Goal: Task Accomplishment & Management: Complete application form

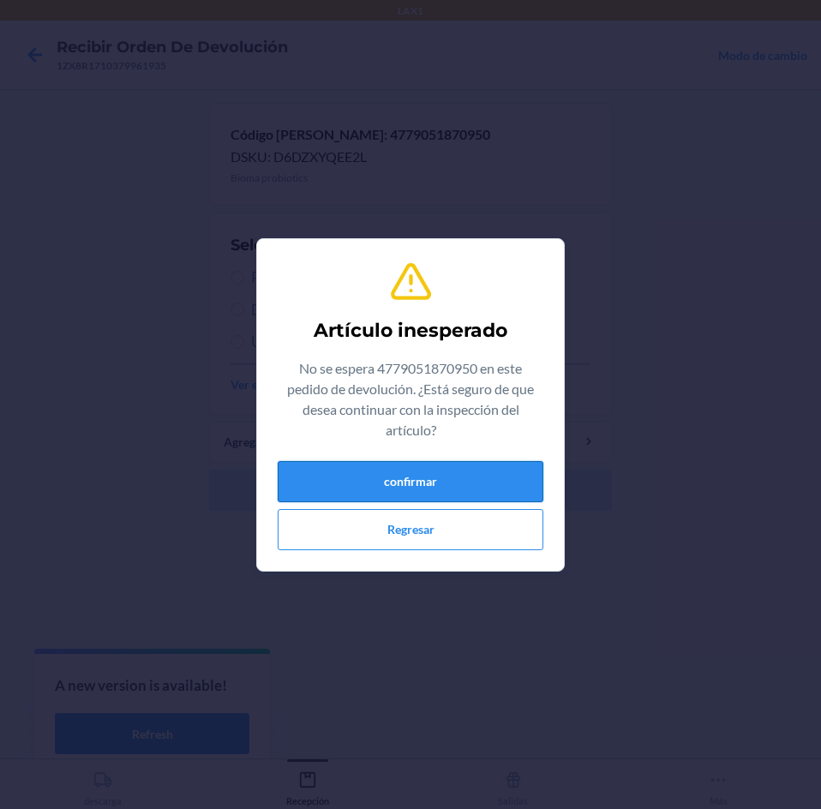
click at [455, 471] on button "confirmar" at bounding box center [411, 481] width 266 height 41
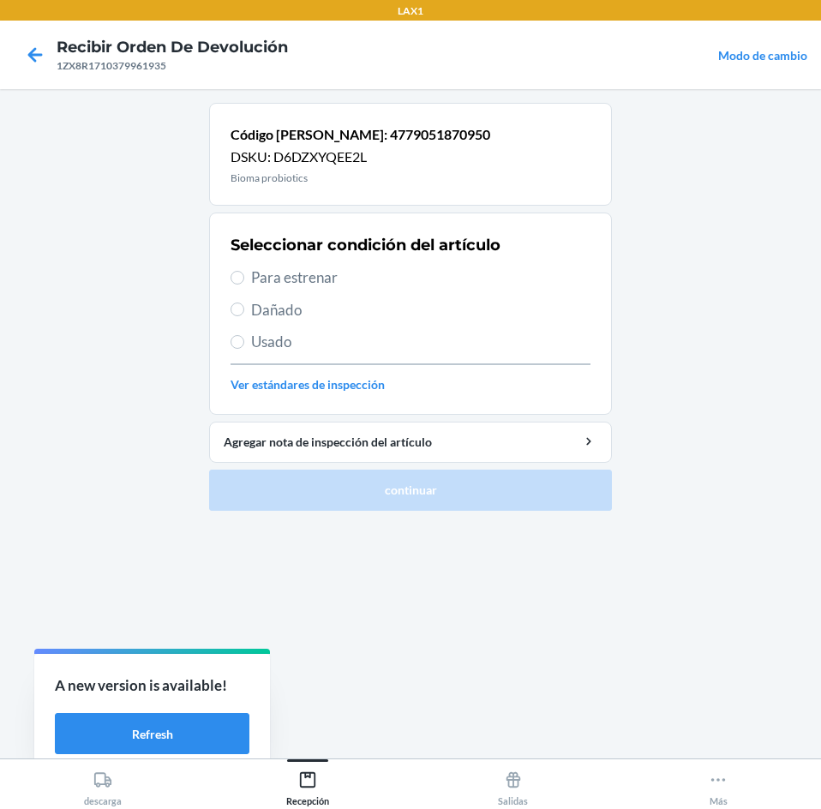
click at [403, 275] on span "Para estrenar" at bounding box center [420, 277] width 339 height 22
click at [244, 275] on input "Para estrenar" at bounding box center [237, 278] width 14 height 14
radio input "true"
click at [428, 283] on span "Para estrenar" at bounding box center [420, 277] width 339 height 22
click at [244, 283] on input "Para estrenar" at bounding box center [237, 278] width 14 height 14
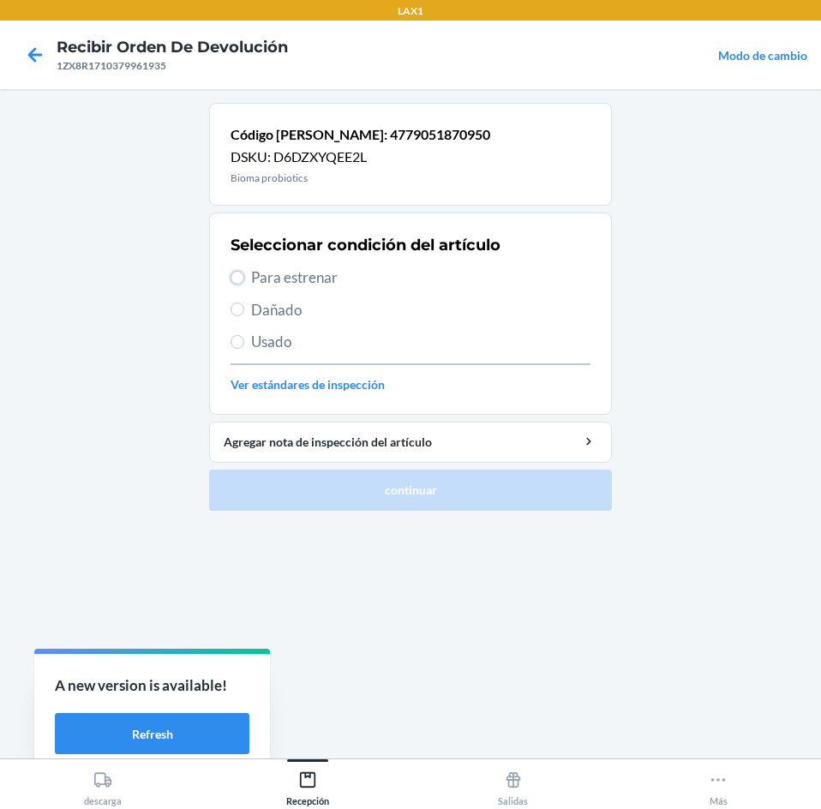
radio input "true"
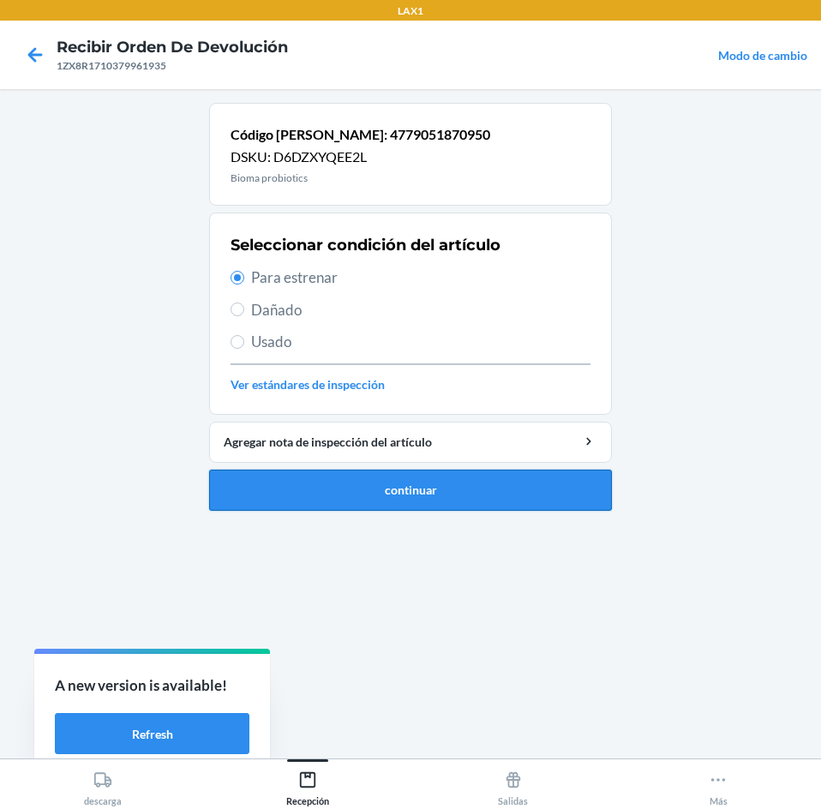
click at [485, 485] on button "continuar" at bounding box center [410, 489] width 403 height 41
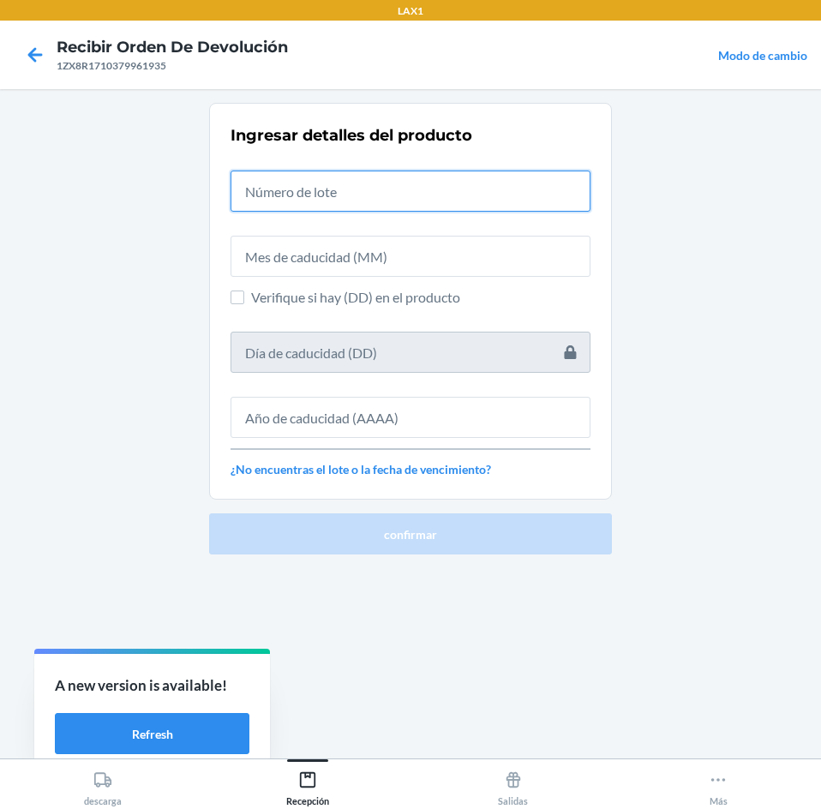
click at [470, 181] on input "text" at bounding box center [410, 190] width 360 height 41
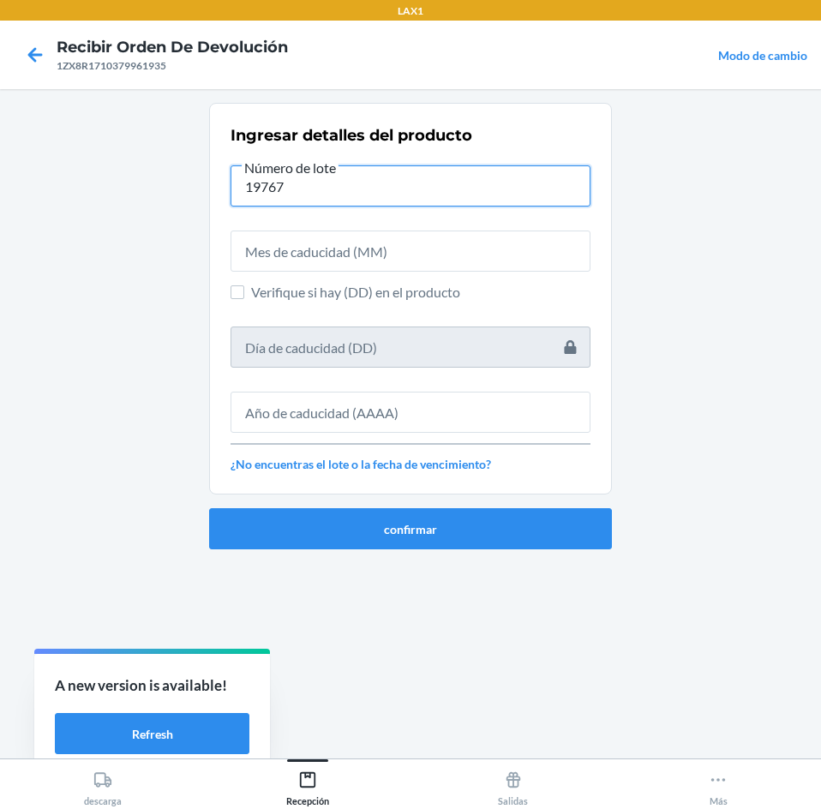
type input "19767"
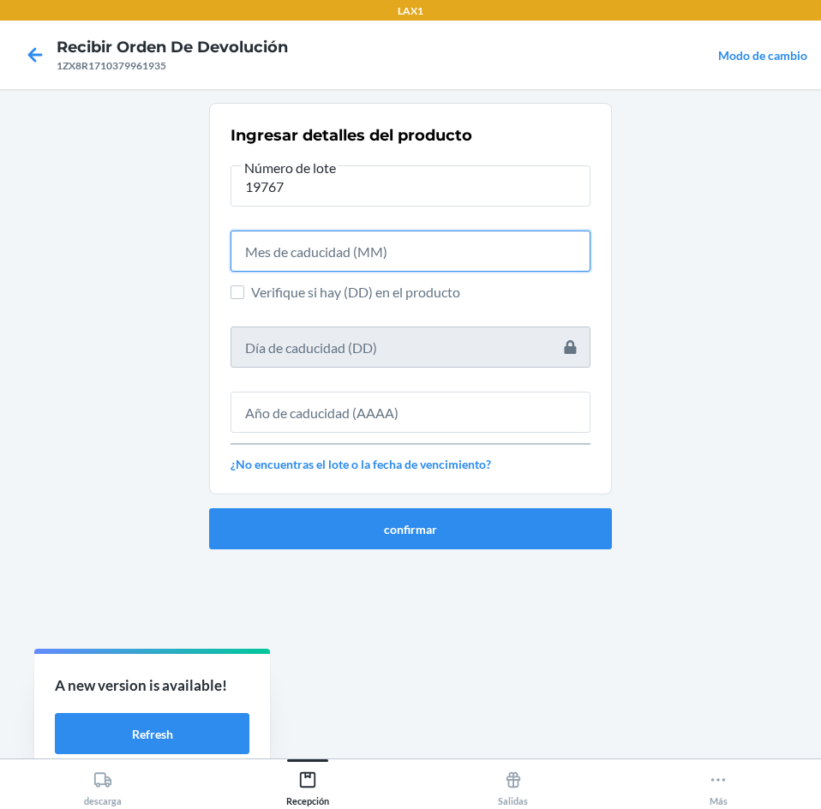
click at [479, 250] on input "text" at bounding box center [410, 250] width 360 height 41
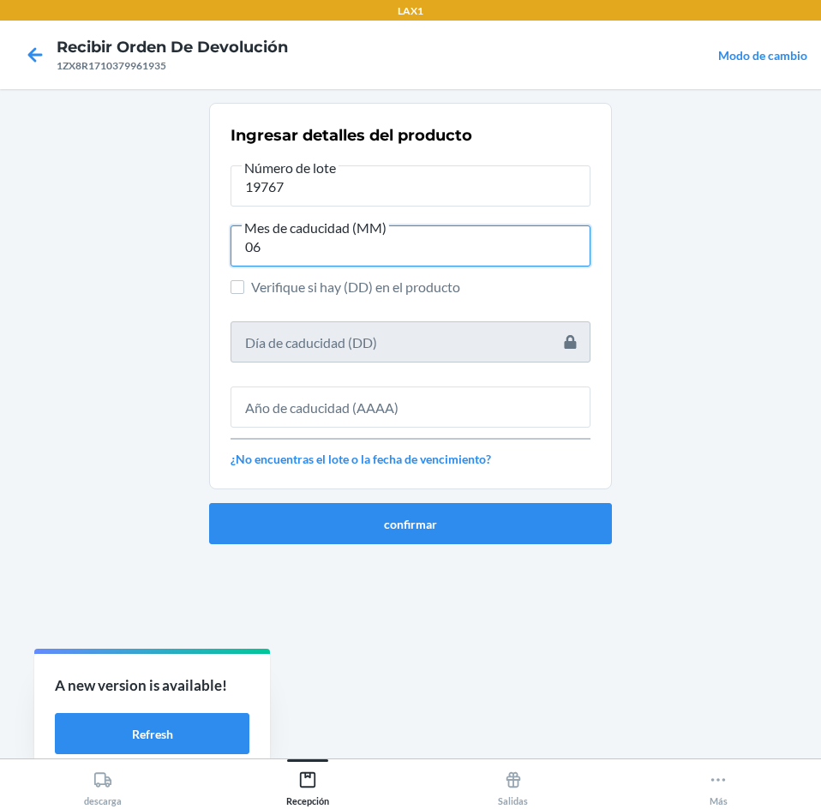
type input "06"
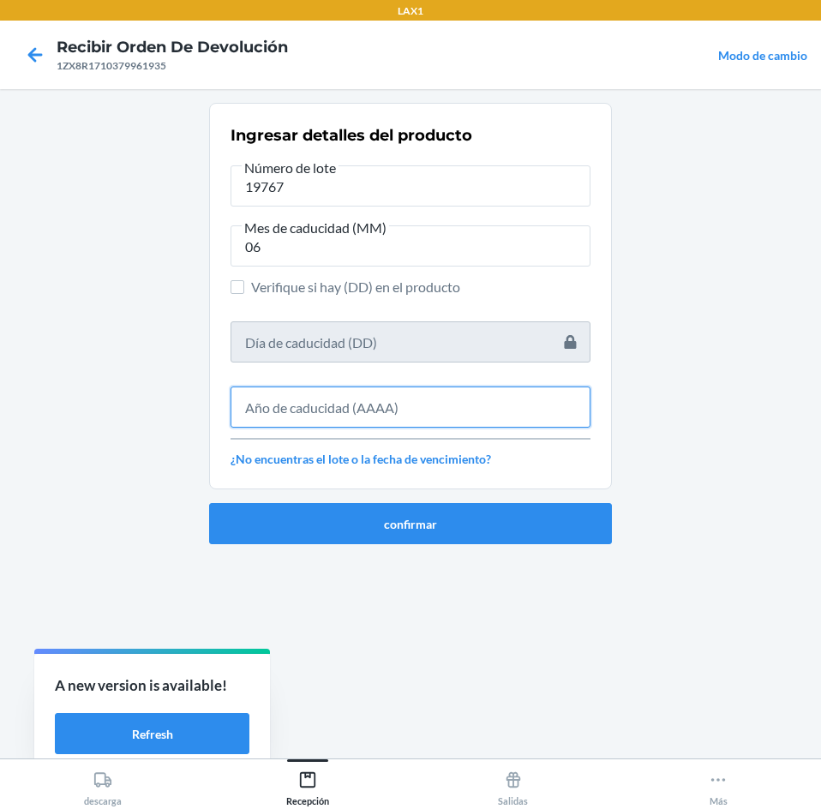
click at [499, 392] on input "text" at bounding box center [410, 406] width 360 height 41
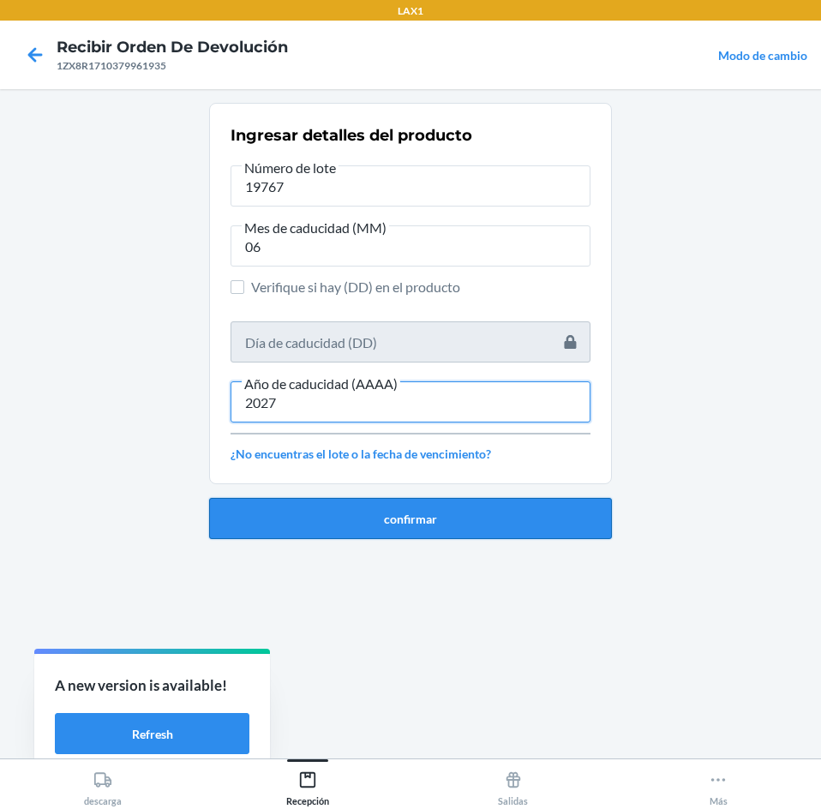
type input "2027"
click at [493, 530] on button "confirmar" at bounding box center [410, 518] width 403 height 41
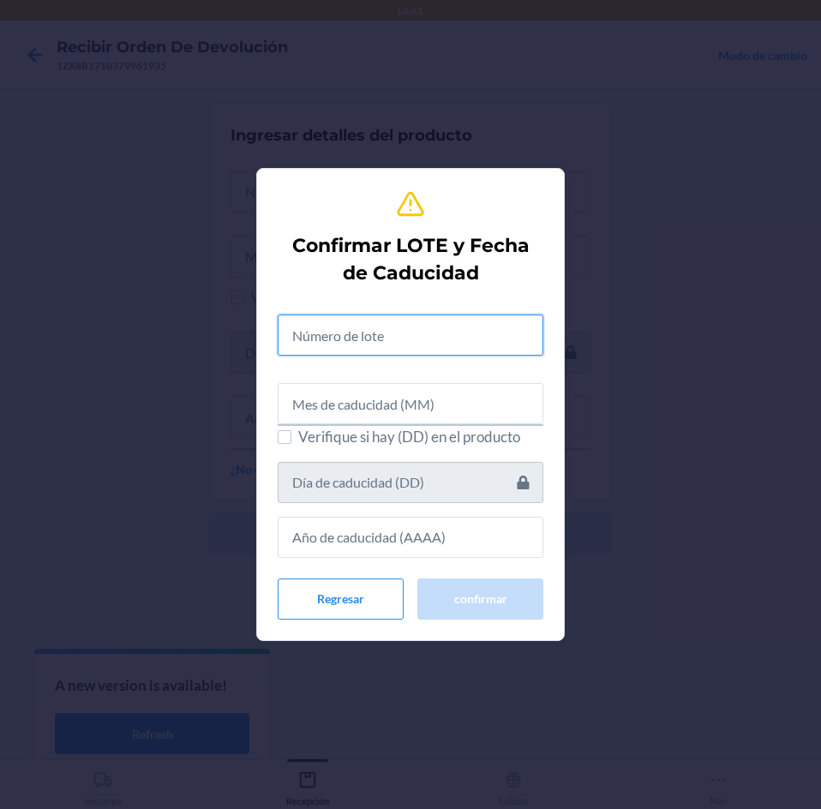
click at [444, 341] on input "text" at bounding box center [411, 334] width 266 height 41
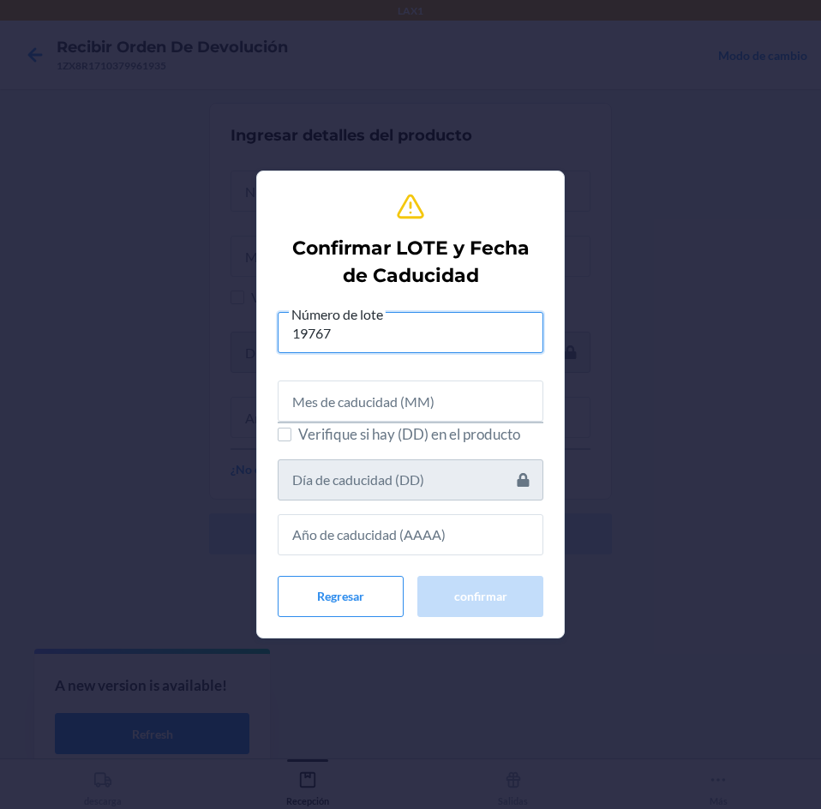
type input "19767"
click at [462, 392] on input "text" at bounding box center [411, 400] width 266 height 41
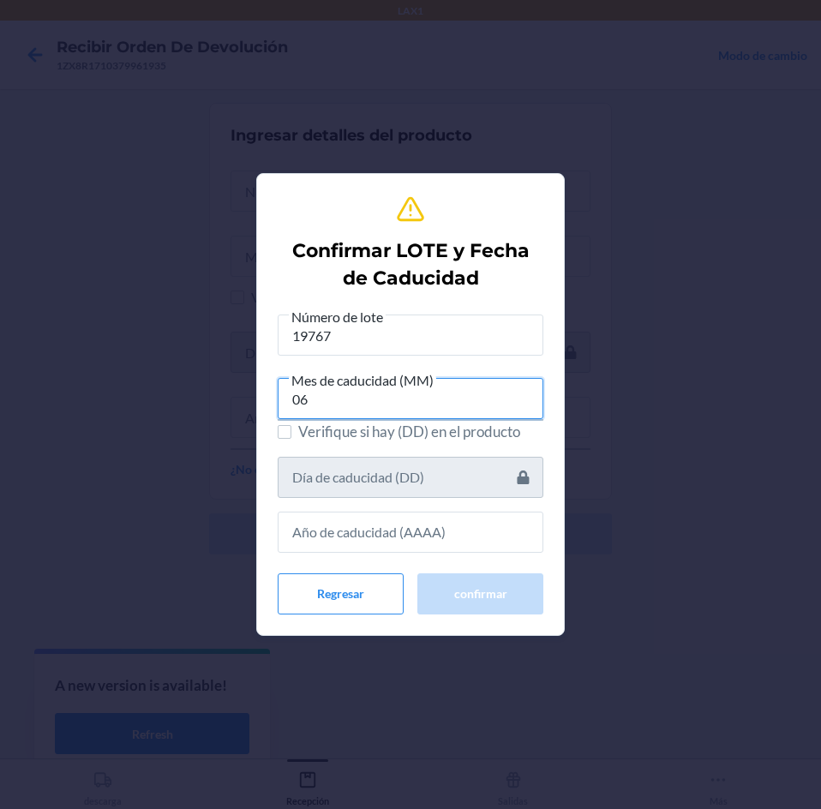
type input "06"
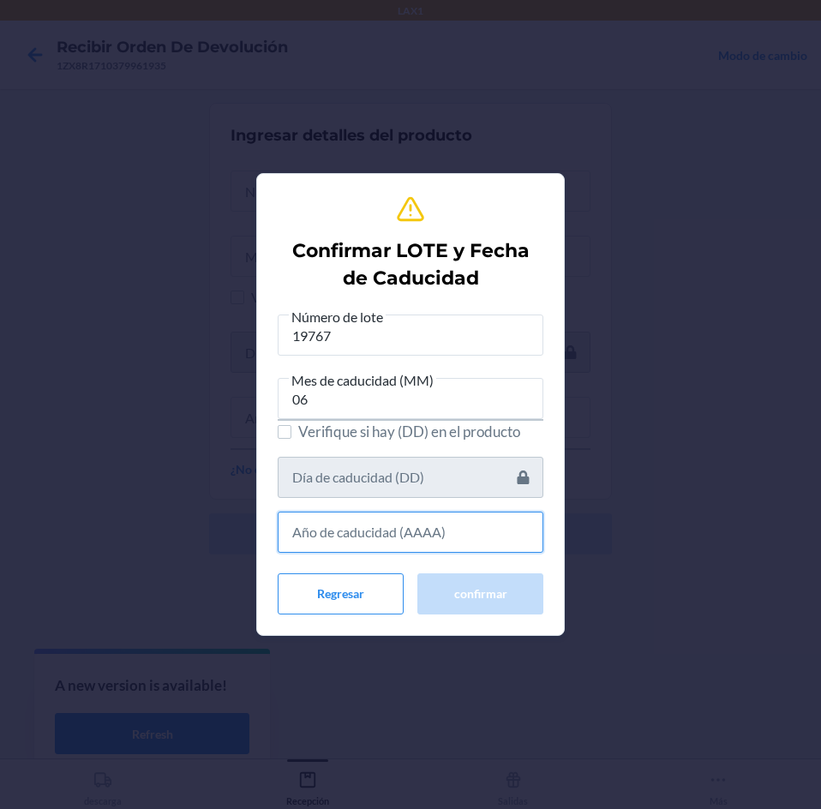
click at [479, 517] on input "text" at bounding box center [411, 531] width 266 height 41
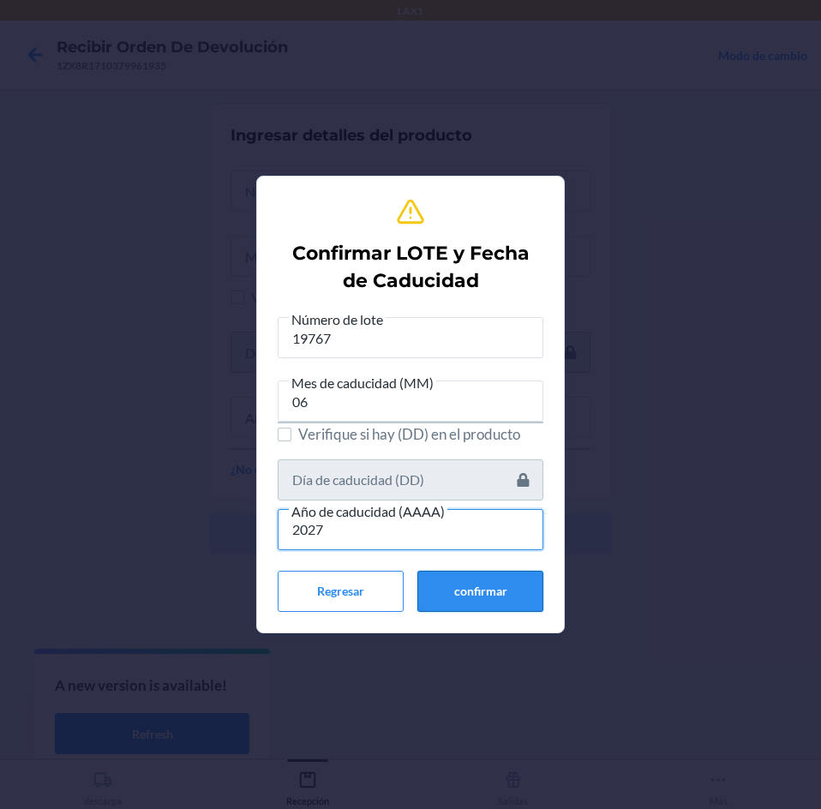
type input "2027"
click at [490, 598] on button "confirmar" at bounding box center [480, 591] width 126 height 41
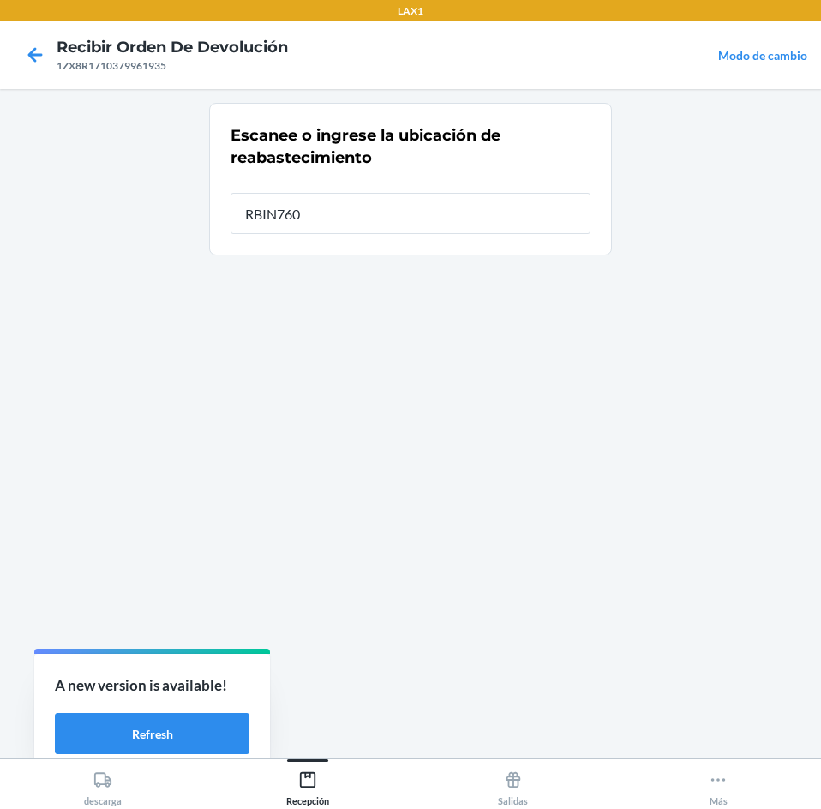
type input "RBIN760"
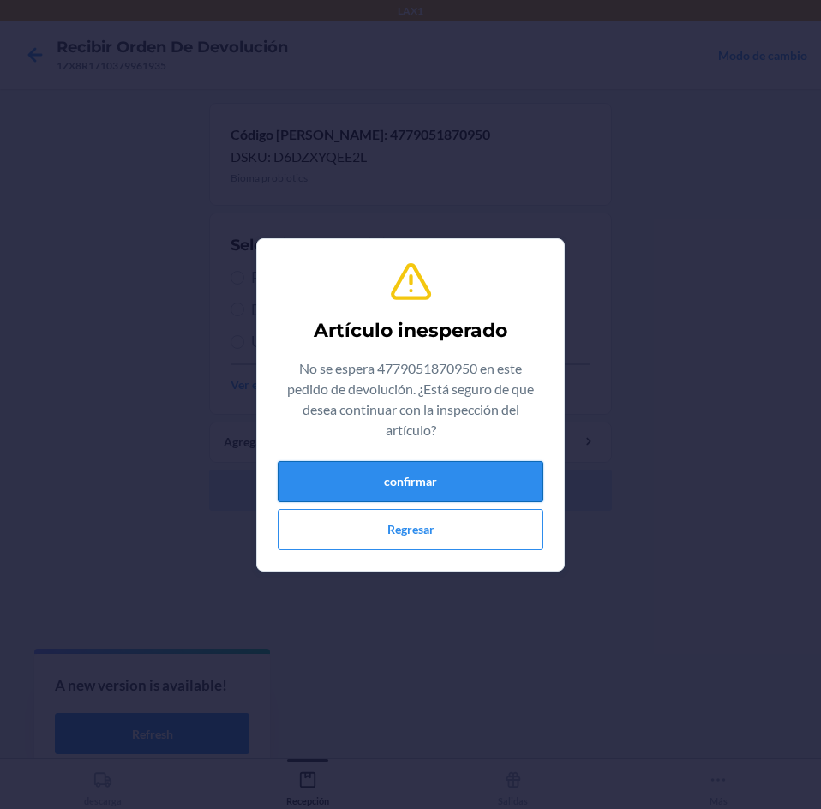
click at [450, 469] on button "confirmar" at bounding box center [411, 481] width 266 height 41
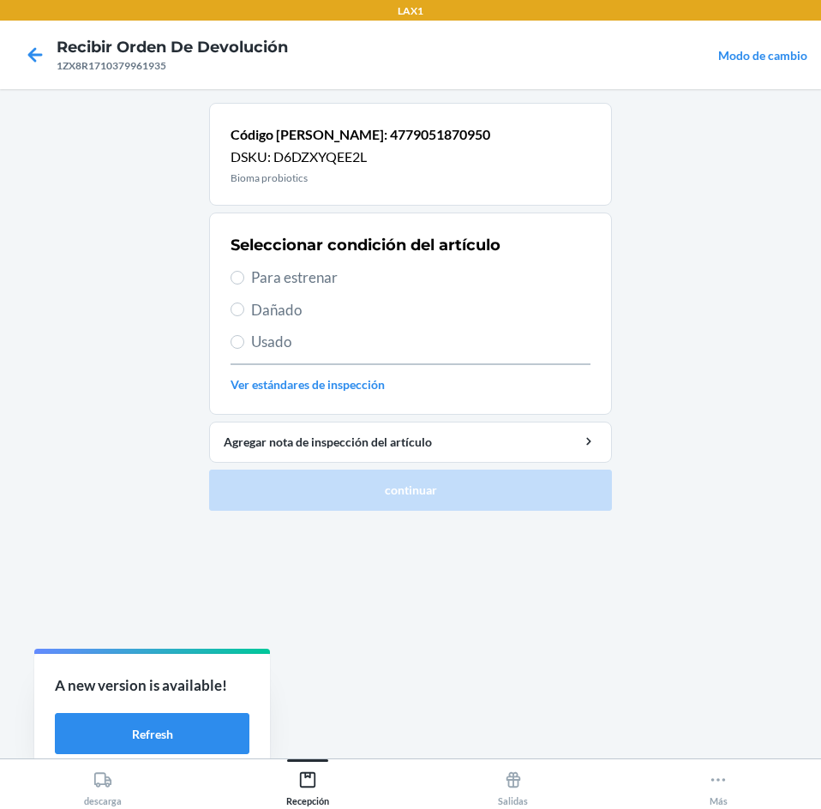
click at [421, 272] on span "Para estrenar" at bounding box center [420, 277] width 339 height 22
click at [244, 272] on input "Para estrenar" at bounding box center [237, 278] width 14 height 14
radio input "true"
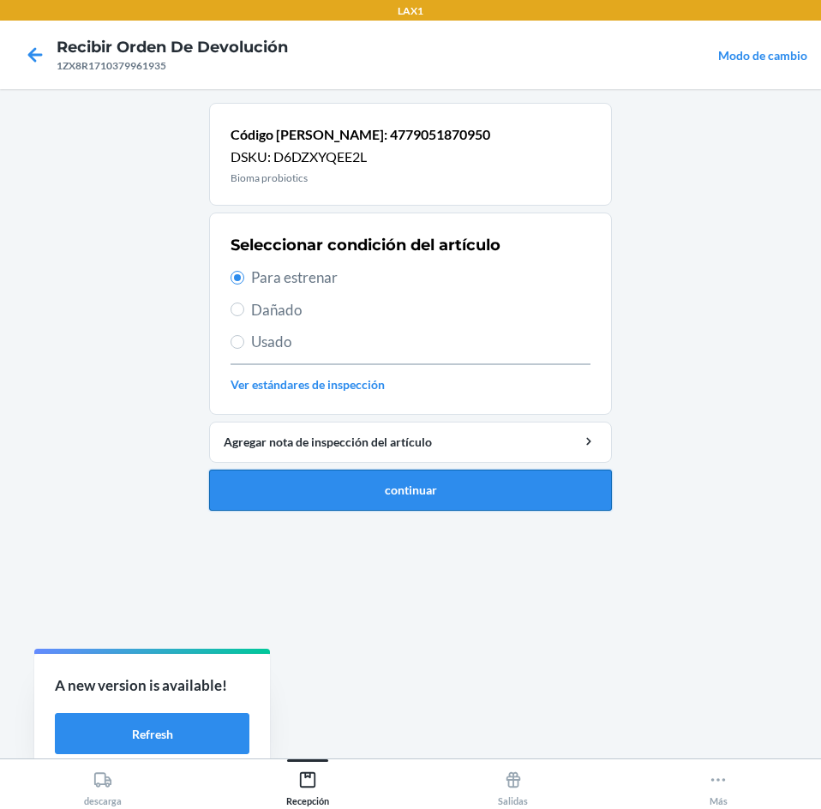
click at [454, 477] on button "continuar" at bounding box center [410, 489] width 403 height 41
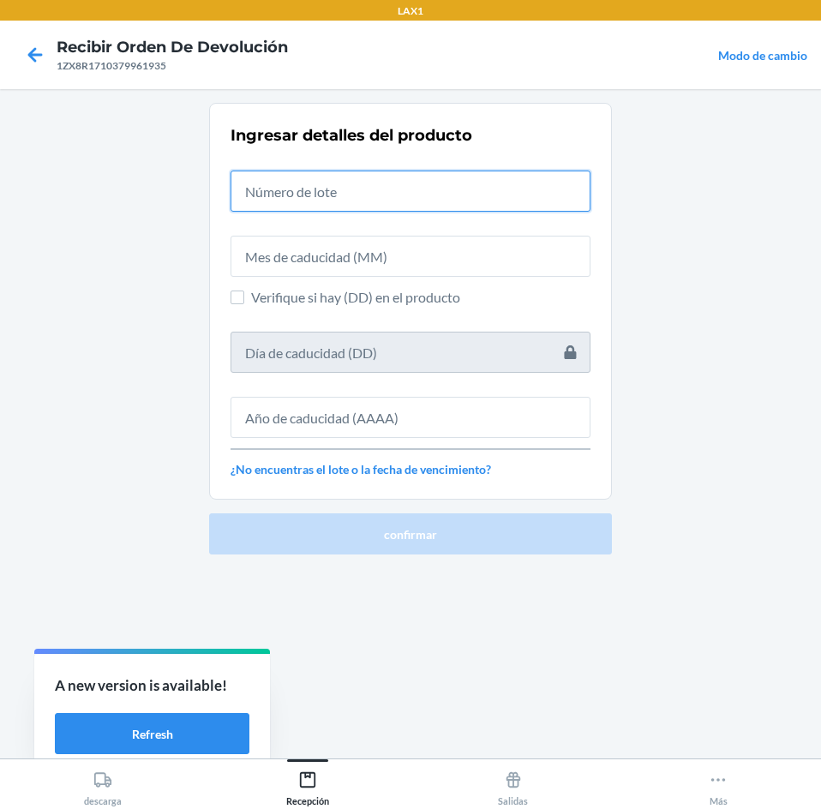
click at [385, 193] on input "text" at bounding box center [410, 190] width 360 height 41
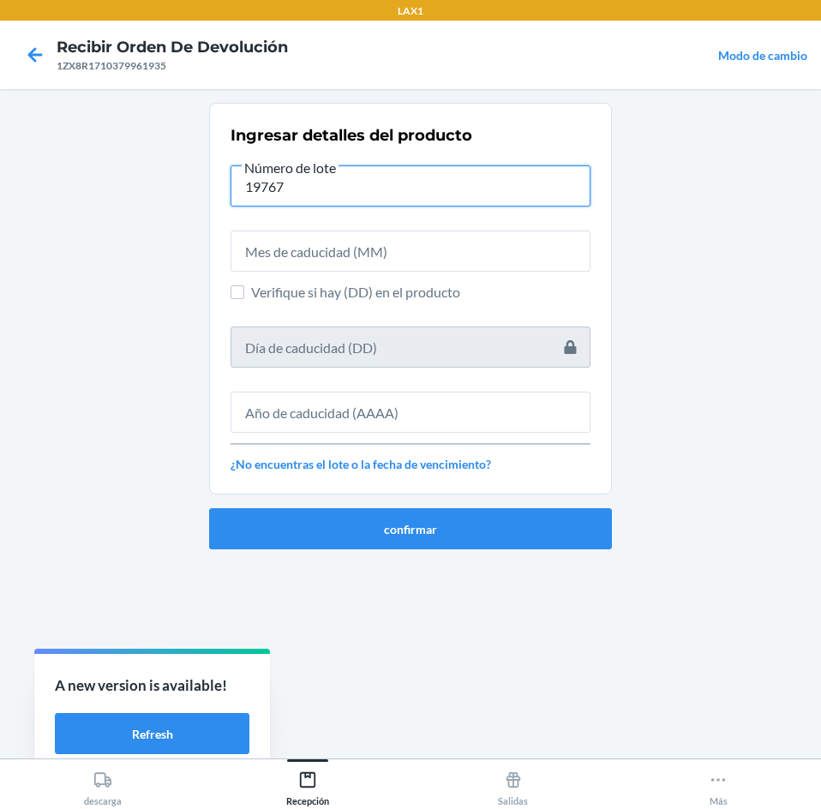
type input "19767"
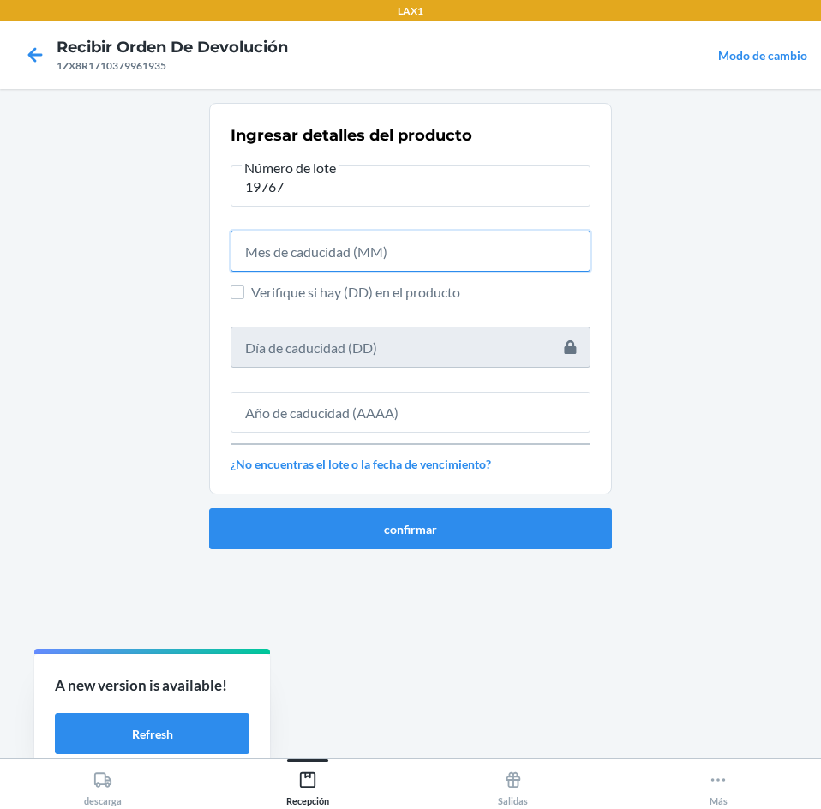
click at [380, 246] on input "text" at bounding box center [410, 250] width 360 height 41
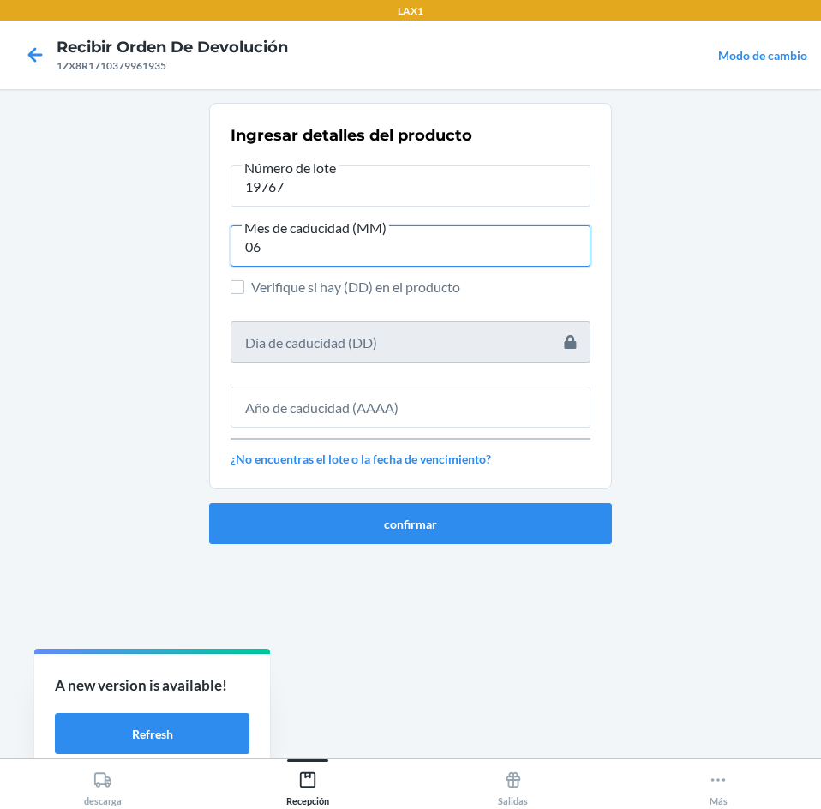
type input "06"
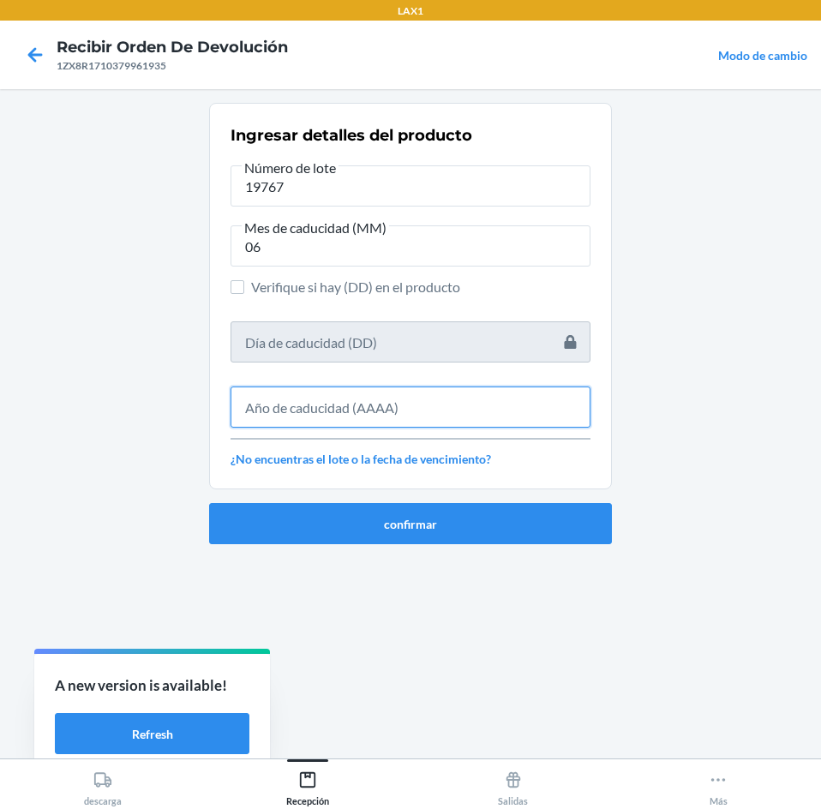
click at [412, 410] on input "text" at bounding box center [410, 406] width 360 height 41
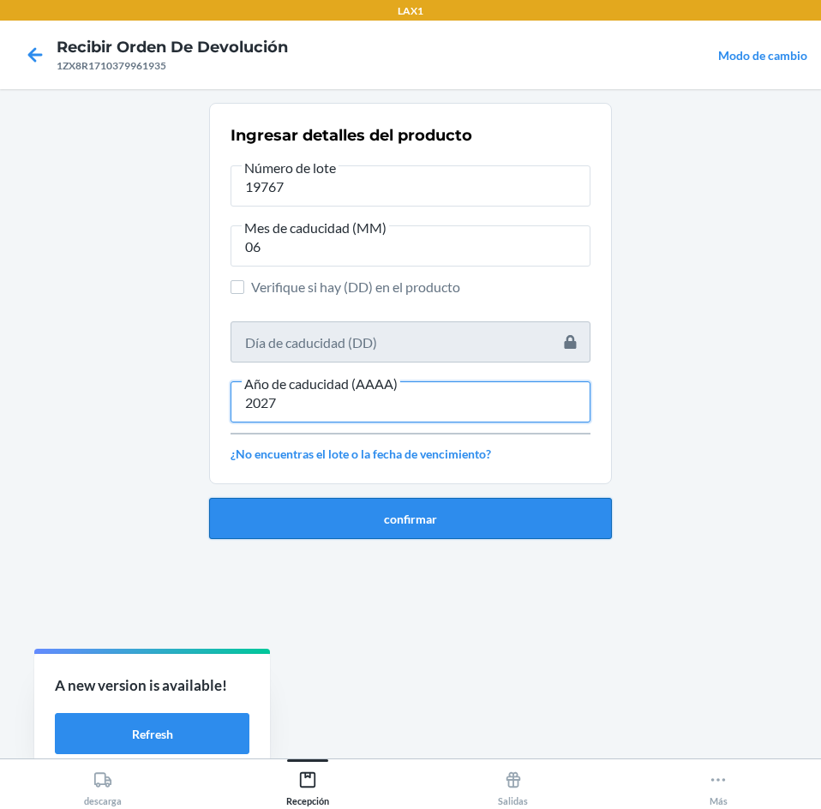
type input "2027"
click at [404, 527] on button "confirmar" at bounding box center [410, 518] width 403 height 41
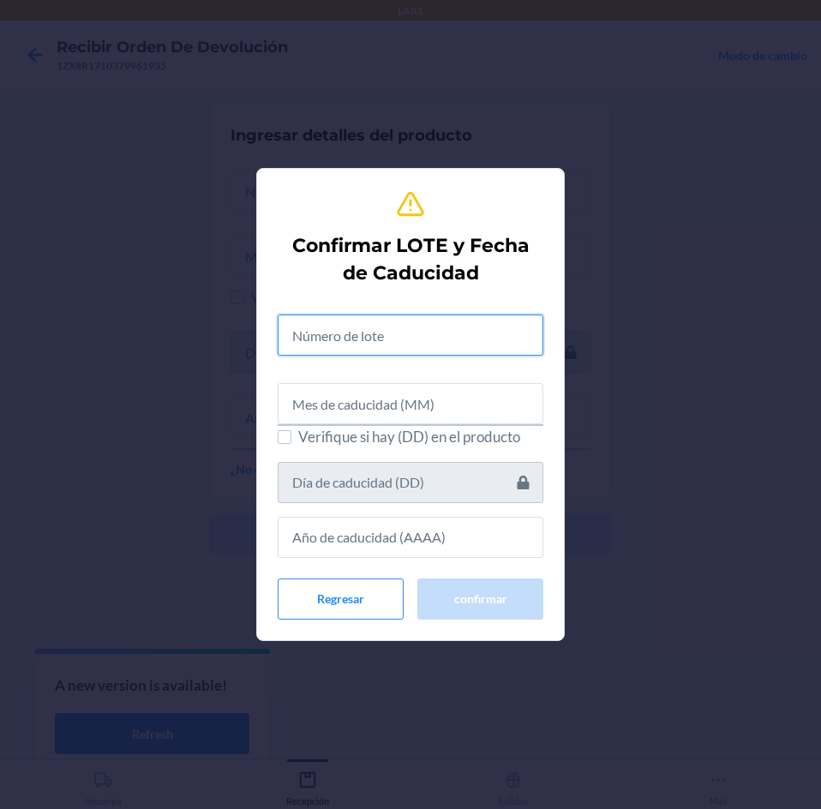
click at [408, 351] on input "text" at bounding box center [411, 334] width 266 height 41
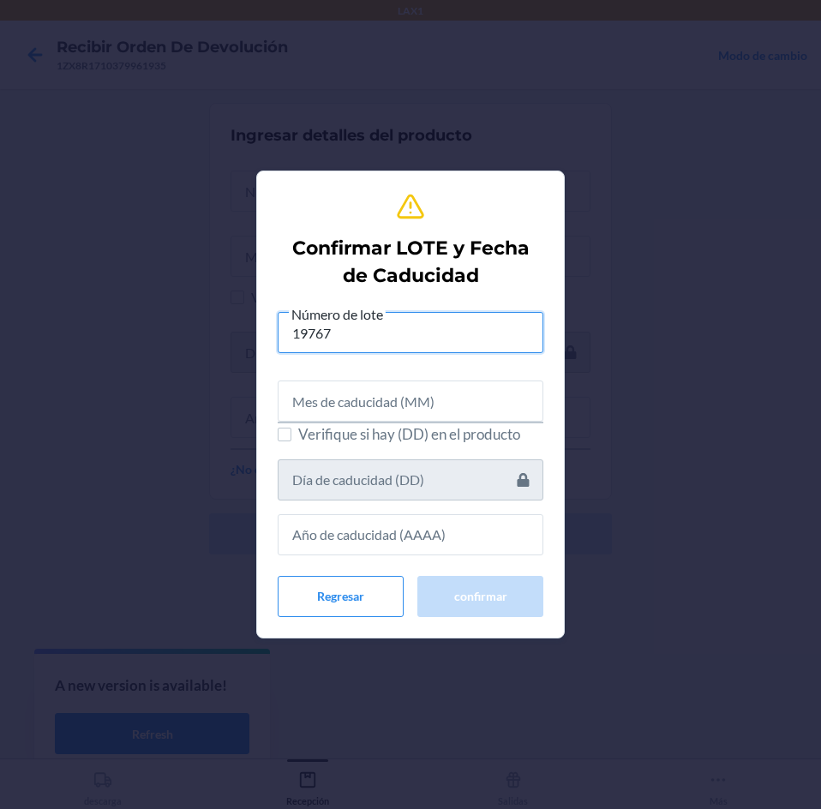
type input "19767"
click at [393, 398] on input "text" at bounding box center [411, 400] width 266 height 41
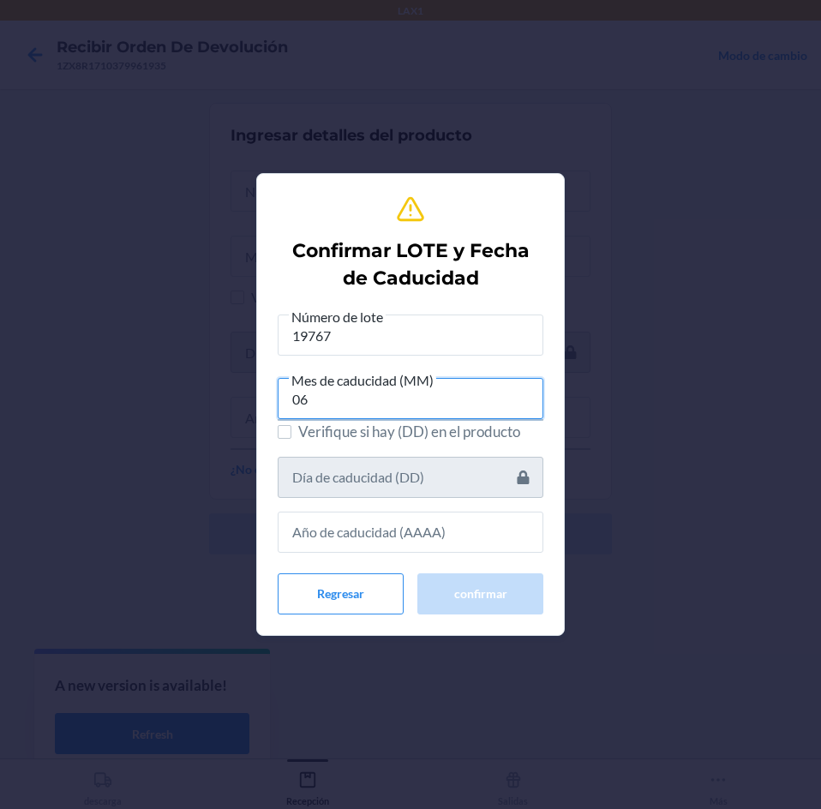
type input "06"
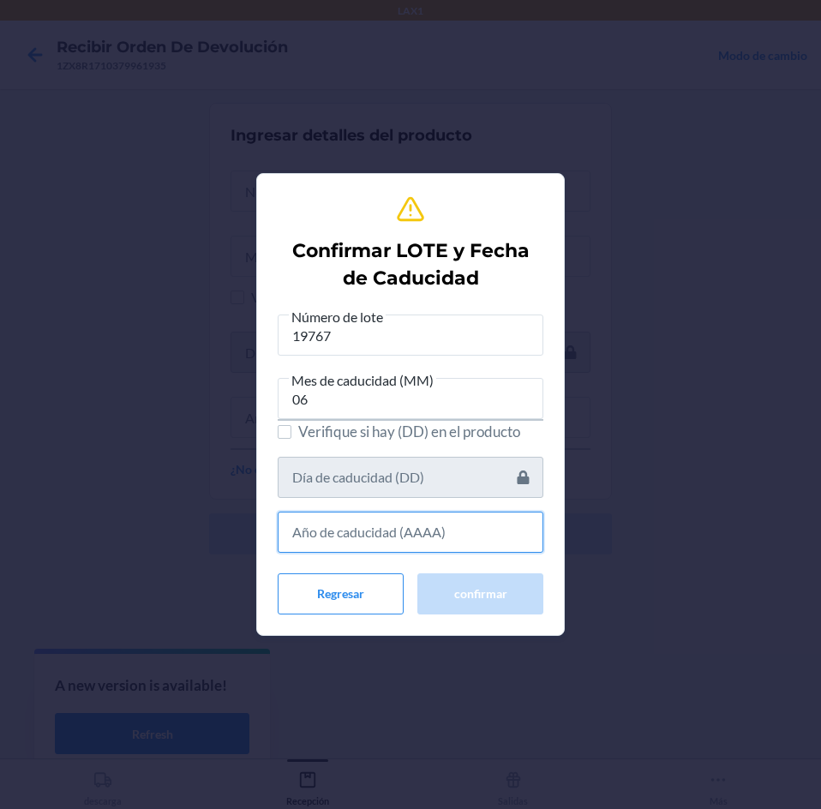
click at [378, 523] on input "text" at bounding box center [411, 531] width 266 height 41
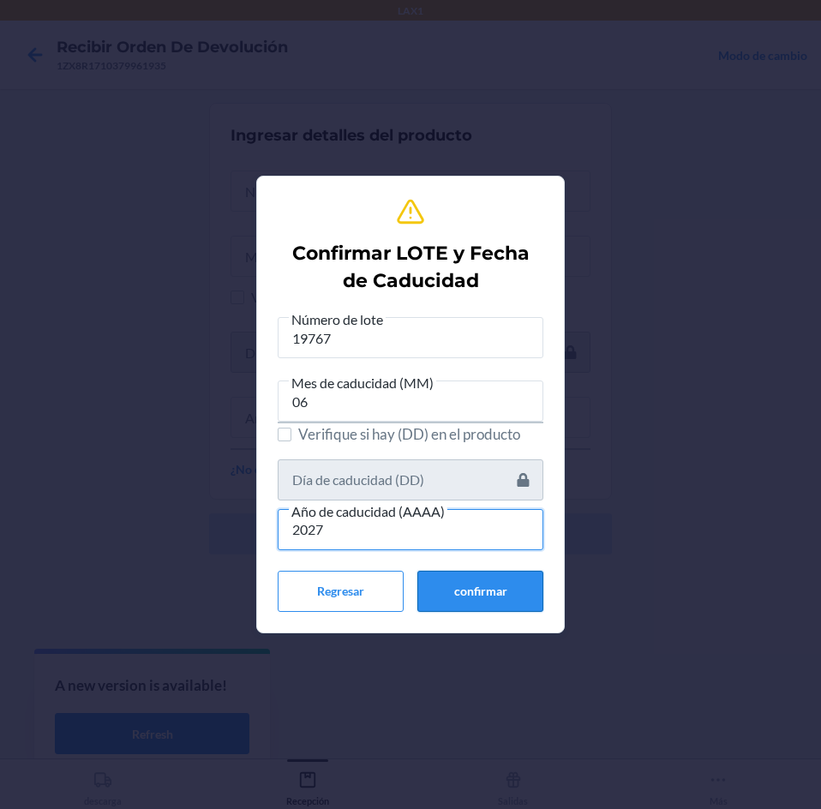
type input "2027"
click at [434, 597] on button "confirmar" at bounding box center [480, 591] width 126 height 41
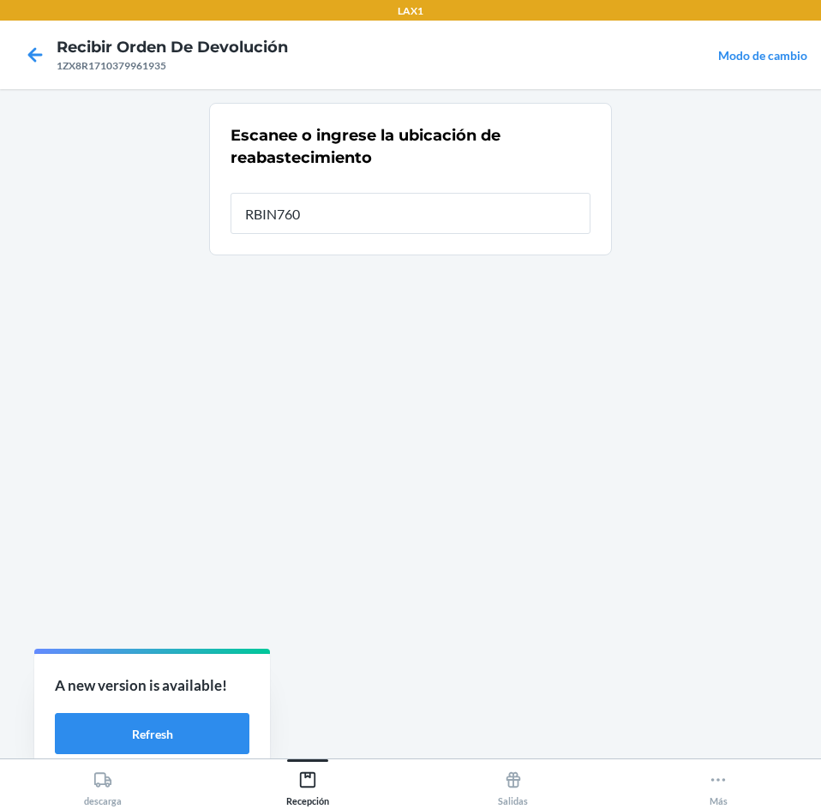
type input "RBIN760"
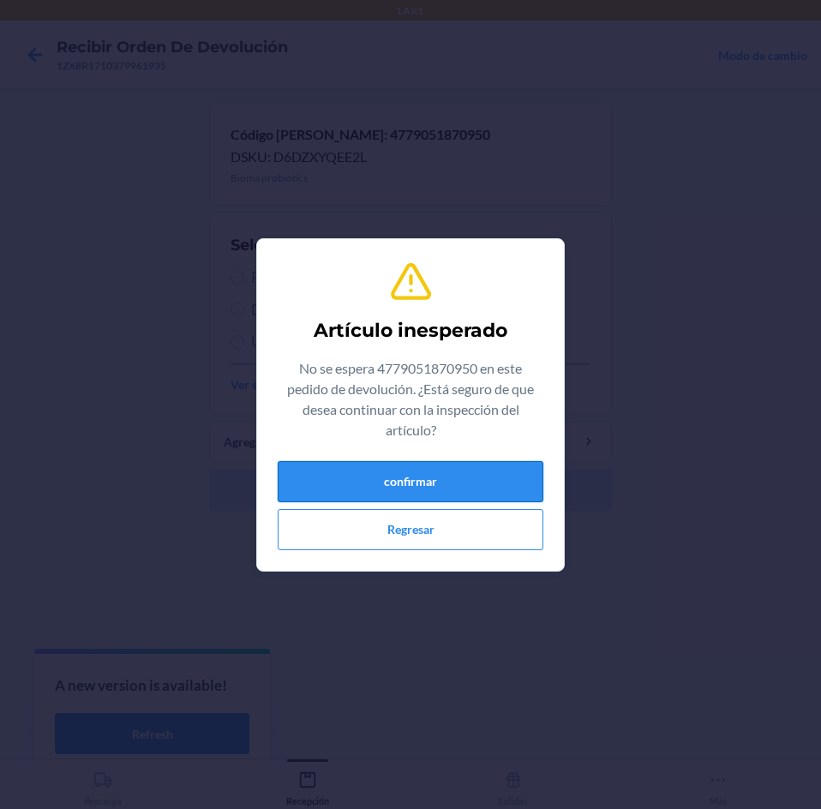
click at [431, 461] on button "confirmar" at bounding box center [411, 481] width 266 height 41
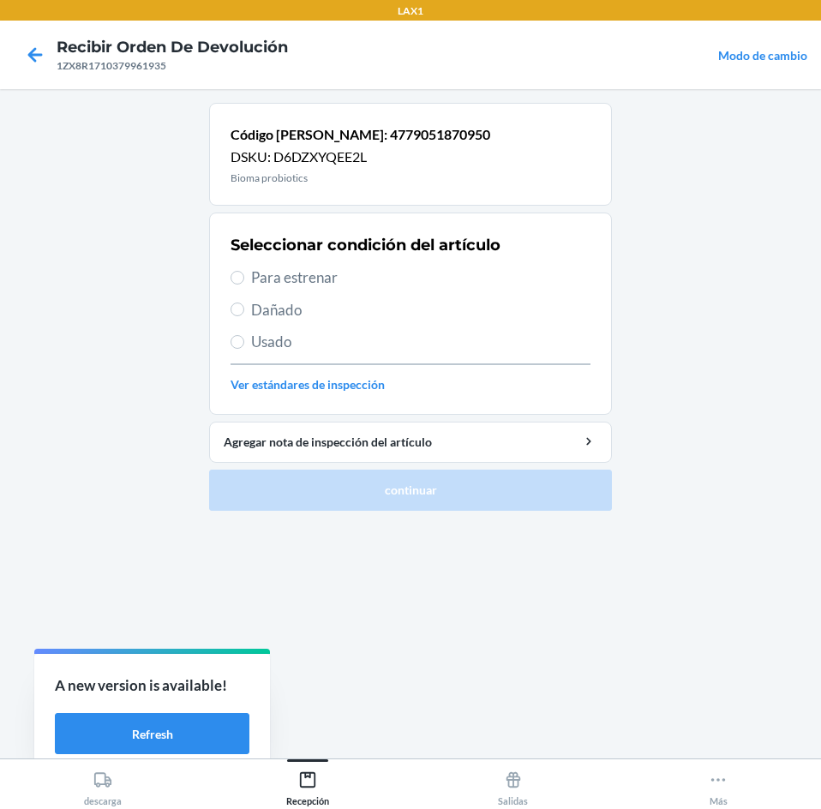
click at [386, 265] on div "Seleccionar condición del artículo Para estrenar Dañado Usado Ver estándares de…" at bounding box center [410, 314] width 360 height 170
click at [422, 274] on span "Para estrenar" at bounding box center [420, 277] width 339 height 22
click at [244, 274] on input "Para estrenar" at bounding box center [237, 278] width 14 height 14
radio input "true"
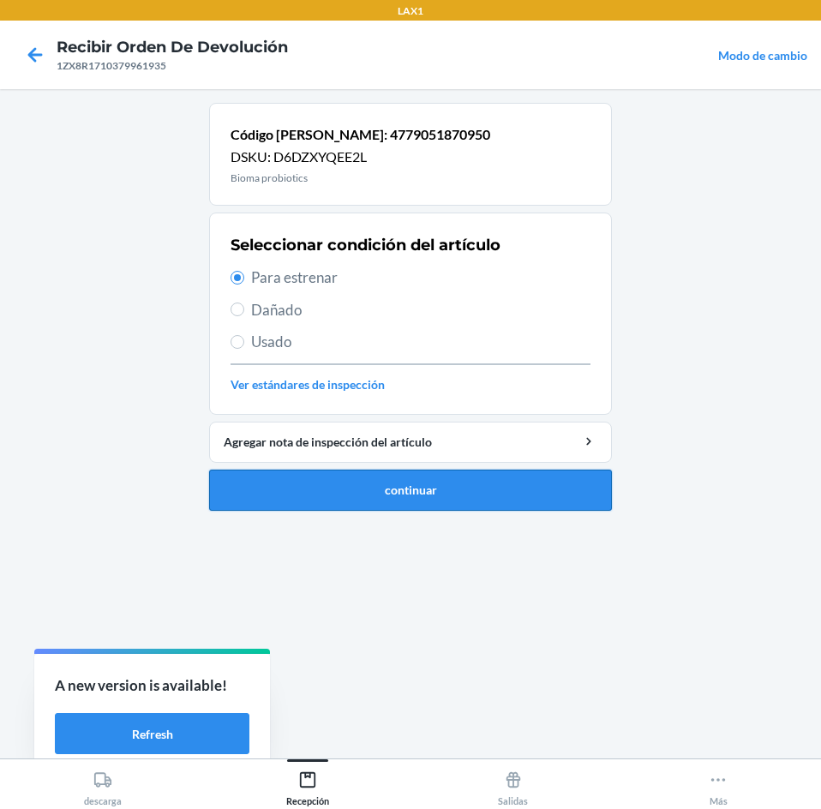
click at [463, 482] on button "continuar" at bounding box center [410, 489] width 403 height 41
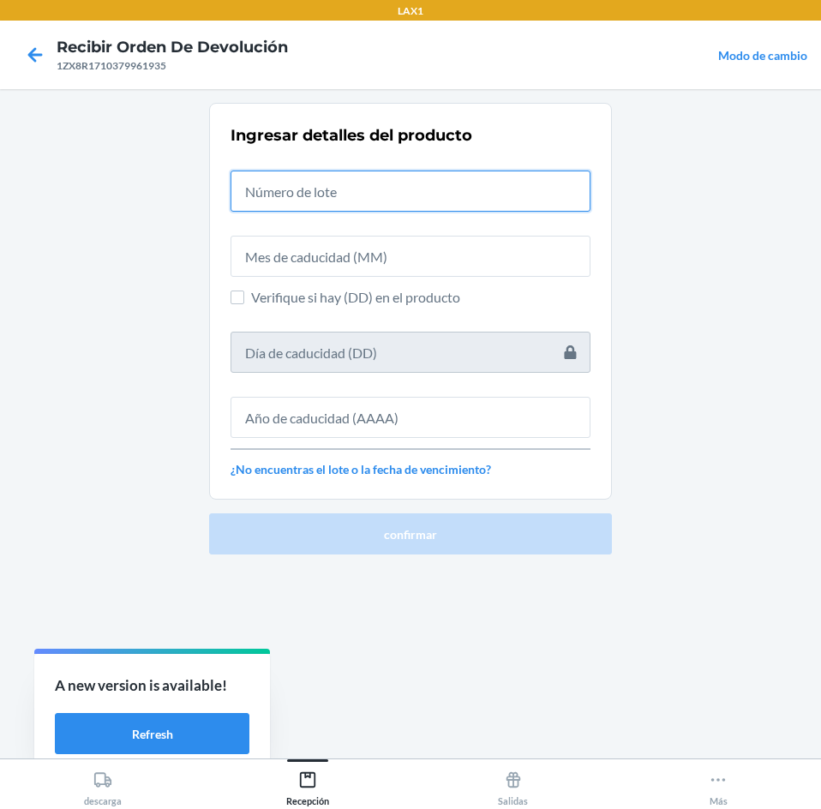
click at [400, 199] on input "text" at bounding box center [410, 190] width 360 height 41
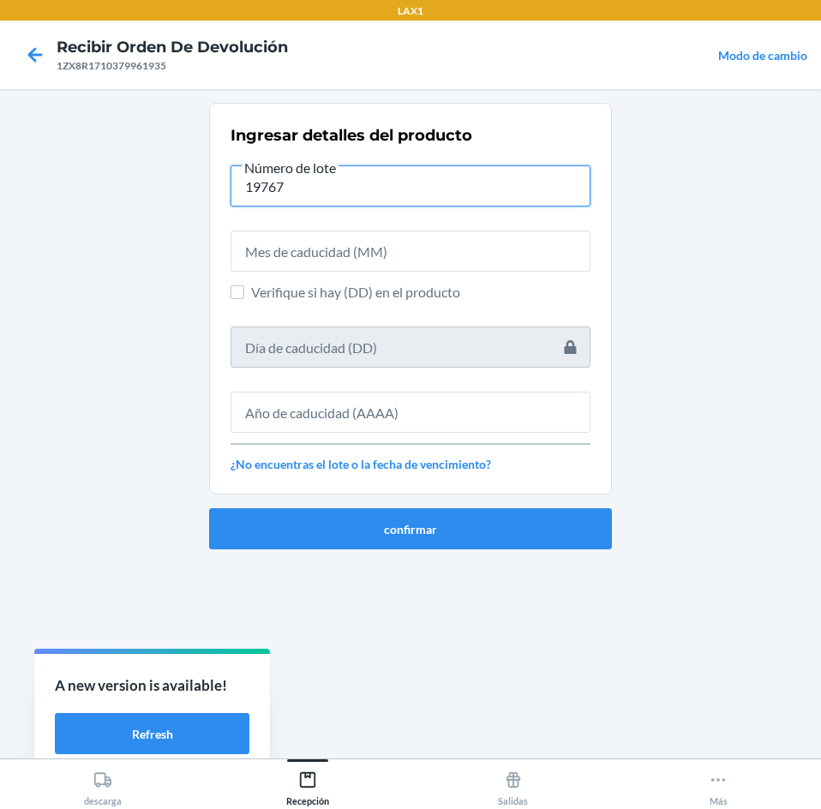
type input "19767"
click at [399, 284] on span "Verifique si hay (DD) en el producto" at bounding box center [420, 292] width 339 height 21
click at [244, 285] on input "Verifique si hay (DD) en el producto" at bounding box center [237, 292] width 14 height 14
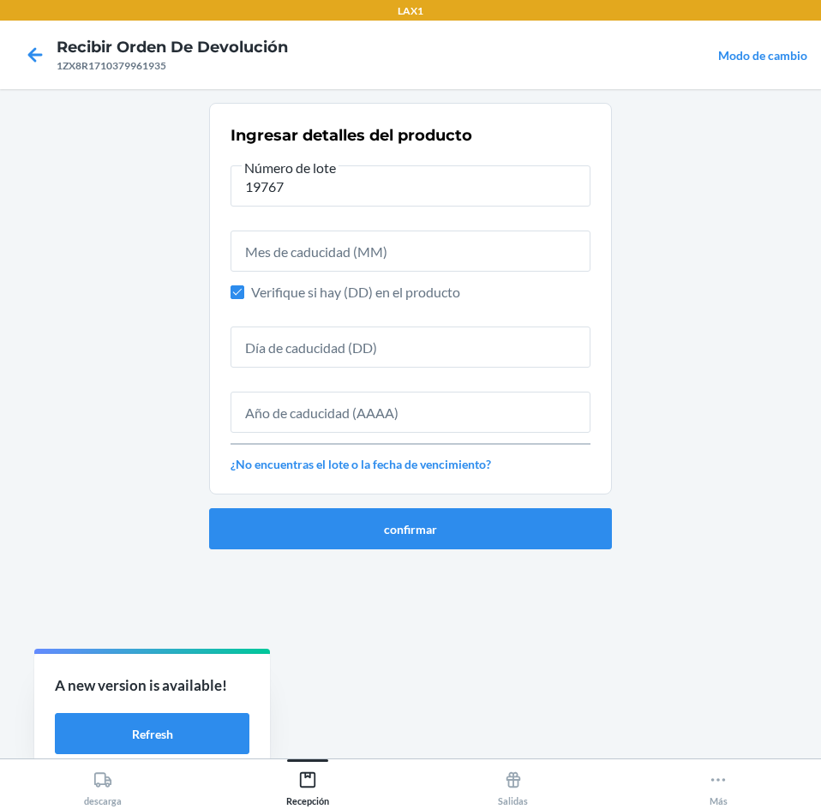
click at [398, 276] on div "Ingresar detalles del producto Número de lote 19767 Verifique si hay (DD) en el…" at bounding box center [410, 298] width 360 height 359
click at [395, 295] on span "Verifique si hay (DD) en el producto" at bounding box center [420, 292] width 339 height 21
click at [244, 295] on input "Verifique si hay (DD) en el producto" at bounding box center [237, 292] width 14 height 14
checkbox input "false"
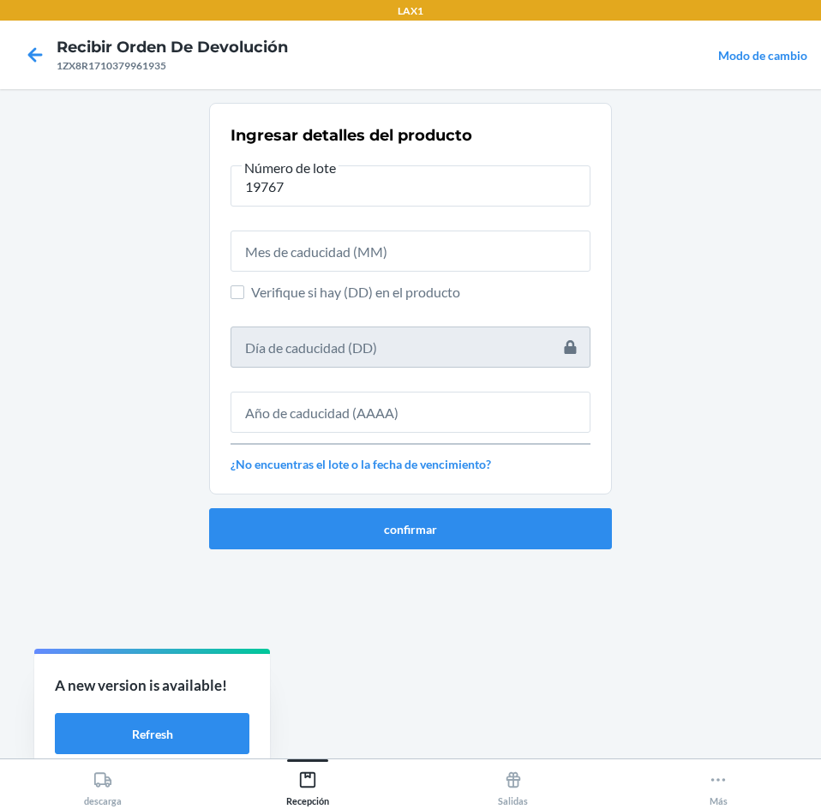
drag, startPoint x: 382, startPoint y: 218, endPoint x: 380, endPoint y: 246, distance: 28.3
click at [380, 246] on div at bounding box center [410, 244] width 360 height 55
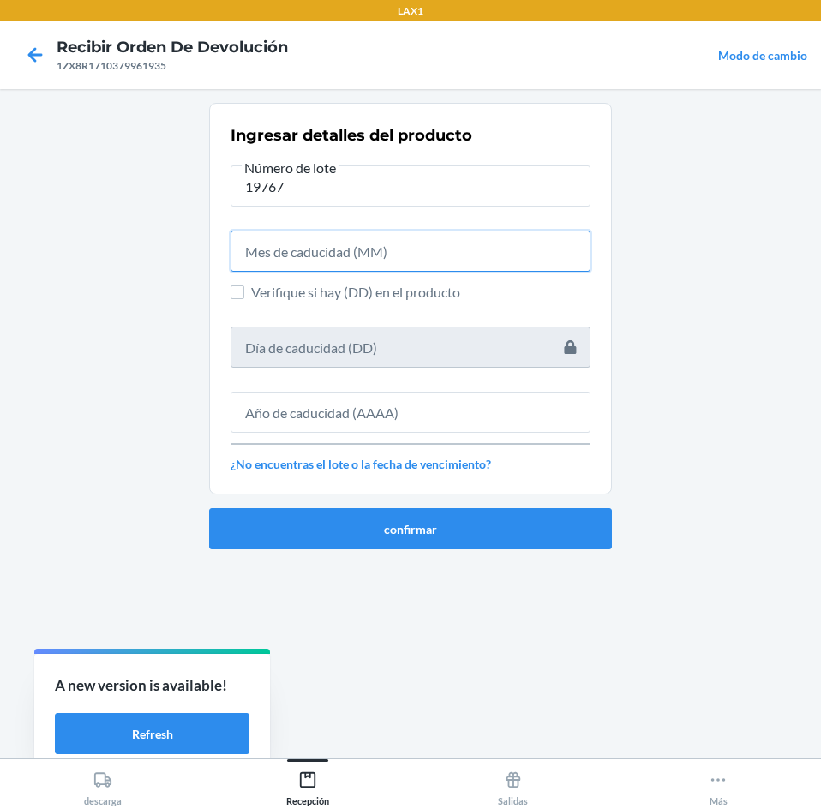
click at [380, 246] on input "text" at bounding box center [410, 250] width 360 height 41
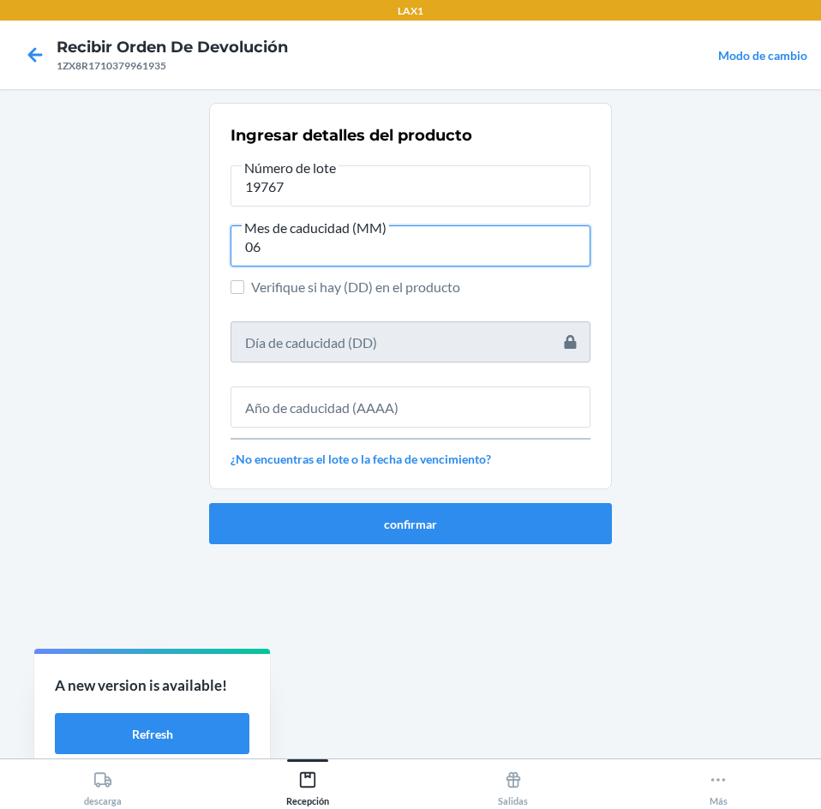
type input "06"
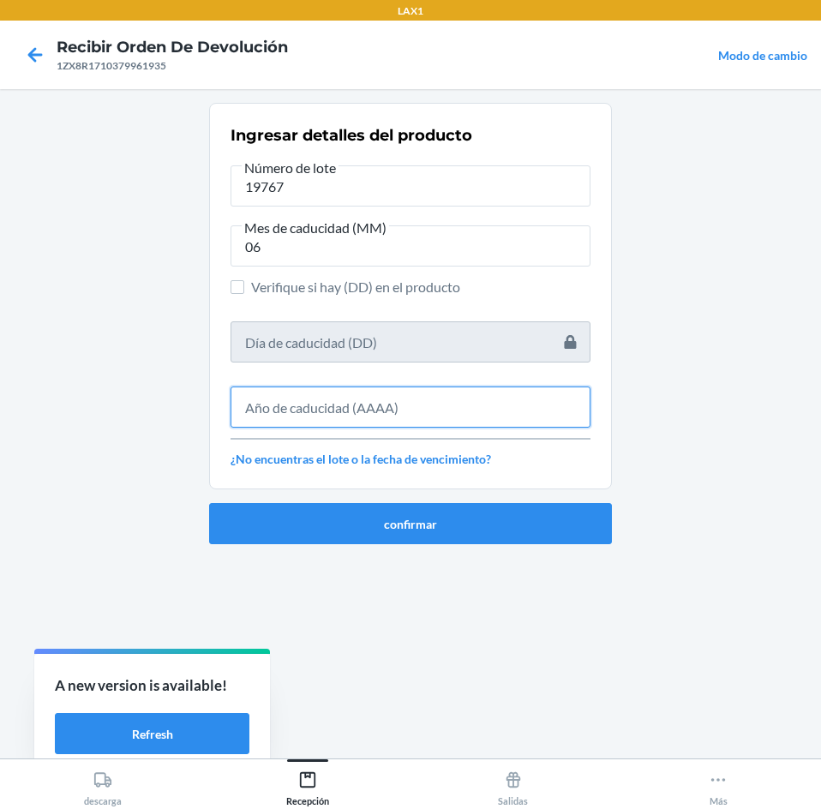
click at [533, 392] on input "text" at bounding box center [410, 406] width 360 height 41
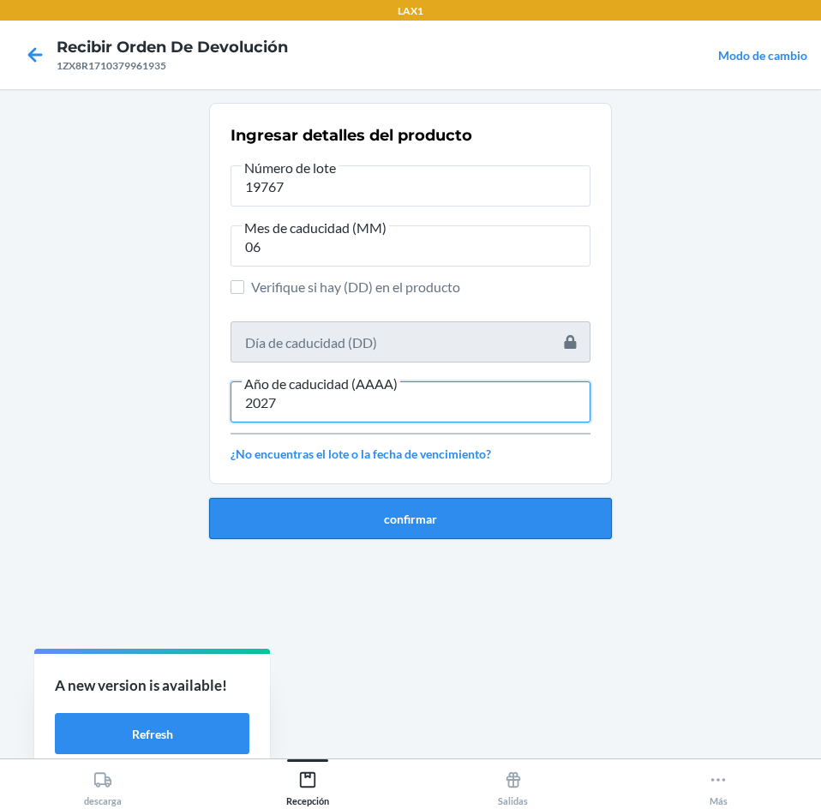
type input "2027"
click at [523, 529] on button "confirmar" at bounding box center [410, 518] width 403 height 41
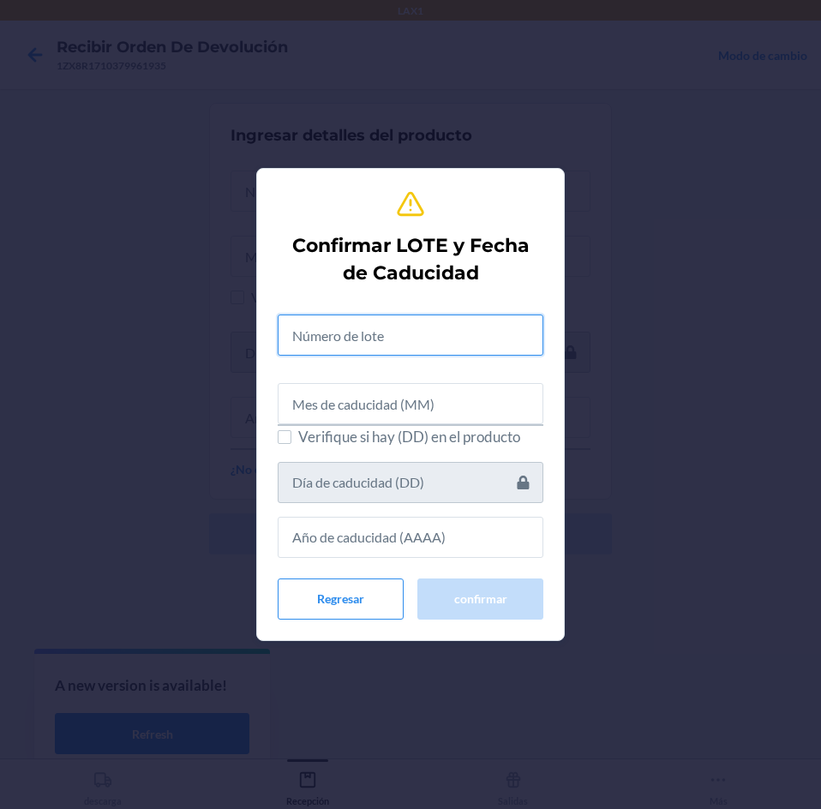
click at [467, 337] on input "text" at bounding box center [411, 334] width 266 height 41
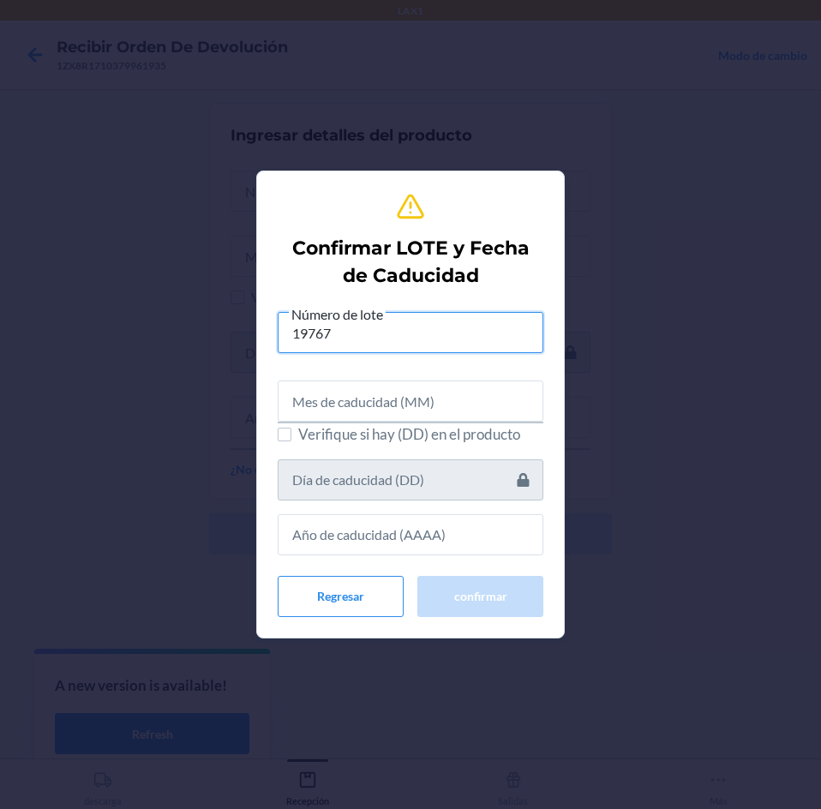
type input "19767"
click at [478, 398] on input "text" at bounding box center [411, 400] width 266 height 41
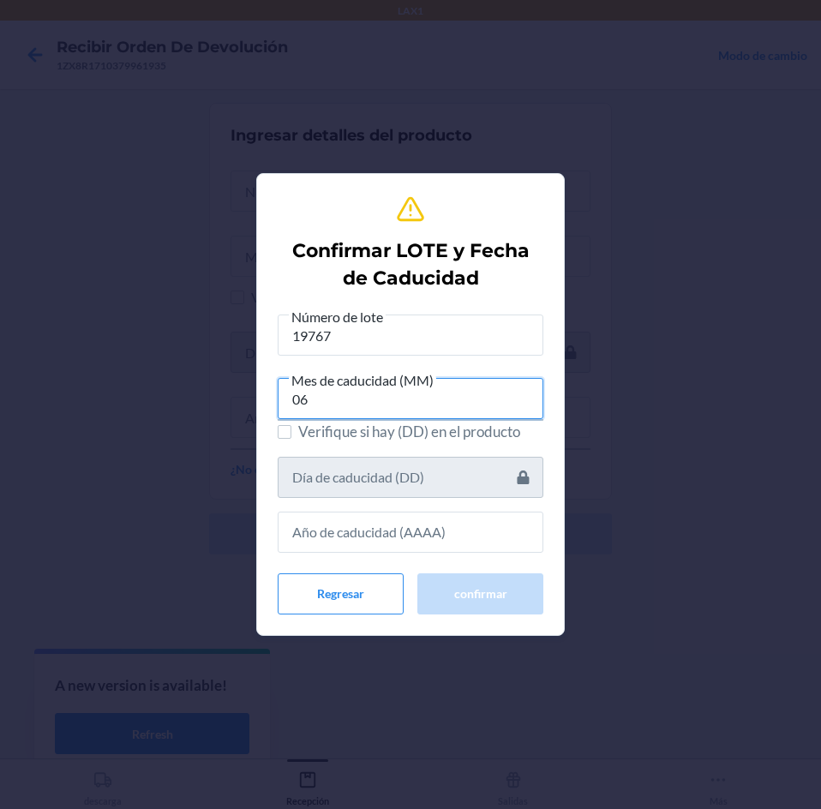
type input "06"
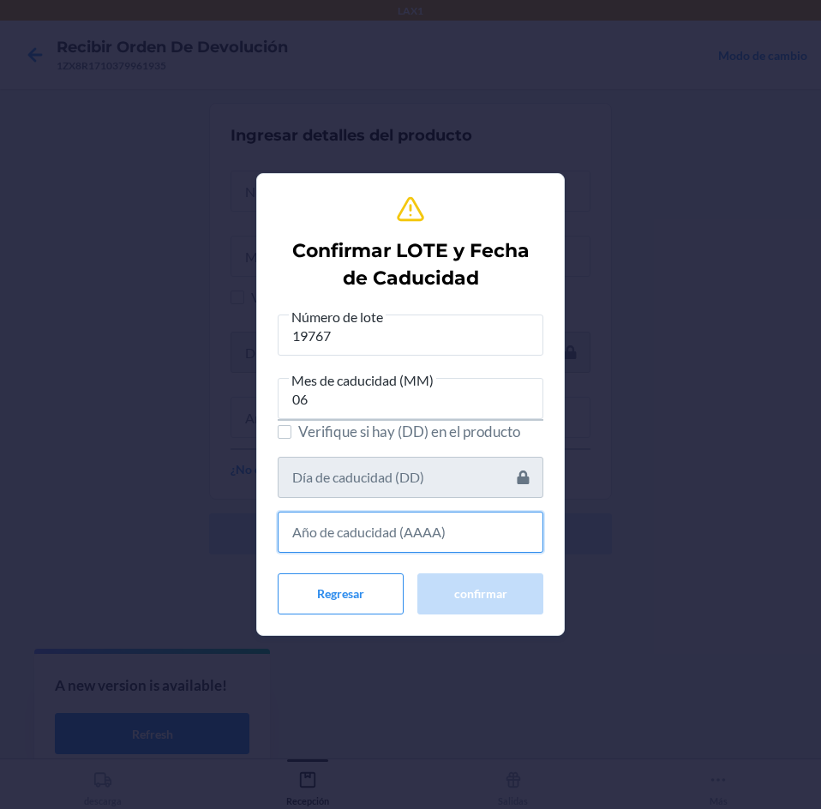
click at [496, 523] on input "text" at bounding box center [411, 531] width 266 height 41
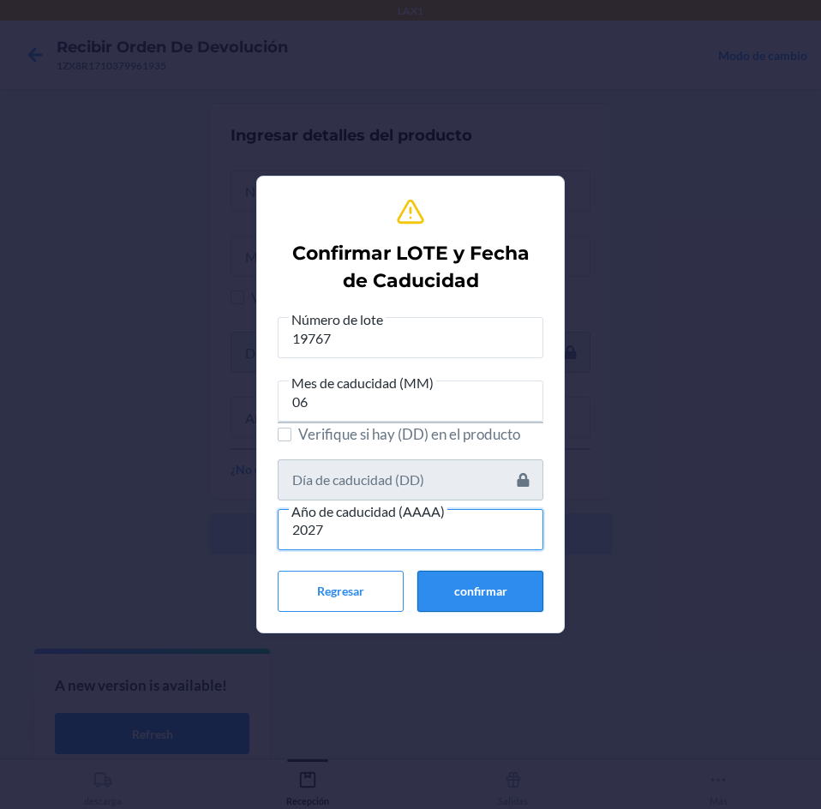
type input "2027"
click at [491, 581] on button "confirmar" at bounding box center [480, 591] width 126 height 41
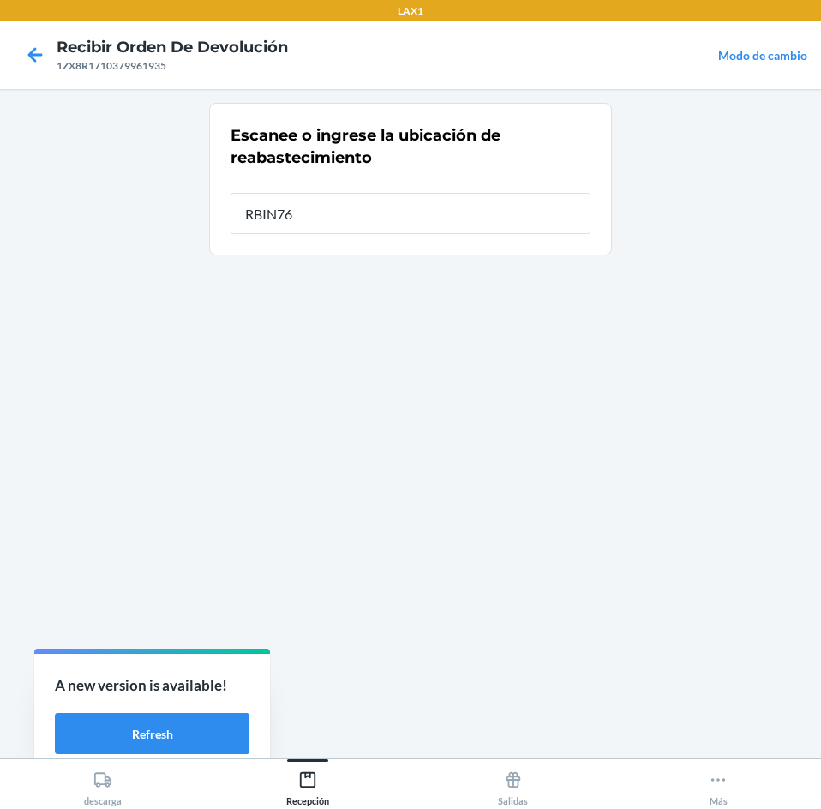
type input "RBIN760"
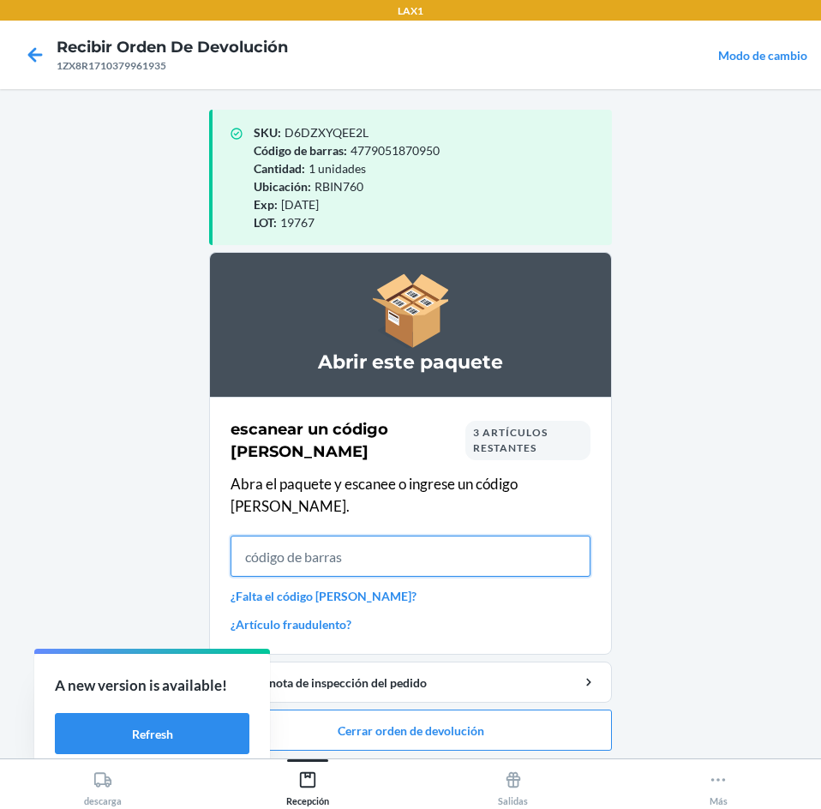
click at [451, 551] on input "text" at bounding box center [410, 555] width 360 height 41
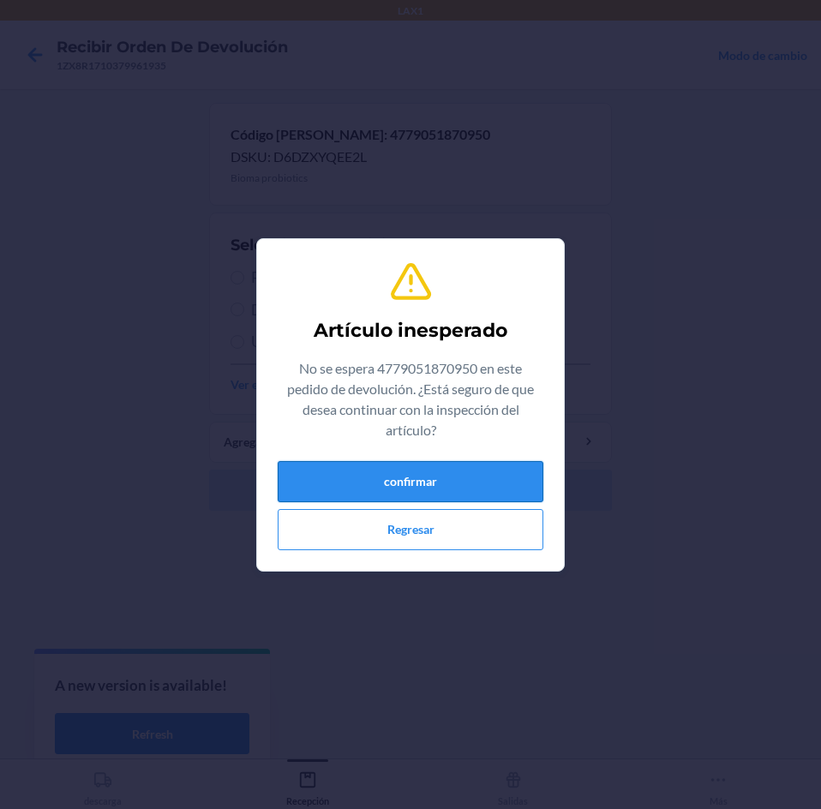
click at [451, 481] on button "confirmar" at bounding box center [411, 481] width 266 height 41
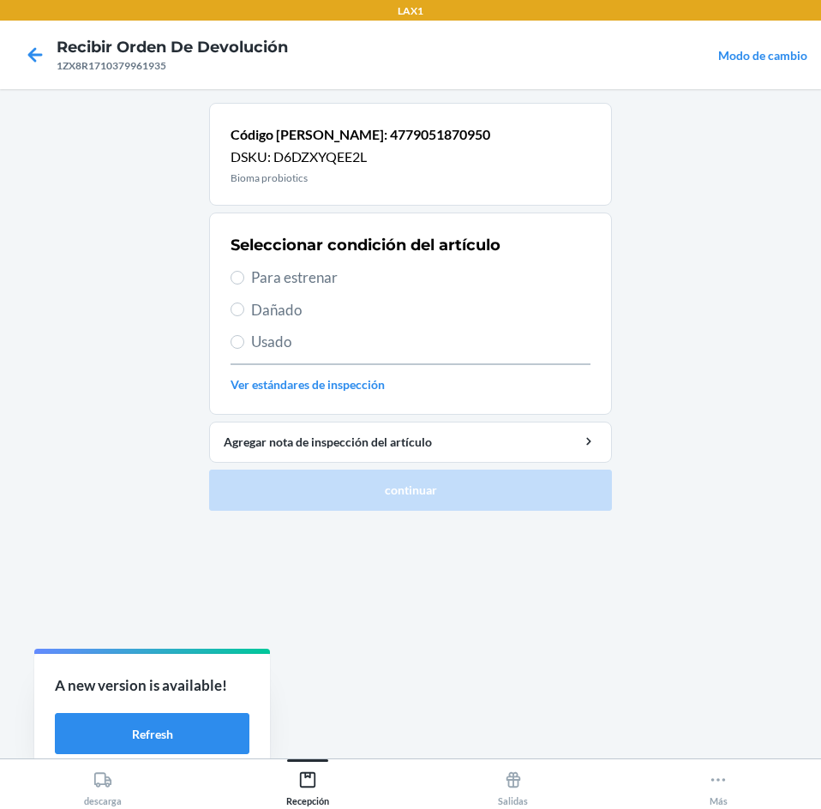
click at [401, 275] on span "Para estrenar" at bounding box center [420, 277] width 339 height 22
click at [244, 275] on input "Para estrenar" at bounding box center [237, 278] width 14 height 14
radio input "true"
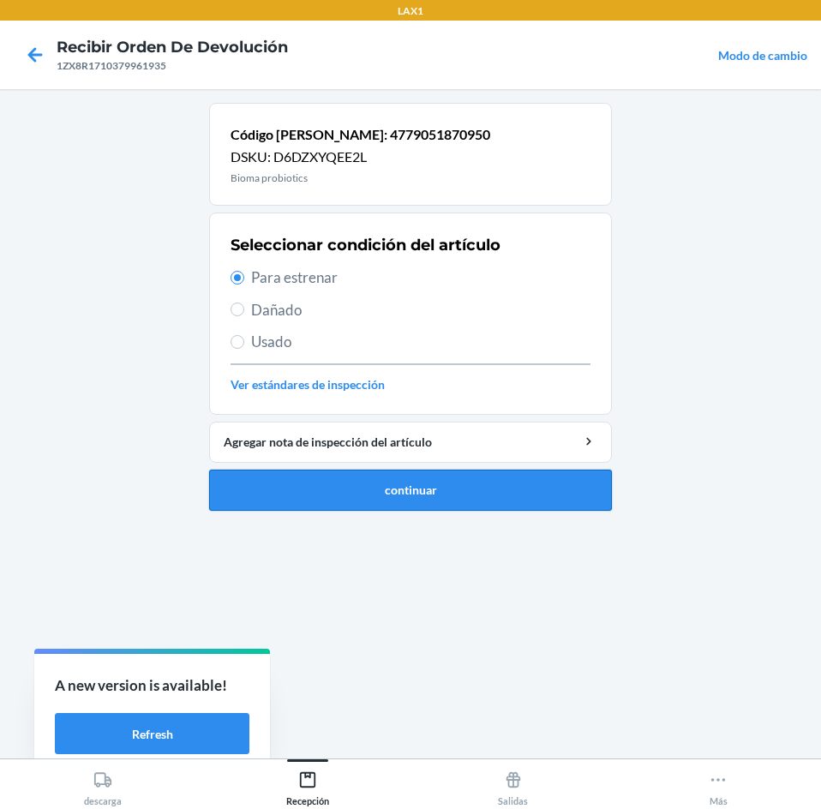
click at [477, 488] on button "continuar" at bounding box center [410, 489] width 403 height 41
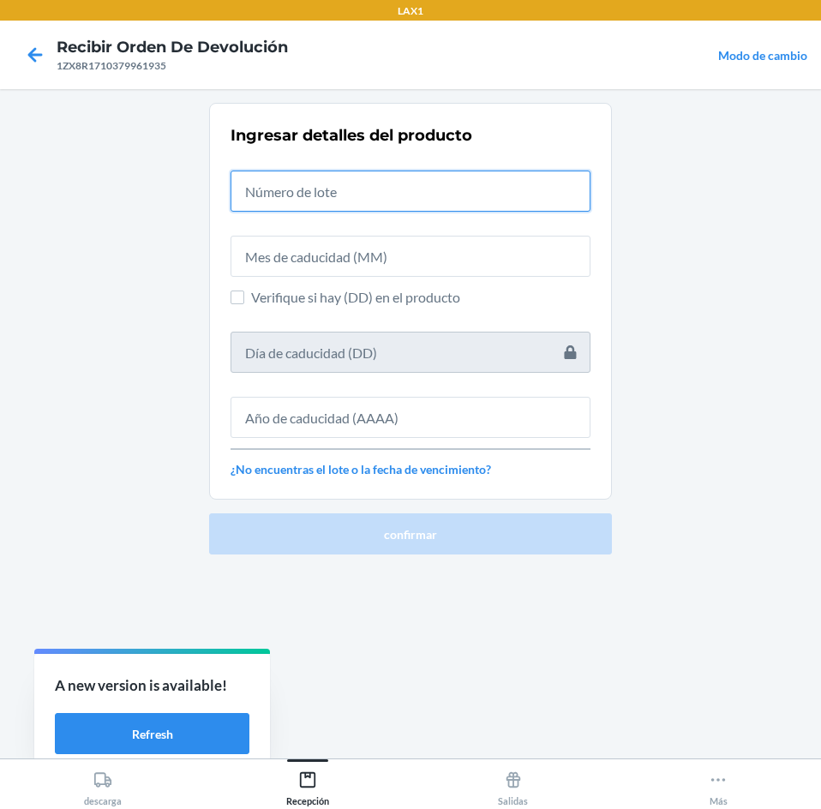
click at [437, 193] on input "text" at bounding box center [410, 190] width 360 height 41
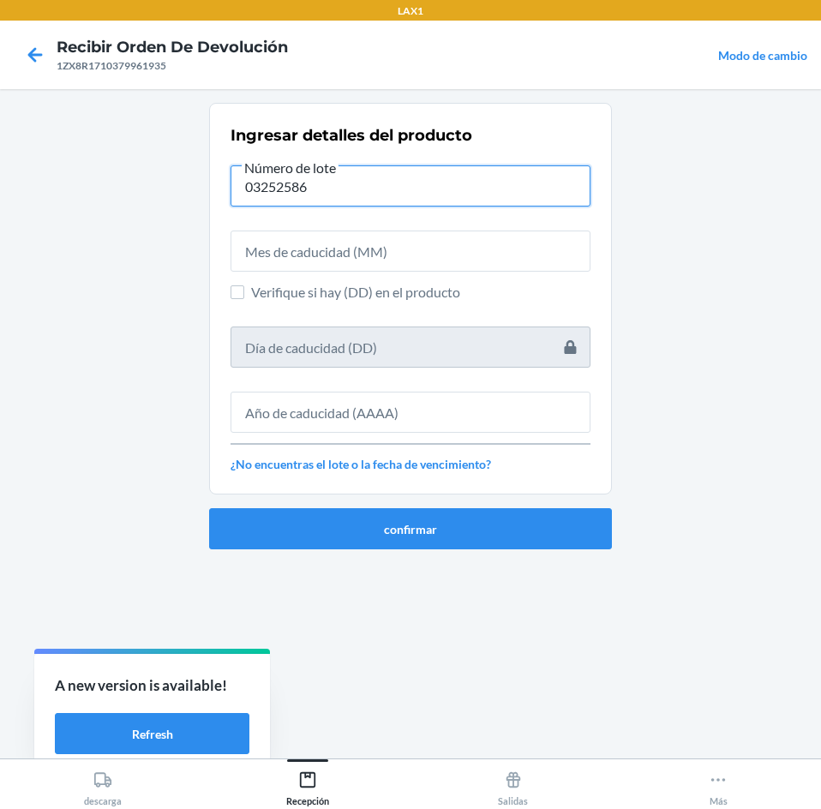
type input "03252586"
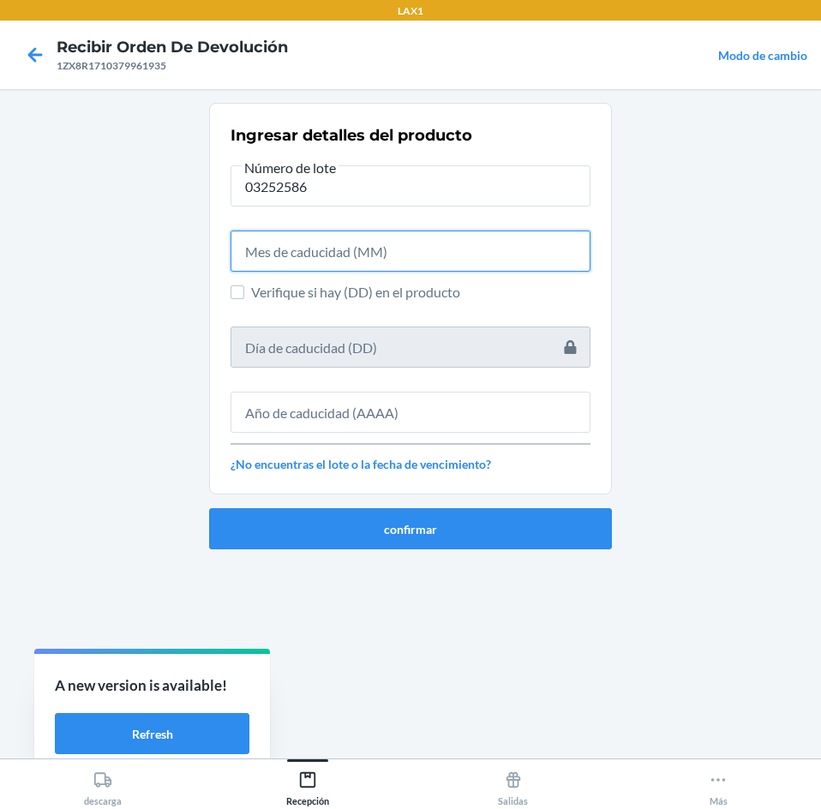
click at [456, 253] on input "text" at bounding box center [410, 250] width 360 height 41
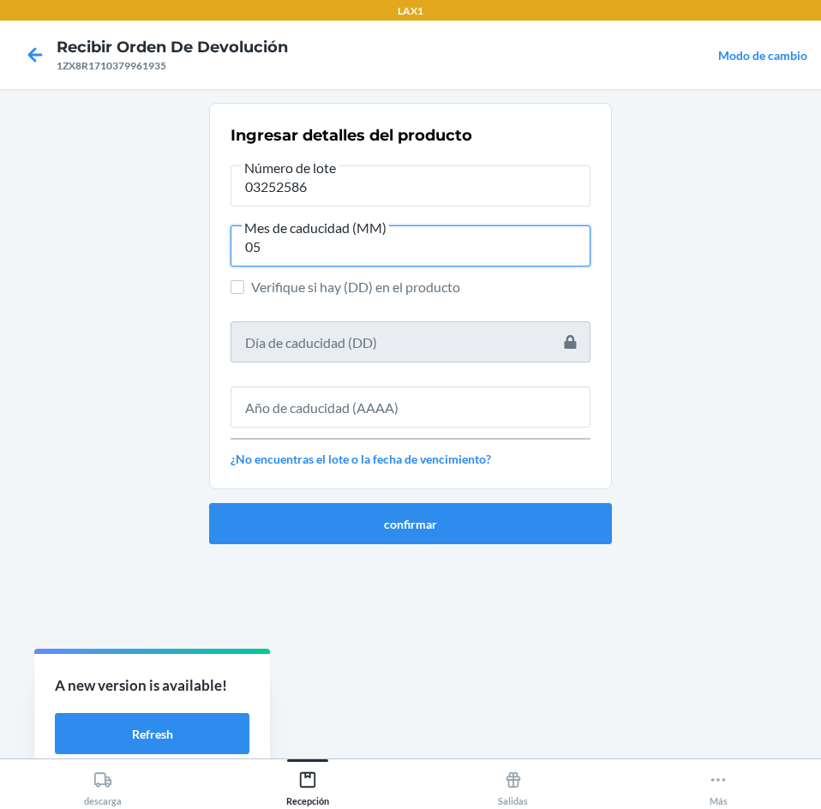
type input "05"
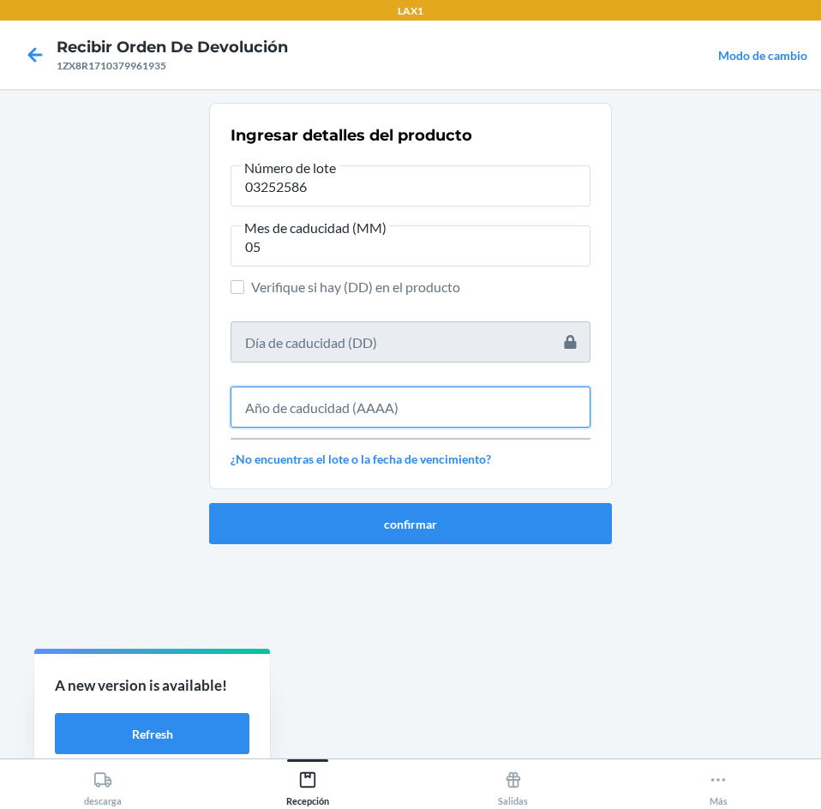
click at [497, 402] on input "text" at bounding box center [410, 406] width 360 height 41
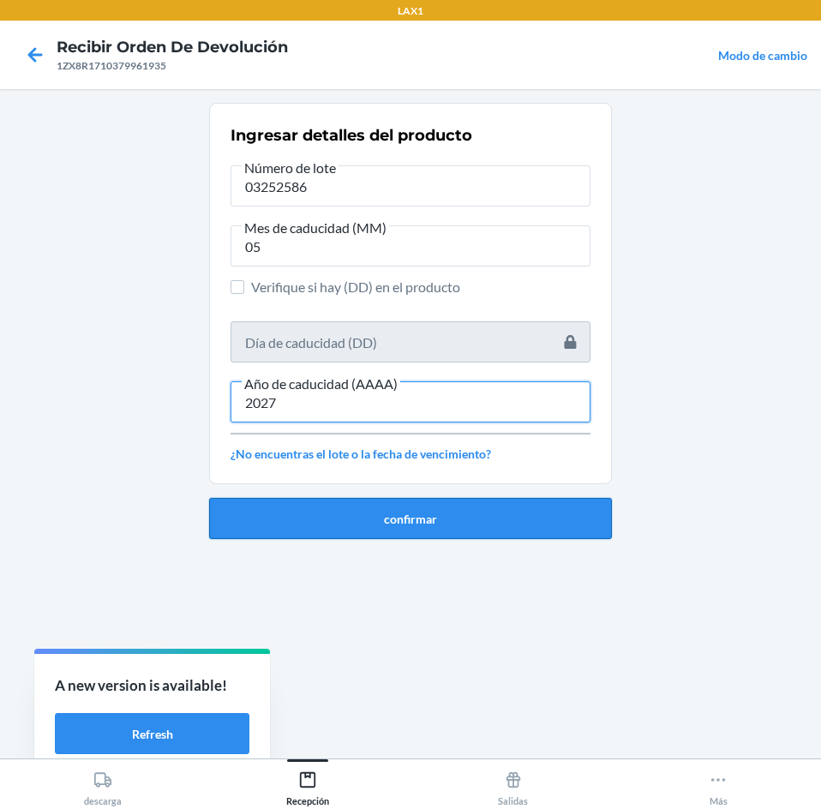
type input "2027"
click at [534, 507] on button "confirmar" at bounding box center [410, 518] width 403 height 41
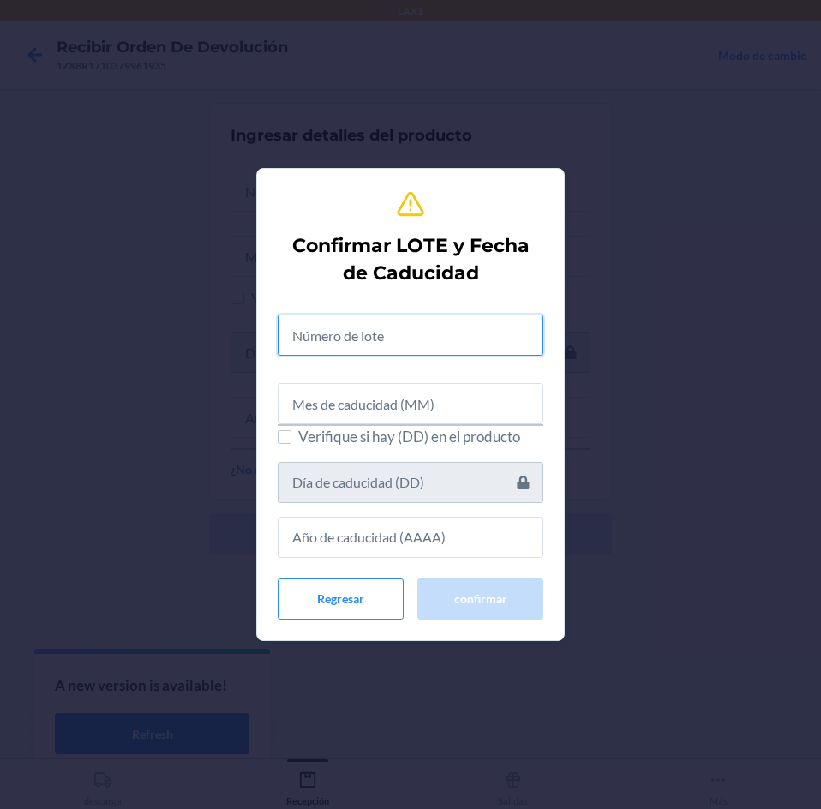
click at [393, 347] on input "text" at bounding box center [411, 334] width 266 height 41
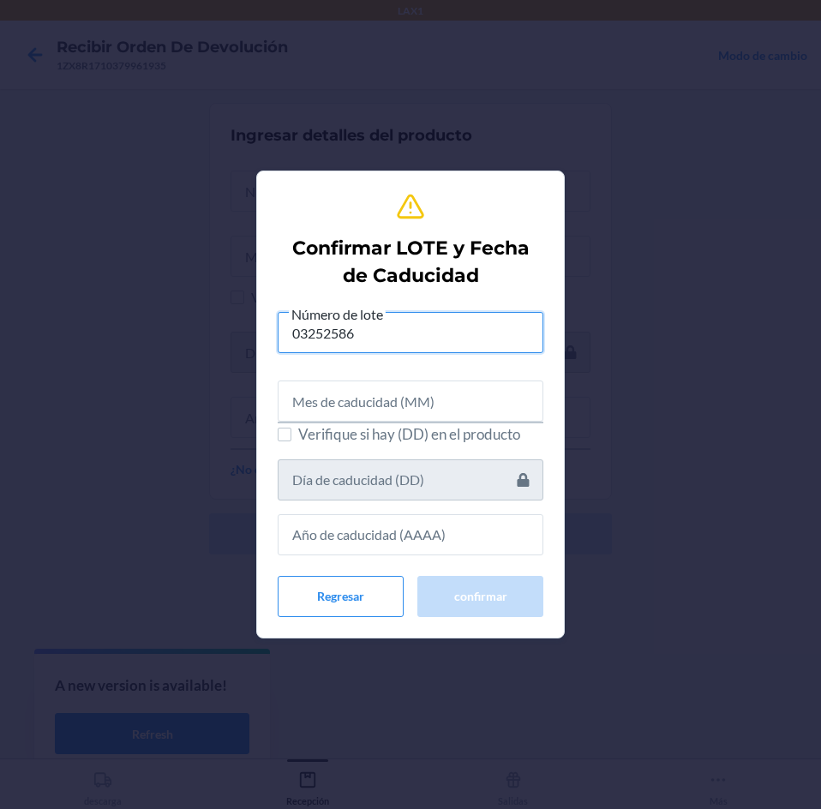
type input "03252586"
click at [398, 412] on input "text" at bounding box center [411, 400] width 266 height 41
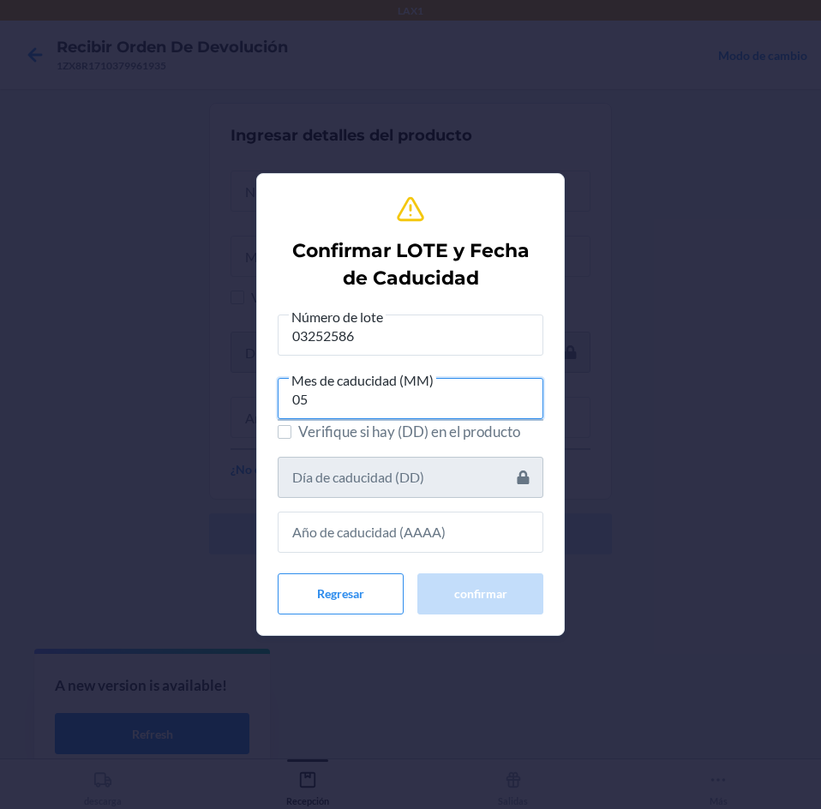
type input "05"
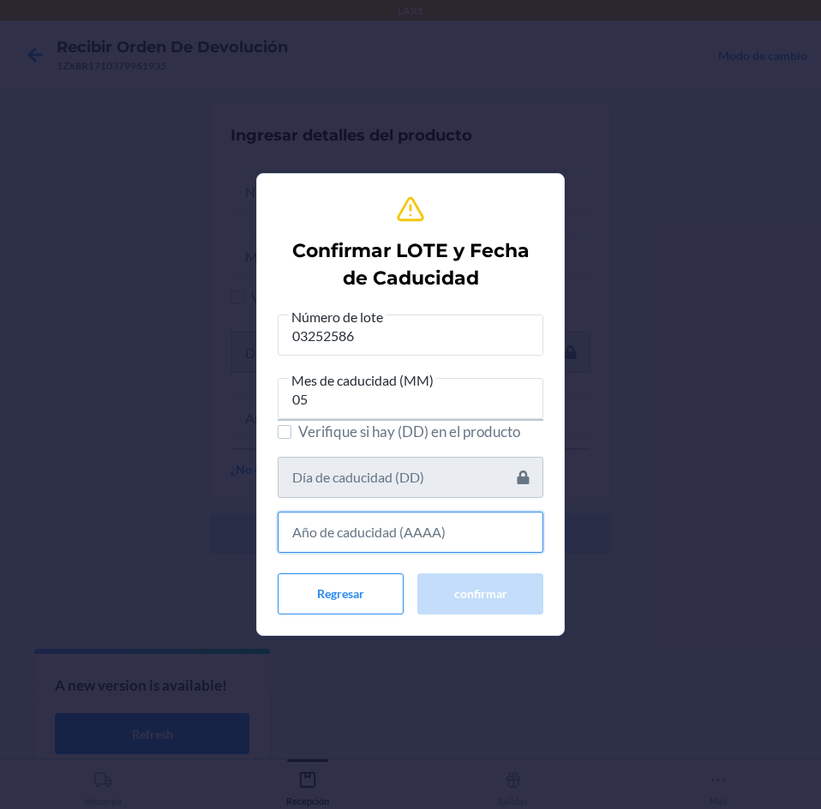
click at [397, 534] on input "text" at bounding box center [411, 531] width 266 height 41
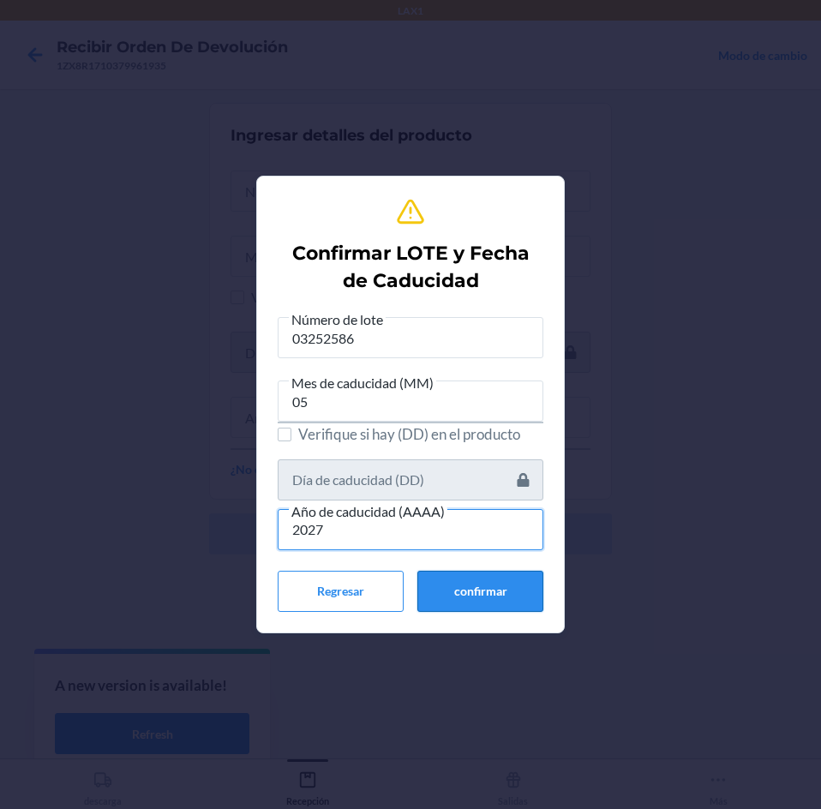
type input "2027"
click at [425, 575] on button "confirmar" at bounding box center [480, 591] width 126 height 41
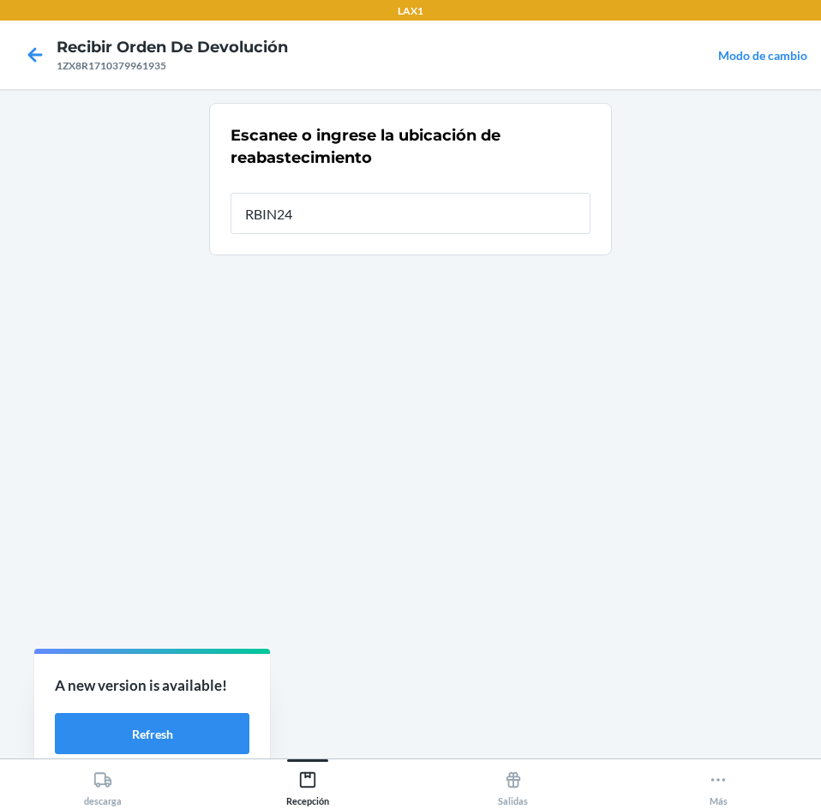
type input "RBIN241"
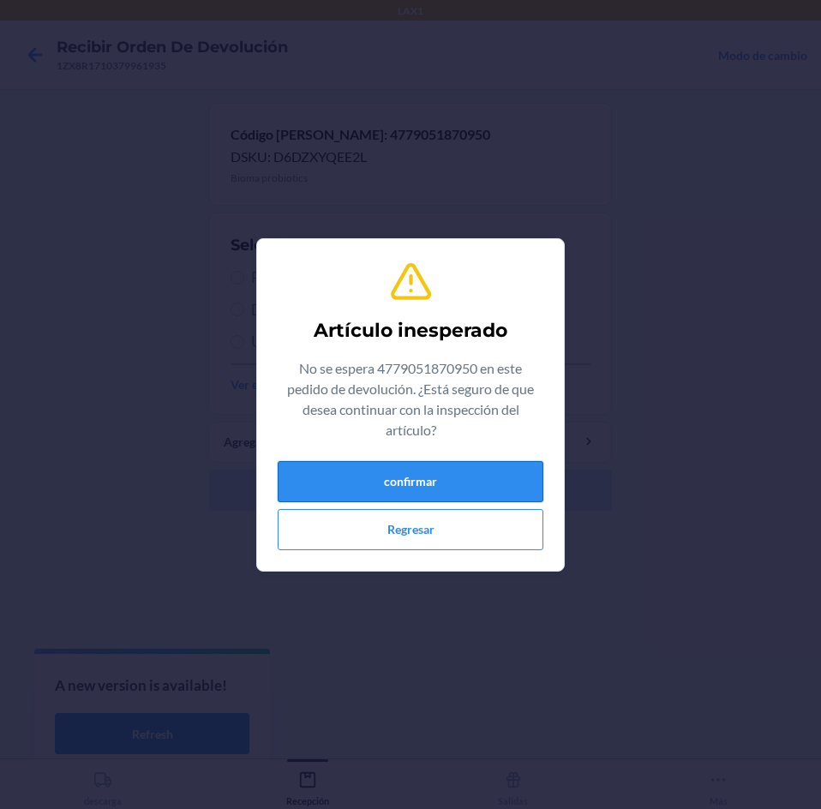
click at [426, 479] on button "confirmar" at bounding box center [411, 481] width 266 height 41
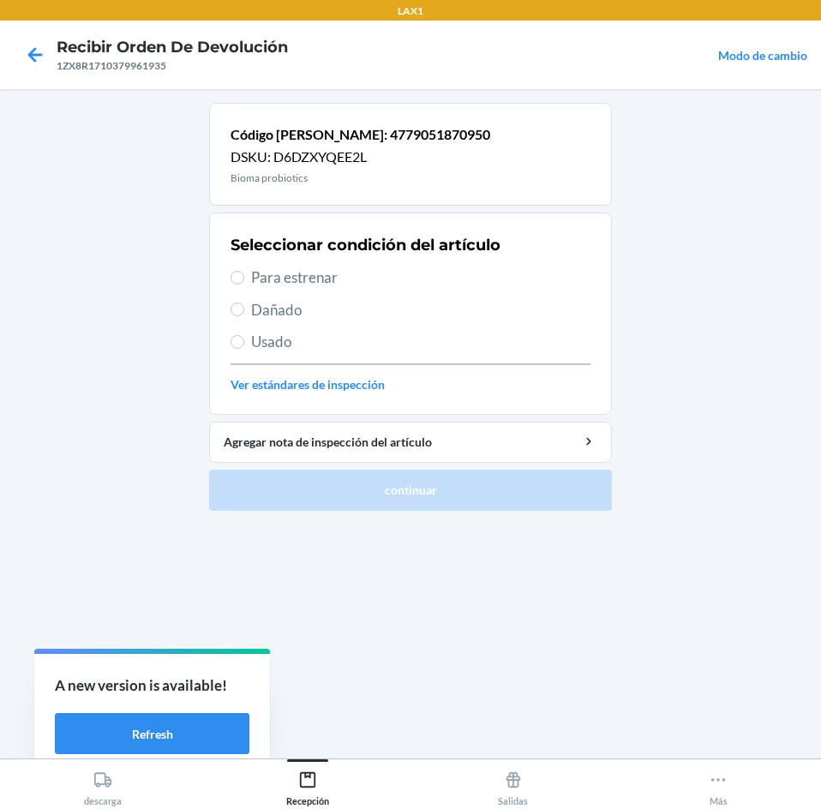
click at [368, 279] on span "Para estrenar" at bounding box center [420, 277] width 339 height 22
click at [244, 279] on input "Para estrenar" at bounding box center [237, 278] width 14 height 14
radio input "true"
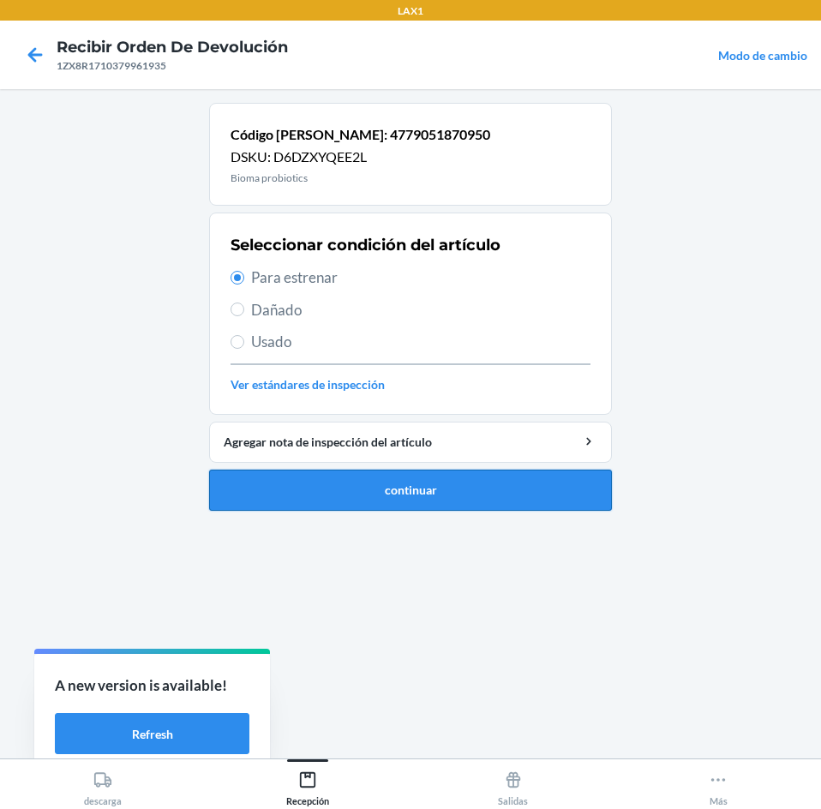
click at [399, 477] on button "continuar" at bounding box center [410, 489] width 403 height 41
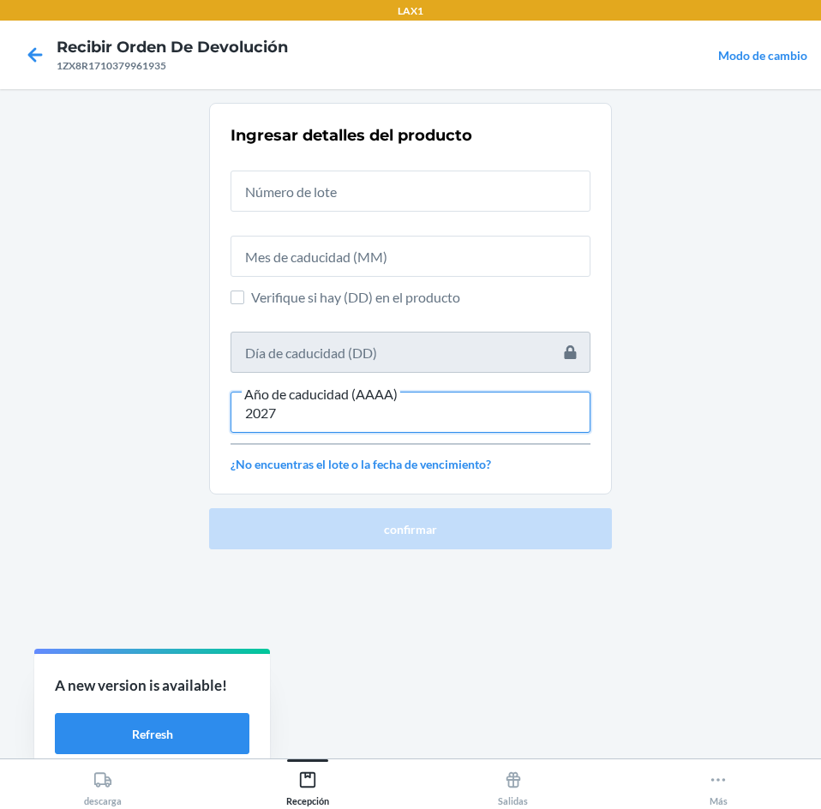
type input "2027"
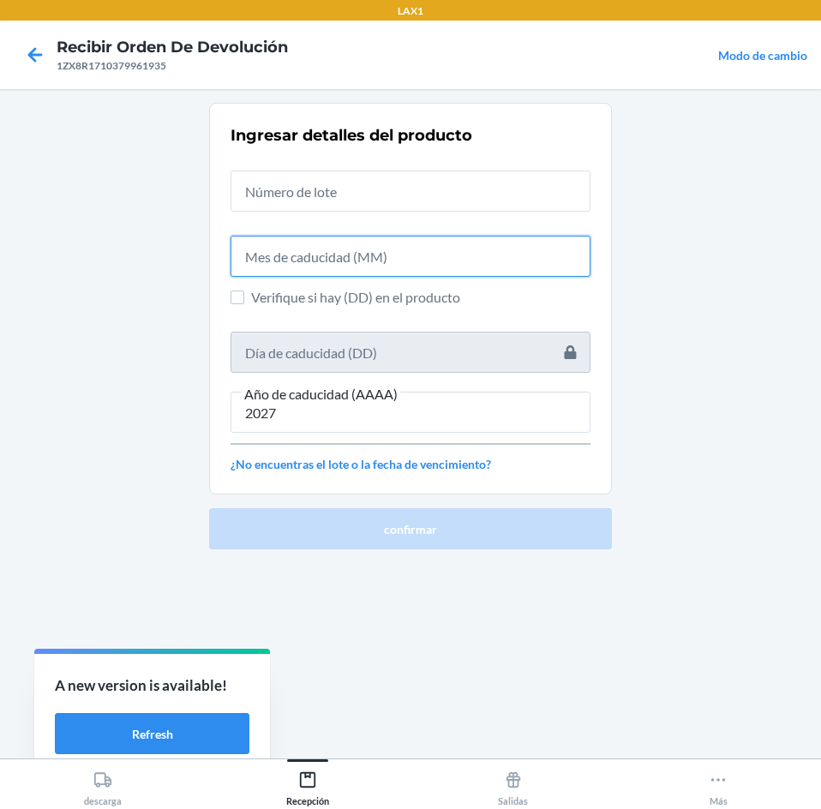
click at [362, 260] on input "text" at bounding box center [410, 256] width 360 height 41
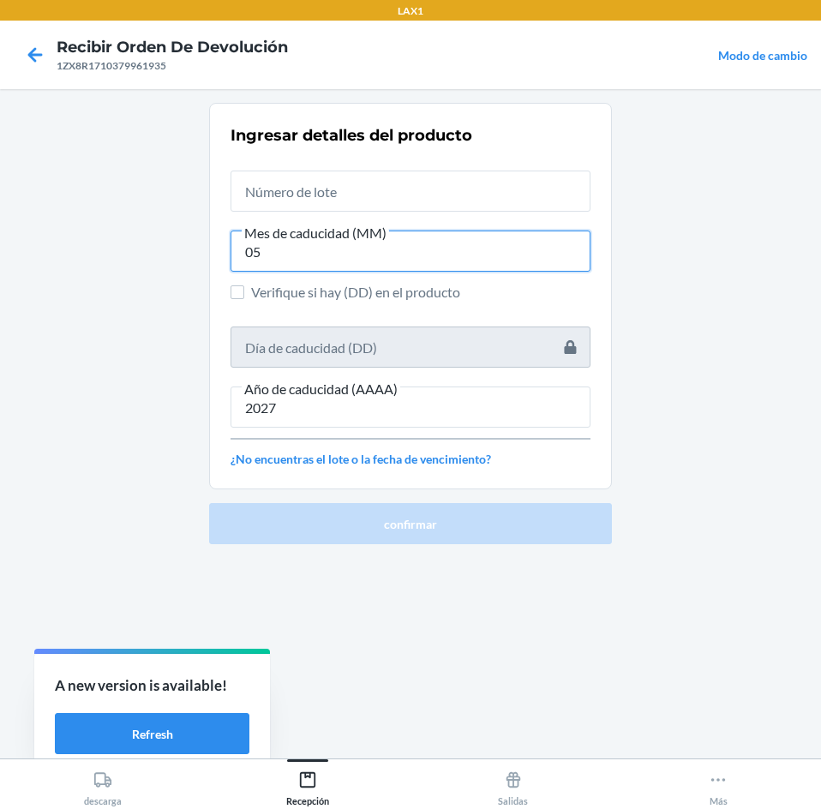
type input "05"
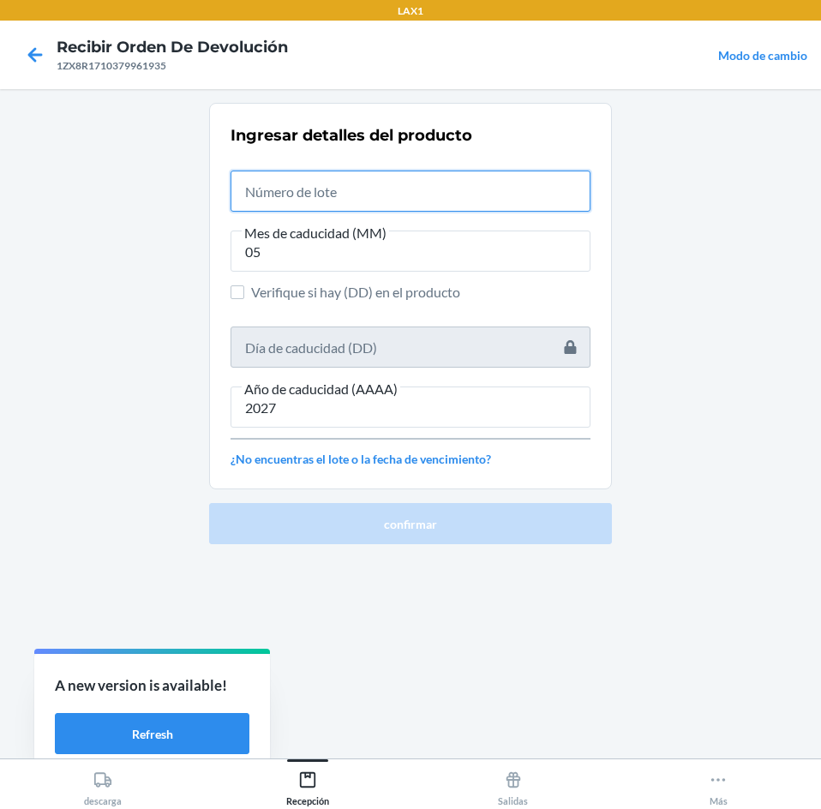
click at [358, 189] on input "text" at bounding box center [410, 190] width 360 height 41
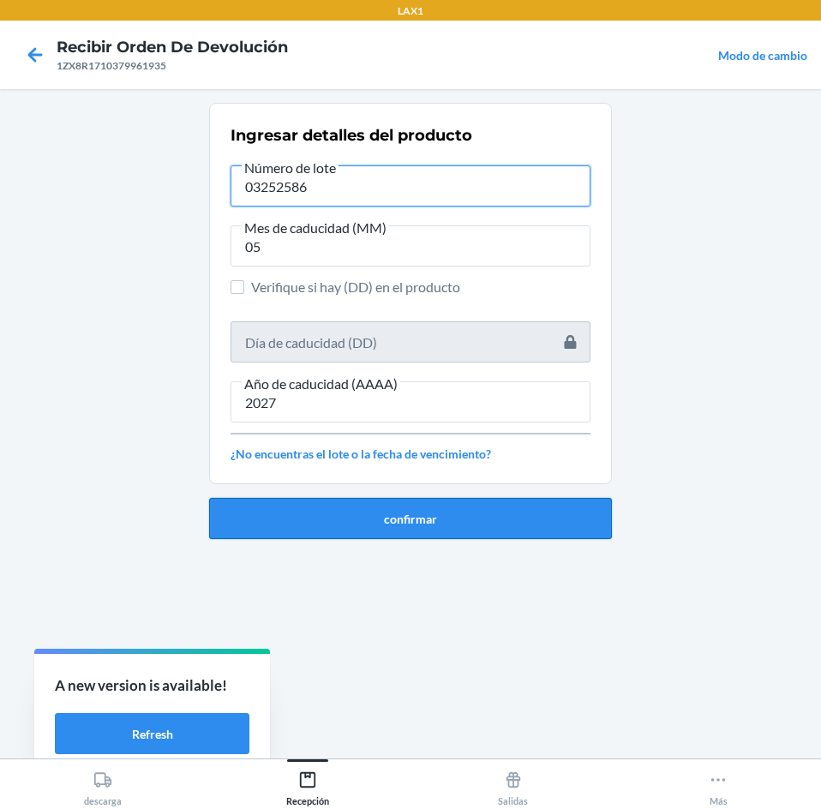
type input "03252586"
click at [367, 521] on button "confirmar" at bounding box center [410, 518] width 403 height 41
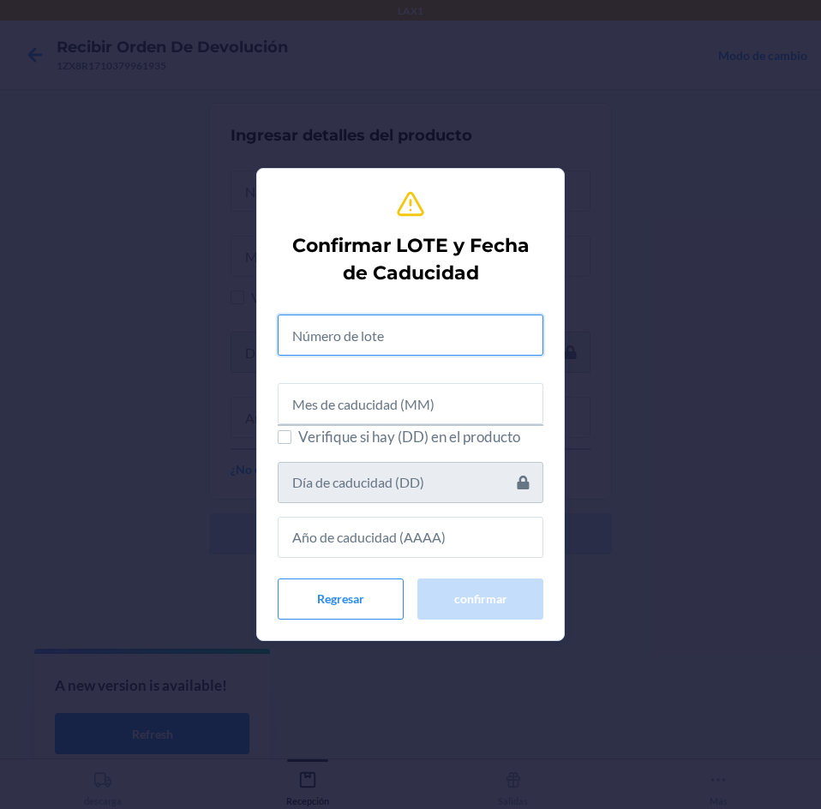
click at [423, 348] on input "text" at bounding box center [411, 334] width 266 height 41
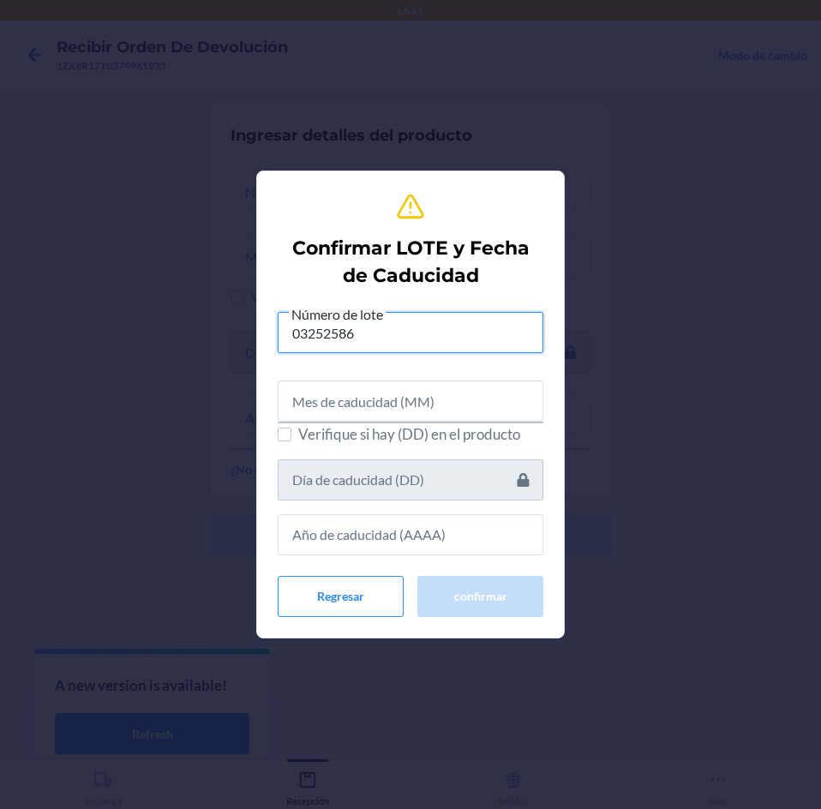
type input "03252586"
click at [439, 392] on input "text" at bounding box center [411, 400] width 266 height 41
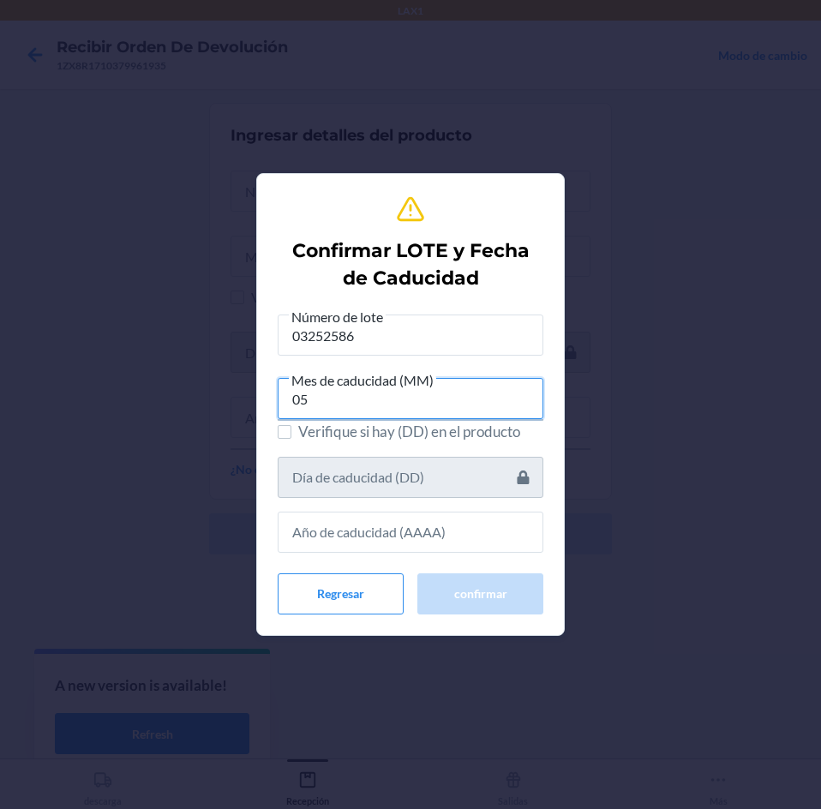
type input "05"
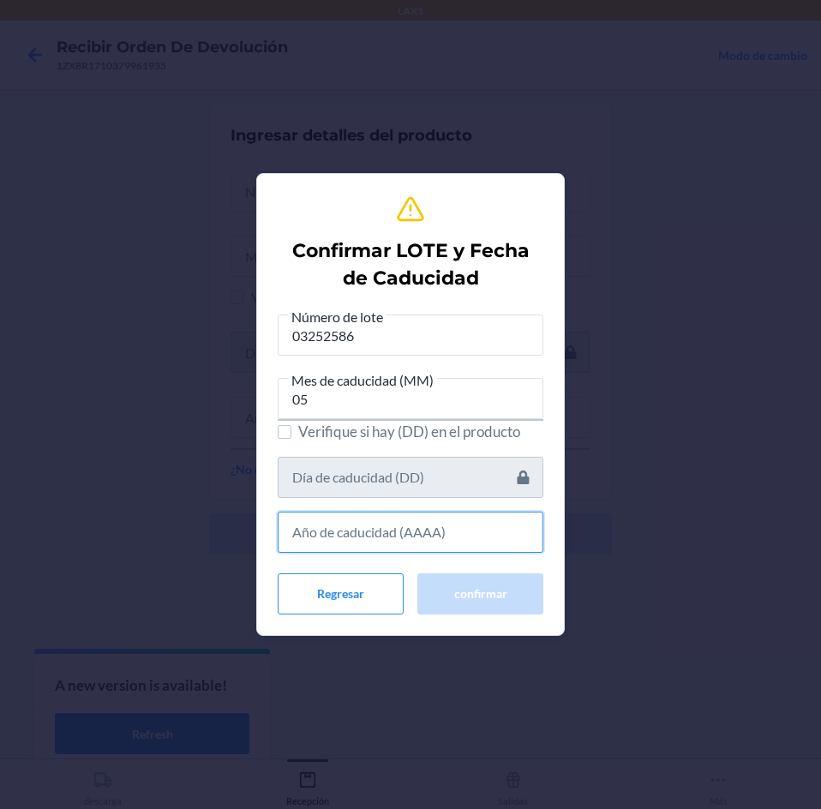
click at [403, 547] on input "text" at bounding box center [411, 531] width 266 height 41
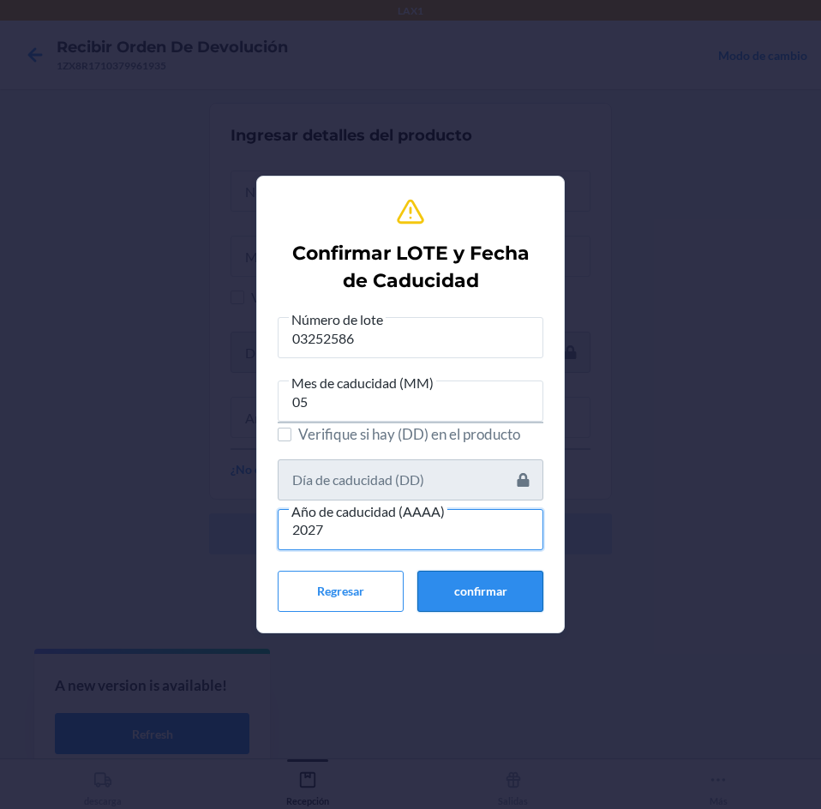
type input "2027"
click at [513, 601] on button "confirmar" at bounding box center [480, 591] width 126 height 41
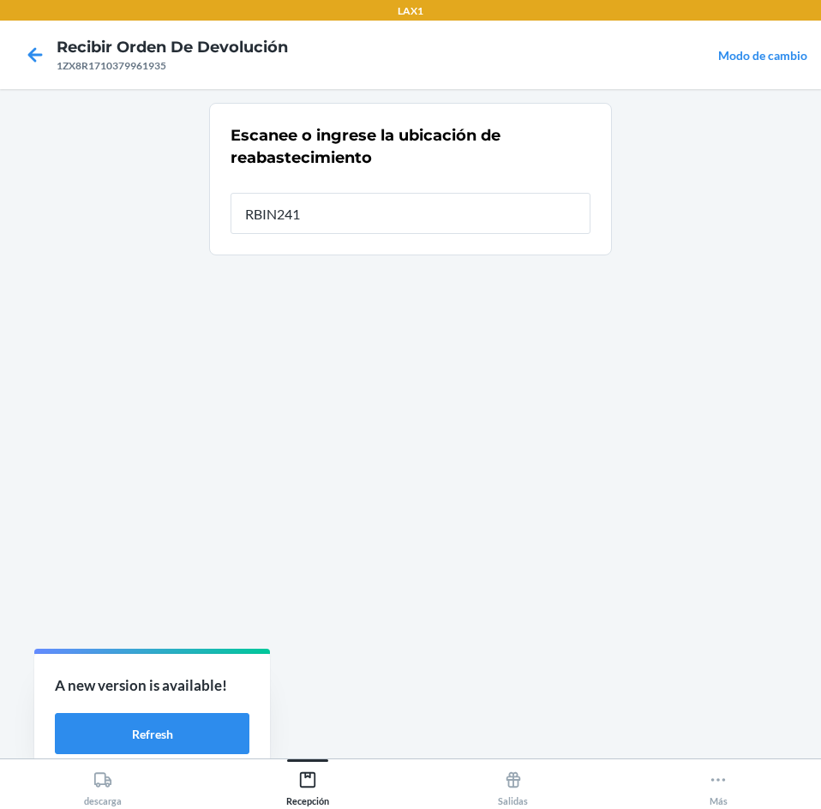
type input "RBIN241"
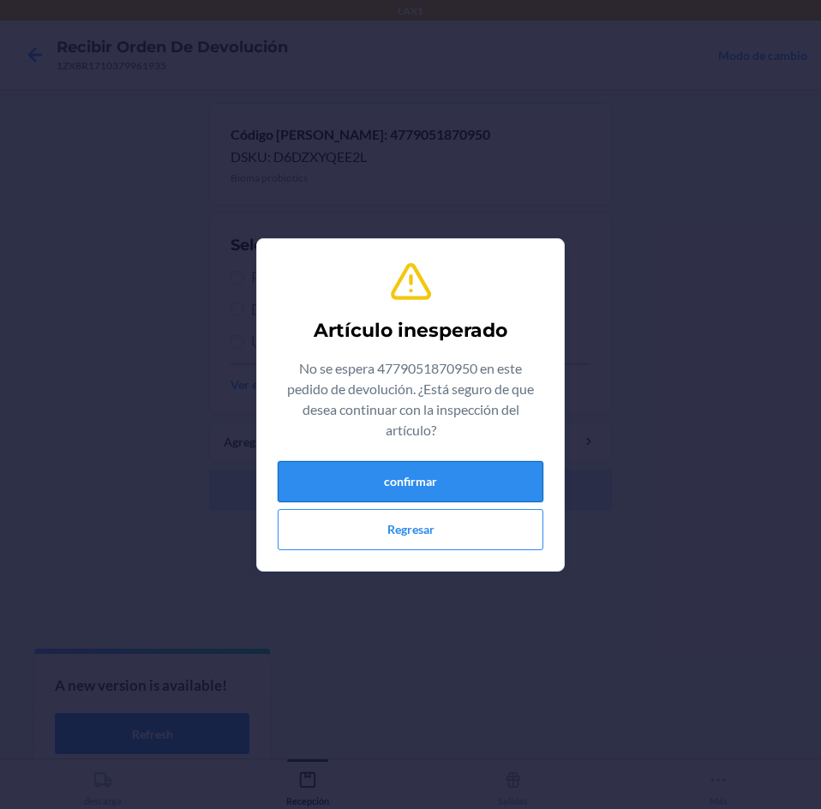
click at [467, 500] on button "confirmar" at bounding box center [411, 481] width 266 height 41
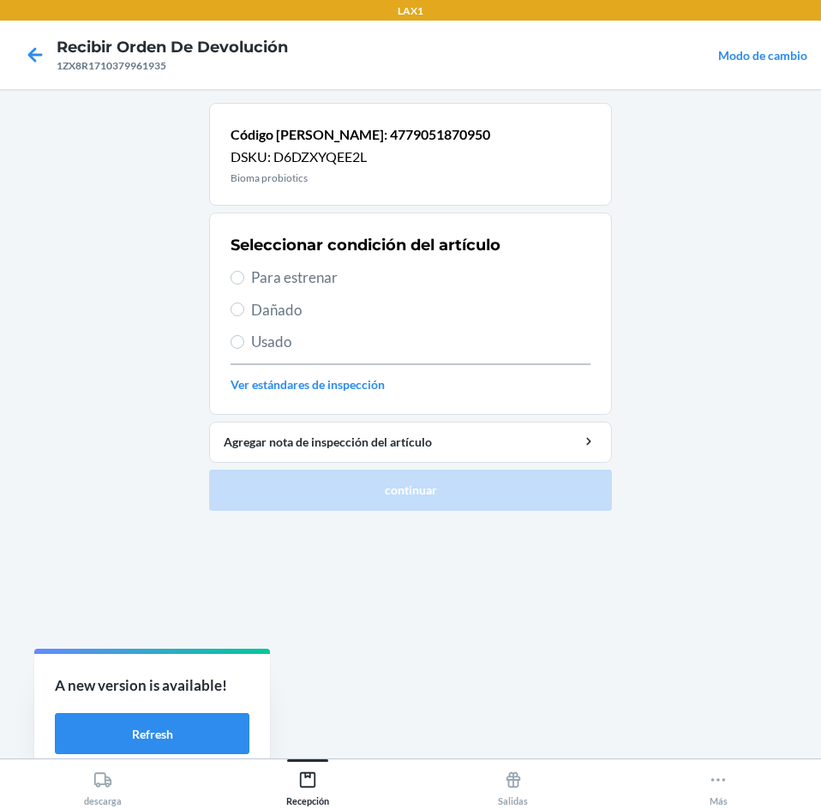
click at [410, 277] on span "Para estrenar" at bounding box center [420, 277] width 339 height 22
click at [244, 277] on input "Para estrenar" at bounding box center [237, 278] width 14 height 14
radio input "true"
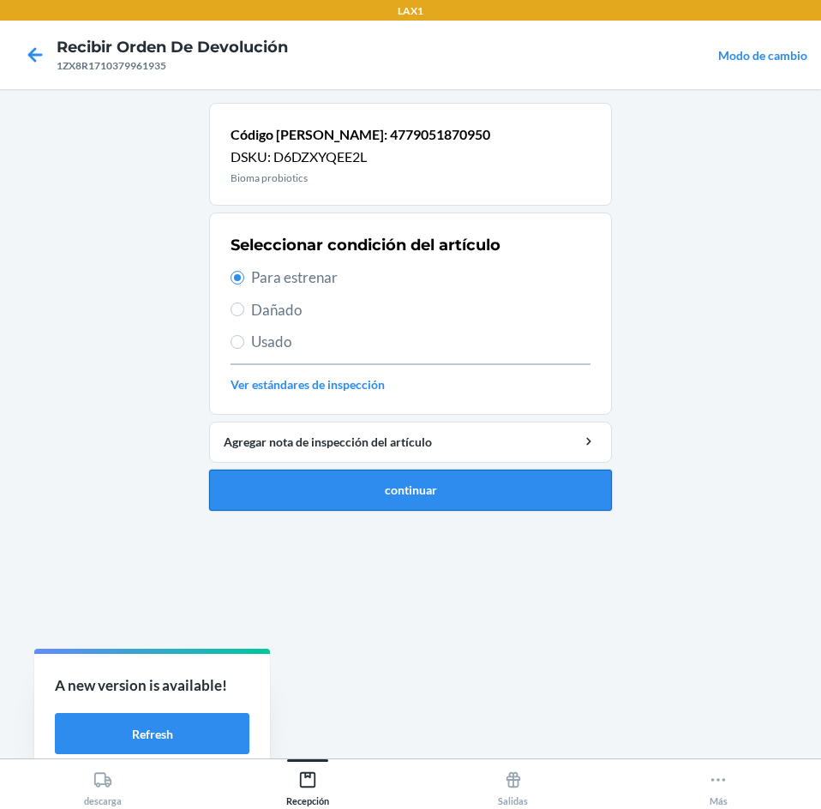
click at [469, 503] on button "continuar" at bounding box center [410, 489] width 403 height 41
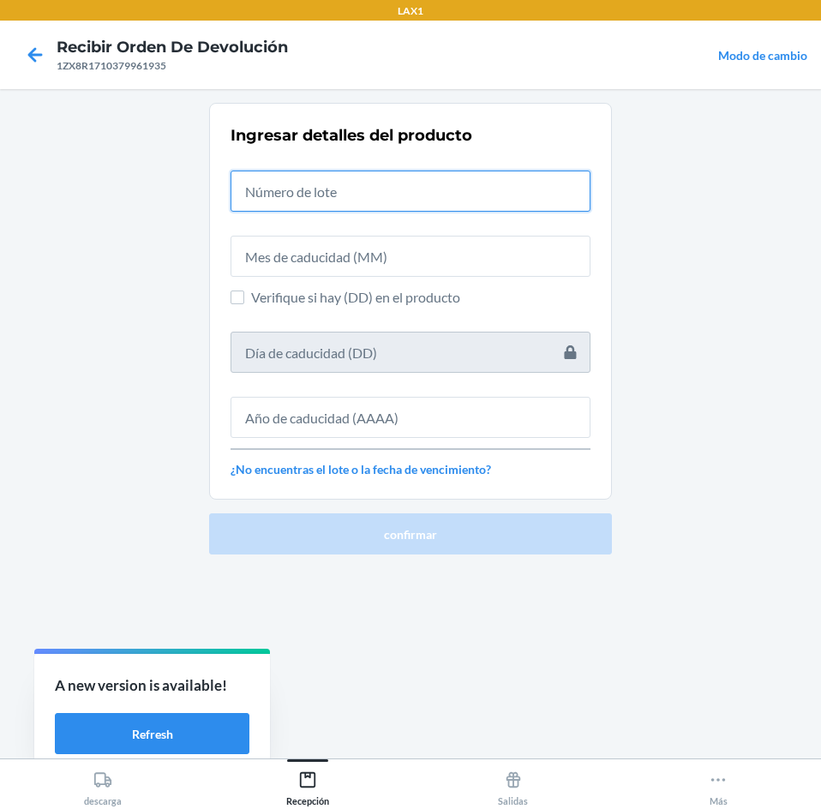
click at [487, 188] on input "text" at bounding box center [410, 190] width 360 height 41
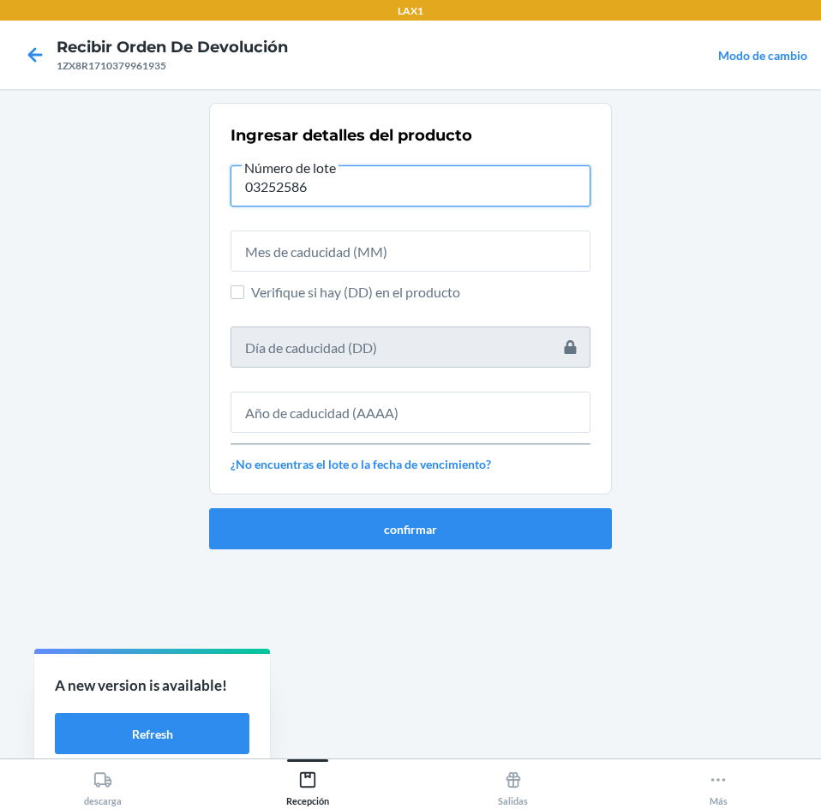
type input "03252586"
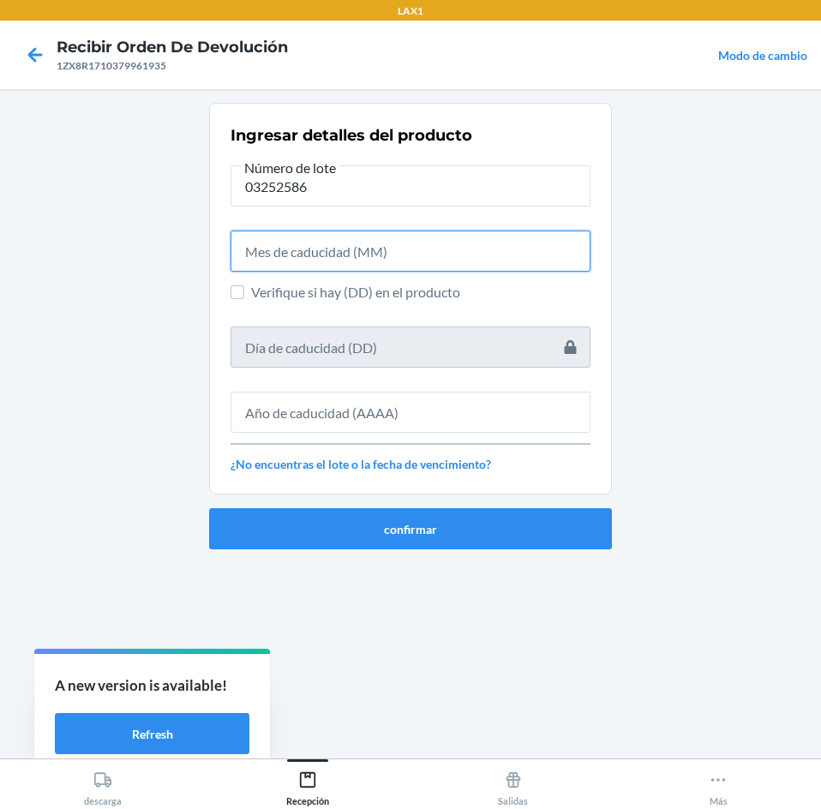
click at [499, 257] on input "text" at bounding box center [410, 250] width 360 height 41
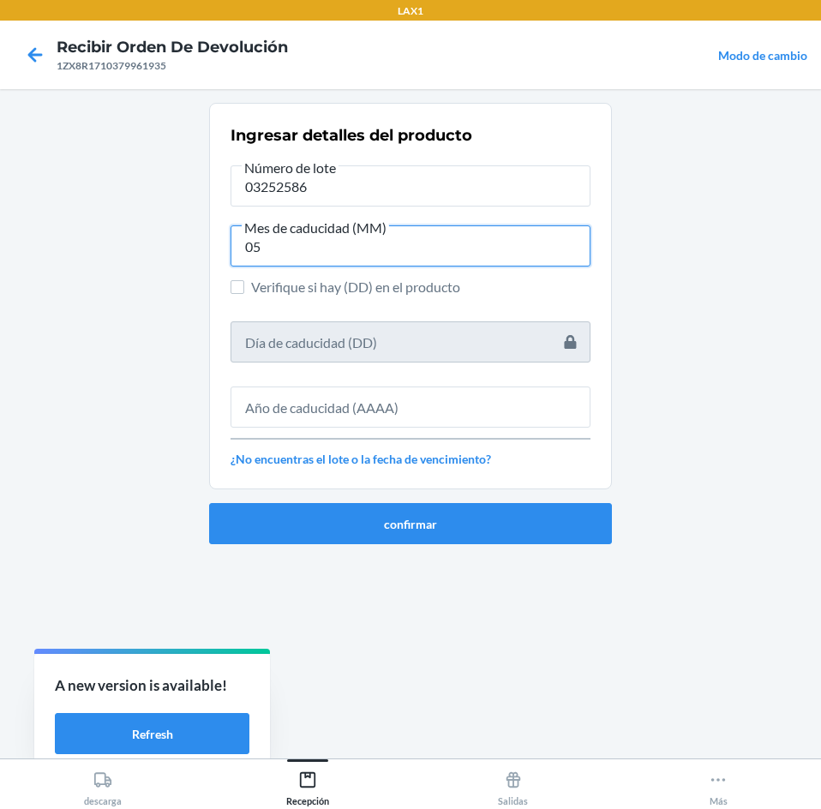
type input "05"
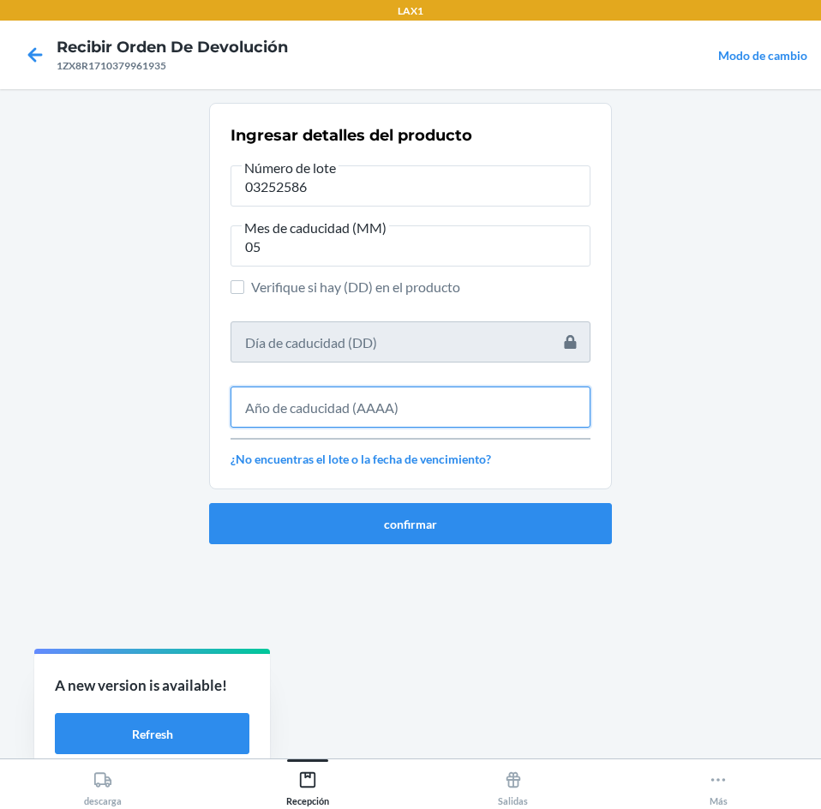
click at [478, 421] on input "text" at bounding box center [410, 406] width 360 height 41
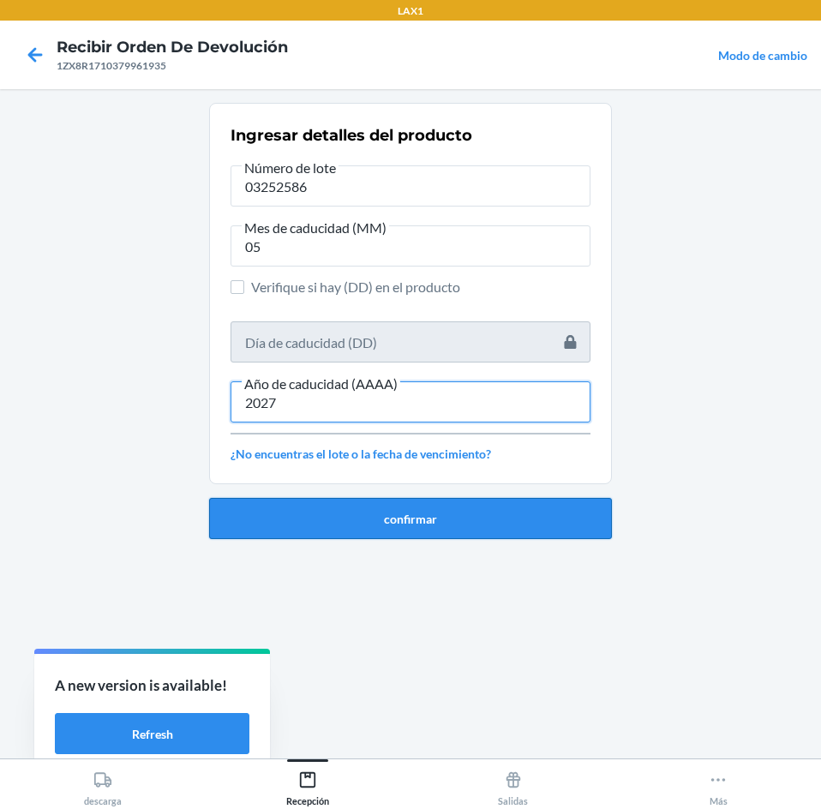
type input "2027"
click at [481, 517] on button "confirmar" at bounding box center [410, 518] width 403 height 41
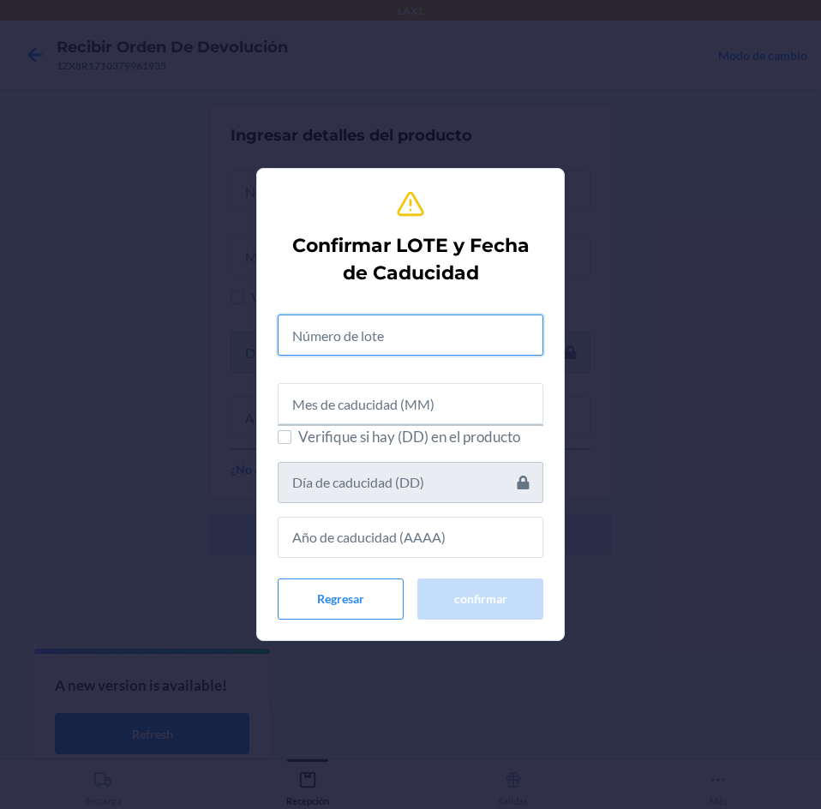
click at [451, 336] on input "text" at bounding box center [411, 334] width 266 height 41
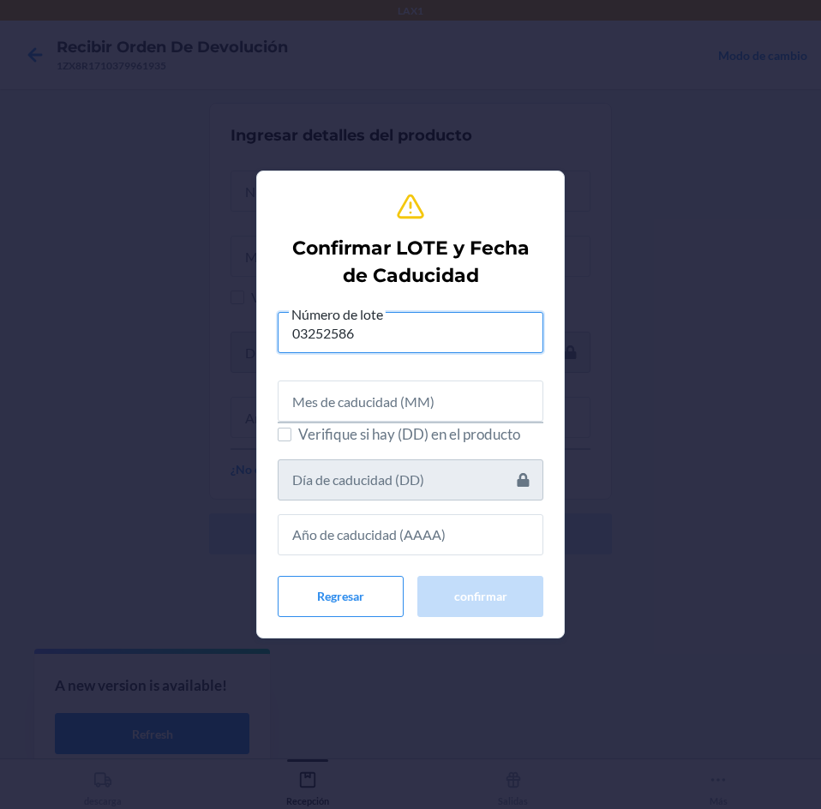
type input "03252586"
click at [493, 424] on span "Verifique si hay (DD) en el producto" at bounding box center [420, 434] width 245 height 22
click at [291, 427] on input "Verifique si hay (DD) en el producto" at bounding box center [285, 434] width 14 height 14
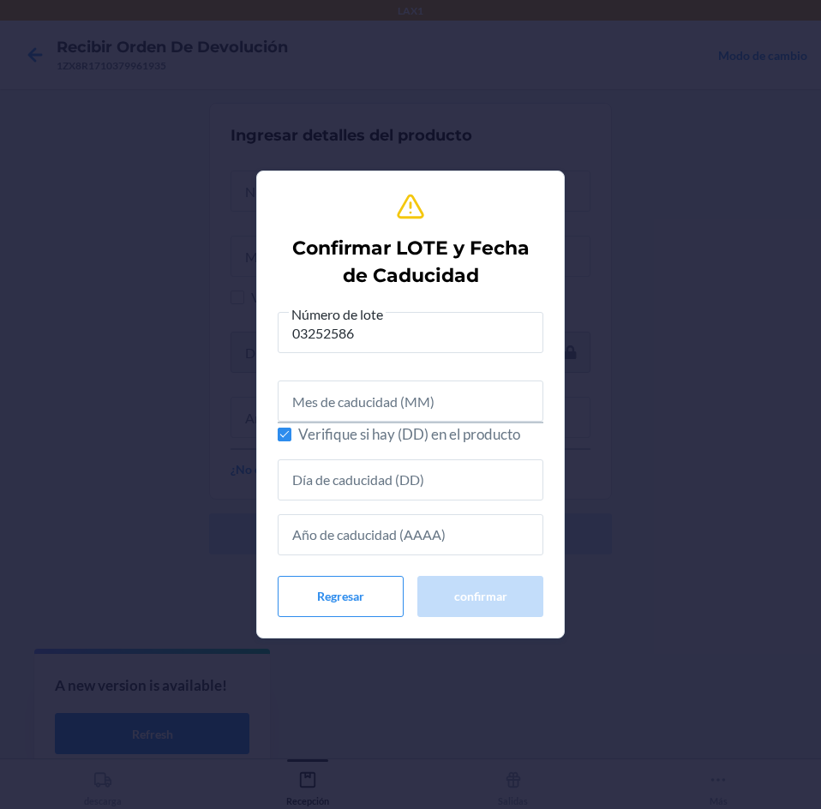
click at [451, 437] on span "Verifique si hay (DD) en el producto" at bounding box center [420, 434] width 245 height 22
click at [291, 437] on input "Verifique si hay (DD) en el producto" at bounding box center [285, 434] width 14 height 14
checkbox input "false"
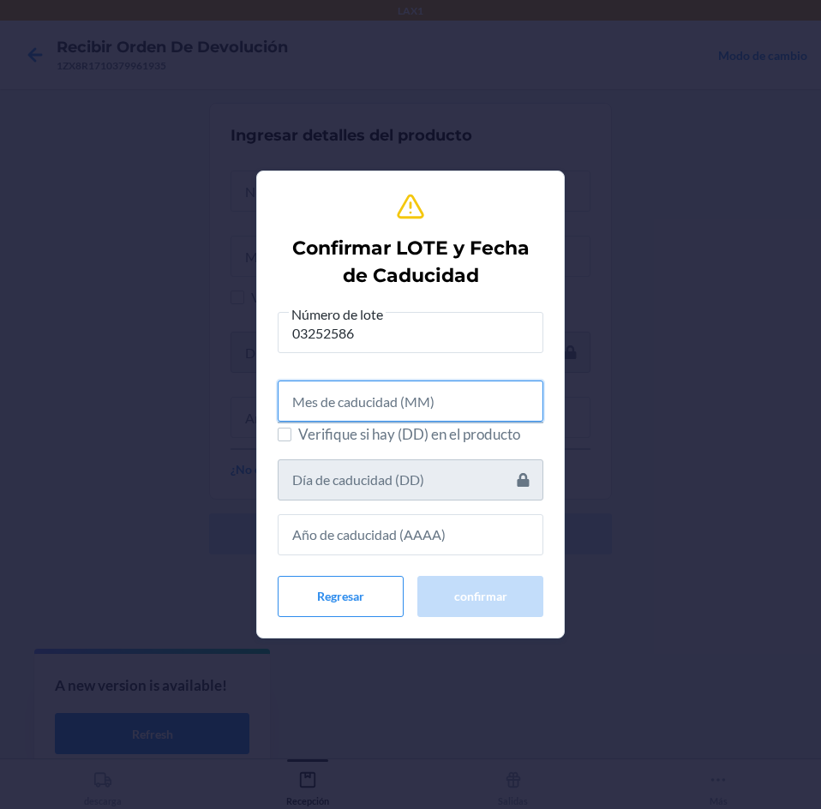
click at [415, 395] on input "text" at bounding box center [411, 400] width 266 height 41
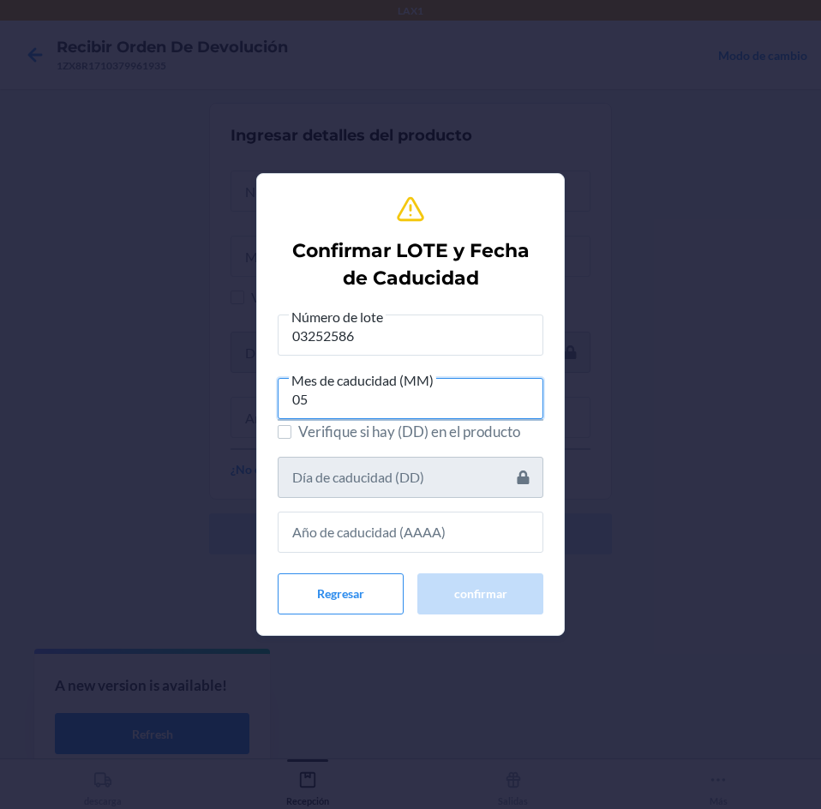
type input "05"
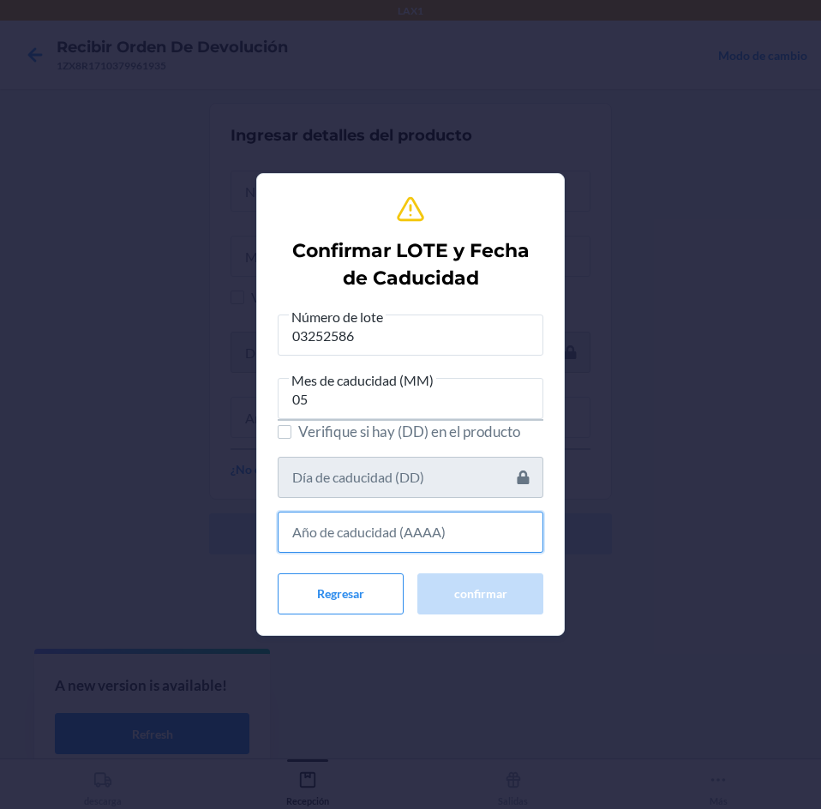
click at [427, 529] on input "text" at bounding box center [411, 531] width 266 height 41
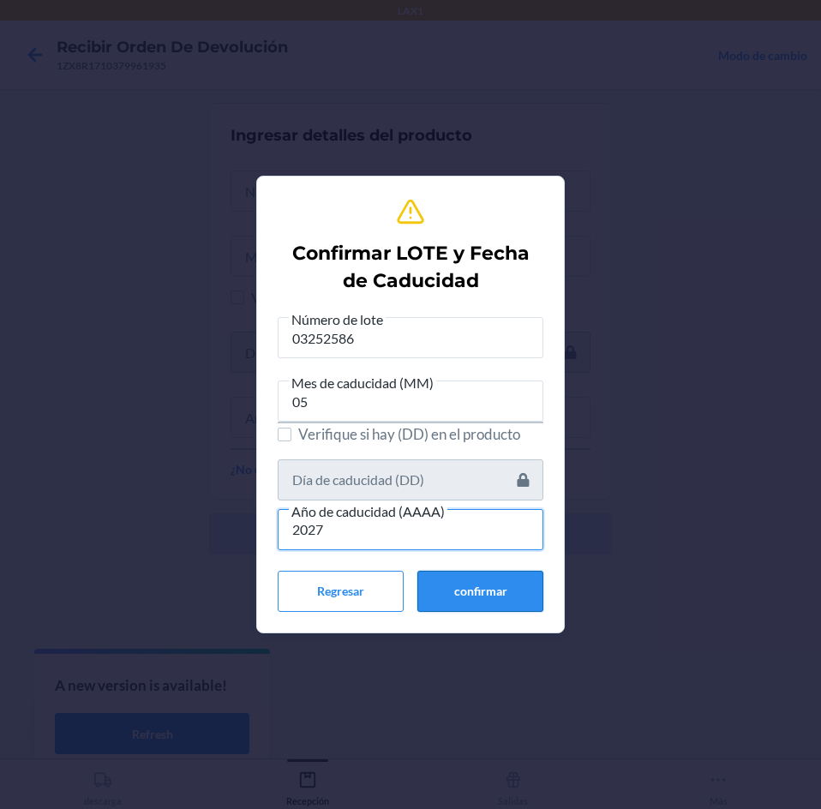
type input "2027"
click at [471, 585] on button "confirmar" at bounding box center [480, 591] width 126 height 41
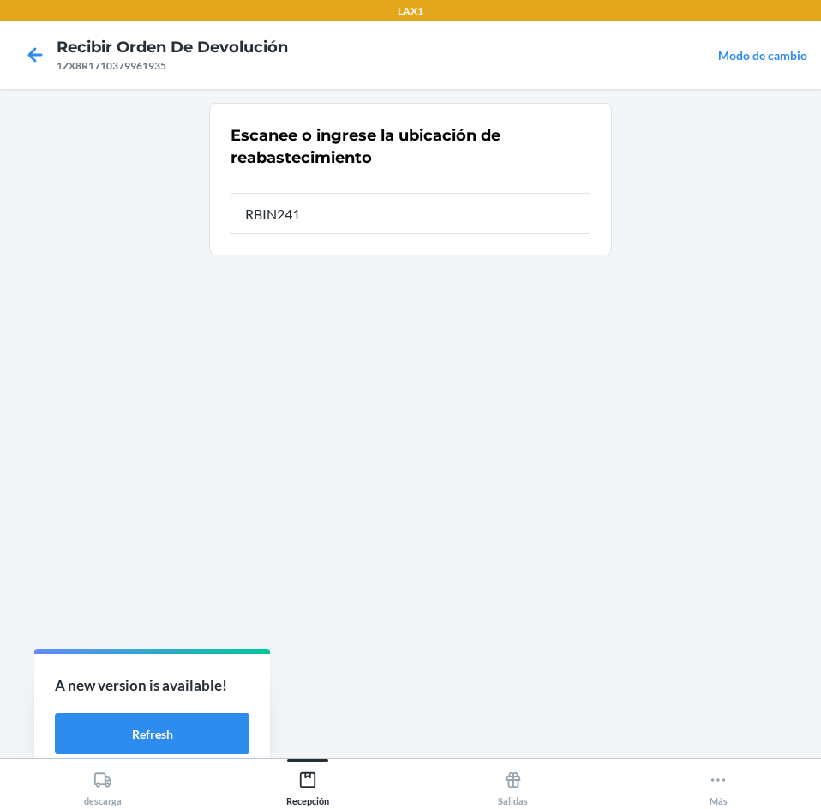
type input "RBIN241"
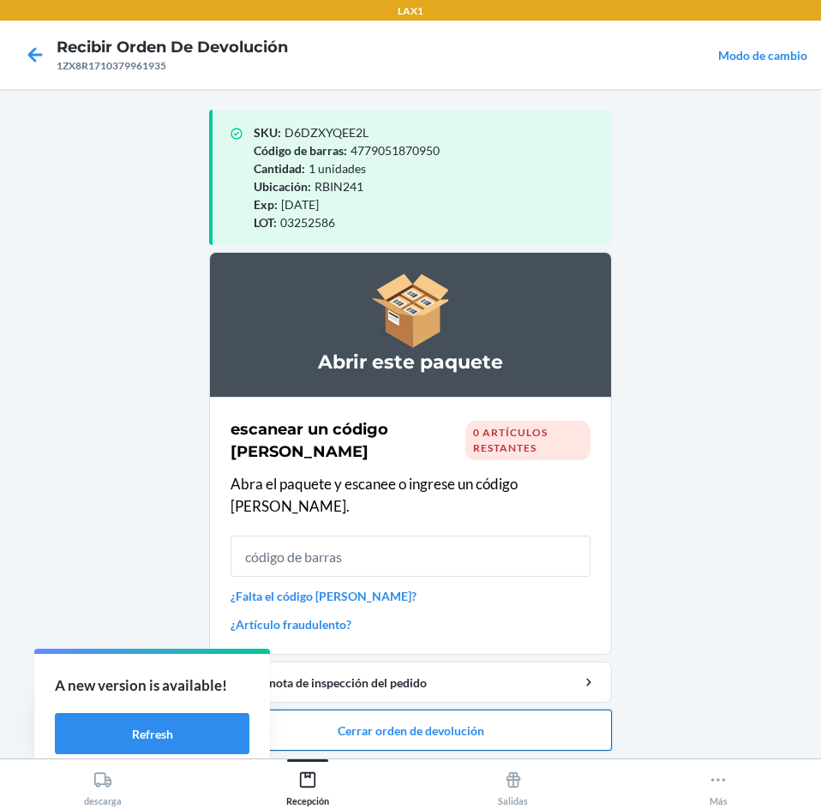
click at [461, 723] on button "Cerrar orden de devolución" at bounding box center [410, 729] width 403 height 41
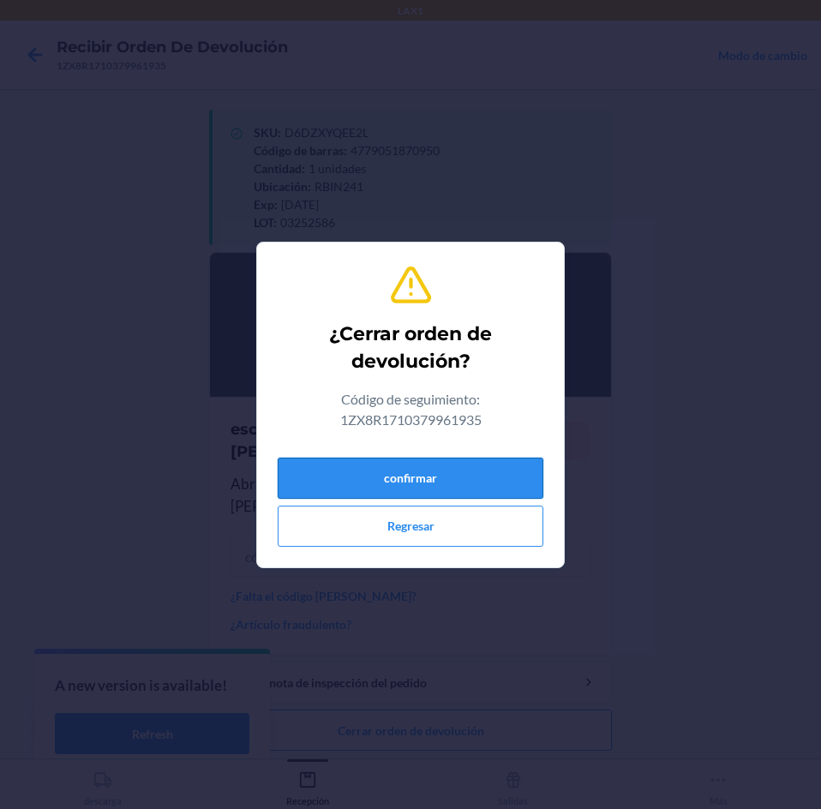
click at [422, 487] on button "confirmar" at bounding box center [411, 477] width 266 height 41
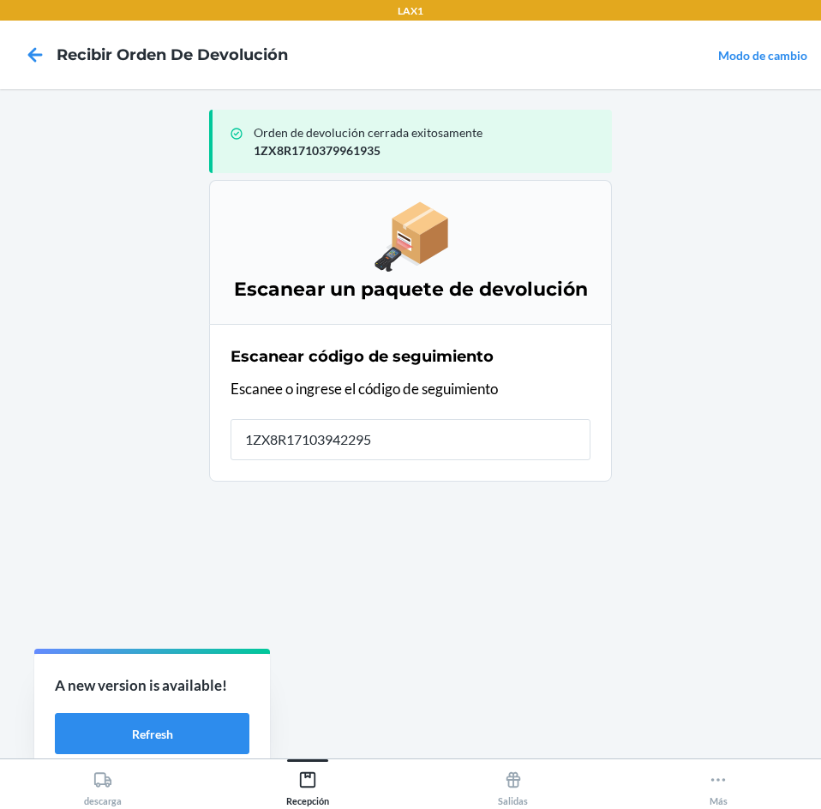
type input "[US_VEHICLE_IDENTIFICATION_NUMBER]"
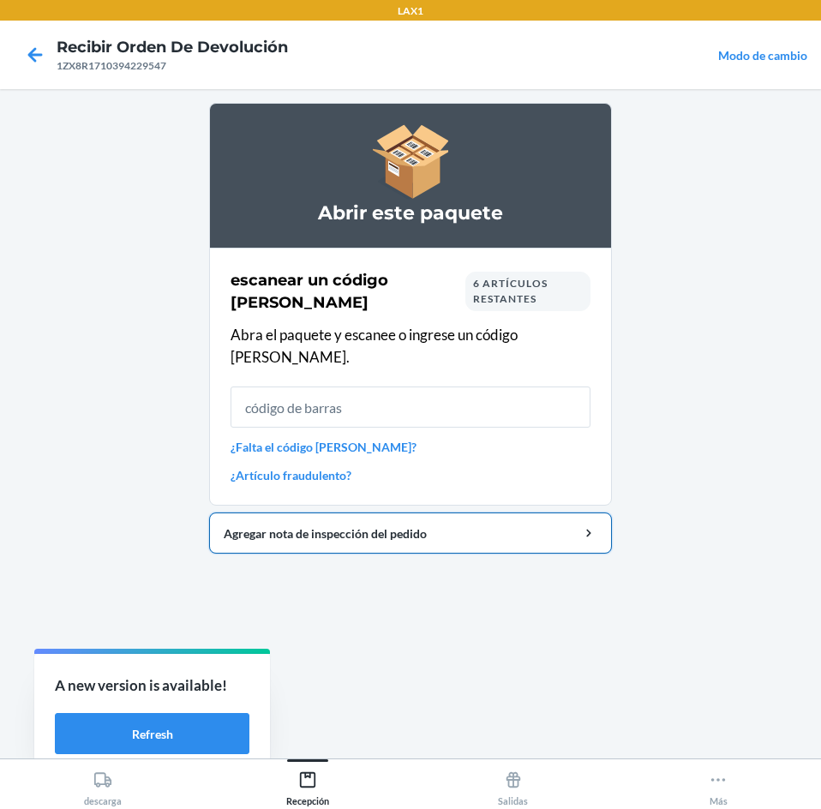
click at [421, 512] on button "Agregar nota de inspección del pedido" at bounding box center [410, 532] width 403 height 41
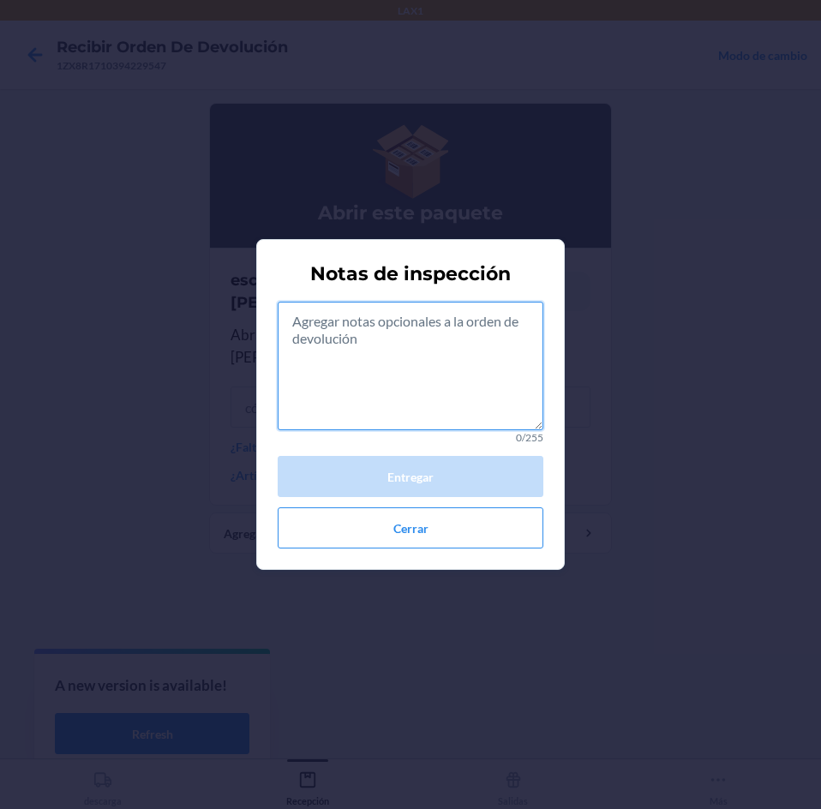
click at [395, 389] on textarea at bounding box center [411, 366] width 266 height 129
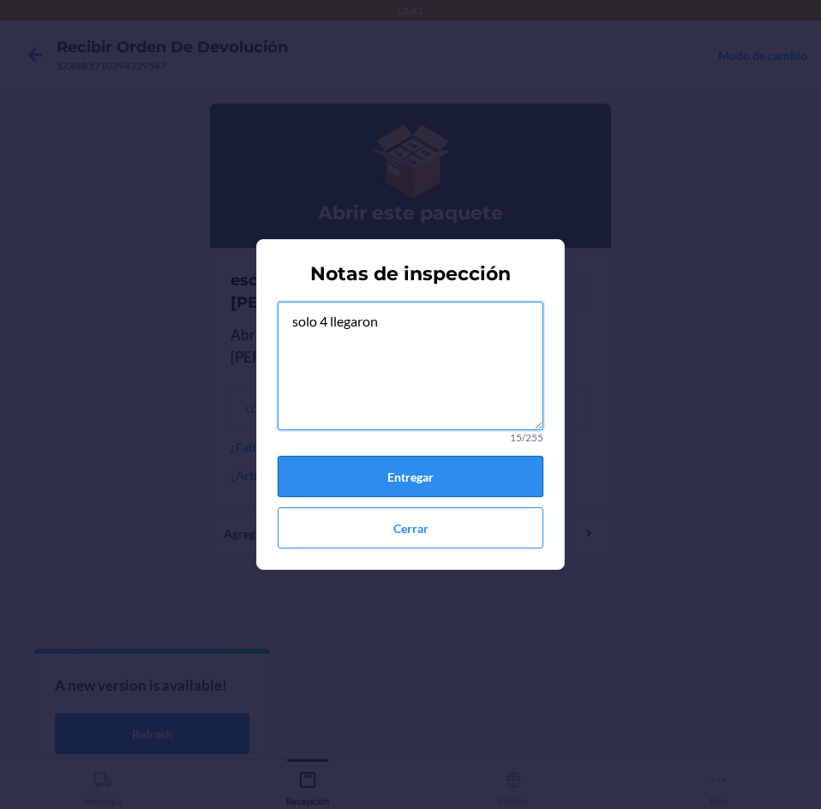
type textarea "solo 4 llegaron"
click at [454, 459] on button "Entregar" at bounding box center [411, 476] width 266 height 41
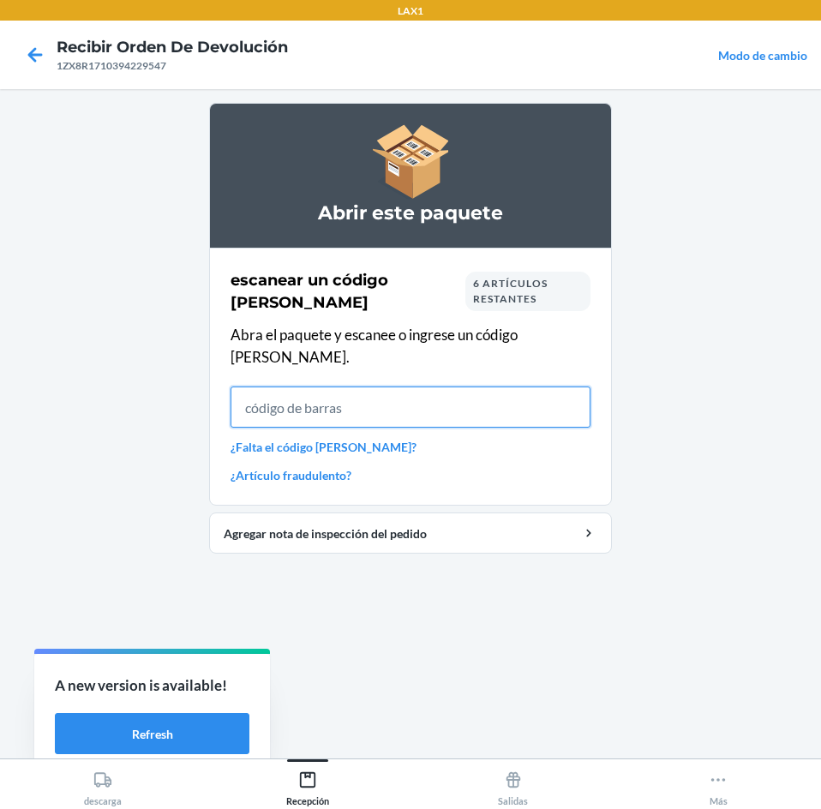
click at [429, 388] on input "text" at bounding box center [410, 406] width 360 height 41
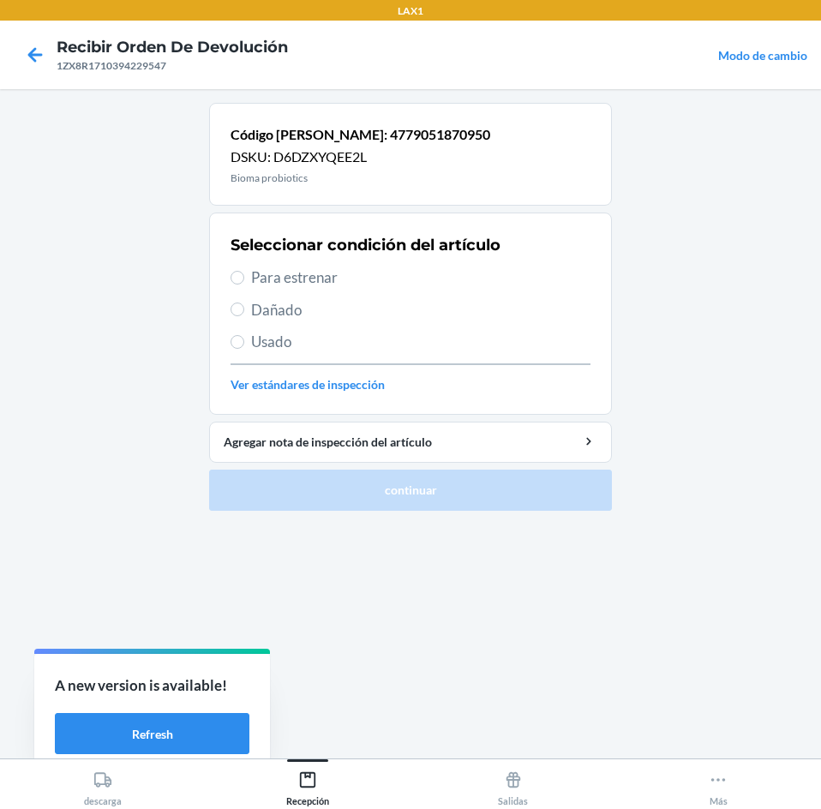
click at [410, 279] on span "Para estrenar" at bounding box center [420, 277] width 339 height 22
click at [244, 279] on input "Para estrenar" at bounding box center [237, 278] width 14 height 14
radio input "true"
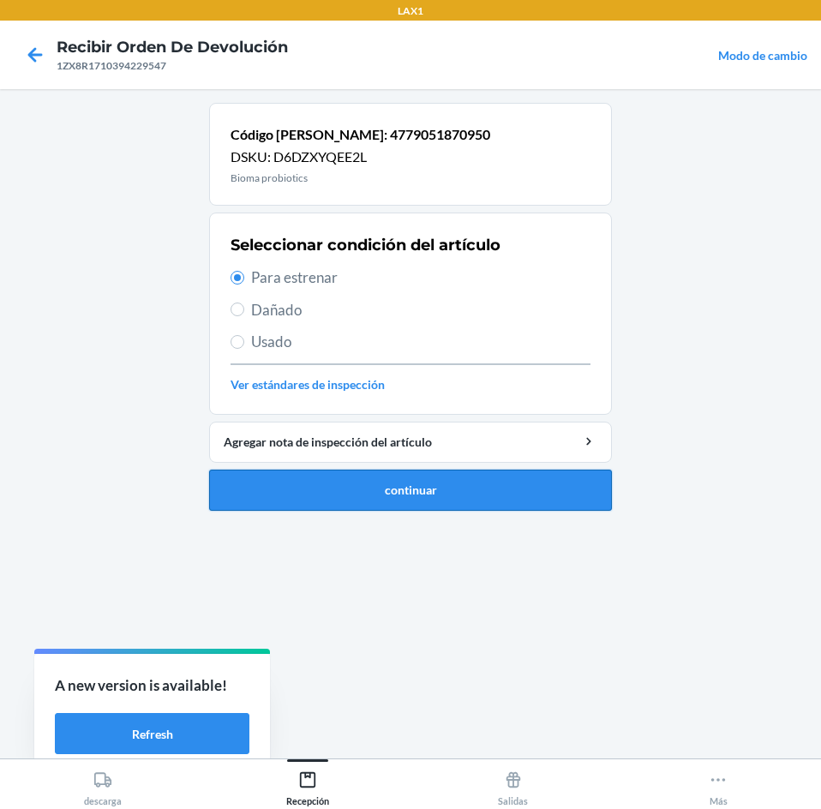
click at [461, 481] on button "continuar" at bounding box center [410, 489] width 403 height 41
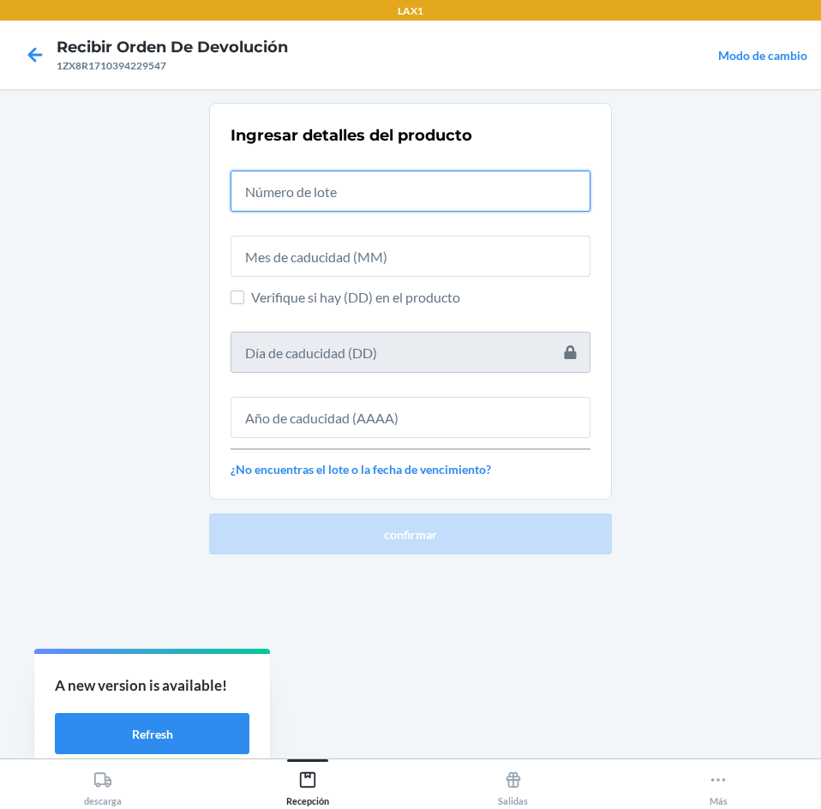
click at [380, 191] on input "text" at bounding box center [410, 190] width 360 height 41
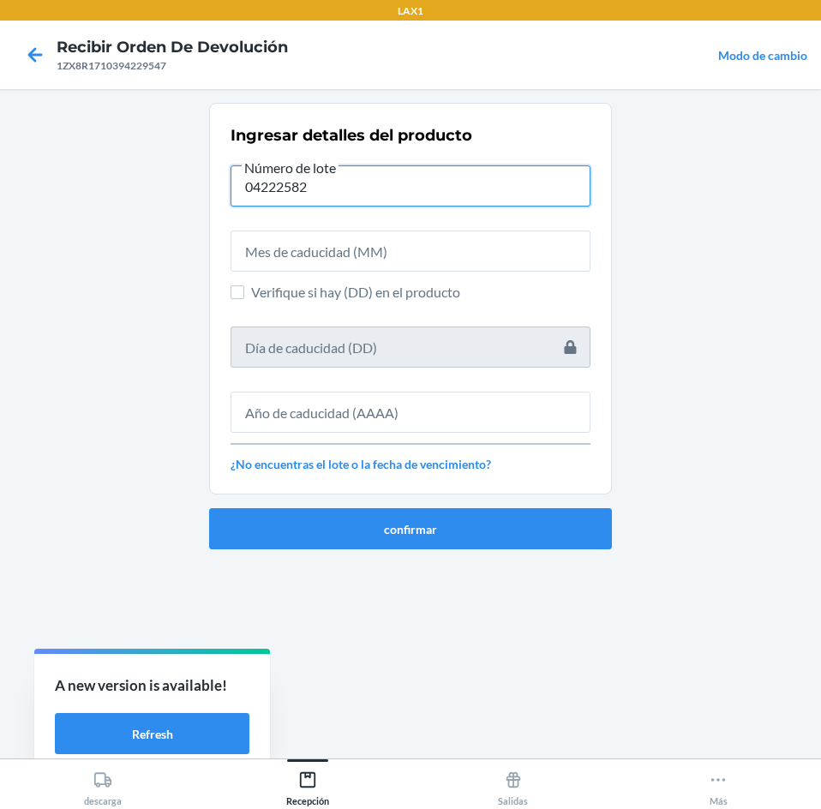
type input "04222582"
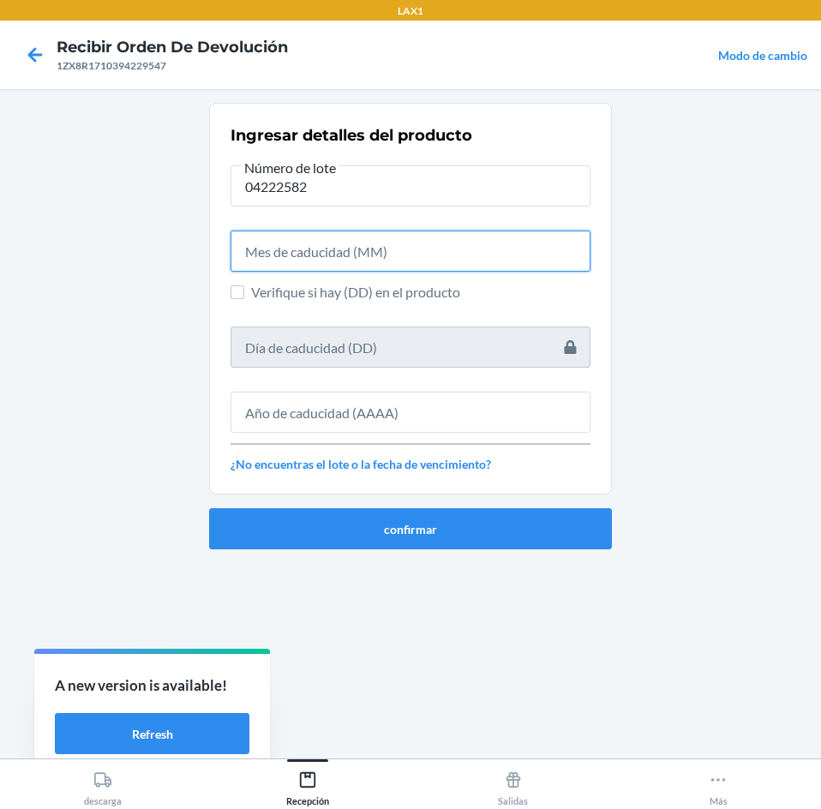
click at [406, 253] on input "text" at bounding box center [410, 250] width 360 height 41
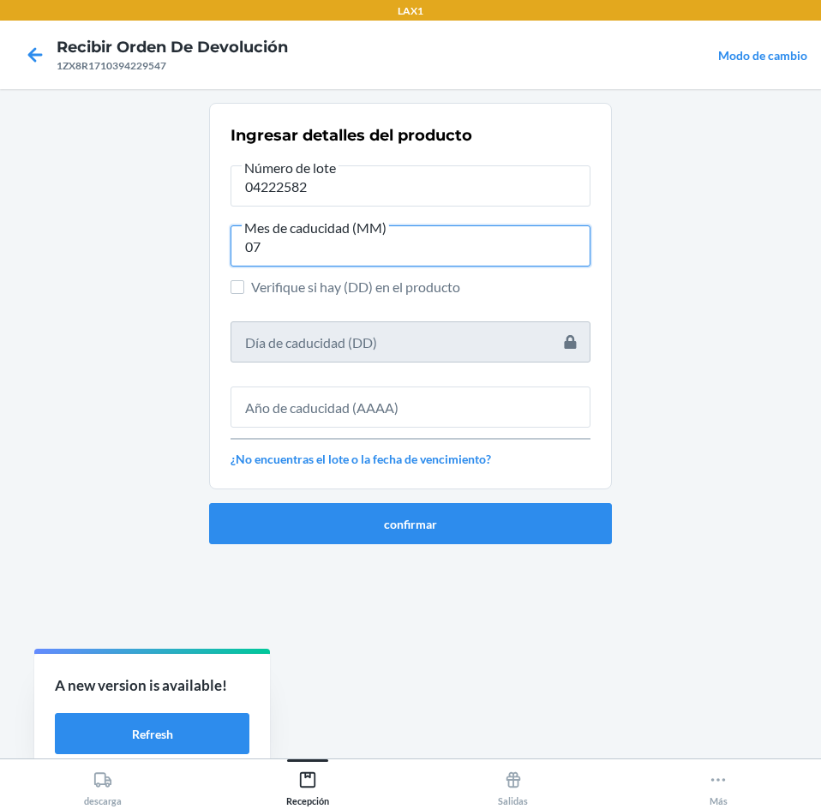
type input "07"
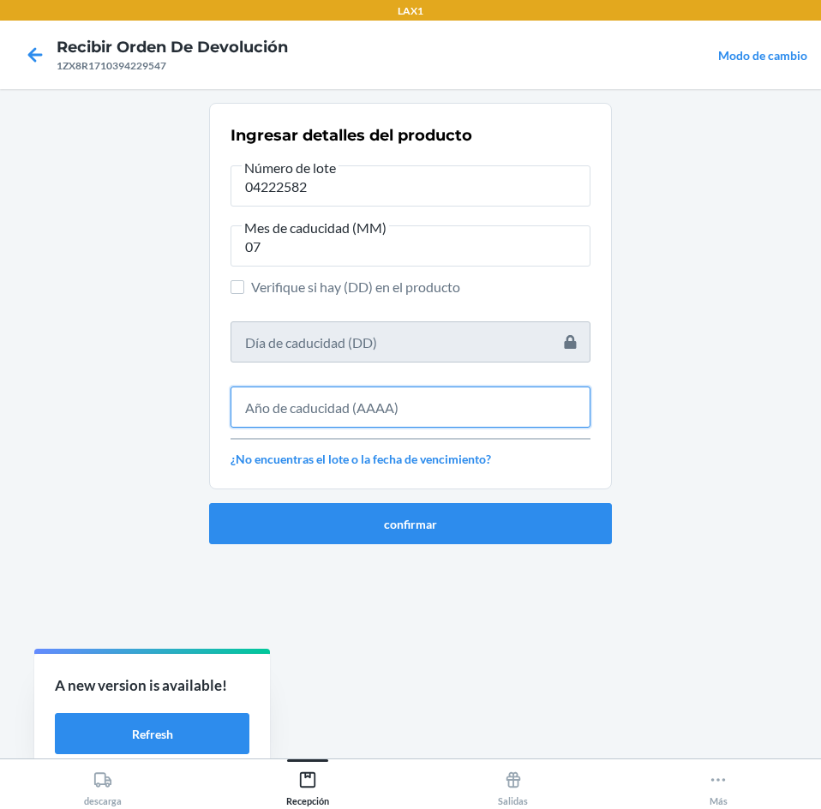
click at [386, 402] on input "text" at bounding box center [410, 406] width 360 height 41
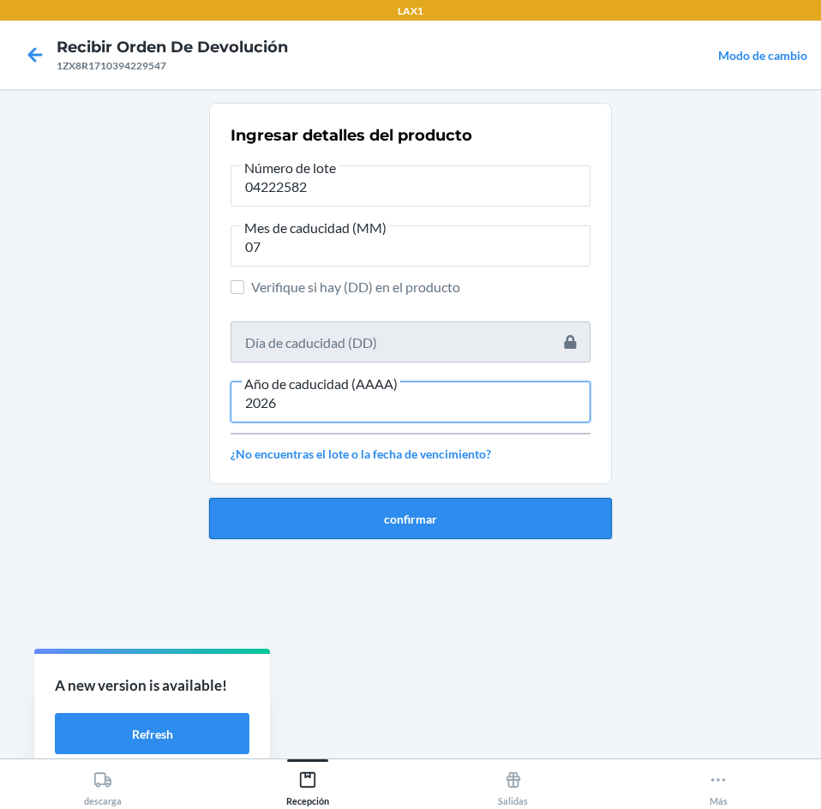
type input "2026"
click at [395, 511] on button "confirmar" at bounding box center [410, 518] width 403 height 41
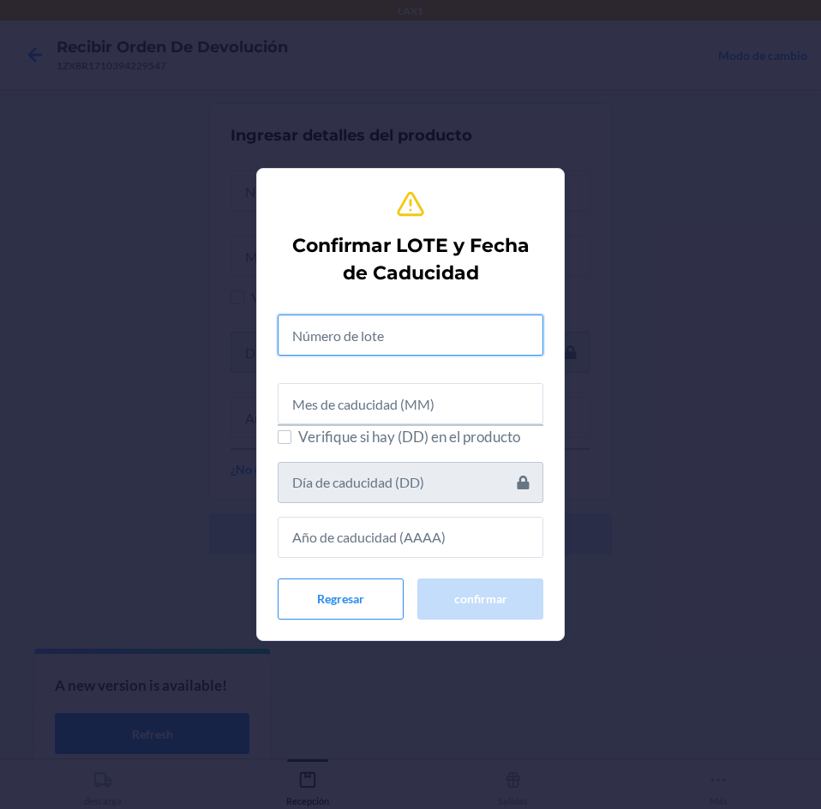
click at [416, 343] on input "text" at bounding box center [411, 334] width 266 height 41
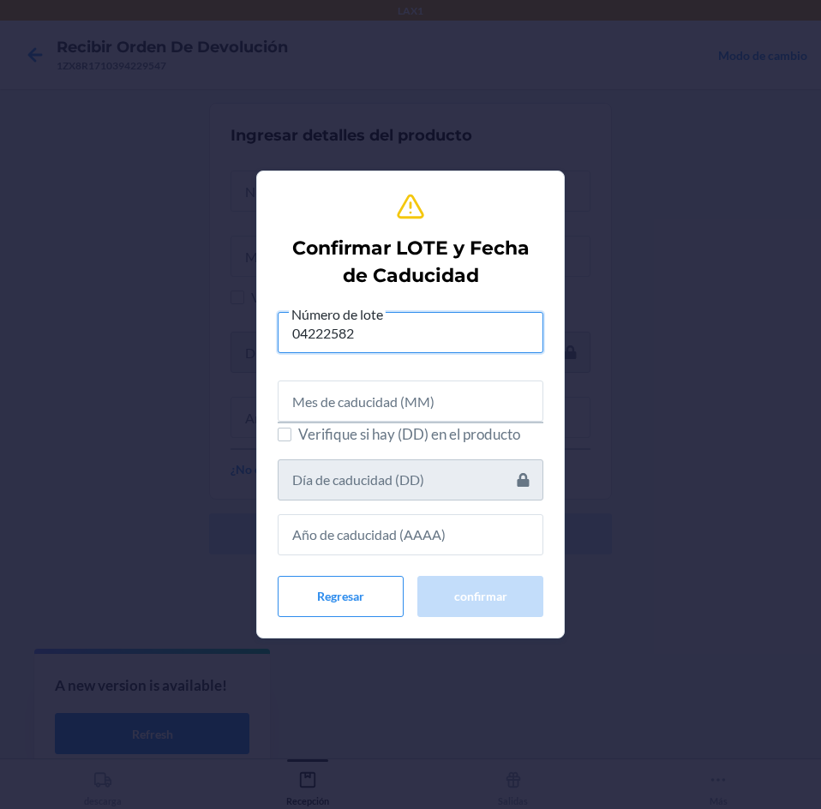
type input "04222582"
click at [416, 396] on input "text" at bounding box center [411, 400] width 266 height 41
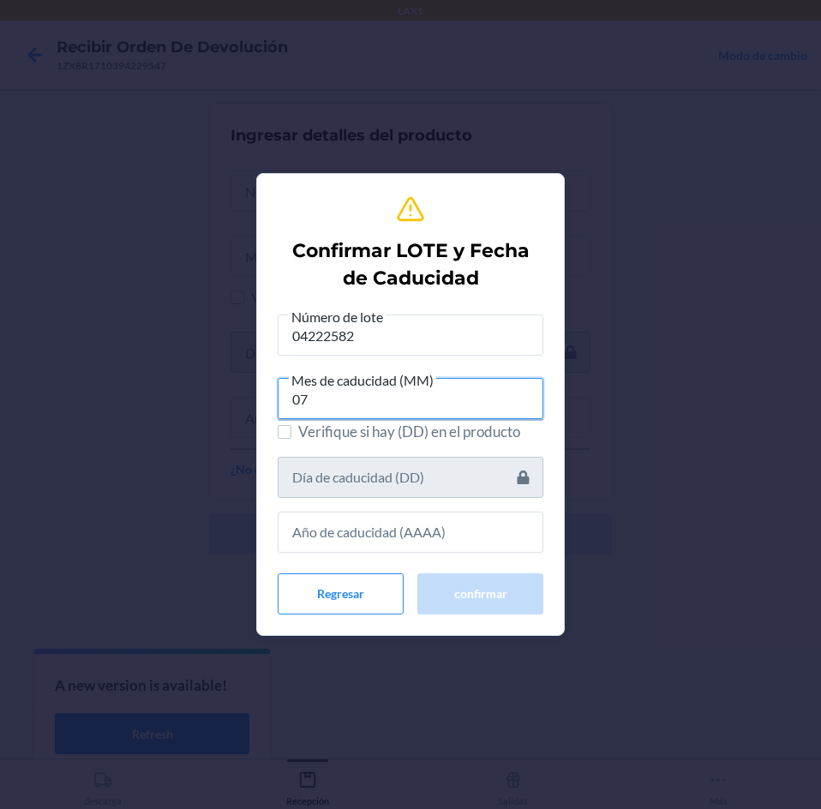
type input "07"
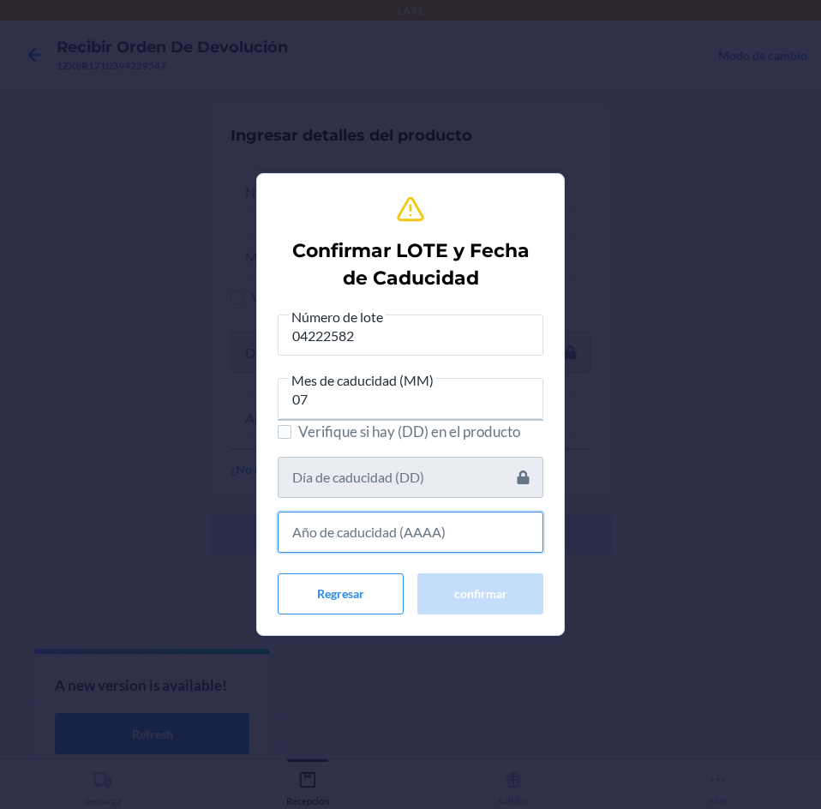
click at [454, 528] on input "text" at bounding box center [411, 531] width 266 height 41
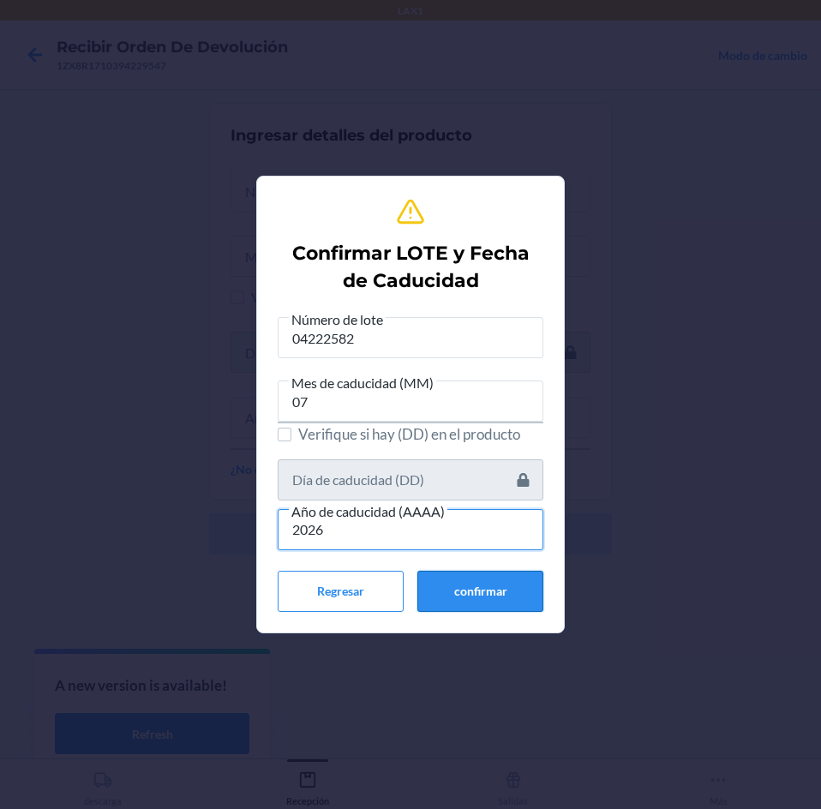
type input "2026"
click at [463, 580] on button "confirmar" at bounding box center [480, 591] width 126 height 41
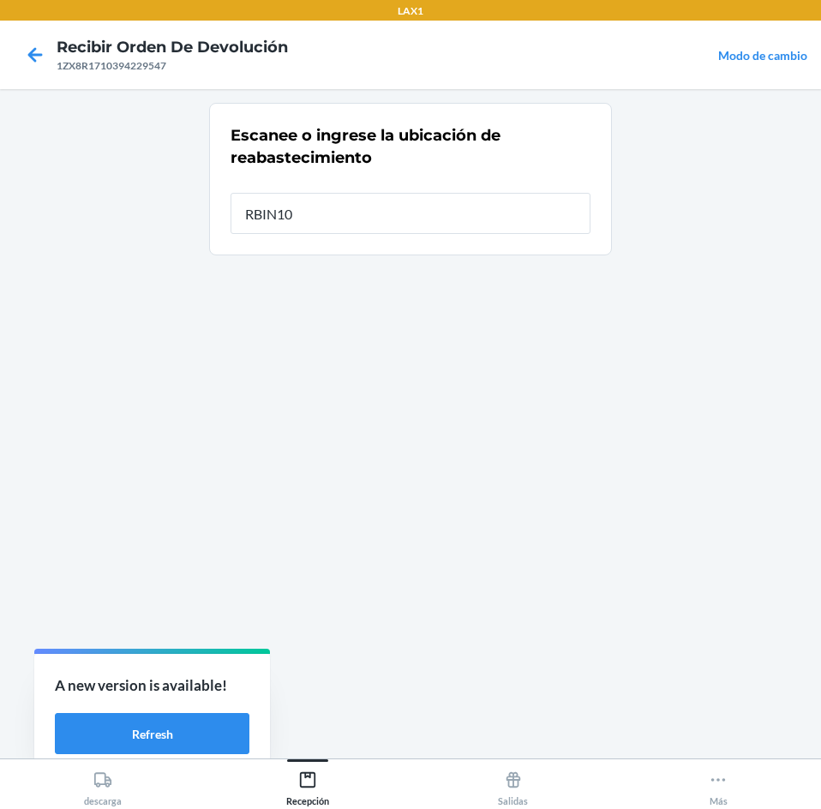
type input "RBIN104"
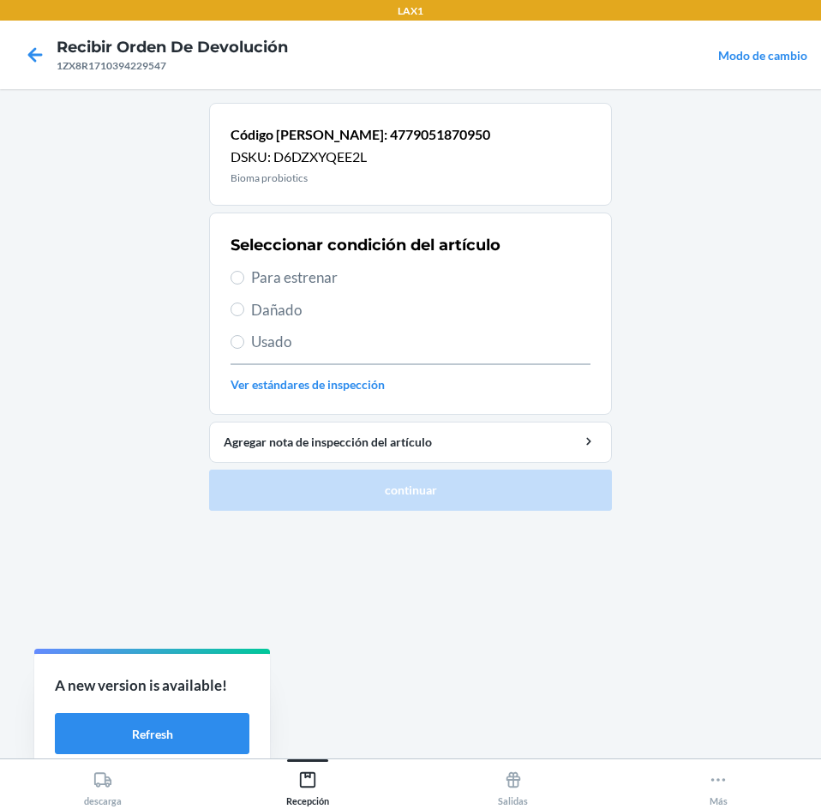
click at [401, 280] on span "Para estrenar" at bounding box center [420, 277] width 339 height 22
click at [244, 280] on input "Para estrenar" at bounding box center [237, 278] width 14 height 14
radio input "true"
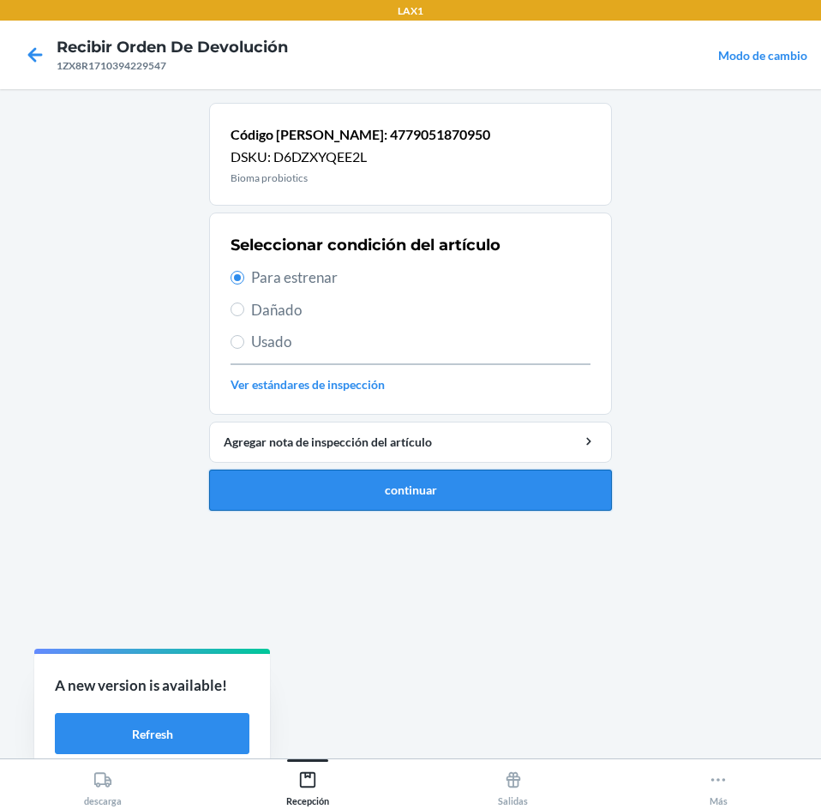
click at [445, 492] on button "continuar" at bounding box center [410, 489] width 403 height 41
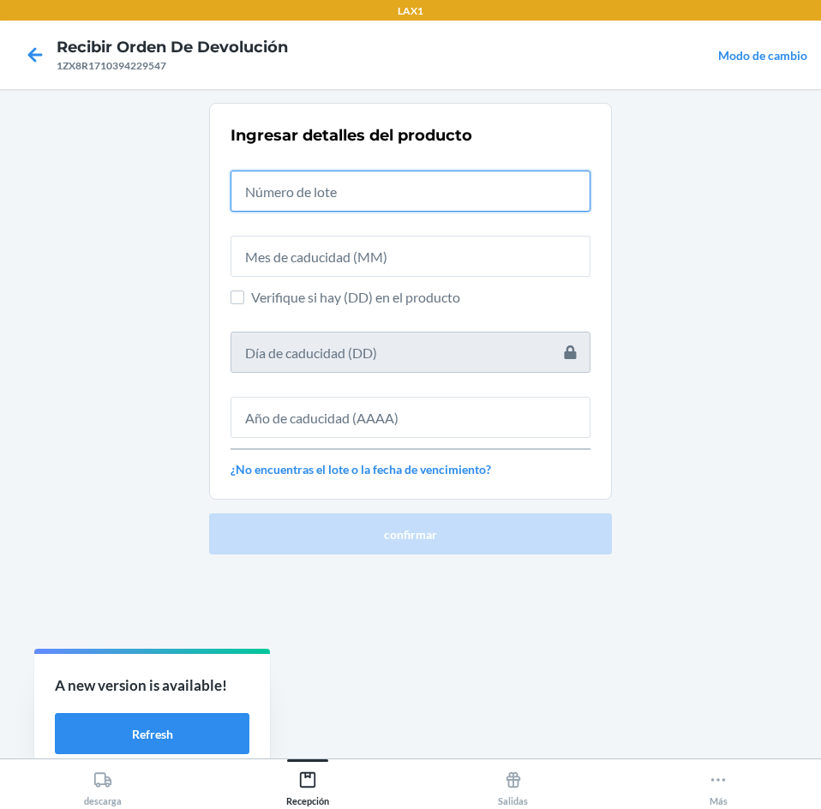
click at [433, 183] on input "text" at bounding box center [410, 190] width 360 height 41
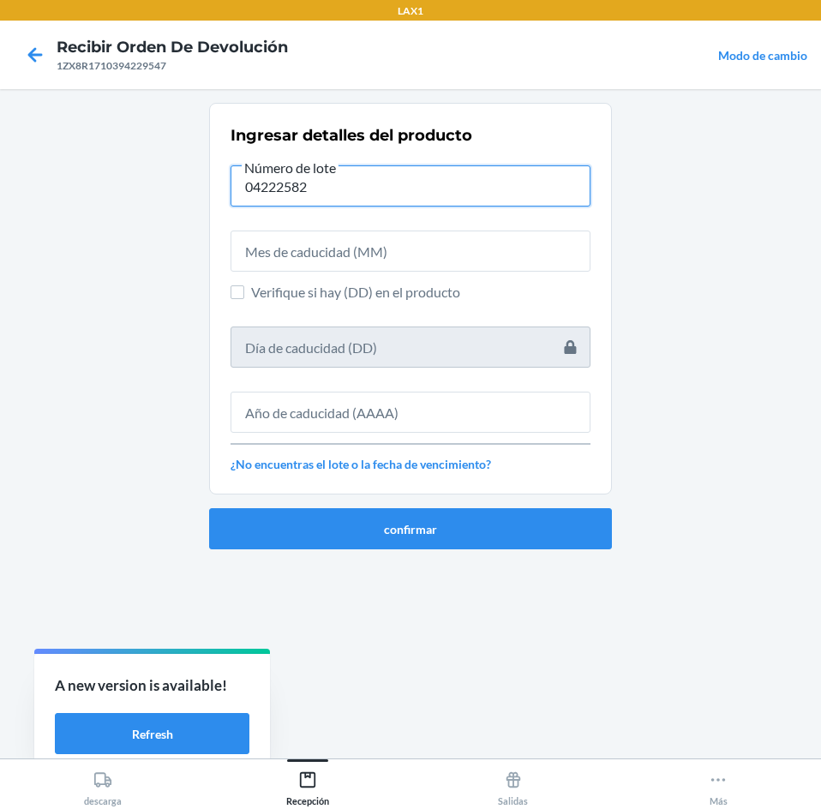
type input "04222582"
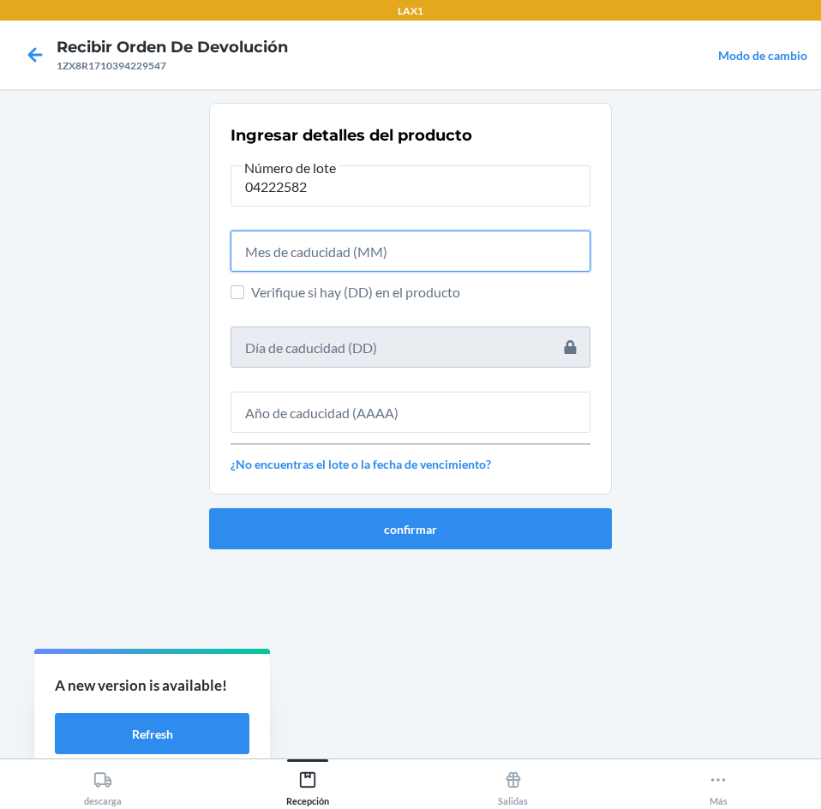
click at [439, 259] on input "text" at bounding box center [410, 250] width 360 height 41
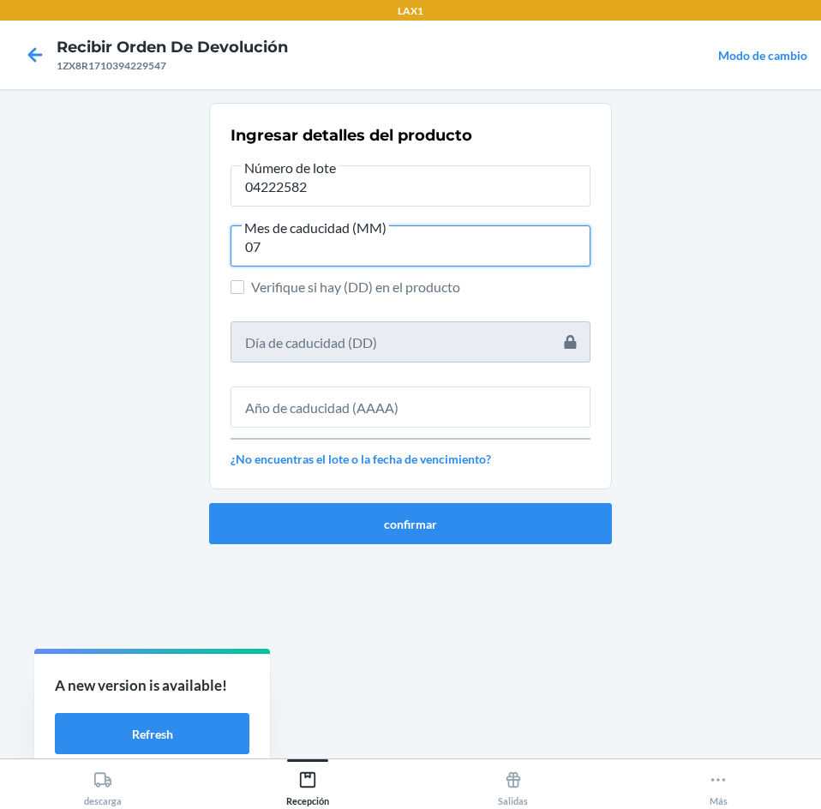
type input "07"
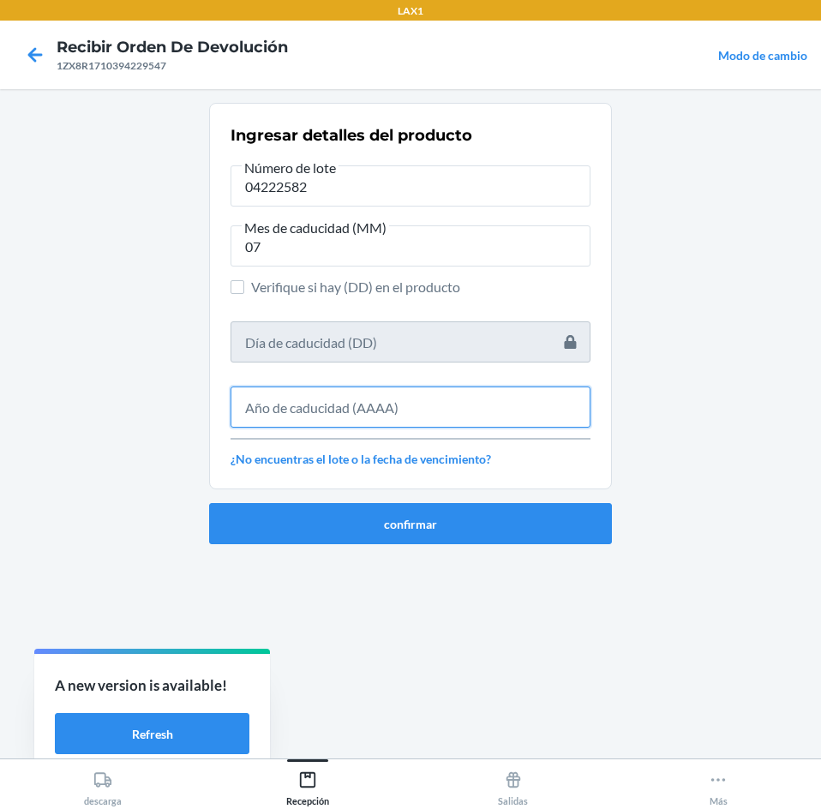
click at [443, 409] on input "text" at bounding box center [410, 406] width 360 height 41
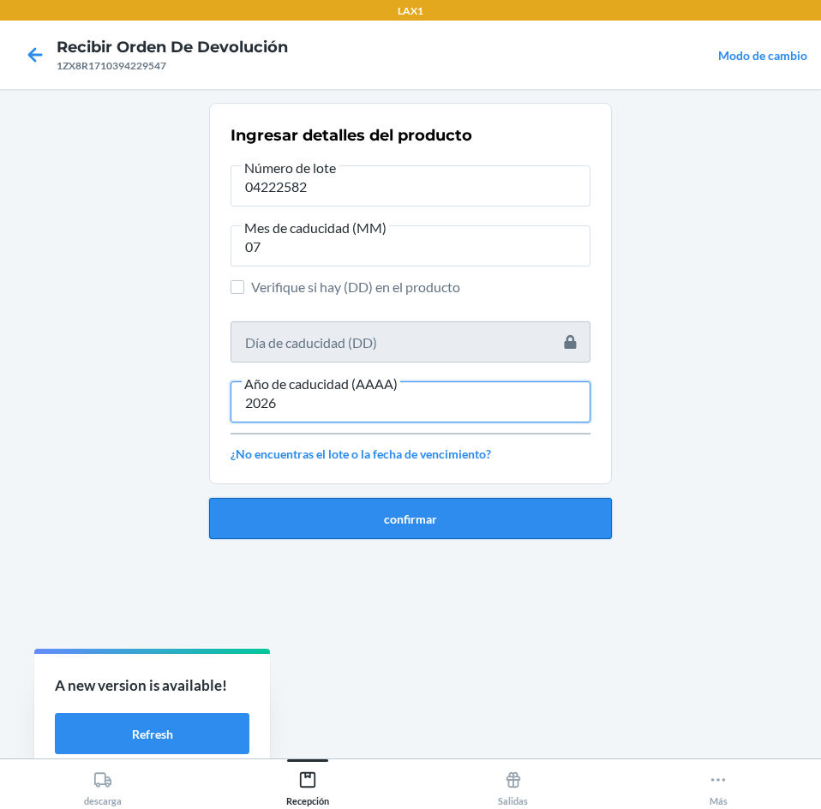
type input "2026"
click at [465, 526] on button "confirmar" at bounding box center [410, 518] width 403 height 41
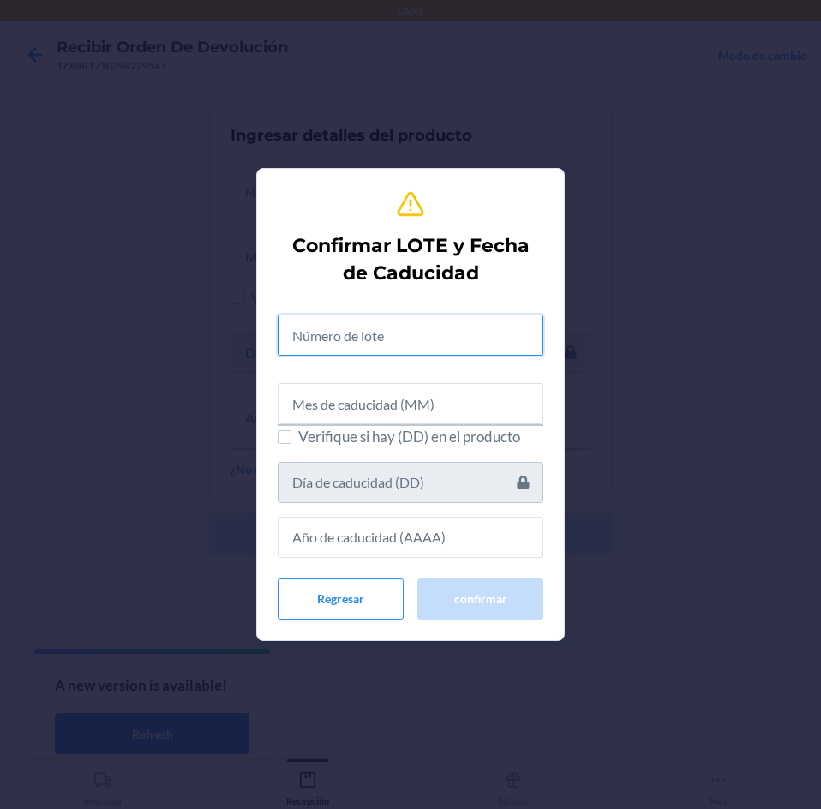
click at [459, 339] on input "text" at bounding box center [411, 334] width 266 height 41
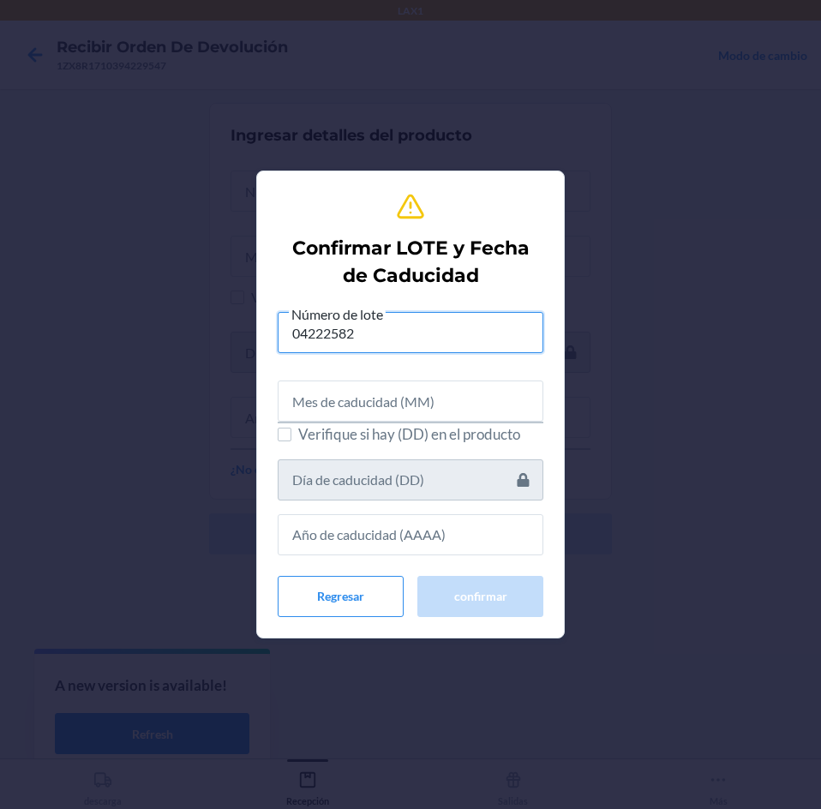
type input "04222582"
click at [457, 424] on span "Verifique si hay (DD) en el producto" at bounding box center [420, 434] width 245 height 22
click at [291, 427] on input "Verifique si hay (DD) en el producto" at bounding box center [285, 434] width 14 height 14
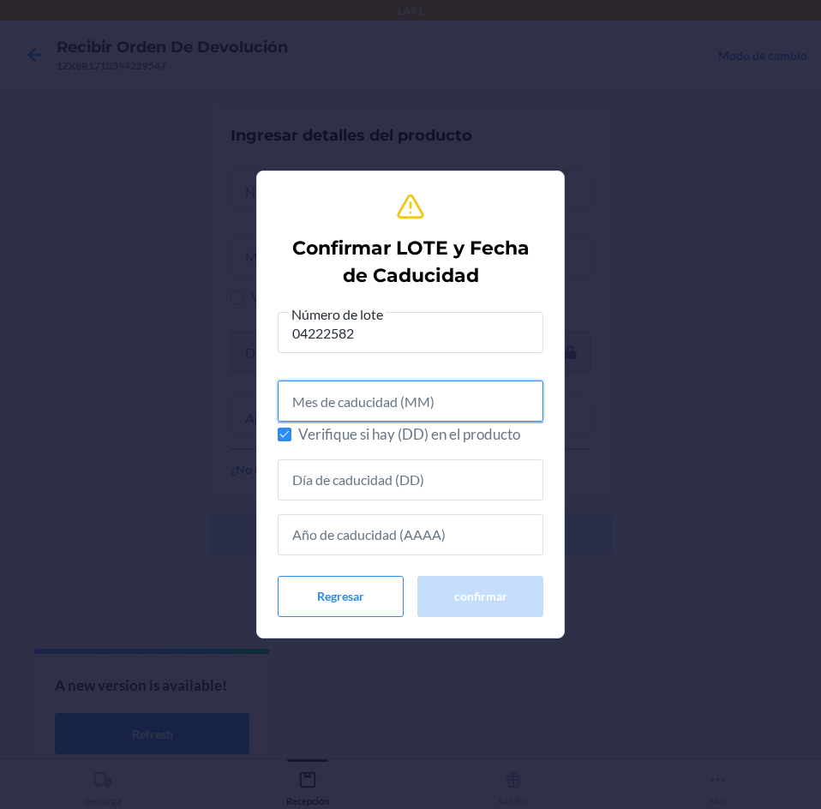
click at [457, 421] on input "text" at bounding box center [411, 400] width 266 height 41
click at [453, 437] on span "Verifique si hay (DD) en el producto" at bounding box center [420, 434] width 245 height 22
click at [291, 437] on input "Verifique si hay (DD) en el producto" at bounding box center [285, 434] width 14 height 14
checkbox input "false"
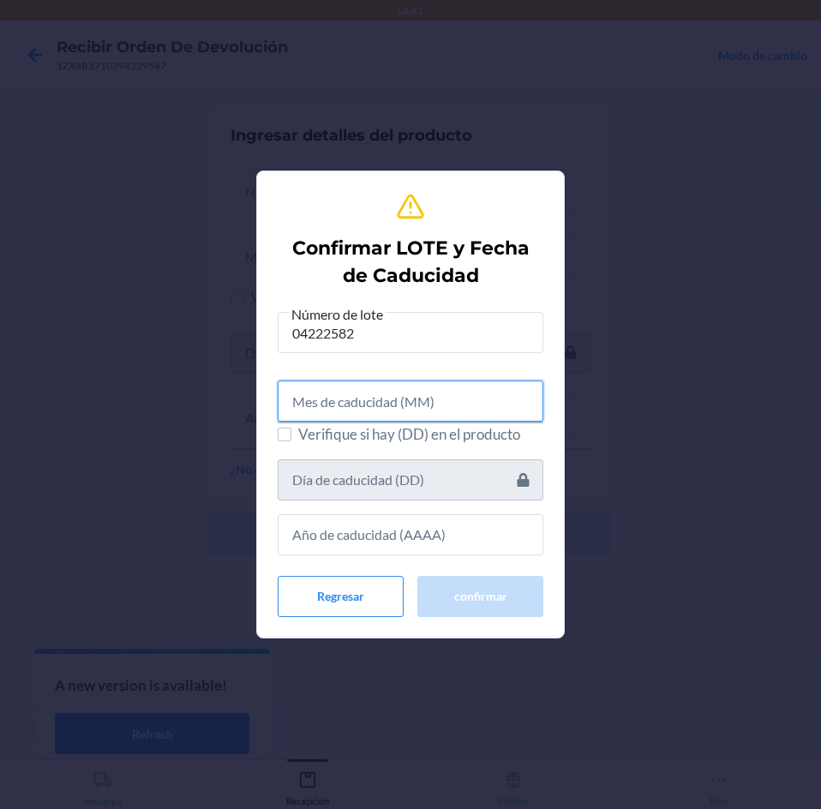
click at [456, 396] on input "text" at bounding box center [411, 400] width 266 height 41
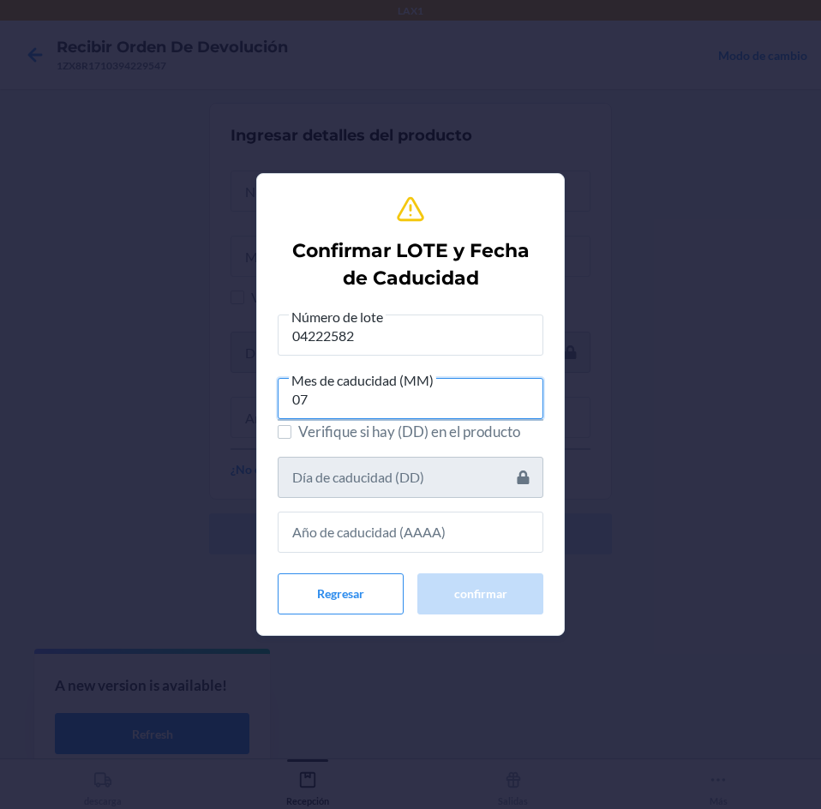
type input "07"
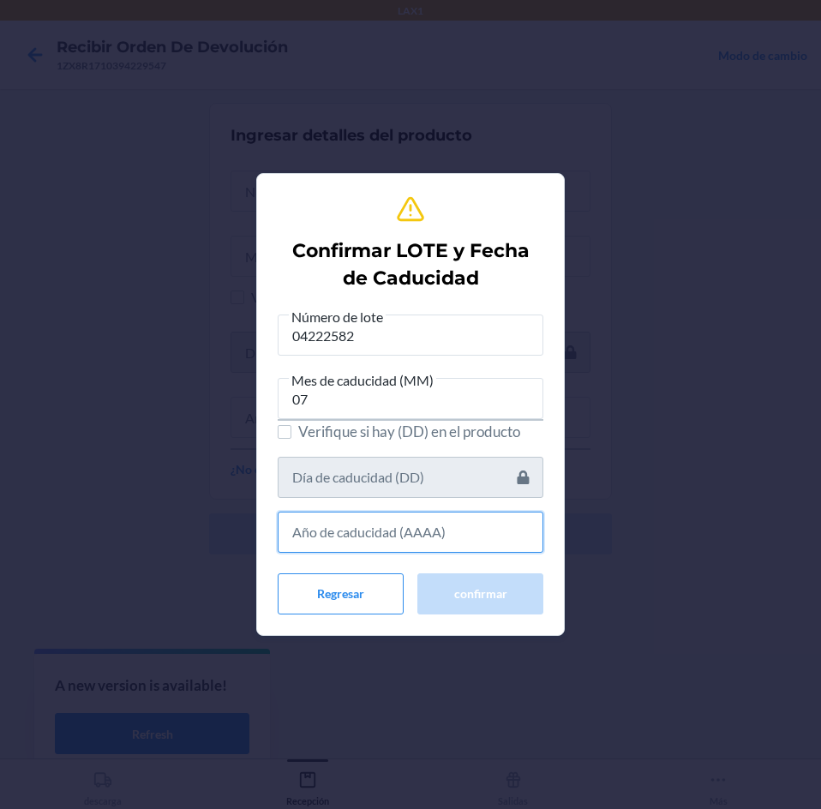
click at [499, 537] on input "text" at bounding box center [411, 531] width 266 height 41
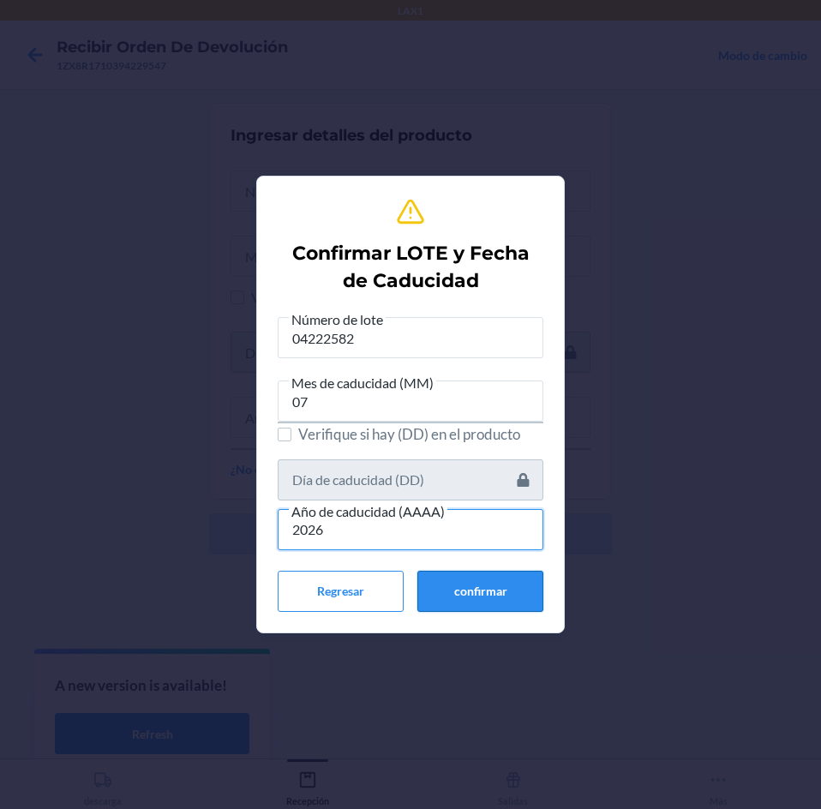
type input "2026"
click at [505, 591] on button "confirmar" at bounding box center [480, 591] width 126 height 41
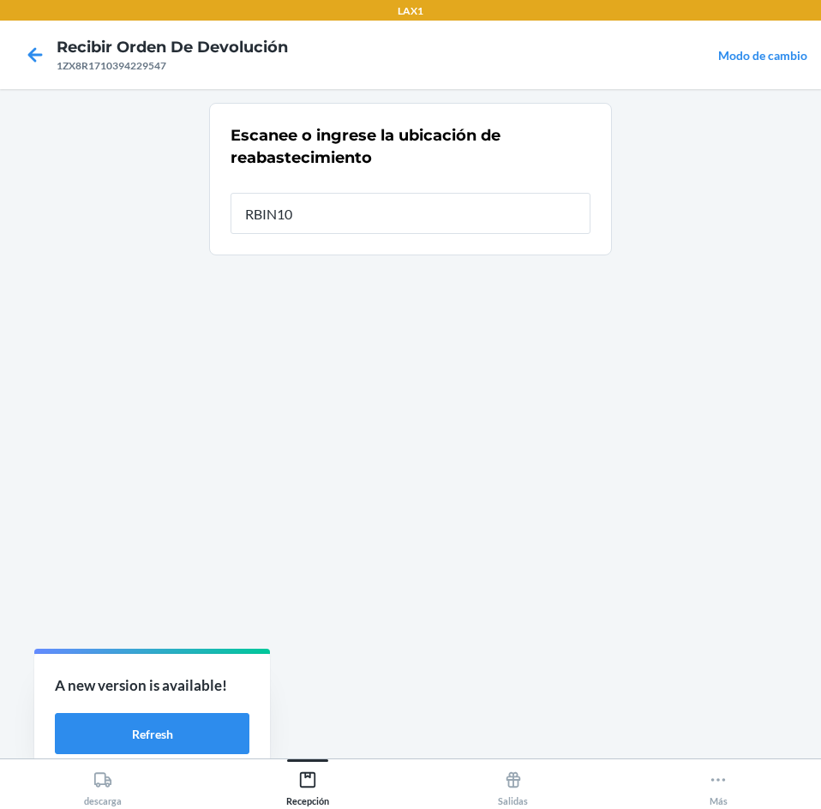
type input "RBIN104"
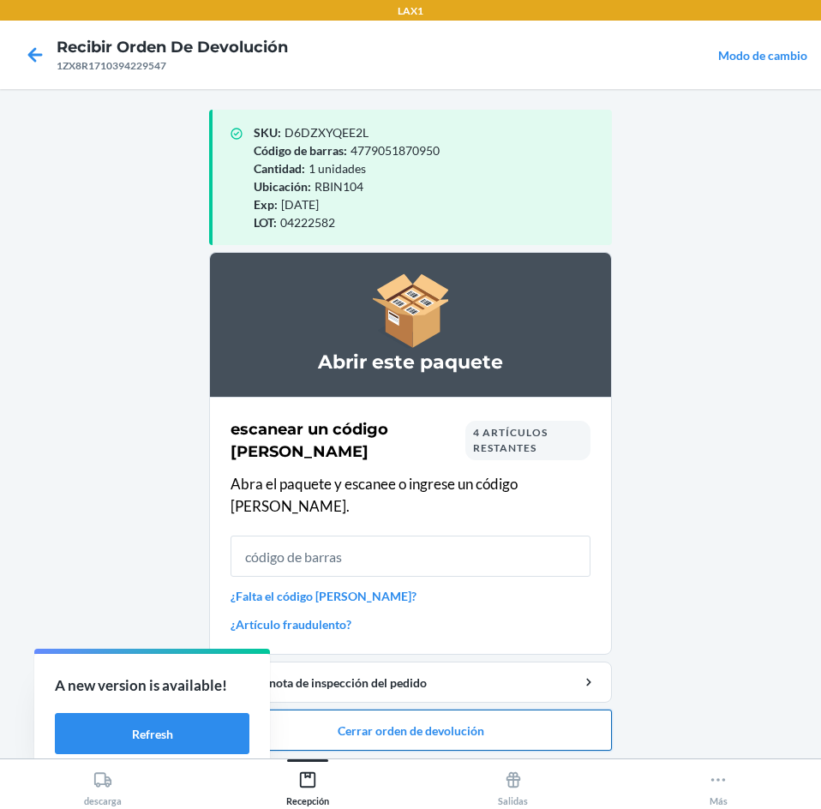
click at [511, 717] on button "Cerrar orden de devolución" at bounding box center [410, 729] width 403 height 41
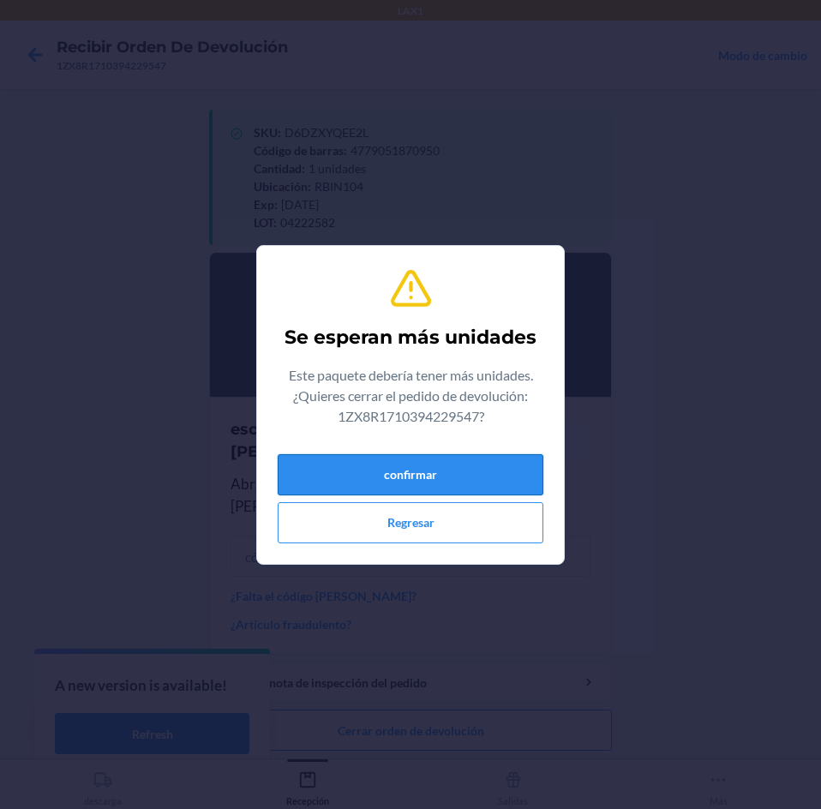
click at [490, 463] on button "confirmar" at bounding box center [411, 474] width 266 height 41
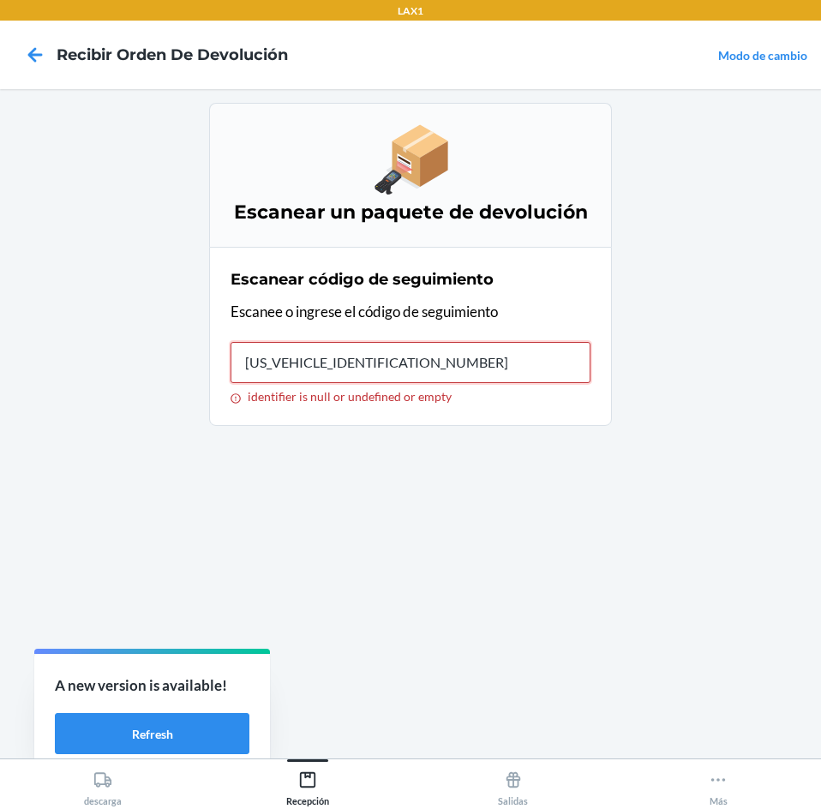
type input "1ZX8R1710397063201"
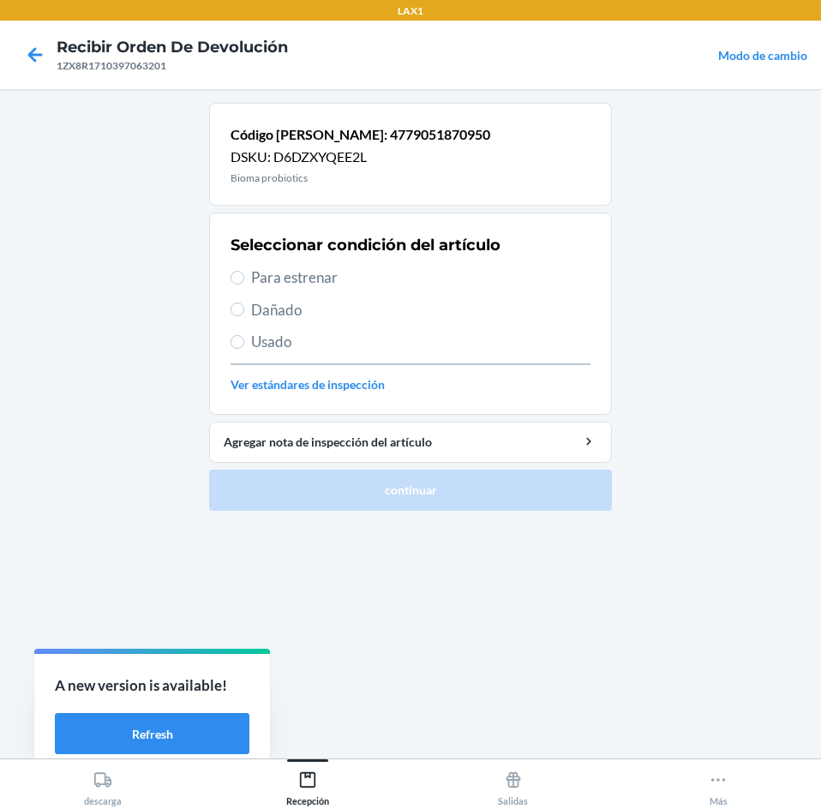
click at [352, 275] on span "Para estrenar" at bounding box center [420, 277] width 339 height 22
click at [244, 275] on input "Para estrenar" at bounding box center [237, 278] width 14 height 14
radio input "true"
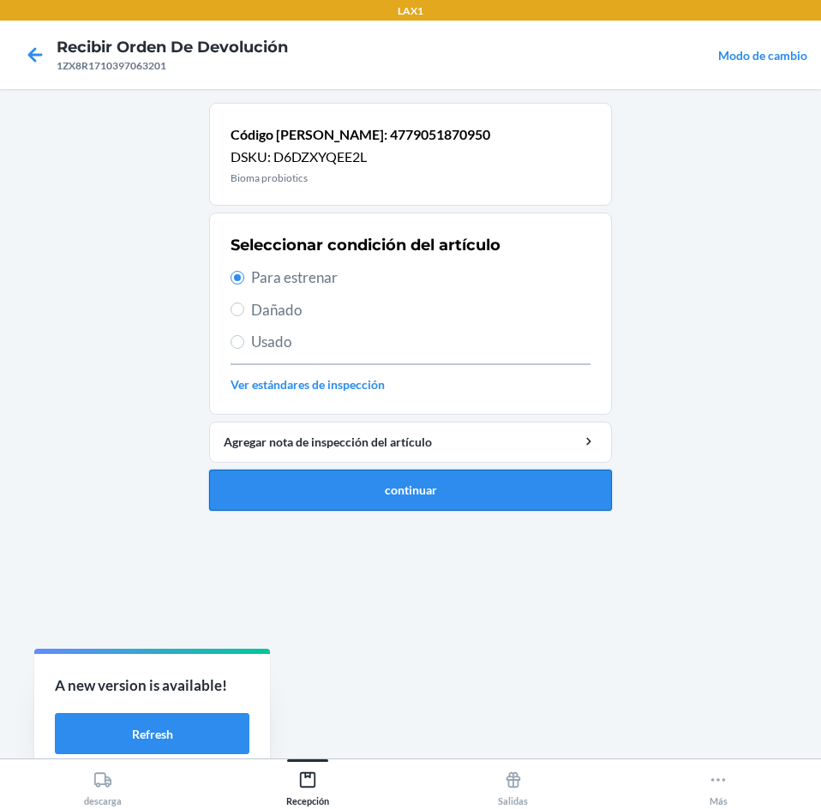
click at [415, 479] on button "continuar" at bounding box center [410, 489] width 403 height 41
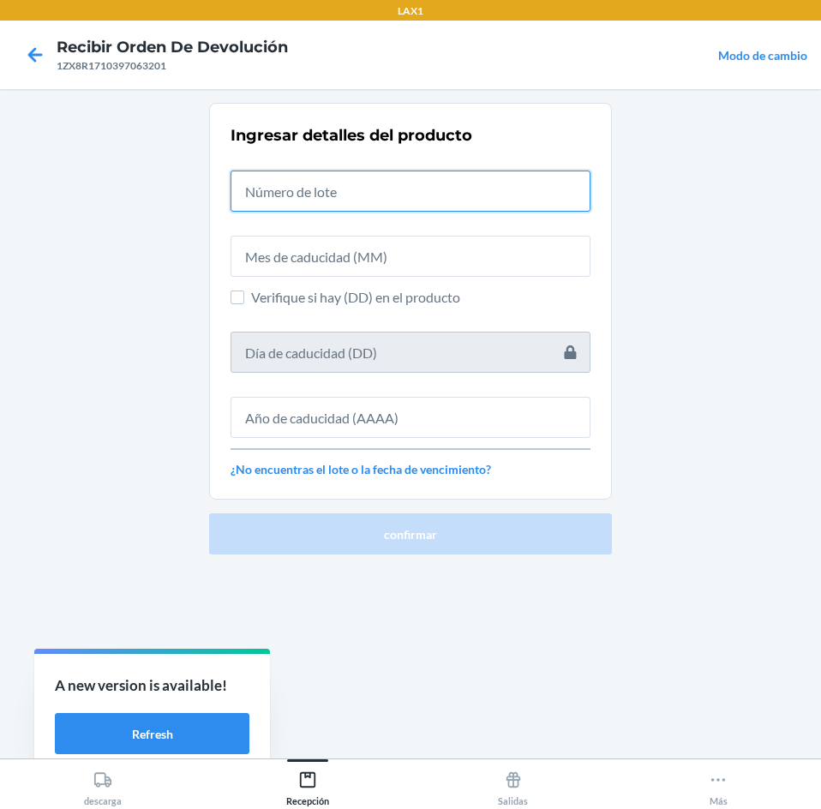
click at [390, 208] on input "text" at bounding box center [410, 190] width 360 height 41
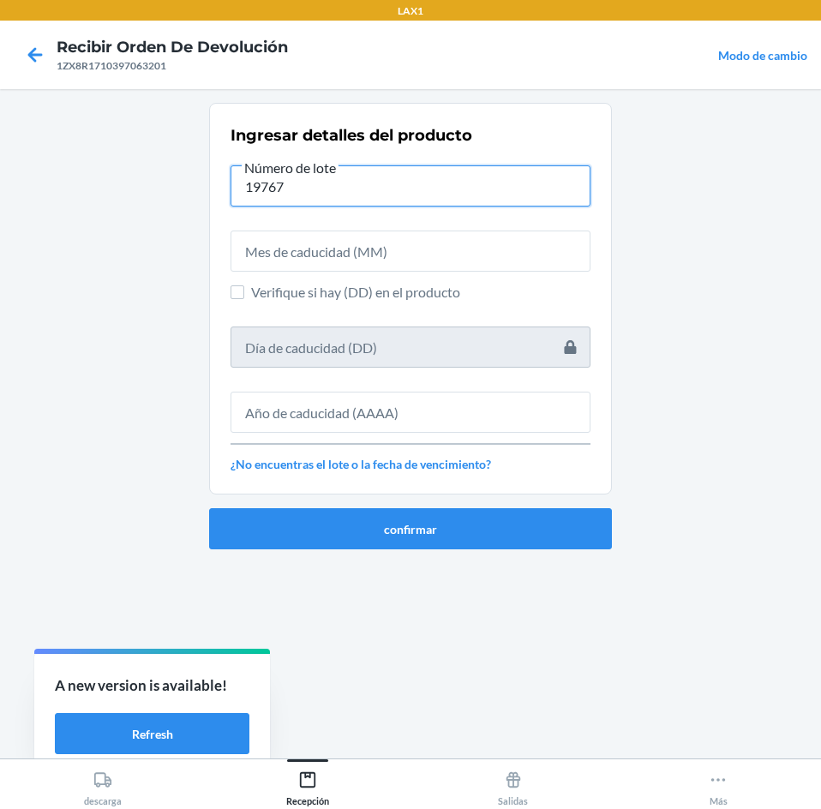
type input "19767"
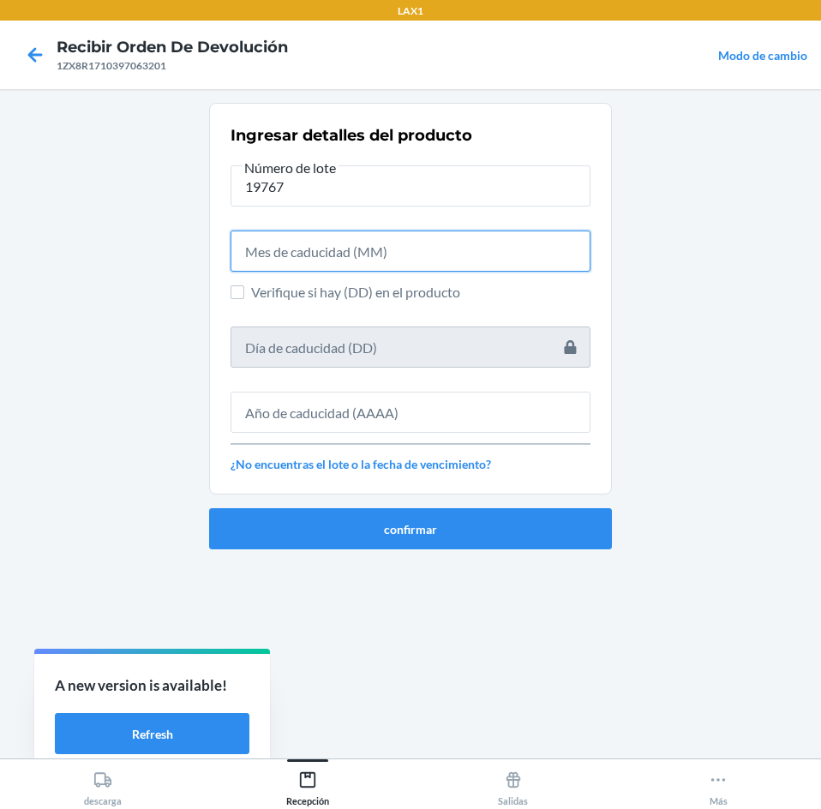
click at [392, 257] on input "text" at bounding box center [410, 250] width 360 height 41
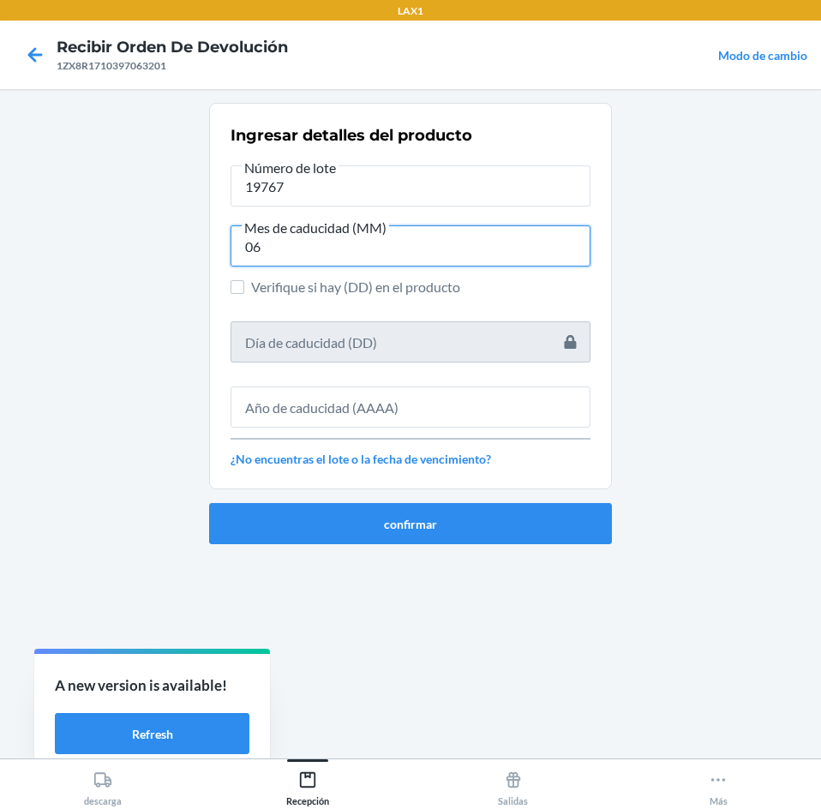
type input "06"
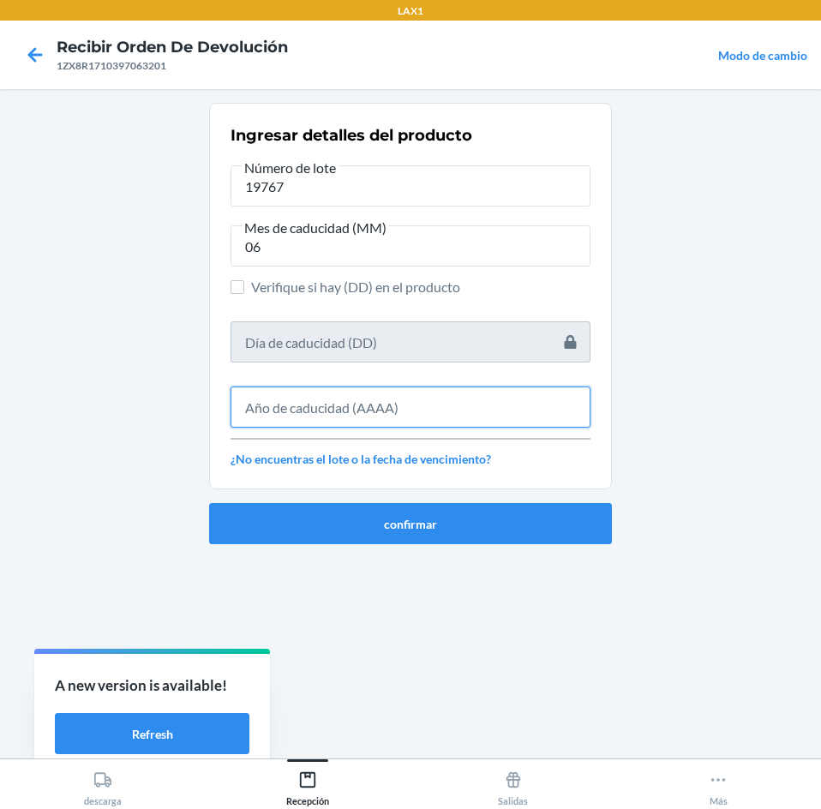
click at [381, 399] on input "text" at bounding box center [410, 406] width 360 height 41
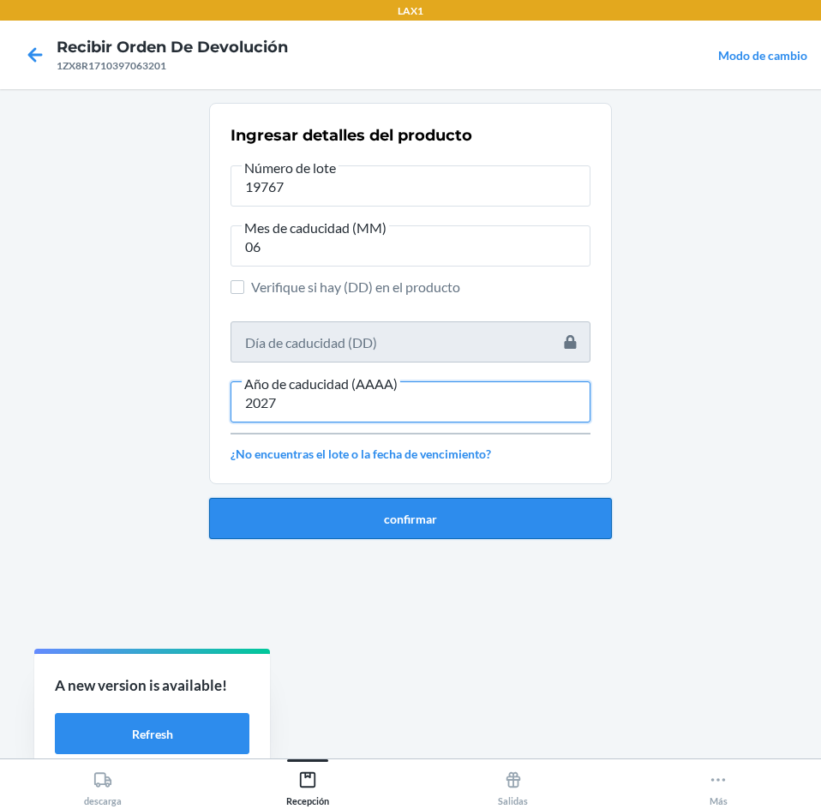
type input "2027"
click at [378, 522] on button "confirmar" at bounding box center [410, 518] width 403 height 41
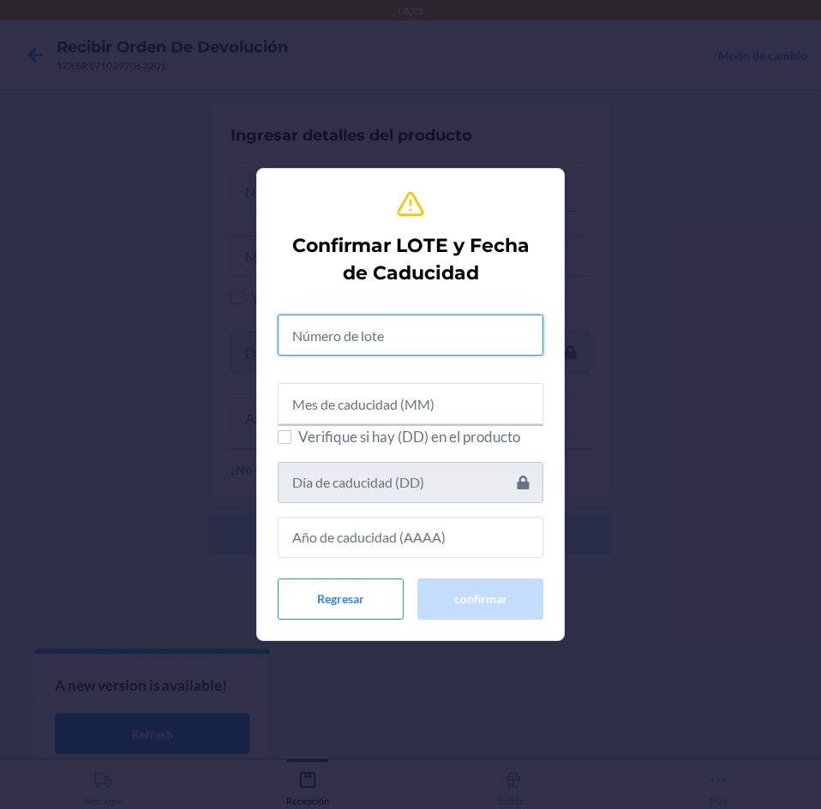
click at [365, 340] on input "text" at bounding box center [411, 334] width 266 height 41
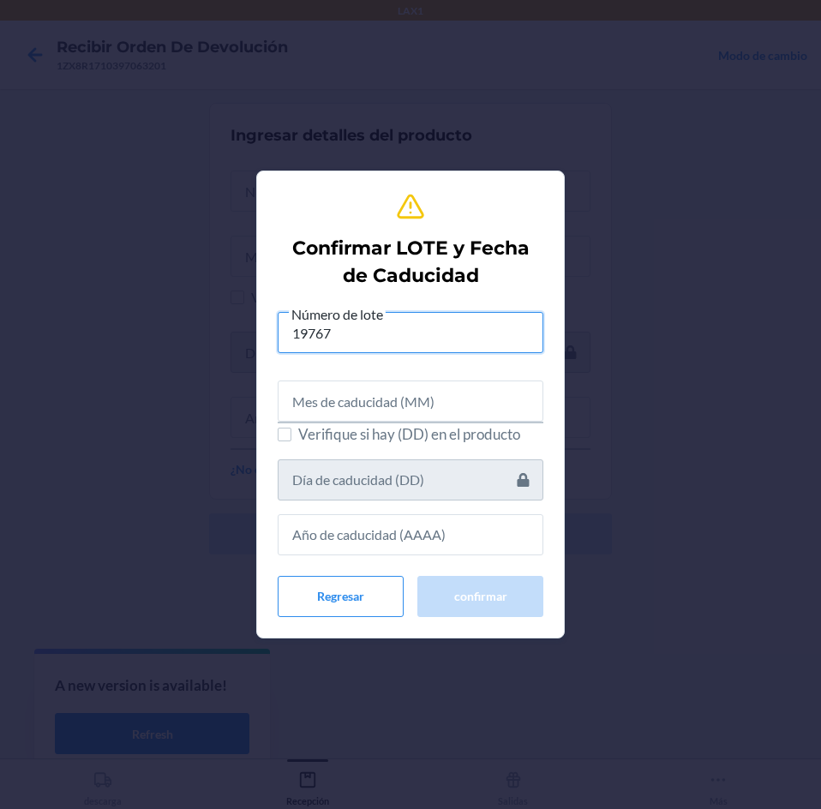
type input "19767"
click at [382, 407] on input "text" at bounding box center [411, 400] width 266 height 41
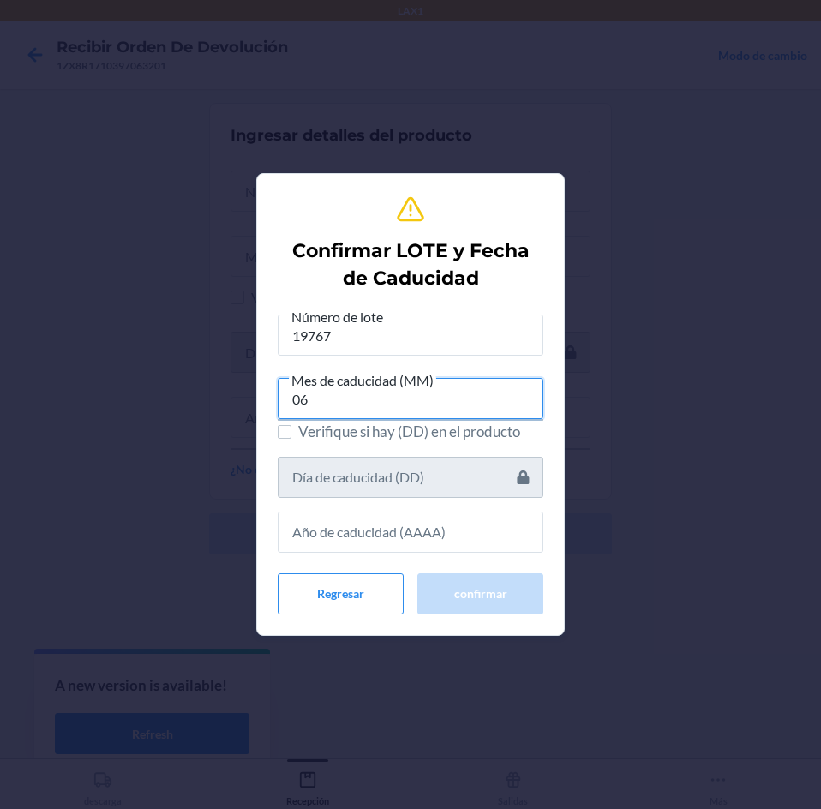
type input "06"
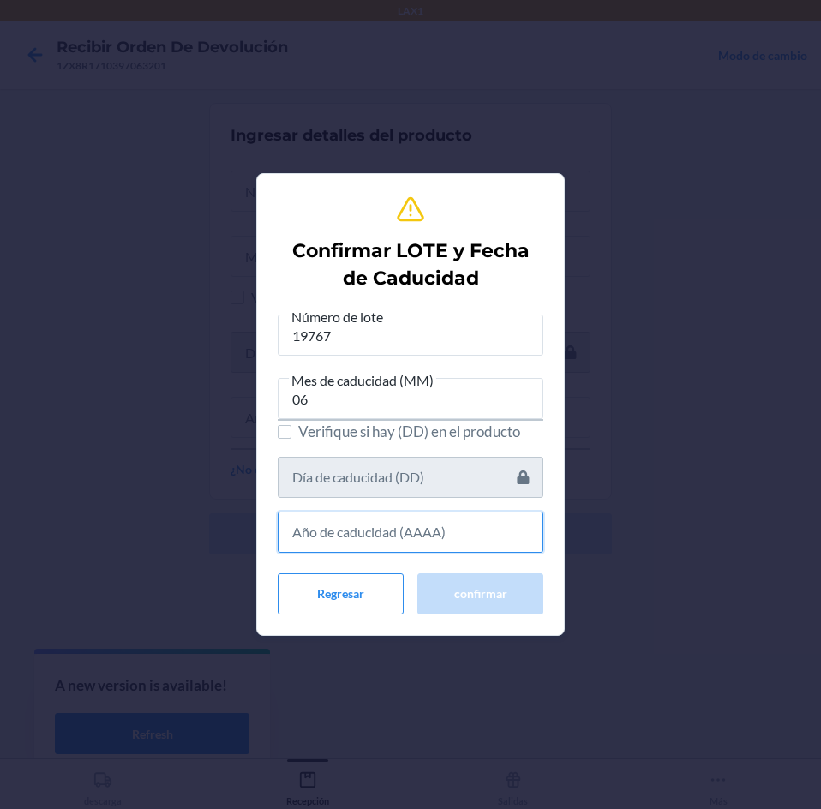
click at [403, 527] on input "text" at bounding box center [411, 531] width 266 height 41
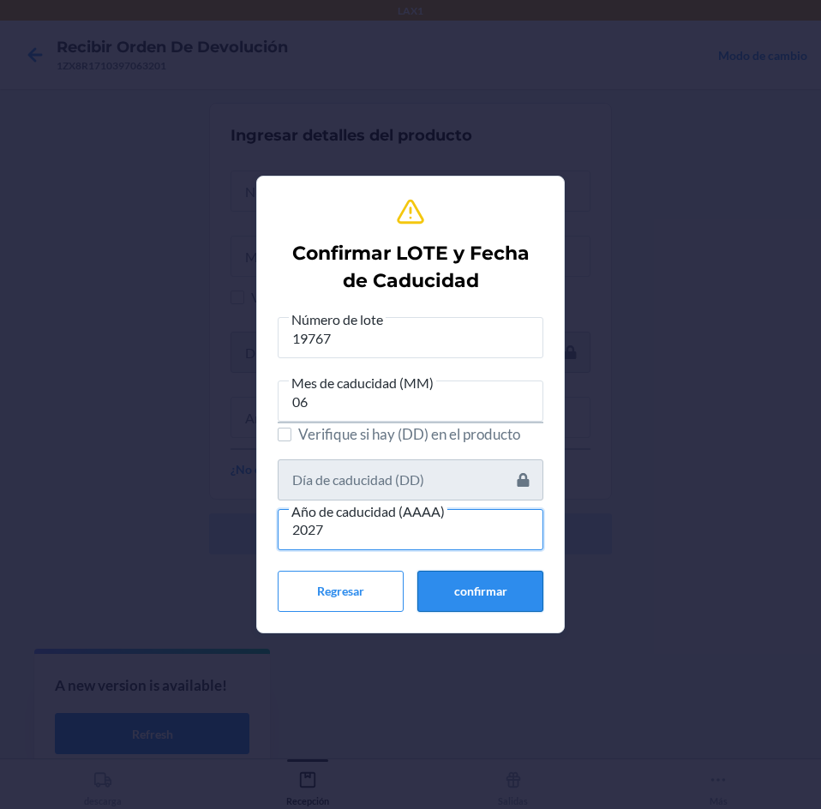
type input "2027"
click at [463, 578] on button "confirmar" at bounding box center [480, 591] width 126 height 41
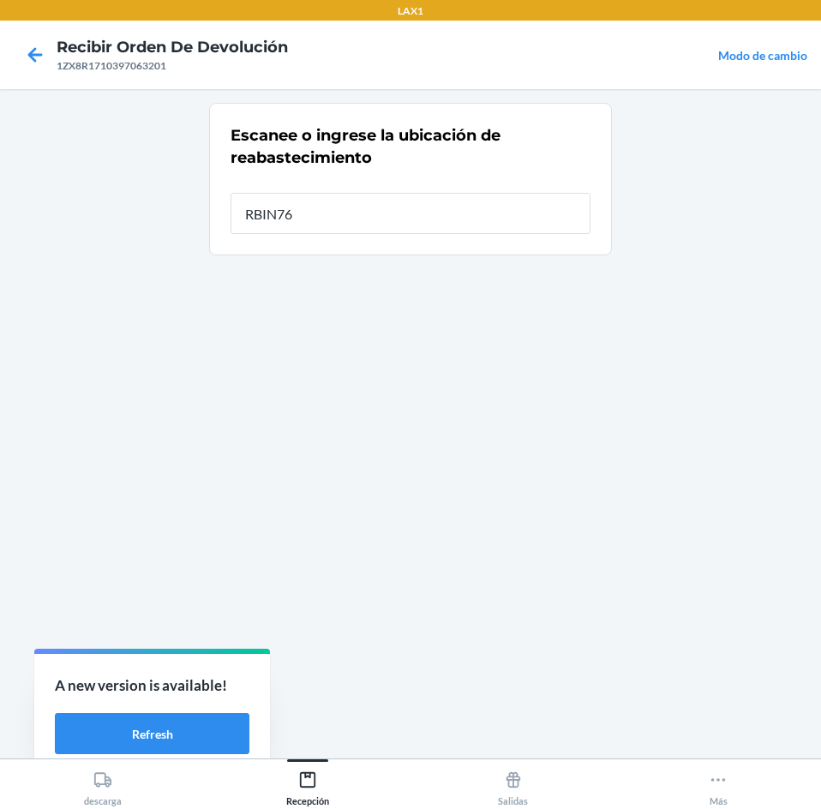
type input "RBIN760"
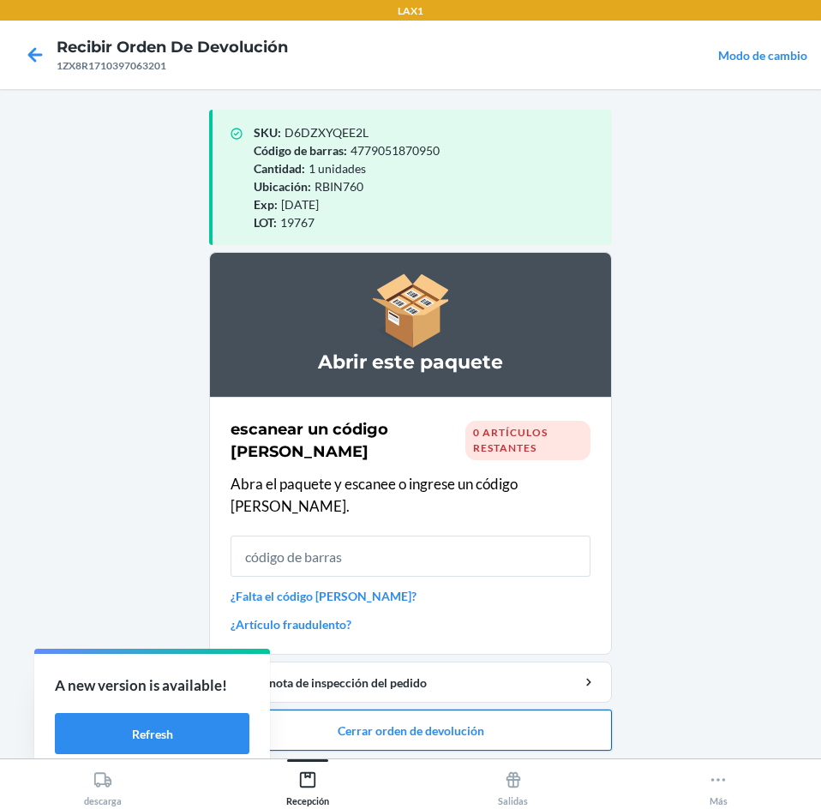
click at [435, 709] on button "Cerrar orden de devolución" at bounding box center [410, 729] width 403 height 41
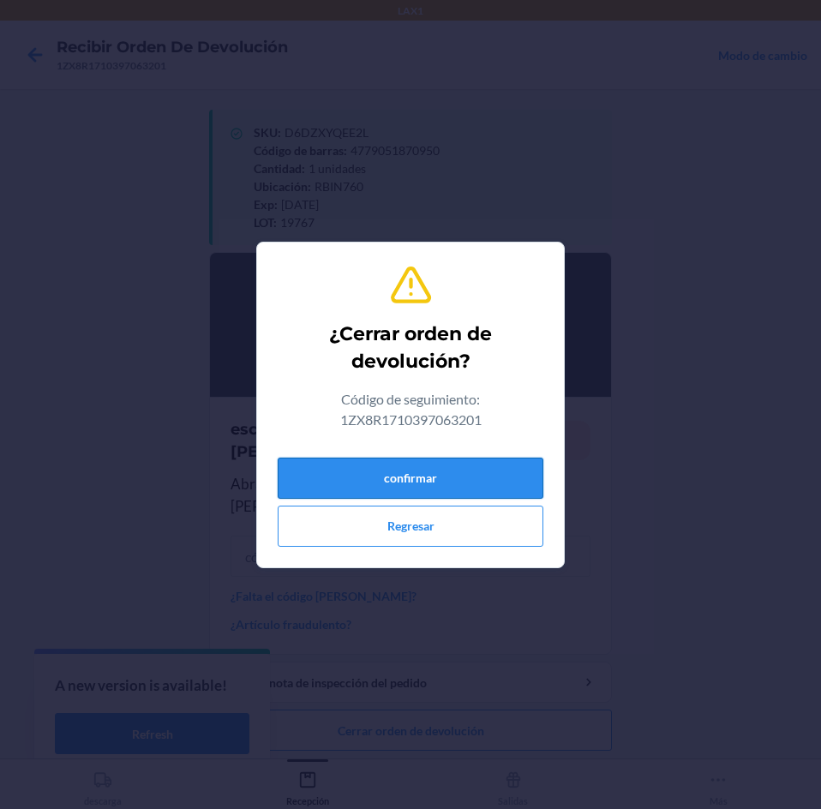
click at [448, 488] on button "confirmar" at bounding box center [411, 477] width 266 height 41
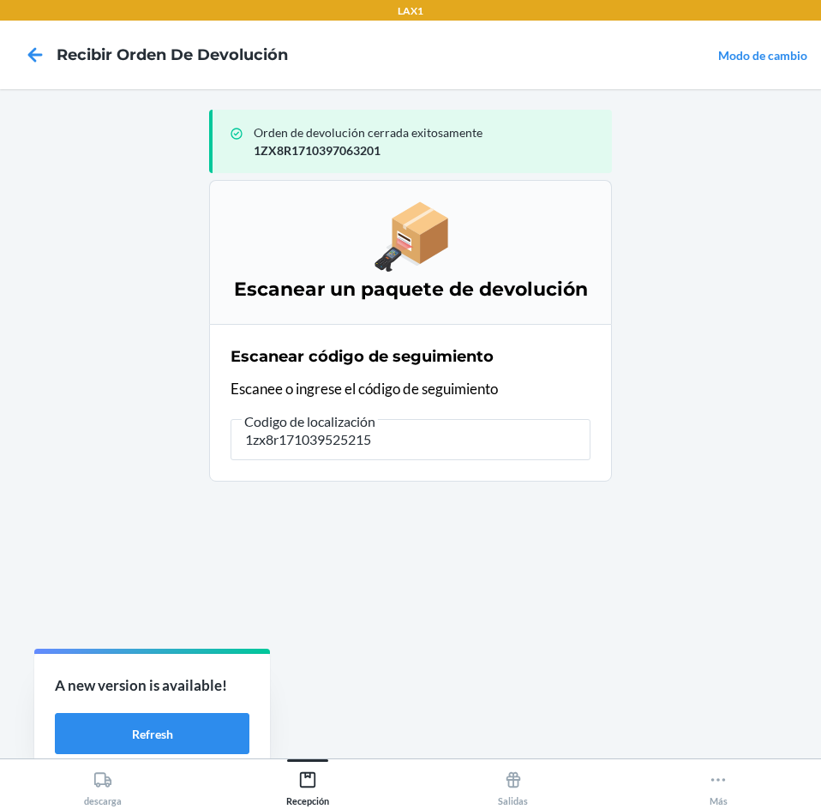
type input "1zx8r1710395252153"
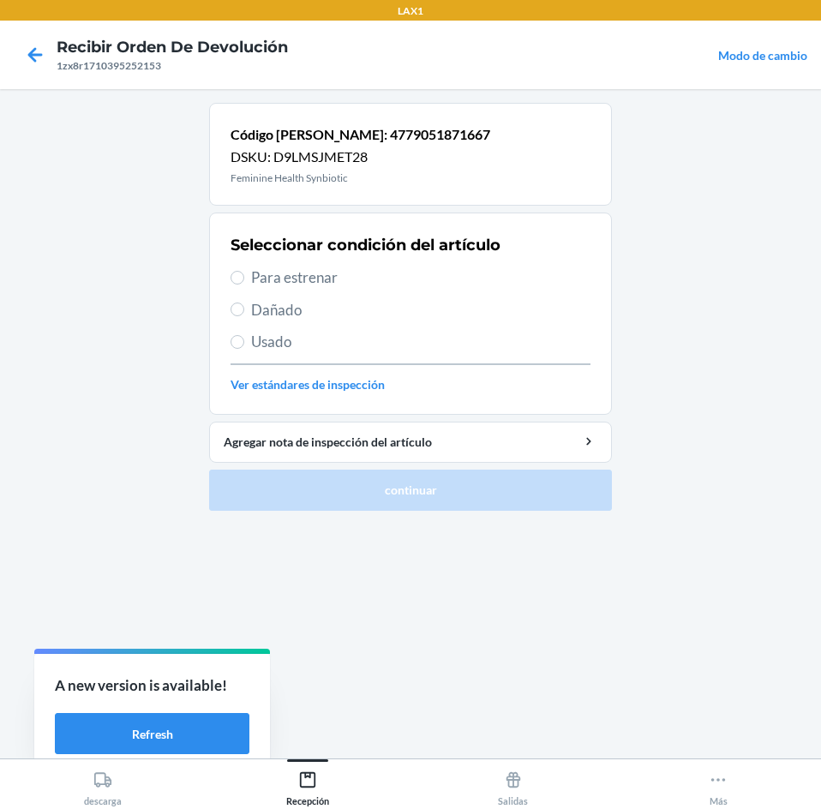
click at [393, 278] on span "Para estrenar" at bounding box center [420, 277] width 339 height 22
click at [244, 278] on input "Para estrenar" at bounding box center [237, 278] width 14 height 14
radio input "true"
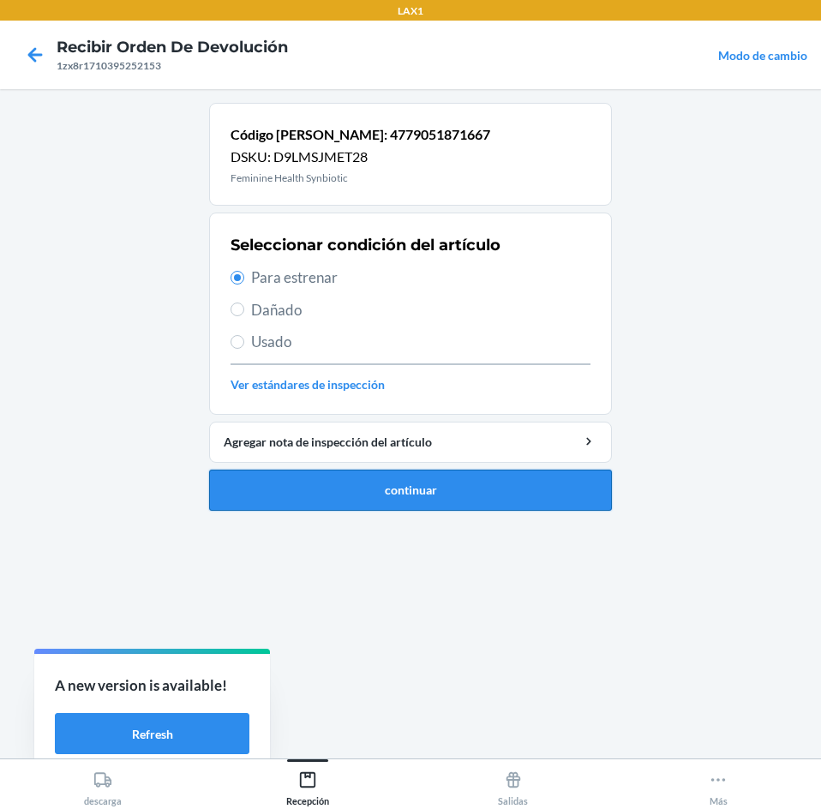
click at [477, 504] on button "continuar" at bounding box center [410, 489] width 403 height 41
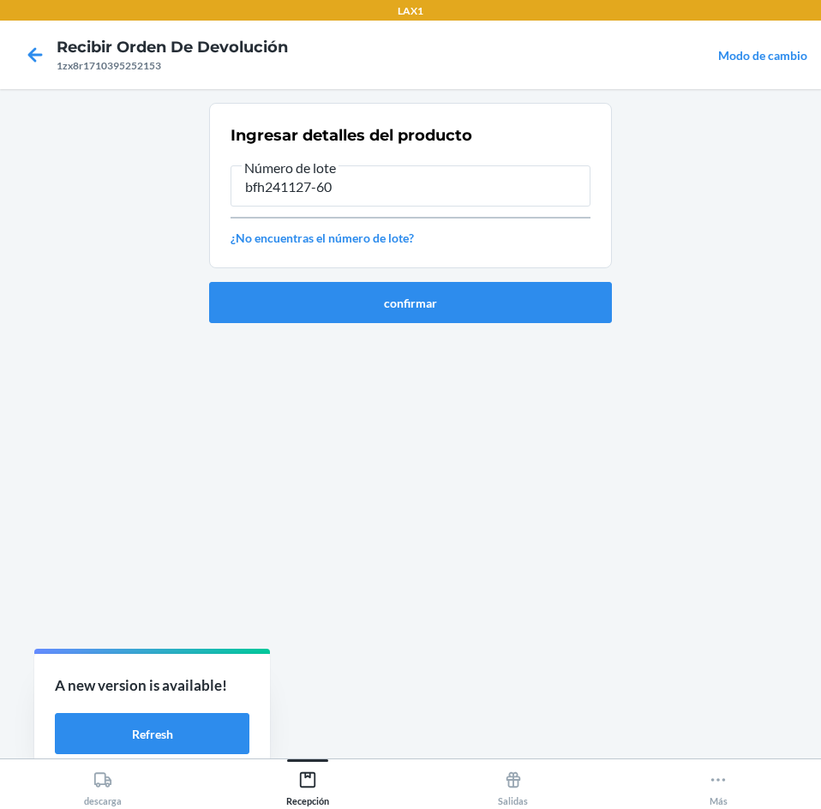
type input "bfh241127-60"
click at [398, 315] on ol "Ingresar detalles del producto Número de lote bfh241127-60 ¿No encuentras el nú…" at bounding box center [410, 220] width 403 height 234
click at [398, 315] on button "confirmar" at bounding box center [410, 302] width 403 height 41
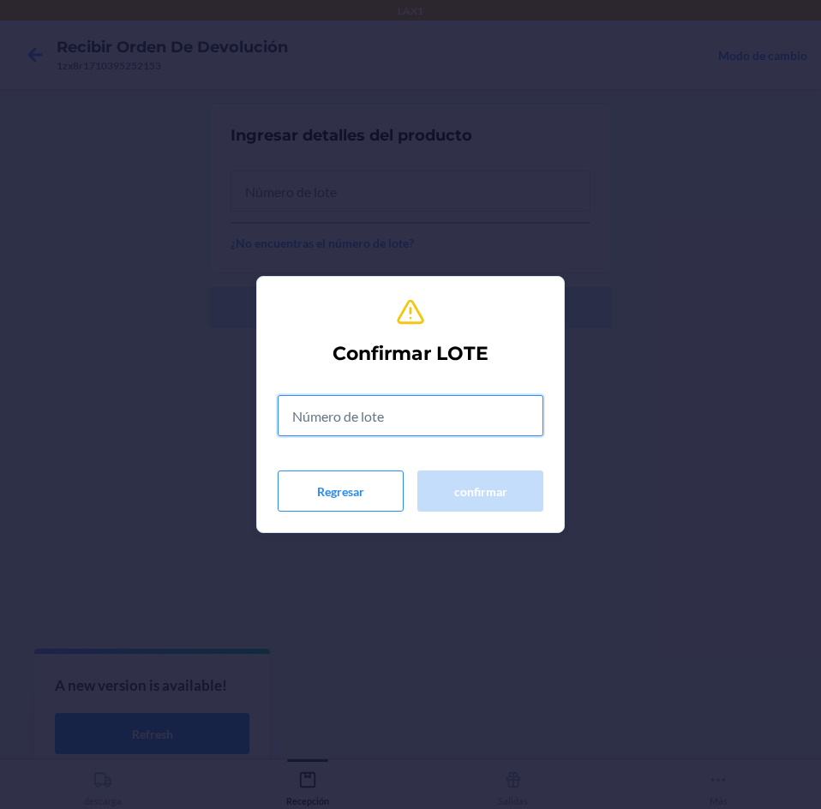
click at [379, 402] on input "text" at bounding box center [411, 415] width 266 height 41
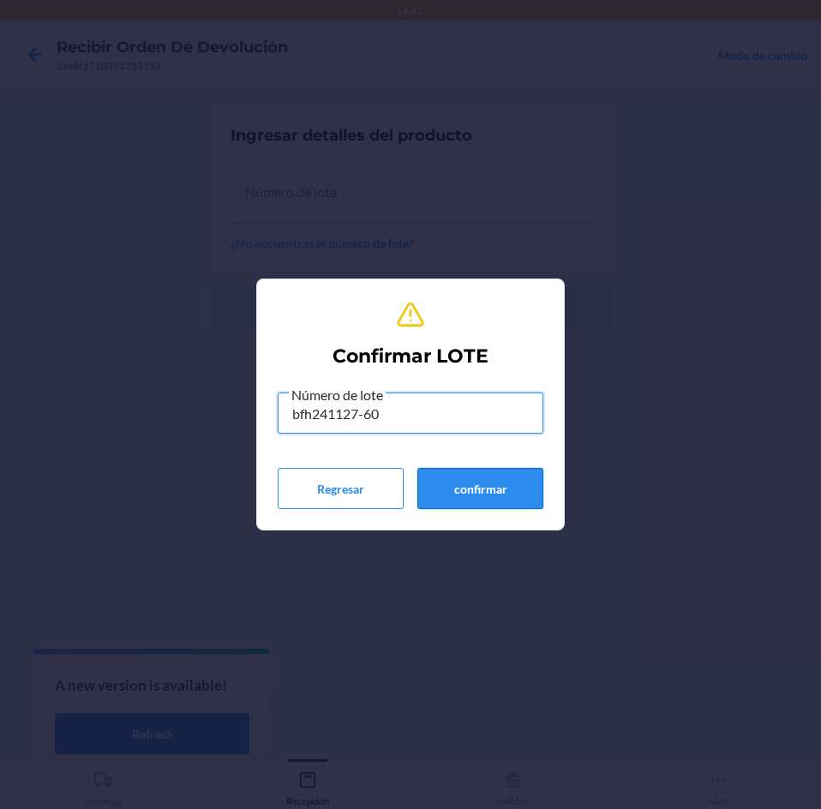
type input "bfh241127-60"
click at [451, 476] on button "confirmar" at bounding box center [480, 488] width 126 height 41
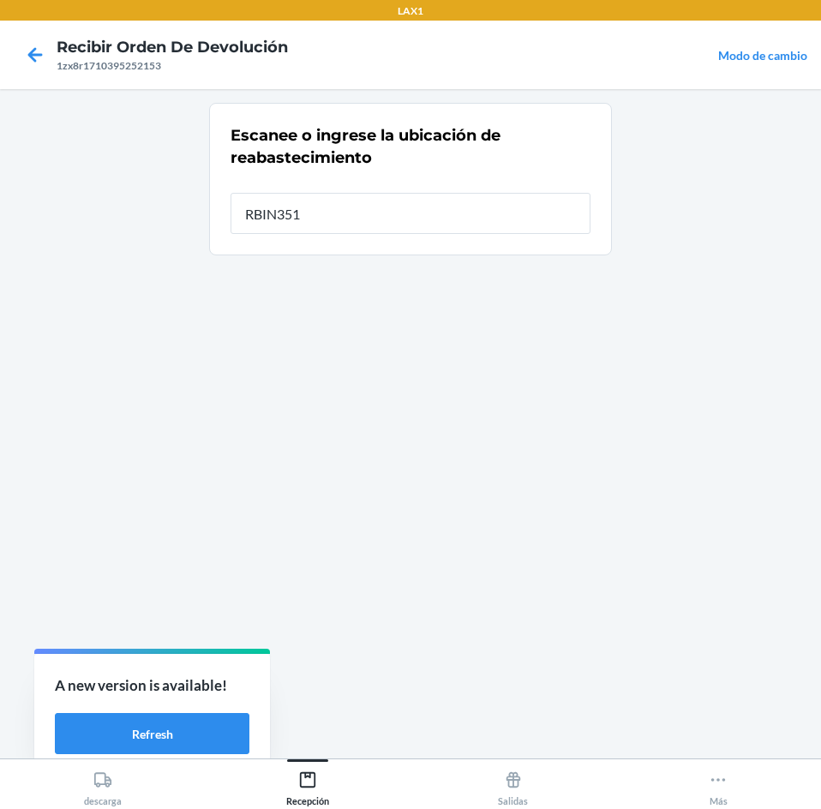
type input "RBIN351"
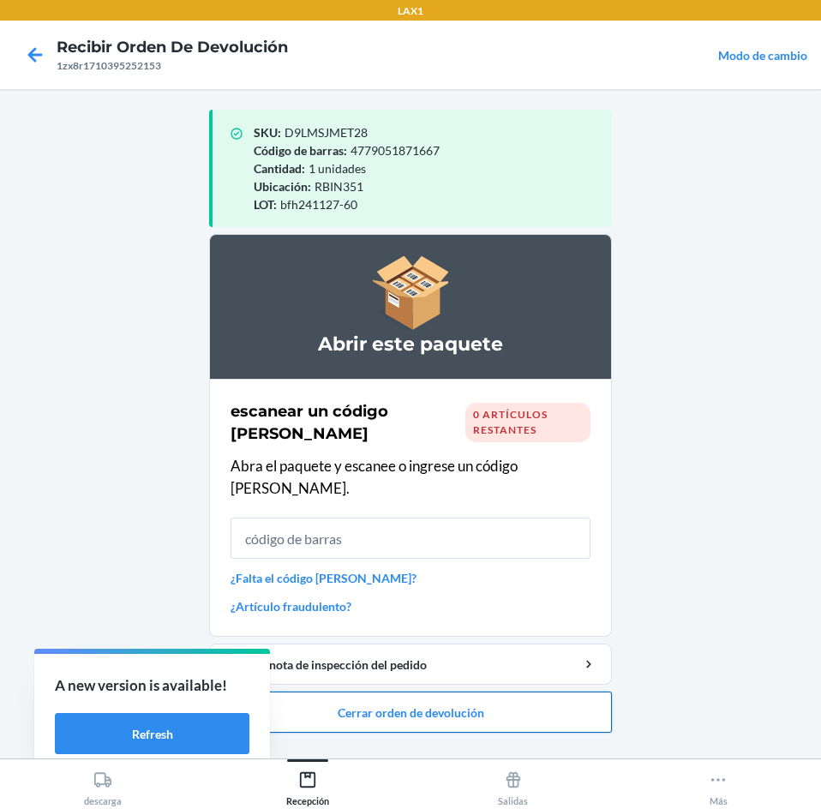
click at [511, 691] on button "Cerrar orden de devolución" at bounding box center [410, 711] width 403 height 41
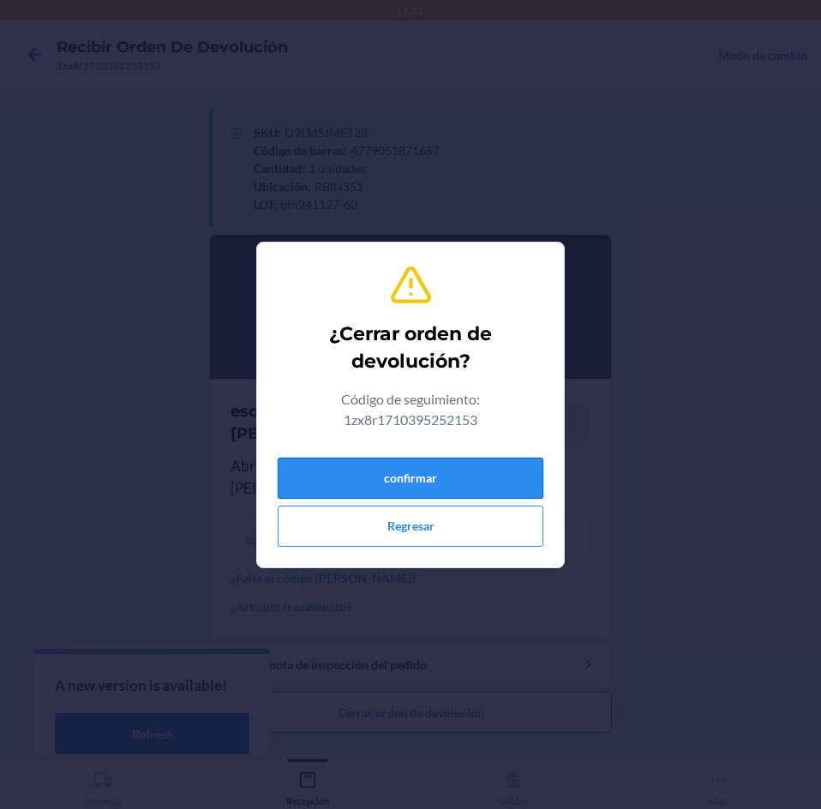
click at [475, 468] on button "confirmar" at bounding box center [411, 477] width 266 height 41
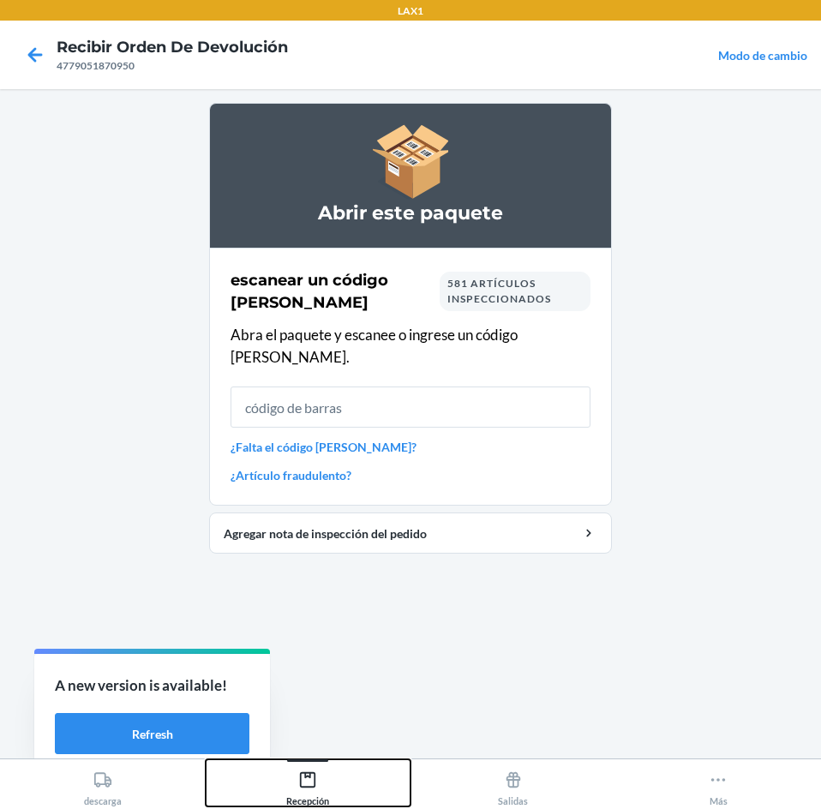
click at [301, 769] on div "Recepción" at bounding box center [307, 784] width 43 height 43
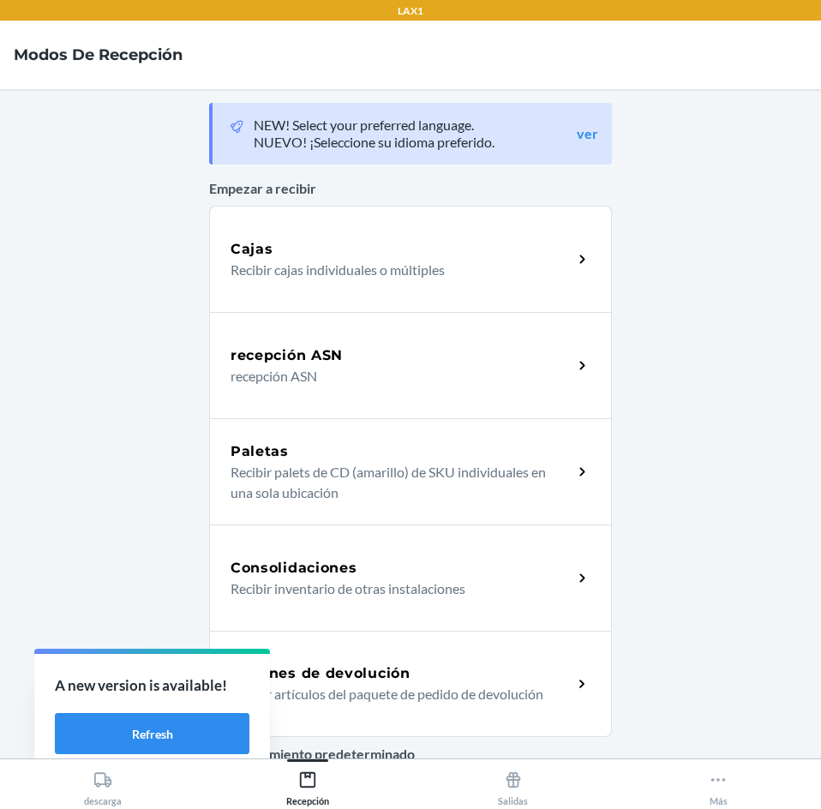
click at [397, 687] on p "Recibir artículos del paquete de pedido de devolución" at bounding box center [394, 694] width 328 height 21
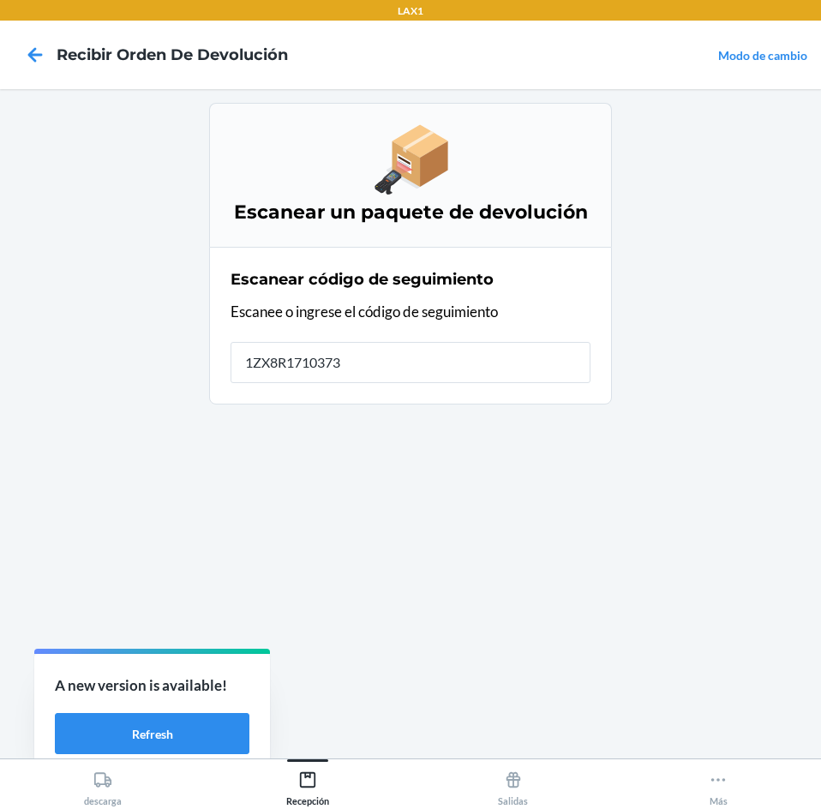
type input "1ZX8R17103732"
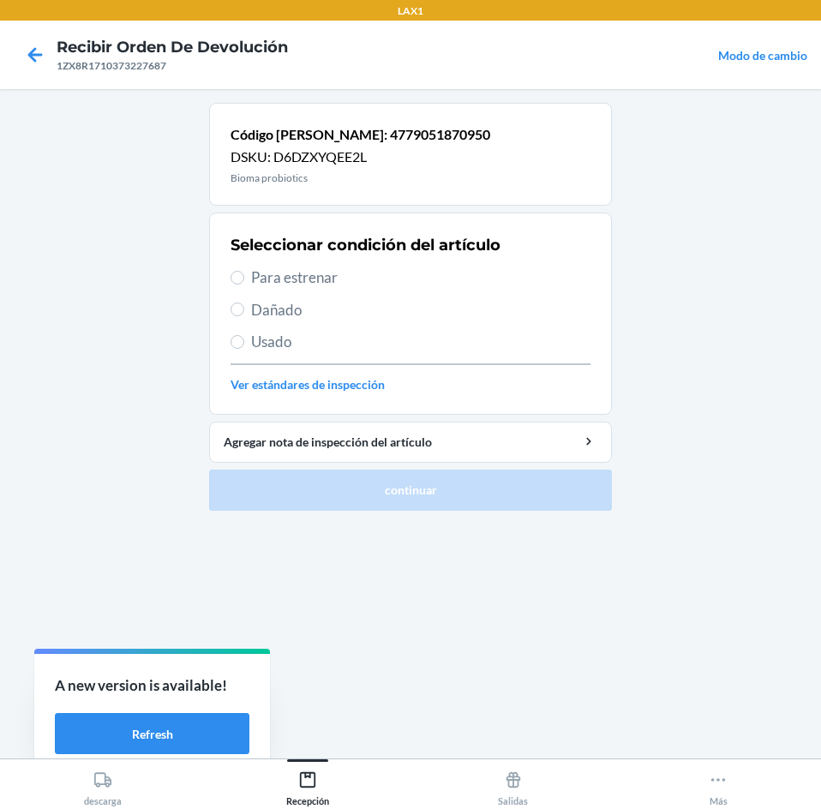
click at [332, 266] on span "Para estrenar" at bounding box center [420, 277] width 339 height 22
click at [244, 271] on input "Para estrenar" at bounding box center [237, 278] width 14 height 14
radio input "true"
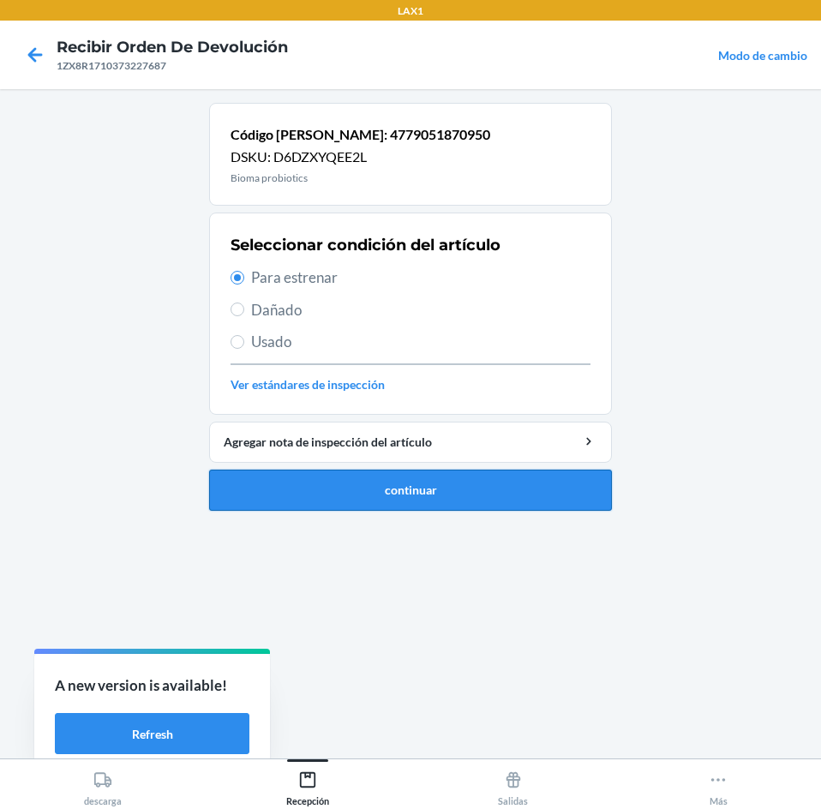
click at [447, 482] on button "continuar" at bounding box center [410, 489] width 403 height 41
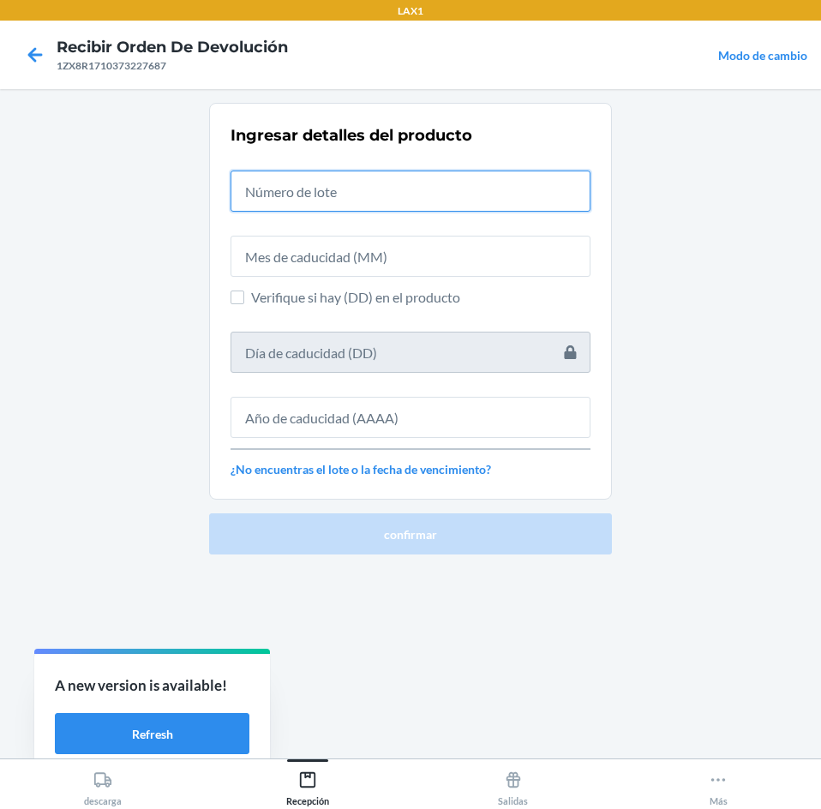
click at [468, 188] on input "text" at bounding box center [410, 190] width 360 height 41
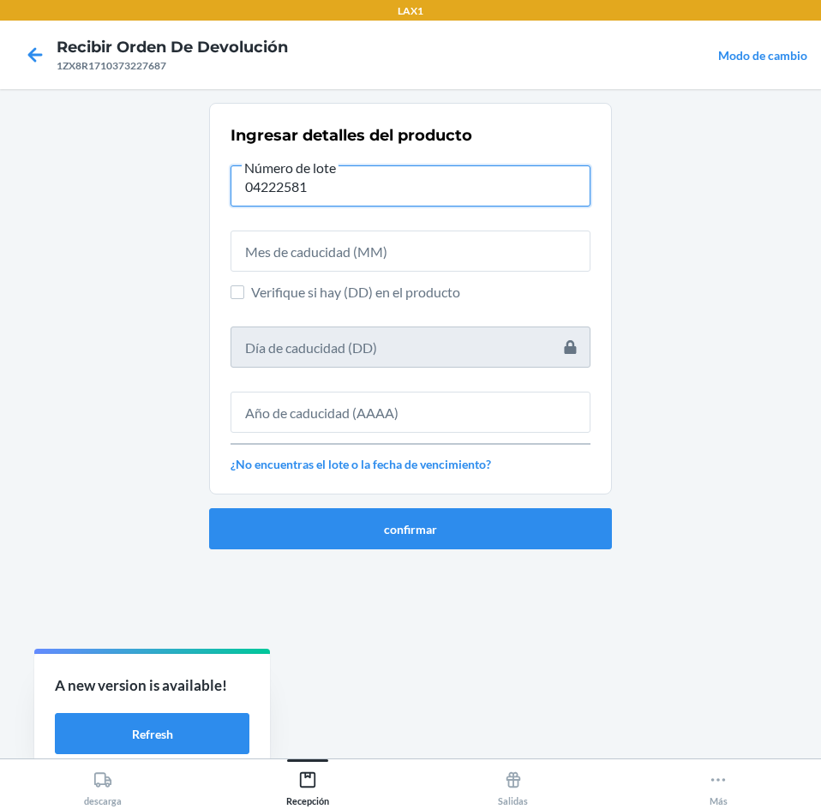
type input "04222581"
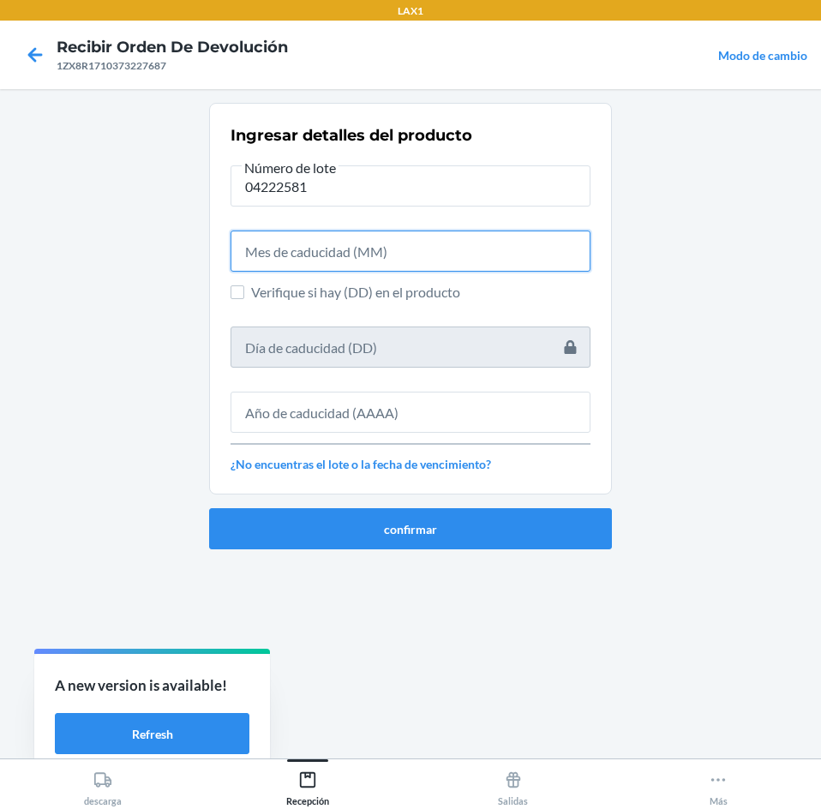
click at [478, 254] on input "text" at bounding box center [410, 250] width 360 height 41
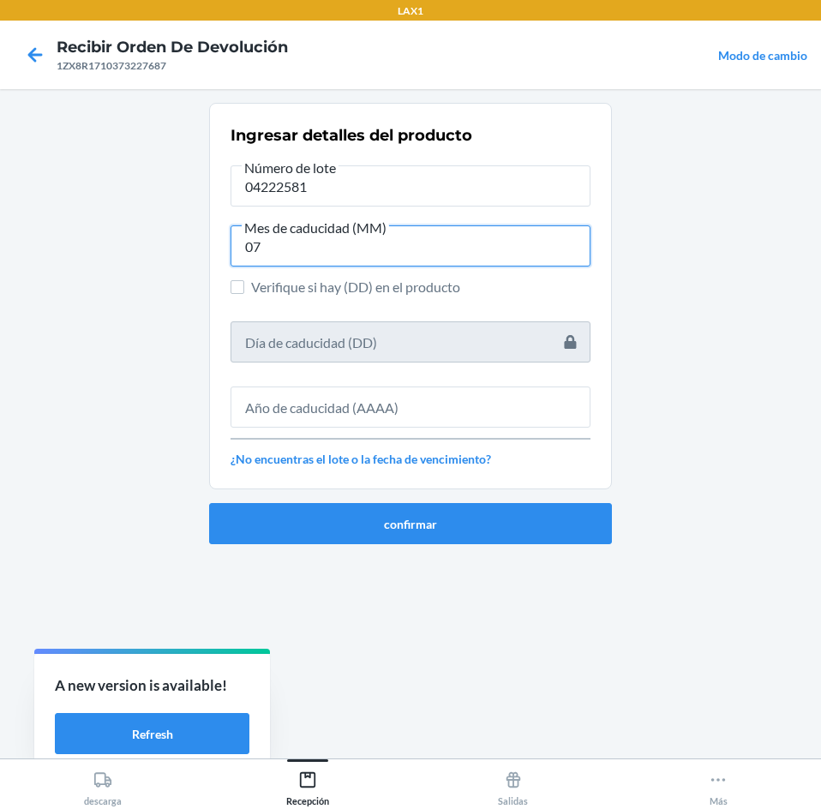
type input "07"
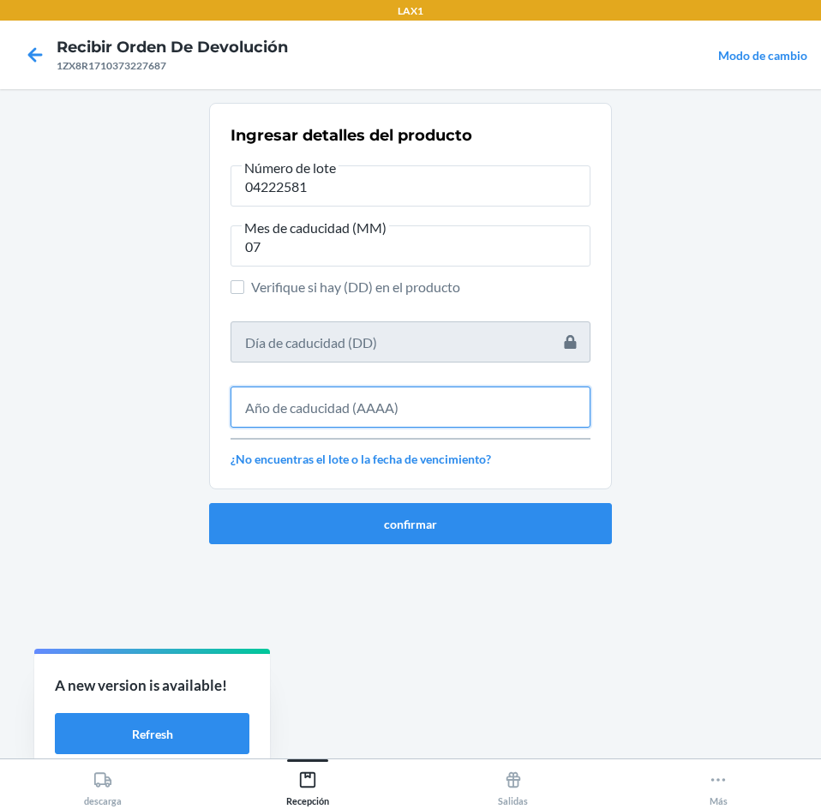
click at [493, 387] on input "text" at bounding box center [410, 406] width 360 height 41
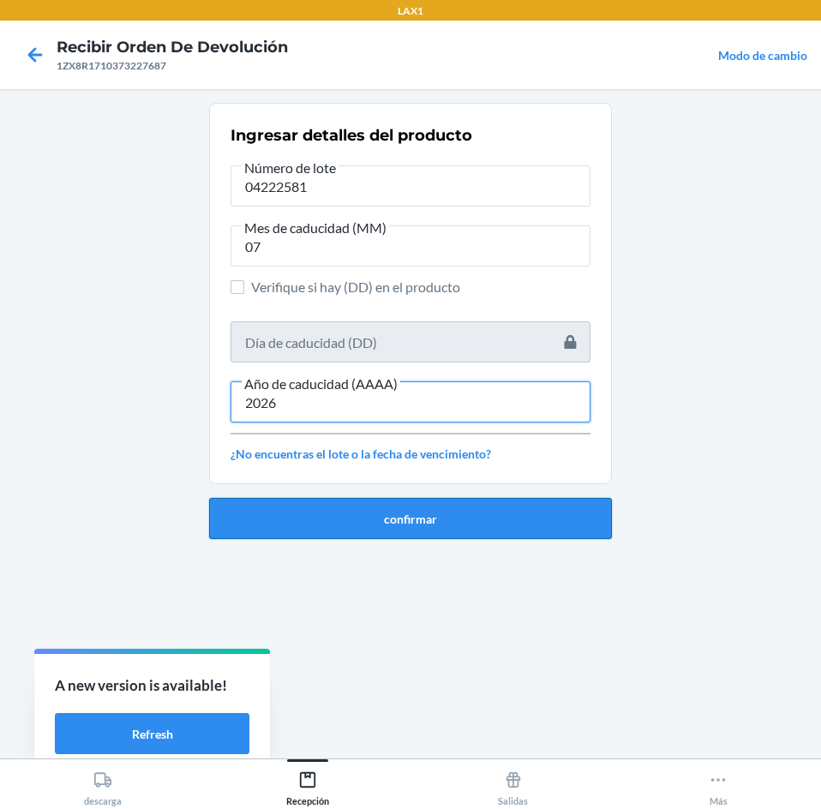
type input "2026"
click at [521, 516] on button "confirmar" at bounding box center [410, 518] width 403 height 41
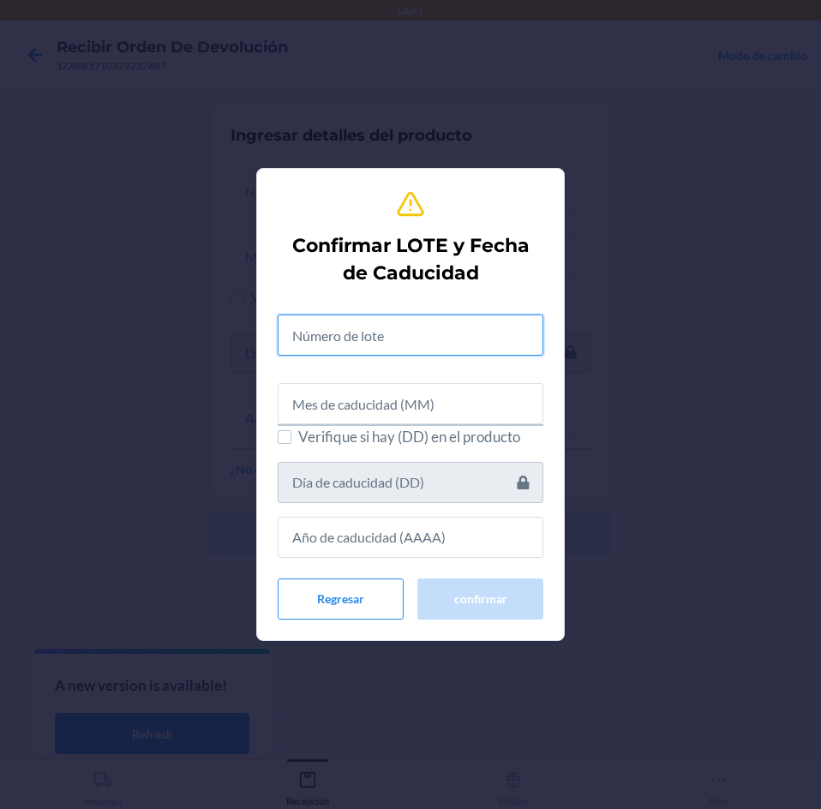
click at [499, 354] on input "text" at bounding box center [411, 334] width 266 height 41
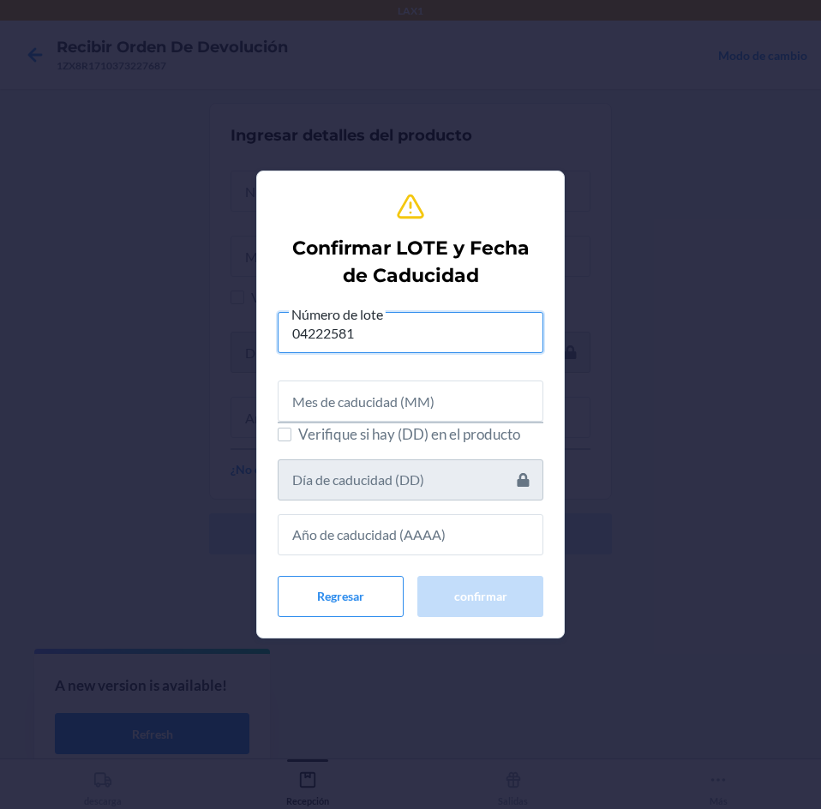
type input "04222581"
click at [484, 401] on input "text" at bounding box center [411, 400] width 266 height 41
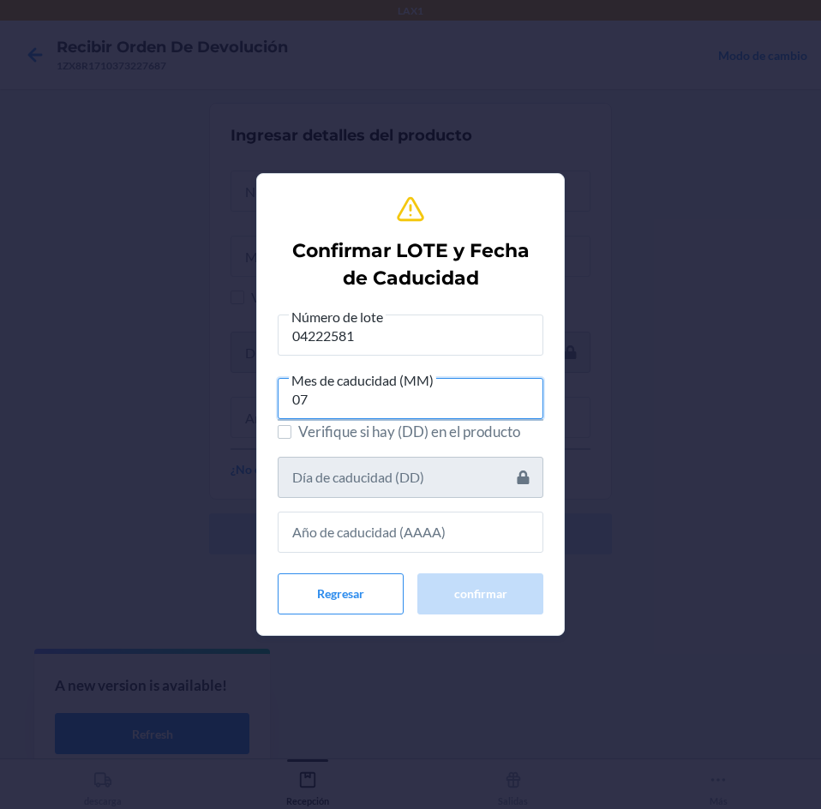
type input "07"
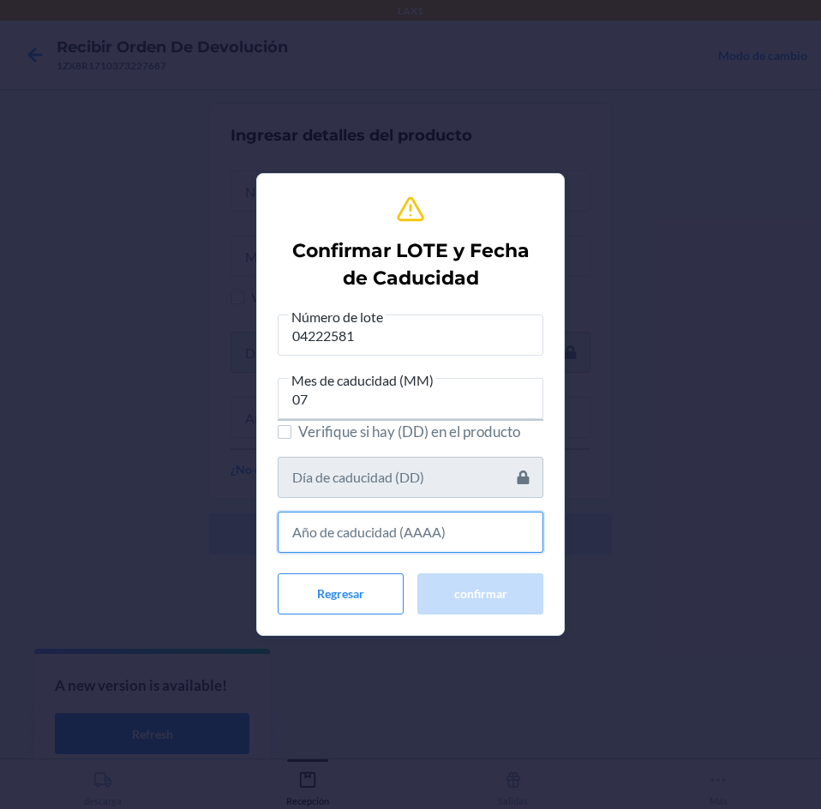
click at [483, 529] on input "text" at bounding box center [411, 531] width 266 height 41
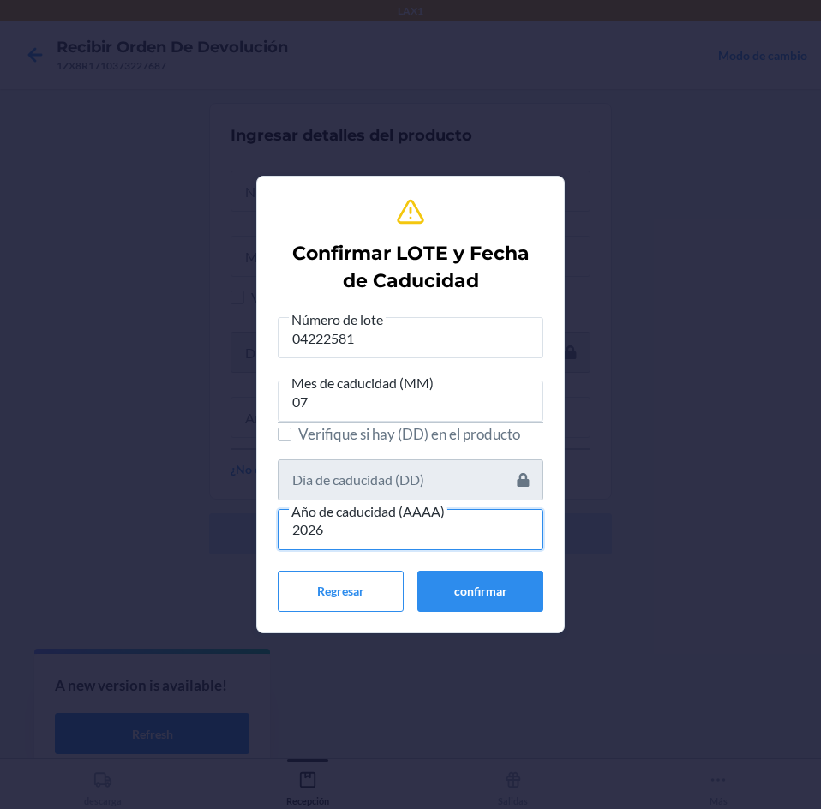
type input "2026"
drag, startPoint x: 488, startPoint y: 566, endPoint x: 487, endPoint y: 580, distance: 13.8
click at [487, 577] on div "Número de lote 04222581 Mes de caducidad (MM) 07 Verifique si hay (DD) en el pr…" at bounding box center [411, 459] width 266 height 303
click at [486, 581] on button "confirmar" at bounding box center [480, 591] width 126 height 41
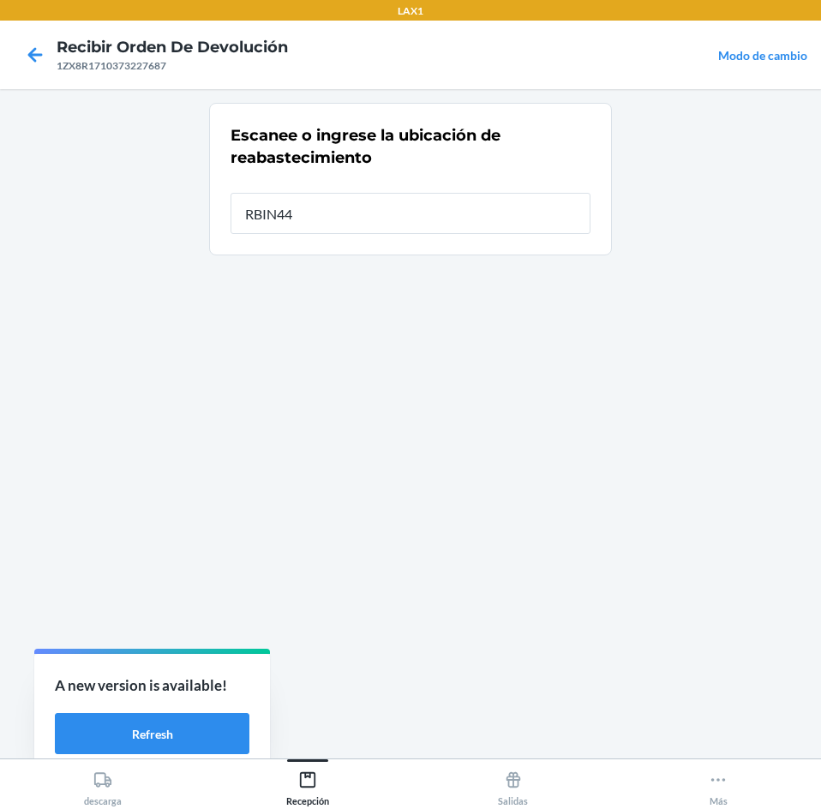
type input "RBIN440"
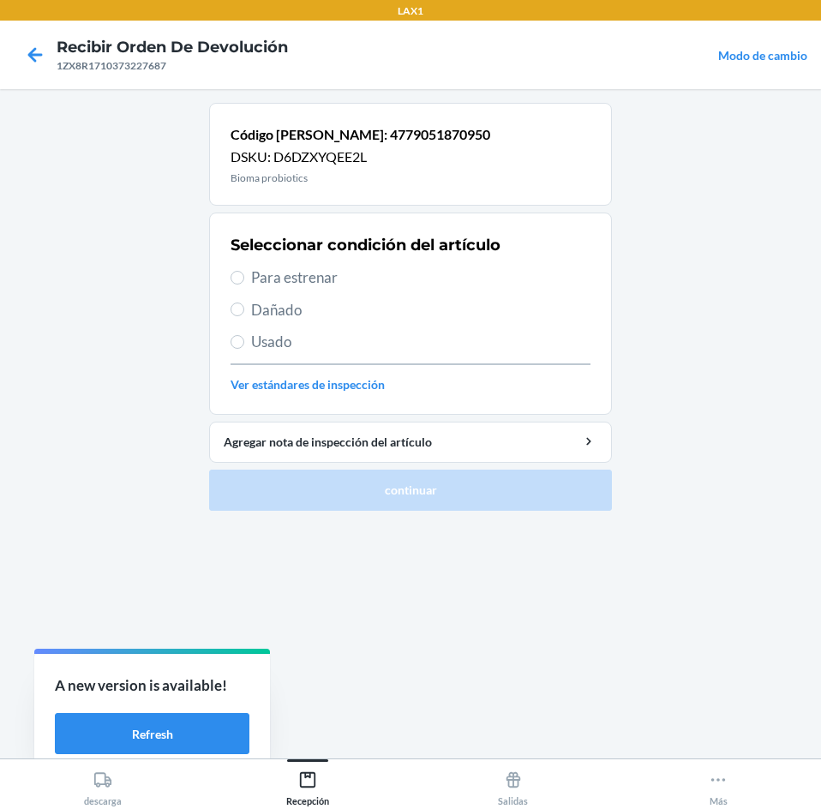
drag, startPoint x: 402, startPoint y: 275, endPoint x: 413, endPoint y: 292, distance: 20.4
click at [402, 273] on span "Para estrenar" at bounding box center [420, 277] width 339 height 22
click at [244, 273] on input "Para estrenar" at bounding box center [237, 278] width 14 height 14
radio input "true"
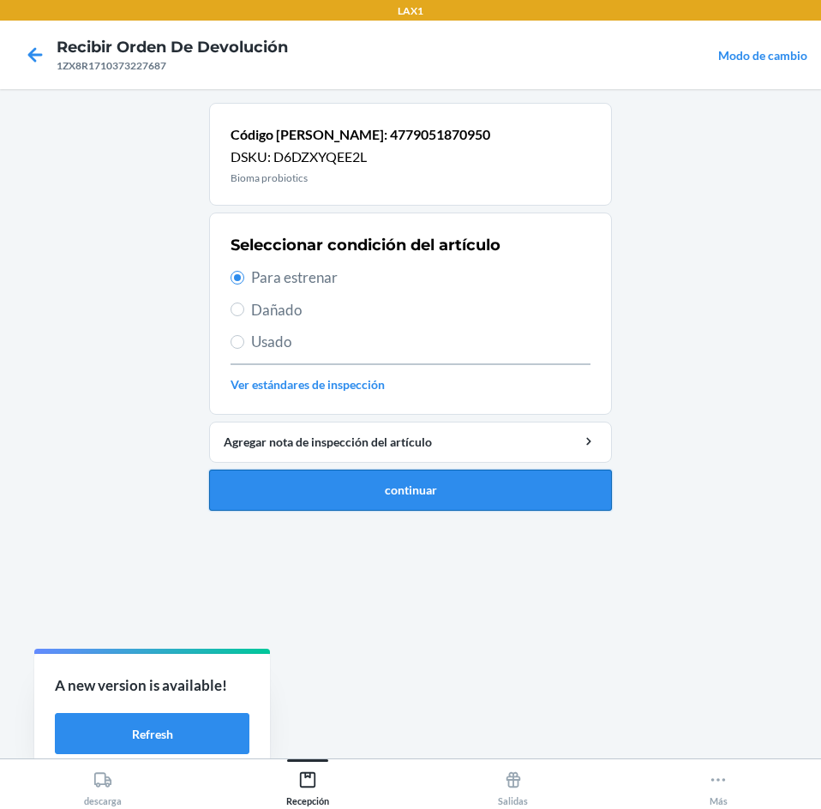
click at [438, 487] on button "continuar" at bounding box center [410, 489] width 403 height 41
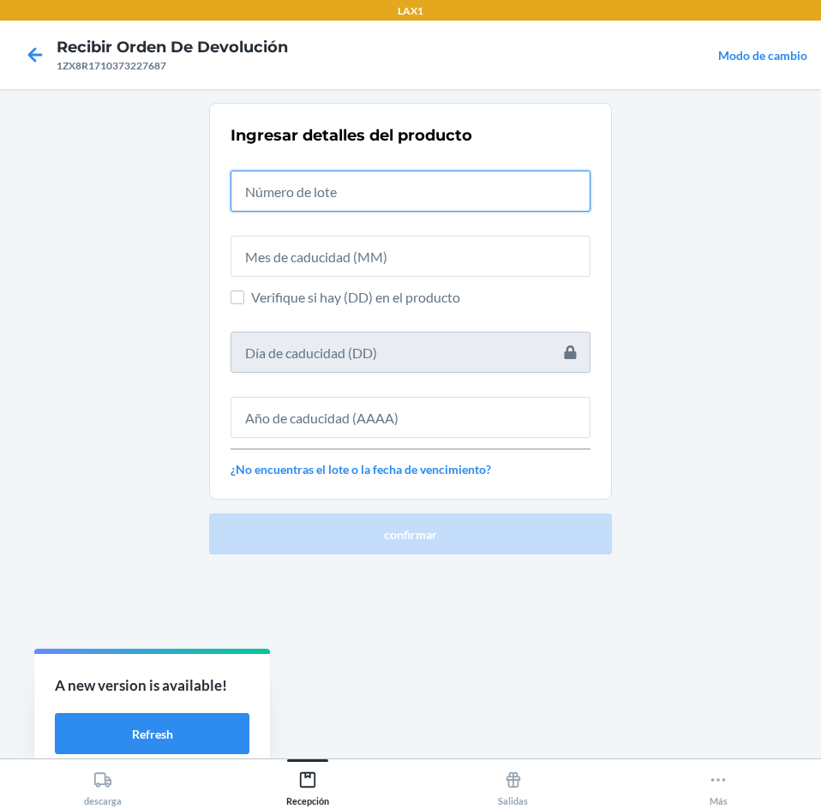
click at [399, 194] on input "text" at bounding box center [410, 190] width 360 height 41
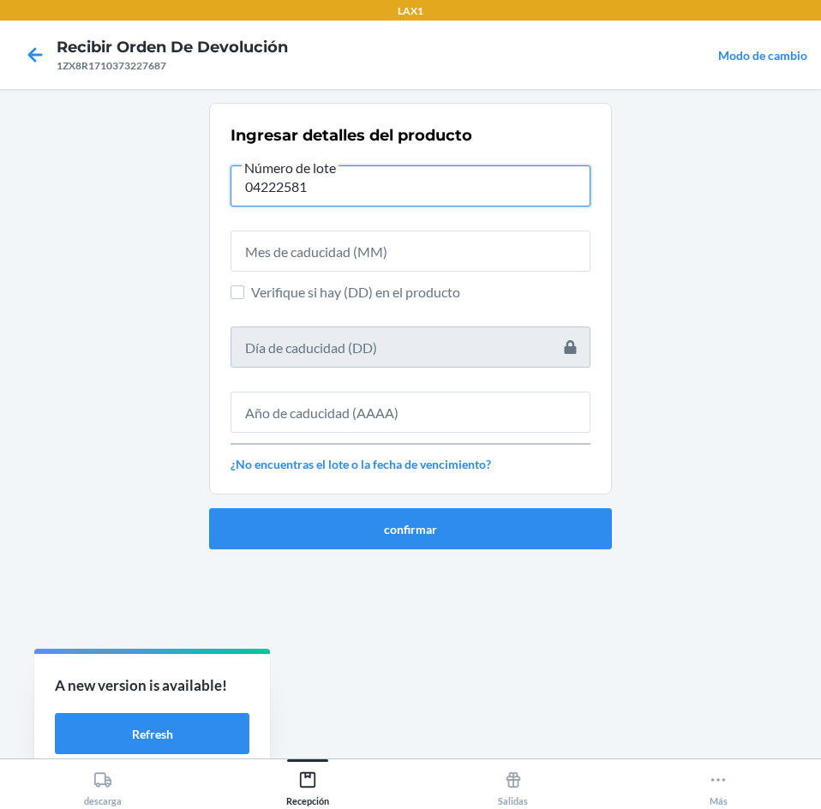
type input "04222581"
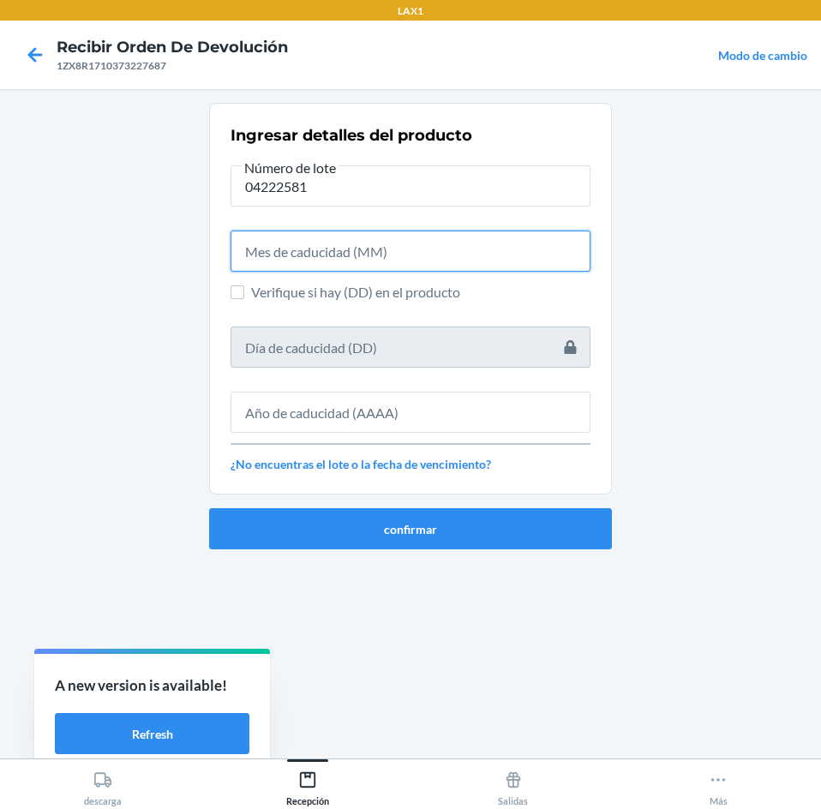
click at [373, 268] on input "text" at bounding box center [410, 250] width 360 height 41
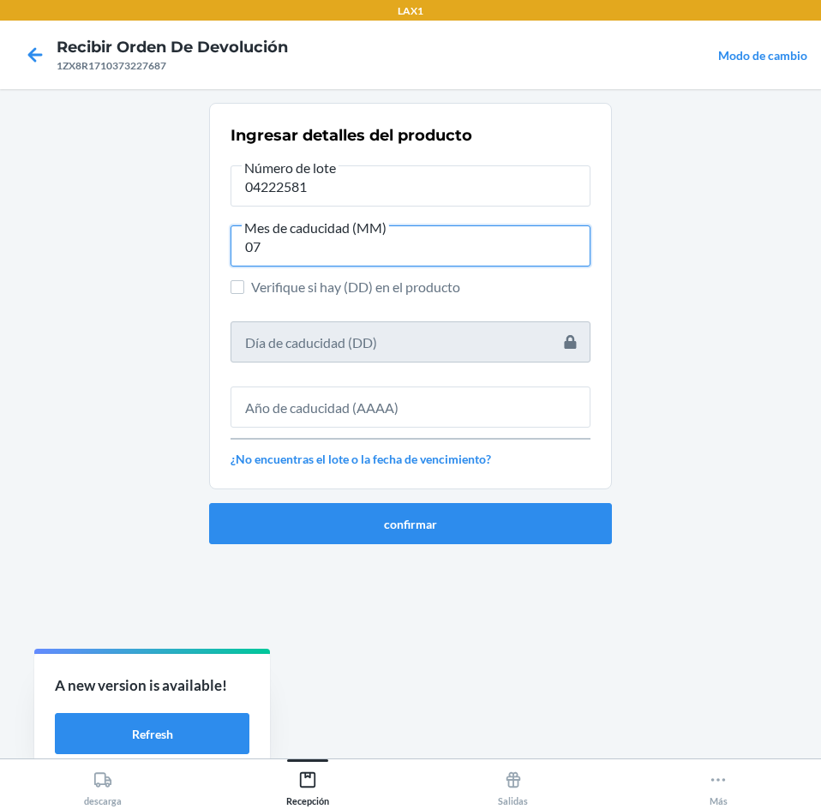
type input "07"
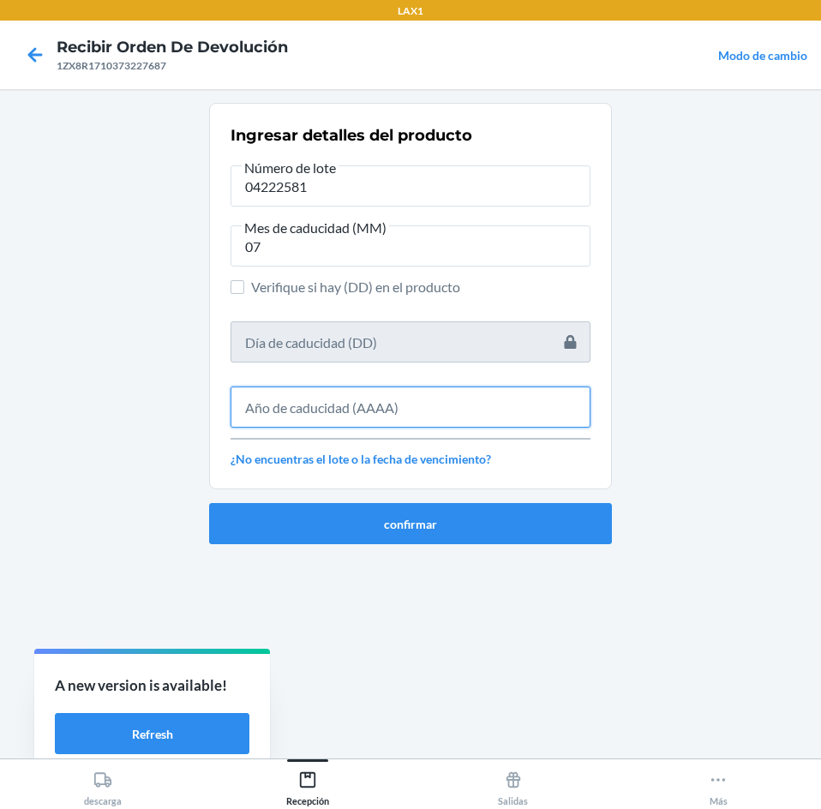
click at [373, 416] on input "text" at bounding box center [410, 406] width 360 height 41
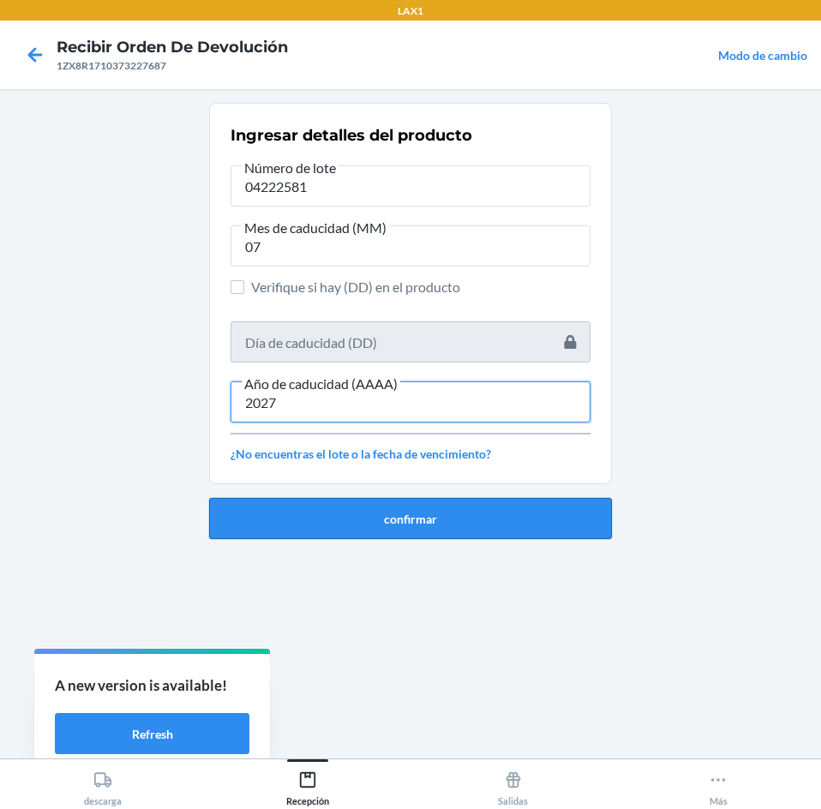
type input "2027"
click at [447, 521] on button "confirmar" at bounding box center [410, 518] width 403 height 41
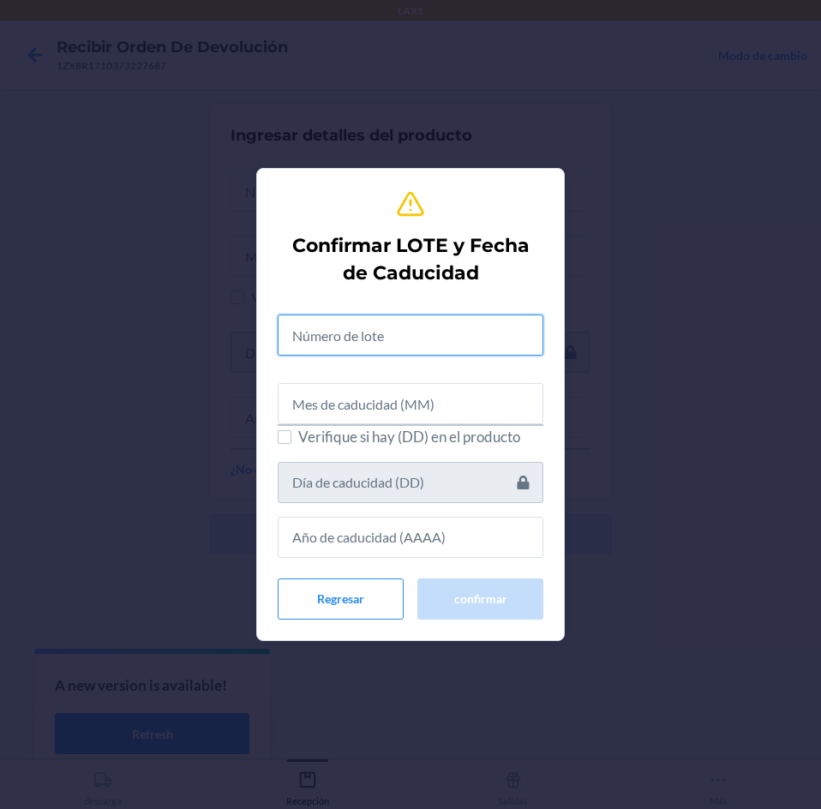
click at [472, 327] on input "text" at bounding box center [411, 334] width 266 height 41
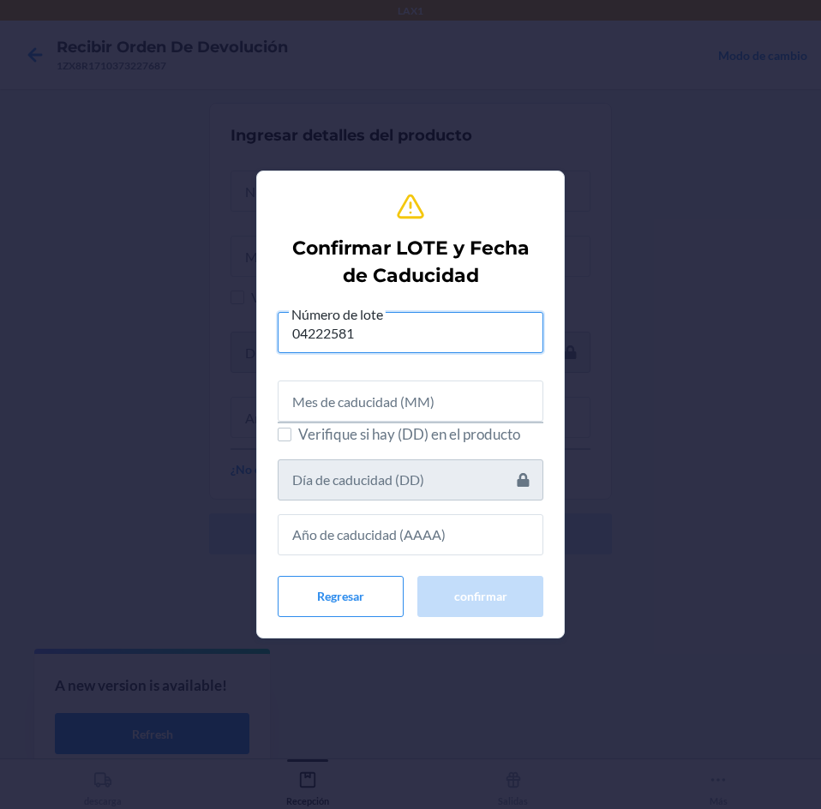
type input "04222581"
click at [445, 415] on input "text" at bounding box center [411, 400] width 266 height 41
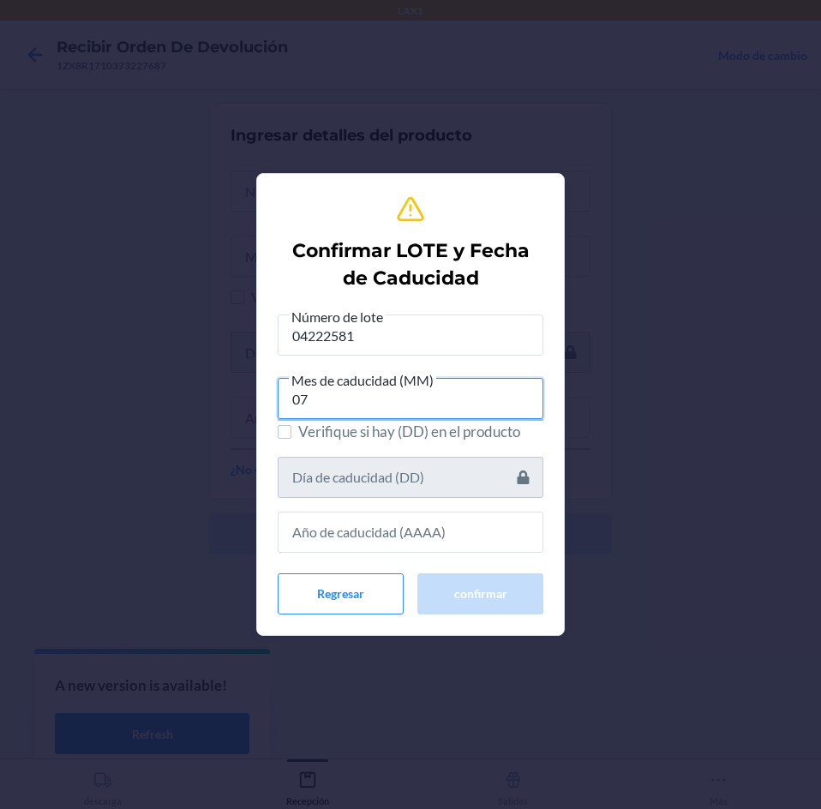
type input "07"
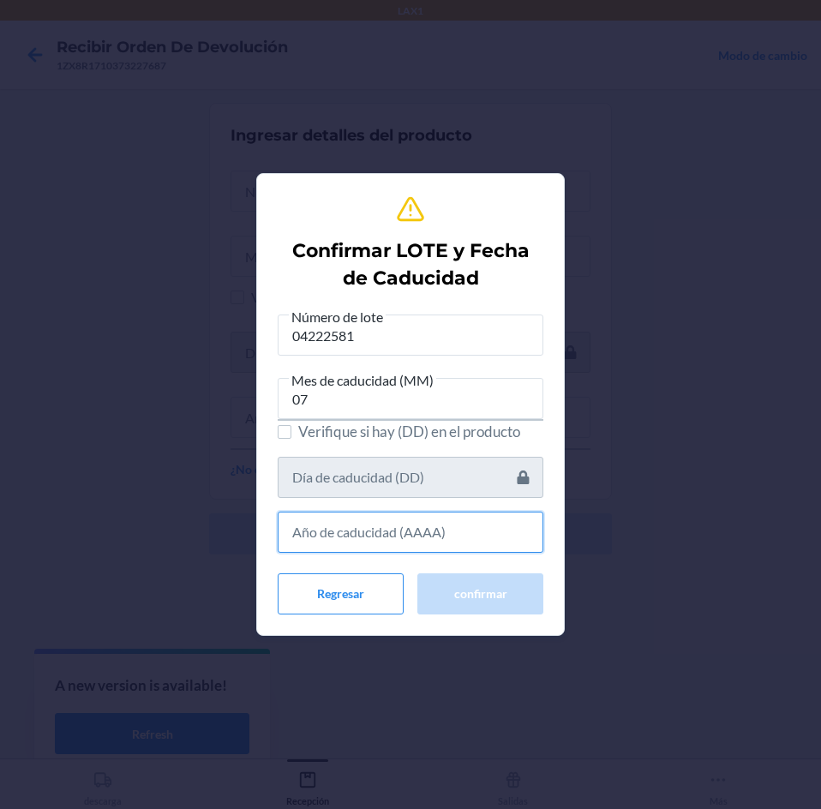
click at [459, 531] on input "text" at bounding box center [411, 531] width 266 height 41
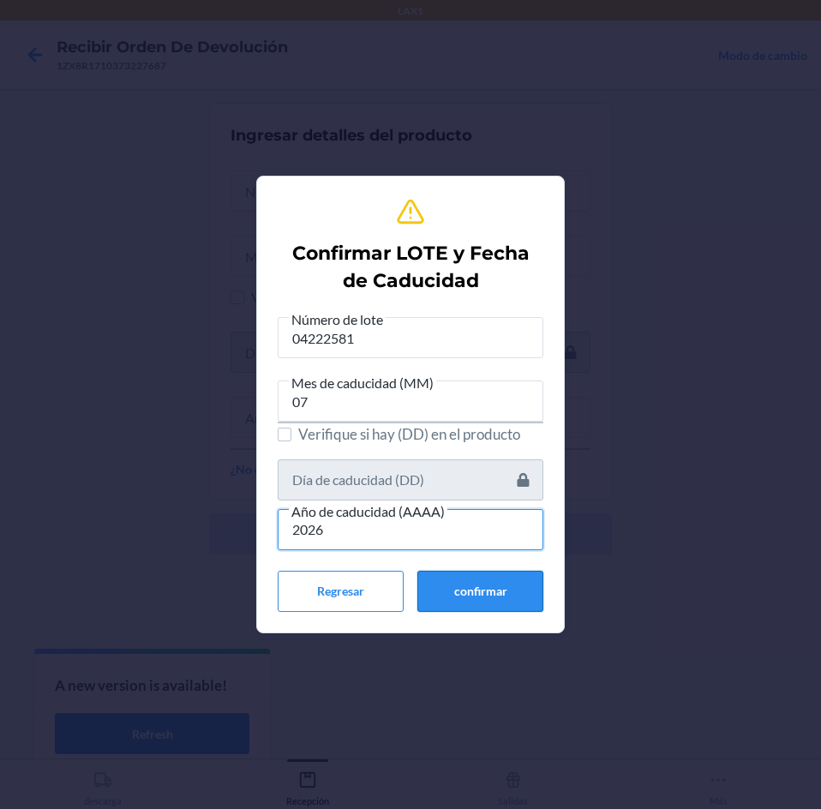
type input "2026"
click at [461, 578] on button "confirmar" at bounding box center [480, 591] width 126 height 41
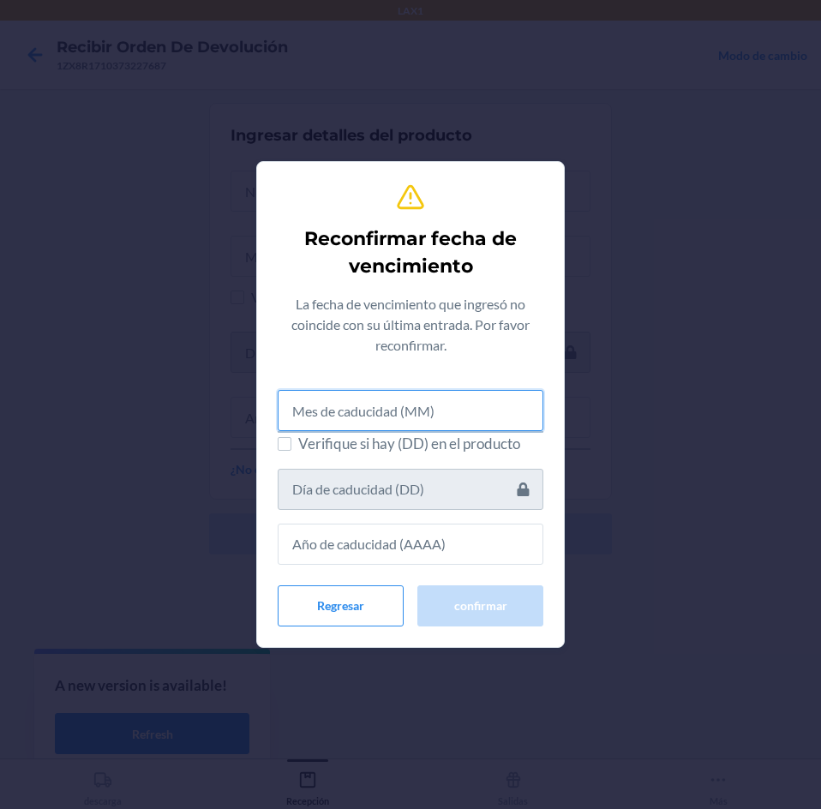
click at [392, 424] on input "text" at bounding box center [411, 410] width 266 height 41
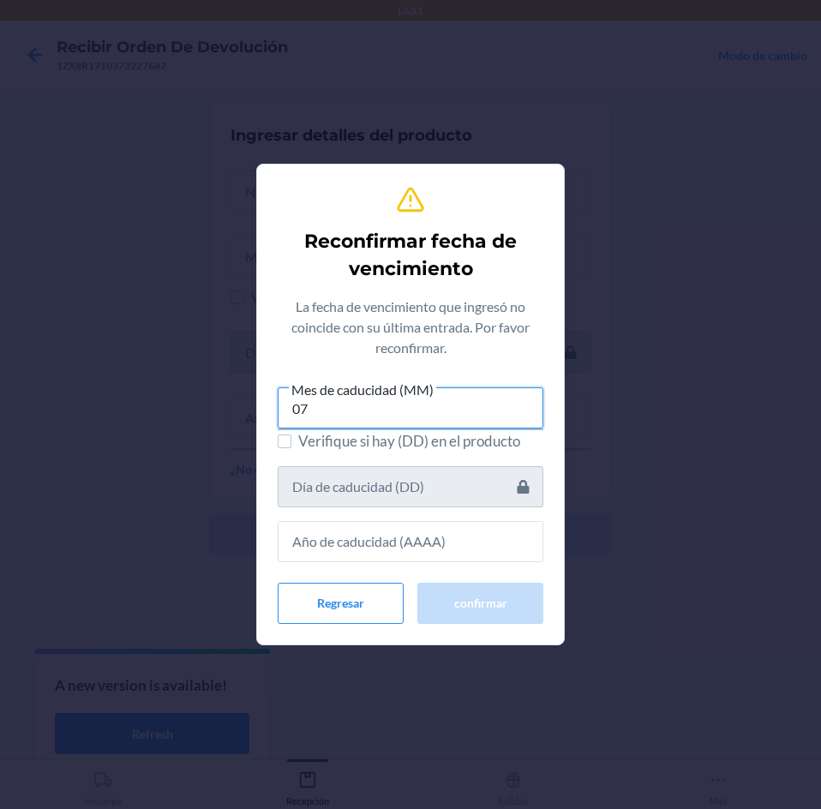
type input "07"
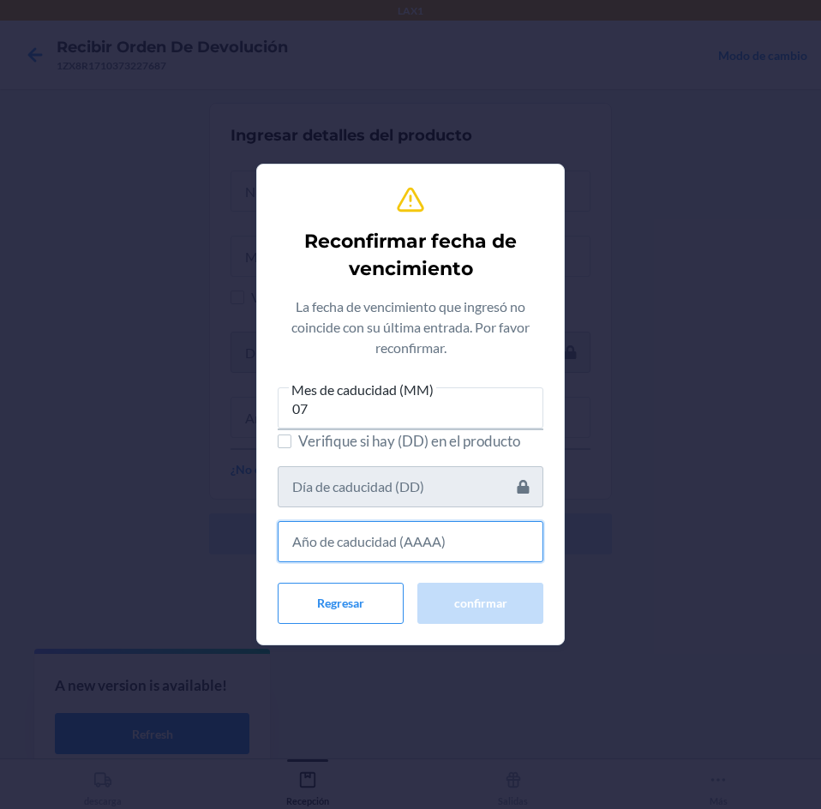
click at [391, 537] on input "text" at bounding box center [411, 541] width 266 height 41
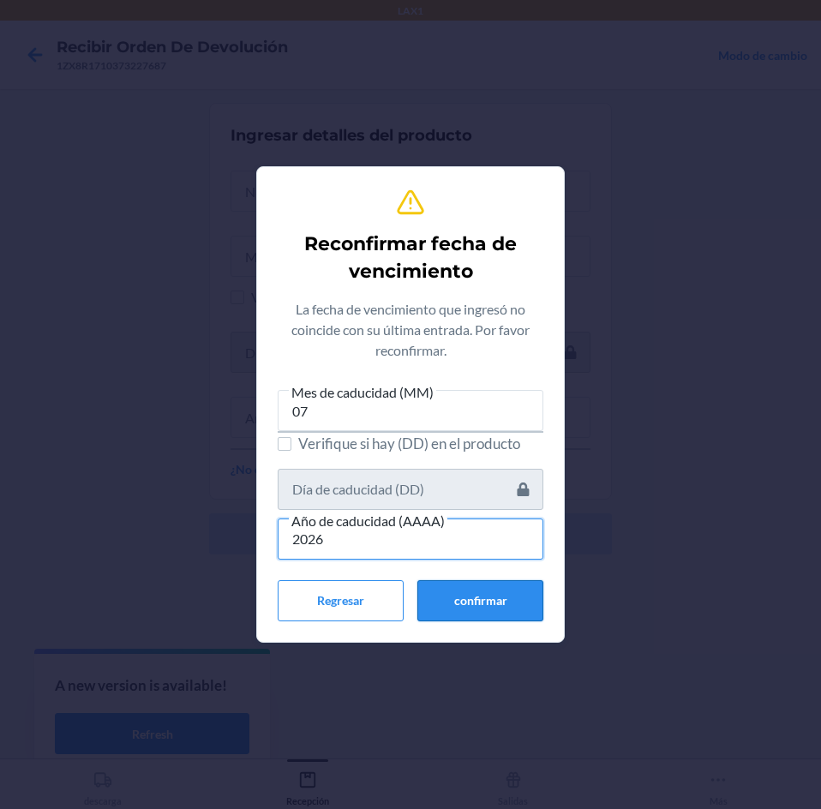
type input "2026"
click at [496, 597] on button "confirmar" at bounding box center [480, 600] width 126 height 41
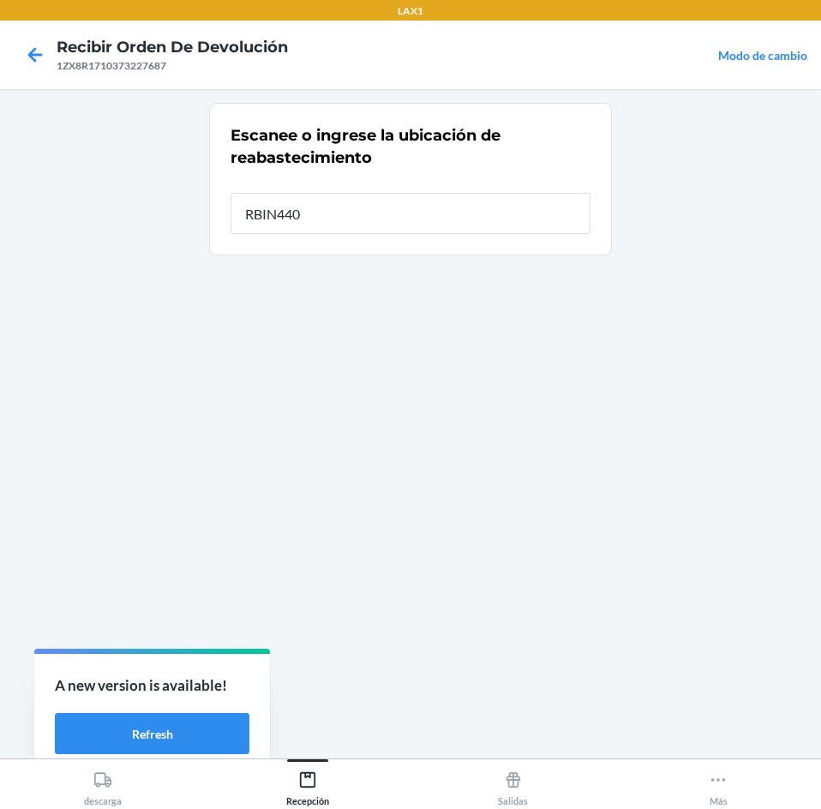
type input "RBIN440"
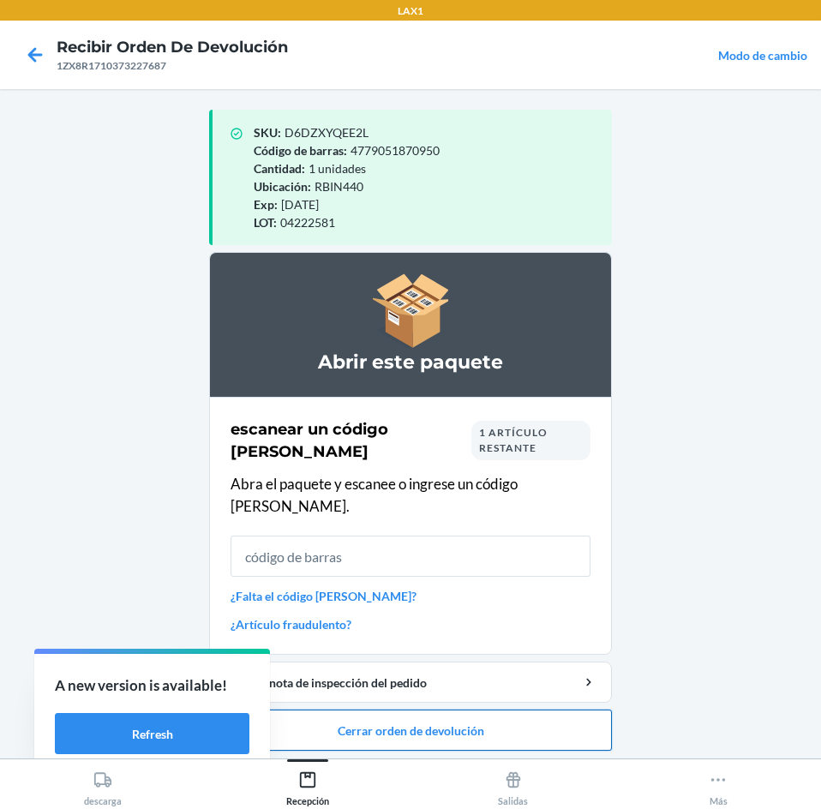
click at [510, 709] on button "Cerrar orden de devolución" at bounding box center [410, 729] width 403 height 41
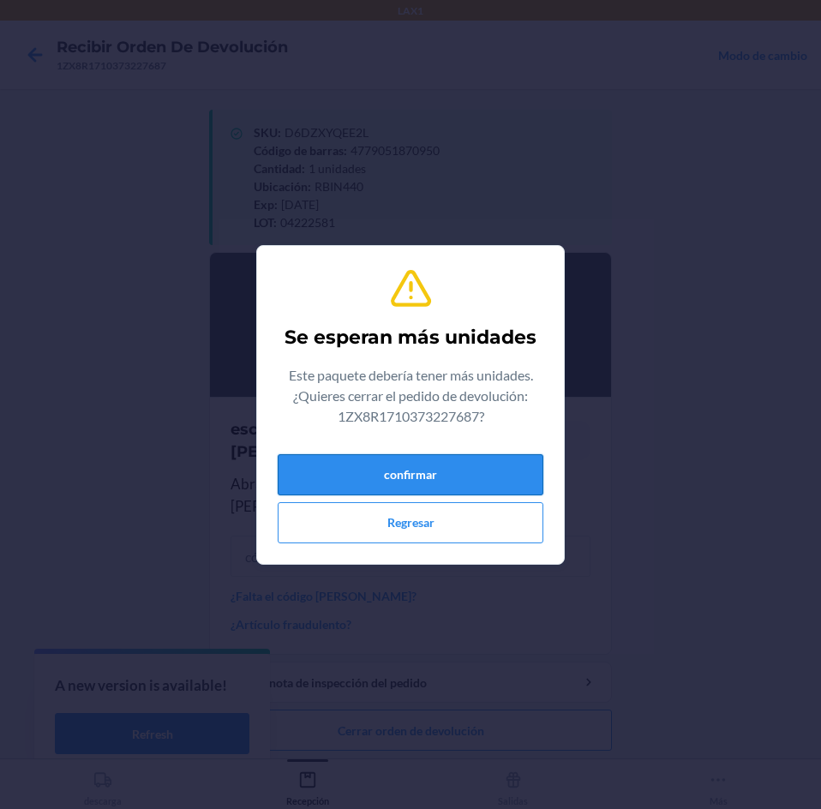
click at [476, 472] on button "confirmar" at bounding box center [411, 474] width 266 height 41
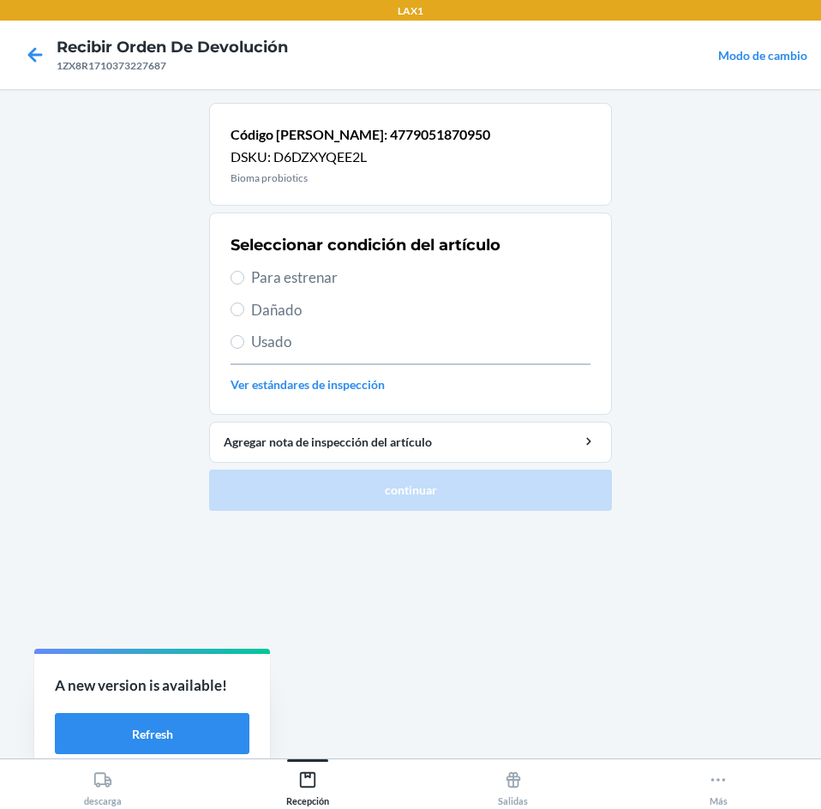
click at [333, 315] on span "Dañado" at bounding box center [420, 310] width 339 height 22
click at [244, 315] on input "Dañado" at bounding box center [237, 309] width 14 height 14
radio input "true"
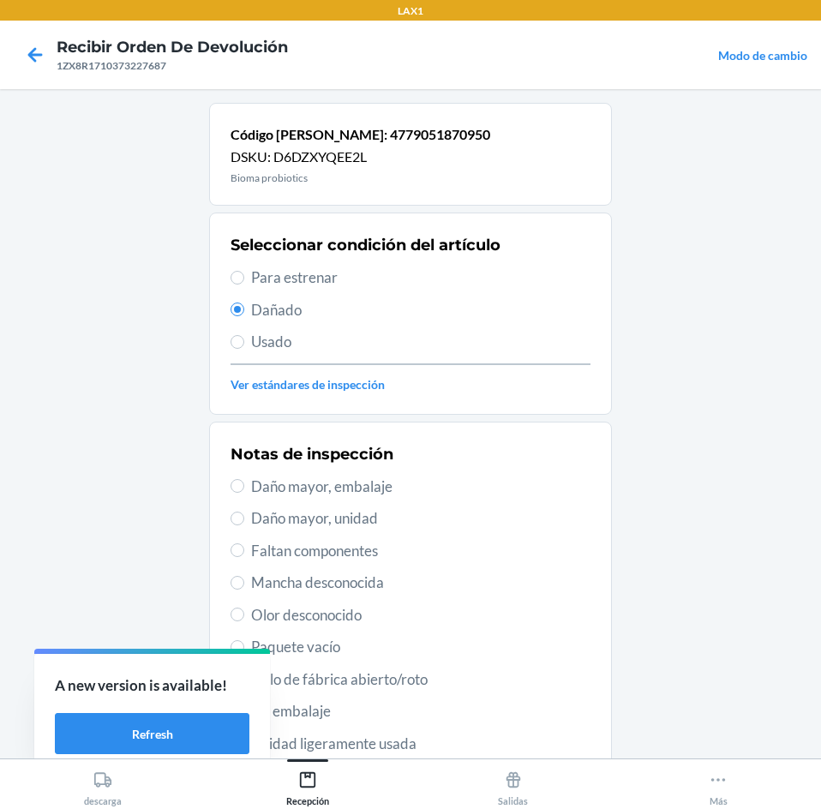
click at [406, 485] on span "Daño mayor, embalaje" at bounding box center [420, 486] width 339 height 22
click at [244, 485] on input "Daño mayor, embalaje" at bounding box center [237, 486] width 14 height 14
radio input "true"
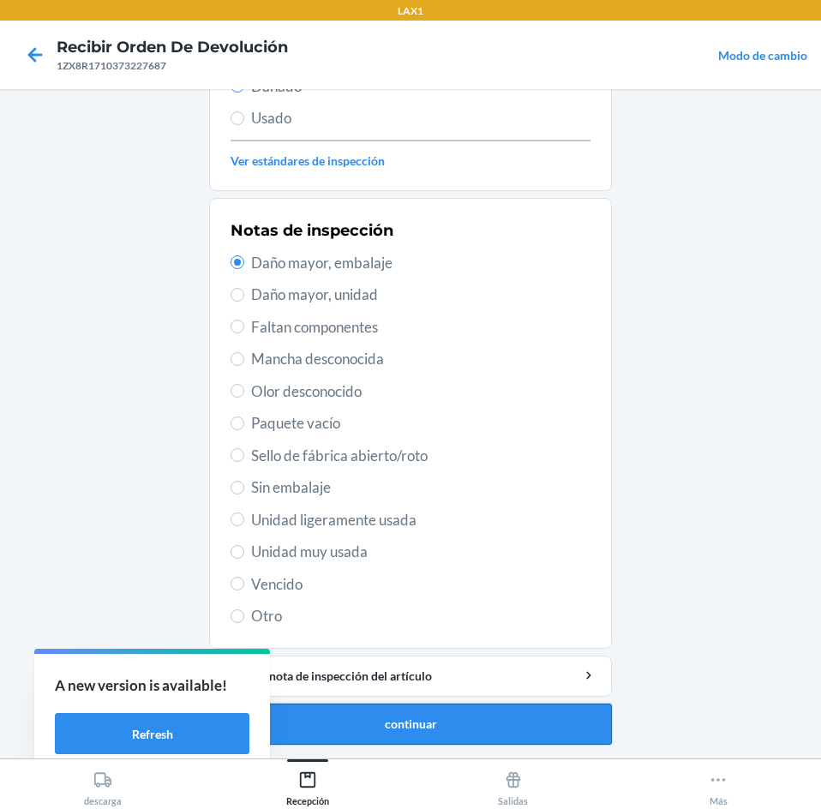
click at [448, 738] on button "continuar" at bounding box center [410, 723] width 403 height 41
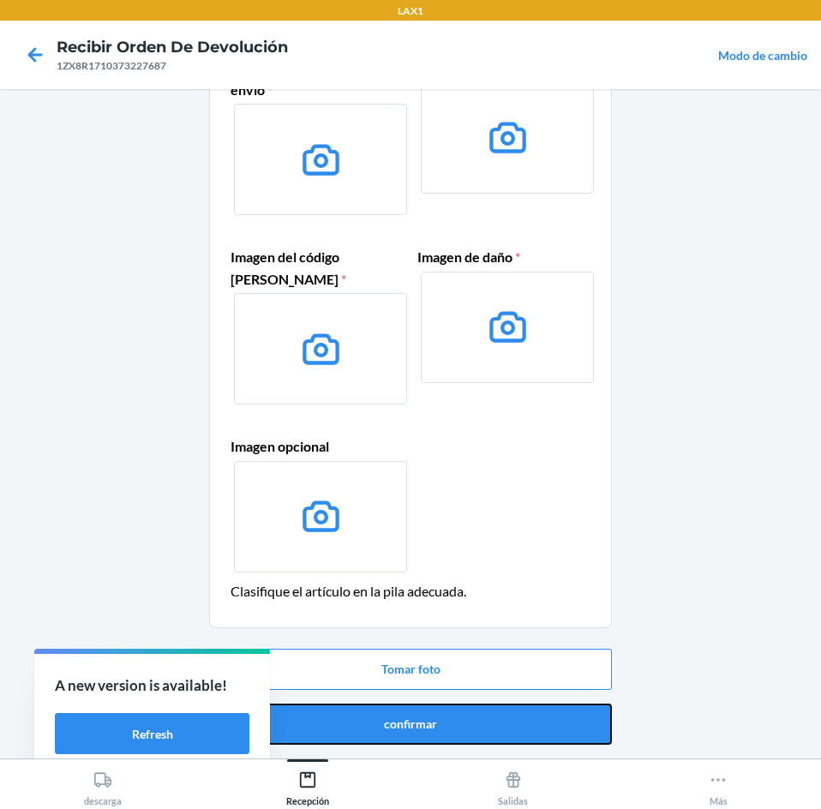
click at [448, 719] on button "confirmar" at bounding box center [410, 723] width 403 height 41
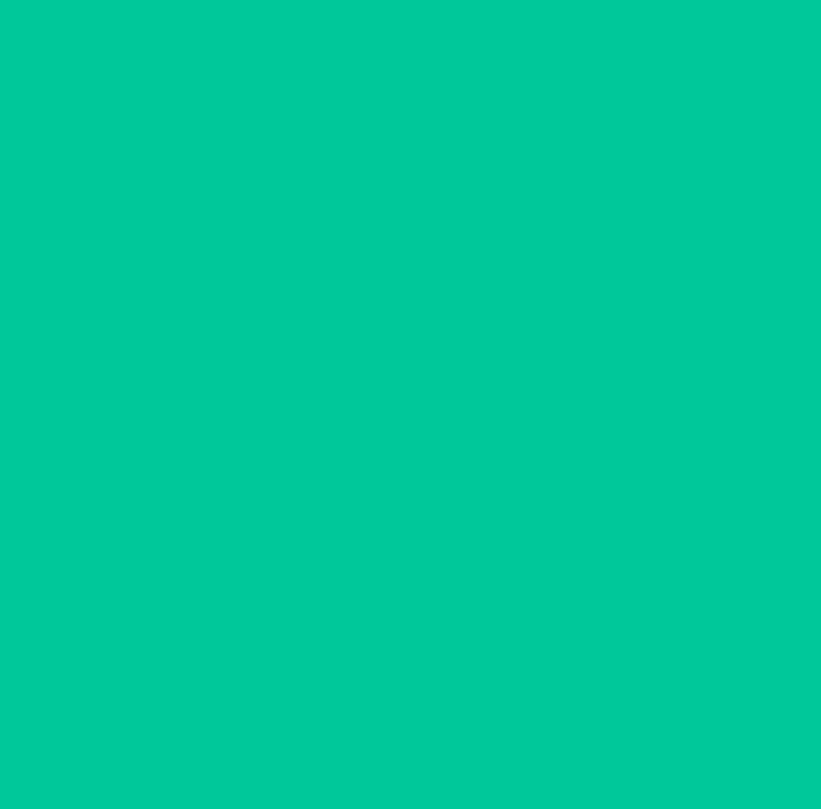
scroll to position [0, 0]
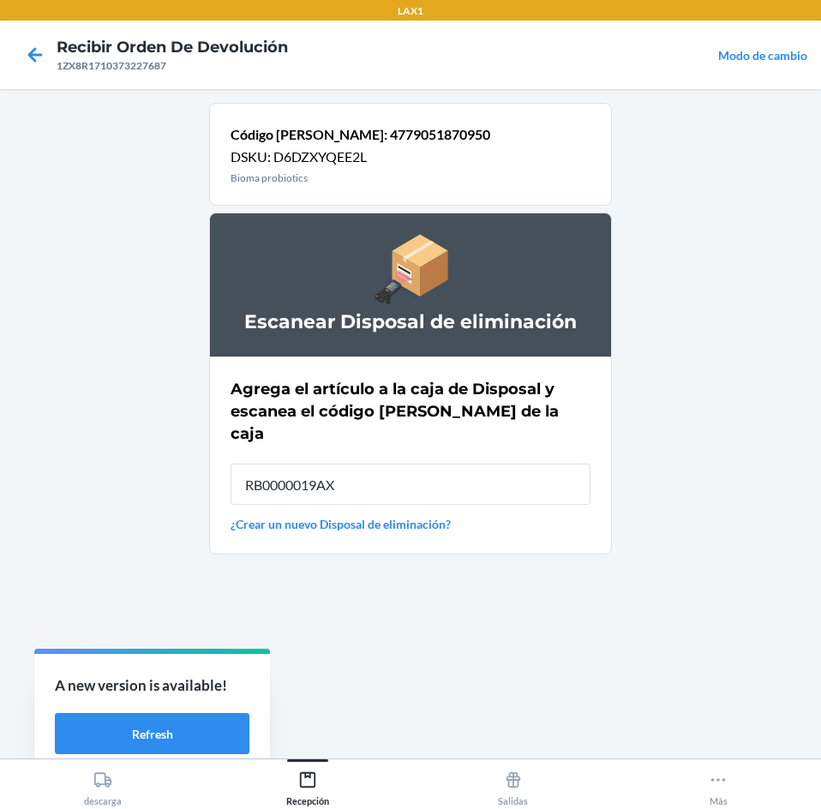
type input "RB0000019AX"
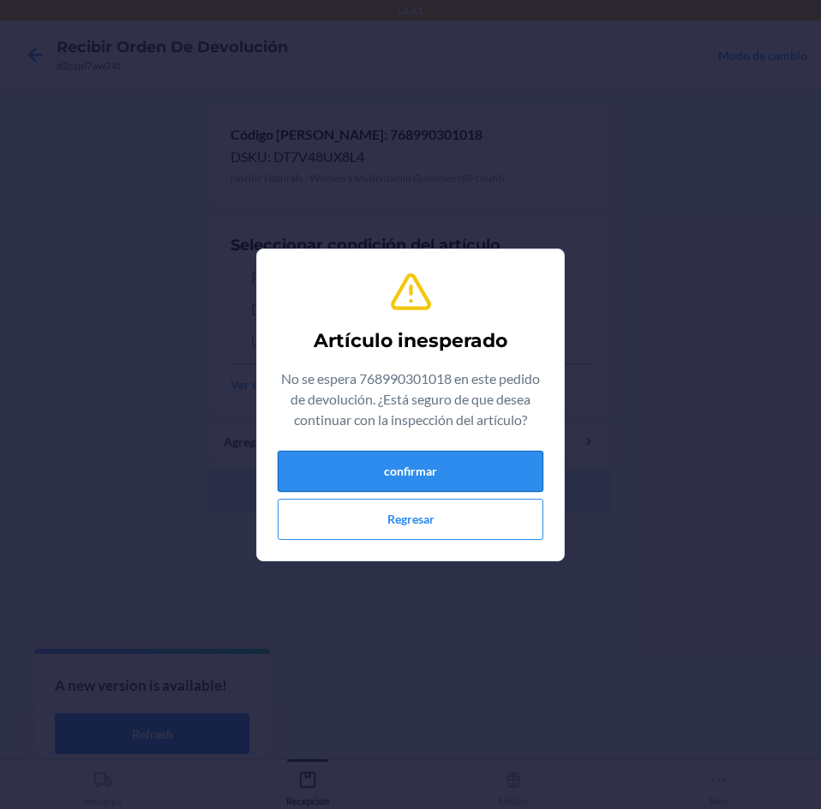
click at [433, 478] on button "confirmar" at bounding box center [411, 471] width 266 height 41
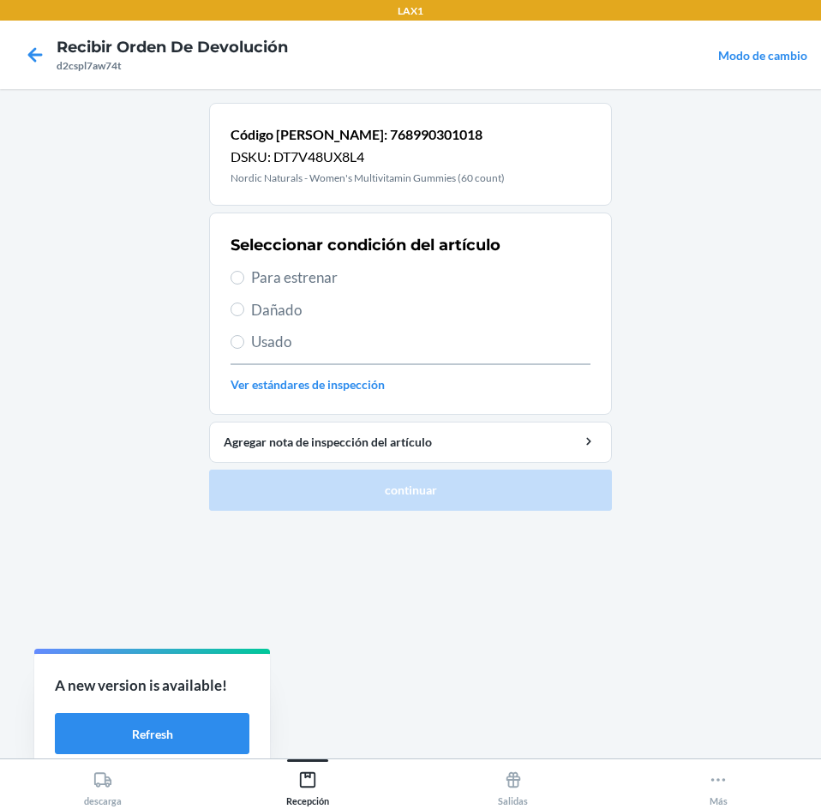
click at [398, 274] on span "Para estrenar" at bounding box center [420, 277] width 339 height 22
click at [244, 274] on input "Para estrenar" at bounding box center [237, 278] width 14 height 14
radio input "true"
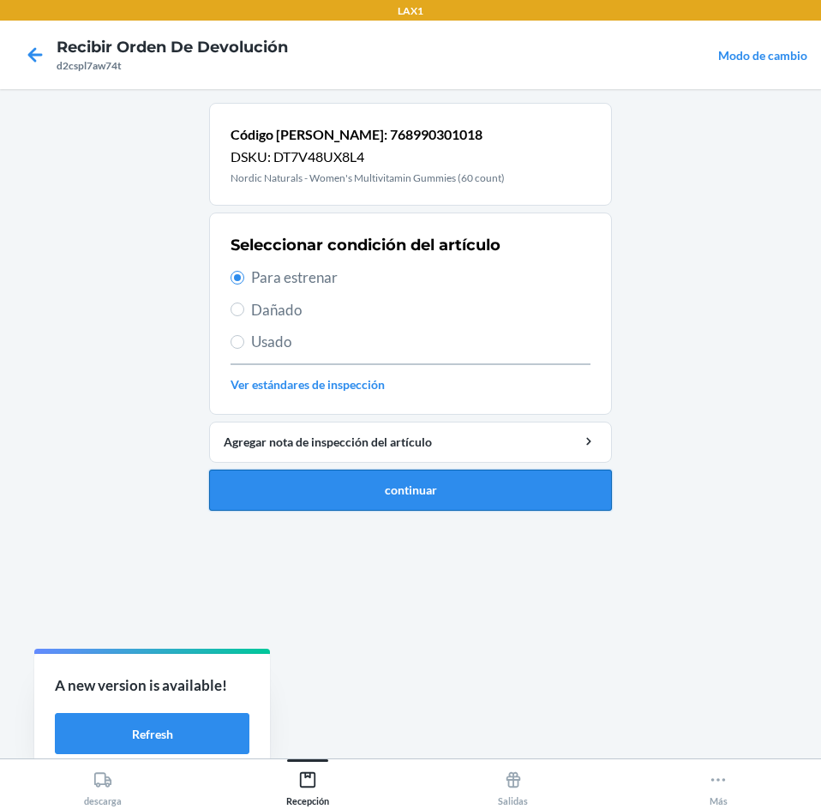
click at [475, 475] on button "continuar" at bounding box center [410, 489] width 403 height 41
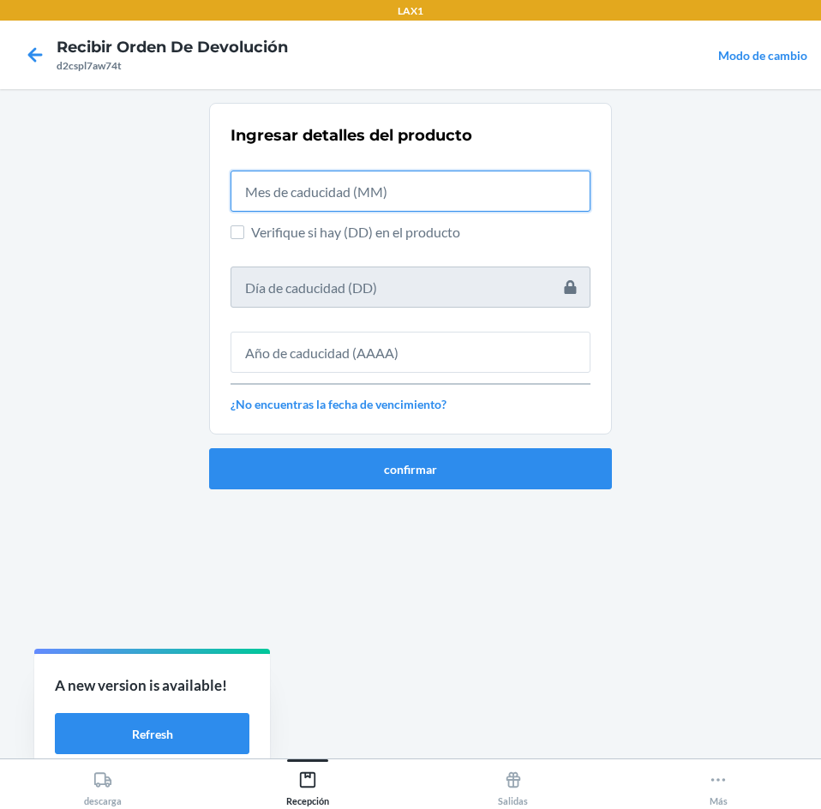
click at [415, 170] on input "text" at bounding box center [410, 190] width 360 height 41
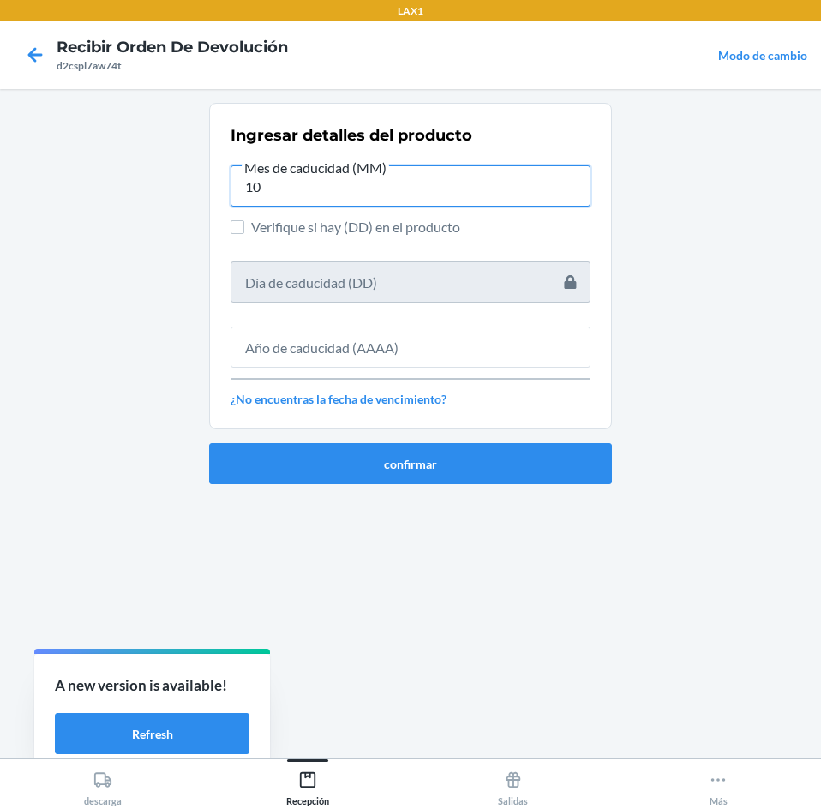
type input "10"
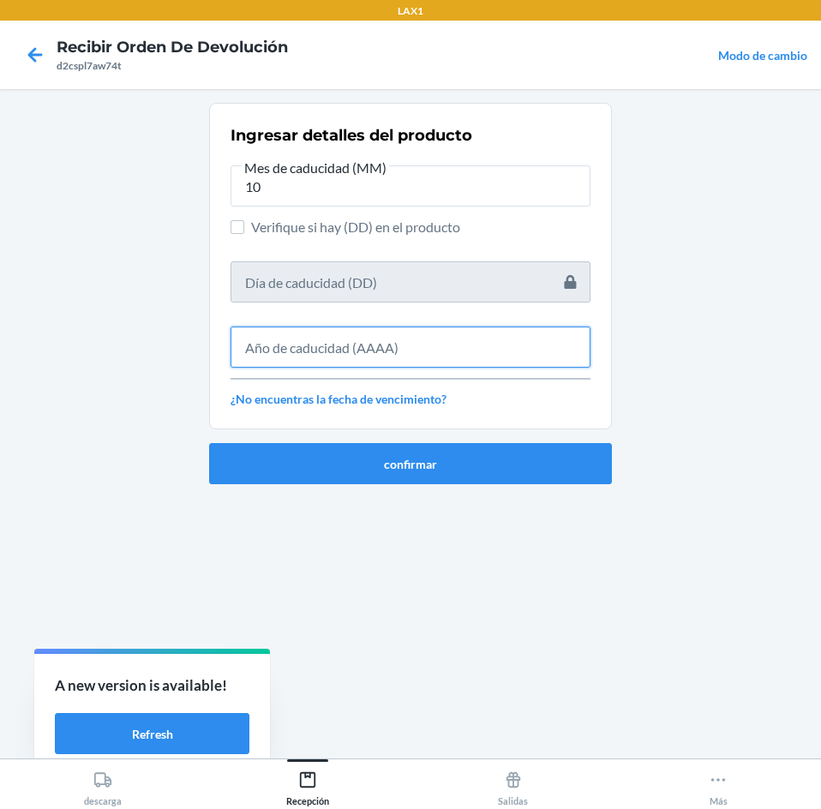
click at [413, 340] on input "text" at bounding box center [410, 346] width 360 height 41
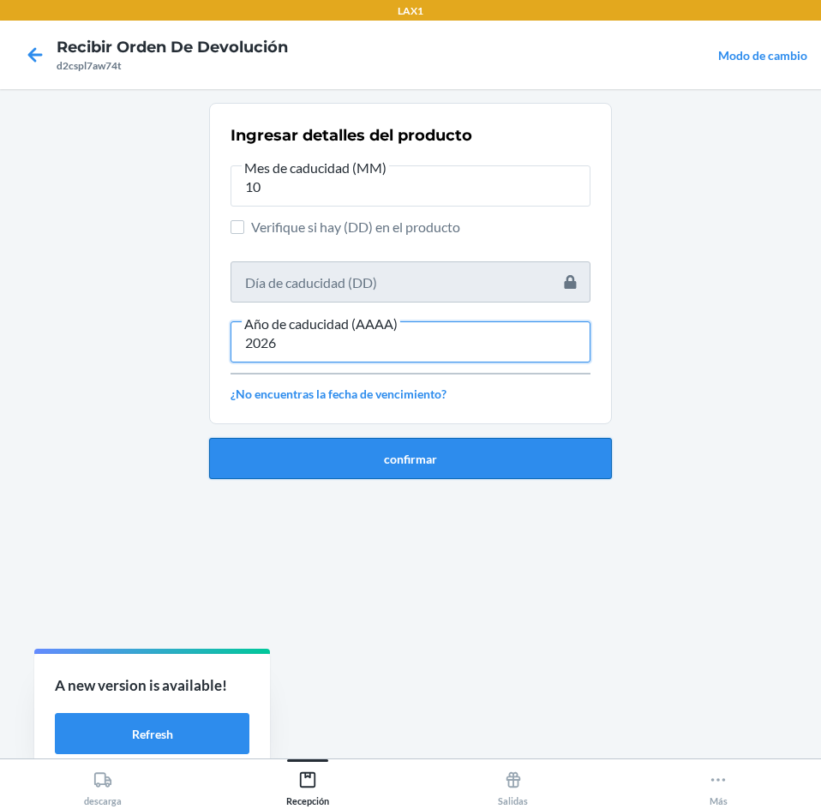
type input "2026"
click at [440, 464] on button "confirmar" at bounding box center [410, 458] width 403 height 41
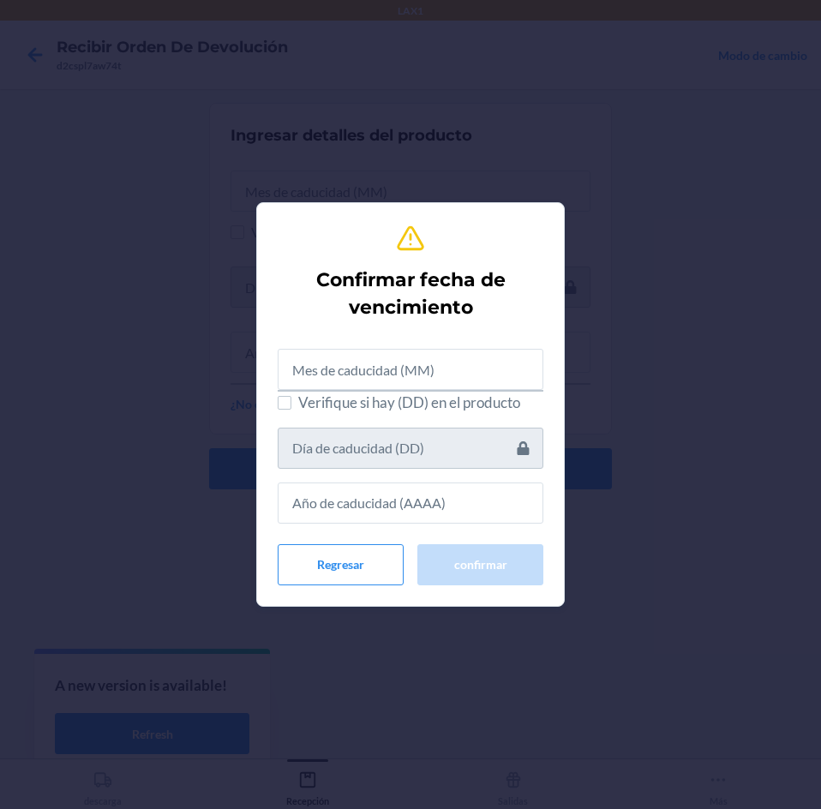
click at [448, 346] on div at bounding box center [411, 362] width 266 height 55
click at [421, 354] on input "text" at bounding box center [411, 369] width 266 height 41
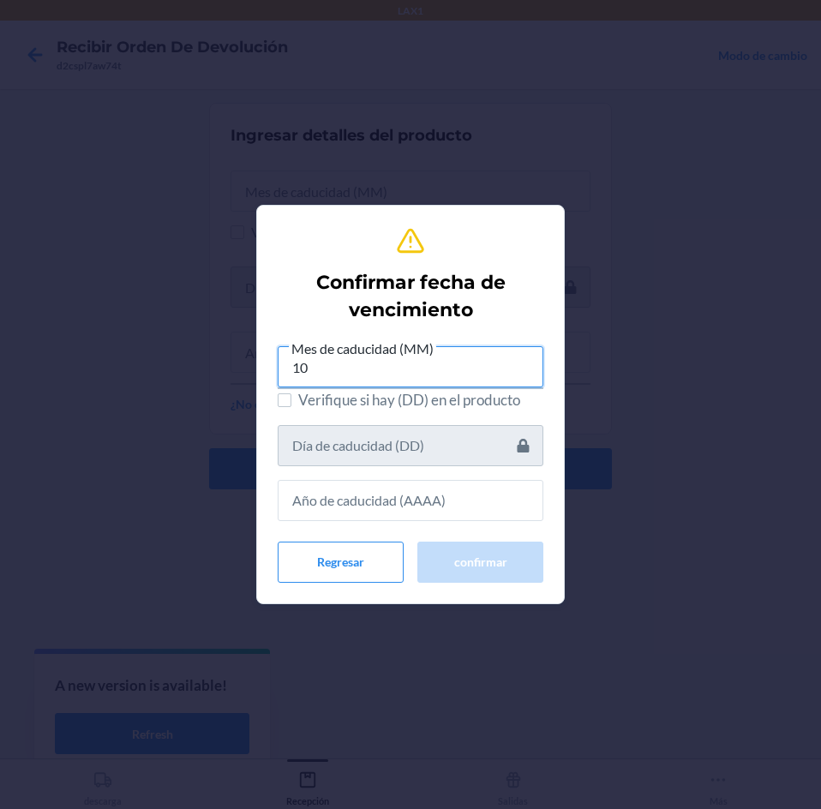
type input "10"
drag, startPoint x: 405, startPoint y: 540, endPoint x: 405, endPoint y: 512, distance: 27.4
click at [405, 524] on div "Mes de caducidad (MM) 10 Verifique si hay (DD) en el producto Regresar confirmar" at bounding box center [411, 460] width 266 height 245
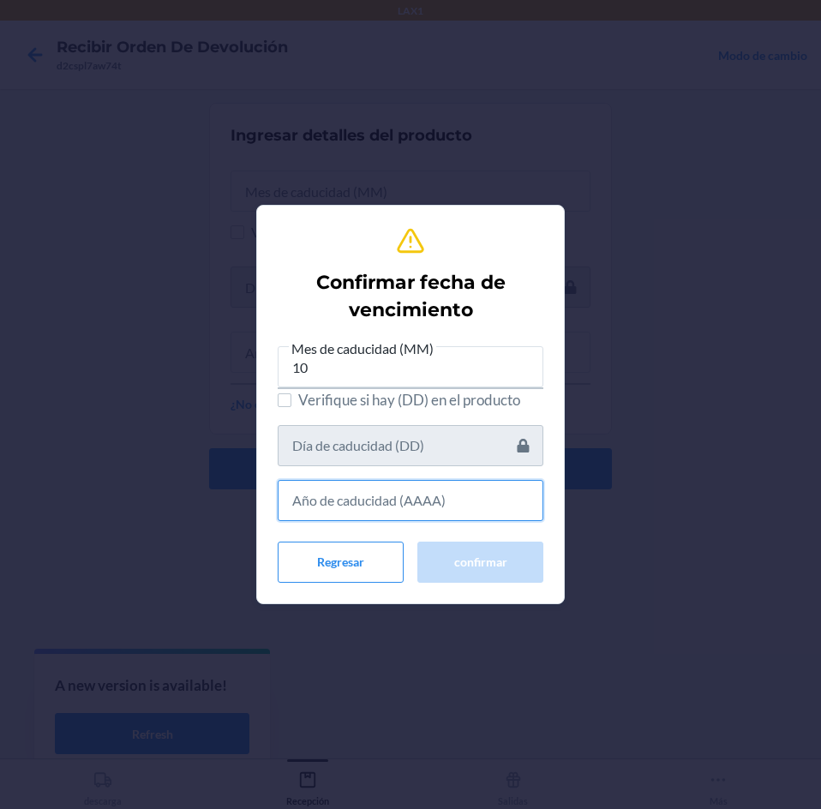
click at [405, 499] on input "text" at bounding box center [411, 500] width 266 height 41
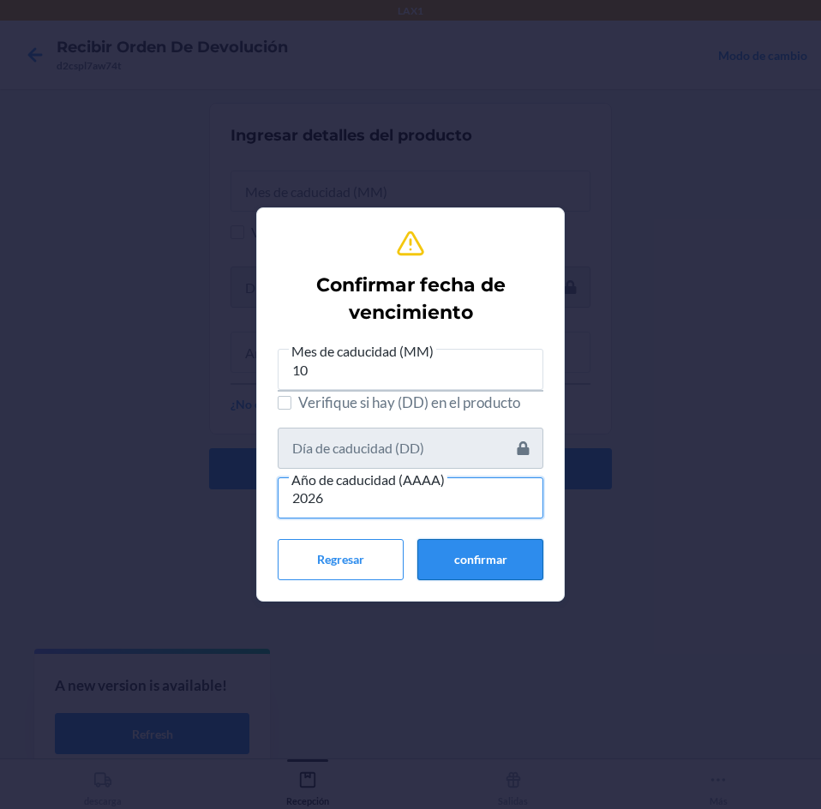
type input "2026"
click at [455, 541] on button "confirmar" at bounding box center [480, 559] width 126 height 41
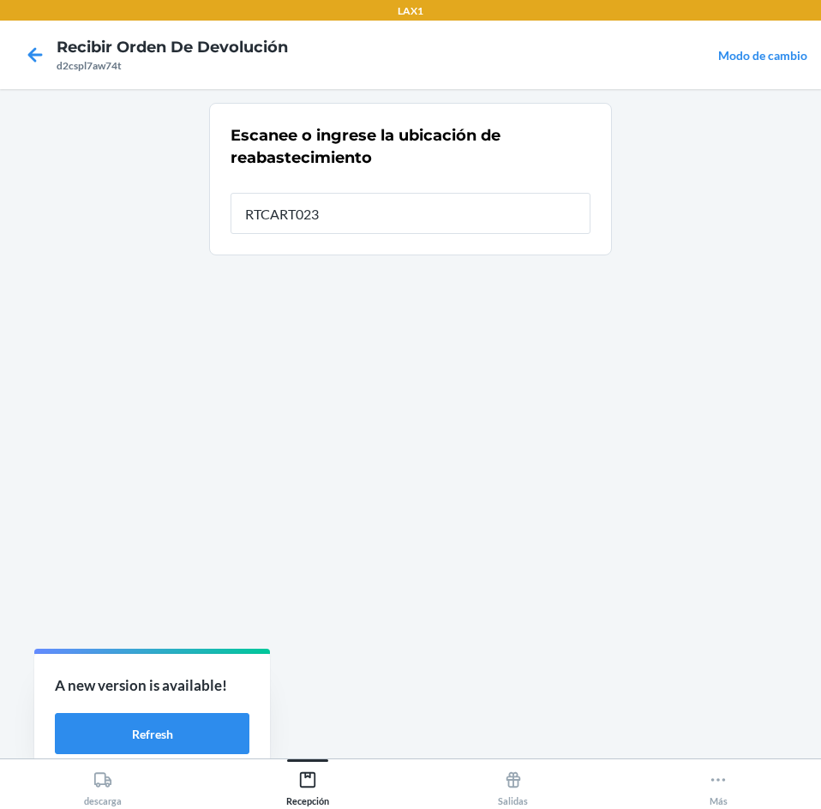
type input "RTCART023"
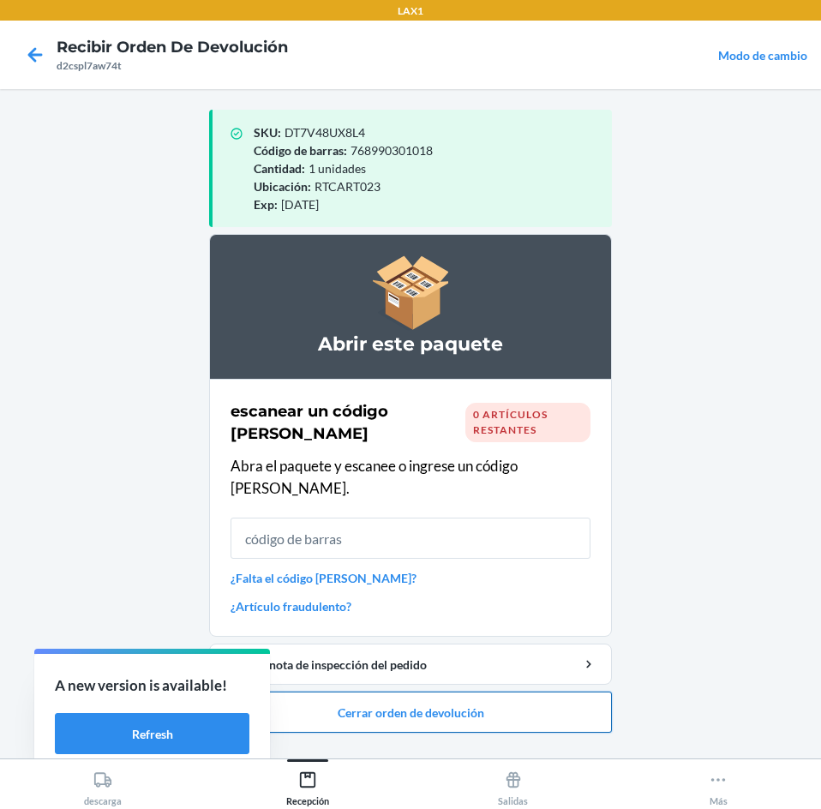
drag, startPoint x: 488, startPoint y: 689, endPoint x: 490, endPoint y: 675, distance: 13.8
click at [488, 691] on button "Cerrar orden de devolución" at bounding box center [410, 711] width 403 height 41
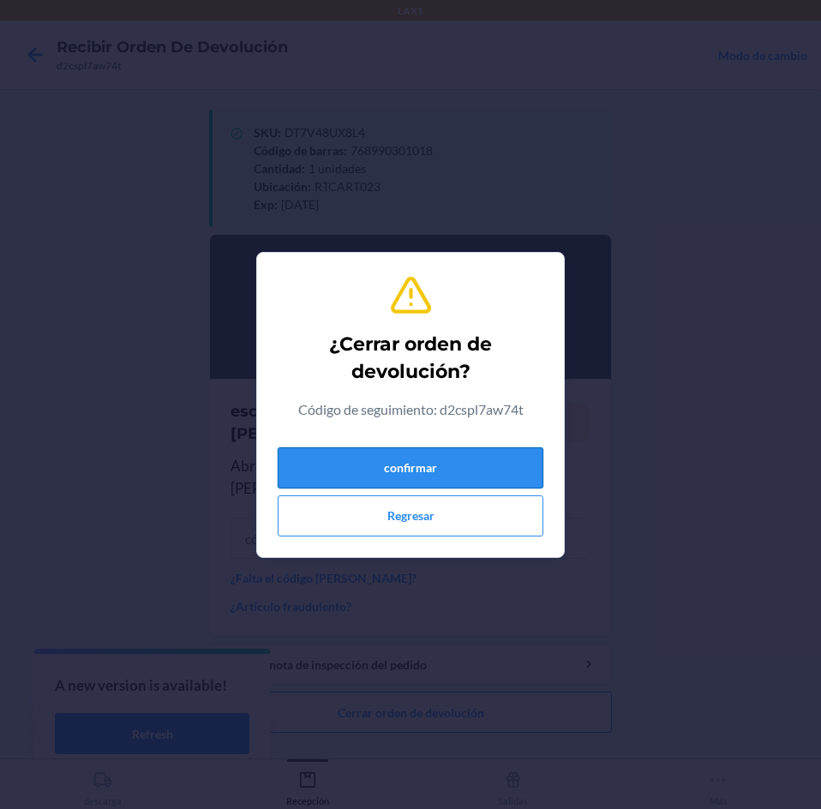
drag, startPoint x: 489, startPoint y: 438, endPoint x: 489, endPoint y: 455, distance: 17.1
click at [489, 443] on div "¿Cerrar orden de devolución? Código de seguimiento: d2cspl7aw74t confirmar Regr…" at bounding box center [411, 404] width 266 height 277
click at [489, 455] on button "confirmar" at bounding box center [411, 467] width 266 height 41
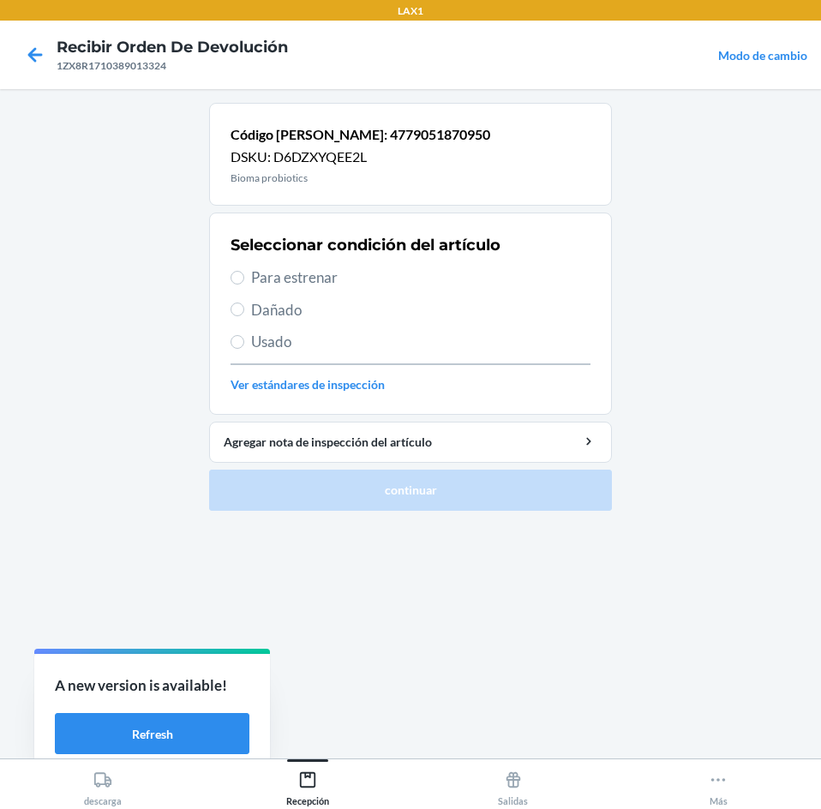
click at [409, 264] on div "Seleccionar condición del artículo Para estrenar Dañado Usado Ver estándares de…" at bounding box center [410, 314] width 360 height 170
click at [383, 265] on div "Seleccionar condición del artículo Para estrenar Dañado Usado Ver estándares de…" at bounding box center [410, 314] width 360 height 170
click at [383, 274] on span "Para estrenar" at bounding box center [420, 277] width 339 height 22
click at [244, 274] on input "Para estrenar" at bounding box center [237, 278] width 14 height 14
radio input "true"
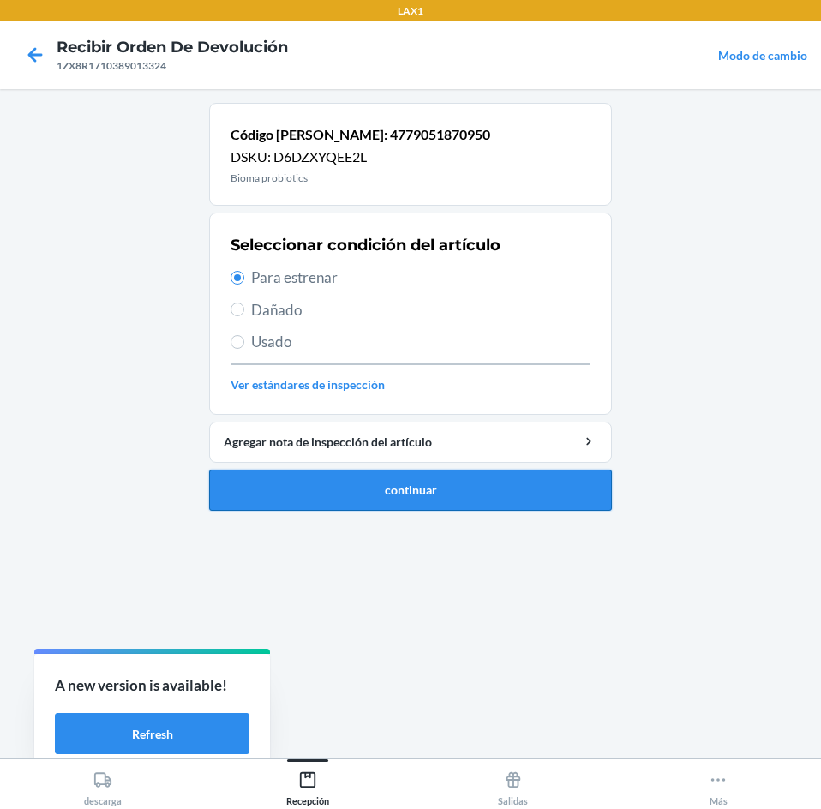
drag, startPoint x: 451, startPoint y: 486, endPoint x: 460, endPoint y: 480, distance: 11.2
click at [456, 487] on button "continuar" at bounding box center [410, 489] width 403 height 41
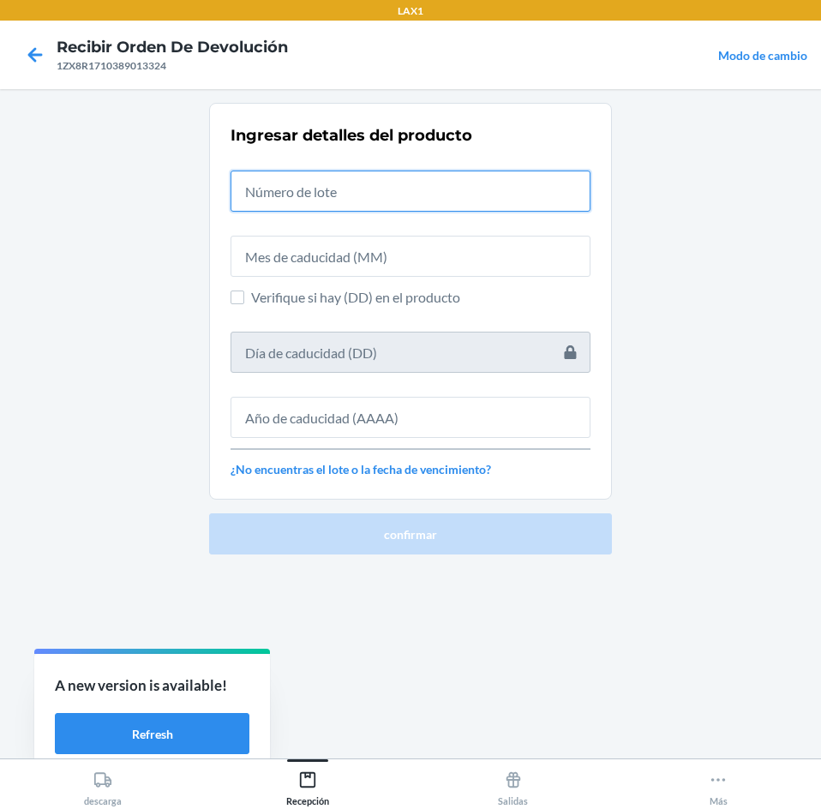
click at [444, 197] on input "text" at bounding box center [410, 190] width 360 height 41
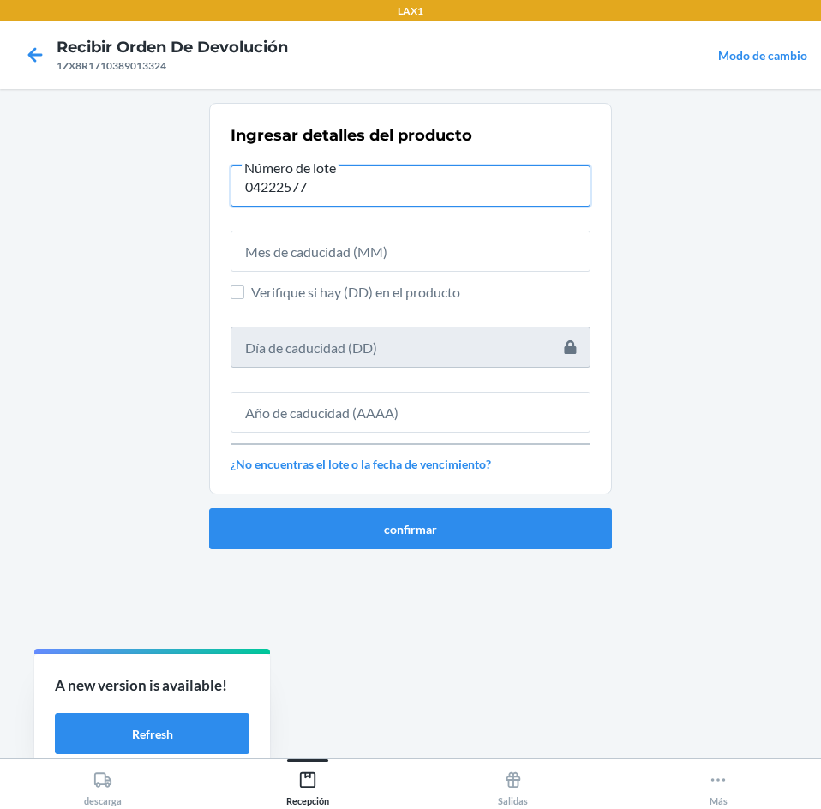
type input "04222577"
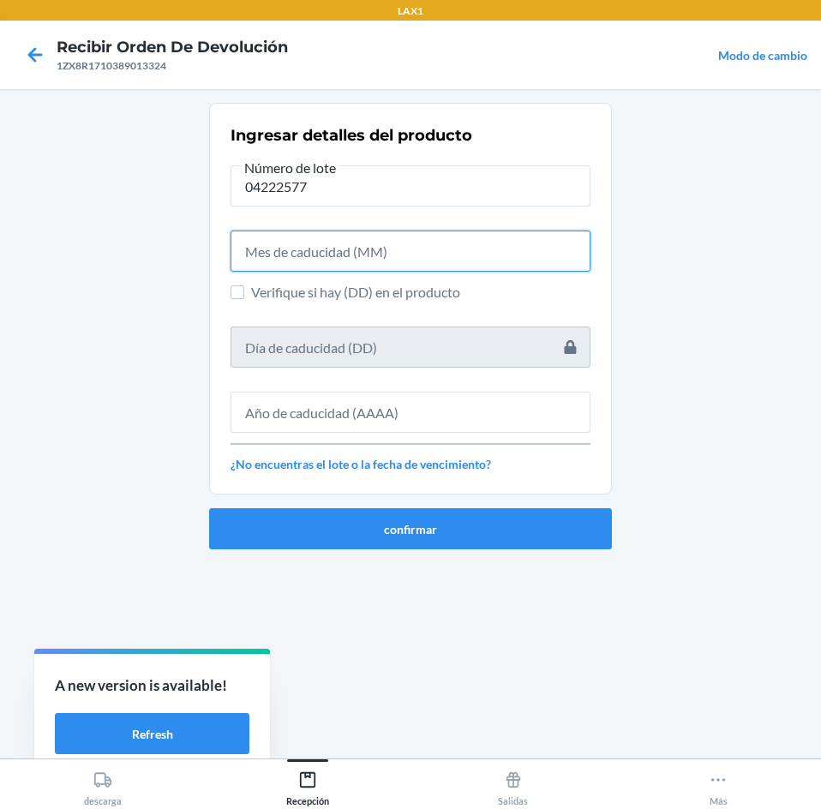
click at [446, 254] on input "text" at bounding box center [410, 250] width 360 height 41
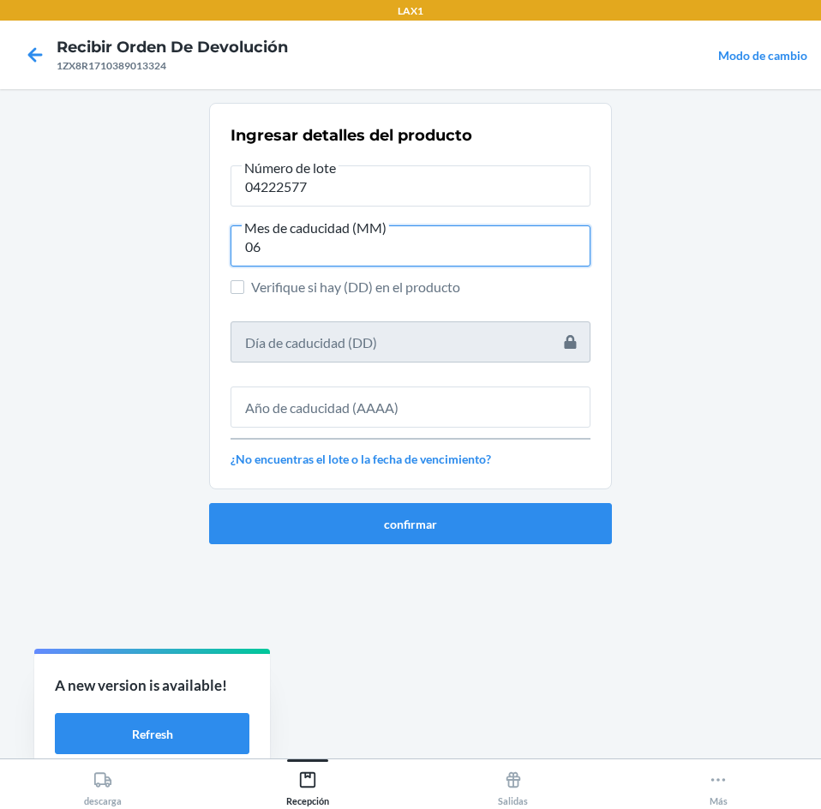
type input "06"
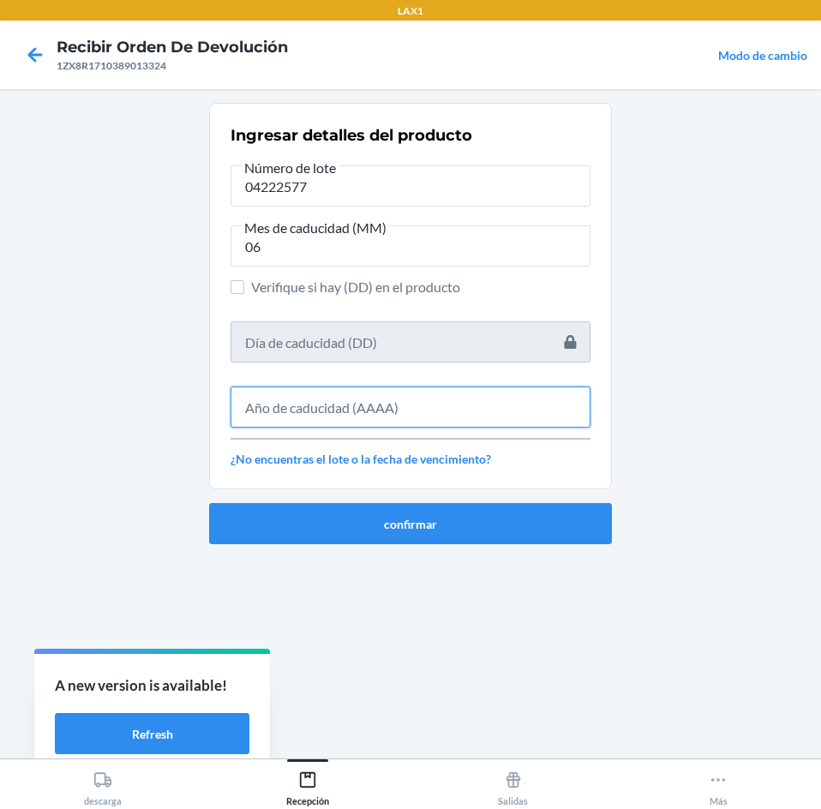
click at [446, 392] on input "text" at bounding box center [410, 406] width 360 height 41
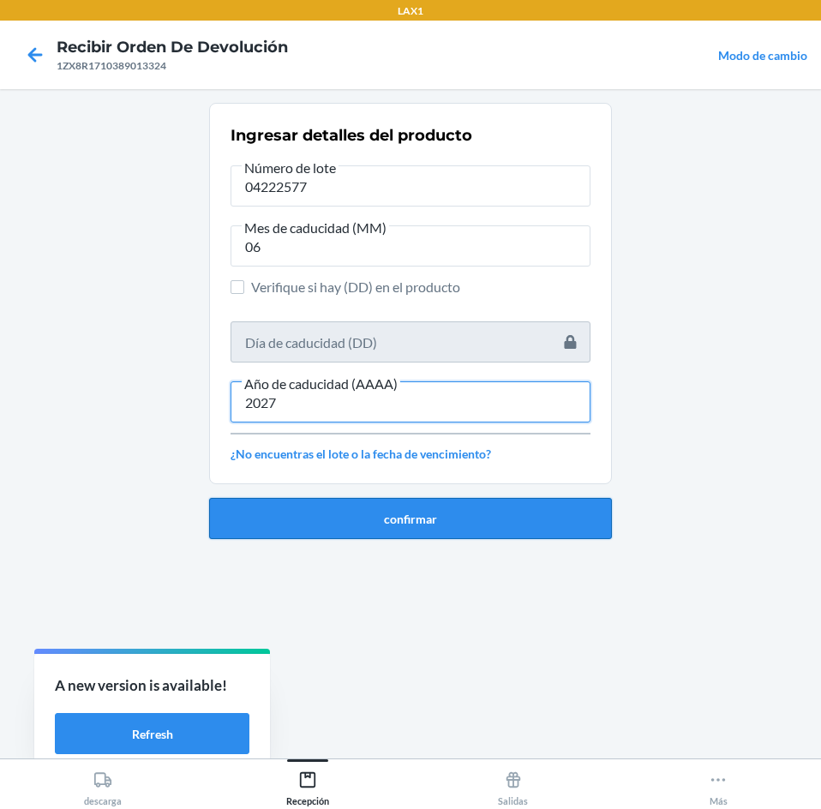
type input "2027"
click at [373, 516] on button "confirmar" at bounding box center [410, 518] width 403 height 41
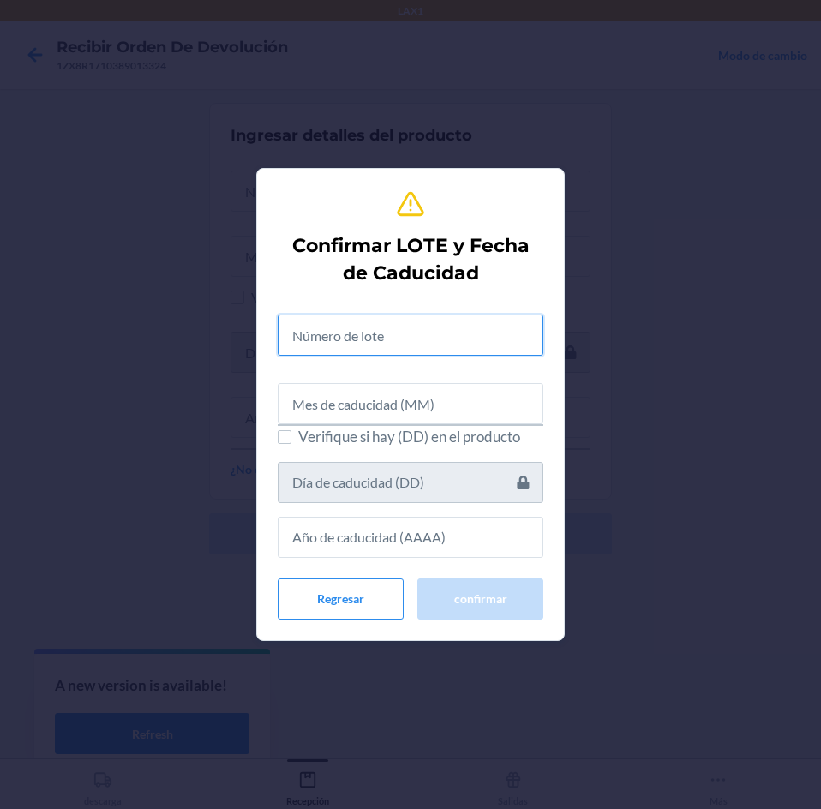
click at [399, 345] on input "text" at bounding box center [411, 334] width 266 height 41
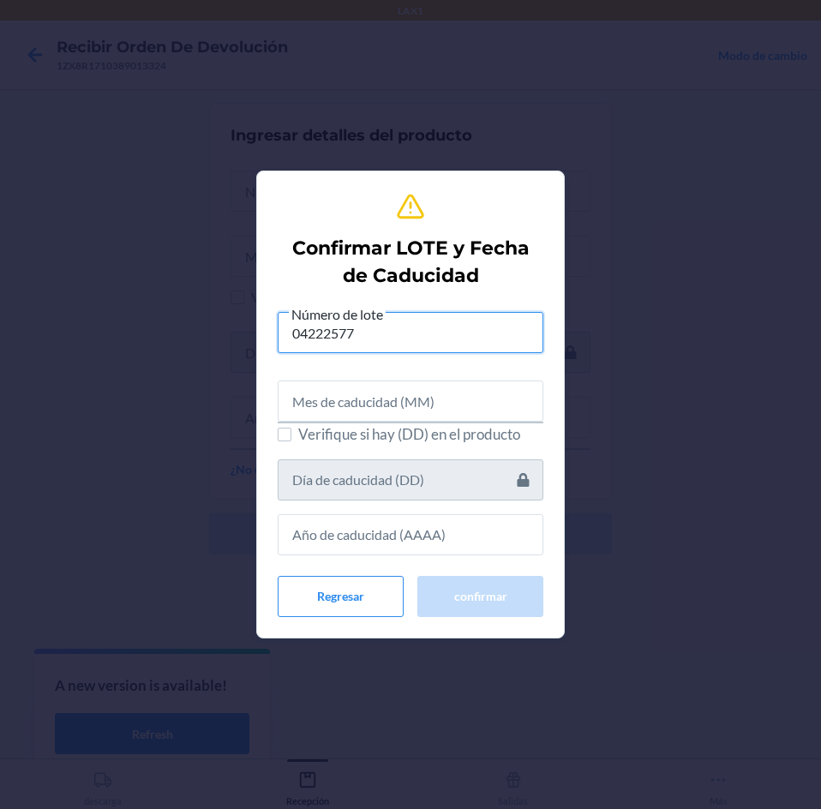
type input "04222577"
click at [403, 388] on input "text" at bounding box center [411, 400] width 266 height 41
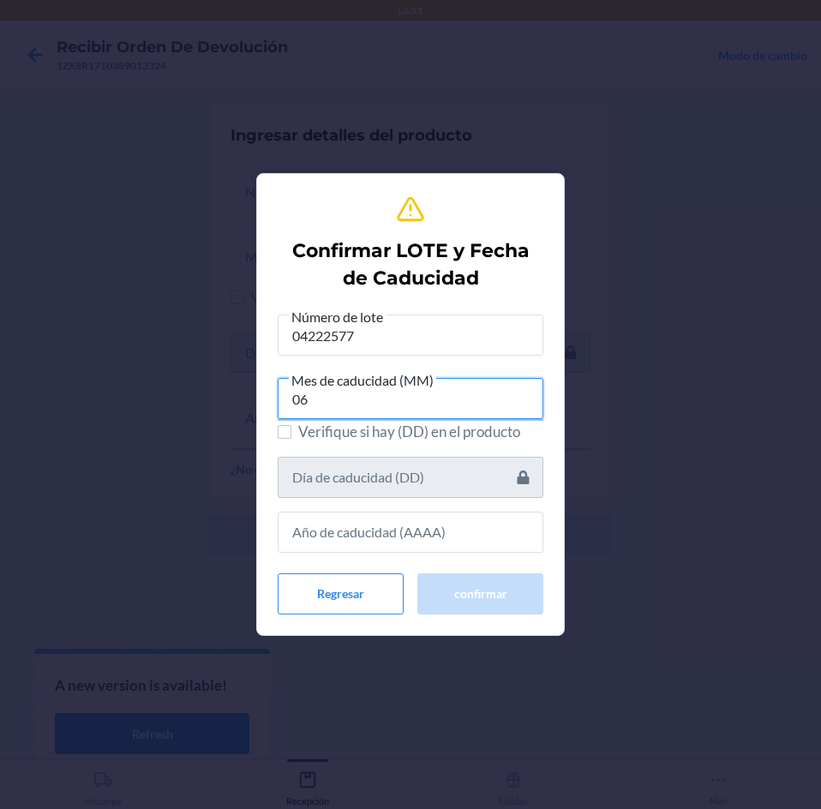
type input "06"
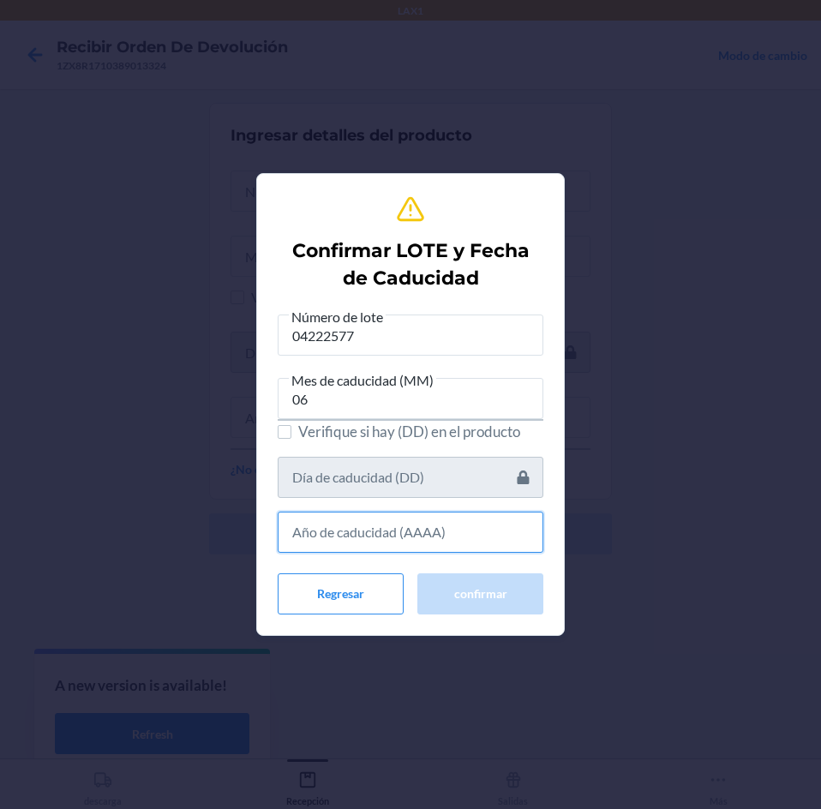
click at [405, 530] on input "text" at bounding box center [411, 531] width 266 height 41
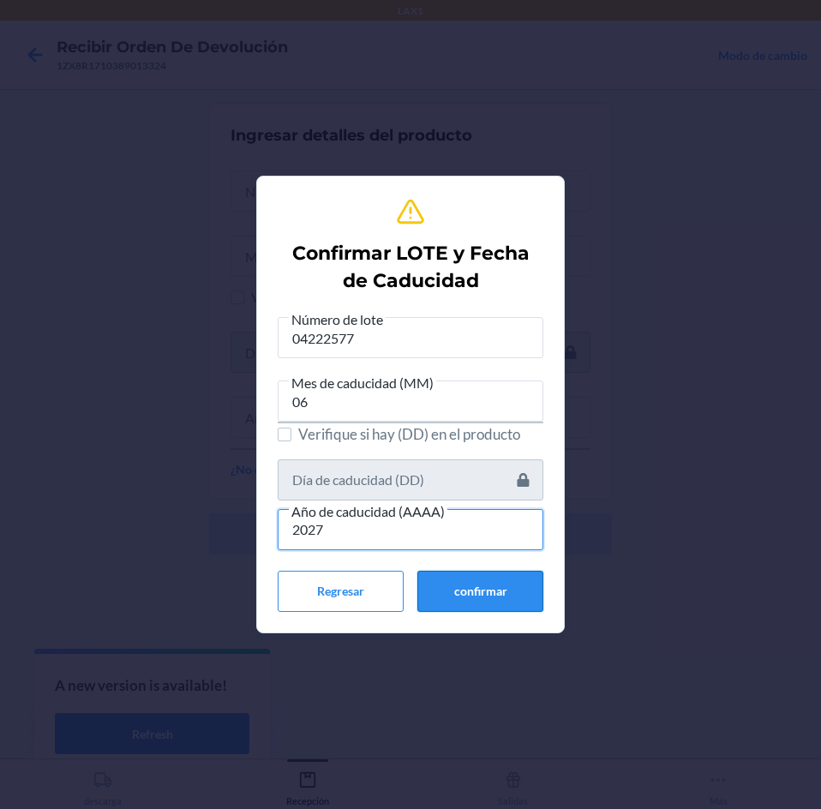
type input "2027"
click at [478, 583] on button "confirmar" at bounding box center [480, 591] width 126 height 41
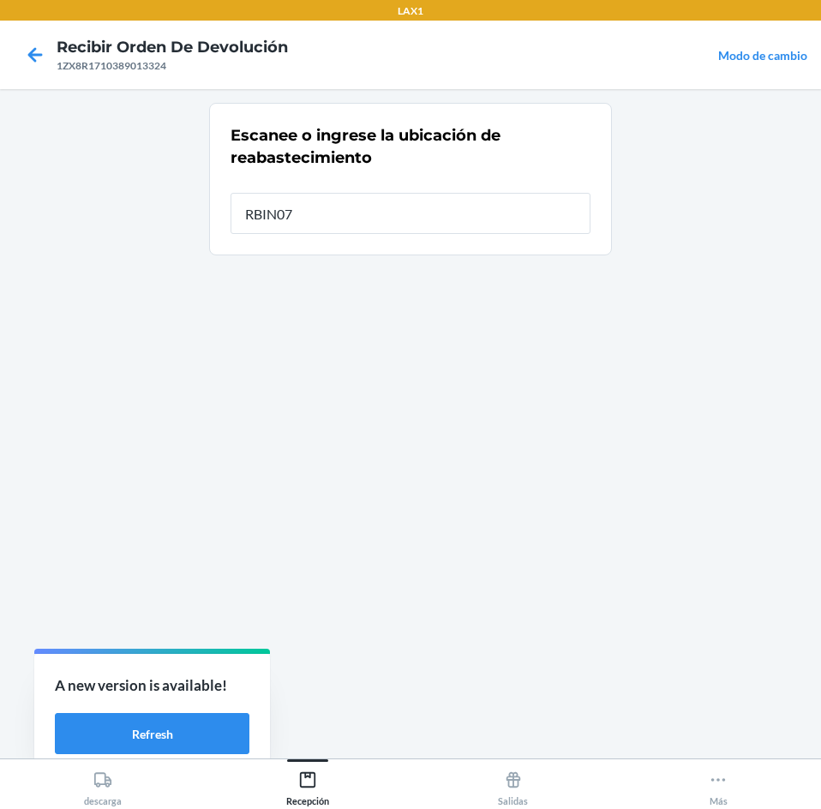
type input "RBIN077"
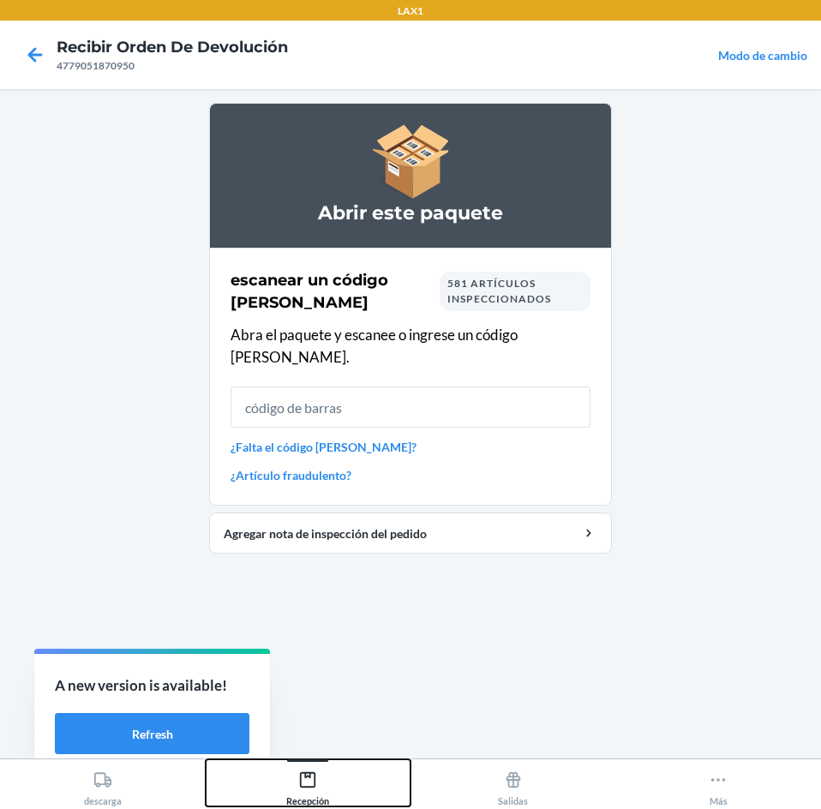
drag, startPoint x: 301, startPoint y: 779, endPoint x: 327, endPoint y: 761, distance: 32.1
click at [303, 775] on icon at bounding box center [307, 779] width 19 height 19
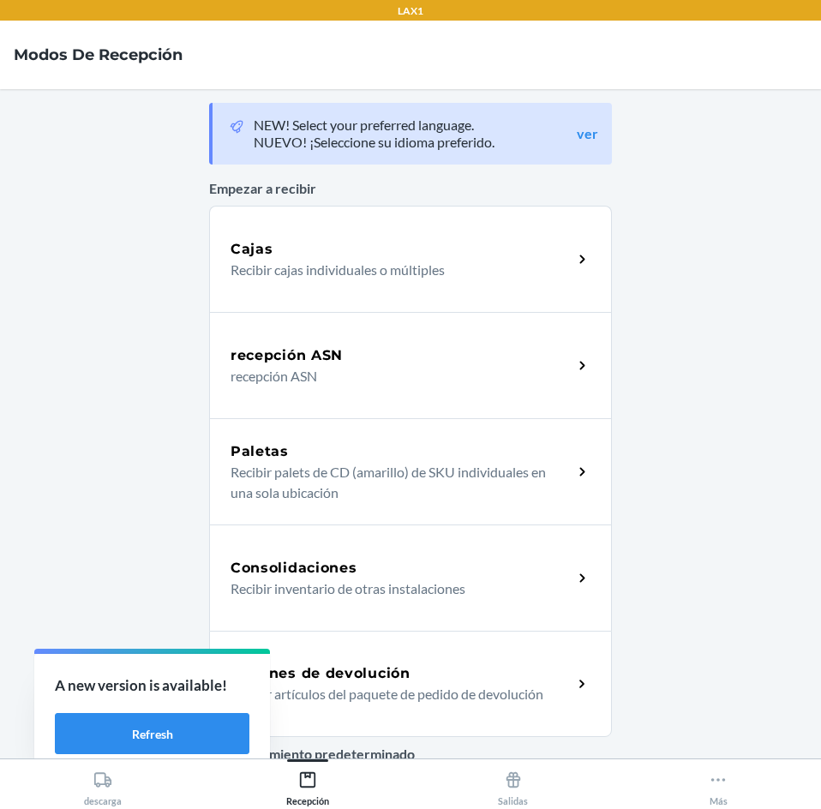
click at [392, 649] on div "Órdenes de devolución Recibir artículos del paquete de pedido de devolución" at bounding box center [410, 684] width 403 height 106
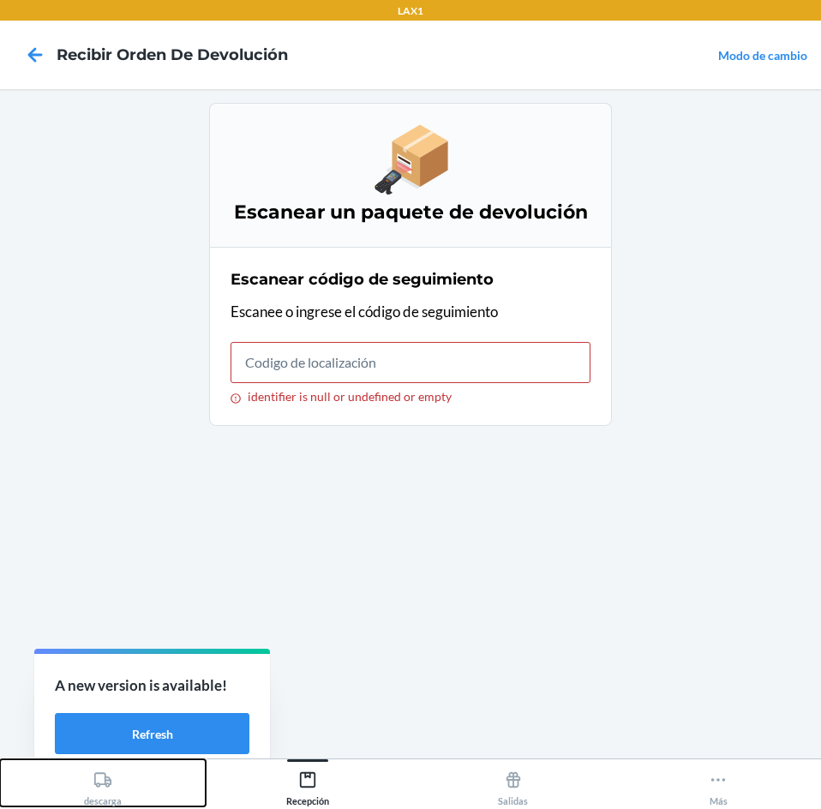
click at [104, 774] on icon at bounding box center [102, 779] width 19 height 19
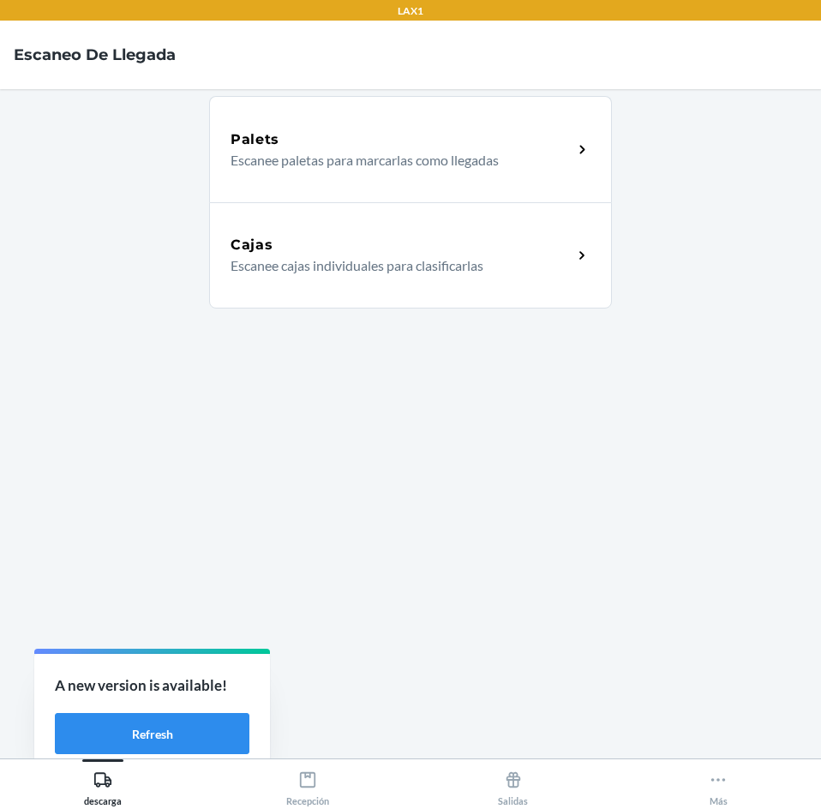
click at [452, 290] on div "Cajas Escanee cajas individuales para clasificarlas" at bounding box center [410, 255] width 403 height 106
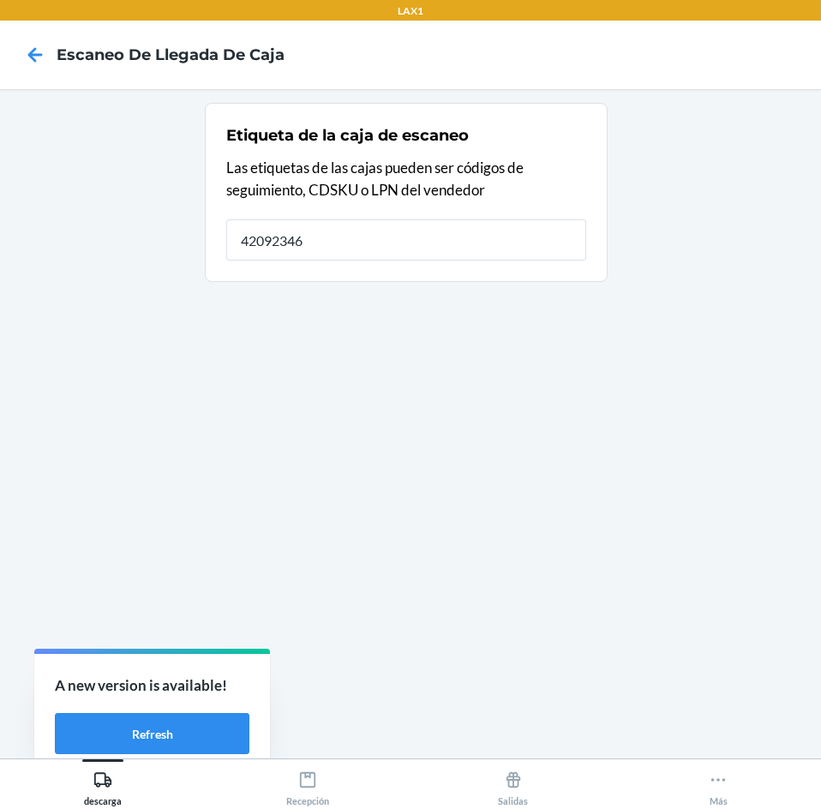
type input "42092346"
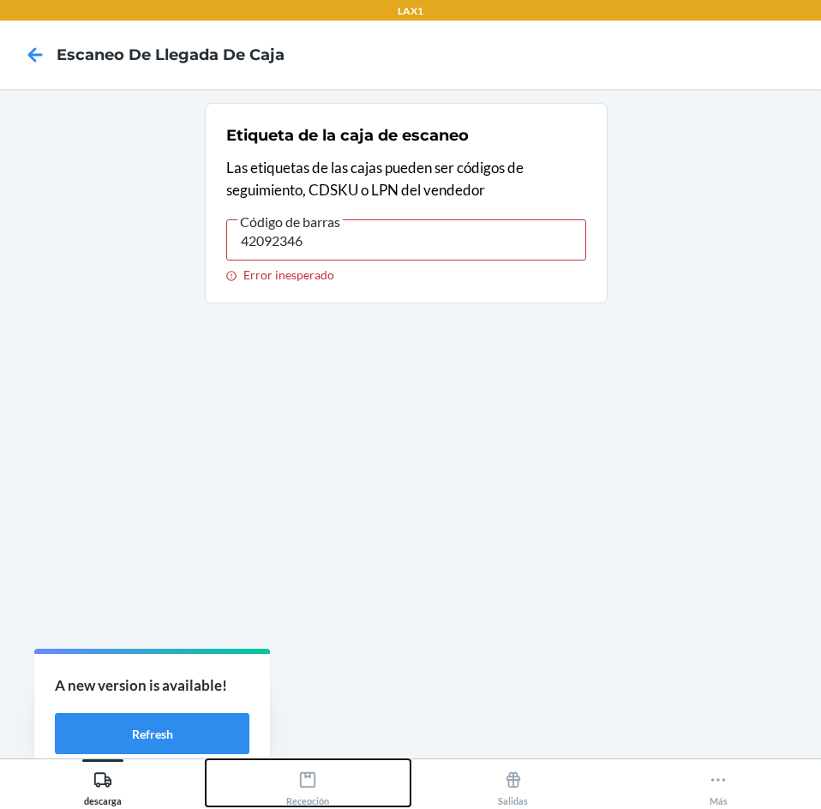
click at [327, 777] on div "Recepción" at bounding box center [307, 784] width 43 height 43
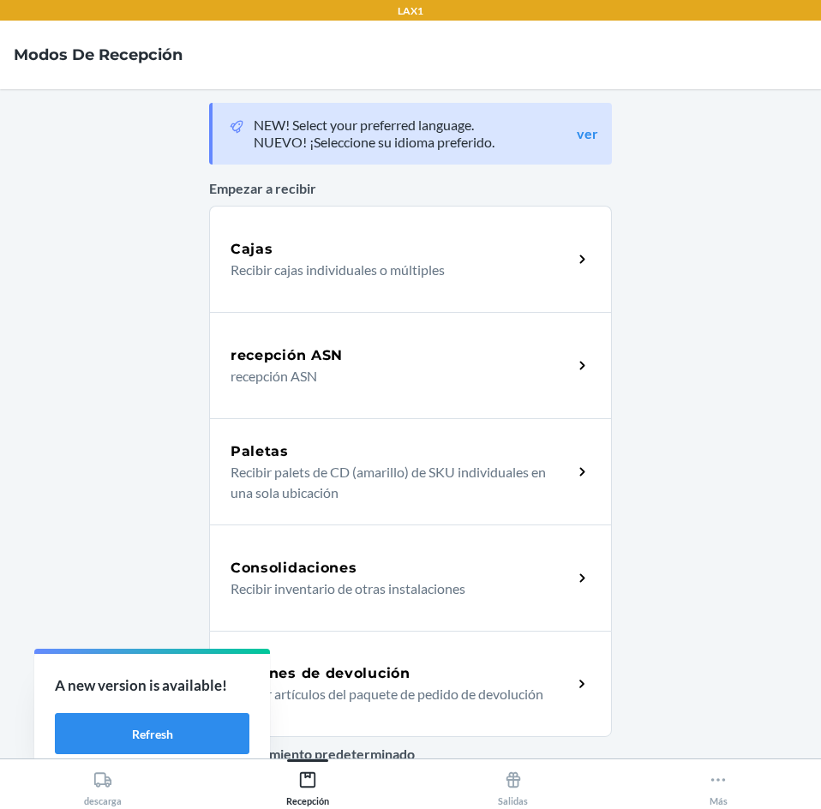
click at [397, 626] on div "Consolidaciones Recibir inventario de otras instalaciones" at bounding box center [410, 577] width 403 height 106
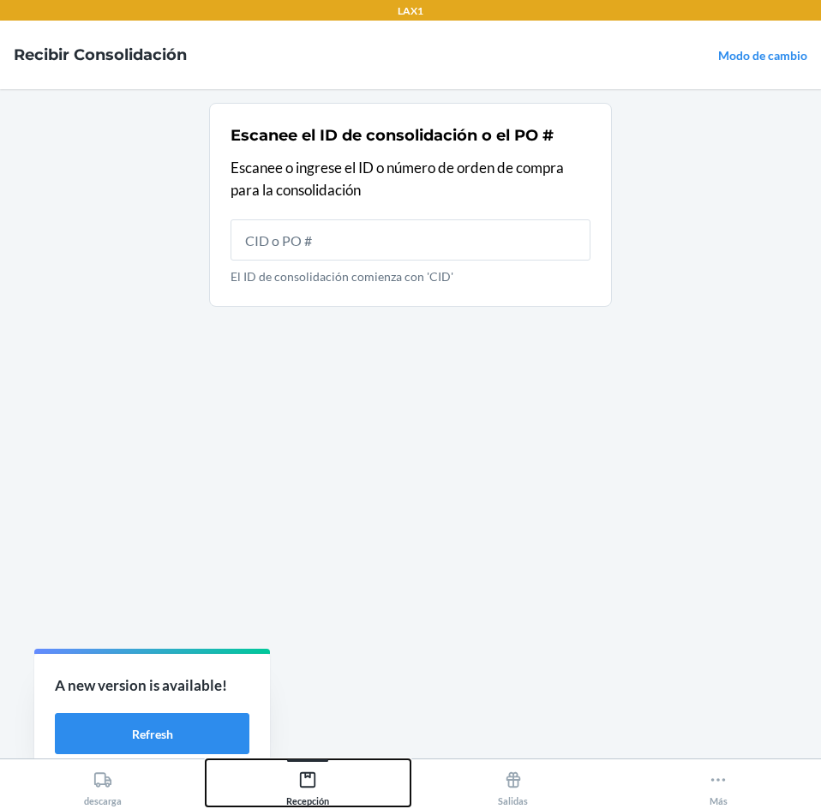
click at [322, 778] on div "Recepción" at bounding box center [307, 784] width 43 height 43
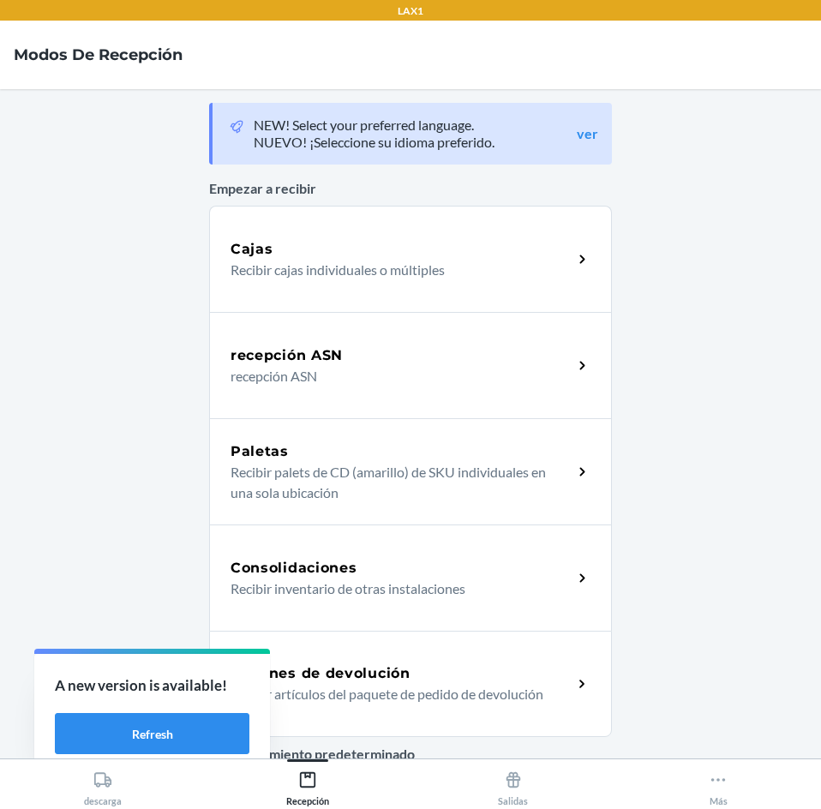
click at [398, 641] on div "Órdenes de devolución Recibir artículos del paquete de pedido de devolución" at bounding box center [410, 684] width 403 height 106
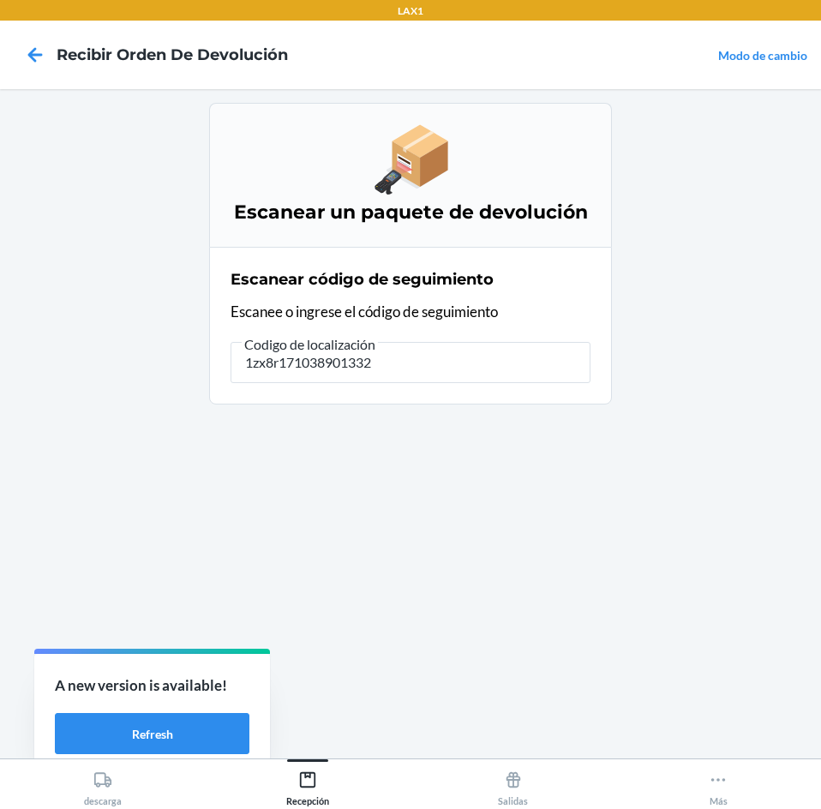
type input "1zx8r1710389013324"
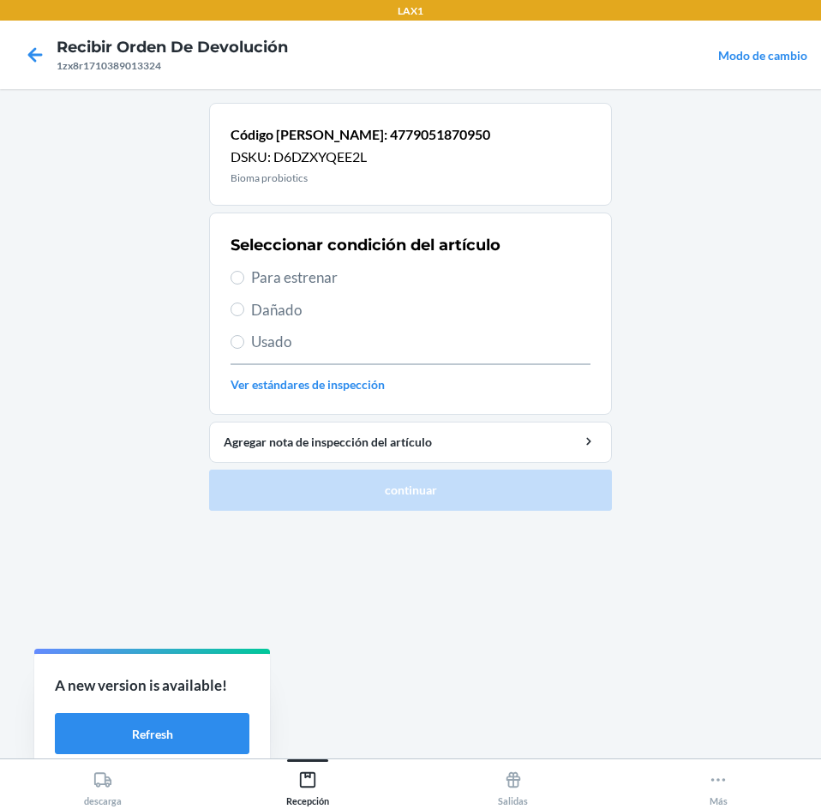
click at [386, 260] on div "Seleccionar condición del artículo Para estrenar Dañado Usado Ver estándares de…" at bounding box center [410, 314] width 360 height 170
click at [384, 272] on span "Para estrenar" at bounding box center [420, 277] width 339 height 22
click at [244, 272] on input "Para estrenar" at bounding box center [237, 278] width 14 height 14
radio input "true"
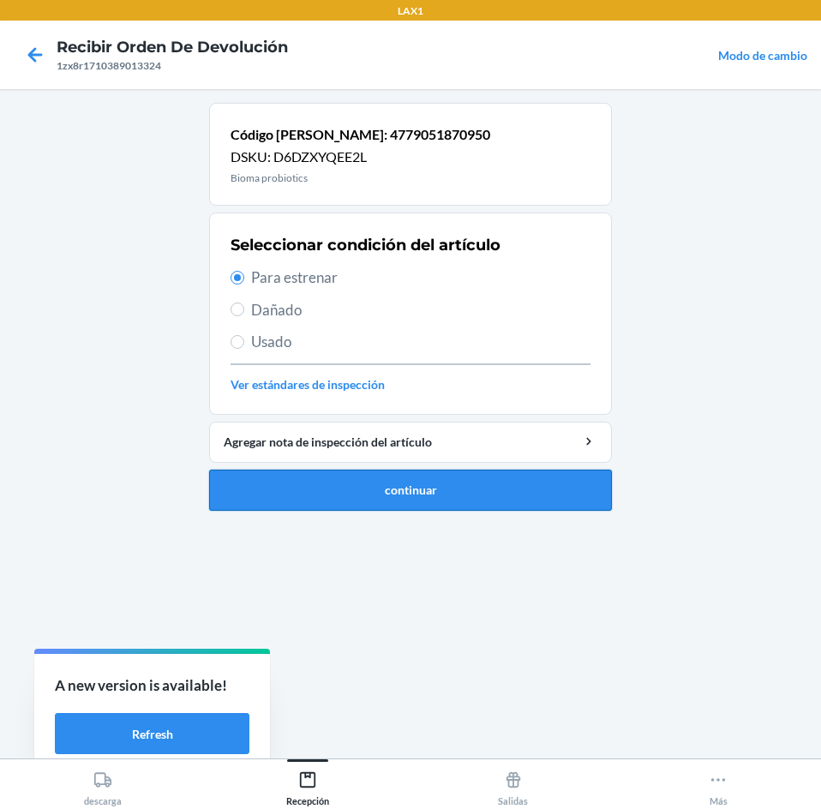
drag, startPoint x: 392, startPoint y: 489, endPoint x: 392, endPoint y: 475, distance: 14.6
click at [392, 480] on button "continuar" at bounding box center [410, 489] width 403 height 41
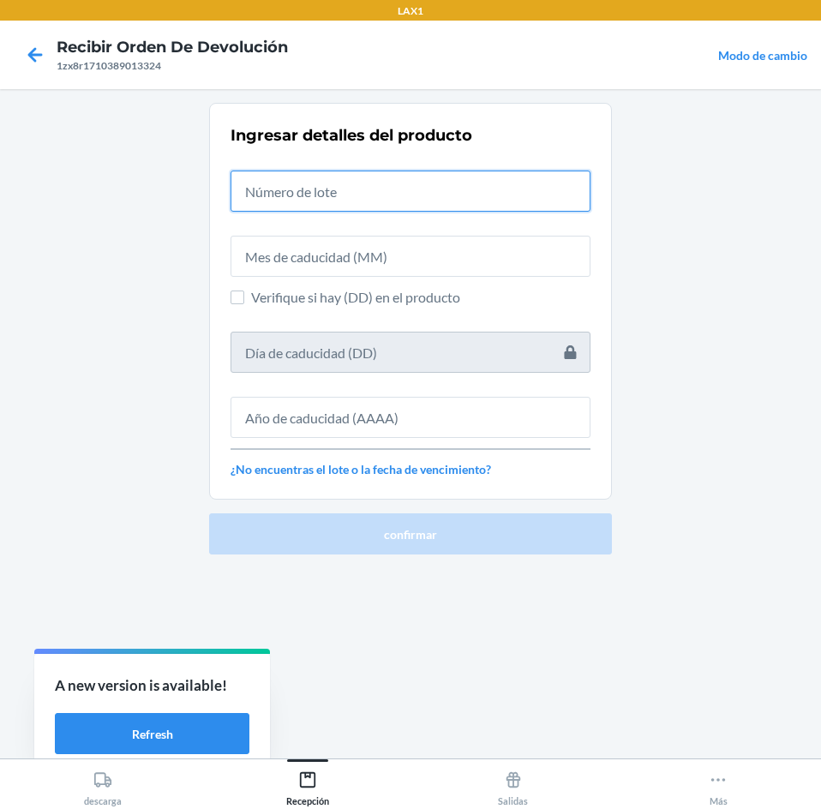
click at [399, 187] on input "text" at bounding box center [410, 190] width 360 height 41
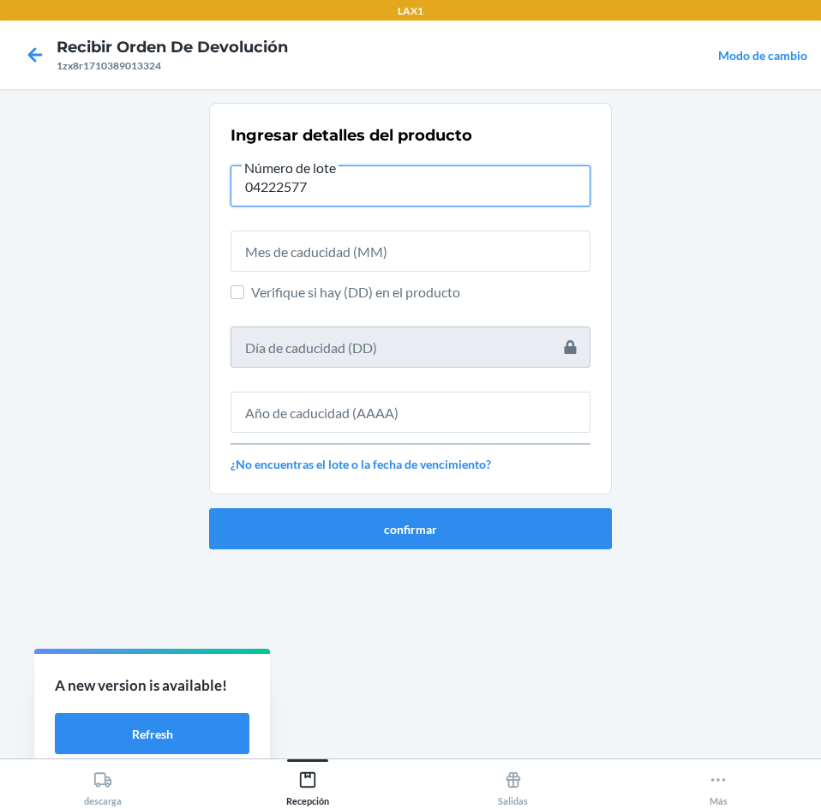
type input "04222577"
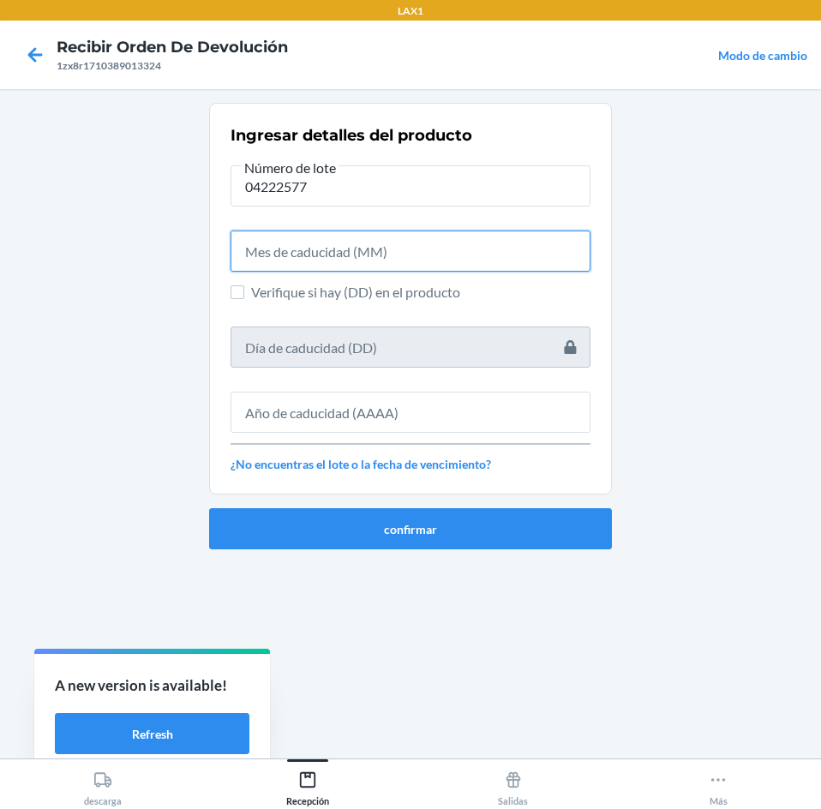
click at [409, 256] on input "text" at bounding box center [410, 250] width 360 height 41
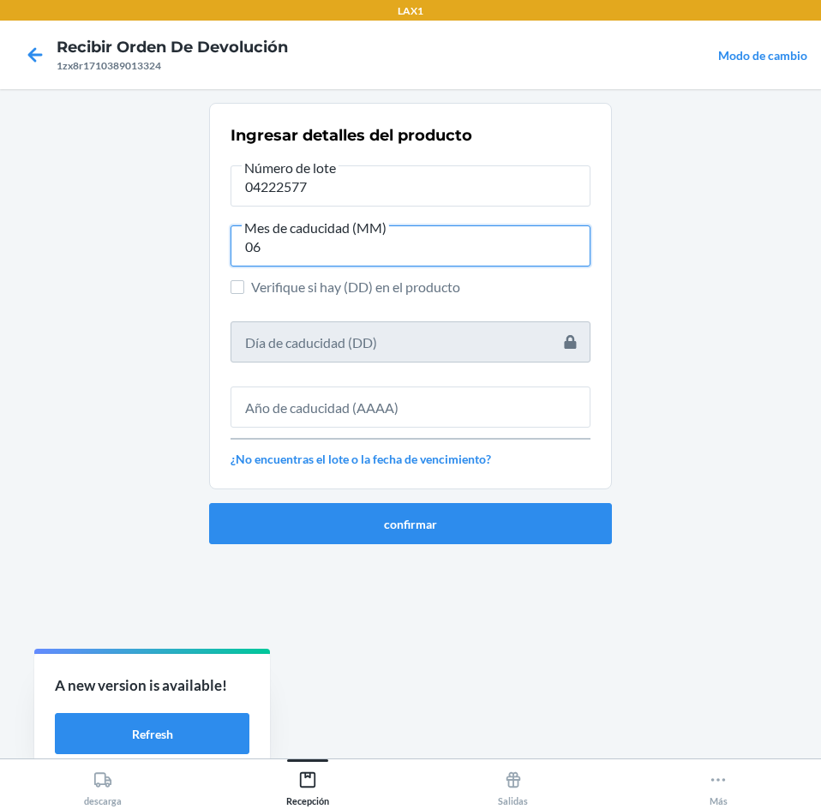
type input "06"
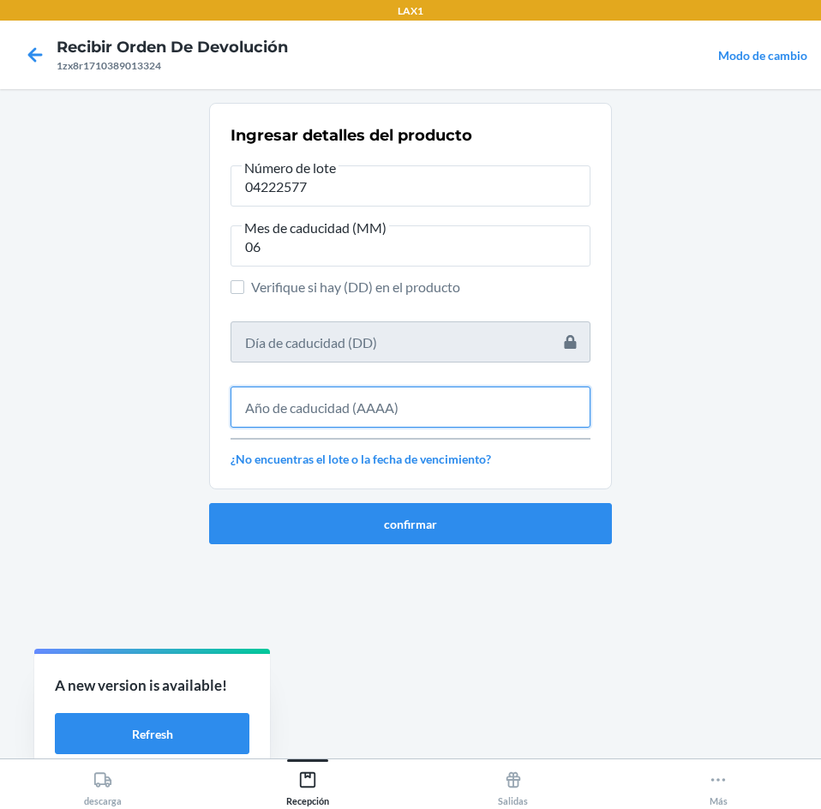
click at [425, 418] on input "text" at bounding box center [410, 406] width 360 height 41
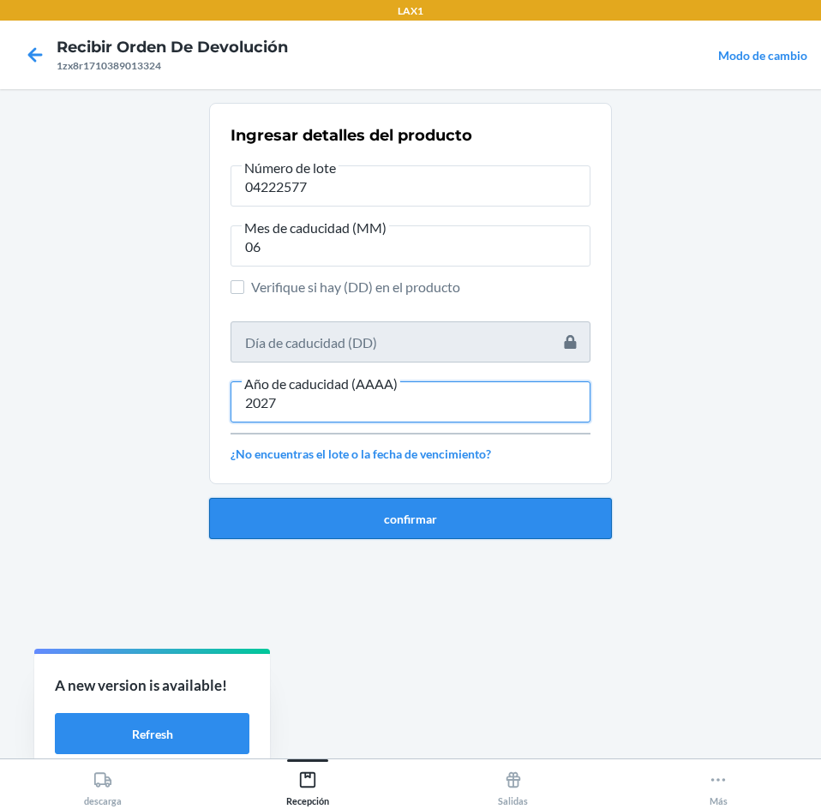
type input "2027"
click at [425, 508] on button "confirmar" at bounding box center [410, 518] width 403 height 41
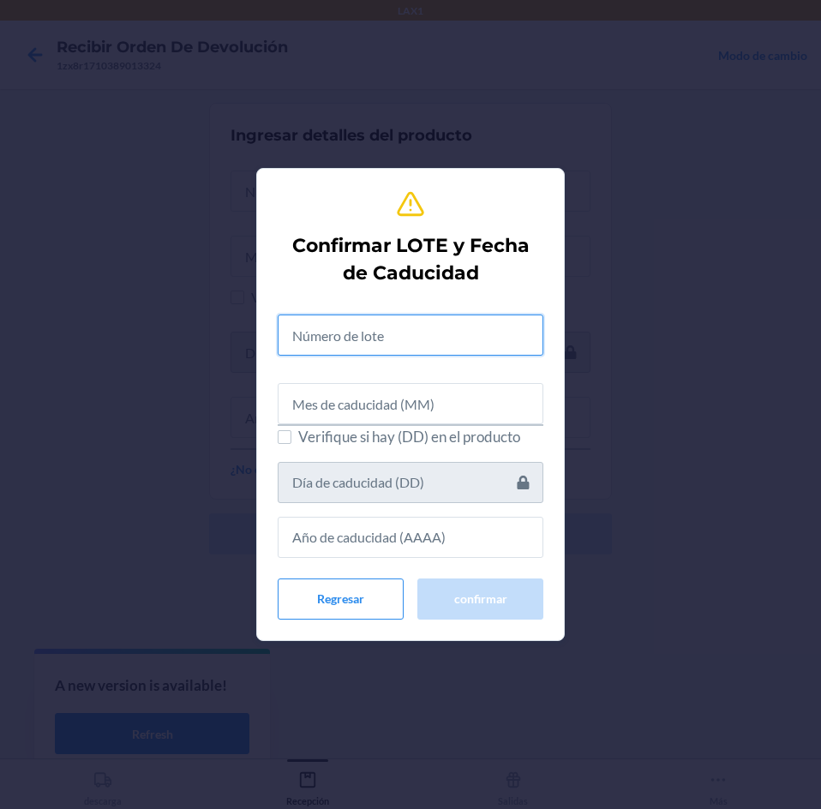
click at [404, 333] on input "text" at bounding box center [411, 334] width 266 height 41
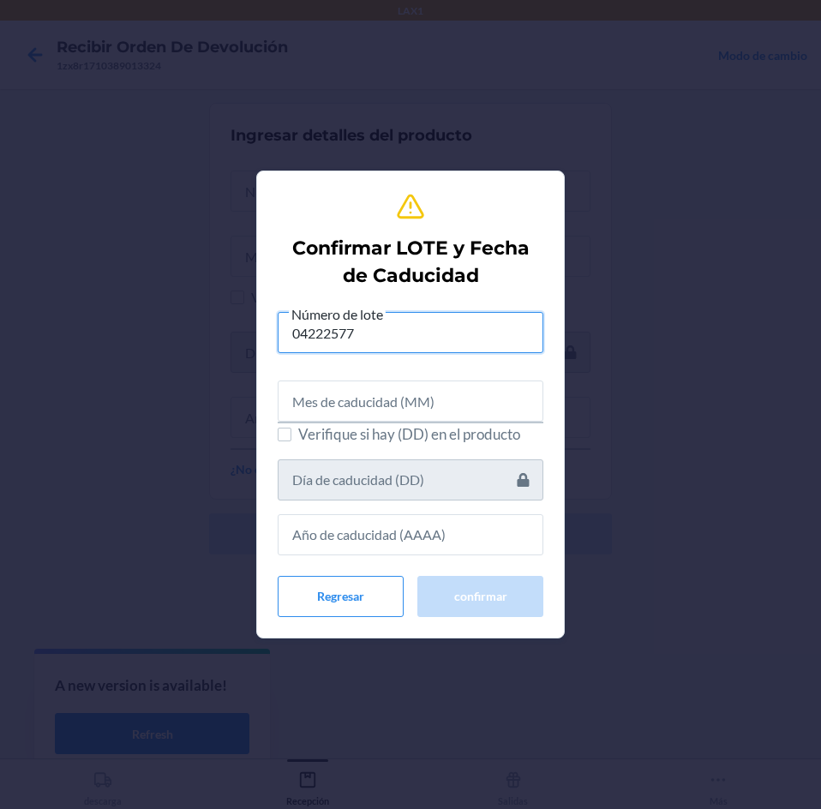
type input "04222577"
click at [398, 391] on input "text" at bounding box center [411, 400] width 266 height 41
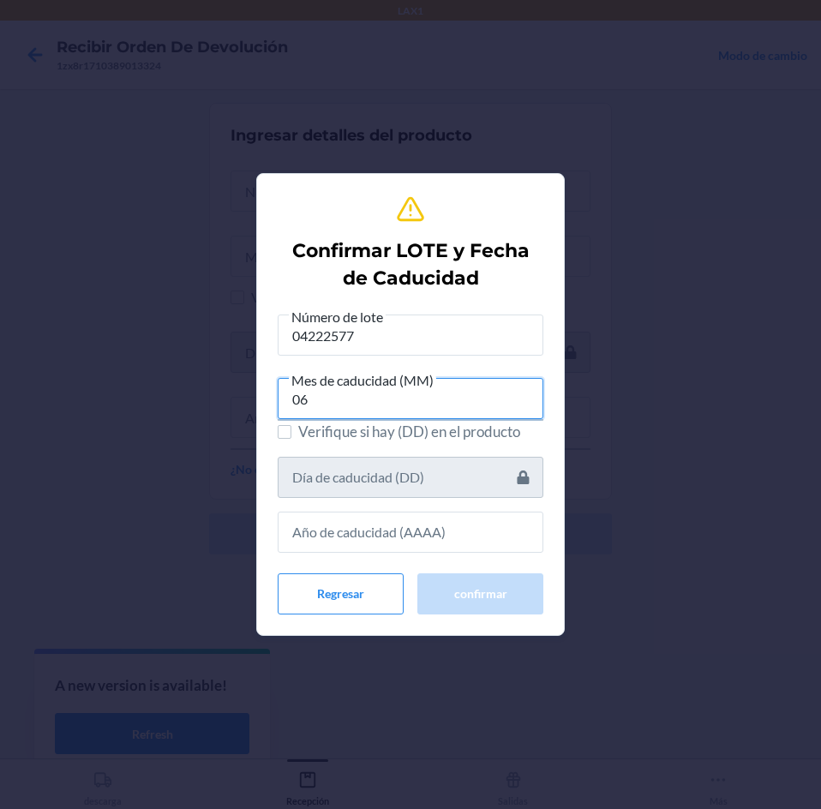
type input "06"
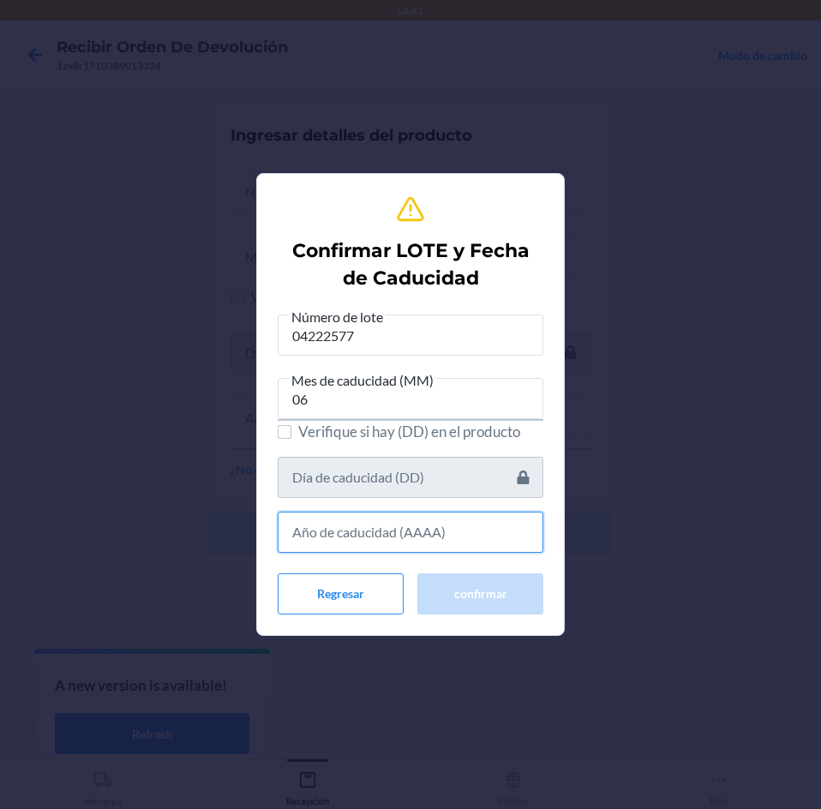
click at [459, 527] on input "text" at bounding box center [411, 531] width 266 height 41
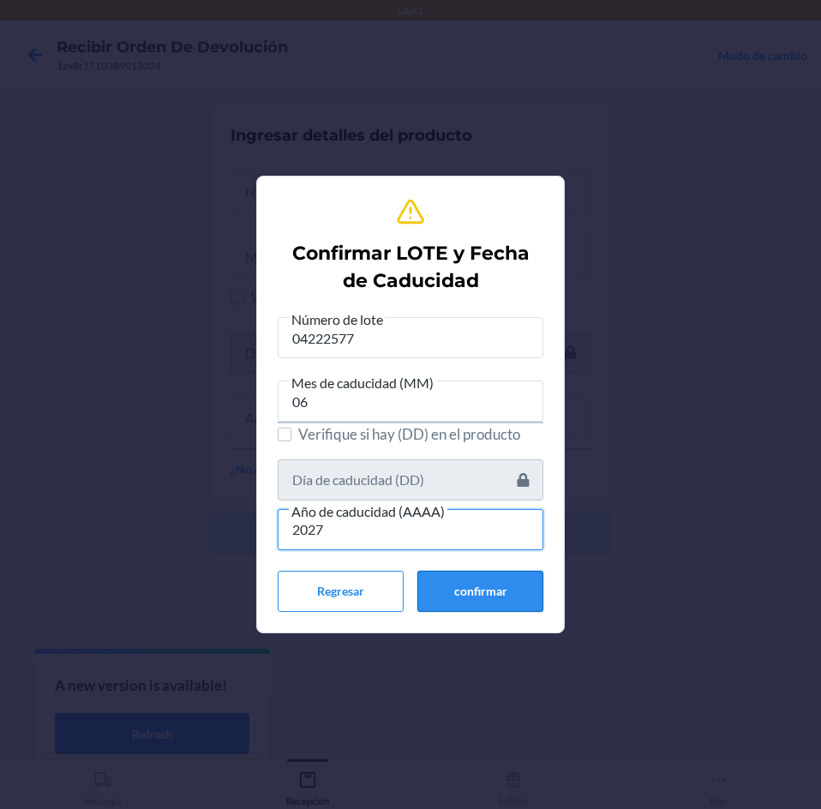
type input "2027"
click at [467, 592] on button "confirmar" at bounding box center [480, 591] width 126 height 41
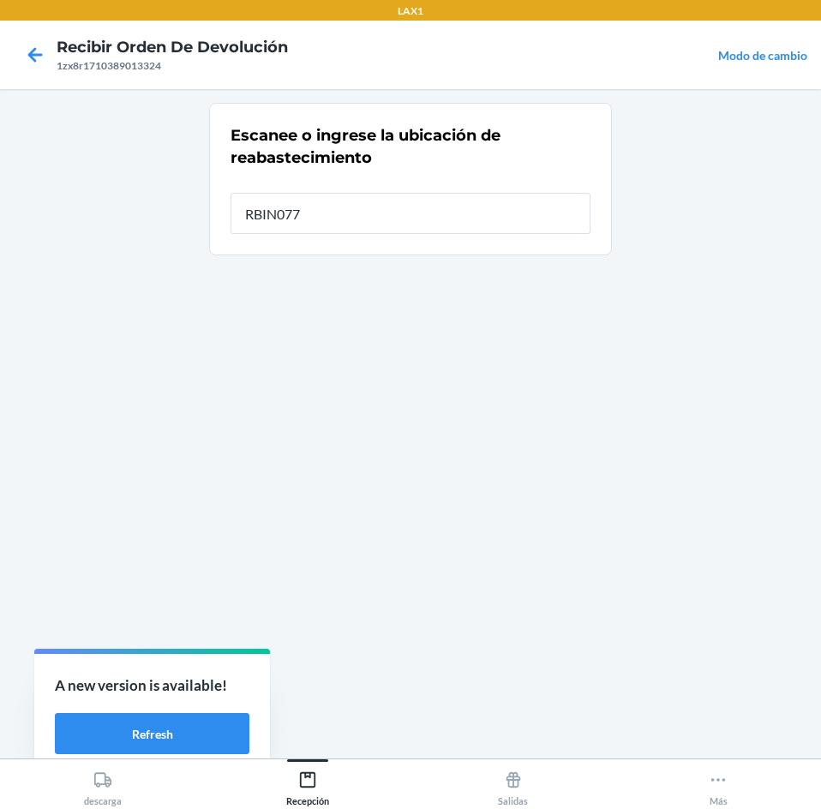
type input "RBIN077"
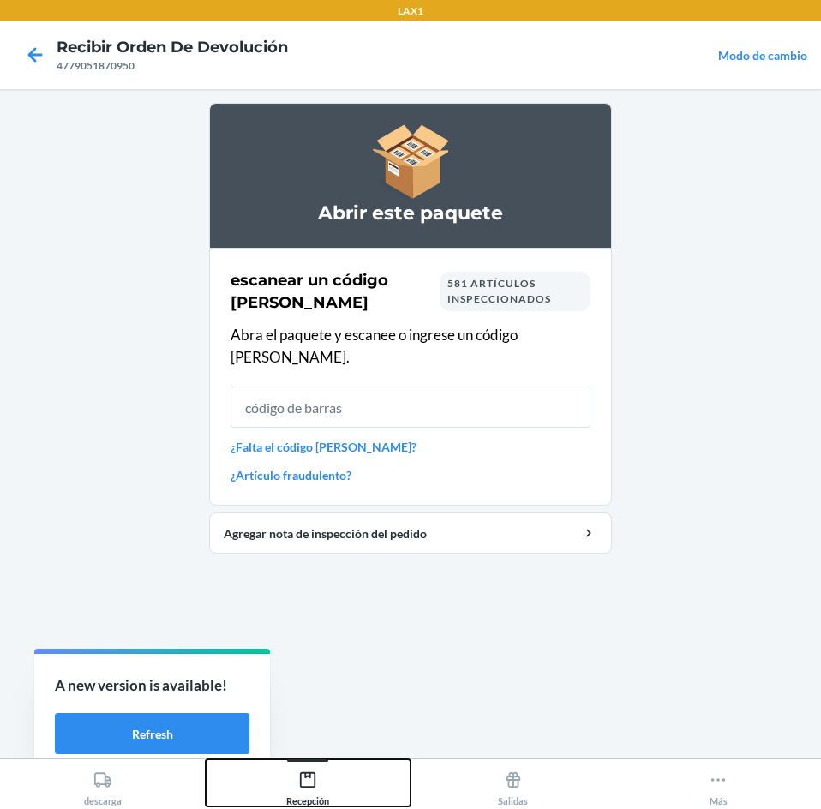
click at [318, 783] on div "Recepción" at bounding box center [307, 784] width 43 height 43
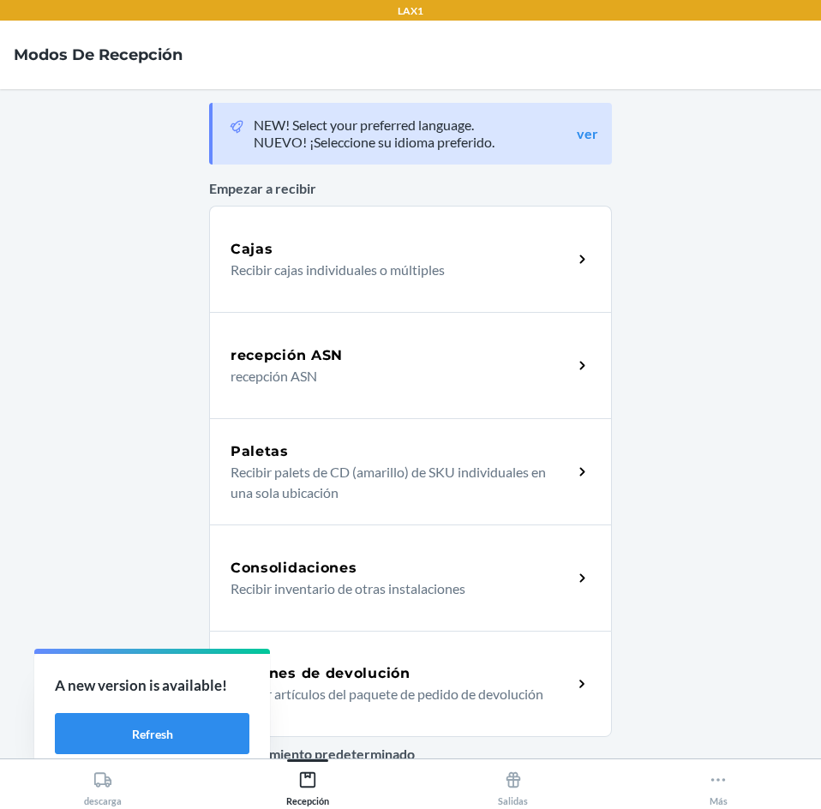
click at [341, 653] on div "Órdenes de devolución Recibir artículos del paquete de pedido de devolución" at bounding box center [410, 684] width 403 height 106
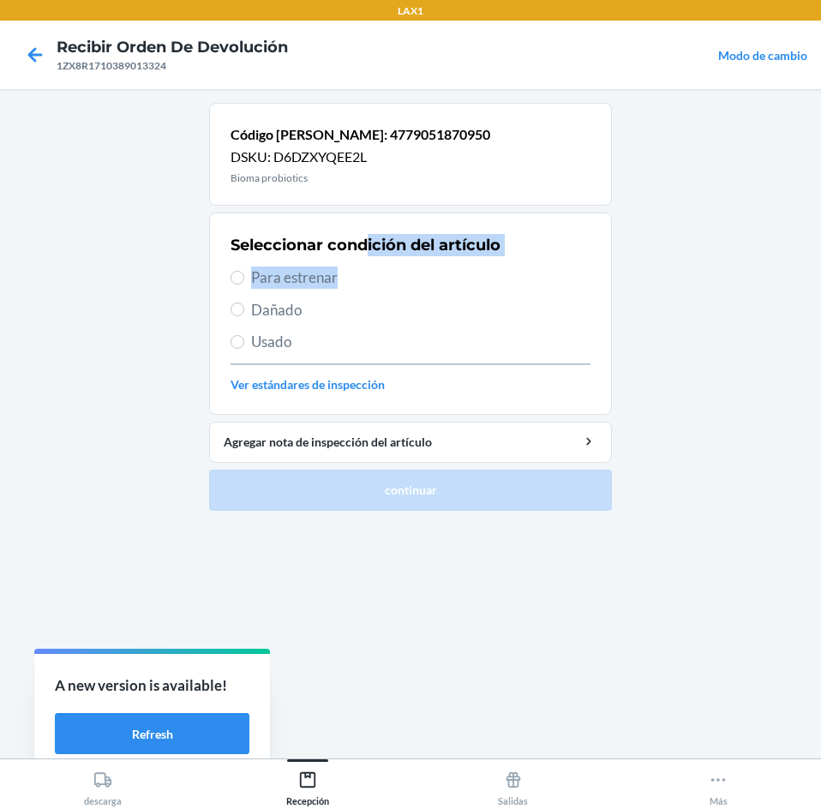
drag, startPoint x: 363, startPoint y: 269, endPoint x: 364, endPoint y: 242, distance: 26.6
click at [364, 242] on div "Seleccionar condición del artículo Para estrenar Dañado Usado Ver estándares de…" at bounding box center [410, 314] width 360 height 170
click at [364, 278] on span "Para estrenar" at bounding box center [420, 277] width 339 height 22
click at [244, 278] on input "Para estrenar" at bounding box center [237, 278] width 14 height 14
radio input "true"
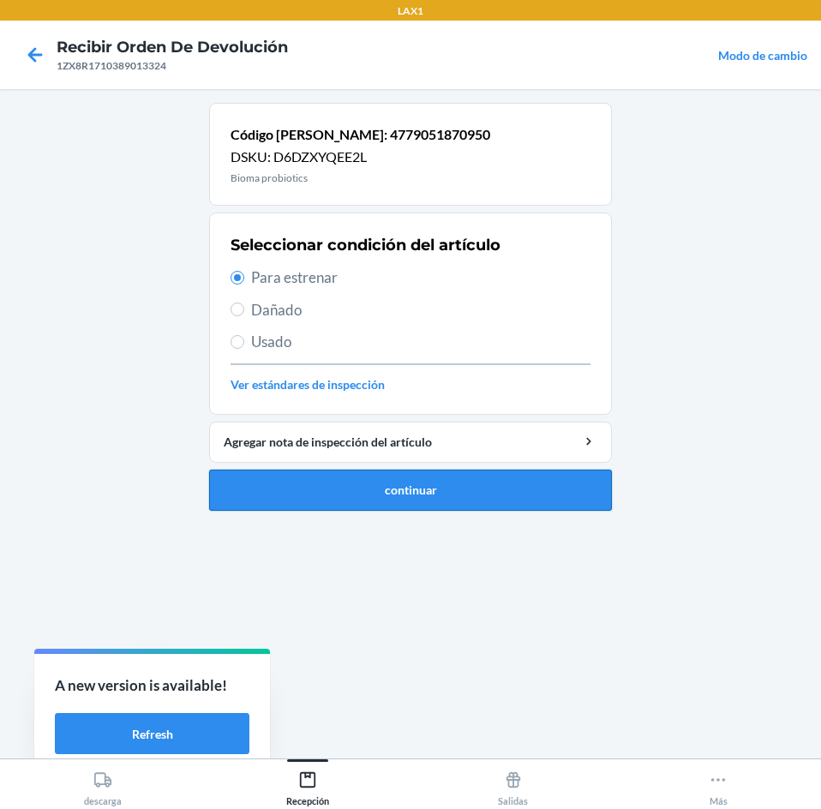
click at [409, 493] on button "continuar" at bounding box center [410, 489] width 403 height 41
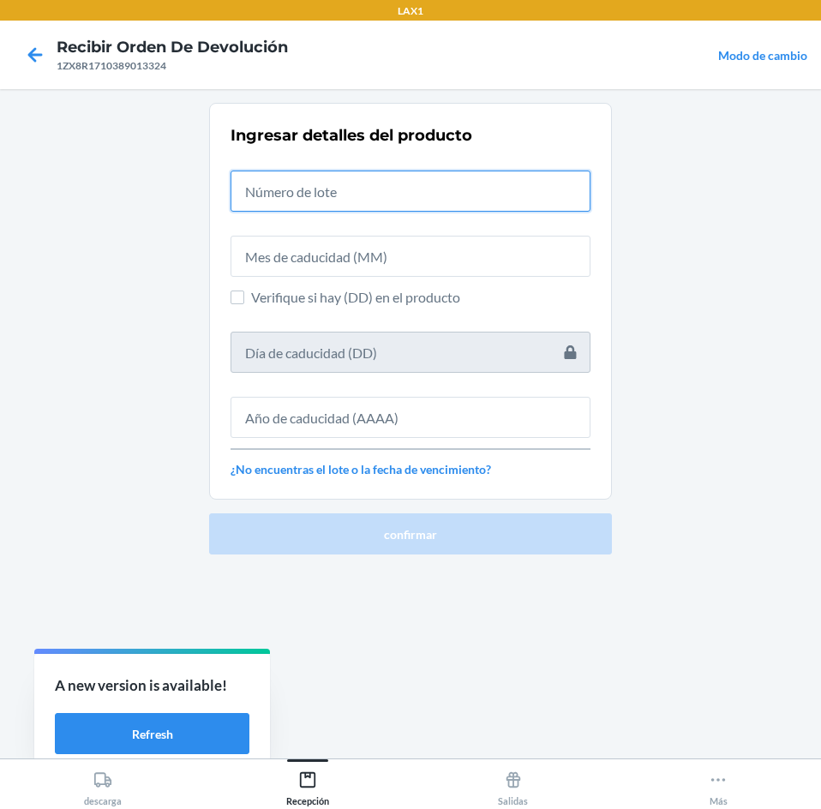
click at [424, 194] on input "text" at bounding box center [410, 190] width 360 height 41
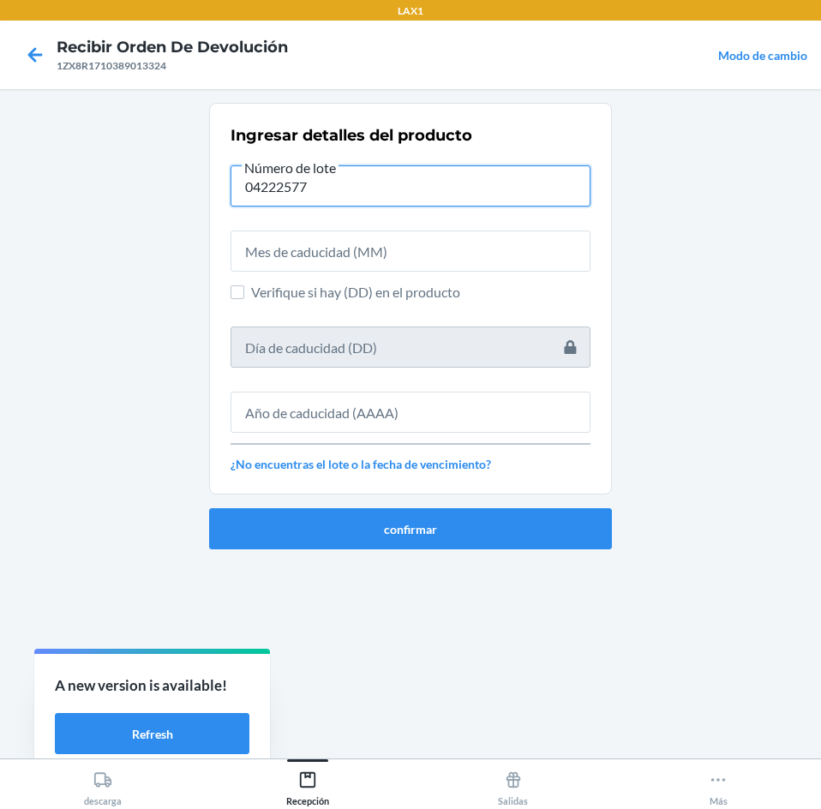
type input "04222577"
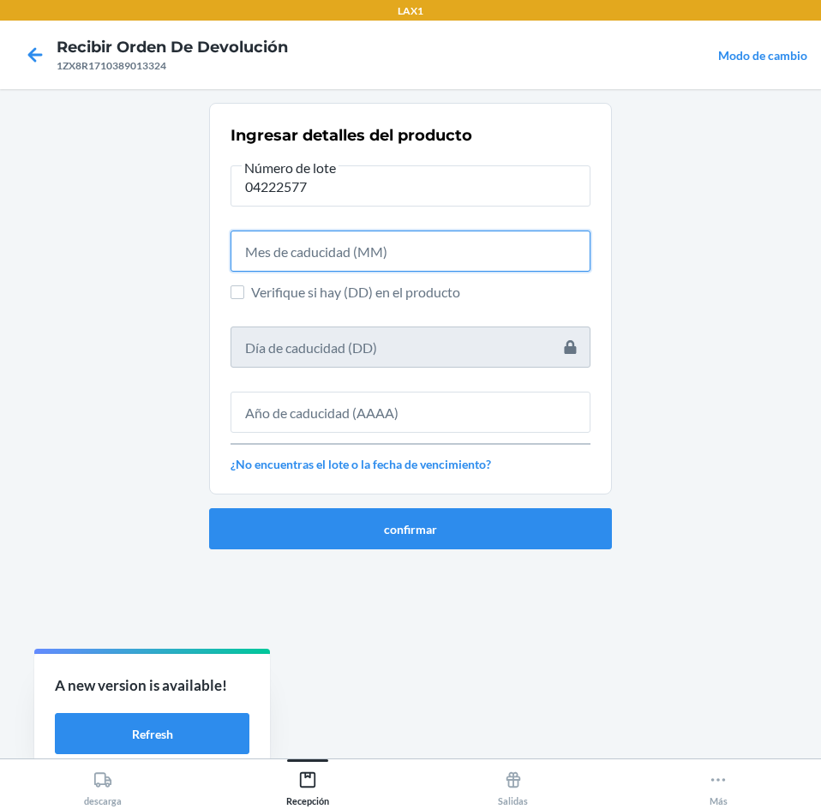
click at [386, 266] on input "text" at bounding box center [410, 250] width 360 height 41
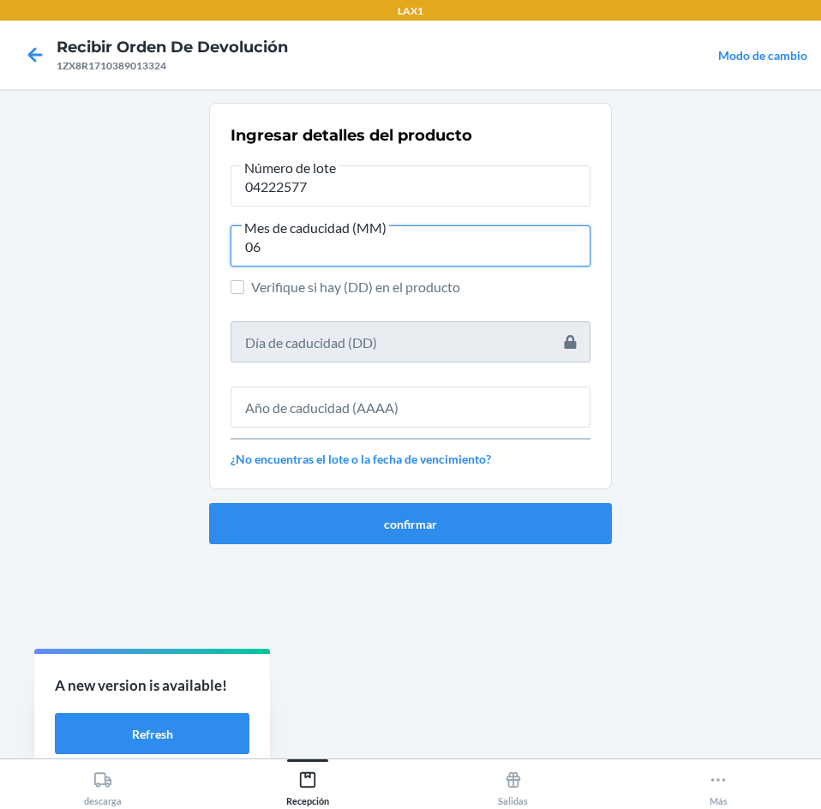
type input "06"
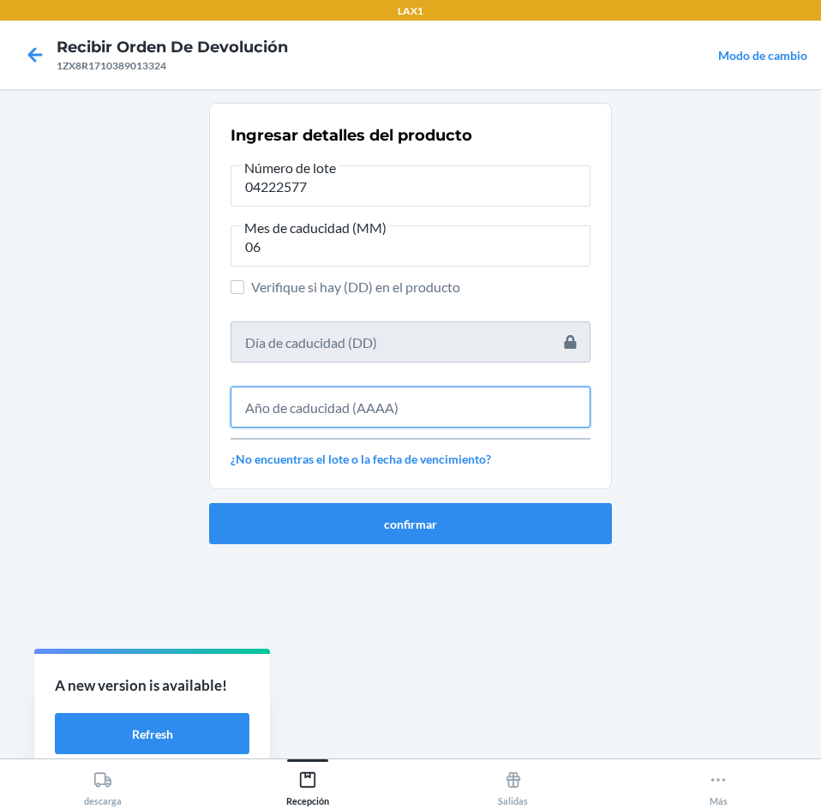
click at [405, 386] on input "text" at bounding box center [410, 406] width 360 height 41
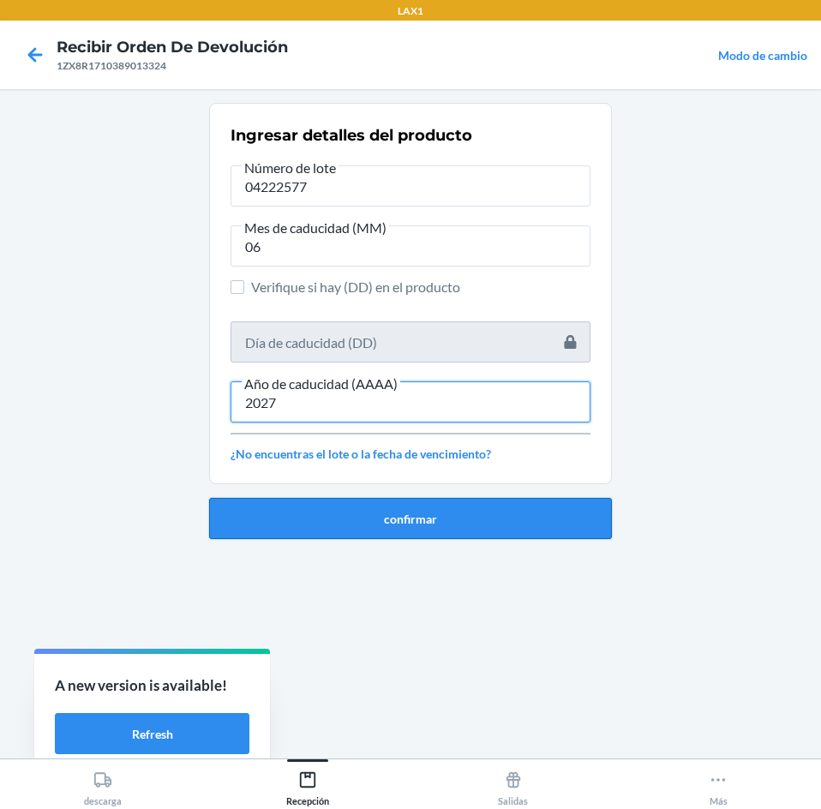
type input "2027"
click at [433, 521] on button "confirmar" at bounding box center [410, 518] width 403 height 41
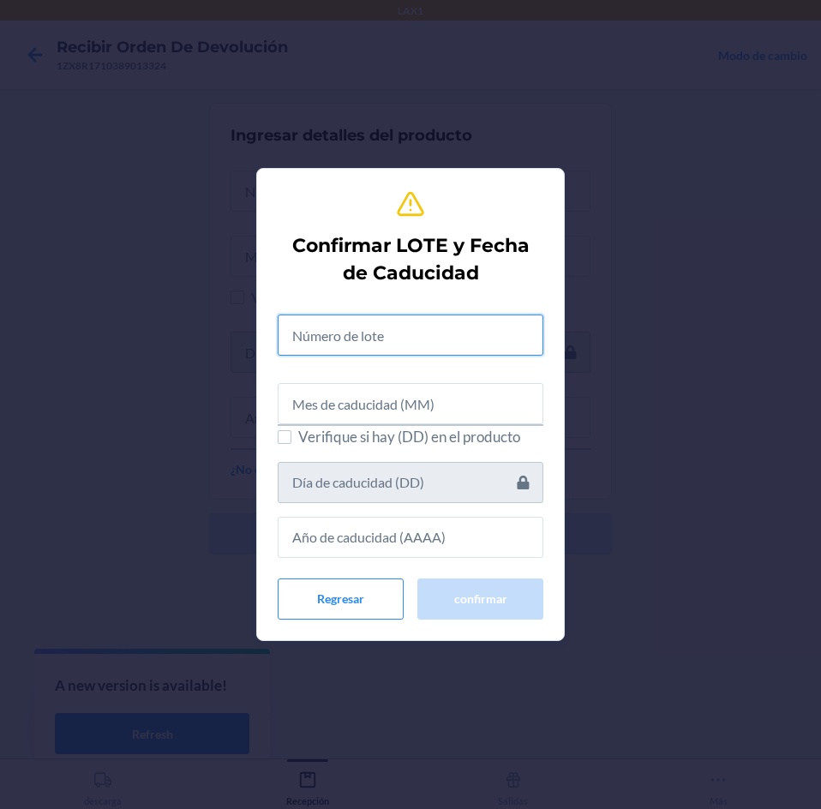
click at [426, 344] on input "text" at bounding box center [411, 334] width 266 height 41
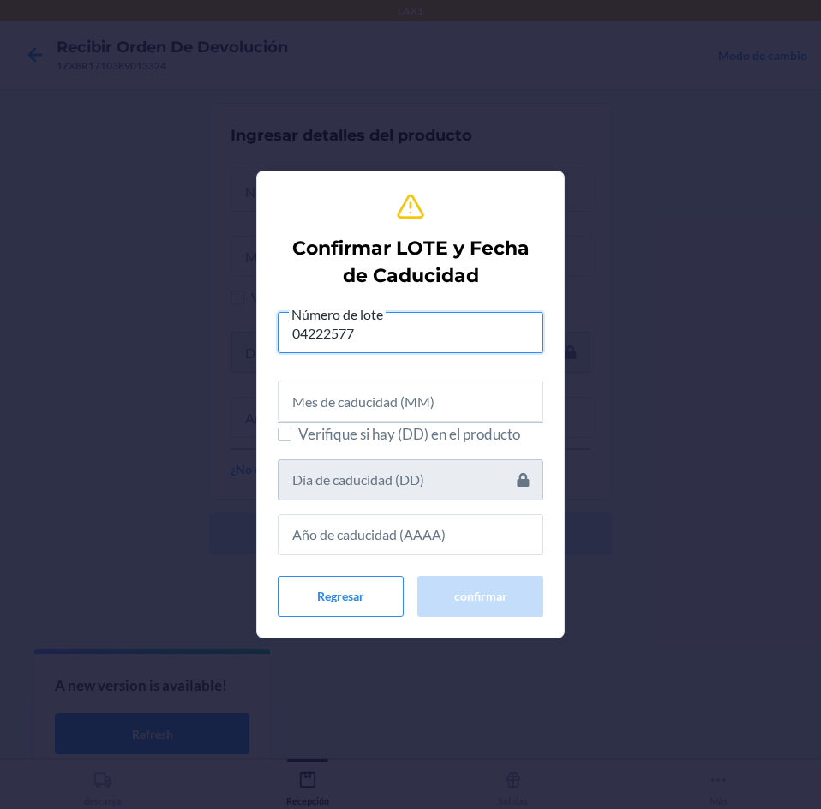
type input "04222577"
click at [446, 402] on input "text" at bounding box center [411, 400] width 266 height 41
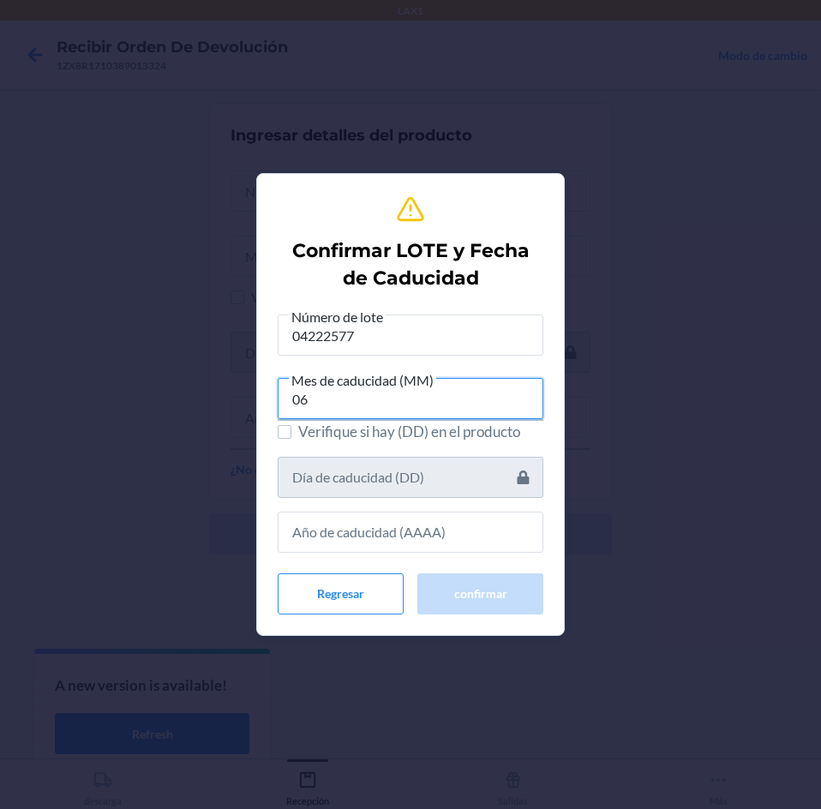
type input "06"
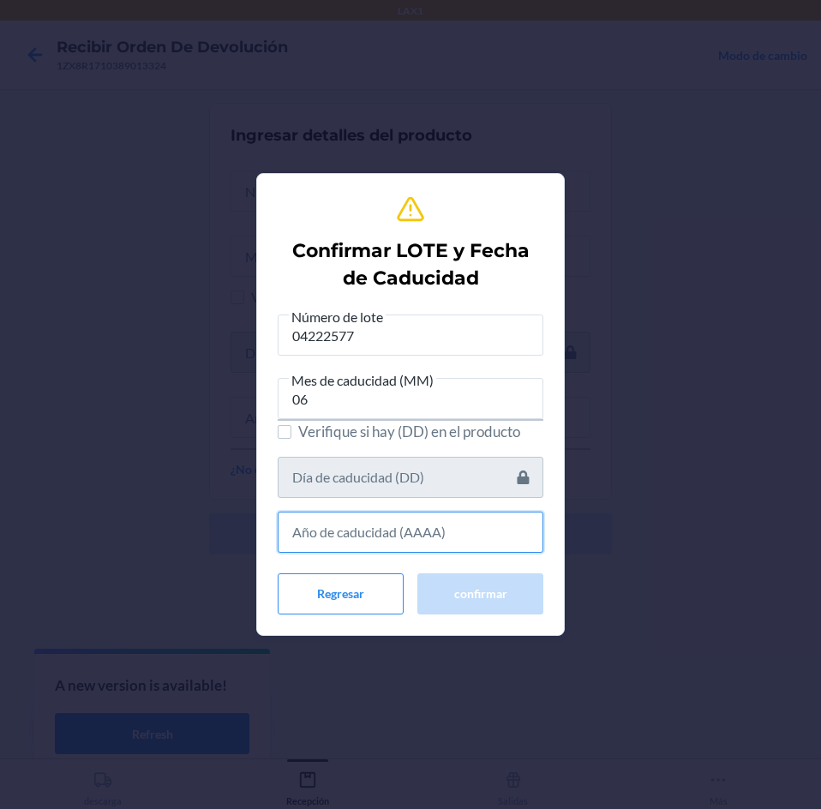
click at [463, 548] on input "text" at bounding box center [411, 531] width 266 height 41
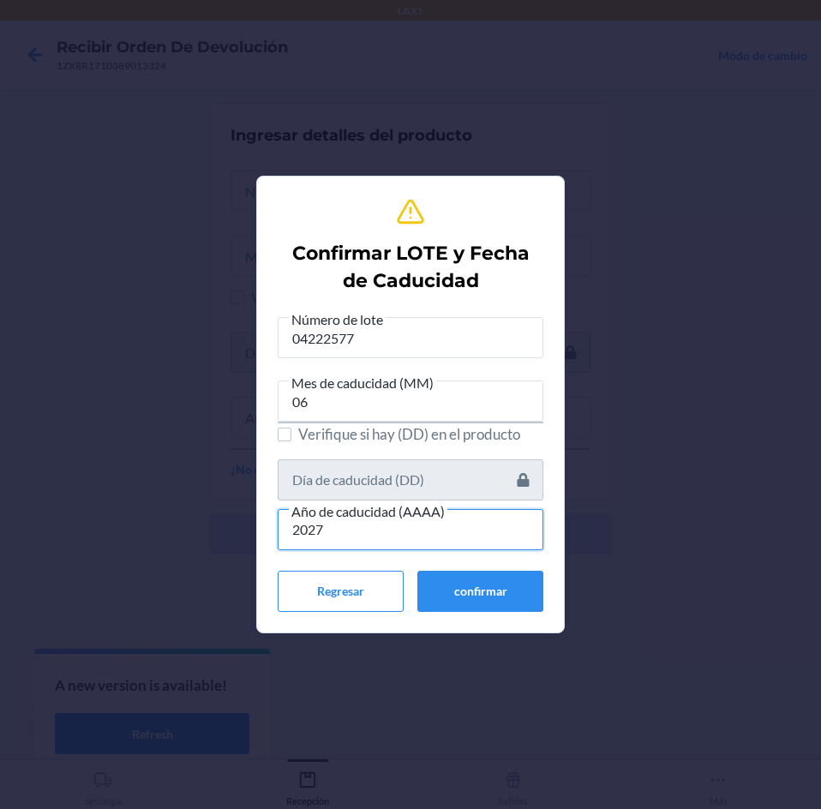
type input "2027"
click at [511, 613] on div "Confirmar LOTE y Fecha de Caducidad Número de lote 04222577 Mes de caducidad (M…" at bounding box center [411, 404] width 266 height 428
click at [511, 598] on button "confirmar" at bounding box center [480, 591] width 126 height 41
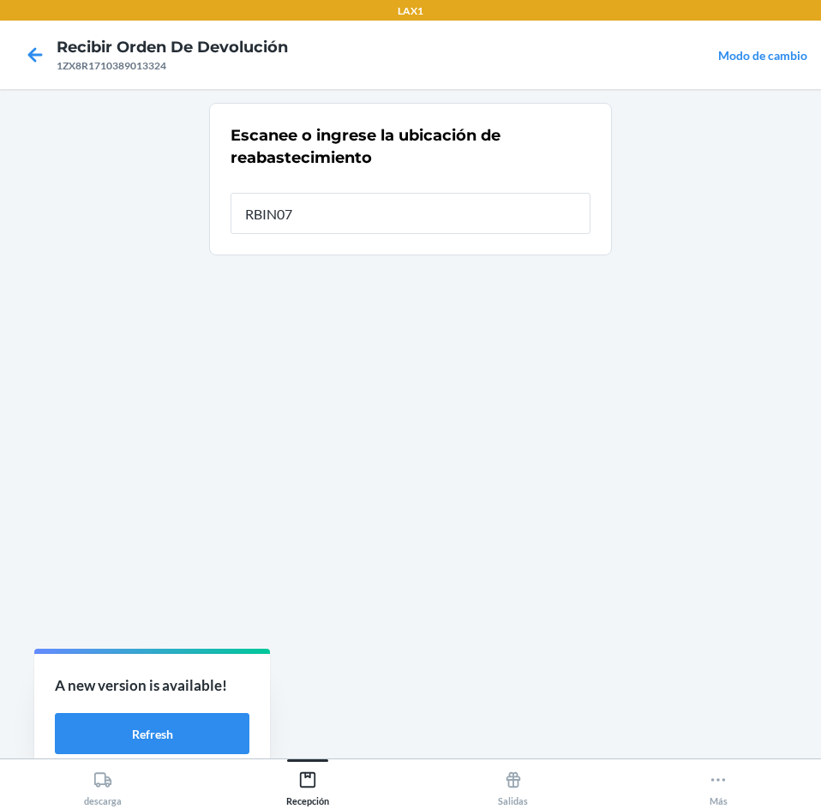
type input "RBIN077"
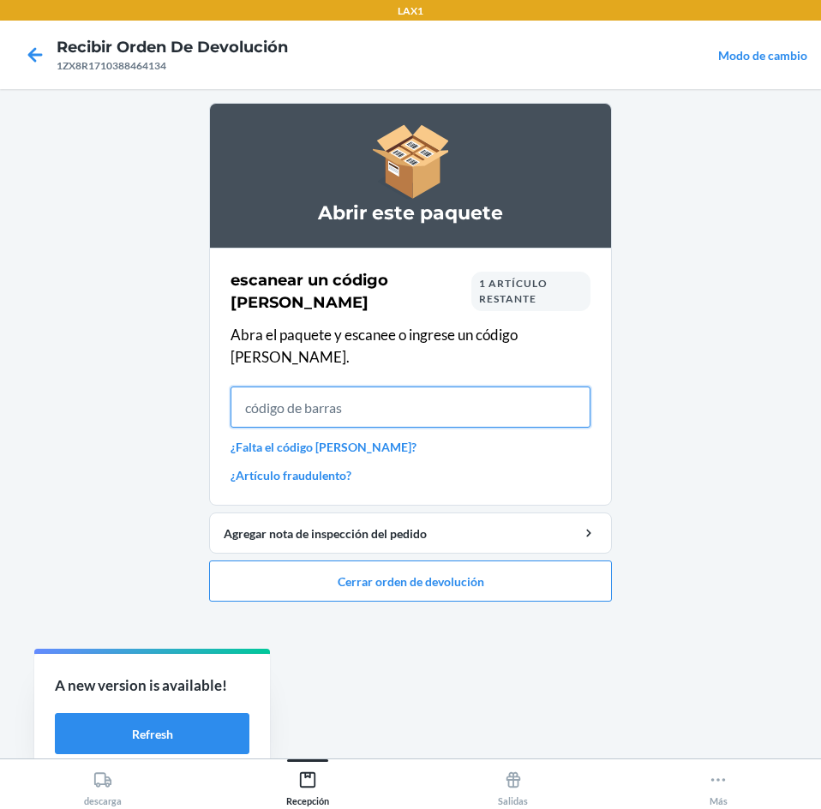
click at [504, 386] on input "text" at bounding box center [410, 406] width 360 height 41
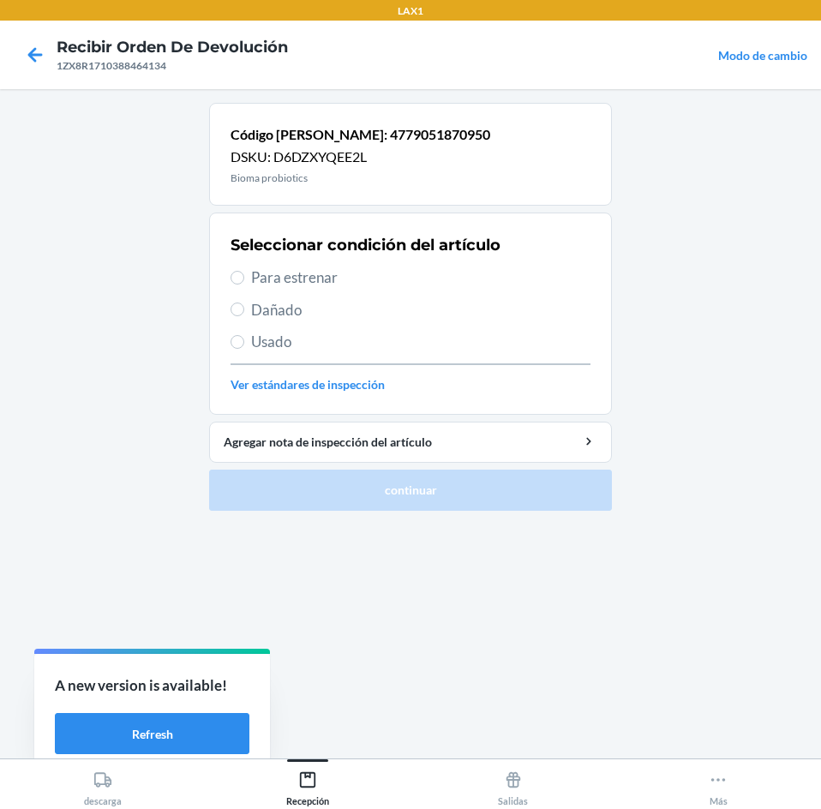
click at [385, 264] on div "Seleccionar condición del artículo Para estrenar Dañado Usado Ver estándares de…" at bounding box center [410, 314] width 360 height 170
click at [395, 286] on span "Para estrenar" at bounding box center [420, 277] width 339 height 22
click at [244, 284] on input "Para estrenar" at bounding box center [237, 278] width 14 height 14
radio input "true"
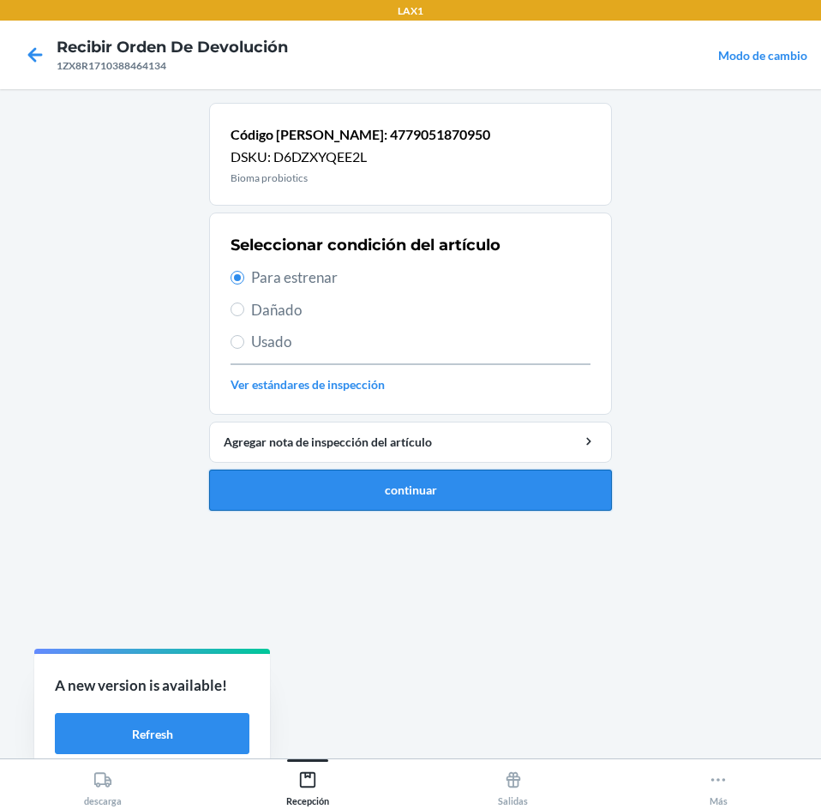
click at [515, 491] on button "continuar" at bounding box center [410, 489] width 403 height 41
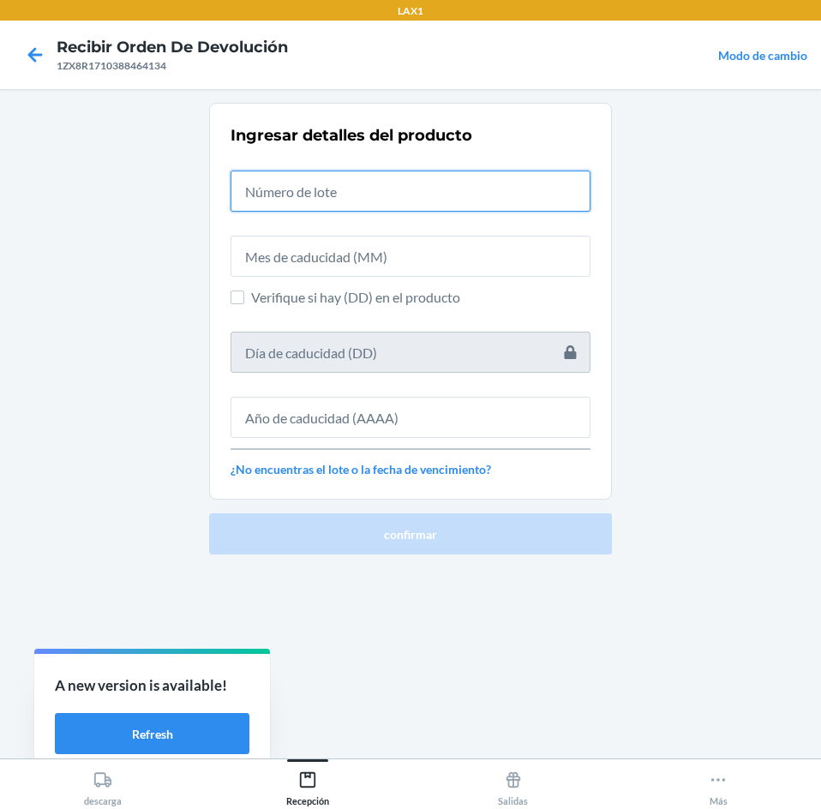
click at [458, 199] on input "text" at bounding box center [410, 190] width 360 height 41
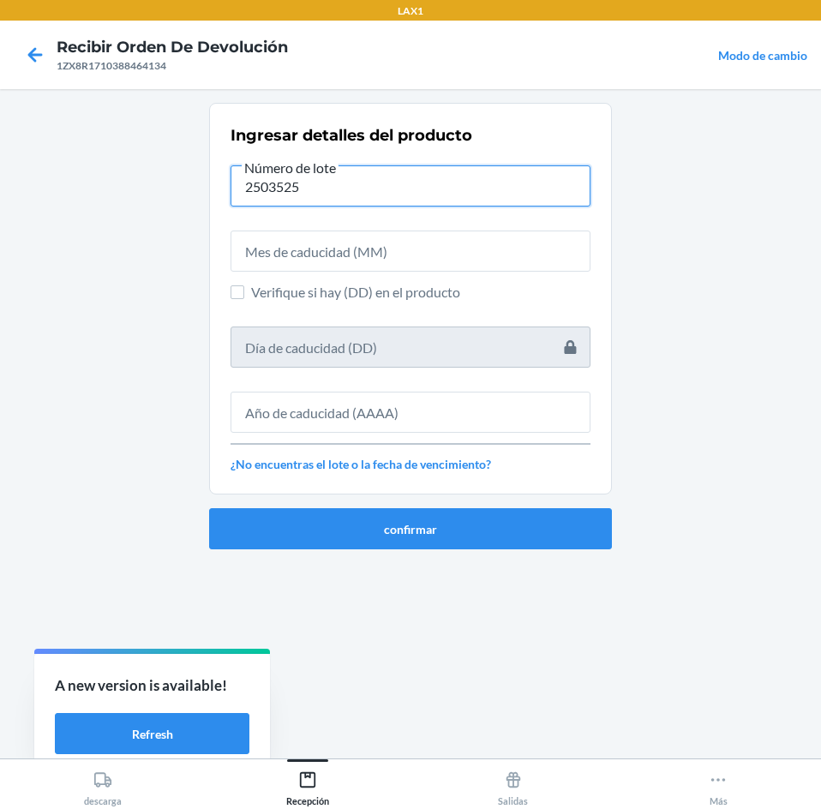
type input "2503525"
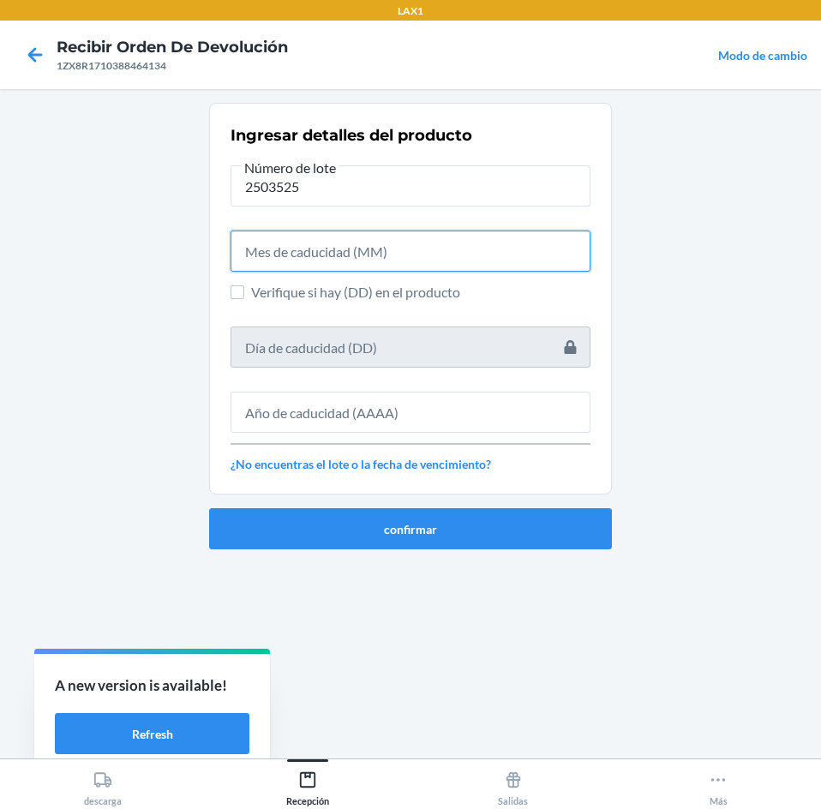
click at [430, 254] on input "text" at bounding box center [410, 250] width 360 height 41
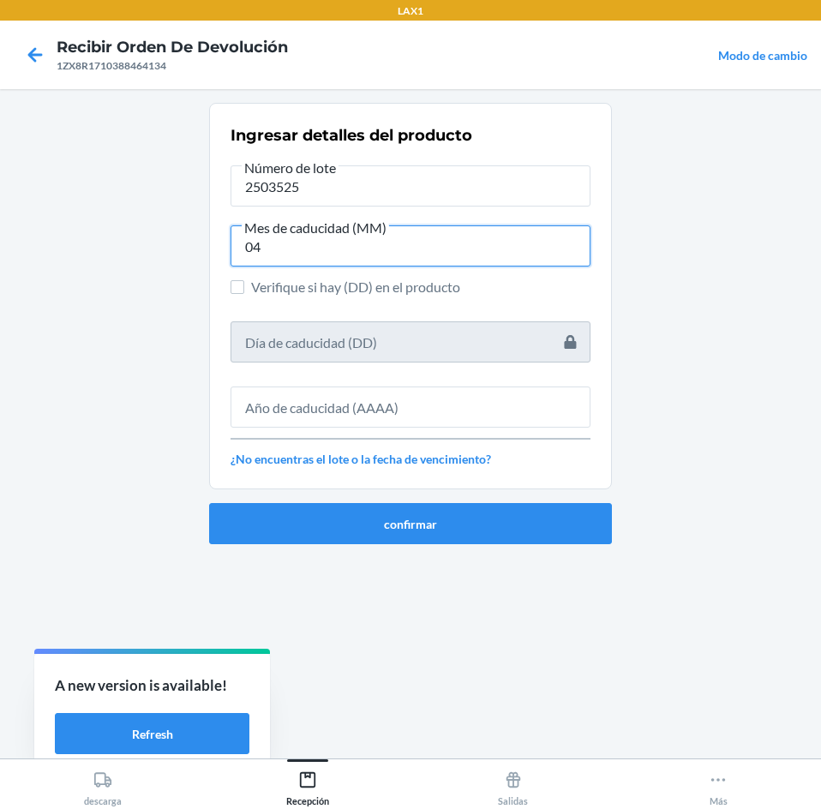
type input "04"
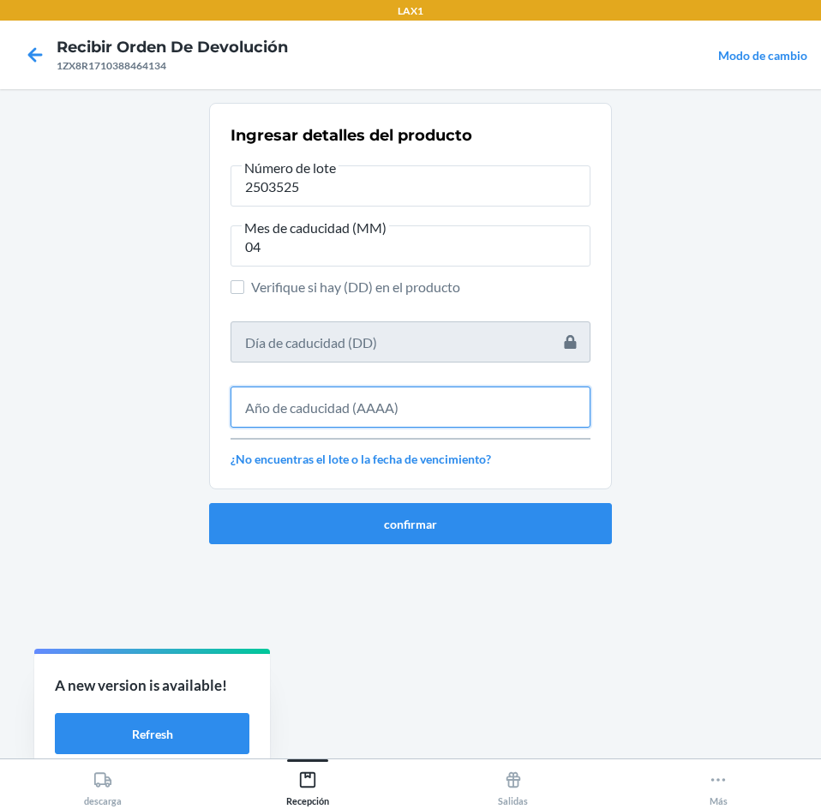
click at [462, 407] on input "text" at bounding box center [410, 406] width 360 height 41
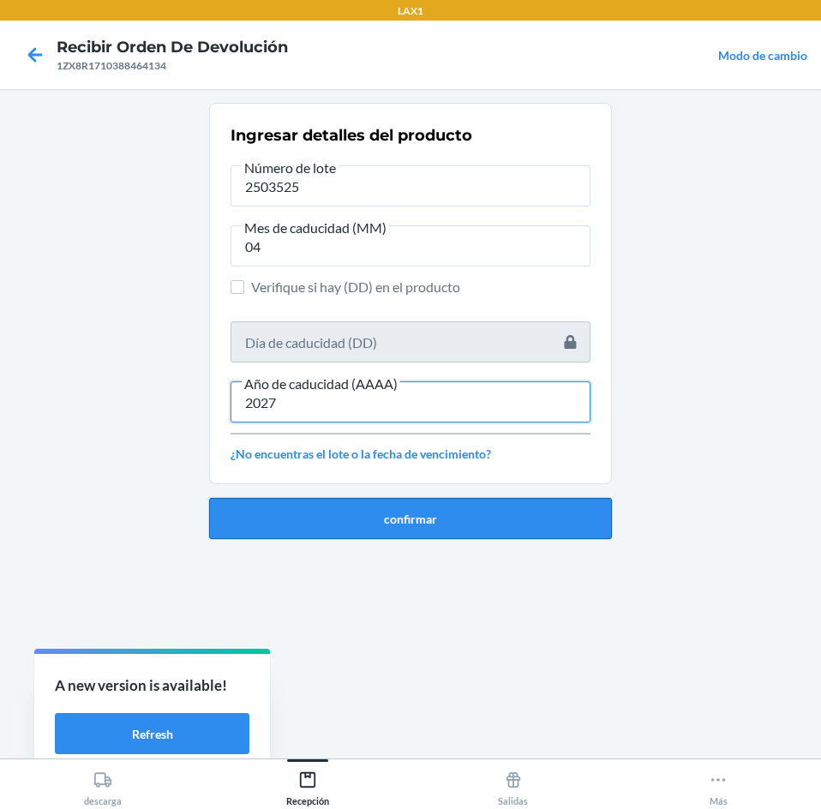
type input "2027"
click at [459, 520] on button "confirmar" at bounding box center [410, 518] width 403 height 41
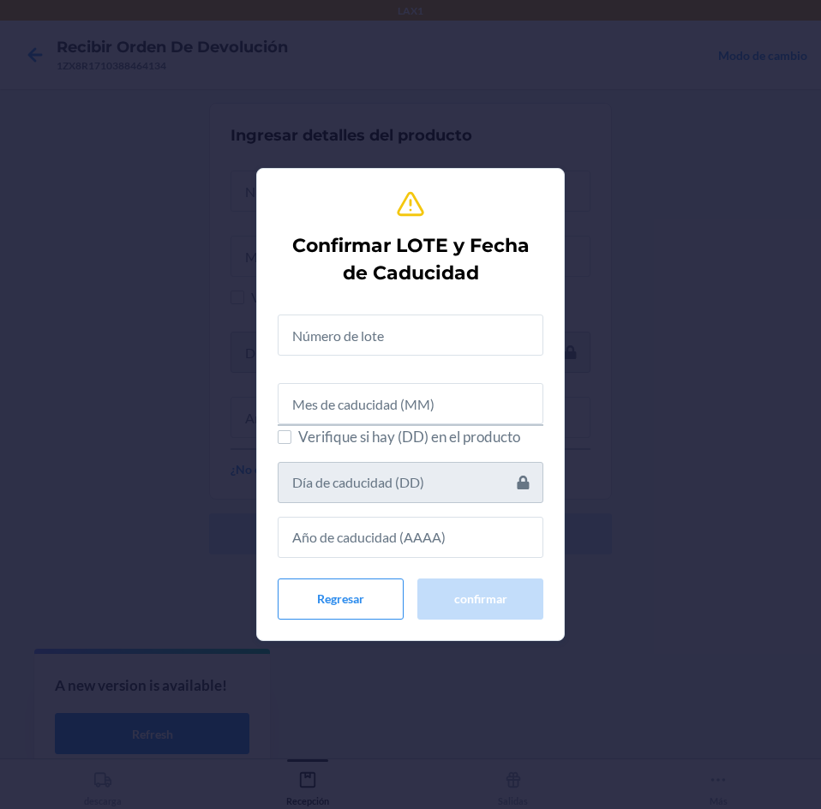
drag, startPoint x: 387, startPoint y: 306, endPoint x: 385, endPoint y: 320, distance: 13.9
click at [386, 316] on div at bounding box center [411, 328] width 266 height 55
click at [385, 323] on input "text" at bounding box center [411, 334] width 266 height 41
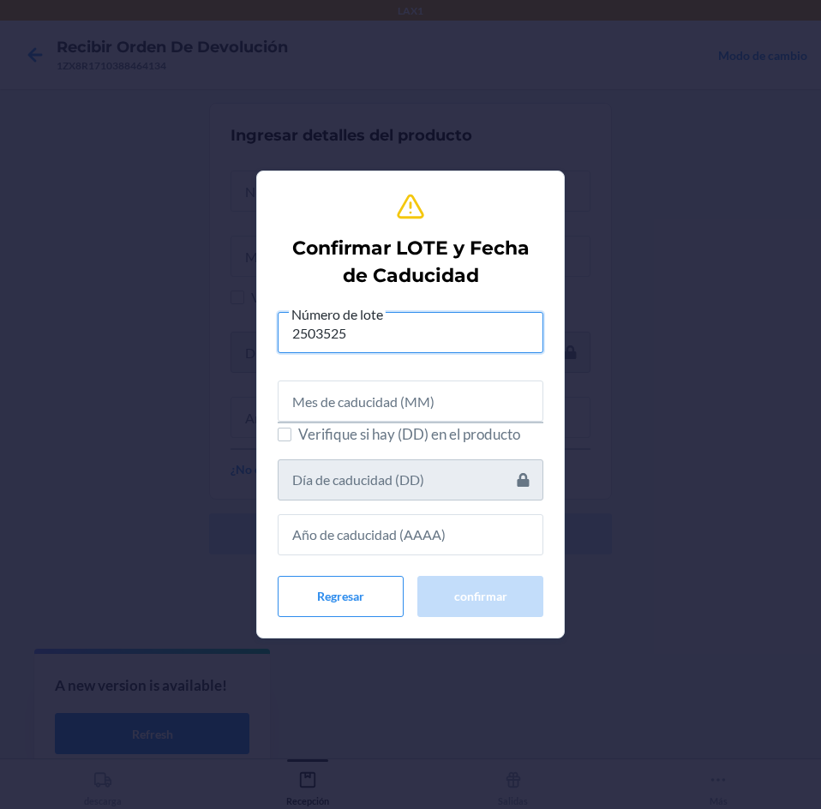
type input "2503525"
click at [441, 407] on input "text" at bounding box center [411, 400] width 266 height 41
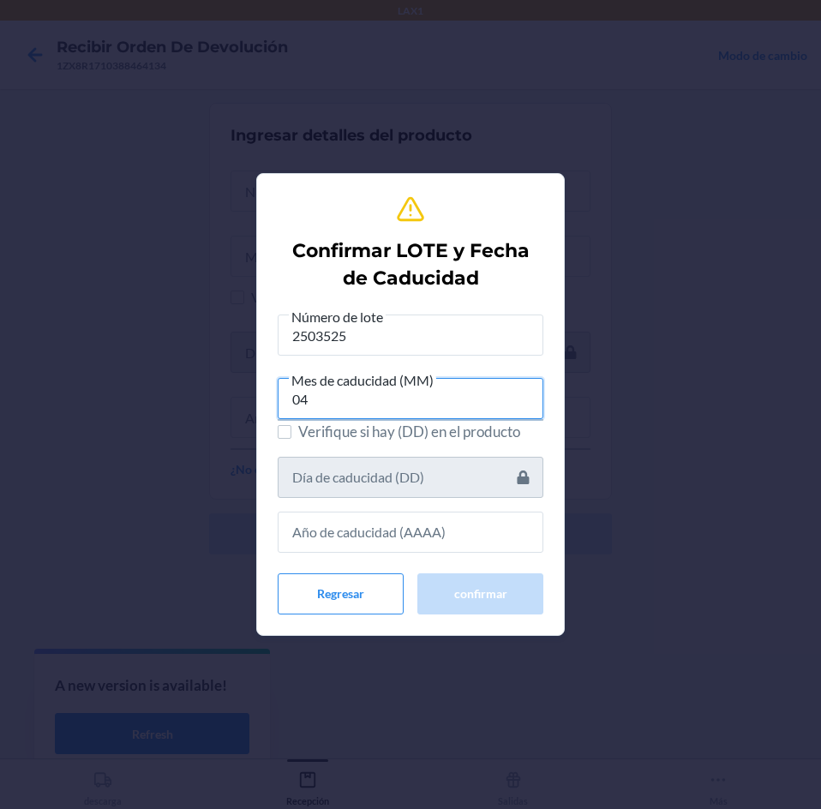
type input "04"
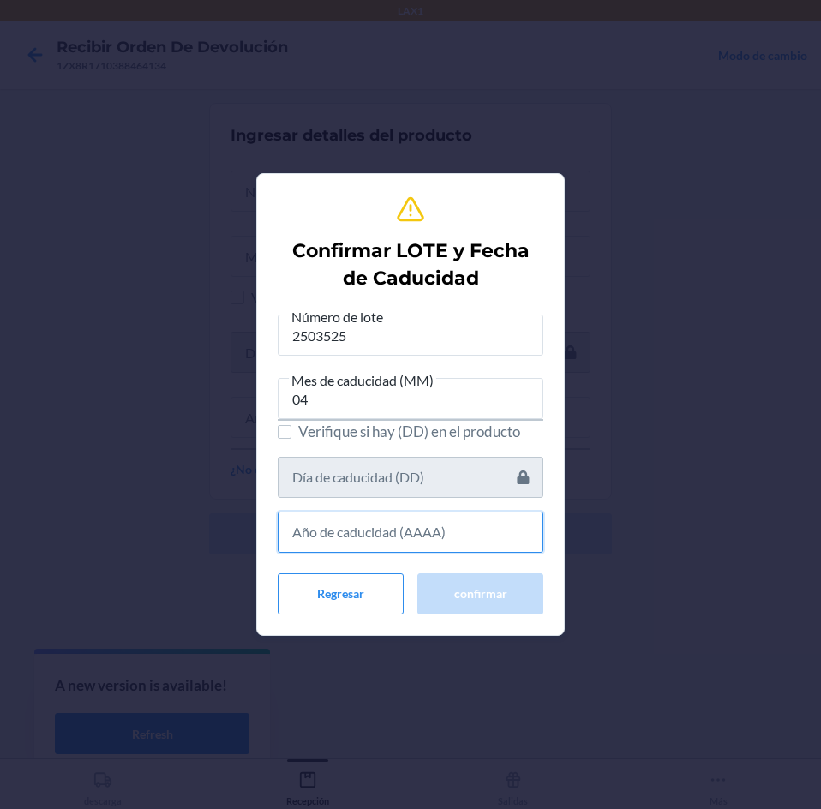
click at [425, 543] on input "text" at bounding box center [411, 531] width 266 height 41
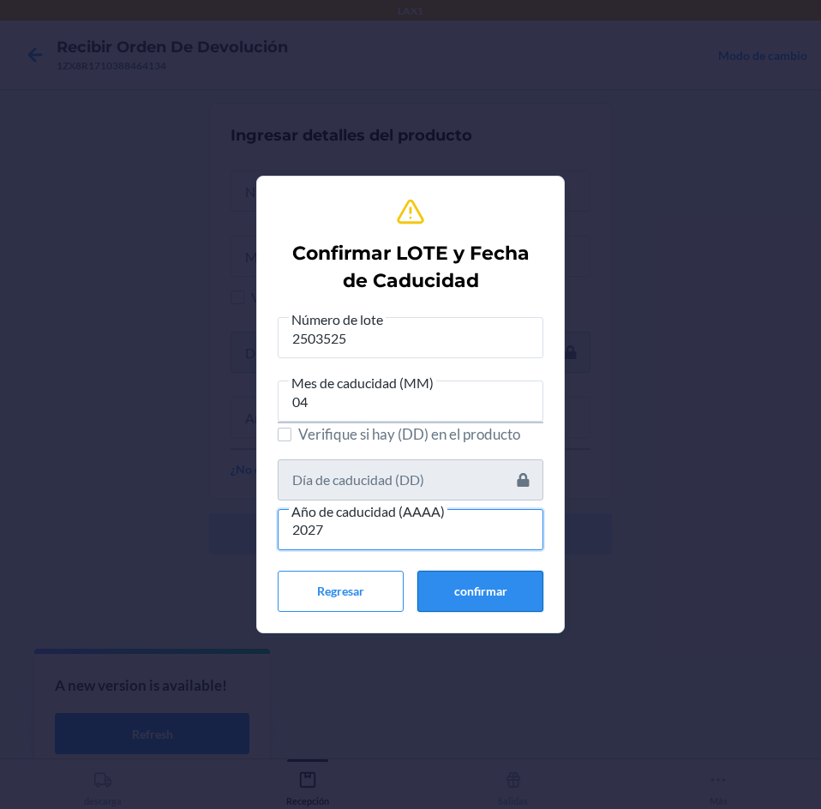
type input "2027"
click at [531, 577] on button "confirmar" at bounding box center [480, 591] width 126 height 41
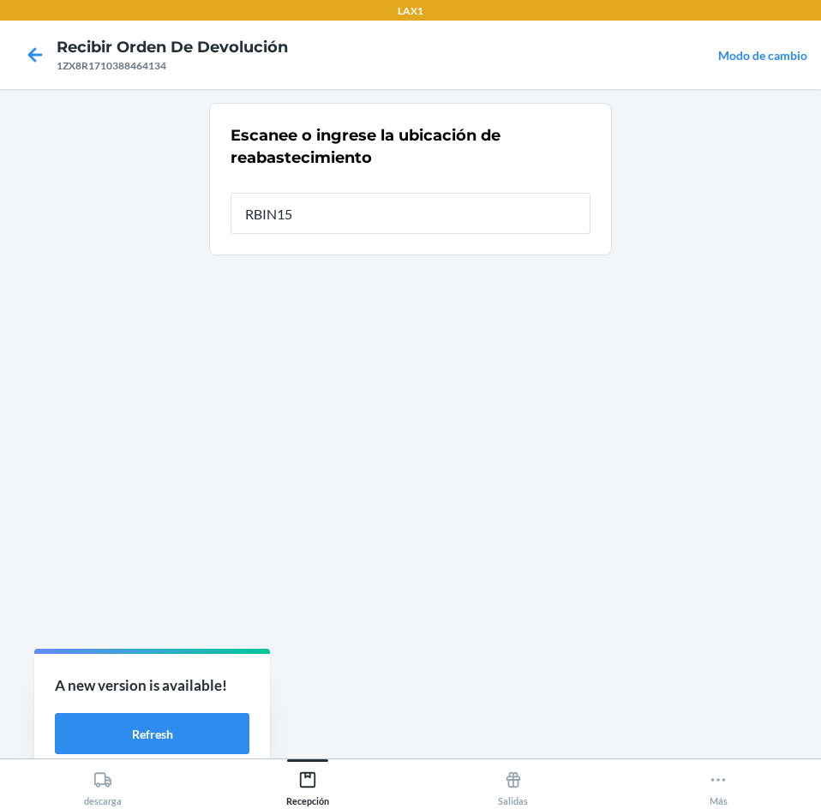
type input "RBIN158"
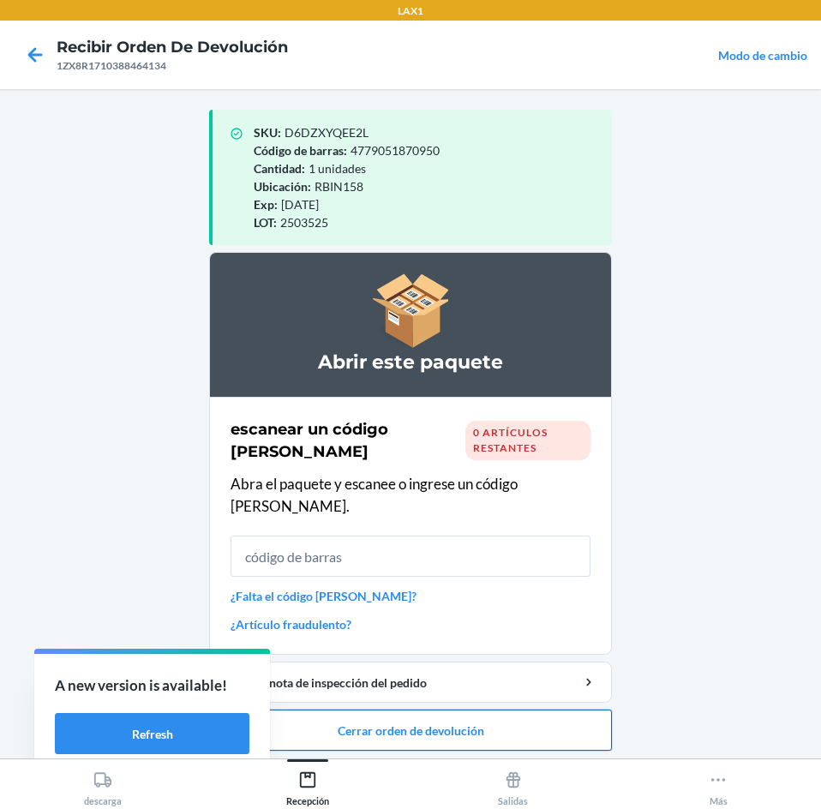
click at [508, 709] on button "Cerrar orden de devolución" at bounding box center [410, 729] width 403 height 41
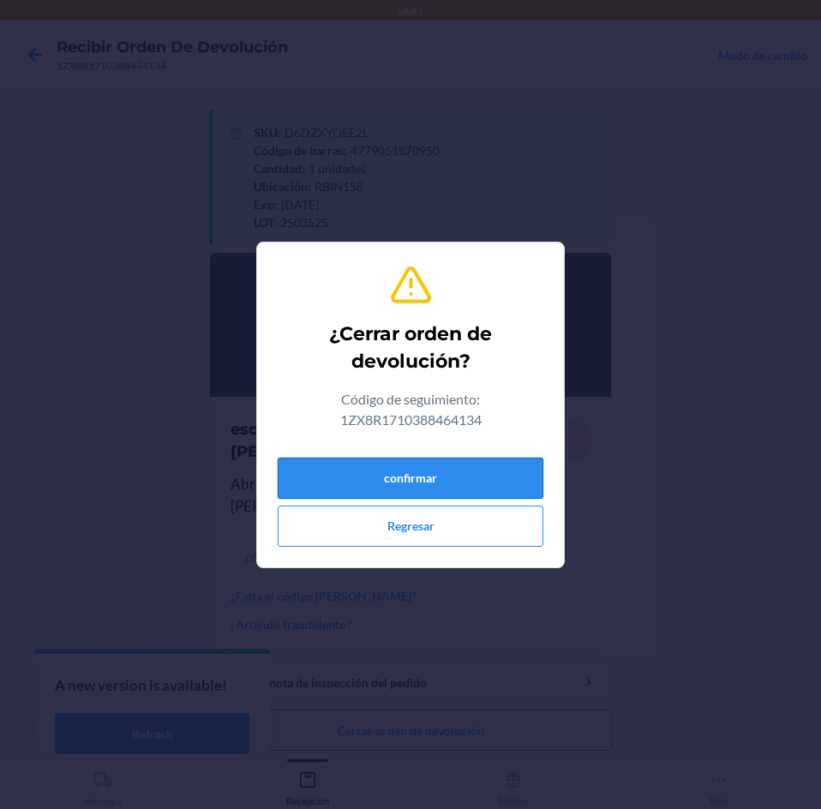
click at [475, 478] on button "confirmar" at bounding box center [411, 477] width 266 height 41
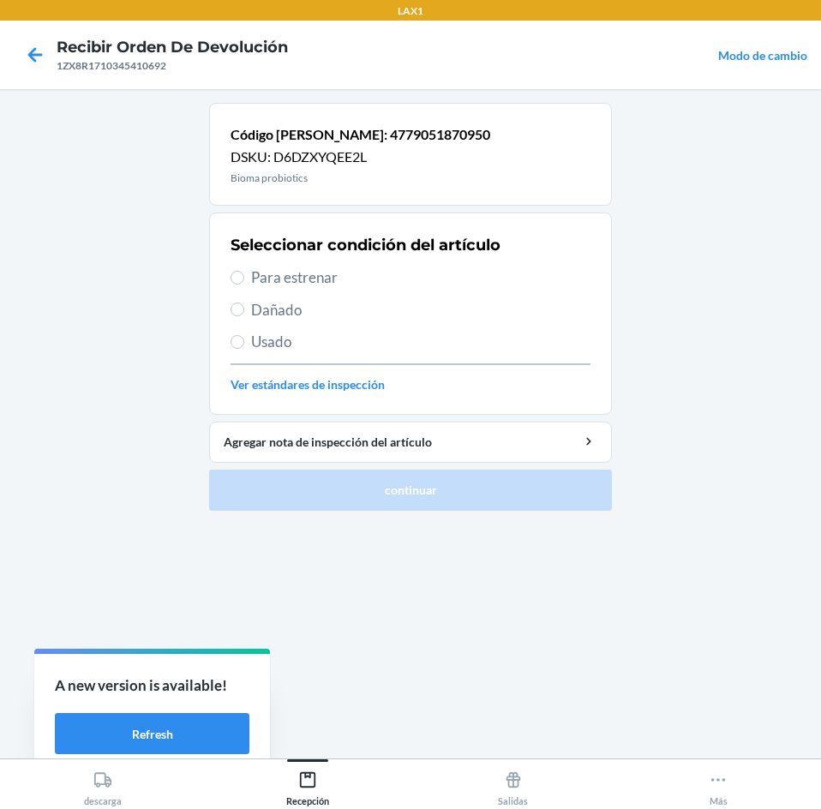
click at [355, 306] on span "Dañado" at bounding box center [420, 310] width 339 height 22
click at [244, 306] on input "Dañado" at bounding box center [237, 309] width 14 height 14
radio input "true"
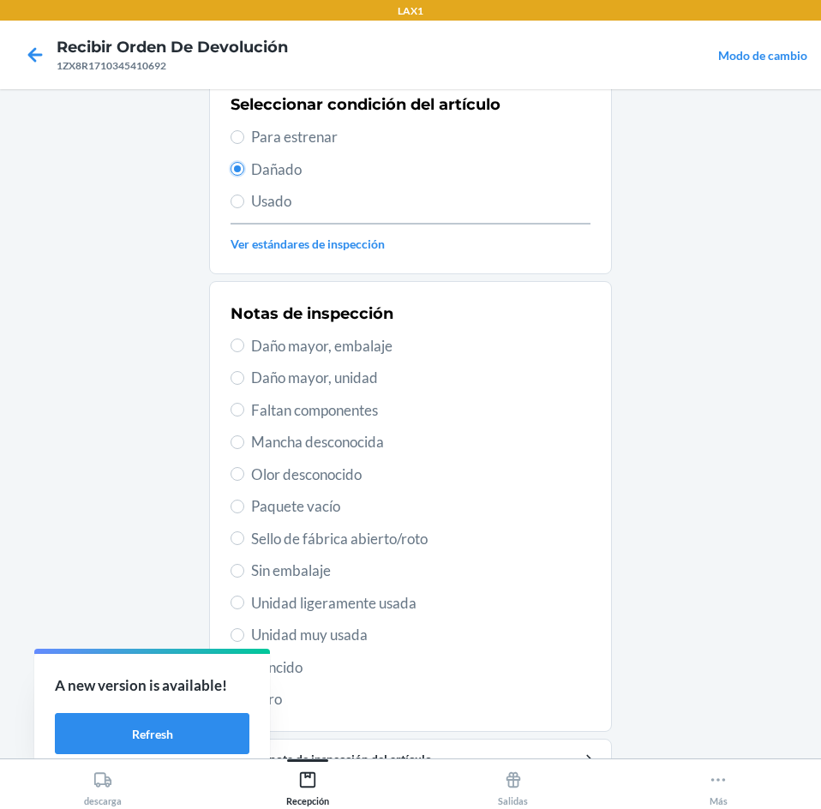
scroll to position [224, 0]
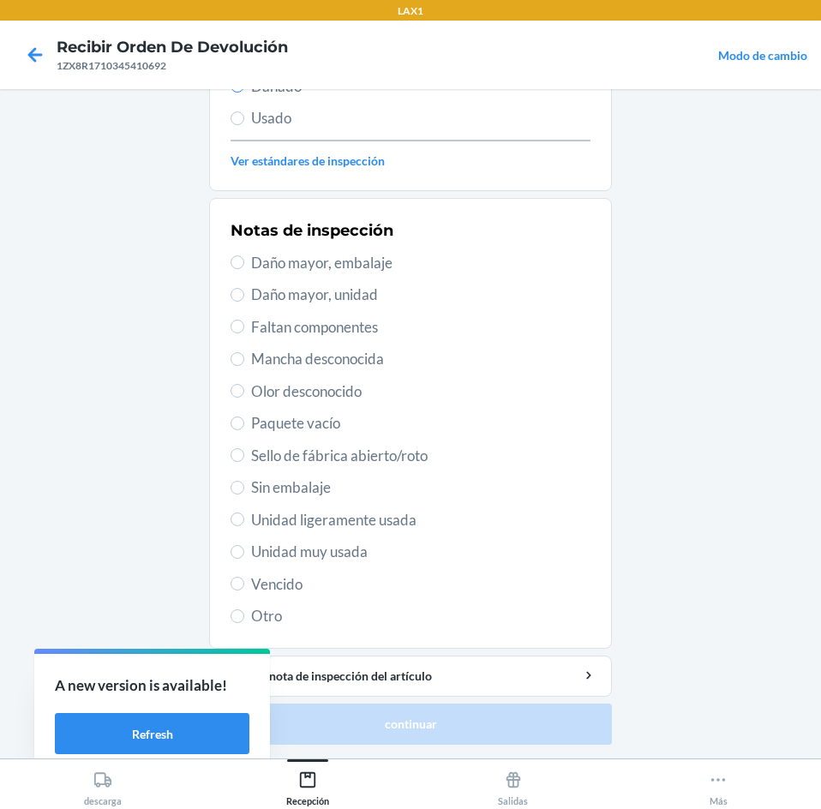
click at [418, 262] on span "Daño mayor, embalaje" at bounding box center [420, 263] width 339 height 22
click at [244, 262] on input "Daño mayor, embalaje" at bounding box center [237, 262] width 14 height 14
radio input "true"
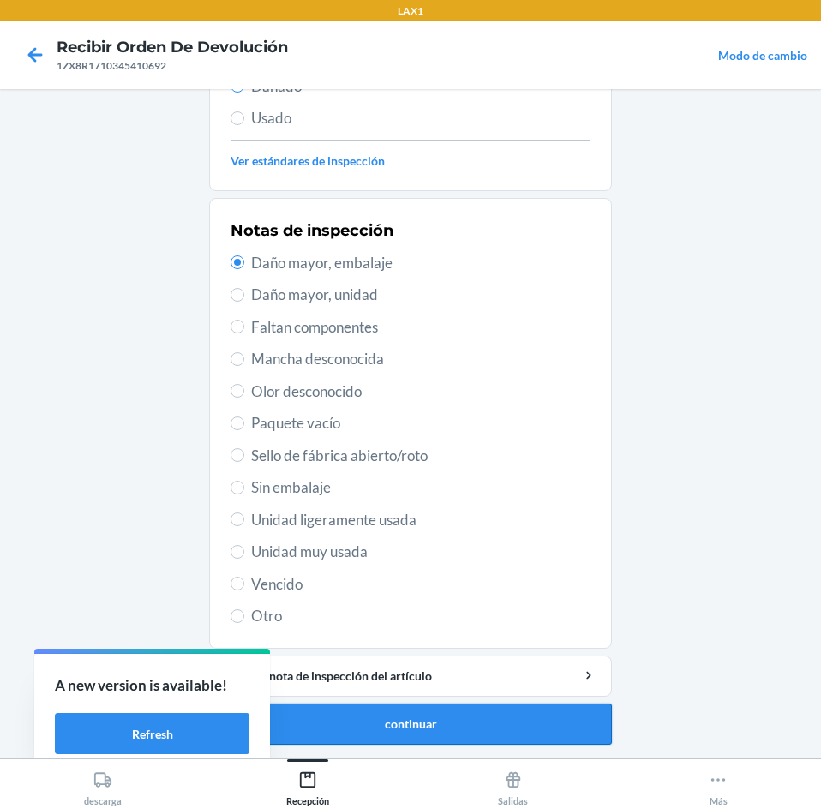
click at [465, 714] on button "continuar" at bounding box center [410, 723] width 403 height 41
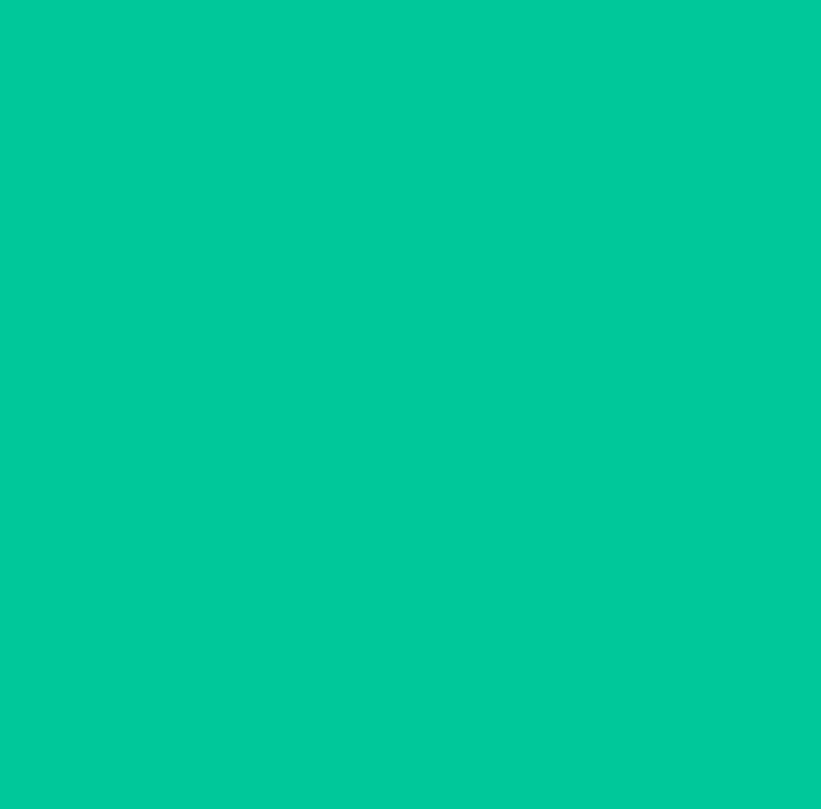
scroll to position [126, 0]
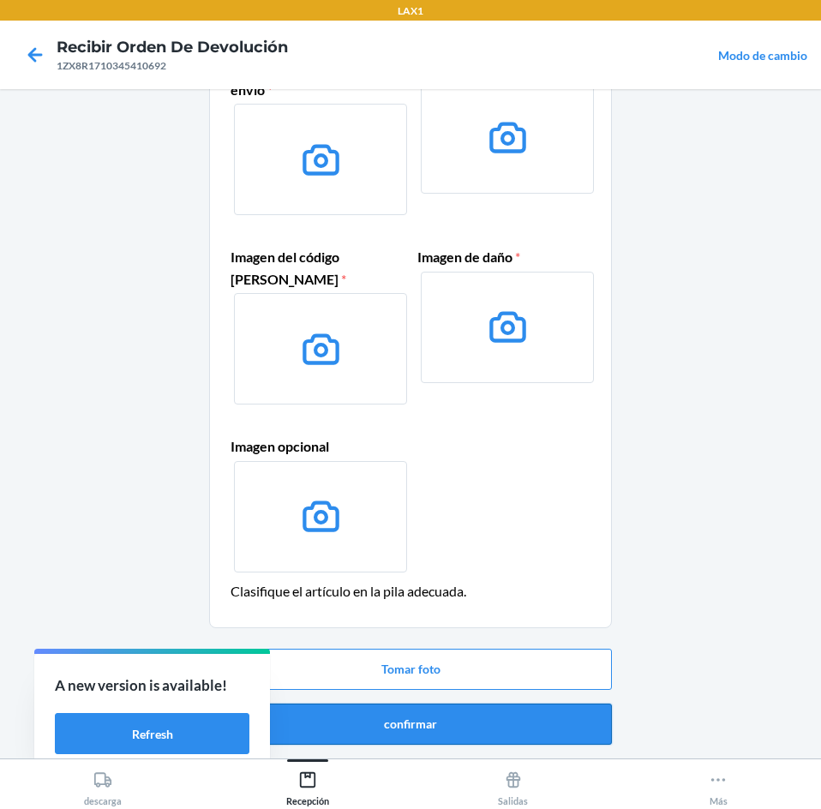
click at [473, 707] on button "confirmar" at bounding box center [410, 723] width 403 height 41
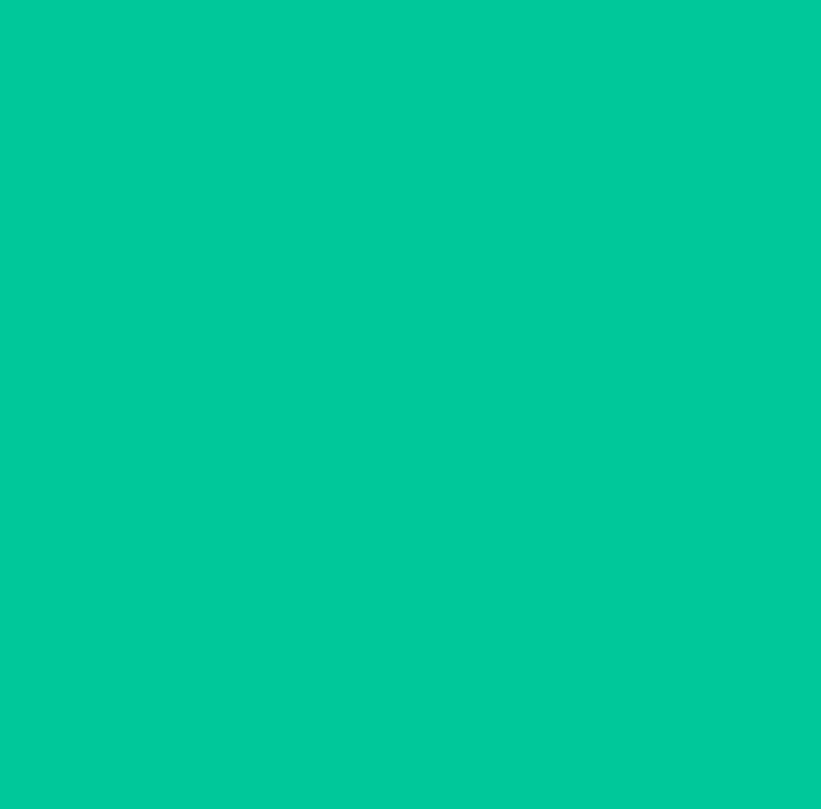
scroll to position [0, 0]
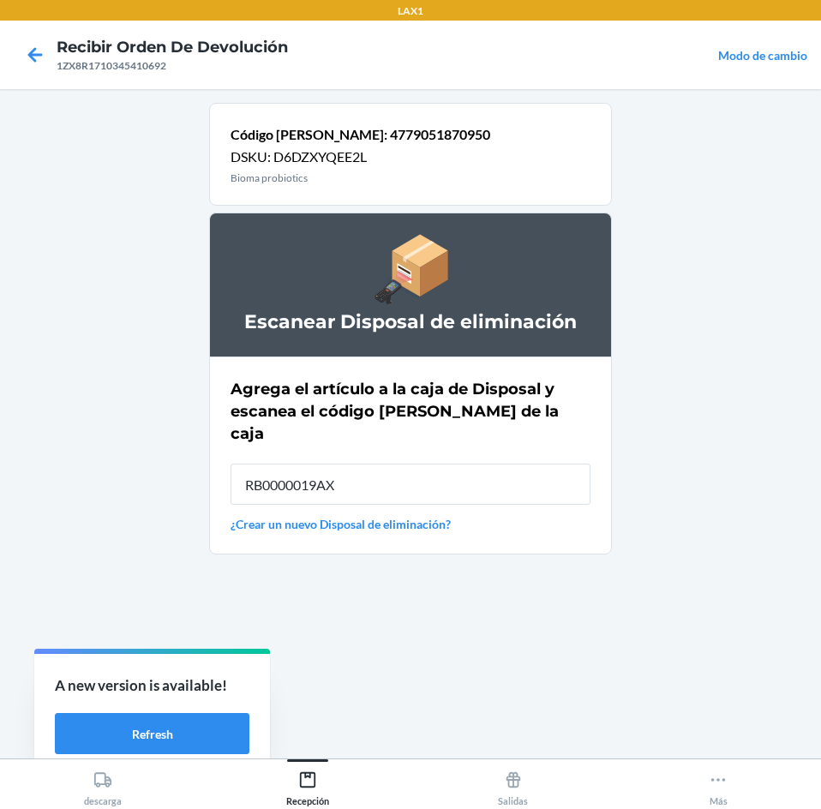
type input "RB0000019AX"
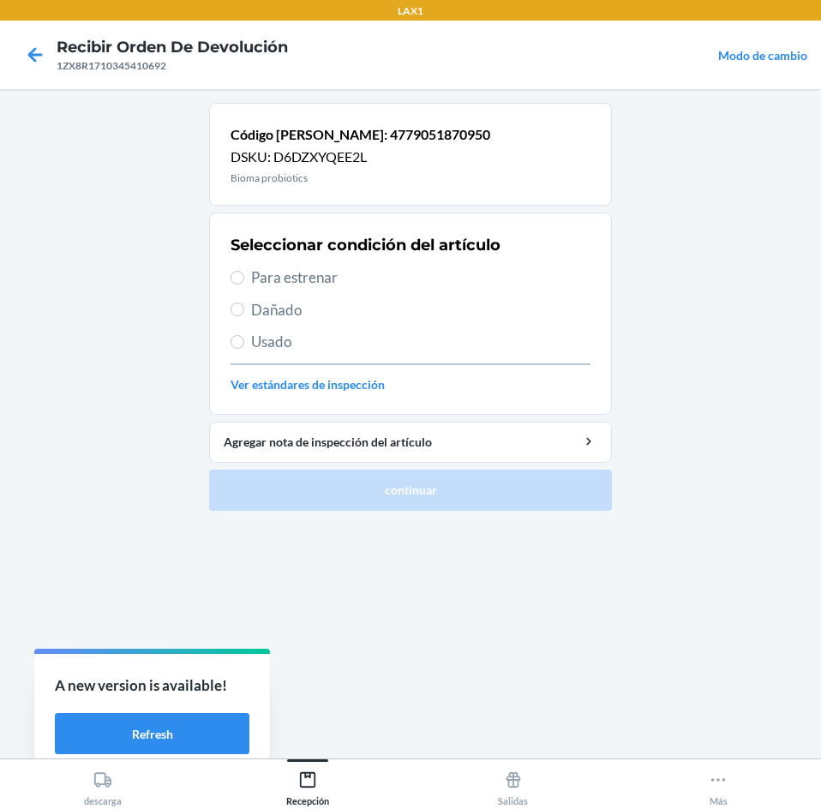
click at [358, 306] on span "Dañado" at bounding box center [420, 310] width 339 height 22
click at [244, 306] on input "Dañado" at bounding box center [237, 309] width 14 height 14
radio input "true"
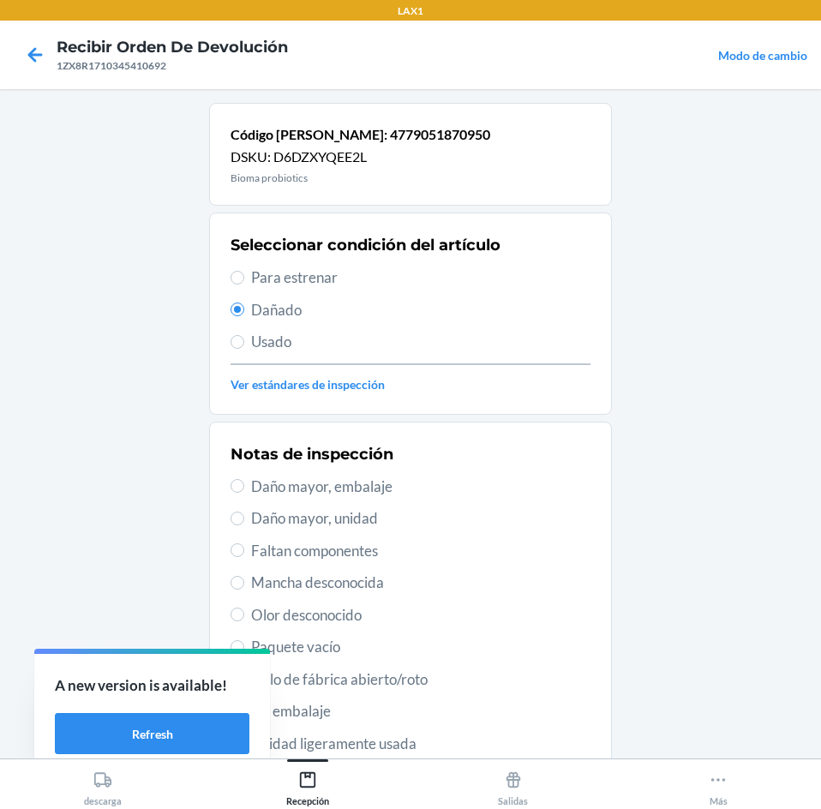
click at [394, 492] on span "Daño mayor, embalaje" at bounding box center [420, 486] width 339 height 22
click at [244, 492] on input "Daño mayor, embalaje" at bounding box center [237, 486] width 14 height 14
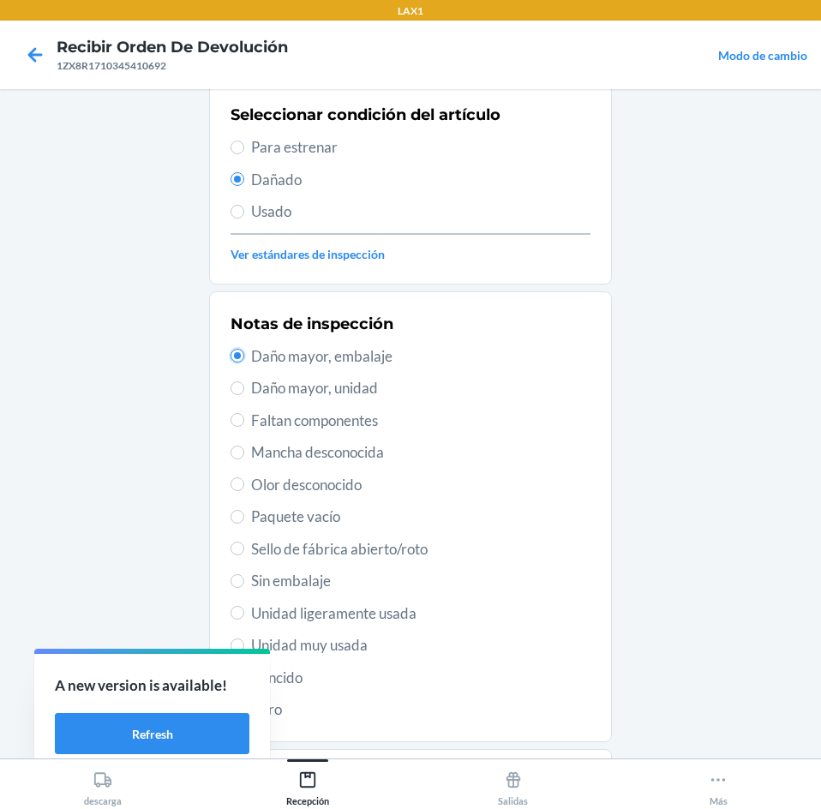
scroll to position [224, 0]
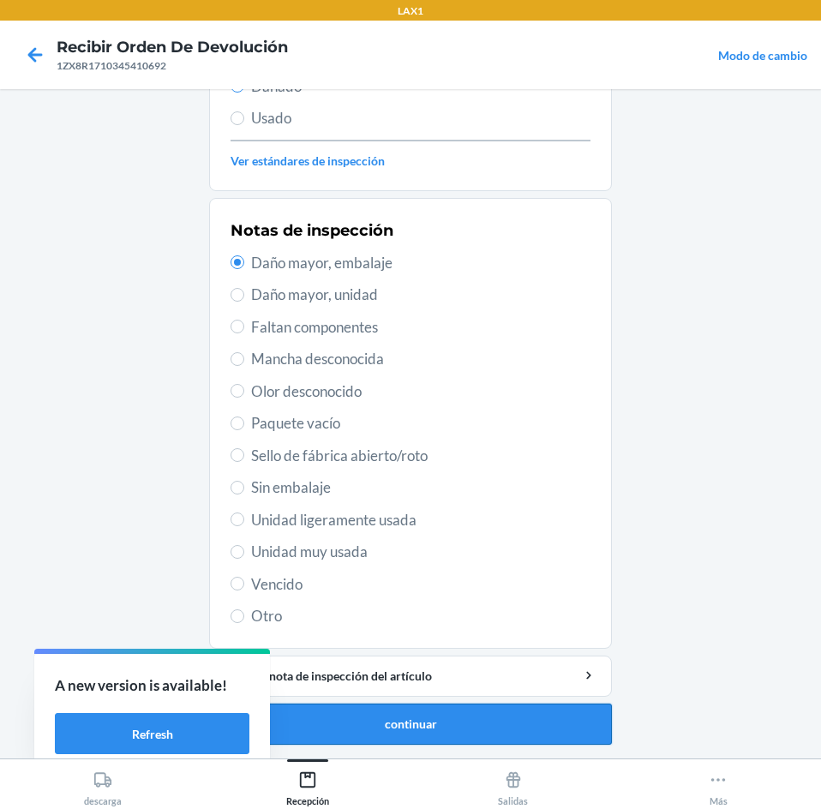
click at [502, 704] on button "continuar" at bounding box center [410, 723] width 403 height 41
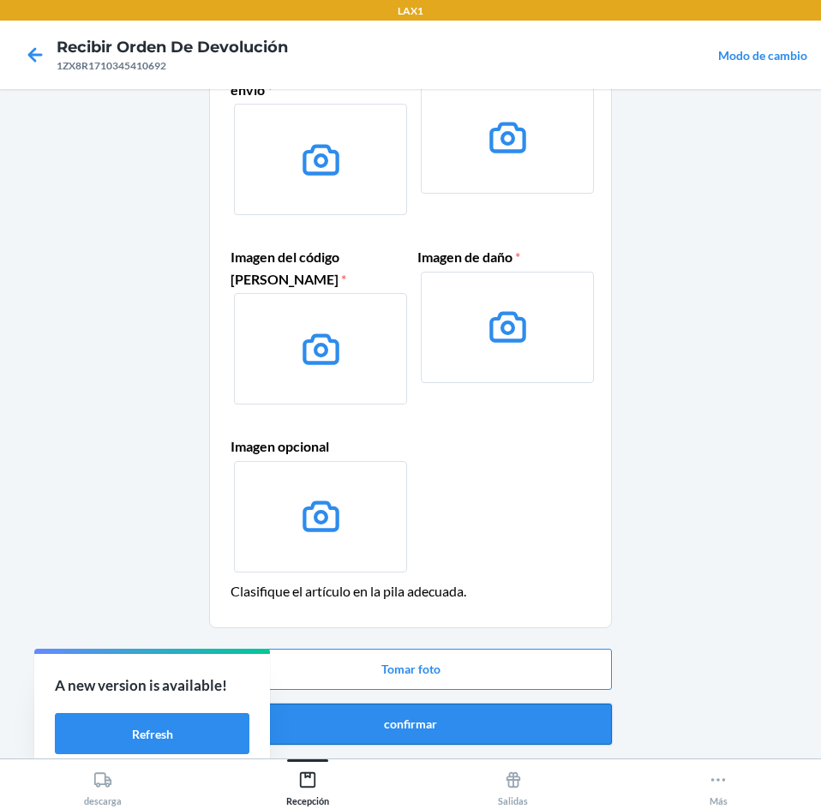
click at [483, 732] on button "confirmar" at bounding box center [410, 723] width 403 height 41
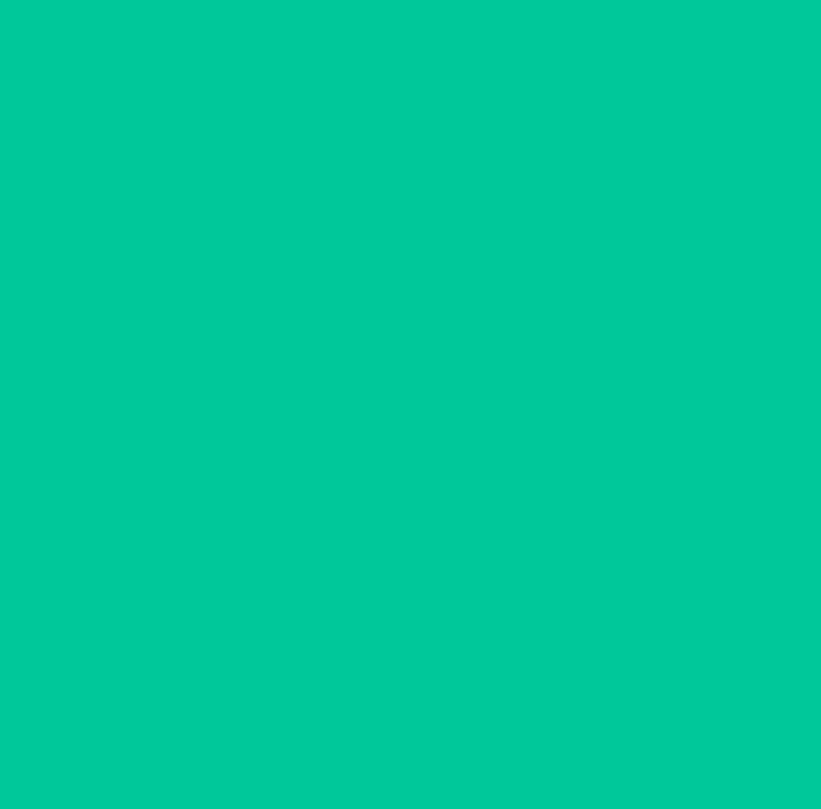
scroll to position [0, 0]
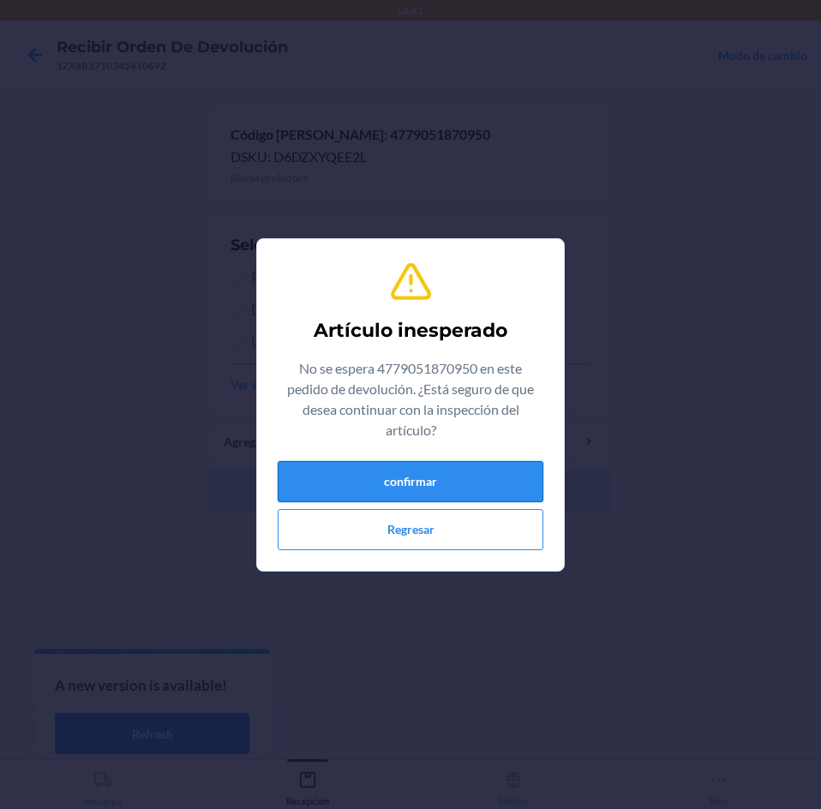
click at [462, 501] on button "confirmar" at bounding box center [411, 481] width 266 height 41
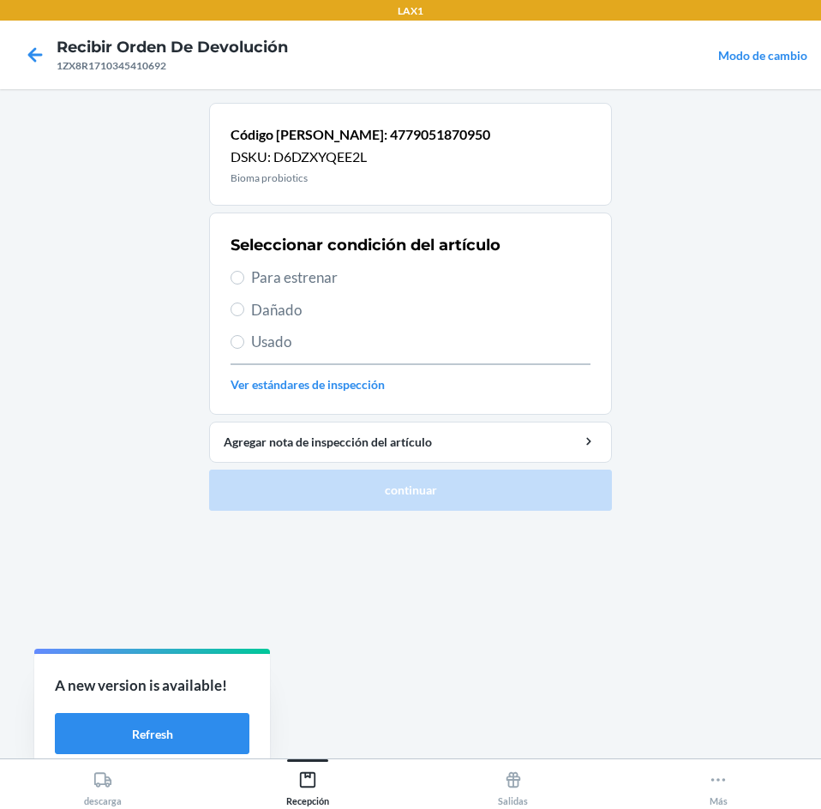
click at [387, 292] on div "Seleccionar condición del artículo Para estrenar Dañado Usado Ver estándares de…" at bounding box center [410, 314] width 360 height 170
click at [392, 285] on span "Para estrenar" at bounding box center [420, 277] width 339 height 22
click at [244, 284] on input "Para estrenar" at bounding box center [237, 278] width 14 height 14
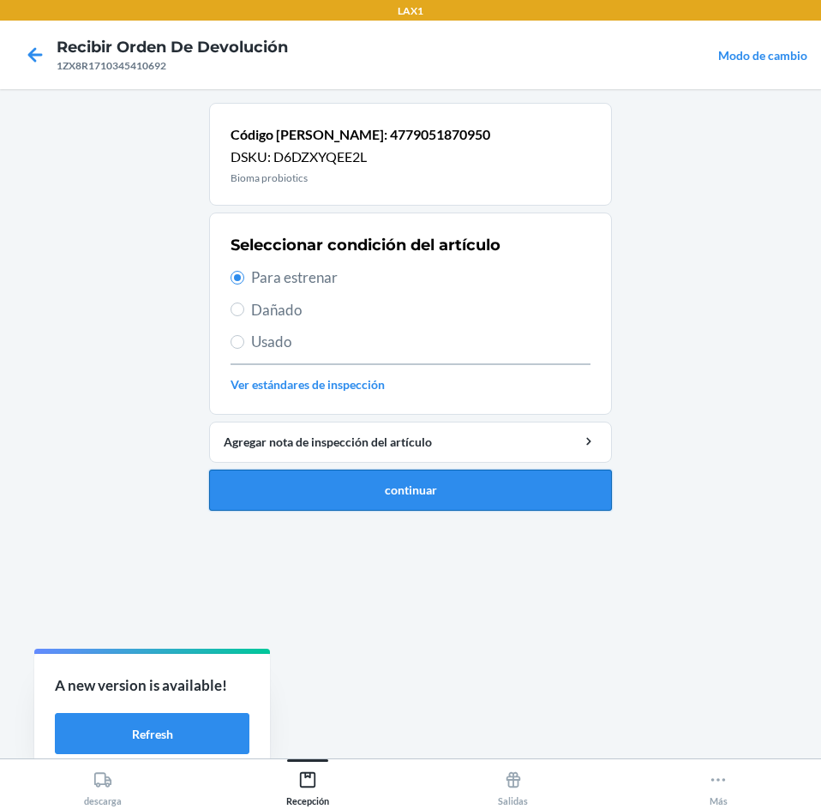
click at [432, 475] on button "continuar" at bounding box center [410, 489] width 403 height 41
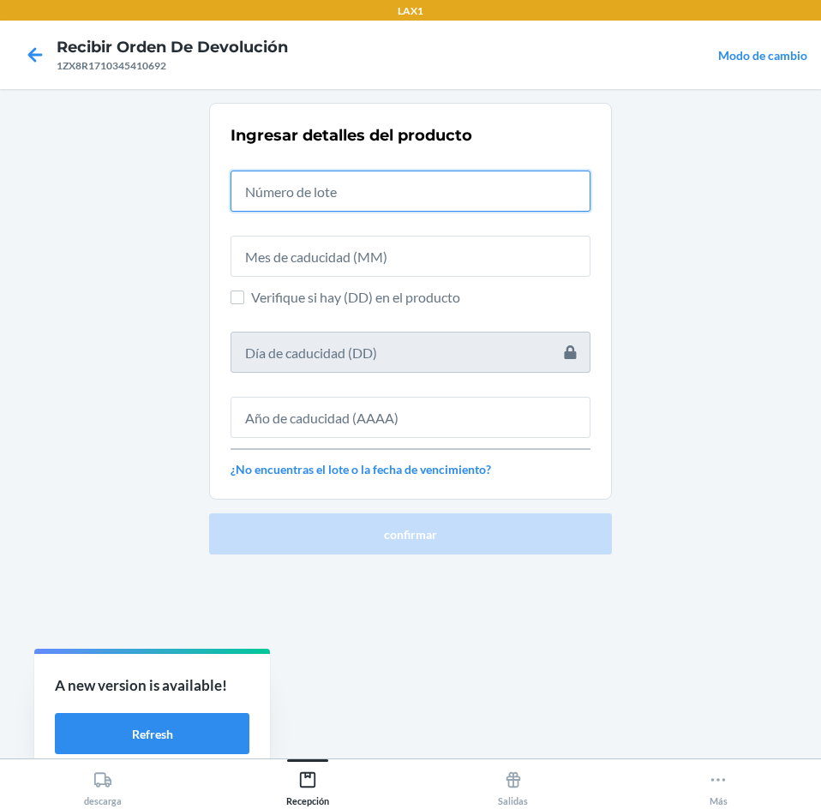
click at [391, 194] on input "text" at bounding box center [410, 190] width 360 height 41
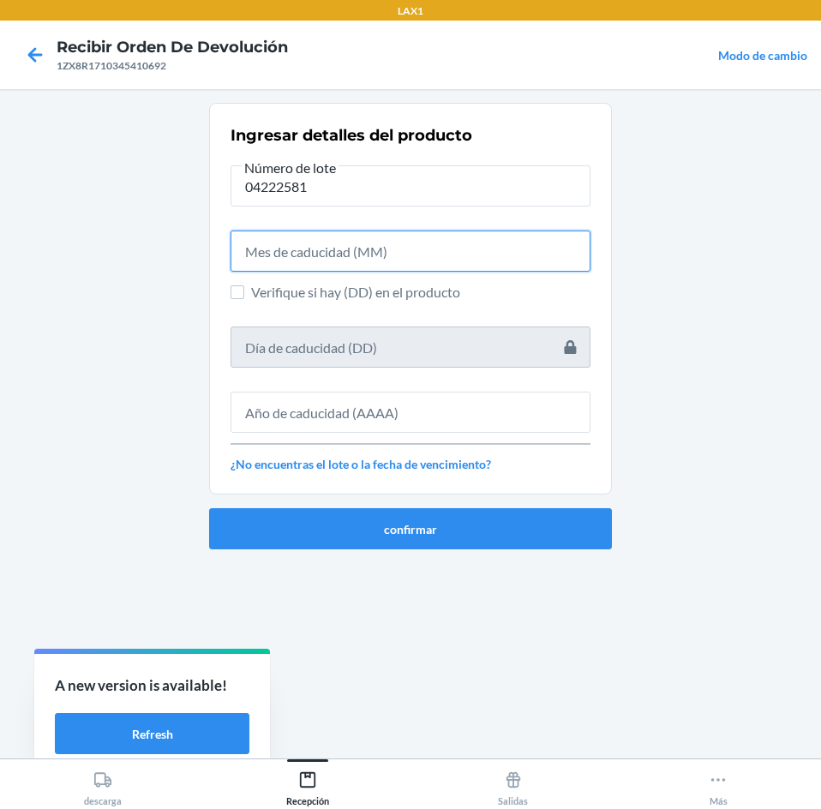
click at [404, 264] on input "text" at bounding box center [410, 250] width 360 height 41
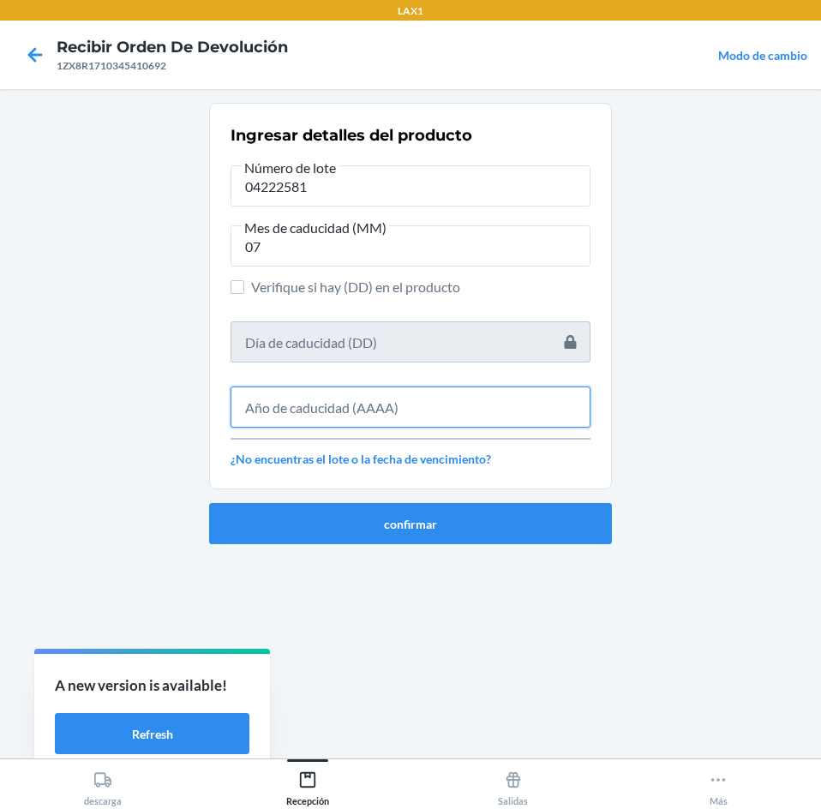
click at [456, 410] on input "text" at bounding box center [410, 406] width 360 height 41
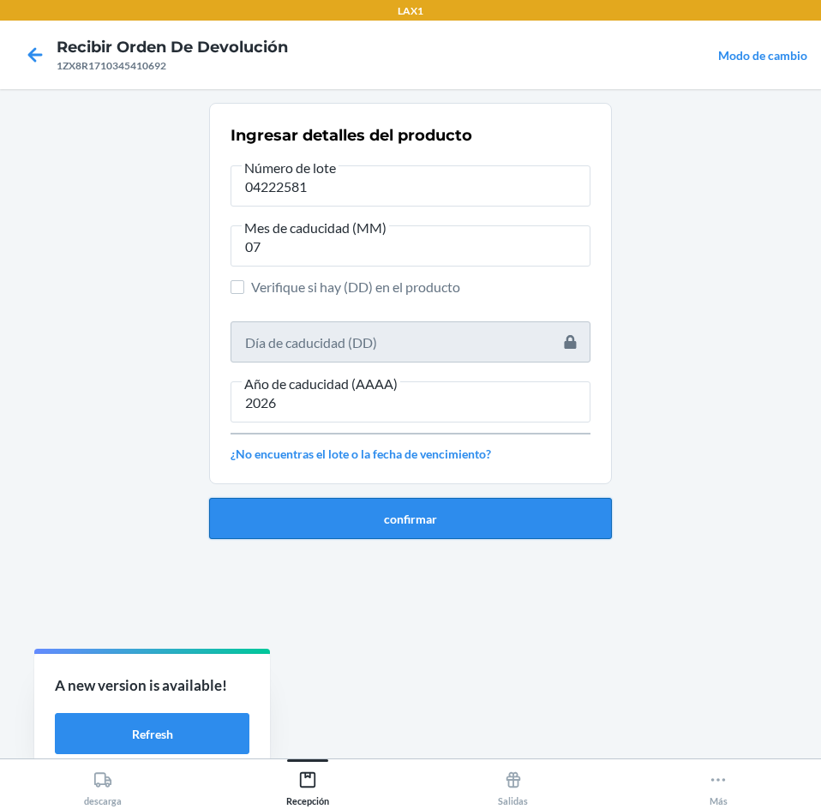
click at [481, 518] on button "confirmar" at bounding box center [410, 518] width 403 height 41
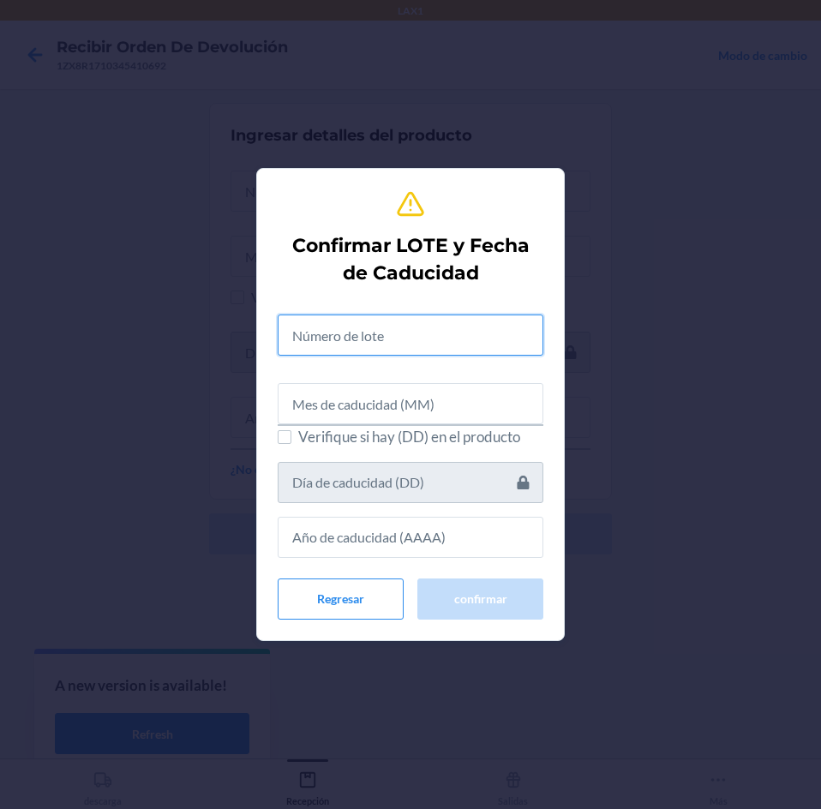
click at [415, 329] on input "text" at bounding box center [411, 334] width 266 height 41
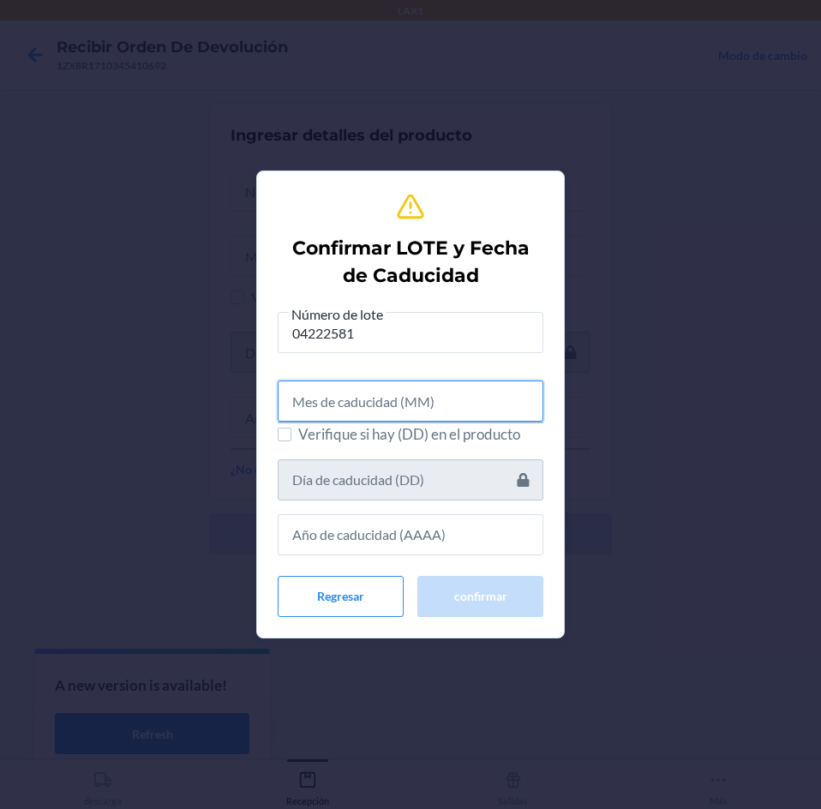
click at [421, 394] on input "text" at bounding box center [411, 400] width 266 height 41
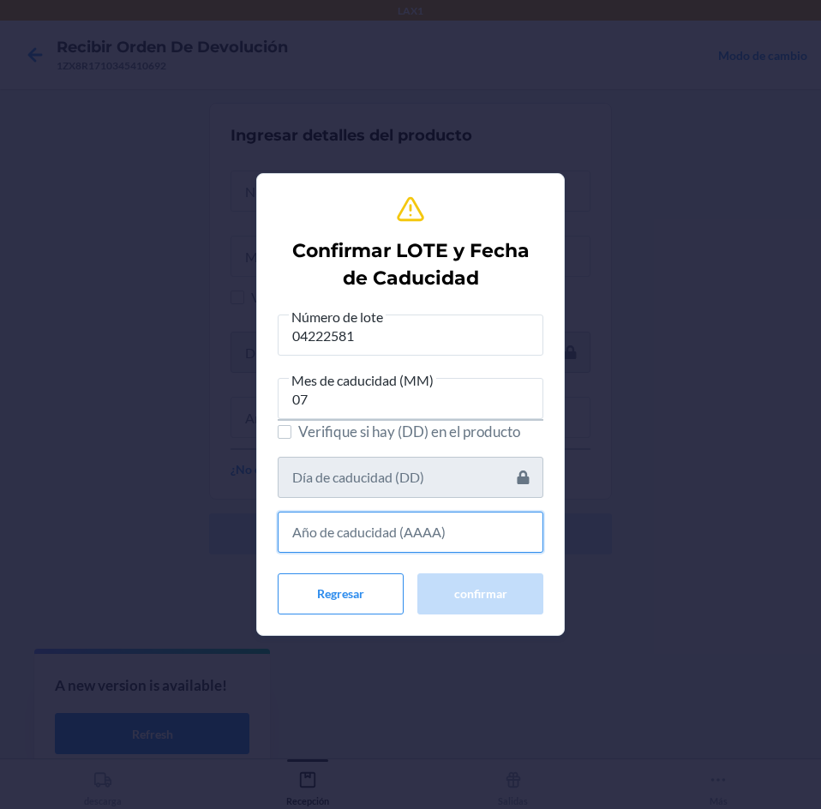
click at [495, 529] on input "text" at bounding box center [411, 531] width 266 height 41
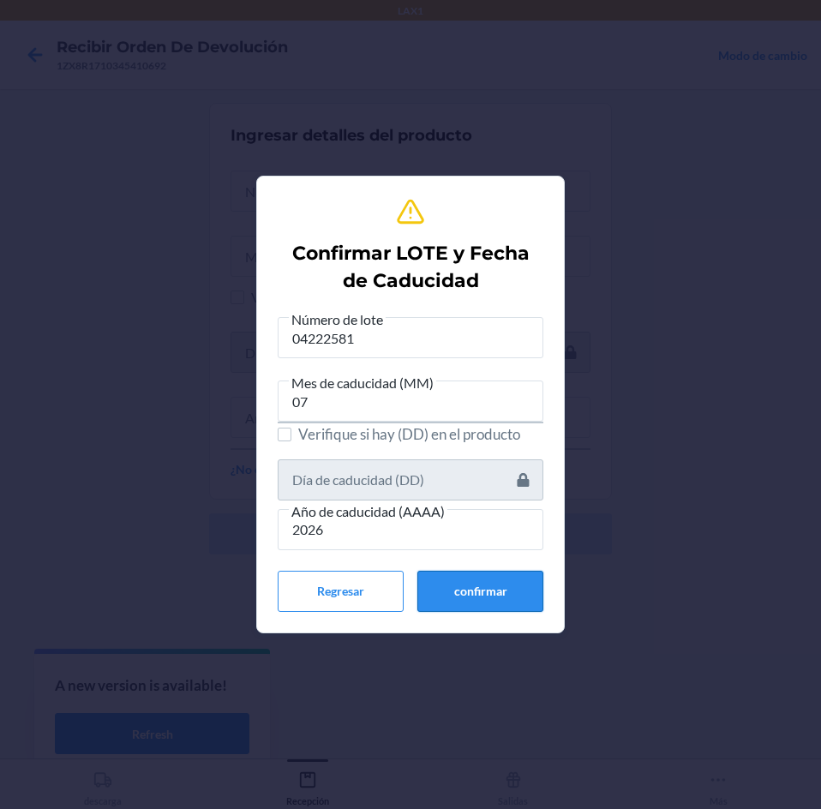
click at [486, 593] on button "confirmar" at bounding box center [480, 591] width 126 height 41
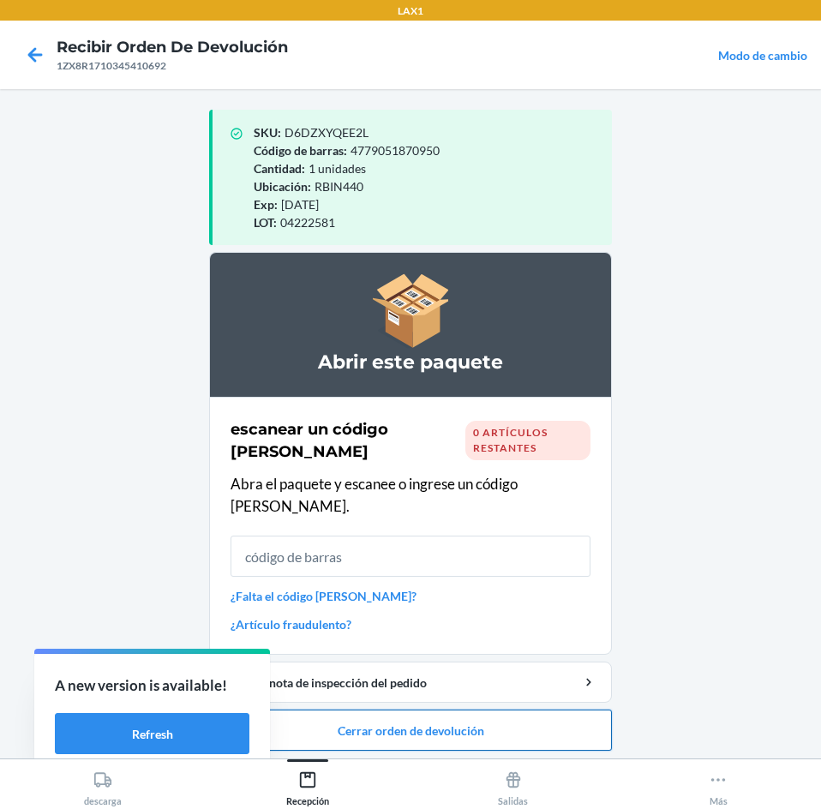
click at [497, 709] on button "Cerrar orden de devolución" at bounding box center [410, 729] width 403 height 41
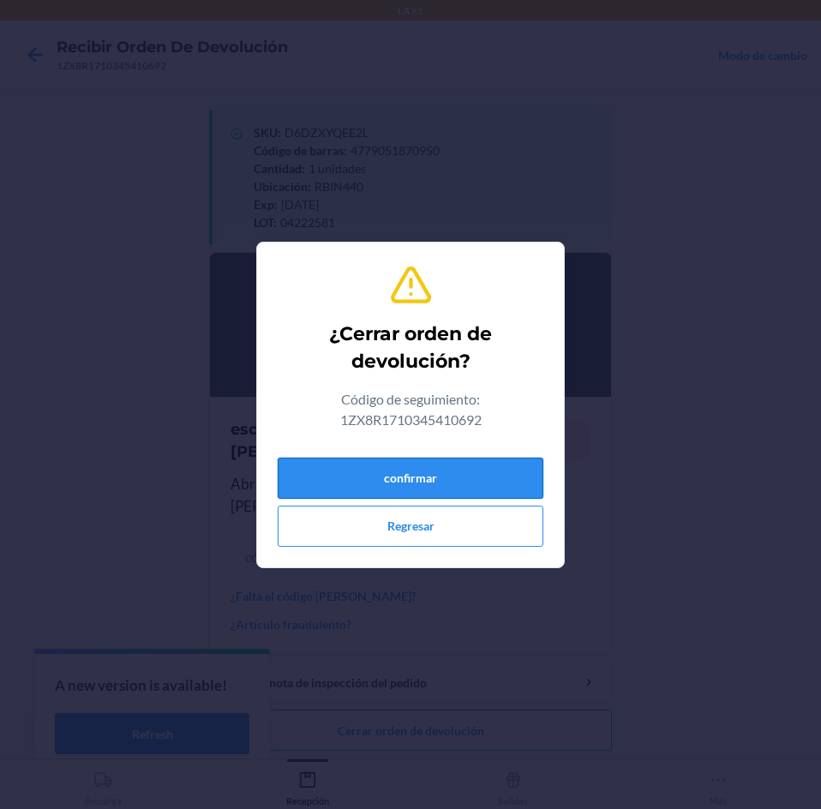
click at [476, 483] on button "confirmar" at bounding box center [411, 477] width 266 height 41
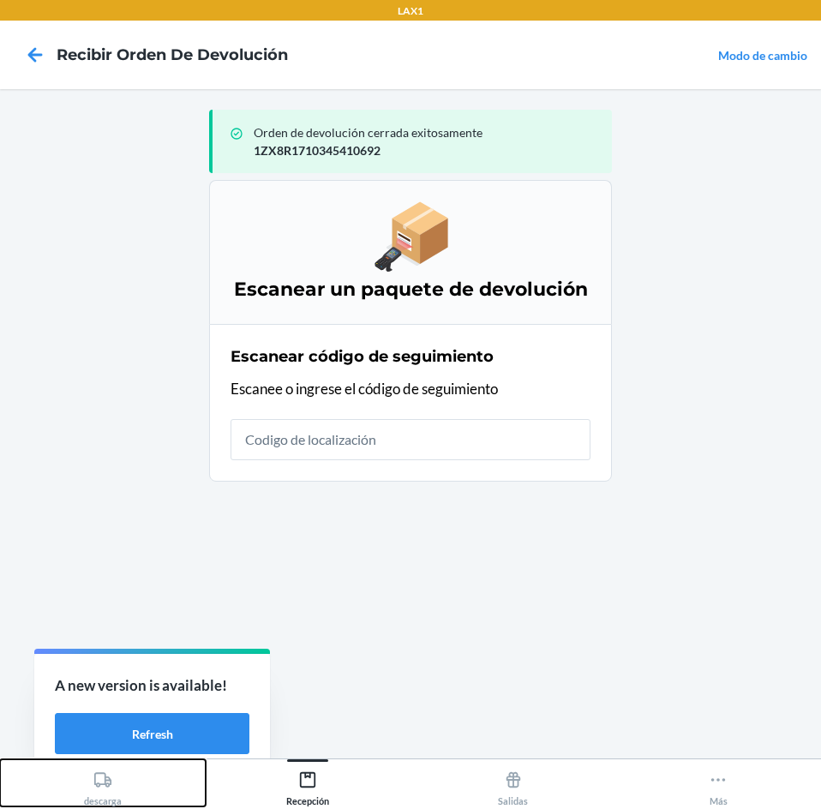
click at [81, 775] on button "descarga" at bounding box center [103, 782] width 206 height 47
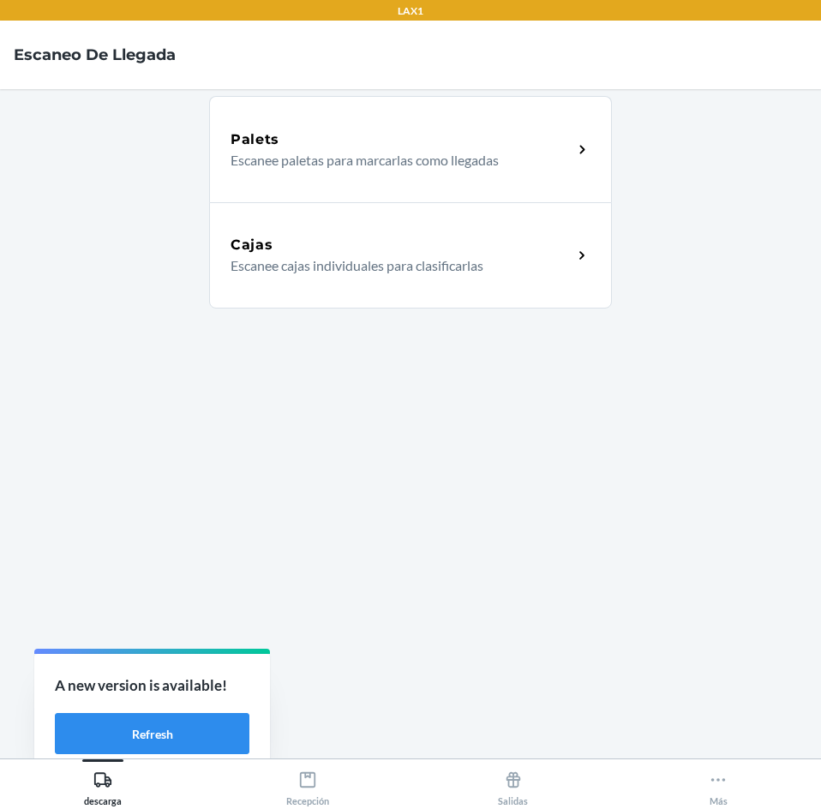
click at [344, 301] on div "Cajas Escanee cajas individuales para clasificarlas" at bounding box center [410, 255] width 403 height 106
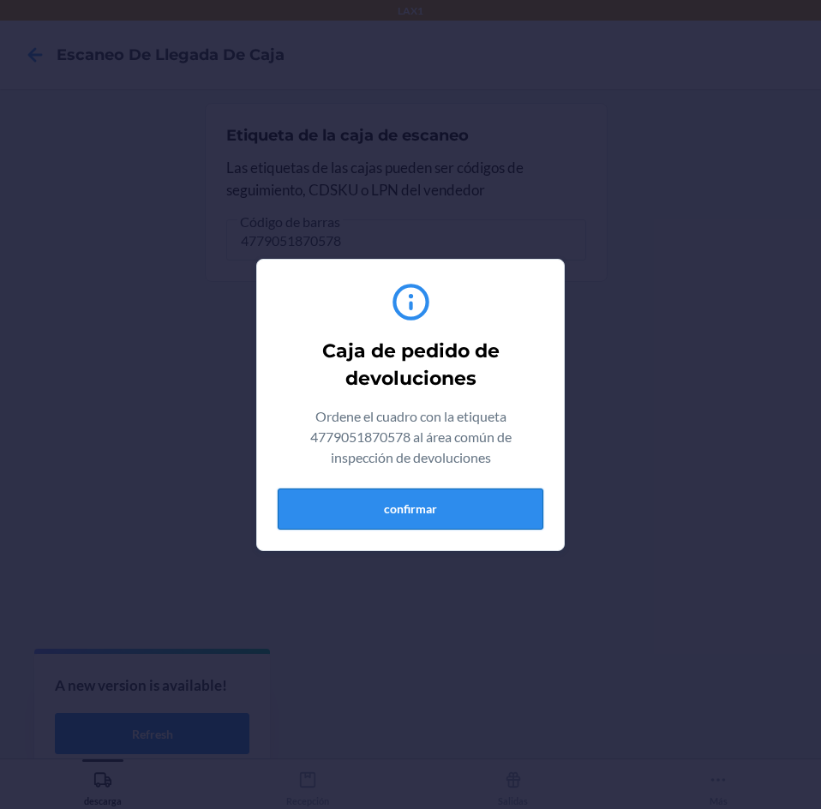
click at [402, 505] on button "confirmar" at bounding box center [411, 508] width 266 height 41
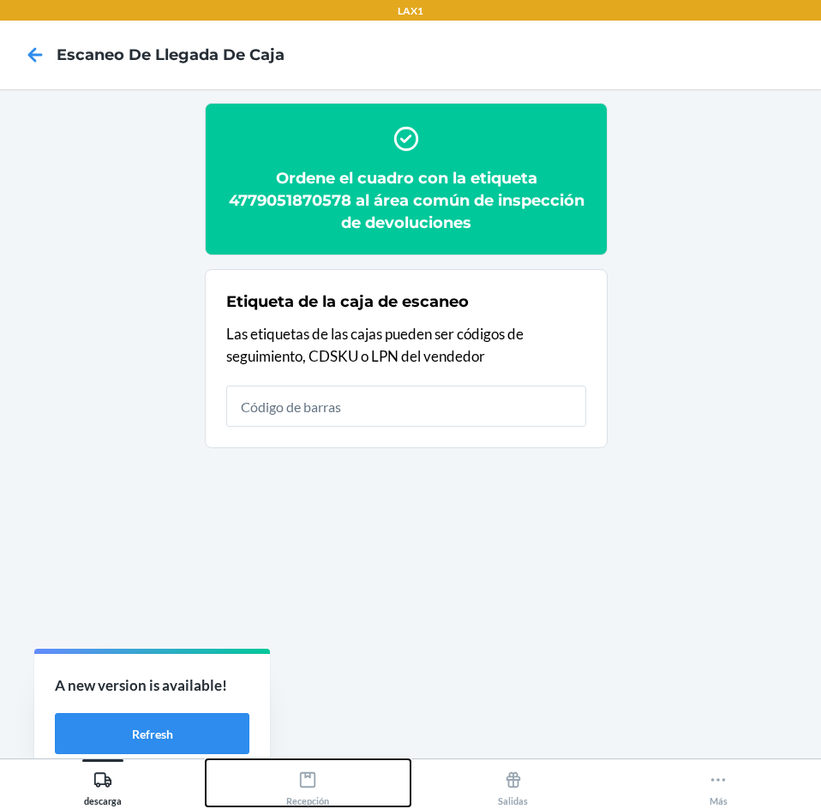
click at [328, 789] on div "Recepción" at bounding box center [307, 784] width 43 height 43
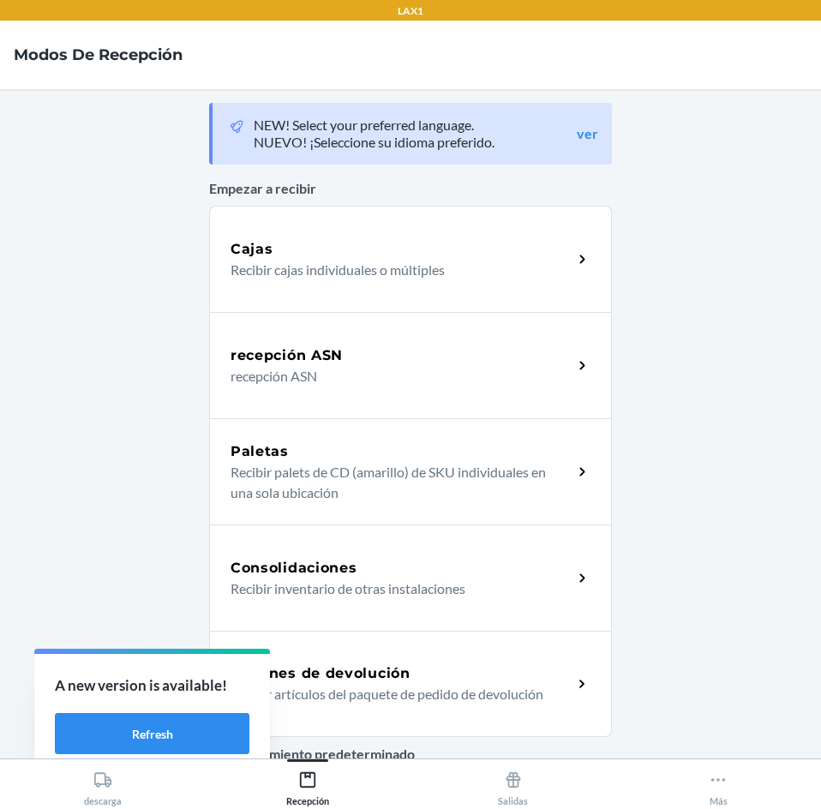
click at [404, 675] on div "Órdenes de devolución" at bounding box center [401, 673] width 342 height 21
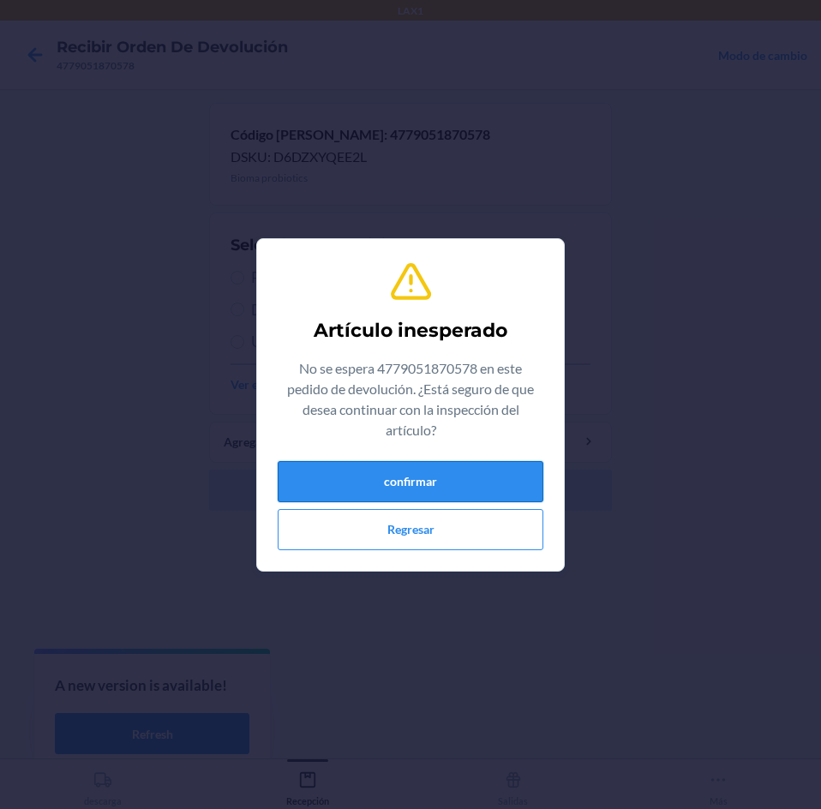
click at [422, 491] on button "confirmar" at bounding box center [411, 481] width 266 height 41
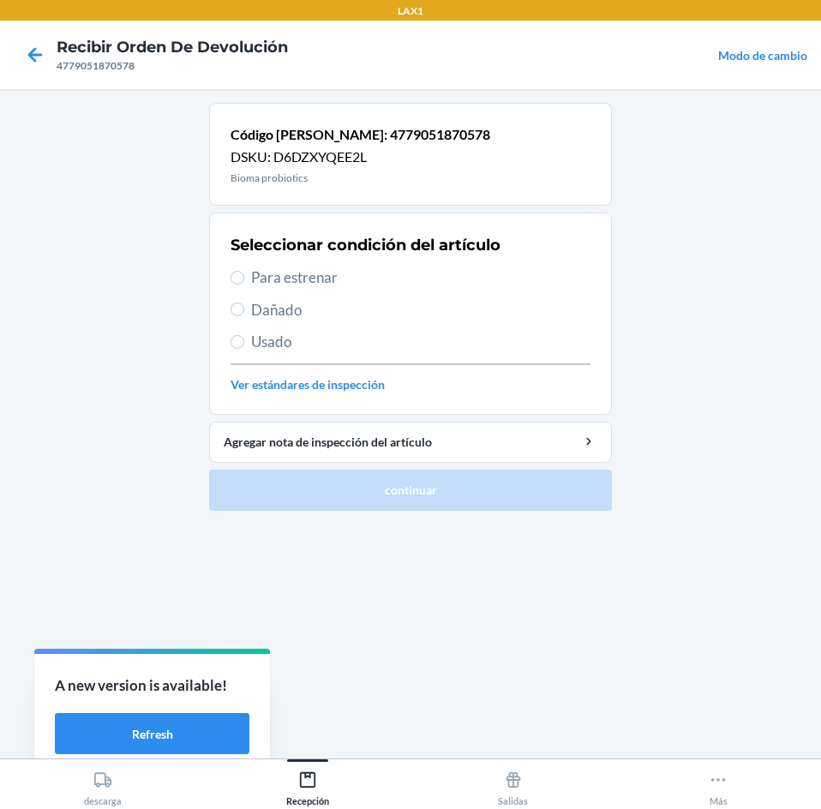
click at [377, 274] on span "Para estrenar" at bounding box center [420, 277] width 339 height 22
click at [244, 274] on input "Para estrenar" at bounding box center [237, 278] width 14 height 14
click at [396, 278] on span "Para estrenar" at bounding box center [420, 277] width 339 height 22
click at [244, 278] on input "Para estrenar" at bounding box center [237, 278] width 14 height 14
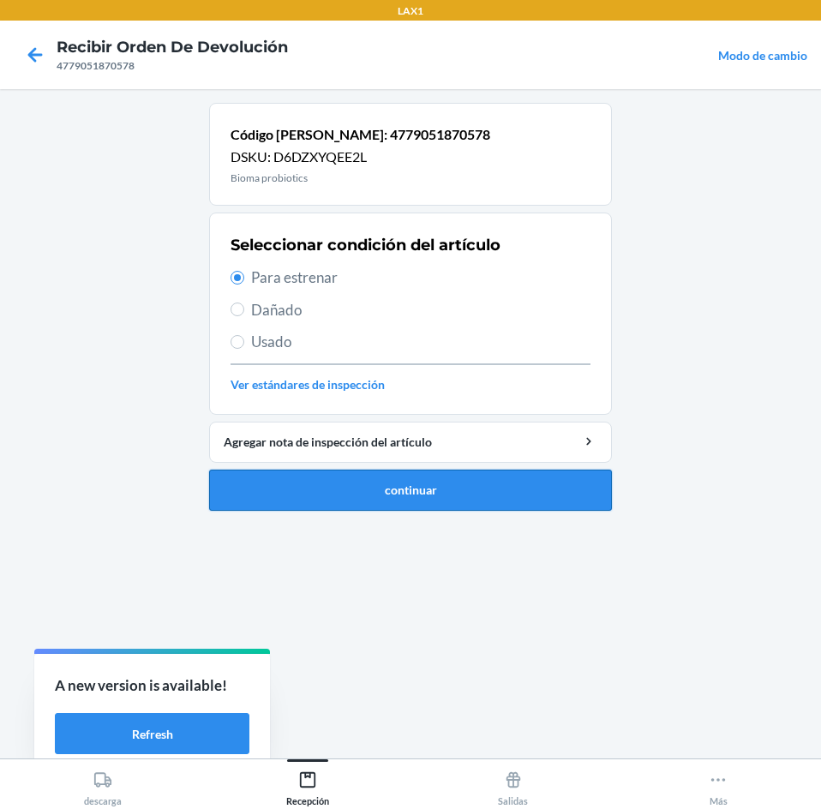
click at [439, 491] on button "continuar" at bounding box center [410, 489] width 403 height 41
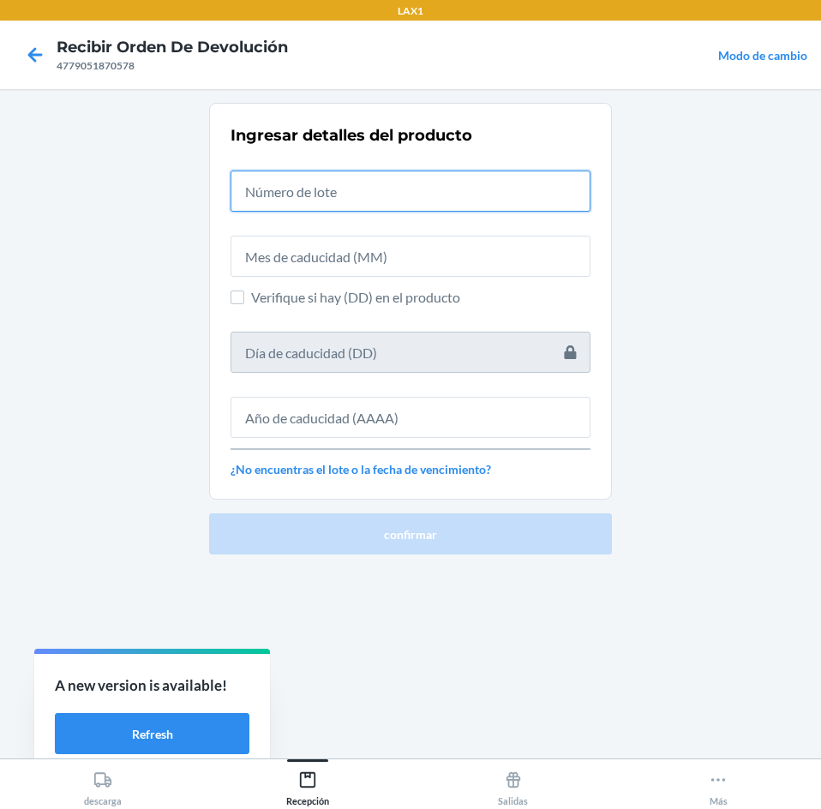
click at [388, 188] on input "text" at bounding box center [410, 190] width 360 height 41
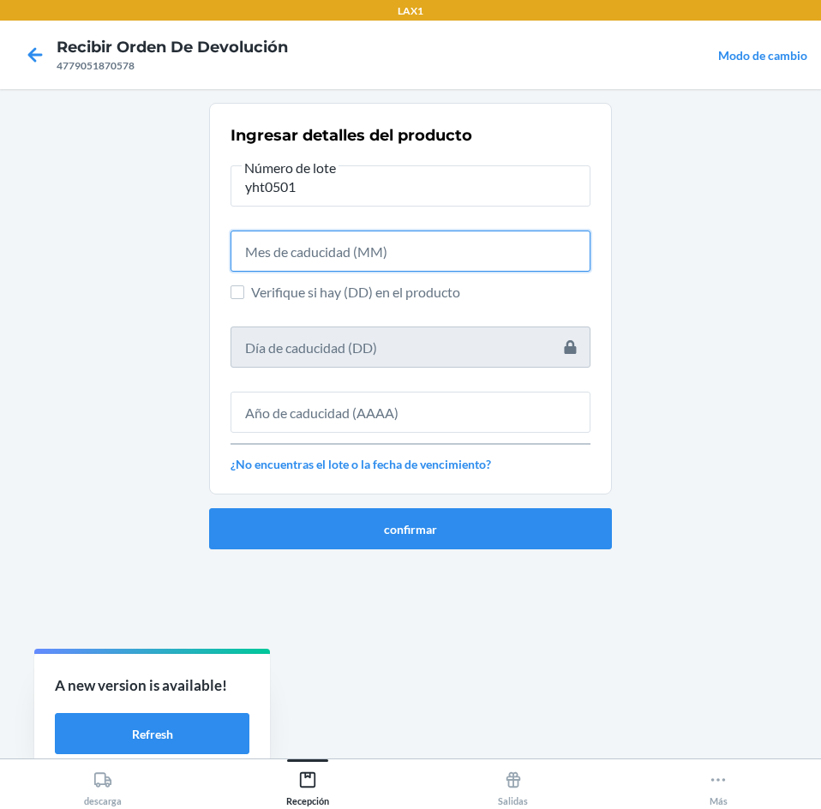
click at [392, 251] on input "text" at bounding box center [410, 250] width 360 height 41
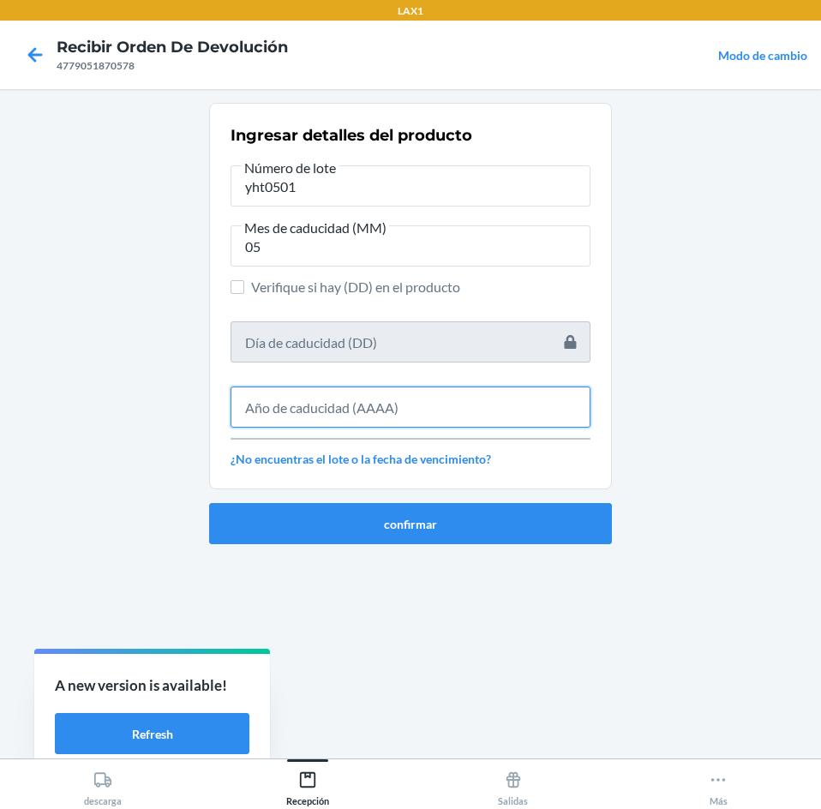
click at [431, 421] on input "text" at bounding box center [410, 406] width 360 height 41
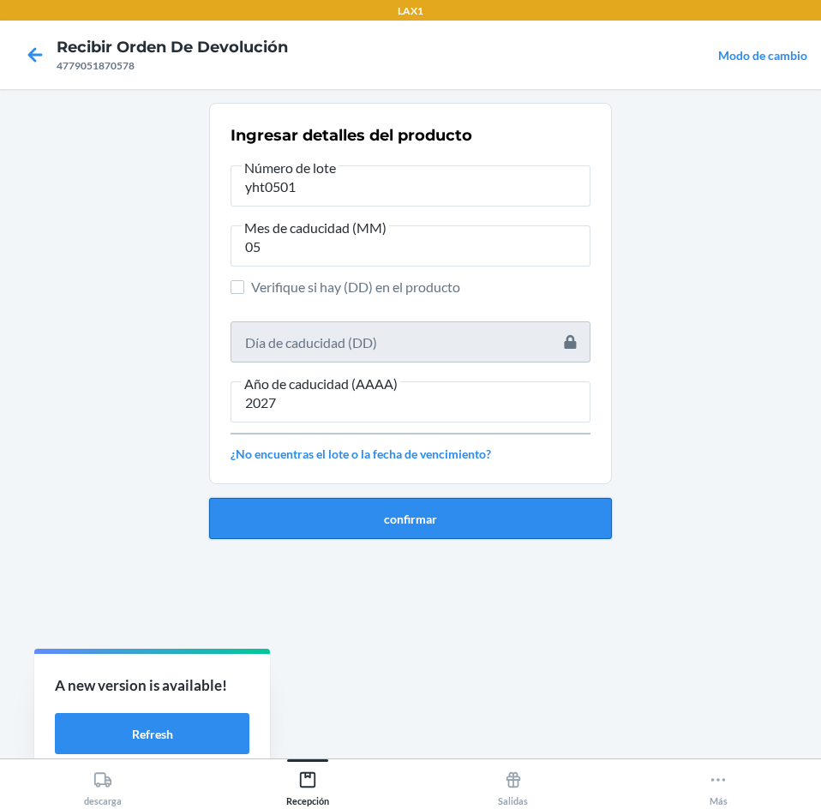
click at [453, 506] on button "confirmar" at bounding box center [410, 518] width 403 height 41
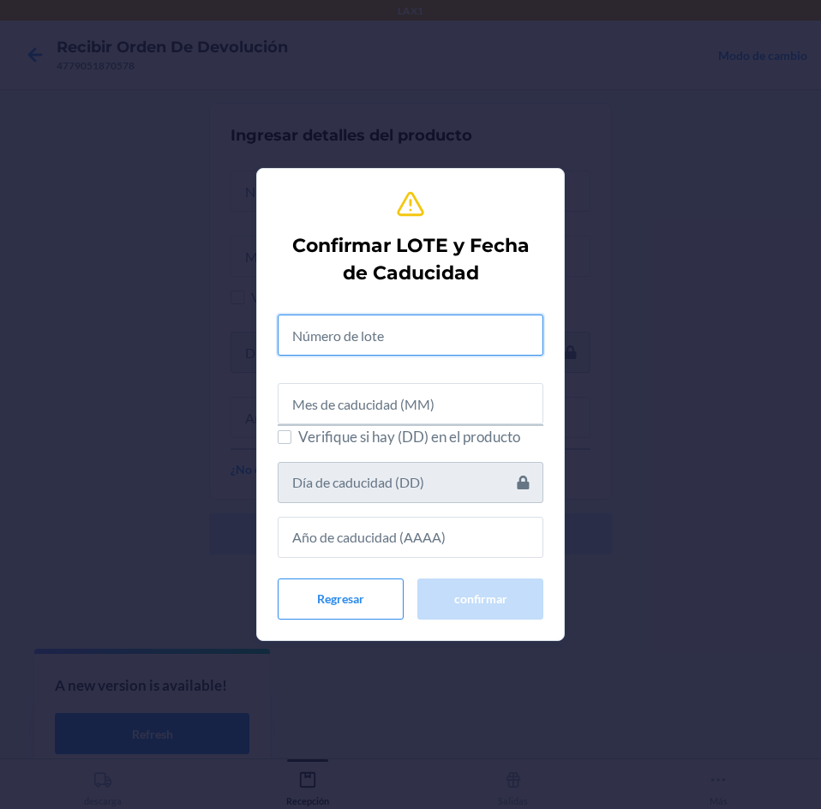
click at [404, 343] on input "text" at bounding box center [411, 334] width 266 height 41
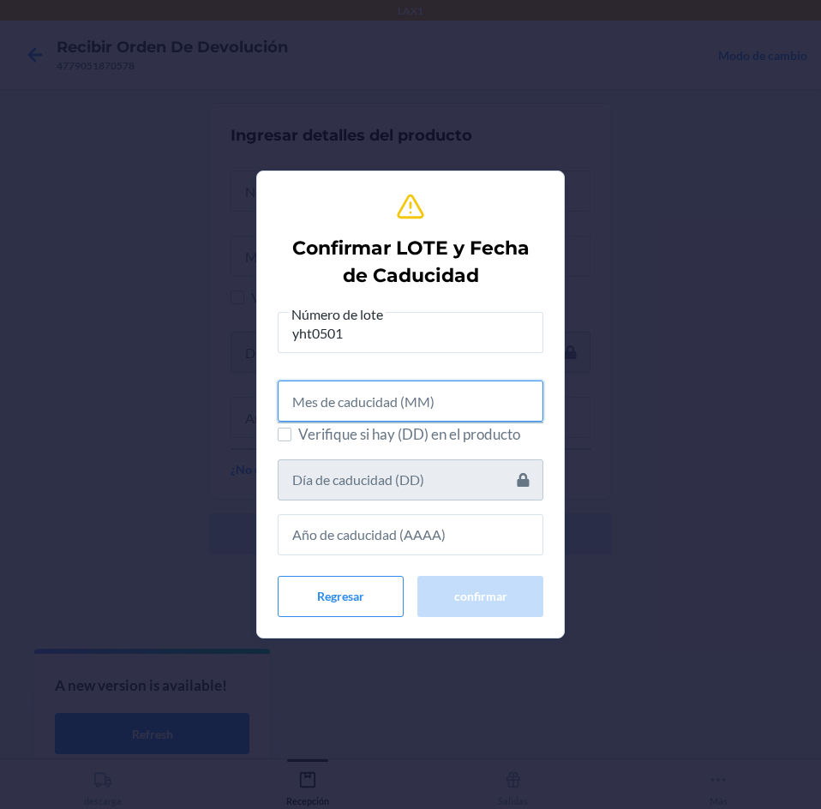
click at [414, 420] on input "text" at bounding box center [411, 400] width 266 height 41
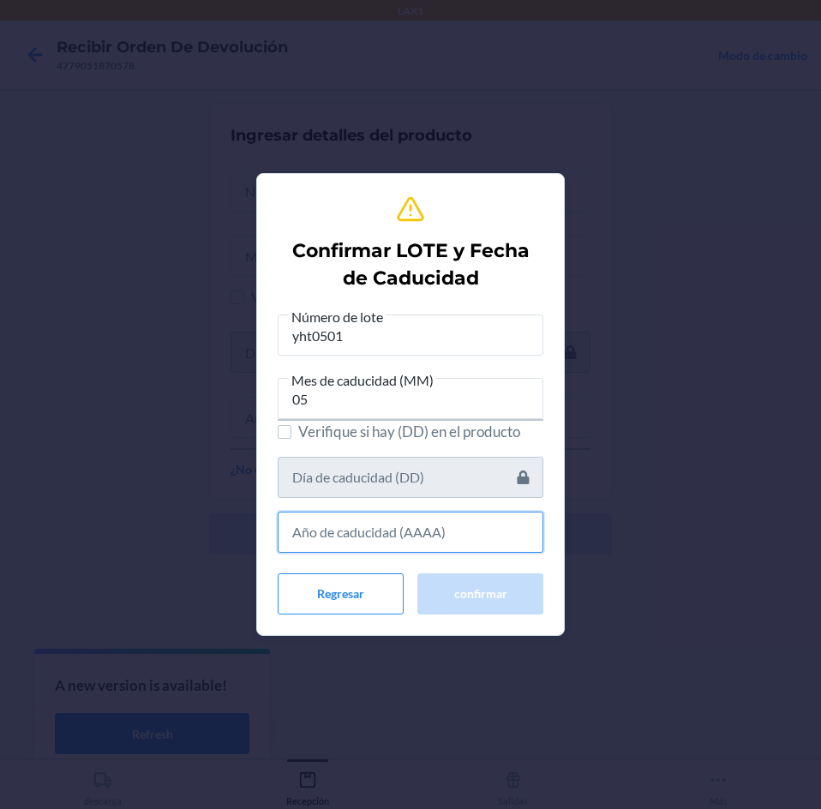
click at [432, 541] on input "text" at bounding box center [411, 531] width 266 height 41
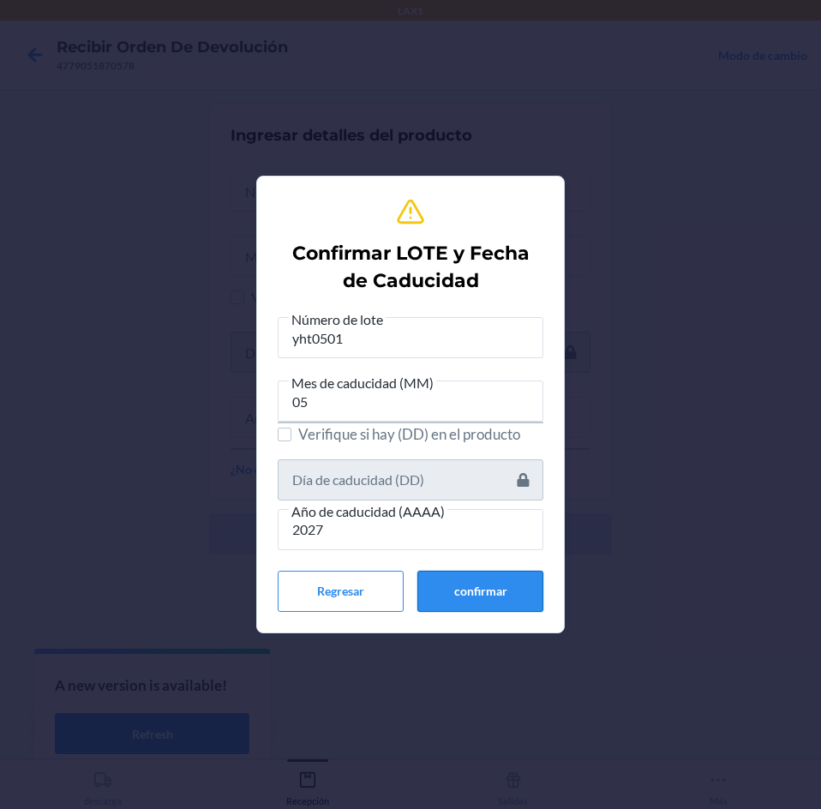
click at [451, 574] on button "confirmar" at bounding box center [480, 591] width 126 height 41
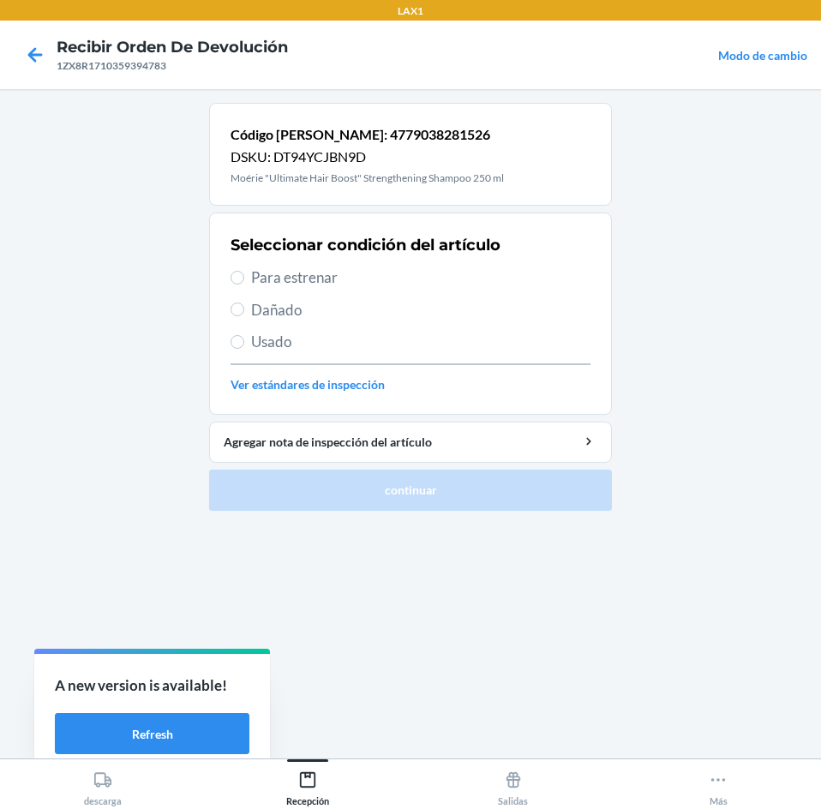
drag, startPoint x: 463, startPoint y: 278, endPoint x: 465, endPoint y: 294, distance: 15.5
click at [463, 278] on span "Para estrenar" at bounding box center [420, 277] width 339 height 22
click at [244, 278] on input "Para estrenar" at bounding box center [237, 278] width 14 height 14
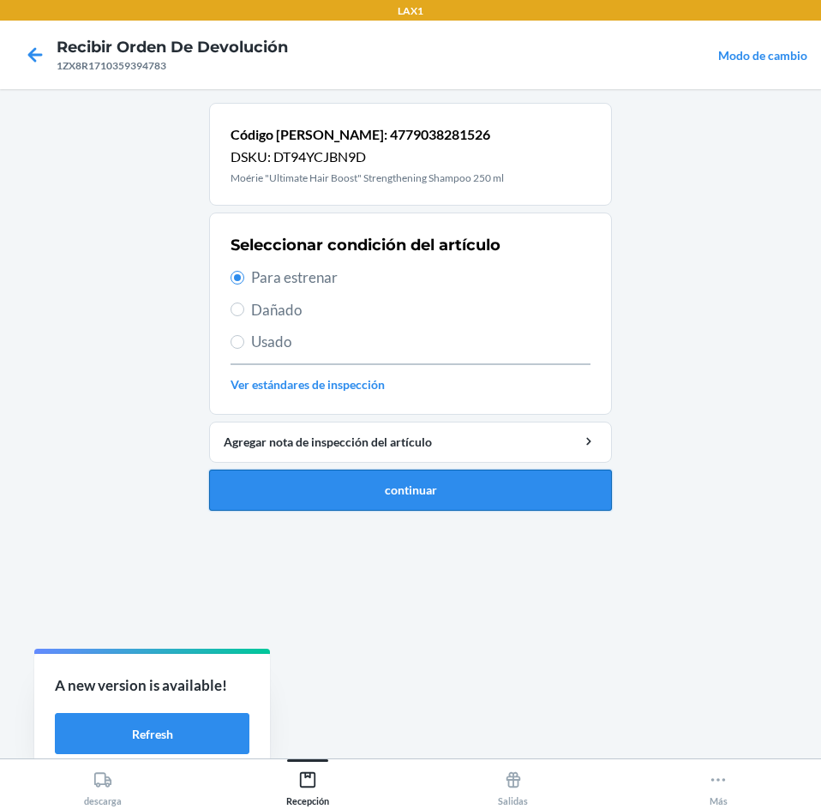
click at [470, 496] on button "continuar" at bounding box center [410, 489] width 403 height 41
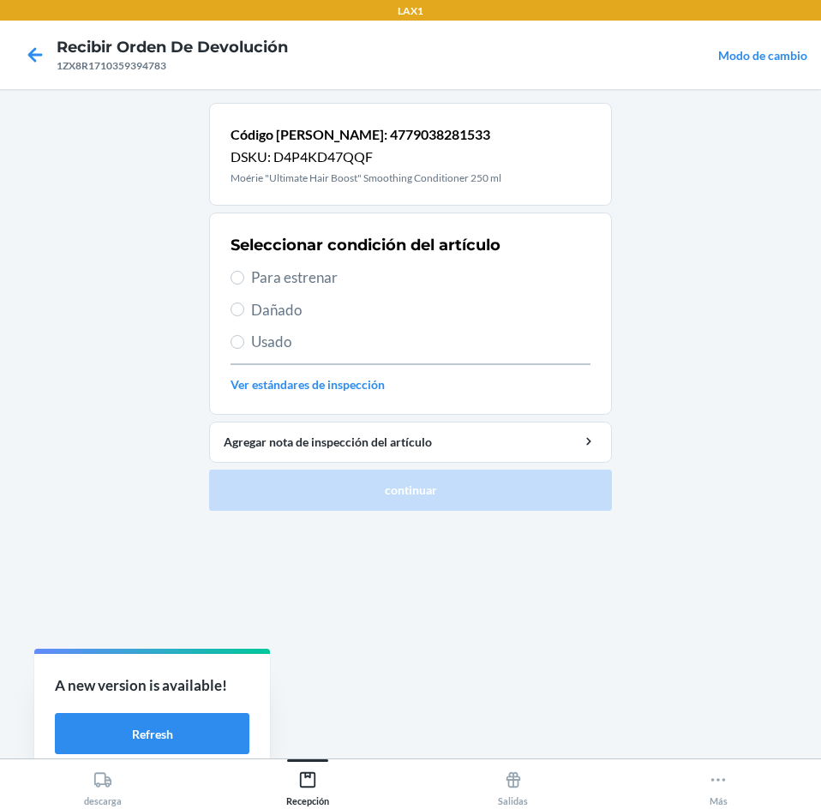
click at [374, 270] on span "Para estrenar" at bounding box center [420, 277] width 339 height 22
click at [244, 271] on input "Para estrenar" at bounding box center [237, 278] width 14 height 14
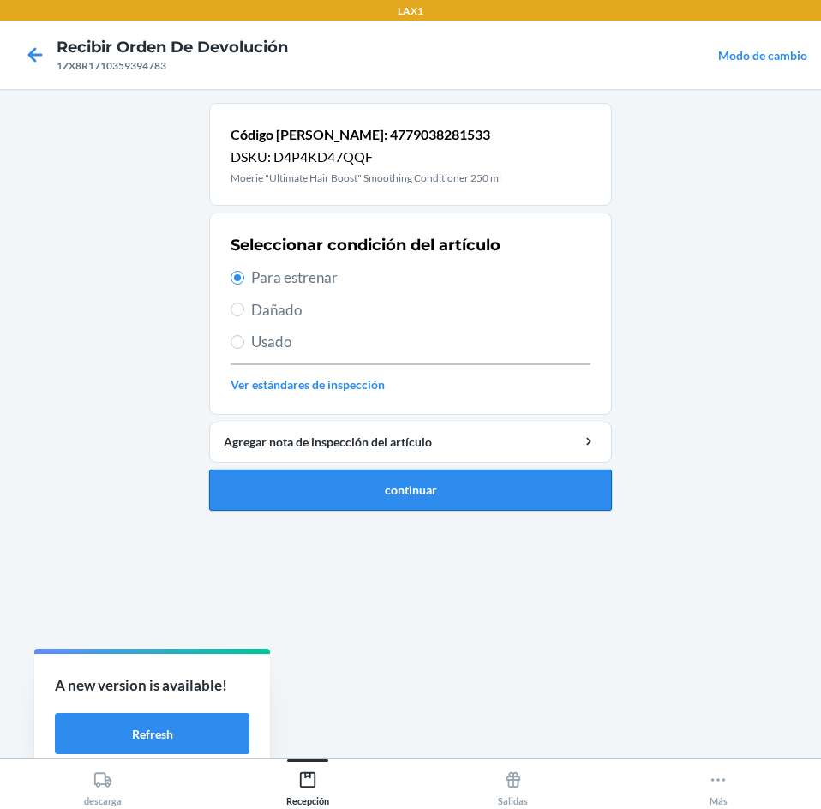
click at [414, 478] on button "continuar" at bounding box center [410, 489] width 403 height 41
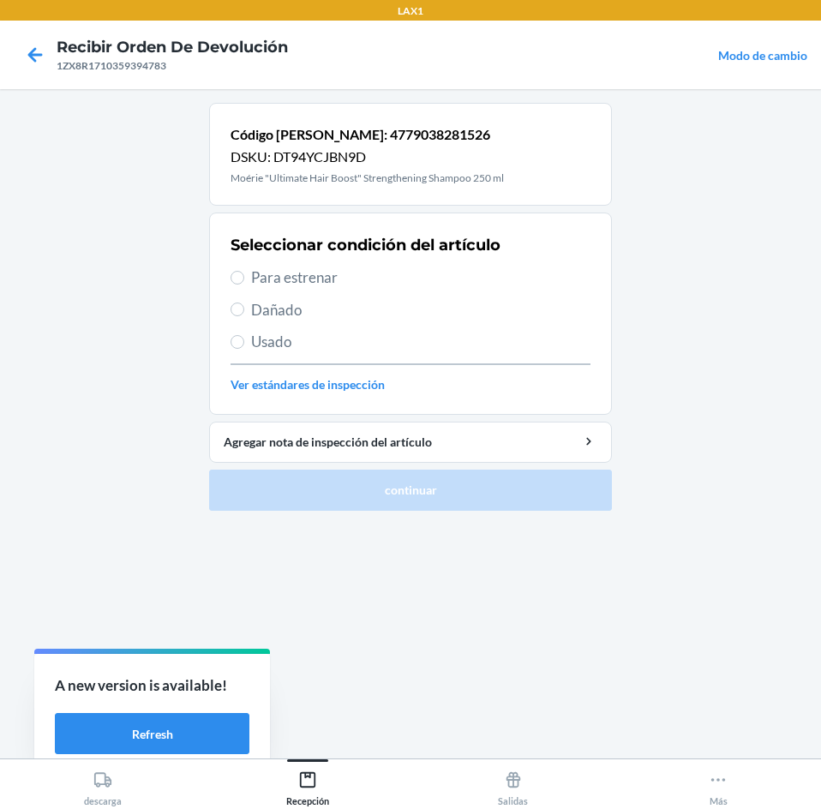
click at [366, 265] on div "Seleccionar condición del artículo Para estrenar Dañado Usado Ver estándares de…" at bounding box center [410, 314] width 360 height 170
click at [364, 286] on span "Para estrenar" at bounding box center [420, 277] width 339 height 22
click at [244, 284] on input "Para estrenar" at bounding box center [237, 278] width 14 height 14
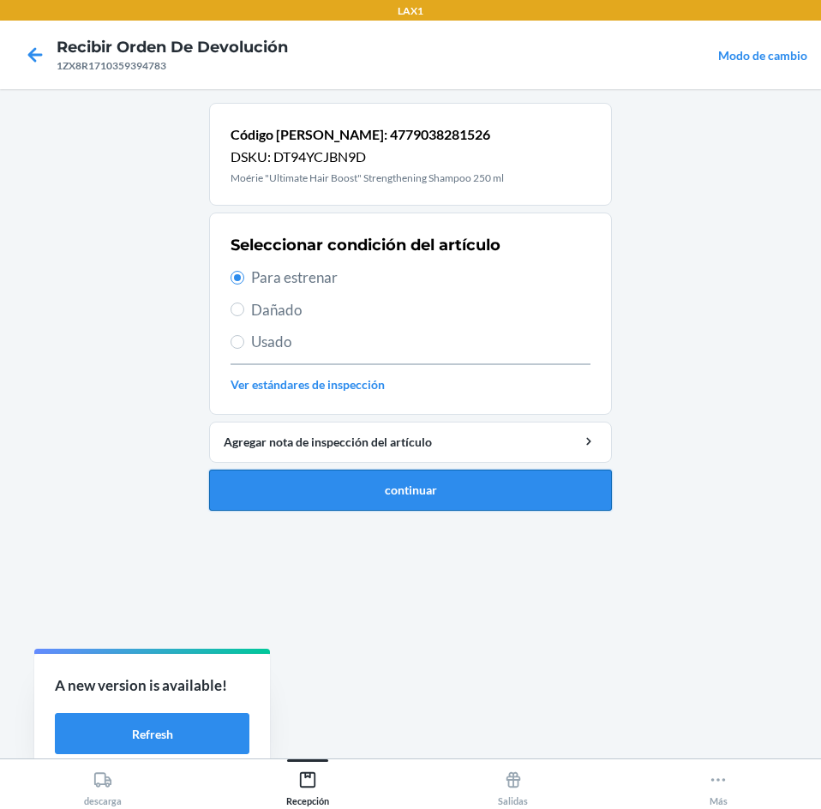
click at [413, 488] on button "continuar" at bounding box center [410, 489] width 403 height 41
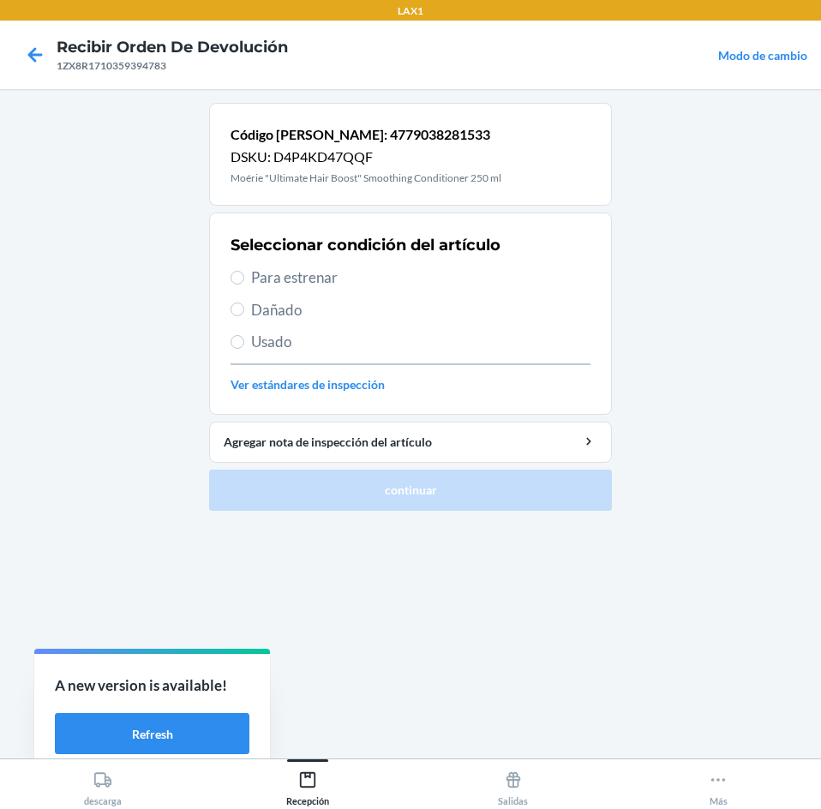
click at [388, 278] on span "Para estrenar" at bounding box center [420, 277] width 339 height 22
click at [244, 278] on input "Para estrenar" at bounding box center [237, 278] width 14 height 14
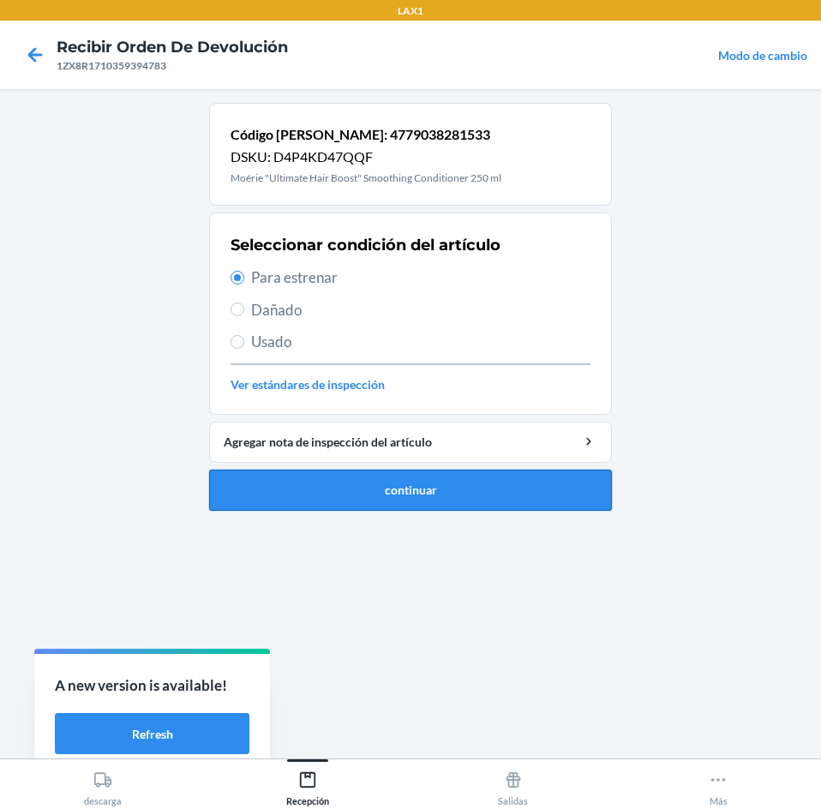
click at [439, 485] on button "continuar" at bounding box center [410, 489] width 403 height 41
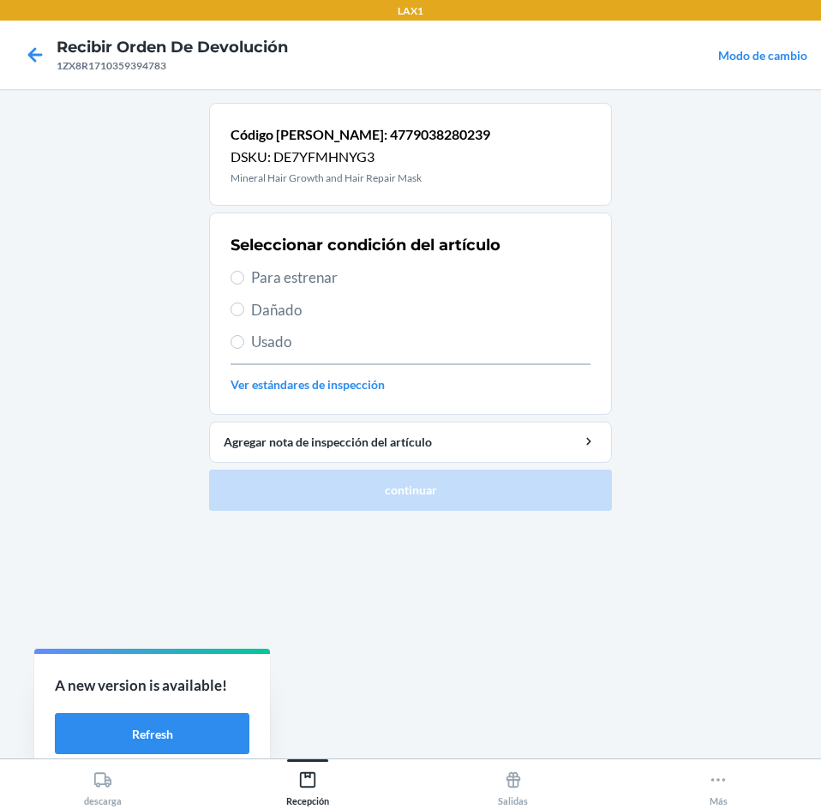
click at [372, 269] on span "Para estrenar" at bounding box center [420, 277] width 339 height 22
click at [244, 271] on input "Para estrenar" at bounding box center [237, 278] width 14 height 14
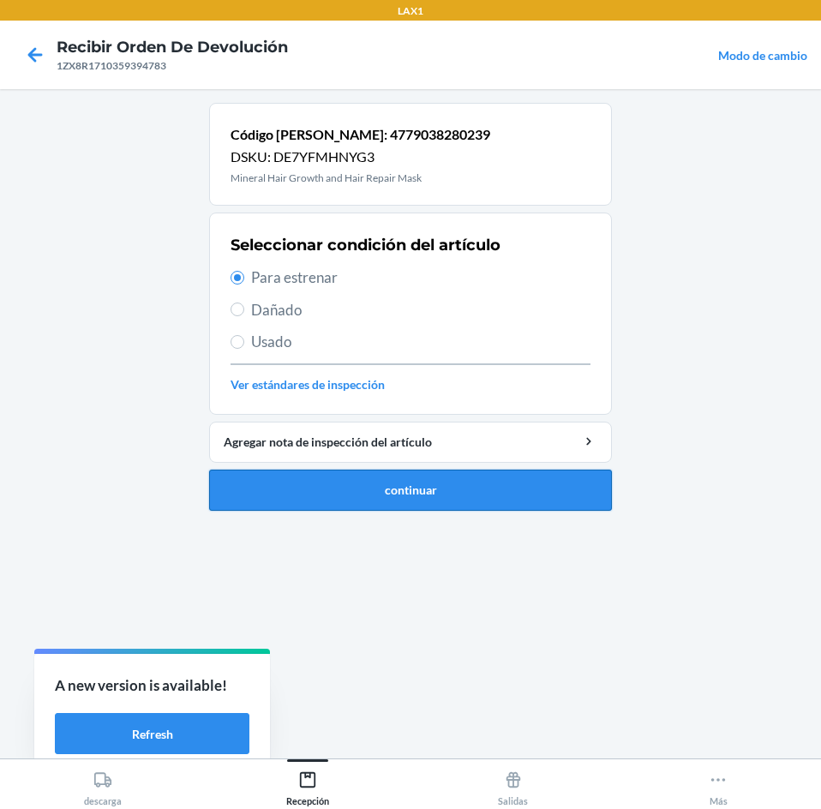
click at [419, 493] on button "continuar" at bounding box center [410, 489] width 403 height 41
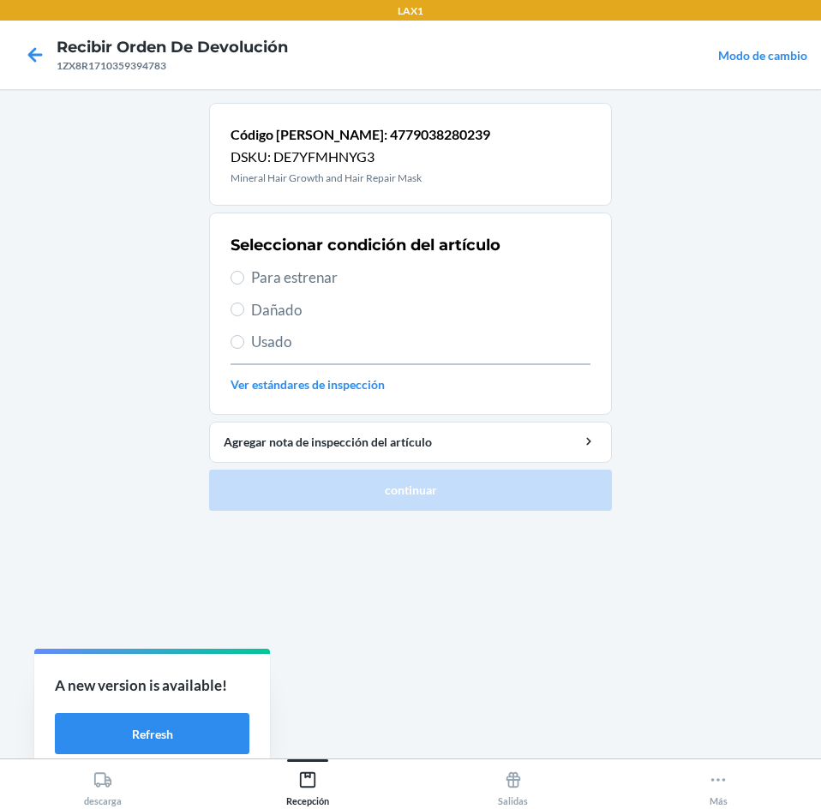
drag, startPoint x: 415, startPoint y: 266, endPoint x: 449, endPoint y: 394, distance: 132.2
click at [415, 270] on span "Para estrenar" at bounding box center [420, 277] width 339 height 22
click at [244, 271] on input "Para estrenar" at bounding box center [237, 278] width 14 height 14
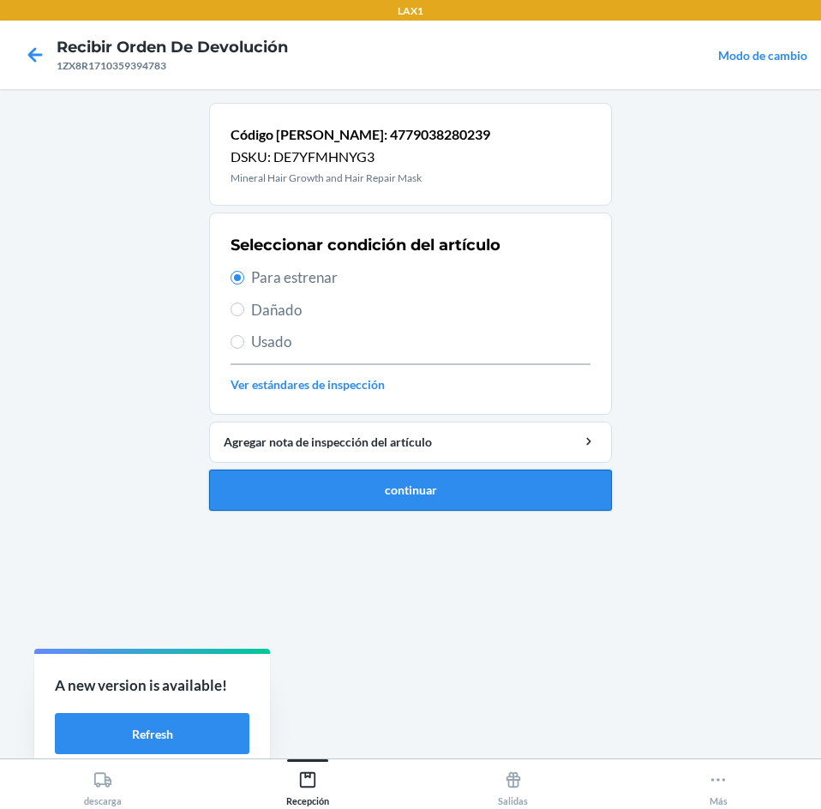
click at [425, 481] on button "continuar" at bounding box center [410, 489] width 403 height 41
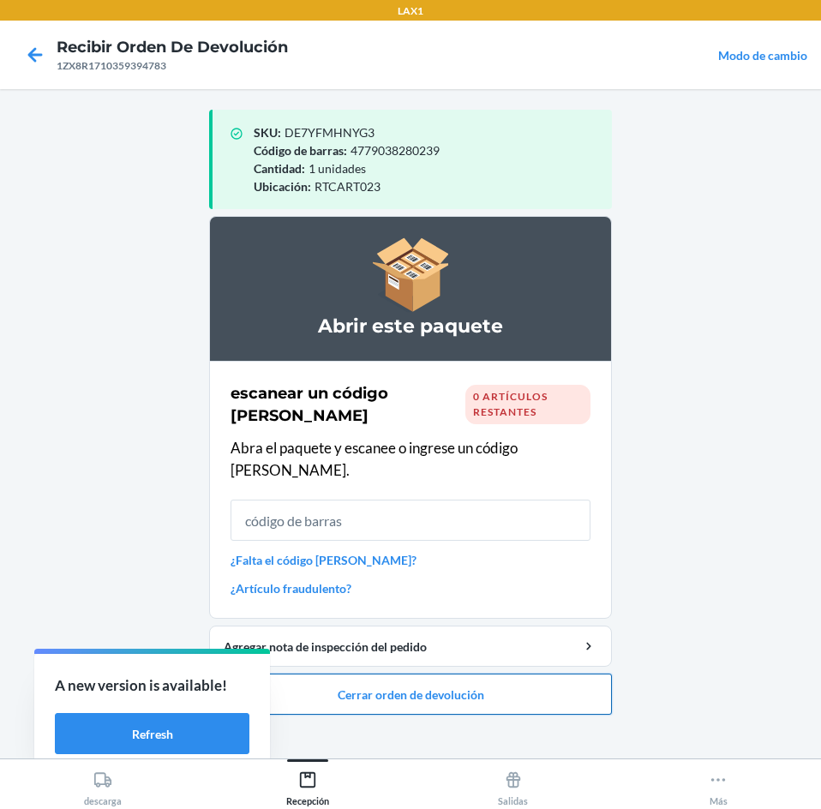
click at [553, 683] on button "Cerrar orden de devolución" at bounding box center [410, 693] width 403 height 41
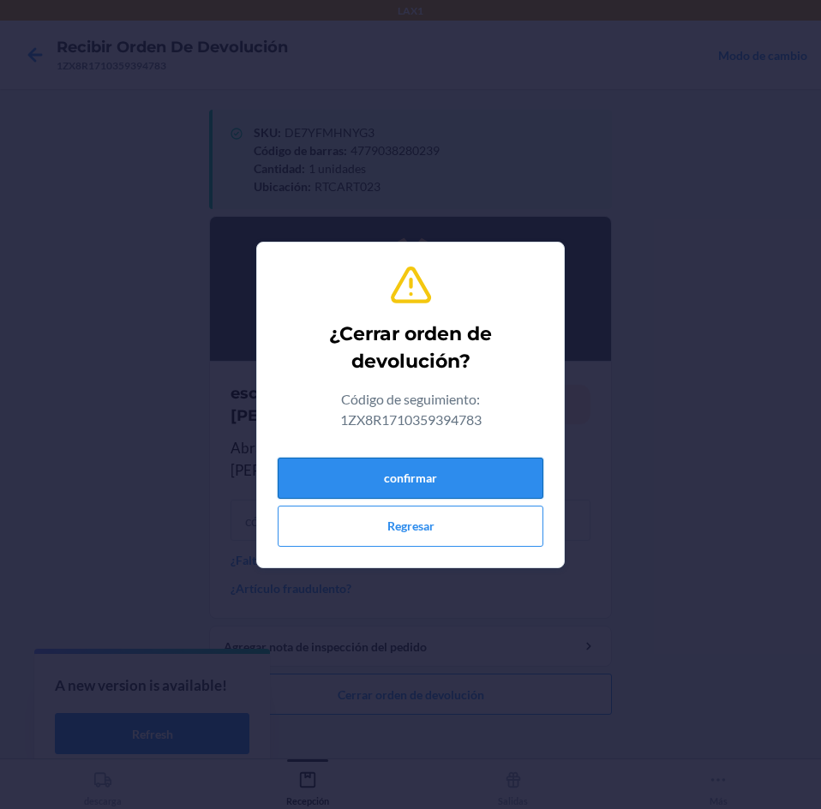
click at [443, 471] on button "confirmar" at bounding box center [411, 477] width 266 height 41
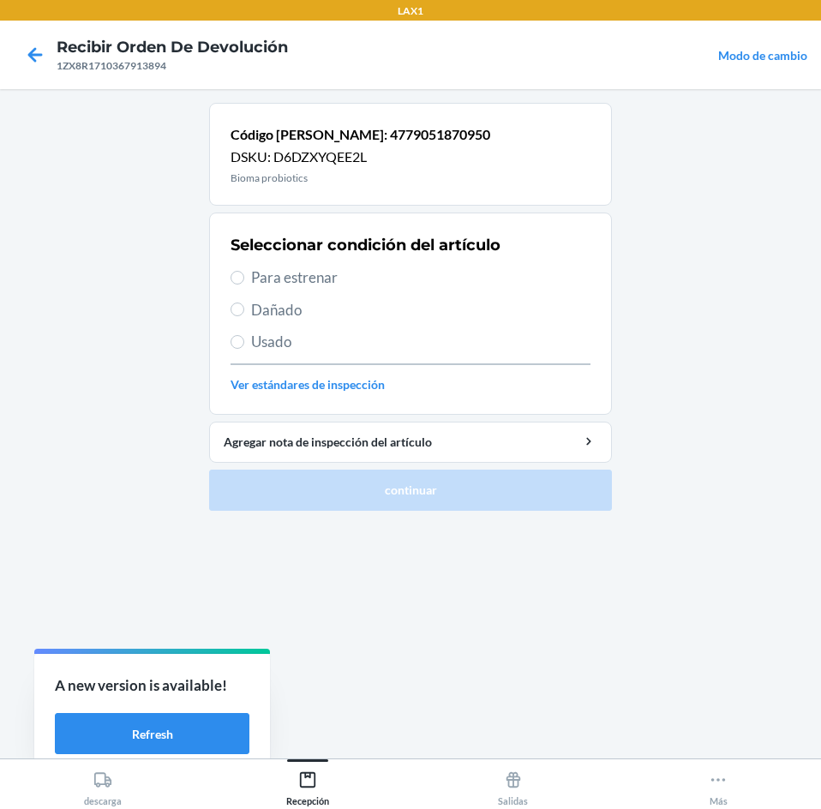
drag, startPoint x: 420, startPoint y: 273, endPoint x: 420, endPoint y: 287, distance: 13.7
click at [420, 272] on span "Para estrenar" at bounding box center [420, 277] width 339 height 22
click at [244, 272] on input "Para estrenar" at bounding box center [237, 278] width 14 height 14
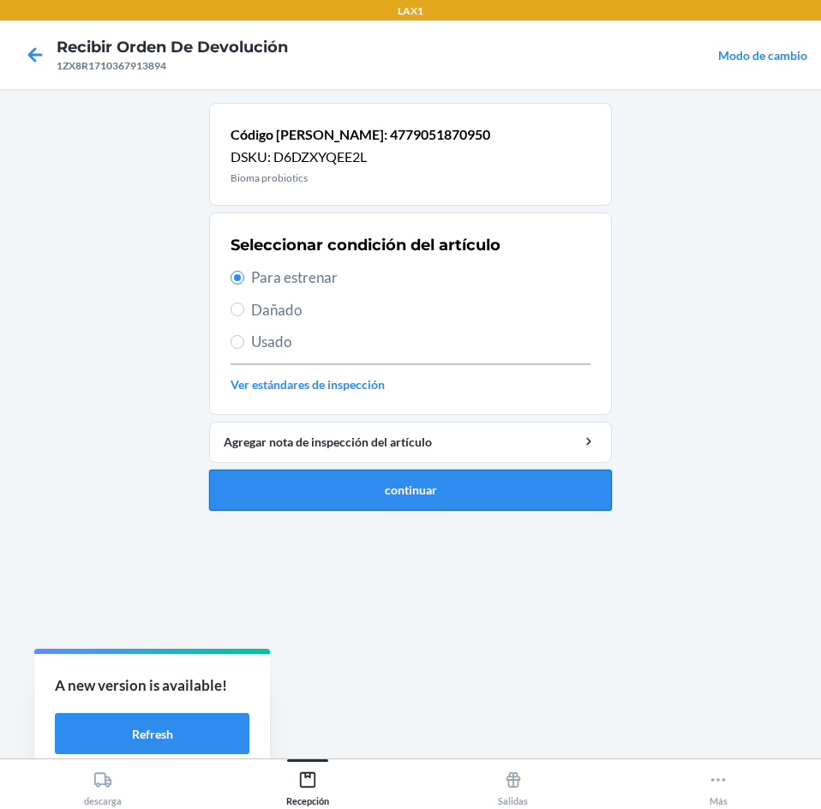
click at [486, 493] on button "continuar" at bounding box center [410, 489] width 403 height 41
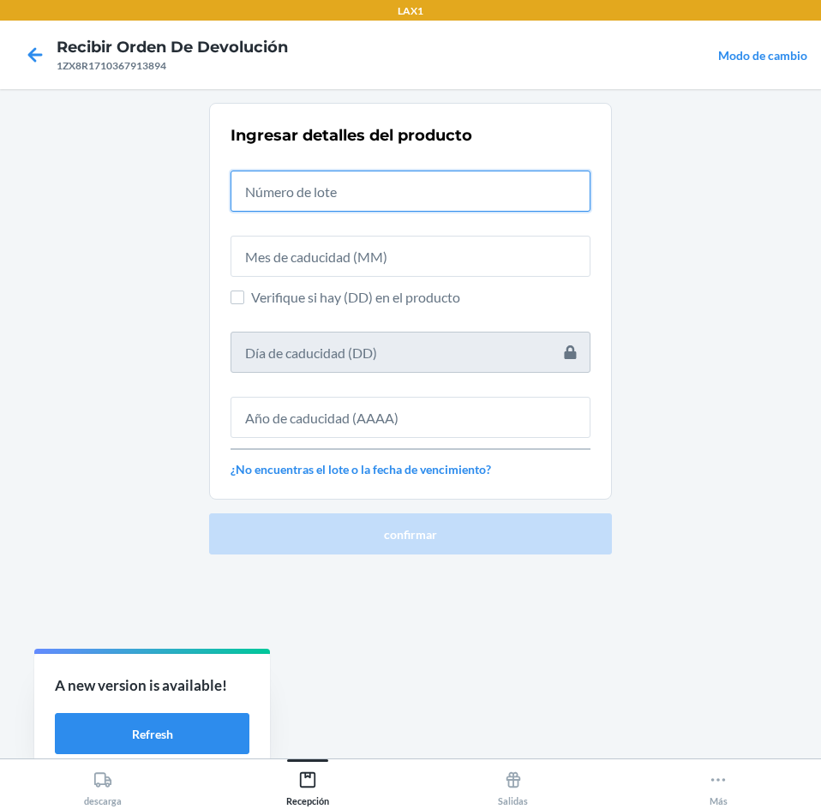
click at [464, 189] on input "text" at bounding box center [410, 190] width 360 height 41
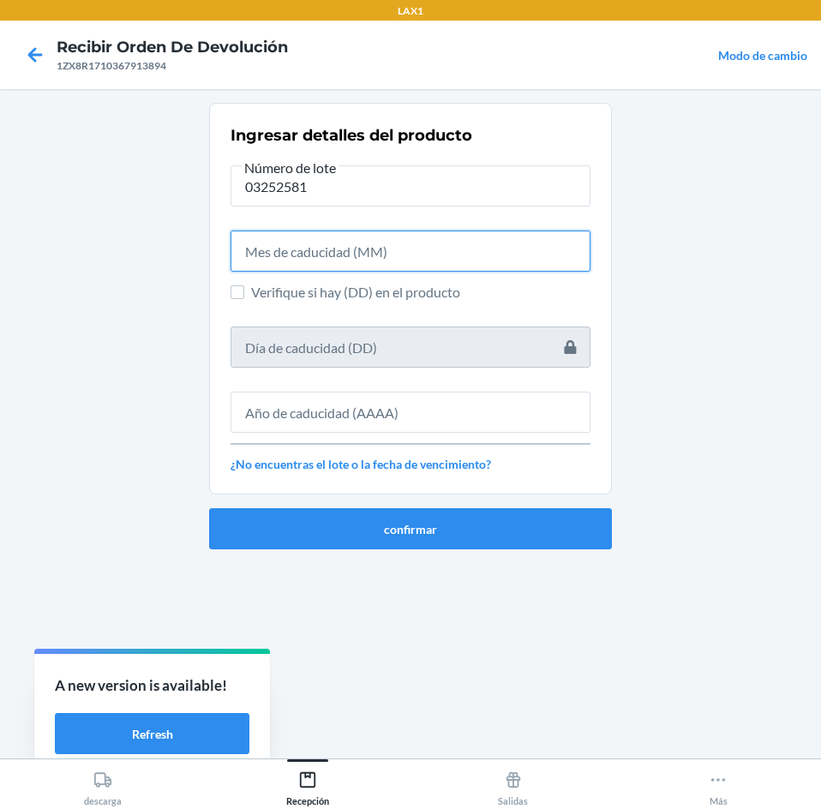
click at [348, 253] on input "text" at bounding box center [410, 250] width 360 height 41
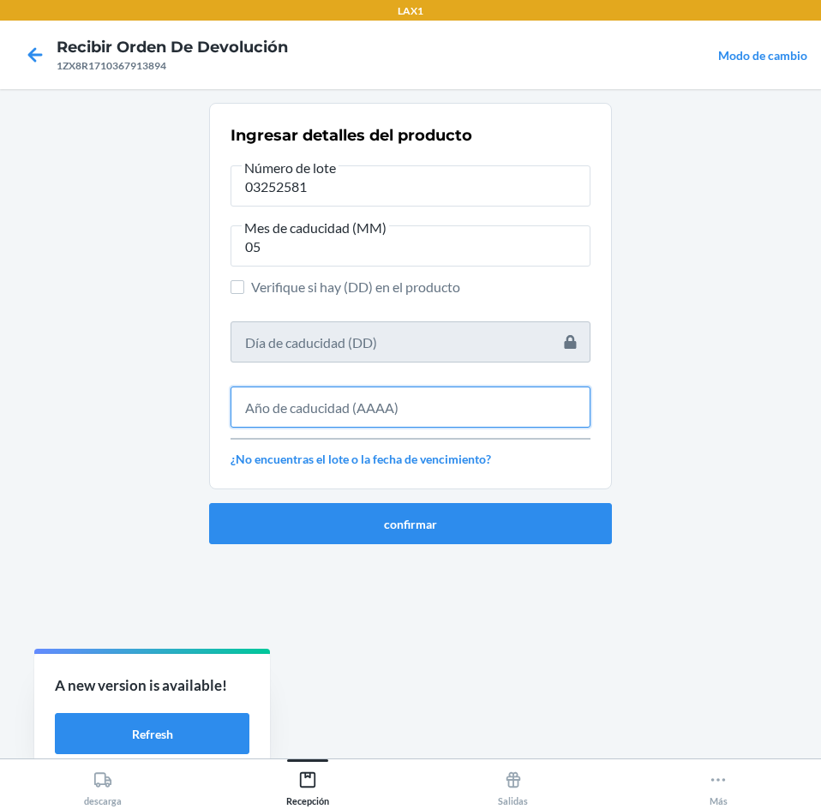
click at [344, 421] on input "text" at bounding box center [410, 406] width 360 height 41
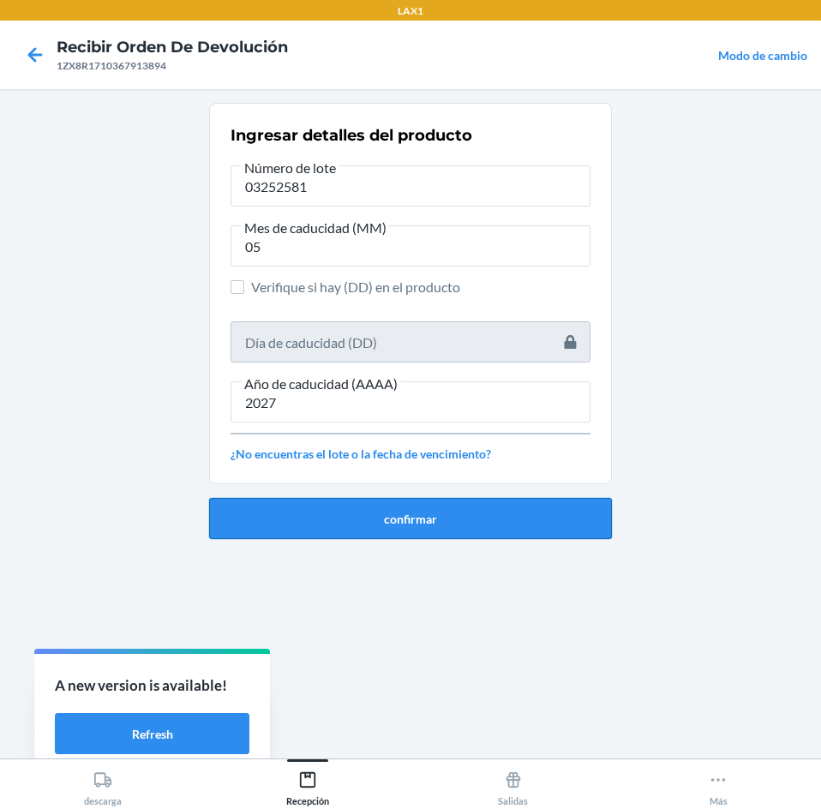
click at [411, 526] on button "confirmar" at bounding box center [410, 518] width 403 height 41
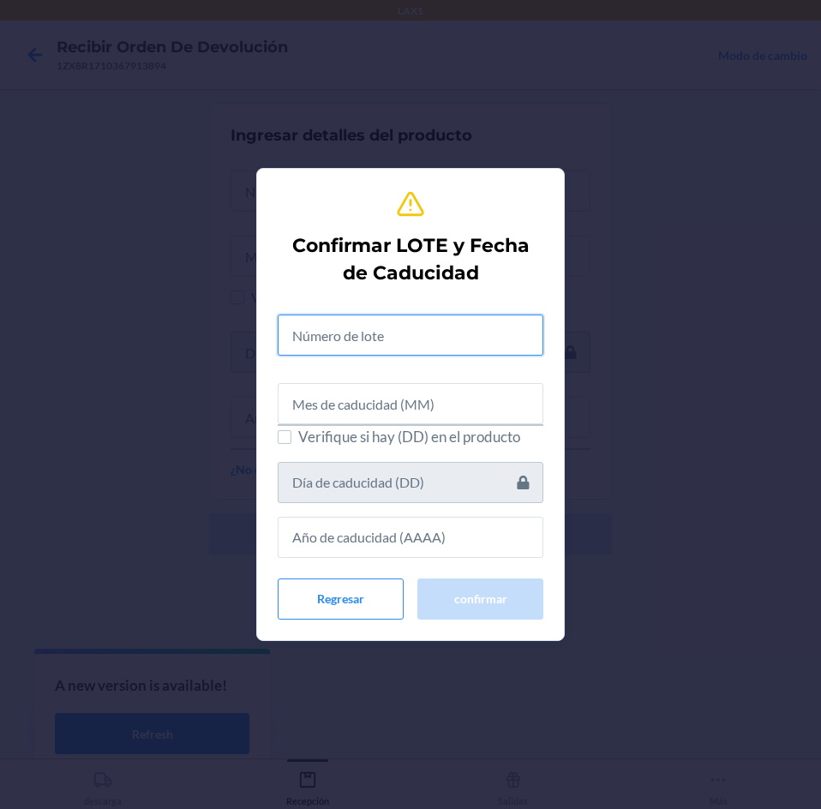
click at [402, 344] on input "text" at bounding box center [411, 334] width 266 height 41
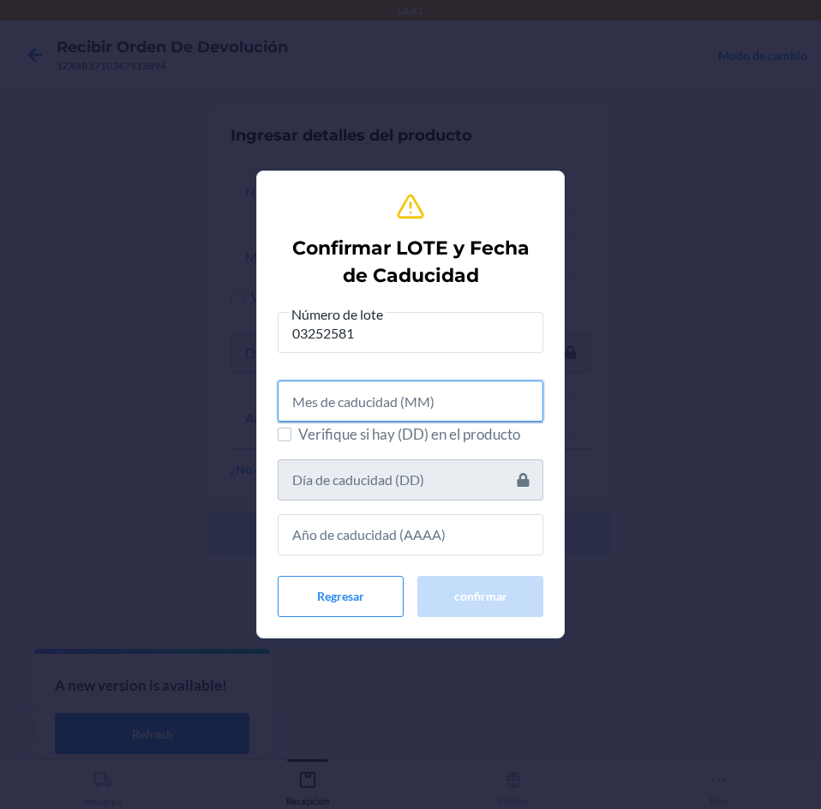
click at [404, 398] on input "text" at bounding box center [411, 400] width 266 height 41
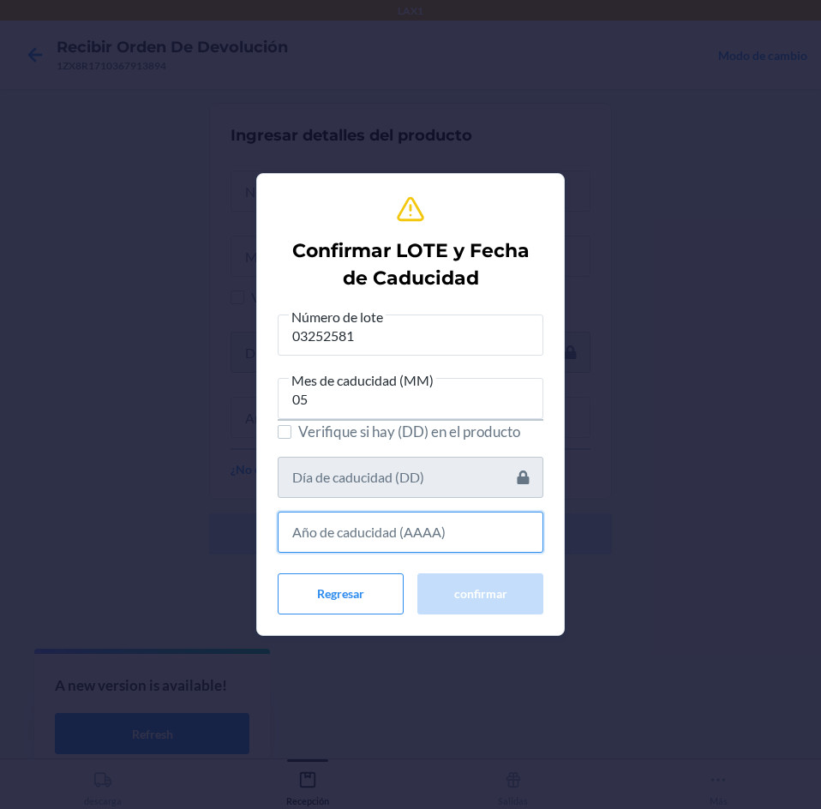
click at [445, 539] on input "text" at bounding box center [411, 531] width 266 height 41
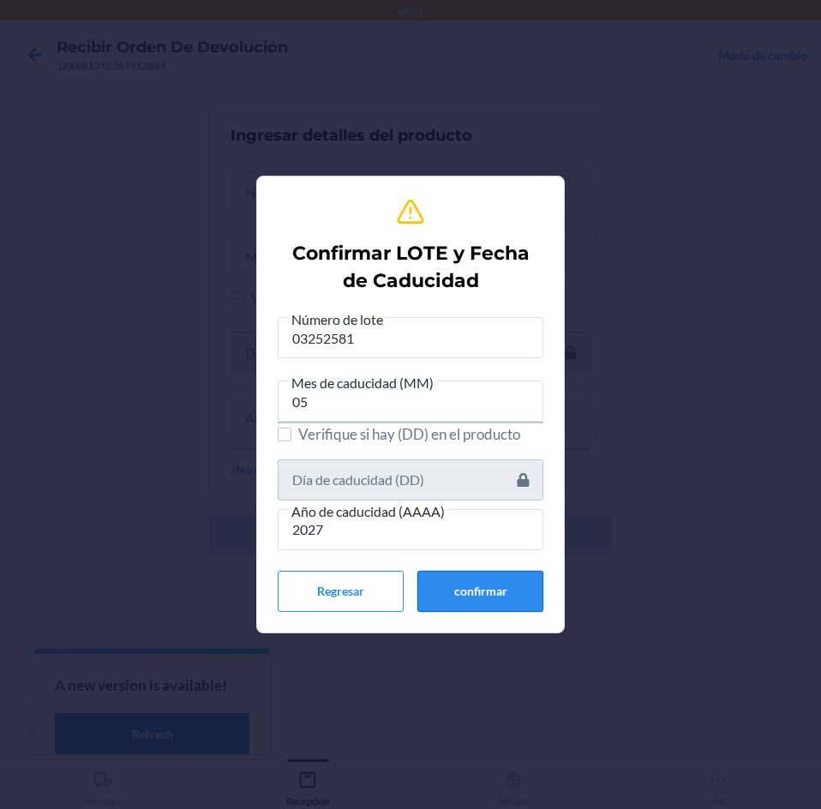
click at [441, 580] on button "confirmar" at bounding box center [480, 591] width 126 height 41
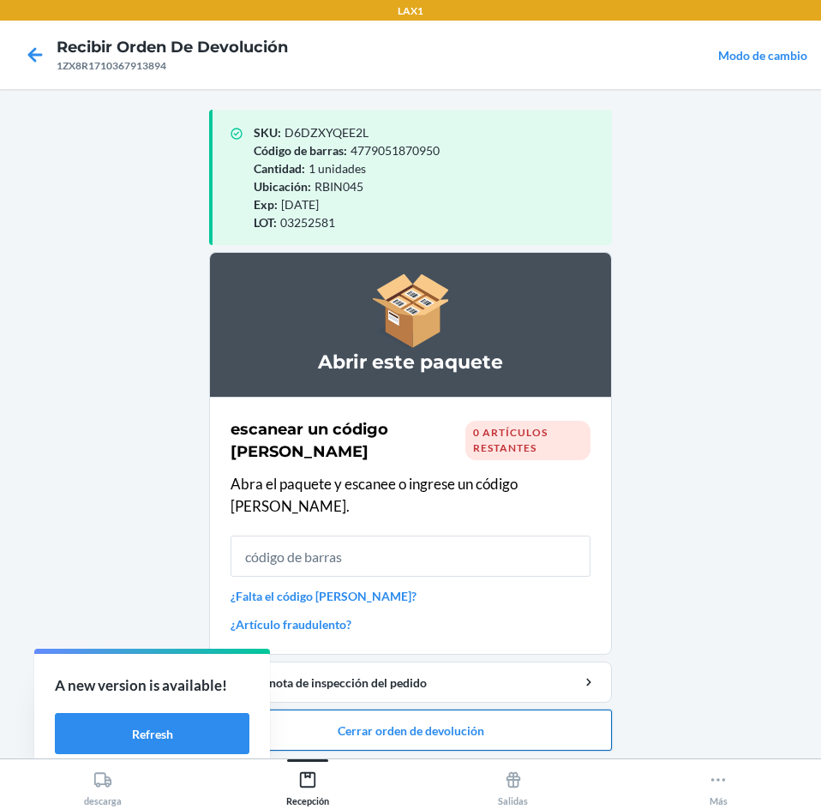
click at [453, 709] on button "Cerrar orden de devolución" at bounding box center [410, 729] width 403 height 41
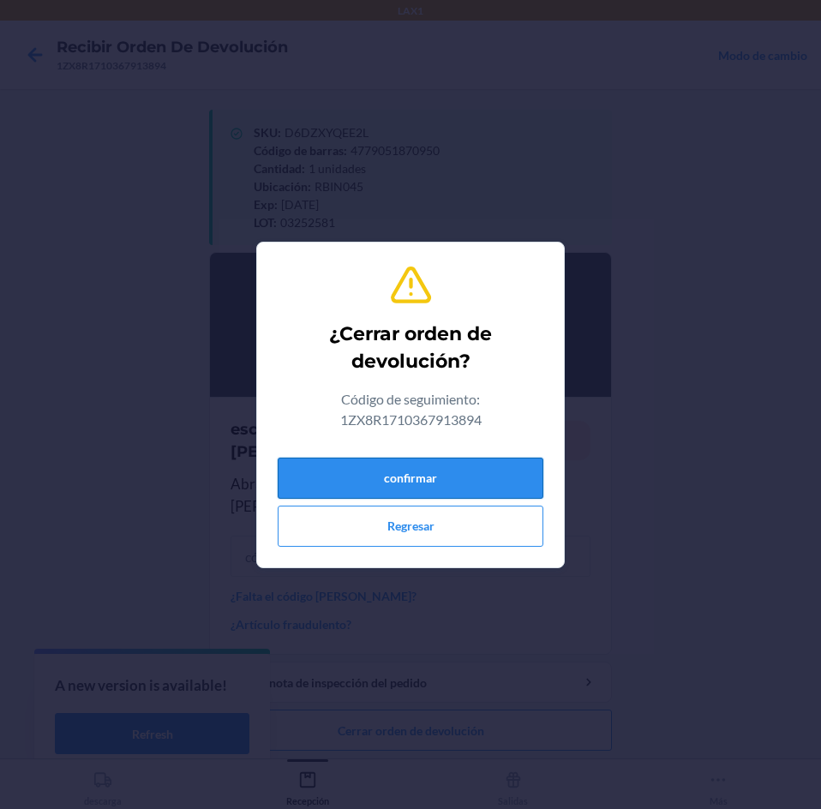
click at [456, 469] on button "confirmar" at bounding box center [411, 477] width 266 height 41
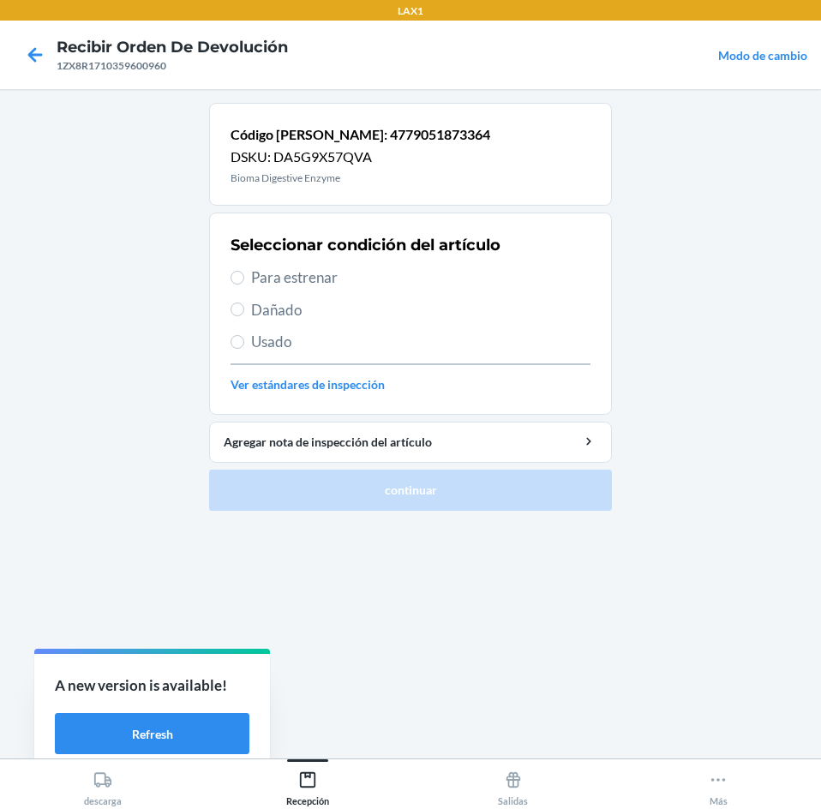
click at [398, 282] on span "Para estrenar" at bounding box center [420, 277] width 339 height 22
click at [244, 282] on input "Para estrenar" at bounding box center [237, 278] width 14 height 14
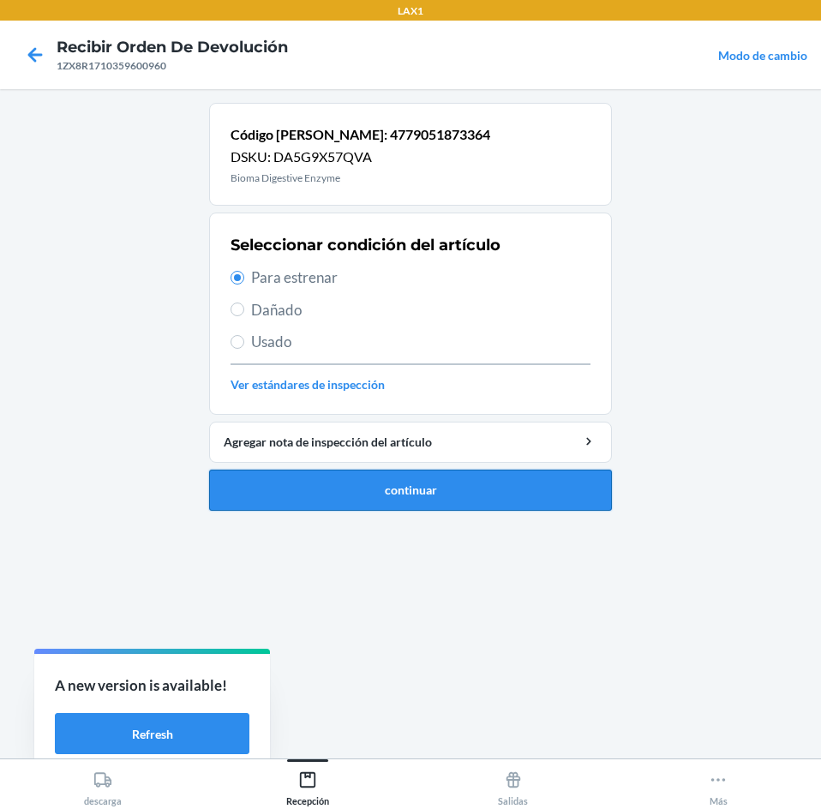
click at [415, 504] on button "continuar" at bounding box center [410, 489] width 403 height 41
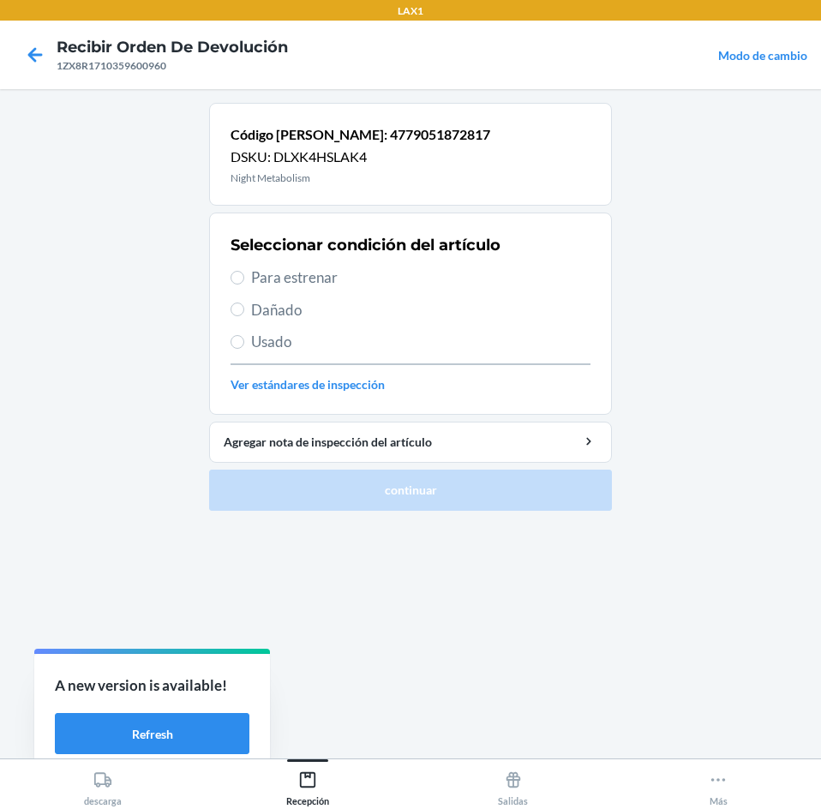
click at [394, 271] on span "Para estrenar" at bounding box center [420, 277] width 339 height 22
click at [244, 271] on input "Para estrenar" at bounding box center [237, 278] width 14 height 14
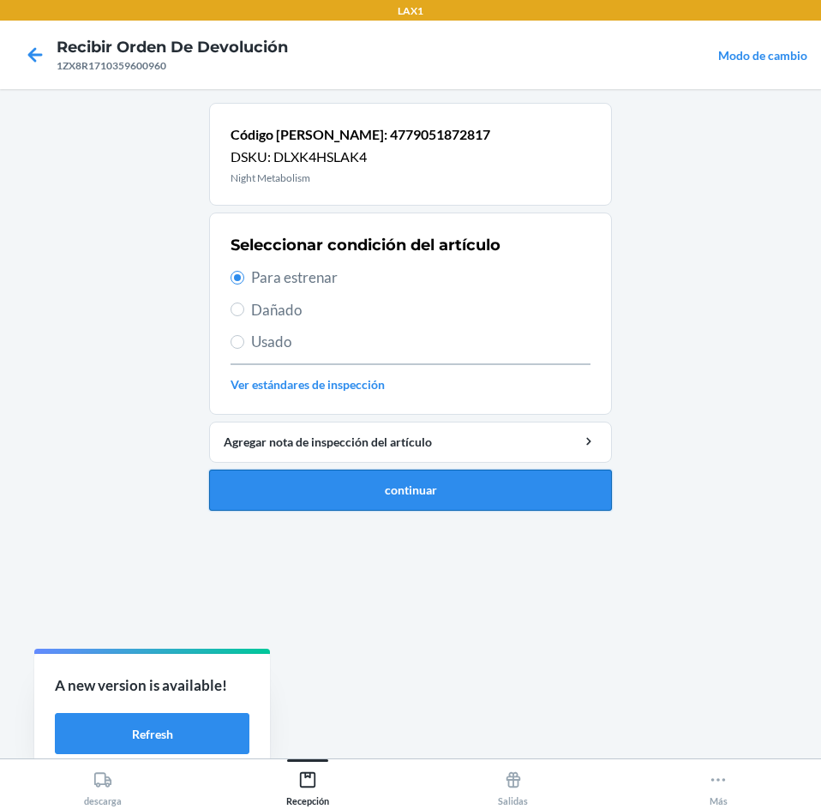
click at [494, 473] on button "continuar" at bounding box center [410, 489] width 403 height 41
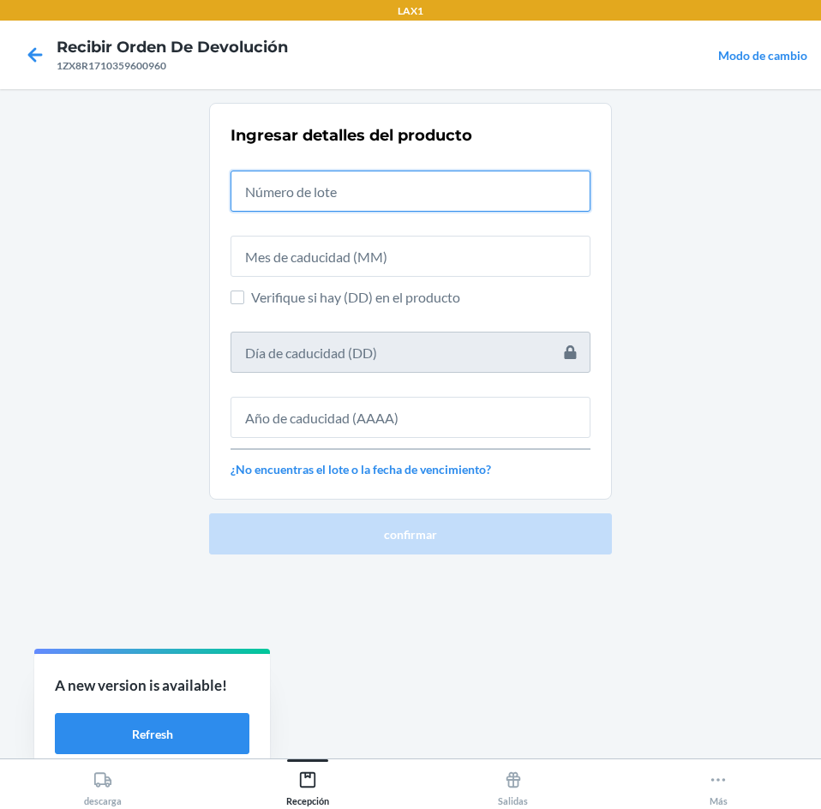
click at [447, 179] on input "text" at bounding box center [410, 190] width 360 height 41
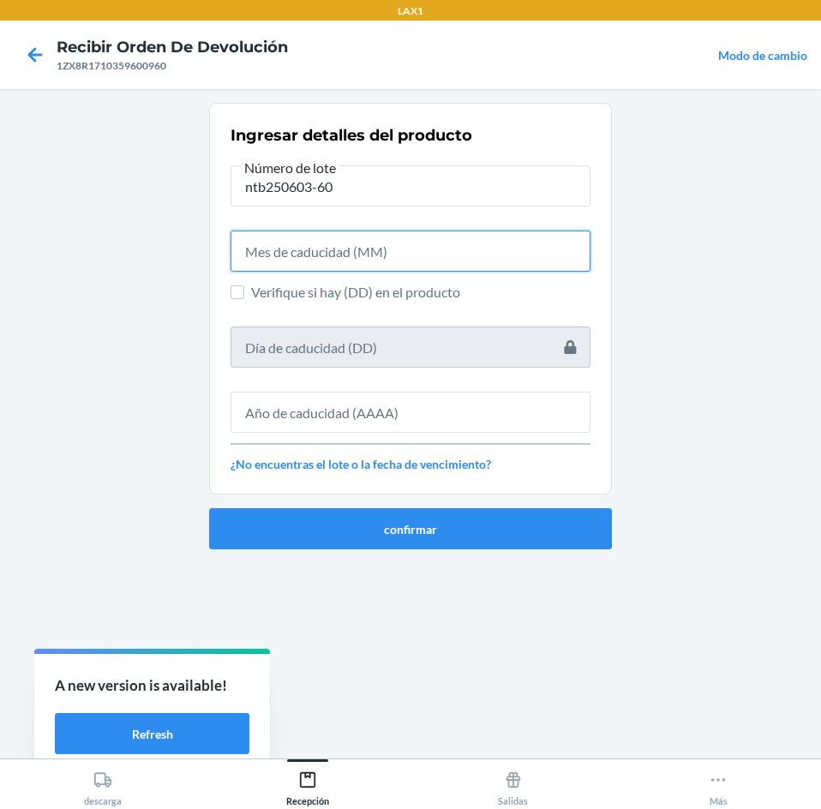
click at [423, 254] on input "text" at bounding box center [410, 250] width 360 height 41
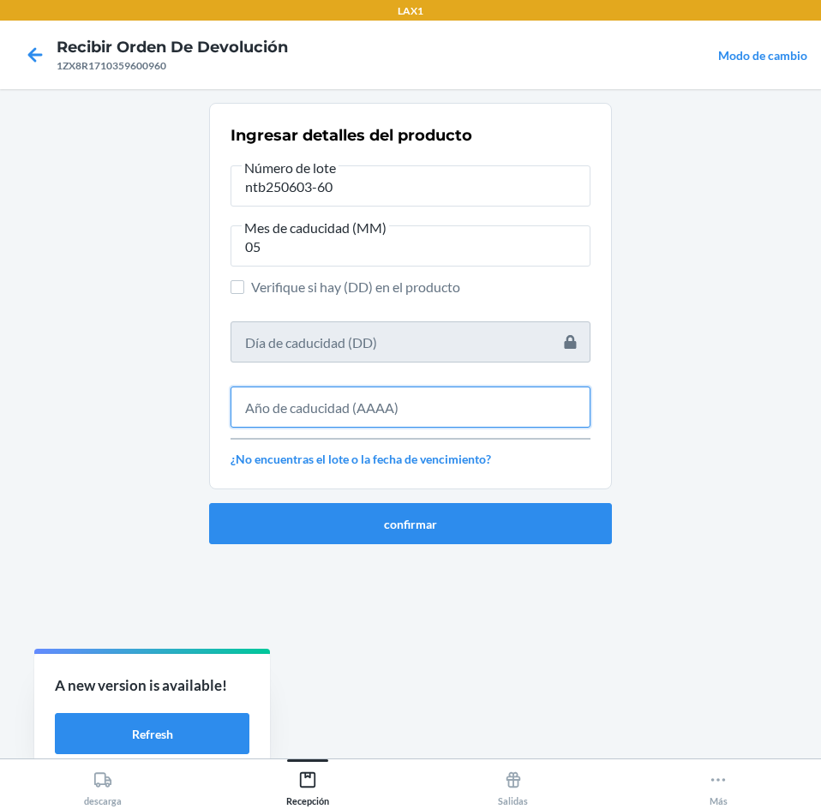
click at [448, 391] on input "text" at bounding box center [410, 406] width 360 height 41
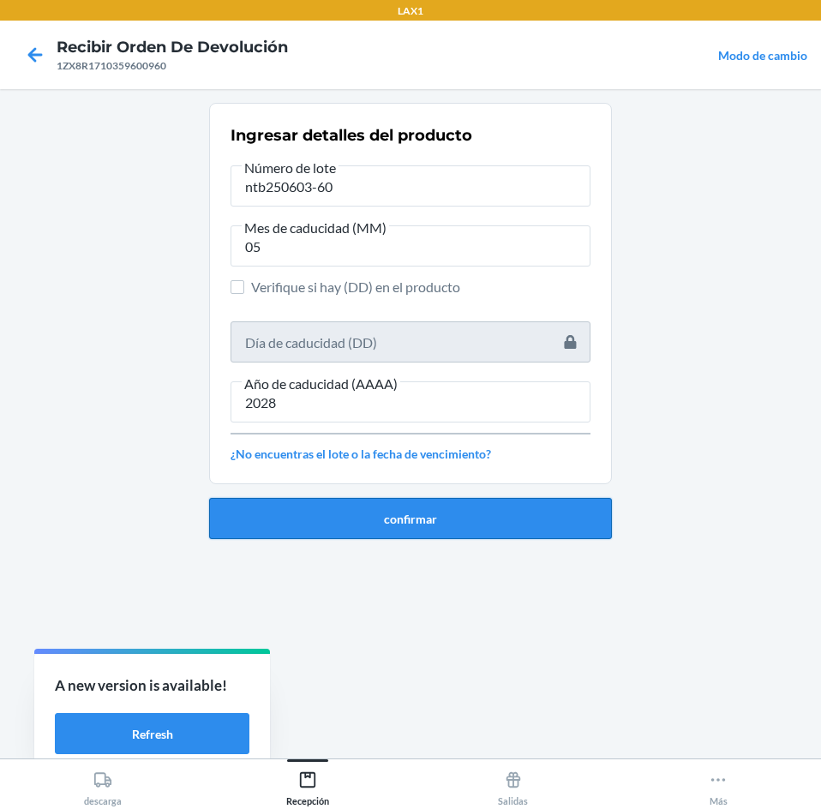
click at [453, 532] on button "confirmar" at bounding box center [410, 518] width 403 height 41
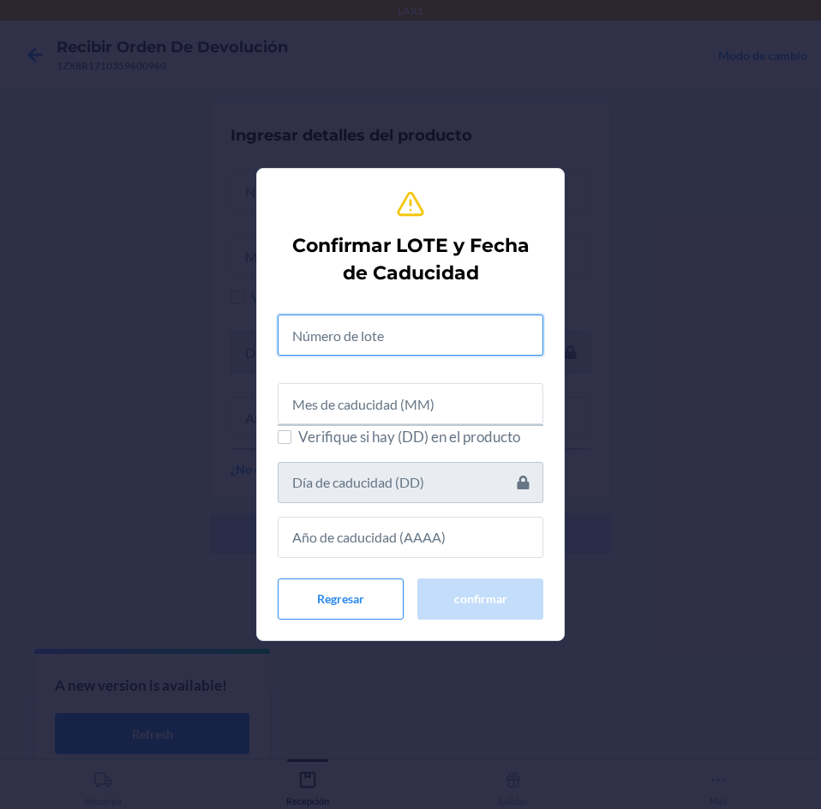
click at [455, 338] on input "text" at bounding box center [411, 334] width 266 height 41
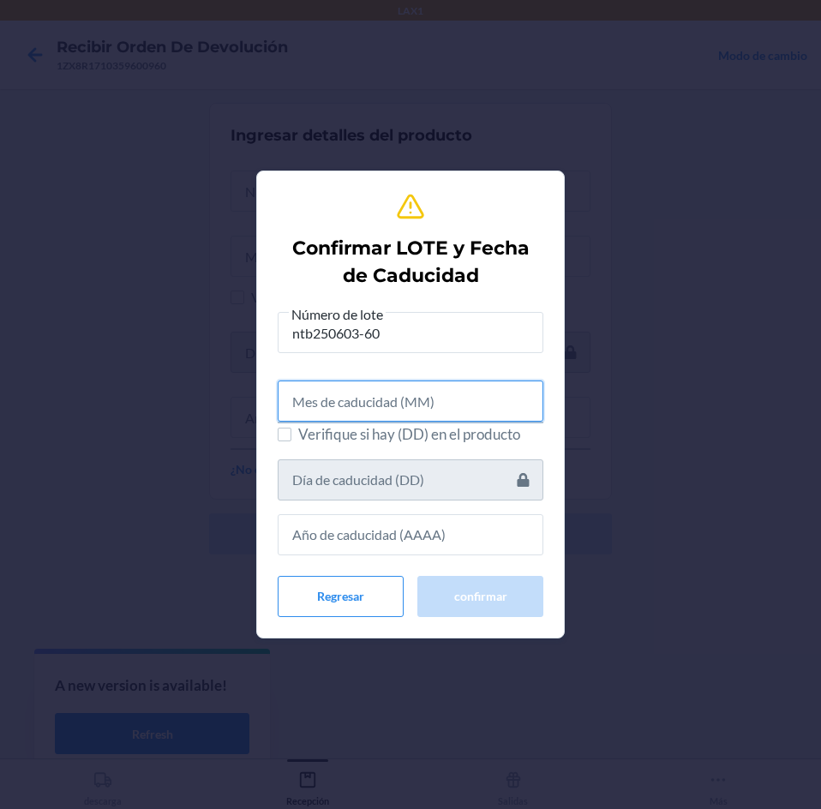
click at [433, 416] on input "text" at bounding box center [411, 400] width 266 height 41
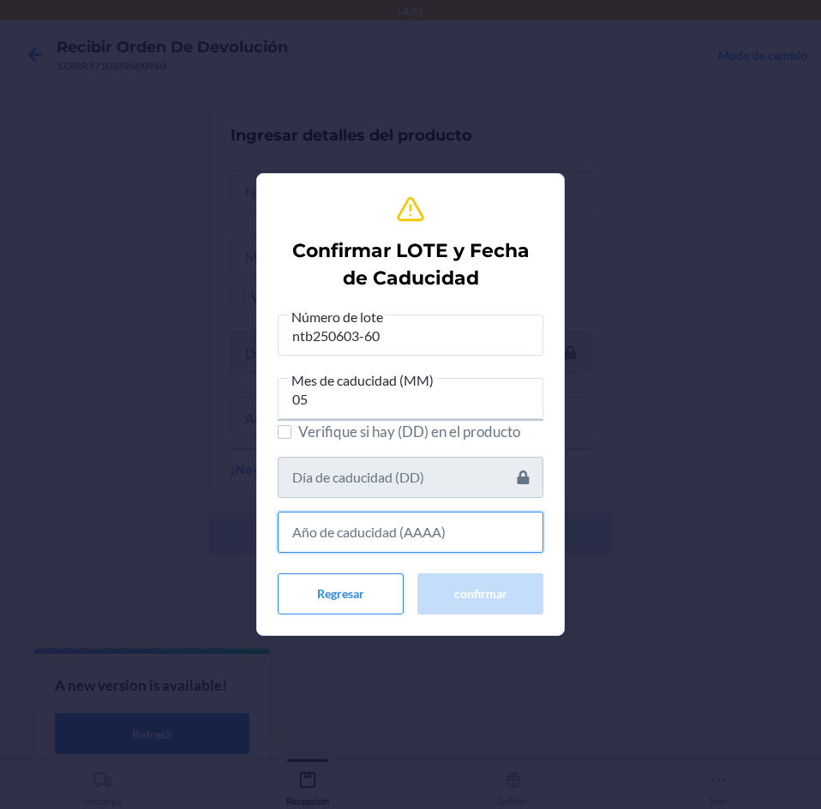
click at [442, 540] on input "text" at bounding box center [411, 531] width 266 height 41
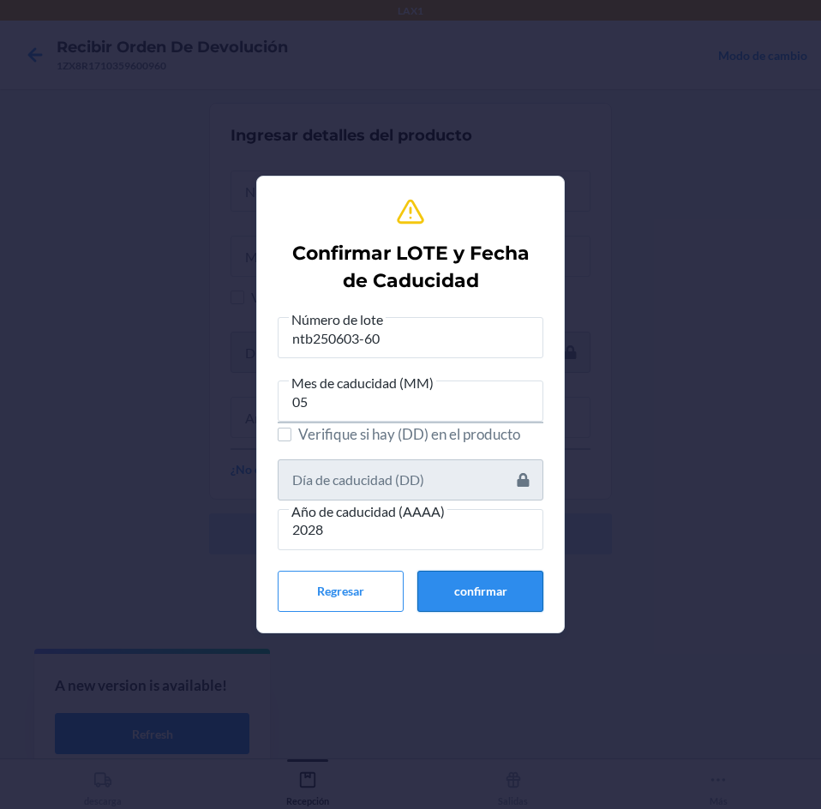
click at [454, 587] on button "confirmar" at bounding box center [480, 591] width 126 height 41
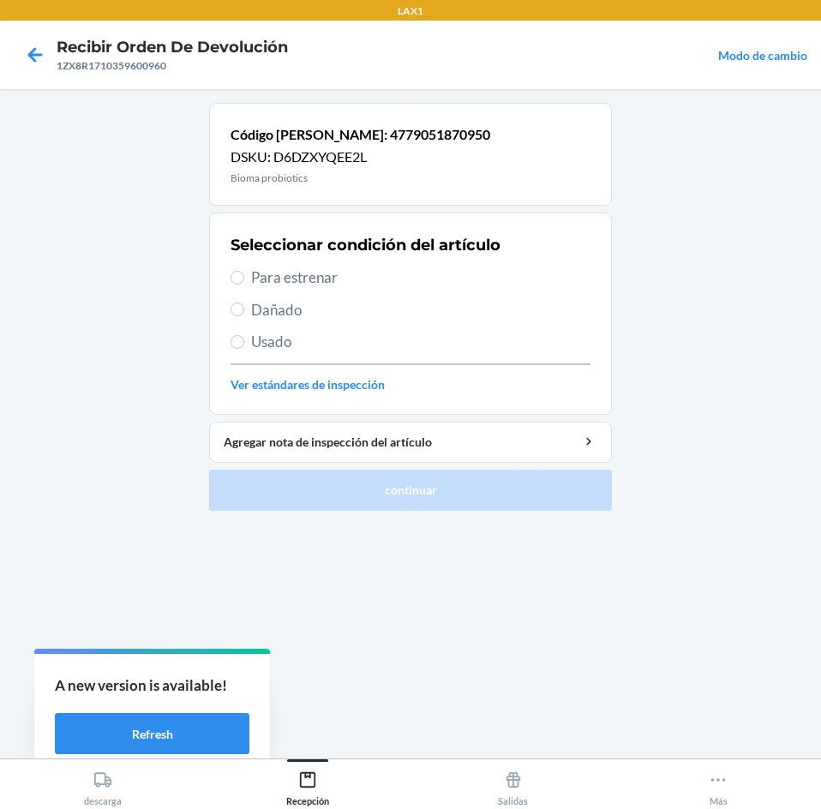
click at [359, 285] on span "Para estrenar" at bounding box center [420, 277] width 339 height 22
click at [244, 284] on input "Para estrenar" at bounding box center [237, 278] width 14 height 14
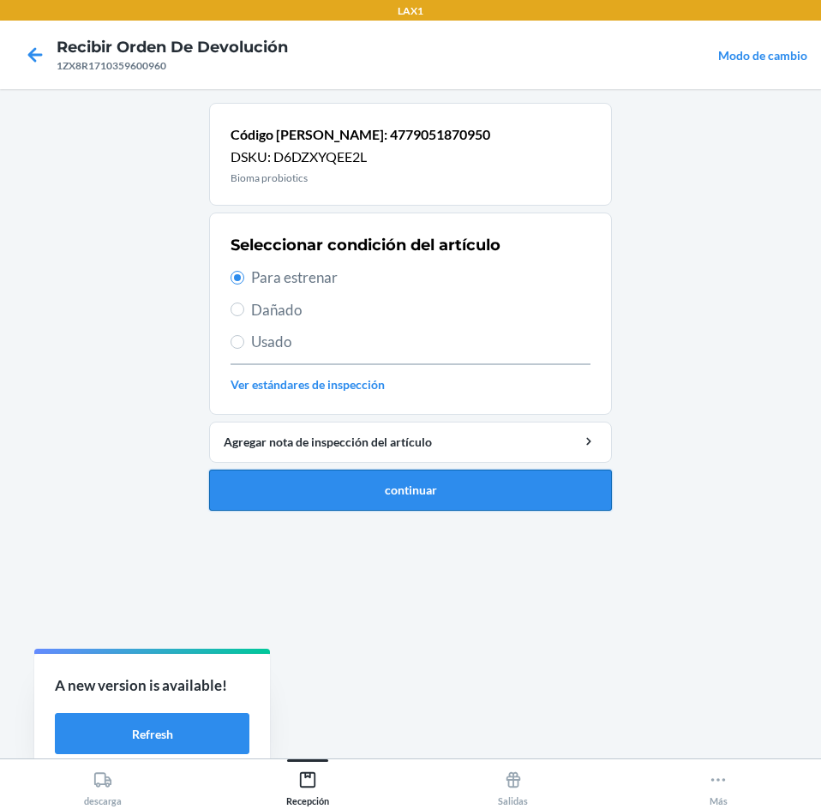
click at [427, 498] on button "continuar" at bounding box center [410, 489] width 403 height 41
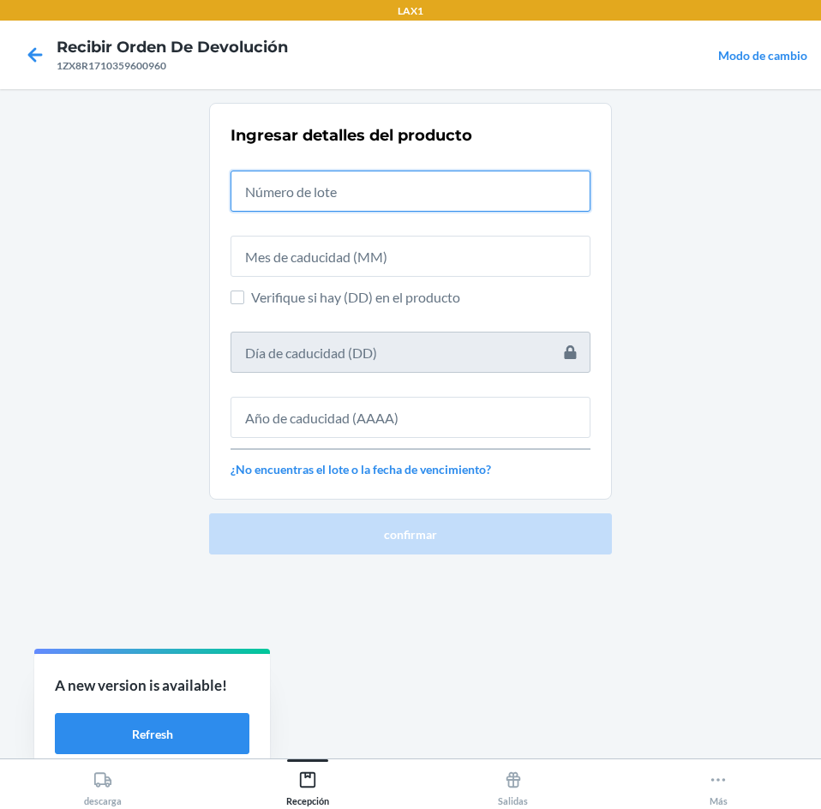
click at [451, 195] on input "text" at bounding box center [410, 190] width 360 height 41
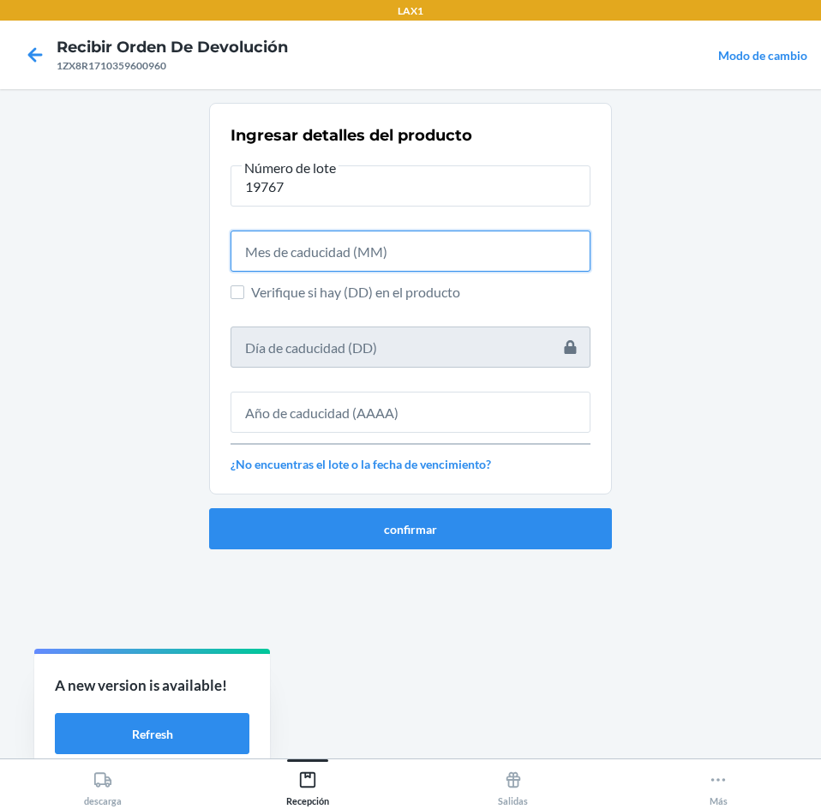
click at [402, 243] on input "text" at bounding box center [410, 250] width 360 height 41
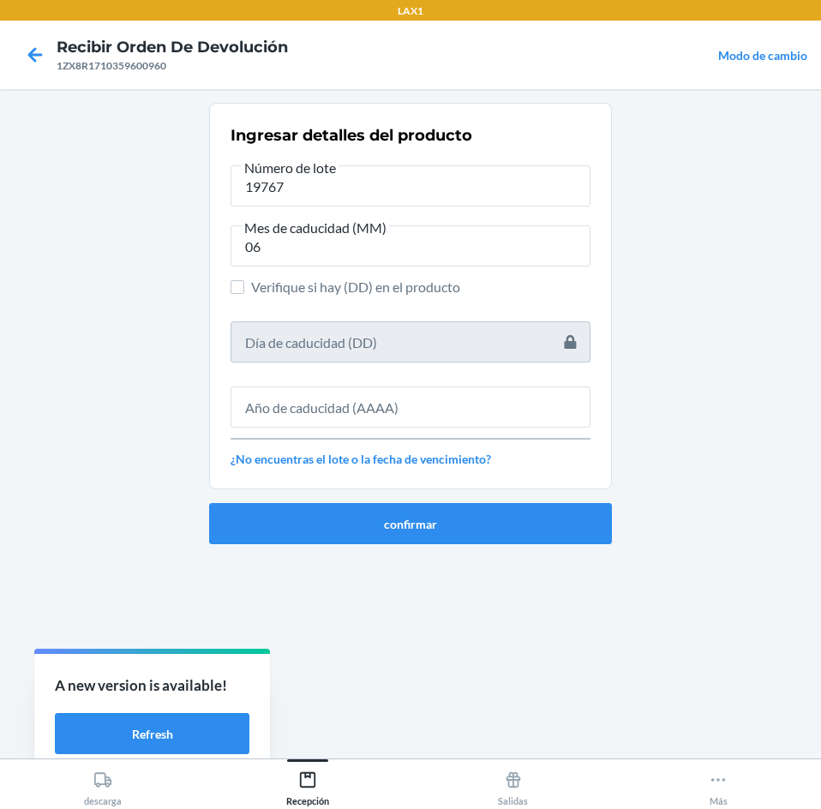
click at [419, 383] on div at bounding box center [410, 400] width 360 height 55
click at [419, 382] on div at bounding box center [410, 400] width 360 height 55
click at [450, 412] on input "text" at bounding box center [410, 406] width 360 height 41
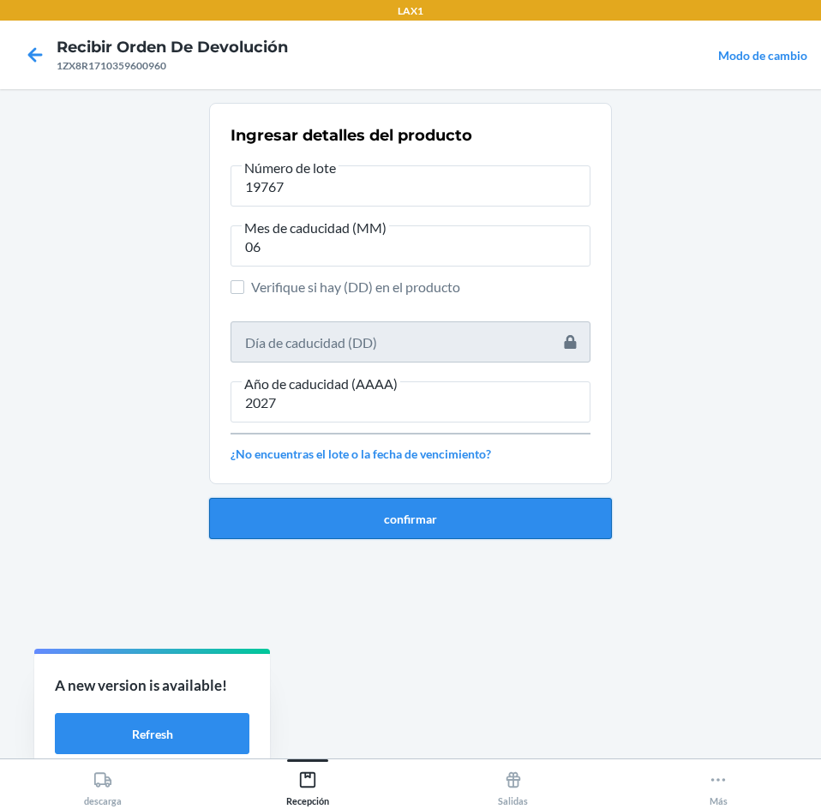
click at [459, 501] on button "confirmar" at bounding box center [410, 518] width 403 height 41
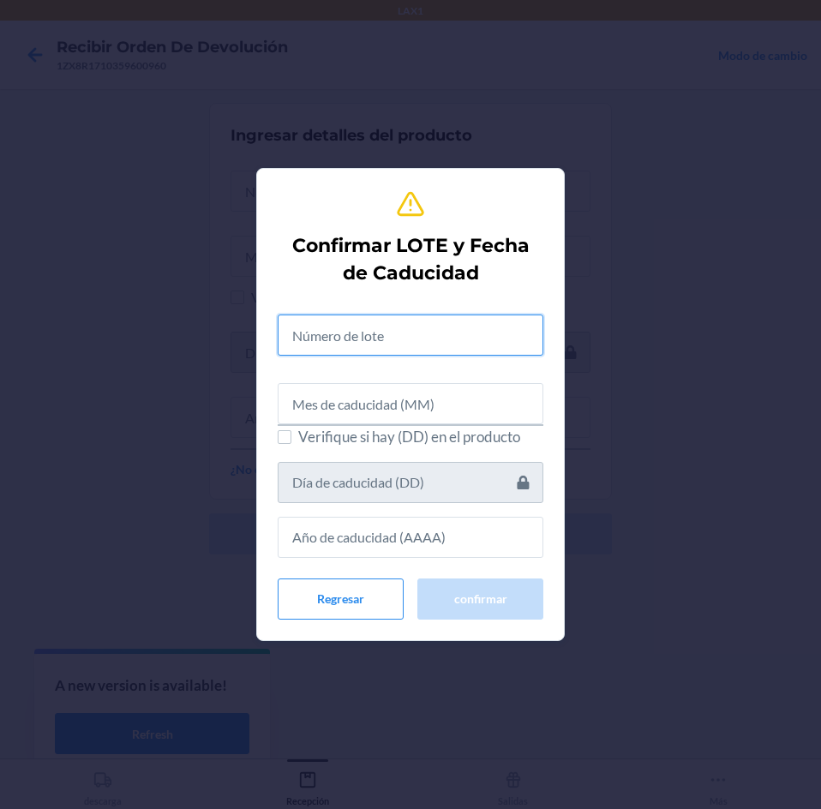
click at [470, 341] on input "text" at bounding box center [411, 334] width 266 height 41
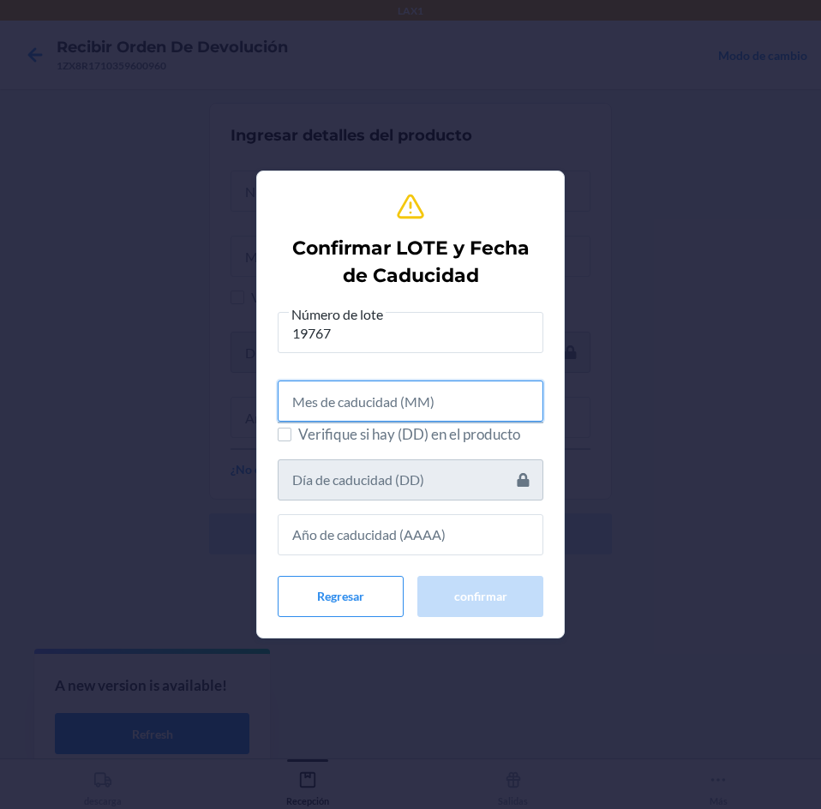
click at [457, 401] on input "text" at bounding box center [411, 400] width 266 height 41
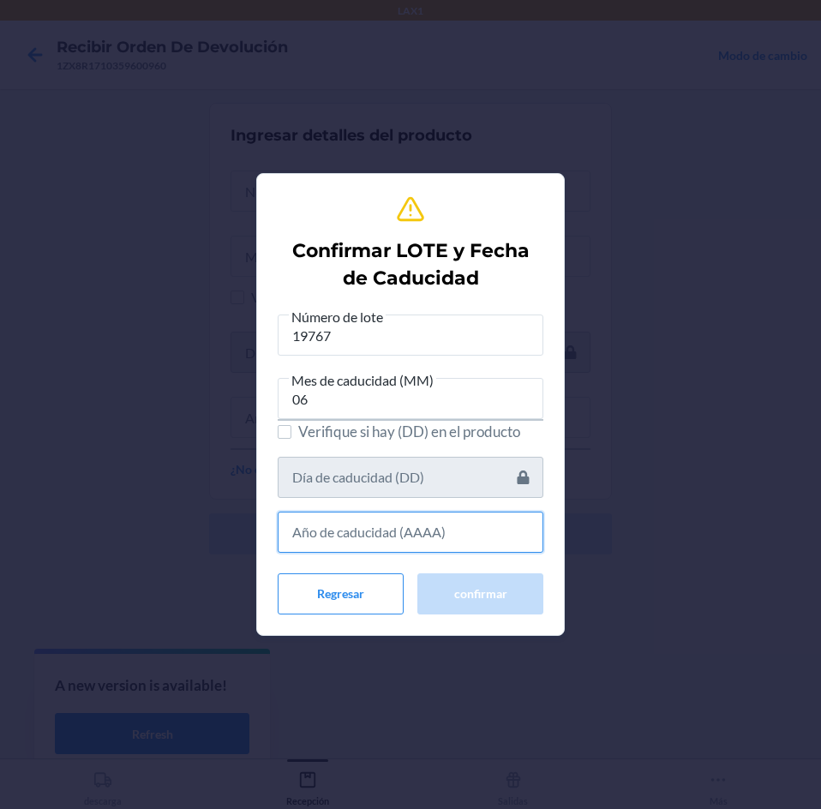
click at [468, 524] on input "text" at bounding box center [411, 531] width 266 height 41
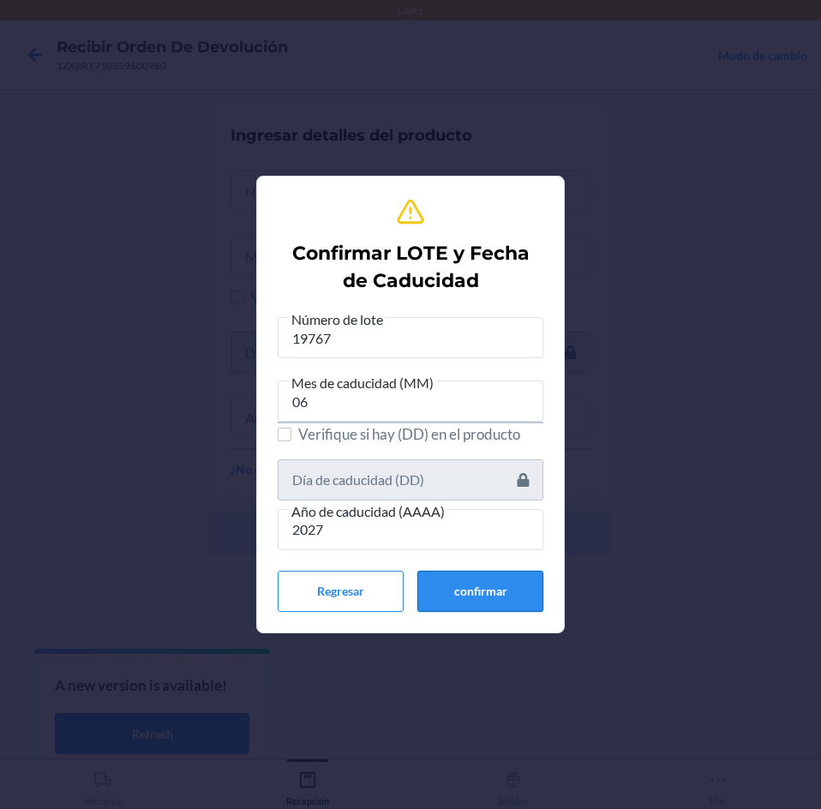
click at [471, 589] on button "confirmar" at bounding box center [480, 591] width 126 height 41
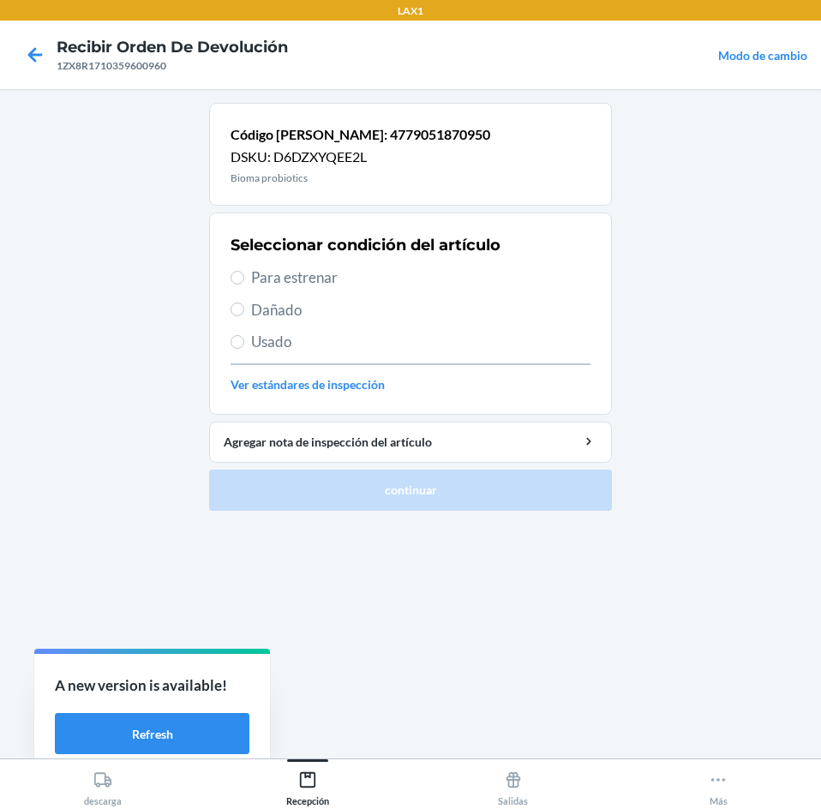
click at [415, 287] on span "Para estrenar" at bounding box center [420, 277] width 339 height 22
click at [244, 284] on input "Para estrenar" at bounding box center [237, 278] width 14 height 14
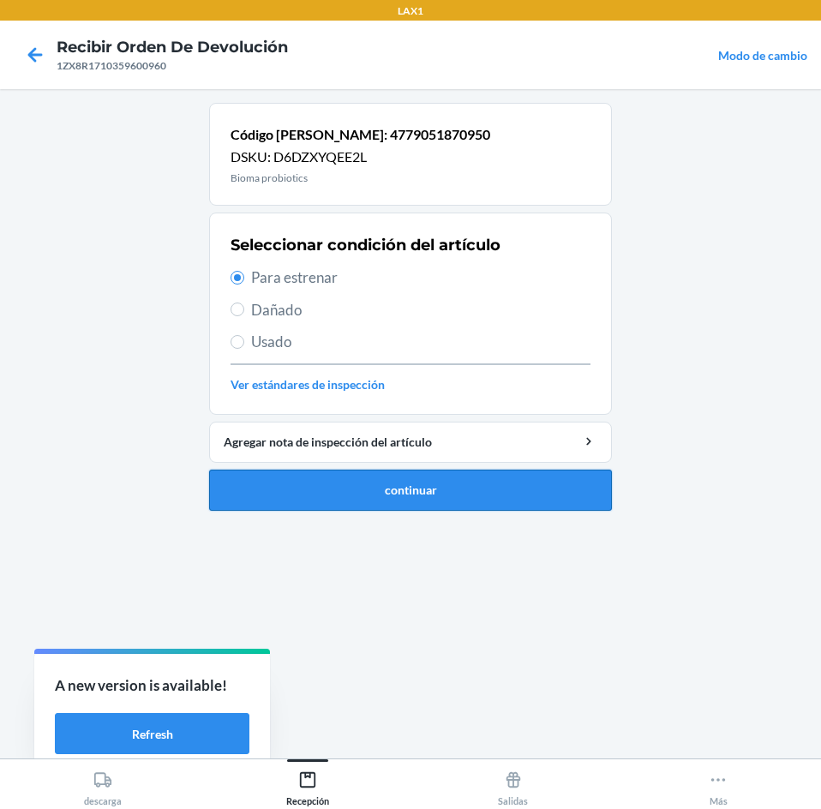
click at [405, 478] on button "continuar" at bounding box center [410, 489] width 403 height 41
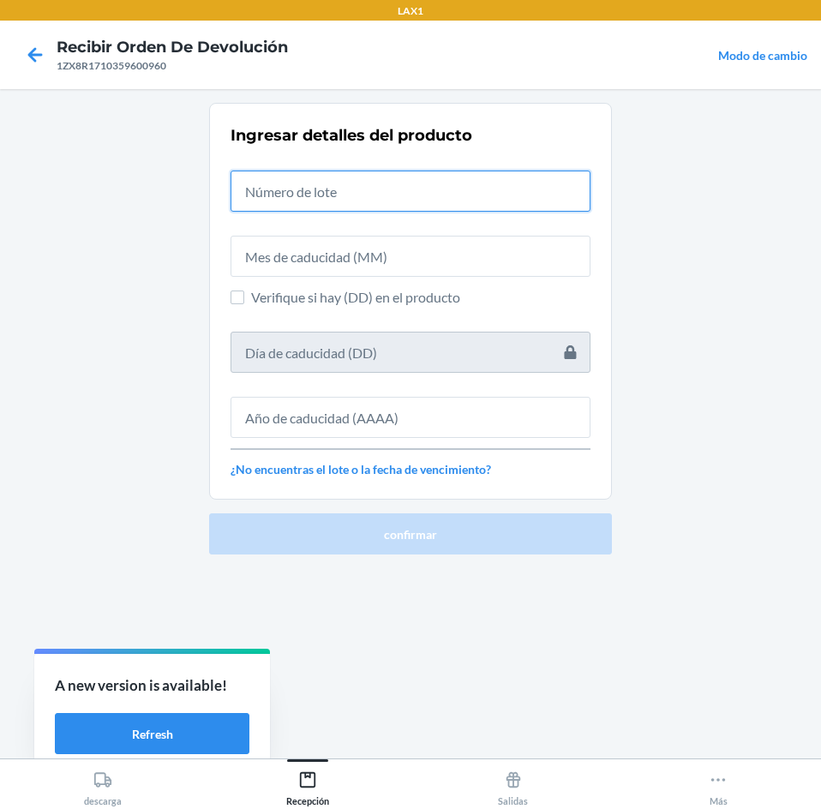
click at [459, 188] on input "text" at bounding box center [410, 190] width 360 height 41
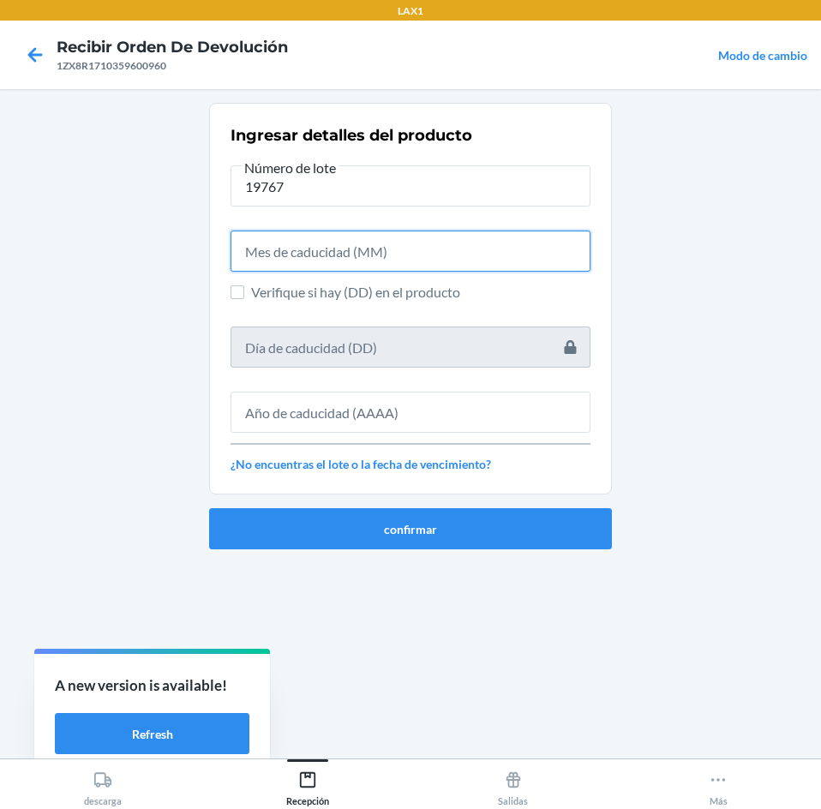
click at [459, 260] on input "text" at bounding box center [410, 250] width 360 height 41
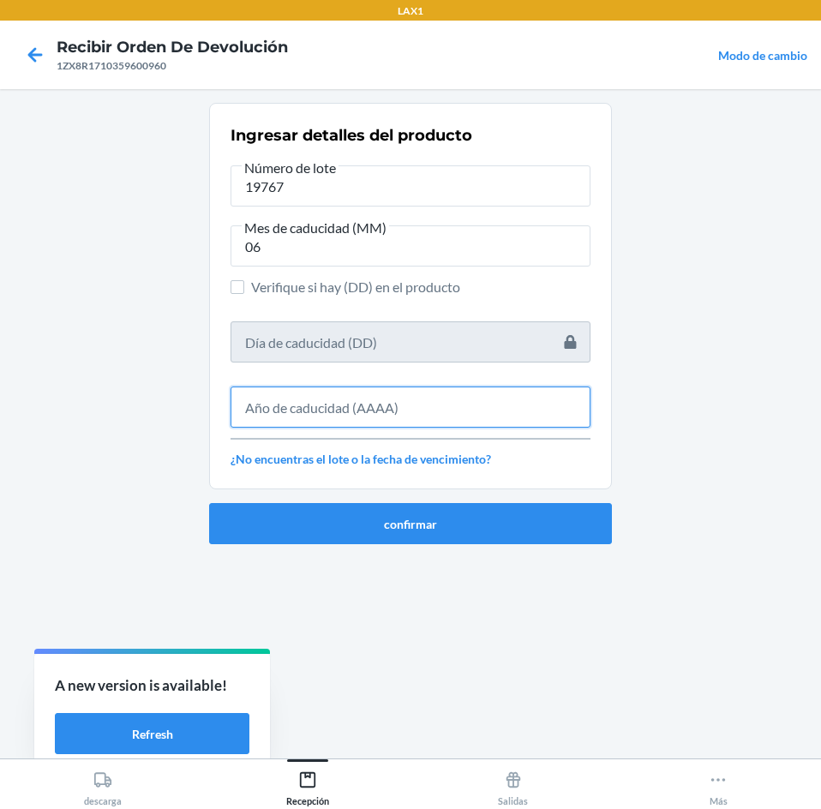
click at [448, 400] on input "text" at bounding box center [410, 406] width 360 height 41
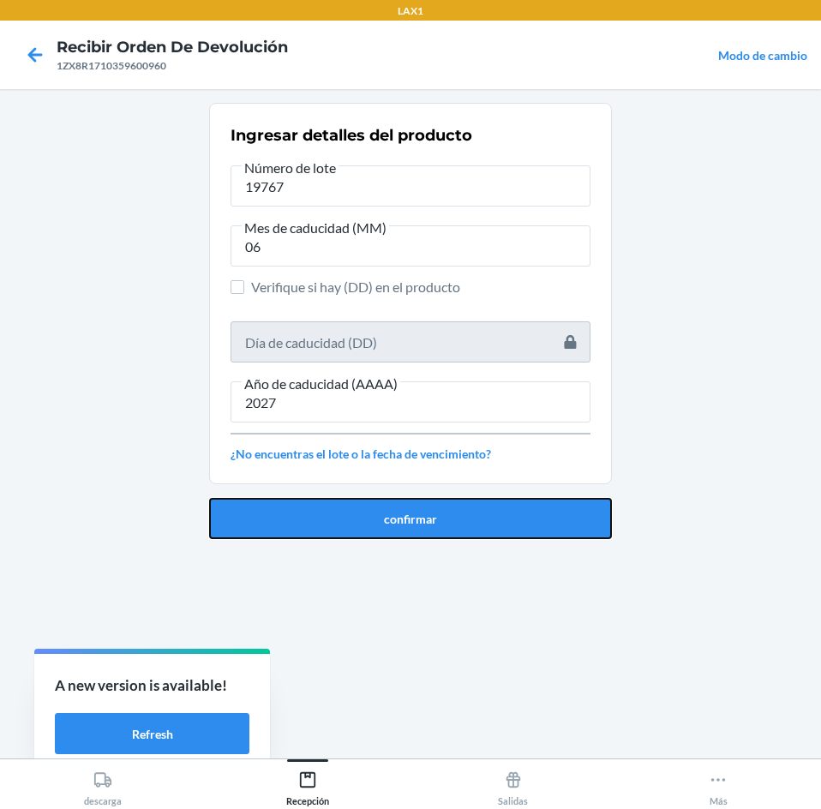
click at [436, 508] on button "confirmar" at bounding box center [410, 518] width 403 height 41
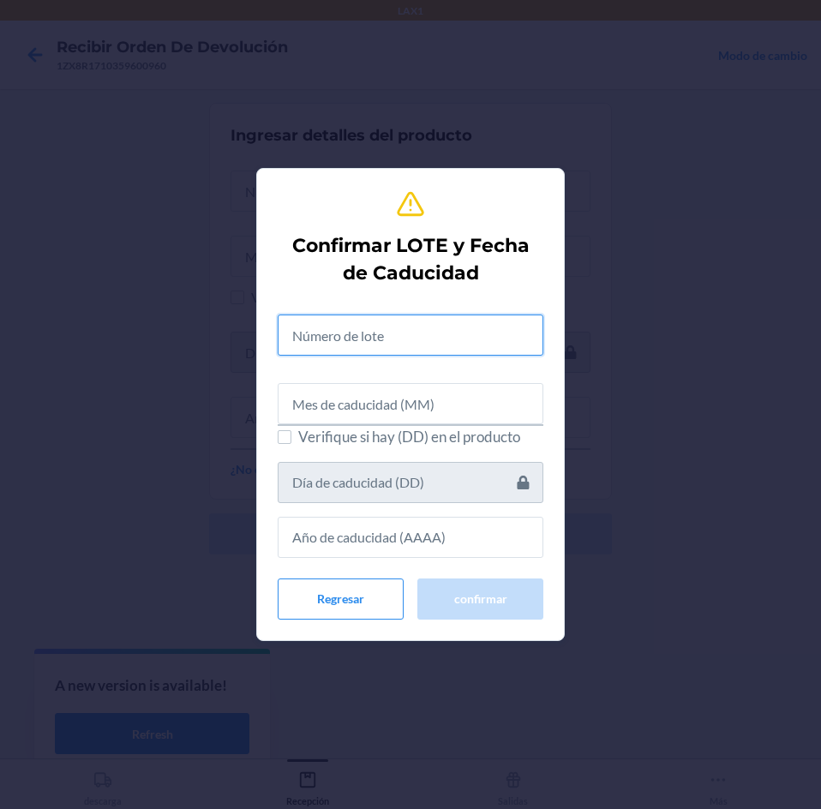
click at [433, 325] on input "text" at bounding box center [411, 334] width 266 height 41
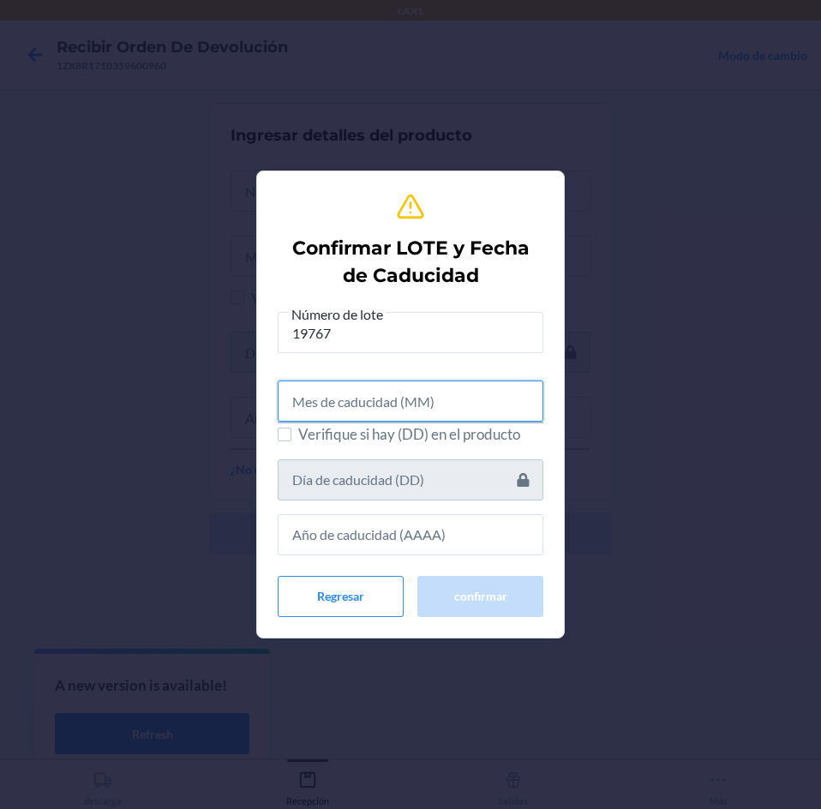
click at [433, 410] on input "text" at bounding box center [411, 400] width 266 height 41
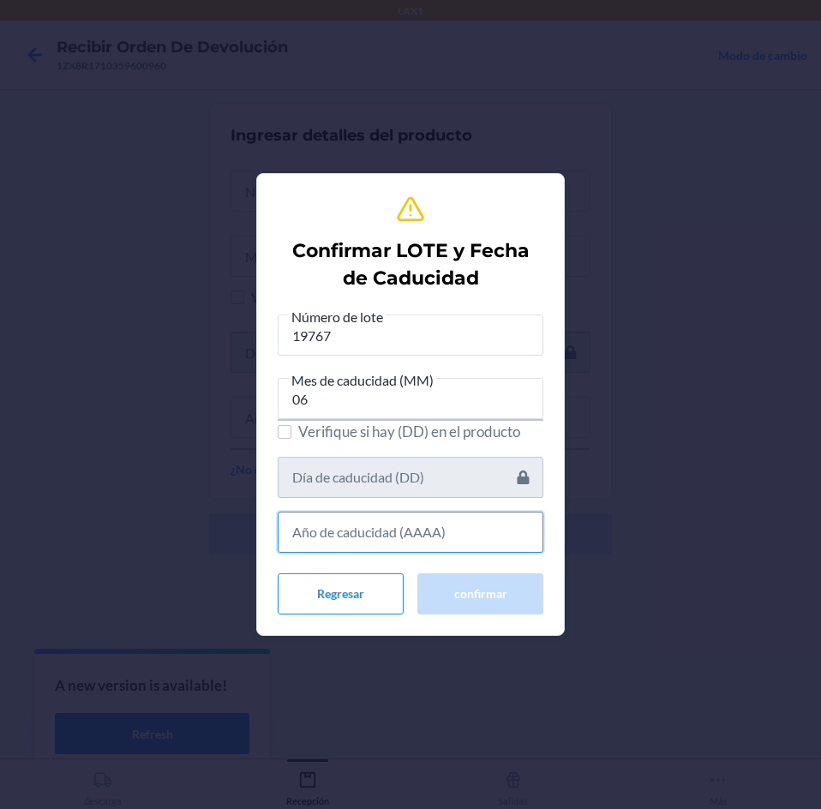
click at [435, 550] on input "text" at bounding box center [411, 531] width 266 height 41
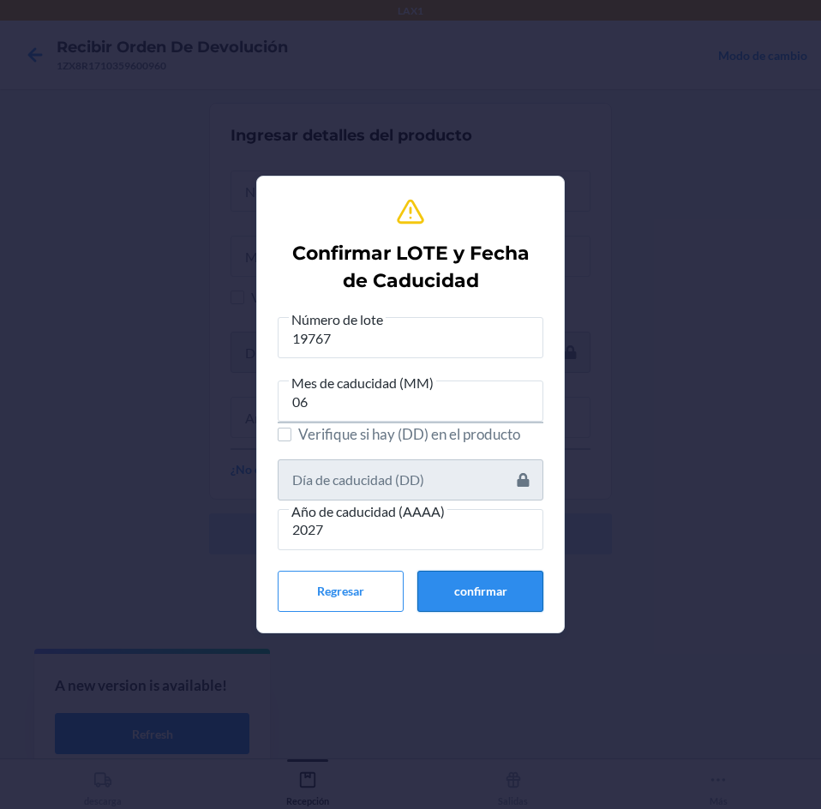
click at [438, 599] on button "confirmar" at bounding box center [480, 591] width 126 height 41
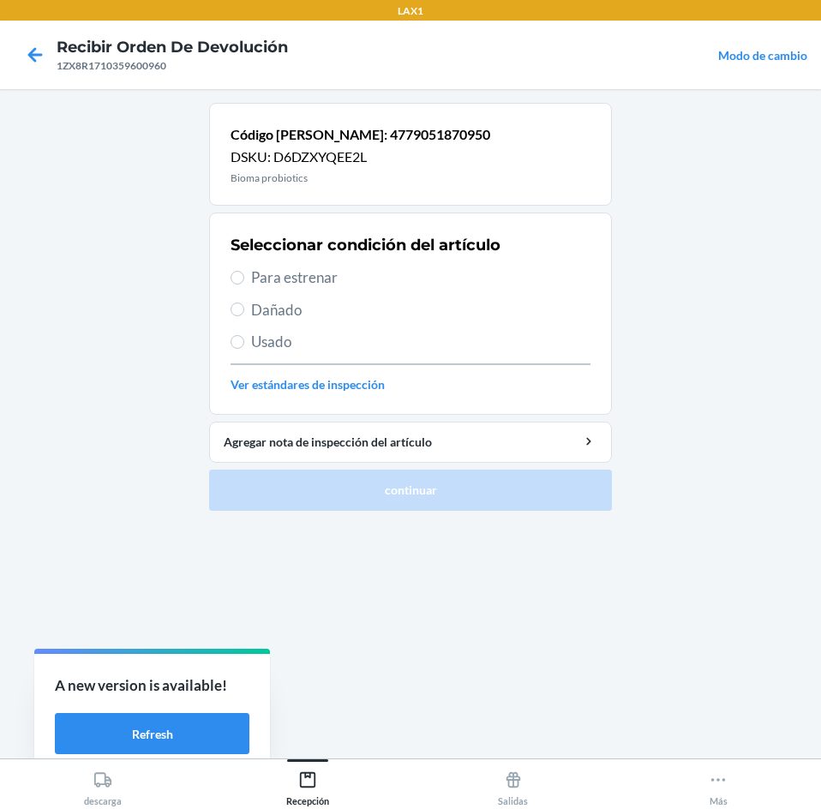
click at [403, 280] on span "Para estrenar" at bounding box center [420, 277] width 339 height 22
click at [244, 280] on input "Para estrenar" at bounding box center [237, 278] width 14 height 14
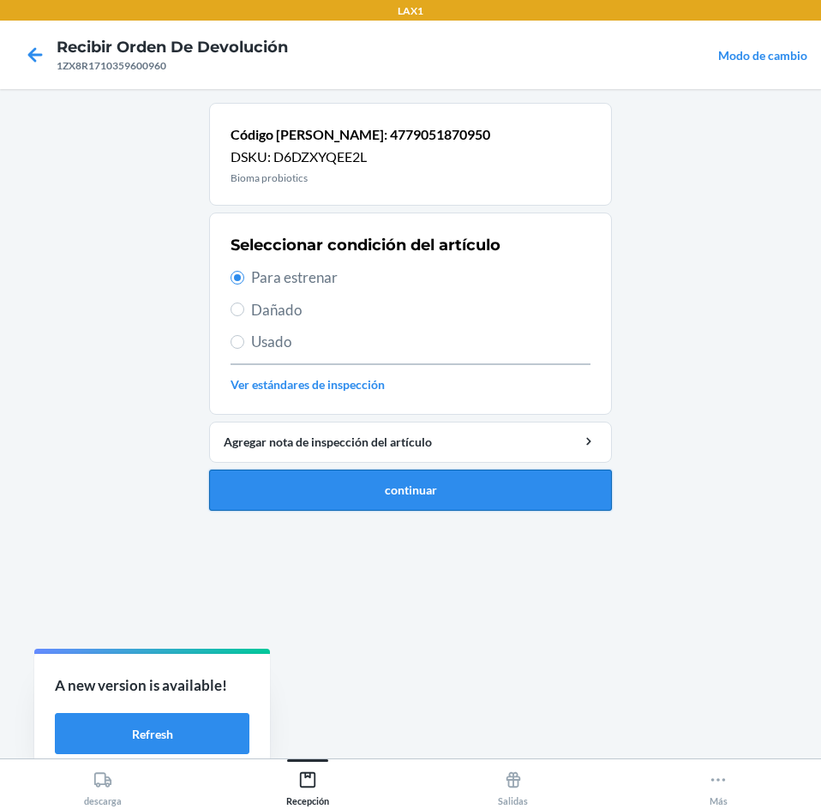
click at [451, 487] on button "continuar" at bounding box center [410, 489] width 403 height 41
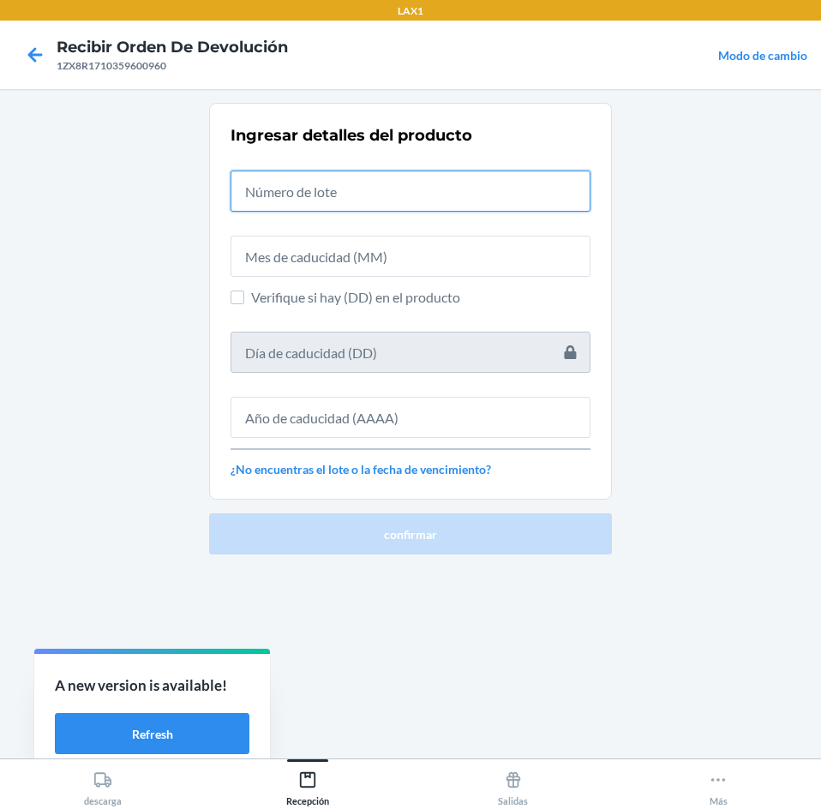
click at [433, 190] on input "text" at bounding box center [410, 190] width 360 height 41
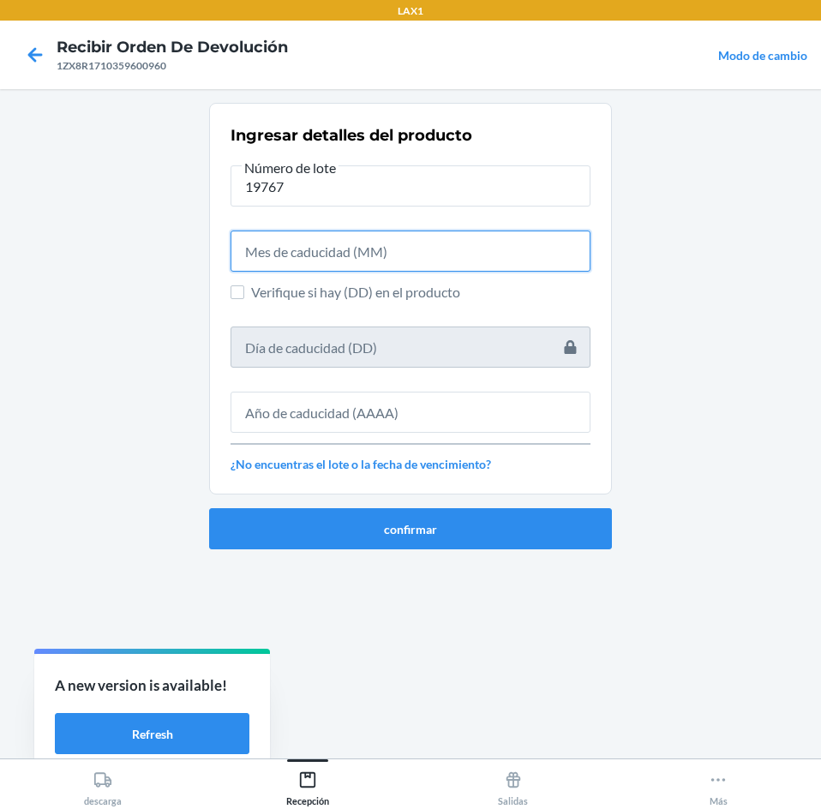
click at [425, 263] on input "text" at bounding box center [410, 250] width 360 height 41
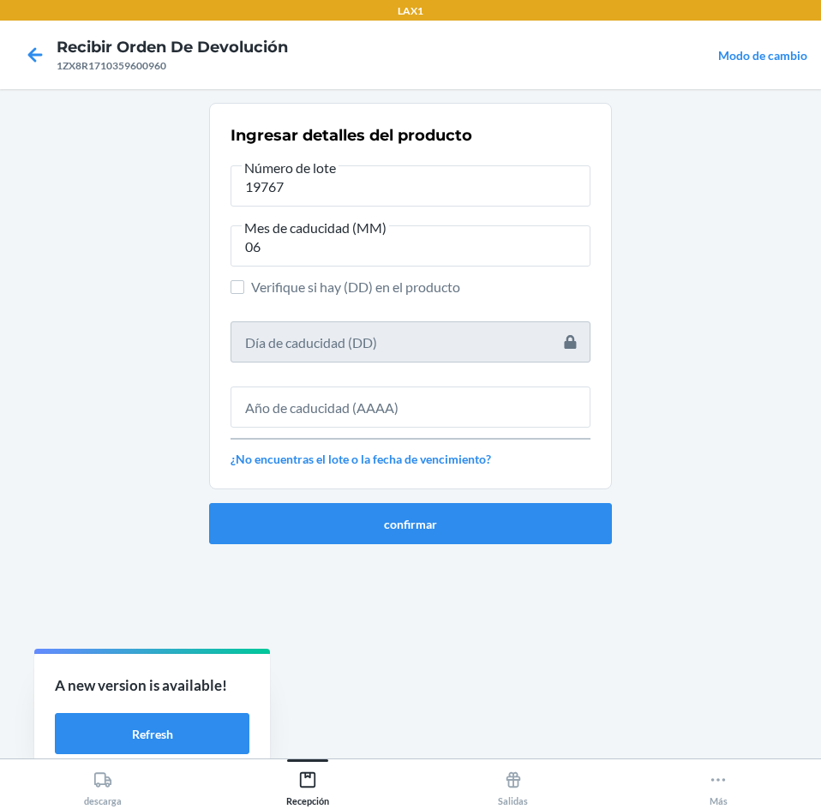
click at [601, 407] on section "Ingresar detalles del producto Número de lote 19767 Mes de caducidad (MM) 06 Ve…" at bounding box center [410, 296] width 403 height 386
click at [541, 397] on input "text" at bounding box center [410, 406] width 360 height 41
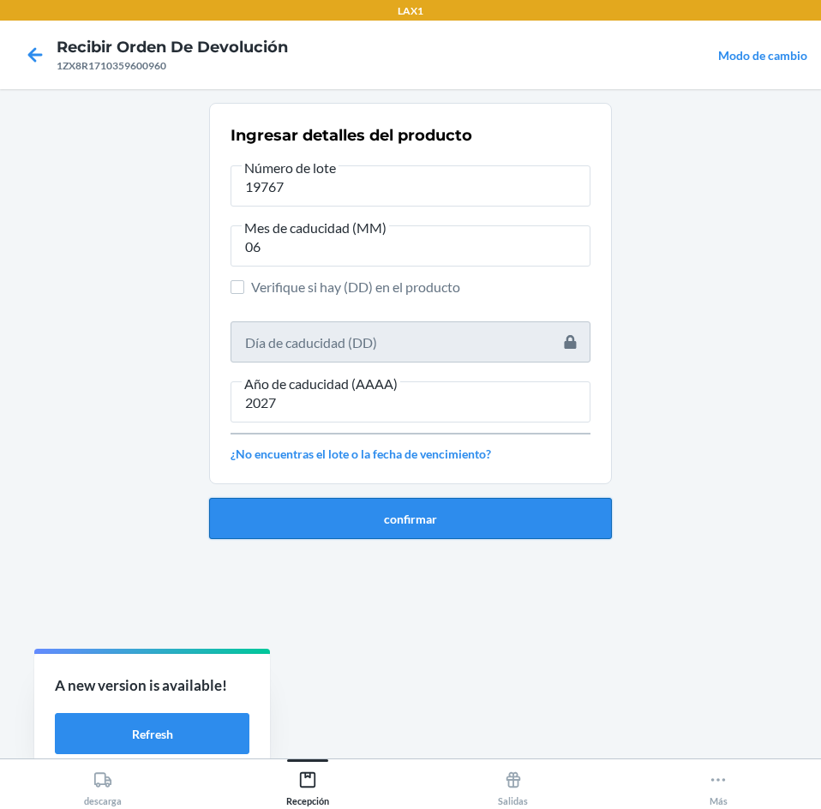
click at [518, 511] on button "confirmar" at bounding box center [410, 518] width 403 height 41
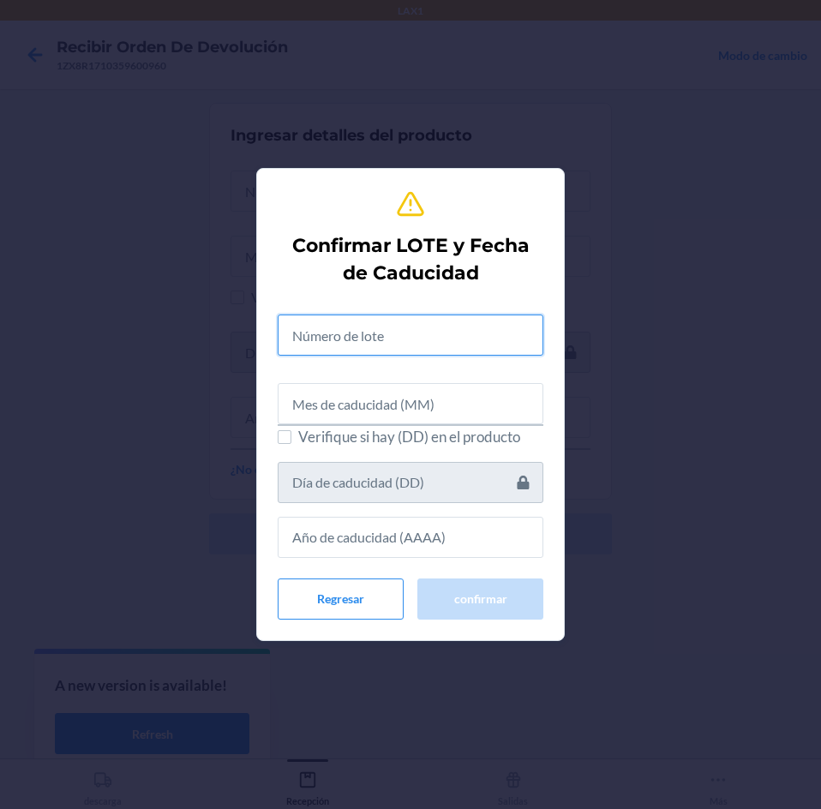
click at [503, 342] on input "text" at bounding box center [411, 334] width 266 height 41
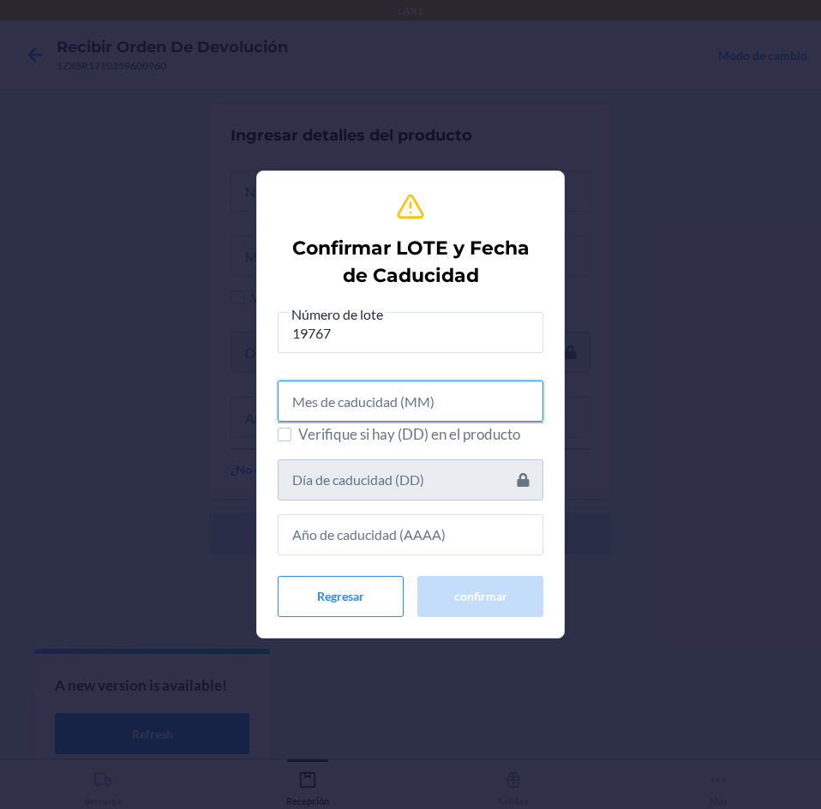
click at [499, 407] on input "text" at bounding box center [411, 400] width 266 height 41
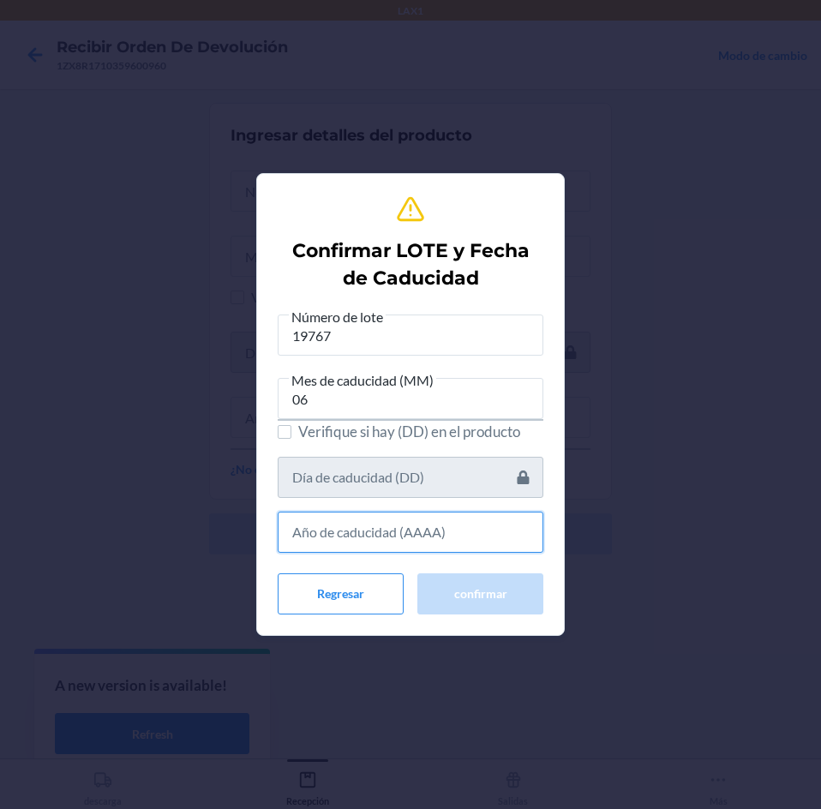
click at [502, 534] on input "text" at bounding box center [411, 531] width 266 height 41
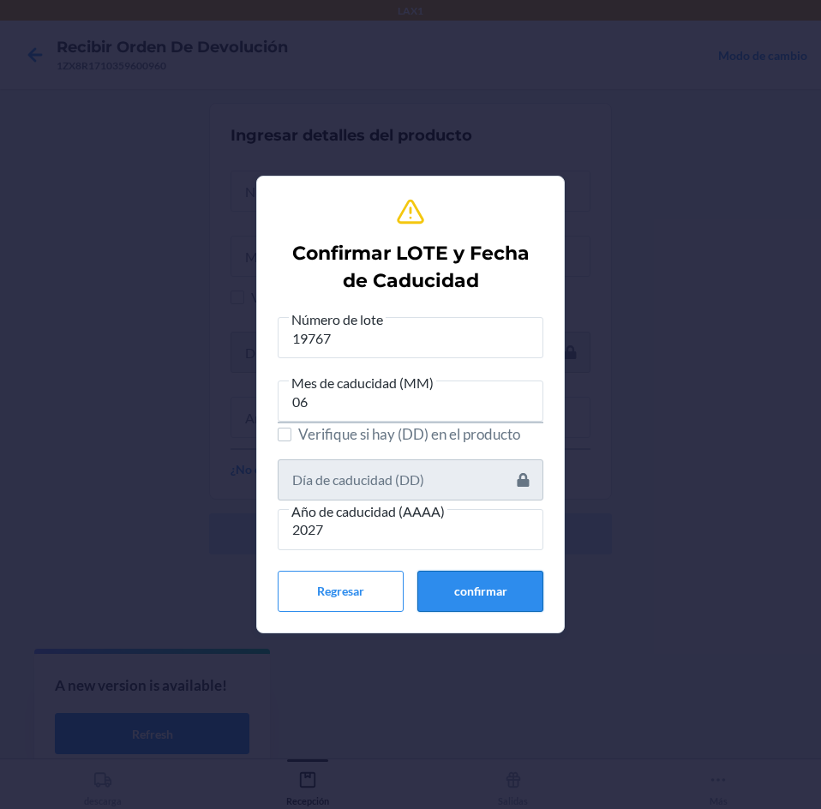
click at [486, 601] on button "confirmar" at bounding box center [480, 591] width 126 height 41
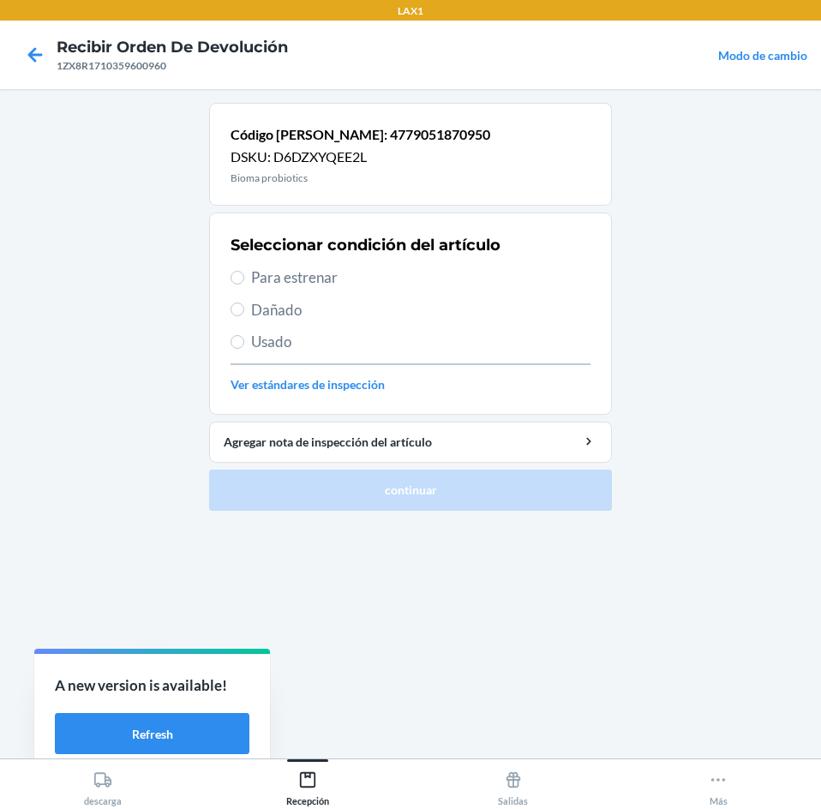
click at [425, 283] on div "Seleccionar condición del artículo Para estrenar Dañado Usado Ver estándares de…" at bounding box center [410, 314] width 360 height 170
click at [426, 281] on span "Para estrenar" at bounding box center [420, 277] width 339 height 22
click at [244, 281] on input "Para estrenar" at bounding box center [237, 278] width 14 height 14
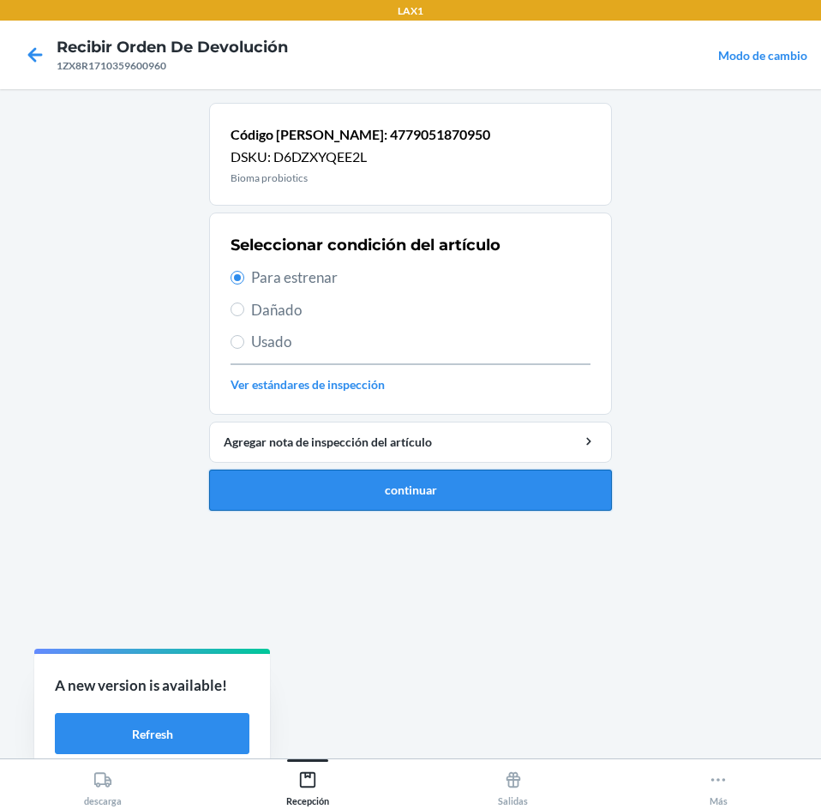
click at [422, 505] on button "continuar" at bounding box center [410, 489] width 403 height 41
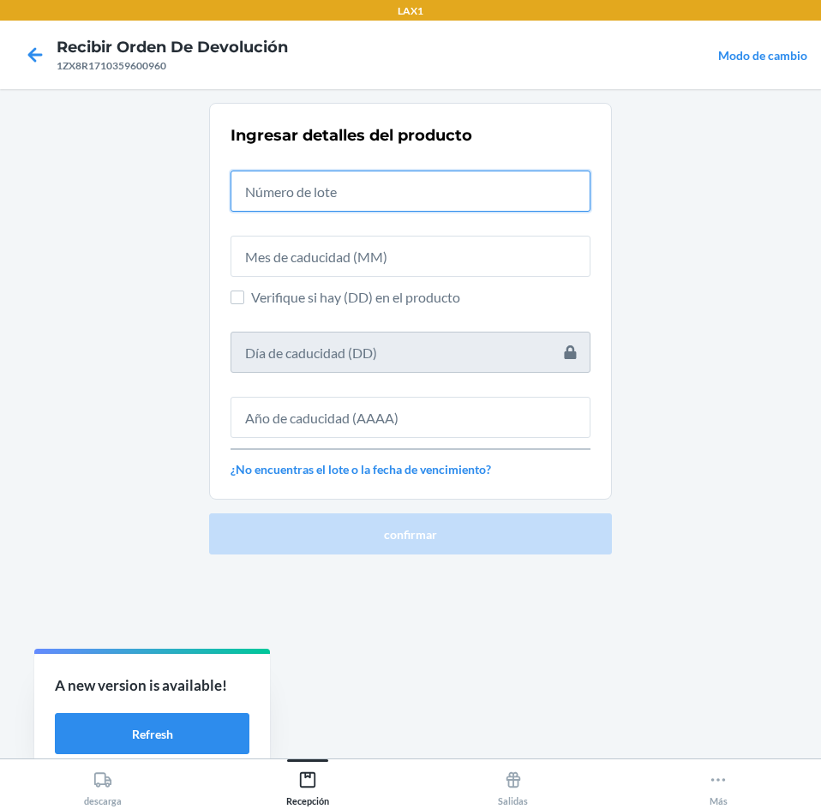
click at [420, 193] on input "text" at bounding box center [410, 190] width 360 height 41
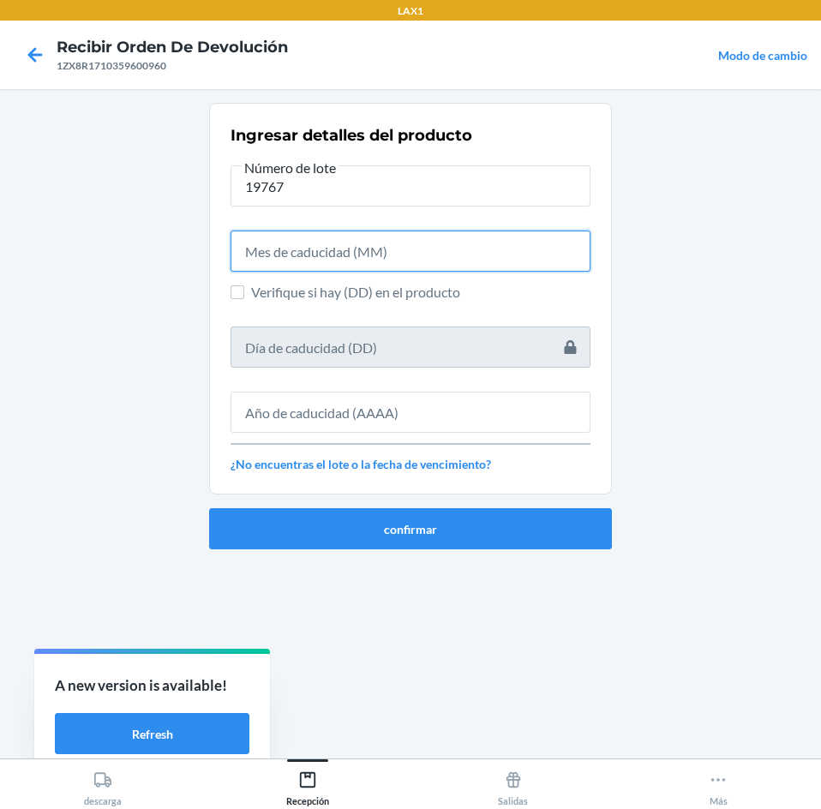
click at [379, 258] on input "text" at bounding box center [410, 250] width 360 height 41
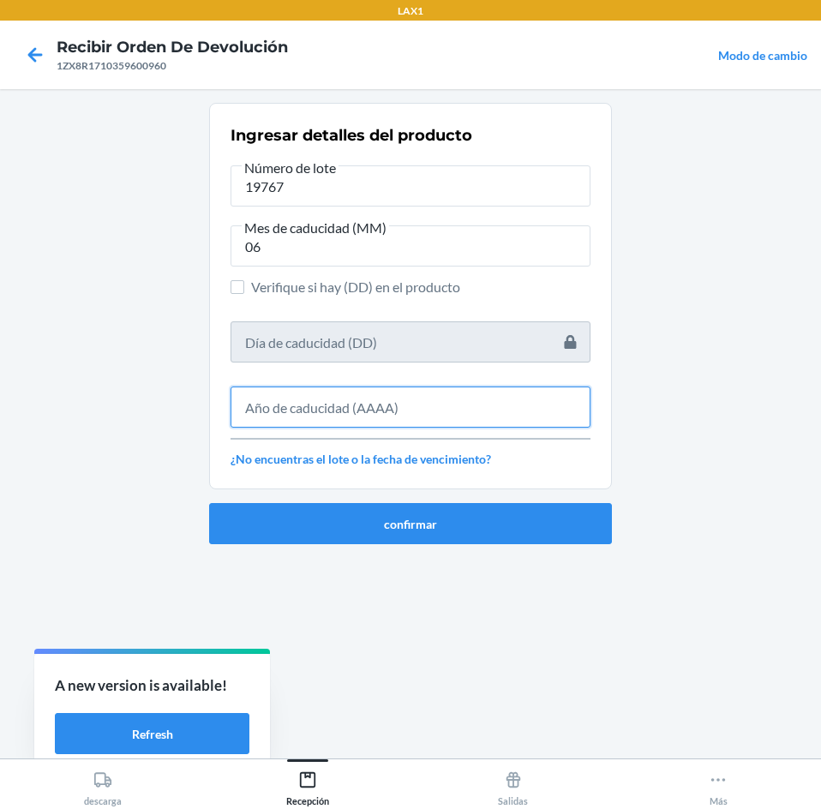
click at [309, 386] on input "text" at bounding box center [410, 406] width 360 height 41
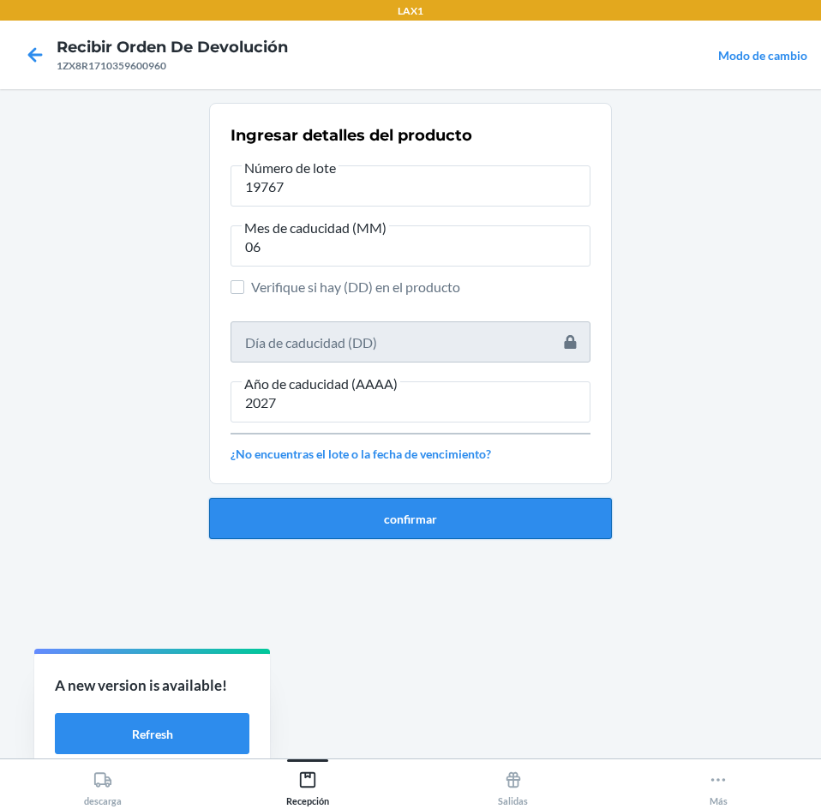
click at [307, 511] on button "confirmar" at bounding box center [410, 518] width 403 height 41
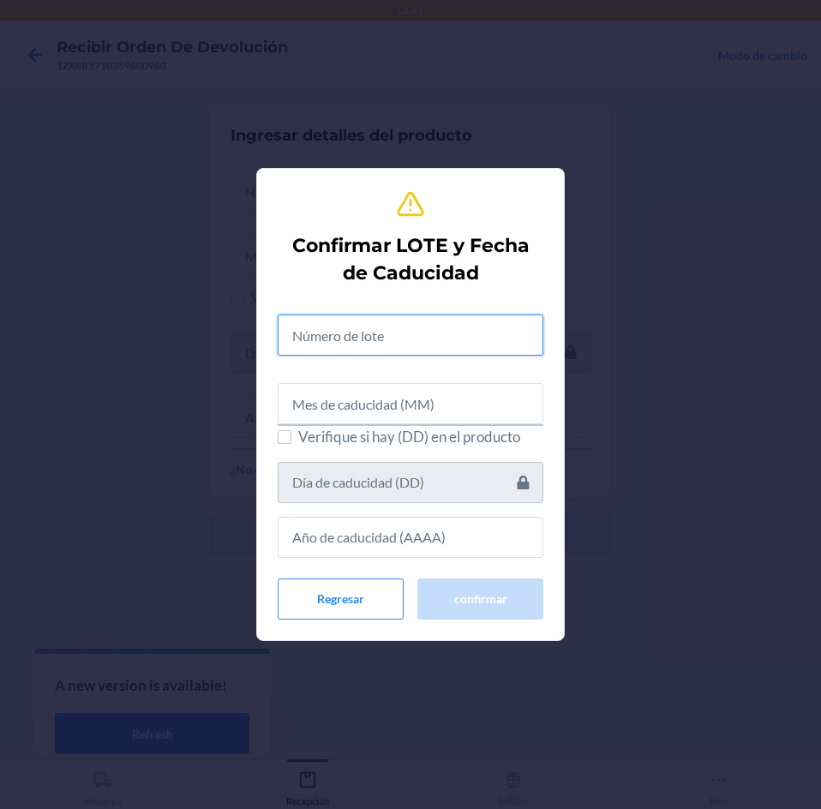
click at [359, 337] on input "text" at bounding box center [411, 334] width 266 height 41
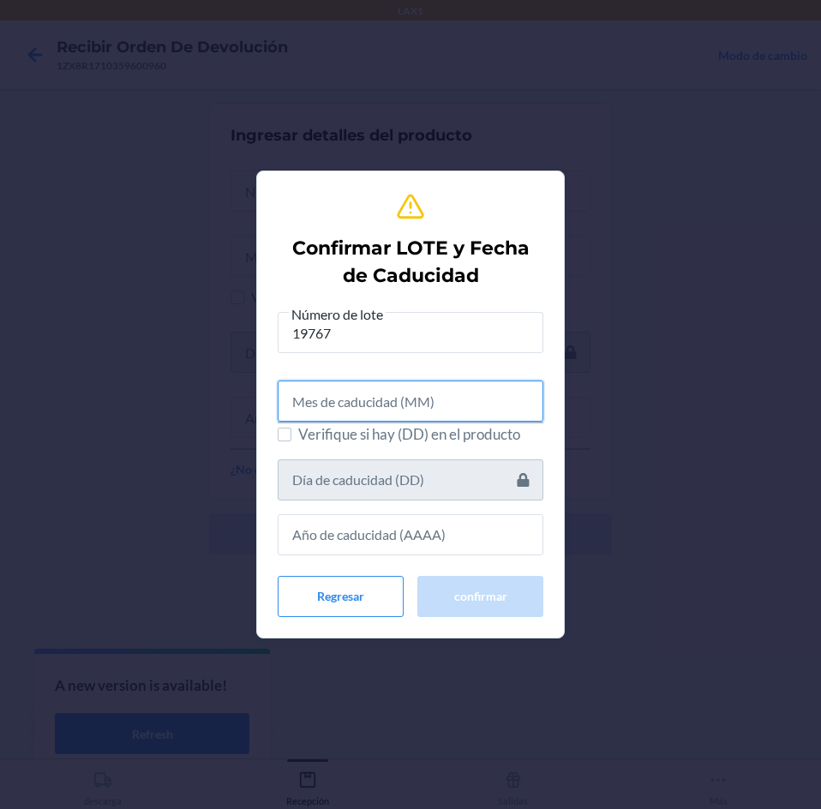
click at [367, 391] on input "text" at bounding box center [411, 400] width 266 height 41
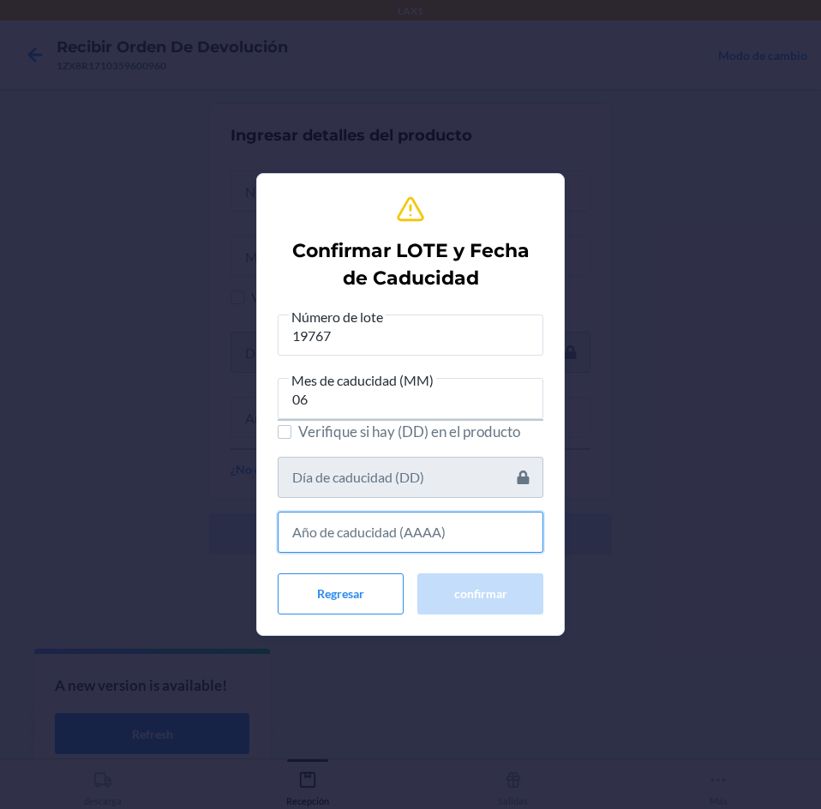
click at [361, 535] on input "text" at bounding box center [411, 531] width 266 height 41
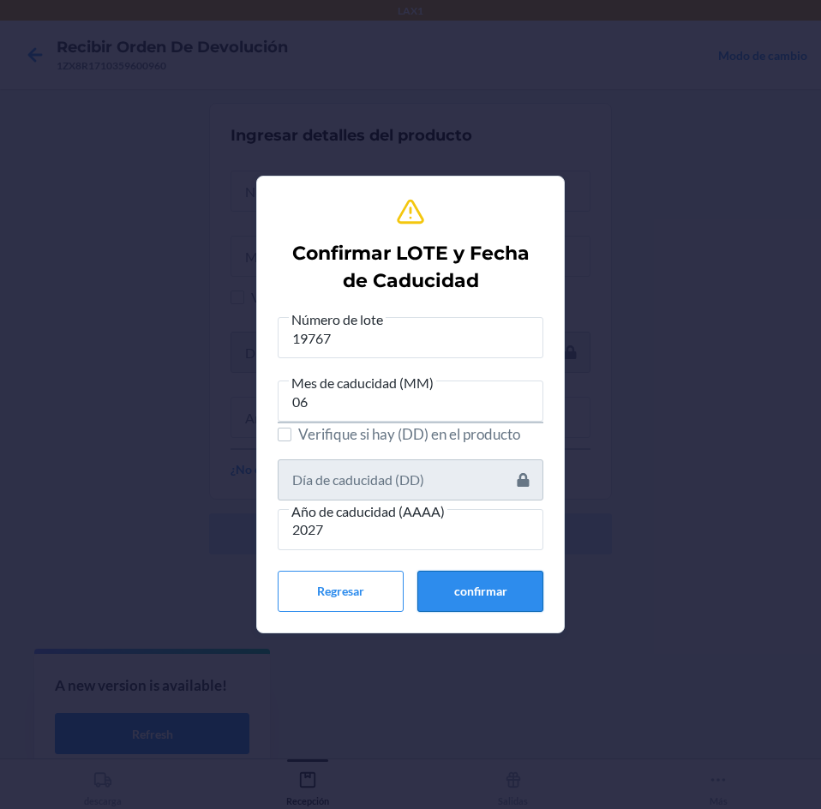
click at [443, 600] on button "confirmar" at bounding box center [480, 591] width 126 height 41
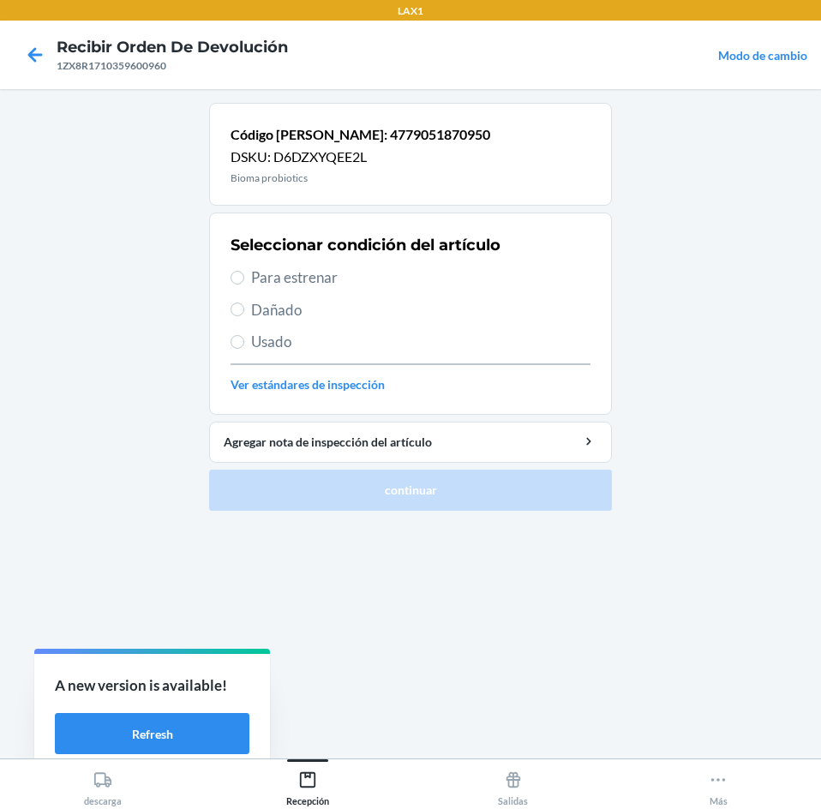
click at [395, 268] on span "Para estrenar" at bounding box center [420, 277] width 339 height 22
click at [244, 271] on input "Para estrenar" at bounding box center [237, 278] width 14 height 14
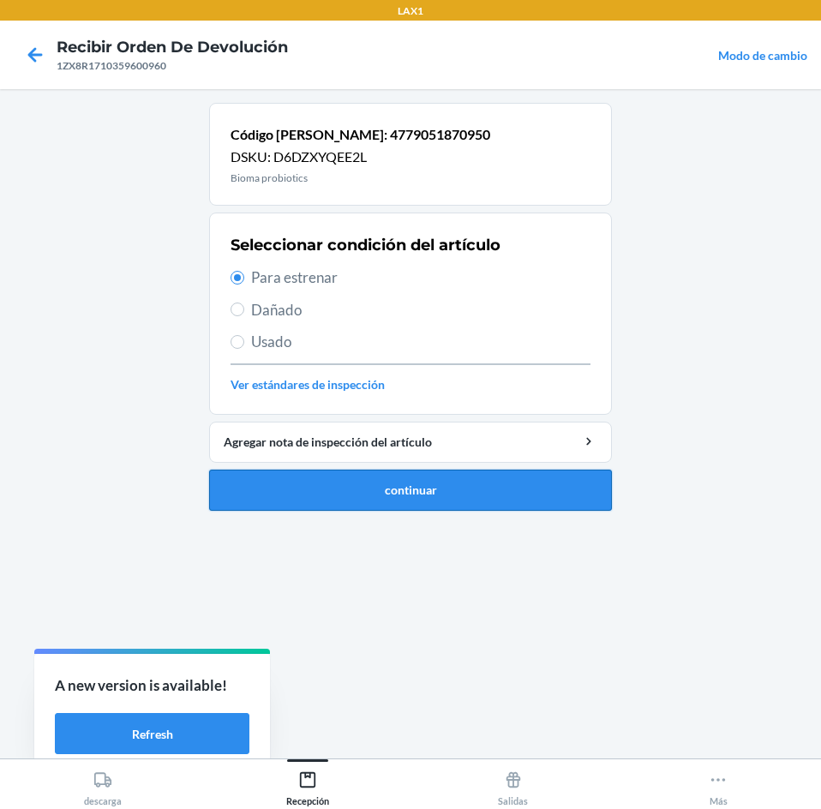
click at [457, 483] on button "continuar" at bounding box center [410, 489] width 403 height 41
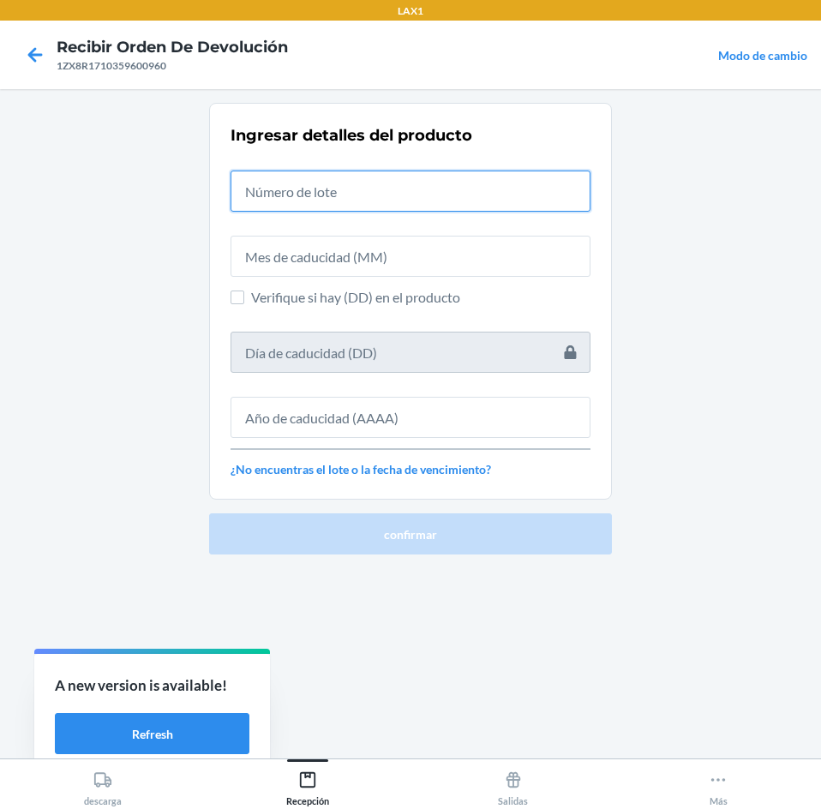
click at [463, 194] on input "text" at bounding box center [410, 190] width 360 height 41
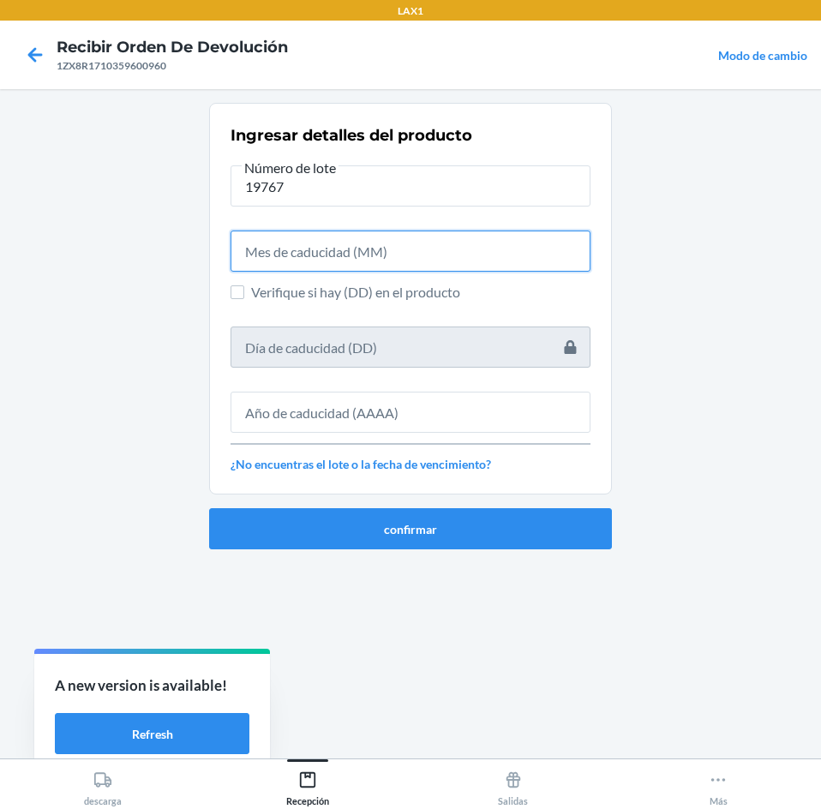
click at [464, 256] on input "text" at bounding box center [410, 250] width 360 height 41
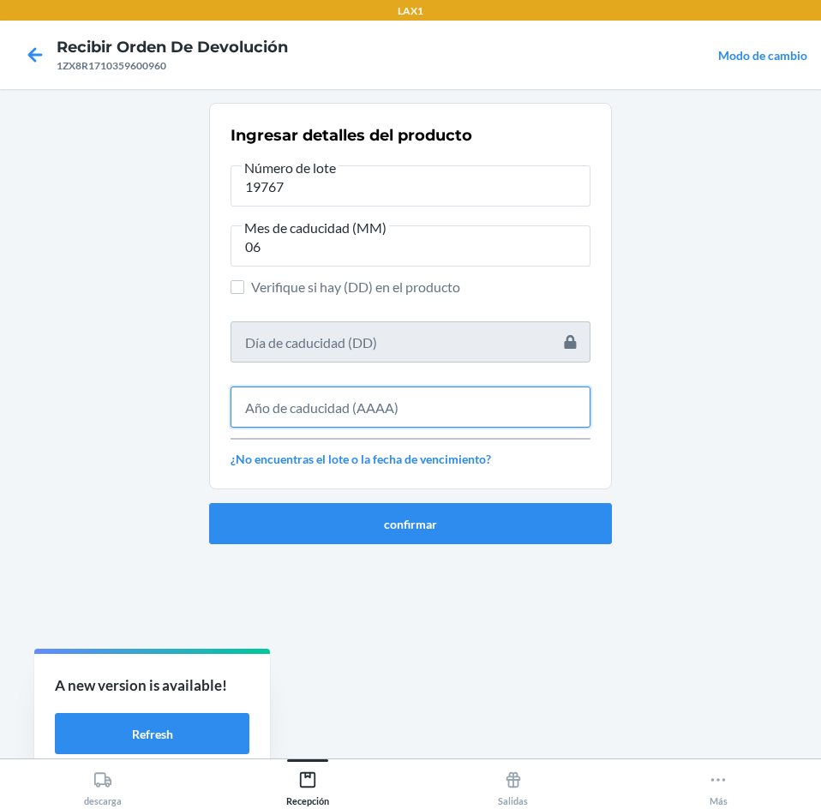
click at [457, 416] on input "text" at bounding box center [410, 406] width 360 height 41
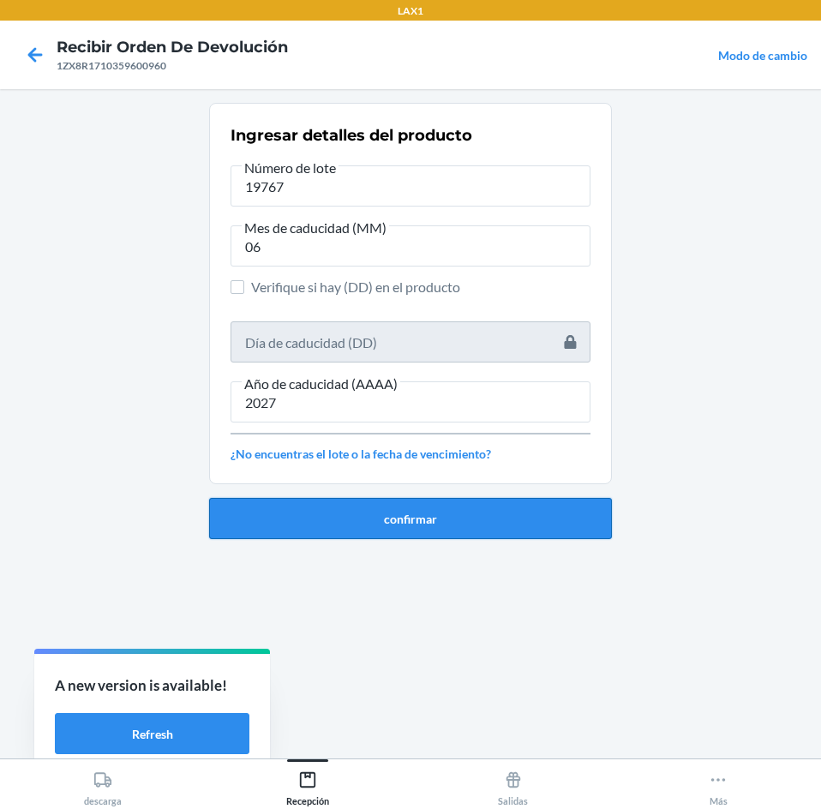
click at [430, 511] on button "confirmar" at bounding box center [410, 518] width 403 height 41
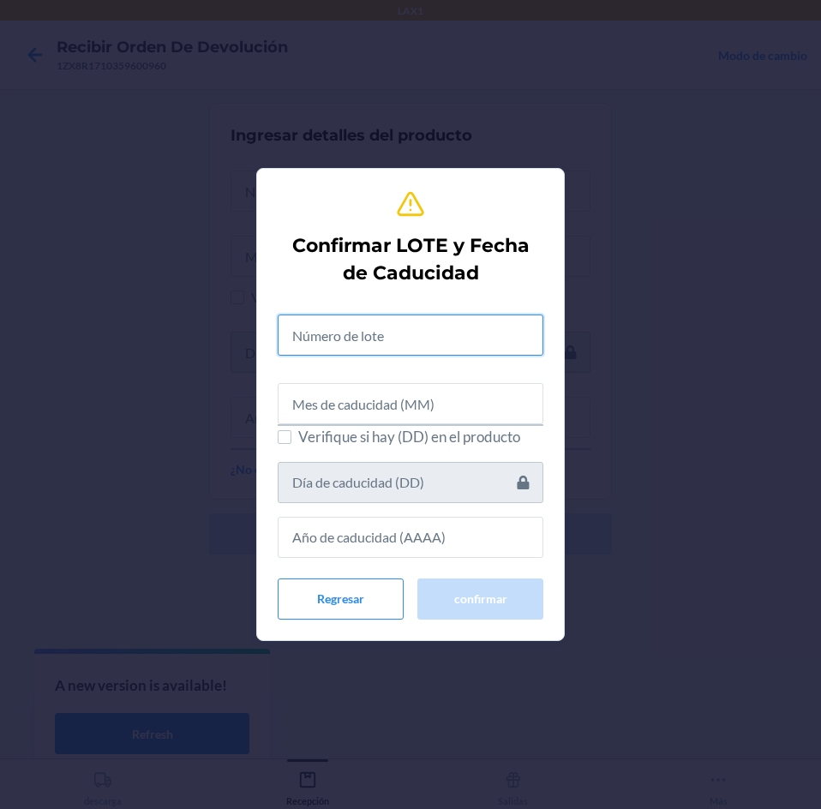
click at [394, 338] on input "text" at bounding box center [411, 334] width 266 height 41
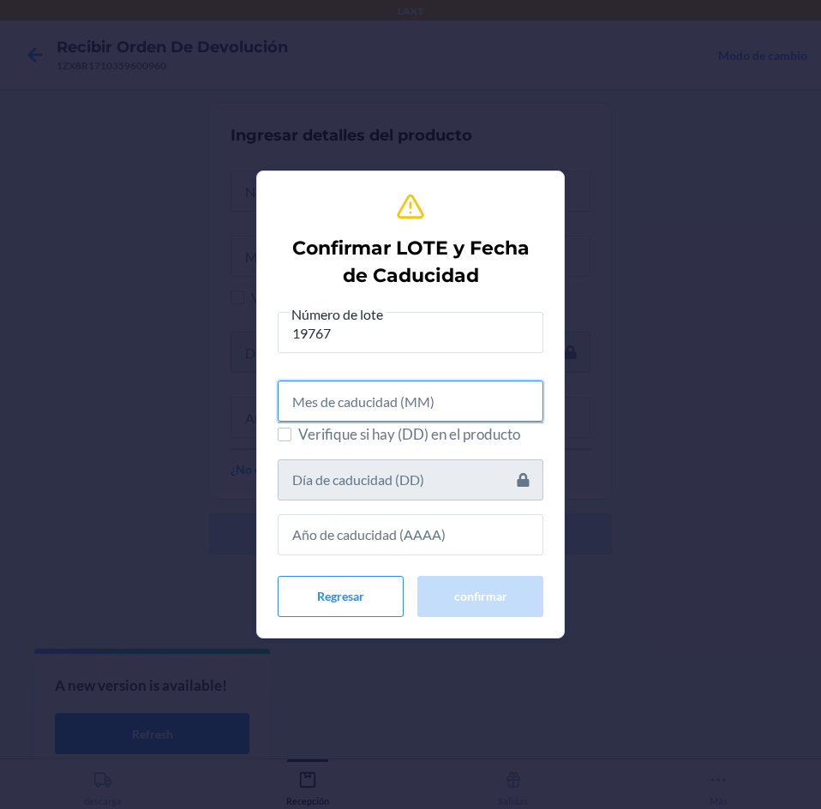
click at [383, 396] on input "text" at bounding box center [411, 400] width 266 height 41
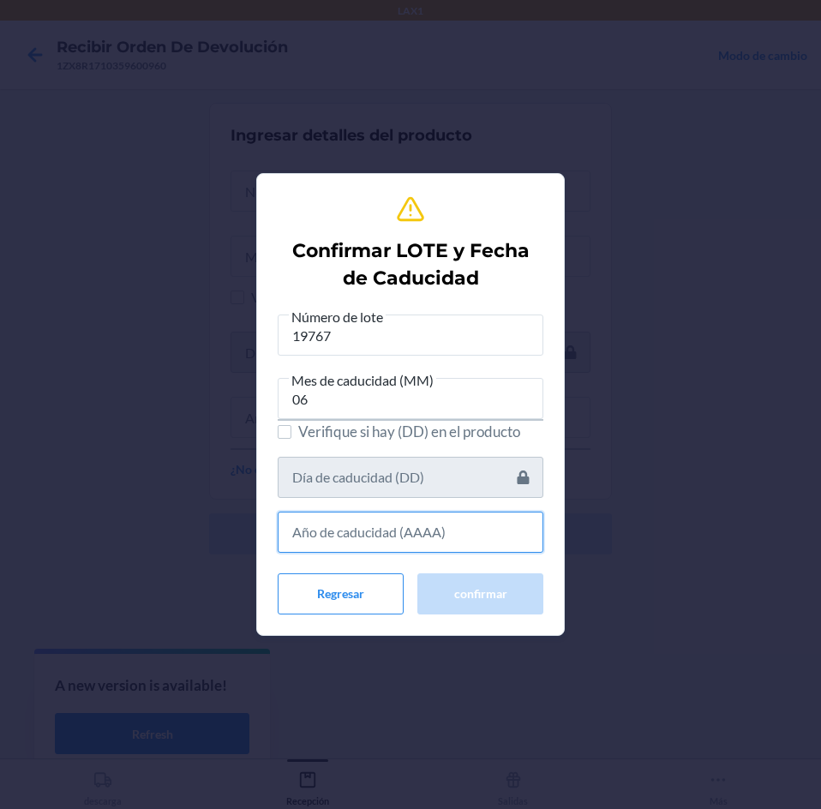
click at [364, 528] on input "text" at bounding box center [411, 531] width 266 height 41
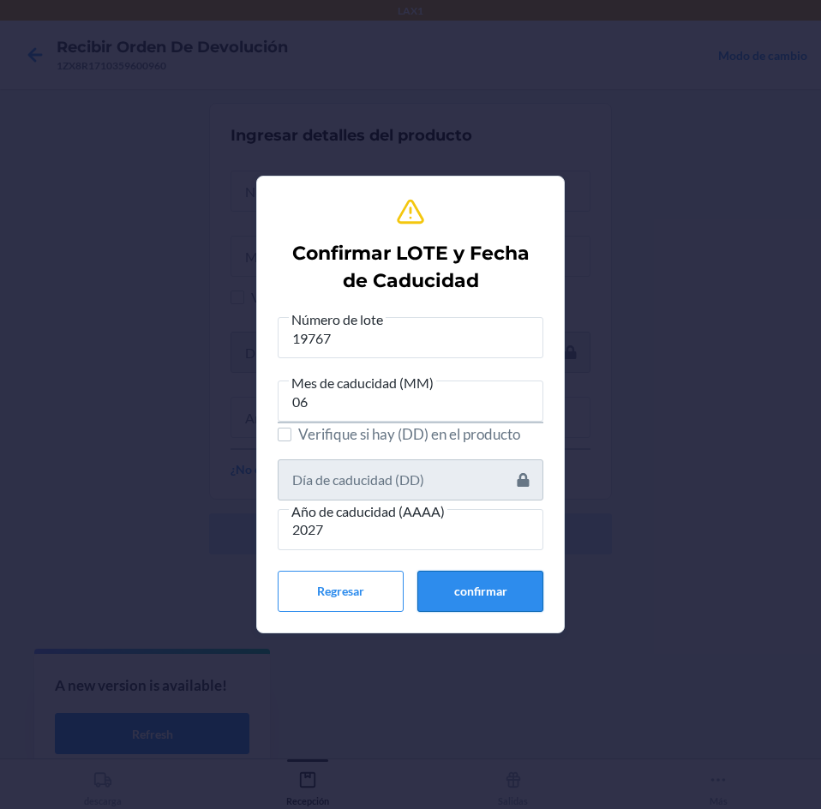
click at [470, 598] on button "confirmar" at bounding box center [480, 591] width 126 height 41
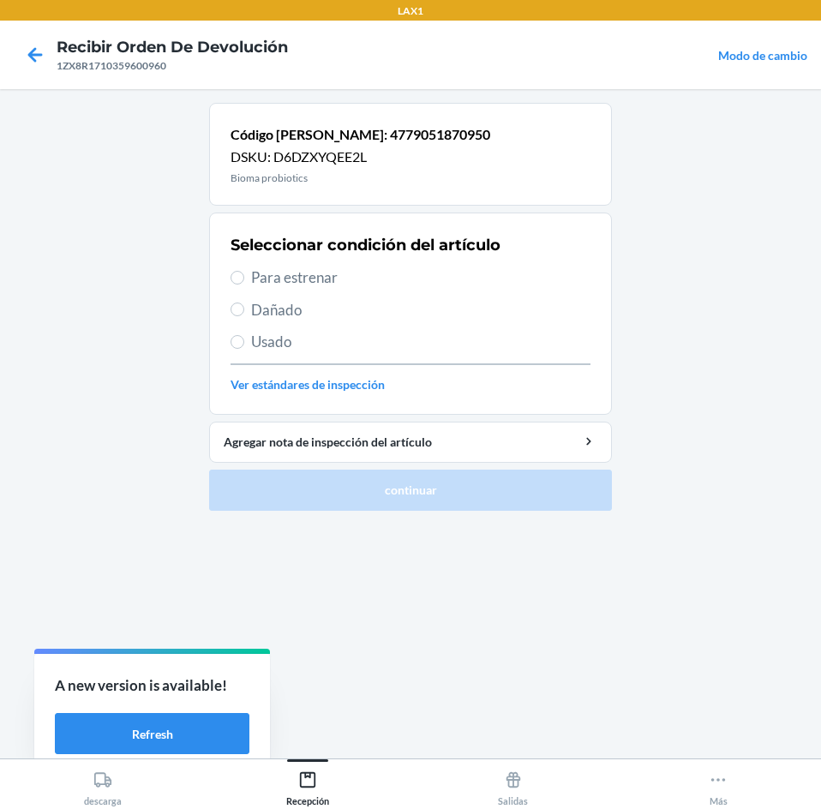
click at [394, 274] on span "Para estrenar" at bounding box center [420, 277] width 339 height 22
click at [244, 274] on input "Para estrenar" at bounding box center [237, 278] width 14 height 14
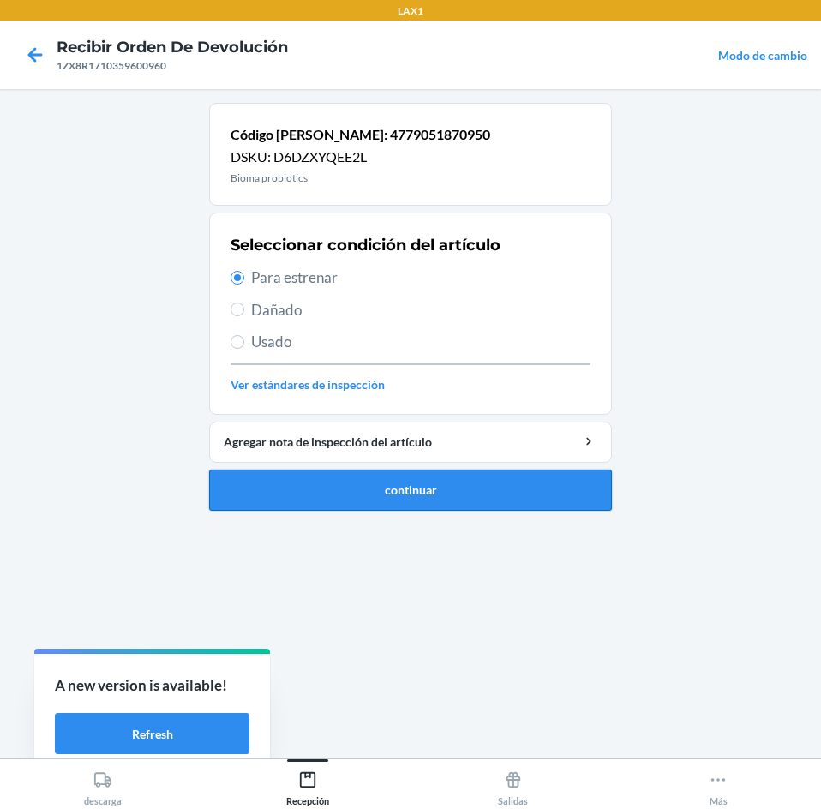
click at [404, 503] on button "continuar" at bounding box center [410, 489] width 403 height 41
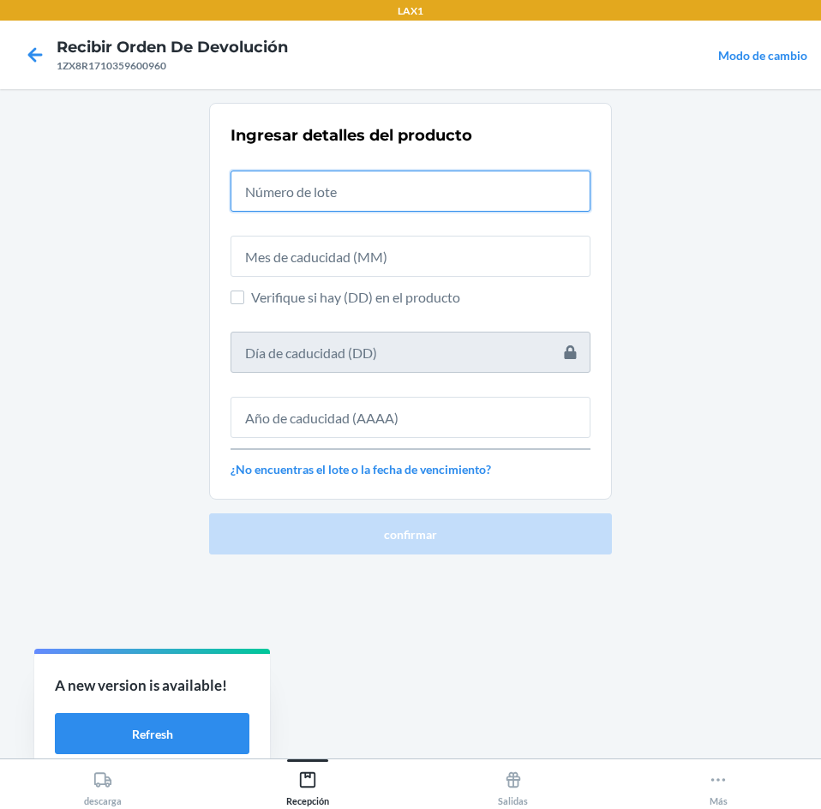
click at [392, 188] on input "text" at bounding box center [410, 190] width 360 height 41
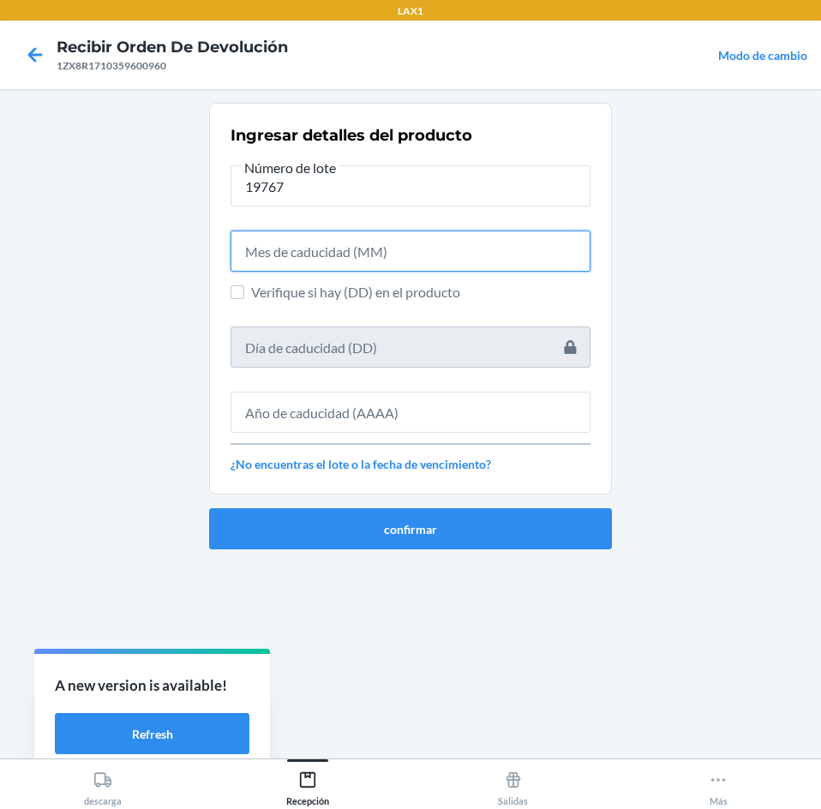
click at [389, 238] on input "text" at bounding box center [410, 250] width 360 height 41
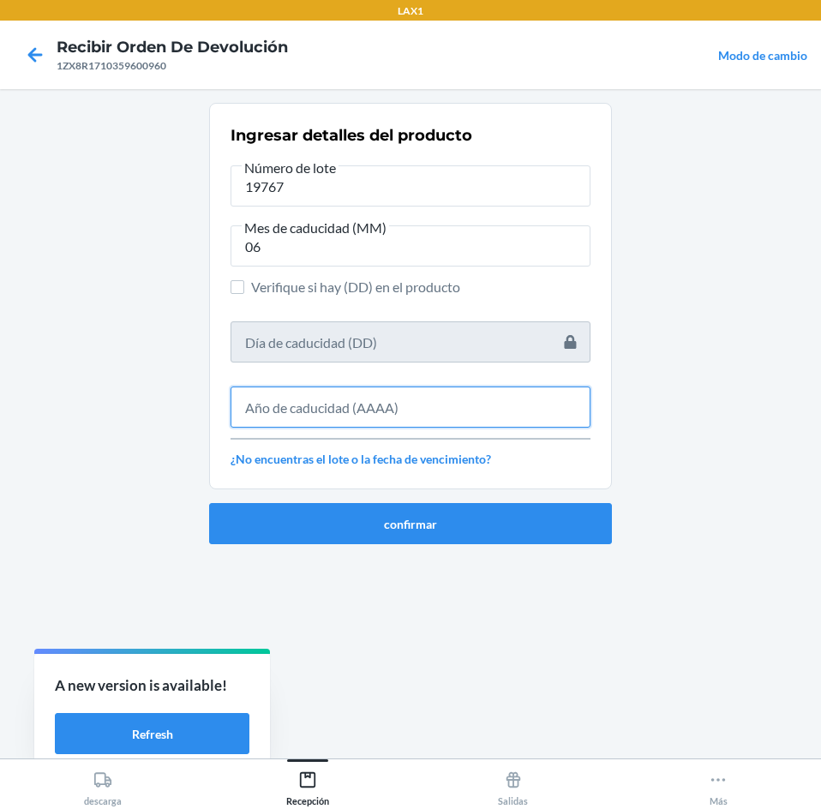
click at [351, 403] on input "text" at bounding box center [410, 406] width 360 height 41
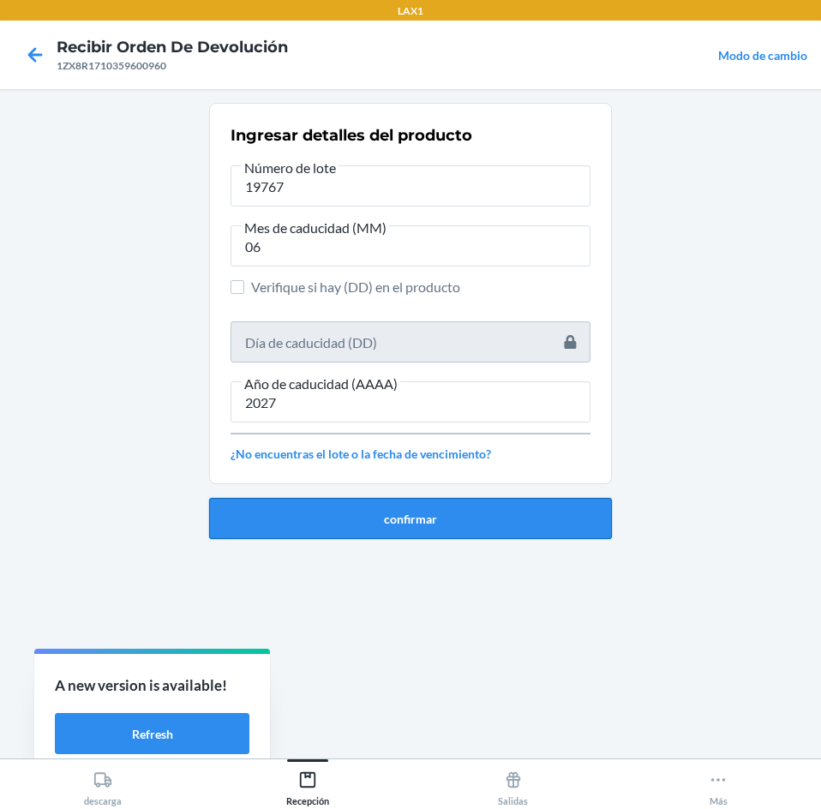
click at [320, 522] on button "confirmar" at bounding box center [410, 518] width 403 height 41
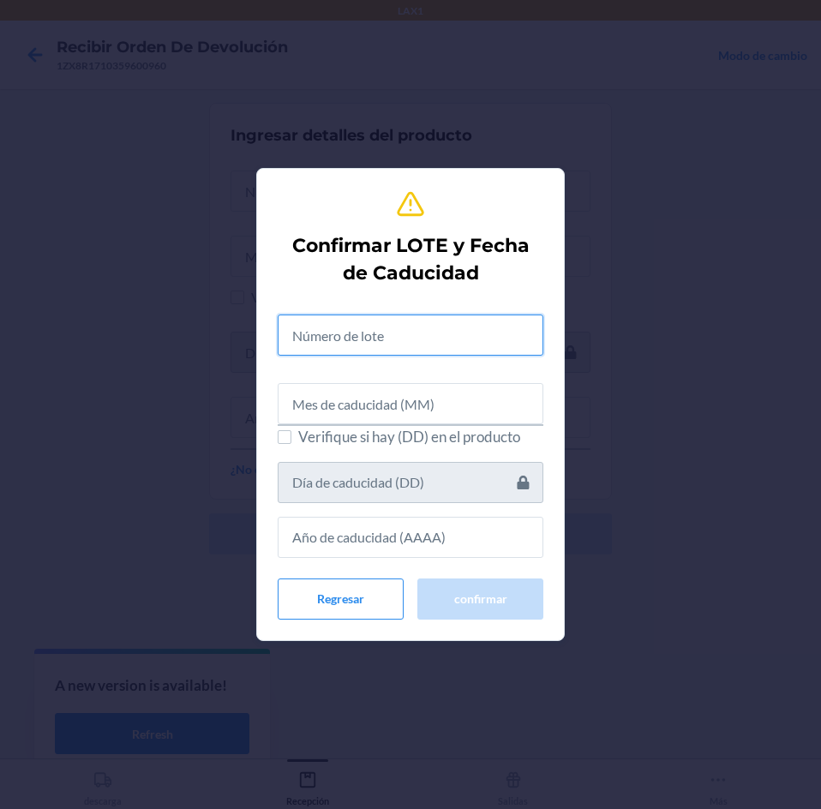
click at [351, 328] on input "text" at bounding box center [411, 334] width 266 height 41
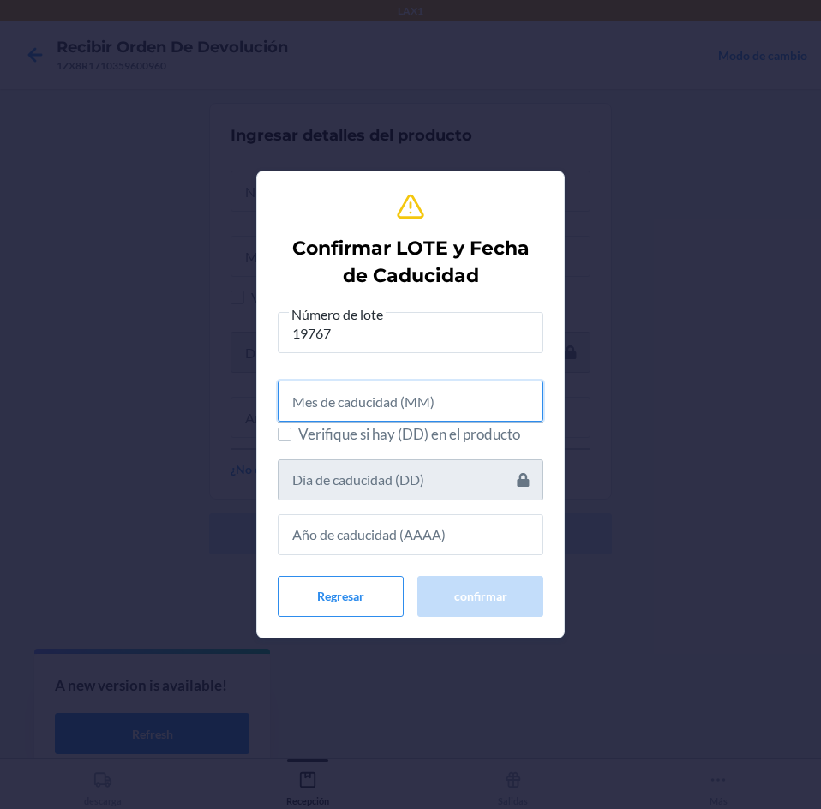
click at [370, 412] on input "text" at bounding box center [411, 400] width 266 height 41
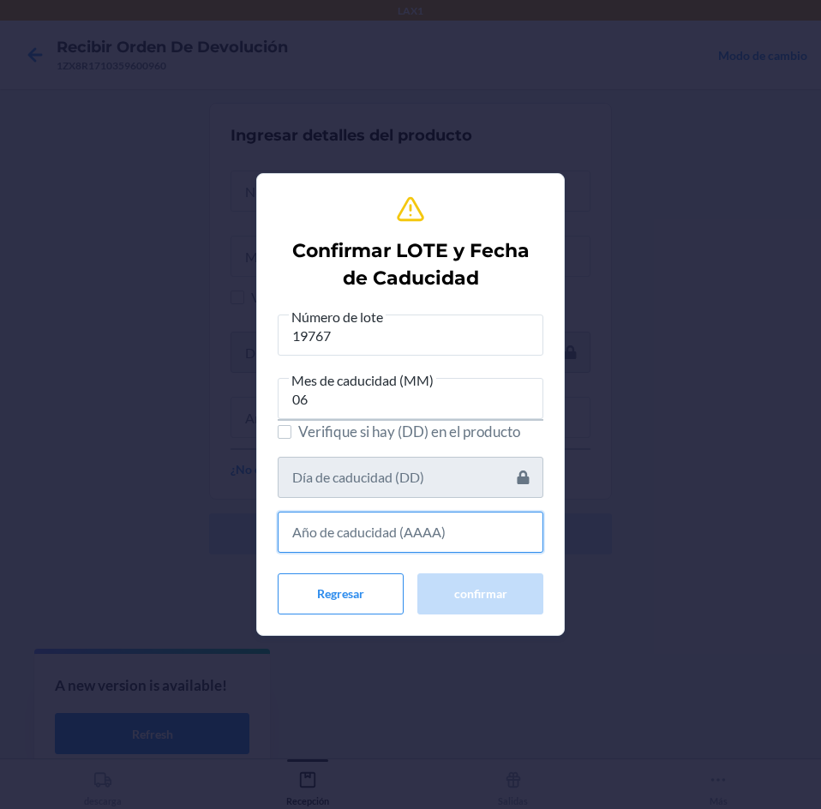
click at [353, 527] on input "text" at bounding box center [411, 531] width 266 height 41
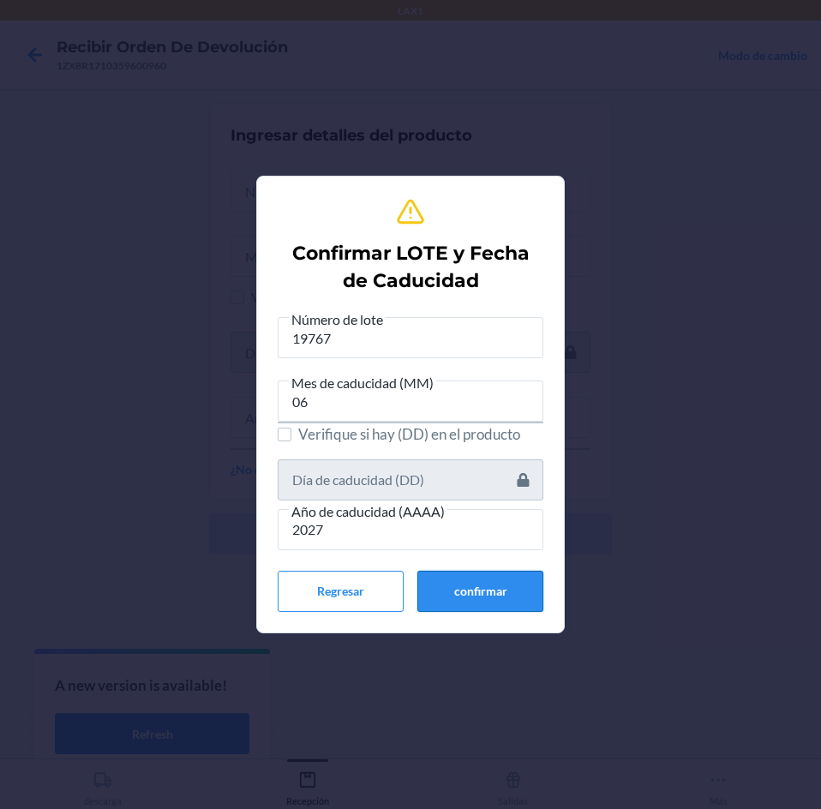
click at [429, 578] on button "confirmar" at bounding box center [480, 591] width 126 height 41
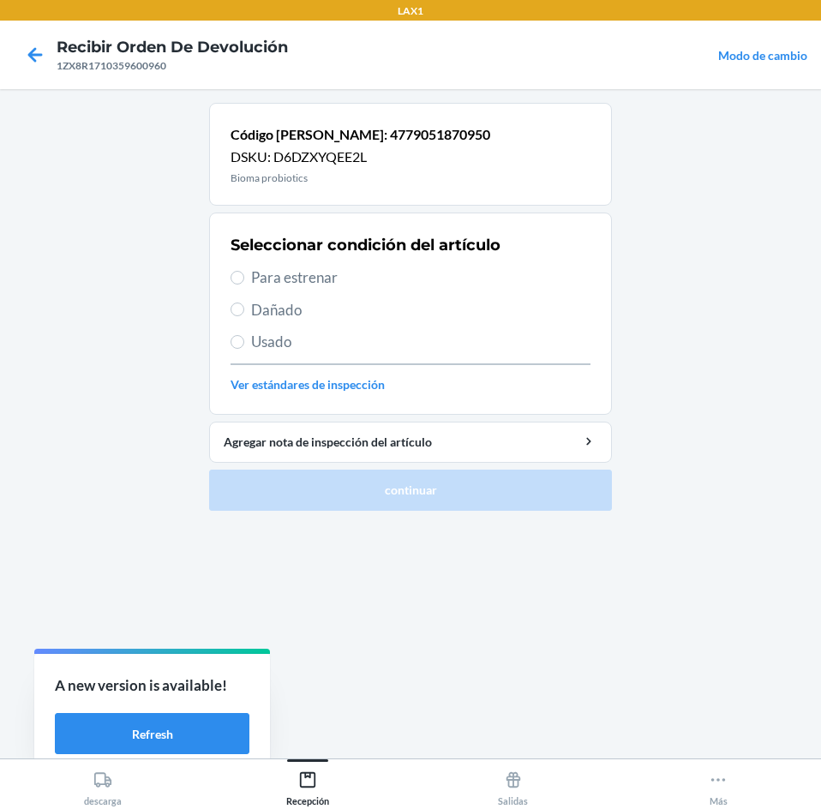
click at [392, 274] on span "Para estrenar" at bounding box center [420, 277] width 339 height 22
click at [244, 274] on input "Para estrenar" at bounding box center [237, 278] width 14 height 14
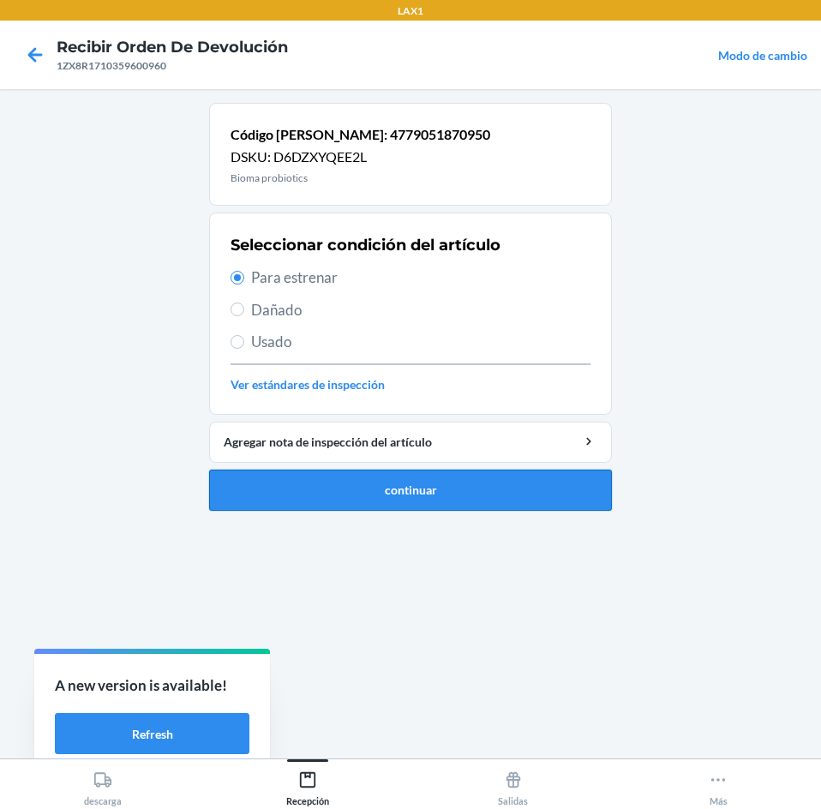
click at [406, 484] on button "continuar" at bounding box center [410, 489] width 403 height 41
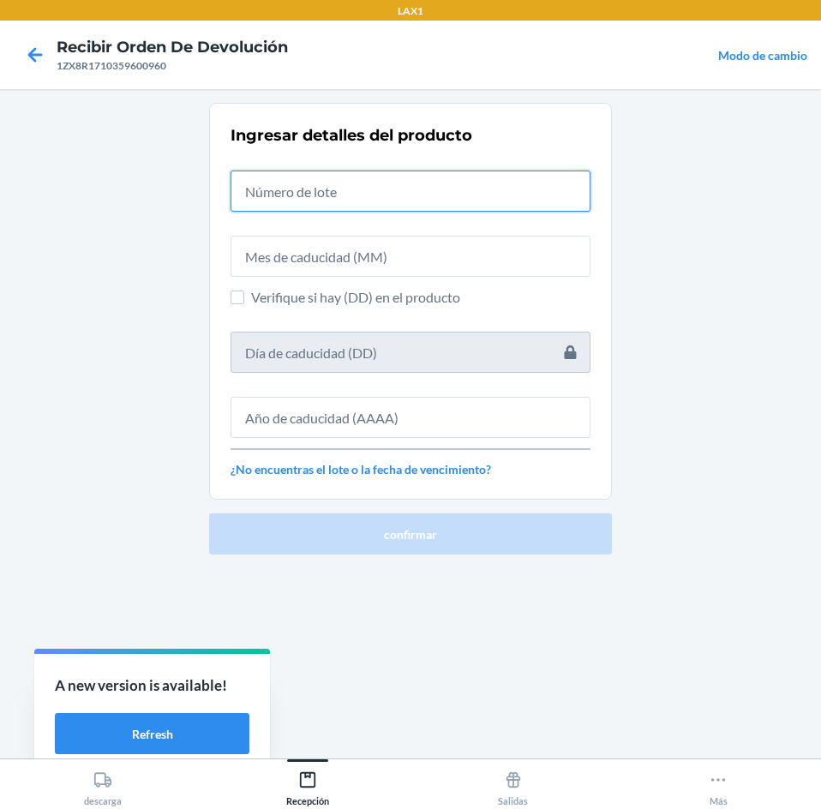
click at [440, 192] on input "text" at bounding box center [410, 190] width 360 height 41
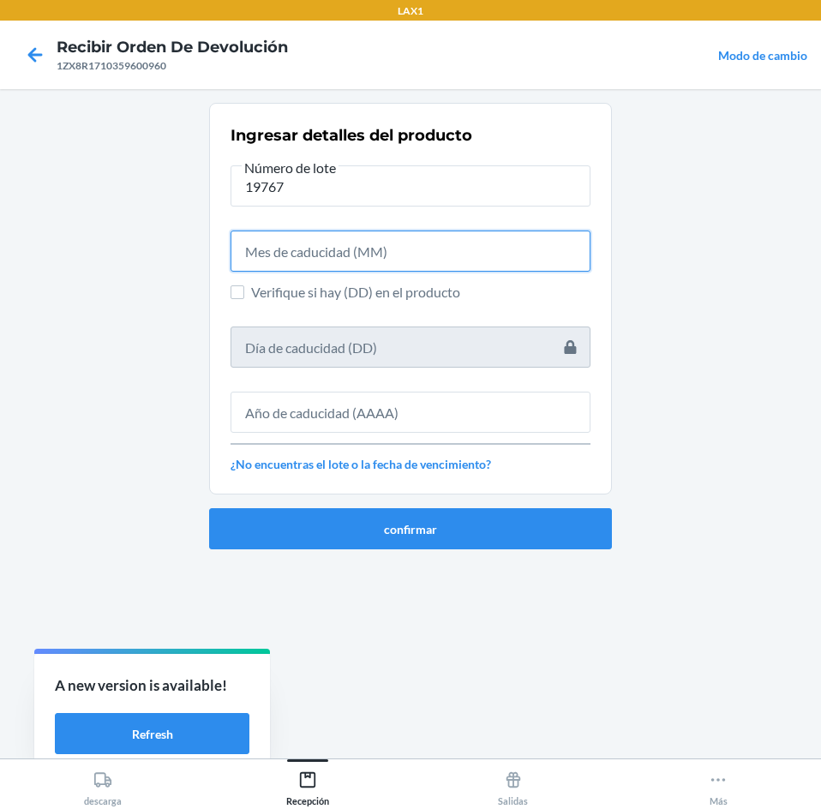
click at [374, 249] on input "text" at bounding box center [410, 250] width 360 height 41
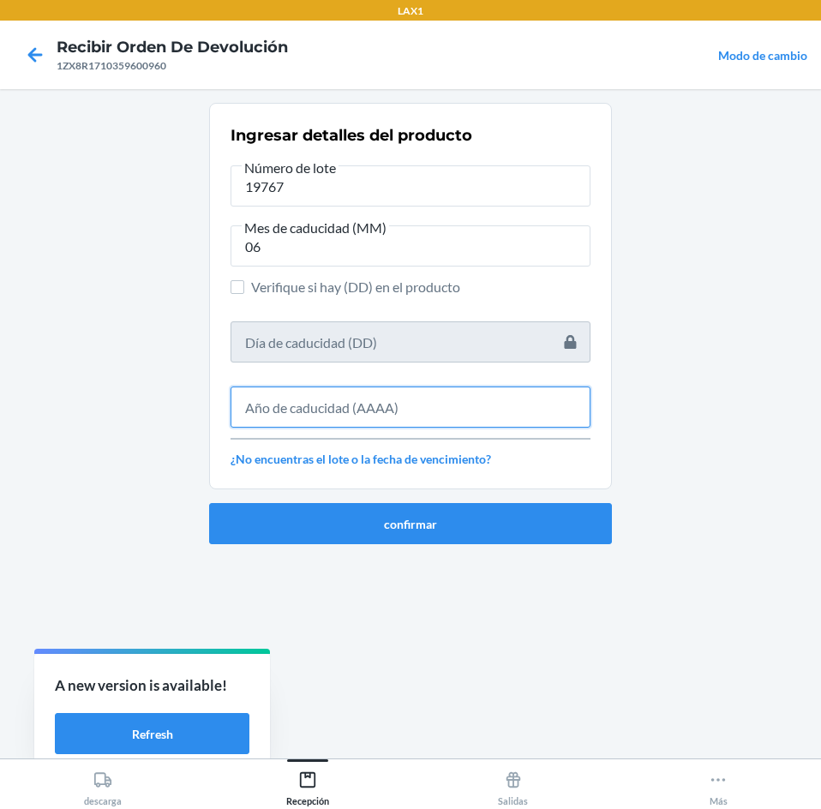
click at [379, 395] on input "text" at bounding box center [410, 406] width 360 height 41
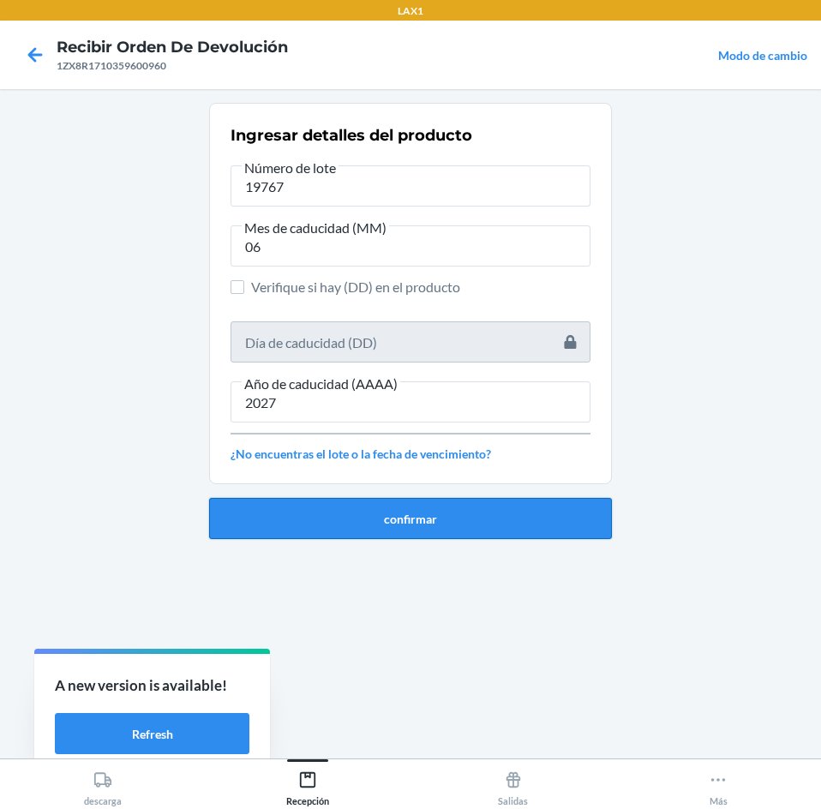
click at [380, 519] on button "confirmar" at bounding box center [410, 518] width 403 height 41
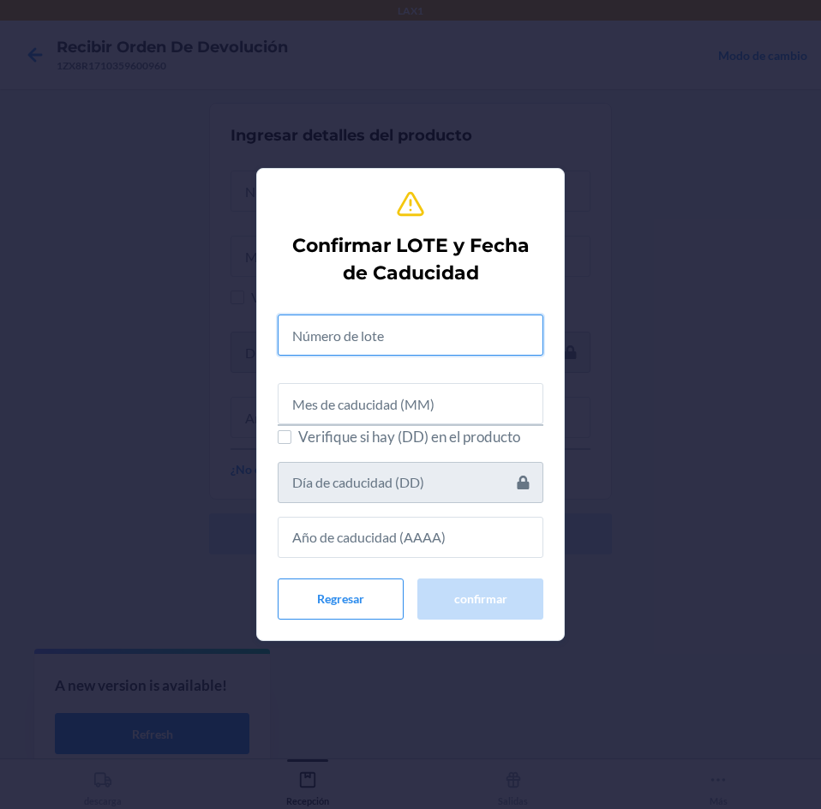
click at [378, 344] on input "text" at bounding box center [411, 334] width 266 height 41
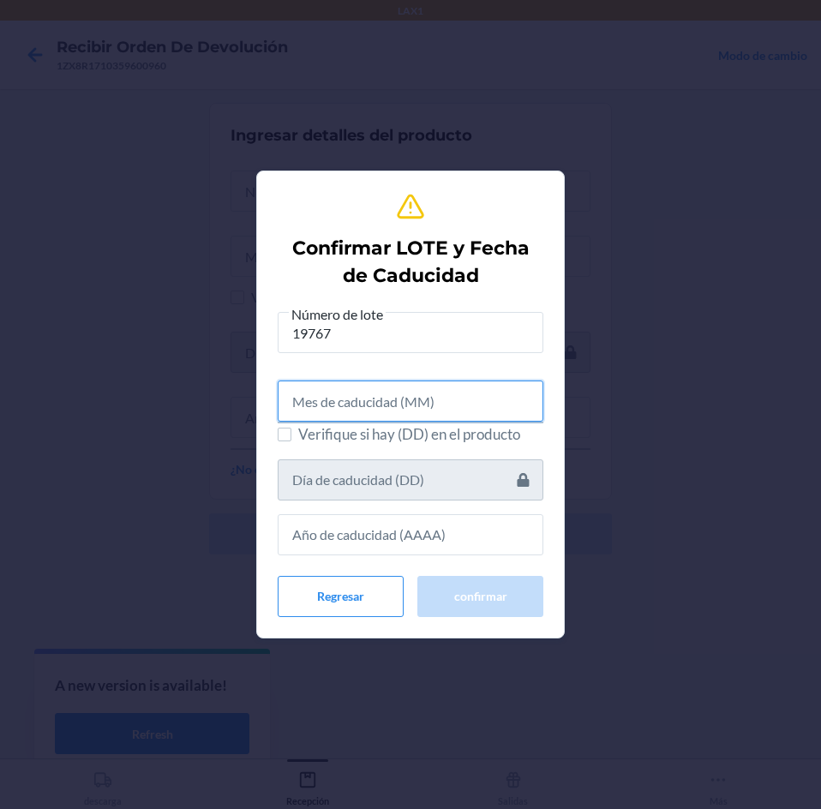
click at [377, 394] on input "text" at bounding box center [411, 400] width 266 height 41
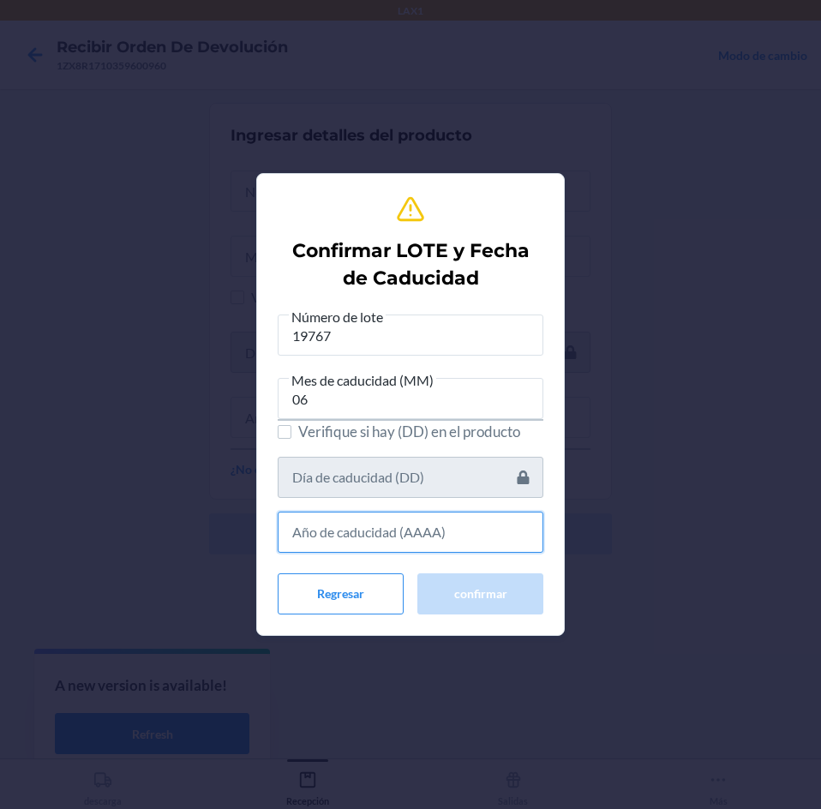
click at [424, 538] on input "text" at bounding box center [411, 531] width 266 height 41
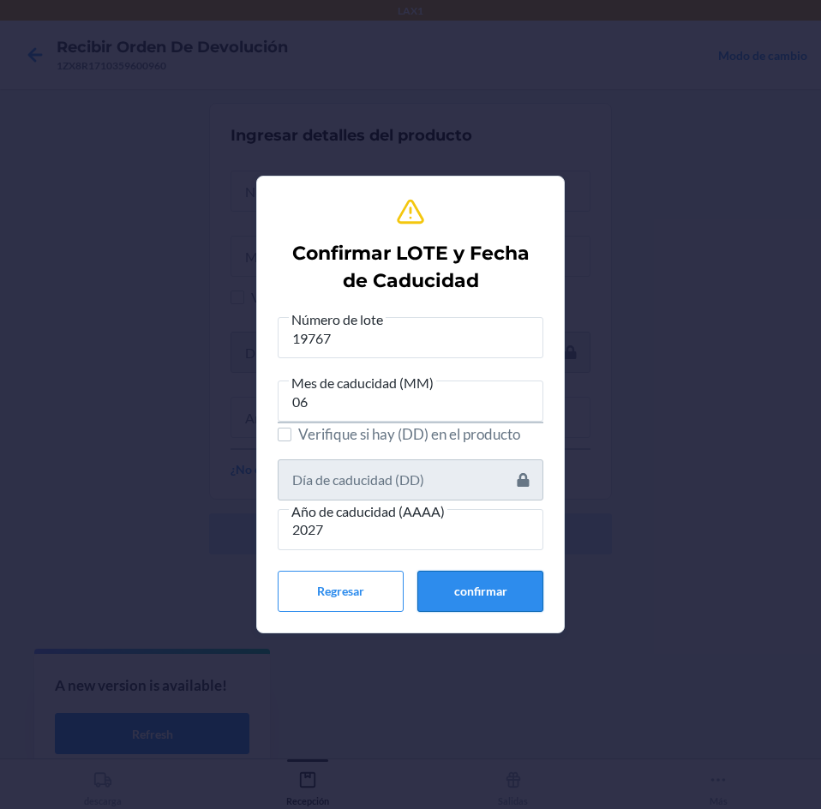
click at [445, 589] on button "confirmar" at bounding box center [480, 591] width 126 height 41
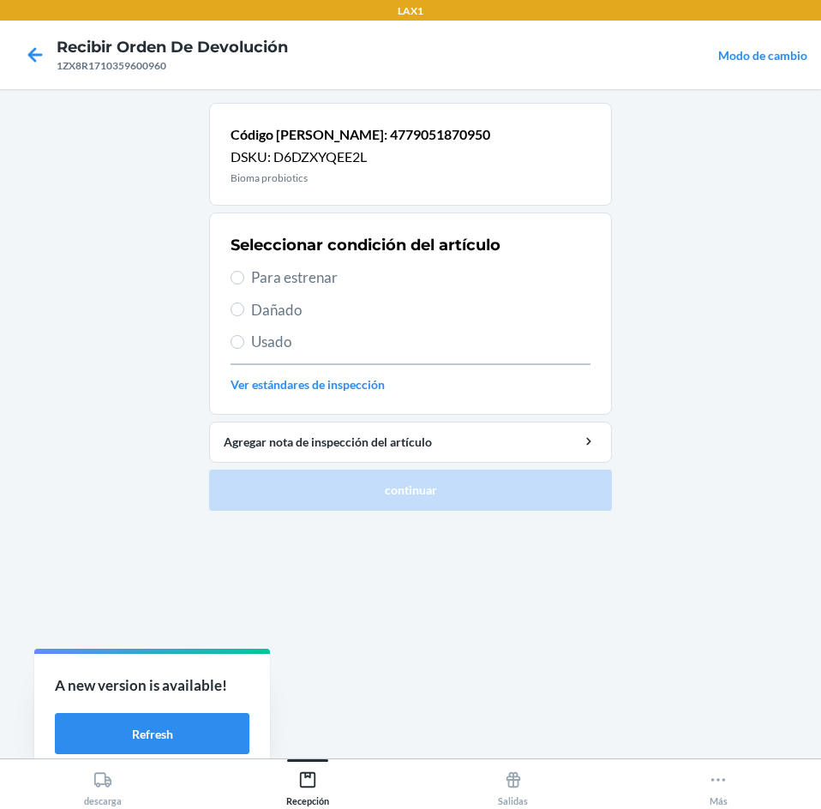
drag, startPoint x: 406, startPoint y: 274, endPoint x: 447, endPoint y: 403, distance: 134.9
click at [406, 276] on span "Para estrenar" at bounding box center [420, 277] width 339 height 22
click at [244, 276] on input "Para estrenar" at bounding box center [237, 278] width 14 height 14
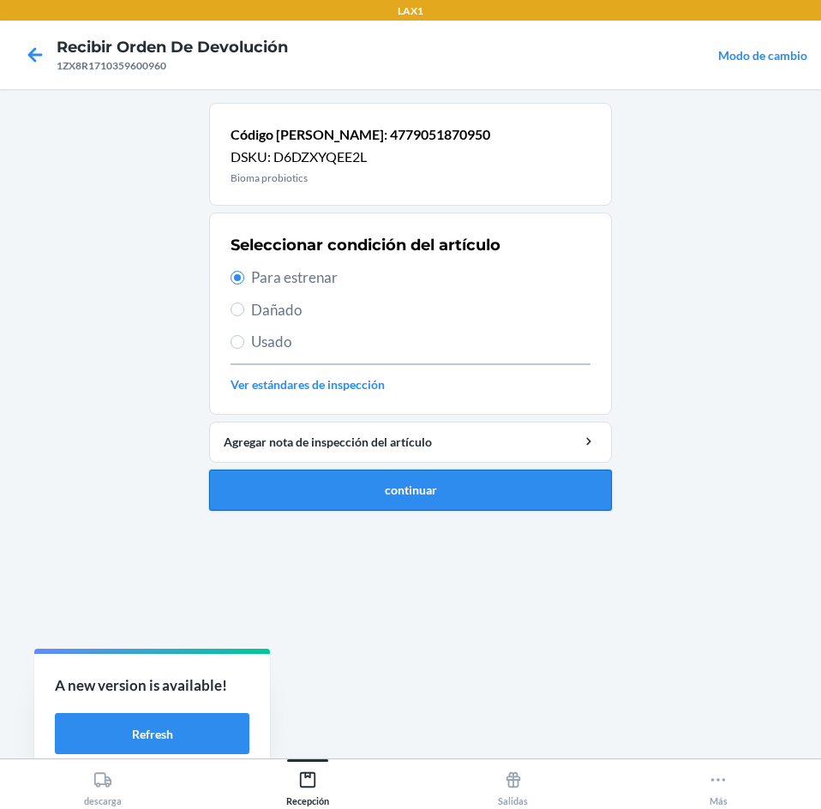
click at [463, 493] on button "continuar" at bounding box center [410, 489] width 403 height 41
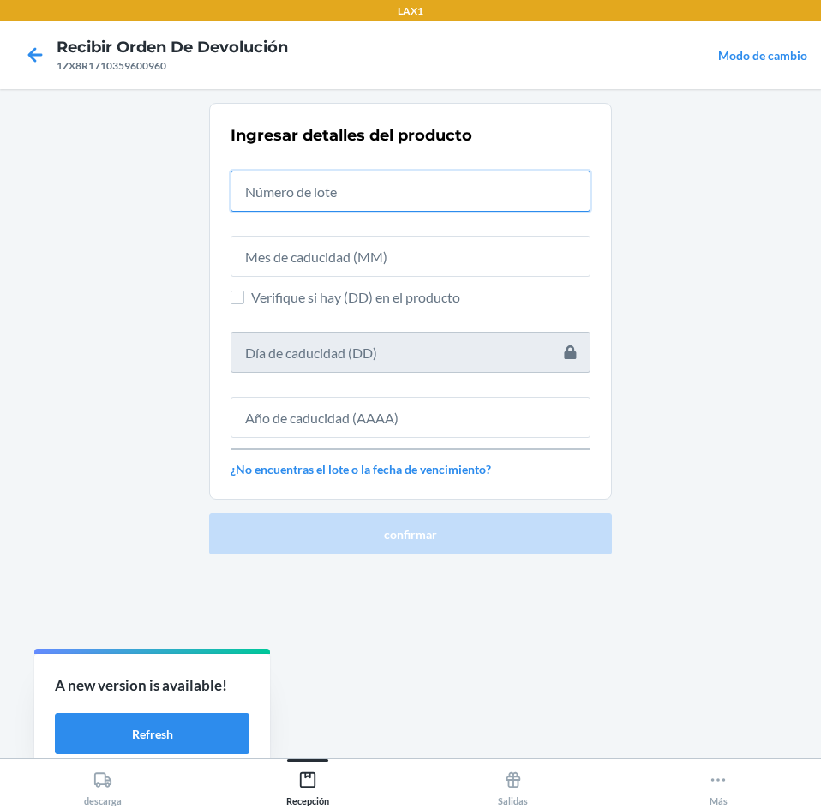
click at [464, 186] on input "text" at bounding box center [410, 190] width 360 height 41
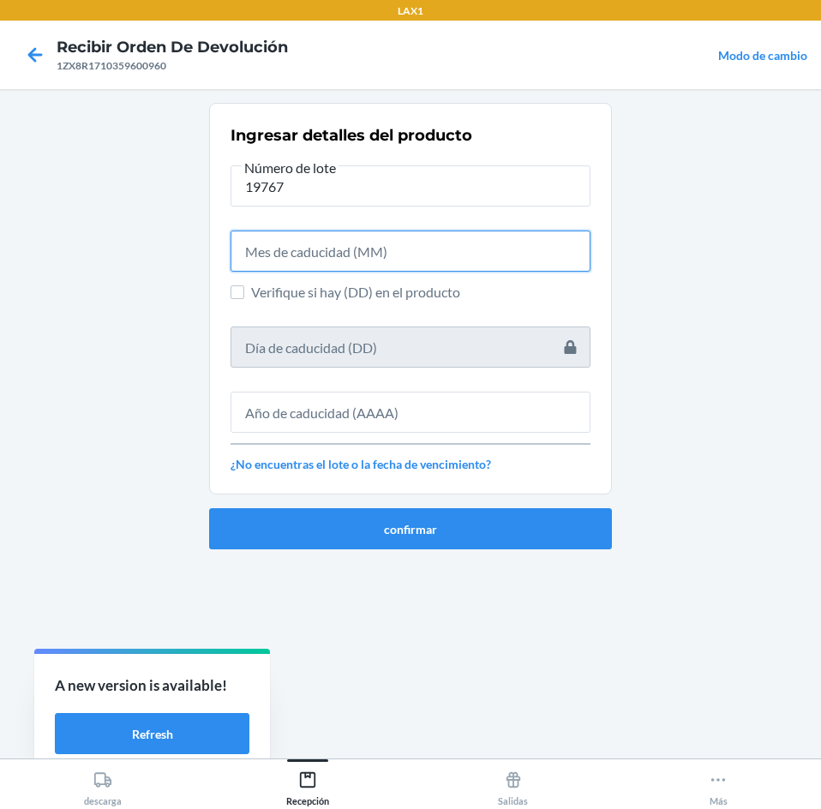
click at [421, 253] on input "text" at bounding box center [410, 250] width 360 height 41
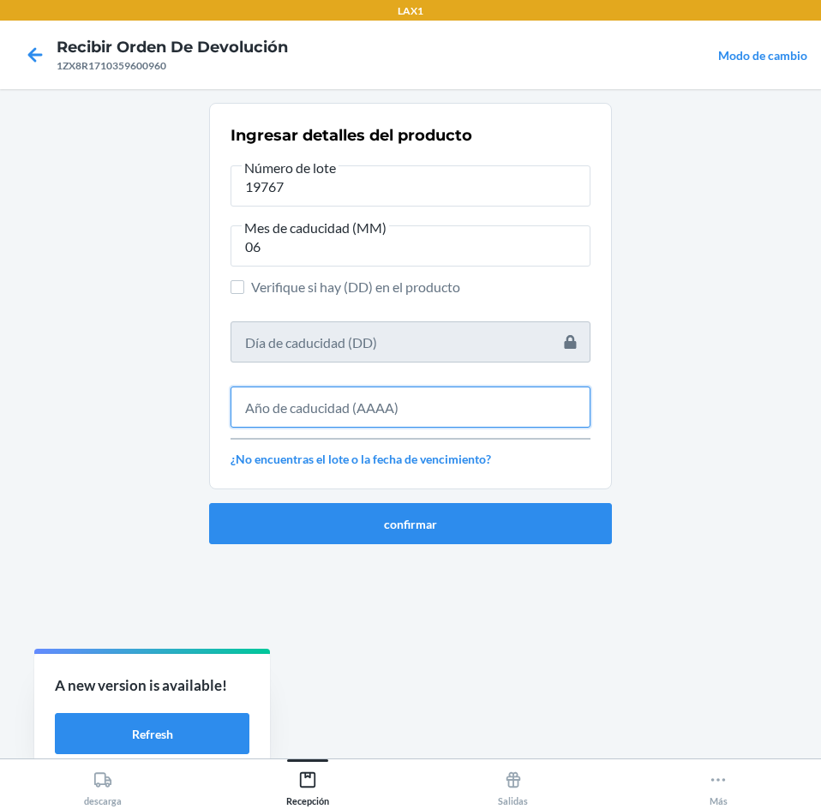
click at [417, 404] on input "text" at bounding box center [410, 406] width 360 height 41
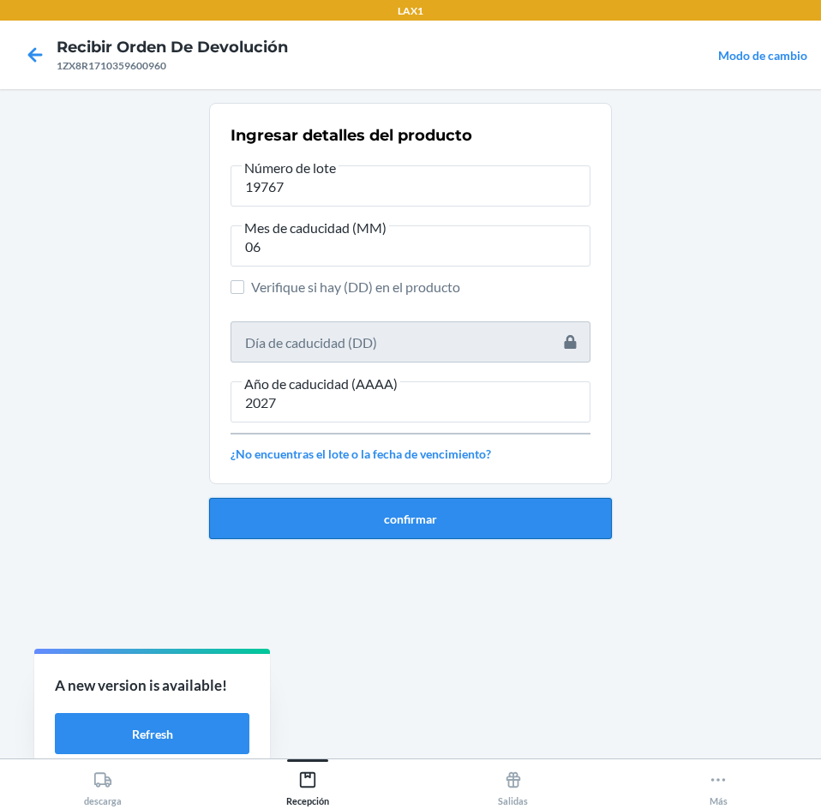
click at [351, 504] on button "confirmar" at bounding box center [410, 518] width 403 height 41
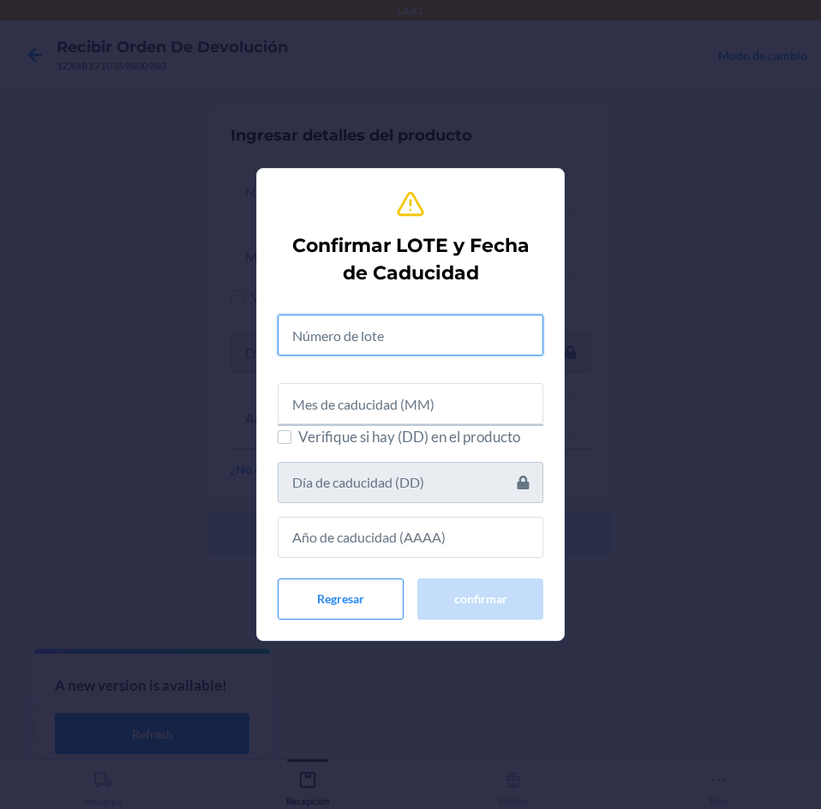
click at [338, 315] on input "text" at bounding box center [411, 334] width 266 height 41
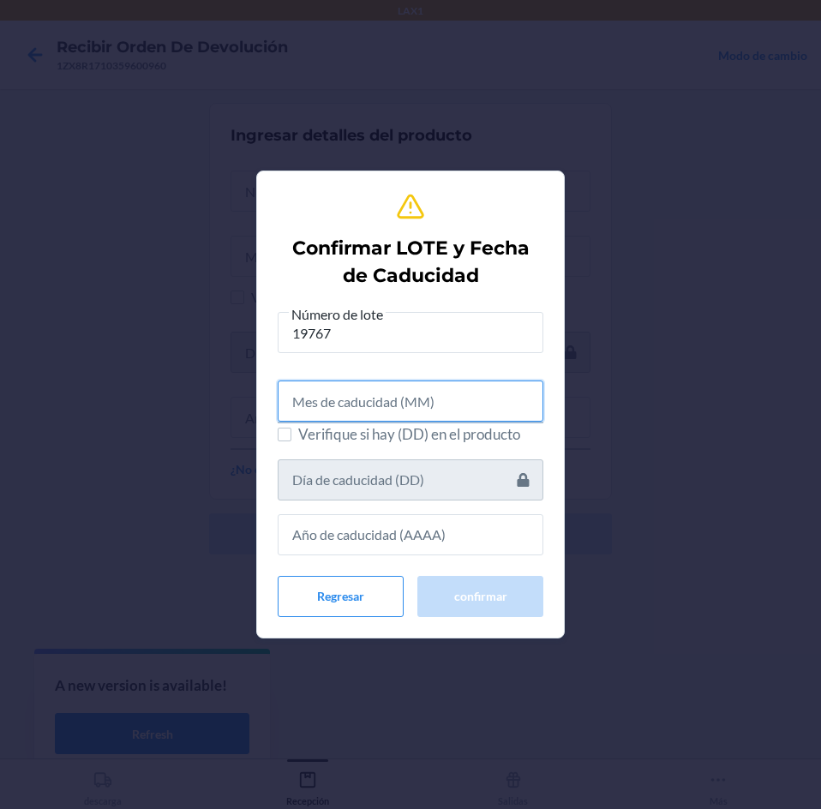
click at [402, 408] on input "text" at bounding box center [411, 400] width 266 height 41
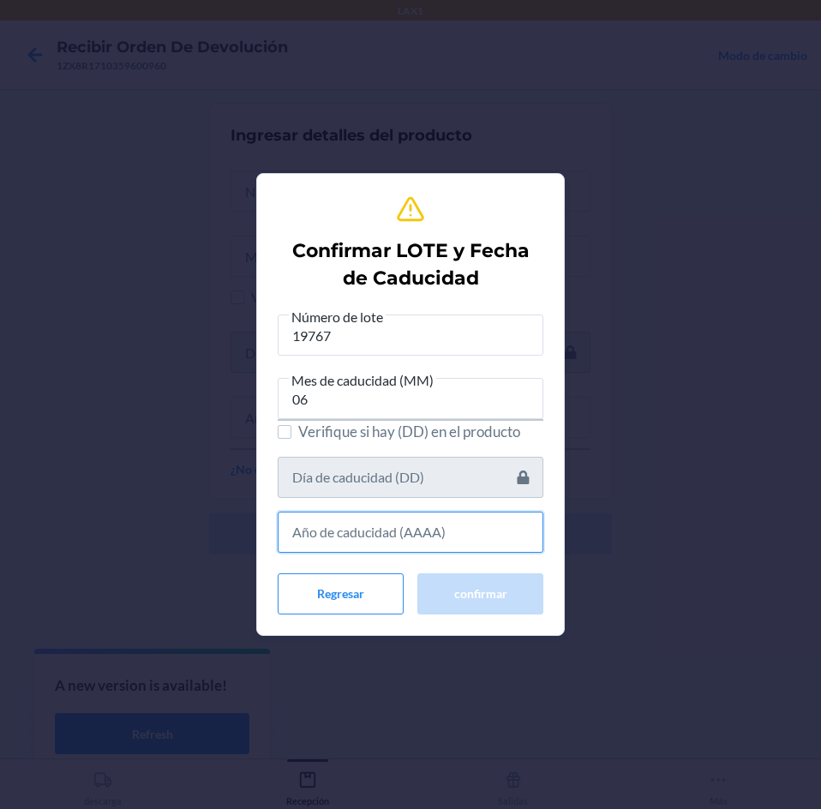
click at [445, 543] on input "text" at bounding box center [411, 531] width 266 height 41
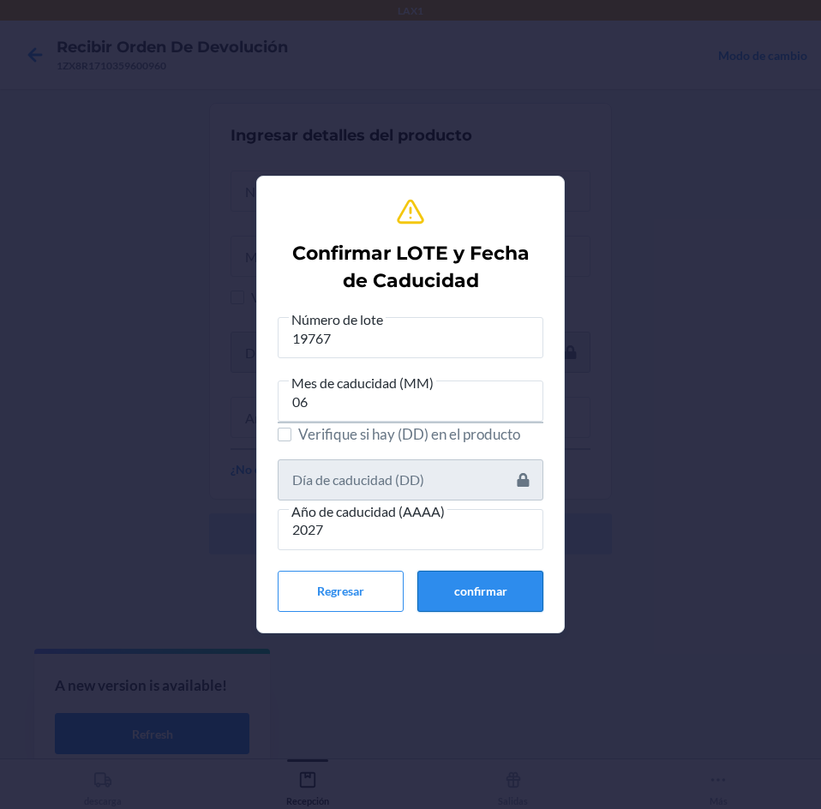
click at [445, 595] on button "confirmar" at bounding box center [480, 591] width 126 height 41
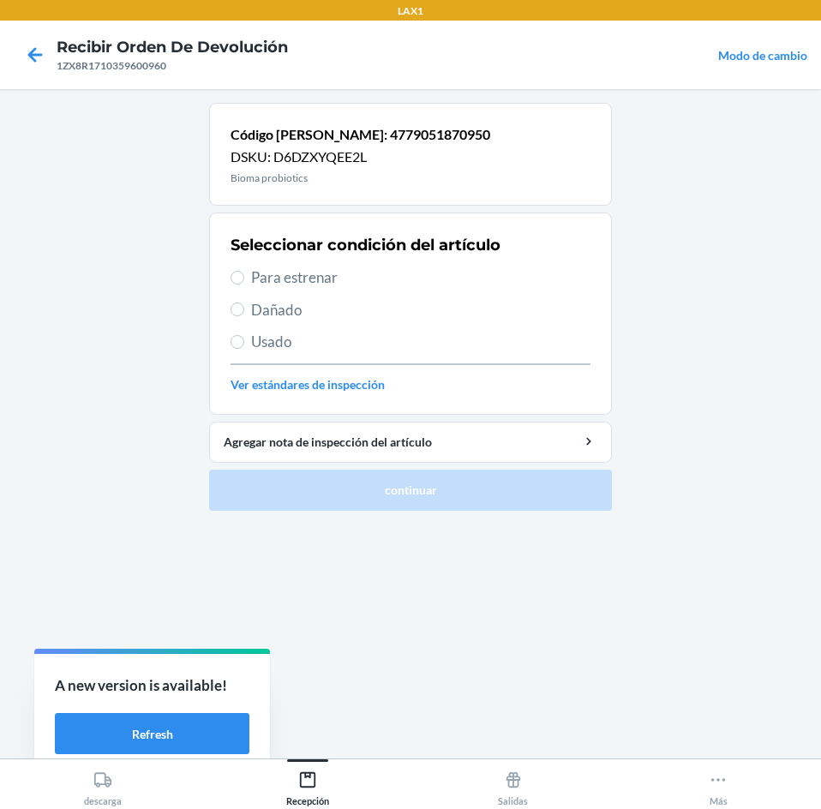
click at [365, 270] on span "Para estrenar" at bounding box center [420, 277] width 339 height 22
click at [244, 271] on input "Para estrenar" at bounding box center [237, 278] width 14 height 14
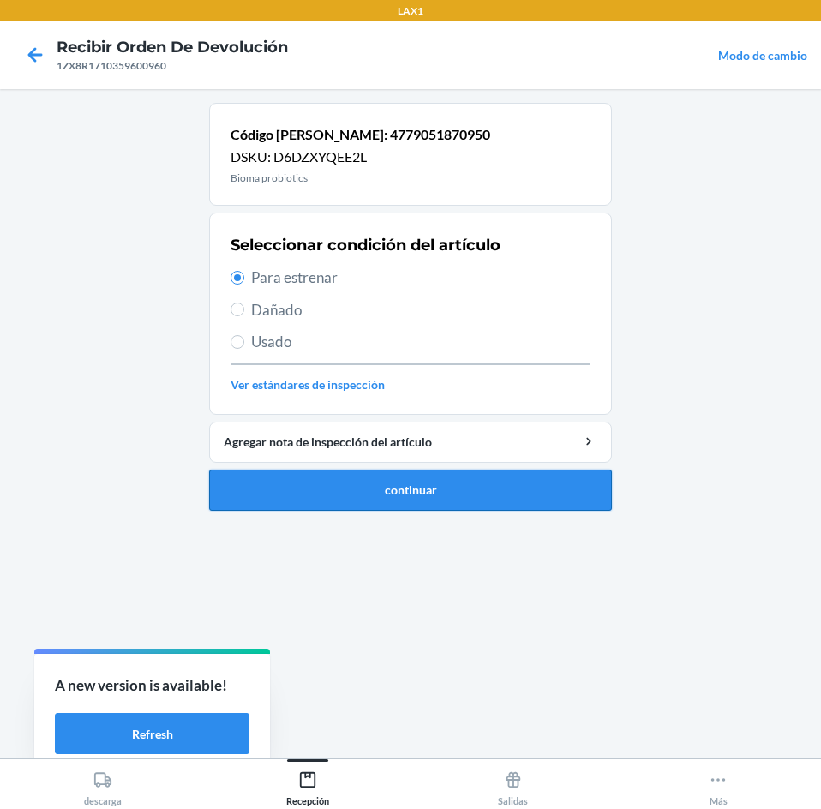
click at [431, 486] on button "continuar" at bounding box center [410, 489] width 403 height 41
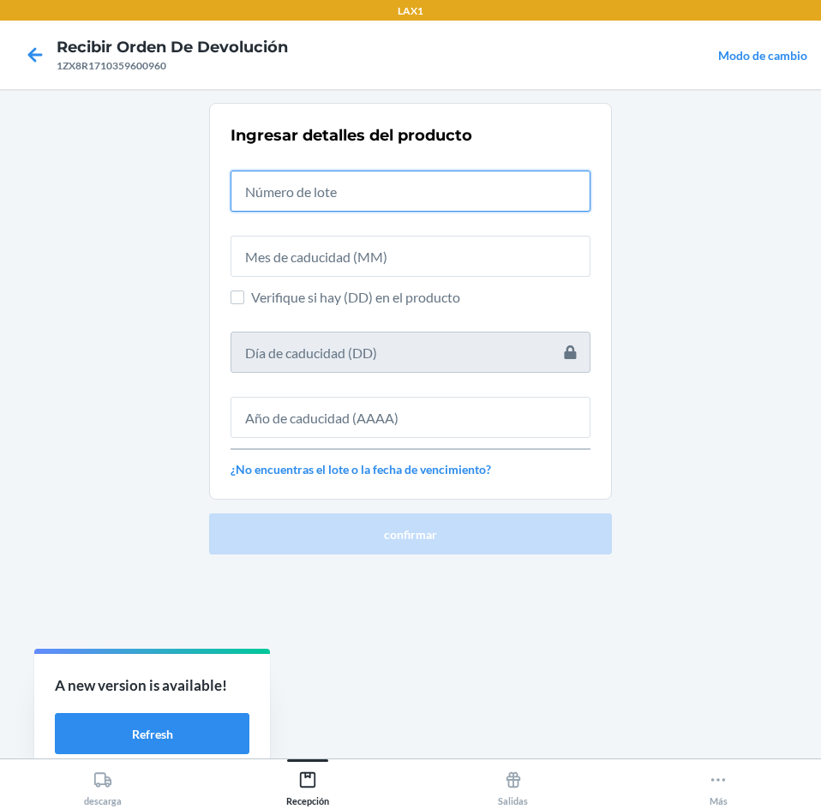
click at [388, 183] on input "text" at bounding box center [410, 190] width 360 height 41
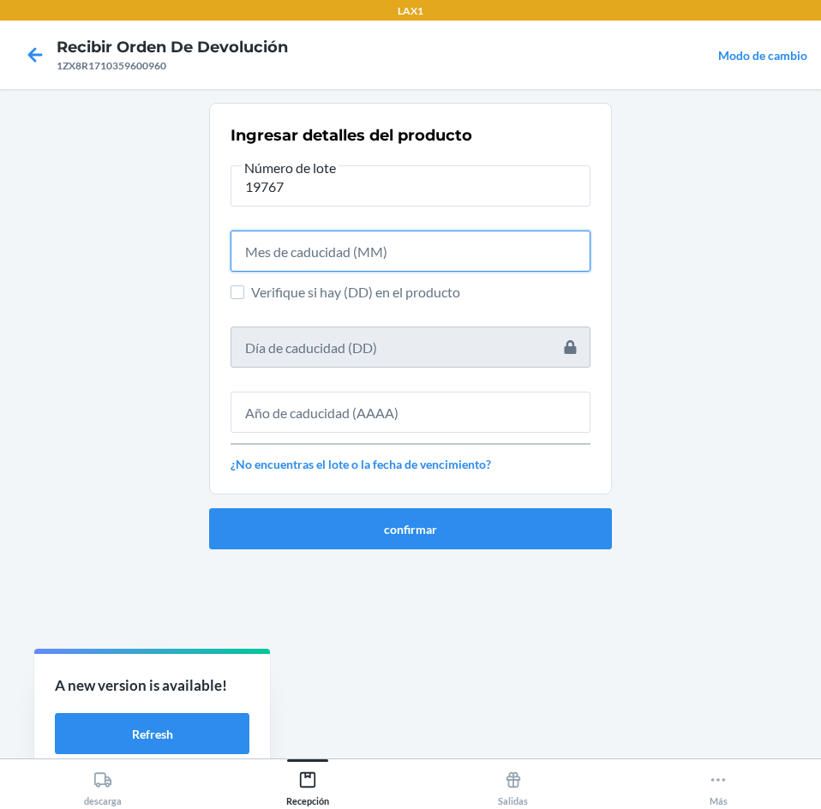
click at [387, 247] on input "text" at bounding box center [410, 250] width 360 height 41
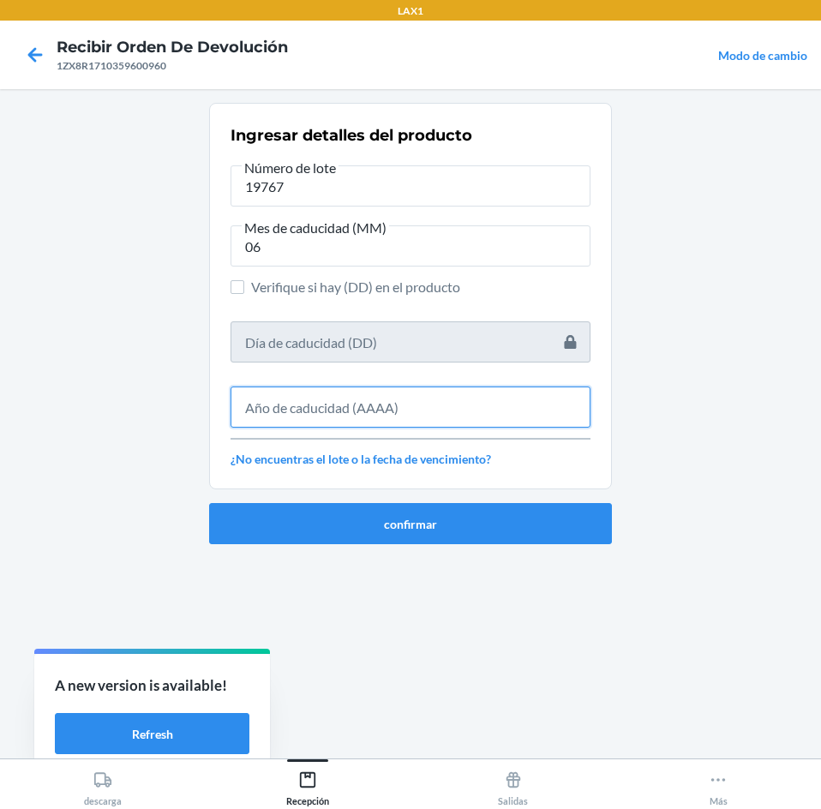
click at [446, 419] on input "text" at bounding box center [410, 406] width 360 height 41
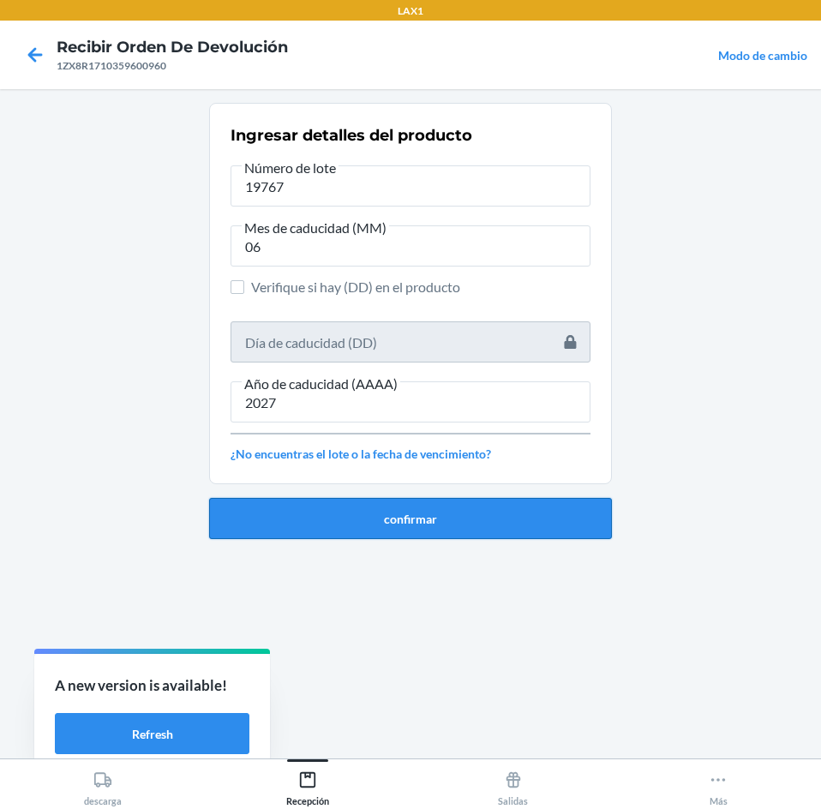
click at [463, 521] on button "confirmar" at bounding box center [410, 518] width 403 height 41
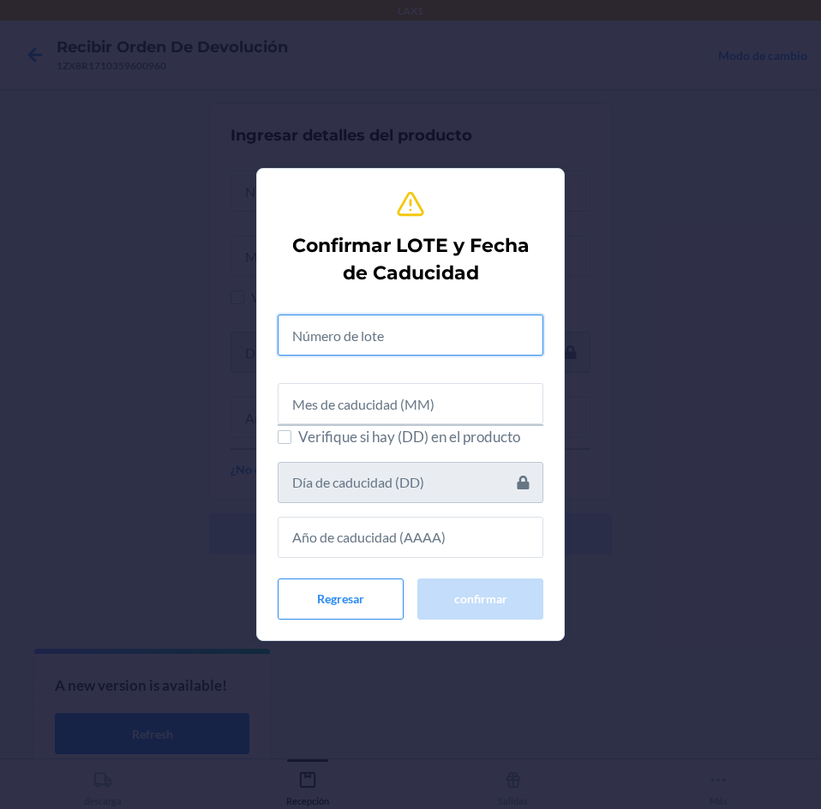
click at [435, 340] on input "text" at bounding box center [411, 334] width 266 height 41
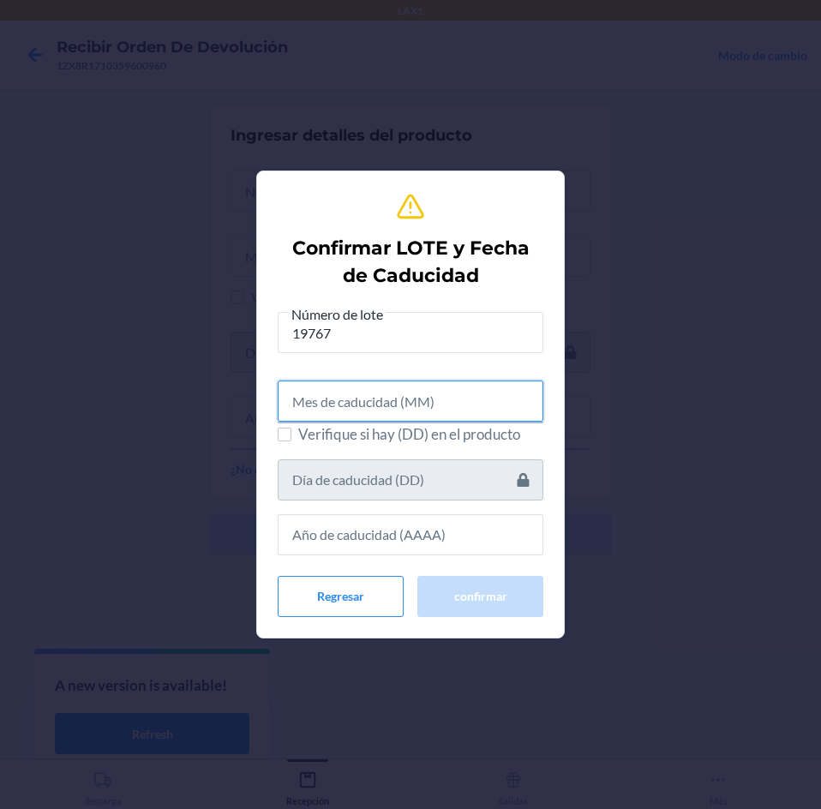
click at [428, 391] on input "text" at bounding box center [411, 400] width 266 height 41
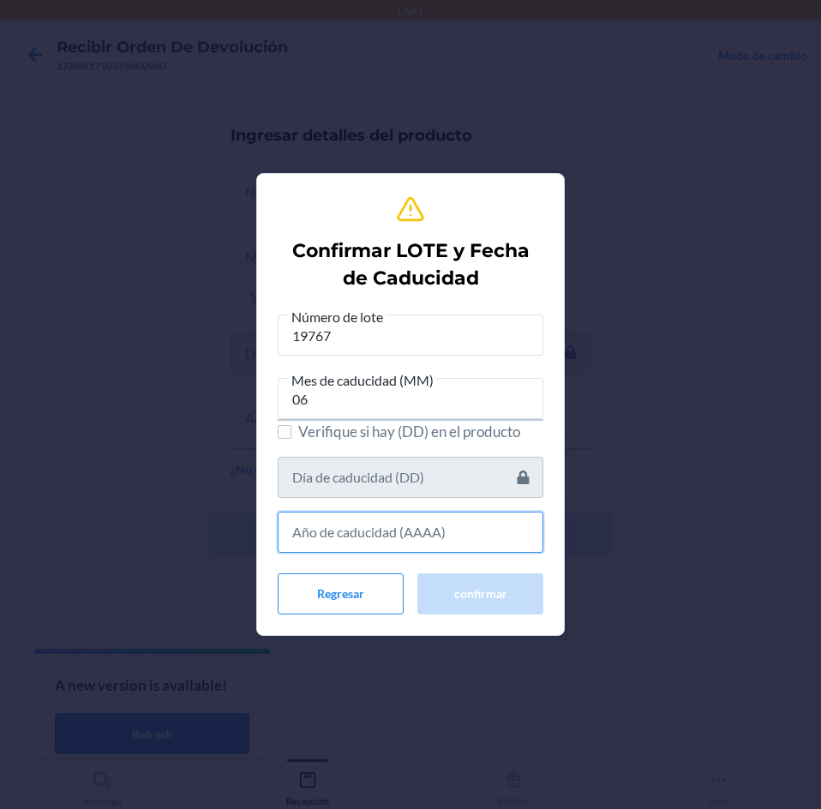
click at [451, 522] on input "text" at bounding box center [411, 531] width 266 height 41
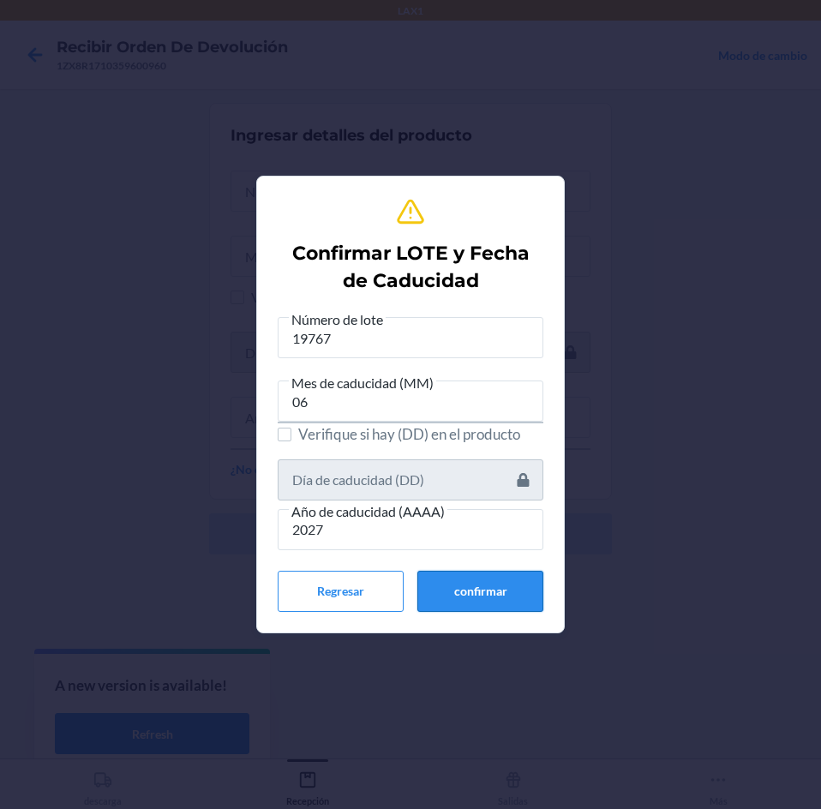
click at [460, 589] on button "confirmar" at bounding box center [480, 591] width 126 height 41
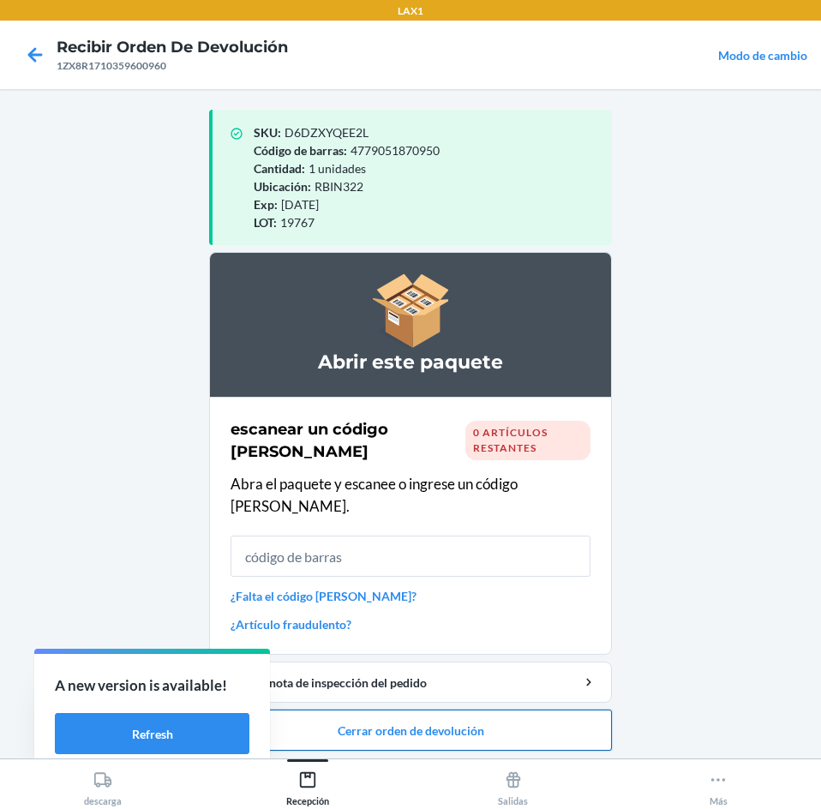
click at [464, 709] on button "Cerrar orden de devolución" at bounding box center [410, 729] width 403 height 41
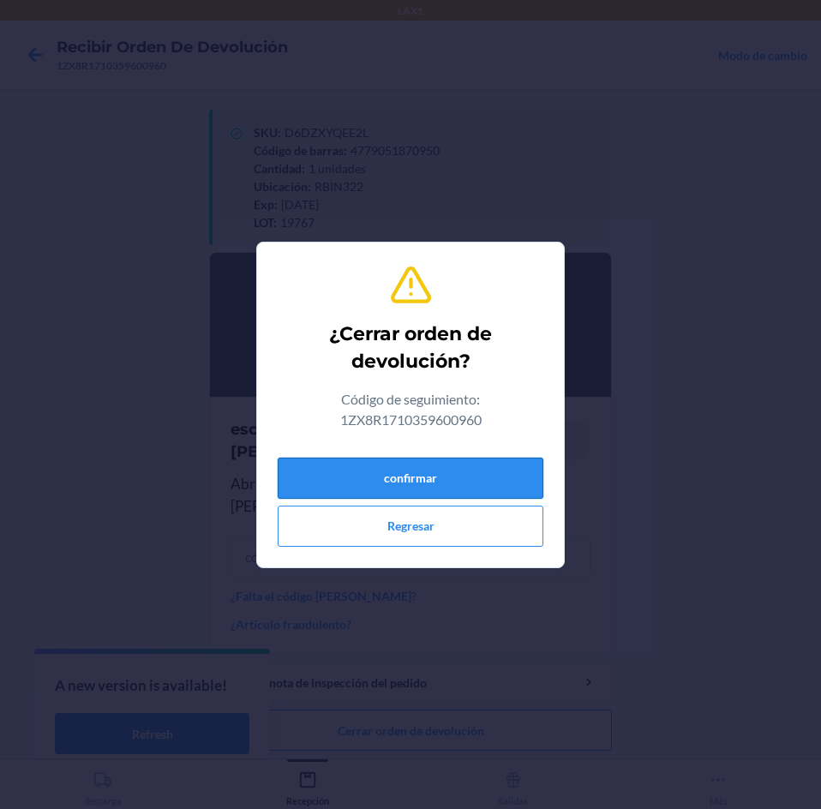
click at [457, 483] on button "confirmar" at bounding box center [411, 477] width 266 height 41
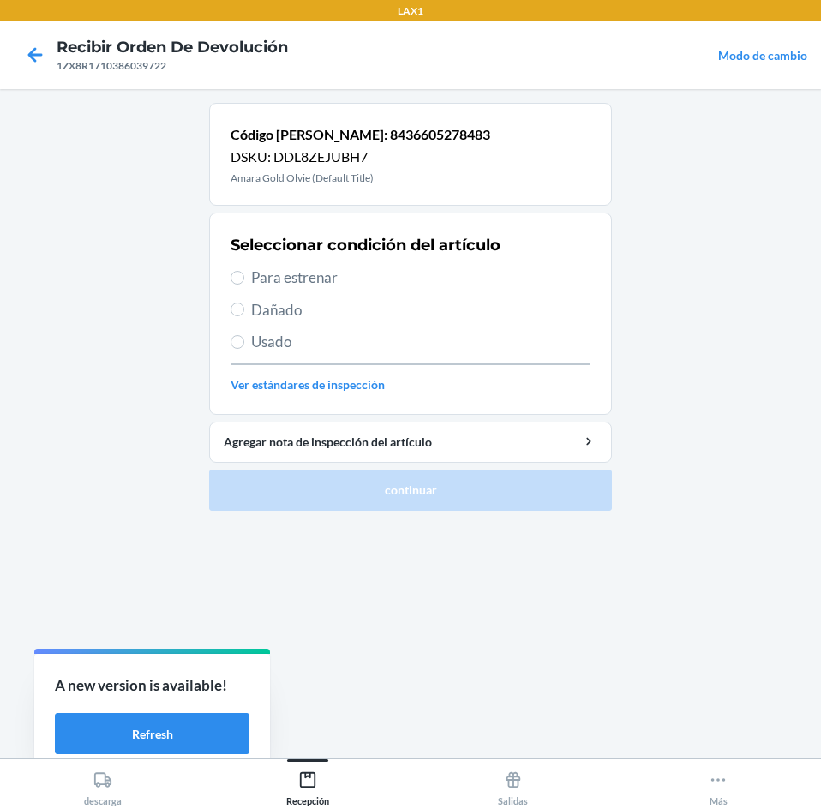
click at [405, 283] on span "Para estrenar" at bounding box center [420, 277] width 339 height 22
click at [244, 283] on input "Para estrenar" at bounding box center [237, 278] width 14 height 14
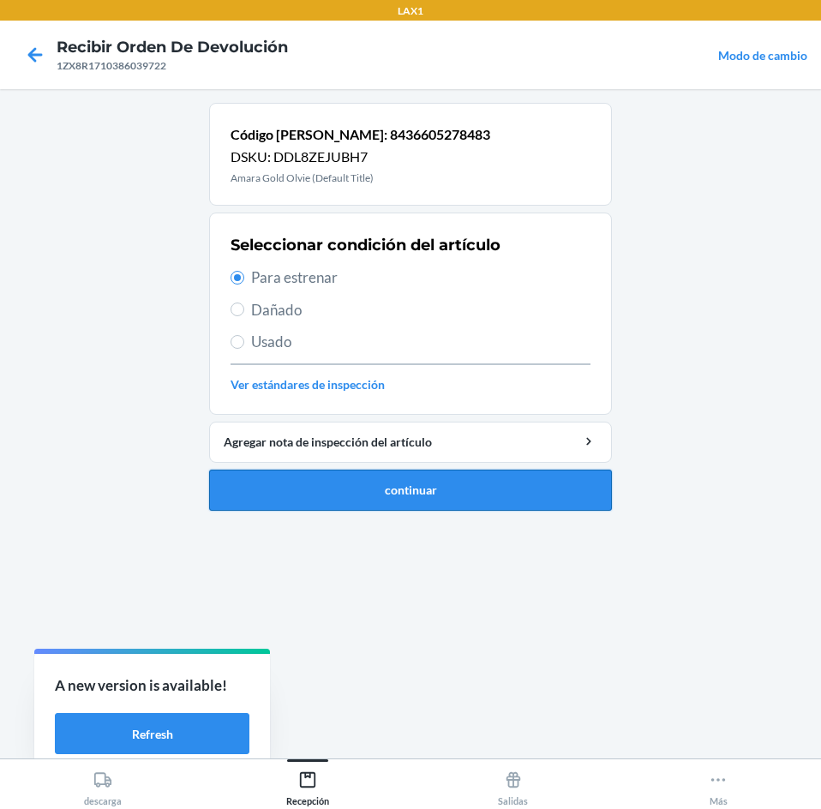
click at [426, 471] on button "continuar" at bounding box center [410, 489] width 403 height 41
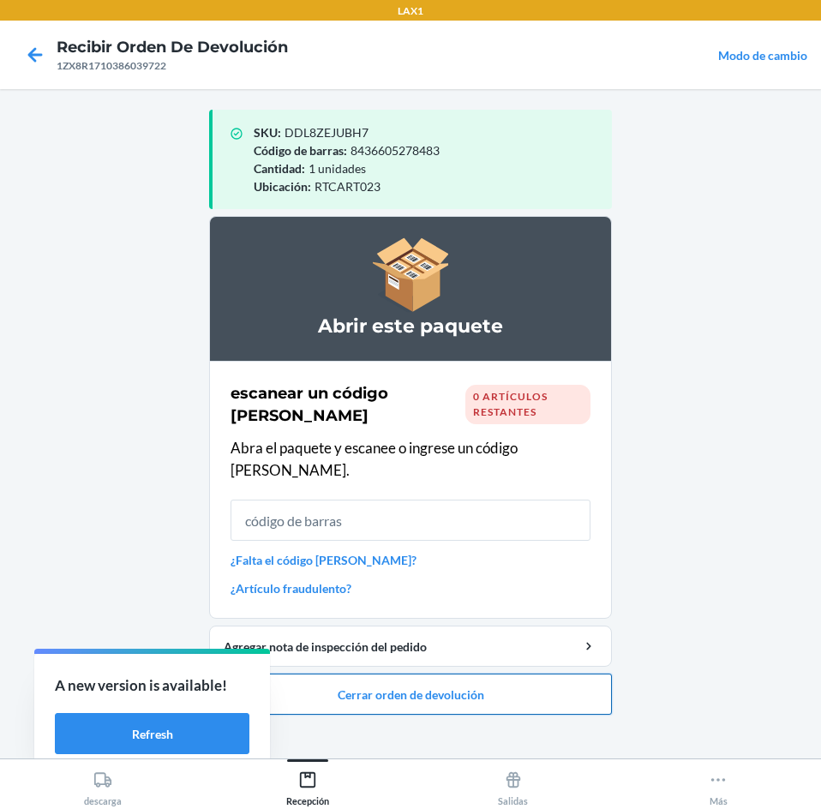
click at [456, 673] on button "Cerrar orden de devolución" at bounding box center [410, 693] width 403 height 41
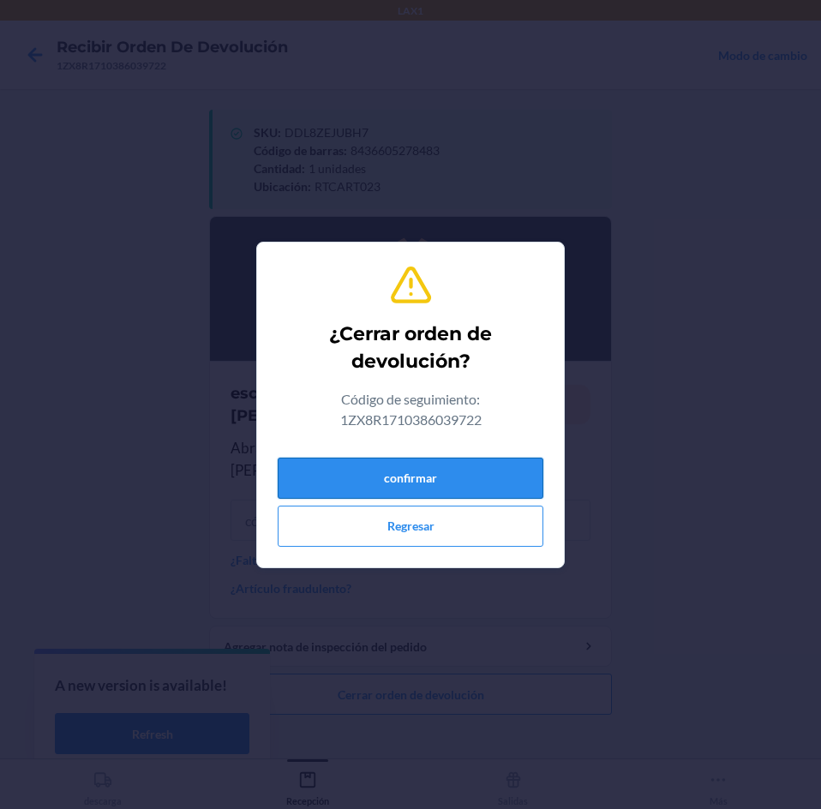
click at [478, 498] on button "confirmar" at bounding box center [411, 477] width 266 height 41
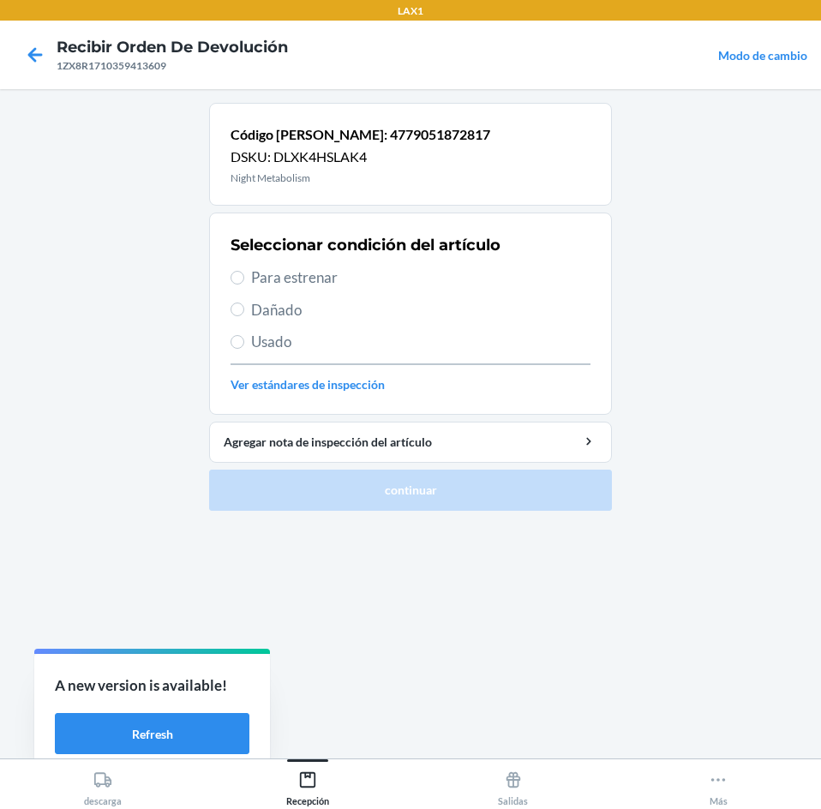
click at [330, 280] on span "Para estrenar" at bounding box center [420, 277] width 339 height 22
click at [244, 280] on input "Para estrenar" at bounding box center [237, 278] width 14 height 14
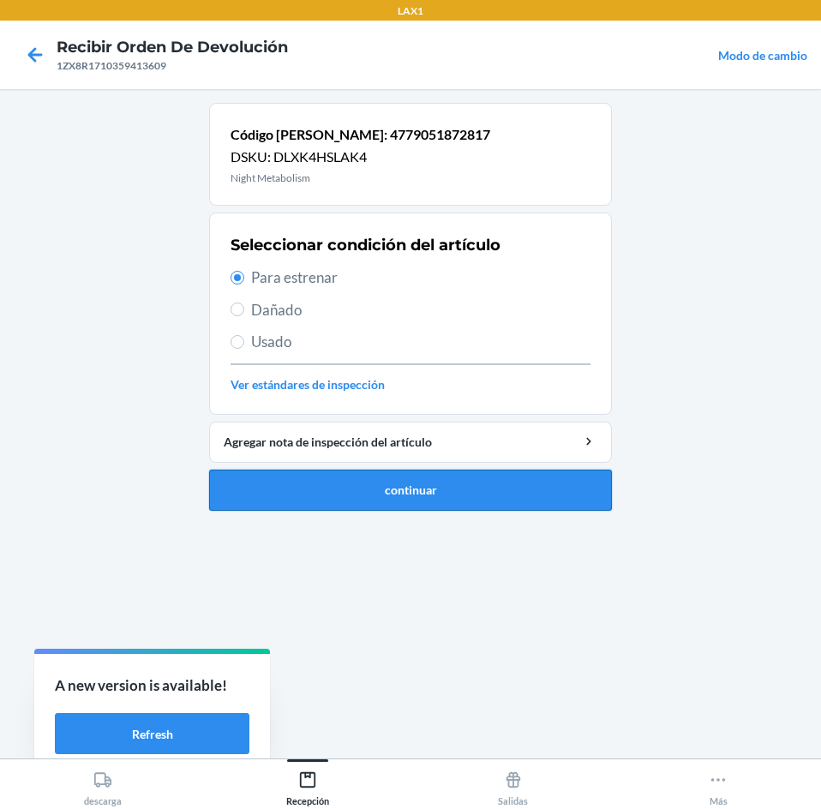
click at [368, 473] on button "continuar" at bounding box center [410, 489] width 403 height 41
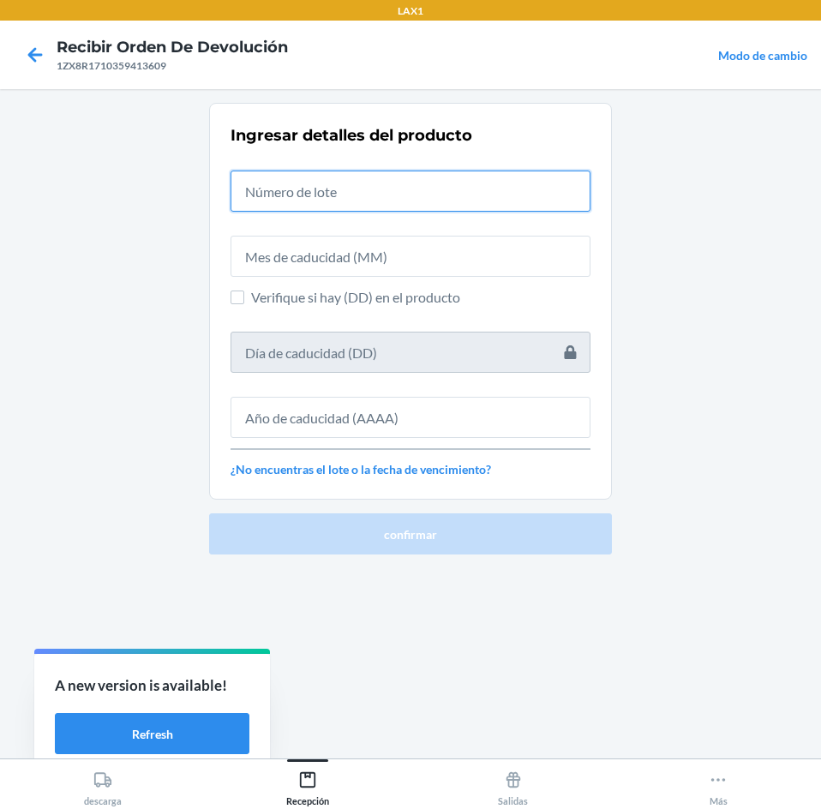
click at [392, 200] on input "text" at bounding box center [410, 190] width 360 height 41
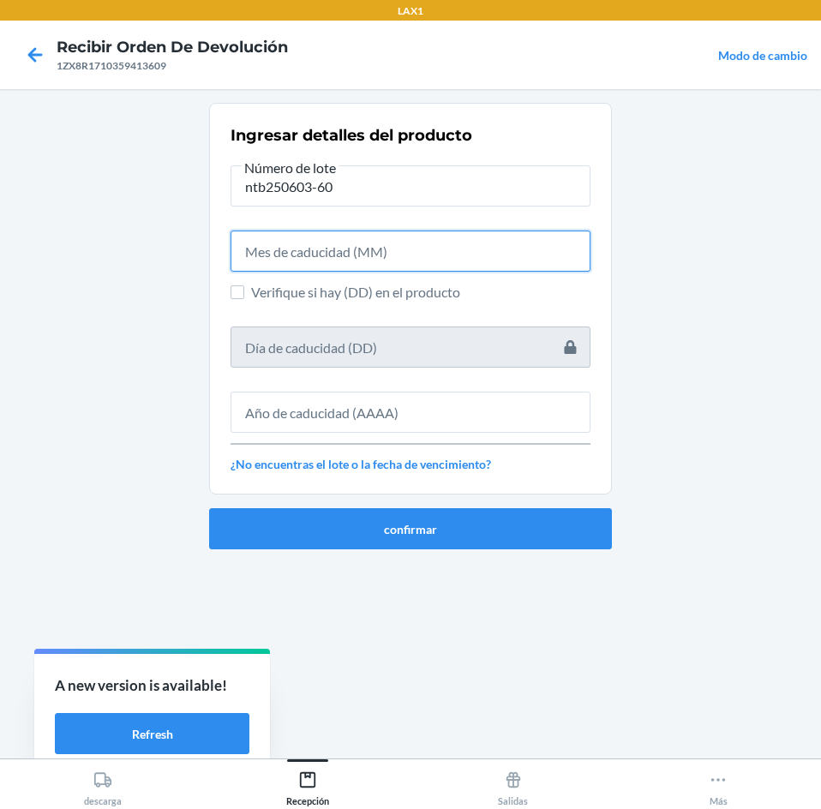
click at [408, 263] on input "text" at bounding box center [410, 250] width 360 height 41
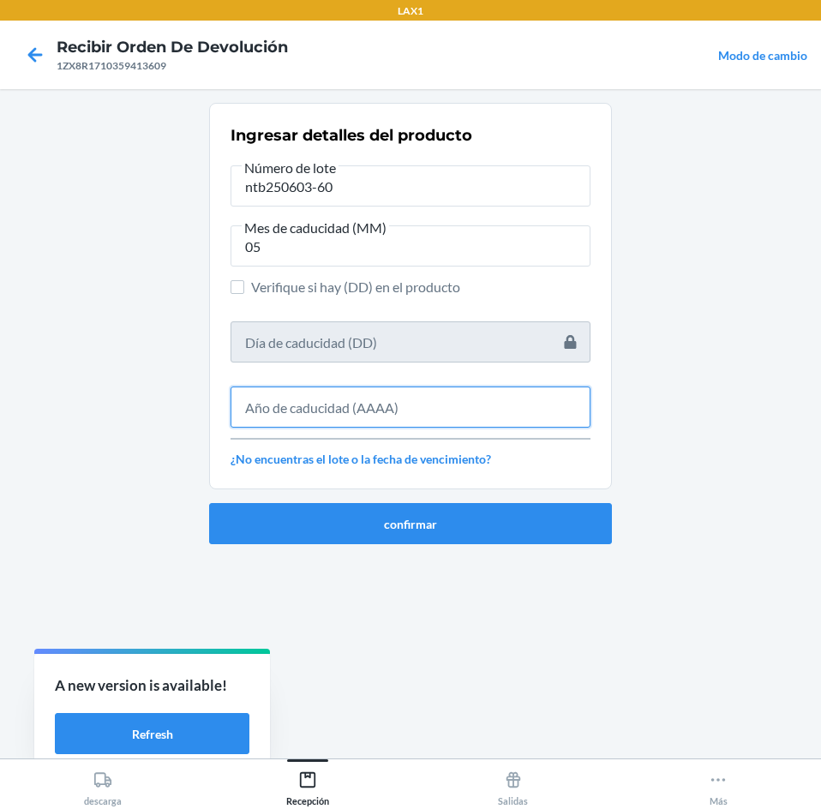
click at [398, 405] on input "text" at bounding box center [410, 406] width 360 height 41
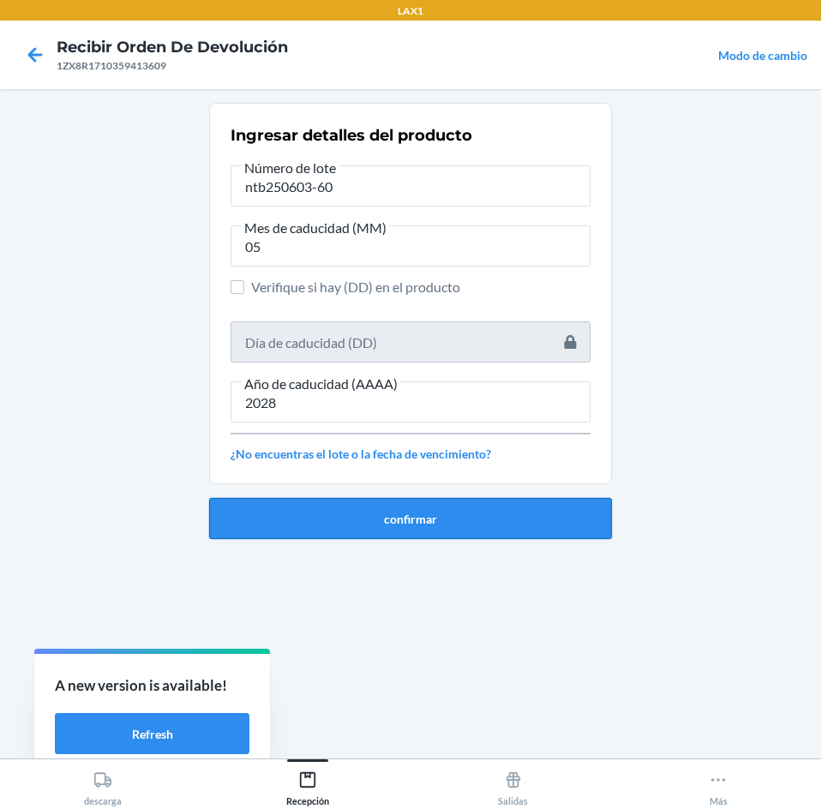
drag, startPoint x: 395, startPoint y: 532, endPoint x: 397, endPoint y: 520, distance: 12.1
click at [397, 520] on button "confirmar" at bounding box center [410, 518] width 403 height 41
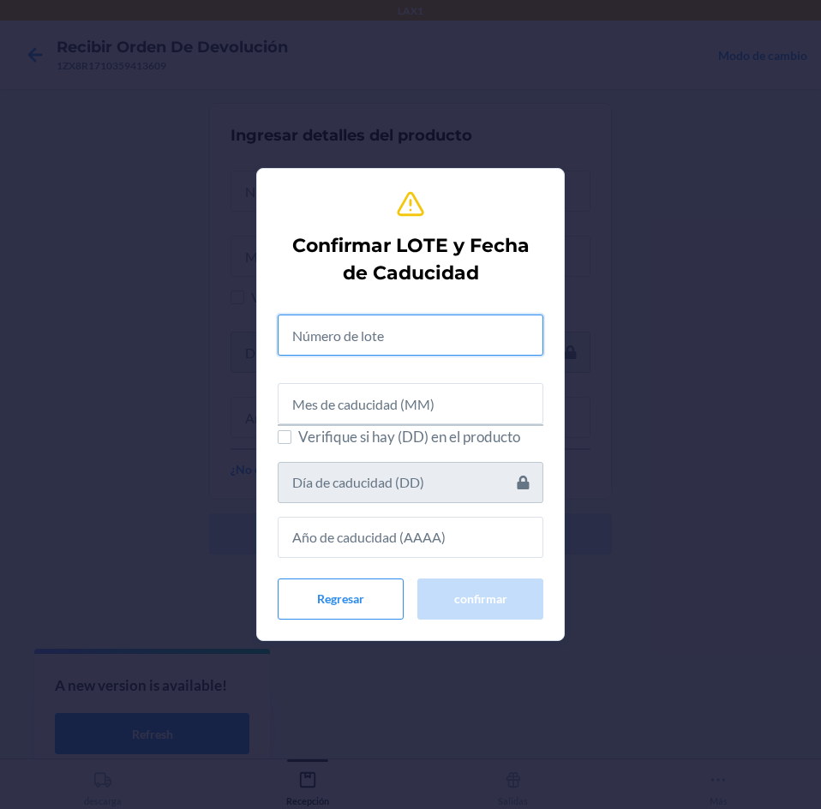
click at [415, 340] on input "text" at bounding box center [411, 334] width 266 height 41
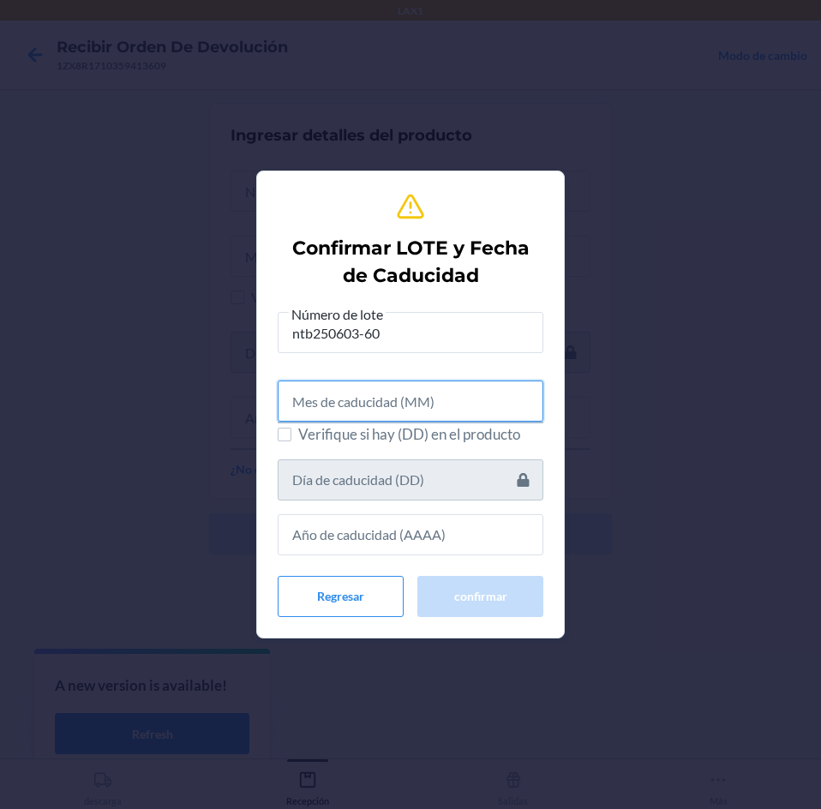
click at [404, 412] on input "text" at bounding box center [411, 400] width 266 height 41
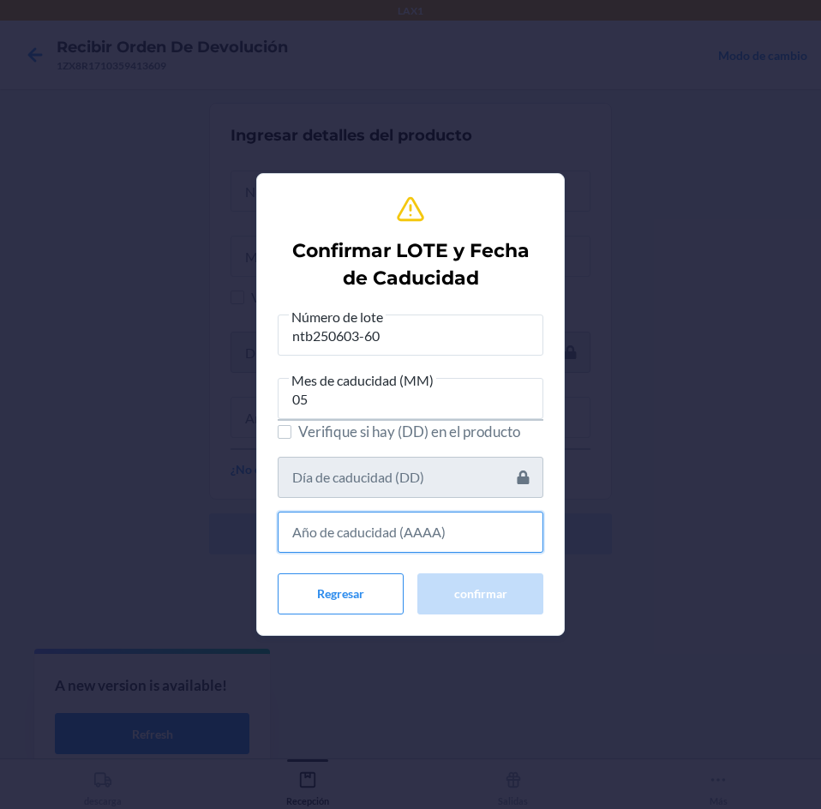
click at [430, 534] on input "text" at bounding box center [411, 531] width 266 height 41
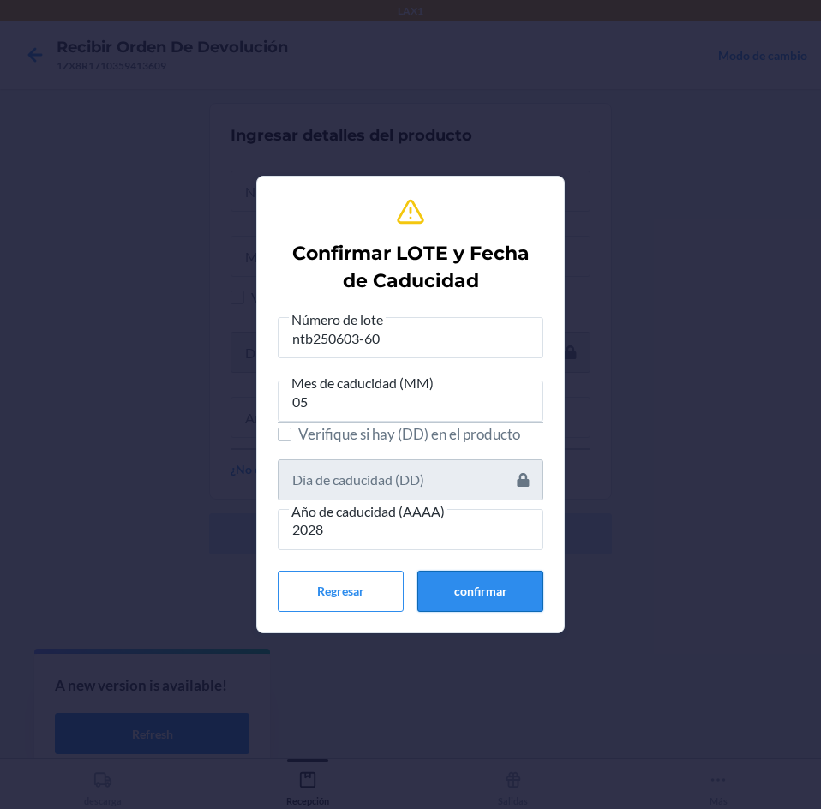
click at [426, 603] on button "confirmar" at bounding box center [480, 591] width 126 height 41
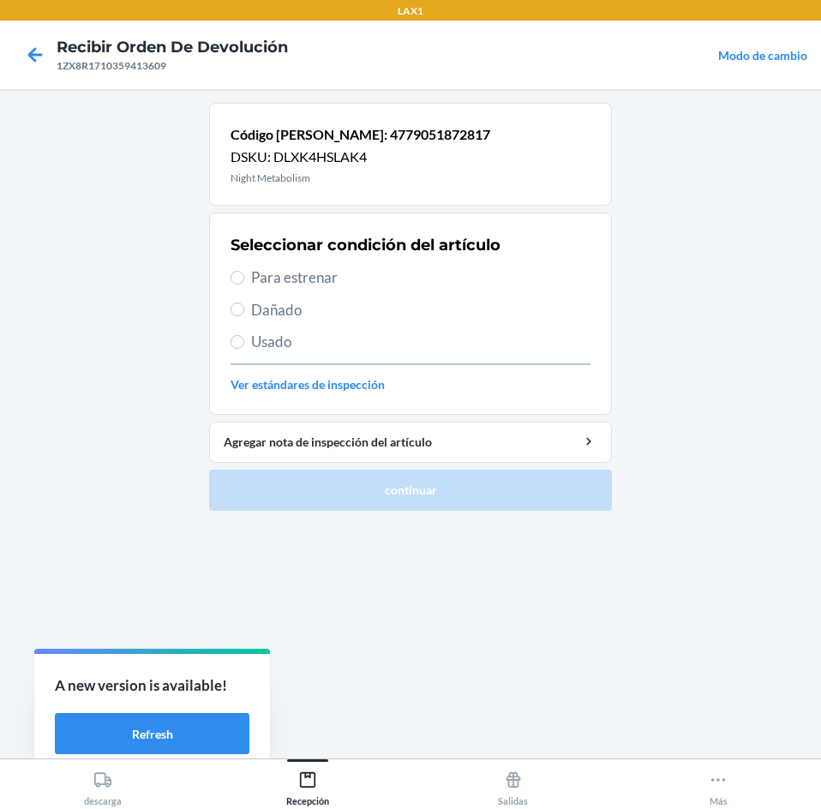
click at [362, 278] on span "Para estrenar" at bounding box center [420, 277] width 339 height 22
click at [244, 278] on input "Para estrenar" at bounding box center [237, 278] width 14 height 14
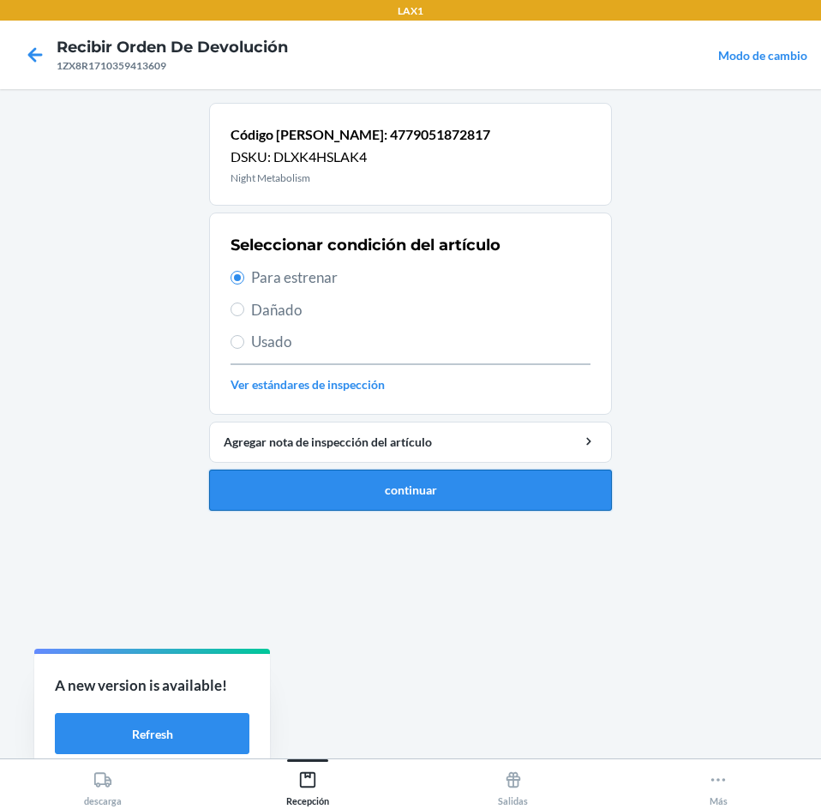
click at [439, 503] on button "continuar" at bounding box center [410, 489] width 403 height 41
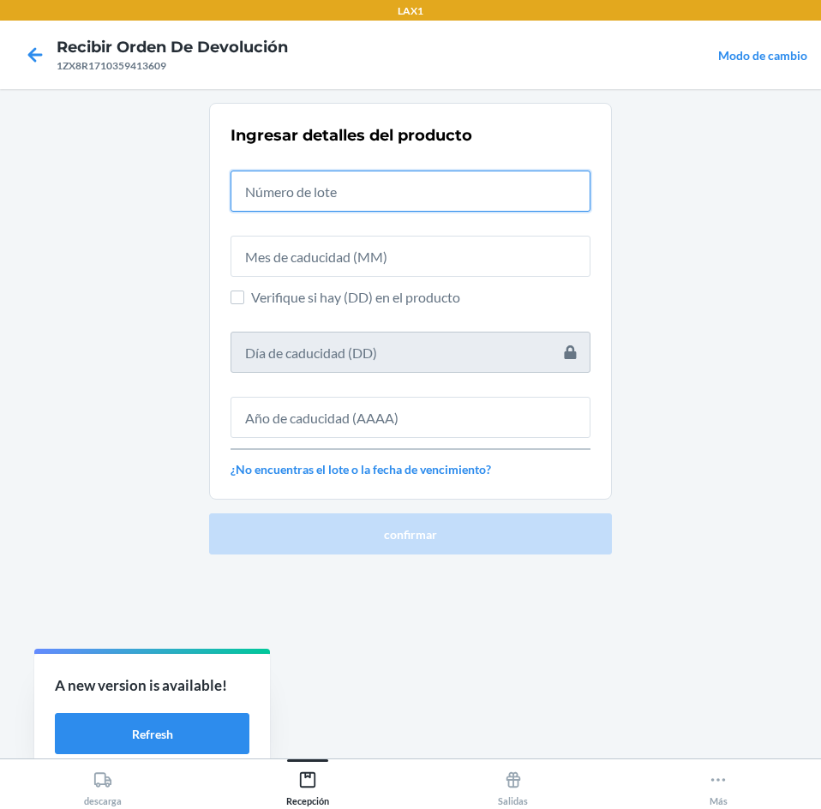
click at [421, 180] on input "text" at bounding box center [410, 190] width 360 height 41
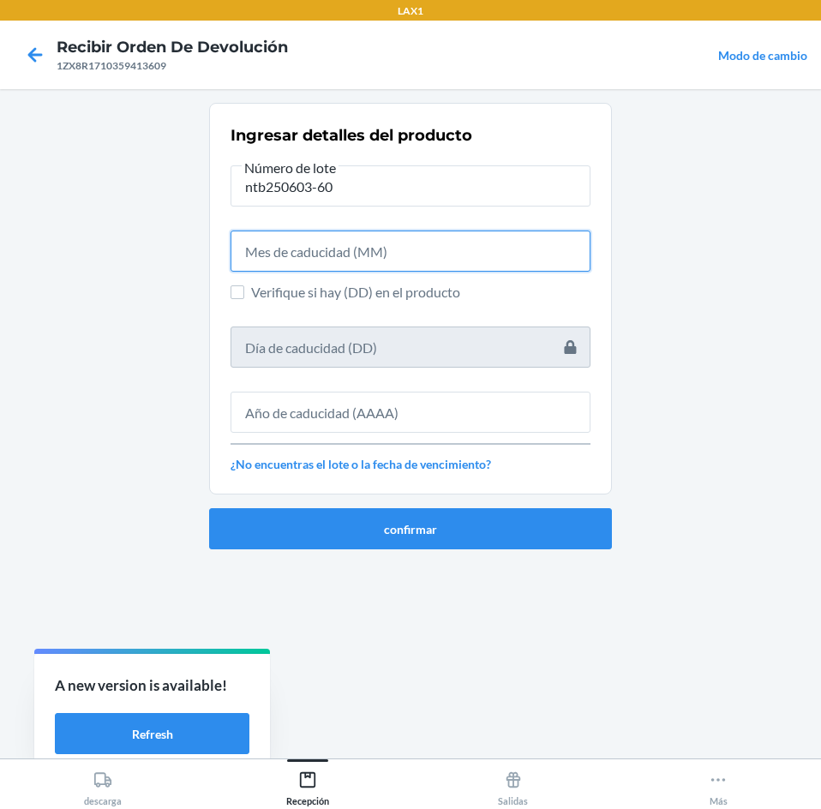
click at [416, 260] on input "text" at bounding box center [410, 250] width 360 height 41
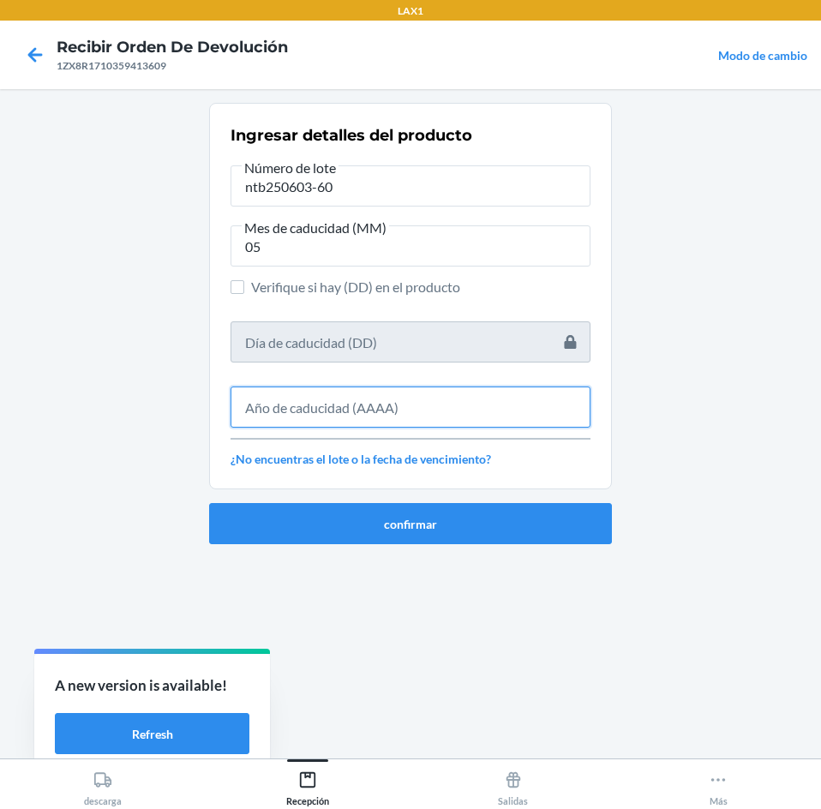
click at [433, 390] on input "text" at bounding box center [410, 406] width 360 height 41
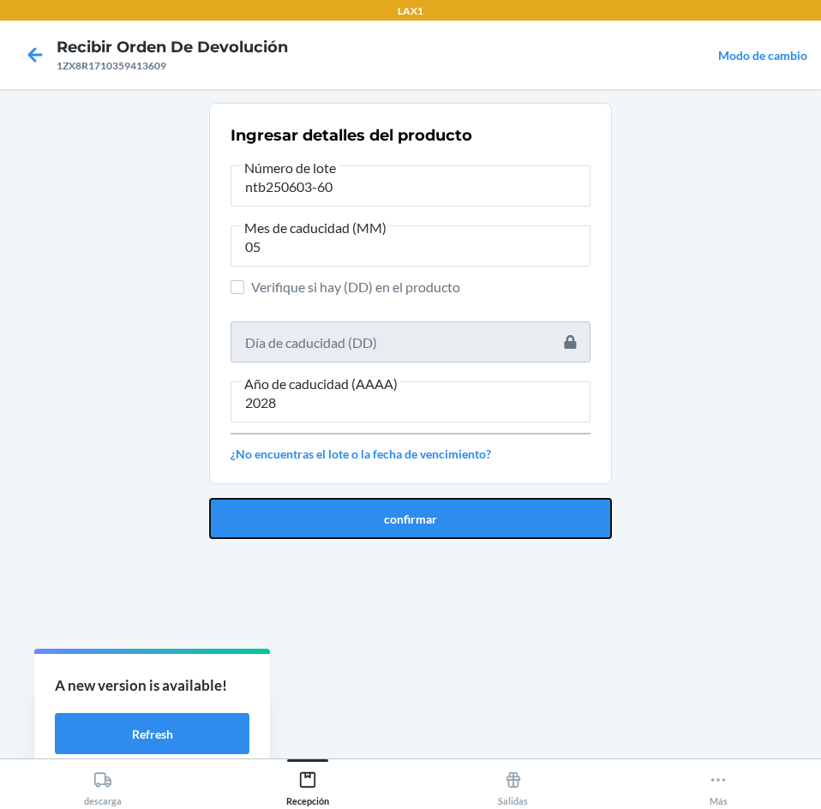
drag, startPoint x: 374, startPoint y: 506, endPoint x: 391, endPoint y: 413, distance: 94.8
click at [379, 492] on div "confirmar" at bounding box center [410, 511] width 403 height 55
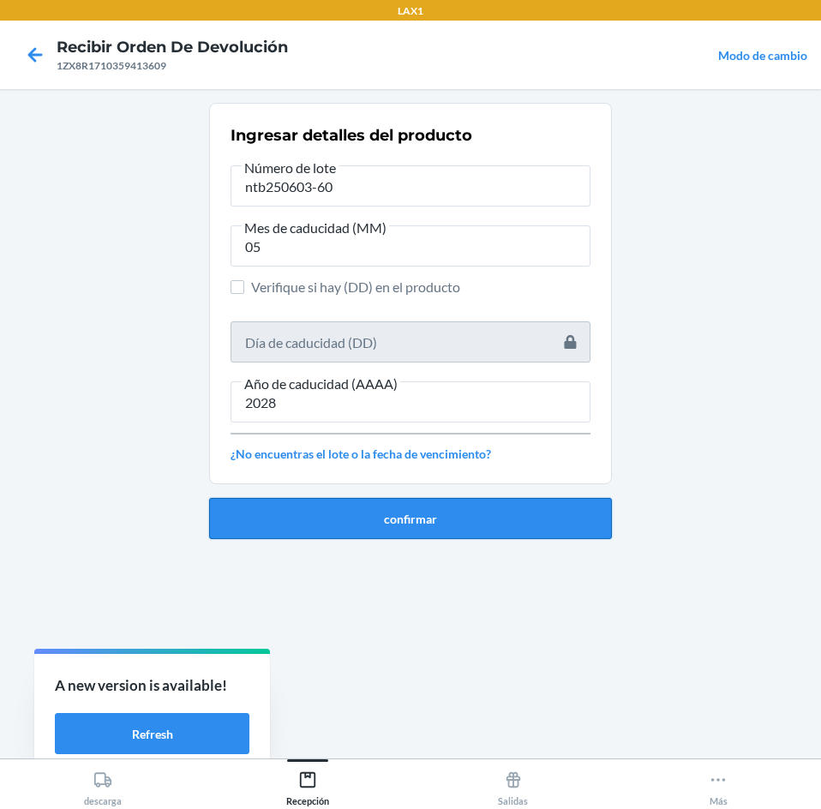
click at [358, 513] on button "confirmar" at bounding box center [410, 518] width 403 height 41
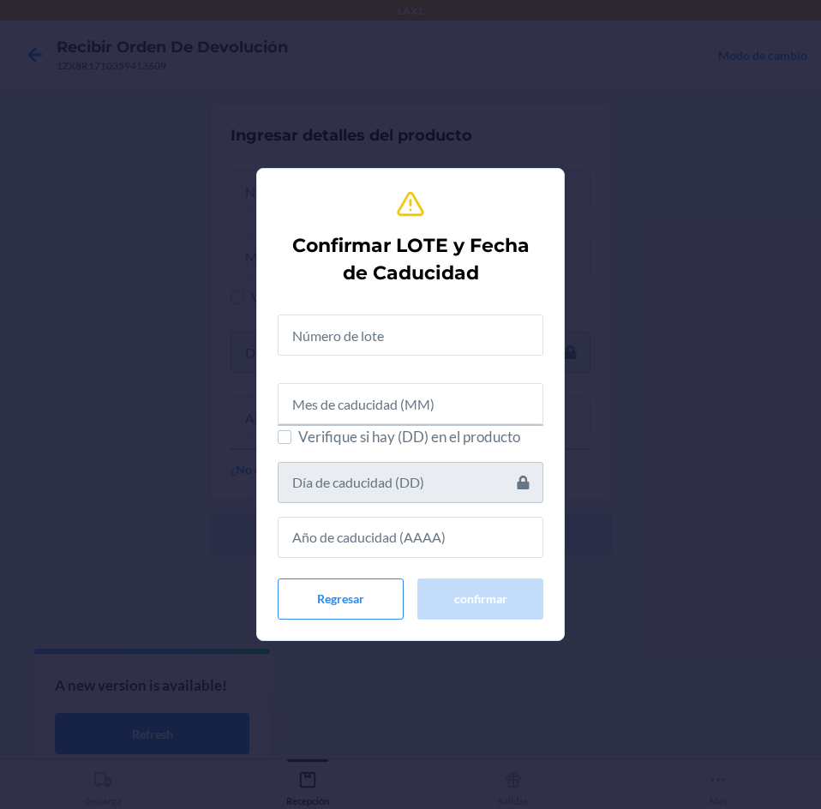
drag, startPoint x: 404, startPoint y: 305, endPoint x: 380, endPoint y: 332, distance: 36.4
click at [397, 325] on div at bounding box center [411, 328] width 266 height 55
click at [374, 335] on input "text" at bounding box center [411, 334] width 266 height 41
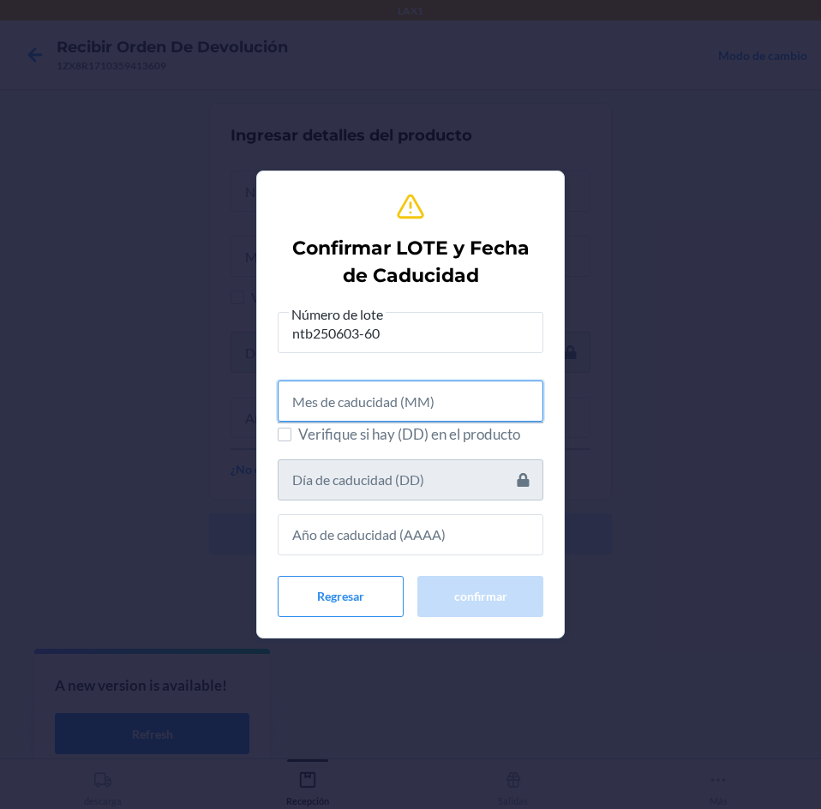
click at [415, 387] on input "text" at bounding box center [411, 400] width 266 height 41
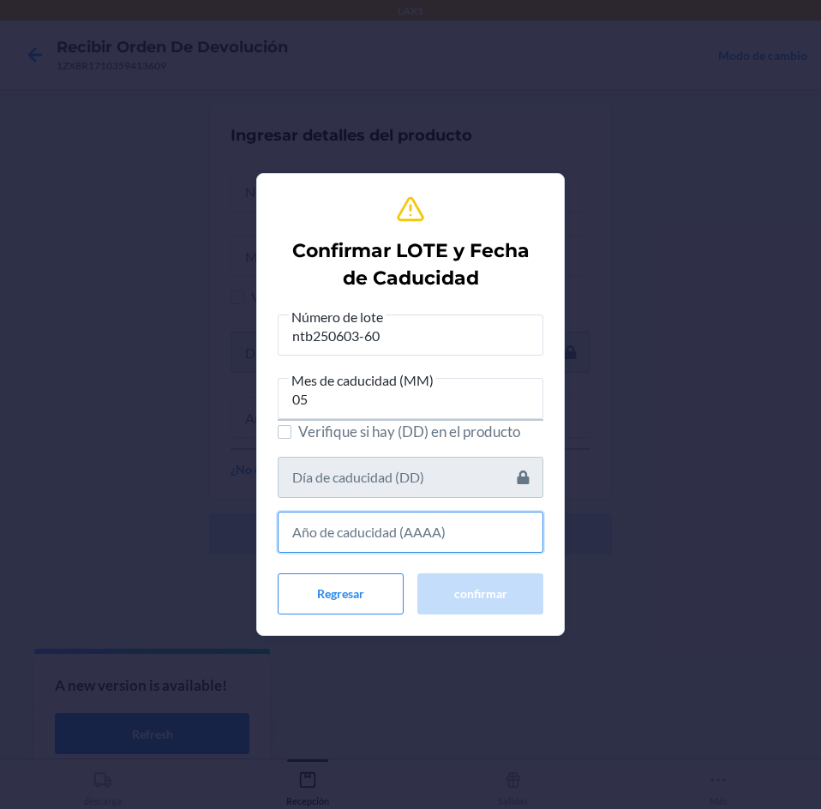
click at [401, 531] on input "text" at bounding box center [411, 531] width 266 height 41
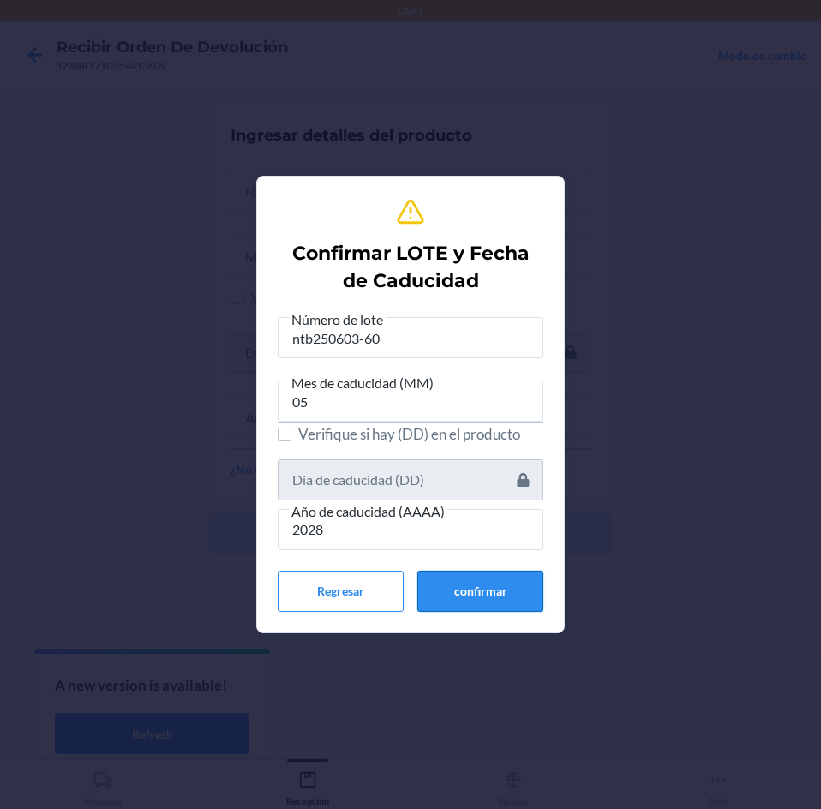
click at [450, 580] on button "confirmar" at bounding box center [480, 591] width 126 height 41
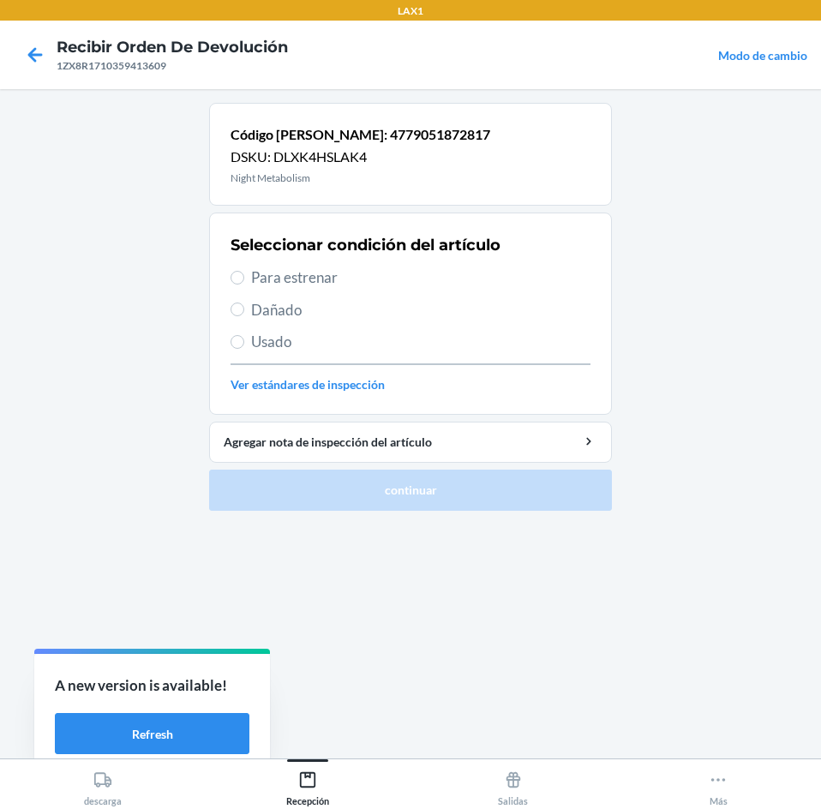
click at [361, 283] on span "Para estrenar" at bounding box center [420, 277] width 339 height 22
click at [244, 283] on input "Para estrenar" at bounding box center [237, 278] width 14 height 14
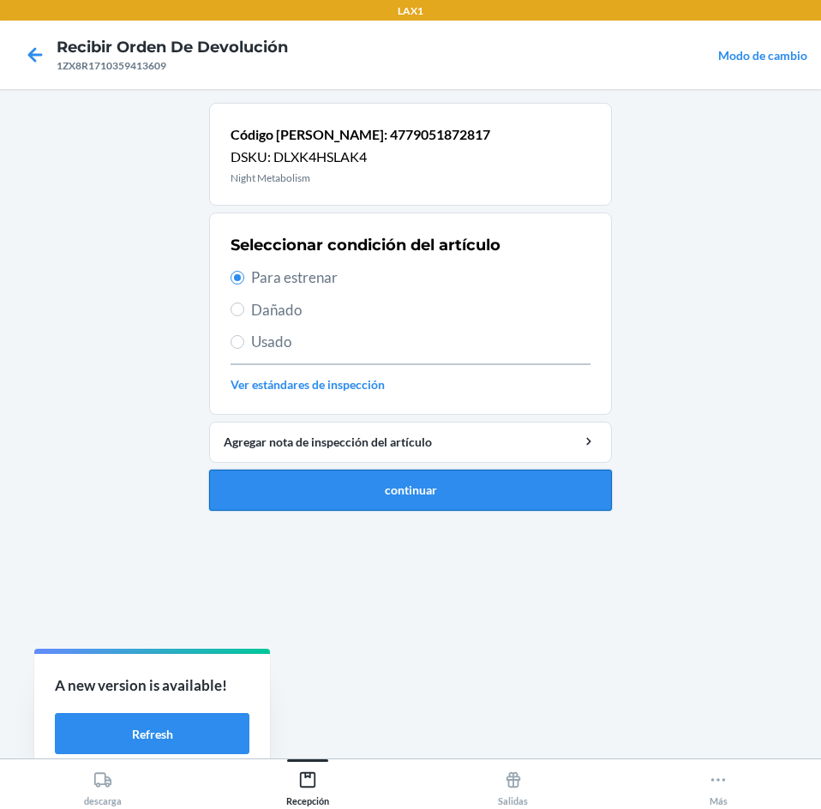
click at [396, 493] on button "continuar" at bounding box center [410, 489] width 403 height 41
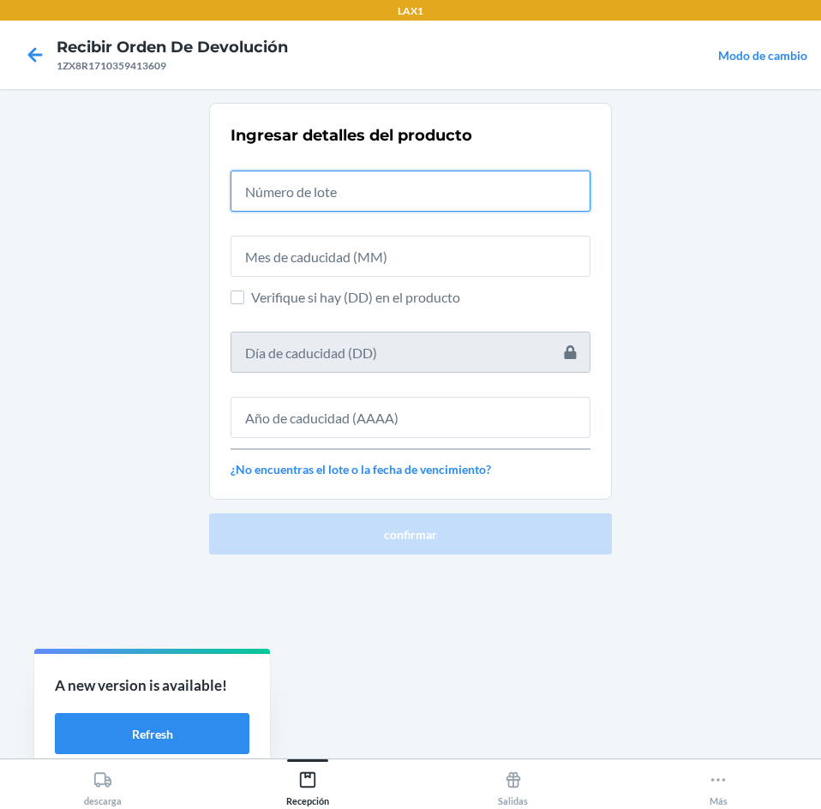
click at [396, 188] on input "text" at bounding box center [410, 190] width 360 height 41
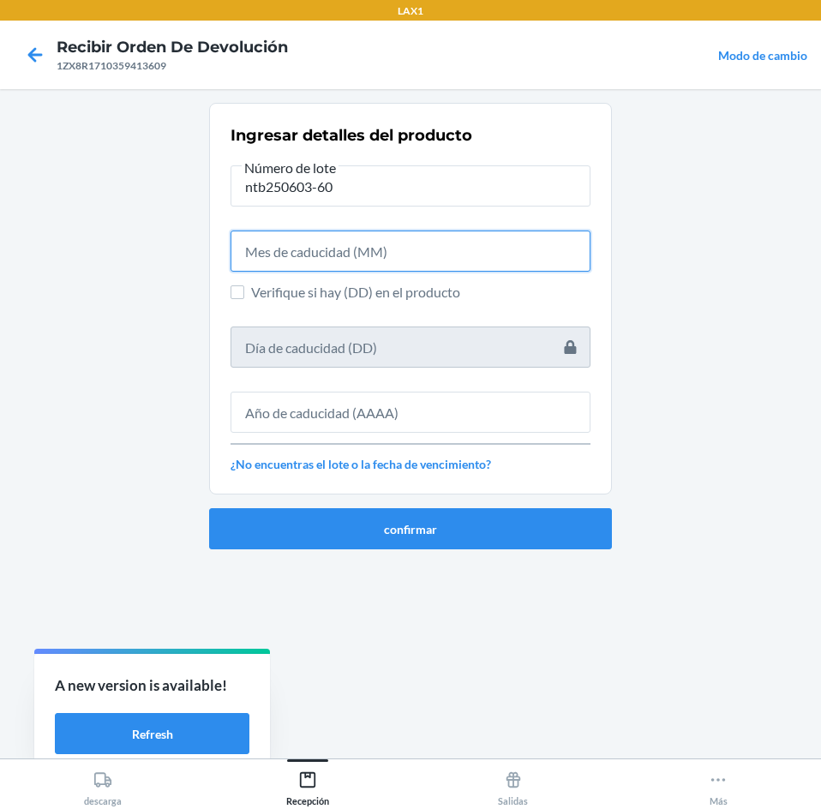
click at [373, 256] on input "text" at bounding box center [410, 250] width 360 height 41
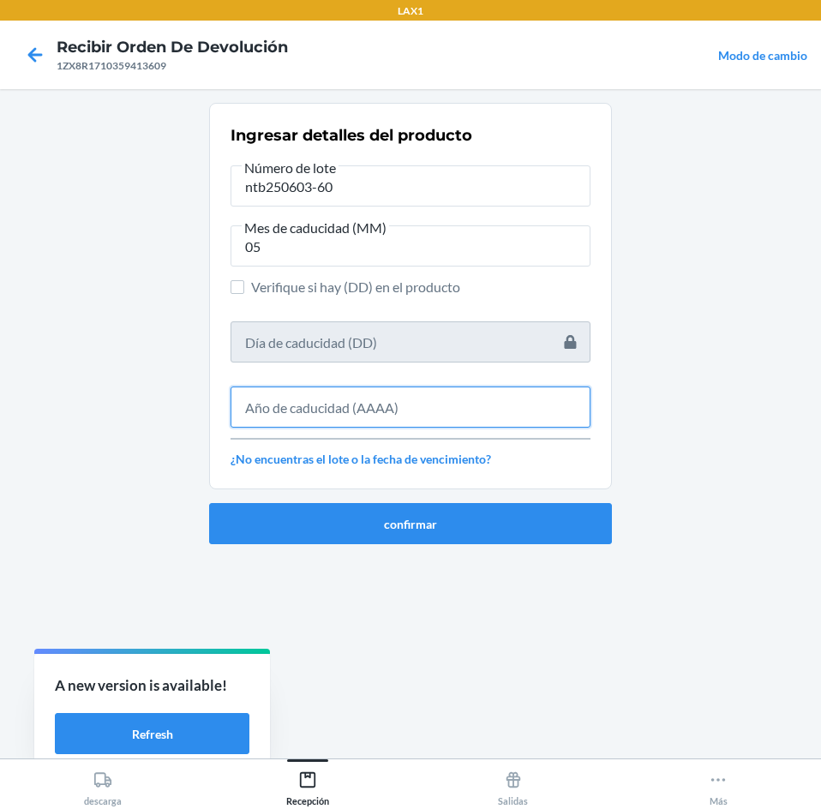
click at [350, 395] on input "text" at bounding box center [410, 406] width 360 height 41
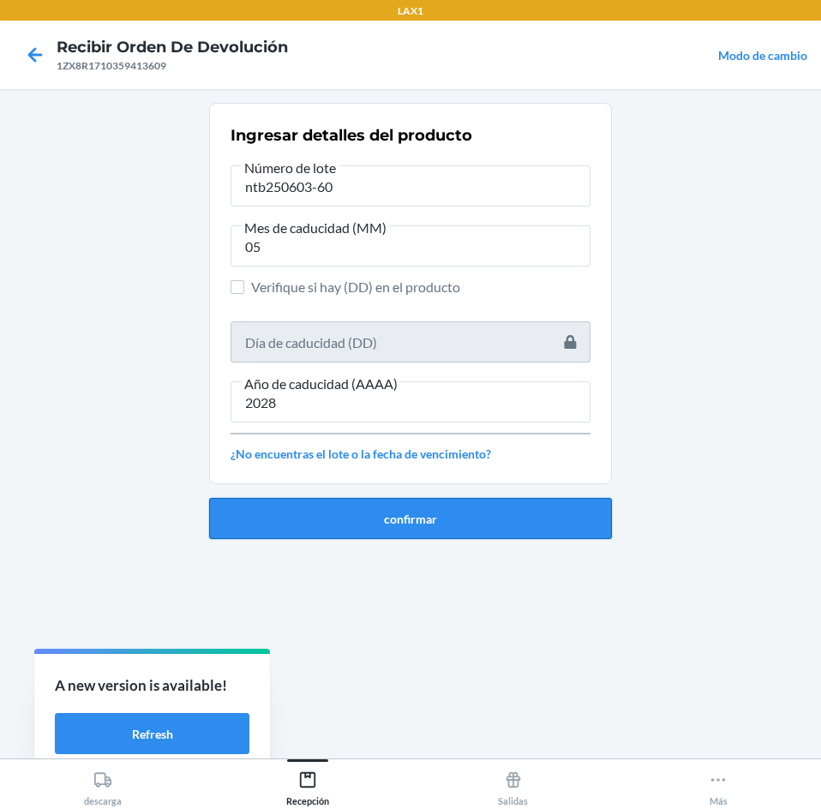
click at [373, 523] on button "confirmar" at bounding box center [410, 518] width 403 height 41
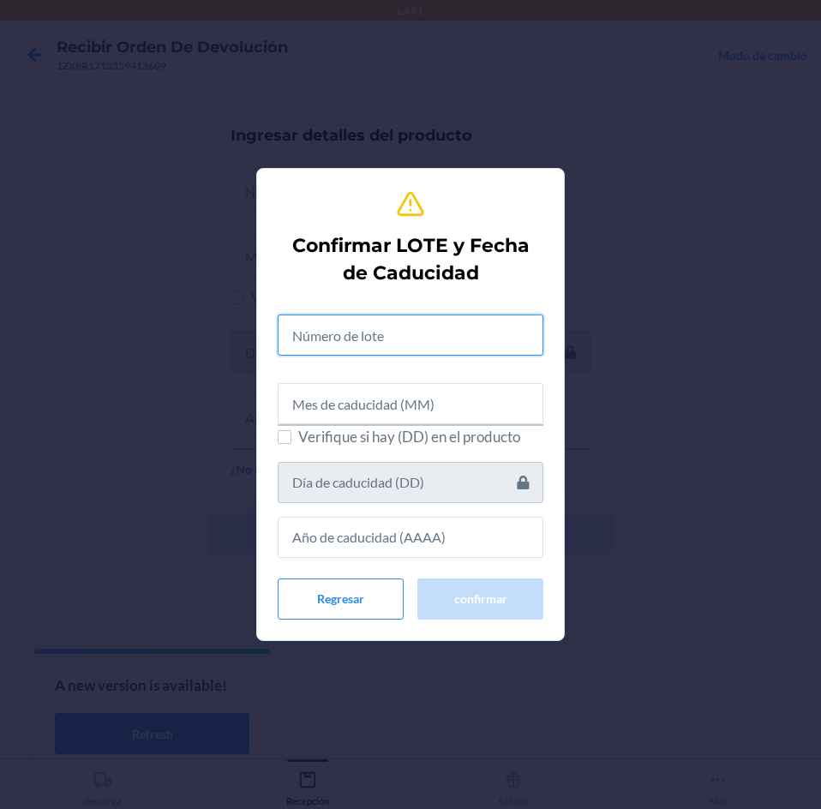
click at [395, 350] on input "text" at bounding box center [411, 334] width 266 height 41
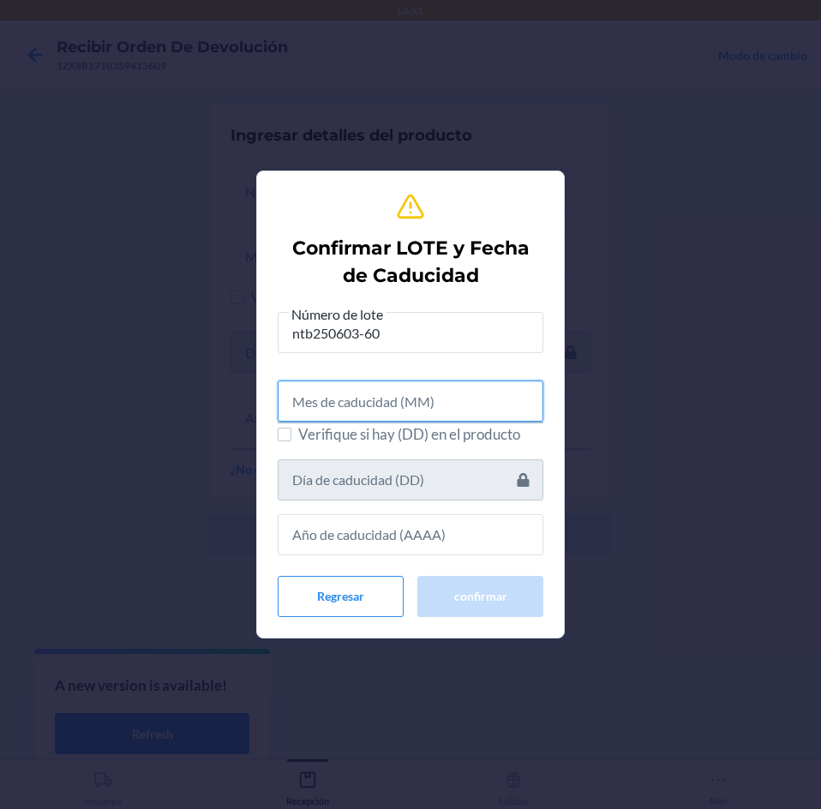
click at [399, 408] on input "text" at bounding box center [411, 400] width 266 height 41
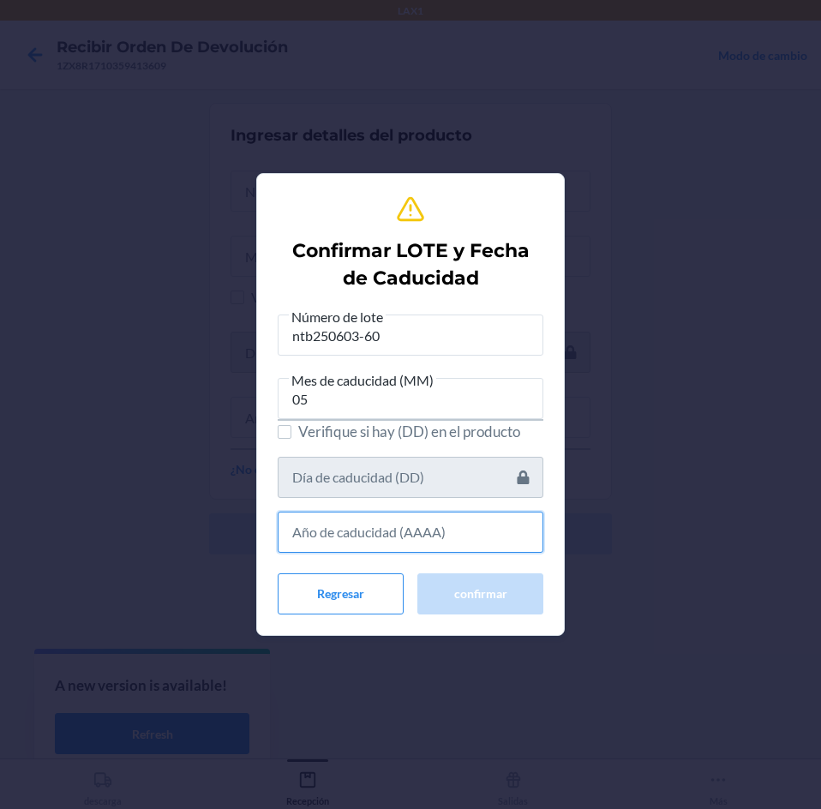
click at [478, 552] on input "text" at bounding box center [411, 531] width 266 height 41
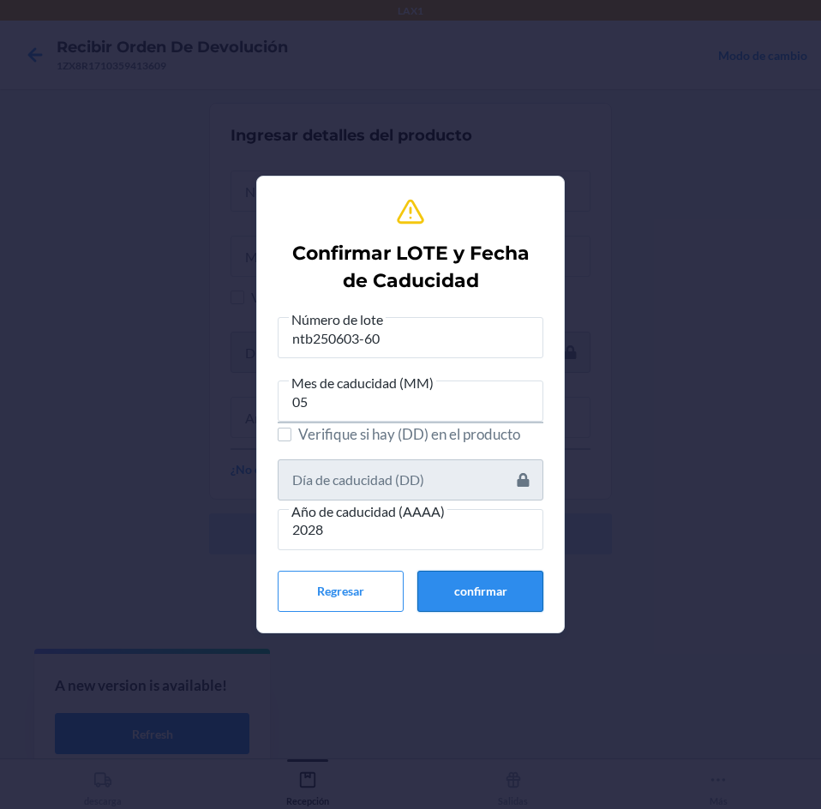
click at [498, 598] on button "confirmar" at bounding box center [480, 591] width 126 height 41
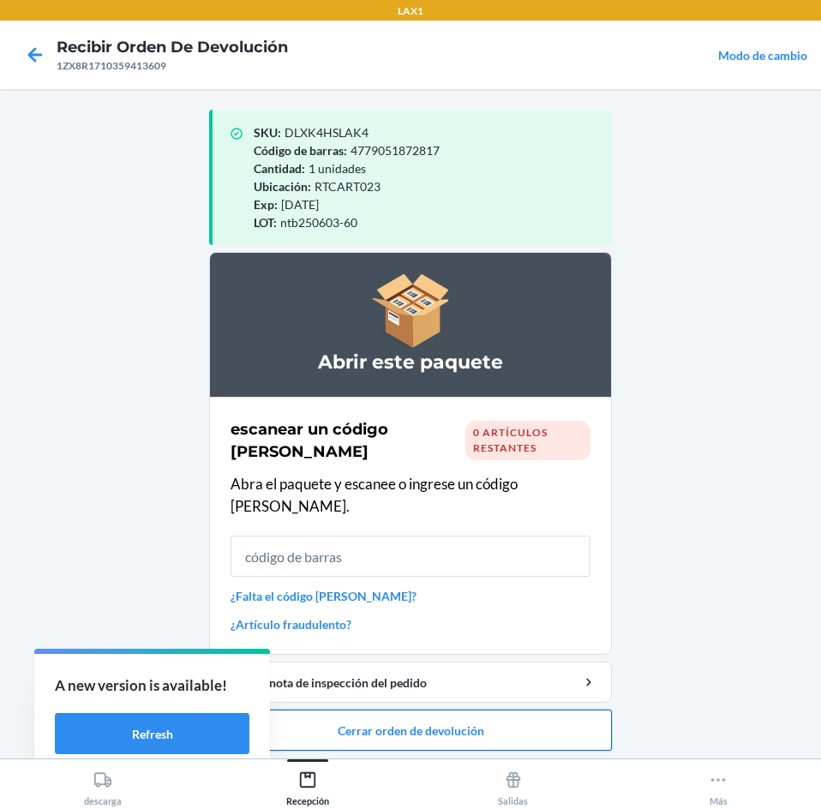
click at [495, 724] on button "Cerrar orden de devolución" at bounding box center [410, 729] width 403 height 41
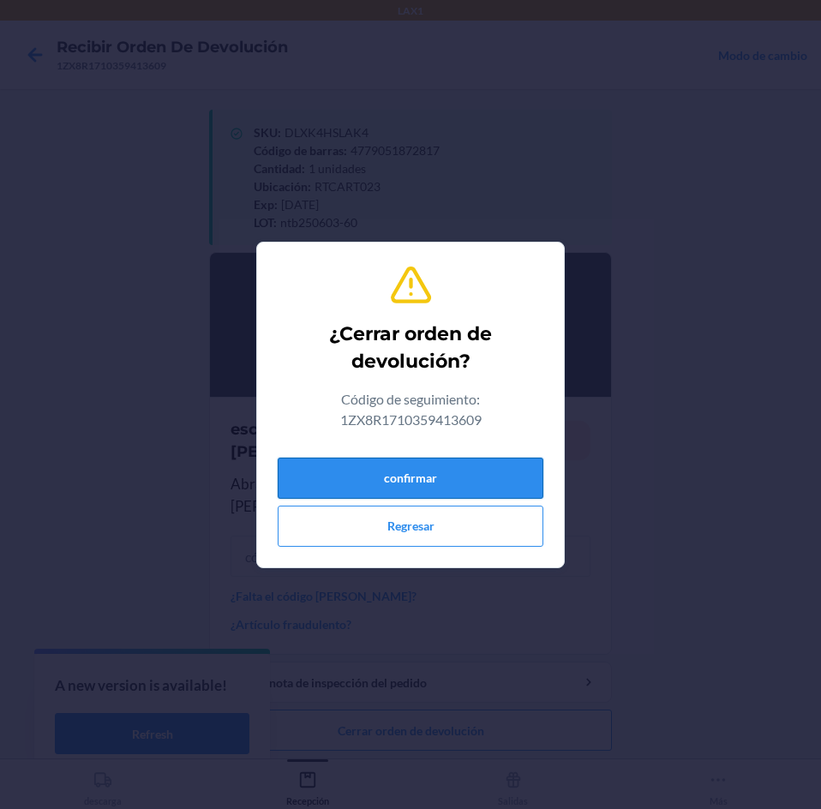
click at [491, 474] on button "confirmar" at bounding box center [411, 477] width 266 height 41
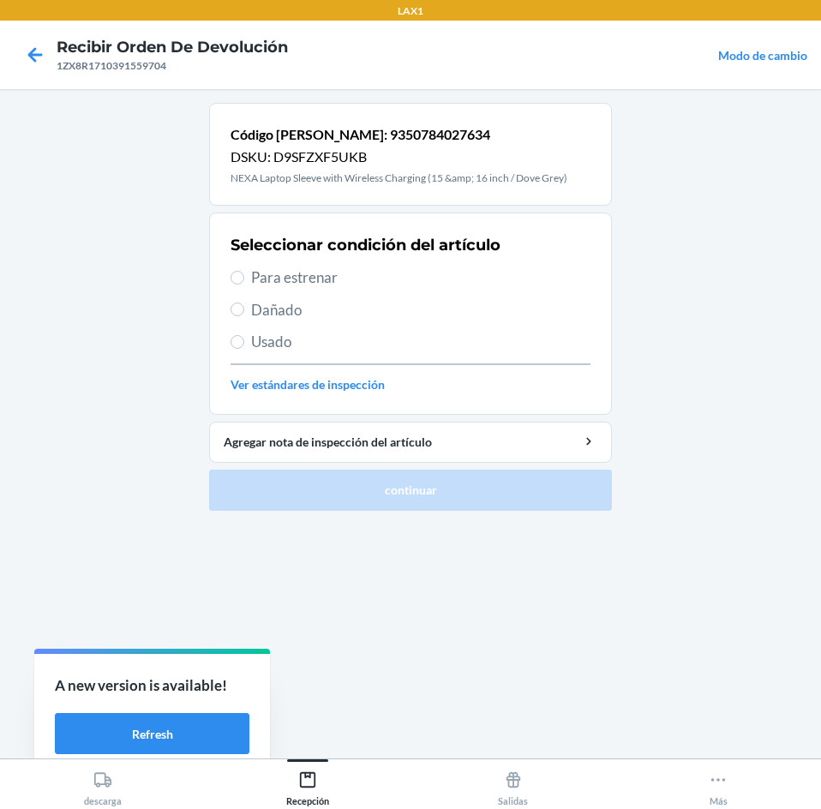
click at [274, 317] on span "Dañado" at bounding box center [420, 310] width 339 height 22
click at [244, 316] on input "Dañado" at bounding box center [237, 309] width 14 height 14
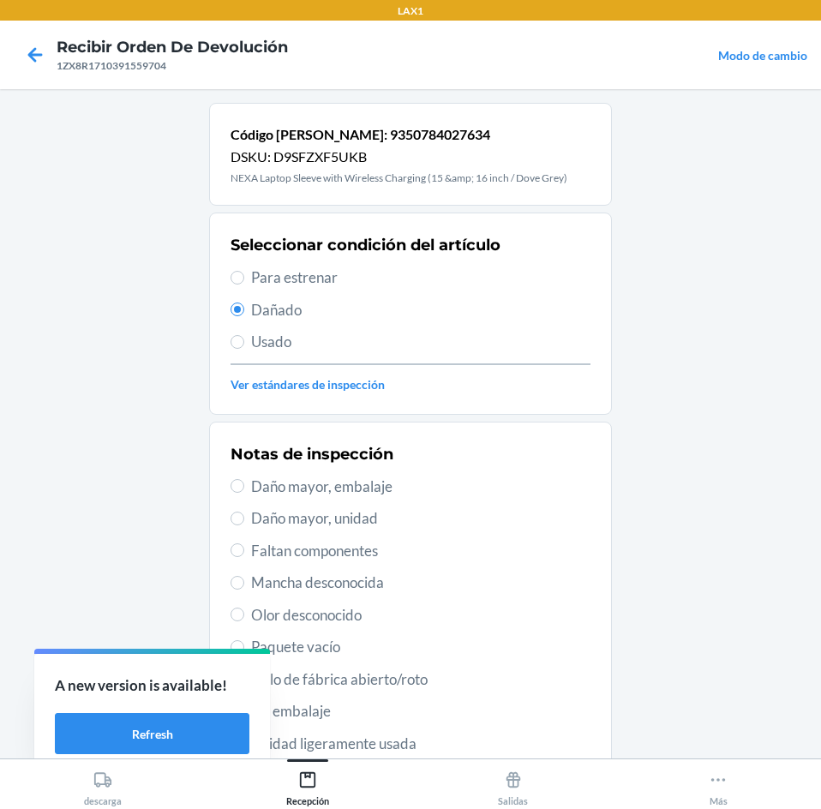
click at [434, 685] on span "Sello de fábrica abierto/roto" at bounding box center [420, 679] width 339 height 22
click at [244, 685] on input "Sello de fábrica abierto/roto" at bounding box center [237, 679] width 14 height 14
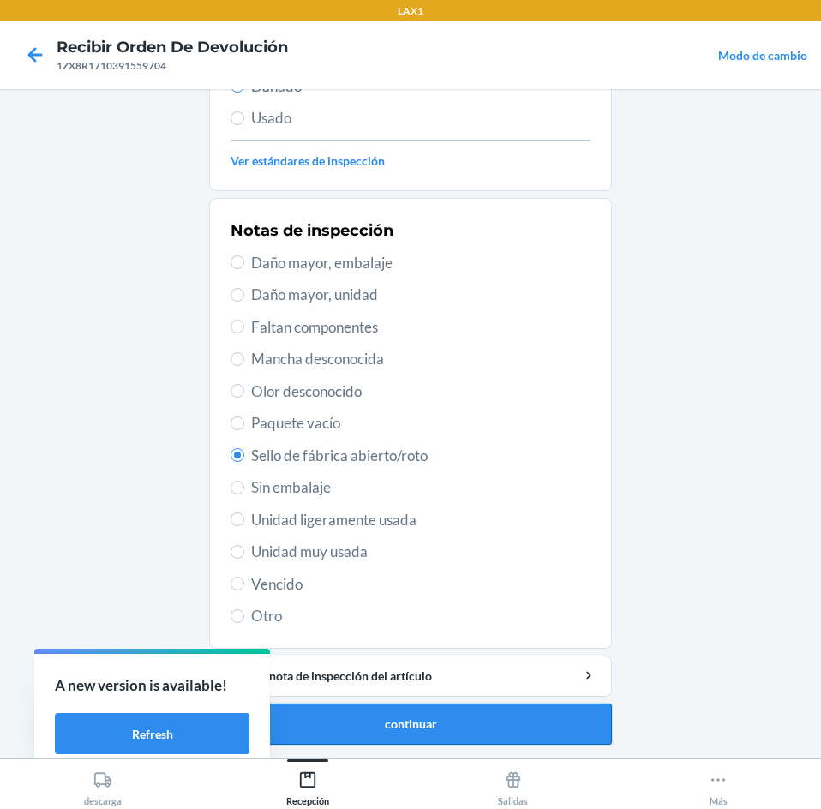
click at [447, 722] on button "continuar" at bounding box center [410, 723] width 403 height 41
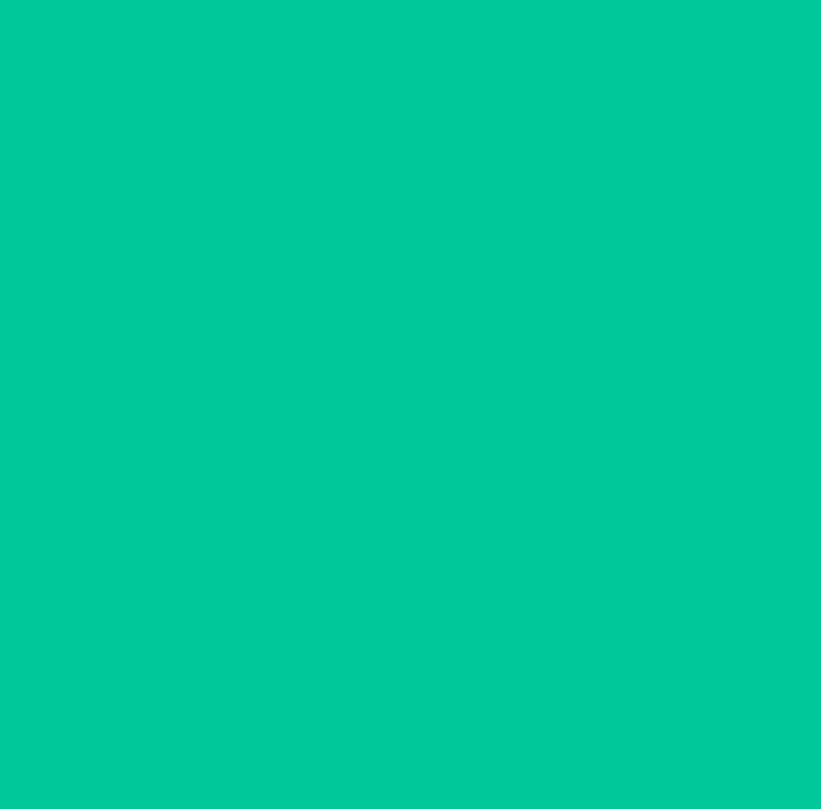
scroll to position [126, 0]
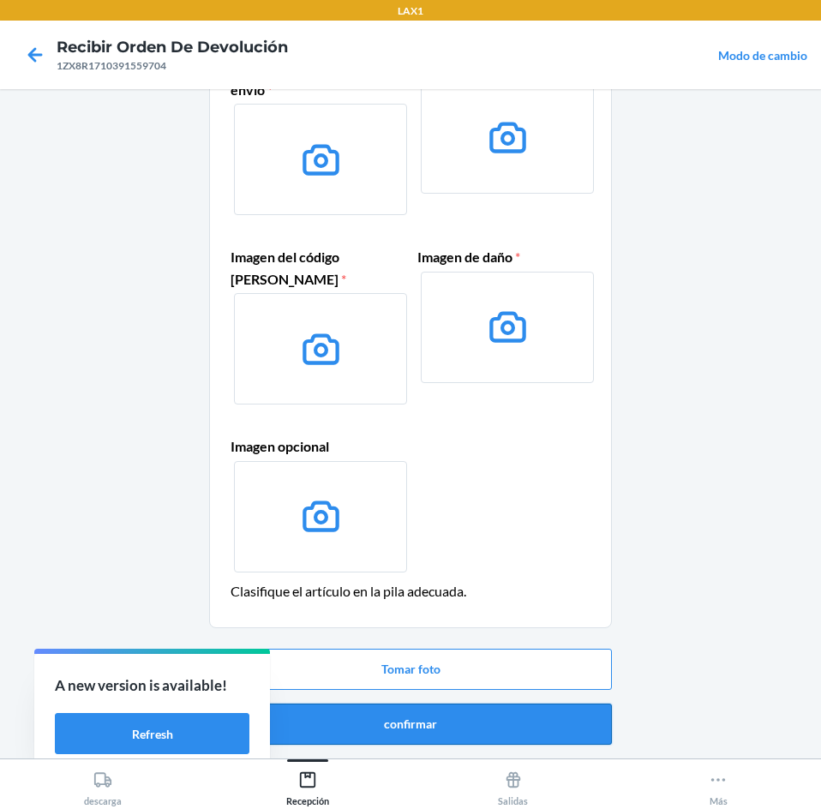
click at [459, 737] on button "confirmar" at bounding box center [410, 723] width 403 height 41
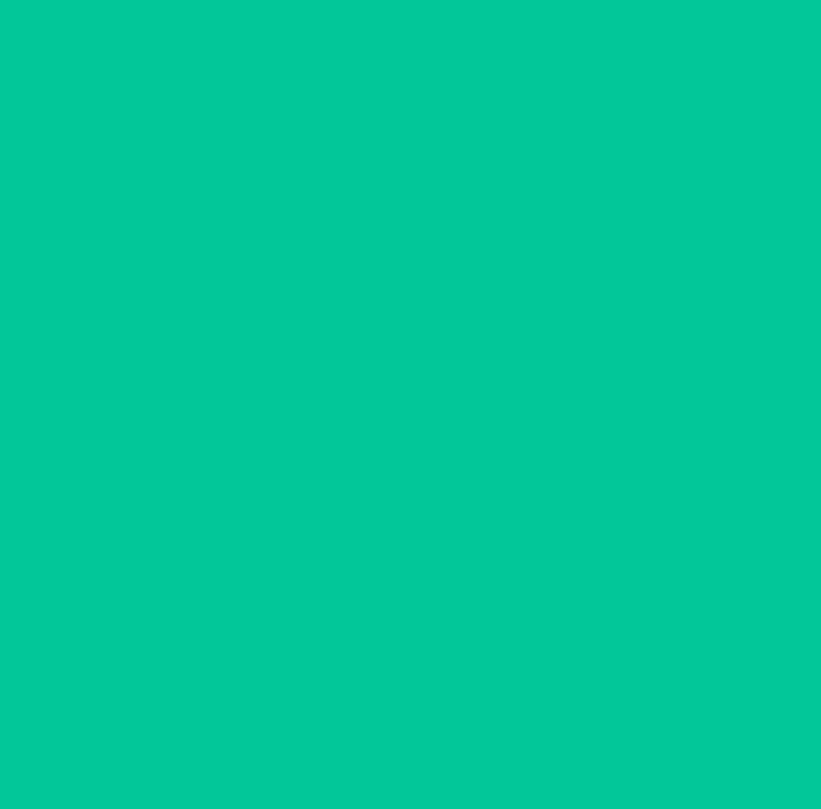
scroll to position [0, 0]
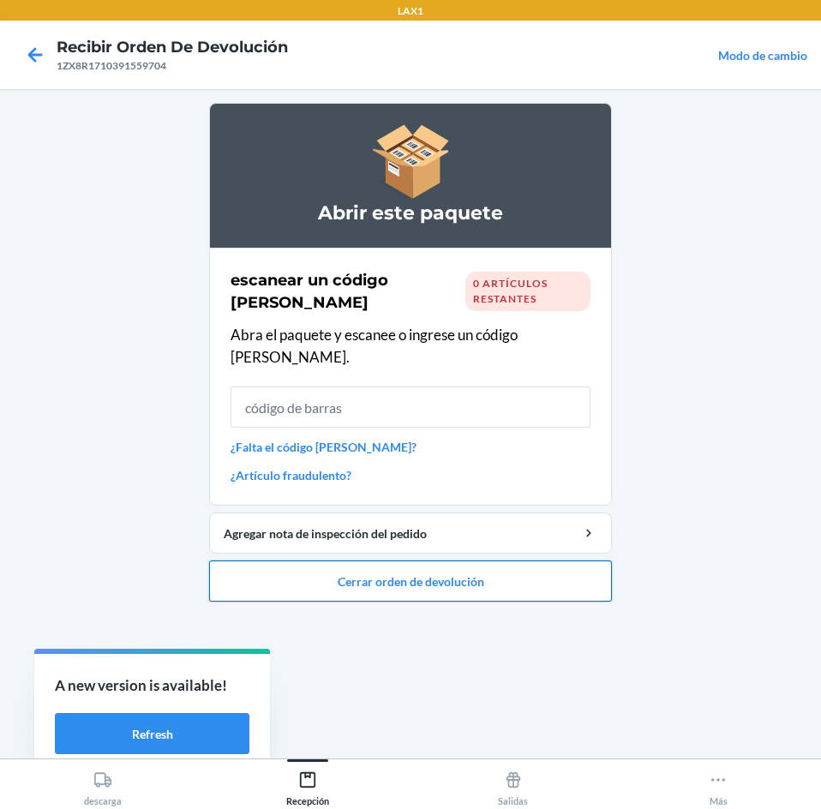
click at [461, 560] on button "Cerrar orden de devolución" at bounding box center [410, 580] width 403 height 41
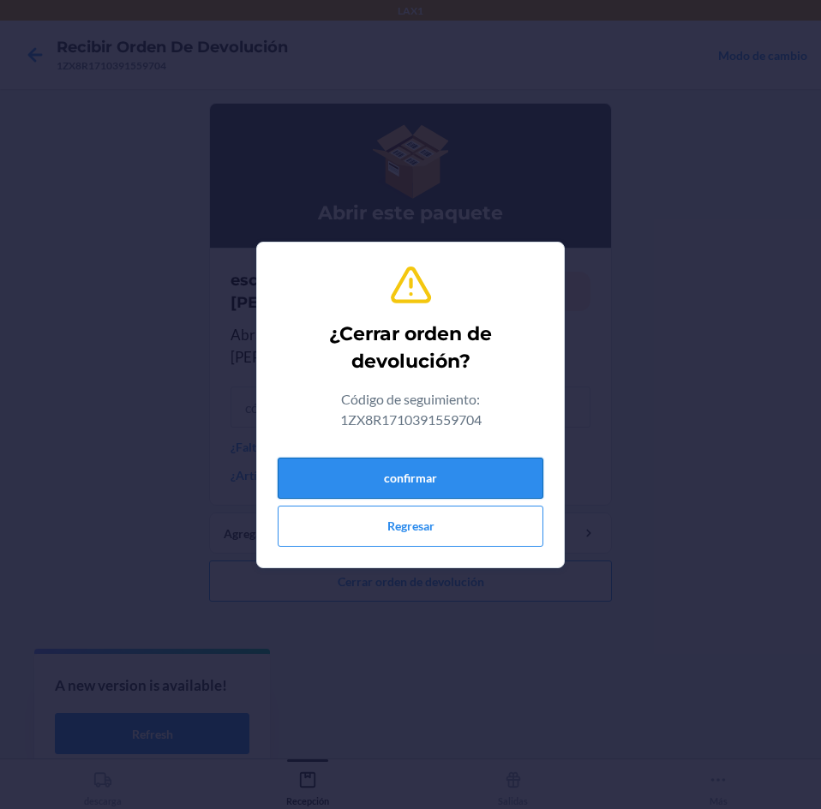
click at [457, 465] on button "confirmar" at bounding box center [411, 477] width 266 height 41
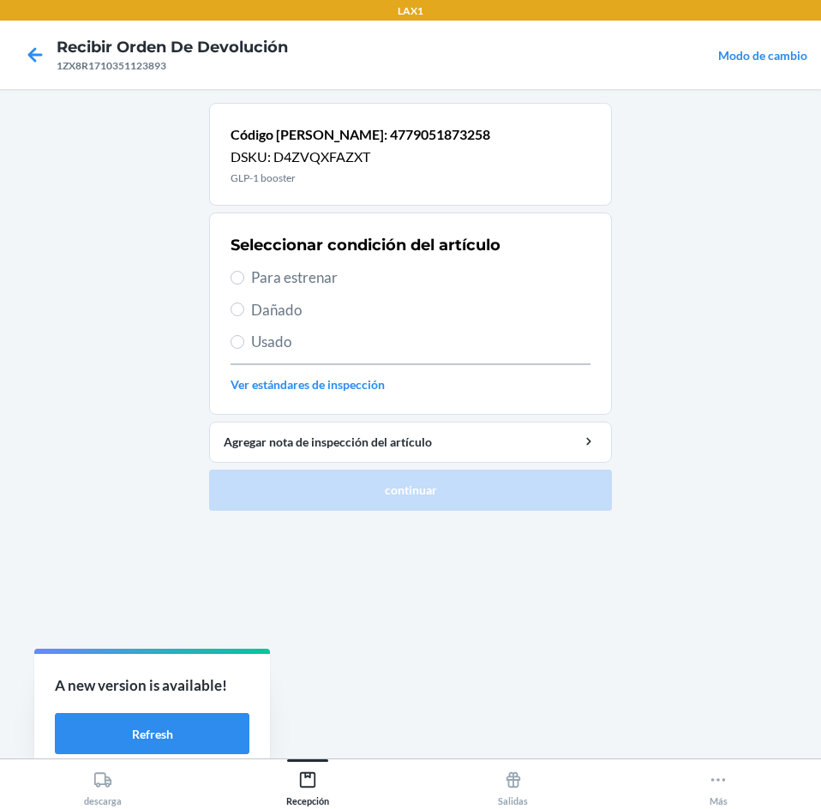
click at [380, 279] on span "Para estrenar" at bounding box center [420, 277] width 339 height 22
click at [244, 279] on input "Para estrenar" at bounding box center [237, 278] width 14 height 14
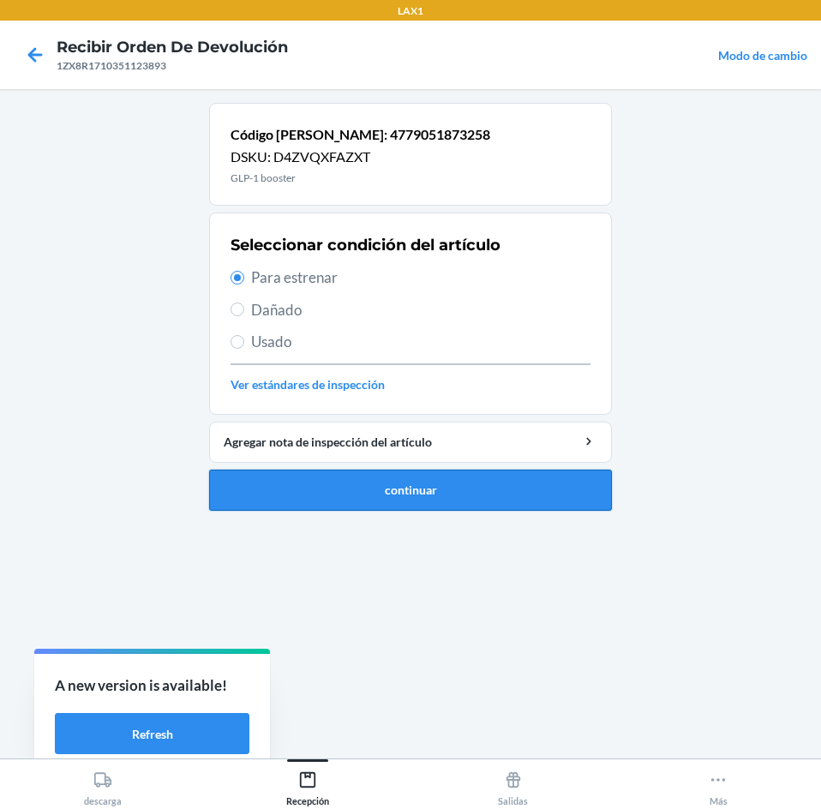
click at [442, 487] on button "continuar" at bounding box center [410, 489] width 403 height 41
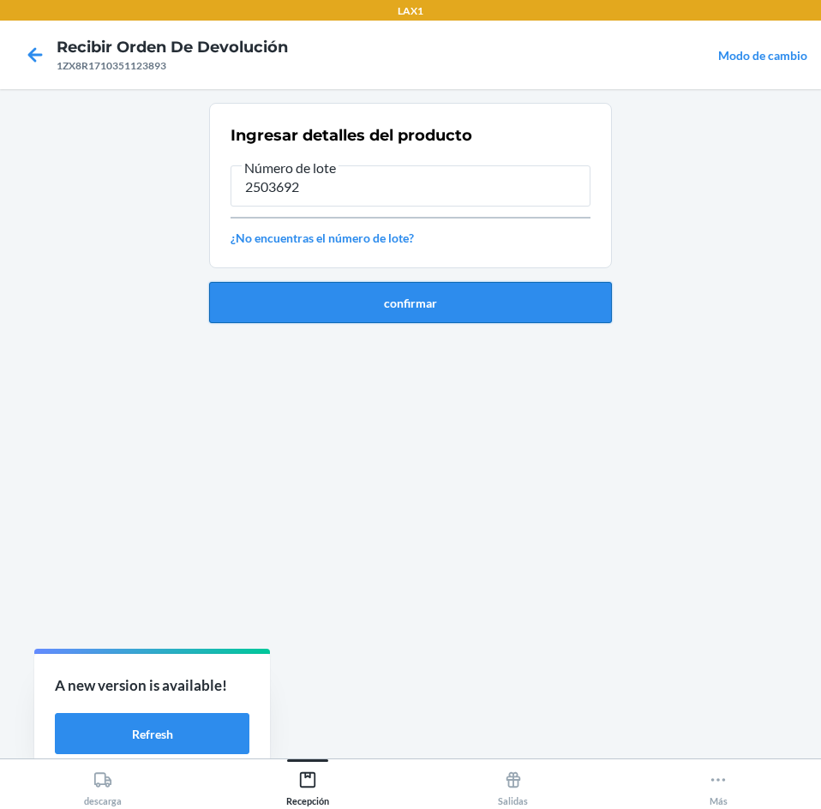
click at [438, 307] on button "confirmar" at bounding box center [410, 302] width 403 height 41
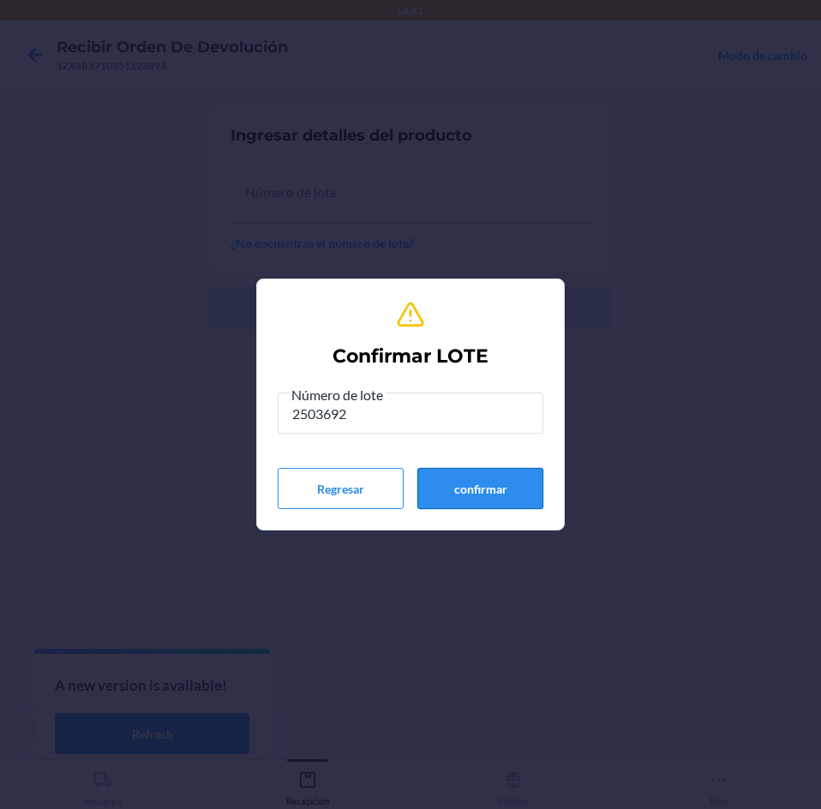
click at [478, 483] on button "confirmar" at bounding box center [480, 488] width 126 height 41
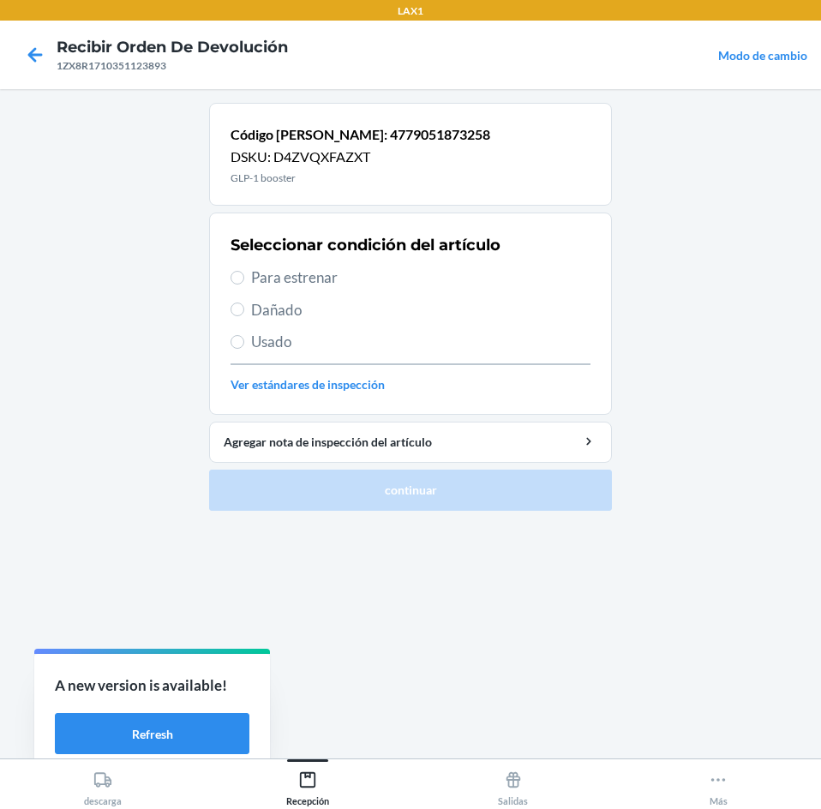
click at [395, 270] on span "Para estrenar" at bounding box center [420, 277] width 339 height 22
click at [244, 271] on input "Para estrenar" at bounding box center [237, 278] width 14 height 14
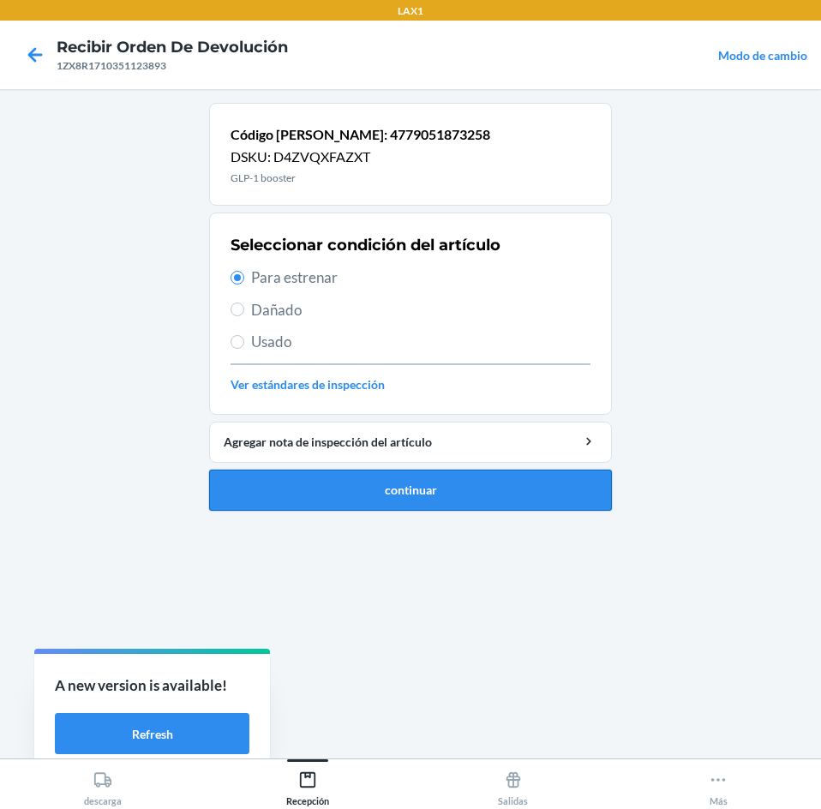
click at [414, 484] on button "continuar" at bounding box center [410, 489] width 403 height 41
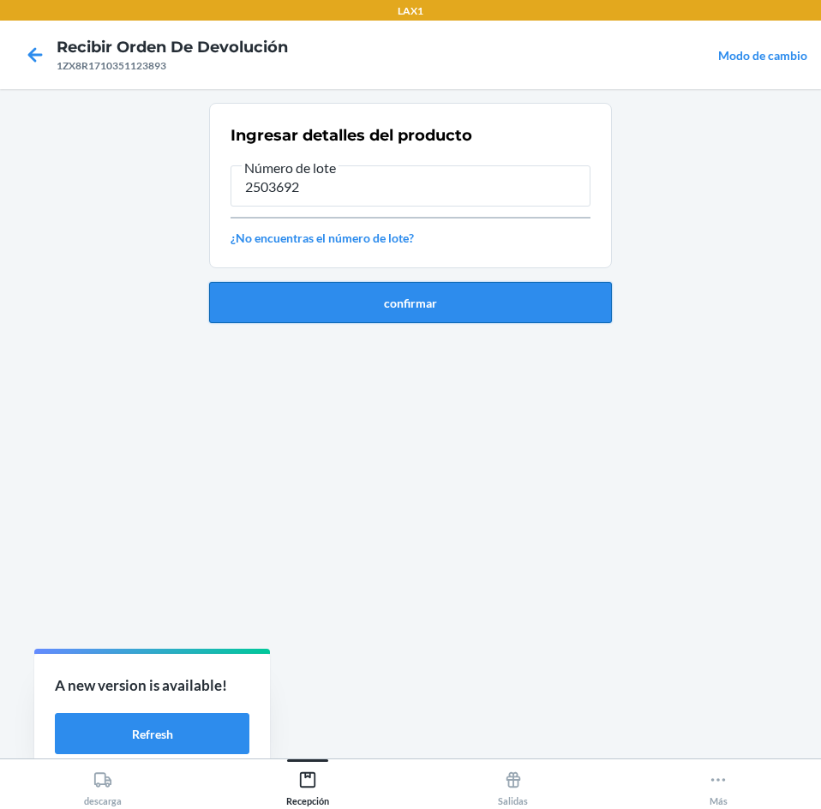
click at [460, 296] on button "confirmar" at bounding box center [410, 302] width 403 height 41
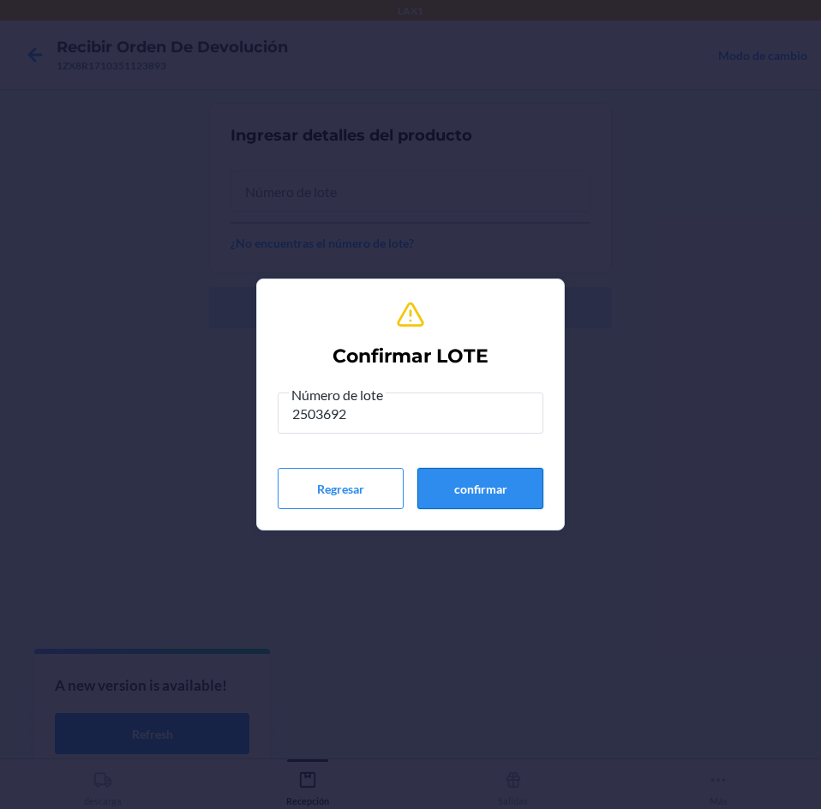
click at [519, 485] on button "confirmar" at bounding box center [480, 488] width 126 height 41
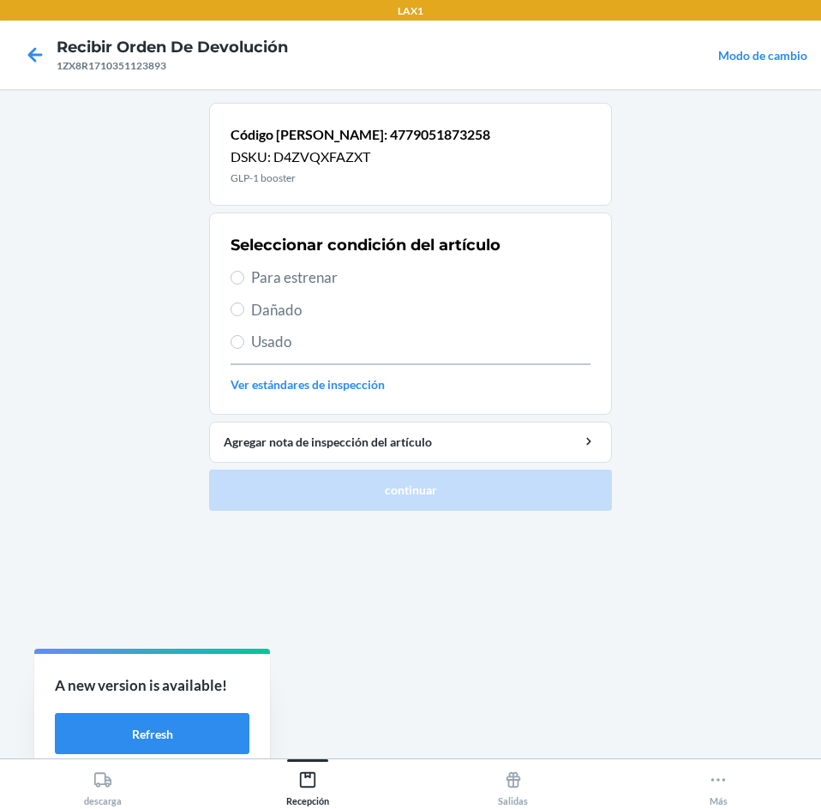
click at [449, 281] on span "Para estrenar" at bounding box center [420, 277] width 339 height 22
click at [244, 281] on input "Para estrenar" at bounding box center [237, 278] width 14 height 14
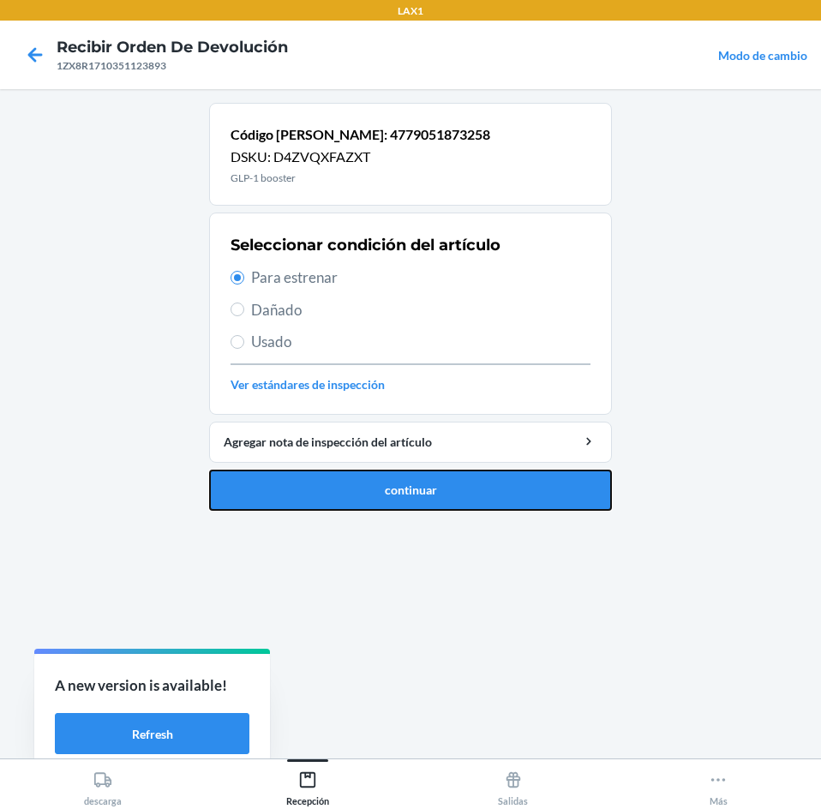
drag, startPoint x: 481, startPoint y: 506, endPoint x: 469, endPoint y: 334, distance: 172.6
click at [481, 503] on button "continuar" at bounding box center [410, 489] width 403 height 41
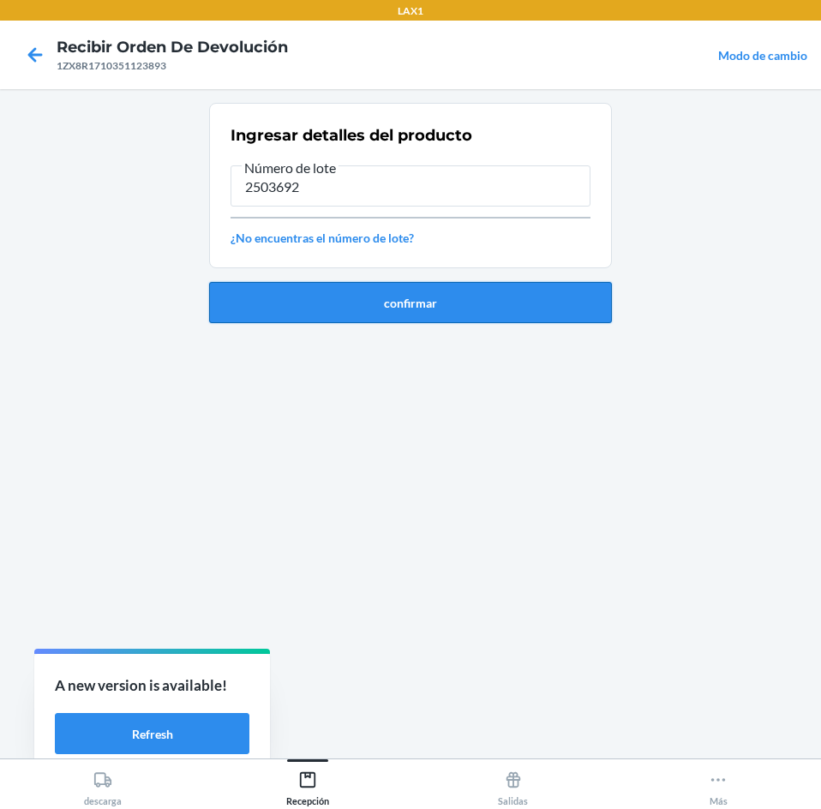
click at [469, 307] on button "confirmar" at bounding box center [410, 302] width 403 height 41
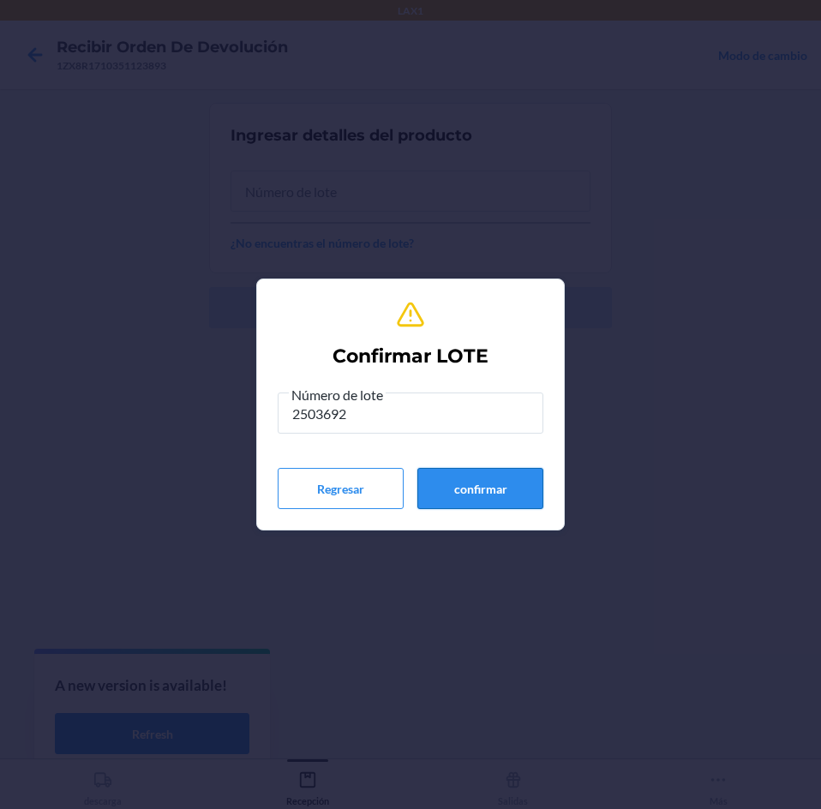
click at [469, 490] on button "confirmar" at bounding box center [480, 488] width 126 height 41
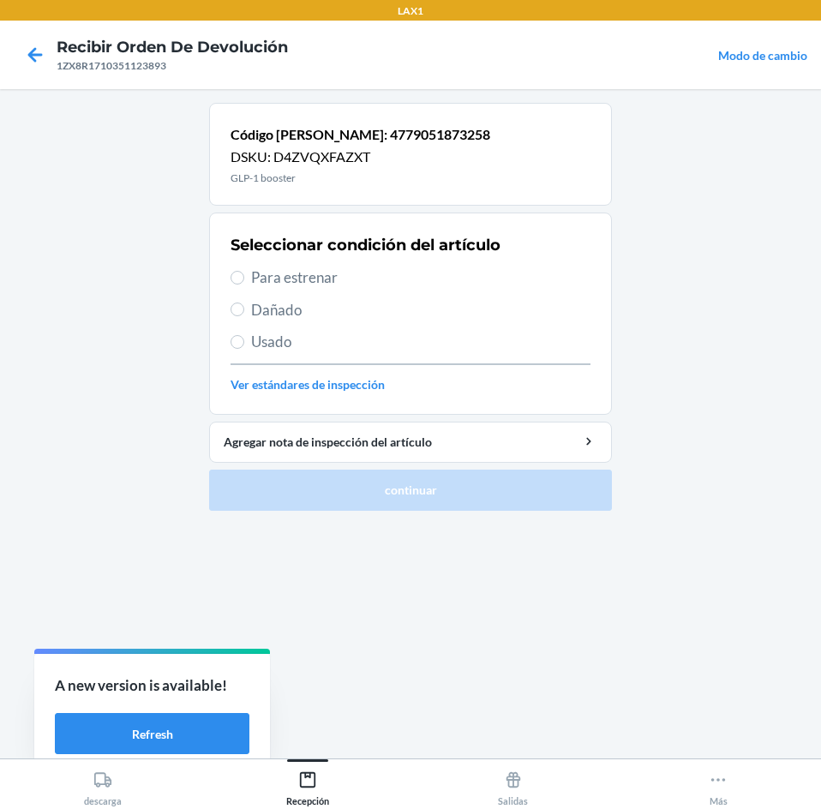
drag, startPoint x: 395, startPoint y: 279, endPoint x: 480, endPoint y: 495, distance: 231.9
click at [404, 288] on span "Para estrenar" at bounding box center [420, 277] width 339 height 22
click at [244, 284] on input "Para estrenar" at bounding box center [237, 278] width 14 height 14
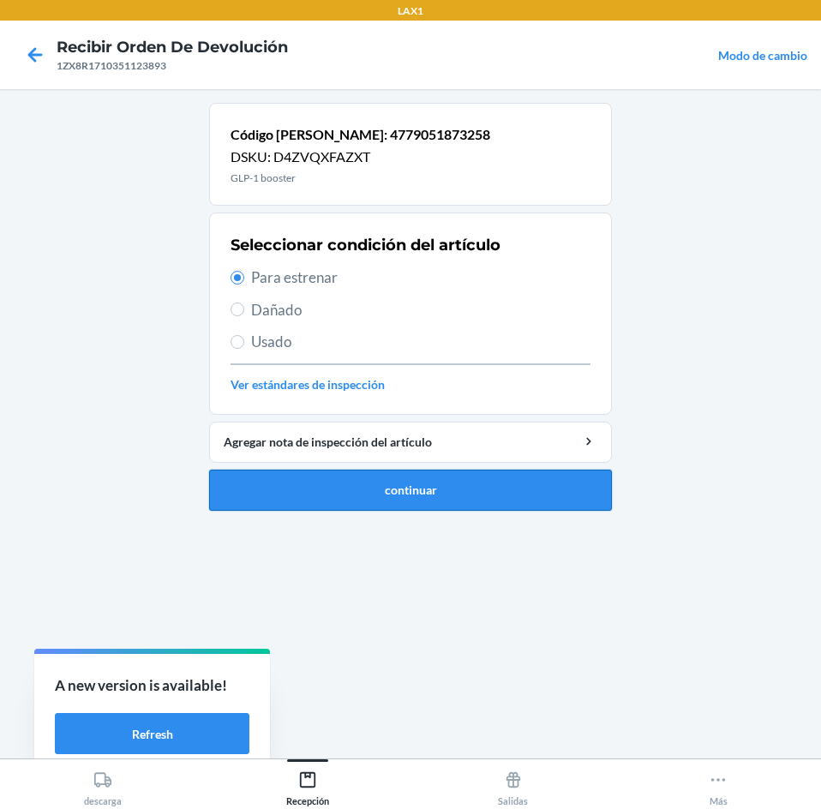
click at [480, 502] on button "continuar" at bounding box center [410, 489] width 403 height 41
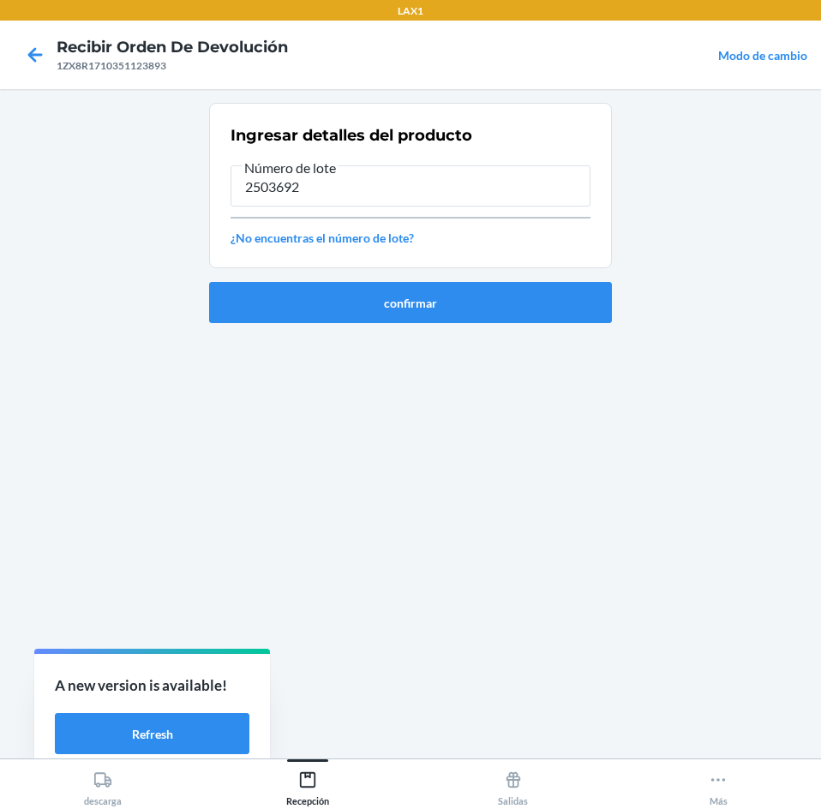
click at [468, 278] on div "confirmar" at bounding box center [410, 295] width 403 height 55
click at [466, 287] on button "confirmar" at bounding box center [410, 302] width 403 height 41
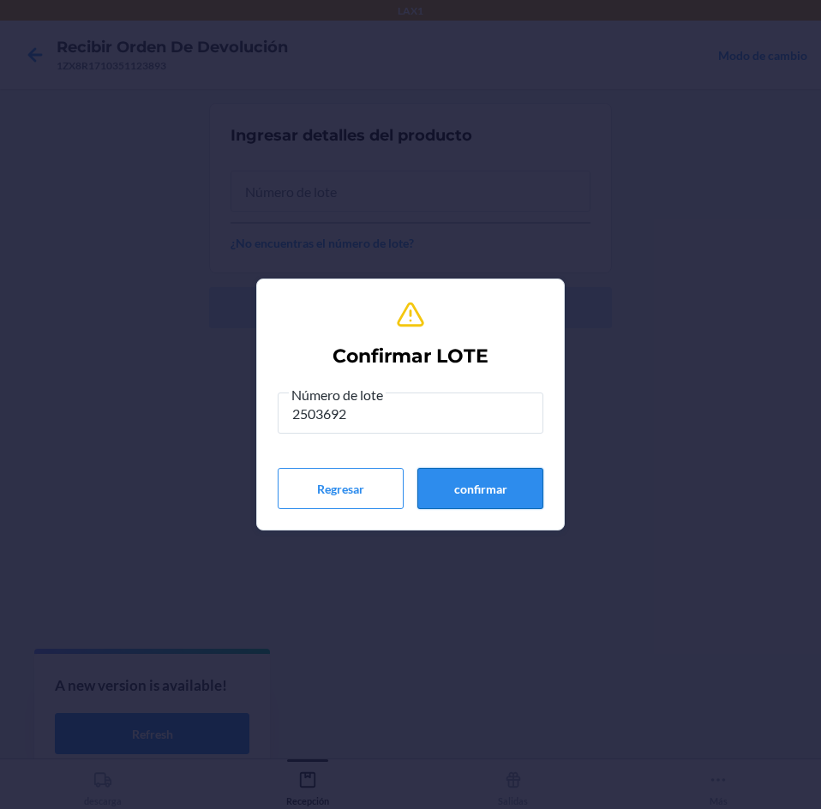
click at [470, 478] on button "confirmar" at bounding box center [480, 488] width 126 height 41
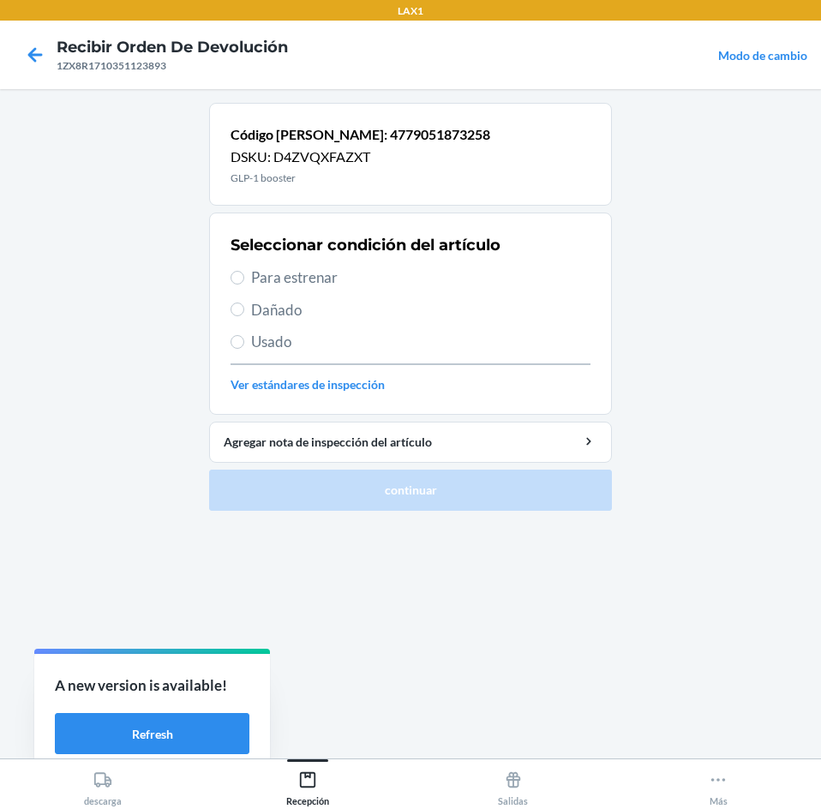
click at [424, 260] on div "Seleccionar condición del artículo Para estrenar Dañado Usado Ver estándares de…" at bounding box center [410, 314] width 360 height 170
click at [424, 267] on span "Para estrenar" at bounding box center [420, 277] width 339 height 22
click at [244, 271] on input "Para estrenar" at bounding box center [237, 278] width 14 height 14
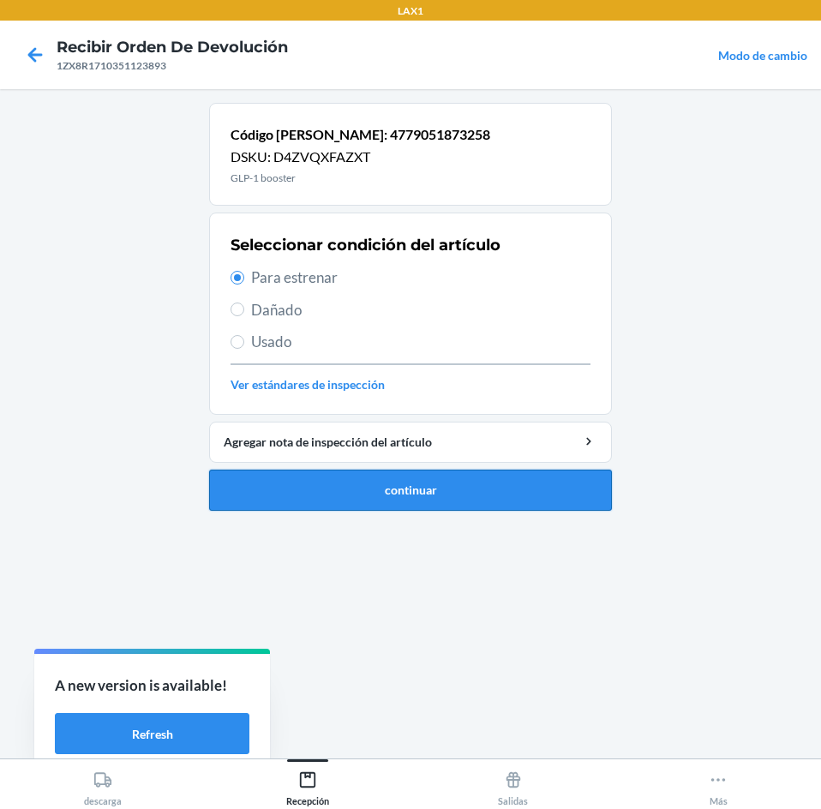
click at [507, 499] on button "continuar" at bounding box center [410, 489] width 403 height 41
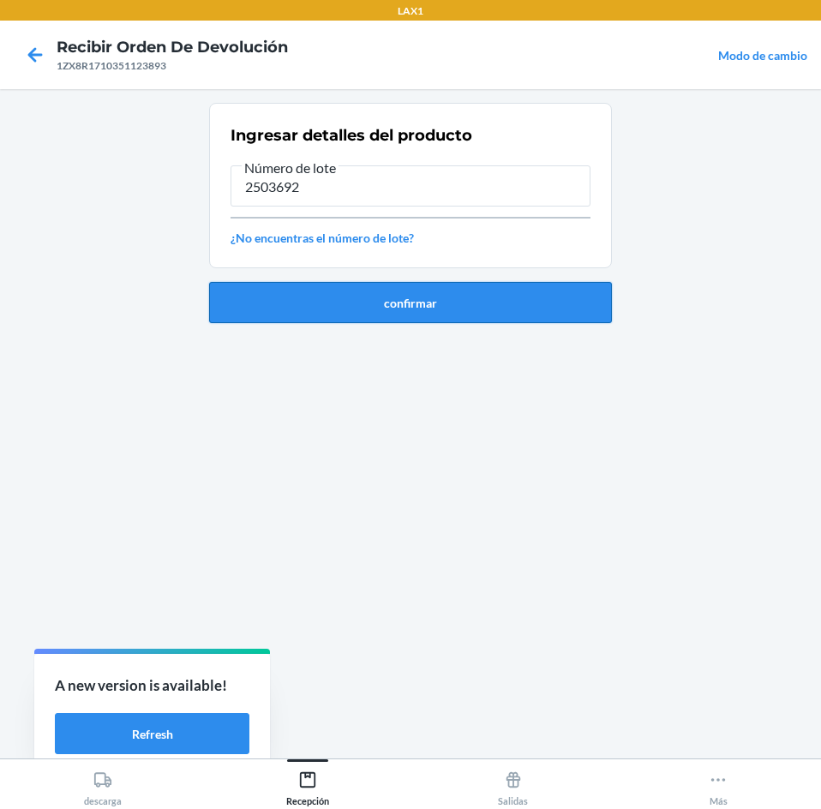
click at [456, 286] on button "confirmar" at bounding box center [410, 302] width 403 height 41
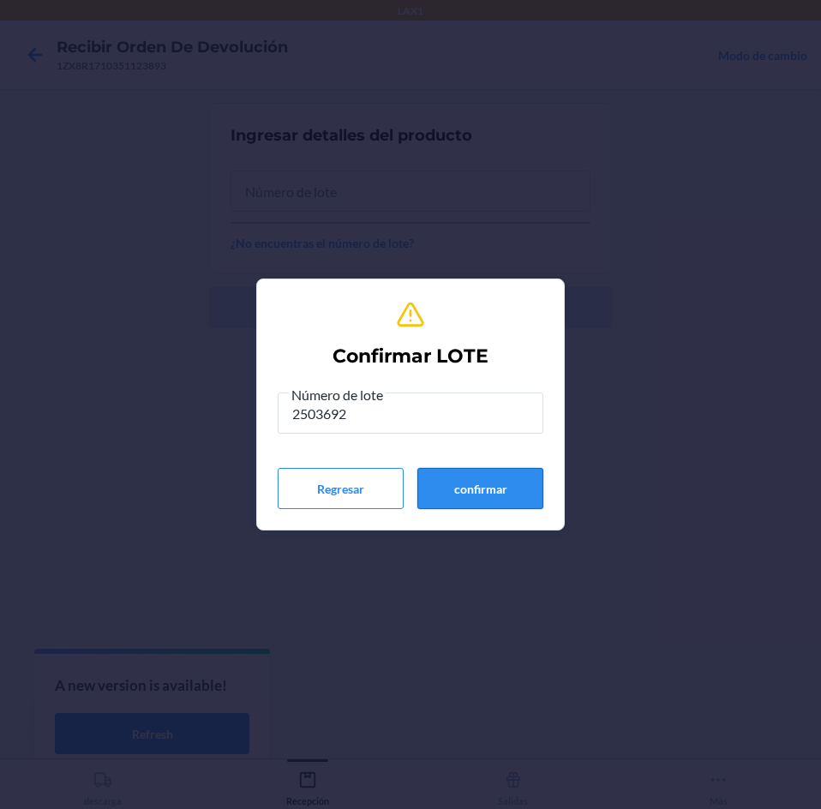
click at [517, 505] on button "confirmar" at bounding box center [480, 488] width 126 height 41
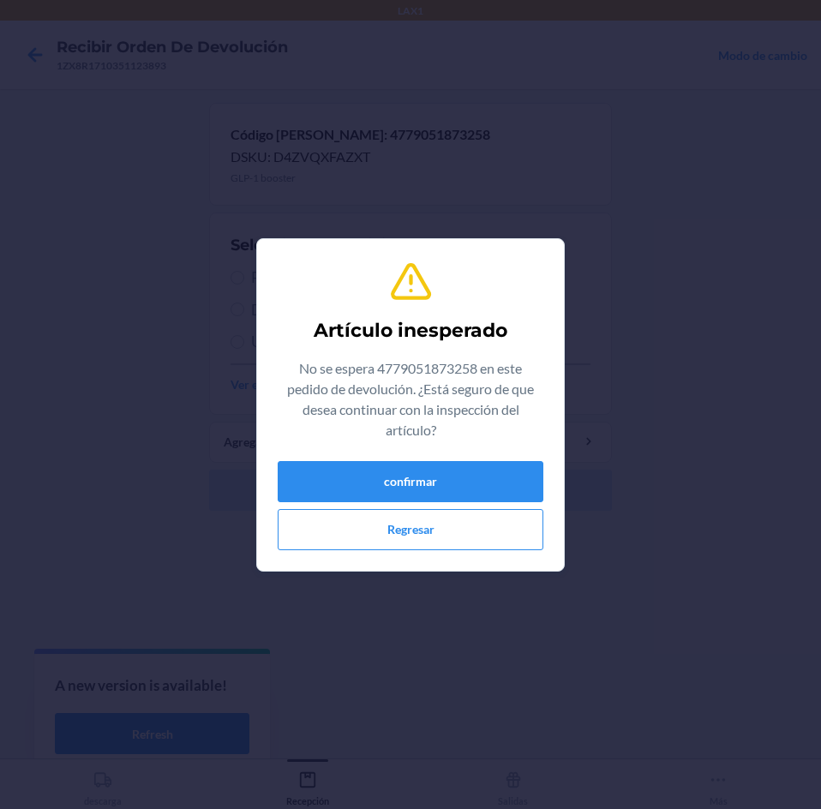
click at [499, 504] on div "confirmar Regresar" at bounding box center [411, 505] width 266 height 89
click at [429, 481] on button "confirmar" at bounding box center [411, 481] width 266 height 41
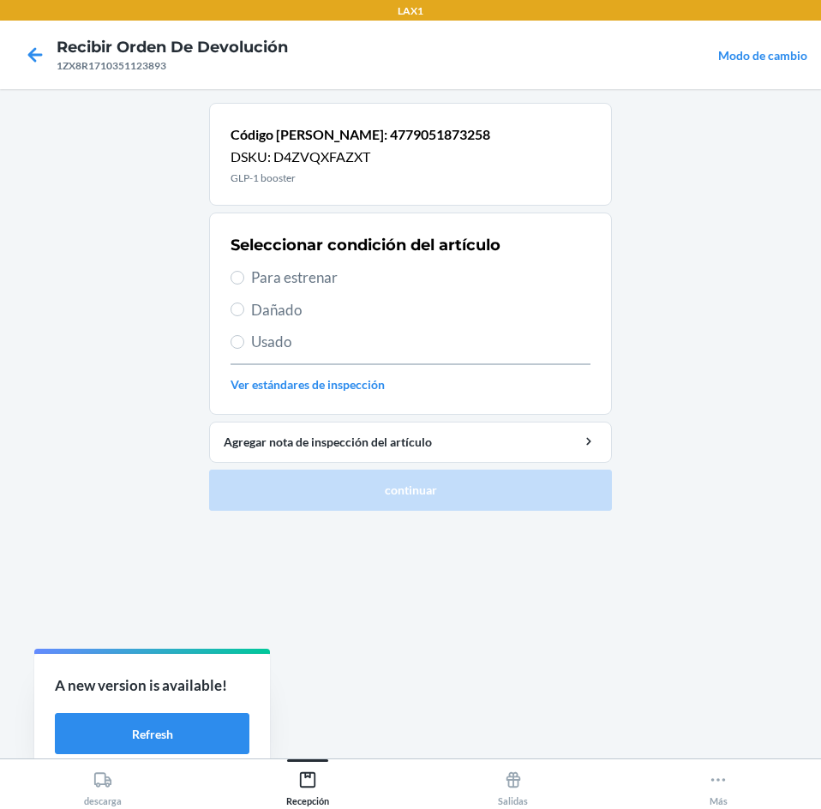
click at [392, 274] on span "Para estrenar" at bounding box center [420, 277] width 339 height 22
click at [244, 274] on input "Para estrenar" at bounding box center [237, 278] width 14 height 14
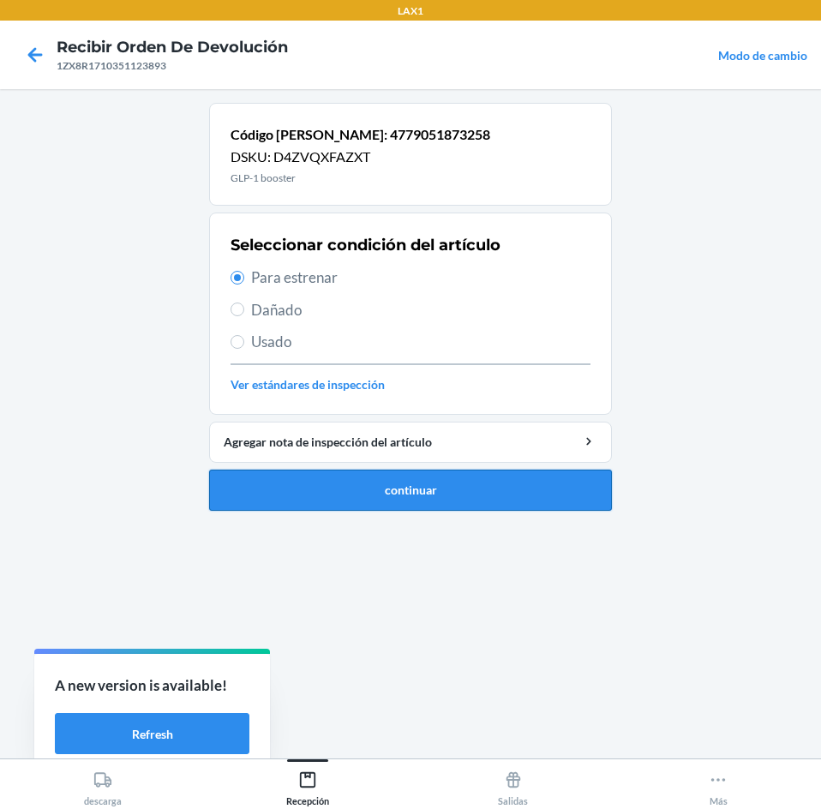
click at [461, 500] on button "continuar" at bounding box center [410, 489] width 403 height 41
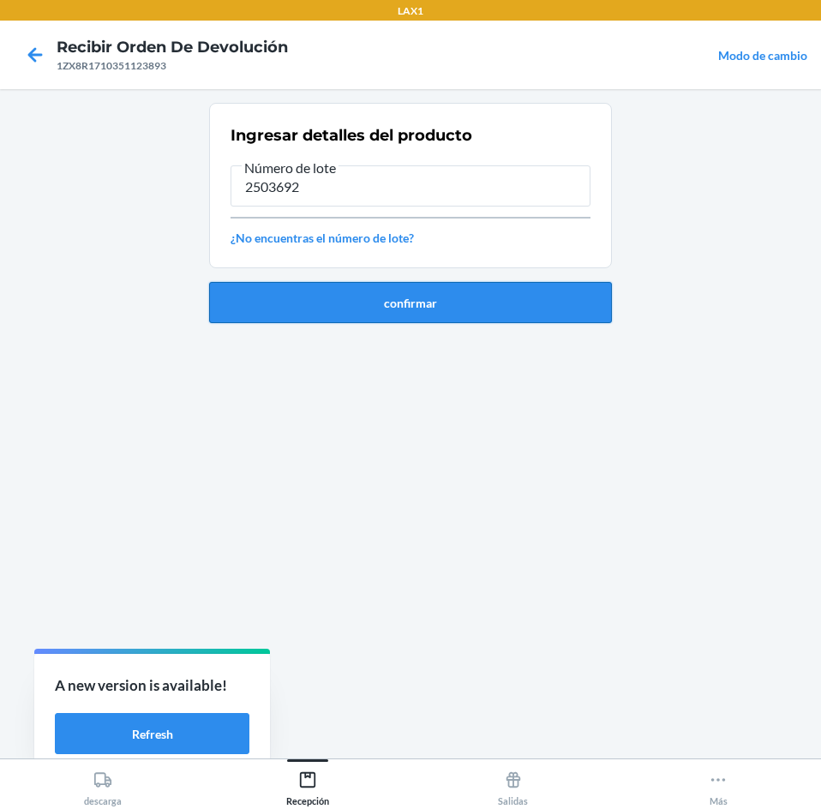
click at [449, 296] on button "confirmar" at bounding box center [410, 302] width 403 height 41
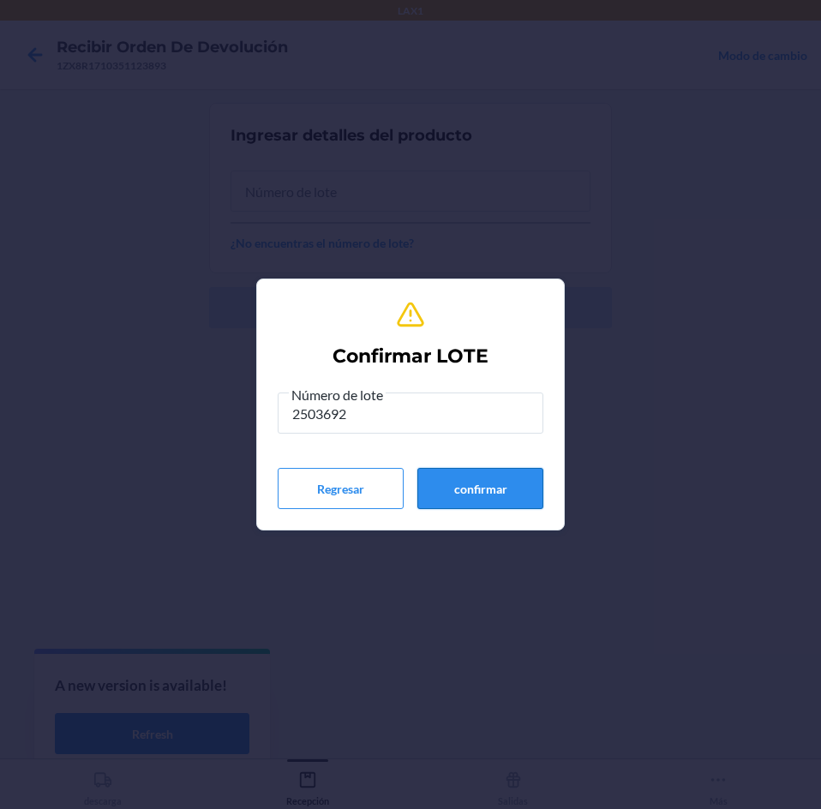
click at [481, 480] on button "confirmar" at bounding box center [480, 488] width 126 height 41
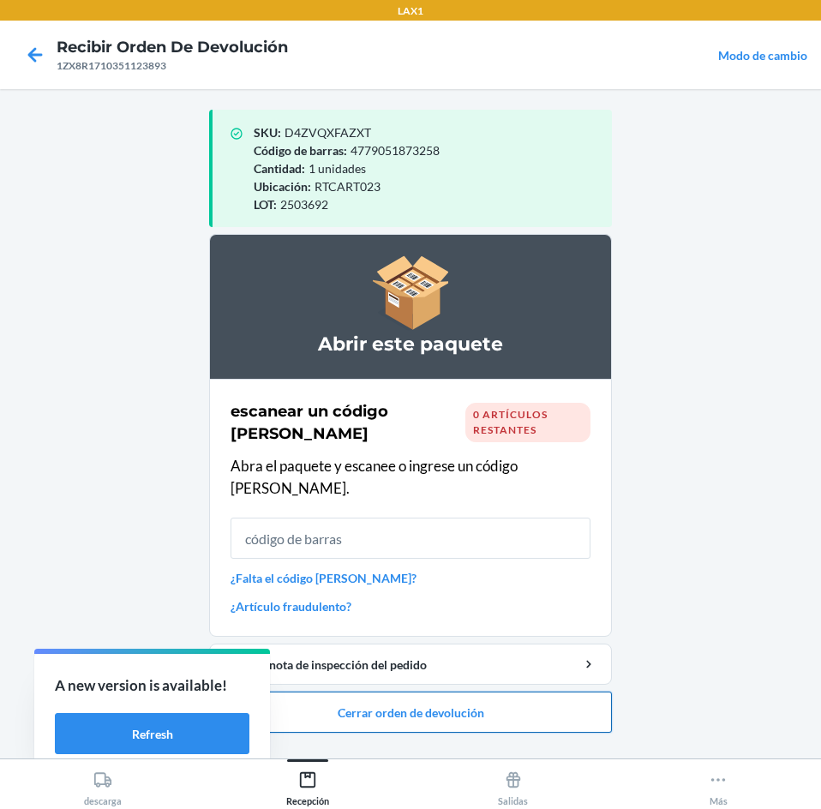
click at [487, 694] on button "Cerrar orden de devolución" at bounding box center [410, 711] width 403 height 41
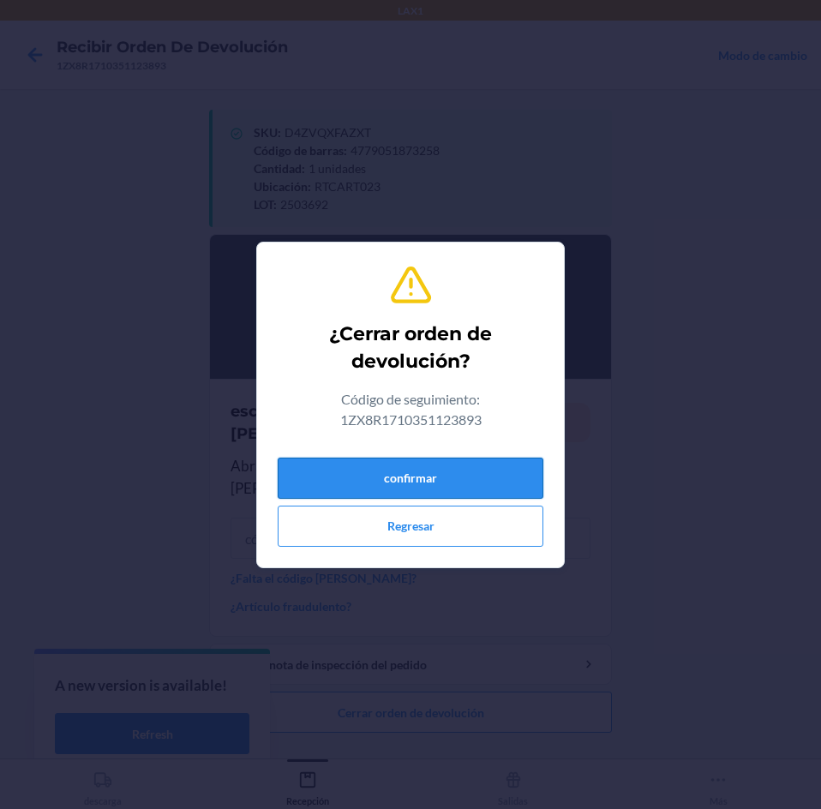
click at [481, 463] on button "confirmar" at bounding box center [411, 477] width 266 height 41
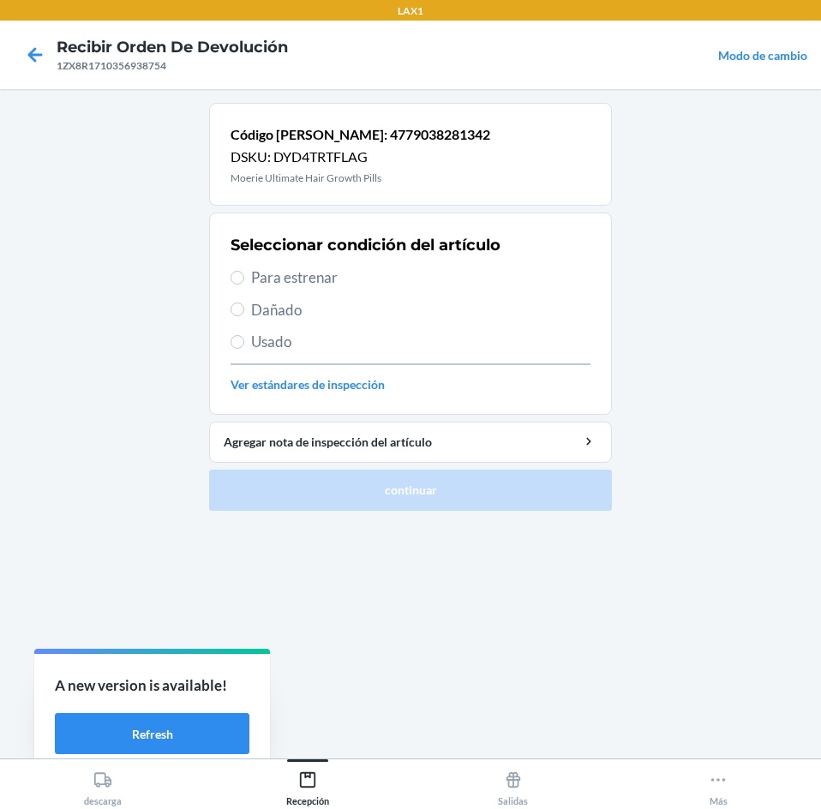
click at [445, 277] on span "Para estrenar" at bounding box center [420, 277] width 339 height 22
click at [244, 277] on input "Para estrenar" at bounding box center [237, 278] width 14 height 14
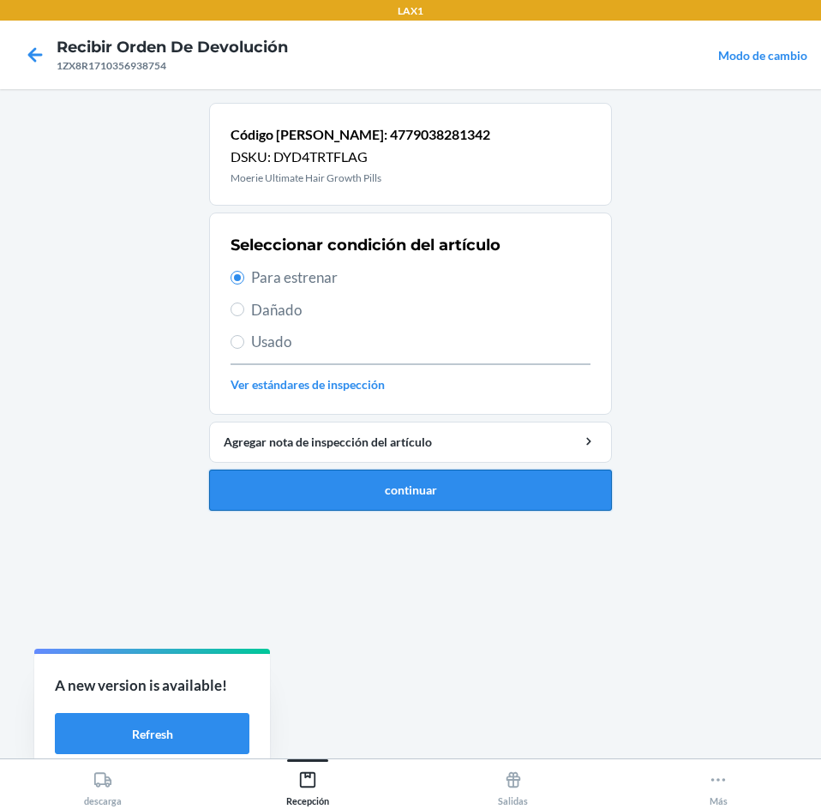
click at [499, 494] on button "continuar" at bounding box center [410, 489] width 403 height 41
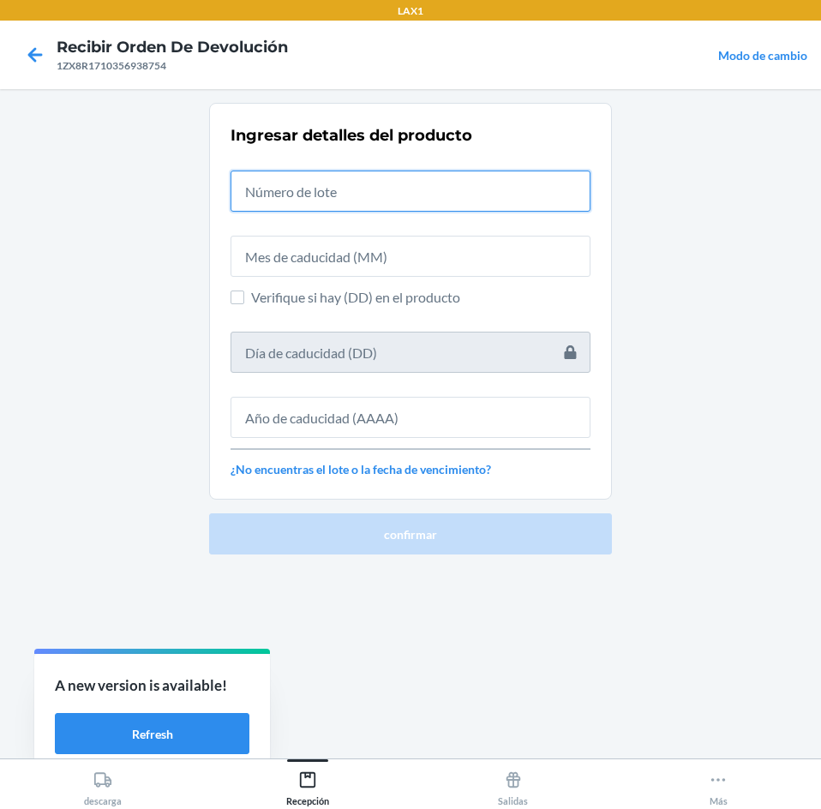
click at [423, 192] on input "text" at bounding box center [410, 190] width 360 height 41
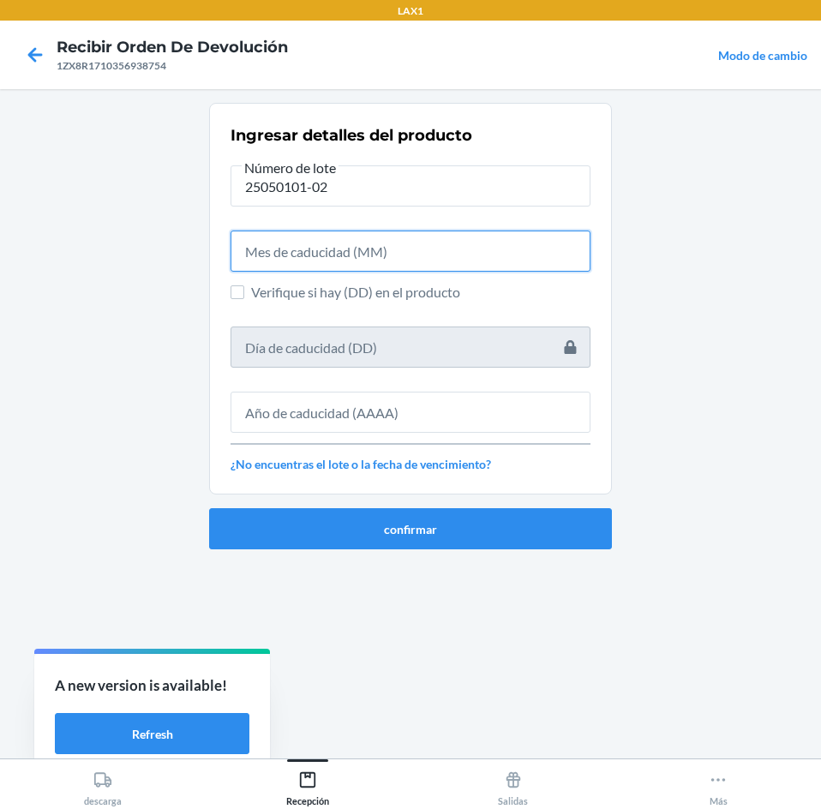
click at [453, 261] on input "text" at bounding box center [410, 250] width 360 height 41
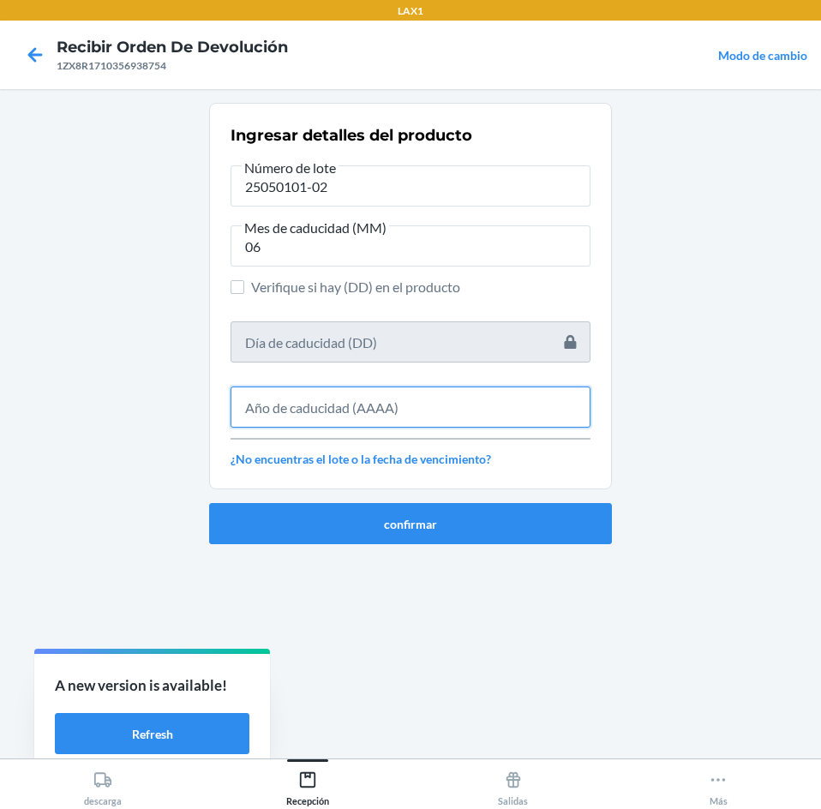
click at [371, 407] on input "text" at bounding box center [410, 406] width 360 height 41
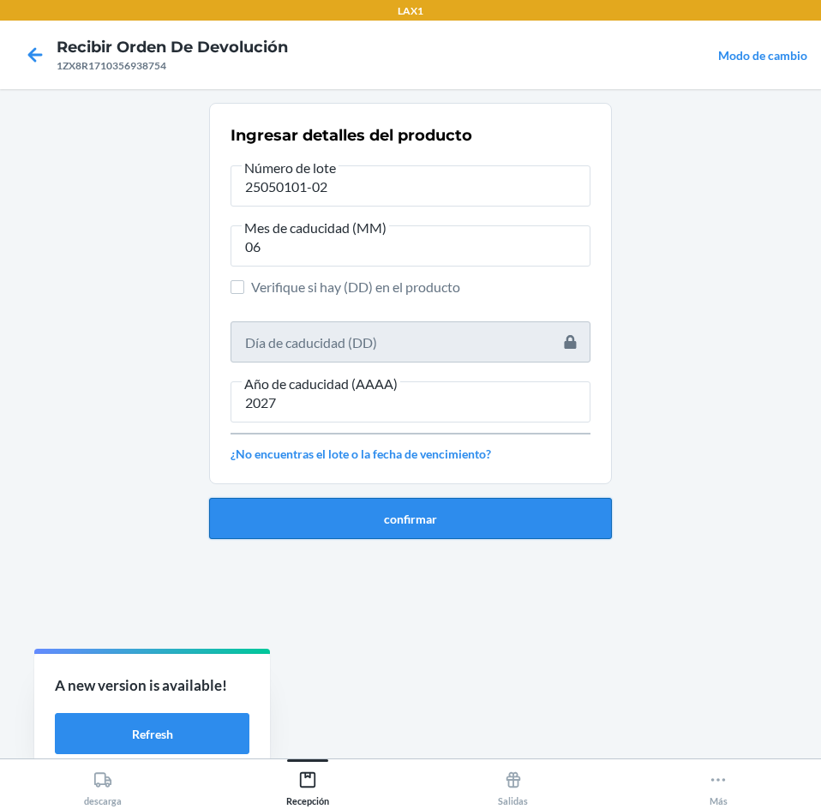
click at [410, 509] on button "confirmar" at bounding box center [410, 518] width 403 height 41
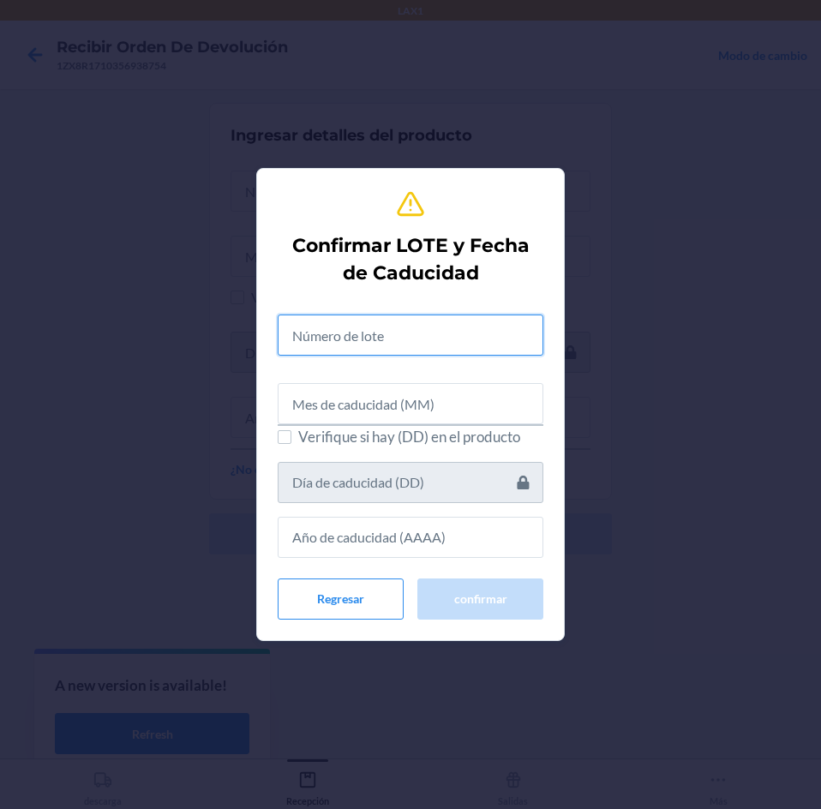
click at [415, 336] on input "text" at bounding box center [411, 334] width 266 height 41
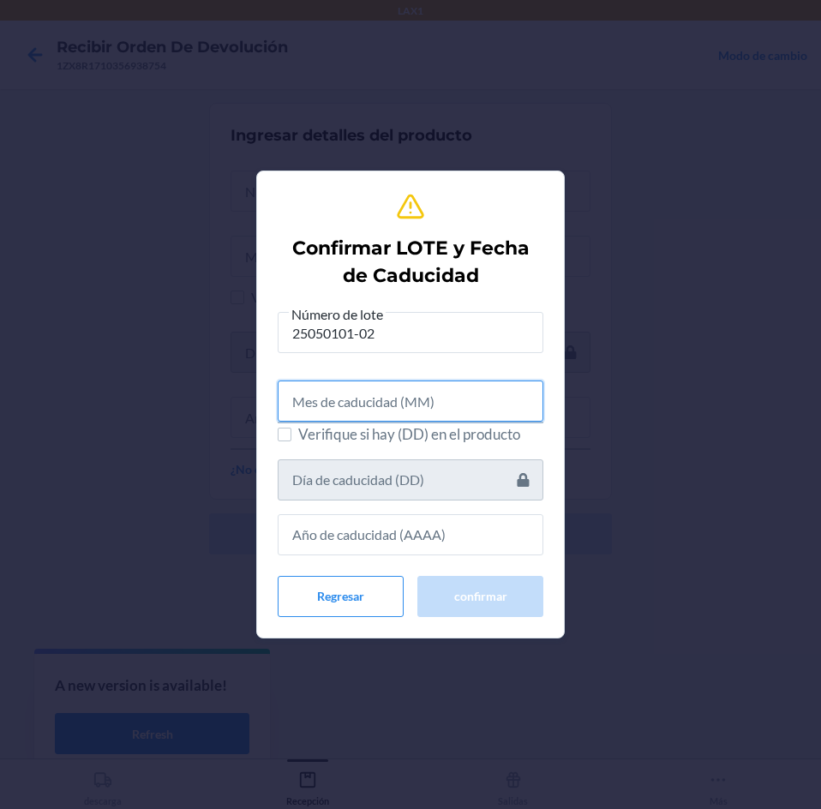
click at [404, 413] on input "text" at bounding box center [411, 400] width 266 height 41
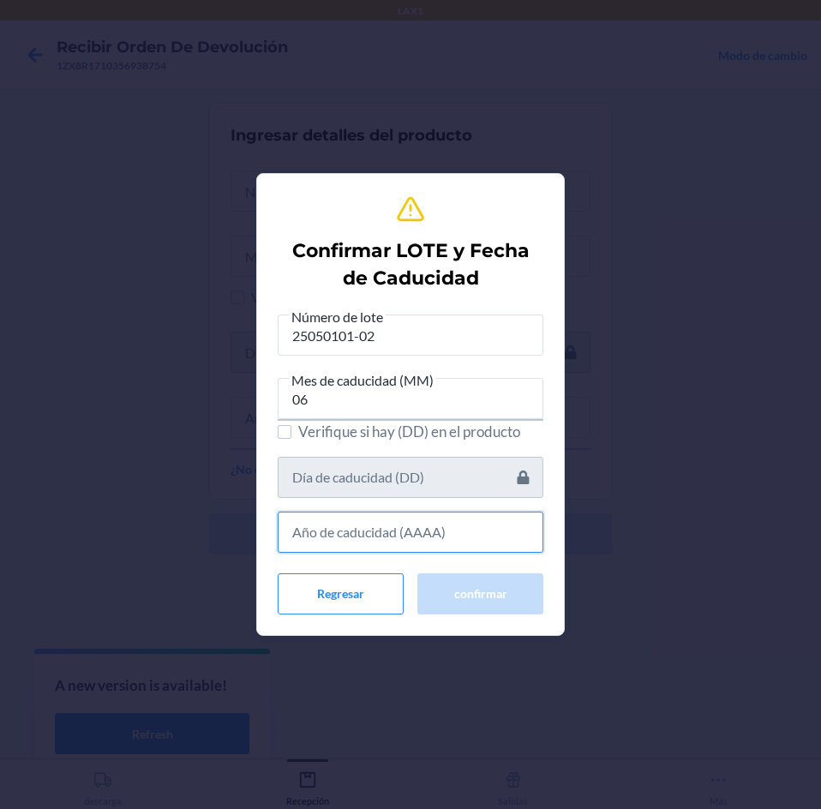
click at [420, 520] on input "text" at bounding box center [411, 531] width 266 height 41
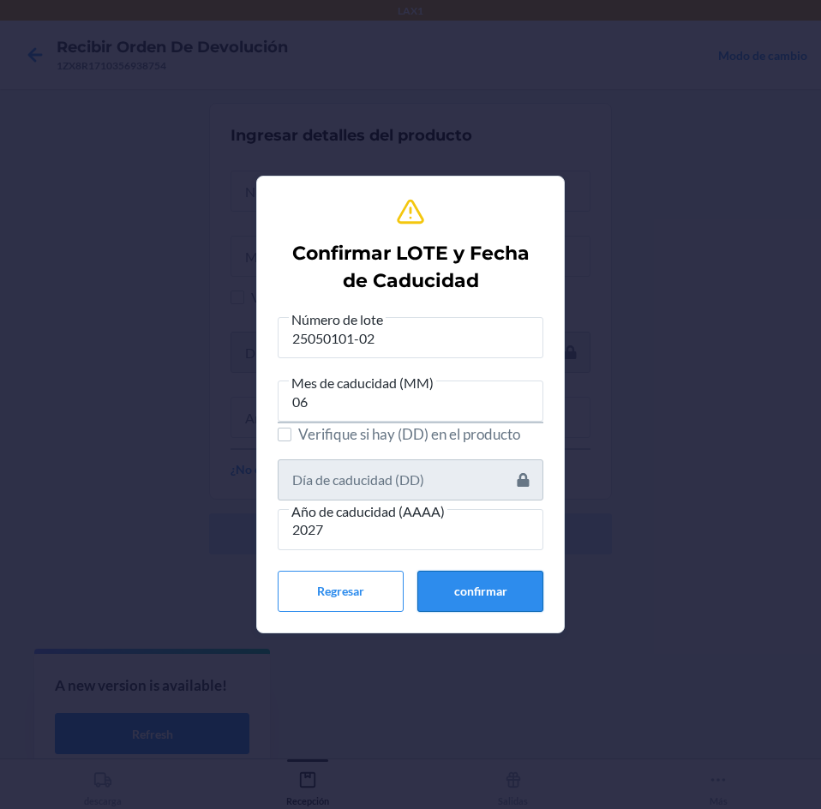
click at [453, 577] on button "confirmar" at bounding box center [480, 591] width 126 height 41
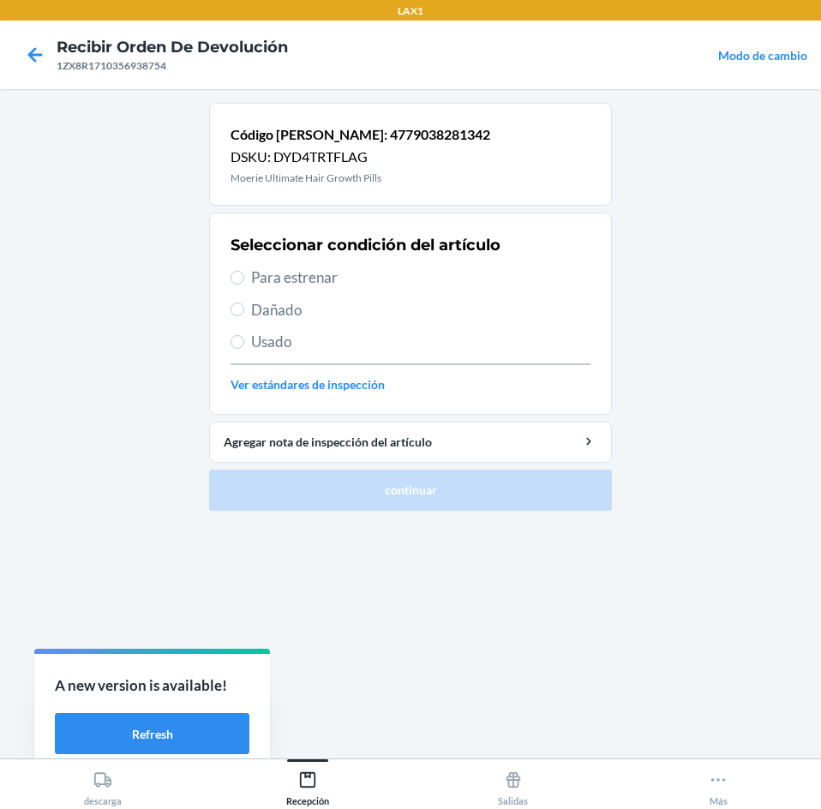
click at [360, 268] on span "Para estrenar" at bounding box center [420, 277] width 339 height 22
click at [244, 271] on input "Para estrenar" at bounding box center [237, 278] width 14 height 14
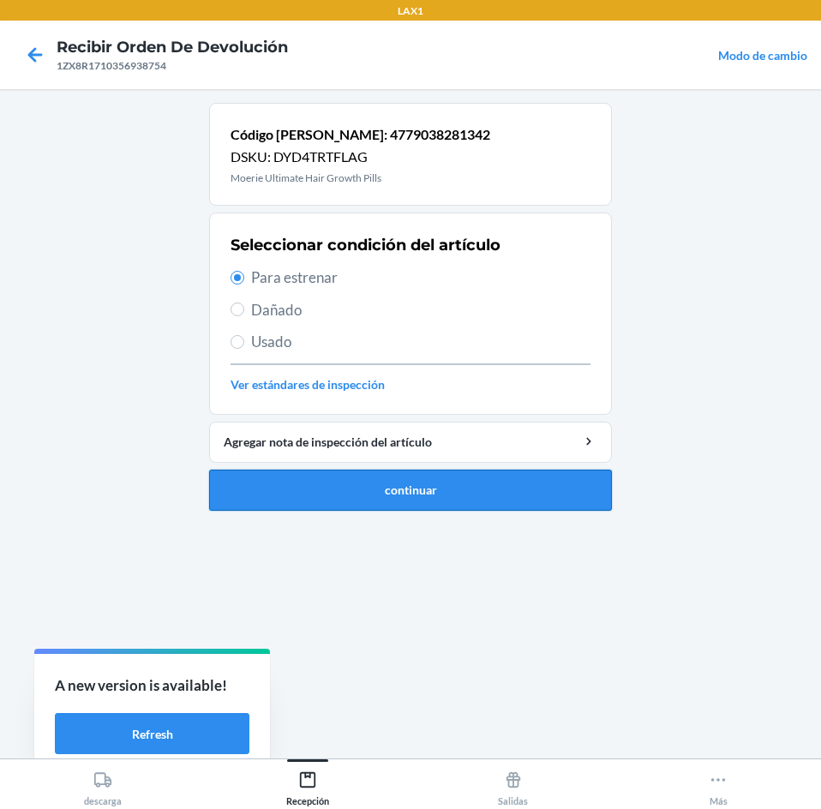
click at [475, 477] on button "continuar" at bounding box center [410, 489] width 403 height 41
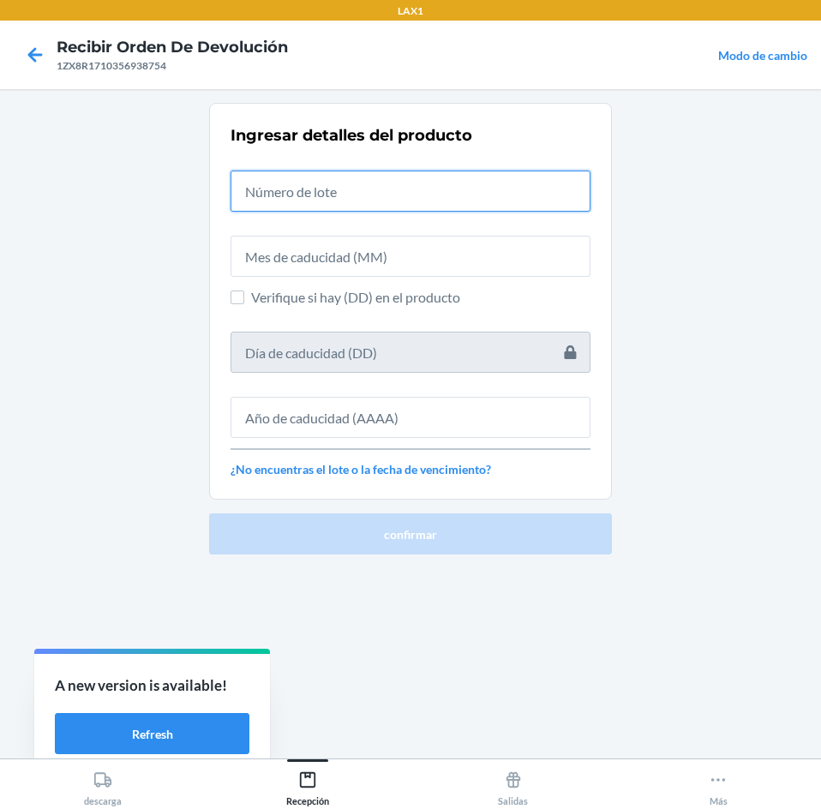
click at [437, 183] on input "text" at bounding box center [410, 190] width 360 height 41
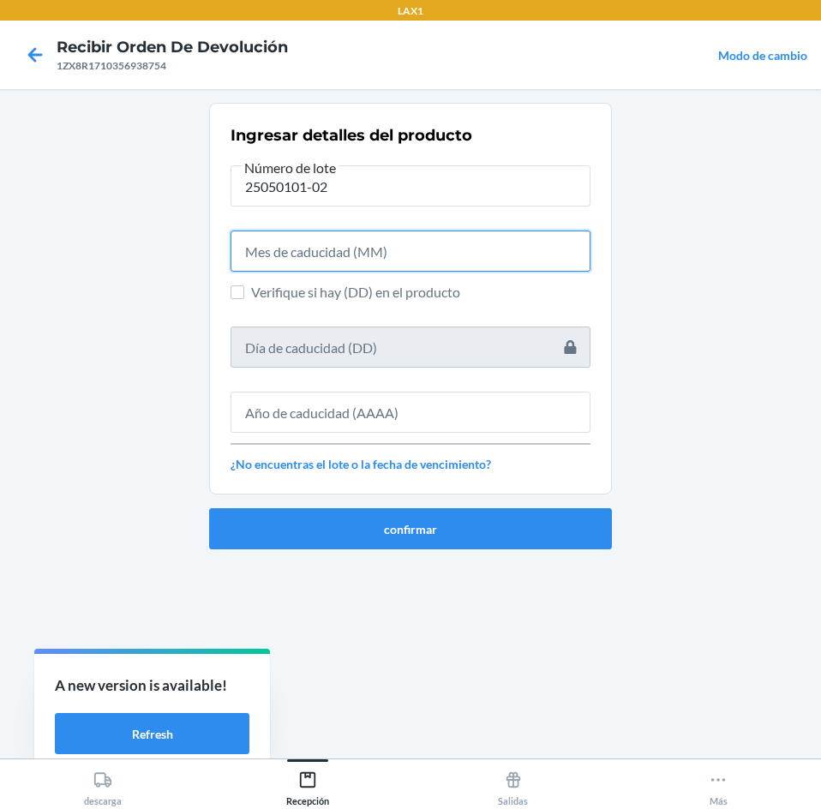
click at [415, 260] on input "text" at bounding box center [410, 250] width 360 height 41
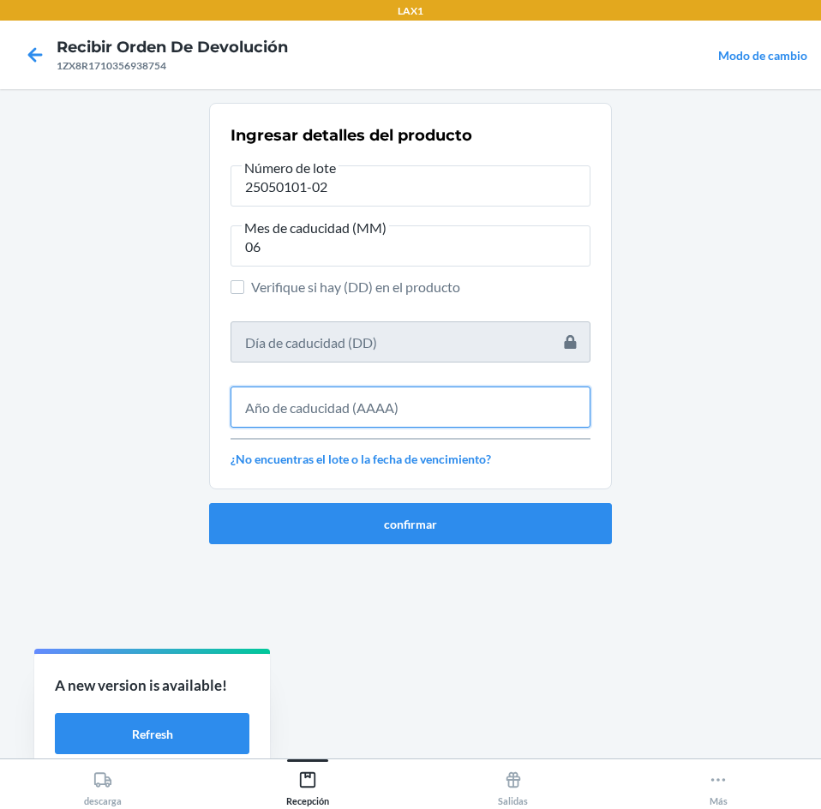
click at [380, 405] on input "text" at bounding box center [410, 406] width 360 height 41
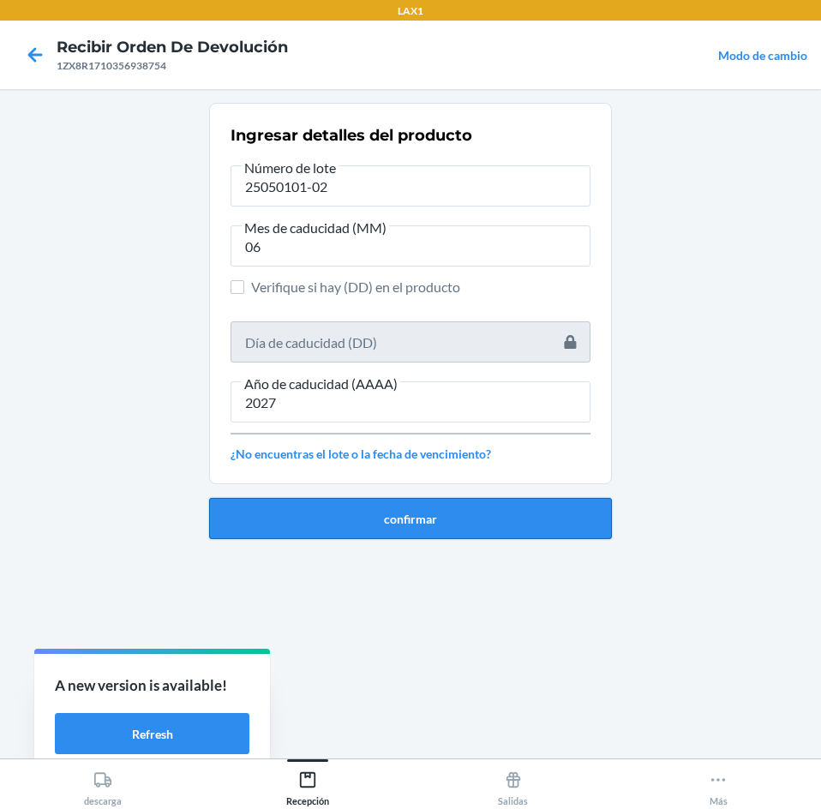
click at [417, 517] on button "confirmar" at bounding box center [410, 518] width 403 height 41
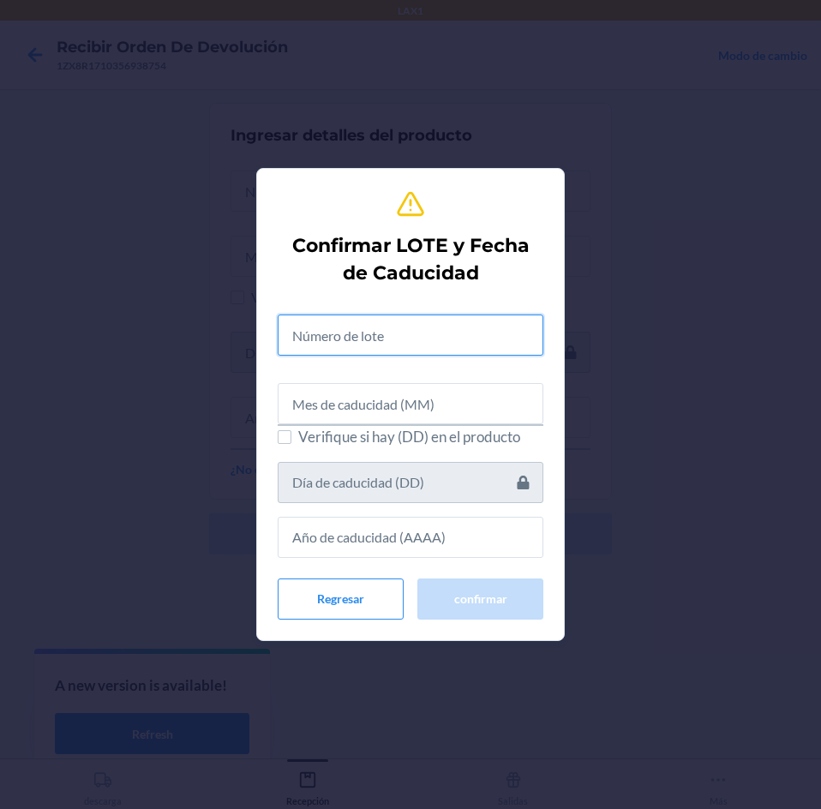
click at [414, 346] on input "text" at bounding box center [411, 334] width 266 height 41
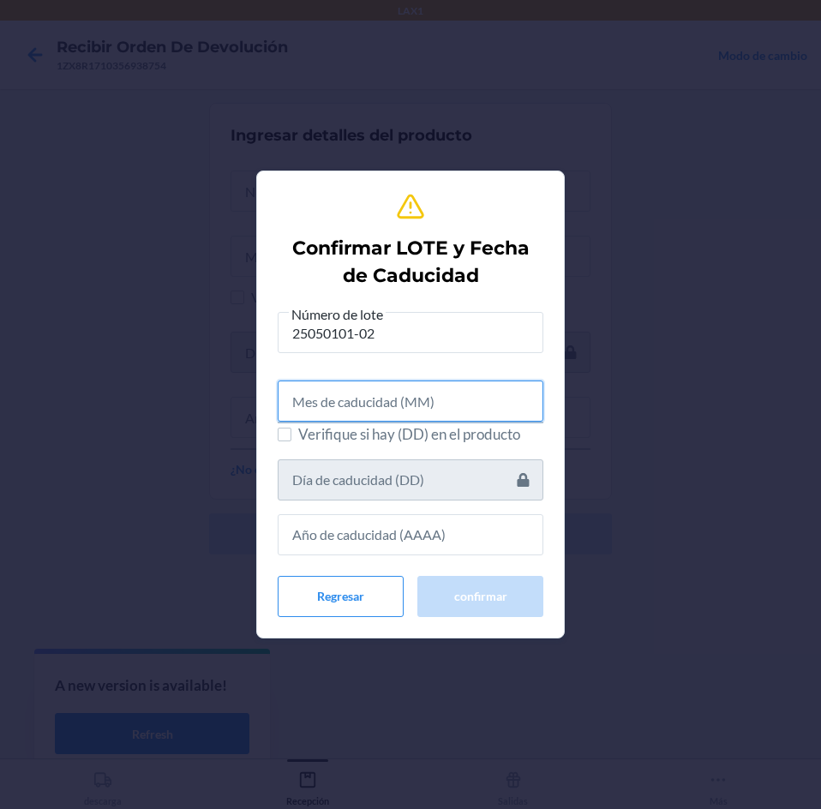
click at [403, 405] on input "text" at bounding box center [411, 400] width 266 height 41
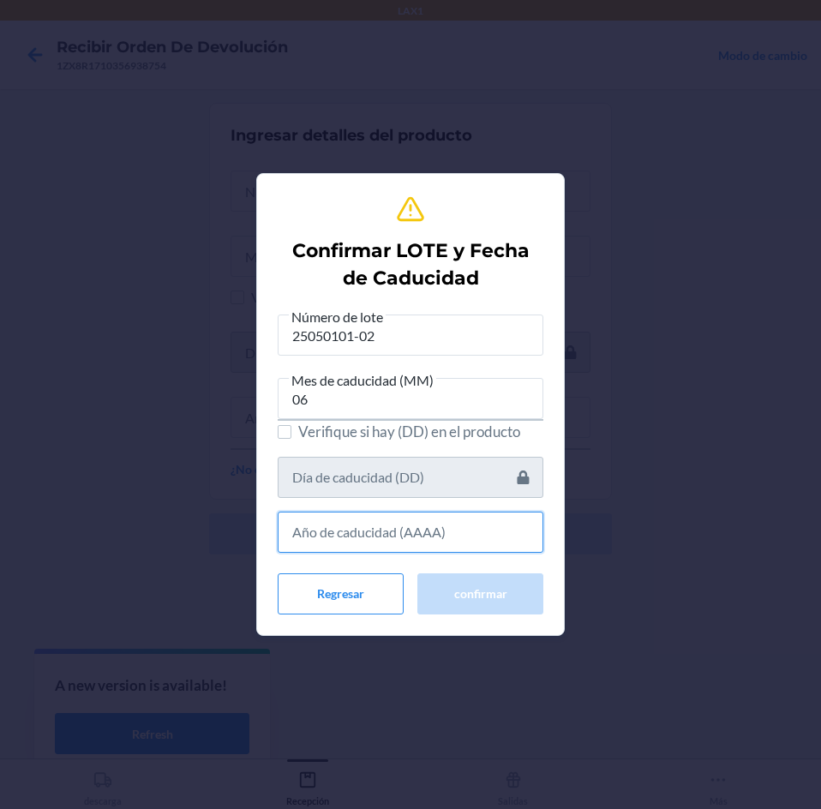
click at [380, 533] on input "text" at bounding box center [411, 531] width 266 height 41
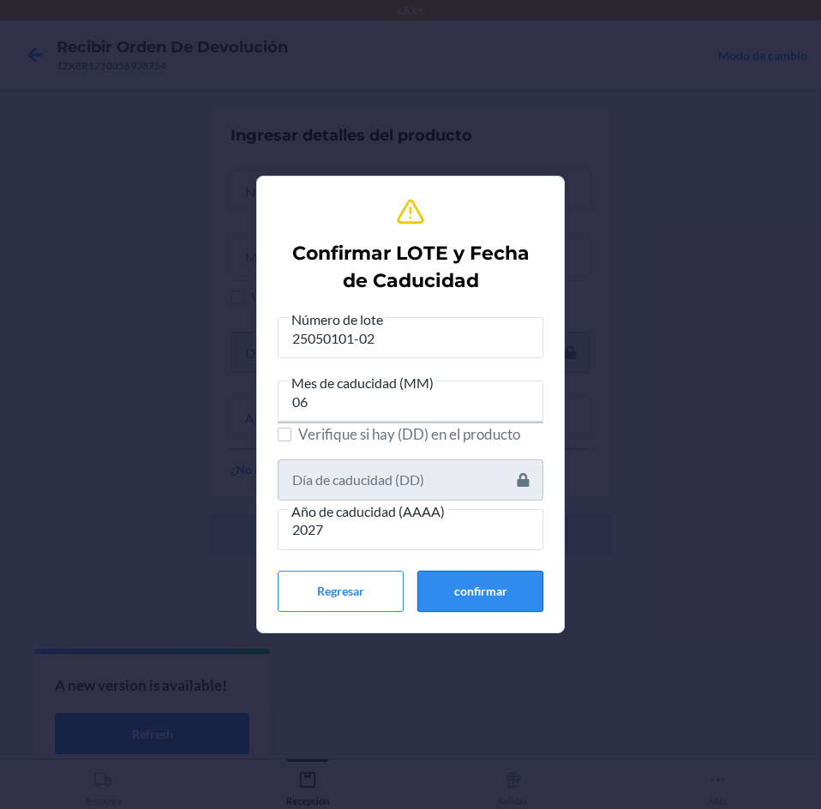
click at [451, 588] on button "confirmar" at bounding box center [480, 591] width 126 height 41
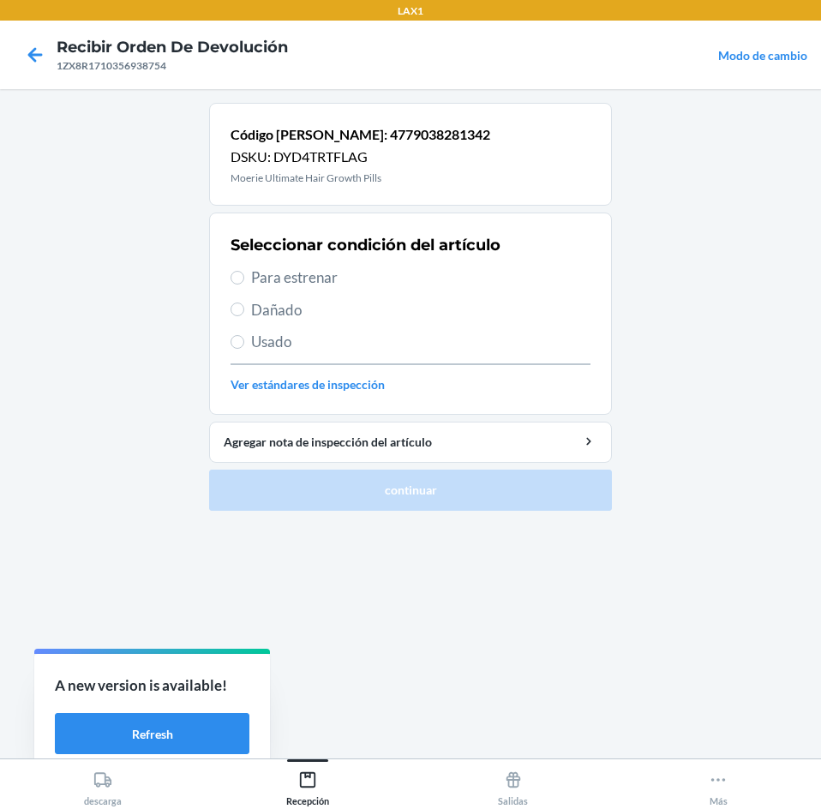
click at [362, 281] on span "Para estrenar" at bounding box center [420, 277] width 339 height 22
click at [244, 281] on input "Para estrenar" at bounding box center [237, 278] width 14 height 14
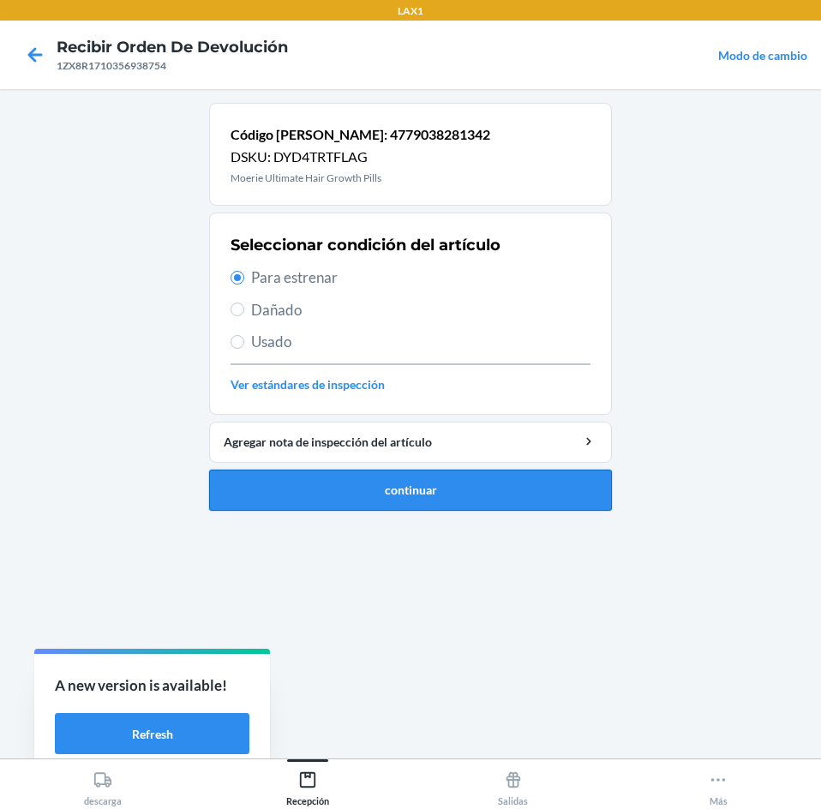
click at [398, 474] on button "continuar" at bounding box center [410, 489] width 403 height 41
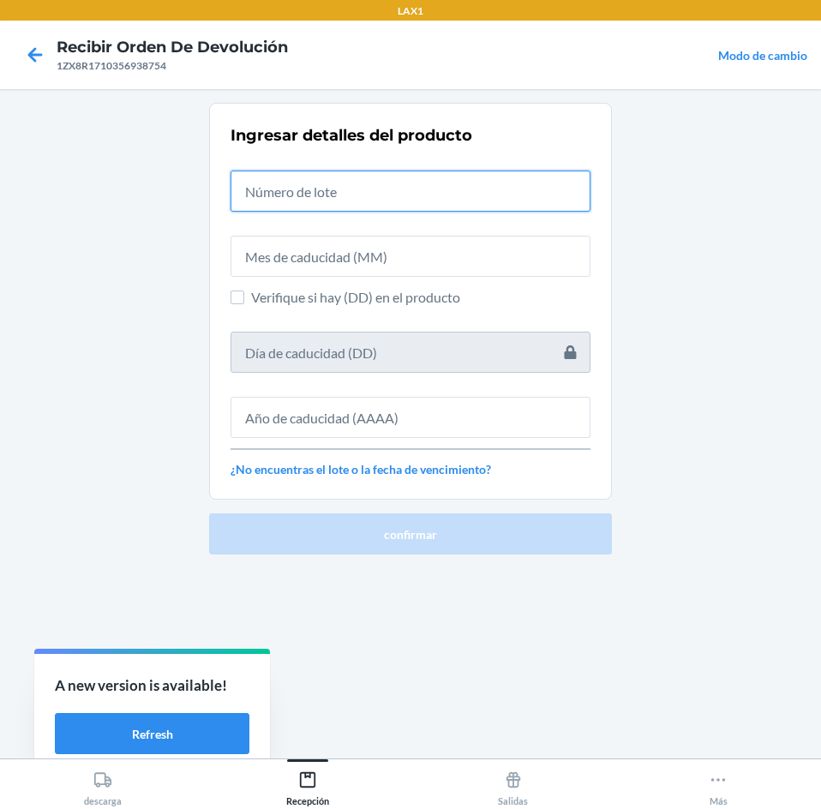
click at [470, 190] on input "text" at bounding box center [410, 190] width 360 height 41
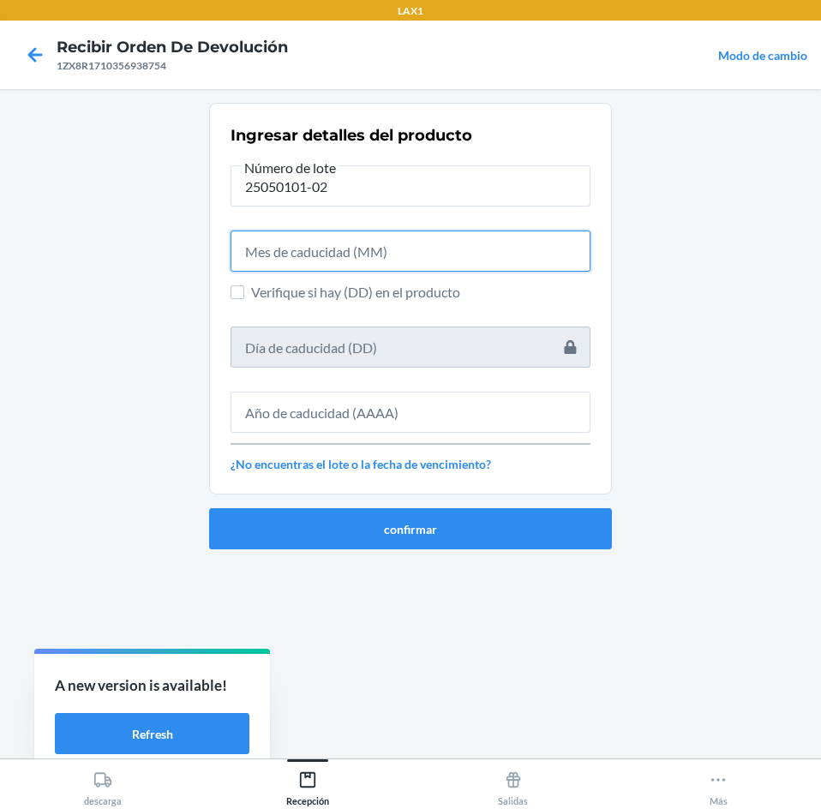
drag, startPoint x: 457, startPoint y: 235, endPoint x: 446, endPoint y: 254, distance: 21.9
click at [453, 245] on input "text" at bounding box center [410, 250] width 360 height 41
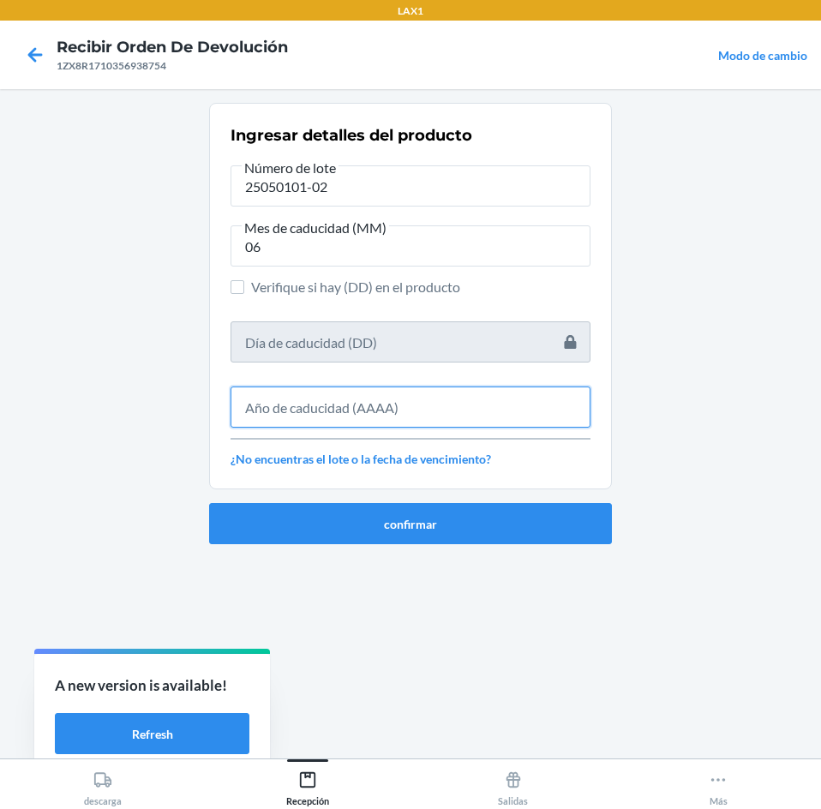
click at [445, 416] on input "text" at bounding box center [410, 406] width 360 height 41
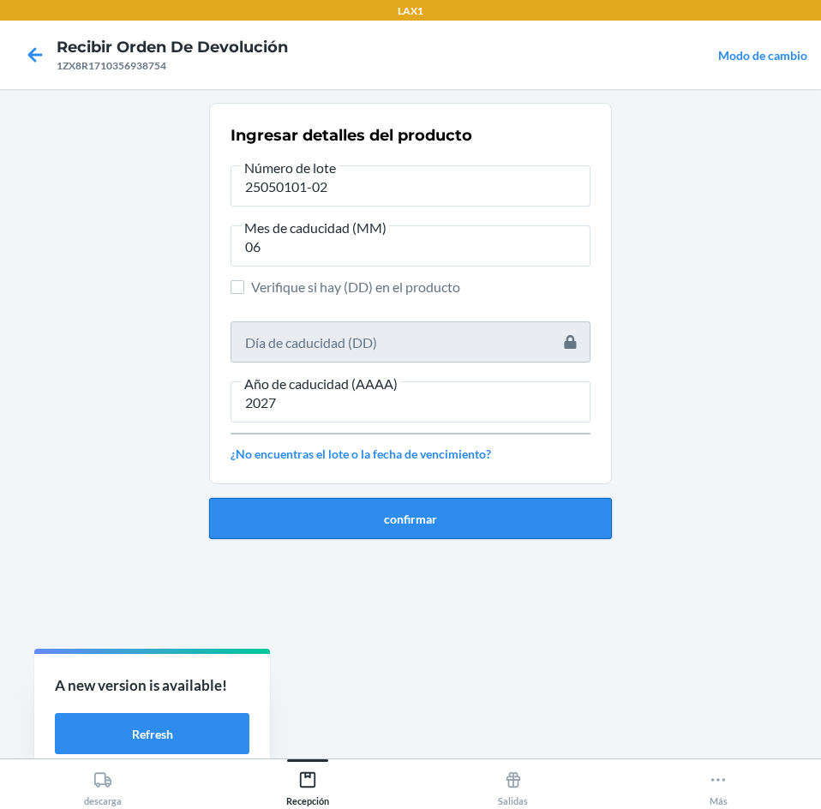
click at [432, 507] on button "confirmar" at bounding box center [410, 518] width 403 height 41
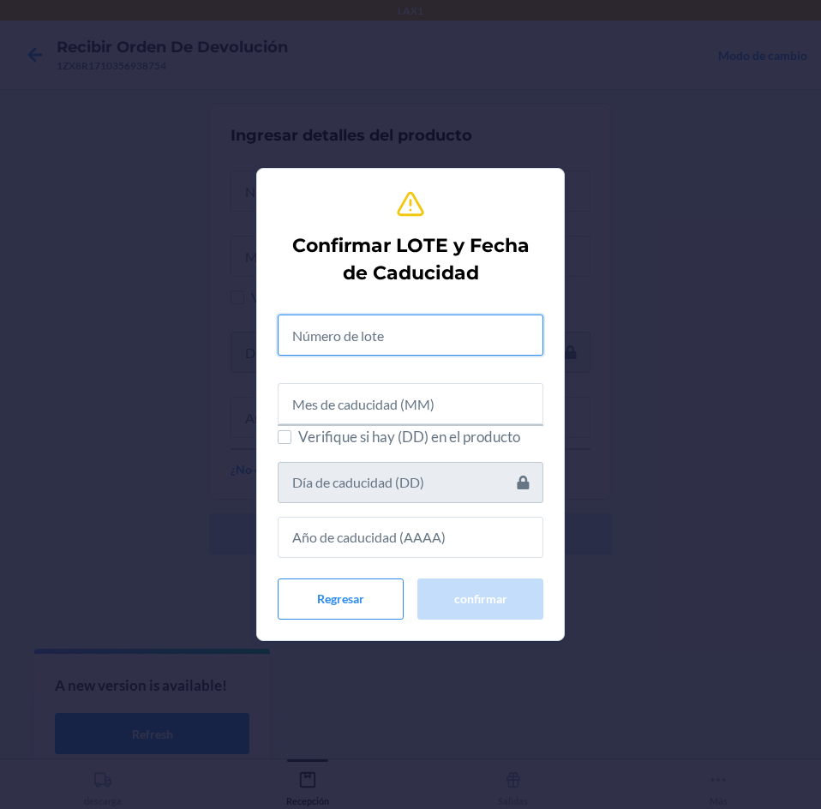
click at [400, 337] on input "text" at bounding box center [411, 334] width 266 height 41
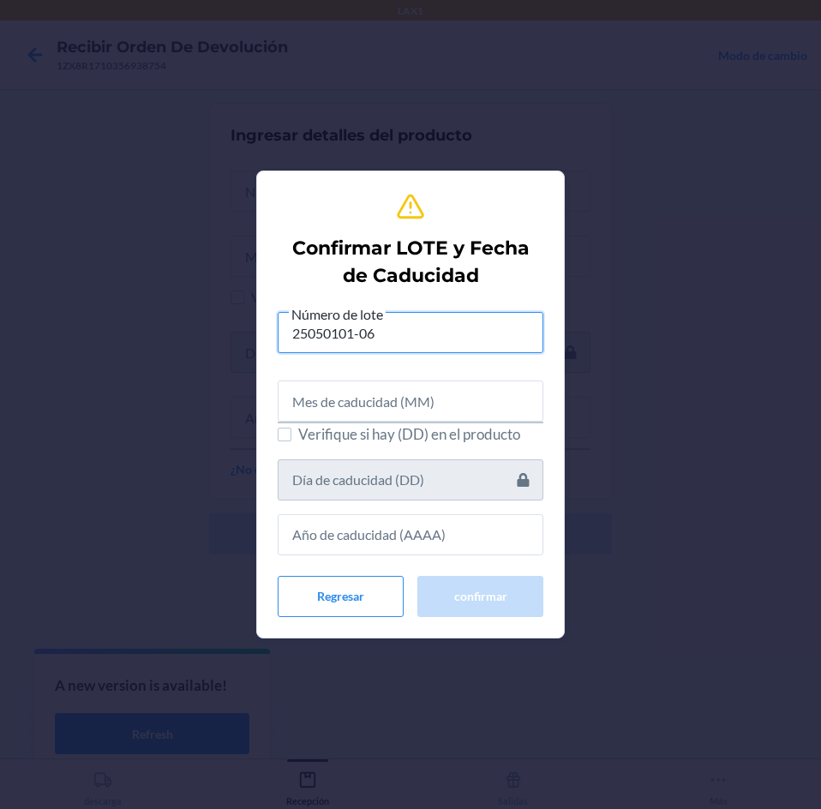
click at [394, 332] on input "25050101-06" at bounding box center [411, 332] width 266 height 41
click at [391, 401] on input "text" at bounding box center [411, 400] width 266 height 41
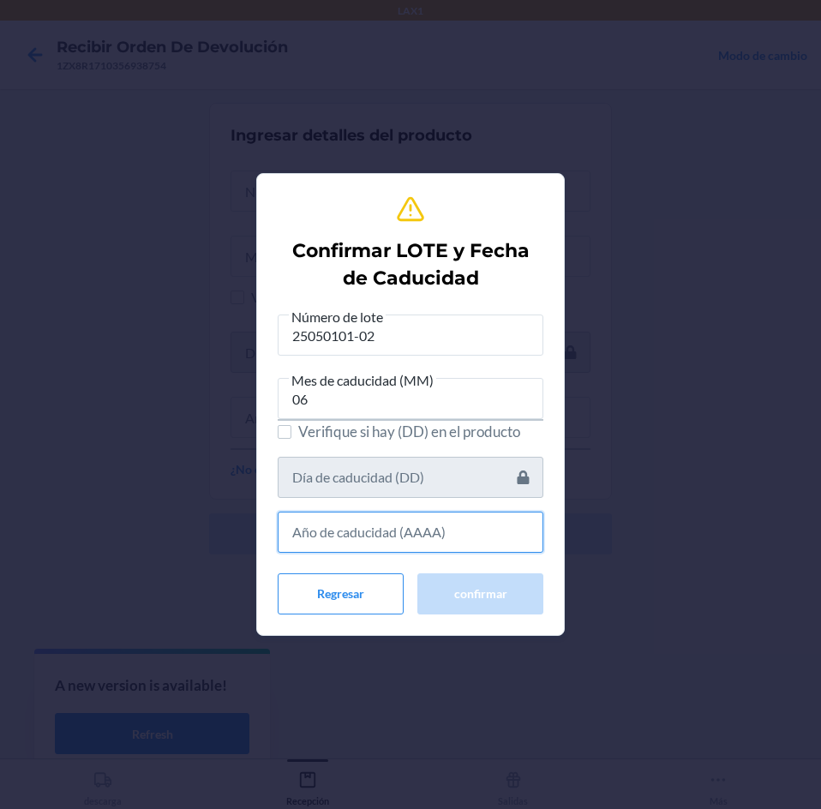
click at [408, 522] on input "text" at bounding box center [411, 531] width 266 height 41
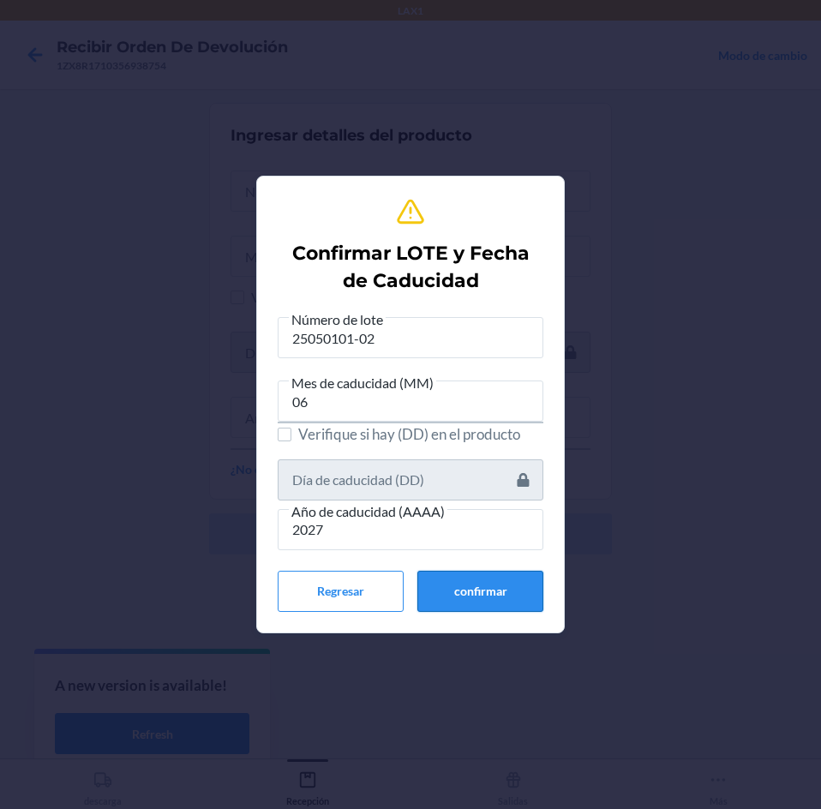
click at [487, 593] on button "confirmar" at bounding box center [480, 591] width 126 height 41
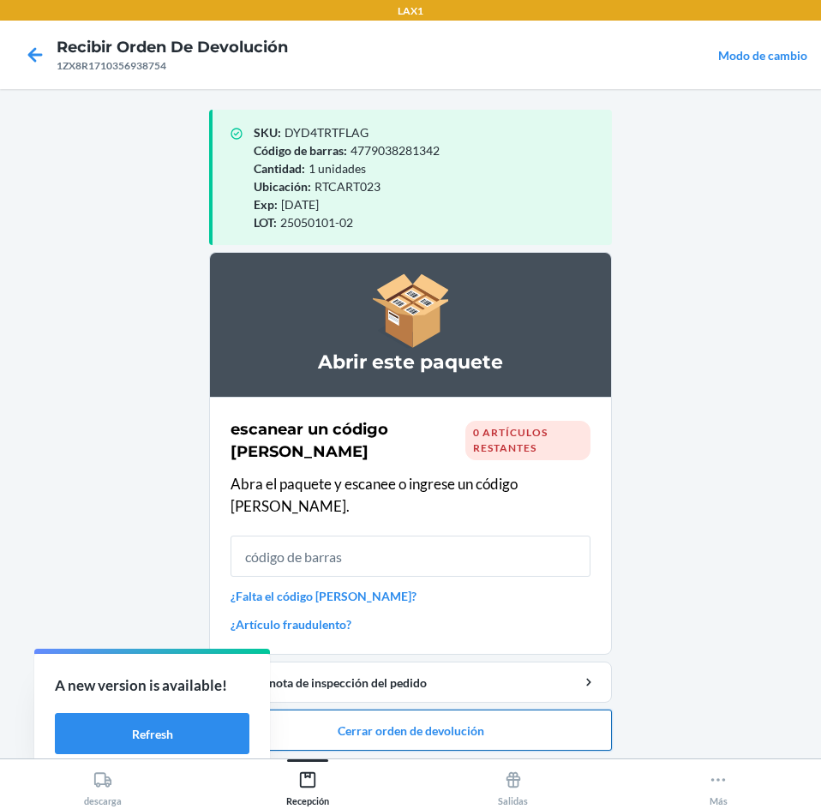
click at [490, 709] on button "Cerrar orden de devolución" at bounding box center [410, 729] width 403 height 41
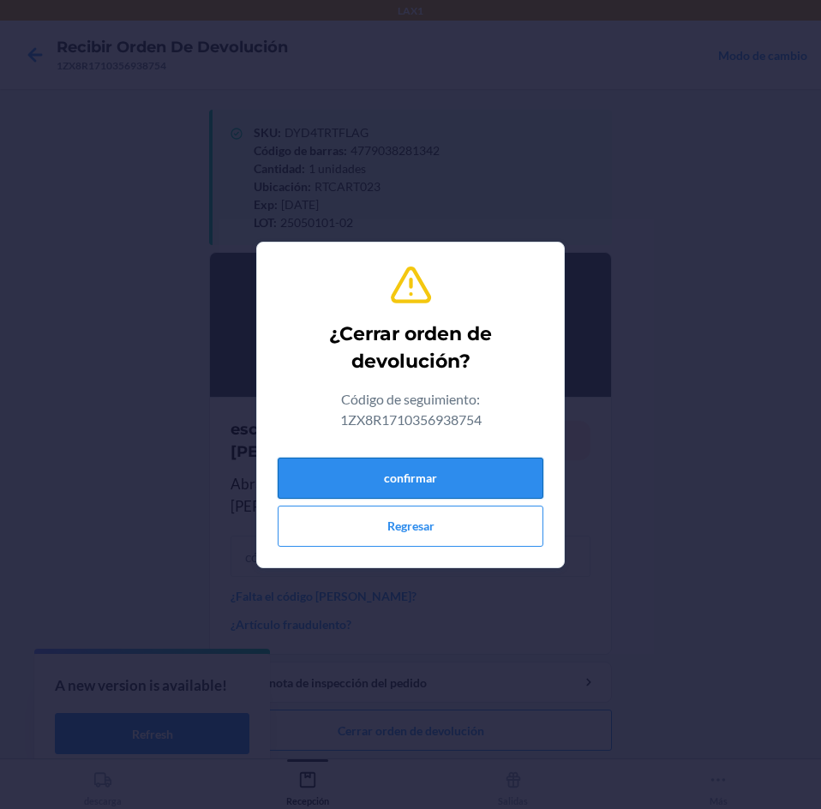
click at [469, 475] on button "confirmar" at bounding box center [411, 477] width 266 height 41
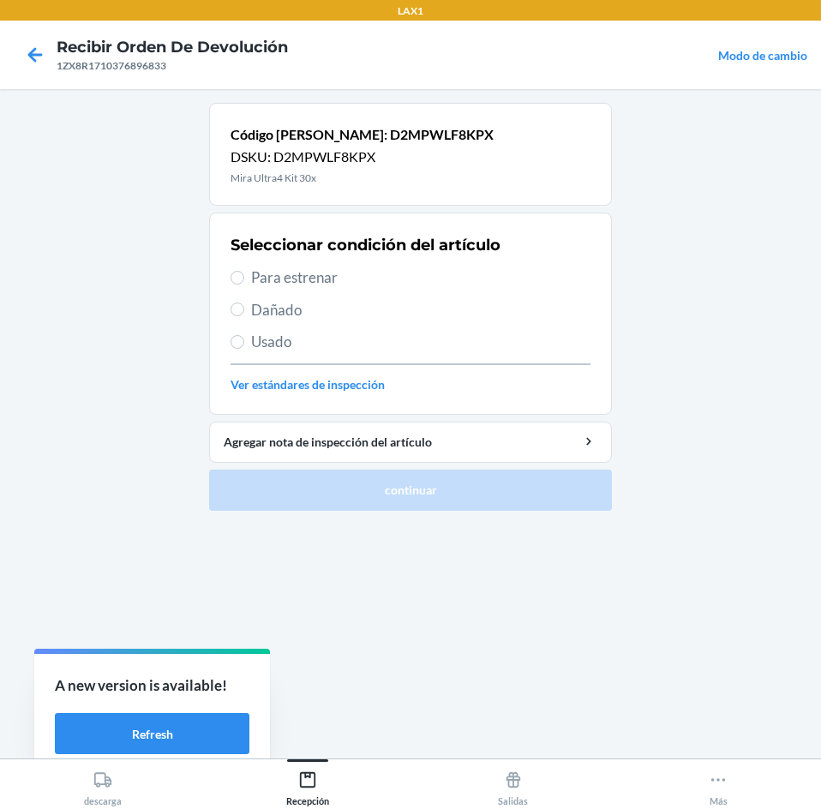
click at [433, 266] on span "Para estrenar" at bounding box center [420, 277] width 339 height 22
click at [244, 271] on input "Para estrenar" at bounding box center [237, 278] width 14 height 14
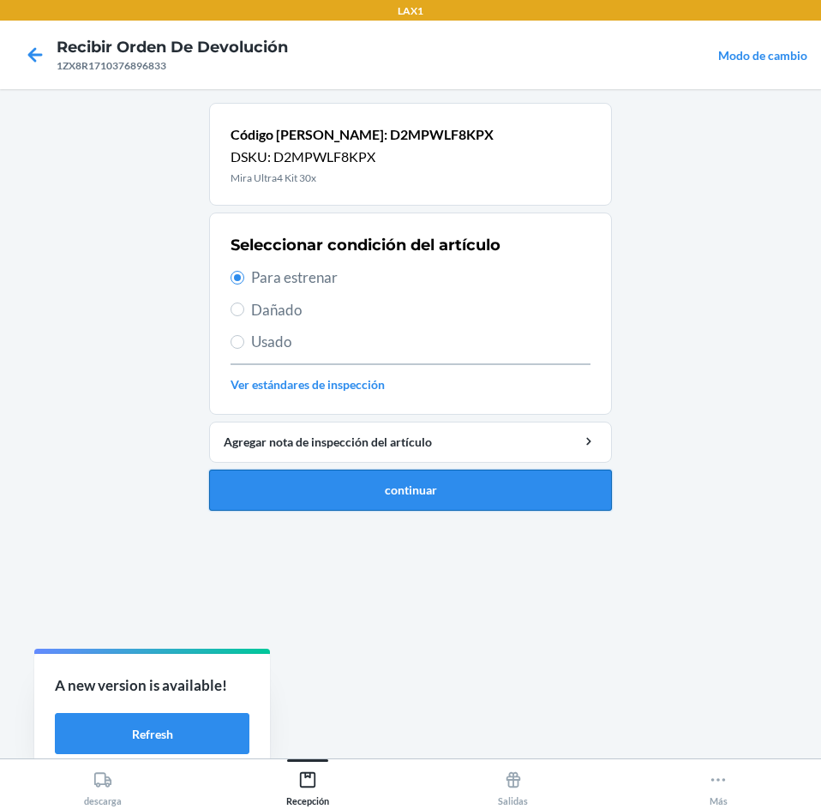
click at [466, 475] on button "continuar" at bounding box center [410, 489] width 403 height 41
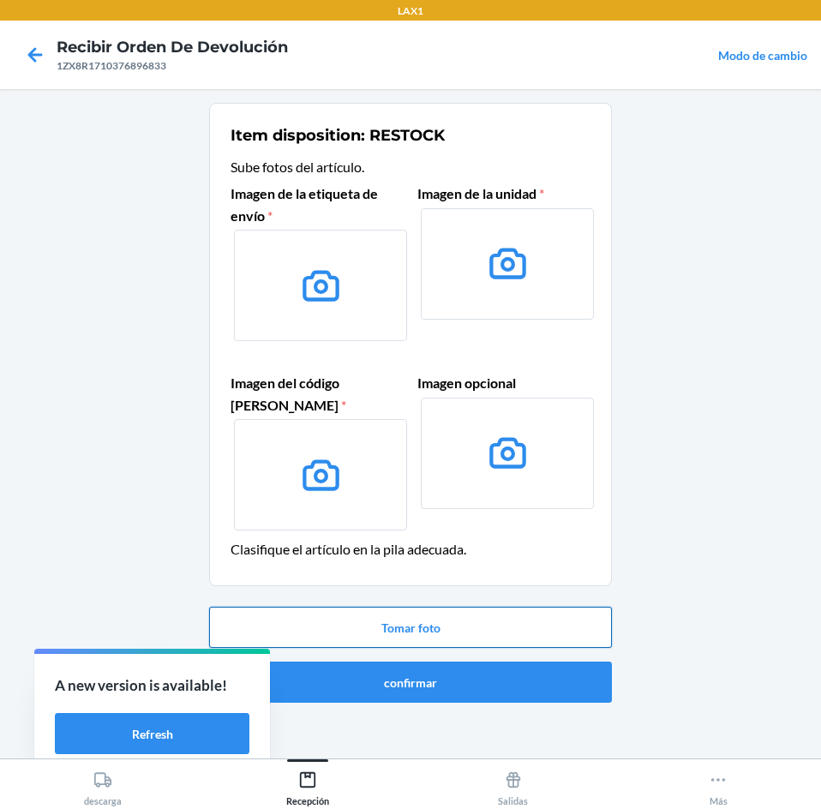
click at [462, 630] on button "Tomar foto" at bounding box center [410, 627] width 403 height 41
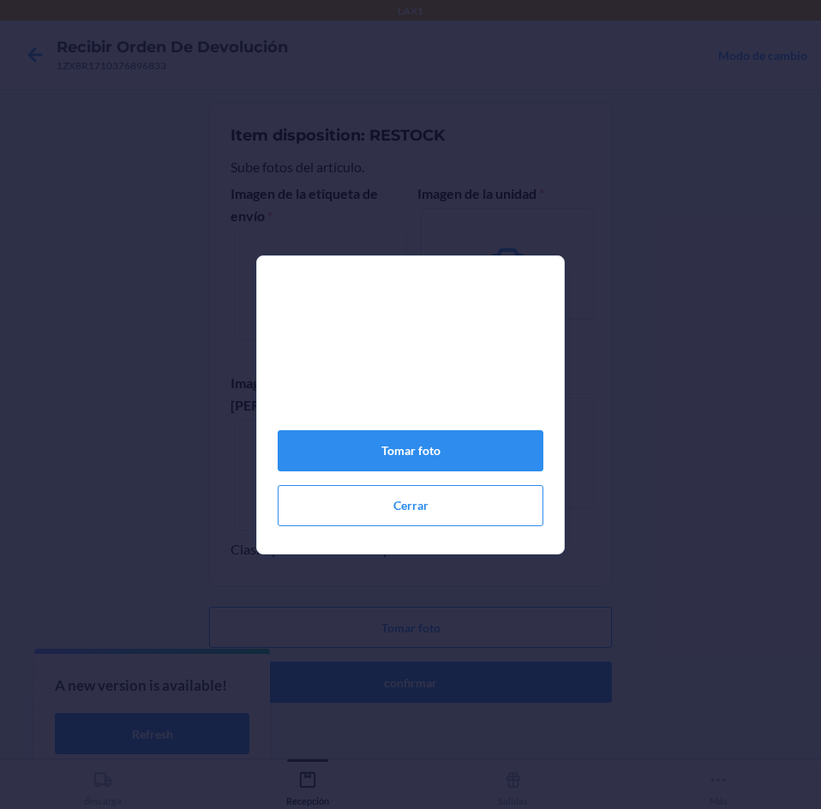
click at [477, 482] on div "Tomar foto Cerrar" at bounding box center [411, 411] width 266 height 242
click at [476, 471] on button "Tomar foto" at bounding box center [411, 450] width 266 height 41
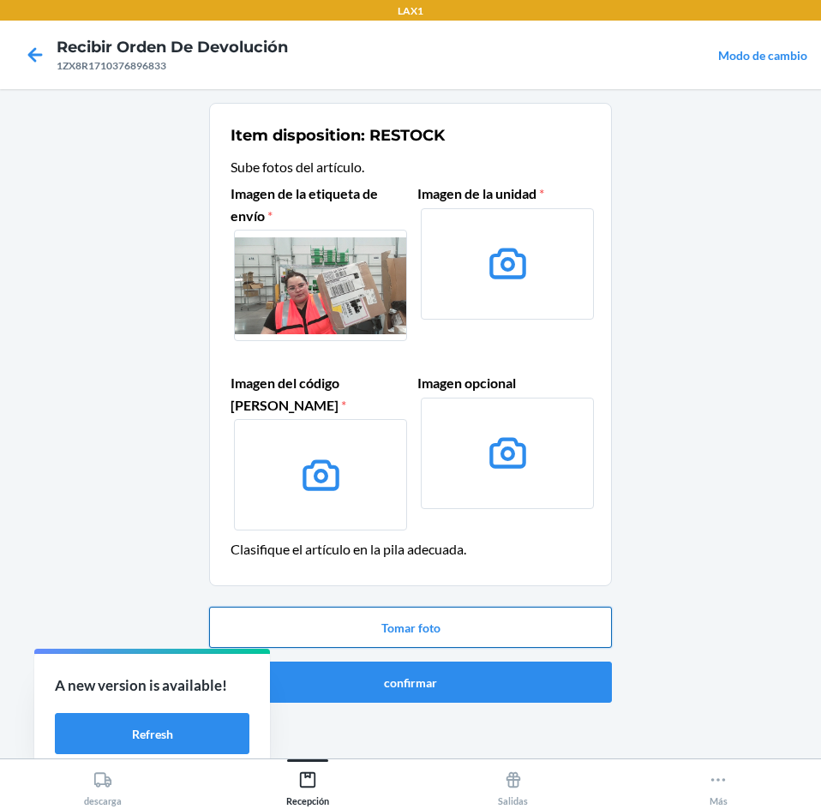
click at [494, 616] on button "Tomar foto" at bounding box center [410, 627] width 403 height 41
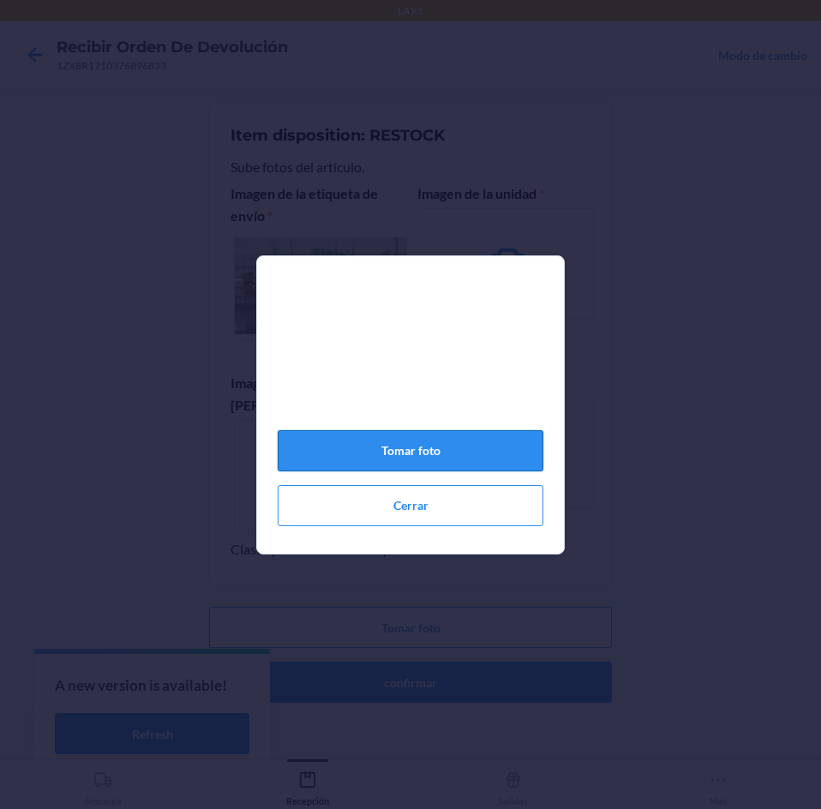
click at [473, 455] on button "Tomar foto" at bounding box center [411, 450] width 266 height 41
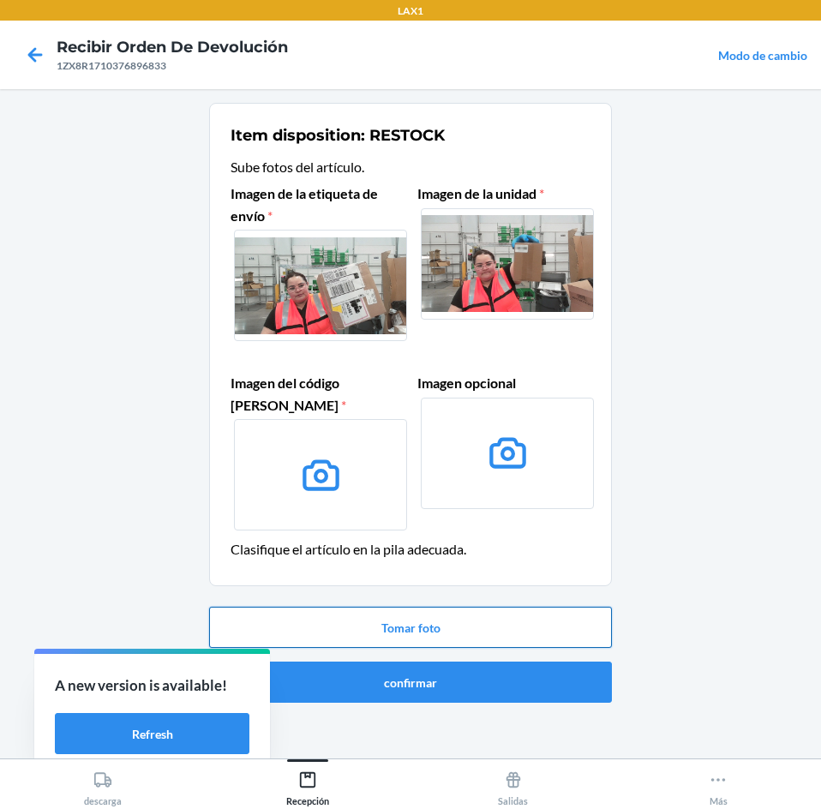
click at [439, 622] on button "Tomar foto" at bounding box center [410, 627] width 403 height 41
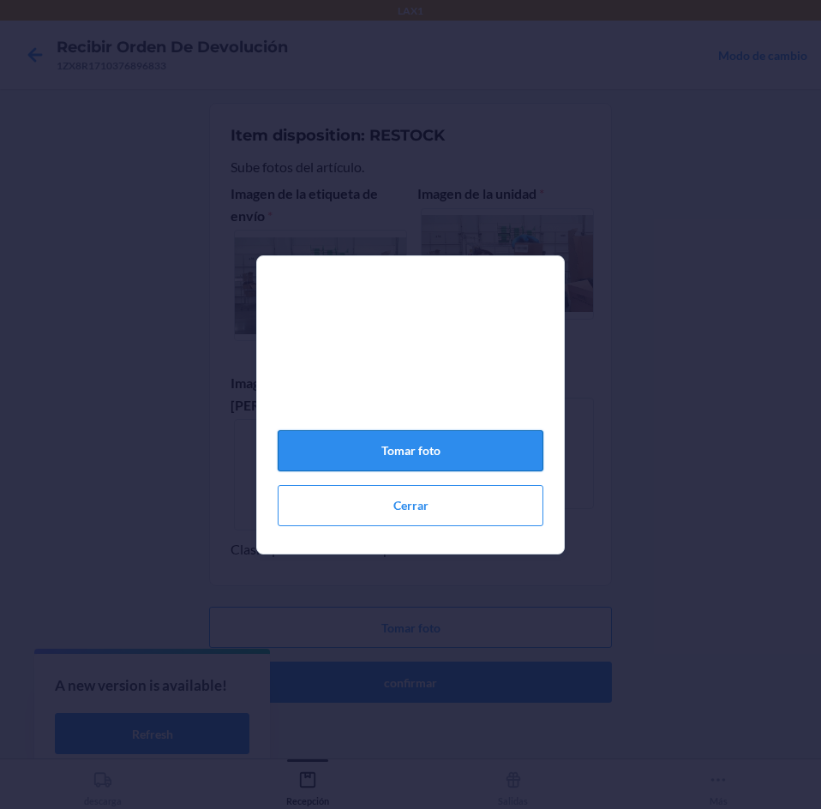
click at [433, 454] on button "Tomar foto" at bounding box center [411, 450] width 266 height 41
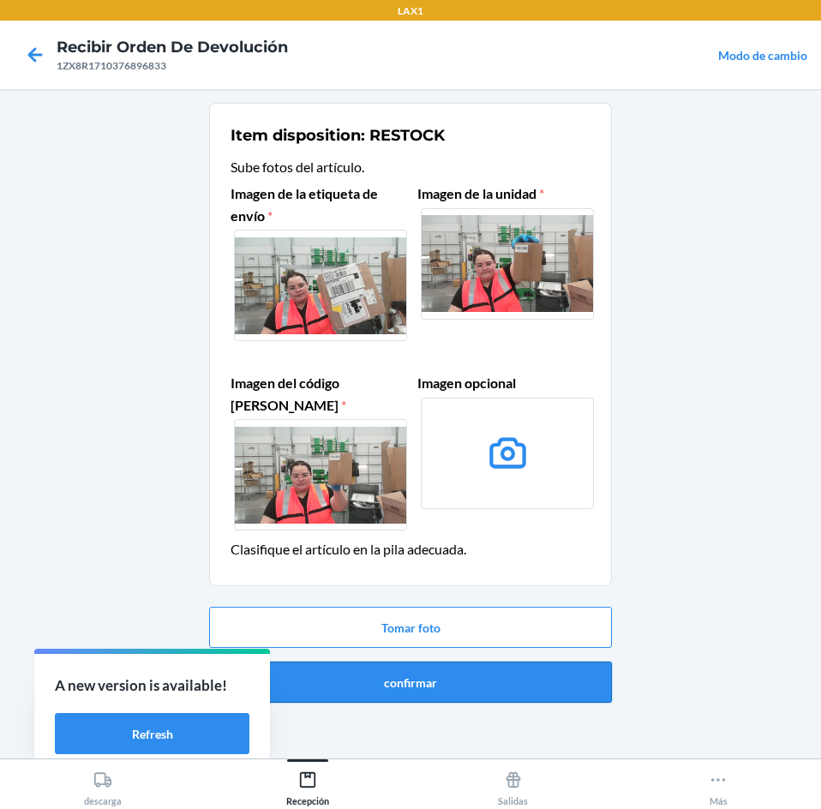
drag, startPoint x: 451, startPoint y: 707, endPoint x: 459, endPoint y: 692, distance: 16.9
click at [457, 695] on div "Tomar foto confirmar" at bounding box center [410, 655] width 403 height 110
drag, startPoint x: 459, startPoint y: 692, endPoint x: 443, endPoint y: 571, distance: 121.9
click at [459, 687] on button "confirmar" at bounding box center [410, 681] width 403 height 41
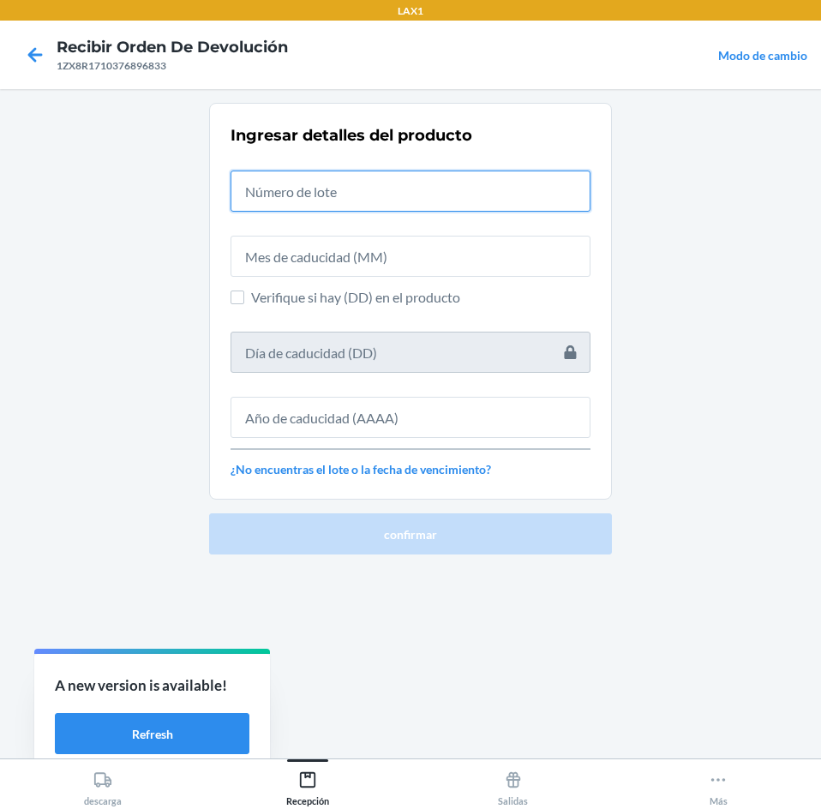
click at [437, 189] on input "text" at bounding box center [410, 190] width 360 height 41
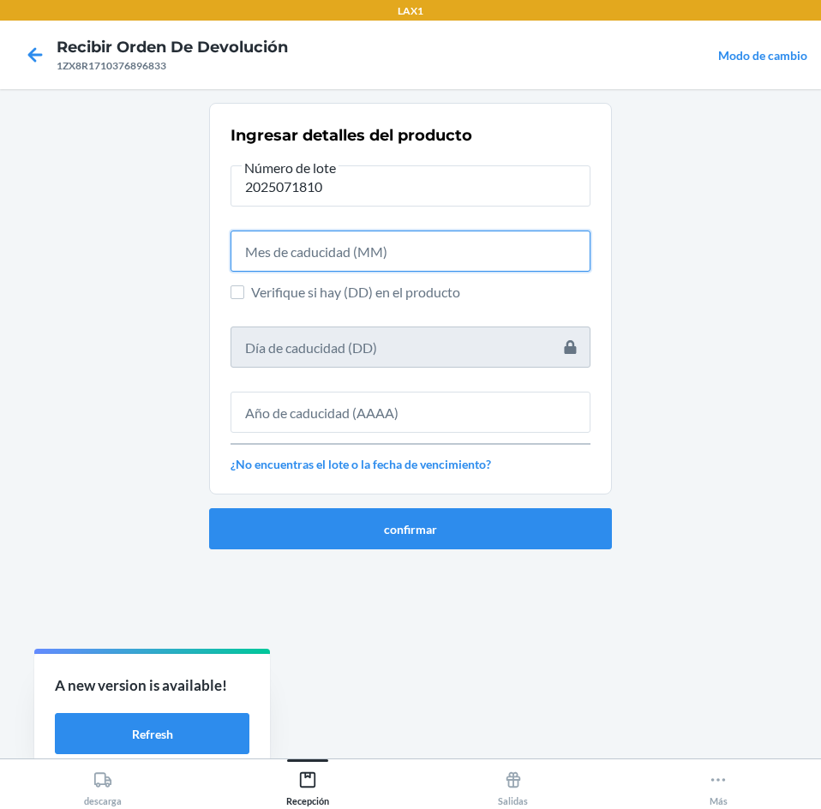
click at [448, 256] on input "text" at bounding box center [410, 250] width 360 height 41
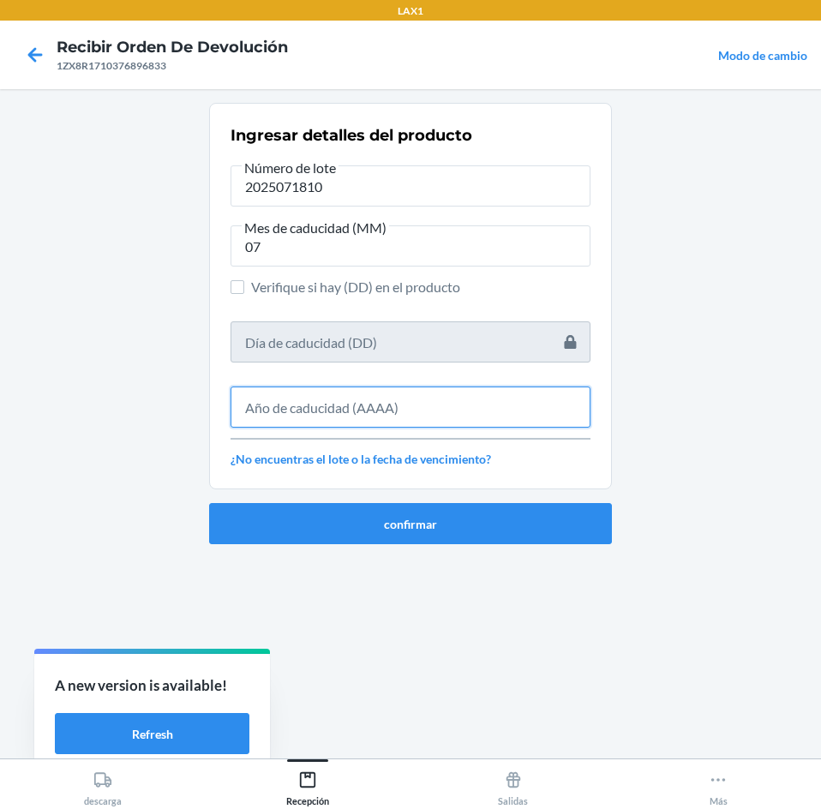
click at [492, 398] on input "text" at bounding box center [410, 406] width 360 height 41
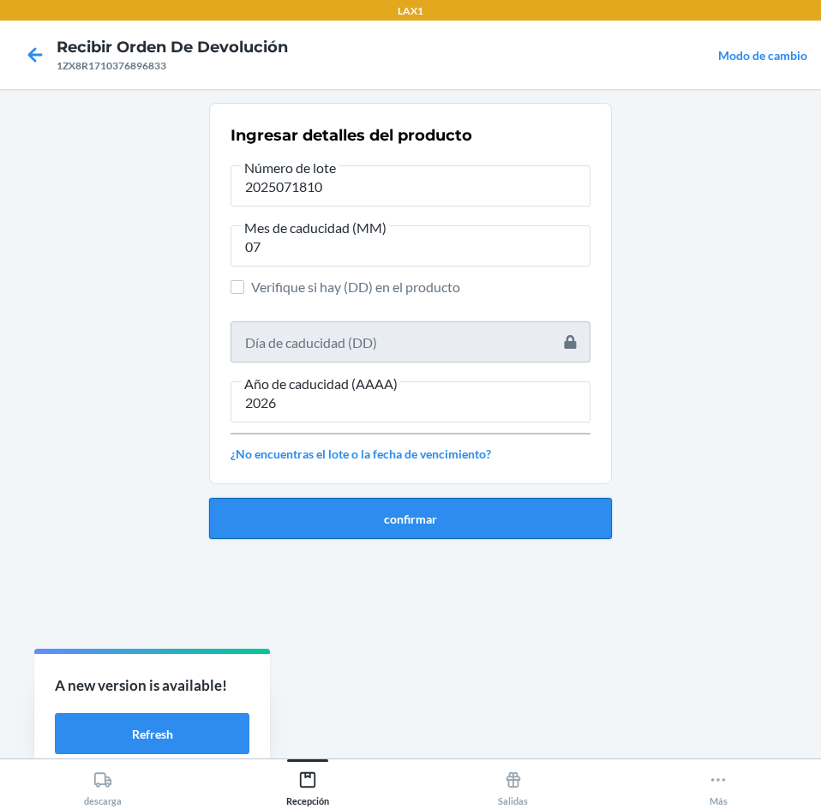
click at [503, 511] on button "confirmar" at bounding box center [410, 518] width 403 height 41
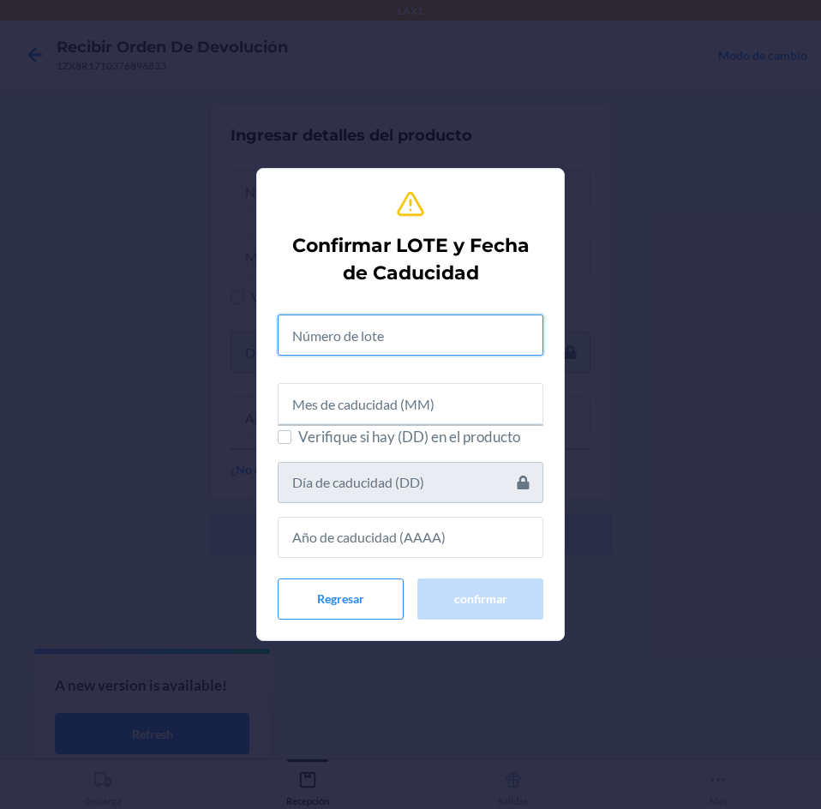
click at [426, 335] on input "text" at bounding box center [411, 334] width 266 height 41
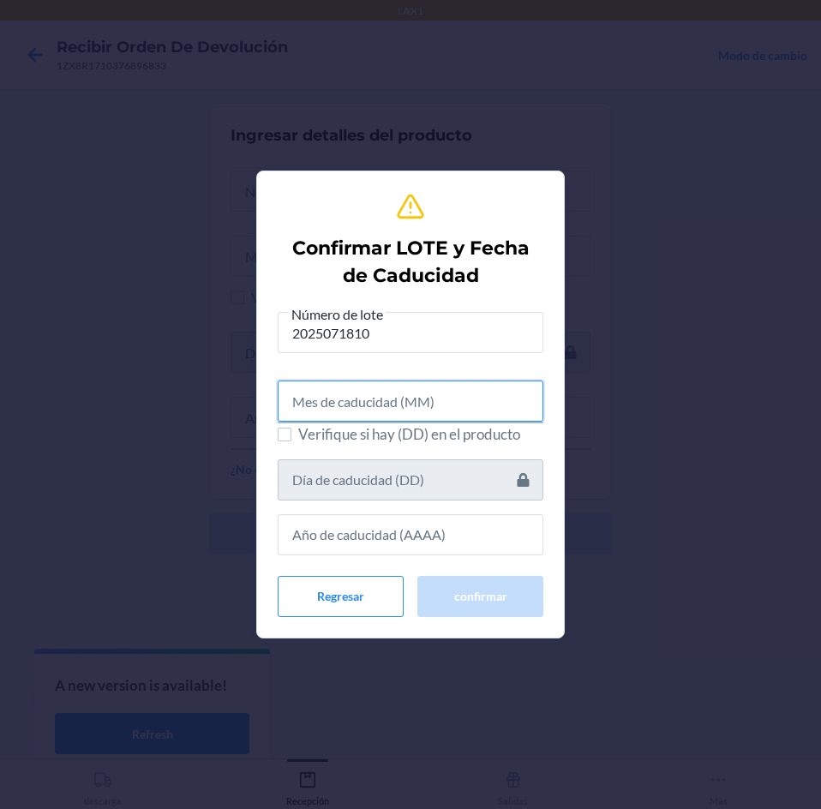
click at [417, 385] on input "text" at bounding box center [411, 400] width 266 height 41
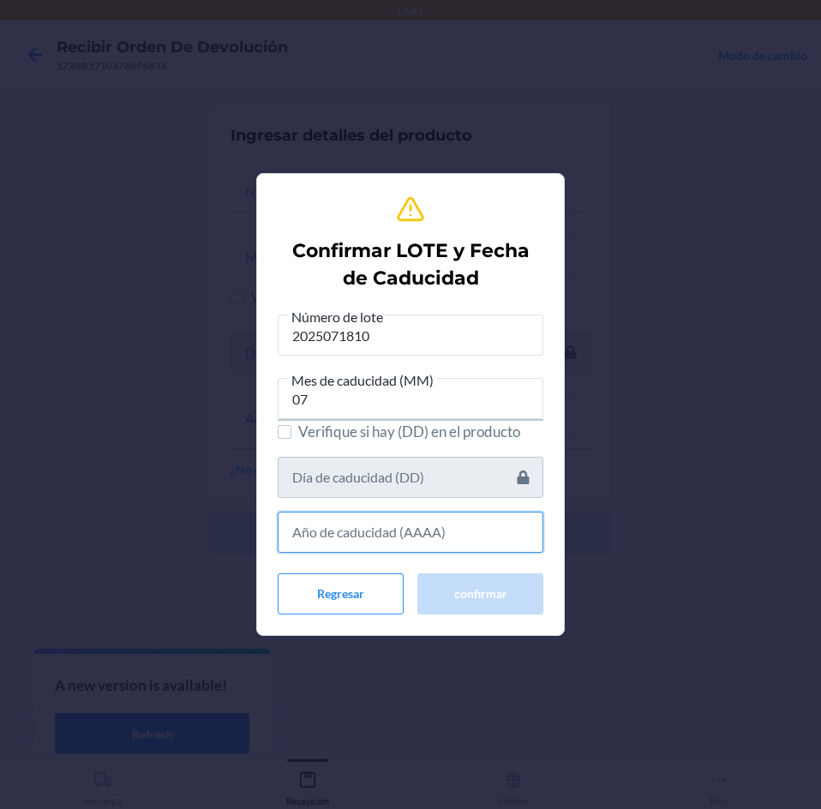
click at [474, 549] on input "text" at bounding box center [411, 531] width 266 height 41
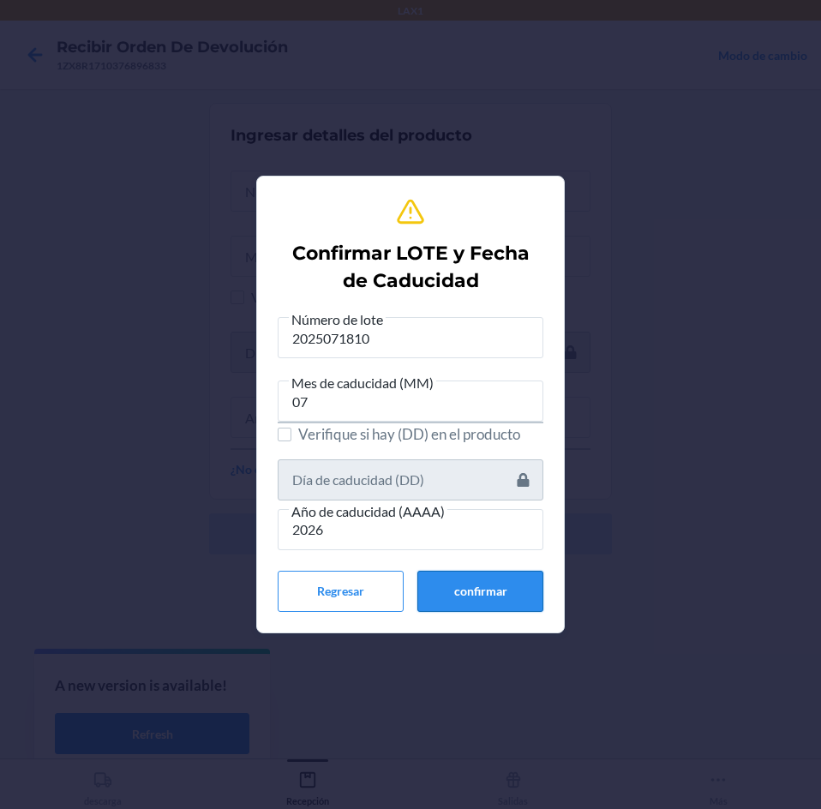
click at [495, 573] on button "confirmar" at bounding box center [480, 591] width 126 height 41
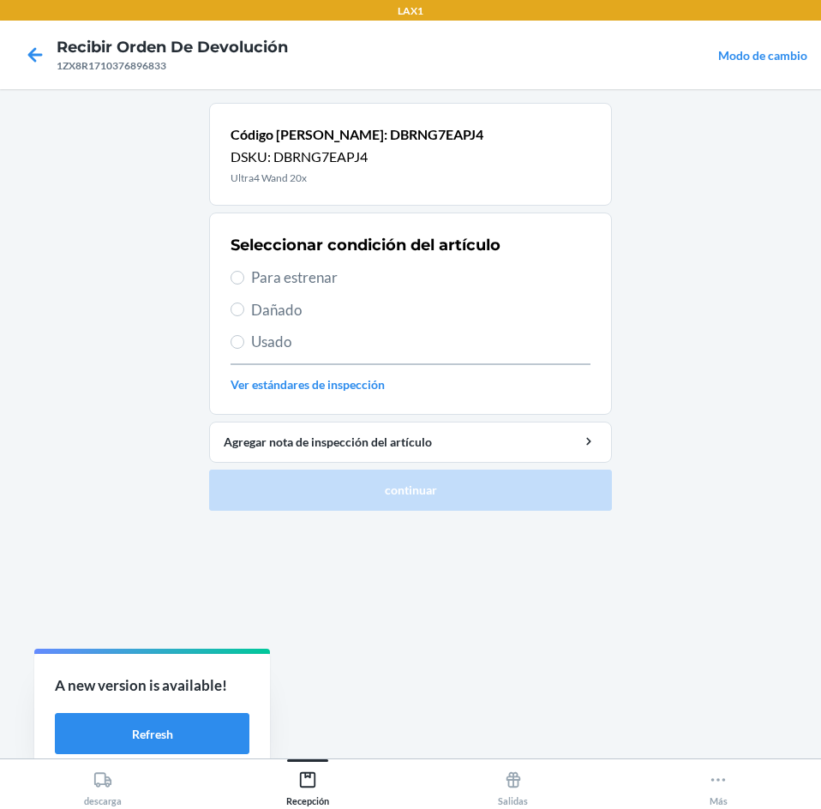
click at [380, 278] on span "Para estrenar" at bounding box center [420, 277] width 339 height 22
click at [244, 278] on input "Para estrenar" at bounding box center [237, 278] width 14 height 14
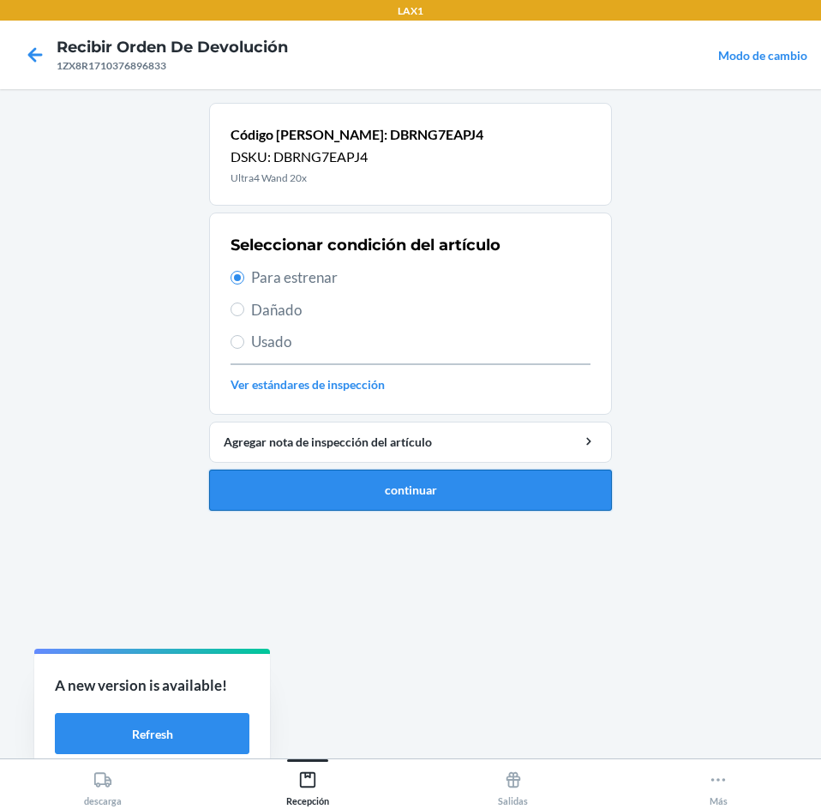
click at [489, 496] on button "continuar" at bounding box center [410, 489] width 403 height 41
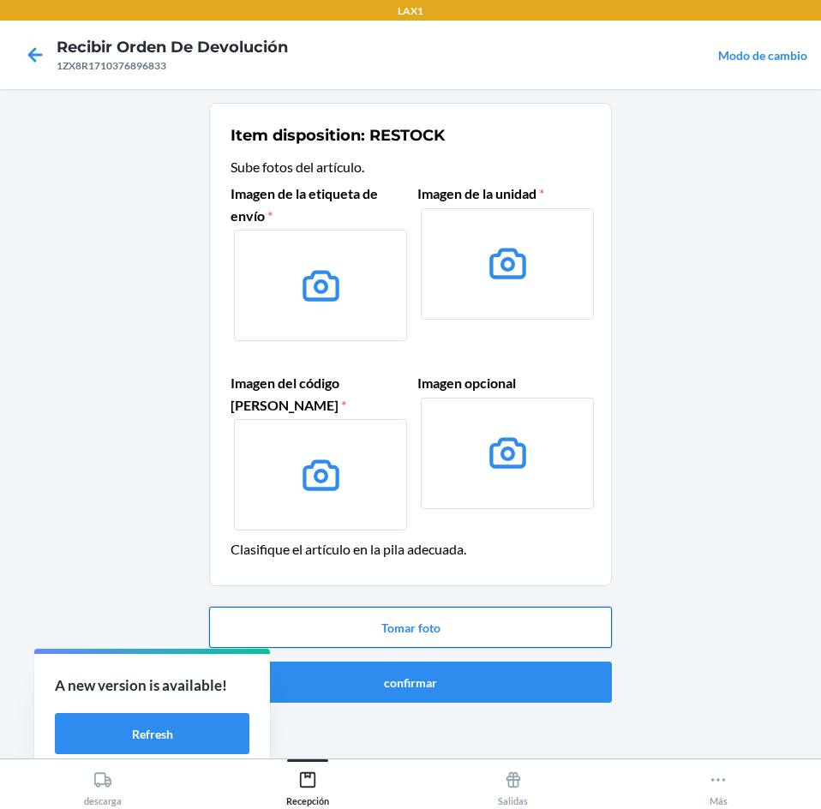
click at [416, 614] on button "Tomar foto" at bounding box center [410, 627] width 403 height 41
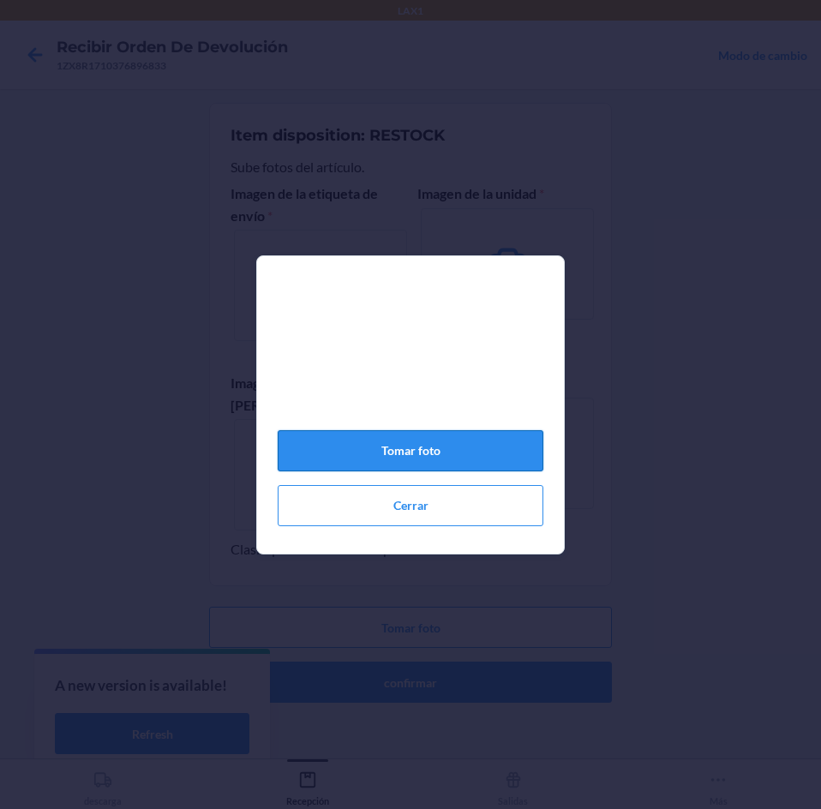
click at [475, 450] on button "Tomar foto" at bounding box center [411, 450] width 266 height 41
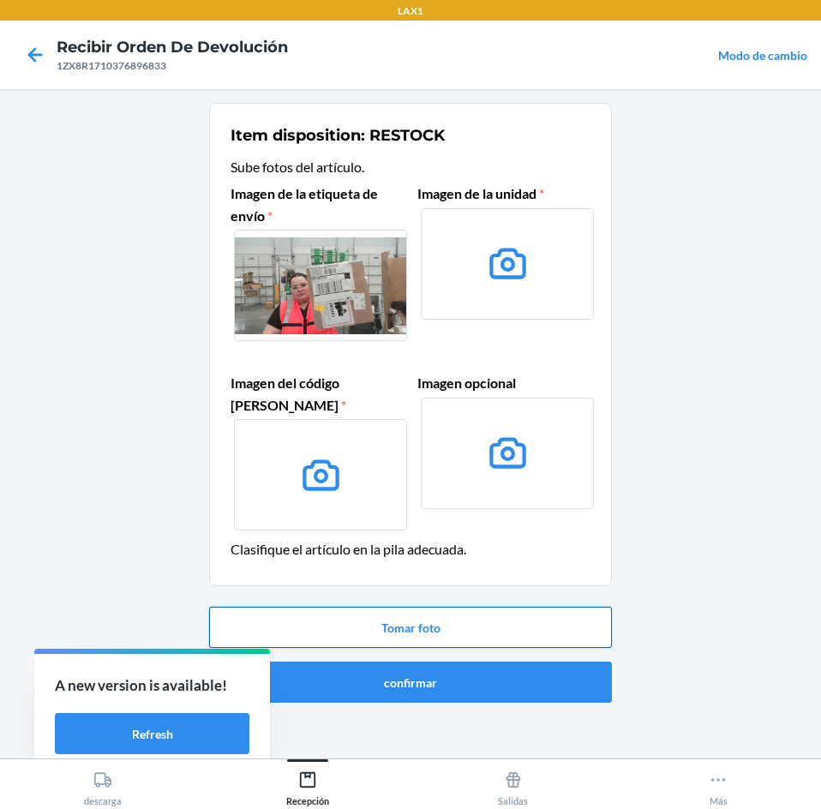
click at [480, 619] on button "Tomar foto" at bounding box center [410, 627] width 403 height 41
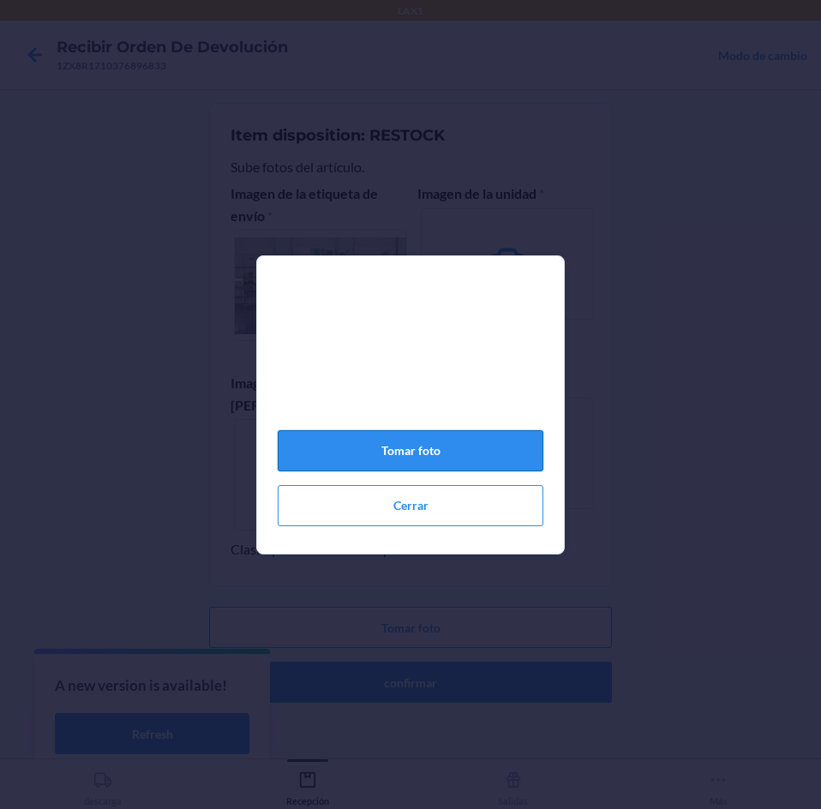
click at [464, 463] on button "Tomar foto" at bounding box center [411, 450] width 266 height 41
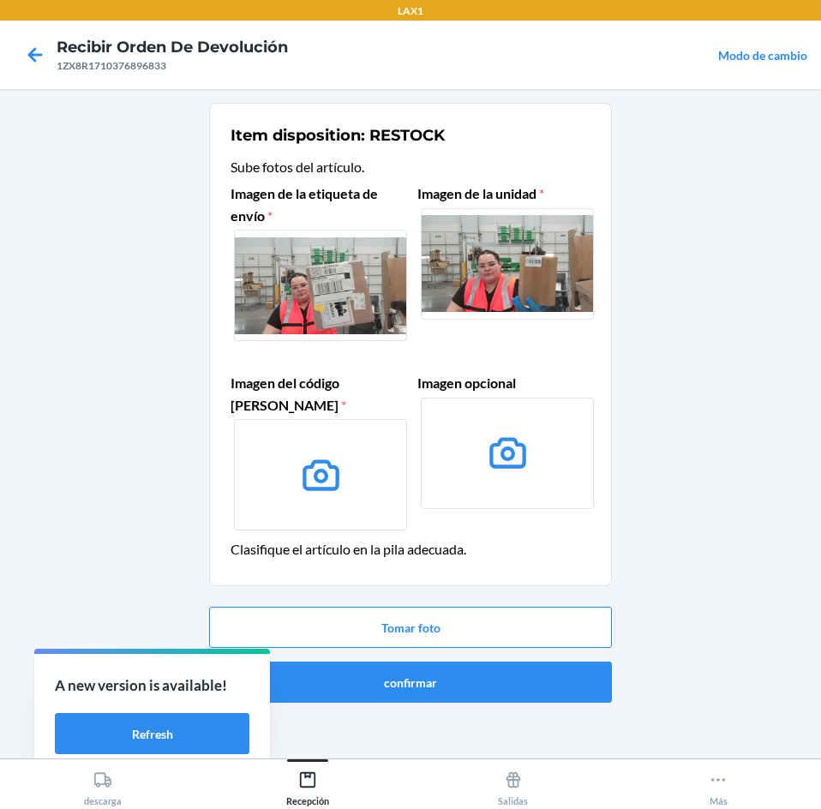
click at [466, 605] on div "Tomar foto confirmar" at bounding box center [410, 655] width 403 height 110
click at [466, 618] on button "Tomar foto" at bounding box center [410, 627] width 403 height 41
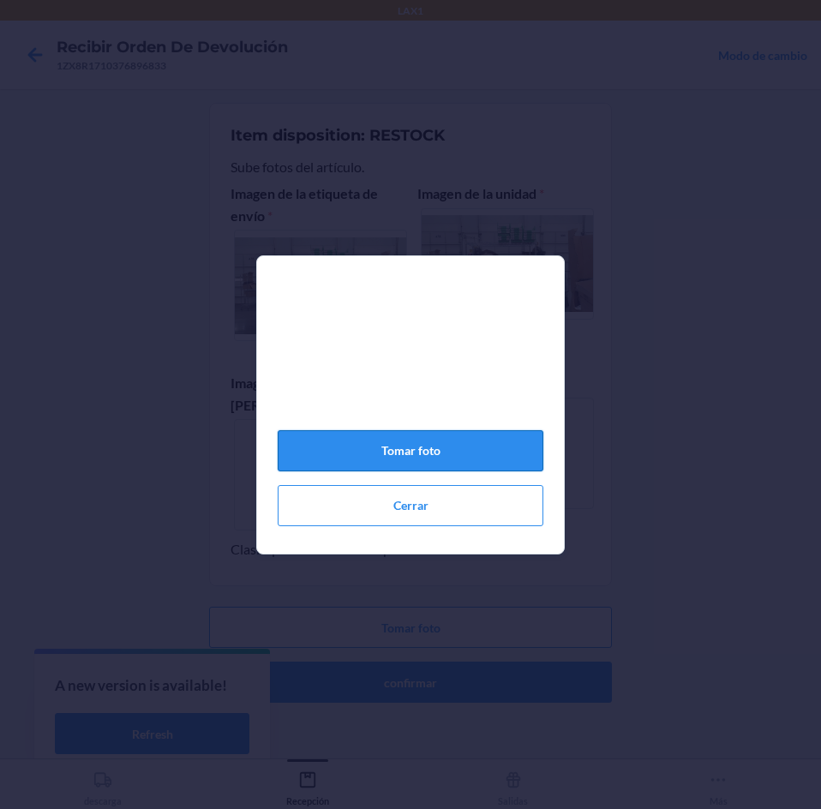
click at [449, 454] on button "Tomar foto" at bounding box center [411, 450] width 266 height 41
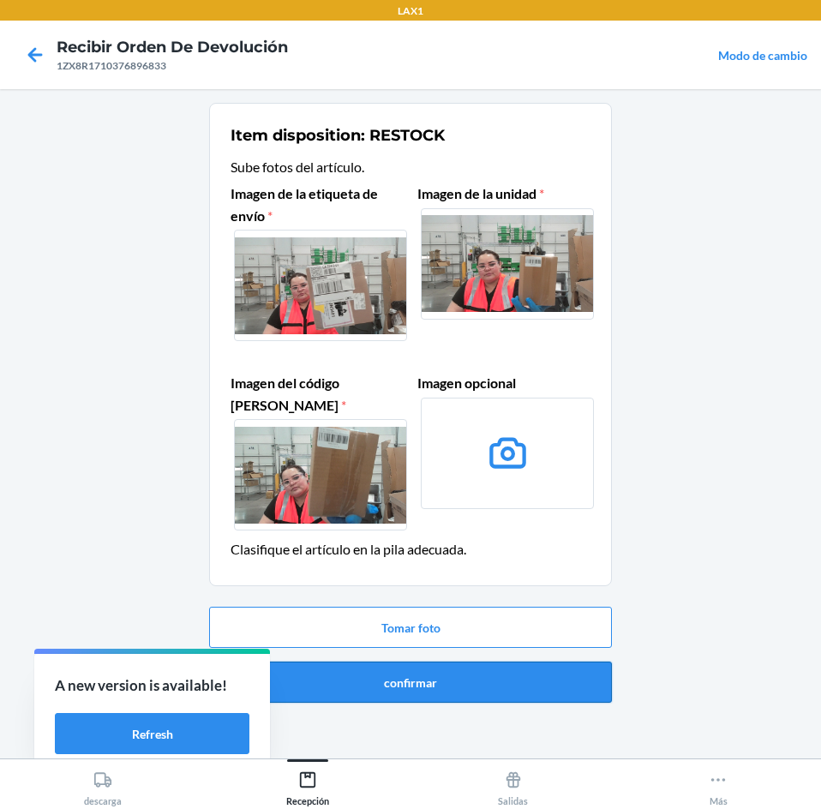
click at [466, 692] on button "confirmar" at bounding box center [410, 681] width 403 height 41
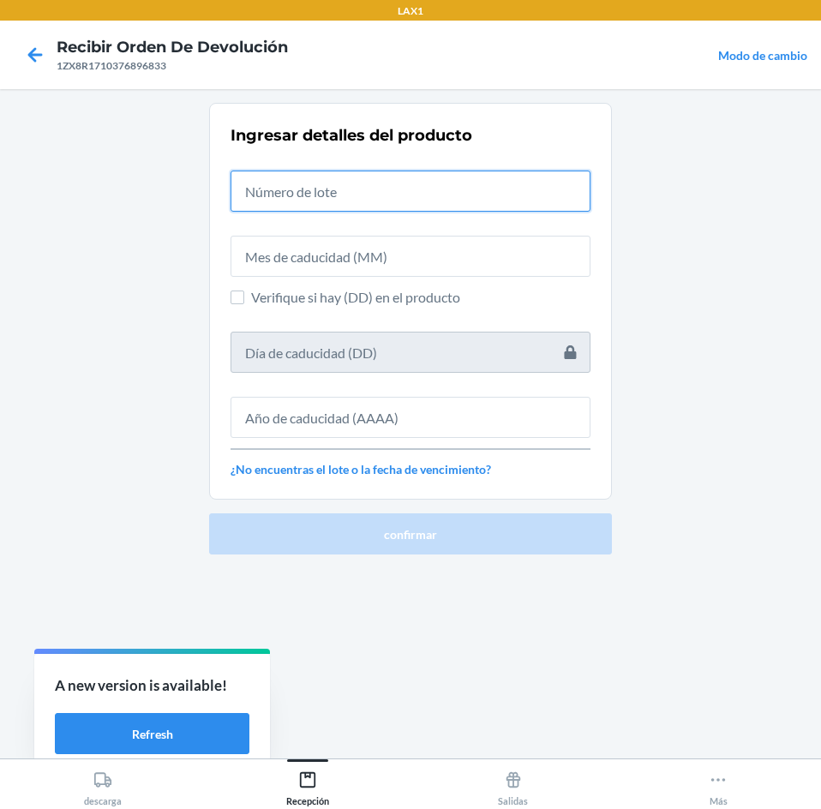
click at [483, 199] on input "text" at bounding box center [410, 190] width 360 height 41
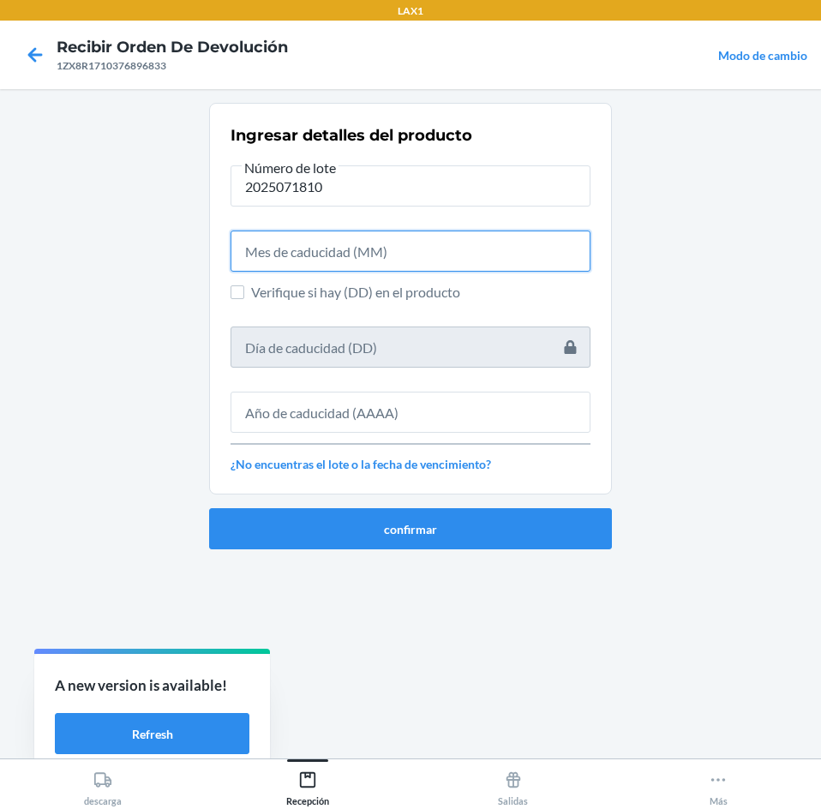
click at [471, 262] on input "text" at bounding box center [410, 250] width 360 height 41
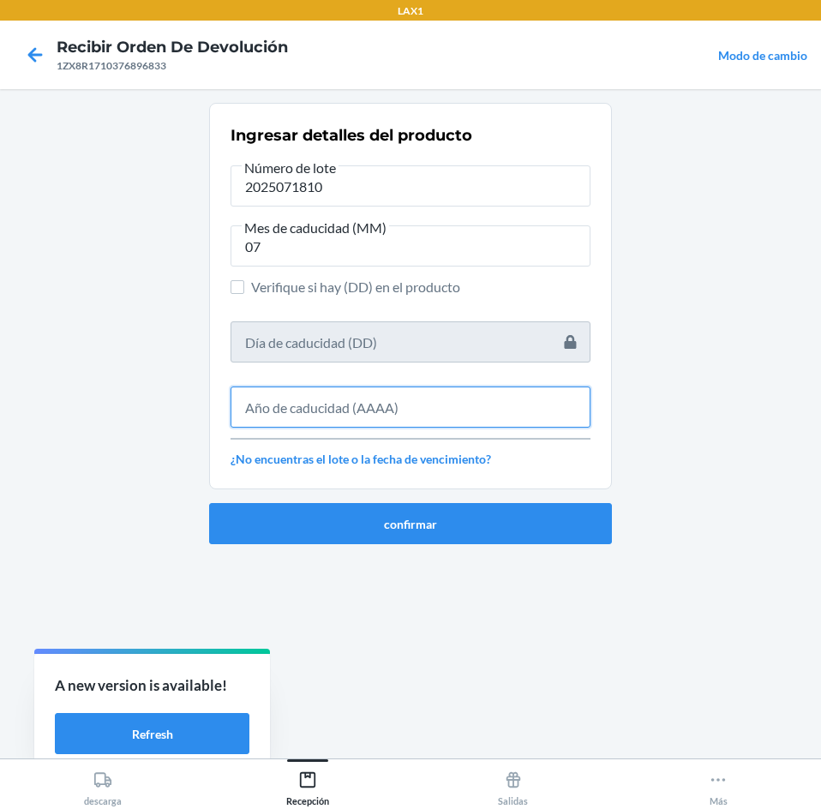
click at [452, 411] on input "text" at bounding box center [410, 406] width 360 height 41
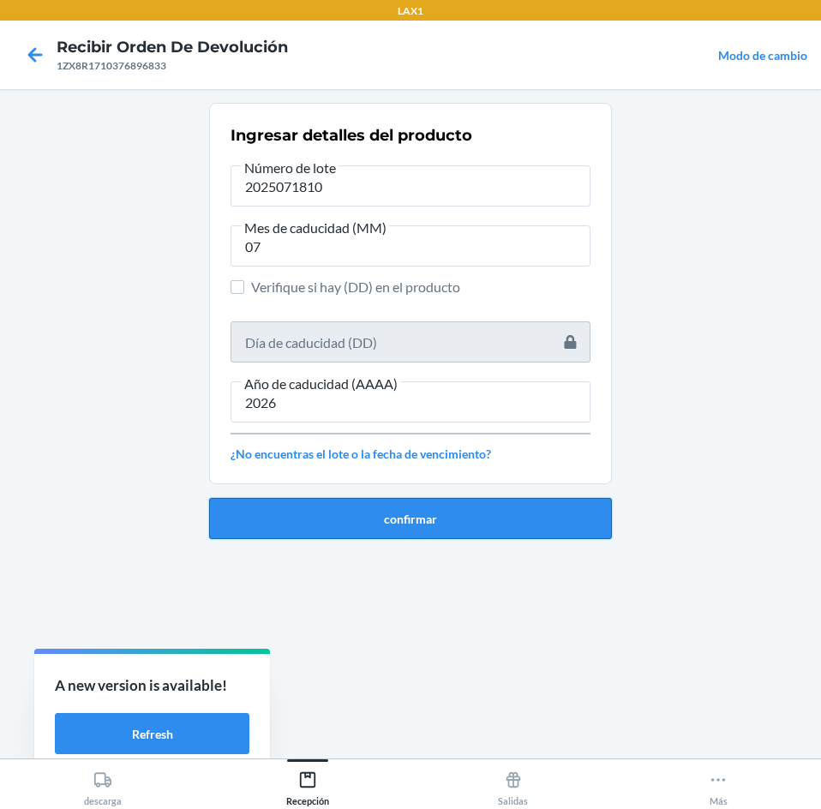
click at [428, 519] on button "confirmar" at bounding box center [410, 518] width 403 height 41
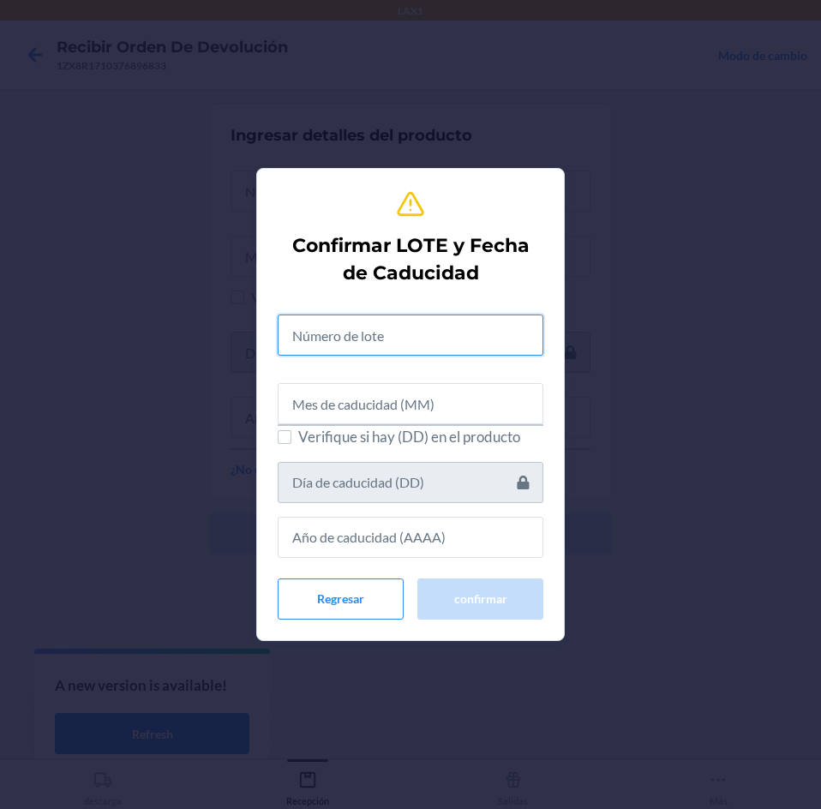
click at [424, 332] on input "text" at bounding box center [411, 334] width 266 height 41
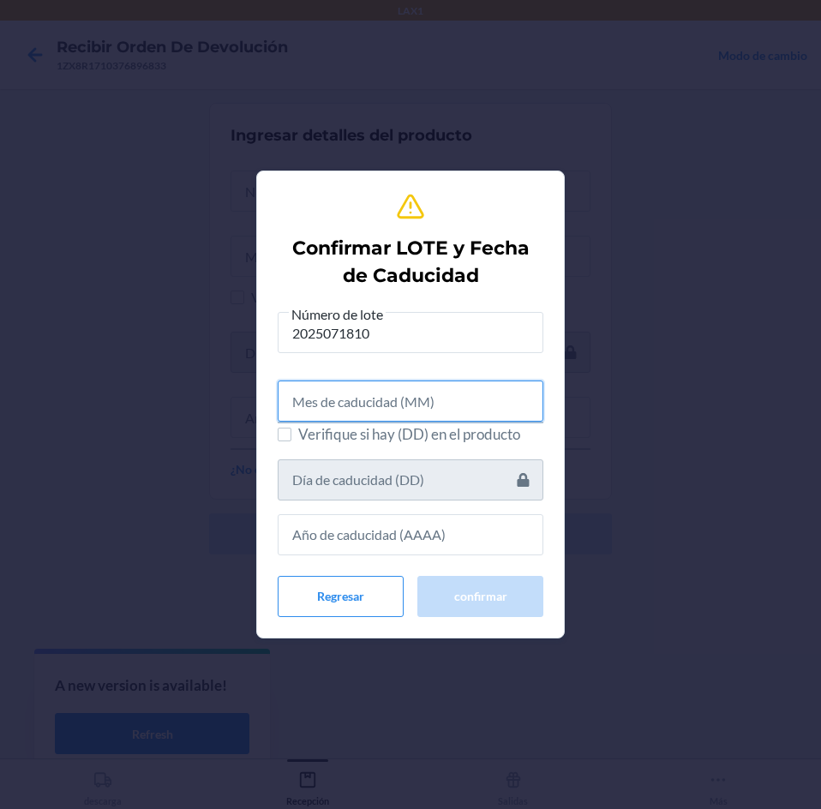
click at [421, 404] on input "text" at bounding box center [411, 400] width 266 height 41
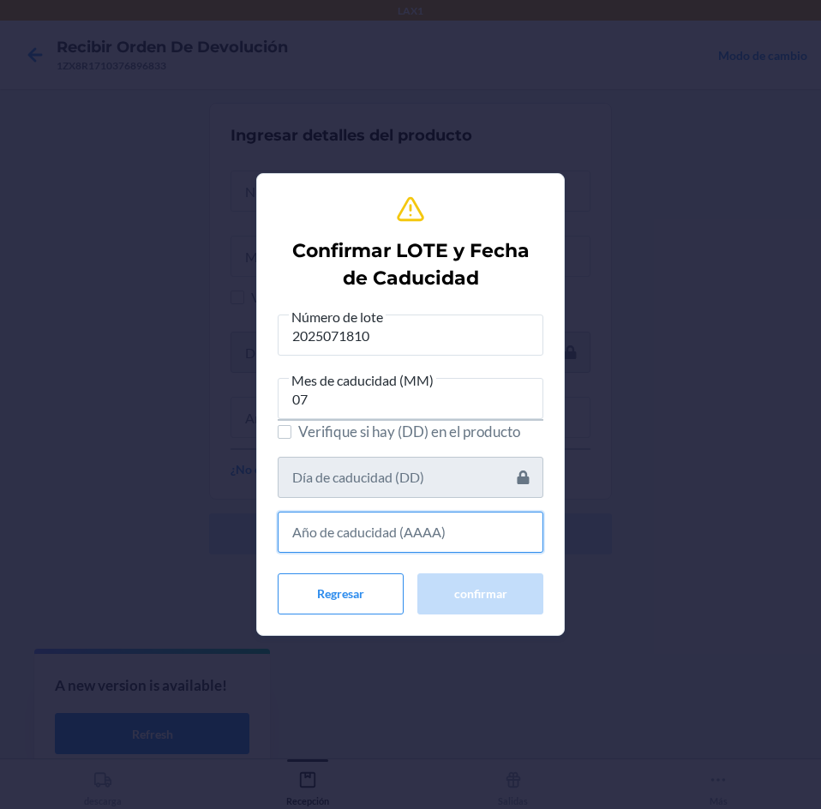
click at [427, 535] on input "text" at bounding box center [411, 531] width 266 height 41
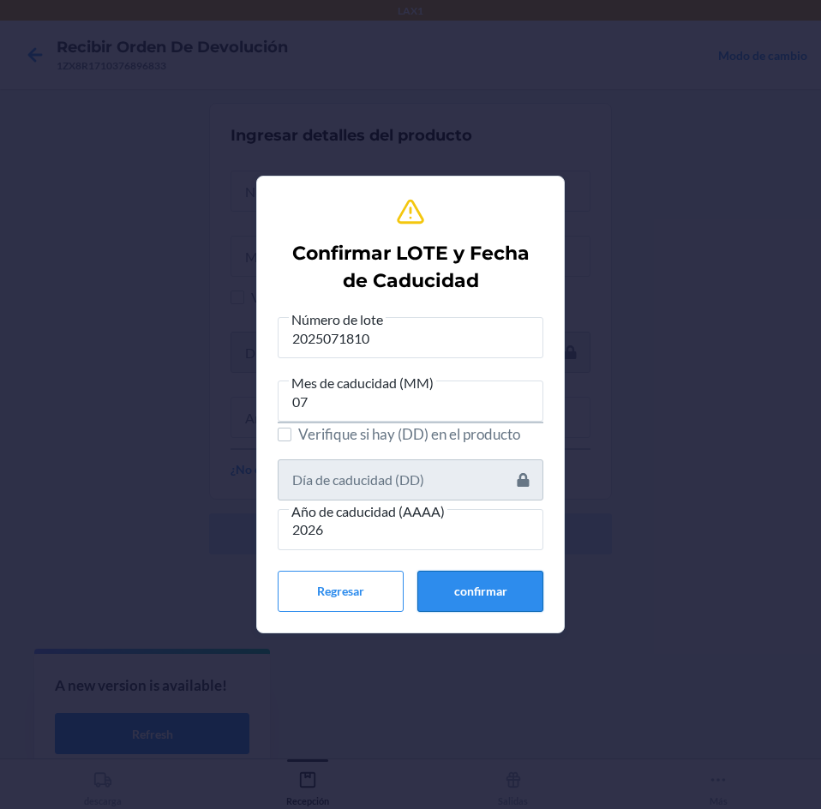
click at [463, 572] on button "confirmar" at bounding box center [480, 591] width 126 height 41
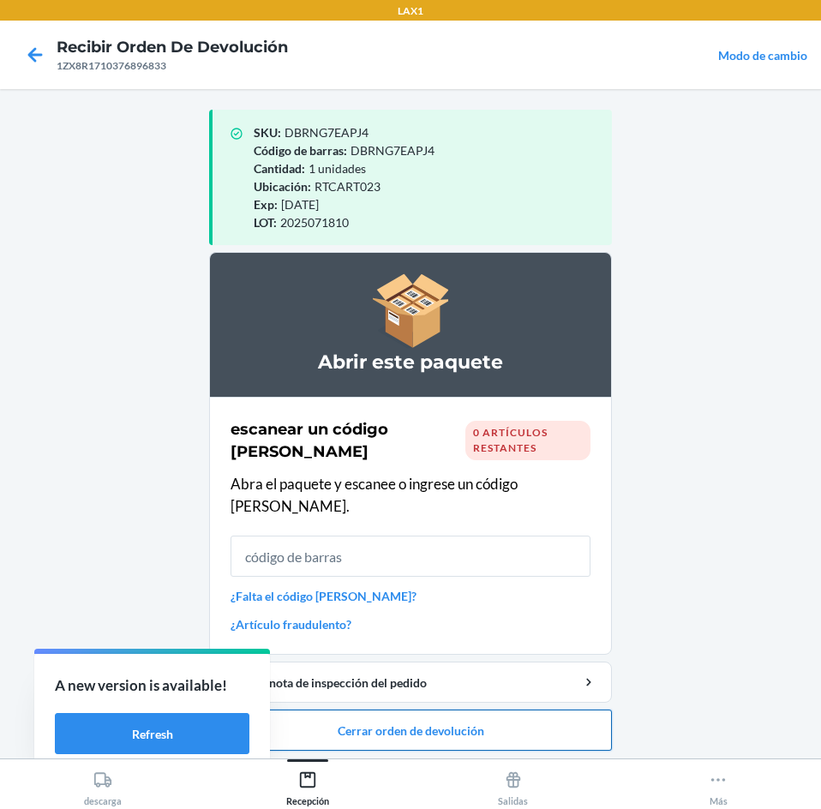
click at [478, 719] on button "Cerrar orden de devolución" at bounding box center [410, 729] width 403 height 41
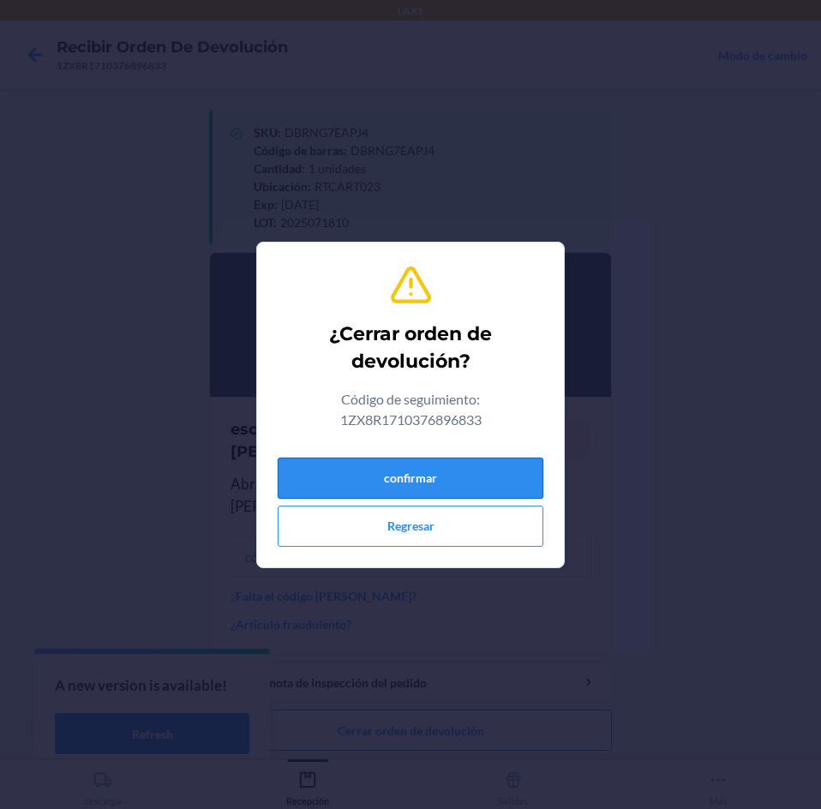
click at [429, 476] on button "confirmar" at bounding box center [411, 477] width 266 height 41
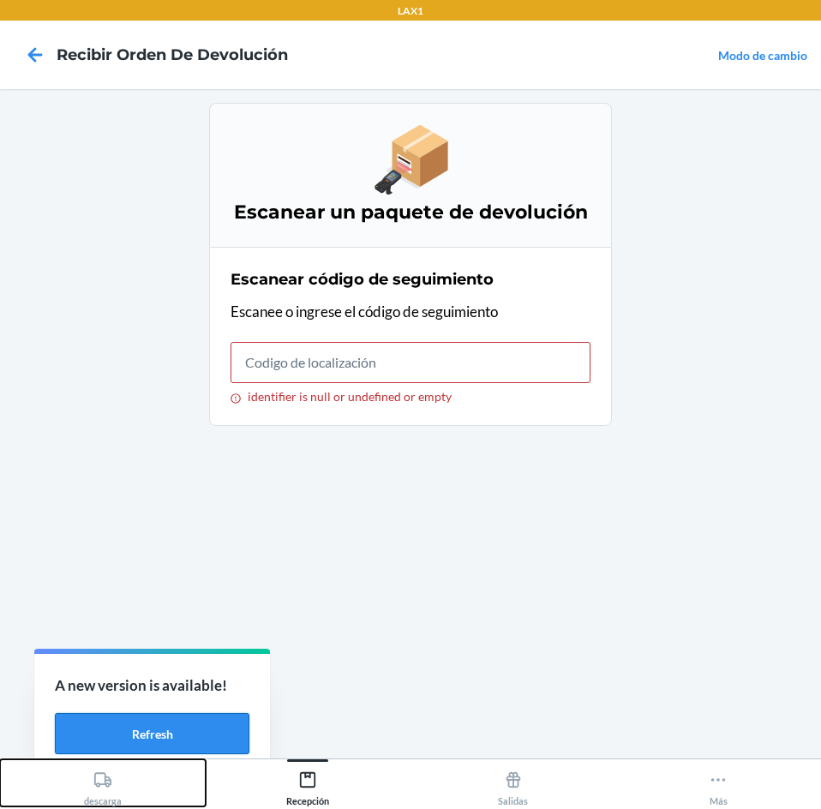
drag, startPoint x: 90, startPoint y: 774, endPoint x: 212, endPoint y: 735, distance: 127.6
click at [90, 773] on div "descarga" at bounding box center [103, 784] width 38 height 43
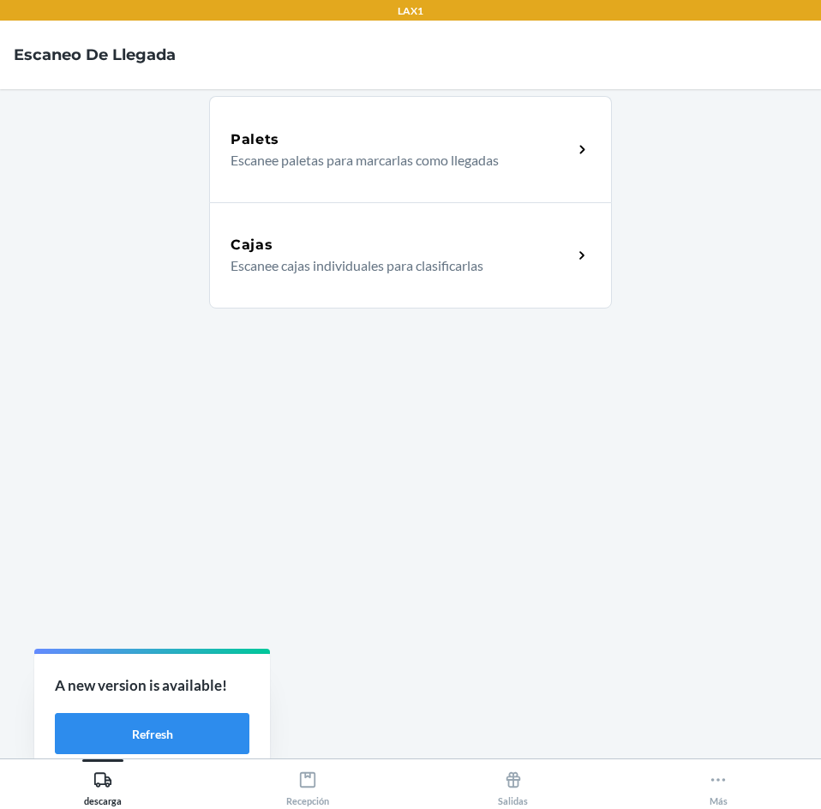
click at [445, 289] on div "Cajas Escanee cajas individuales para clasificarlas" at bounding box center [410, 255] width 403 height 106
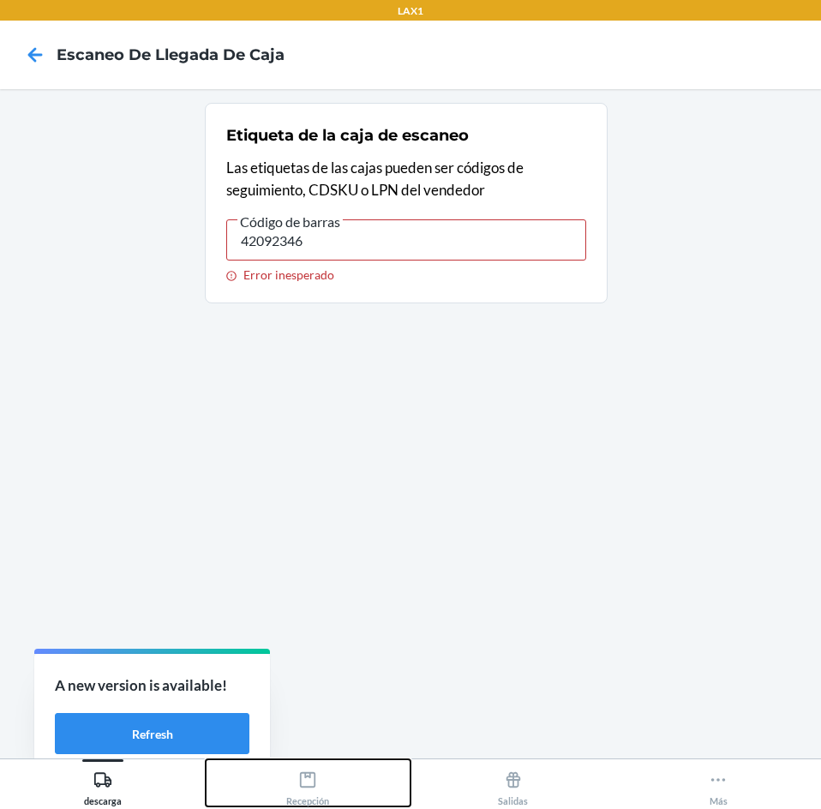
drag, startPoint x: 305, startPoint y: 779, endPoint x: 318, endPoint y: 768, distance: 17.0
click at [318, 768] on div "Recepción" at bounding box center [307, 784] width 43 height 43
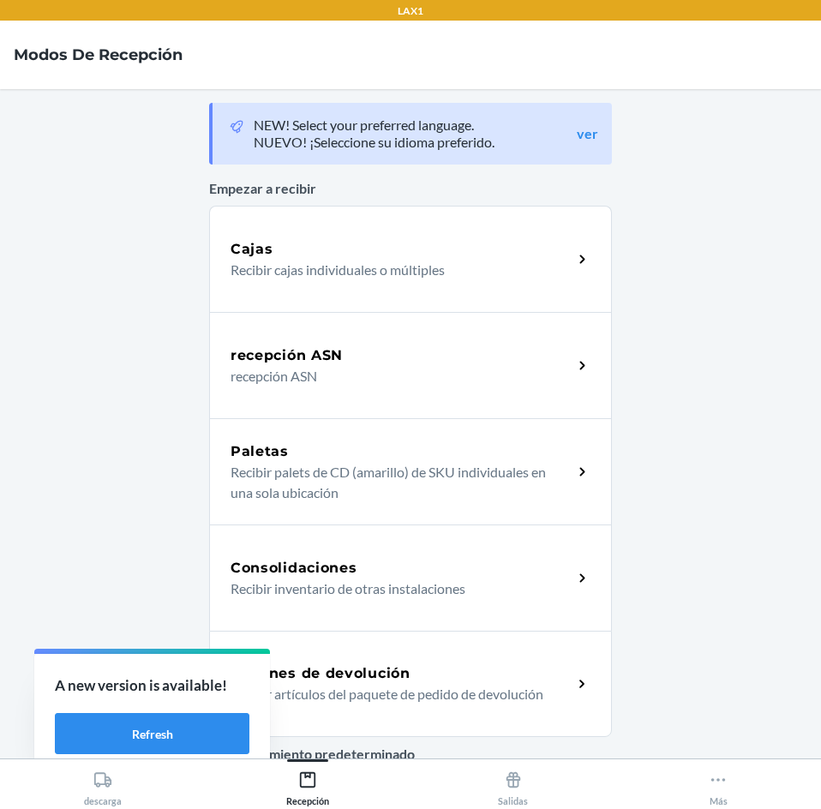
click at [348, 674] on h5 "Órdenes de devolución" at bounding box center [320, 673] width 180 height 21
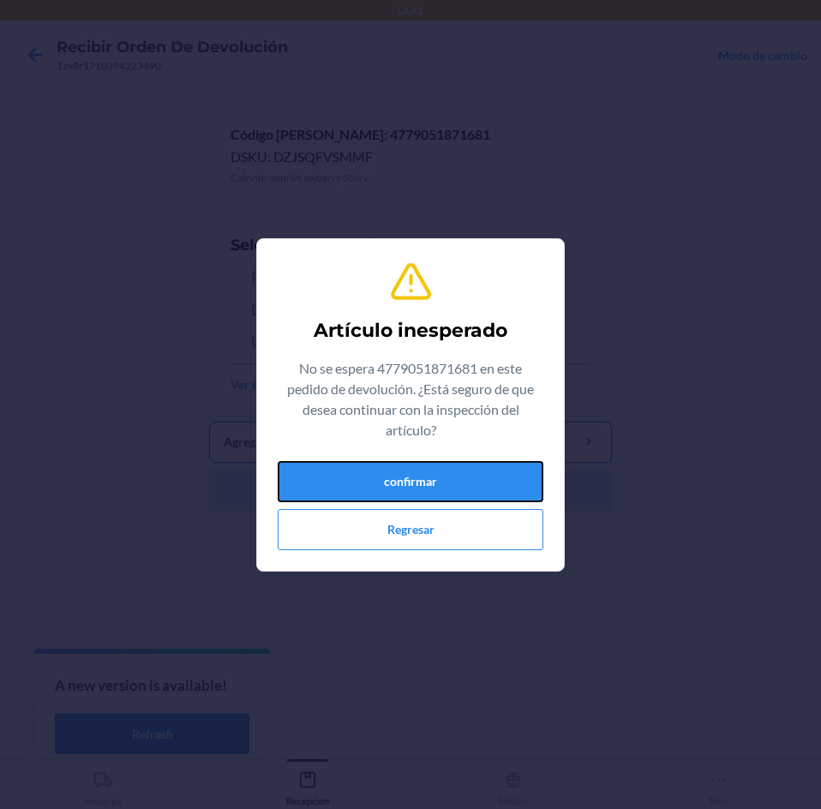
drag, startPoint x: 483, startPoint y: 478, endPoint x: 463, endPoint y: 429, distance: 52.7
click at [484, 478] on button "confirmar" at bounding box center [411, 481] width 266 height 41
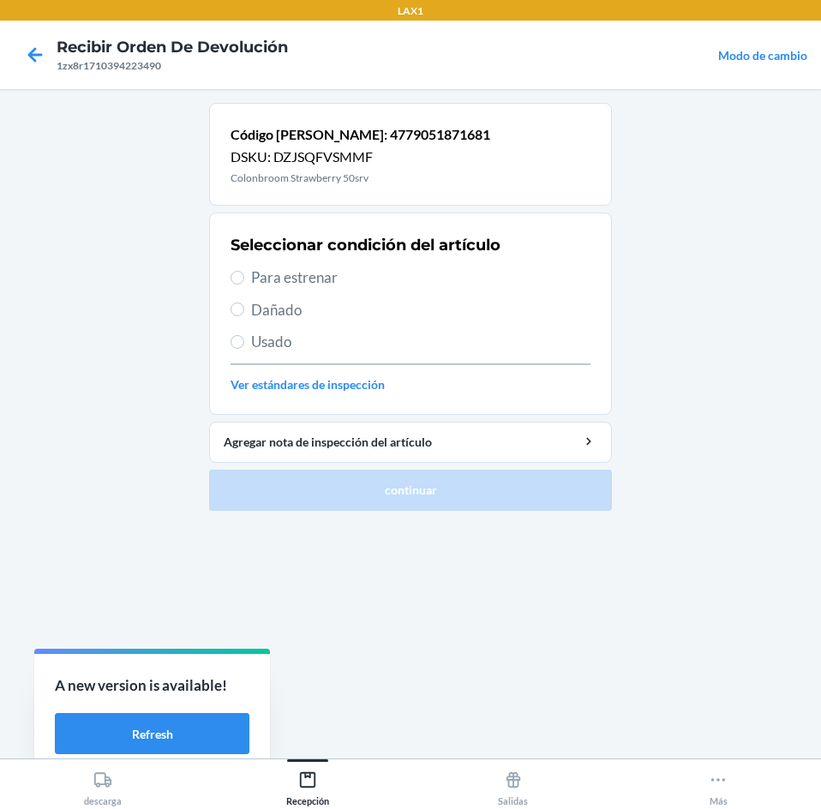
click at [410, 266] on span "Para estrenar" at bounding box center [420, 277] width 339 height 22
click at [244, 271] on input "Para estrenar" at bounding box center [237, 278] width 14 height 14
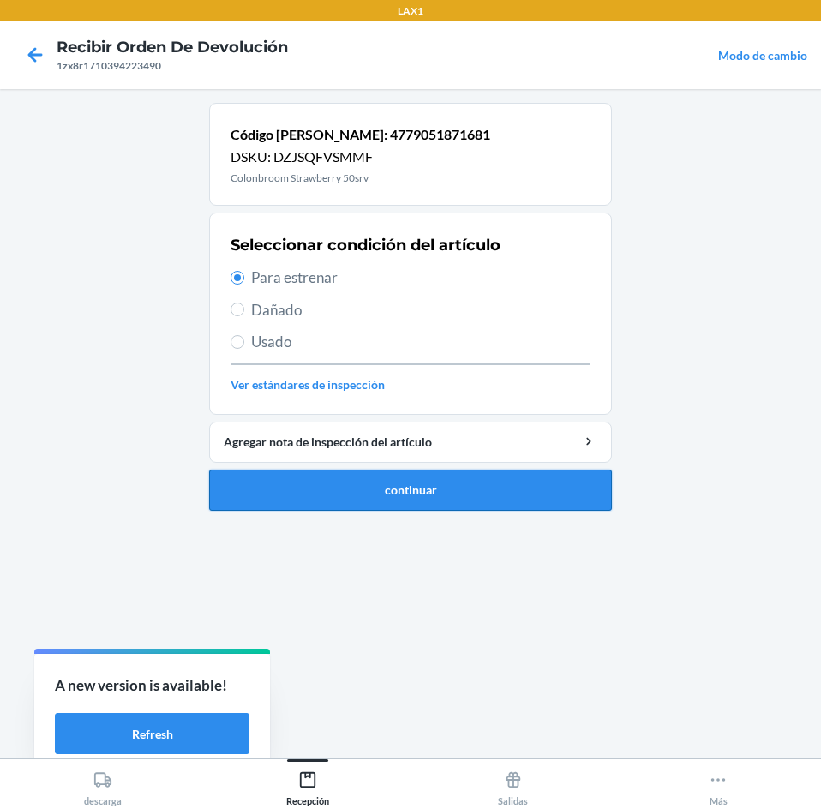
click at [458, 481] on button "continuar" at bounding box center [410, 489] width 403 height 41
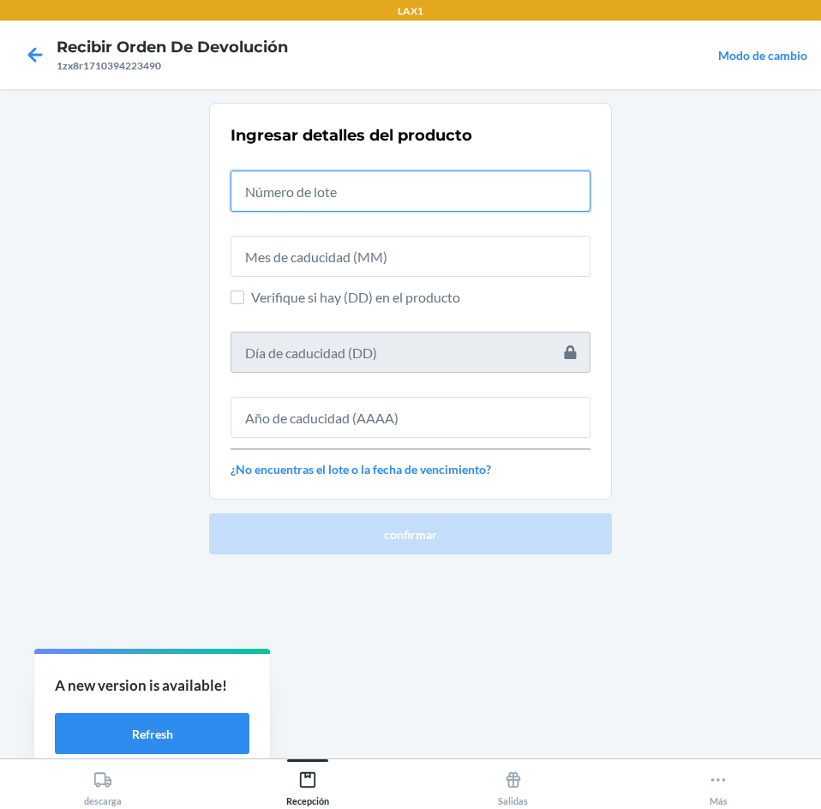
click at [489, 171] on input "text" at bounding box center [410, 190] width 360 height 41
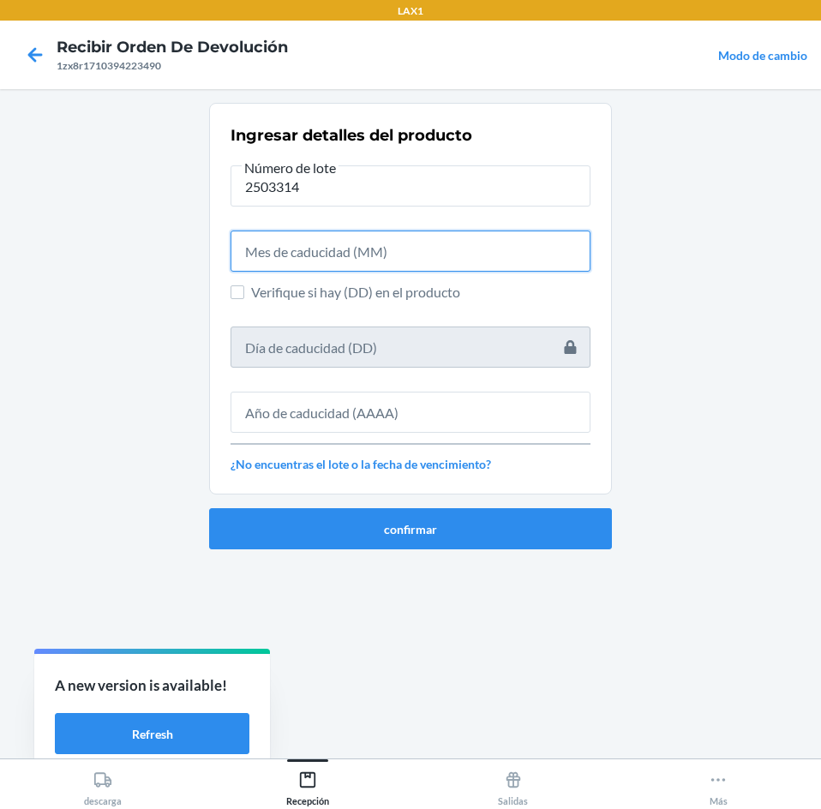
click at [487, 237] on input "text" at bounding box center [410, 250] width 360 height 41
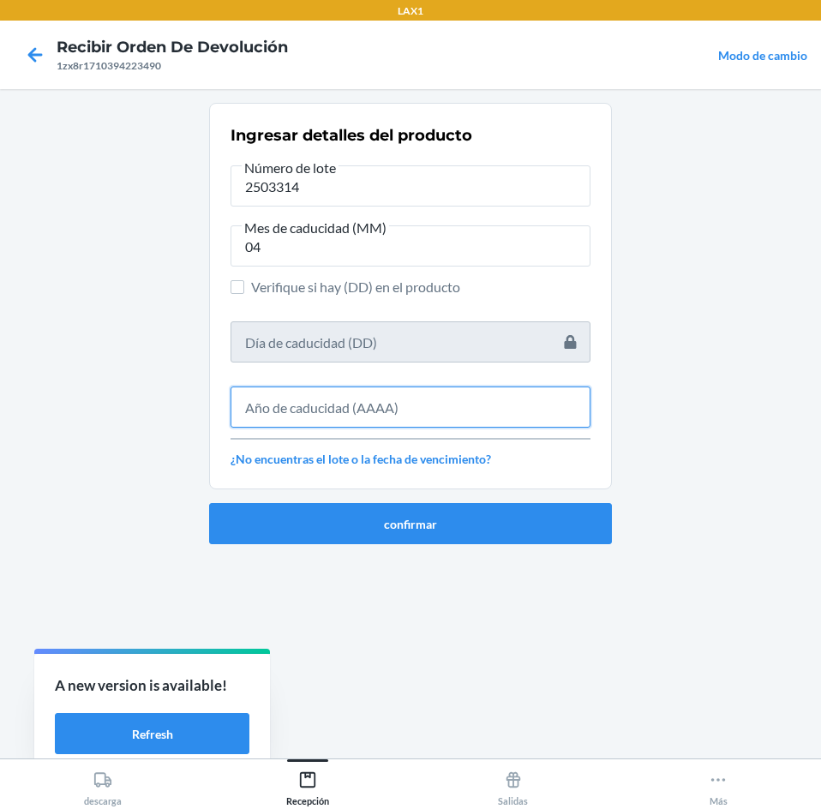
click at [468, 414] on input "text" at bounding box center [410, 406] width 360 height 41
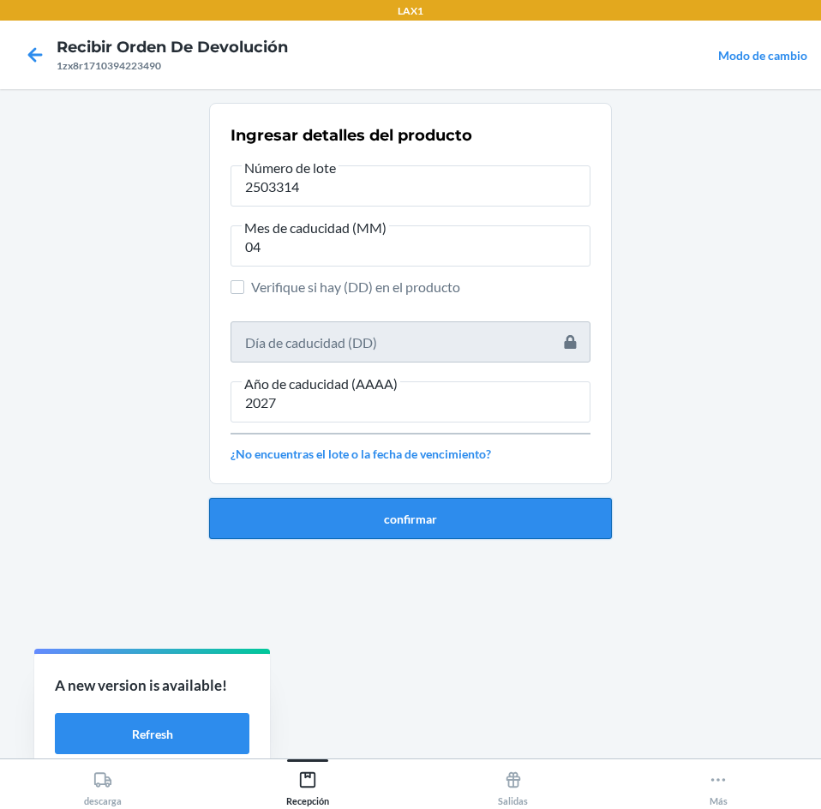
click at [449, 517] on button "confirmar" at bounding box center [410, 518] width 403 height 41
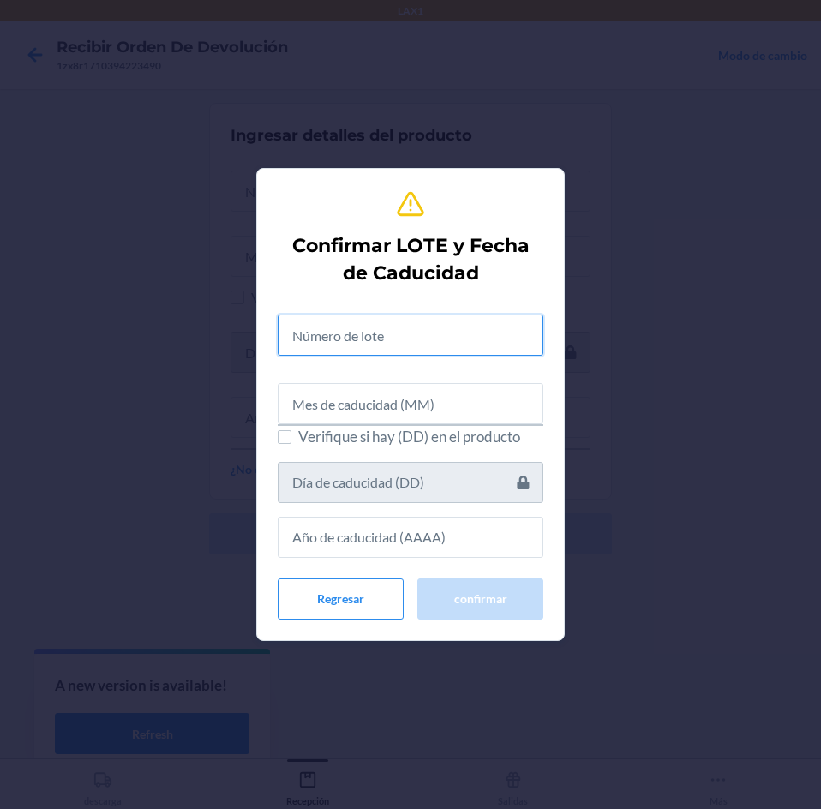
click at [457, 319] on input "text" at bounding box center [411, 334] width 266 height 41
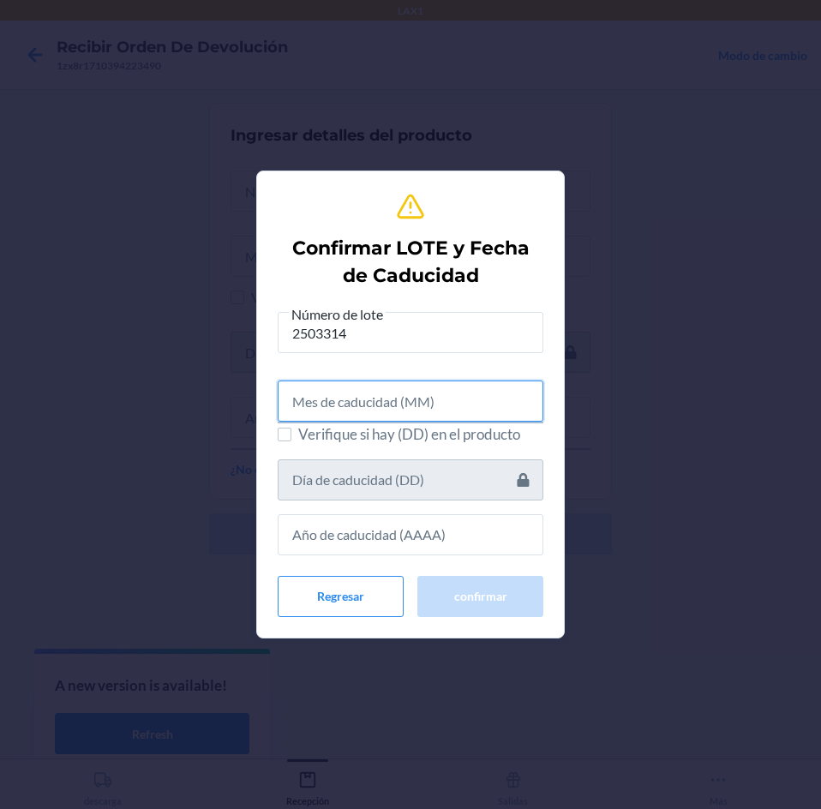
click at [410, 398] on input "text" at bounding box center [411, 400] width 266 height 41
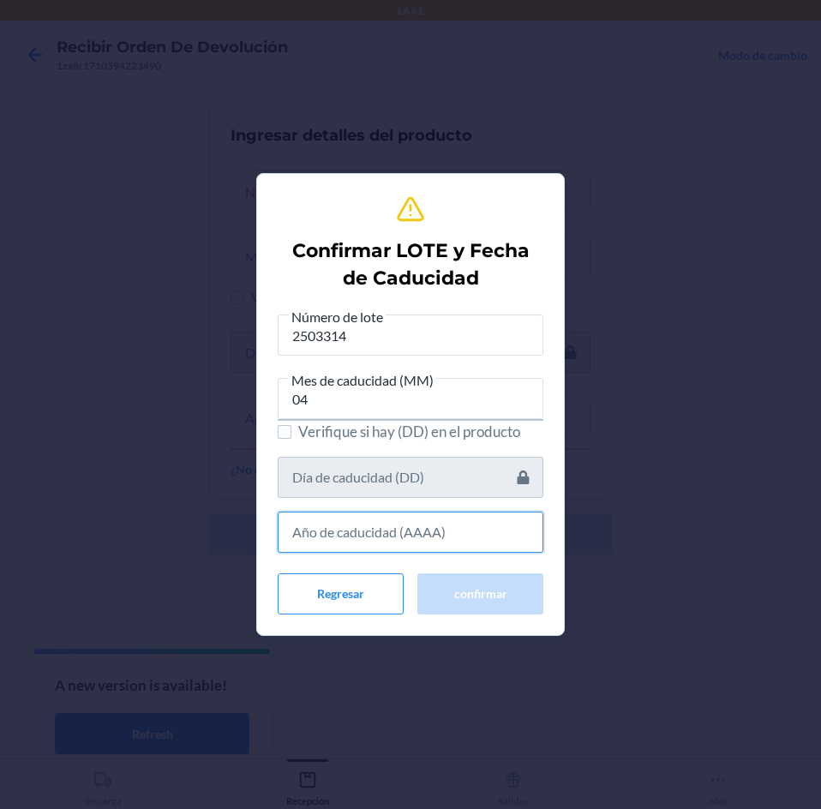
click at [402, 534] on input "text" at bounding box center [411, 531] width 266 height 41
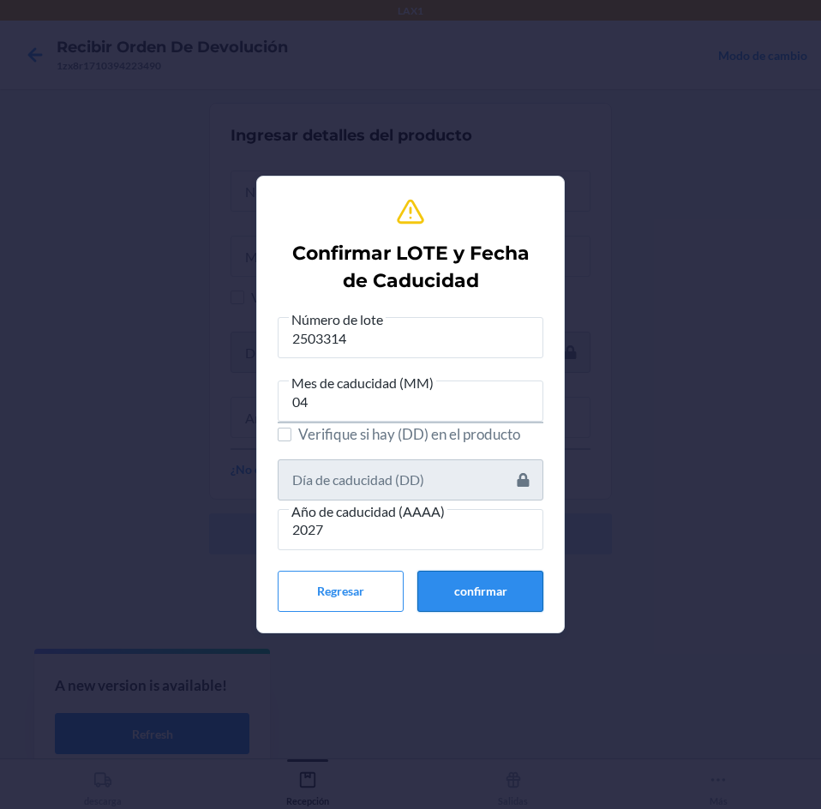
click at [440, 601] on button "confirmar" at bounding box center [480, 591] width 126 height 41
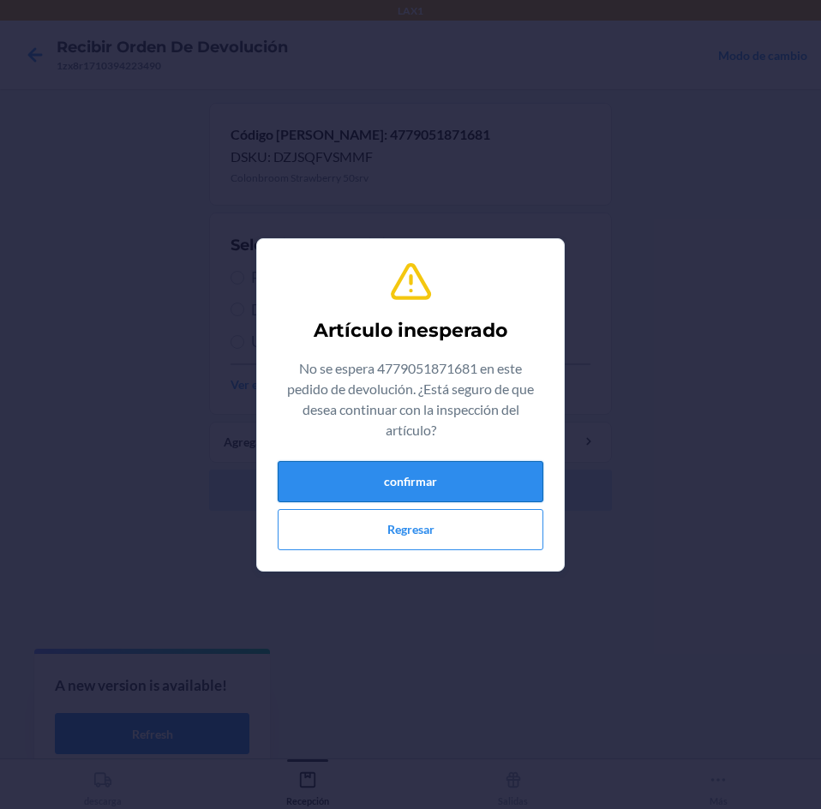
click at [466, 485] on button "confirmar" at bounding box center [411, 481] width 266 height 41
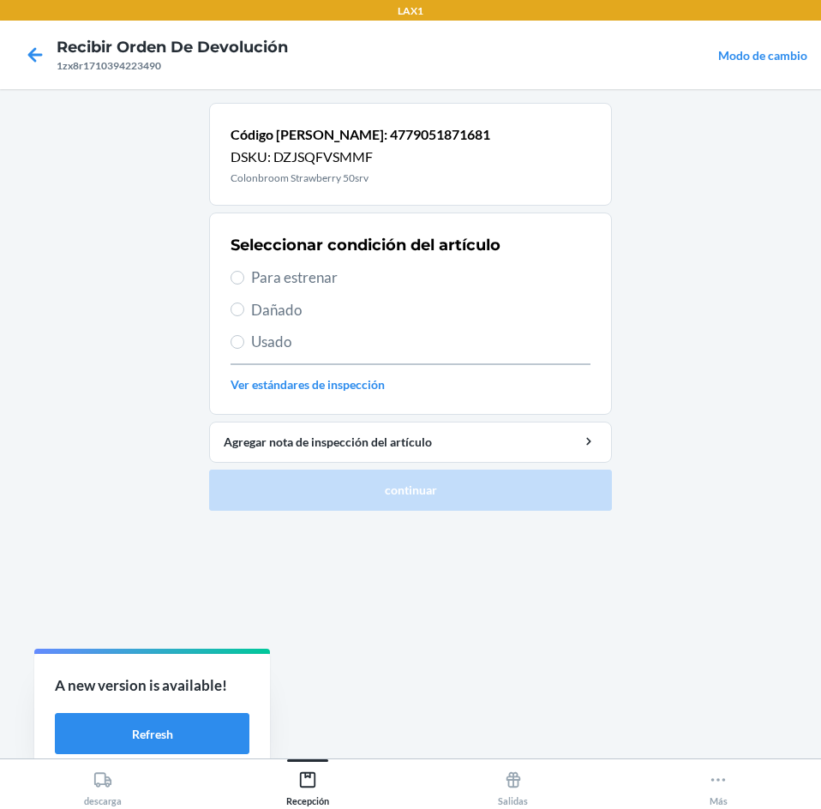
click at [390, 272] on span "Para estrenar" at bounding box center [420, 277] width 339 height 22
click at [244, 272] on input "Para estrenar" at bounding box center [237, 278] width 14 height 14
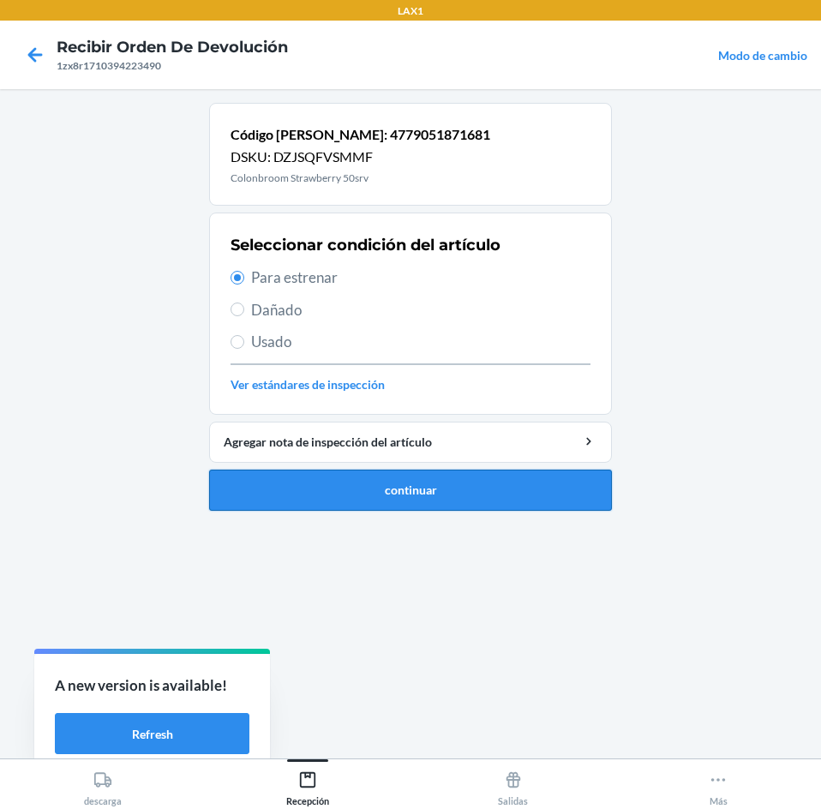
click at [461, 491] on button "continuar" at bounding box center [410, 489] width 403 height 41
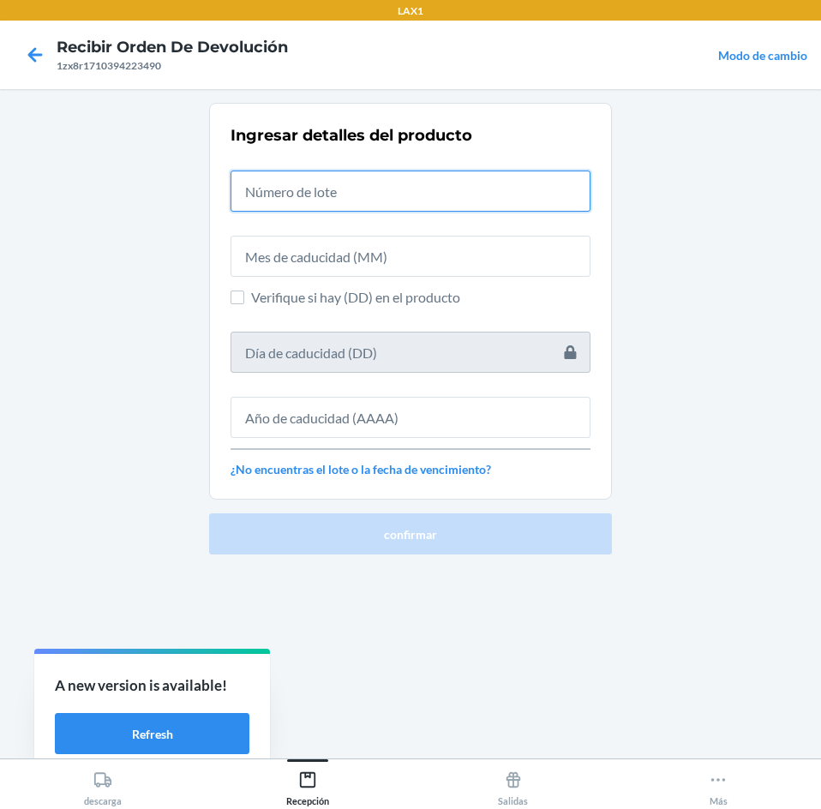
drag, startPoint x: 461, startPoint y: 492, endPoint x: 474, endPoint y: 204, distance: 288.1
click at [474, 204] on input "text" at bounding box center [410, 190] width 360 height 41
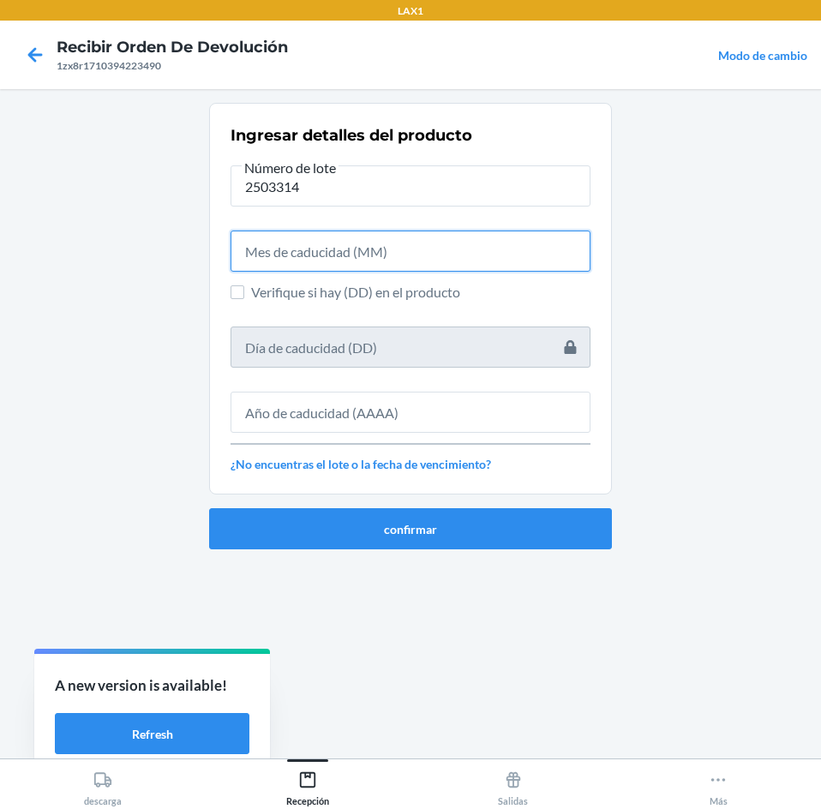
click at [473, 249] on input "text" at bounding box center [410, 250] width 360 height 41
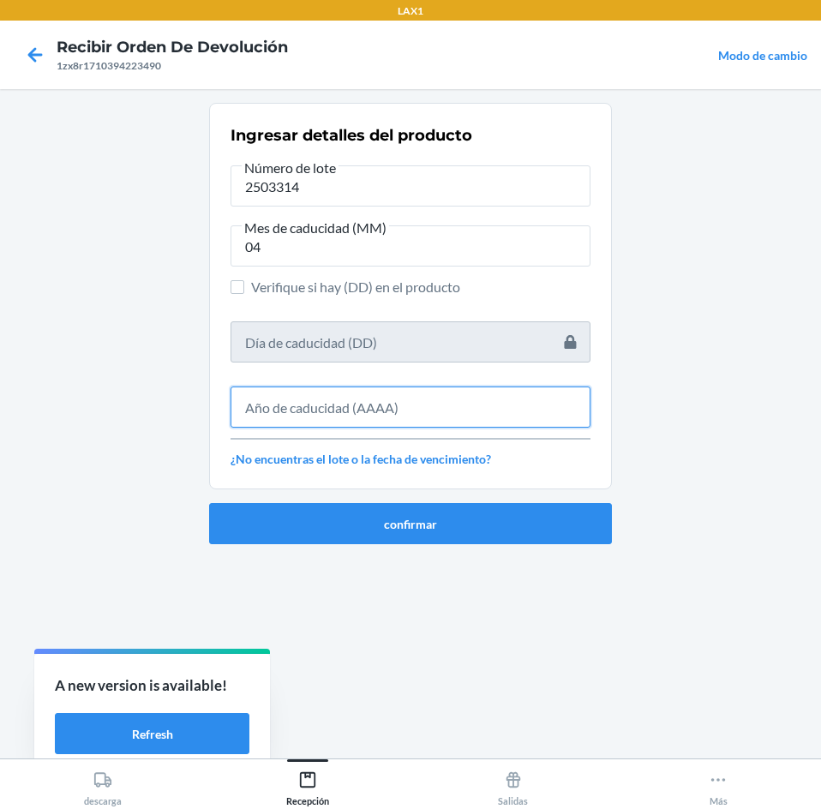
click at [425, 390] on input "text" at bounding box center [410, 406] width 360 height 41
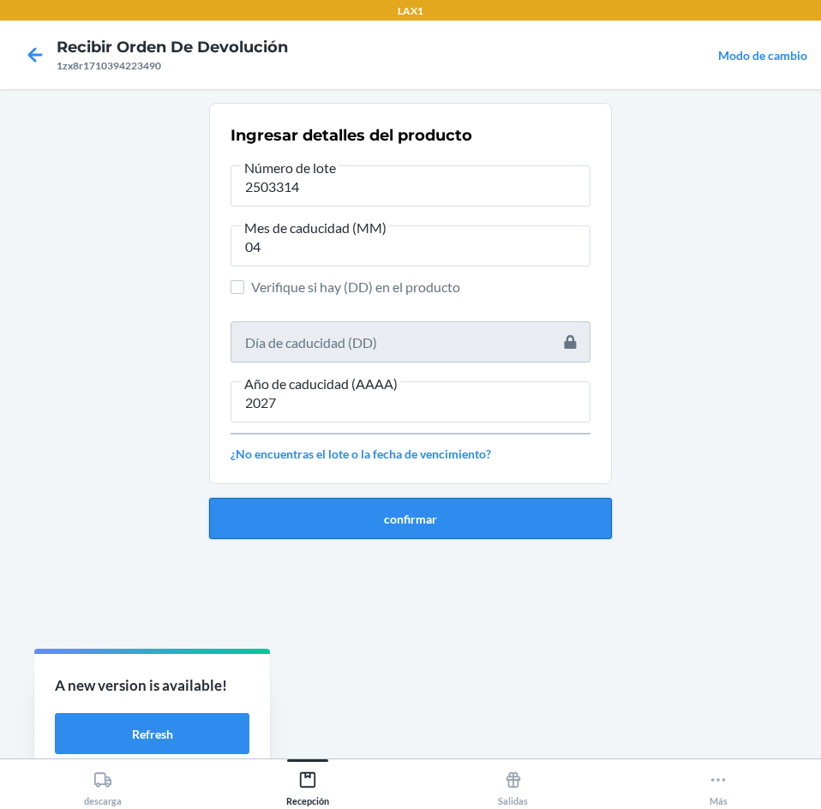
click at [418, 511] on button "confirmar" at bounding box center [410, 518] width 403 height 41
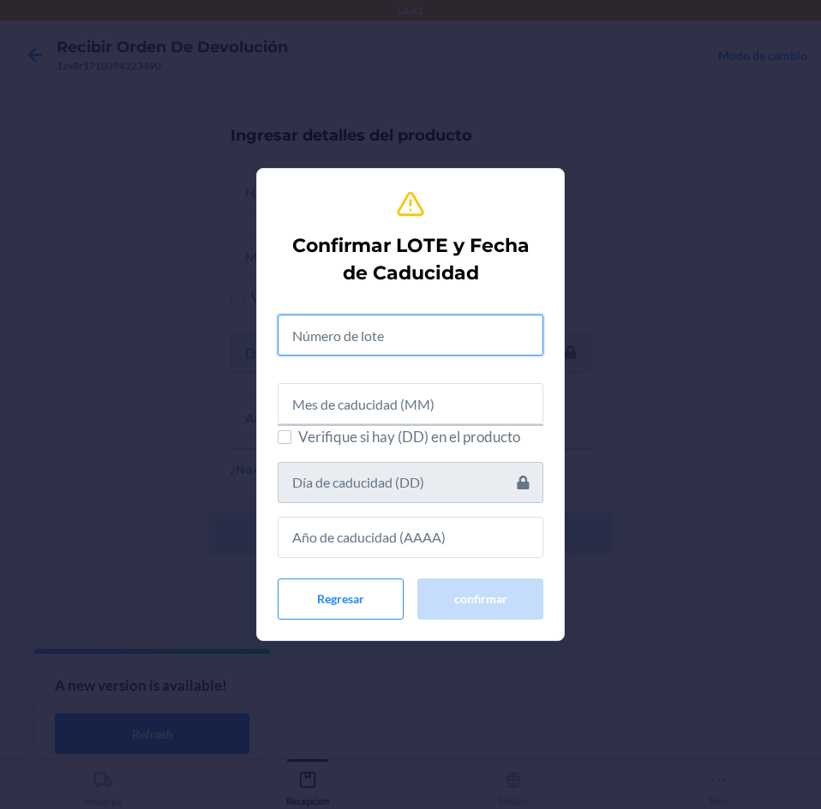
click at [460, 344] on input "text" at bounding box center [411, 334] width 266 height 41
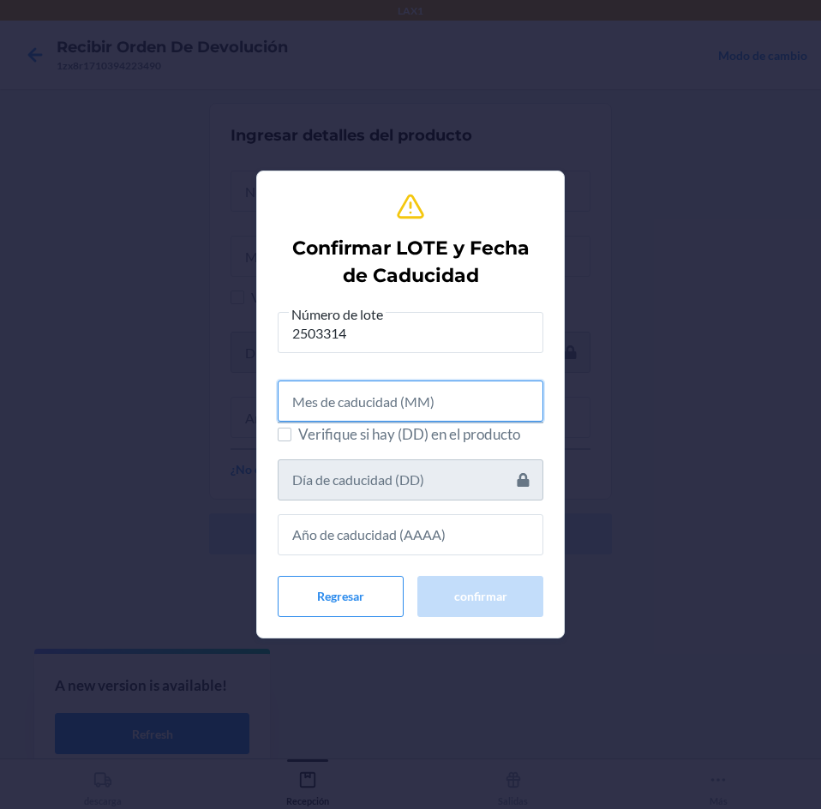
click at [433, 394] on input "text" at bounding box center [411, 400] width 266 height 41
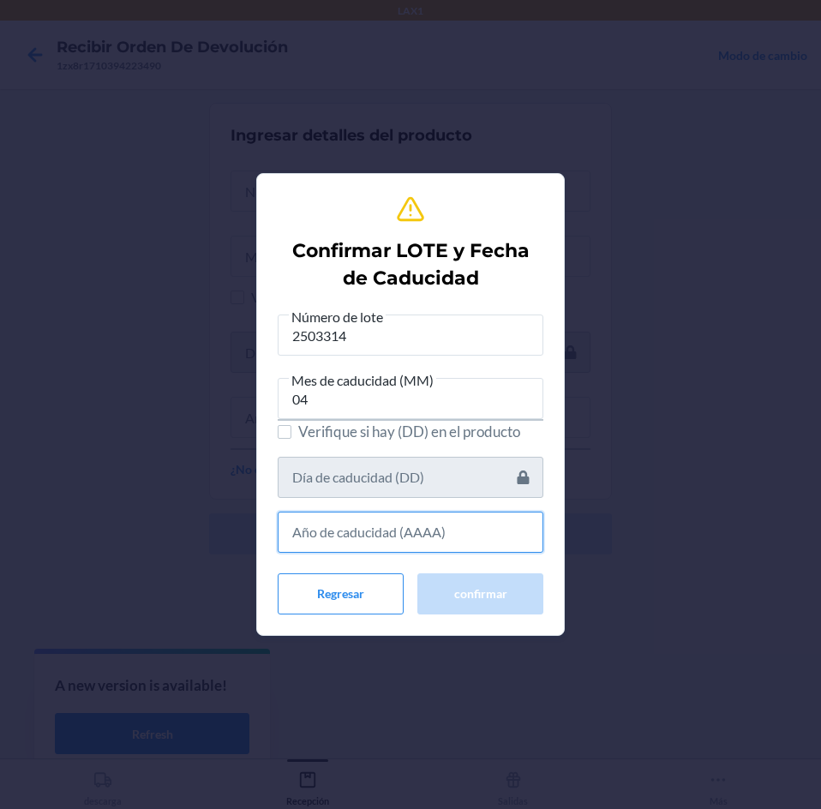
click at [461, 538] on input "text" at bounding box center [411, 531] width 266 height 41
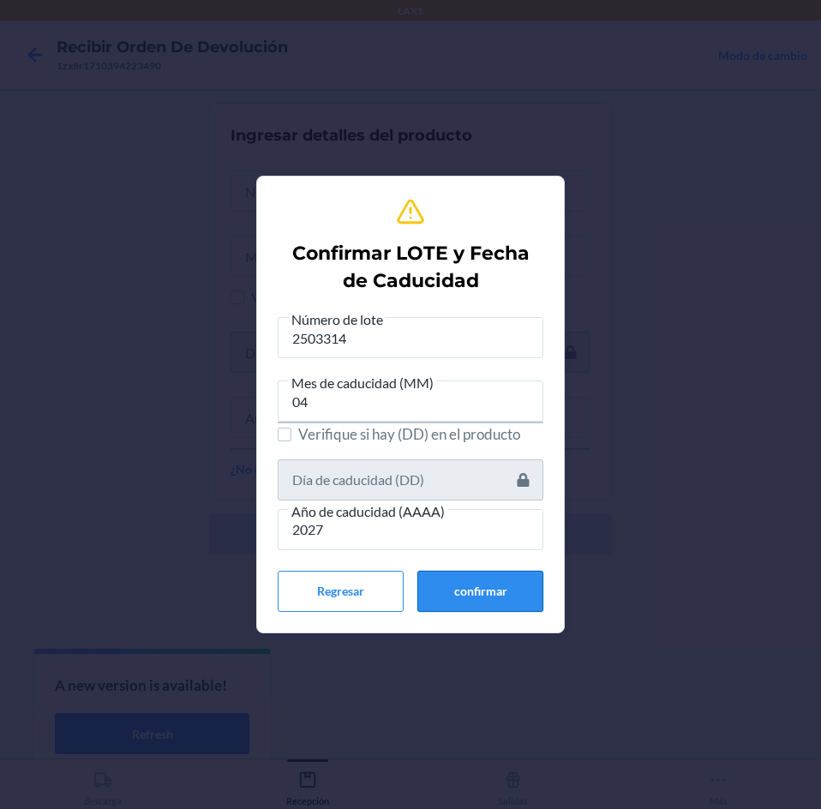
click at [455, 589] on button "confirmar" at bounding box center [480, 591] width 126 height 41
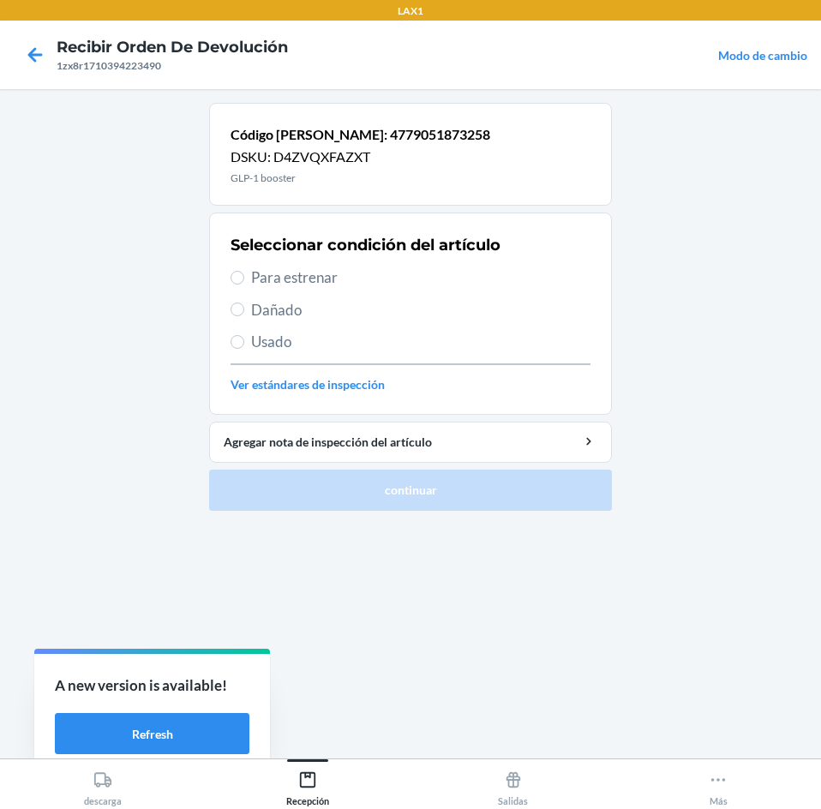
click at [405, 272] on span "Para estrenar" at bounding box center [420, 277] width 339 height 22
click at [244, 272] on input "Para estrenar" at bounding box center [237, 278] width 14 height 14
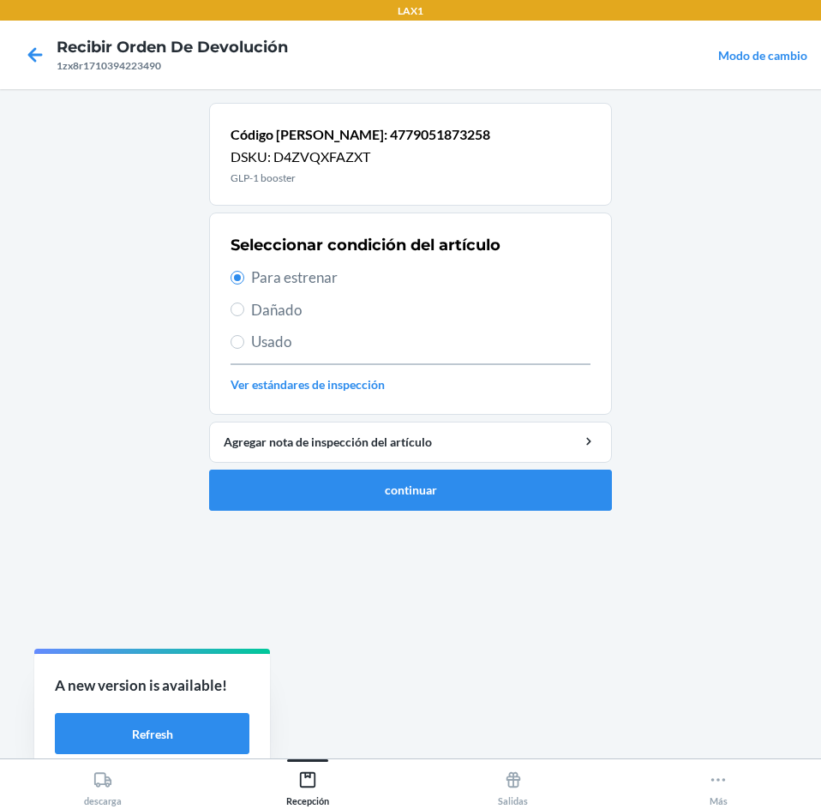
click at [463, 511] on ol "Código [PERSON_NAME]: 4779051873258 DSKU: D4ZVQXFAZXT [MEDICAL_DATA] booster Se…" at bounding box center [410, 313] width 403 height 421
click at [463, 506] on button "continuar" at bounding box center [410, 489] width 403 height 41
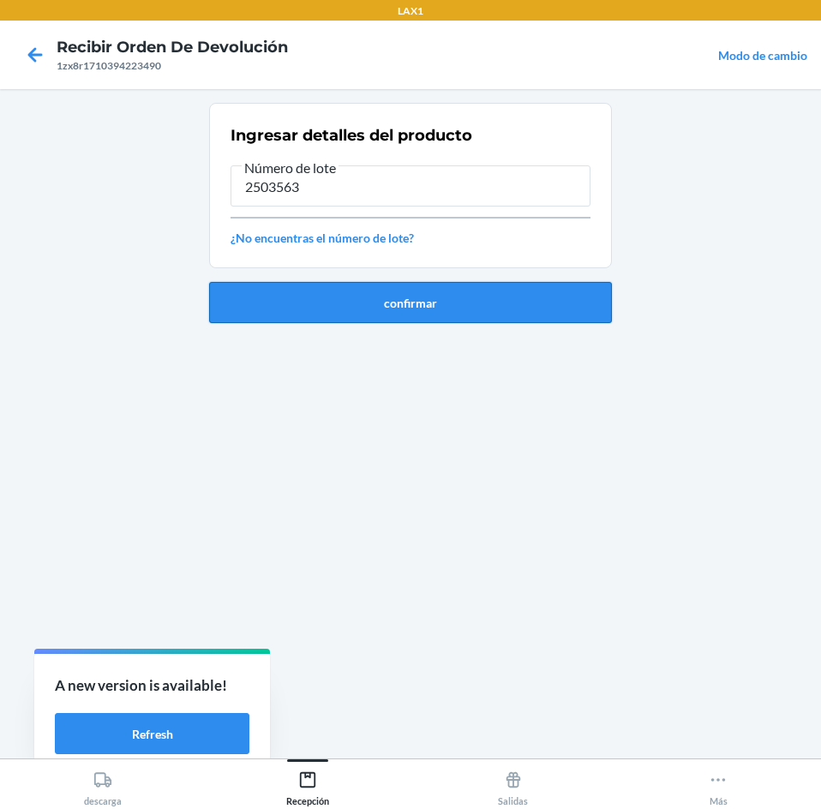
click at [502, 298] on button "confirmar" at bounding box center [410, 302] width 403 height 41
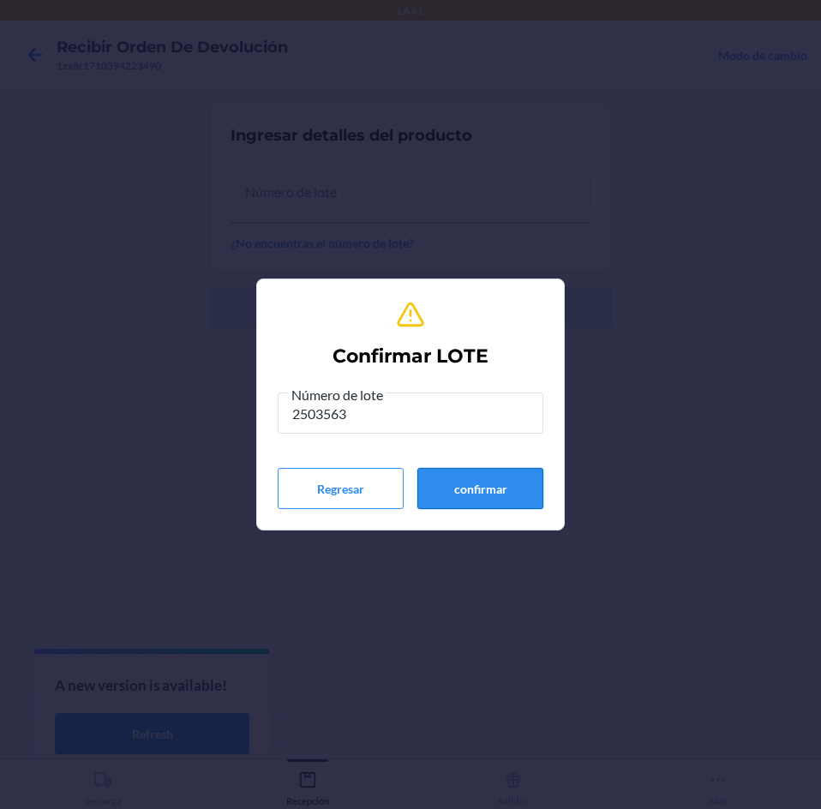
click at [472, 477] on button "confirmar" at bounding box center [480, 488] width 126 height 41
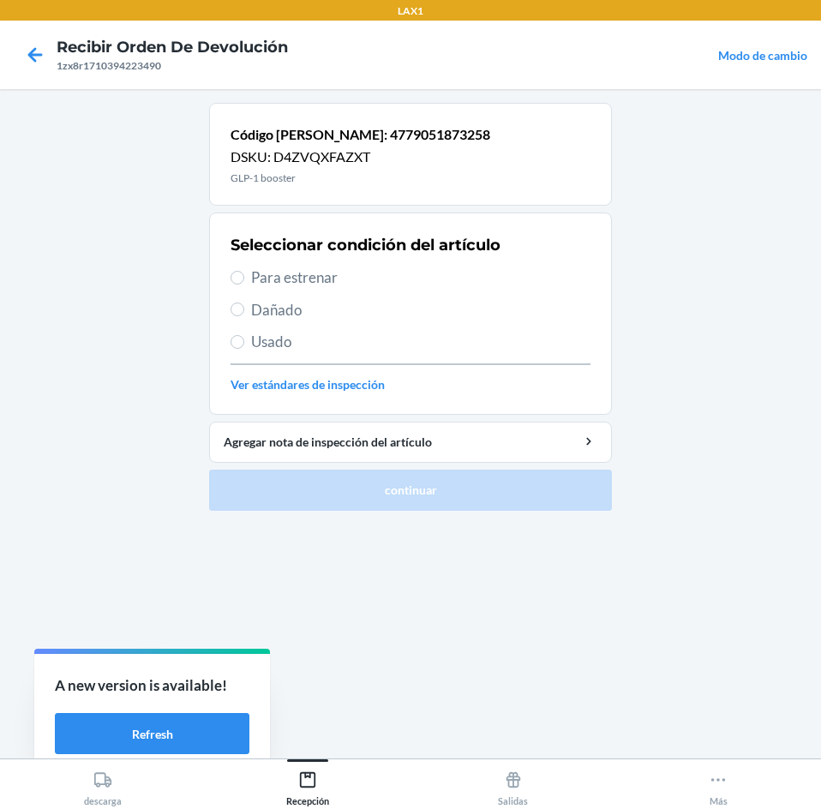
click at [399, 275] on span "Para estrenar" at bounding box center [420, 277] width 339 height 22
click at [244, 275] on input "Para estrenar" at bounding box center [237, 278] width 14 height 14
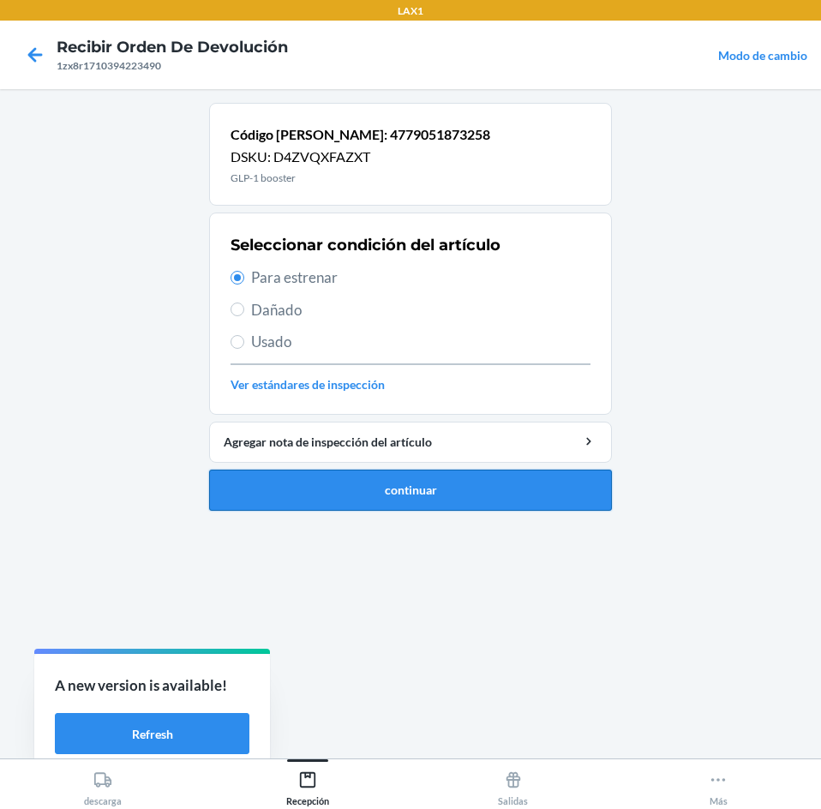
click at [408, 475] on button "continuar" at bounding box center [410, 489] width 403 height 41
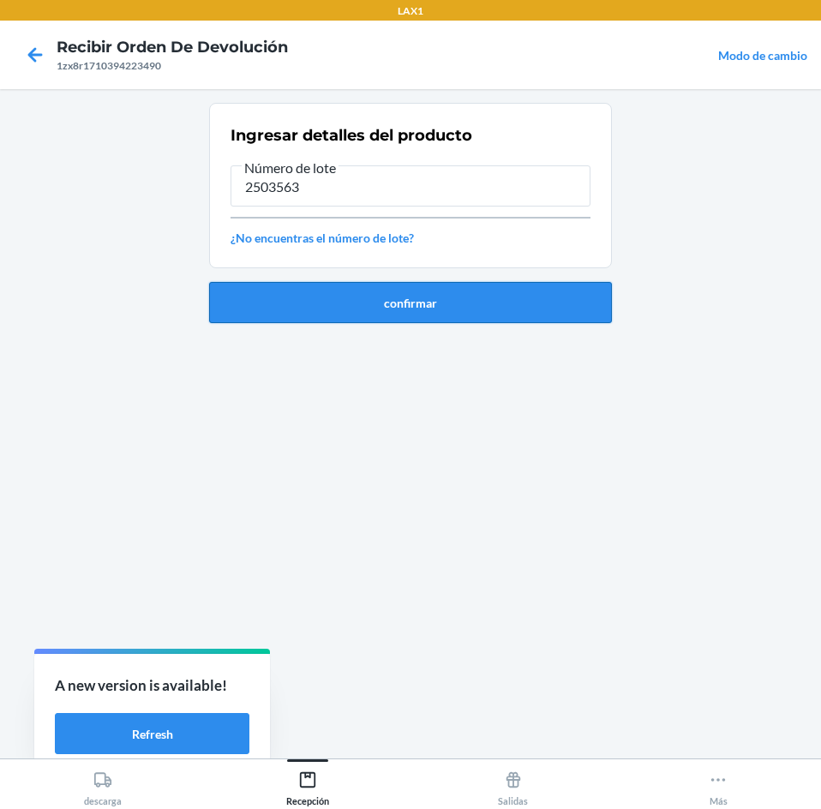
click at [439, 316] on button "confirmar" at bounding box center [410, 302] width 403 height 41
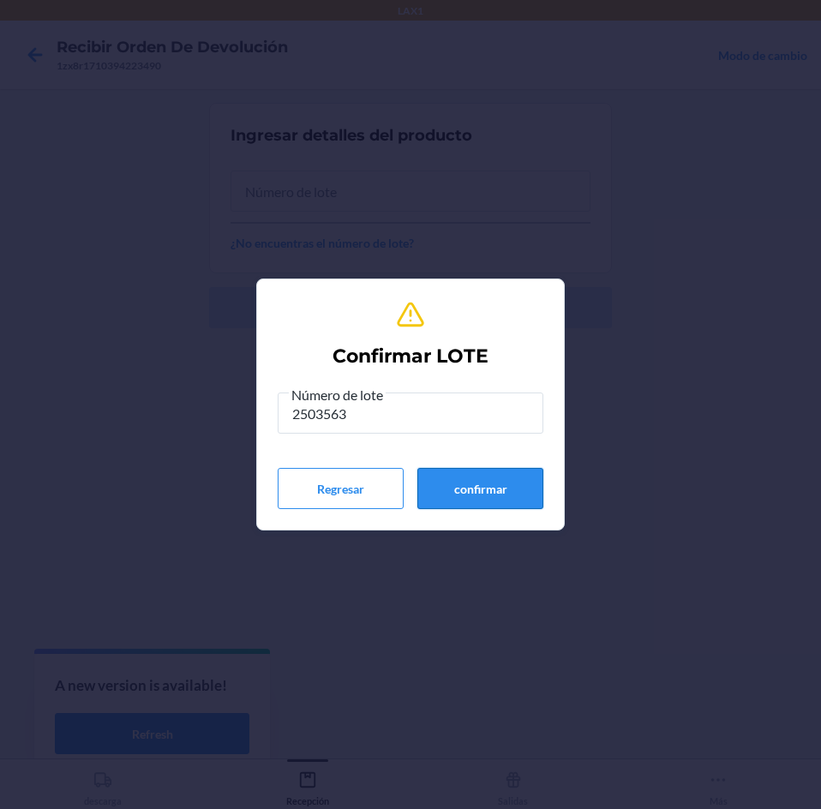
click at [467, 481] on button "confirmar" at bounding box center [480, 488] width 126 height 41
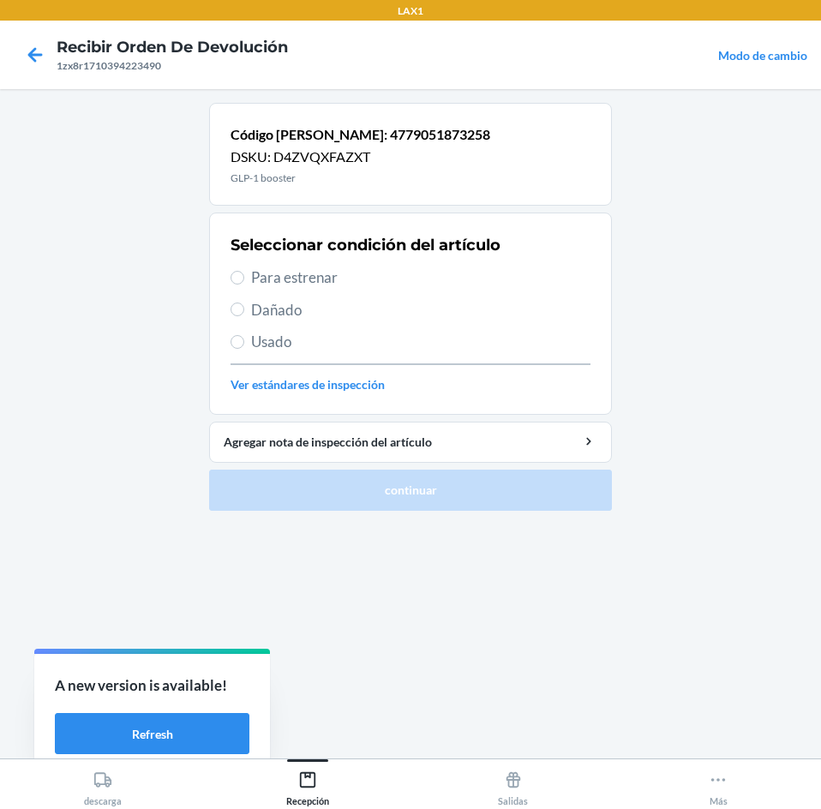
click at [440, 276] on span "Para estrenar" at bounding box center [420, 277] width 339 height 22
click at [244, 276] on input "Para estrenar" at bounding box center [237, 278] width 14 height 14
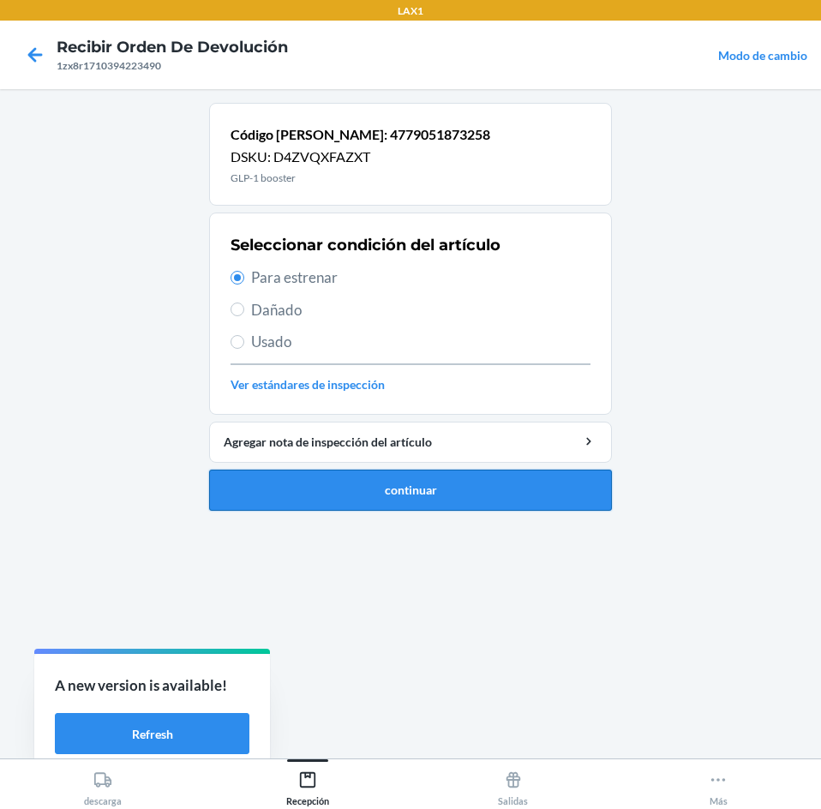
click at [473, 475] on button "continuar" at bounding box center [410, 489] width 403 height 41
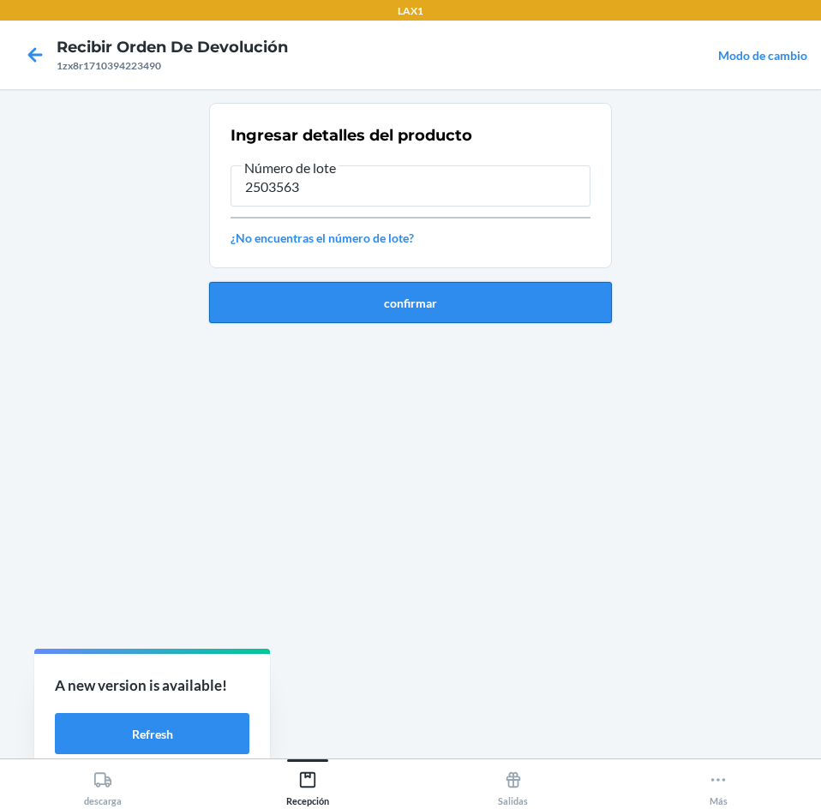
click at [472, 306] on button "confirmar" at bounding box center [410, 302] width 403 height 41
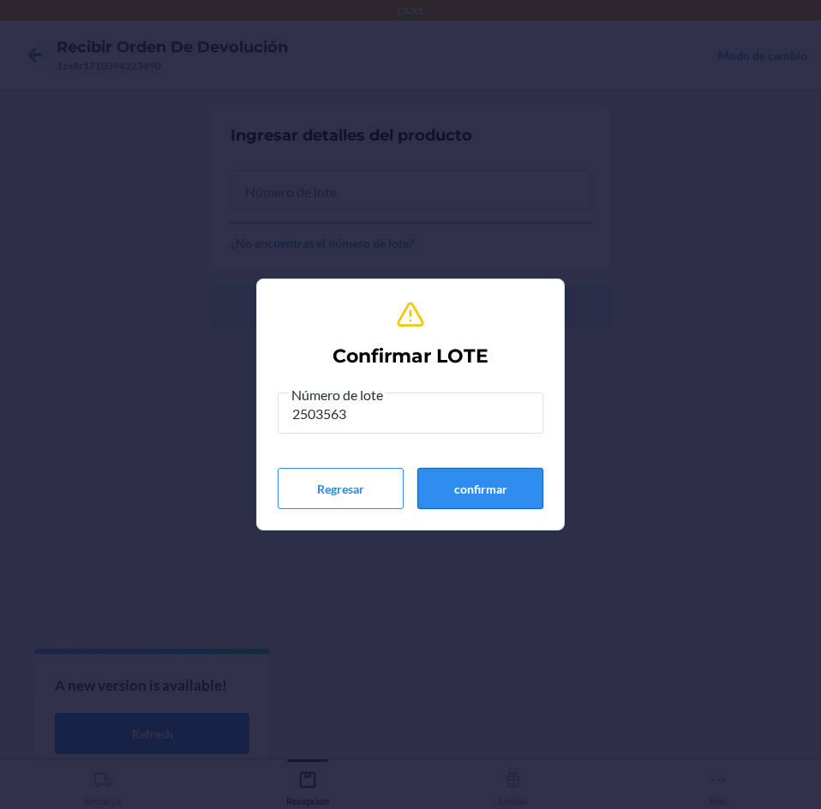
click at [457, 469] on div "Número de lote 2503563 Regresar confirmar" at bounding box center [411, 446] width 266 height 125
click at [457, 469] on button "confirmar" at bounding box center [480, 488] width 126 height 41
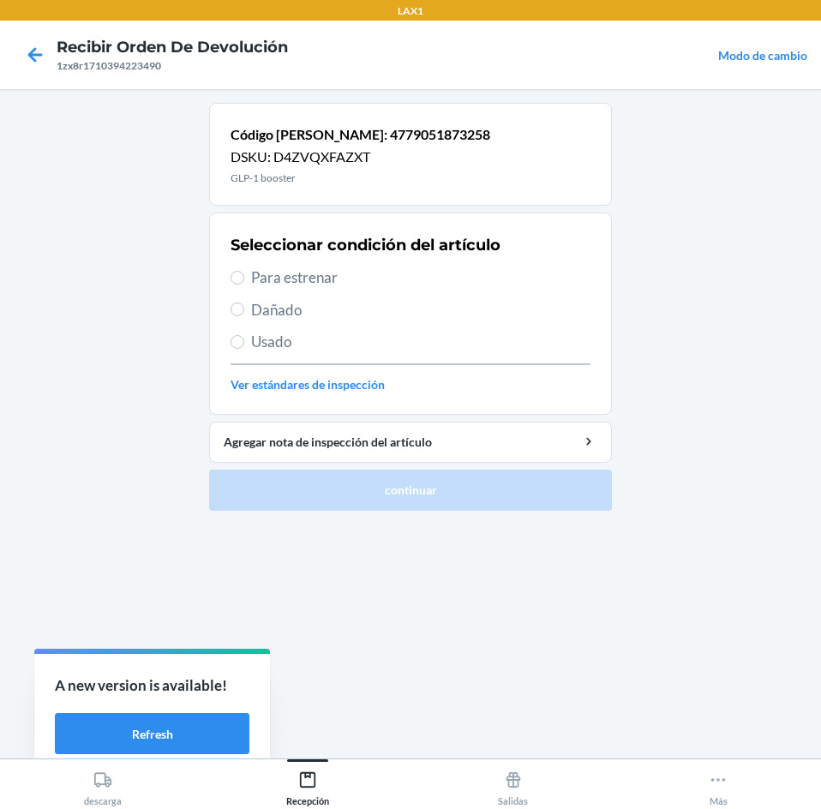
click at [373, 276] on span "Para estrenar" at bounding box center [420, 277] width 339 height 22
click at [244, 276] on input "Para estrenar" at bounding box center [237, 278] width 14 height 14
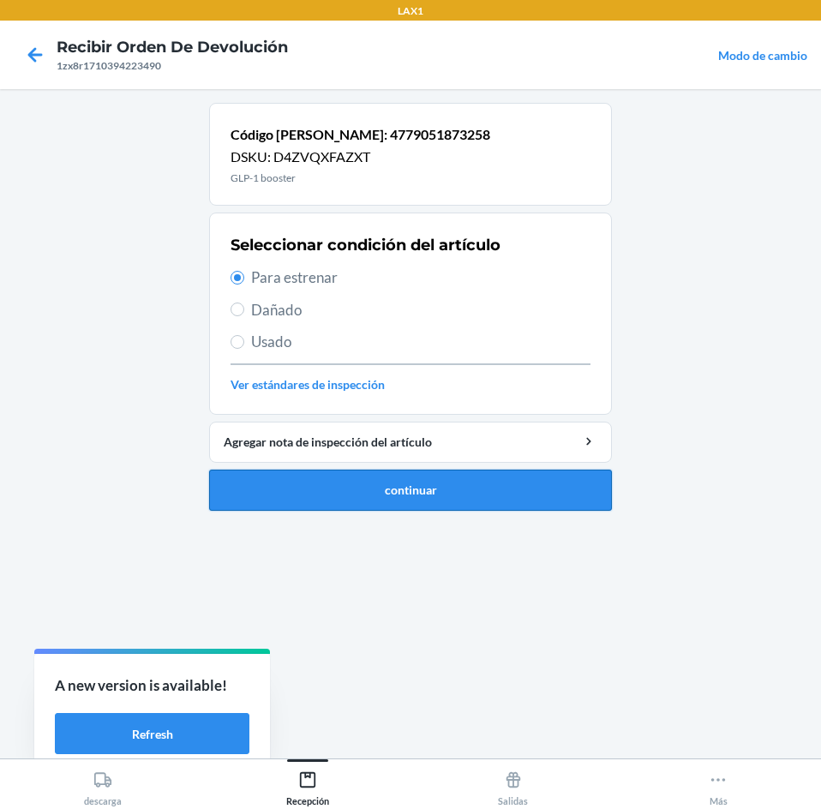
click at [380, 499] on button "continuar" at bounding box center [410, 489] width 403 height 41
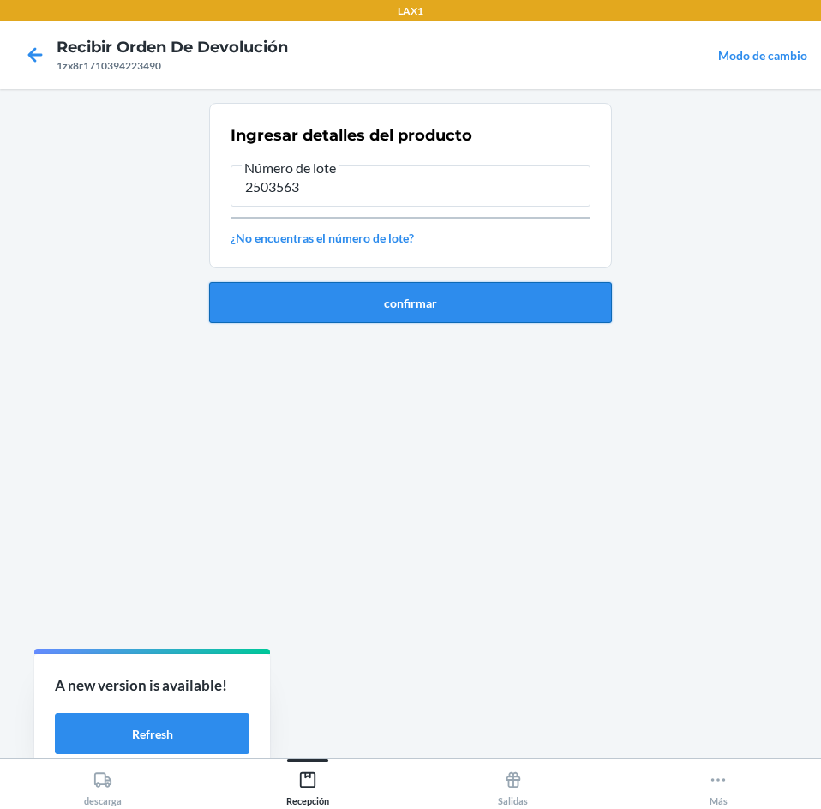
click at [486, 310] on button "confirmar" at bounding box center [410, 302] width 403 height 41
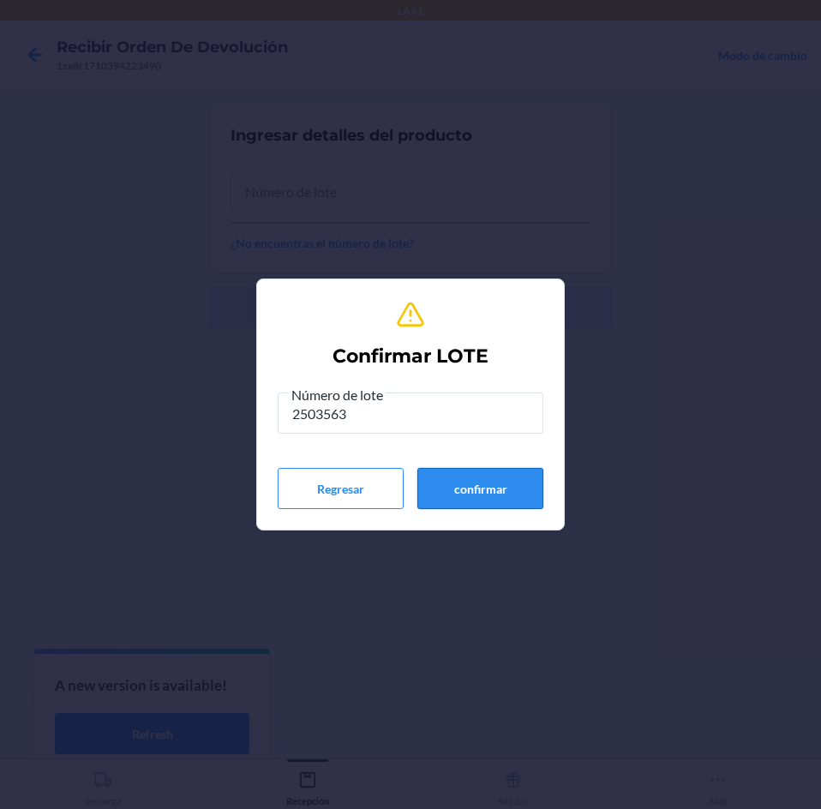
click at [491, 489] on button "confirmar" at bounding box center [480, 488] width 126 height 41
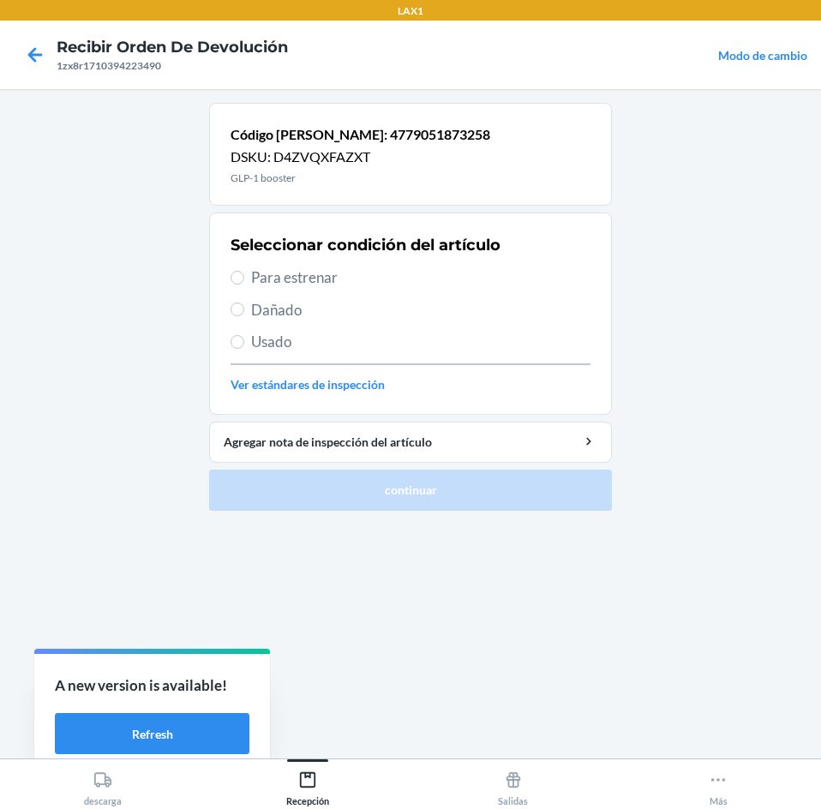
drag, startPoint x: 404, startPoint y: 272, endPoint x: 440, endPoint y: 324, distance: 63.4
click at [410, 278] on span "Para estrenar" at bounding box center [420, 277] width 339 height 22
click at [244, 278] on input "Para estrenar" at bounding box center [237, 278] width 14 height 14
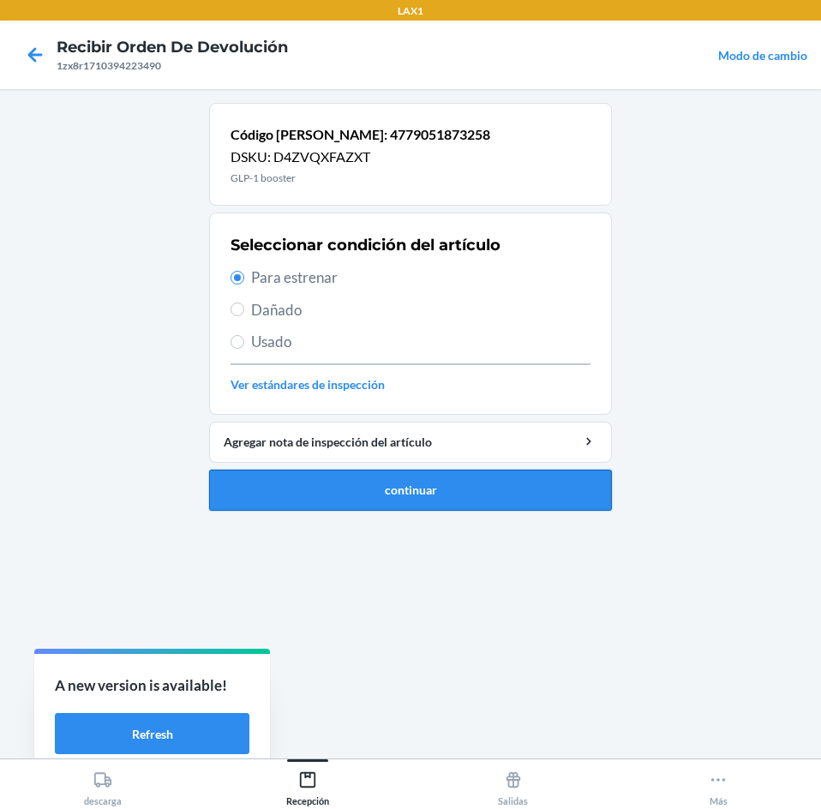
click at [474, 506] on button "continuar" at bounding box center [410, 489] width 403 height 41
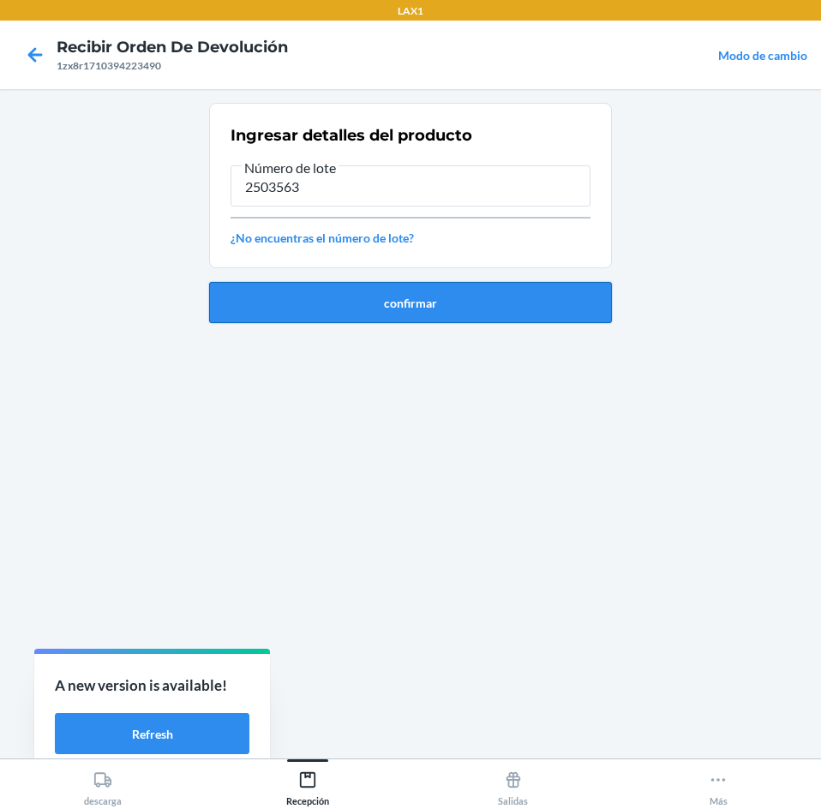
click at [477, 314] on button "confirmar" at bounding box center [410, 302] width 403 height 41
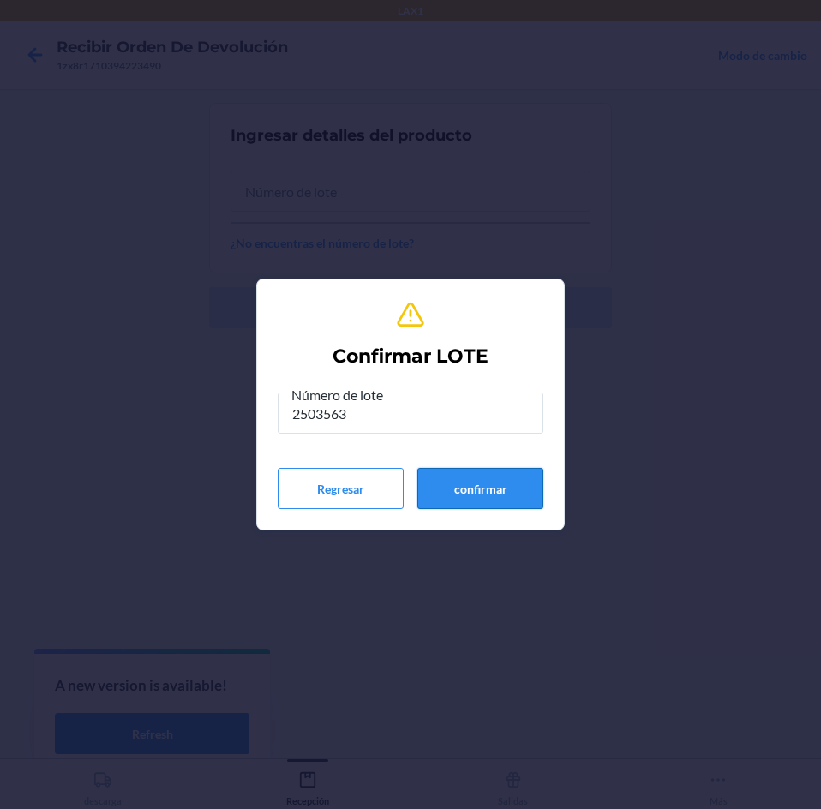
click at [467, 493] on button "confirmar" at bounding box center [480, 488] width 126 height 41
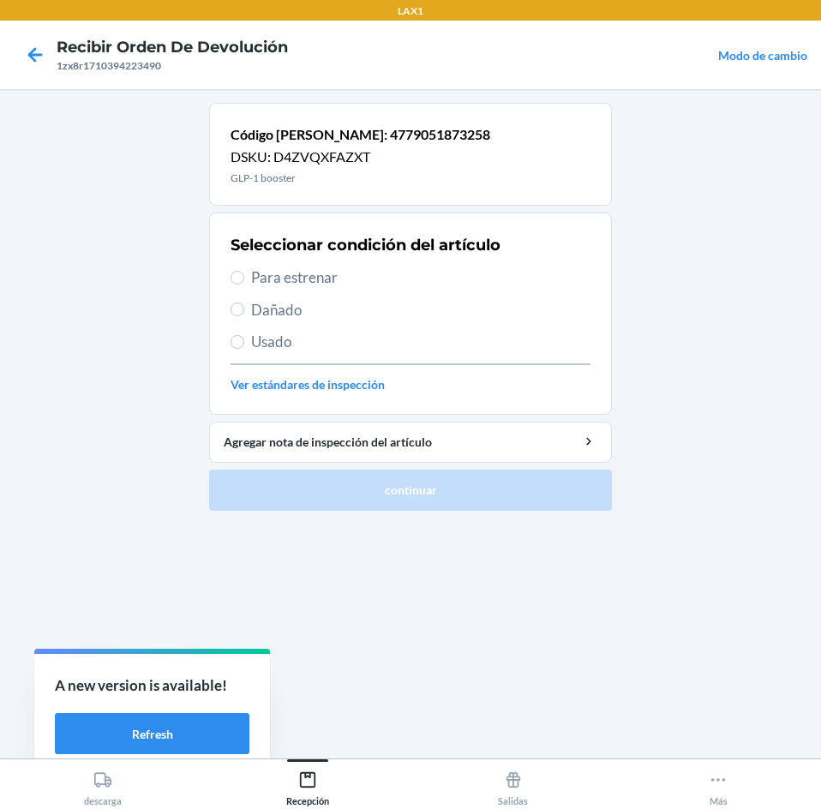
click at [465, 281] on span "Para estrenar" at bounding box center [420, 277] width 339 height 22
click at [244, 281] on input "Para estrenar" at bounding box center [237, 278] width 14 height 14
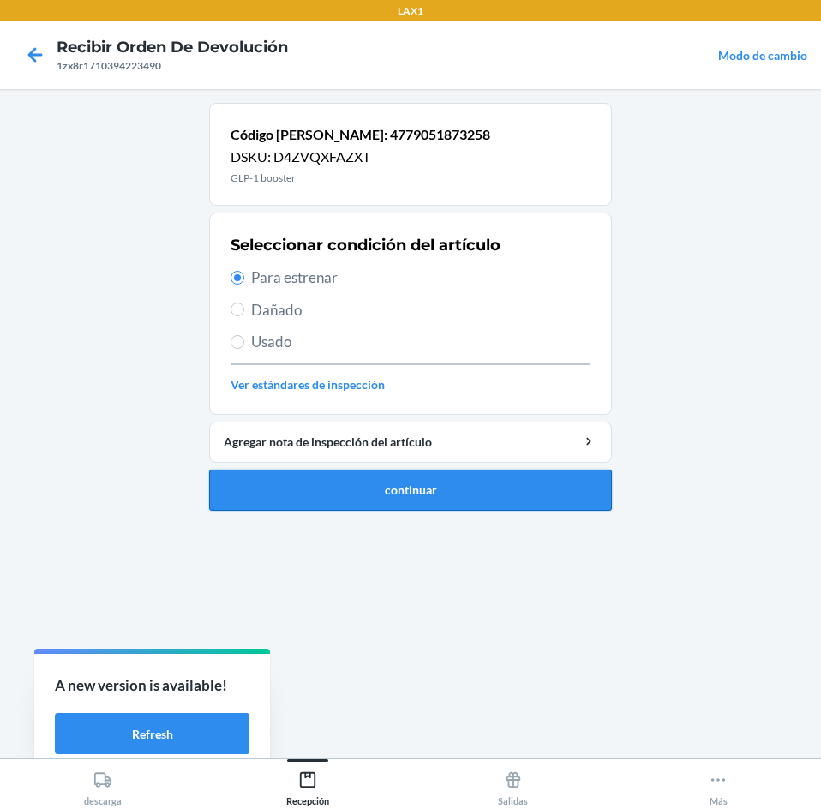
click at [506, 477] on button "continuar" at bounding box center [410, 489] width 403 height 41
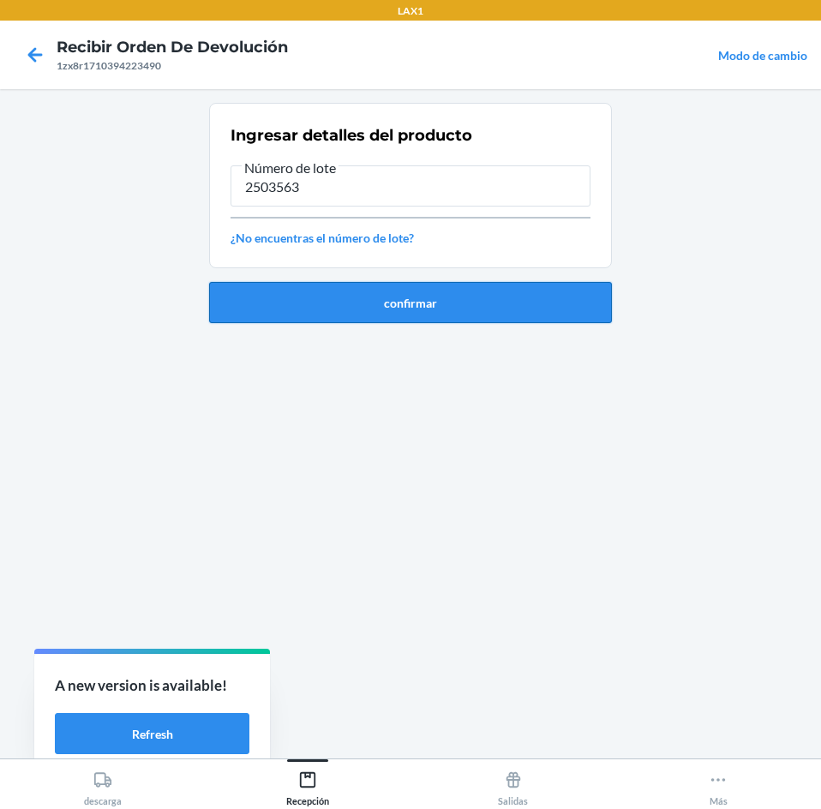
click at [475, 302] on button "confirmar" at bounding box center [410, 302] width 403 height 41
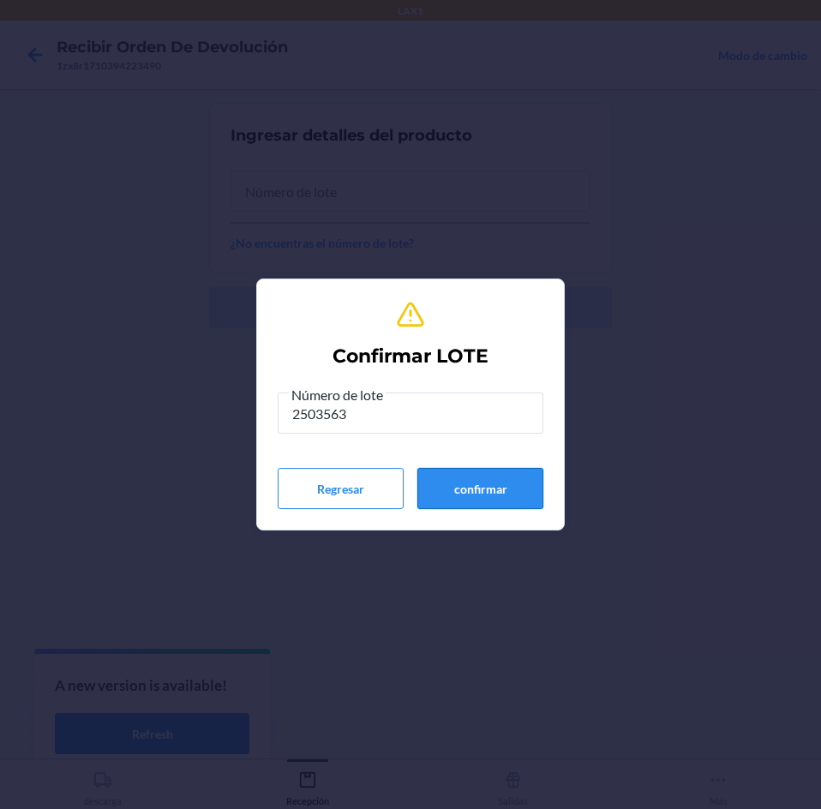
click at [447, 481] on button "confirmar" at bounding box center [480, 488] width 126 height 41
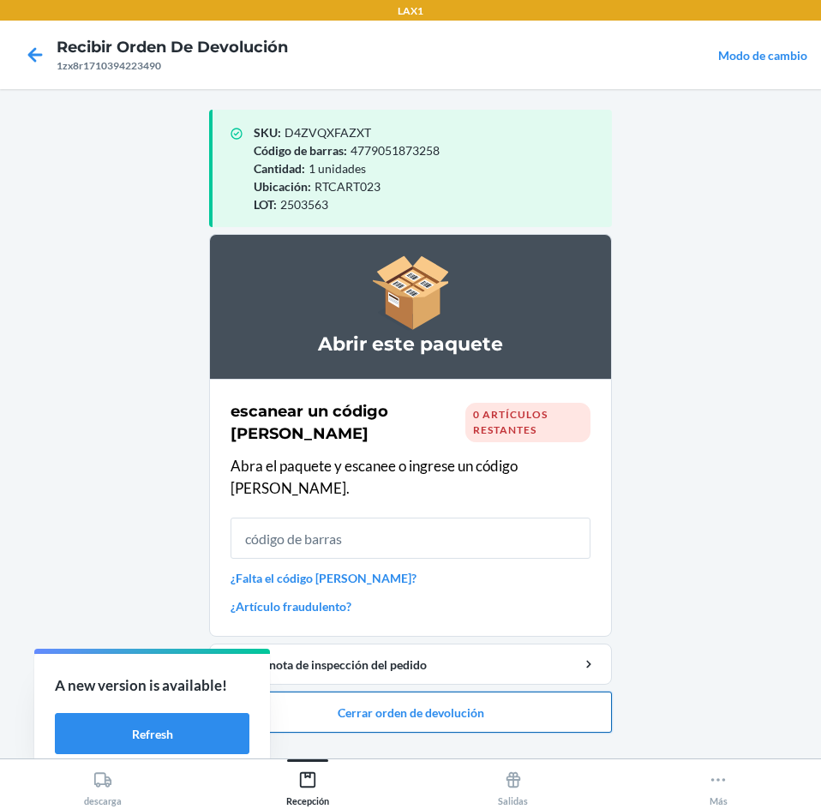
click at [463, 691] on button "Cerrar orden de devolución" at bounding box center [410, 711] width 403 height 41
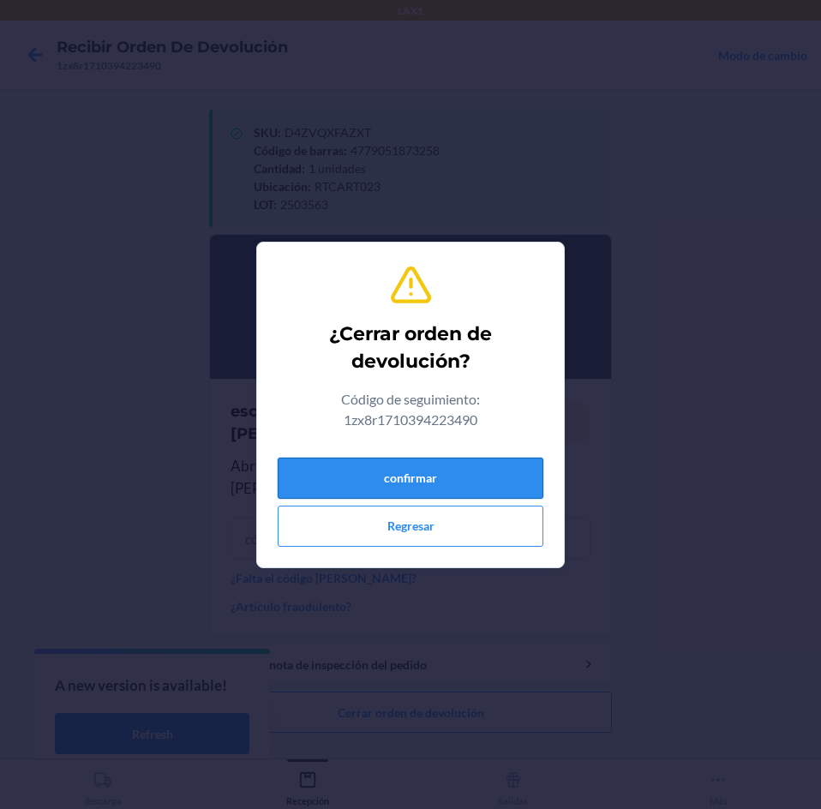
click at [475, 481] on button "confirmar" at bounding box center [411, 477] width 266 height 41
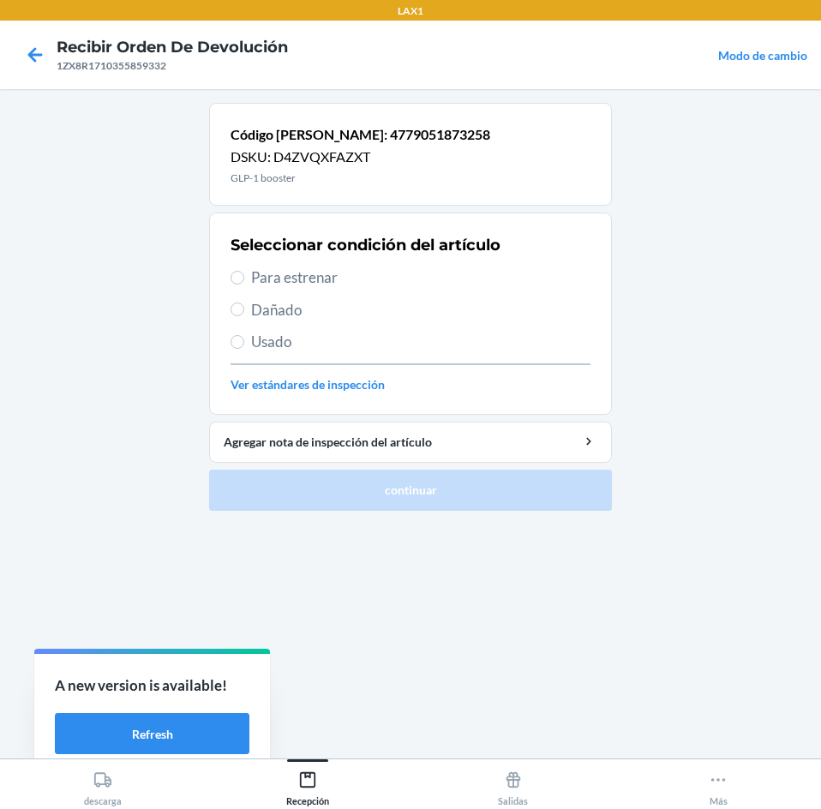
click at [414, 277] on span "Para estrenar" at bounding box center [420, 277] width 339 height 22
click at [244, 277] on input "Para estrenar" at bounding box center [237, 278] width 14 height 14
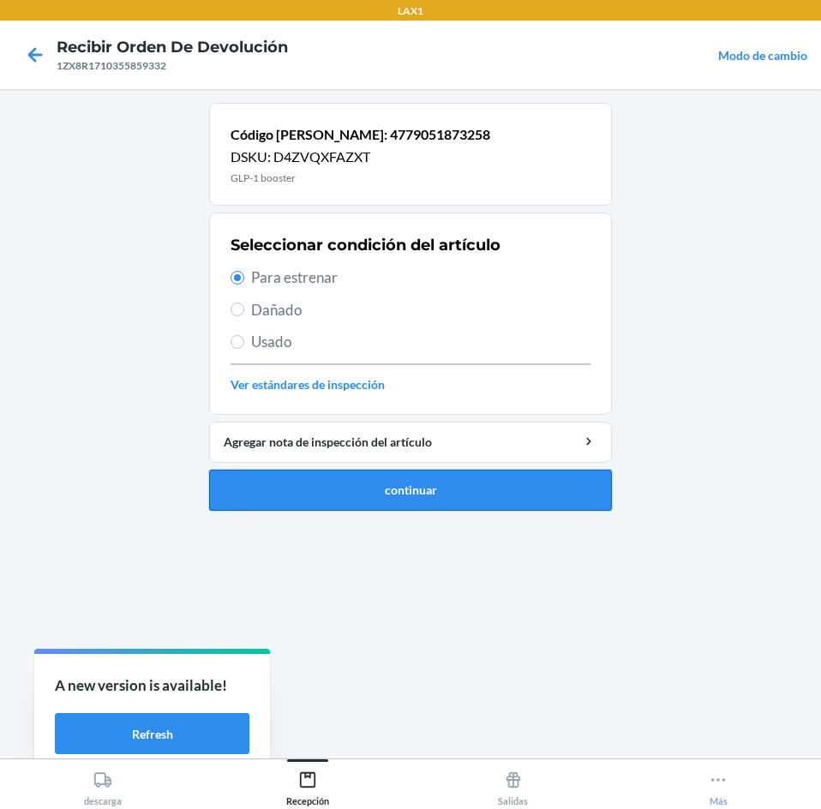
click at [437, 504] on button "continuar" at bounding box center [410, 489] width 403 height 41
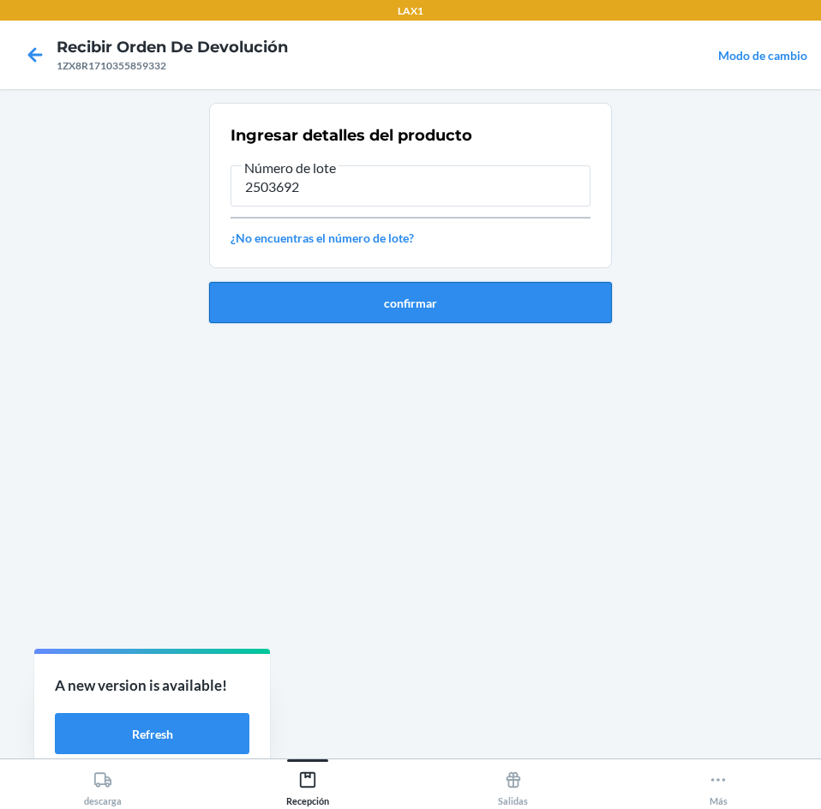
click at [410, 302] on button "confirmar" at bounding box center [410, 302] width 403 height 41
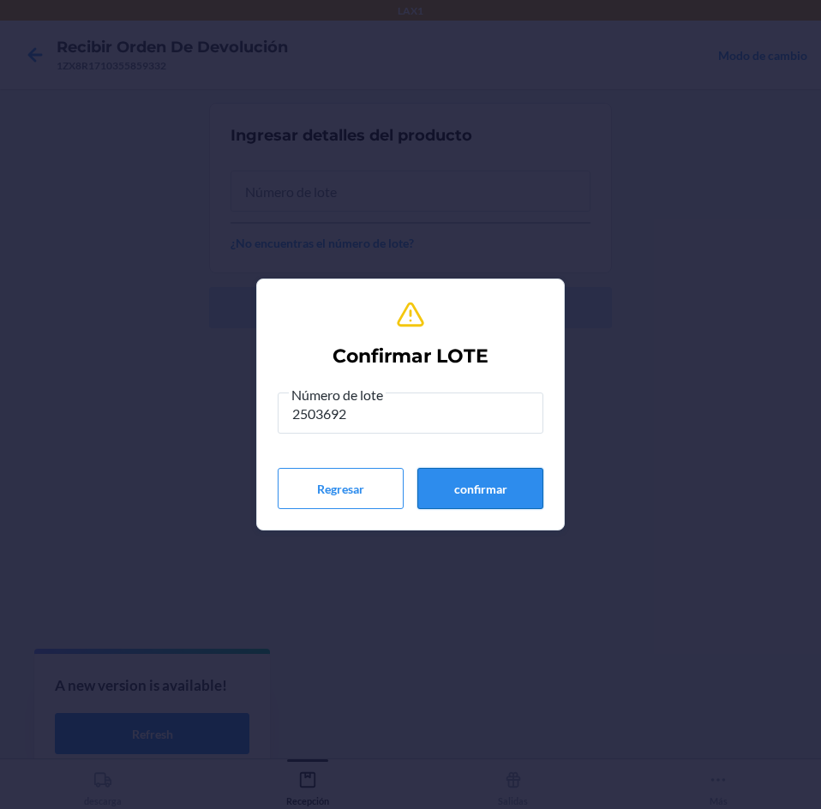
click at [463, 486] on button "confirmar" at bounding box center [480, 488] width 126 height 41
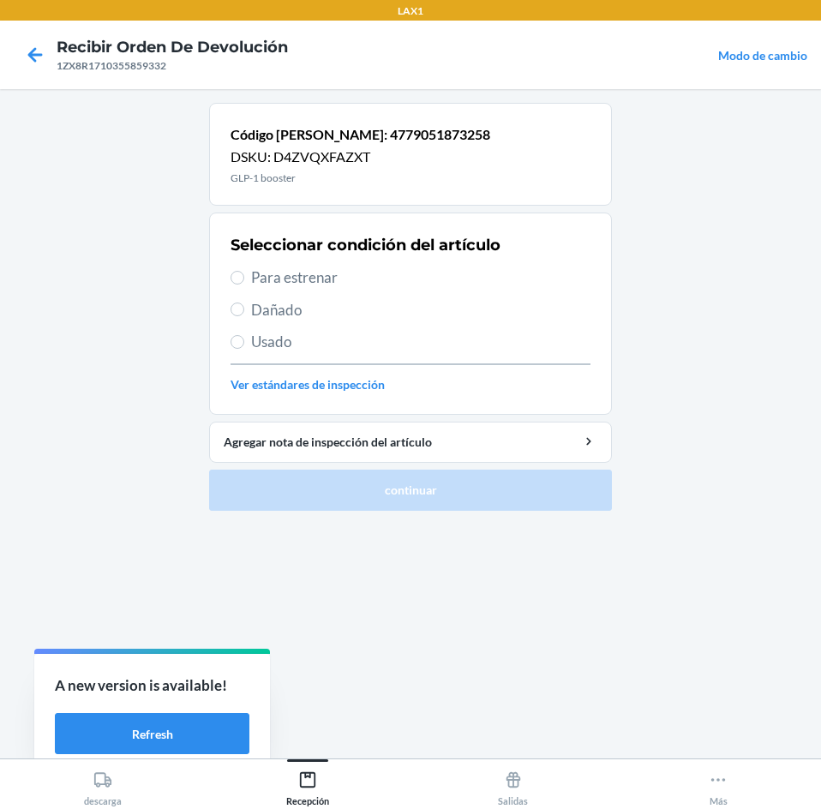
click at [389, 269] on span "Para estrenar" at bounding box center [420, 277] width 339 height 22
click at [244, 271] on input "Para estrenar" at bounding box center [237, 278] width 14 height 14
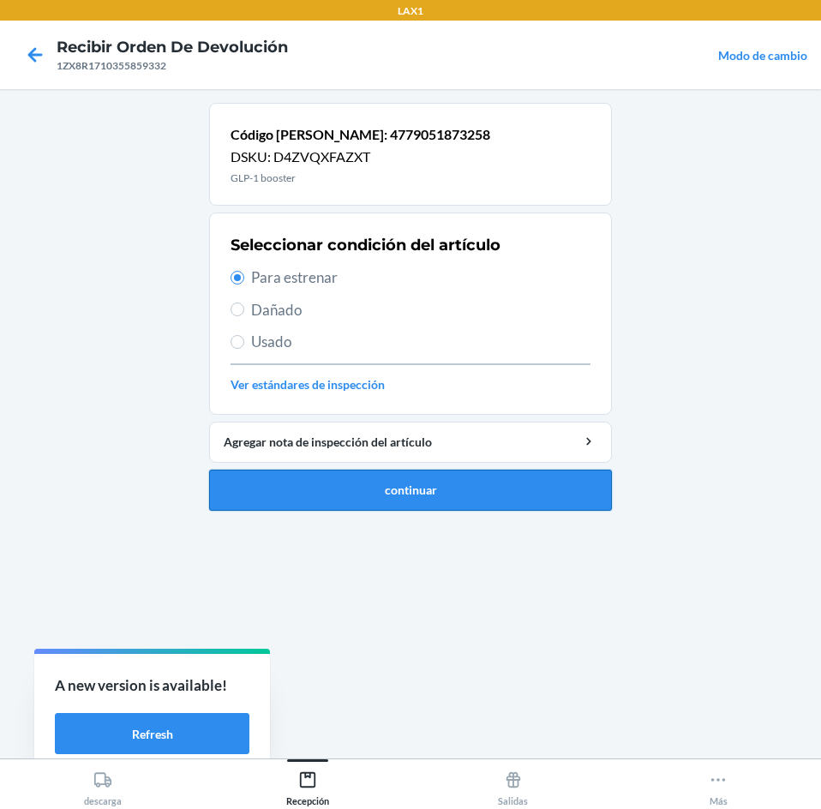
click at [467, 487] on button "continuar" at bounding box center [410, 489] width 403 height 41
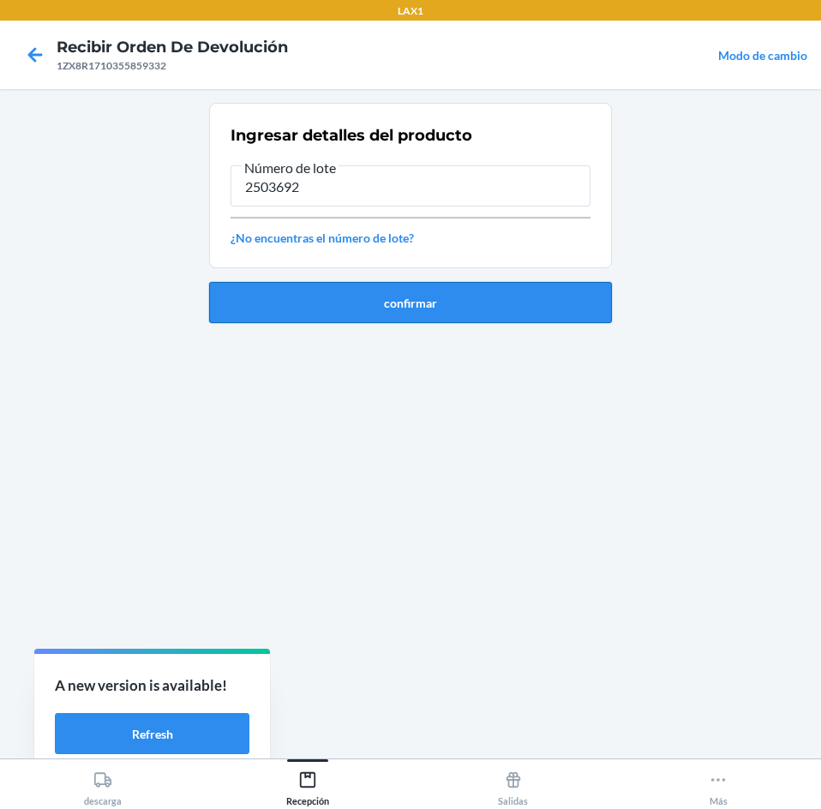
drag, startPoint x: 460, startPoint y: 273, endPoint x: 455, endPoint y: 295, distance: 22.0
click at [456, 294] on div "confirmar" at bounding box center [410, 295] width 403 height 55
click at [455, 295] on button "confirmar" at bounding box center [410, 302] width 403 height 41
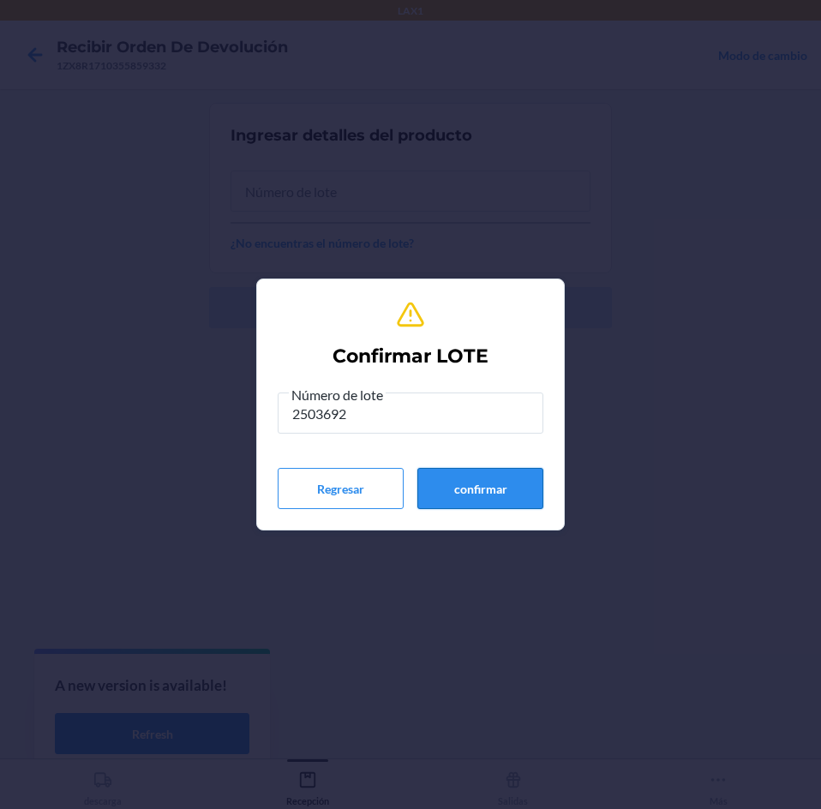
click at [493, 500] on button "confirmar" at bounding box center [480, 488] width 126 height 41
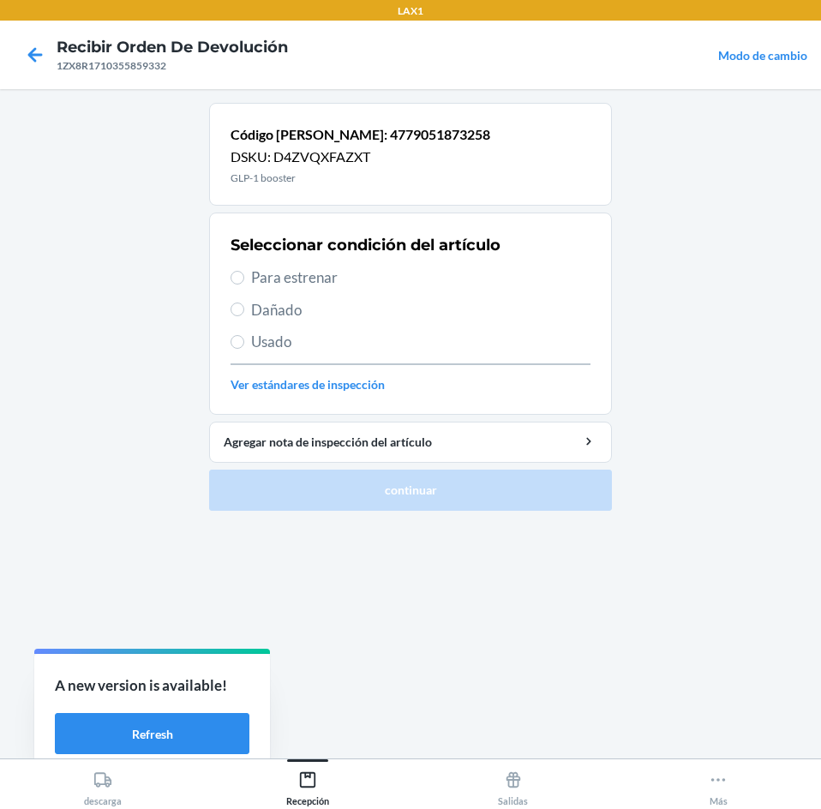
click at [407, 280] on span "Para estrenar" at bounding box center [420, 277] width 339 height 22
click at [244, 280] on input "Para estrenar" at bounding box center [237, 278] width 14 height 14
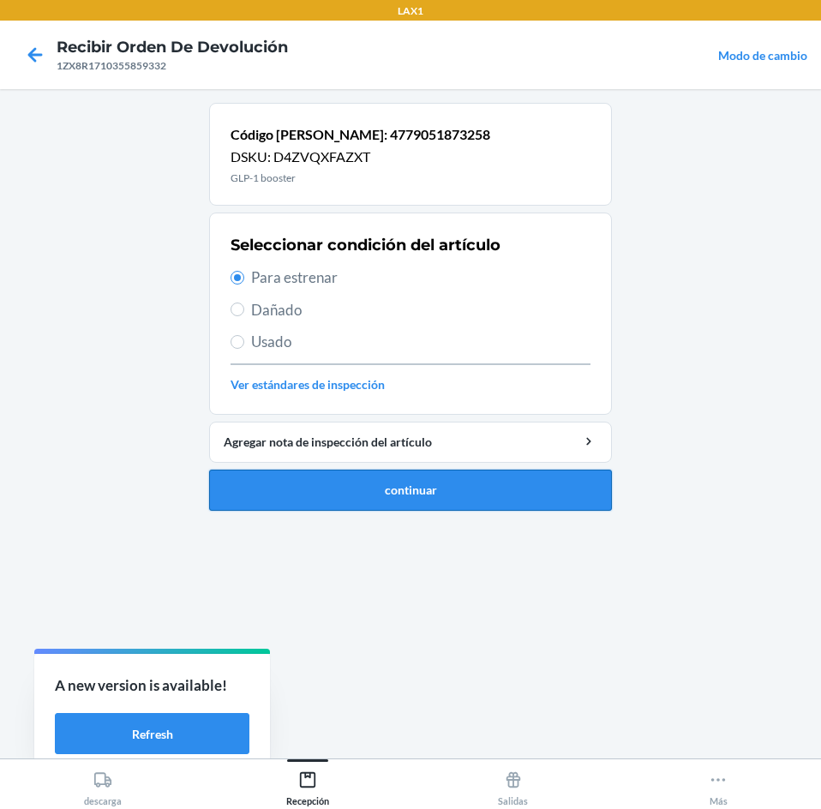
click at [427, 485] on button "continuar" at bounding box center [410, 489] width 403 height 41
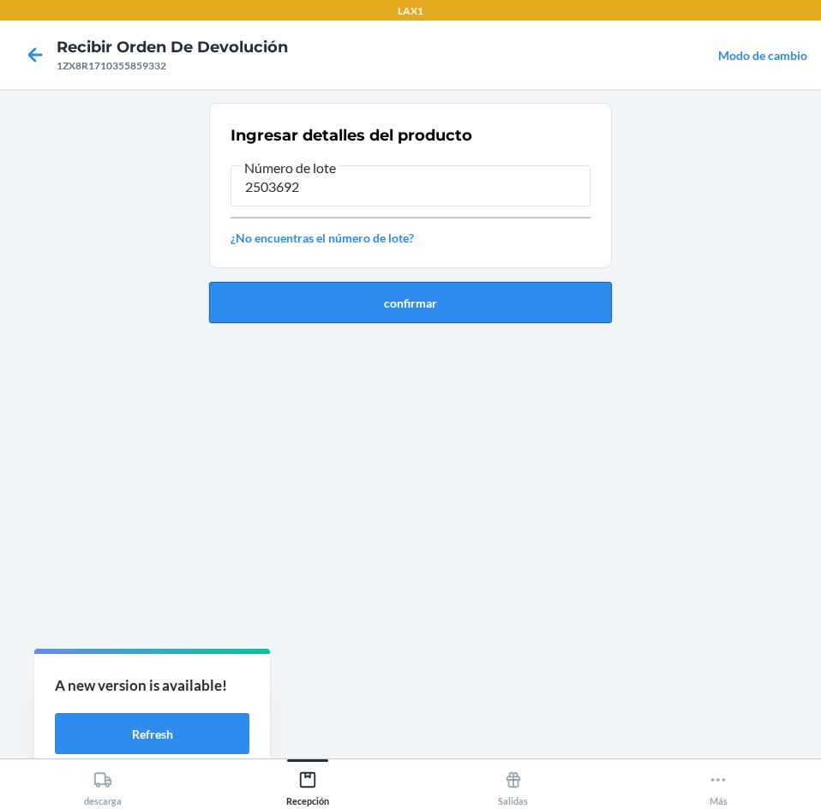
click at [535, 306] on button "confirmar" at bounding box center [410, 302] width 403 height 41
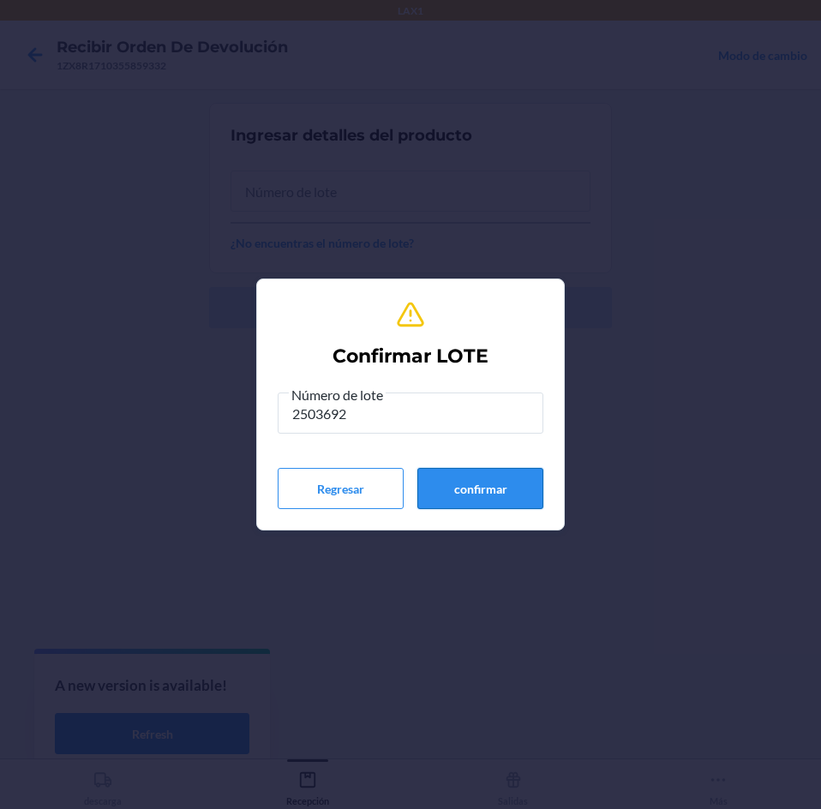
click at [505, 481] on button "confirmar" at bounding box center [480, 488] width 126 height 41
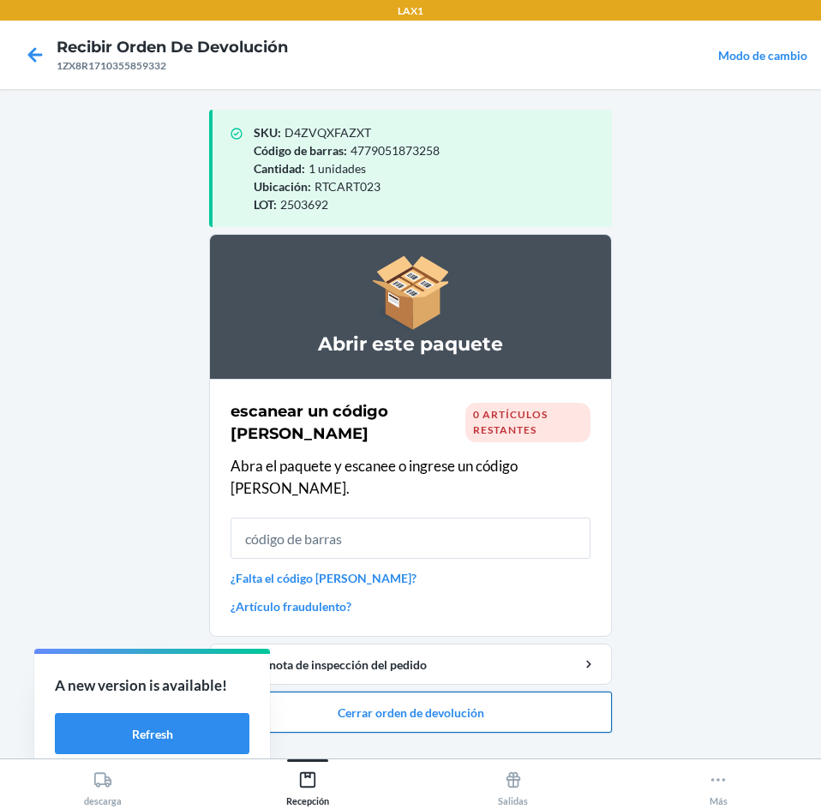
click at [519, 691] on button "Cerrar orden de devolución" at bounding box center [410, 711] width 403 height 41
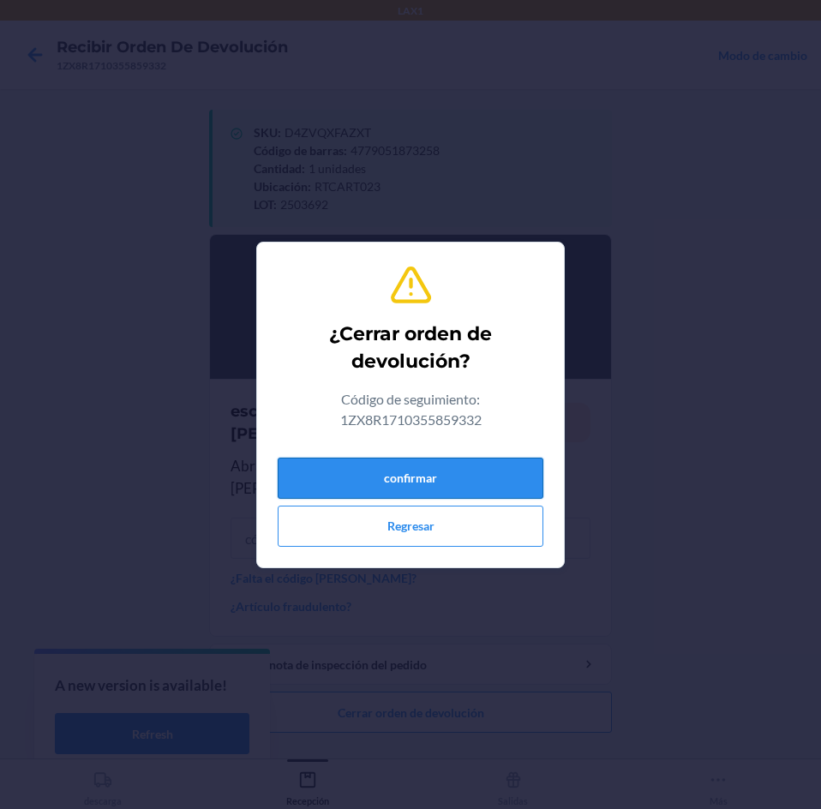
click at [513, 477] on button "confirmar" at bounding box center [411, 477] width 266 height 41
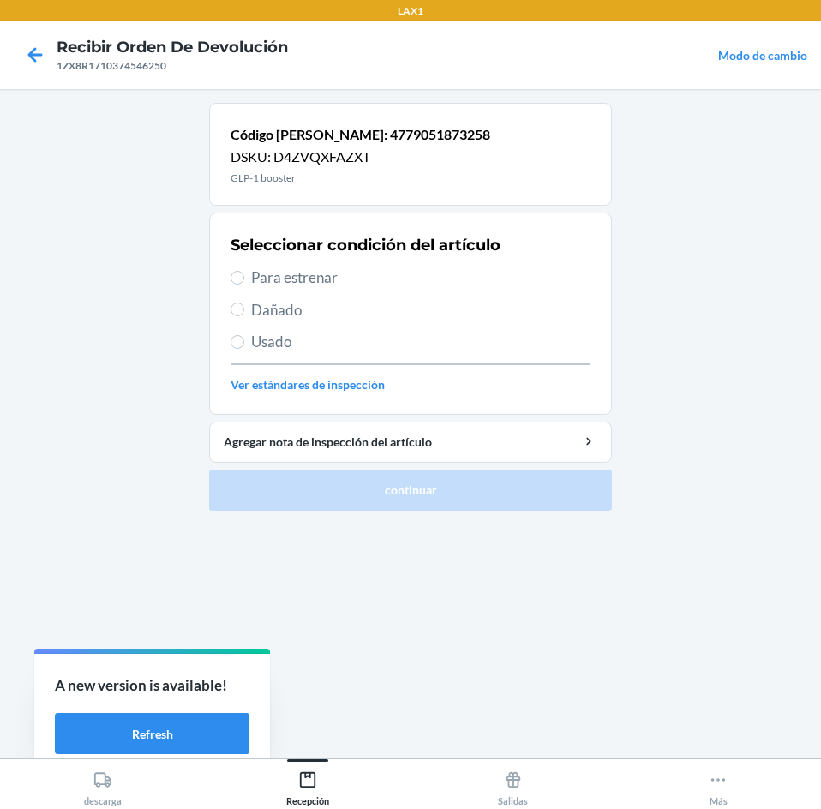
click at [383, 284] on span "Para estrenar" at bounding box center [420, 277] width 339 height 22
click at [244, 284] on input "Para estrenar" at bounding box center [237, 278] width 14 height 14
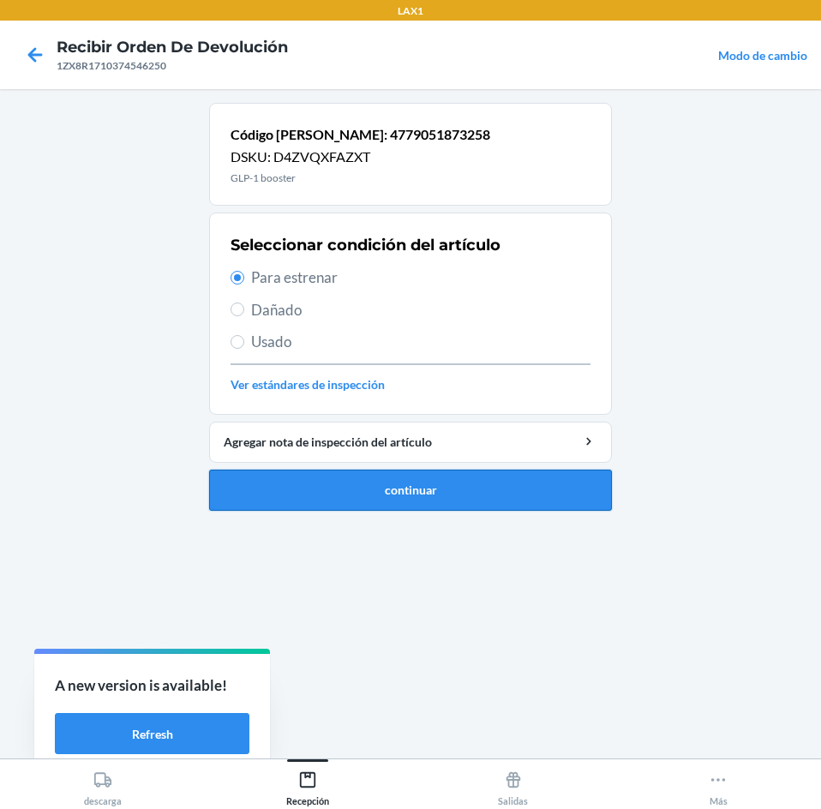
click at [420, 483] on button "continuar" at bounding box center [410, 489] width 403 height 41
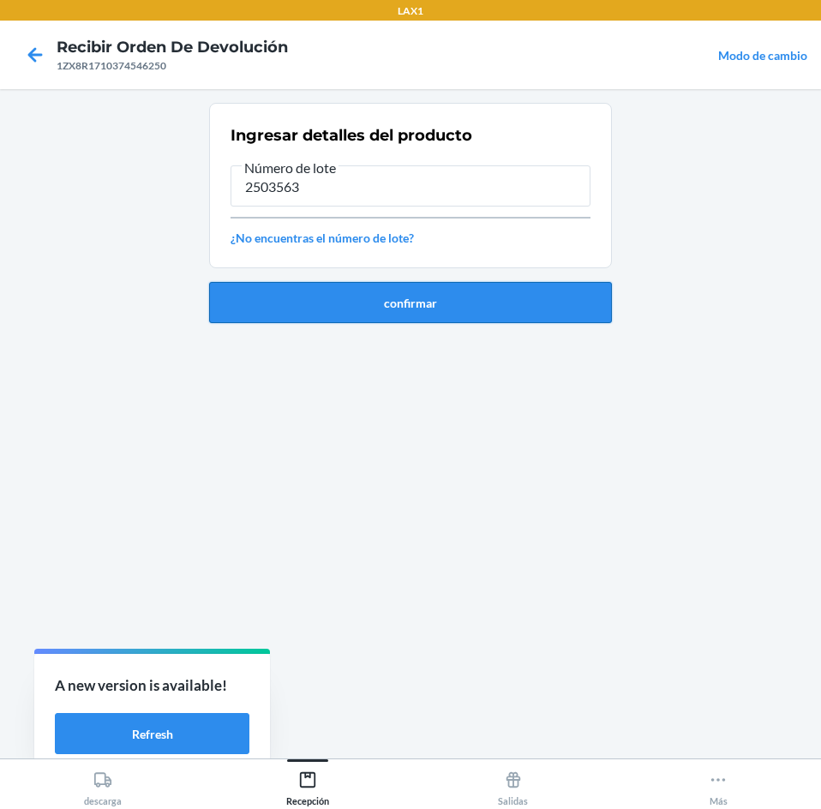
click at [472, 306] on button "confirmar" at bounding box center [410, 302] width 403 height 41
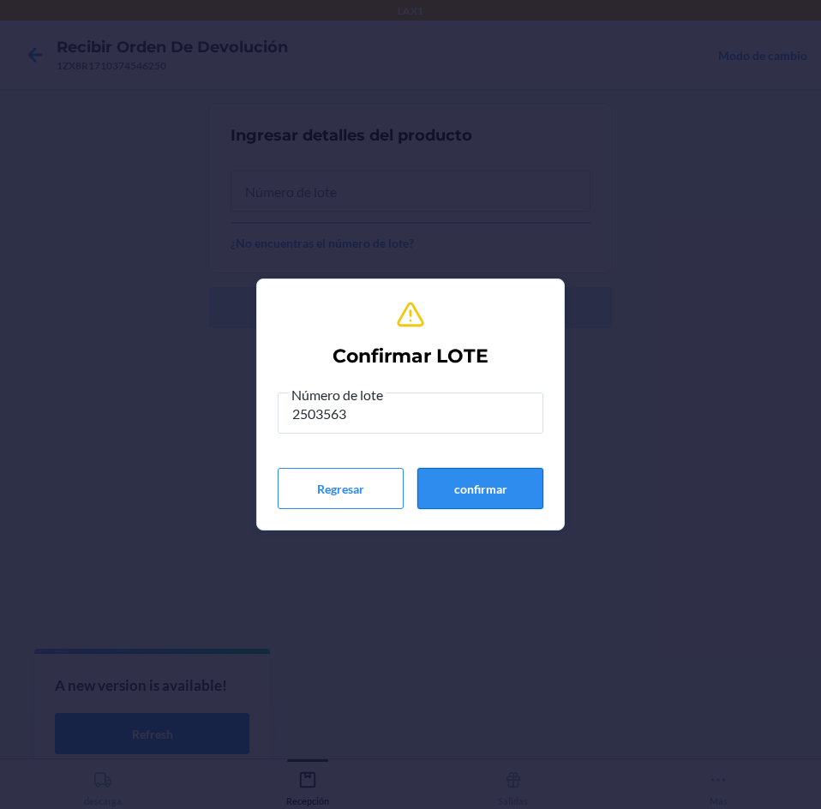
click at [463, 484] on button "confirmar" at bounding box center [480, 488] width 126 height 41
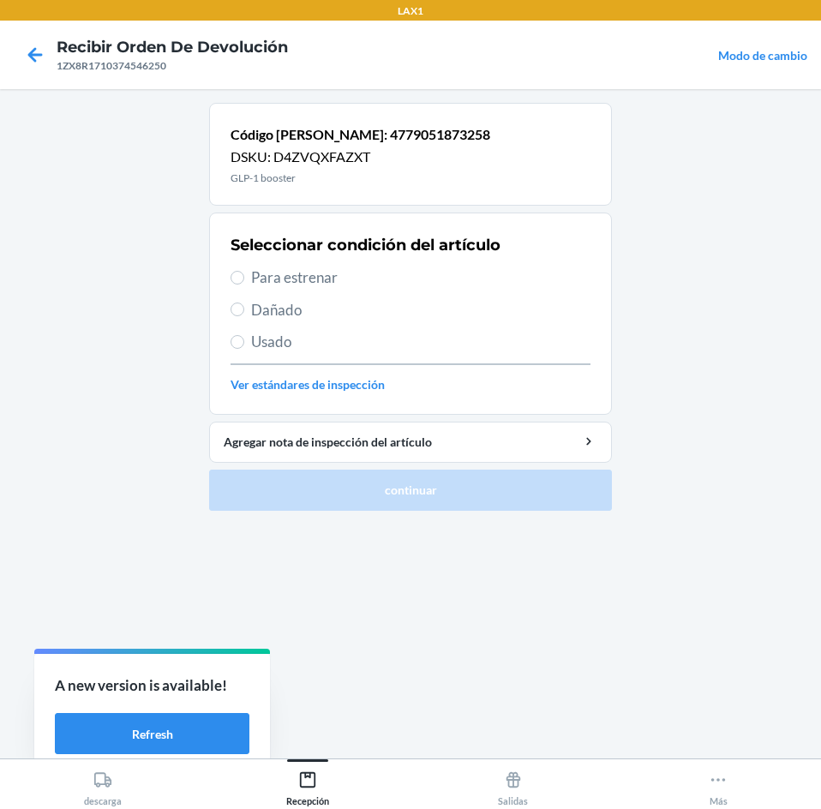
click at [436, 263] on div "Seleccionar condición del artículo Para estrenar Dañado Usado Ver estándares de…" at bounding box center [410, 314] width 360 height 170
click at [436, 267] on span "Para estrenar" at bounding box center [420, 277] width 339 height 22
click at [244, 271] on input "Para estrenar" at bounding box center [237, 278] width 14 height 14
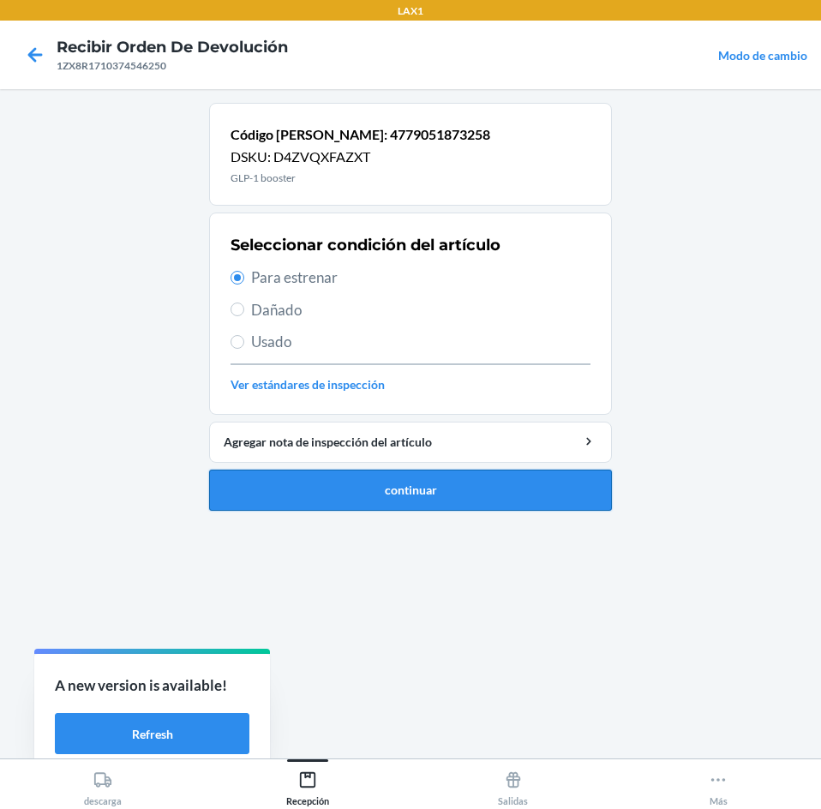
click at [501, 495] on button "continuar" at bounding box center [410, 489] width 403 height 41
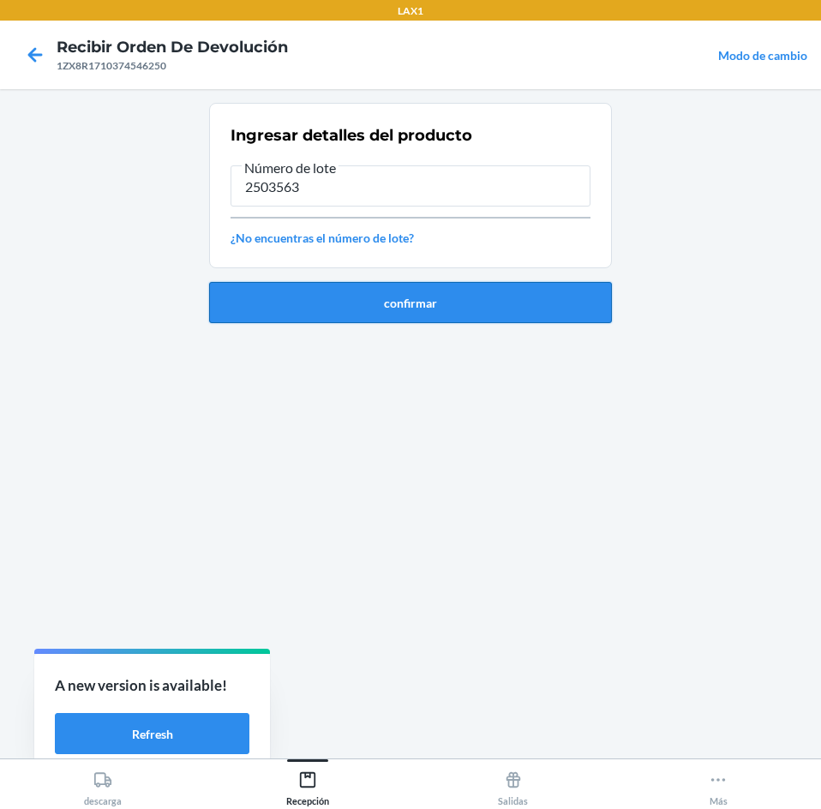
click at [424, 283] on button "confirmar" at bounding box center [410, 302] width 403 height 41
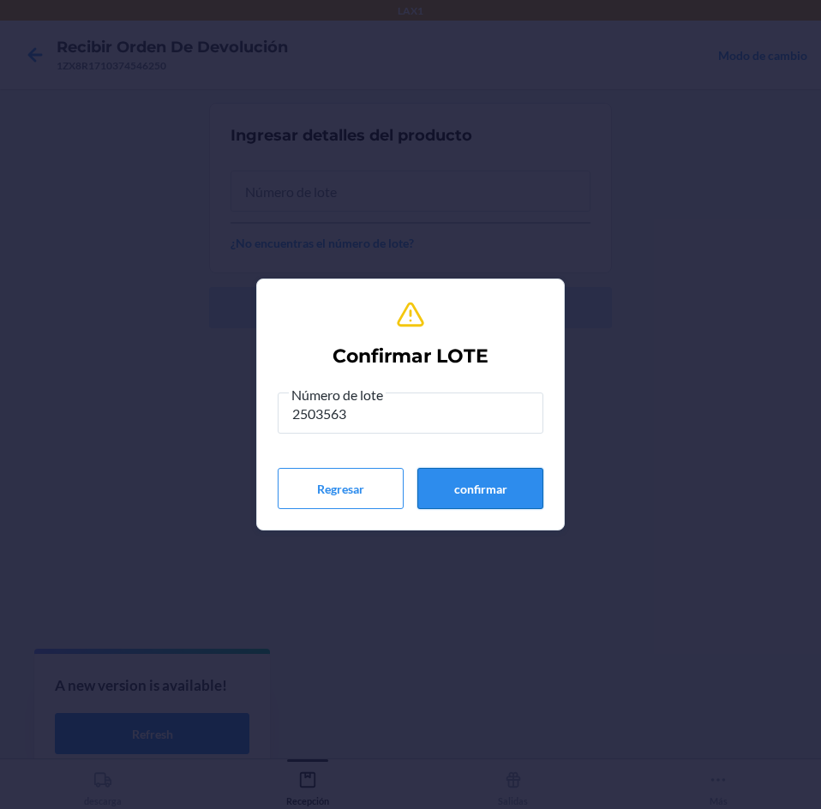
click at [463, 497] on button "confirmar" at bounding box center [480, 488] width 126 height 41
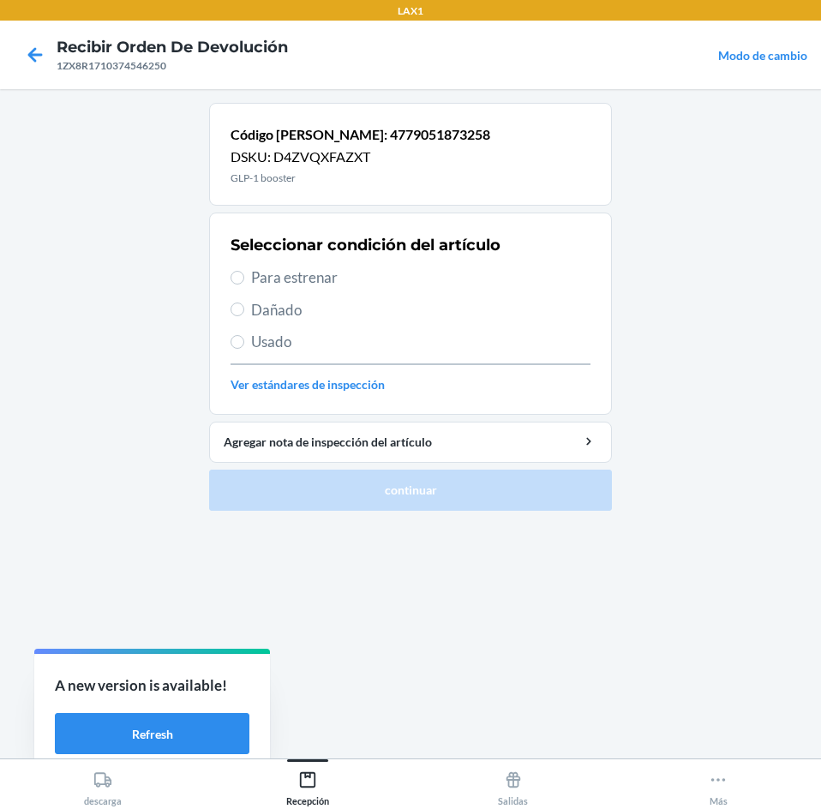
click at [464, 272] on span "Para estrenar" at bounding box center [420, 277] width 339 height 22
click at [244, 272] on input "Para estrenar" at bounding box center [237, 278] width 14 height 14
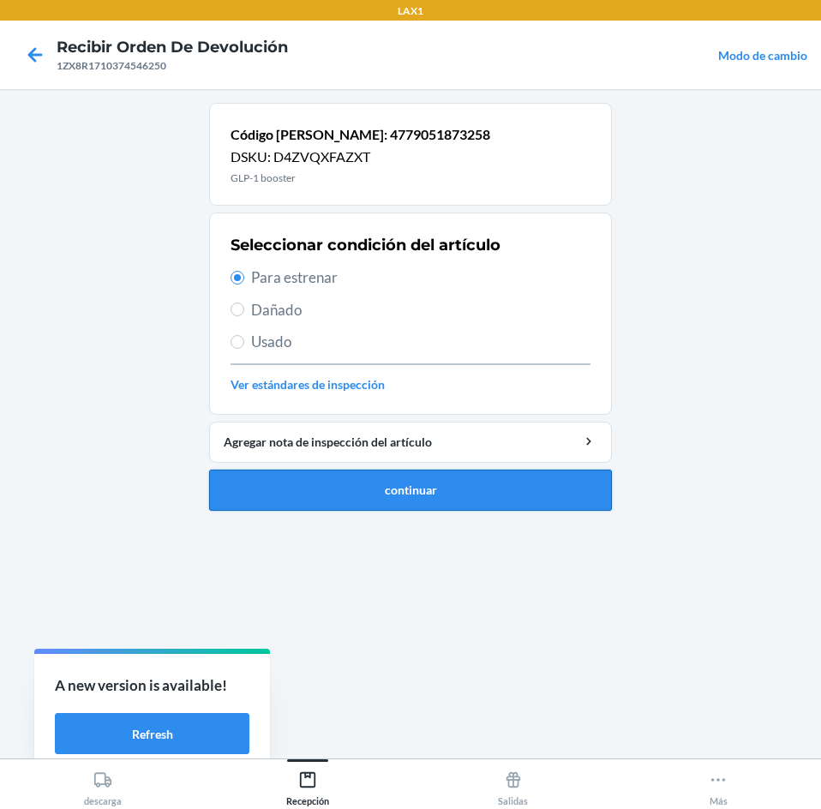
click at [483, 510] on button "continuar" at bounding box center [410, 489] width 403 height 41
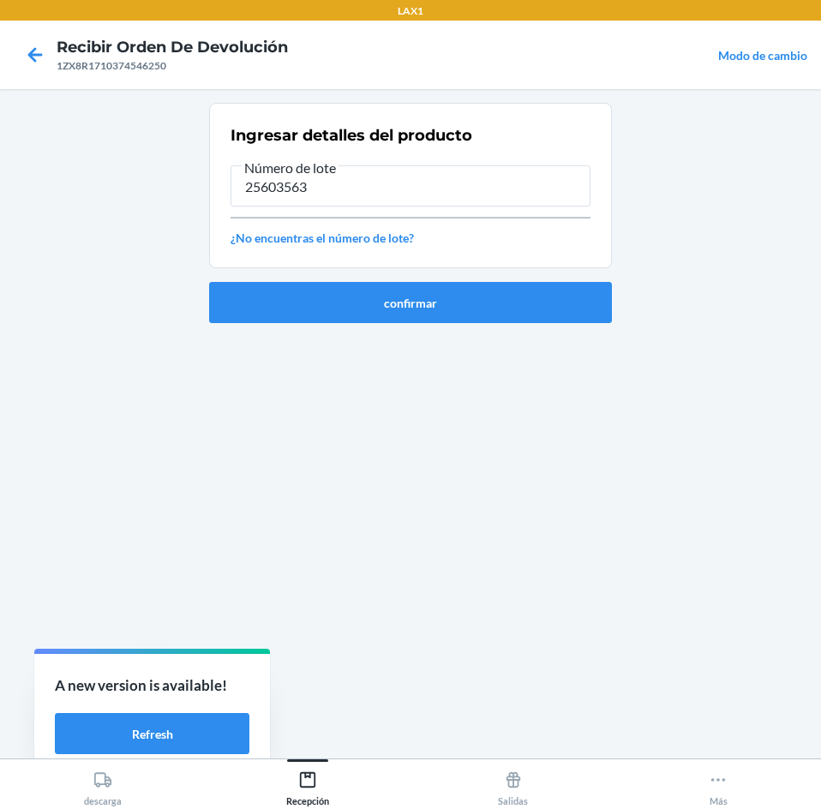
click at [317, 188] on input "25603563" at bounding box center [410, 185] width 360 height 41
click at [273, 182] on input "25603563" at bounding box center [410, 185] width 360 height 41
click at [266, 188] on input "25603563" at bounding box center [410, 185] width 360 height 41
click at [404, 308] on button "confirmar" at bounding box center [410, 302] width 403 height 41
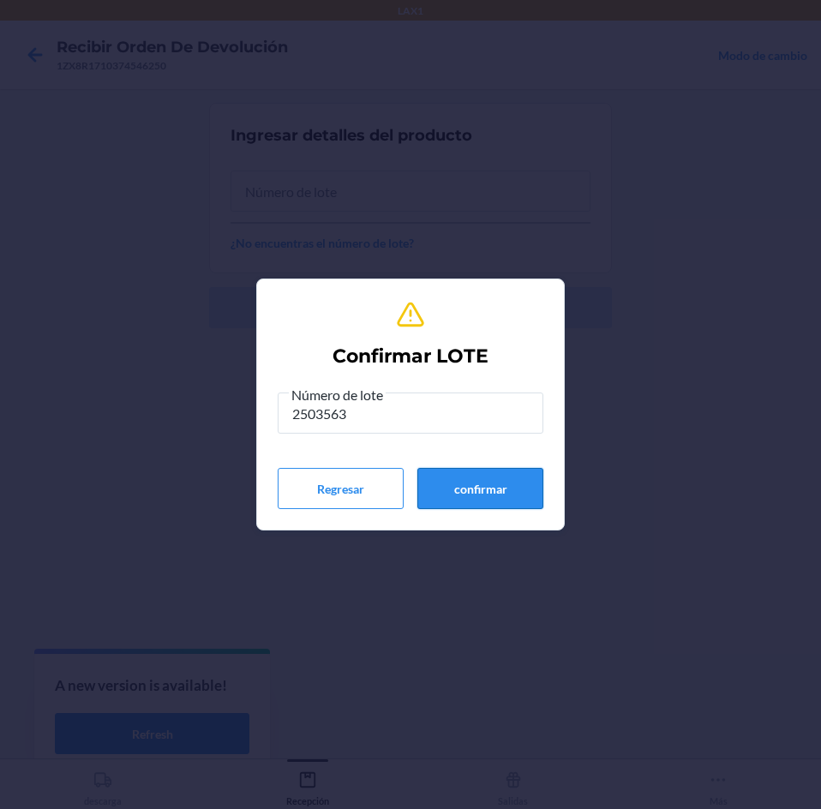
click at [433, 474] on button "confirmar" at bounding box center [480, 488] width 126 height 41
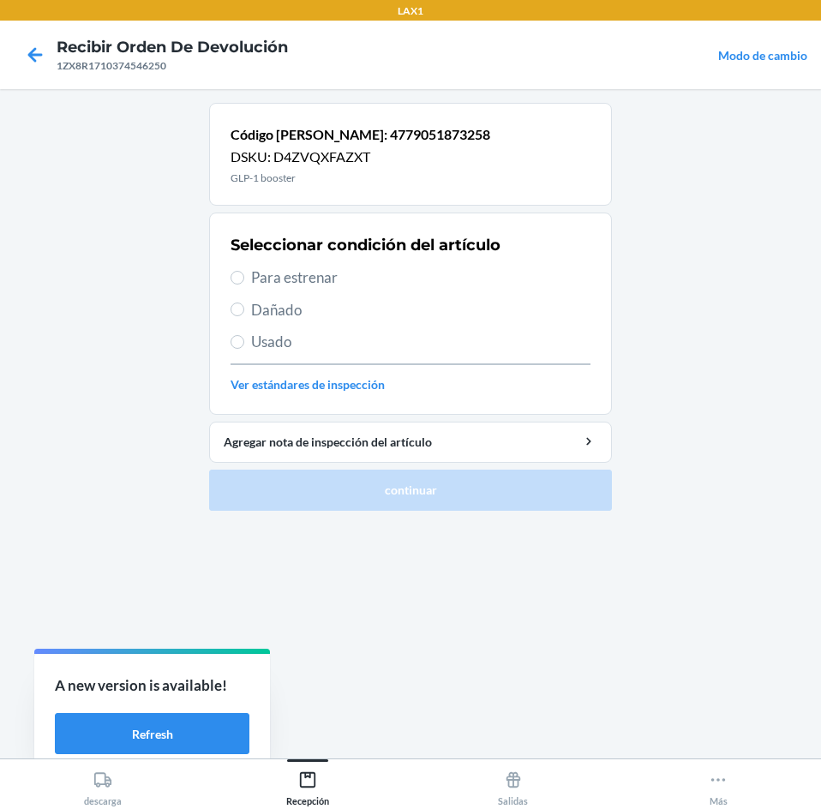
drag, startPoint x: 368, startPoint y: 273, endPoint x: 385, endPoint y: 311, distance: 41.1
click at [368, 277] on span "Para estrenar" at bounding box center [420, 277] width 339 height 22
click at [244, 277] on input "Para estrenar" at bounding box center [237, 278] width 14 height 14
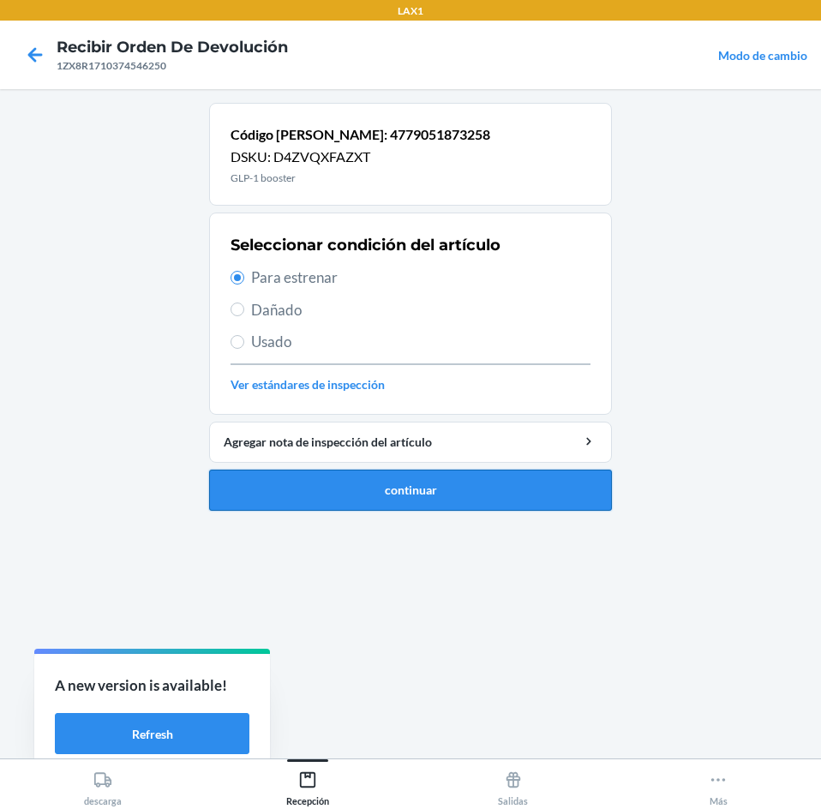
click at [400, 486] on button "continuar" at bounding box center [410, 489] width 403 height 41
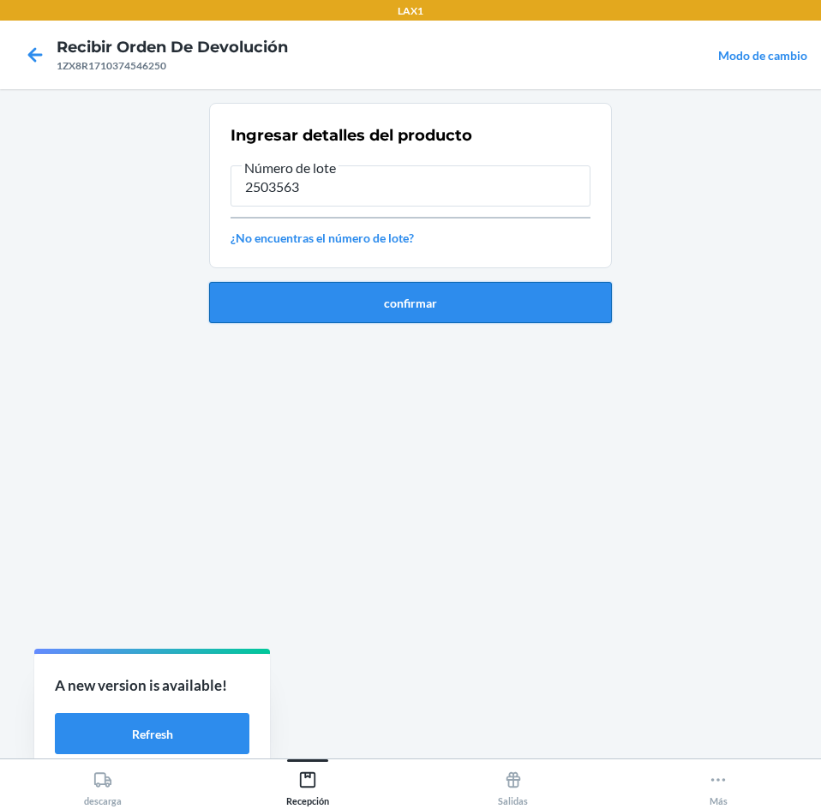
click at [443, 296] on button "confirmar" at bounding box center [410, 302] width 403 height 41
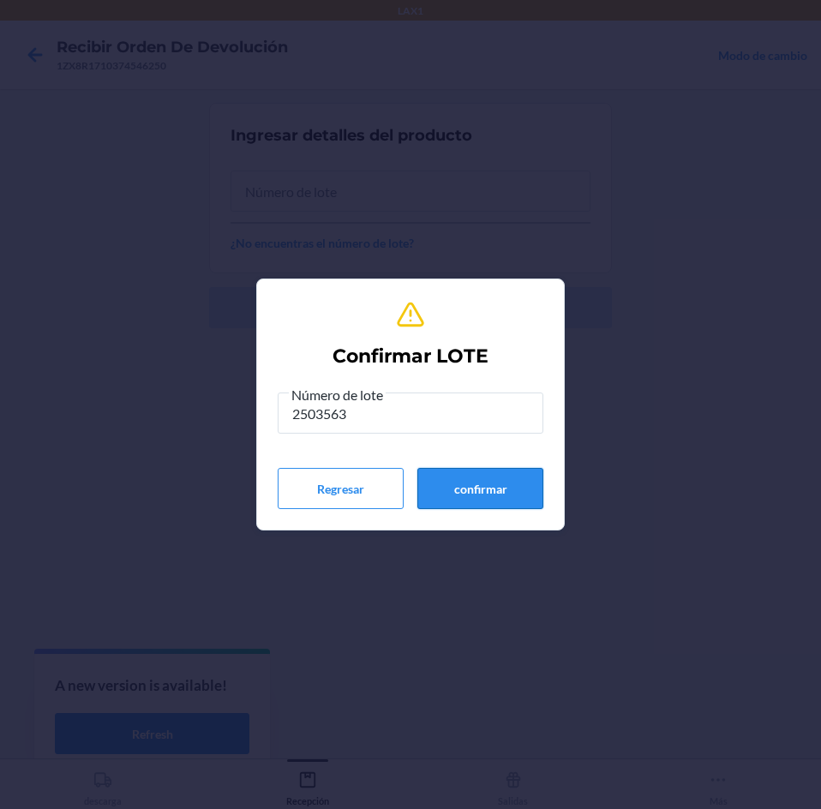
click at [488, 487] on button "confirmar" at bounding box center [480, 488] width 126 height 41
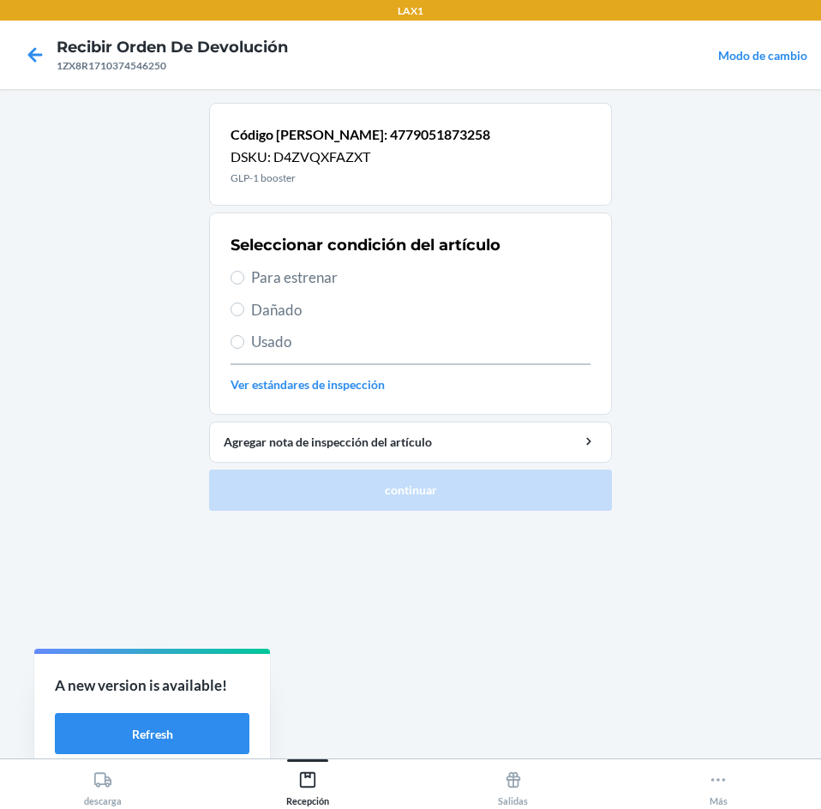
click at [388, 268] on span "Para estrenar" at bounding box center [420, 277] width 339 height 22
click at [244, 271] on input "Para estrenar" at bounding box center [237, 278] width 14 height 14
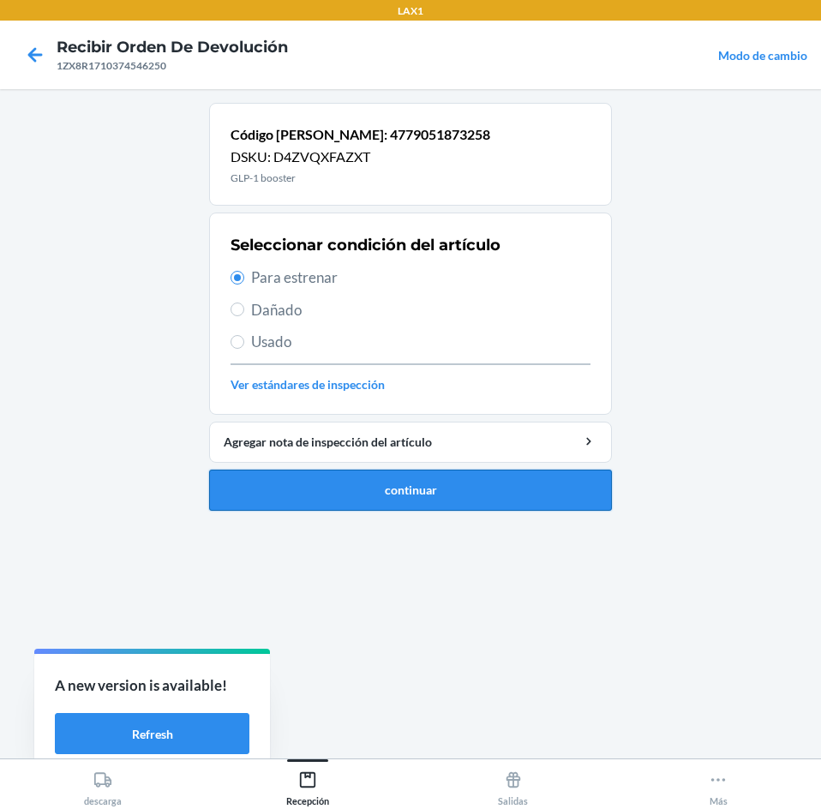
click at [393, 482] on button "continuar" at bounding box center [410, 489] width 403 height 41
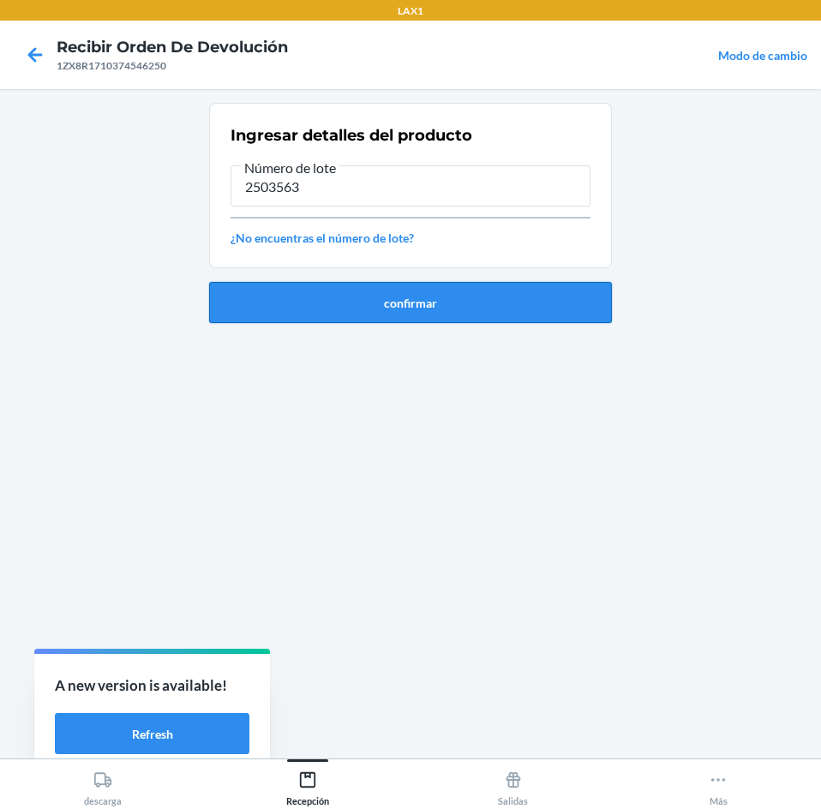
click at [420, 283] on button "confirmar" at bounding box center [410, 302] width 403 height 41
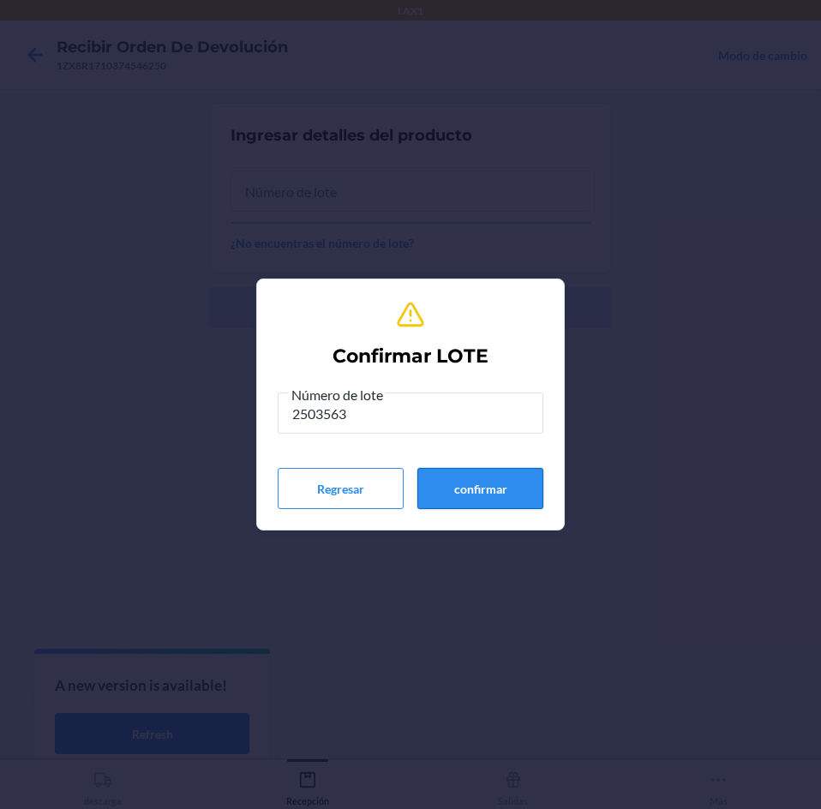
click at [461, 470] on button "confirmar" at bounding box center [480, 488] width 126 height 41
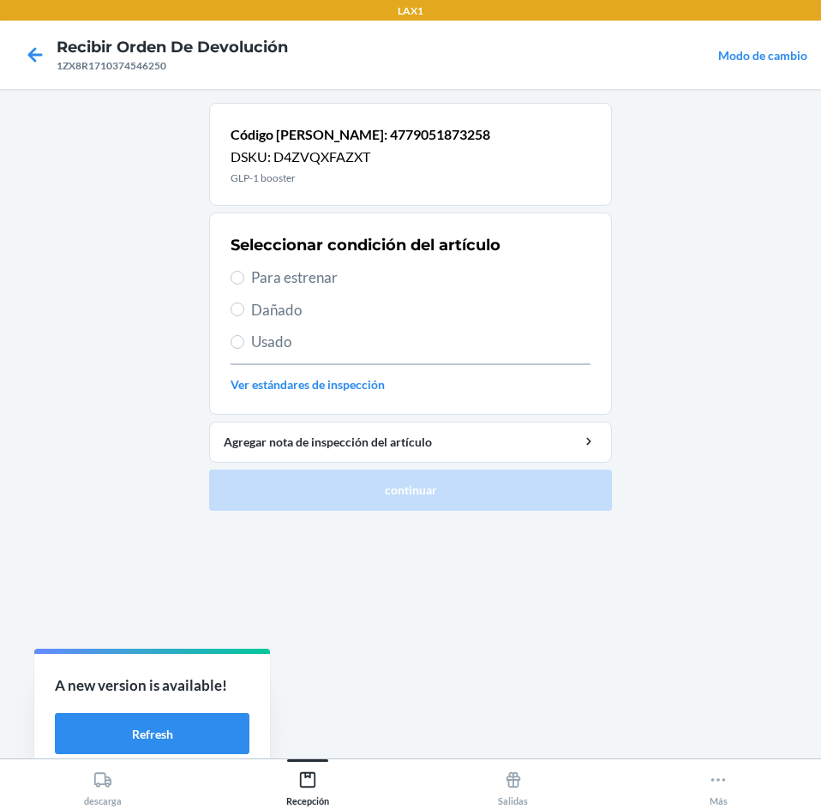
drag, startPoint x: 404, startPoint y: 296, endPoint x: 404, endPoint y: 260, distance: 36.0
click at [404, 279] on div "Seleccionar condición del artículo Para estrenar Dañado Usado Ver estándares de…" at bounding box center [410, 314] width 360 height 170
drag, startPoint x: 404, startPoint y: 260, endPoint x: 404, endPoint y: 275, distance: 14.6
click at [404, 263] on div "Seleccionar condición del artículo Para estrenar Dañado Usado Ver estándares de…" at bounding box center [410, 314] width 360 height 170
click at [404, 275] on span "Para estrenar" at bounding box center [420, 277] width 339 height 22
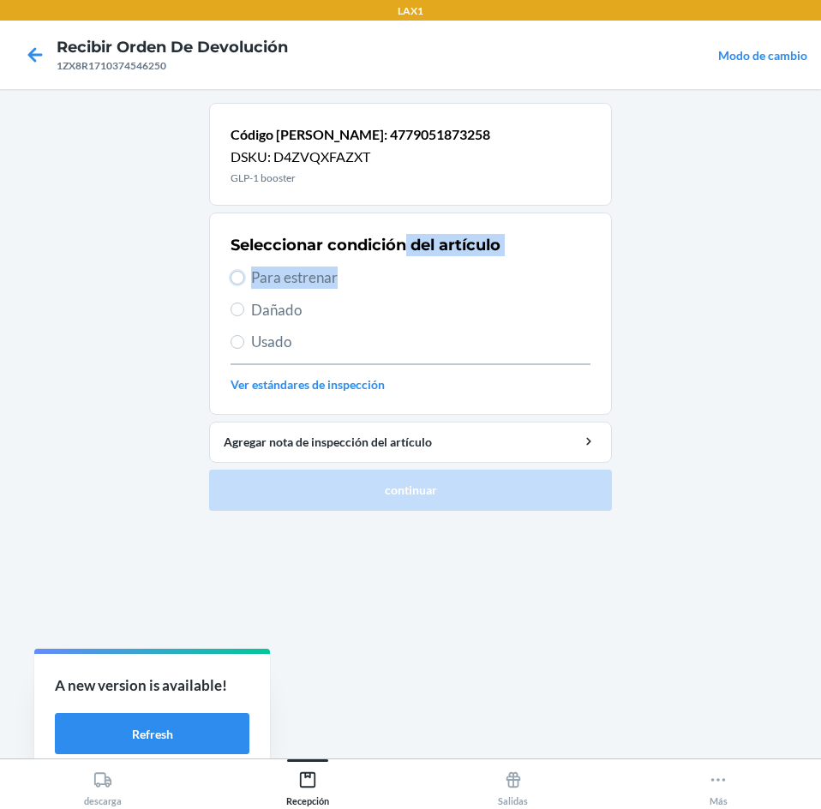
click at [244, 275] on input "Para estrenar" at bounding box center [237, 278] width 14 height 14
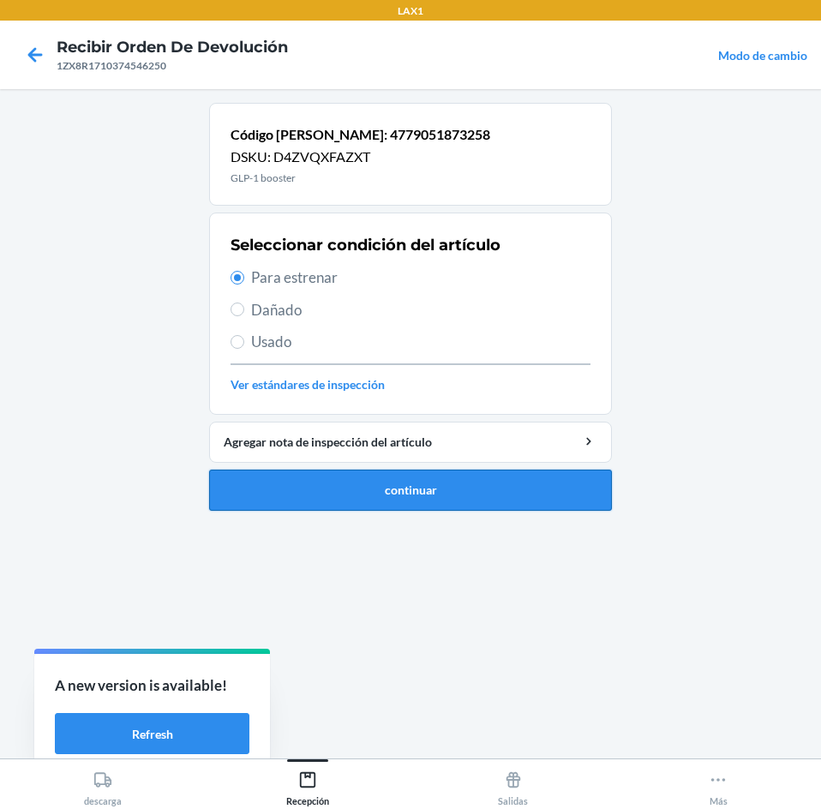
click at [452, 479] on button "continuar" at bounding box center [410, 489] width 403 height 41
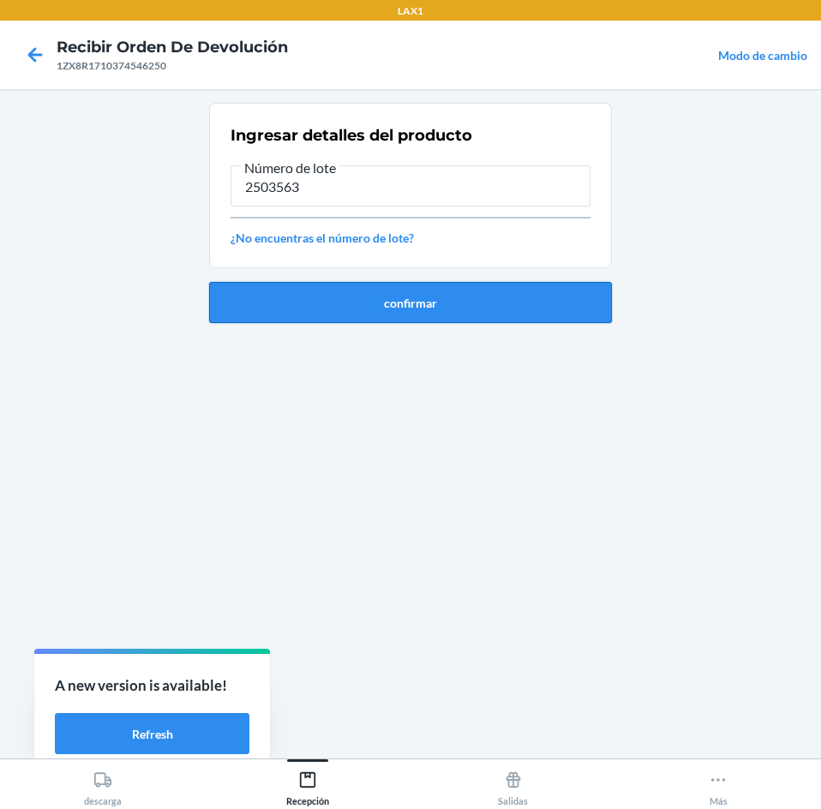
click at [471, 303] on button "confirmar" at bounding box center [410, 302] width 403 height 41
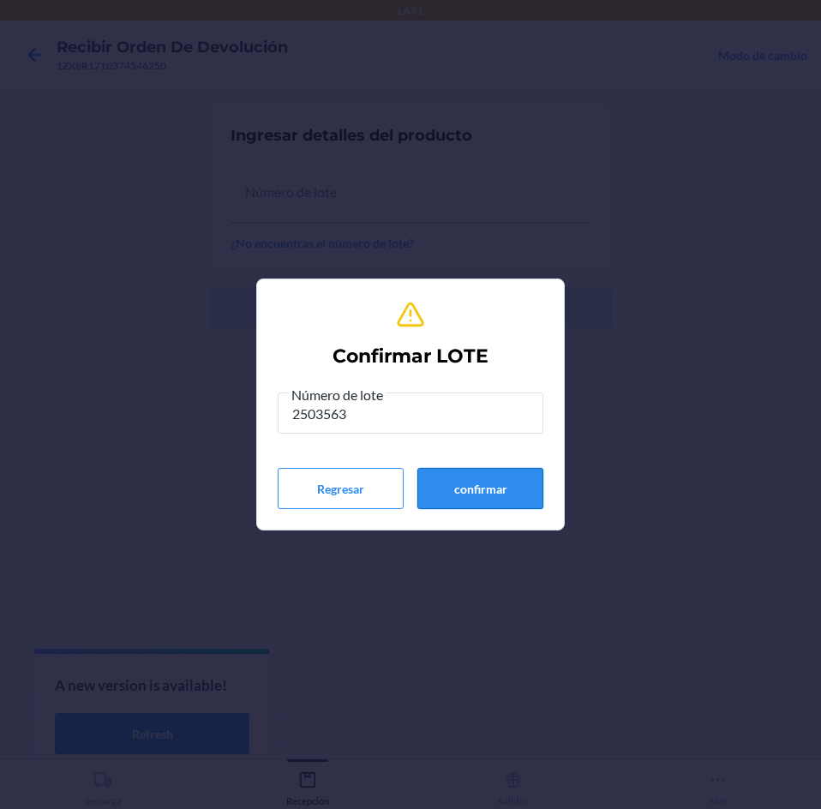
click at [451, 471] on button "confirmar" at bounding box center [480, 488] width 126 height 41
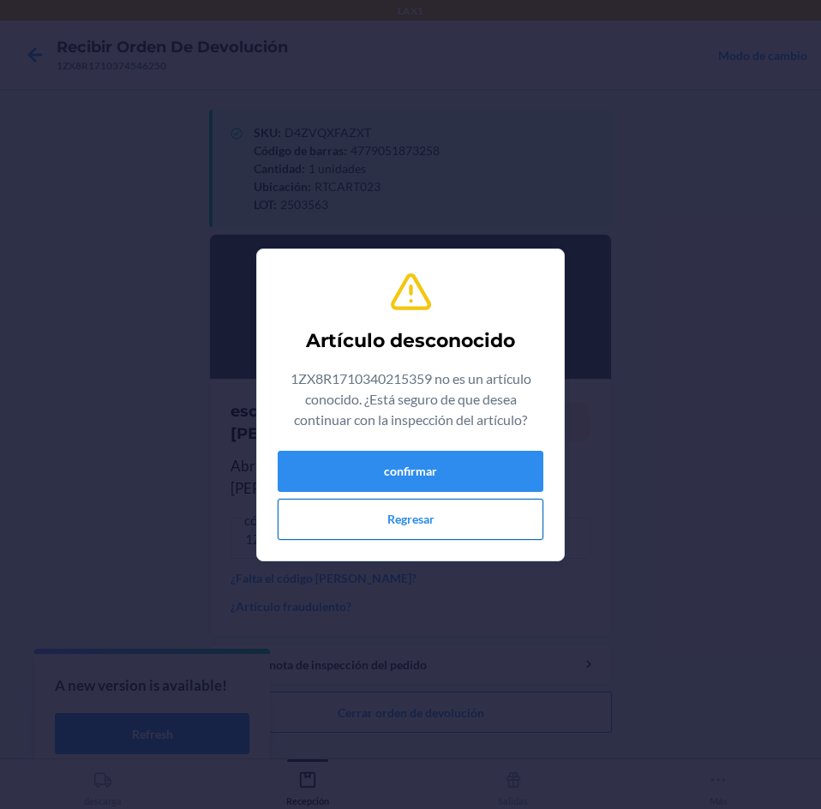
click at [469, 509] on button "Regresar" at bounding box center [411, 519] width 266 height 41
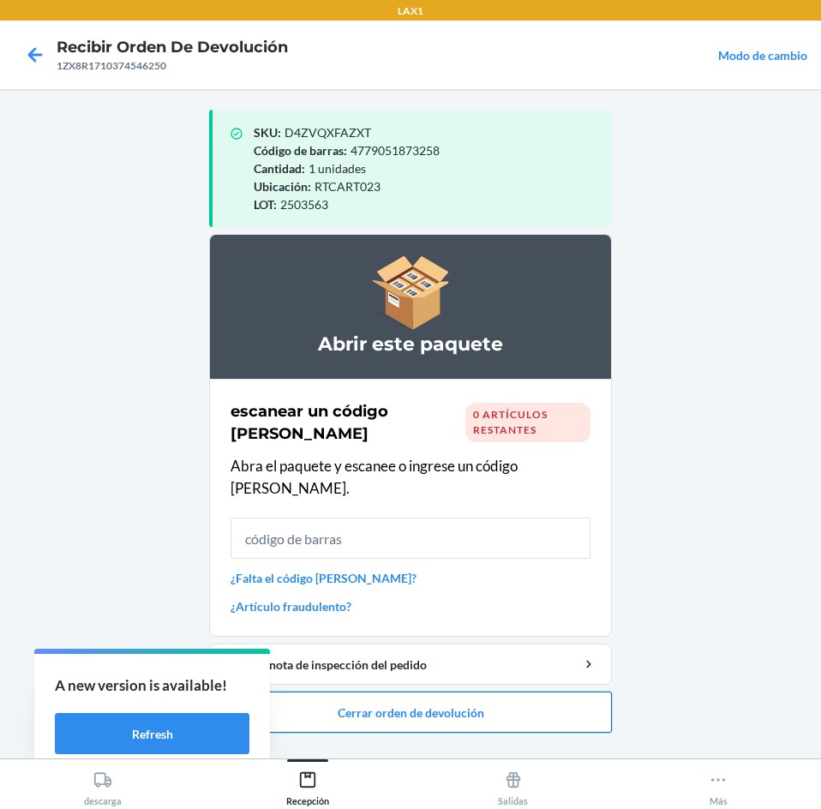
click at [439, 691] on button "Cerrar orden de devolución" at bounding box center [410, 711] width 403 height 41
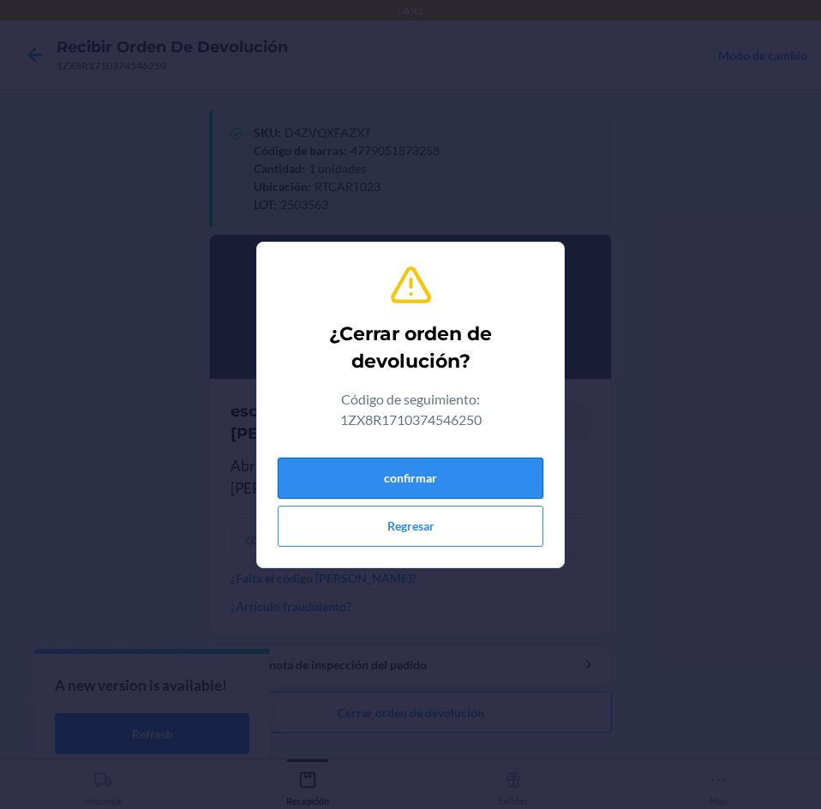
click at [463, 482] on button "confirmar" at bounding box center [411, 477] width 266 height 41
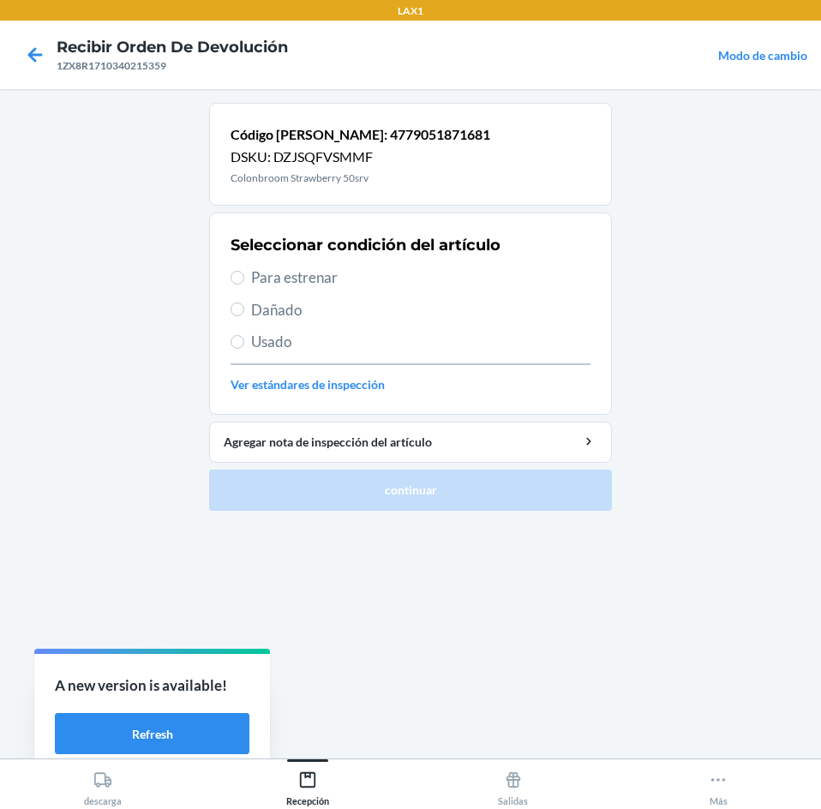
click at [401, 285] on span "Para estrenar" at bounding box center [420, 277] width 339 height 22
click at [244, 284] on input "Para estrenar" at bounding box center [237, 278] width 14 height 14
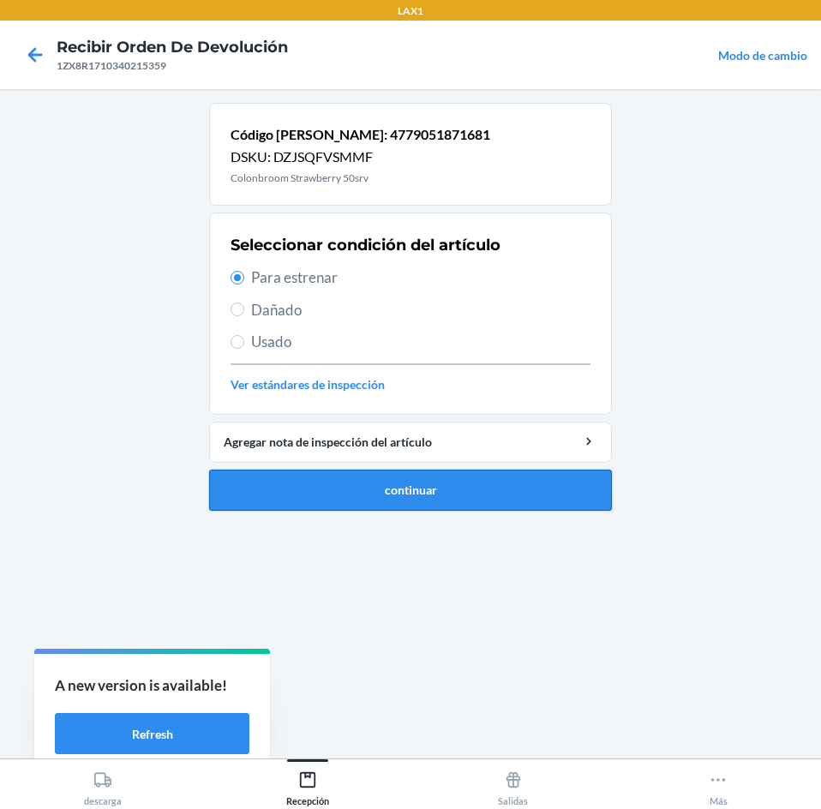
click at [487, 501] on button "continuar" at bounding box center [410, 489] width 403 height 41
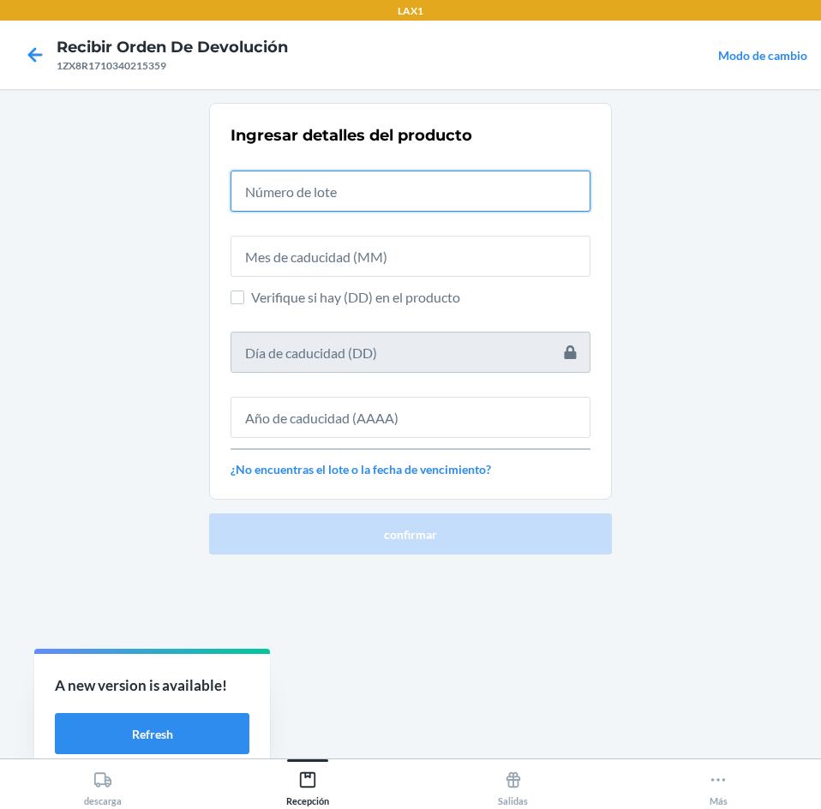
click at [443, 183] on input "text" at bounding box center [410, 190] width 360 height 41
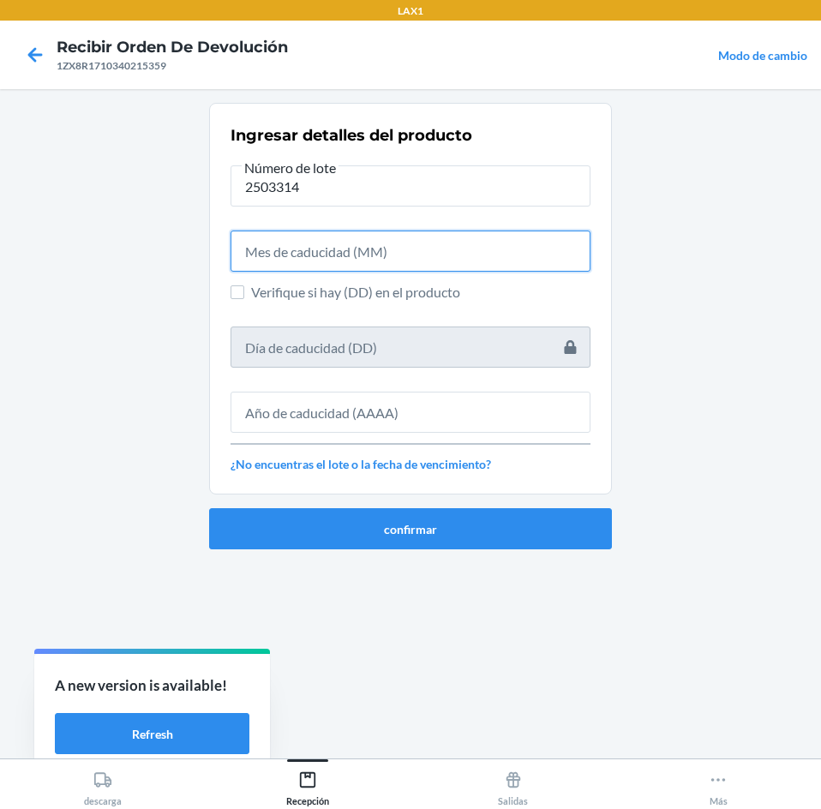
click at [446, 262] on input "text" at bounding box center [410, 250] width 360 height 41
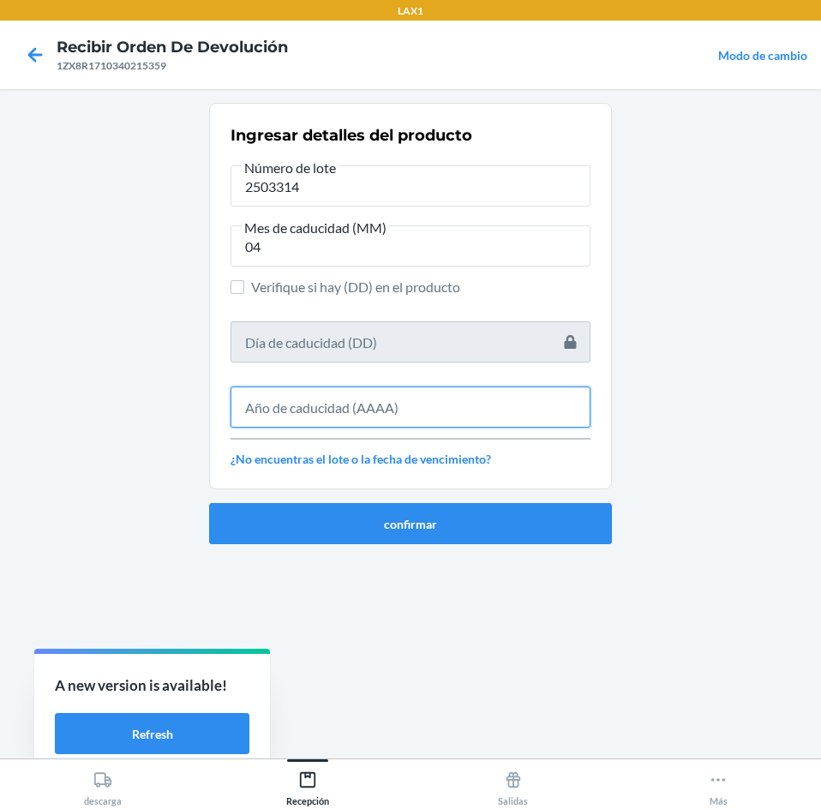
click at [479, 415] on input "text" at bounding box center [410, 406] width 360 height 41
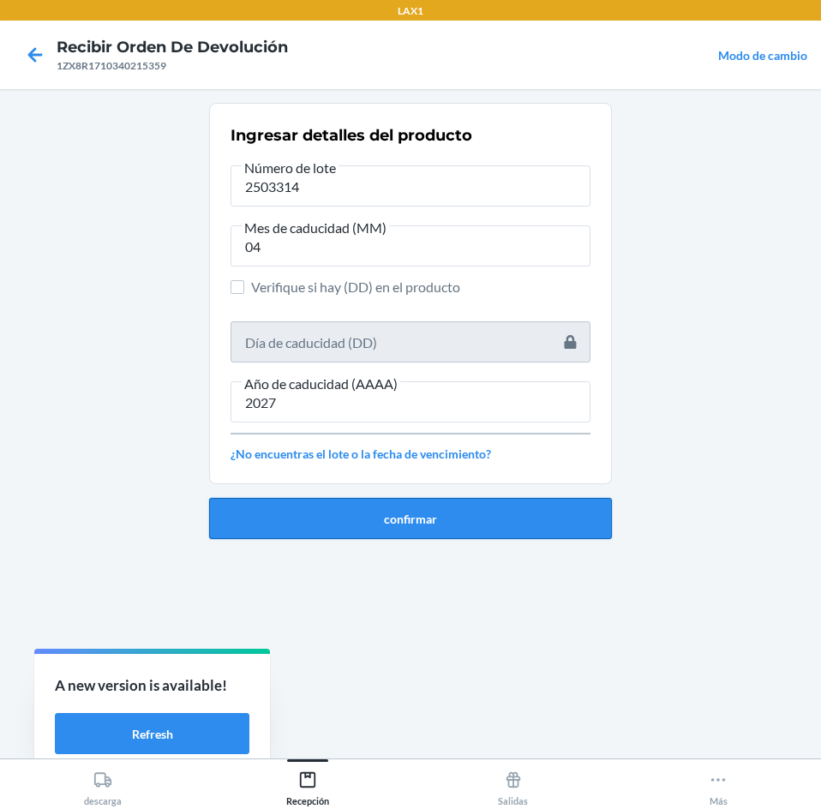
click at [468, 513] on button "confirmar" at bounding box center [410, 518] width 403 height 41
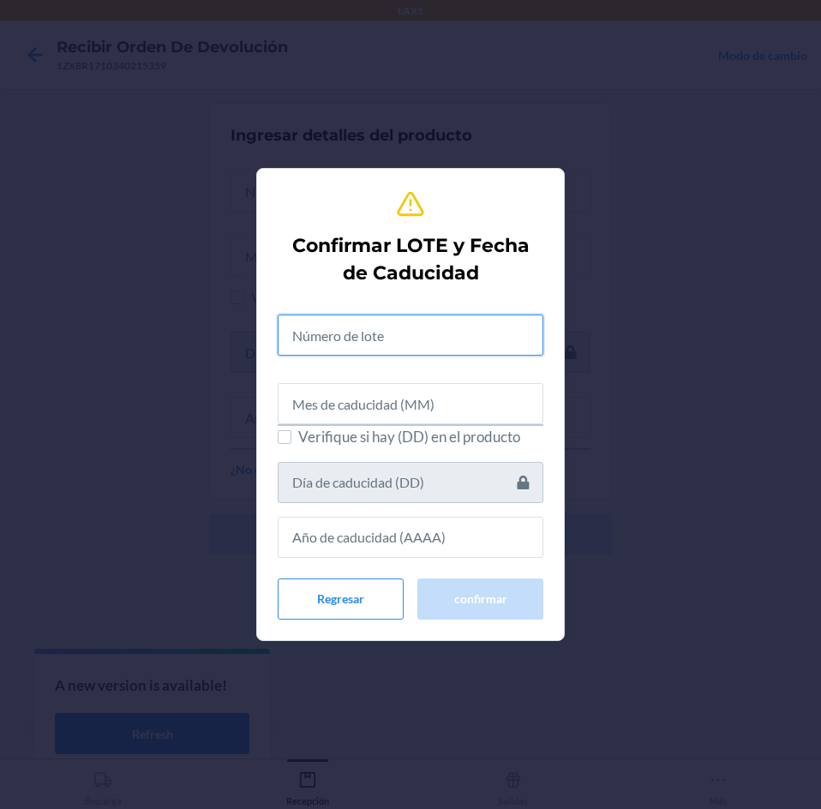
click at [464, 338] on input "text" at bounding box center [411, 334] width 266 height 41
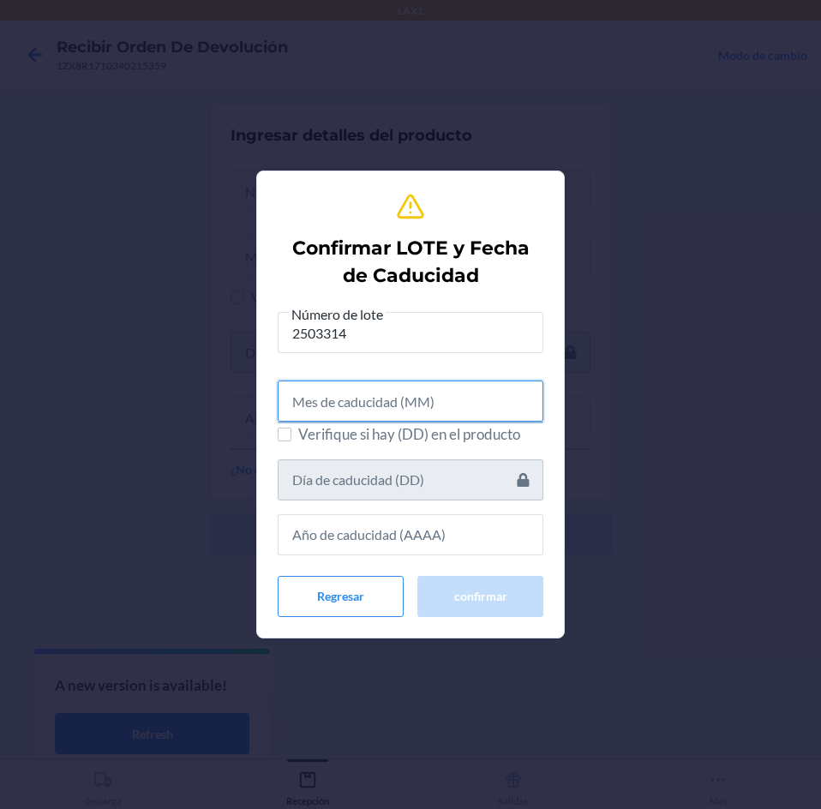
click at [439, 382] on input "text" at bounding box center [411, 400] width 266 height 41
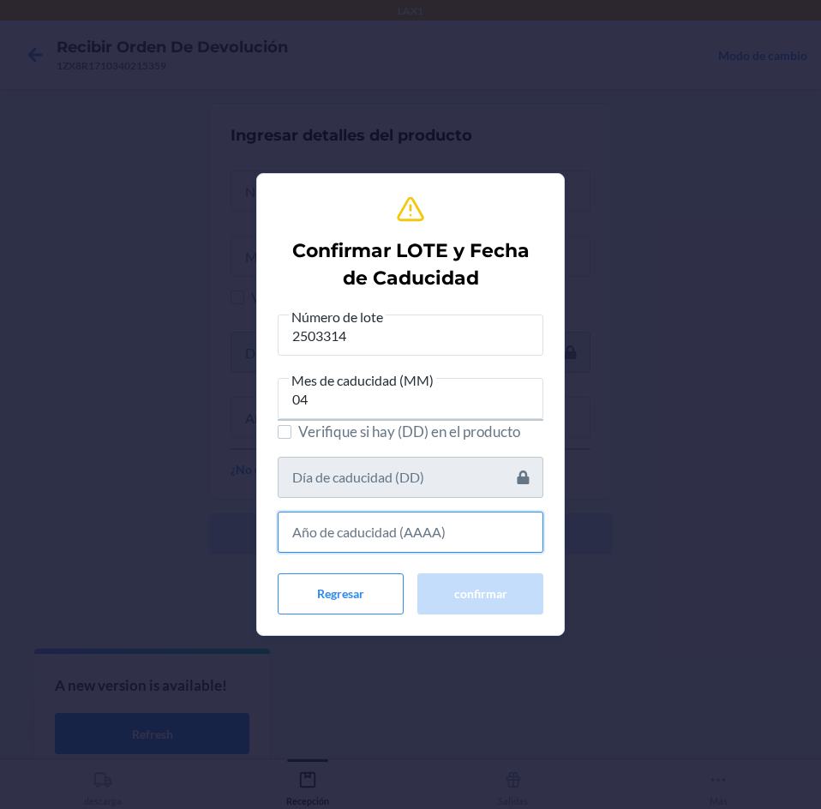
click at [451, 515] on input "text" at bounding box center [411, 531] width 266 height 41
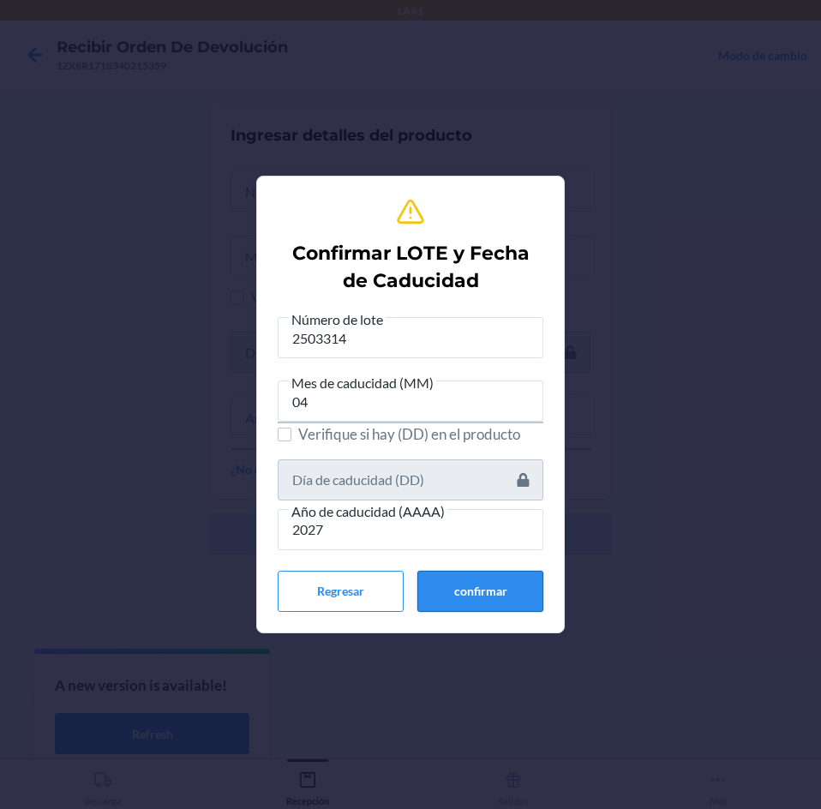
click at [454, 584] on button "confirmar" at bounding box center [480, 591] width 126 height 41
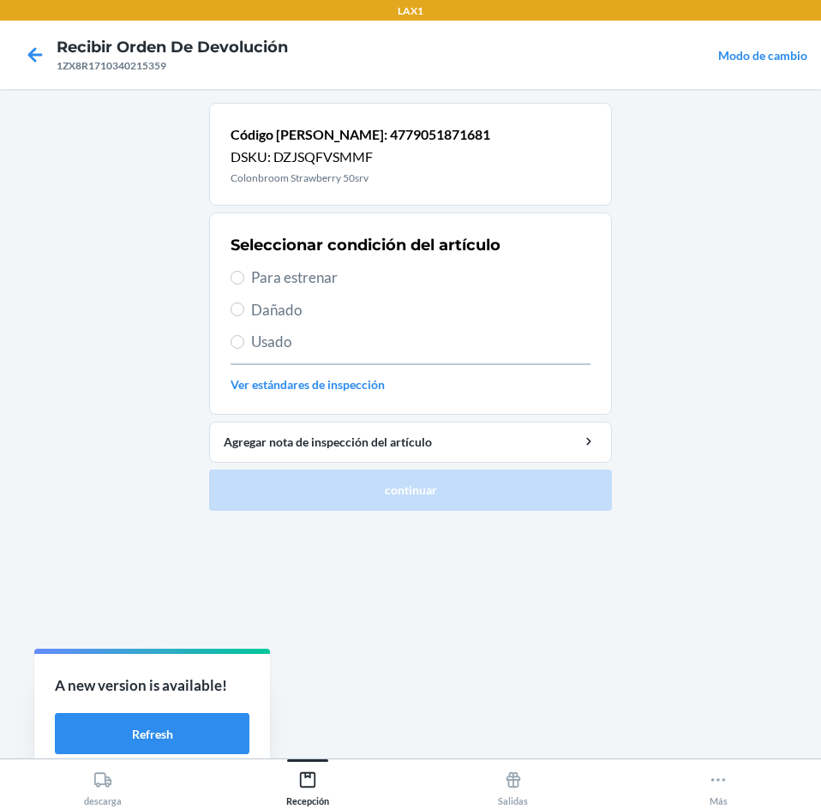
click at [377, 272] on span "Para estrenar" at bounding box center [420, 277] width 339 height 22
click at [244, 272] on input "Para estrenar" at bounding box center [237, 278] width 14 height 14
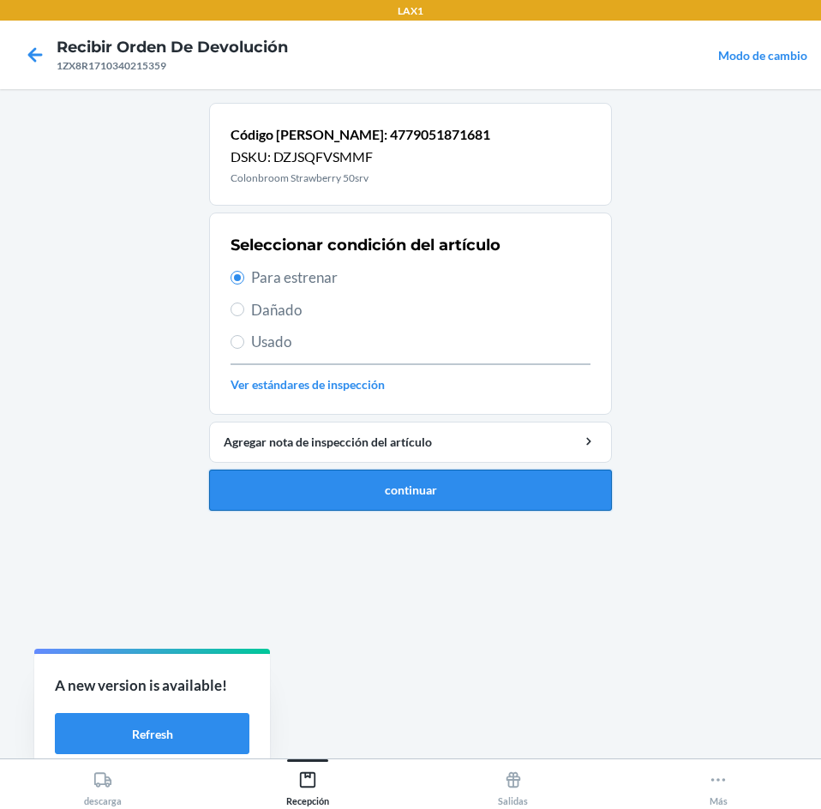
click at [420, 500] on button "continuar" at bounding box center [410, 489] width 403 height 41
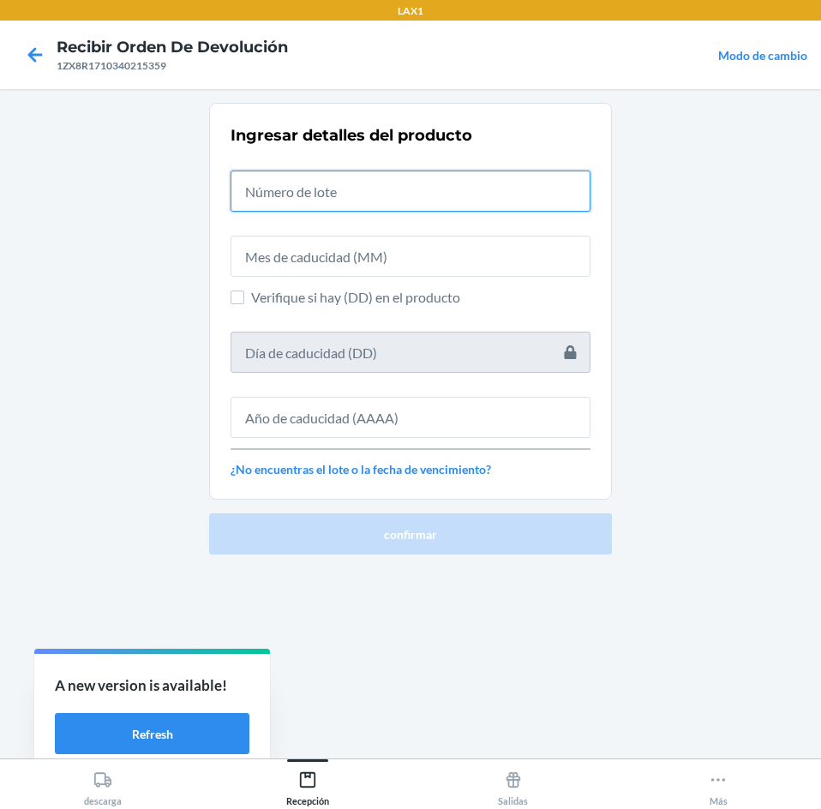
click at [484, 202] on input "text" at bounding box center [410, 190] width 360 height 41
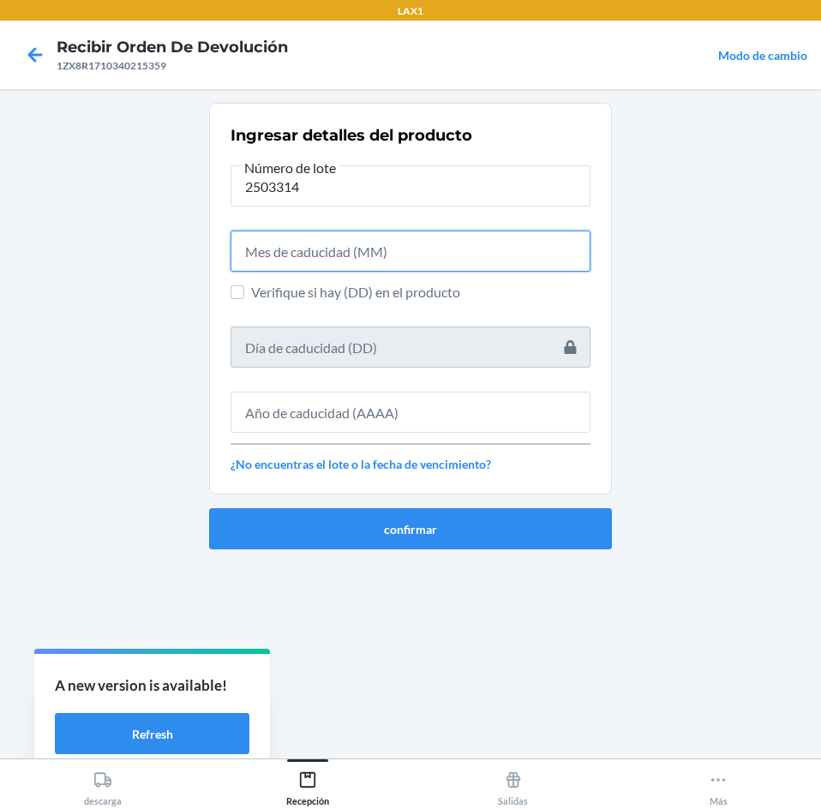
click at [491, 257] on input "text" at bounding box center [410, 250] width 360 height 41
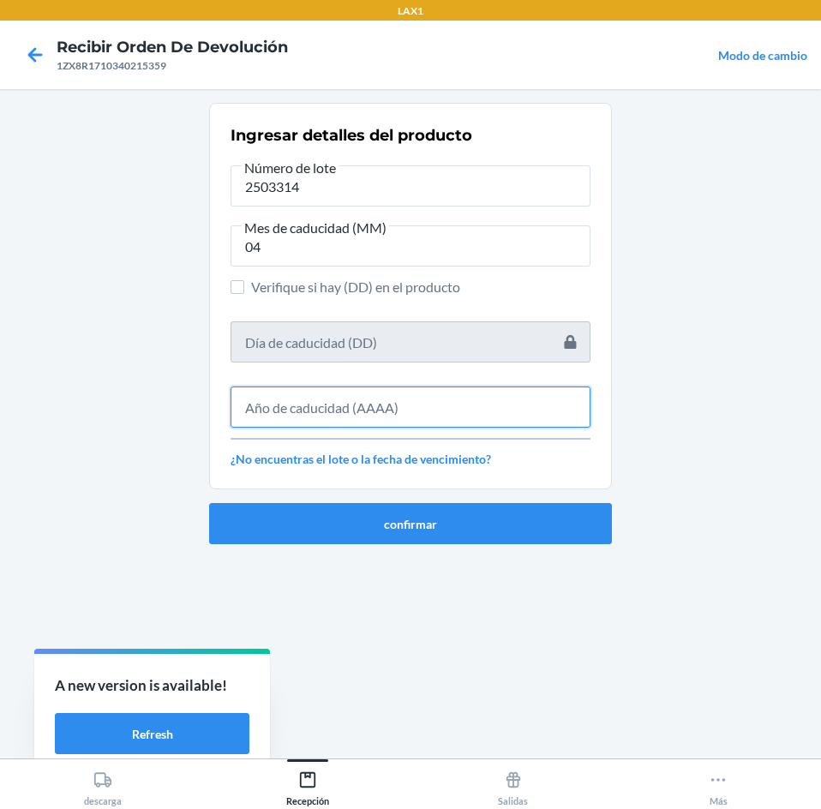
click at [461, 393] on input "text" at bounding box center [410, 406] width 360 height 41
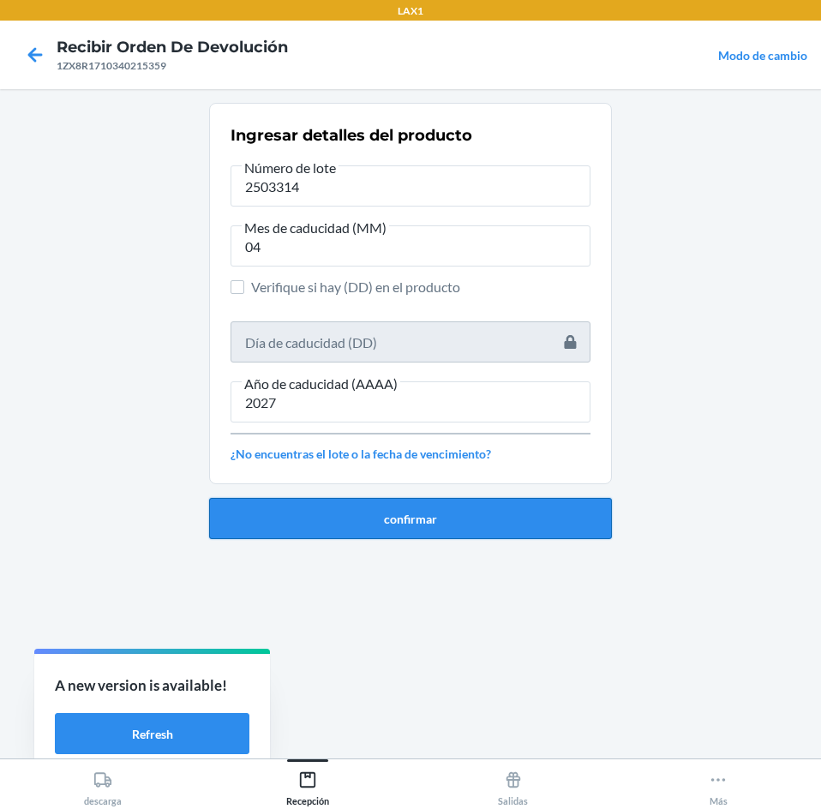
click at [429, 525] on button "confirmar" at bounding box center [410, 518] width 403 height 41
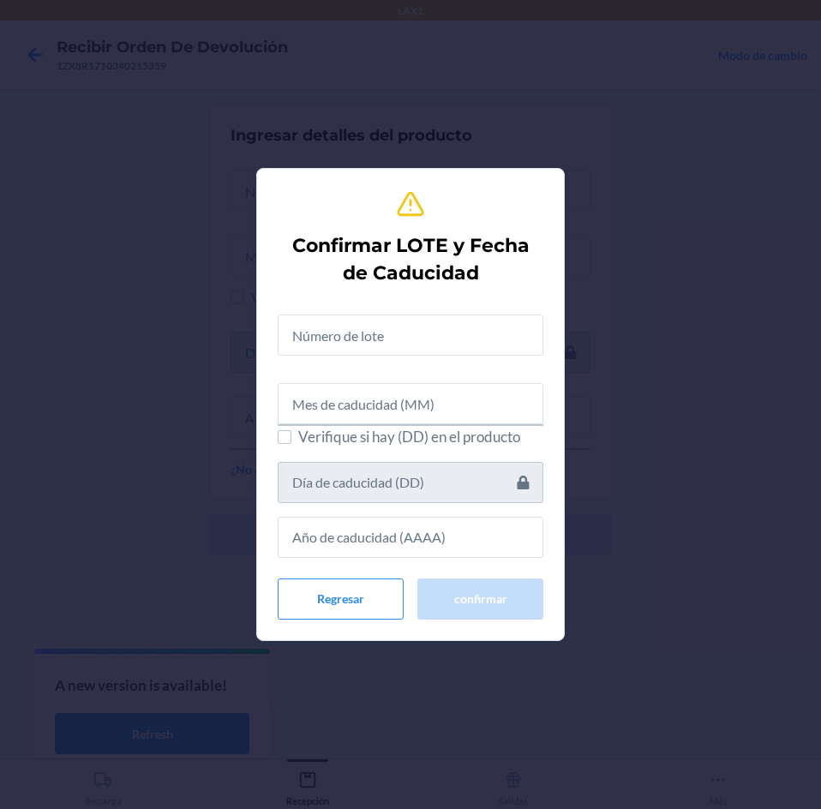
drag, startPoint x: 421, startPoint y: 308, endPoint x: 411, endPoint y: 325, distance: 19.6
click at [411, 325] on div at bounding box center [411, 328] width 266 height 55
click at [411, 325] on input "text" at bounding box center [411, 334] width 266 height 41
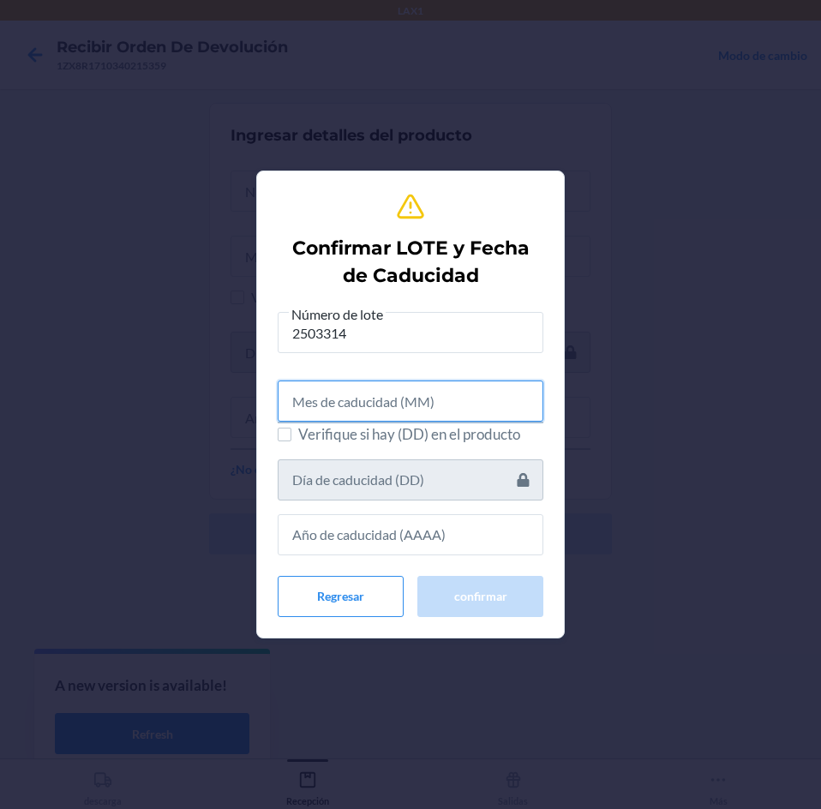
click at [404, 410] on input "text" at bounding box center [411, 400] width 266 height 41
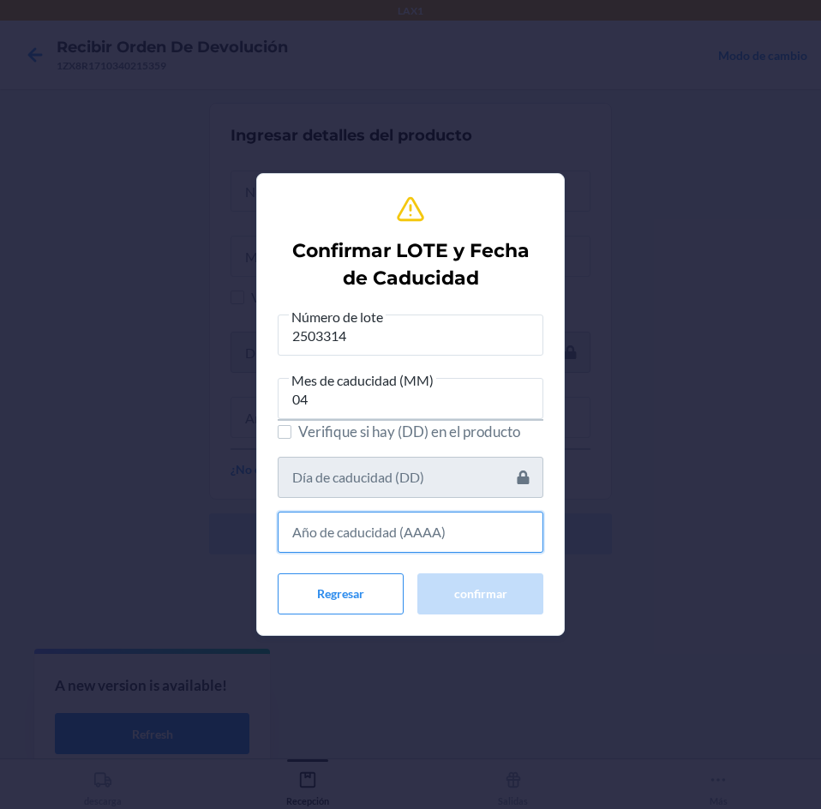
click at [442, 542] on input "text" at bounding box center [411, 531] width 266 height 41
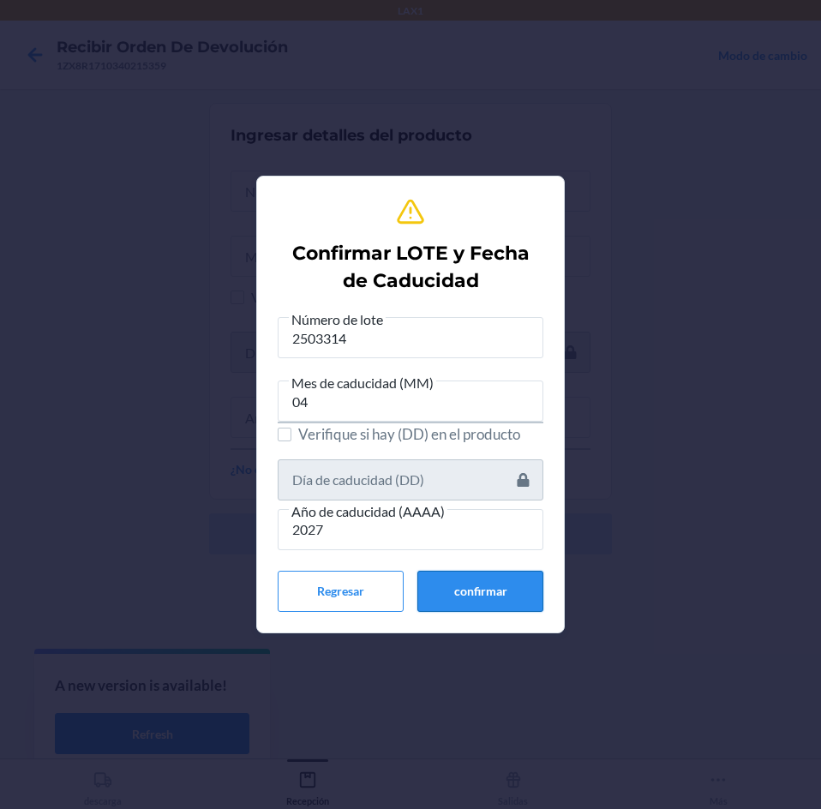
click at [454, 582] on button "confirmar" at bounding box center [480, 591] width 126 height 41
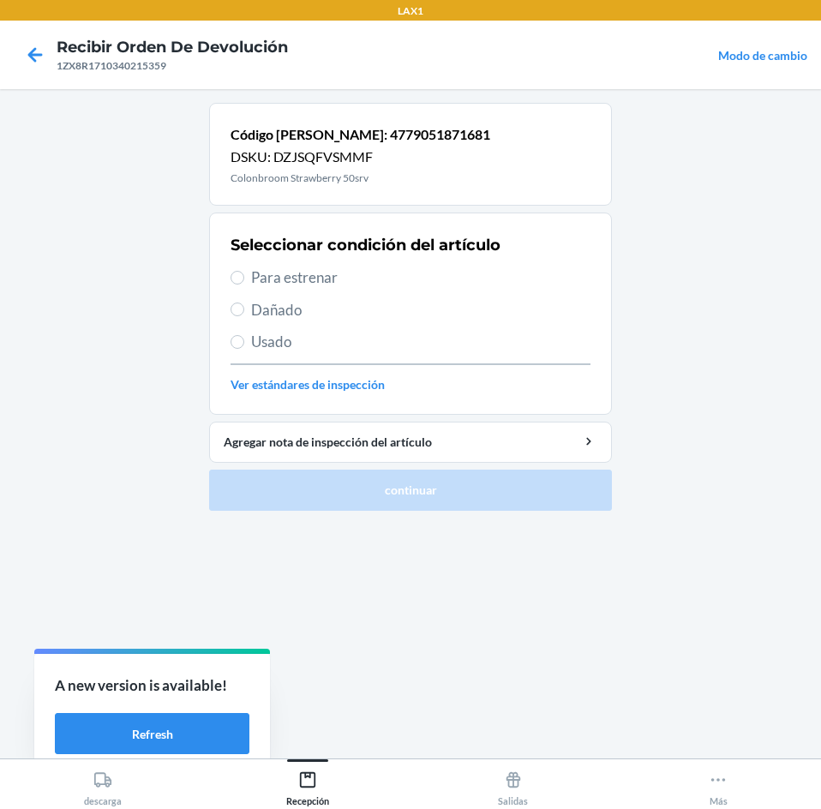
click at [377, 269] on span "Para estrenar" at bounding box center [420, 277] width 339 height 22
click at [244, 271] on input "Para estrenar" at bounding box center [237, 278] width 14 height 14
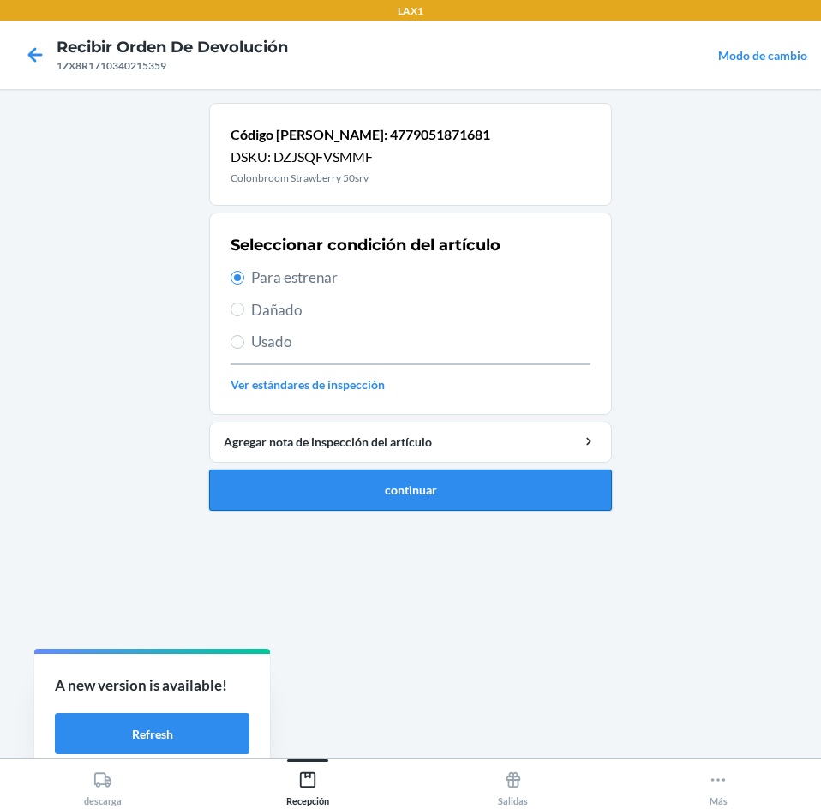
click at [441, 476] on button "continuar" at bounding box center [410, 489] width 403 height 41
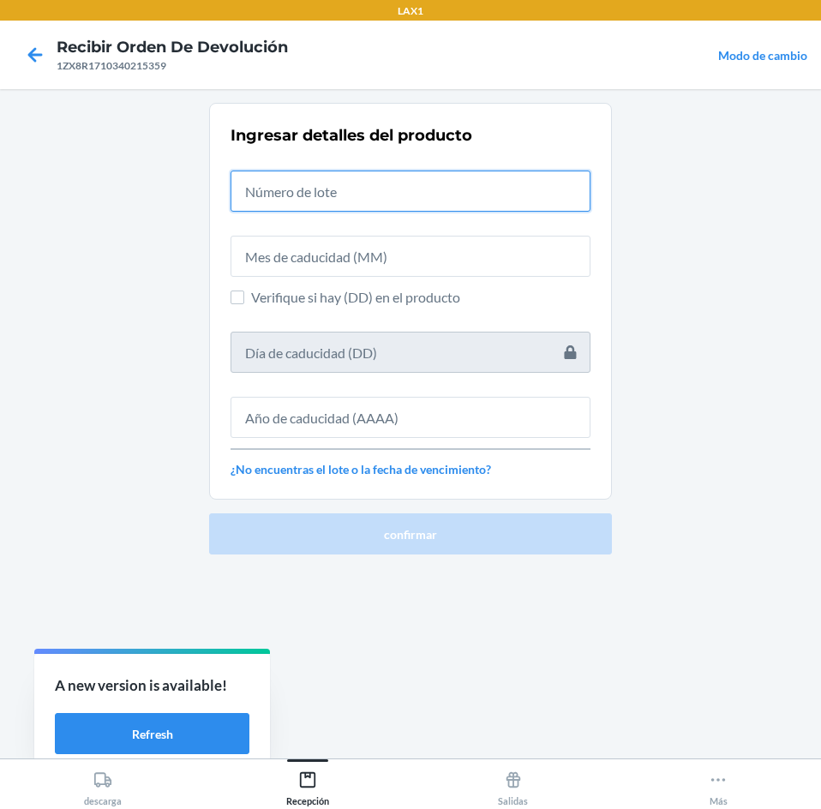
click at [422, 188] on input "text" at bounding box center [410, 190] width 360 height 41
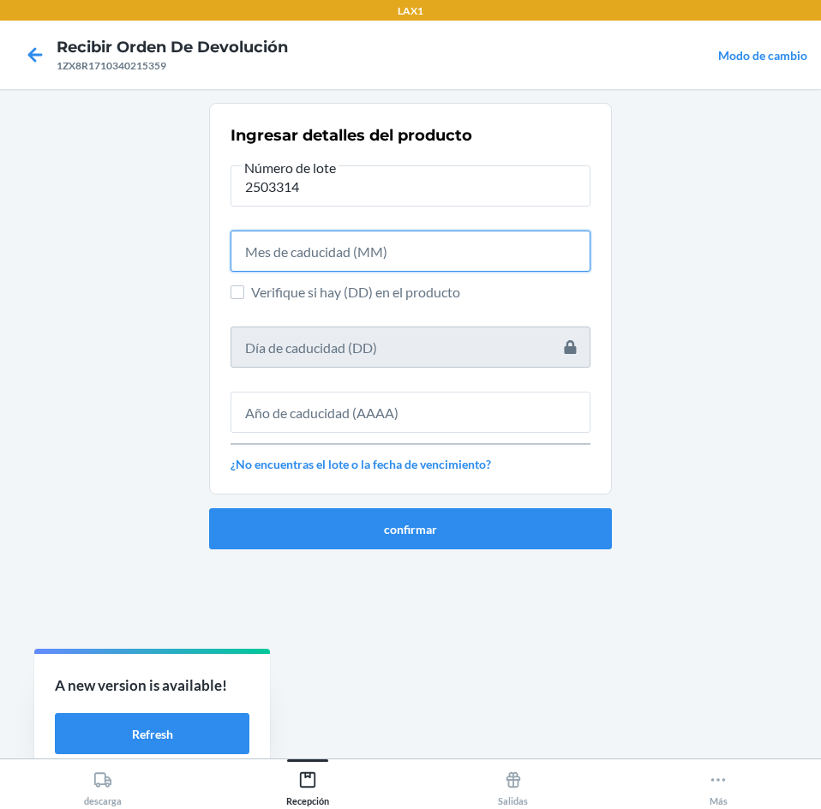
click at [423, 248] on input "text" at bounding box center [410, 250] width 360 height 41
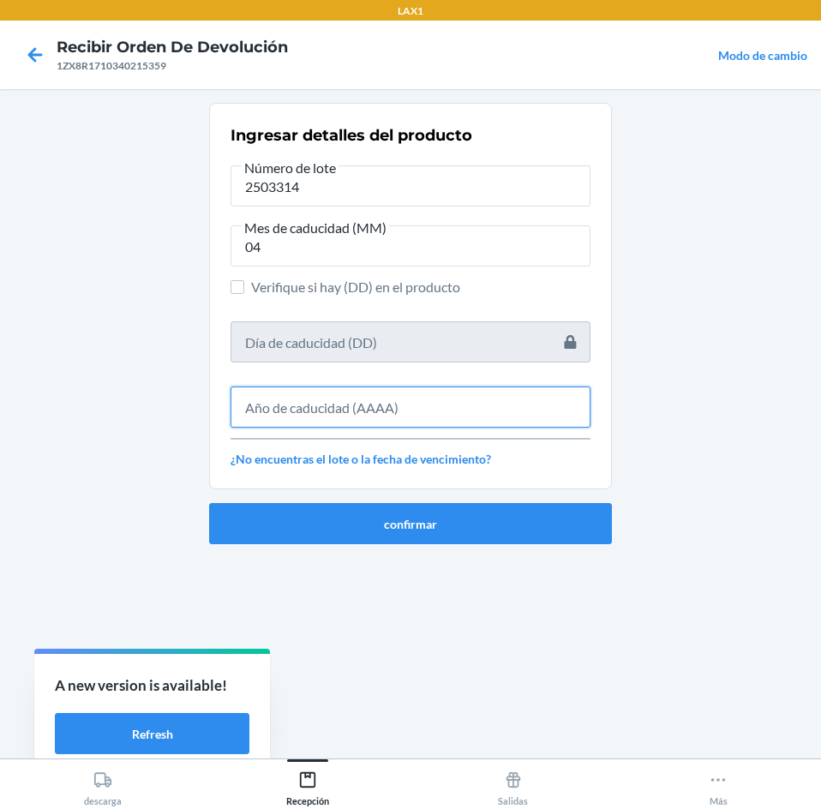
click at [419, 403] on input "text" at bounding box center [410, 406] width 360 height 41
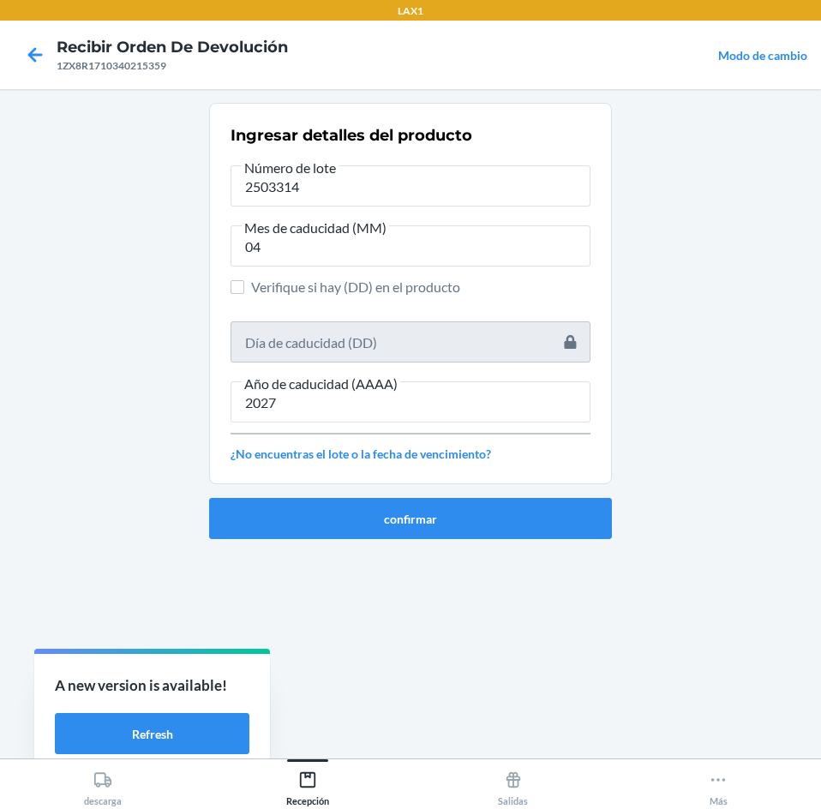
click at [431, 541] on ol "Ingresar detalles del producto Número de lote 2503314 Mes de caducidad (MM) 04 …" at bounding box center [410, 328] width 403 height 450
click at [431, 530] on button "confirmar" at bounding box center [410, 518] width 403 height 41
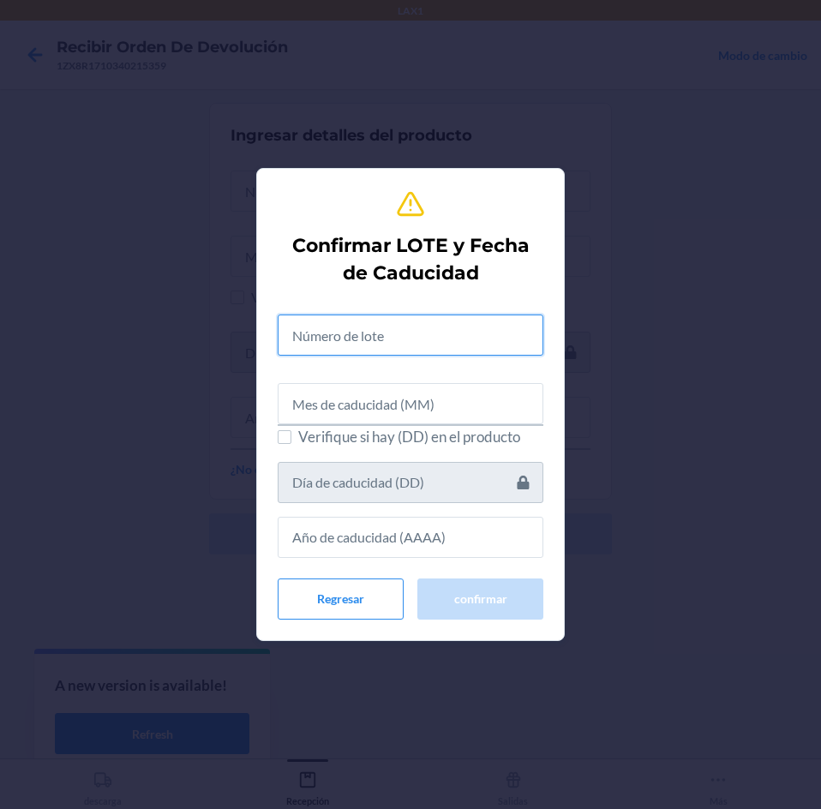
click at [427, 335] on input "text" at bounding box center [411, 334] width 266 height 41
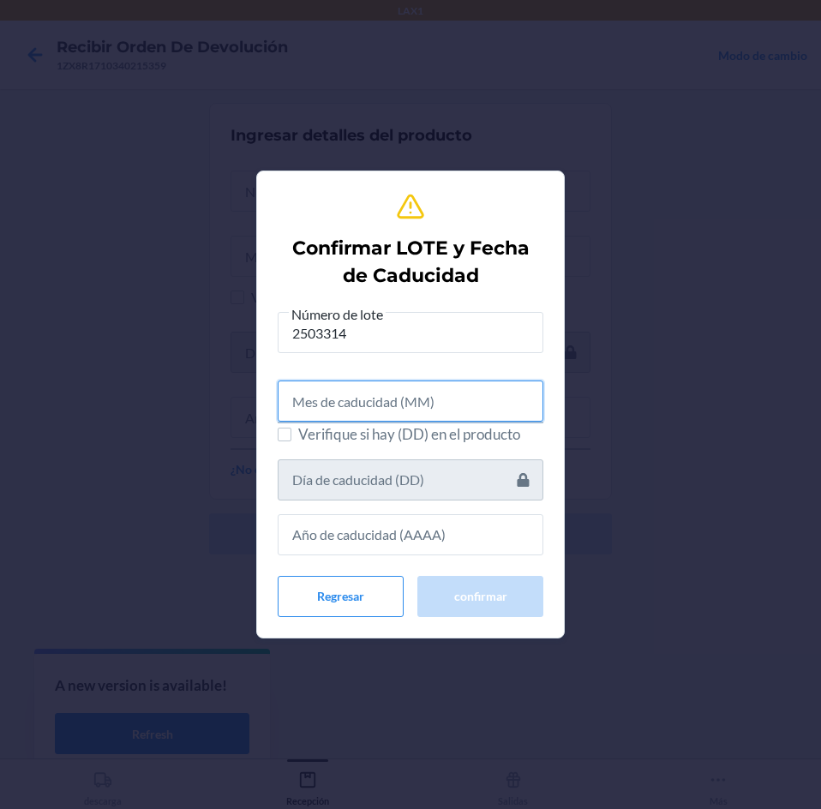
click at [434, 386] on input "text" at bounding box center [411, 400] width 266 height 41
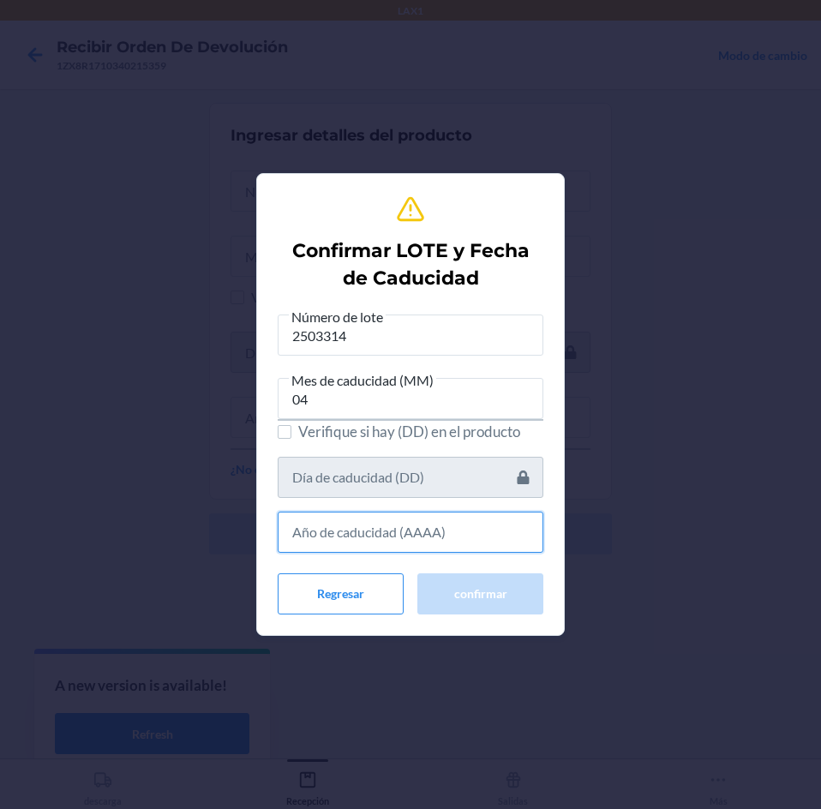
click at [455, 523] on input "text" at bounding box center [411, 531] width 266 height 41
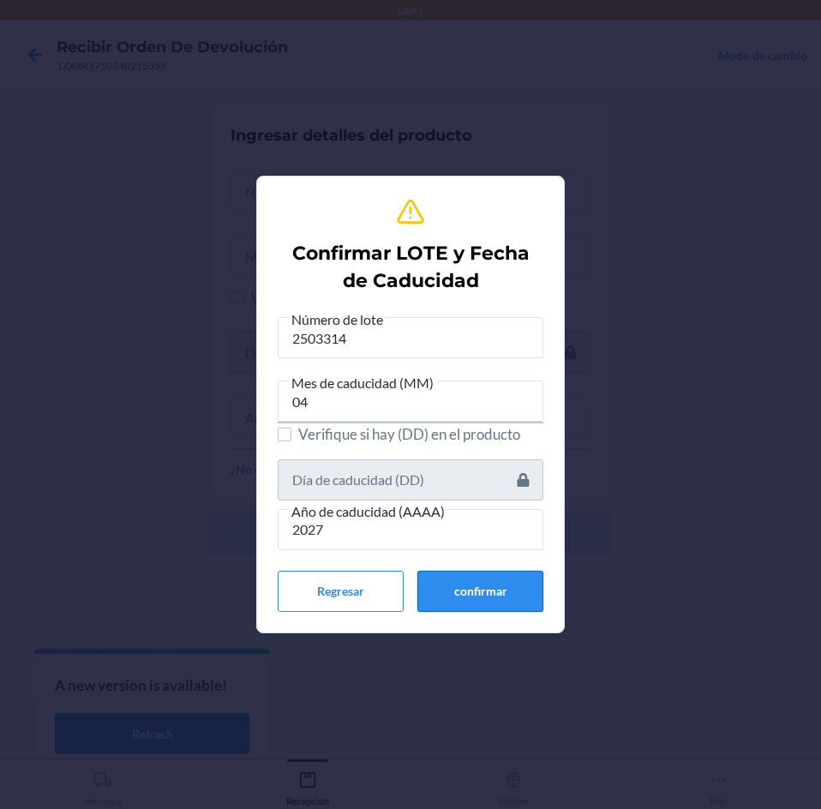
click at [449, 599] on button "confirmar" at bounding box center [480, 591] width 126 height 41
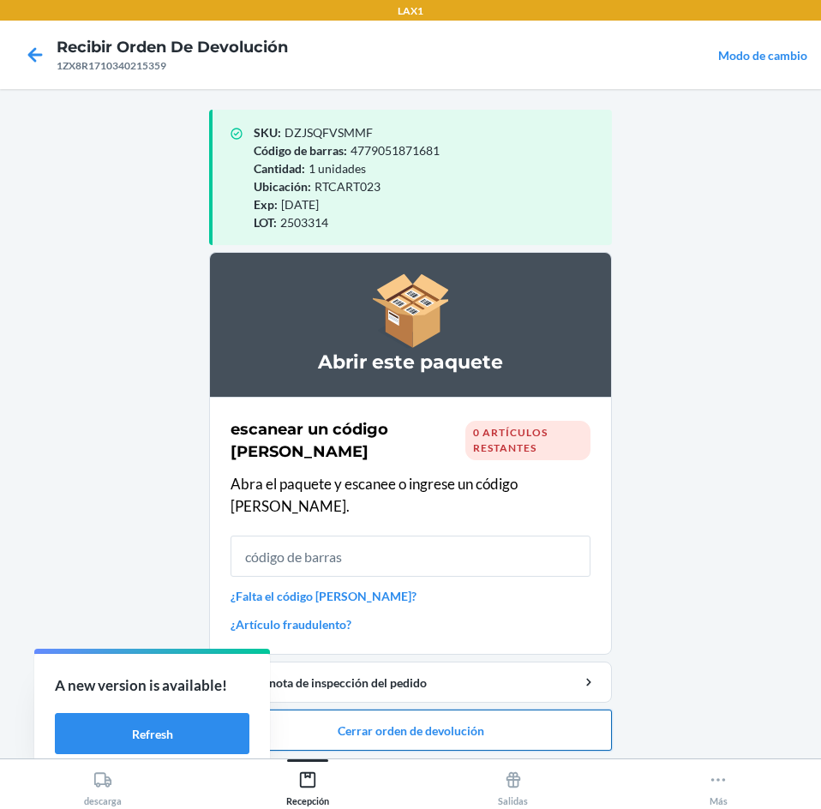
click at [456, 709] on button "Cerrar orden de devolución" at bounding box center [410, 729] width 403 height 41
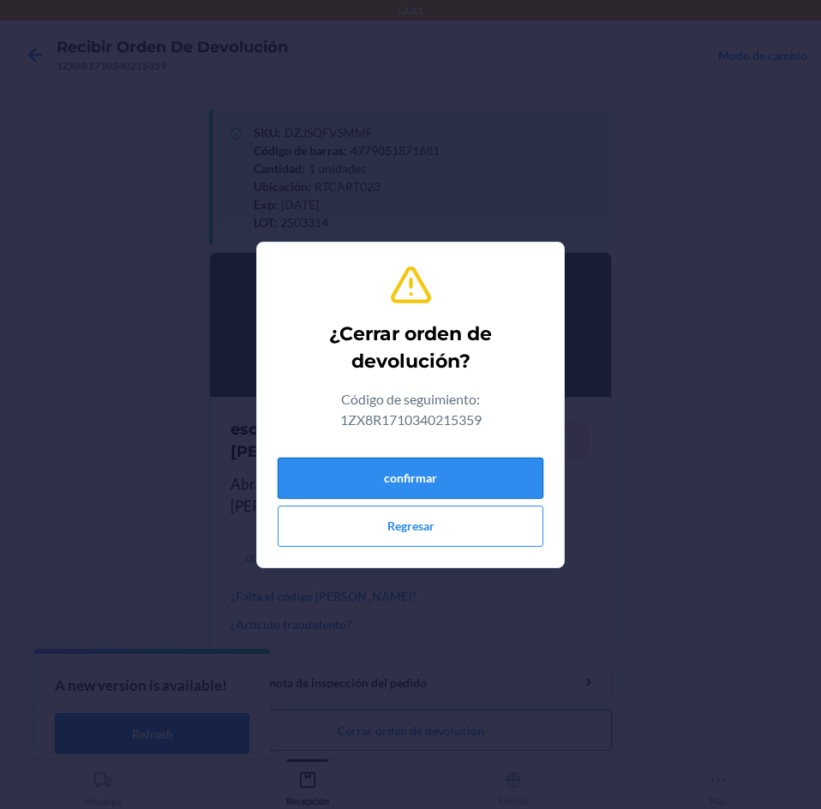
click at [474, 465] on button "confirmar" at bounding box center [411, 477] width 266 height 41
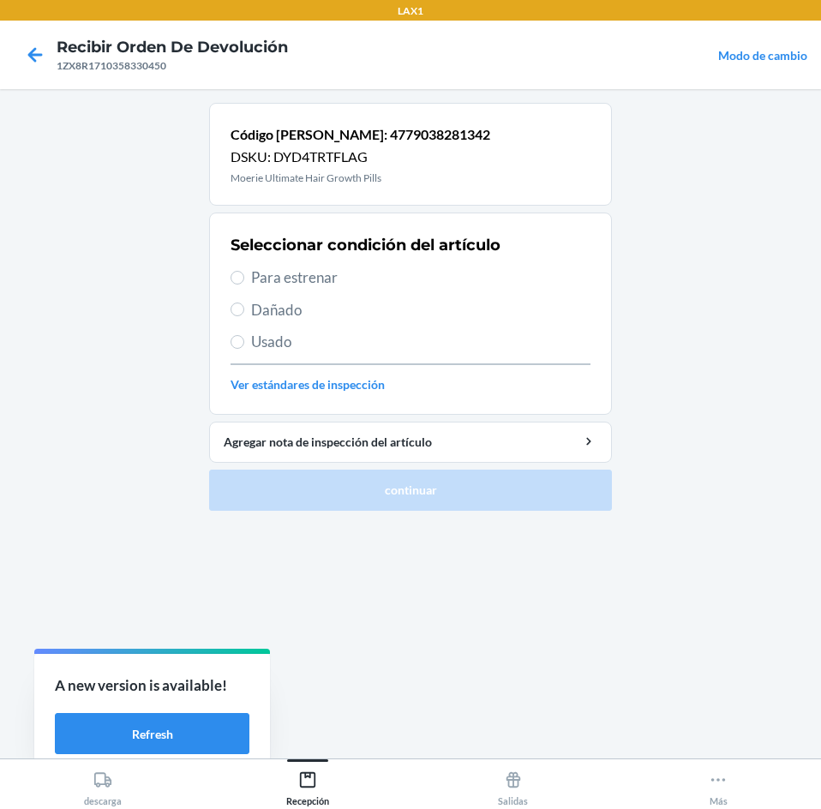
click at [406, 279] on span "Para estrenar" at bounding box center [420, 277] width 339 height 22
click at [244, 279] on input "Para estrenar" at bounding box center [237, 278] width 14 height 14
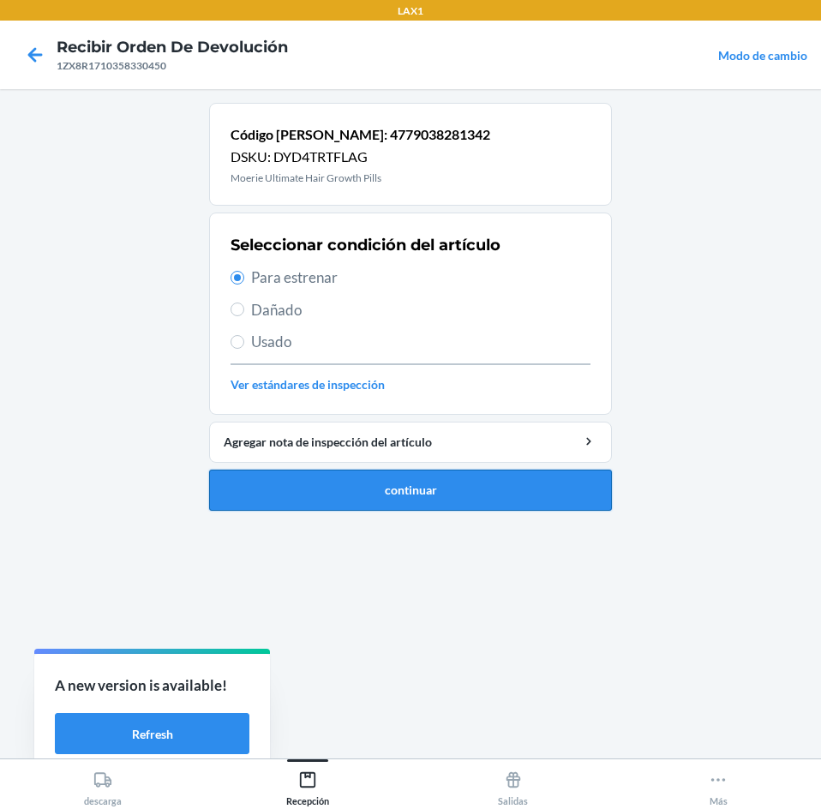
click at [457, 482] on button "continuar" at bounding box center [410, 489] width 403 height 41
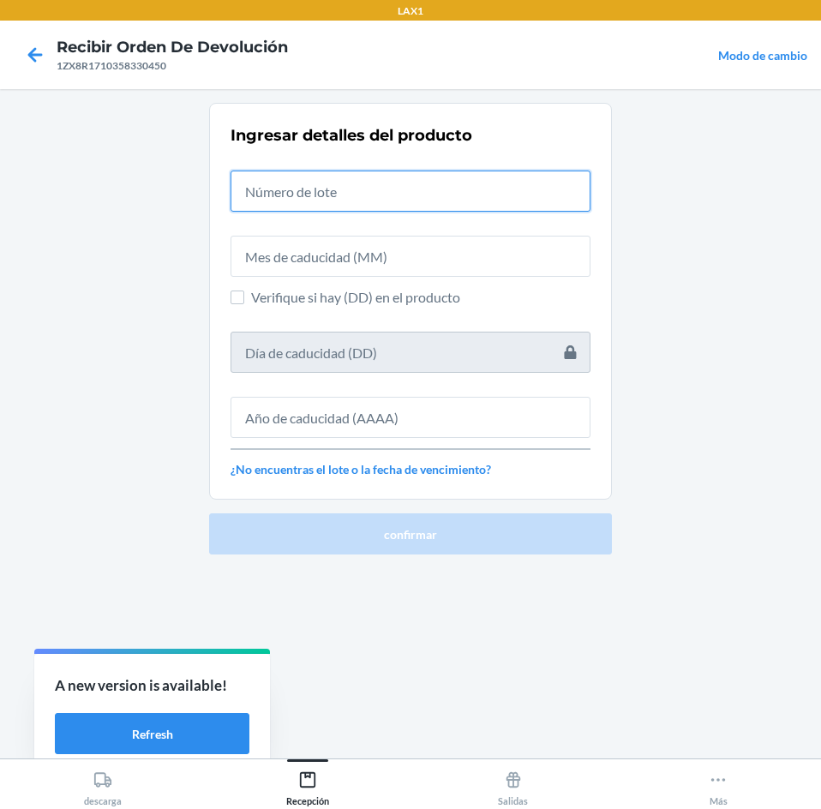
click at [446, 180] on input "text" at bounding box center [410, 190] width 360 height 41
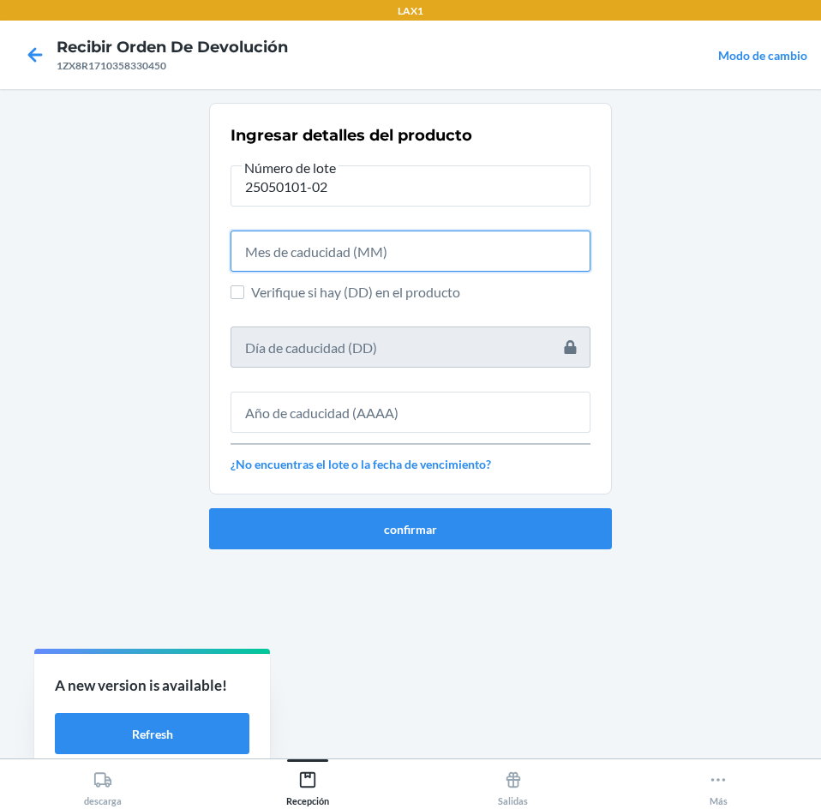
click at [395, 254] on input "text" at bounding box center [410, 250] width 360 height 41
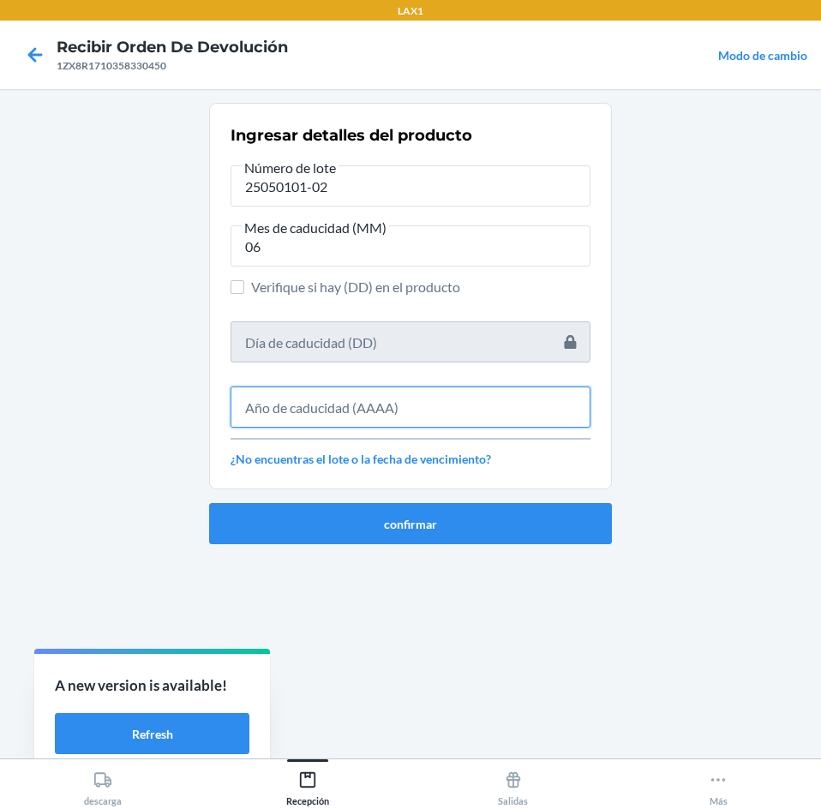
click at [403, 423] on input "text" at bounding box center [410, 406] width 360 height 41
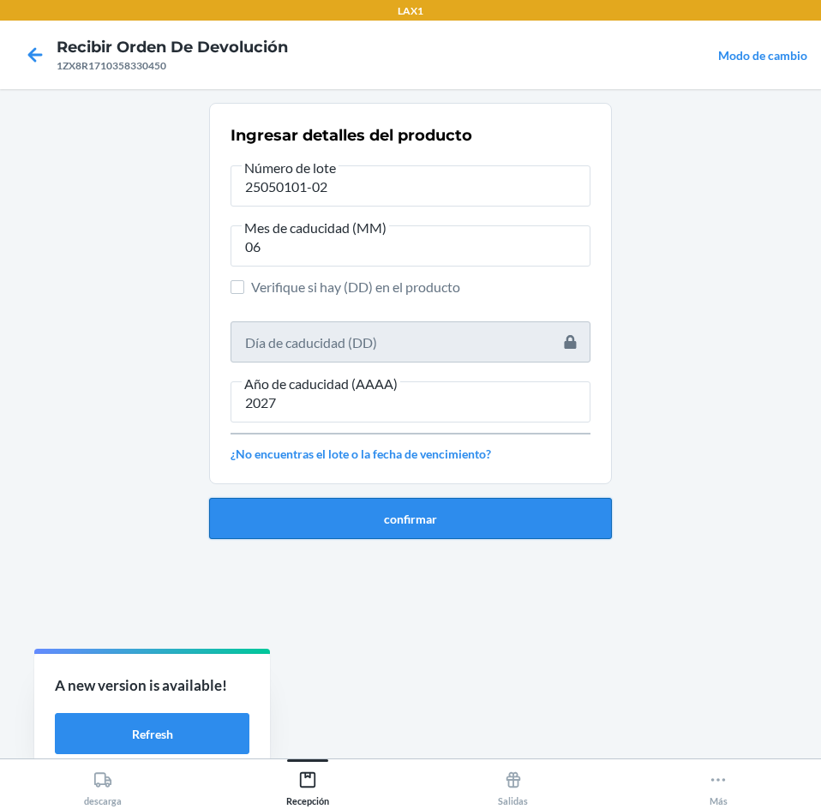
click at [384, 526] on button "confirmar" at bounding box center [410, 518] width 403 height 41
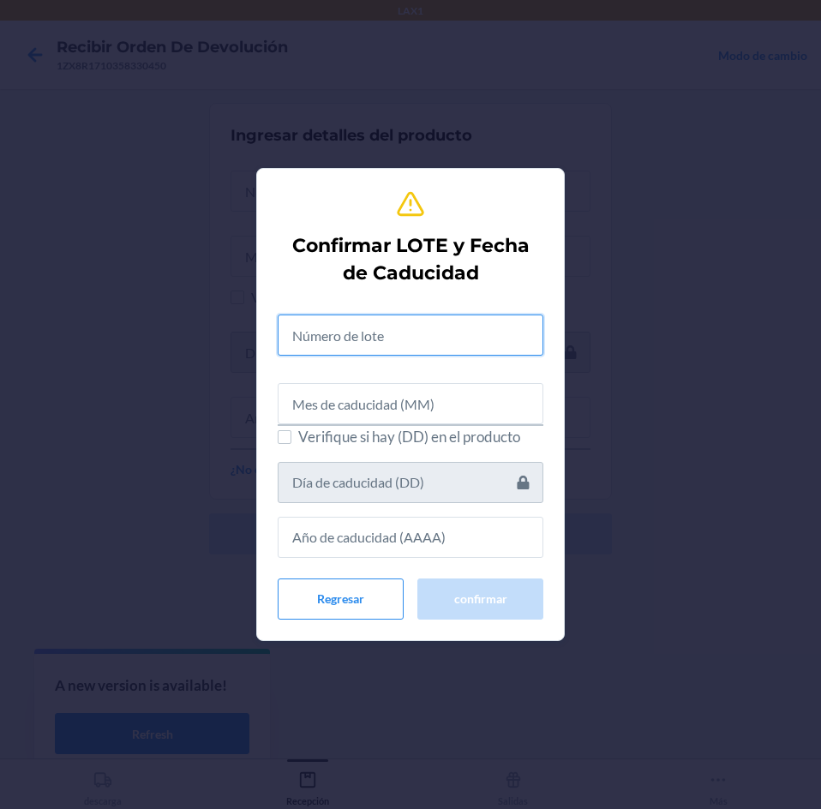
click at [418, 333] on input "text" at bounding box center [411, 334] width 266 height 41
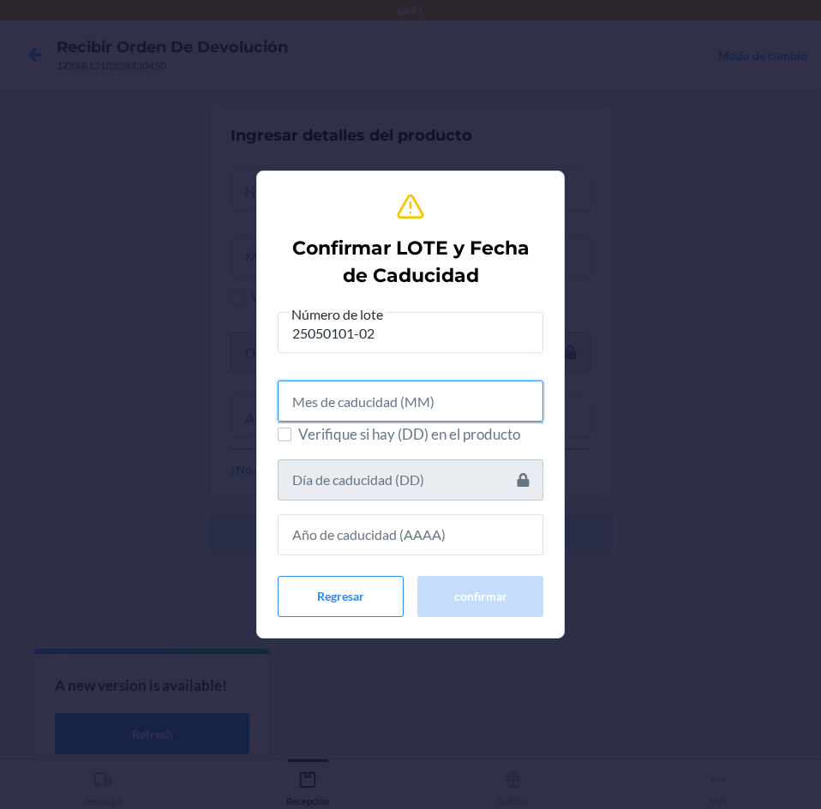
click at [434, 404] on input "text" at bounding box center [411, 400] width 266 height 41
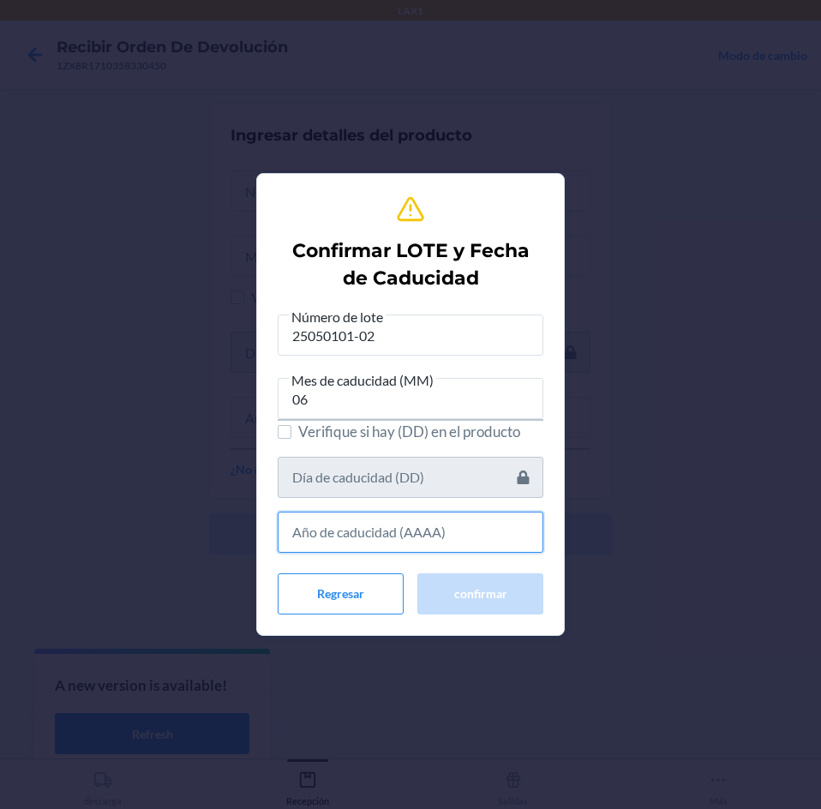
click at [463, 537] on input "text" at bounding box center [411, 531] width 266 height 41
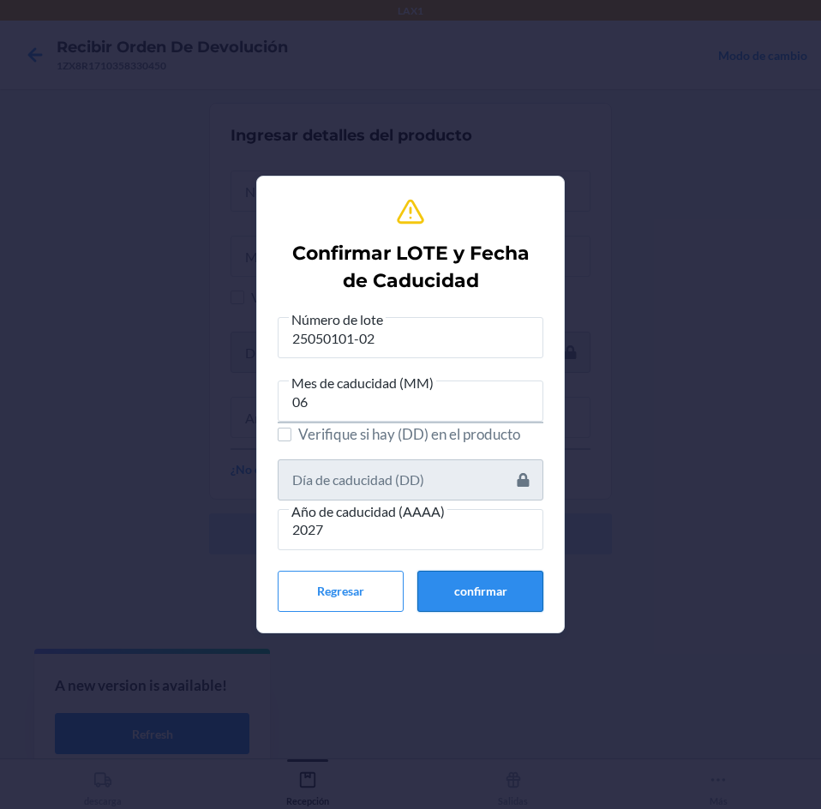
click at [454, 594] on button "confirmar" at bounding box center [480, 591] width 126 height 41
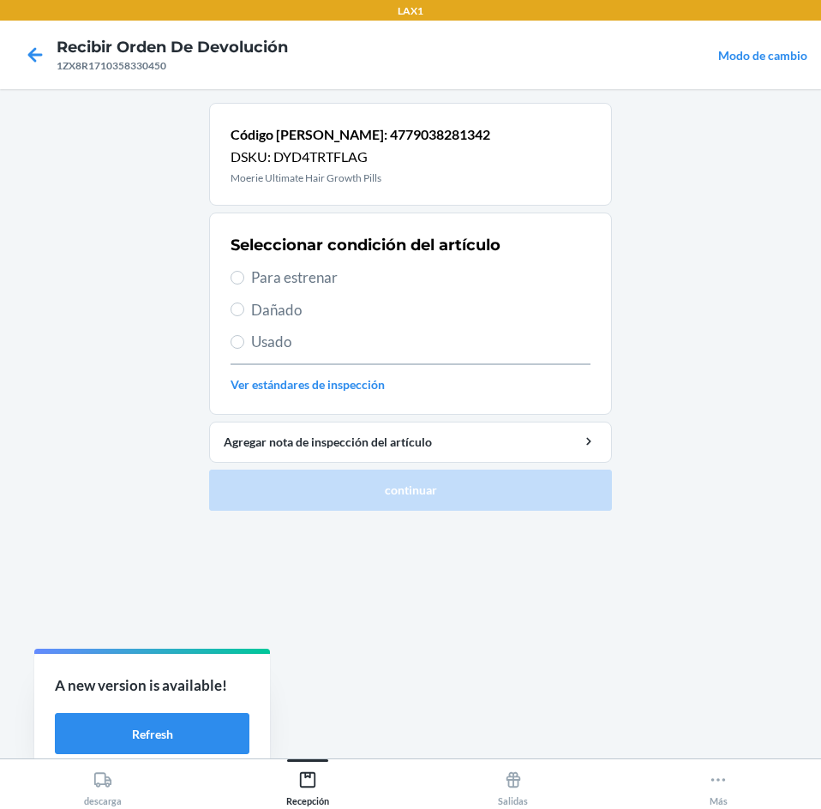
click at [392, 287] on span "Para estrenar" at bounding box center [420, 277] width 339 height 22
click at [244, 284] on input "Para estrenar" at bounding box center [237, 278] width 14 height 14
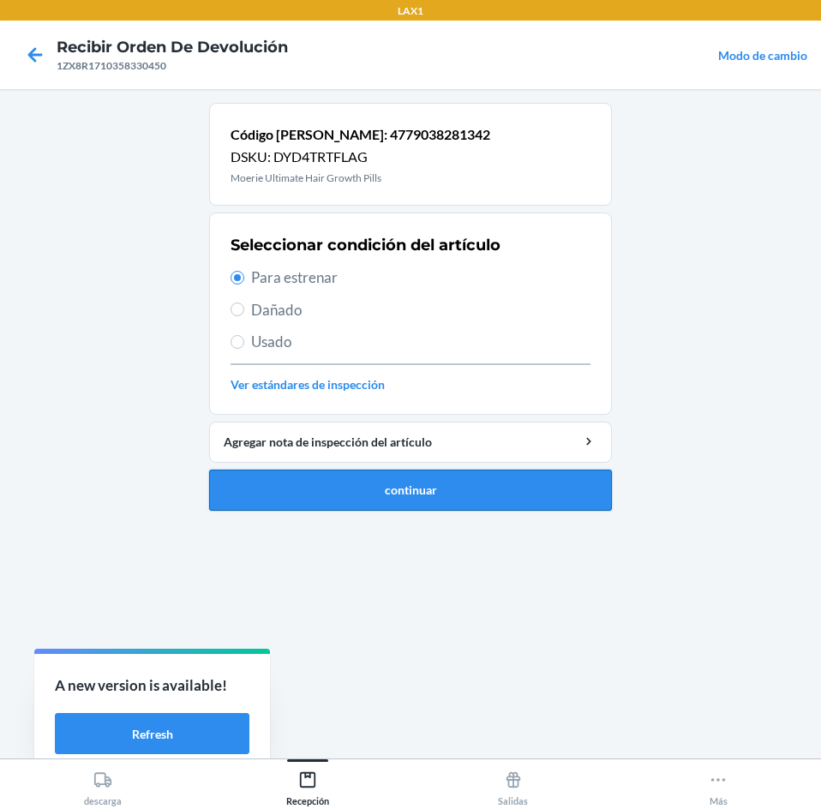
click at [416, 481] on button "continuar" at bounding box center [410, 489] width 403 height 41
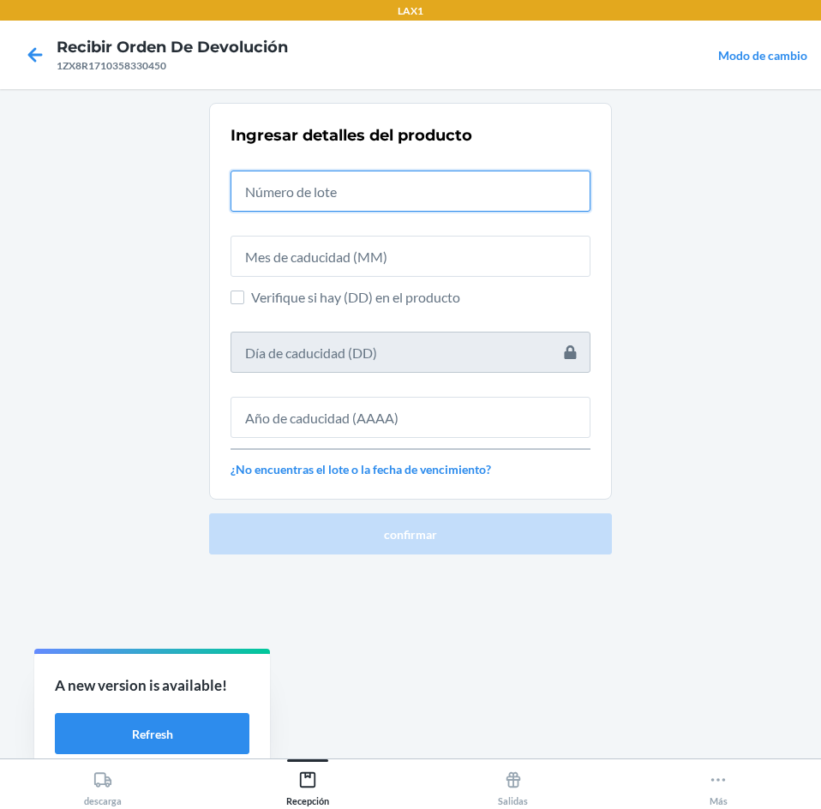
click at [462, 205] on input "text" at bounding box center [410, 190] width 360 height 41
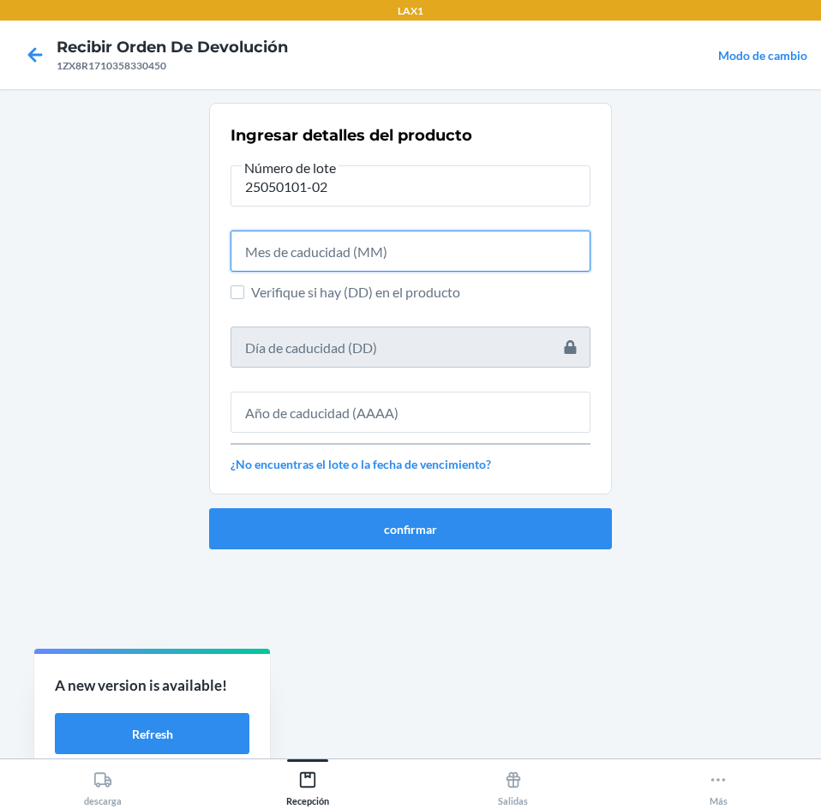
click at [469, 264] on input "text" at bounding box center [410, 250] width 360 height 41
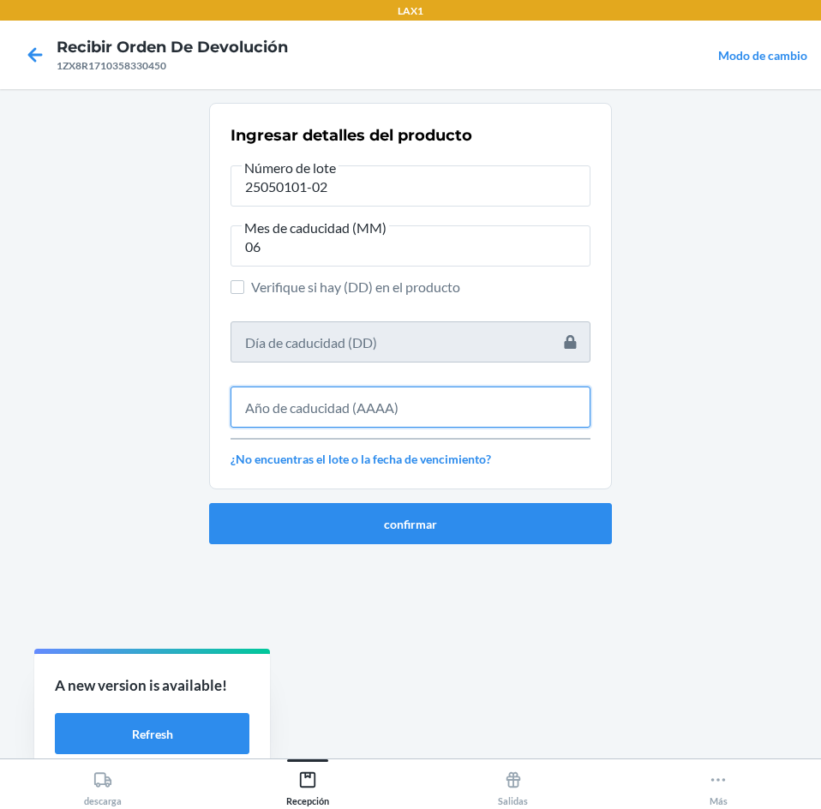
click at [438, 397] on input "text" at bounding box center [410, 406] width 360 height 41
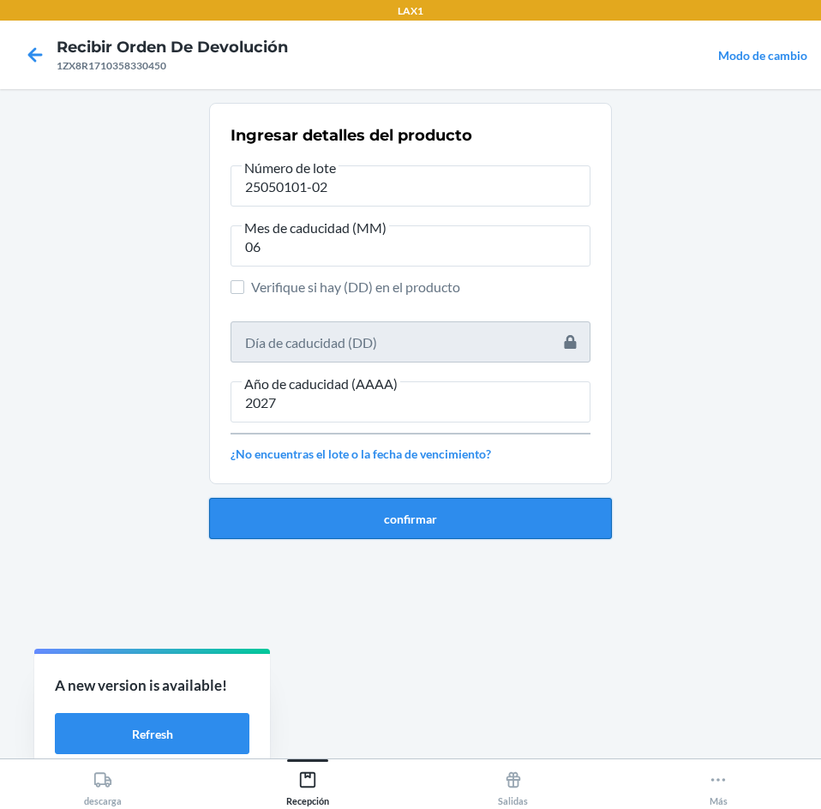
click at [451, 525] on button "confirmar" at bounding box center [410, 518] width 403 height 41
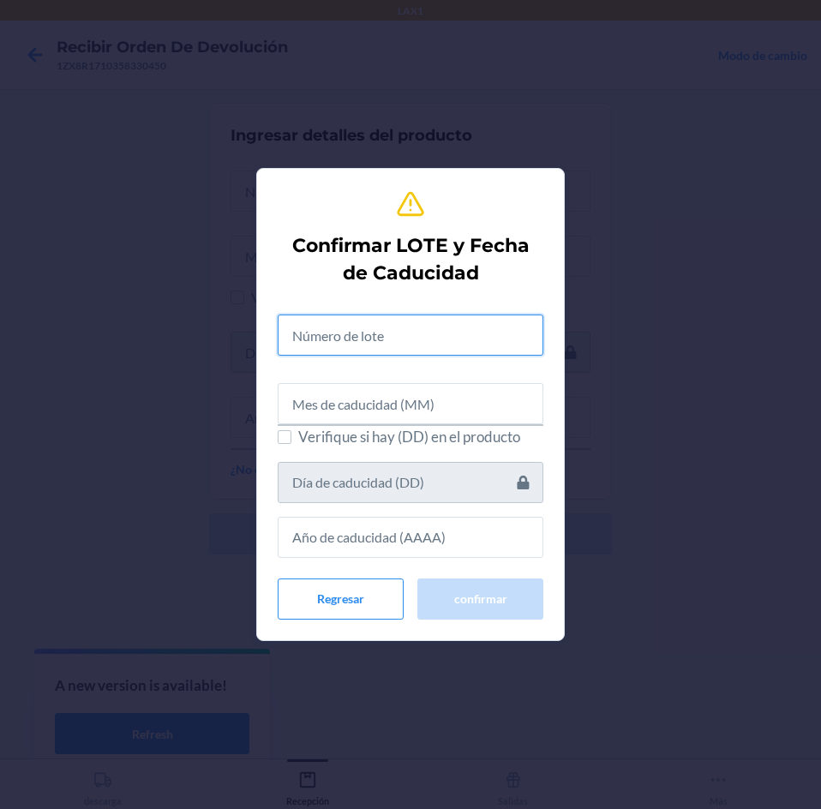
click at [440, 337] on input "text" at bounding box center [411, 334] width 266 height 41
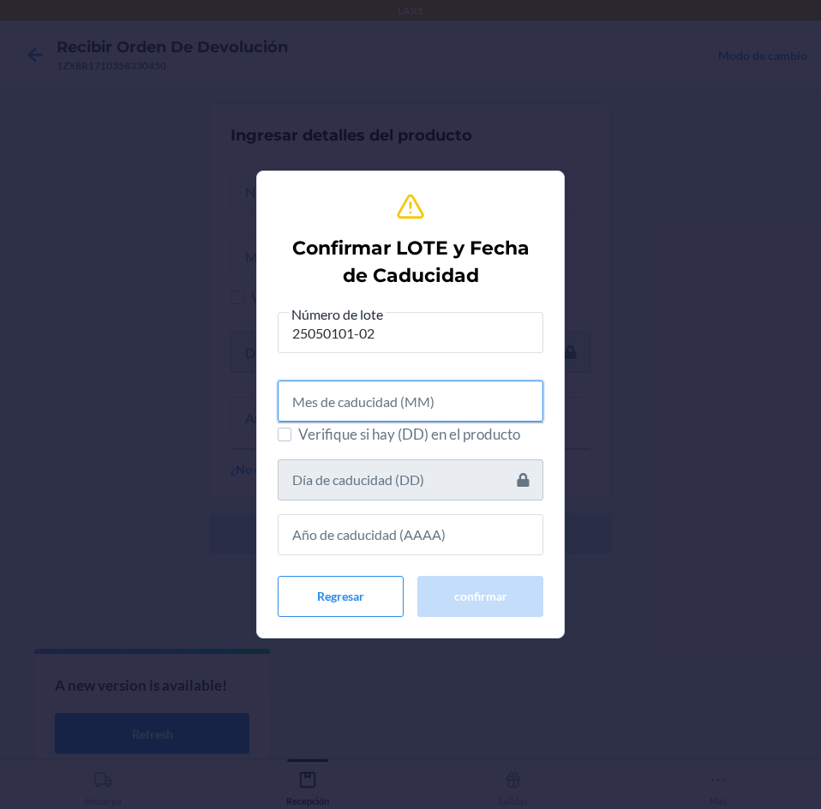
click at [437, 396] on input "text" at bounding box center [411, 400] width 266 height 41
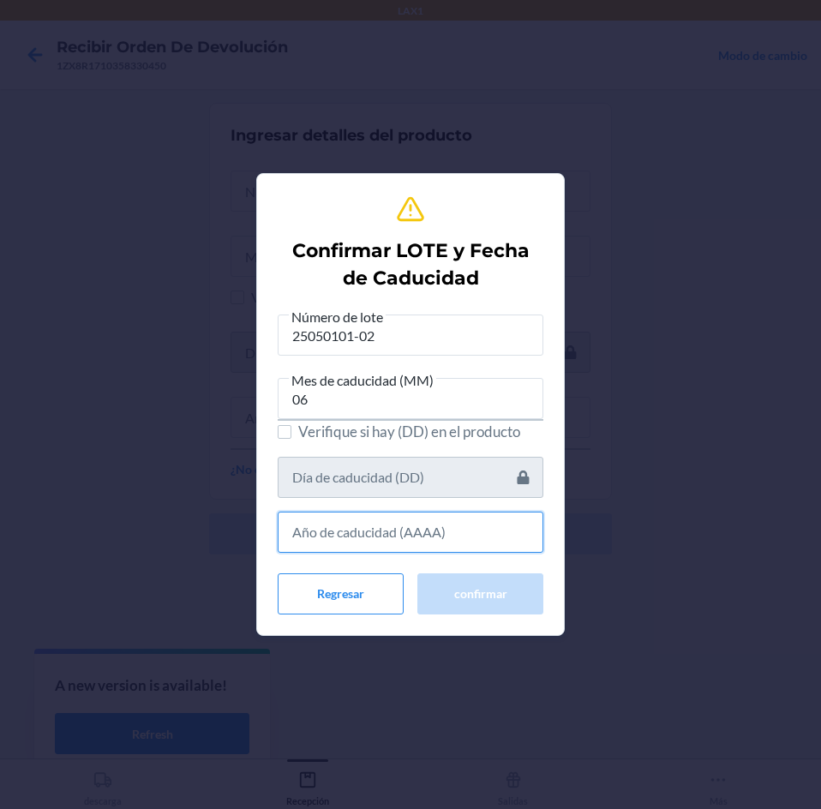
click at [439, 545] on input "text" at bounding box center [411, 531] width 266 height 41
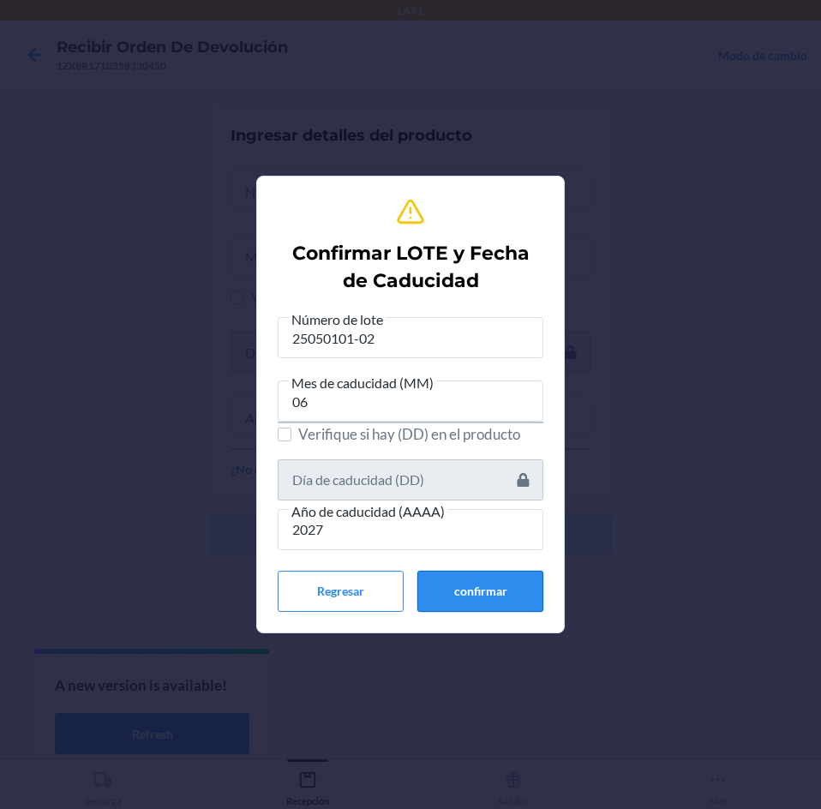
click at [436, 576] on button "confirmar" at bounding box center [480, 591] width 126 height 41
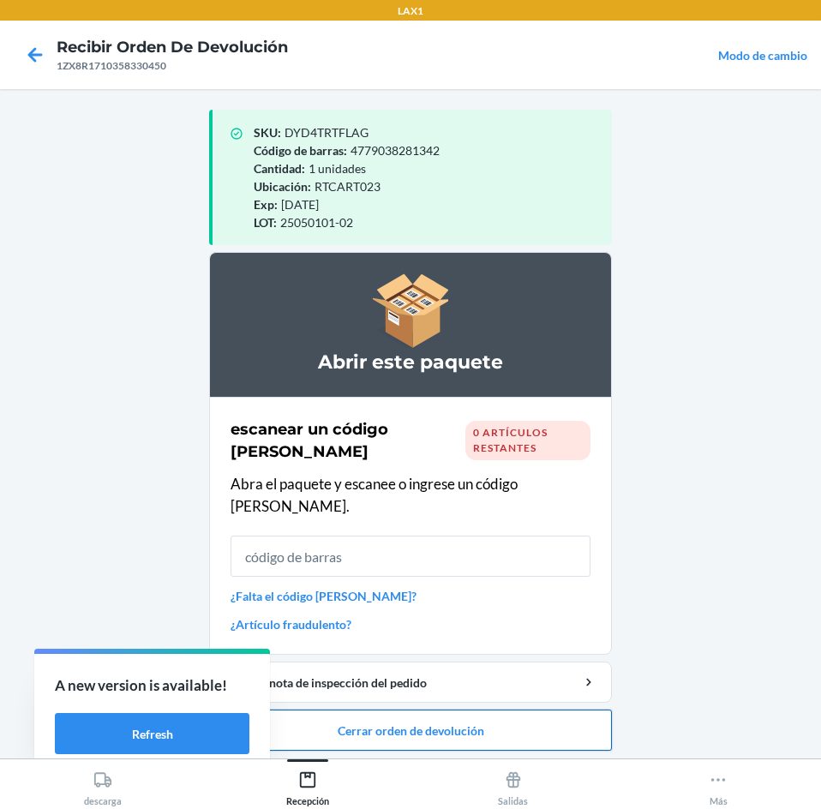
click at [483, 709] on button "Cerrar orden de devolución" at bounding box center [410, 729] width 403 height 41
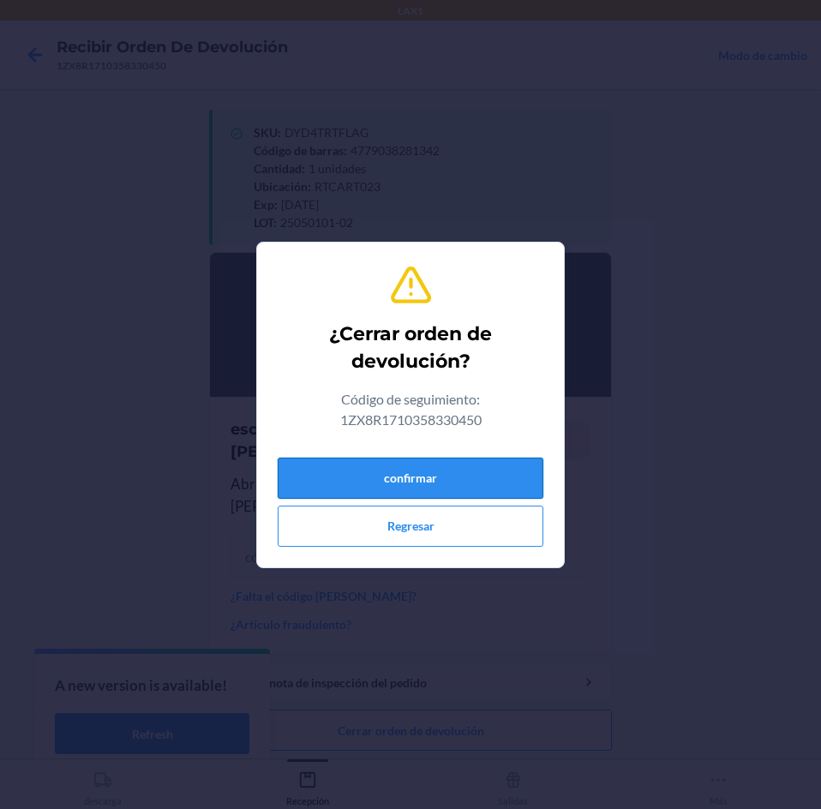
click at [486, 464] on button "confirmar" at bounding box center [411, 477] width 266 height 41
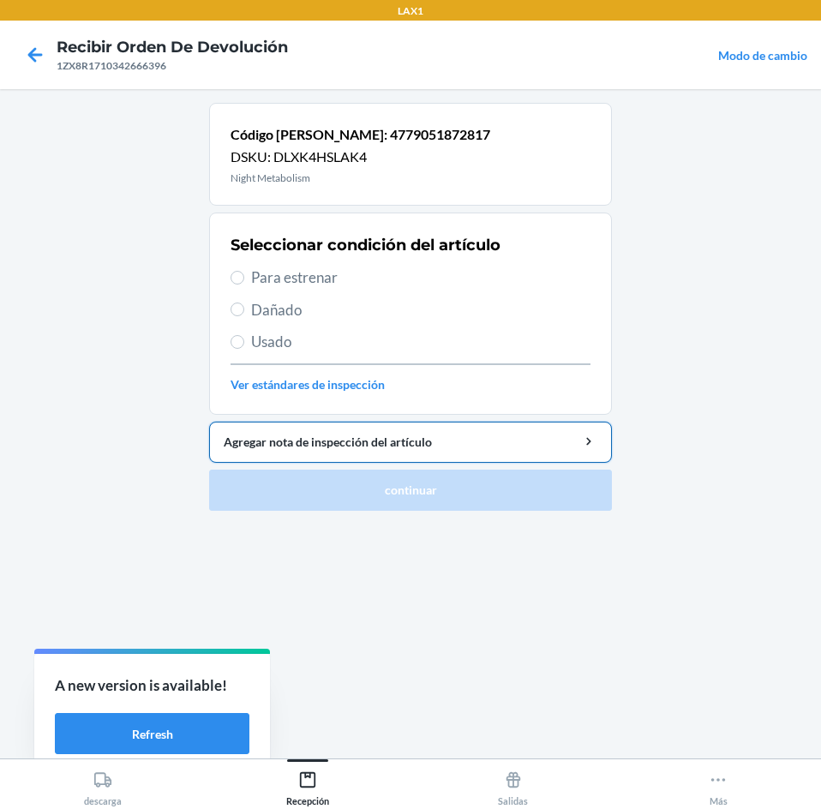
drag, startPoint x: 366, startPoint y: 272, endPoint x: 436, endPoint y: 431, distance: 174.1
click at [378, 290] on div "Seleccionar condición del artículo Para estrenar Dañado Usado Ver estándares de…" at bounding box center [410, 314] width 360 height 170
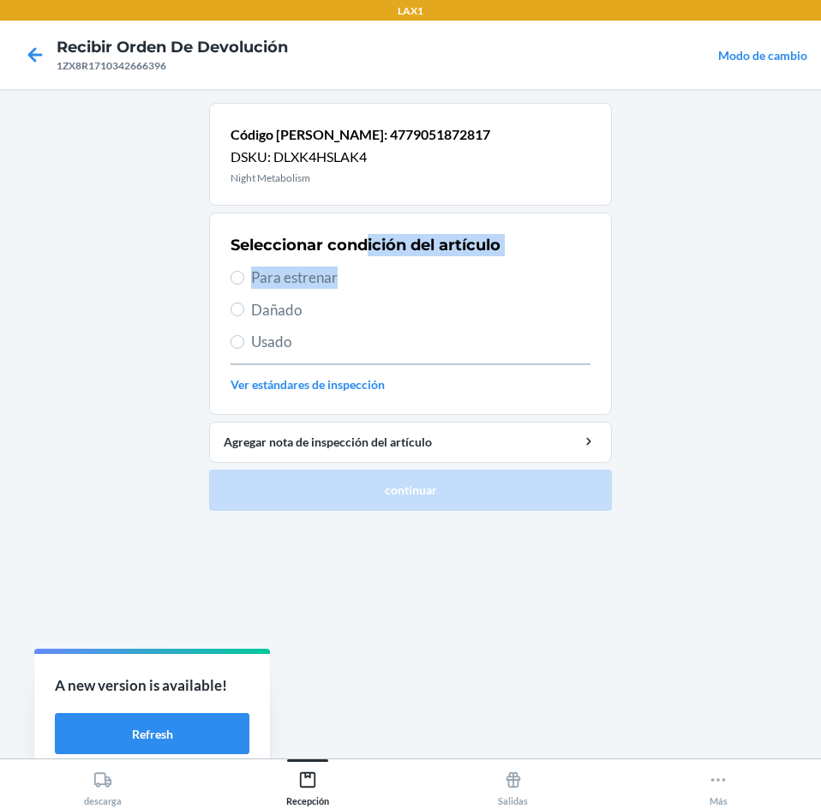
drag, startPoint x: 368, startPoint y: 259, endPoint x: 368, endPoint y: 268, distance: 9.4
click at [368, 268] on div "Seleccionar condición del artículo Para estrenar Dañado Usado Ver estándares de…" at bounding box center [410, 314] width 360 height 170
click at [368, 268] on span "Para estrenar" at bounding box center [420, 277] width 339 height 22
click at [244, 271] on input "Para estrenar" at bounding box center [237, 278] width 14 height 14
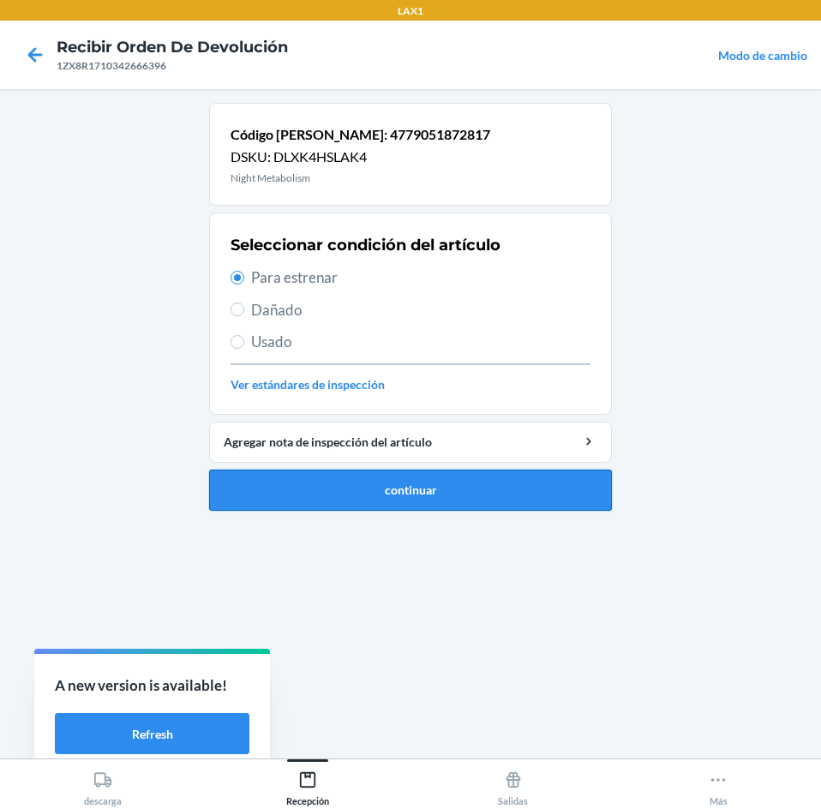
click at [424, 492] on button "continuar" at bounding box center [410, 489] width 403 height 41
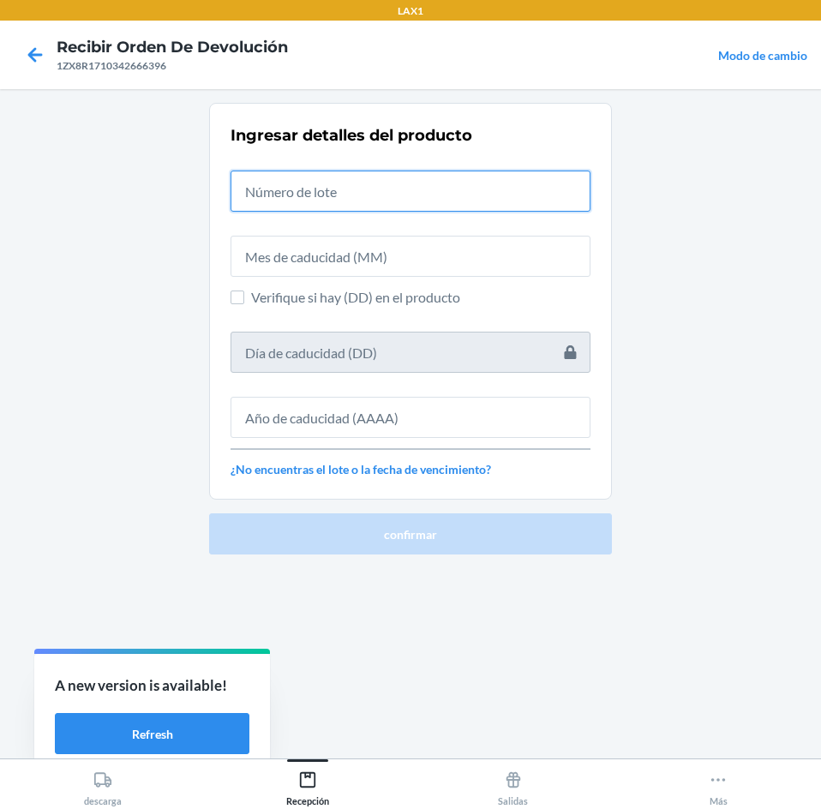
click at [393, 182] on input "text" at bounding box center [410, 190] width 360 height 41
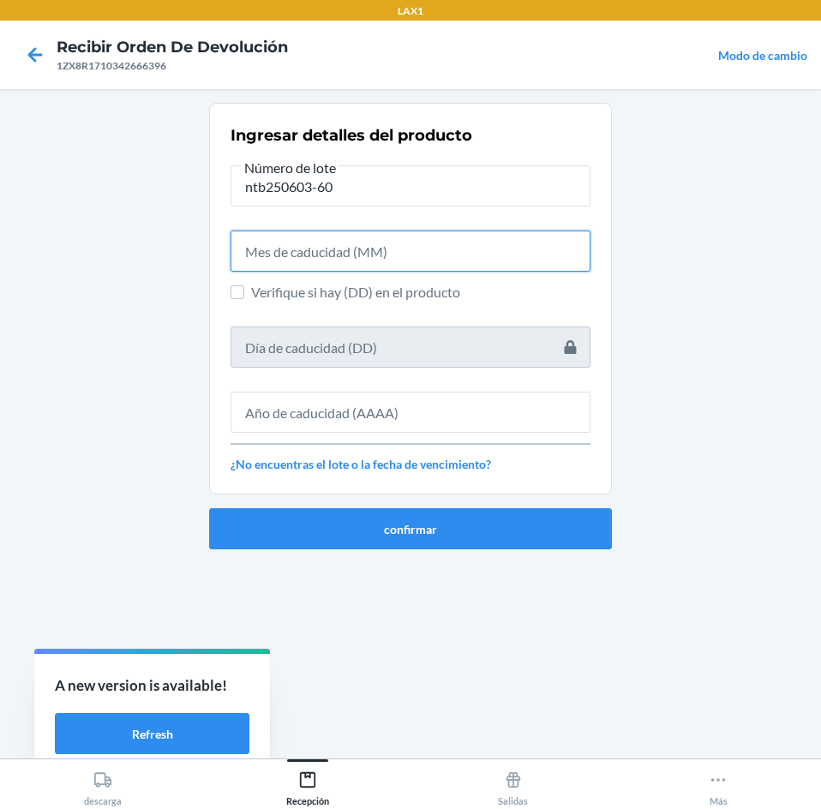
click at [387, 242] on input "text" at bounding box center [410, 250] width 360 height 41
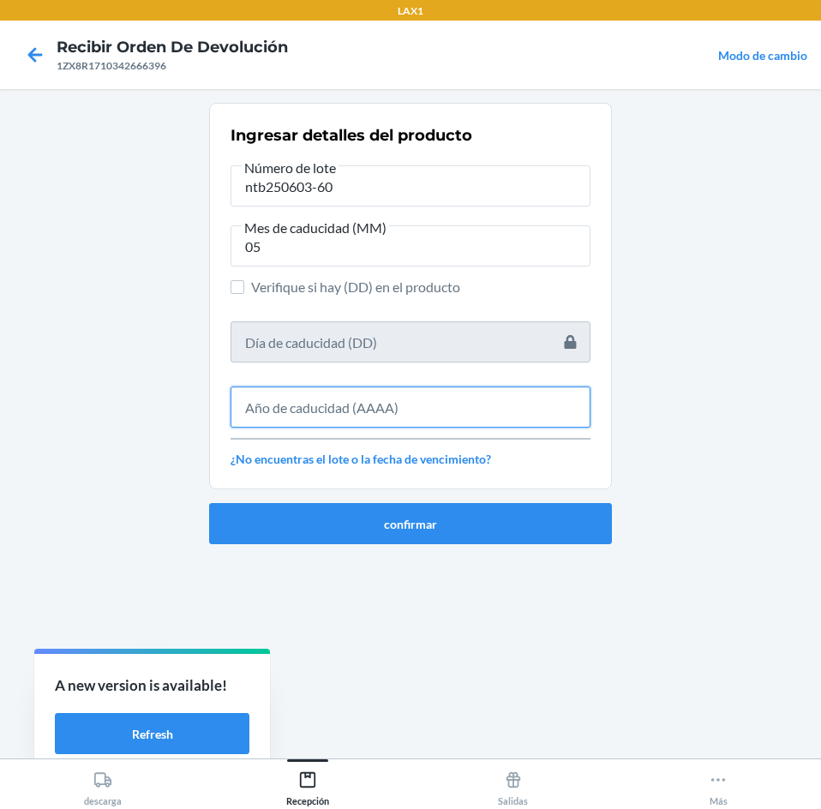
click at [389, 403] on input "text" at bounding box center [410, 406] width 360 height 41
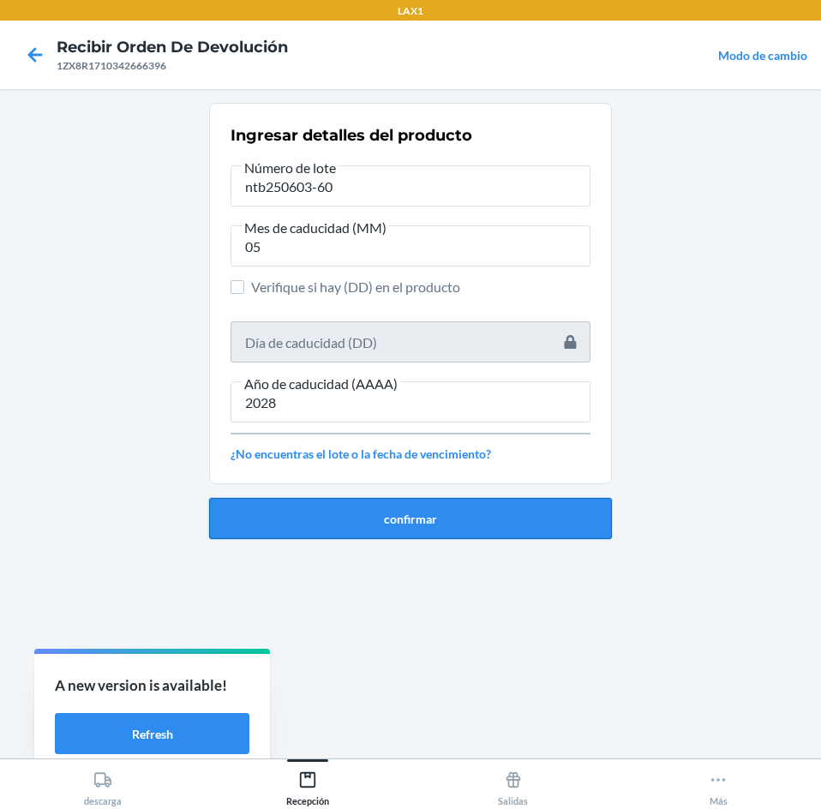
click at [452, 527] on button "confirmar" at bounding box center [410, 518] width 403 height 41
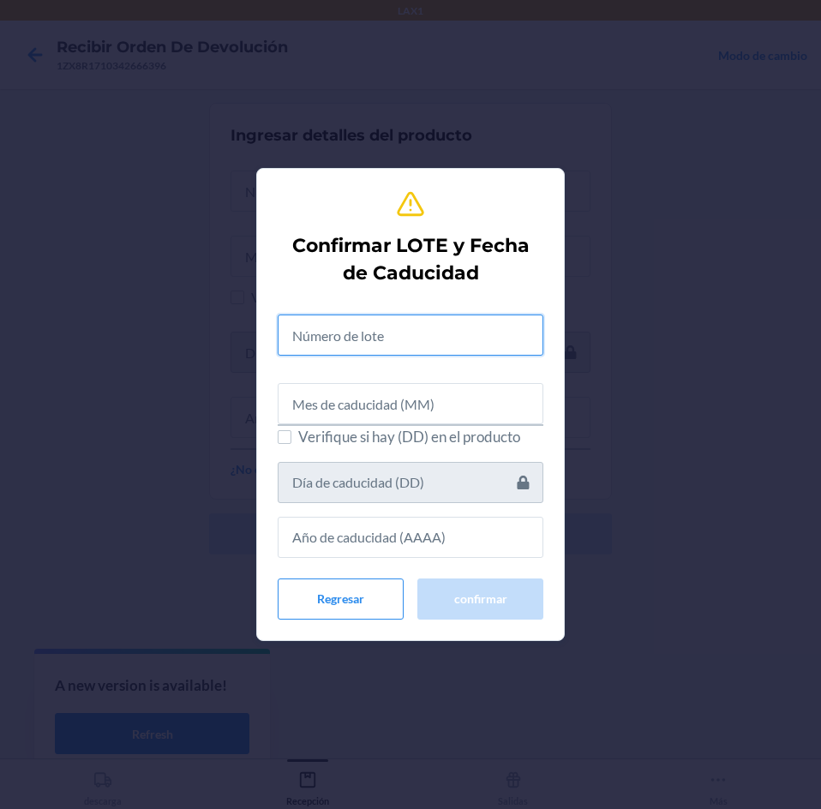
click at [433, 319] on input "text" at bounding box center [411, 334] width 266 height 41
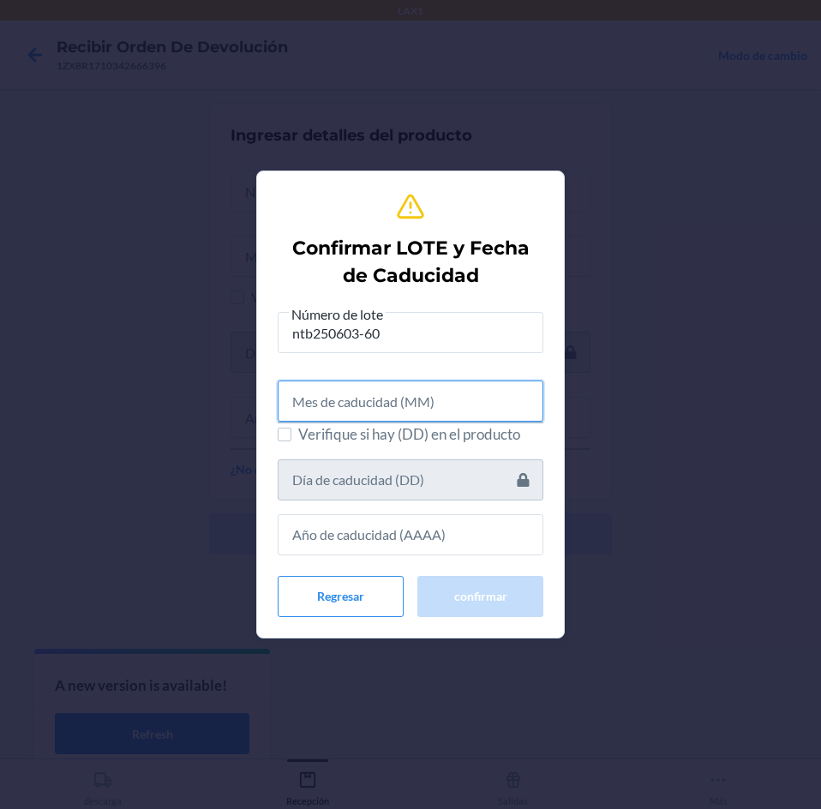
click at [417, 412] on input "text" at bounding box center [411, 400] width 266 height 41
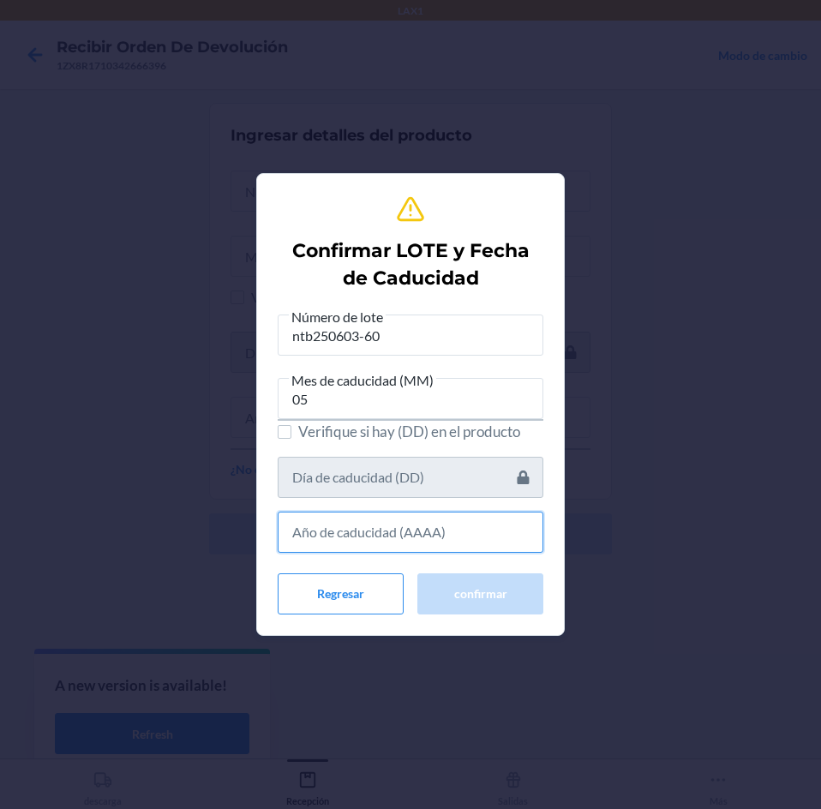
click at [435, 533] on input "text" at bounding box center [411, 531] width 266 height 41
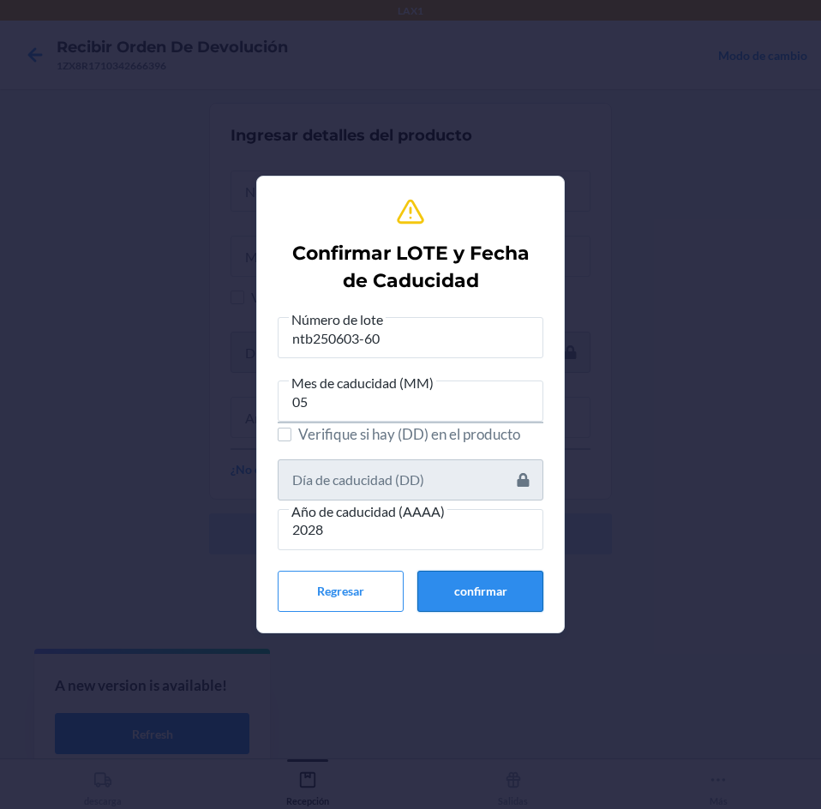
click at [468, 574] on button "confirmar" at bounding box center [480, 591] width 126 height 41
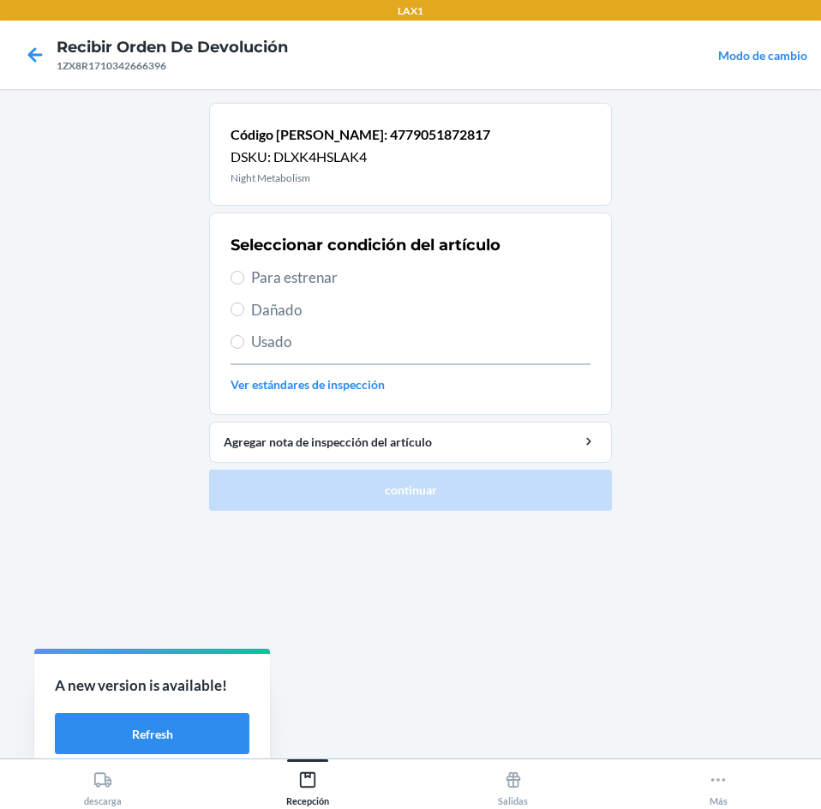
click at [357, 267] on span "Para estrenar" at bounding box center [420, 277] width 339 height 22
click at [244, 271] on input "Para estrenar" at bounding box center [237, 278] width 14 height 14
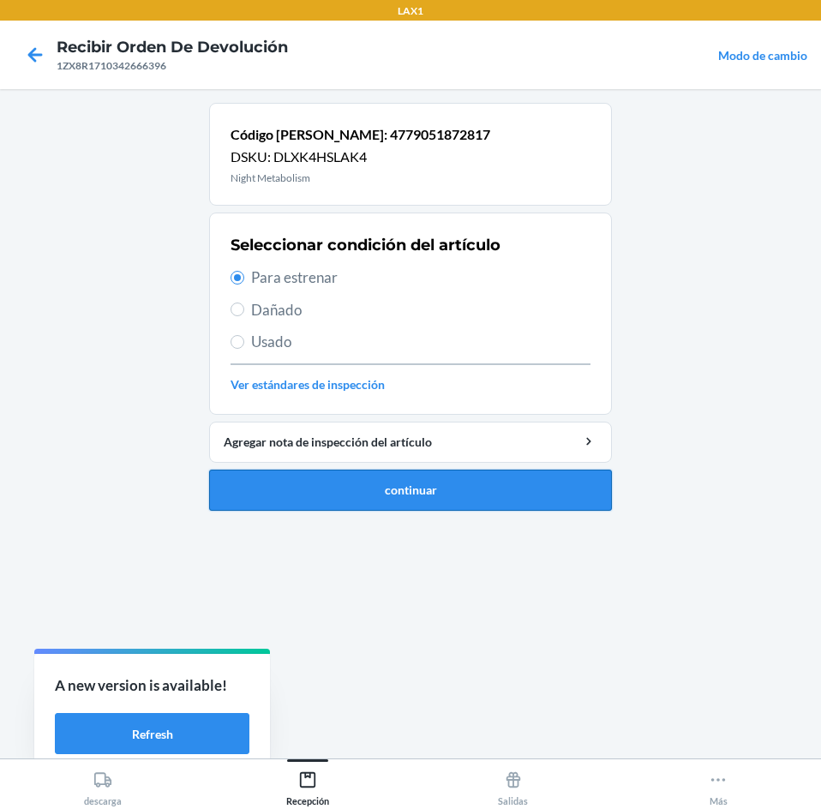
click at [392, 491] on button "continuar" at bounding box center [410, 489] width 403 height 41
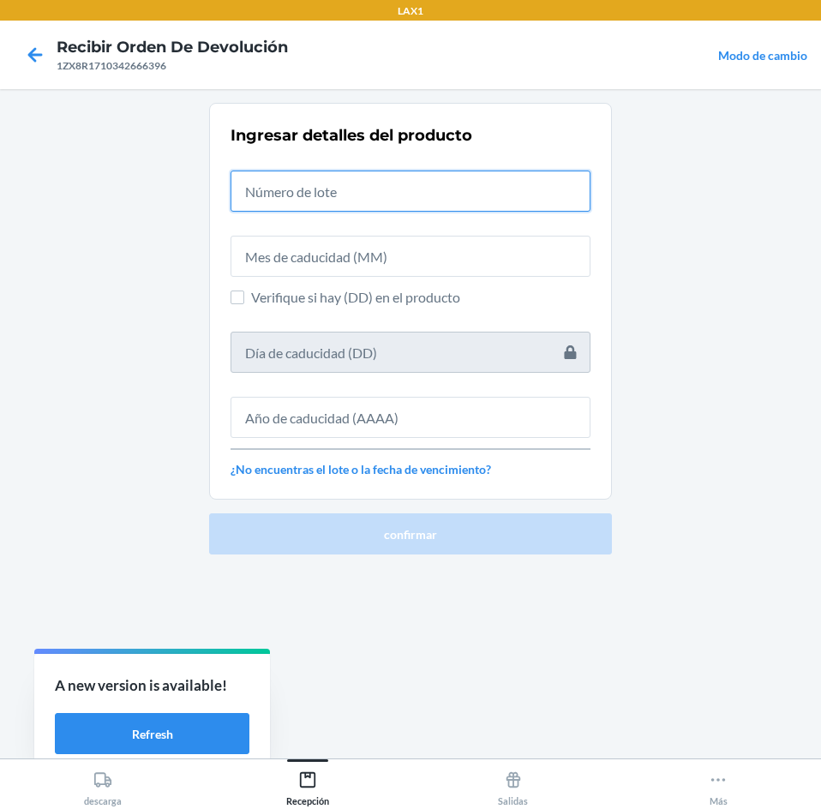
click at [409, 188] on input "text" at bounding box center [410, 190] width 360 height 41
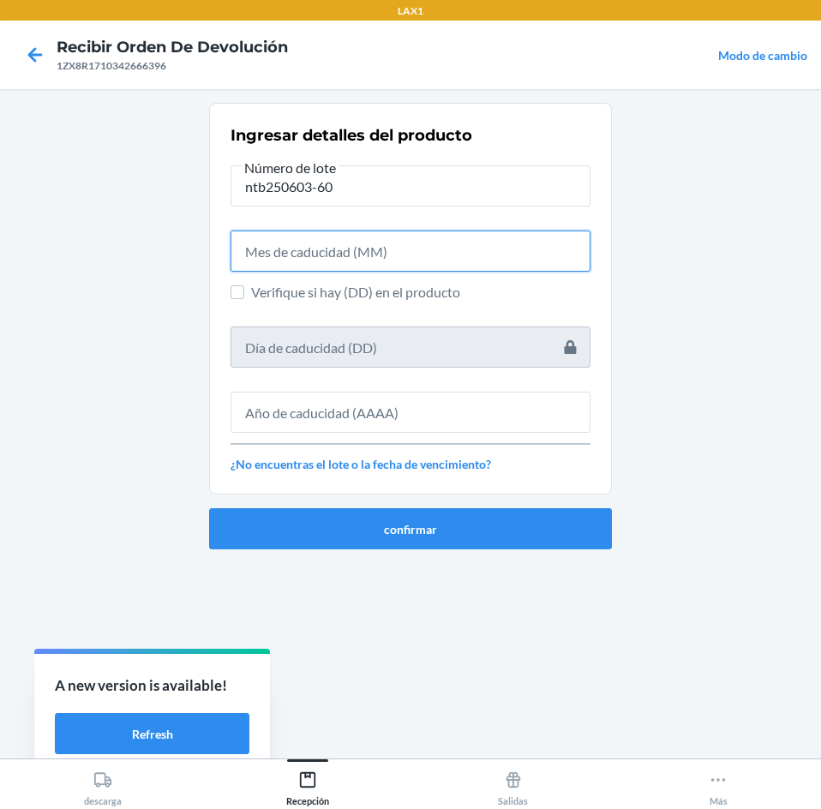
click at [420, 256] on input "text" at bounding box center [410, 250] width 360 height 41
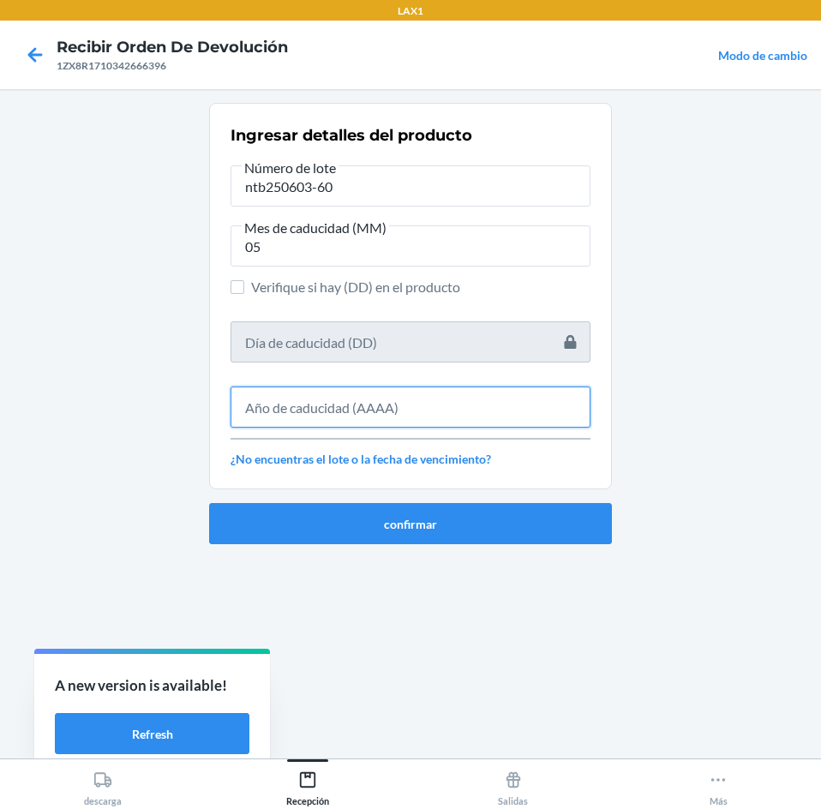
click at [392, 405] on input "text" at bounding box center [410, 406] width 360 height 41
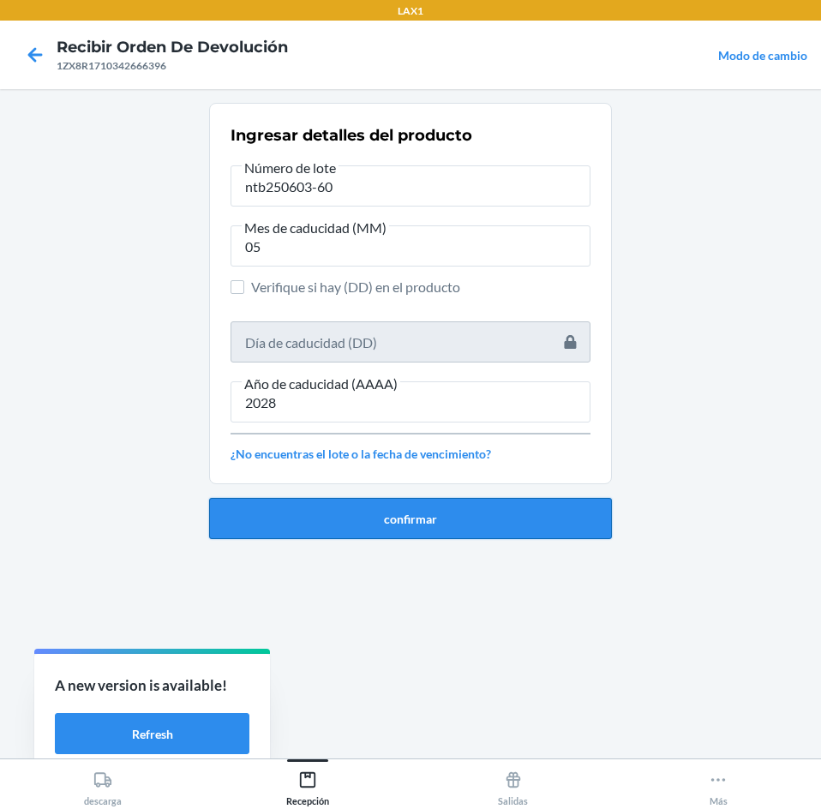
click at [435, 538] on button "confirmar" at bounding box center [410, 518] width 403 height 41
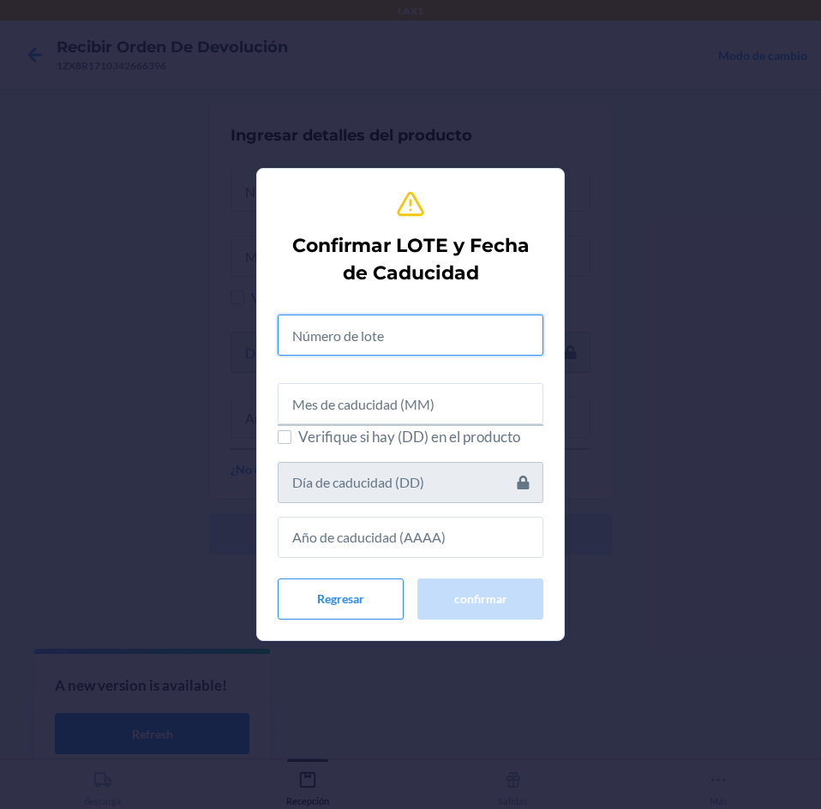
click at [430, 333] on input "text" at bounding box center [411, 334] width 266 height 41
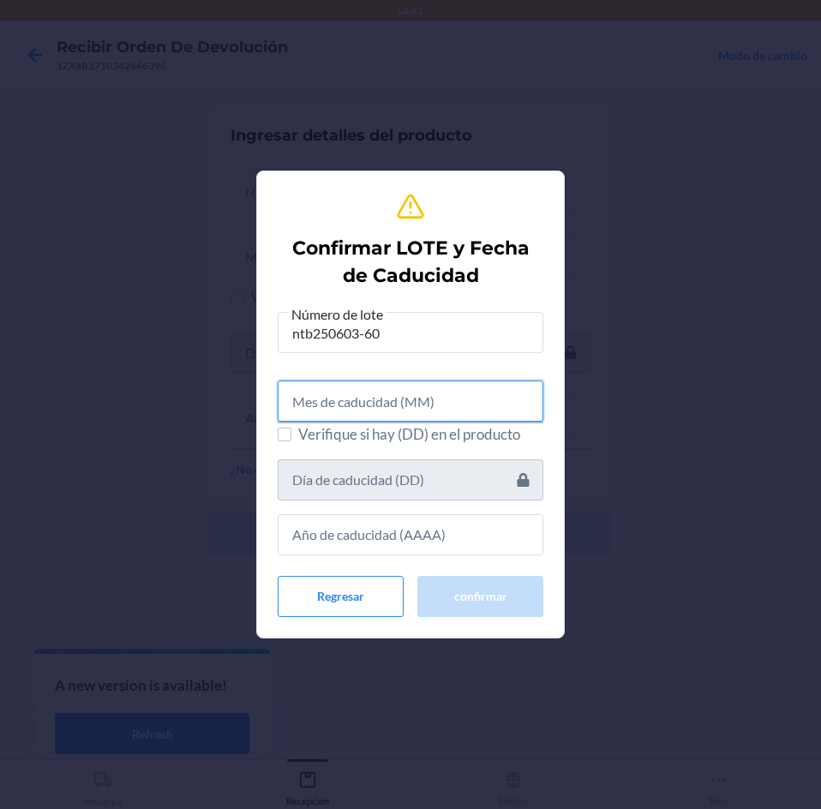
drag, startPoint x: 427, startPoint y: 409, endPoint x: 452, endPoint y: 391, distance: 30.7
click at [434, 404] on input "text" at bounding box center [411, 400] width 266 height 41
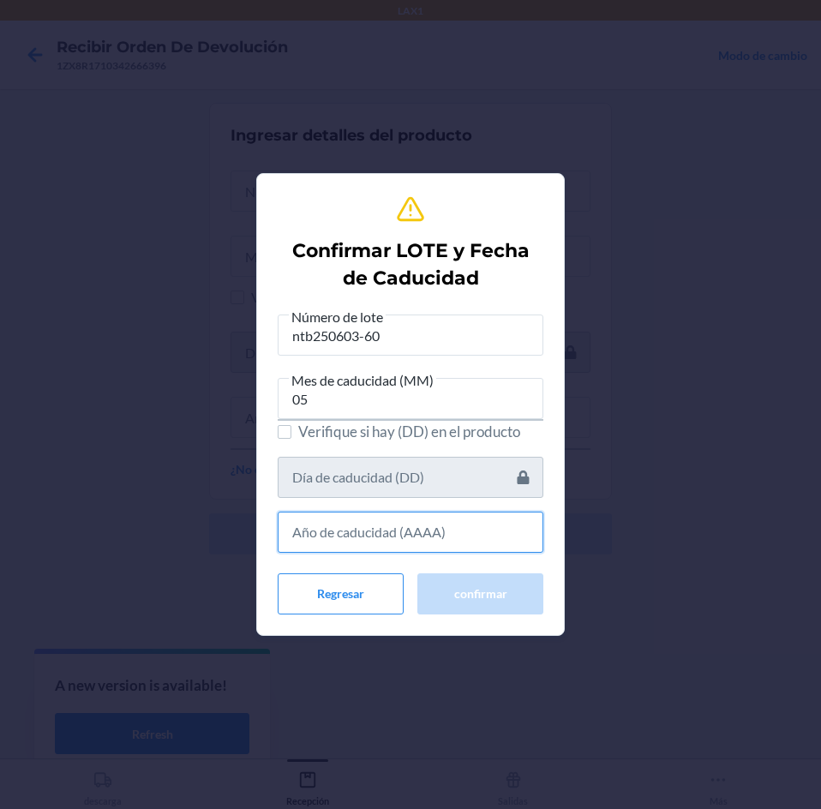
click at [436, 531] on input "text" at bounding box center [411, 531] width 266 height 41
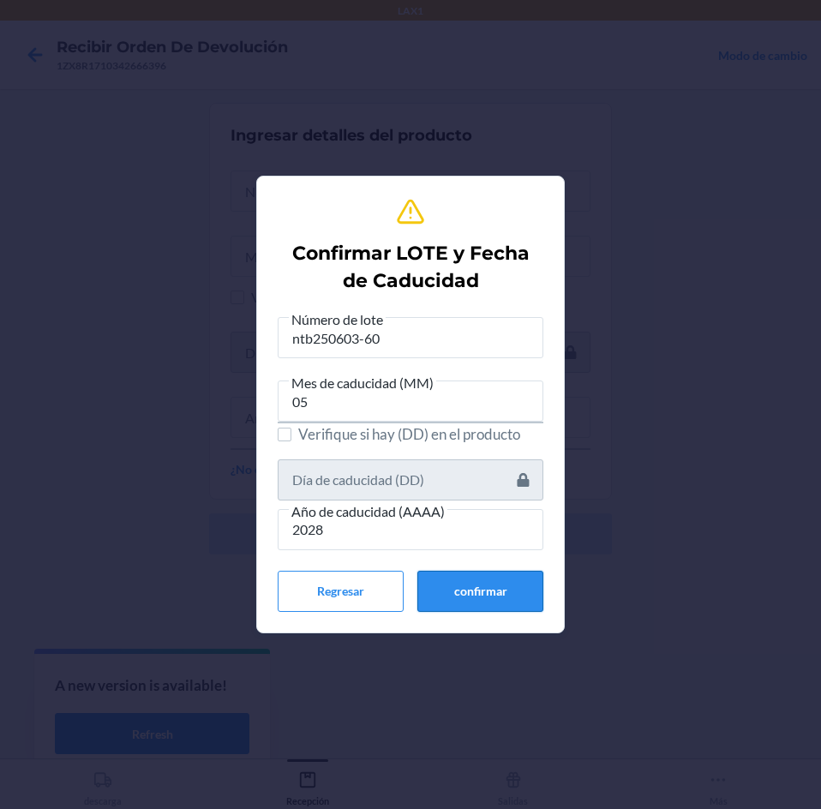
click at [444, 586] on button "confirmar" at bounding box center [480, 591] width 126 height 41
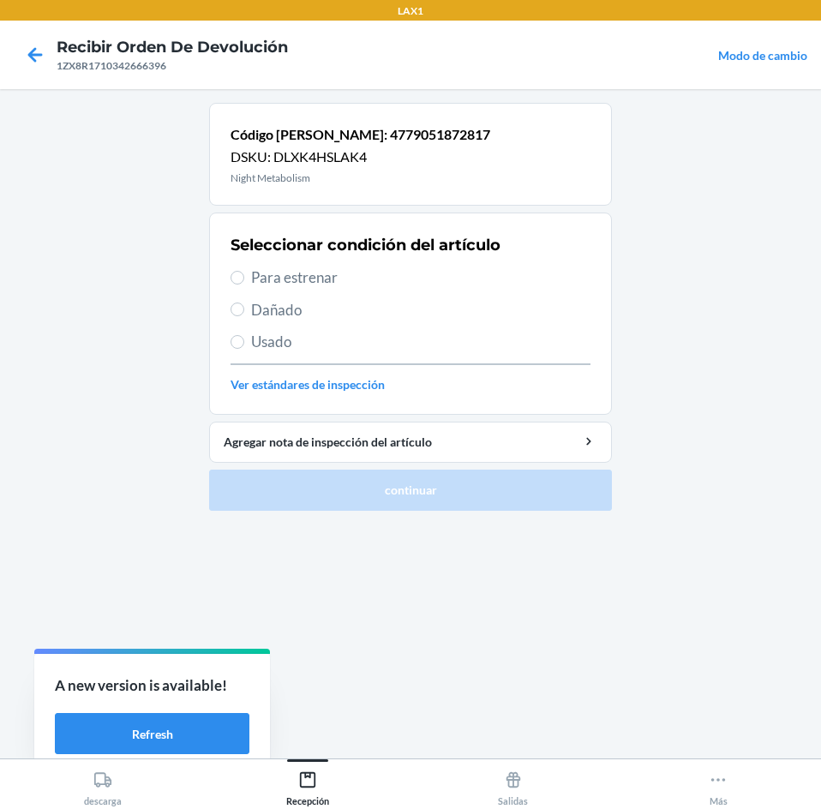
click at [425, 276] on span "Para estrenar" at bounding box center [420, 277] width 339 height 22
click at [244, 276] on input "Para estrenar" at bounding box center [237, 278] width 14 height 14
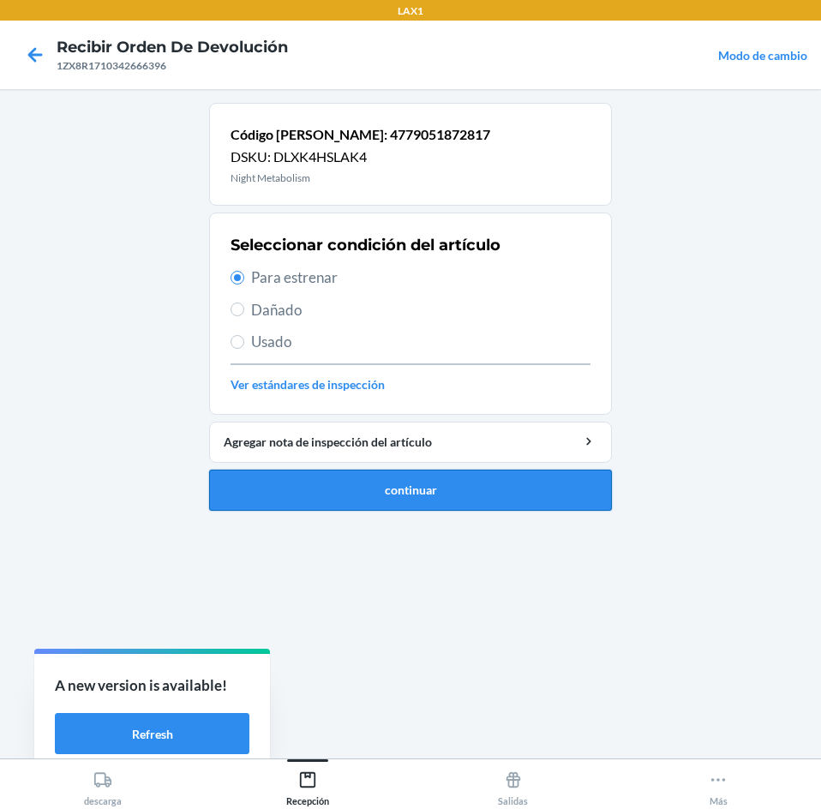
click at [498, 488] on button "continuar" at bounding box center [410, 489] width 403 height 41
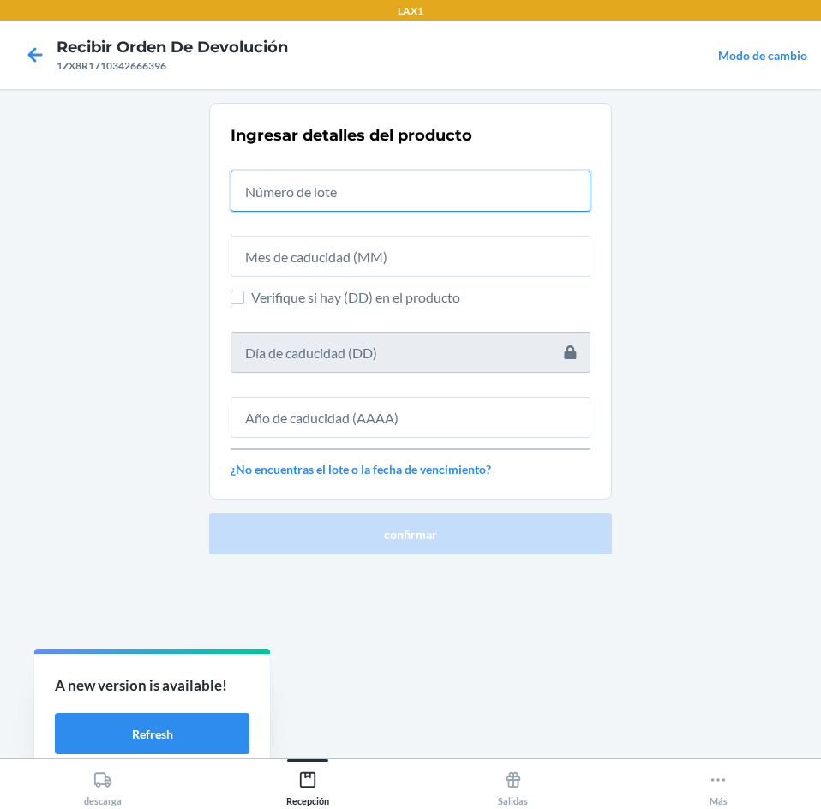
click at [459, 188] on input "text" at bounding box center [410, 190] width 360 height 41
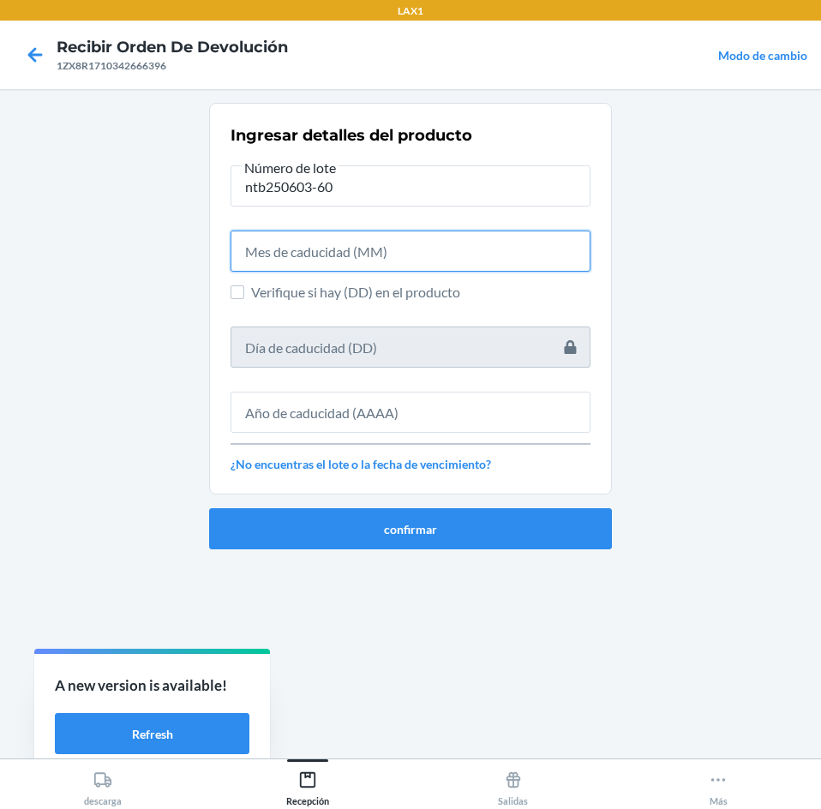
click at [454, 262] on input "text" at bounding box center [410, 250] width 360 height 41
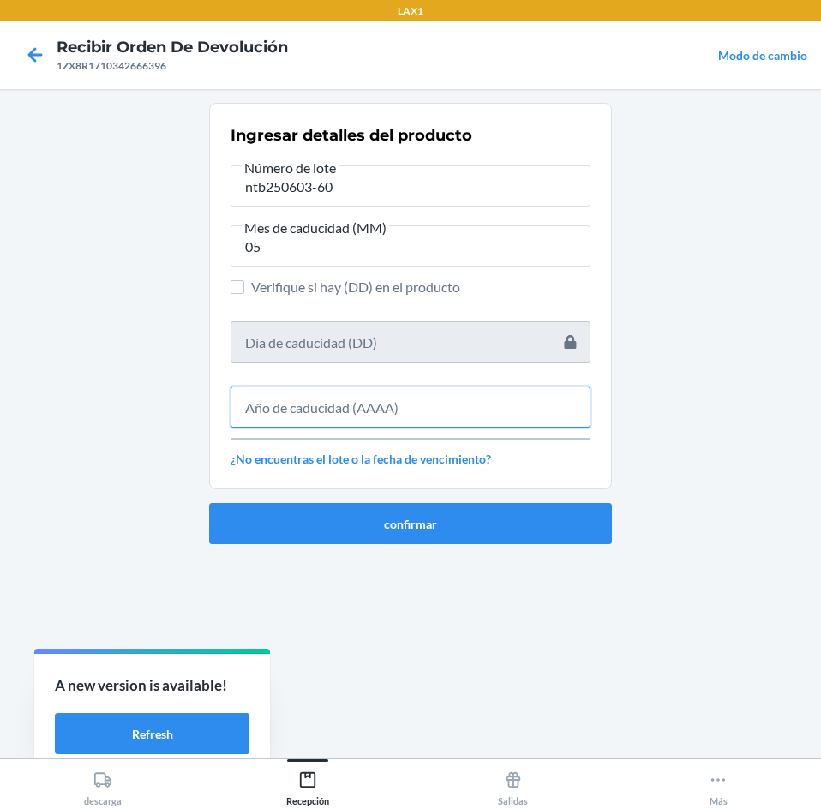
click at [506, 419] on input "text" at bounding box center [410, 406] width 360 height 41
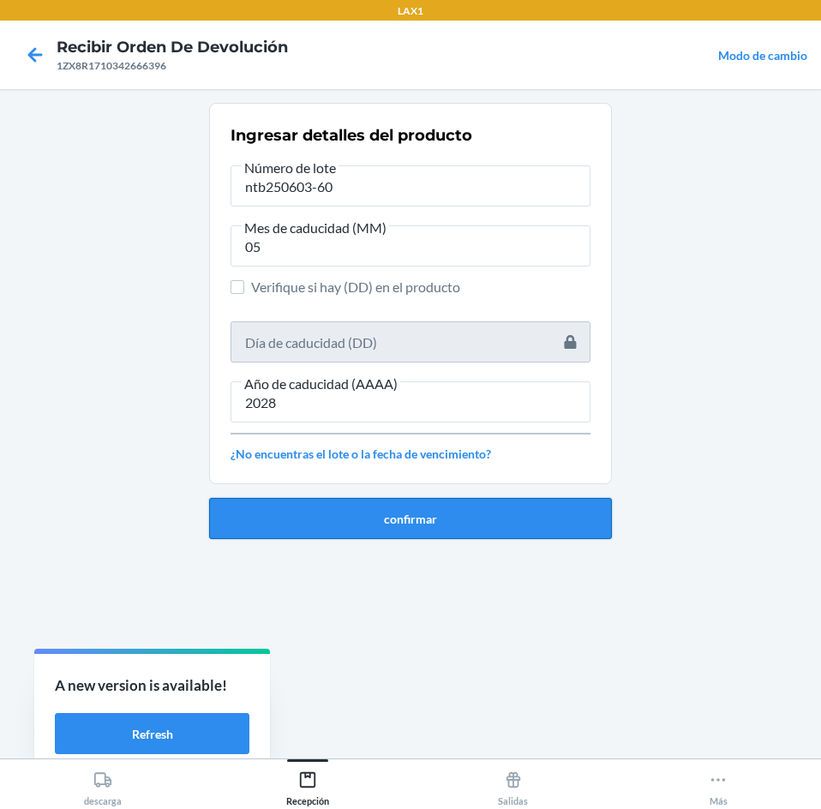
click at [502, 502] on button "confirmar" at bounding box center [410, 518] width 403 height 41
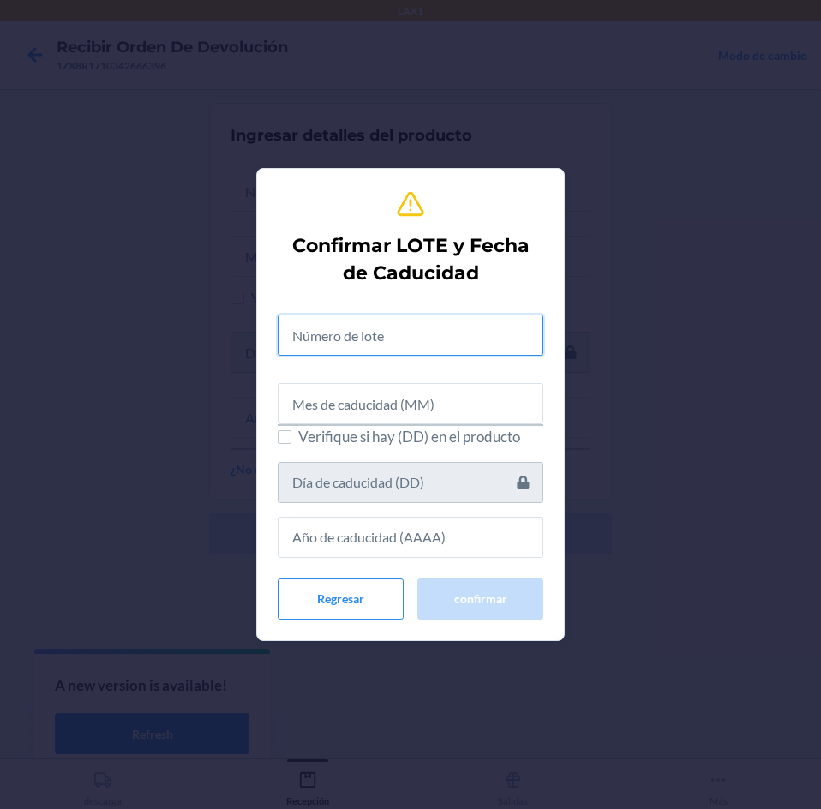
click at [446, 343] on input "text" at bounding box center [411, 334] width 266 height 41
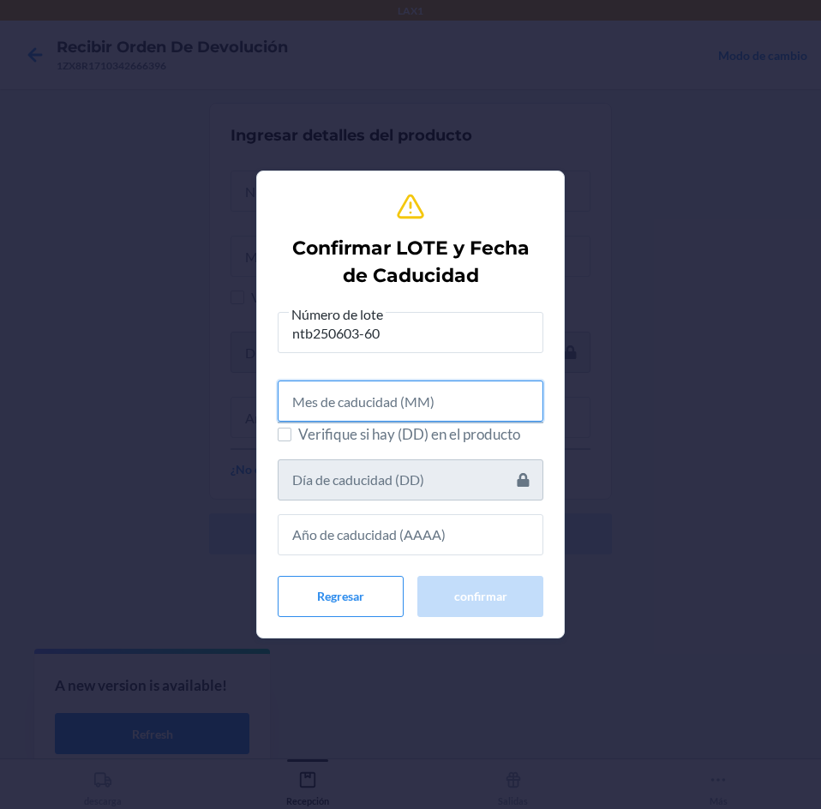
click at [443, 392] on input "text" at bounding box center [411, 400] width 266 height 41
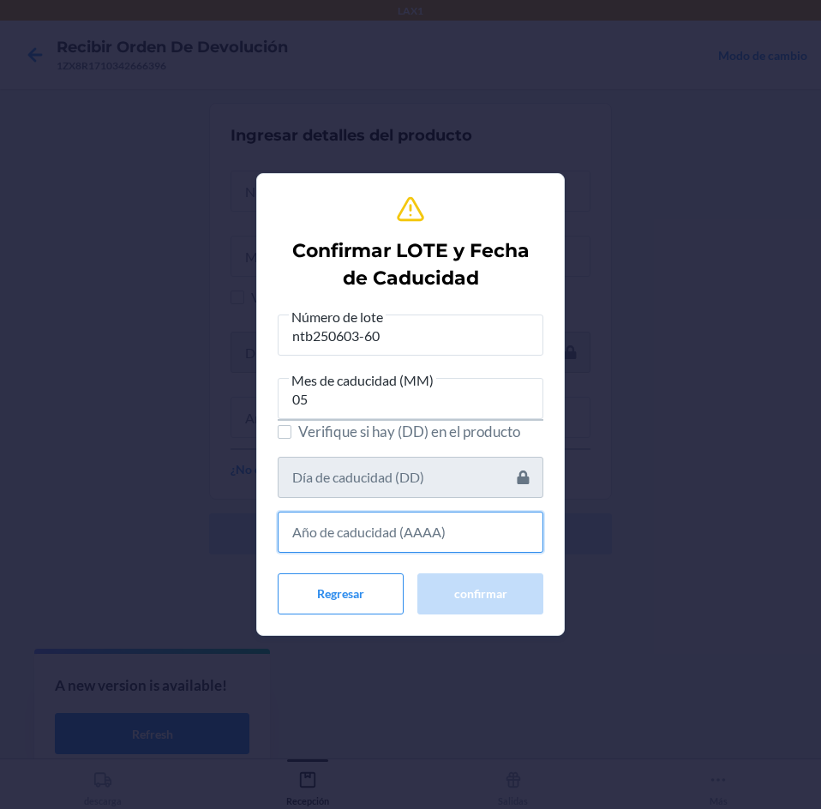
click at [427, 524] on input "text" at bounding box center [411, 531] width 266 height 41
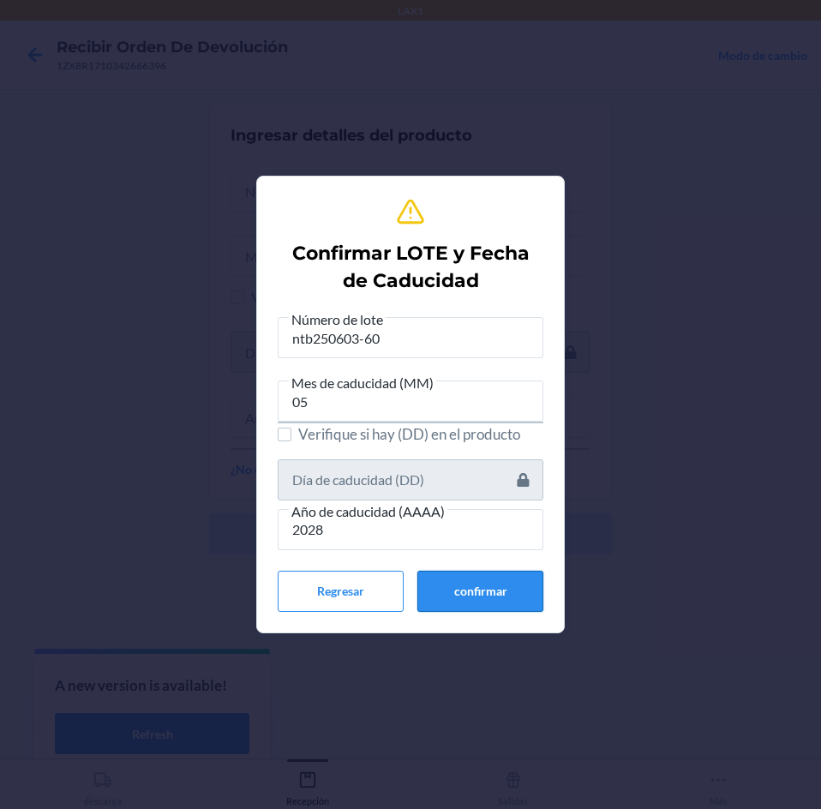
click at [476, 589] on button "confirmar" at bounding box center [480, 591] width 126 height 41
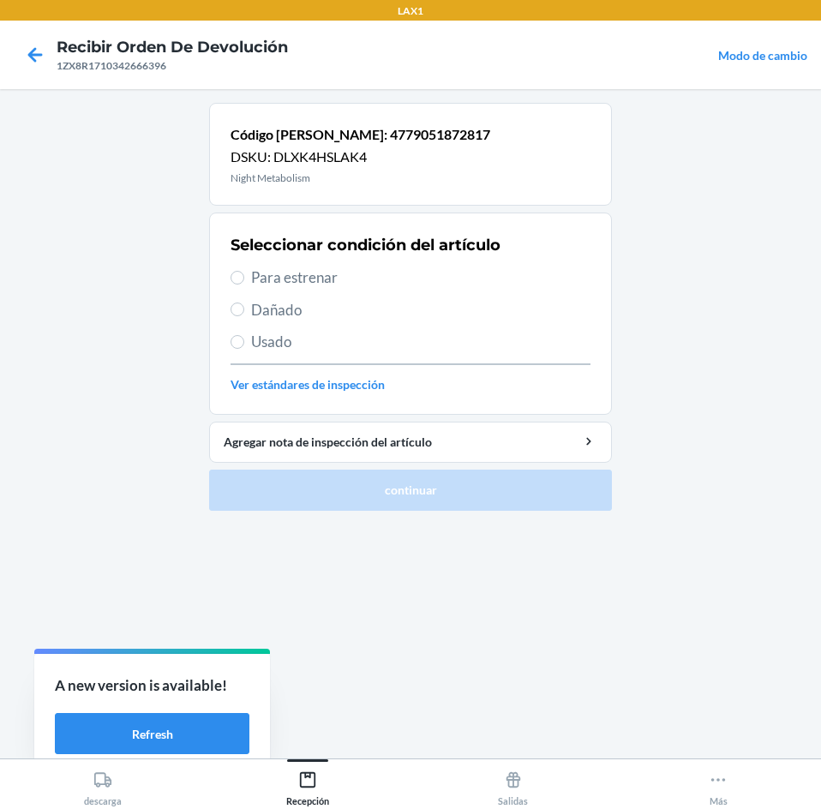
click at [367, 283] on span "Para estrenar" at bounding box center [420, 277] width 339 height 22
click at [244, 283] on input "Para estrenar" at bounding box center [237, 278] width 14 height 14
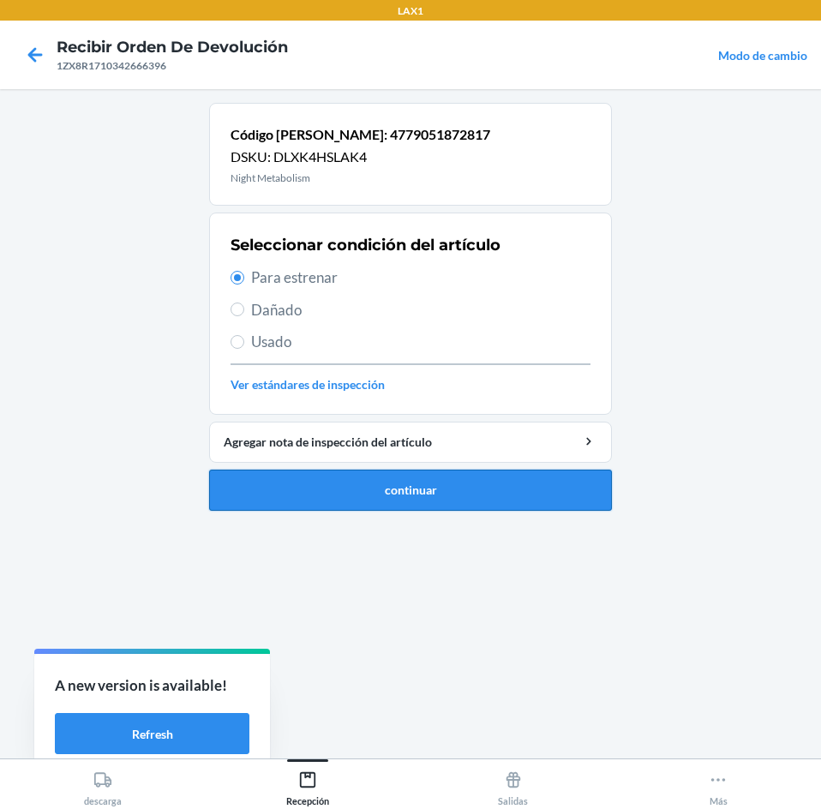
click at [414, 479] on button "continuar" at bounding box center [410, 489] width 403 height 41
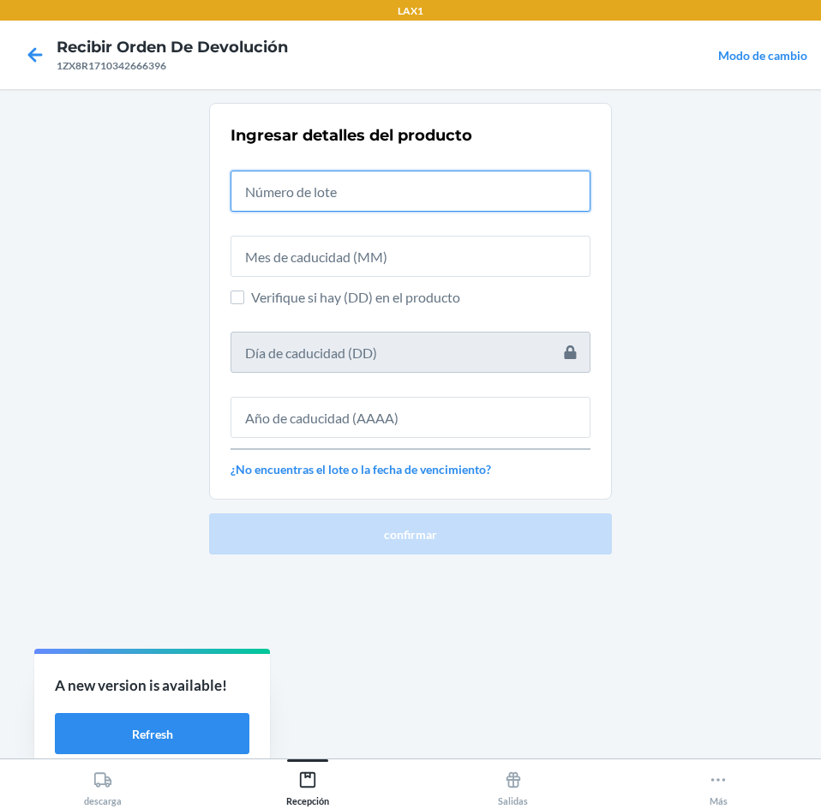
click at [427, 191] on input "text" at bounding box center [410, 190] width 360 height 41
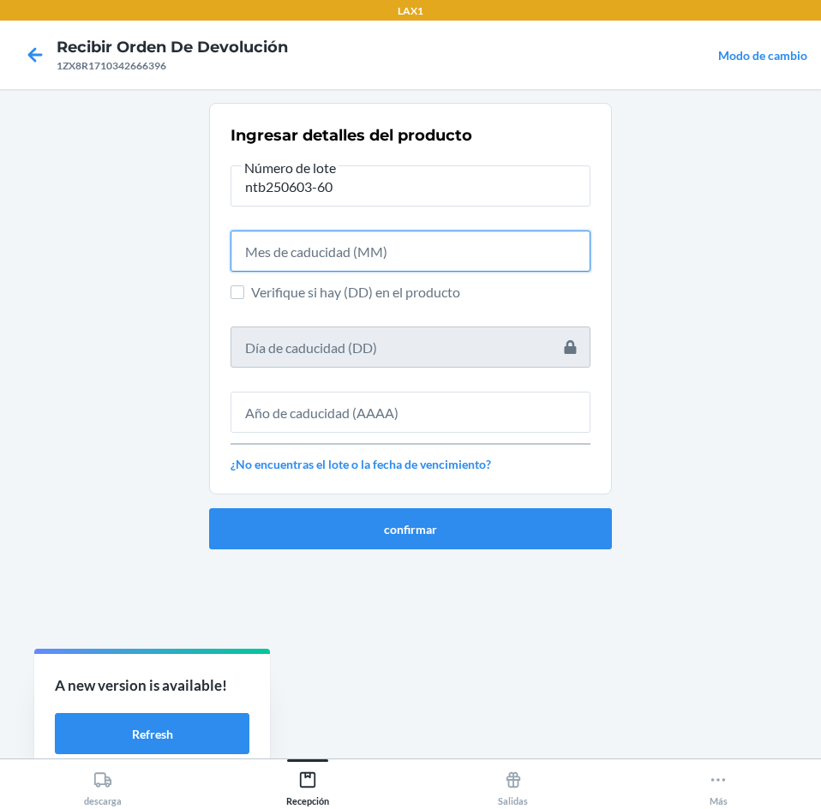
click at [392, 270] on input "text" at bounding box center [410, 250] width 360 height 41
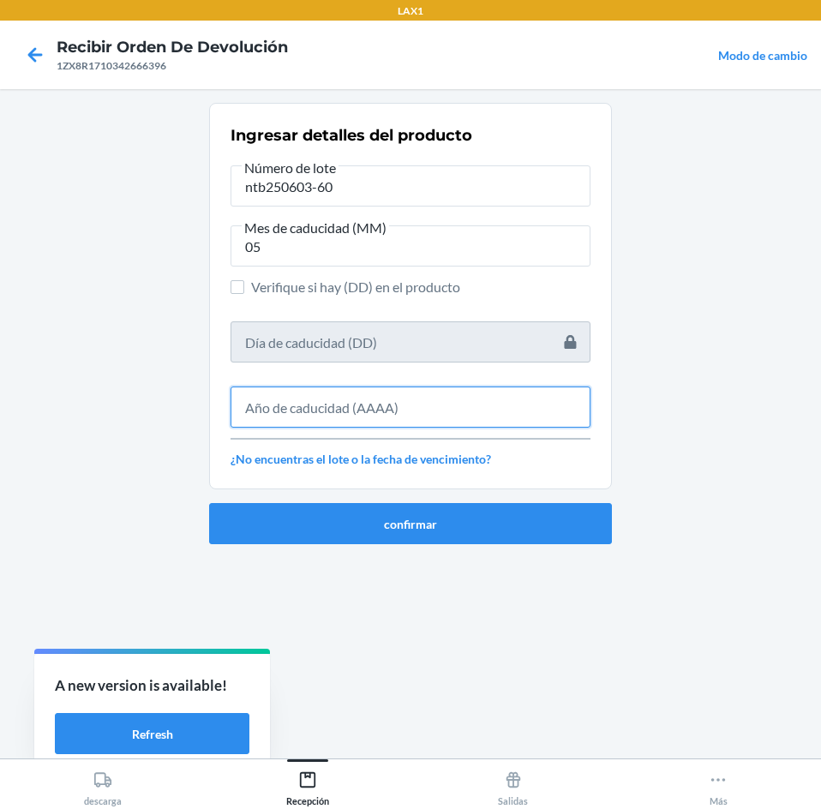
click at [408, 413] on input "text" at bounding box center [410, 406] width 360 height 41
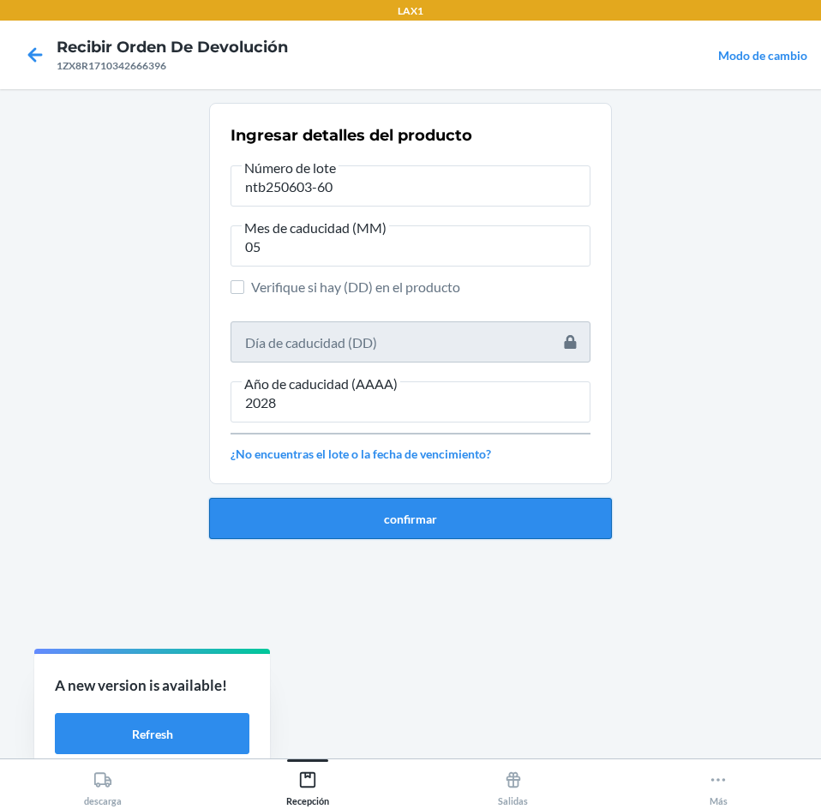
click at [439, 514] on button "confirmar" at bounding box center [410, 518] width 403 height 41
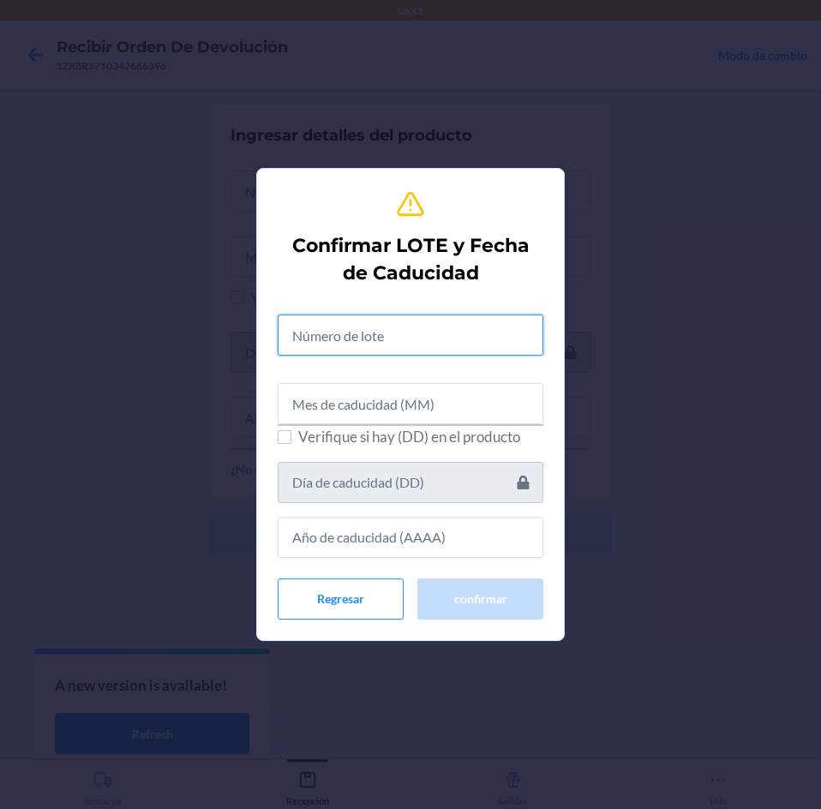
click at [425, 328] on input "text" at bounding box center [411, 334] width 266 height 41
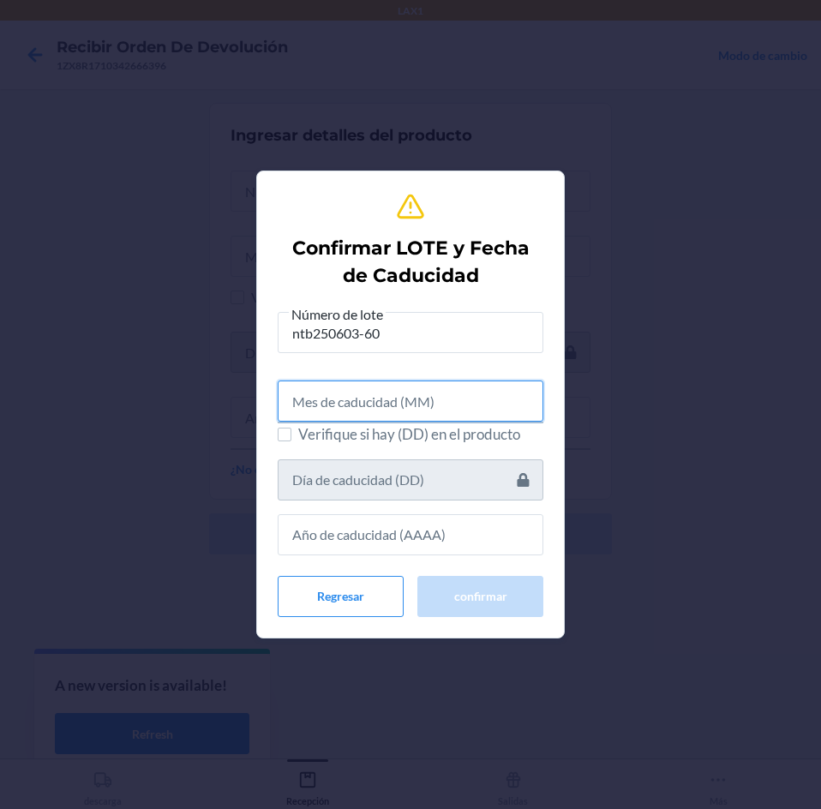
click at [401, 387] on input "text" at bounding box center [411, 400] width 266 height 41
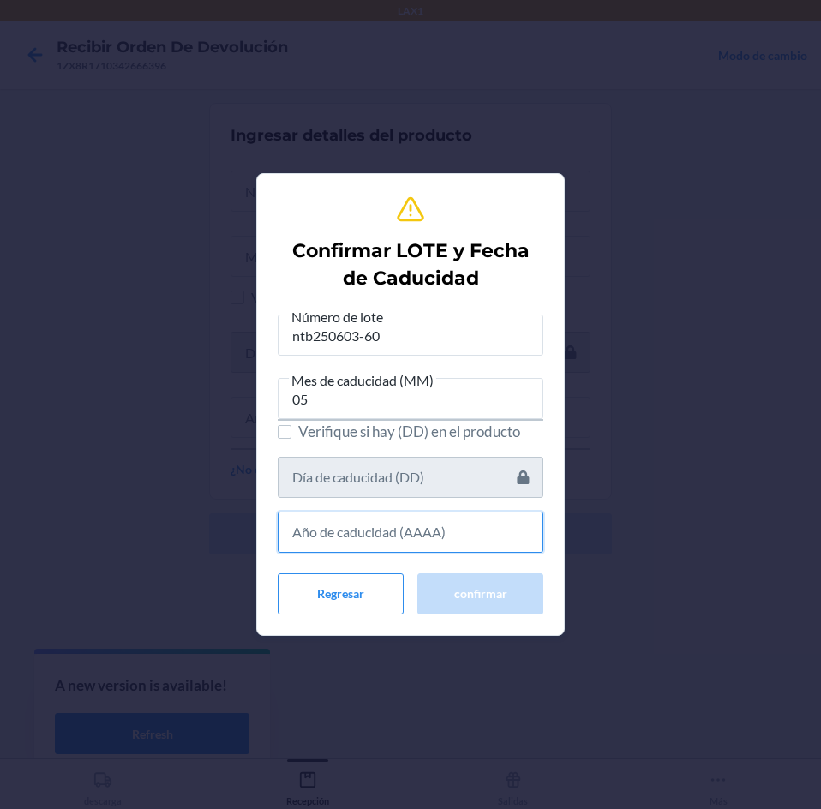
click at [389, 526] on input "text" at bounding box center [411, 531] width 266 height 41
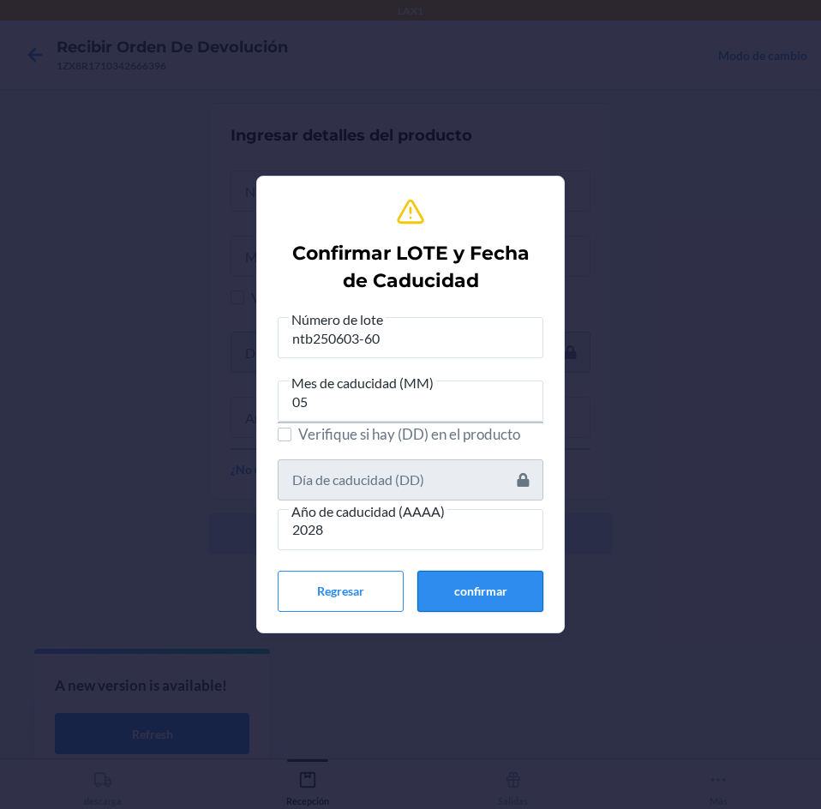
click at [429, 589] on button "confirmar" at bounding box center [480, 591] width 126 height 41
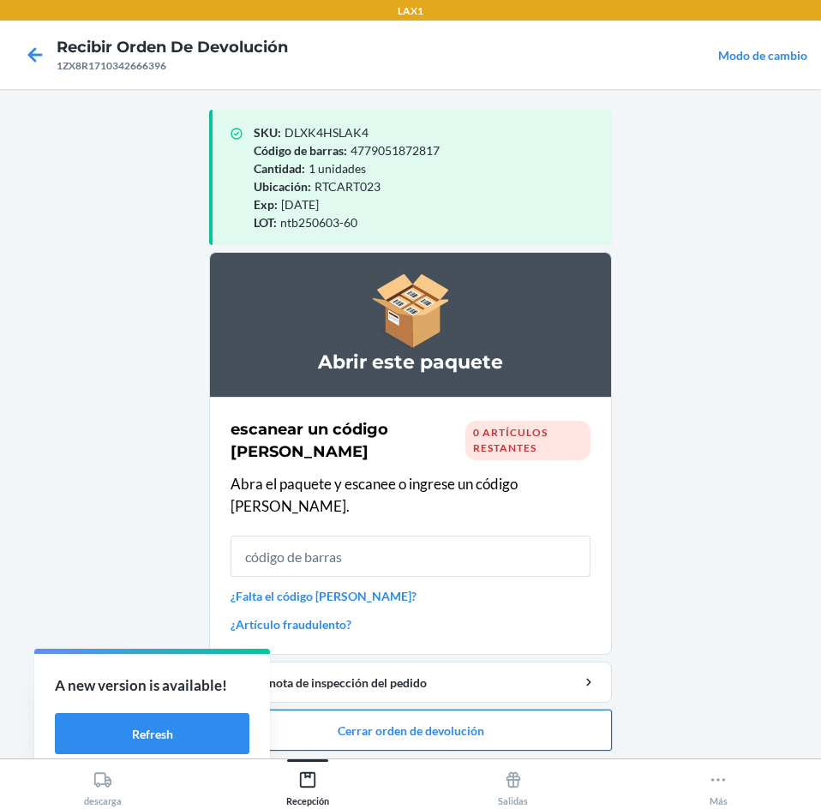
click at [492, 709] on button "Cerrar orden de devolución" at bounding box center [410, 729] width 403 height 41
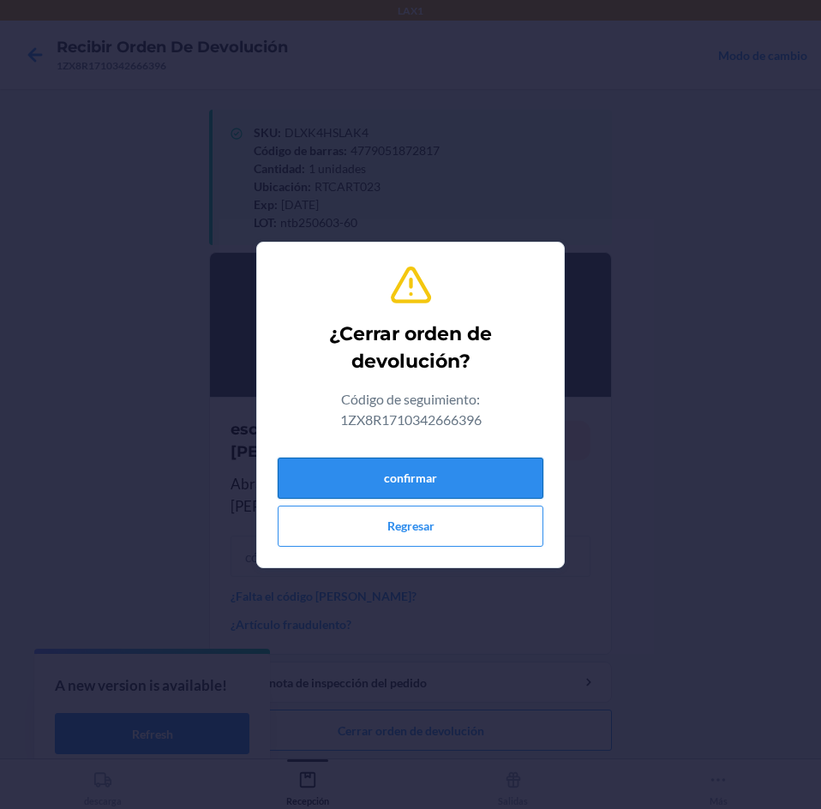
click at [501, 475] on button "confirmar" at bounding box center [411, 477] width 266 height 41
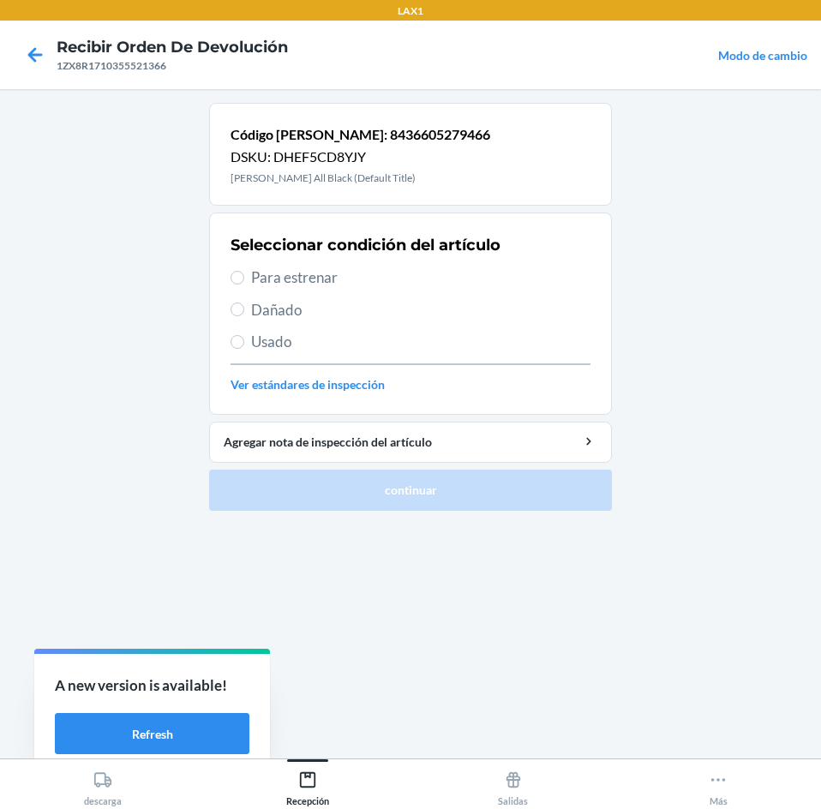
click at [452, 281] on span "Para estrenar" at bounding box center [420, 277] width 339 height 22
click at [244, 281] on input "Para estrenar" at bounding box center [237, 278] width 14 height 14
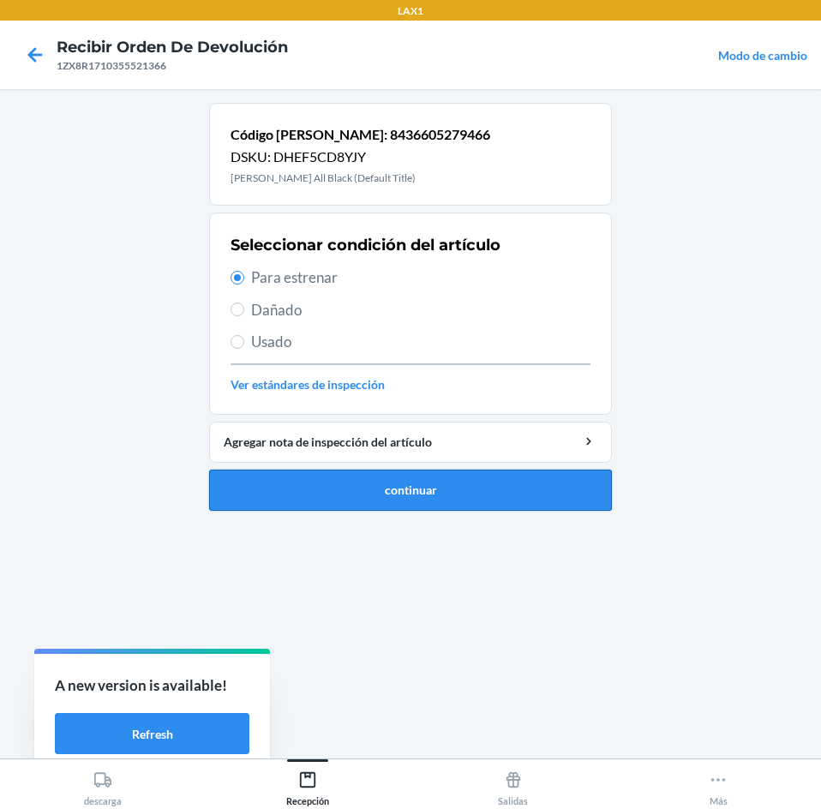
click at [514, 481] on button "continuar" at bounding box center [410, 489] width 403 height 41
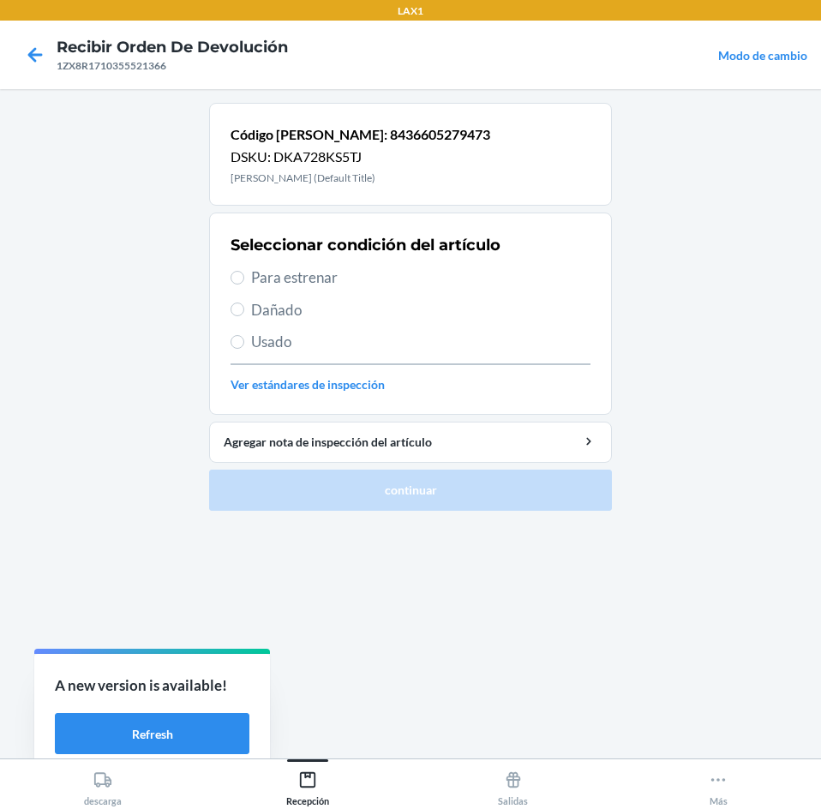
click at [442, 286] on span "Para estrenar" at bounding box center [420, 277] width 339 height 22
click at [244, 284] on input "Para estrenar" at bounding box center [237, 278] width 14 height 14
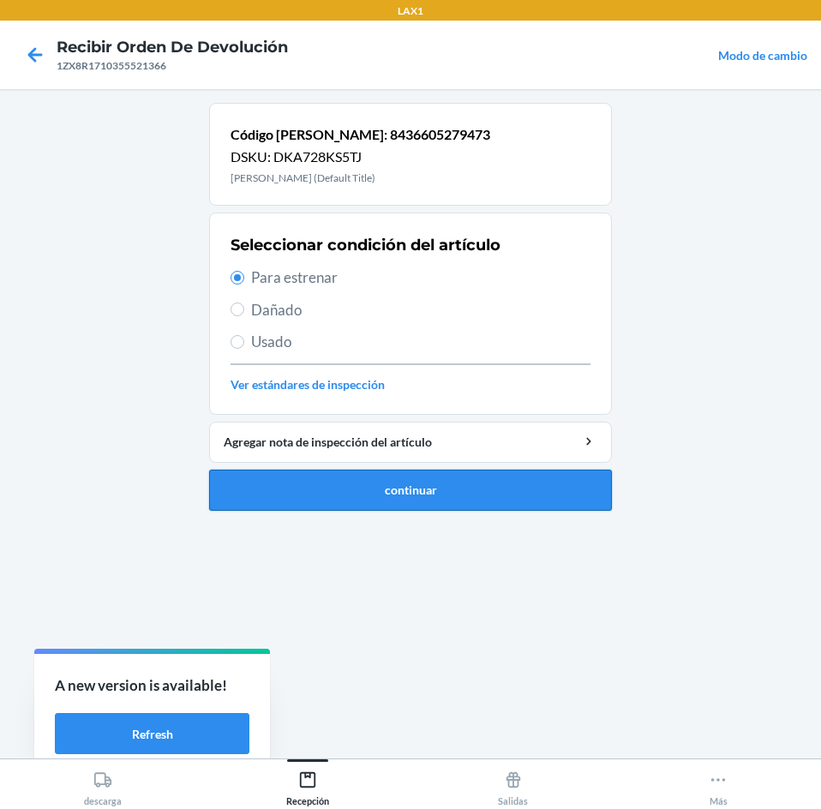
click at [451, 486] on button "continuar" at bounding box center [410, 489] width 403 height 41
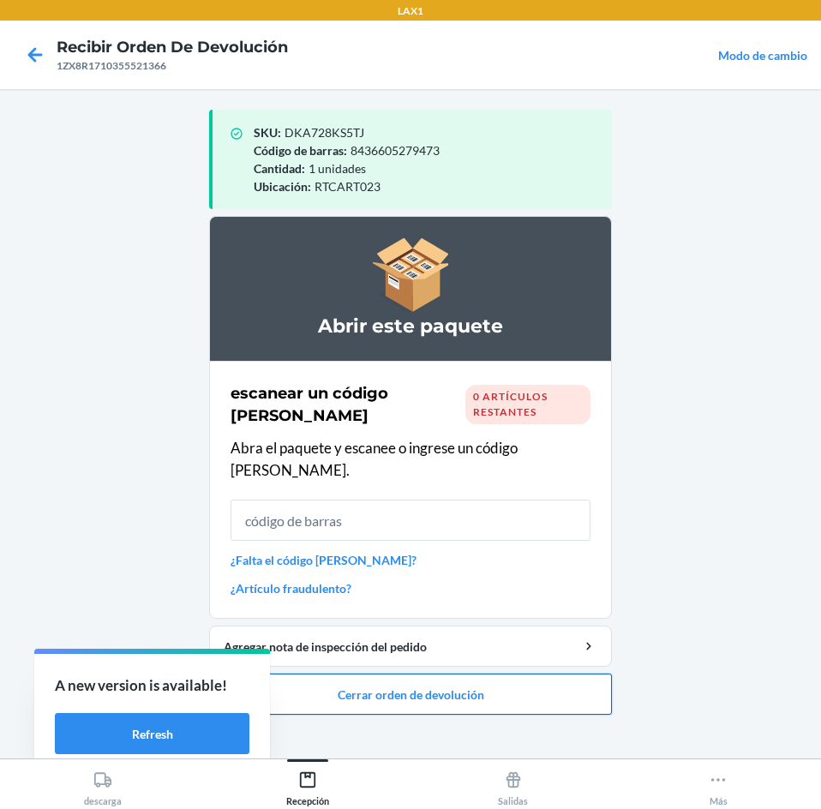
click at [478, 673] on button "Cerrar orden de devolución" at bounding box center [410, 693] width 403 height 41
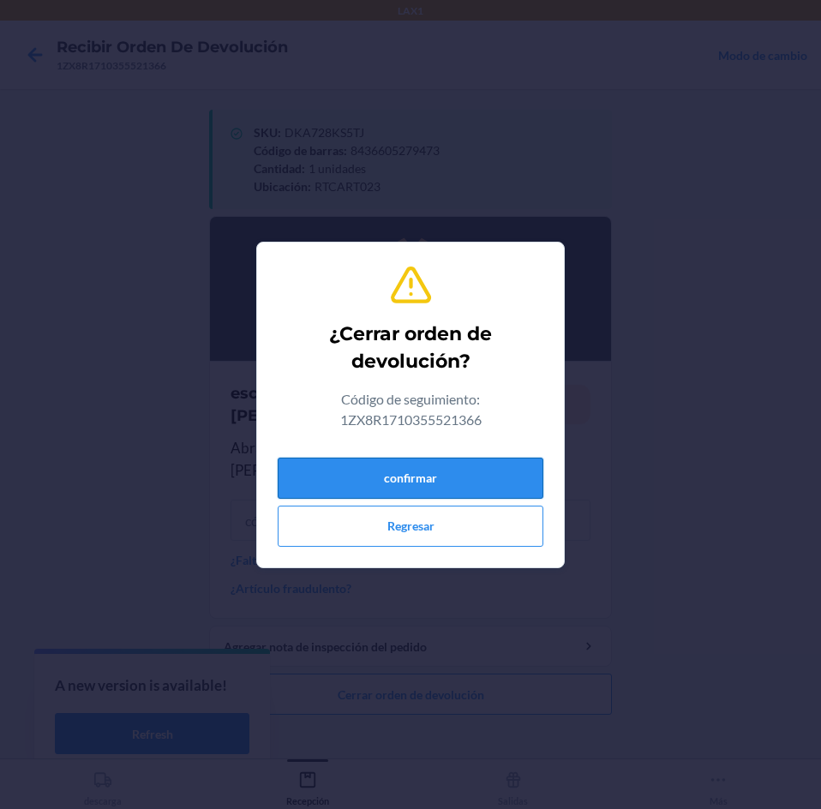
click at [495, 482] on button "confirmar" at bounding box center [411, 477] width 266 height 41
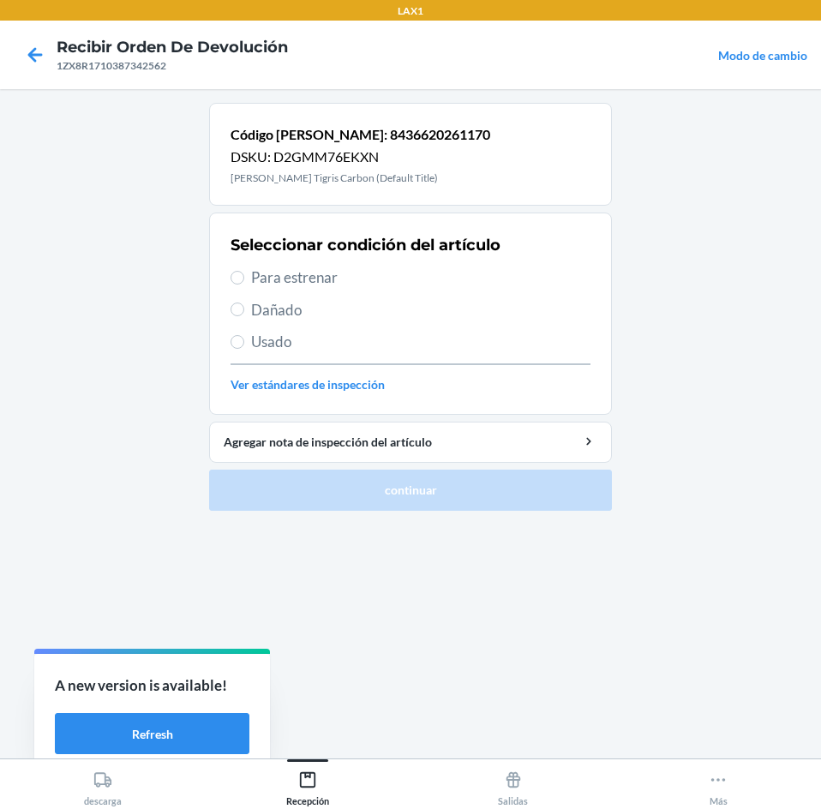
drag, startPoint x: 385, startPoint y: 263, endPoint x: 394, endPoint y: 289, distance: 27.4
click at [387, 272] on div "Seleccionar condición del artículo Para estrenar Dañado Usado Ver estándares de…" at bounding box center [410, 314] width 360 height 170
click at [394, 289] on div "Seleccionar condición del artículo Para estrenar Dañado Usado Ver estándares de…" at bounding box center [410, 314] width 360 height 170
click at [398, 278] on span "Para estrenar" at bounding box center [420, 277] width 339 height 22
click at [244, 278] on input "Para estrenar" at bounding box center [237, 278] width 14 height 14
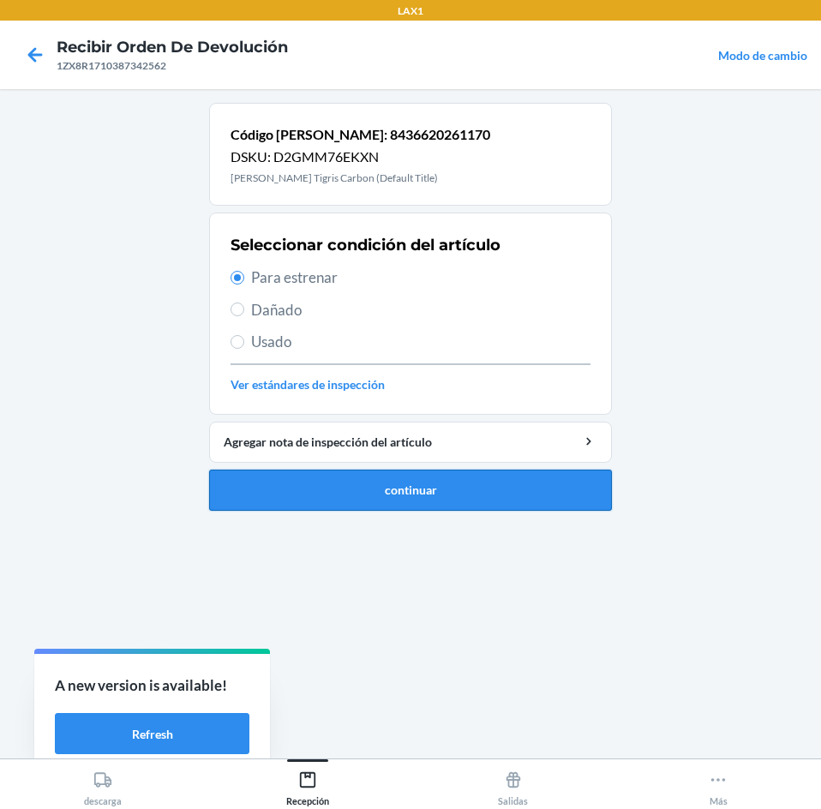
click at [433, 500] on button "continuar" at bounding box center [410, 489] width 403 height 41
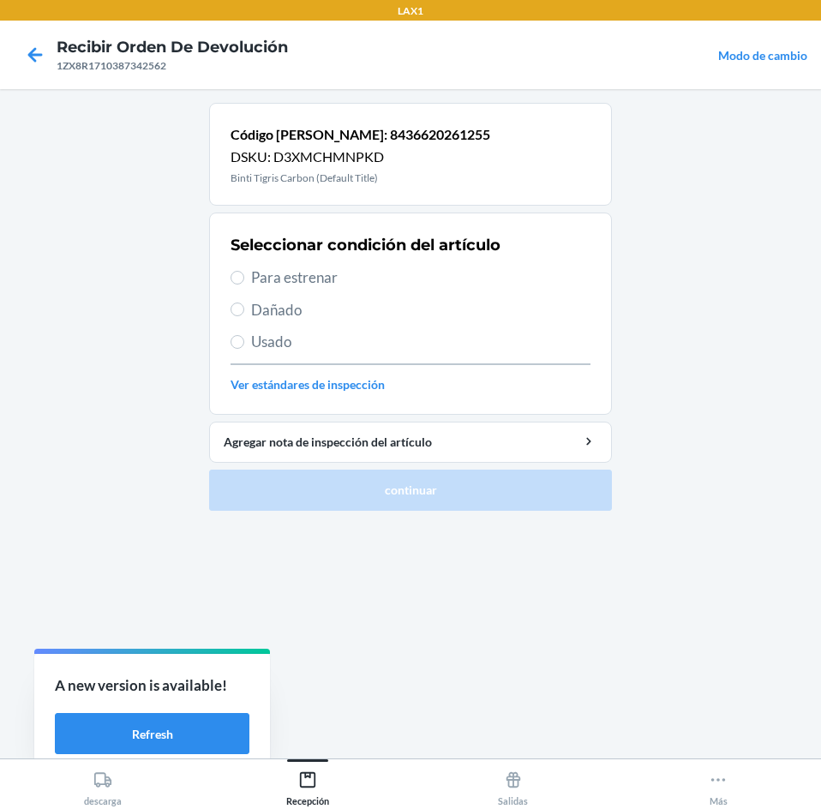
click at [397, 277] on span "Para estrenar" at bounding box center [420, 277] width 339 height 22
click at [244, 277] on input "Para estrenar" at bounding box center [237, 278] width 14 height 14
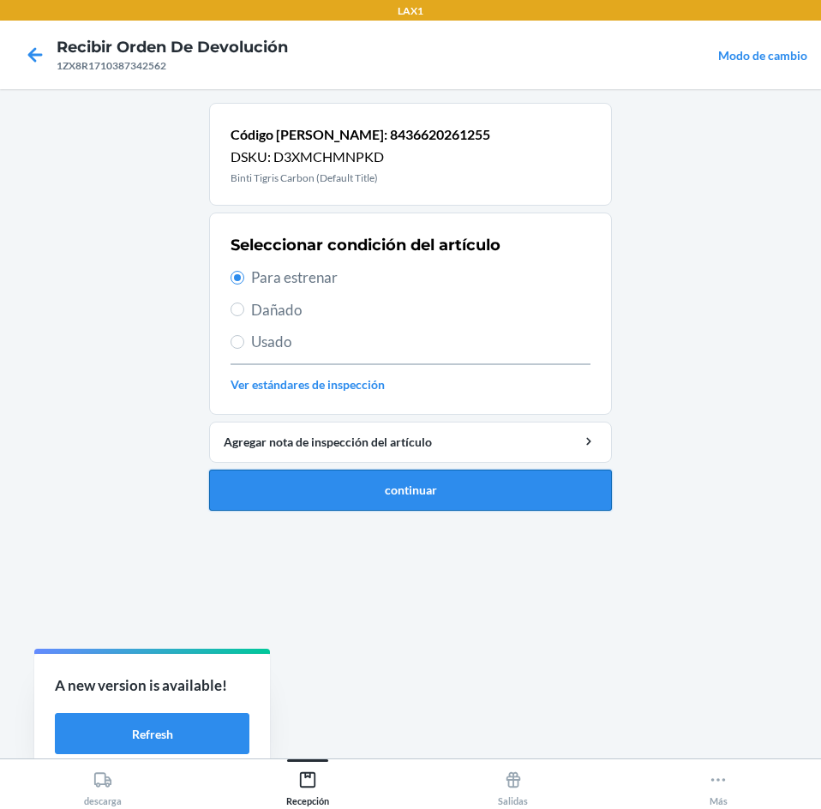
click at [414, 504] on button "continuar" at bounding box center [410, 489] width 403 height 41
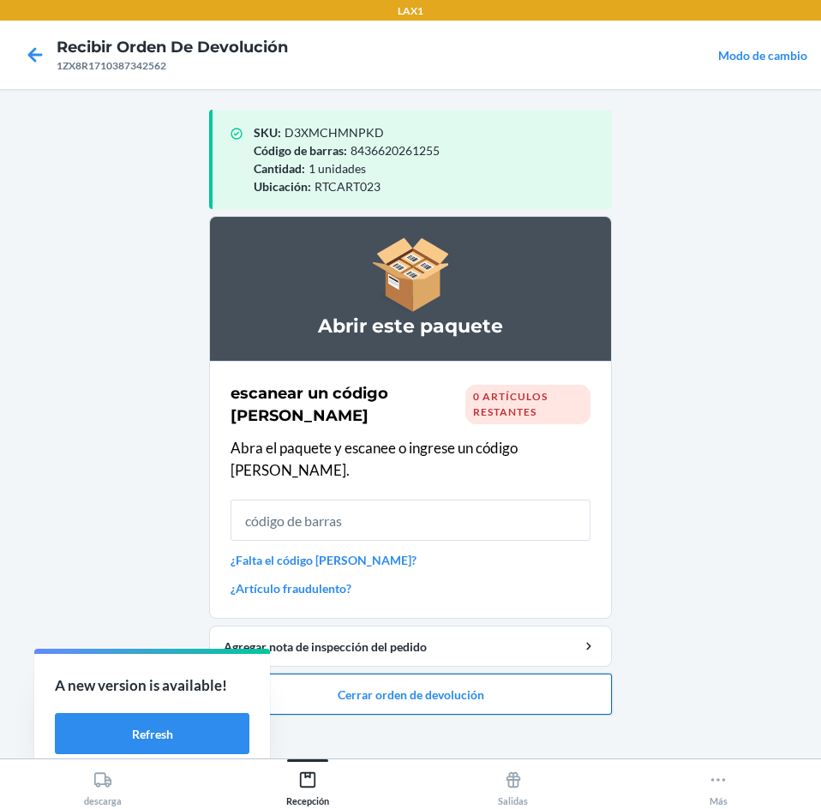
click at [470, 680] on button "Cerrar orden de devolución" at bounding box center [410, 693] width 403 height 41
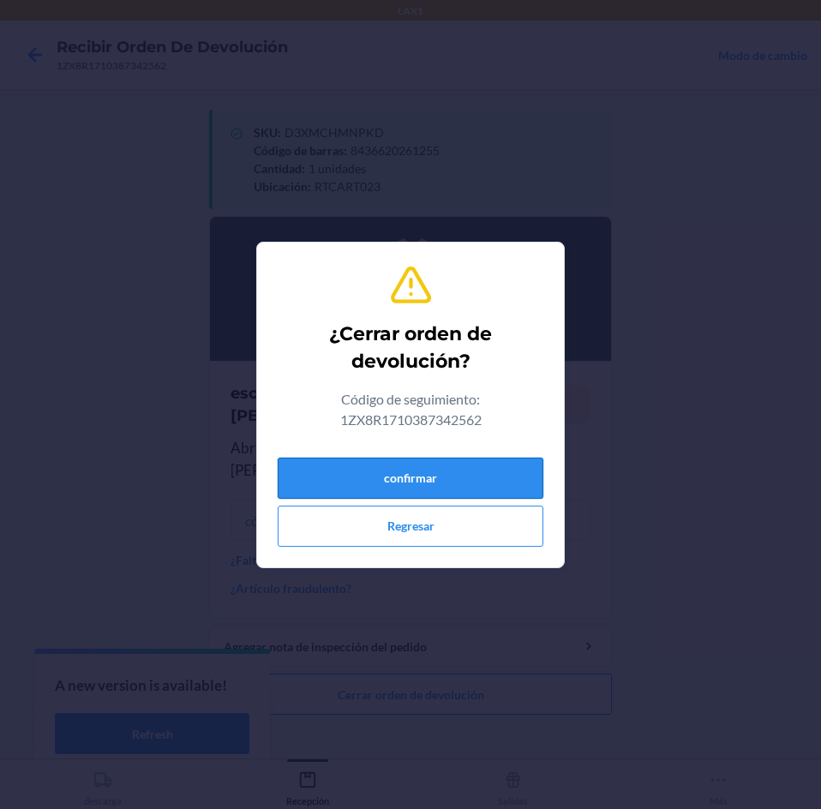
click at [441, 478] on button "confirmar" at bounding box center [411, 477] width 266 height 41
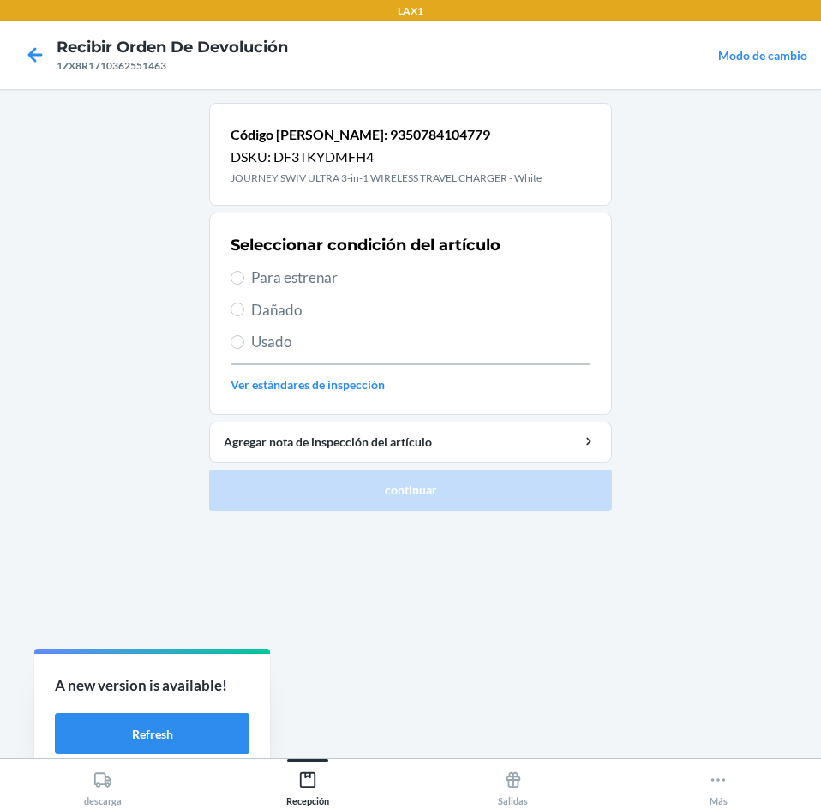
click at [377, 281] on span "Para estrenar" at bounding box center [420, 277] width 339 height 22
click at [244, 281] on input "Para estrenar" at bounding box center [237, 278] width 14 height 14
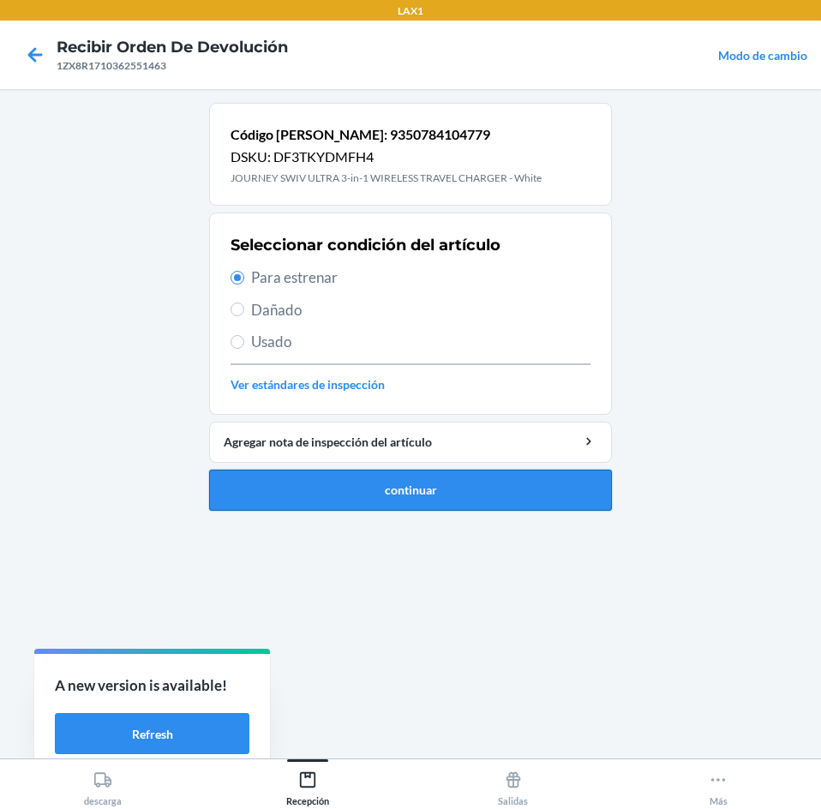
click at [465, 481] on button "continuar" at bounding box center [410, 489] width 403 height 41
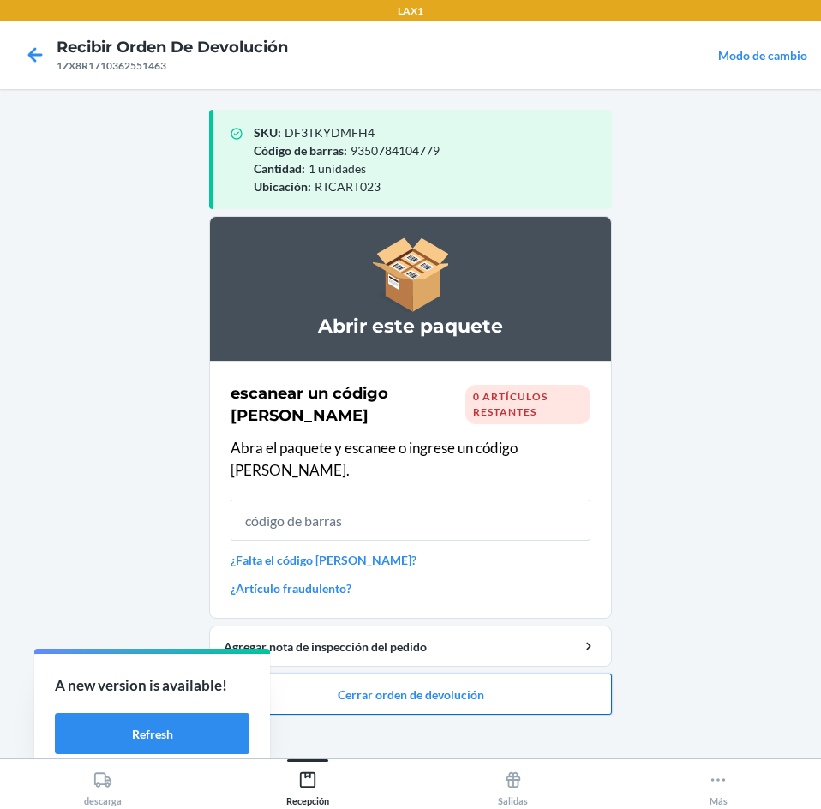
click at [501, 673] on button "Cerrar orden de devolución" at bounding box center [410, 693] width 403 height 41
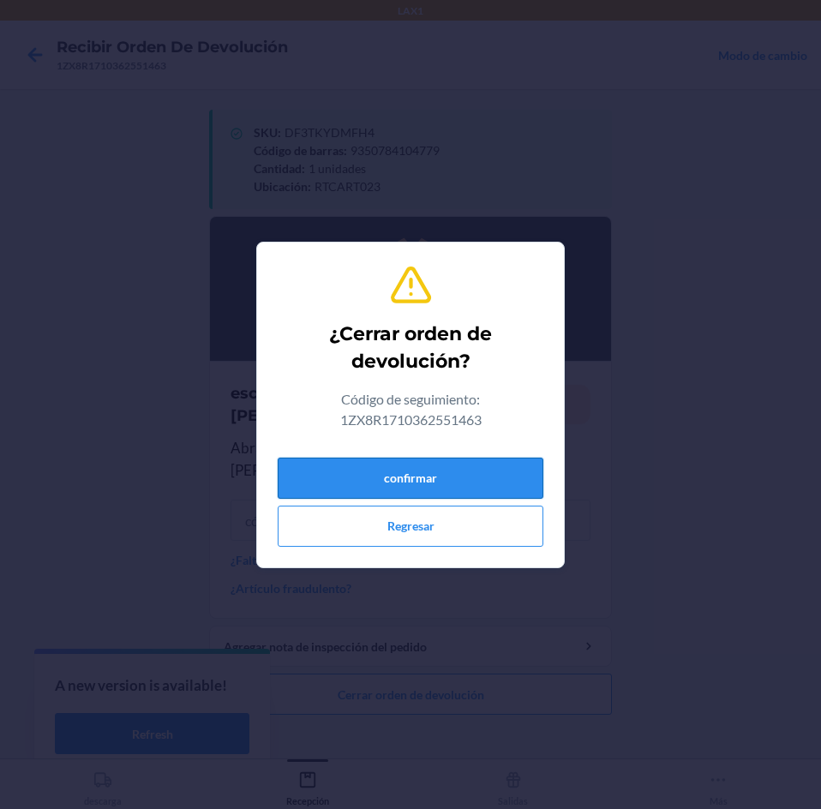
click at [470, 463] on button "confirmar" at bounding box center [411, 477] width 266 height 41
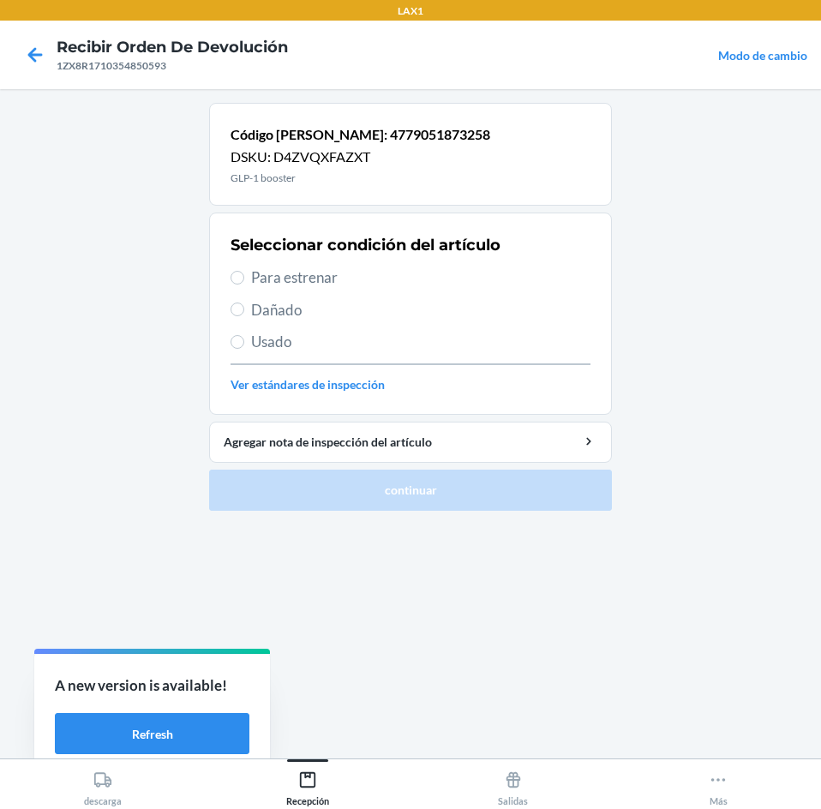
click at [422, 280] on span "Para estrenar" at bounding box center [420, 277] width 339 height 22
click at [244, 280] on input "Para estrenar" at bounding box center [237, 278] width 14 height 14
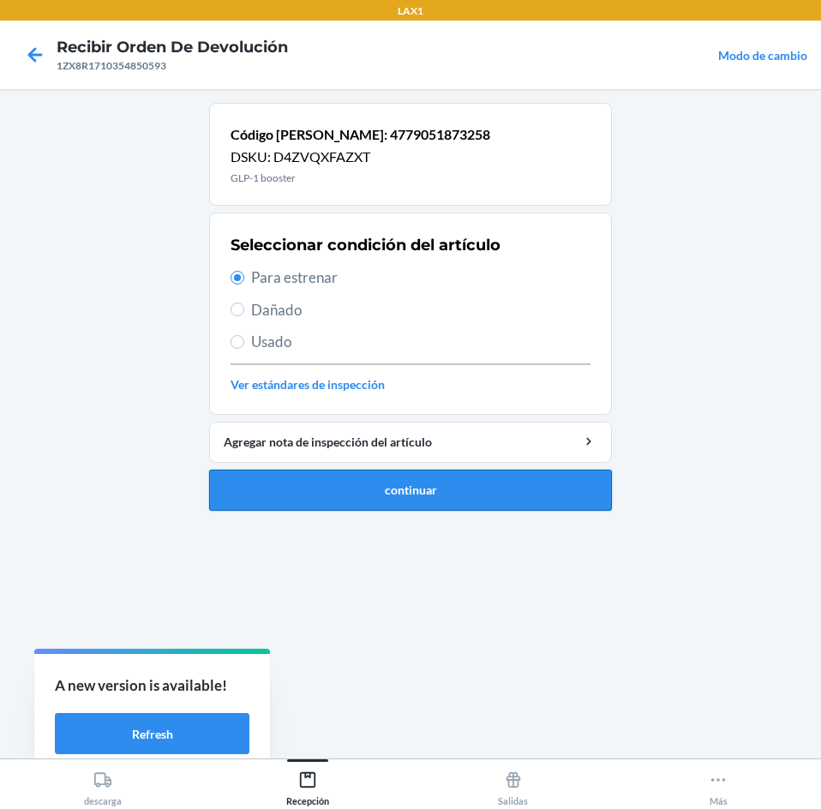
click at [449, 501] on button "continuar" at bounding box center [410, 489] width 403 height 41
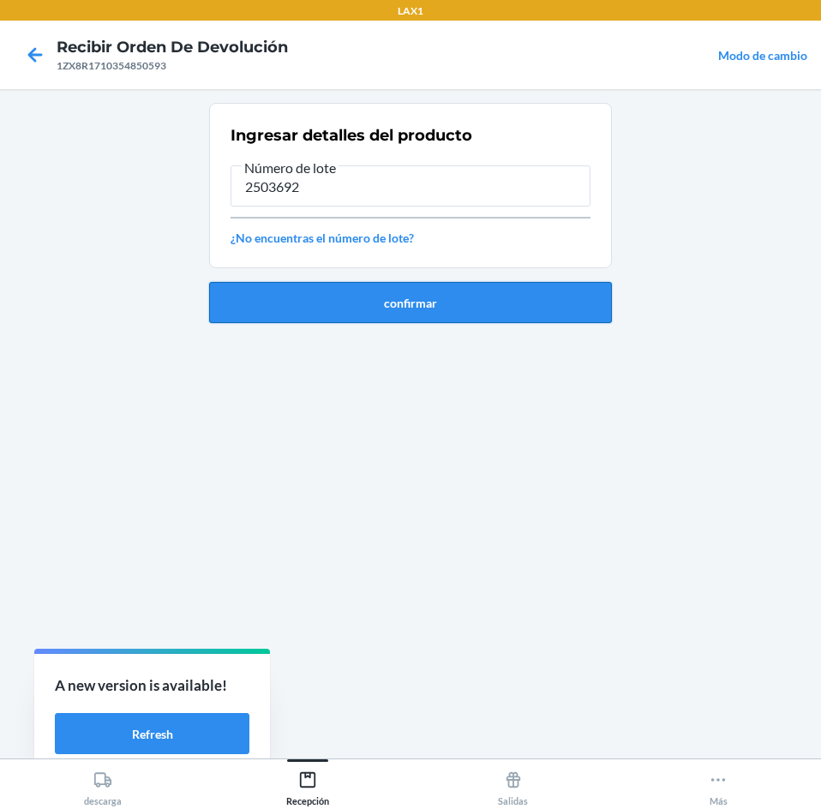
click at [447, 293] on button "confirmar" at bounding box center [410, 302] width 403 height 41
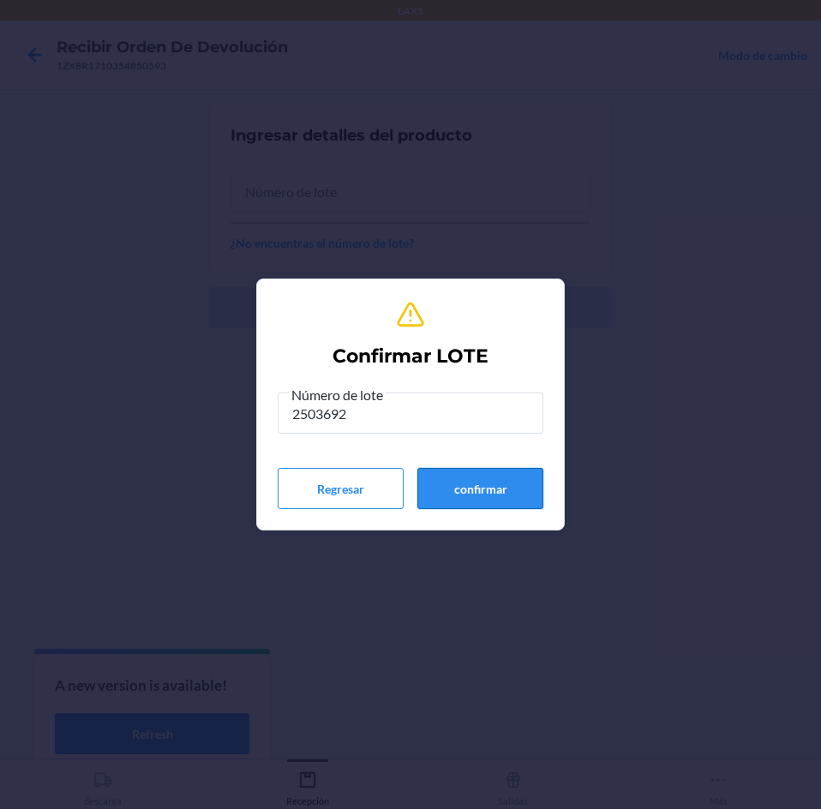
click at [451, 485] on button "confirmar" at bounding box center [480, 488] width 126 height 41
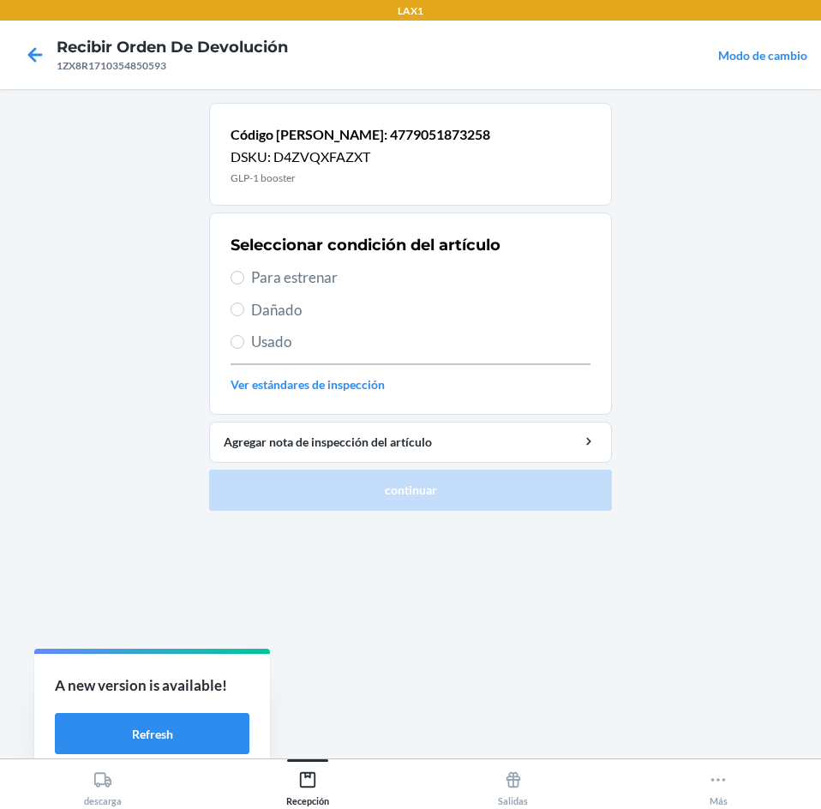
drag, startPoint x: 334, startPoint y: 256, endPoint x: 345, endPoint y: 287, distance: 32.8
click at [340, 277] on div "Seleccionar condición del artículo Para estrenar Dañado Usado Ver estándares de…" at bounding box center [410, 314] width 360 height 170
click at [345, 287] on span "Para estrenar" at bounding box center [420, 277] width 339 height 22
click at [244, 284] on input "Para estrenar" at bounding box center [237, 278] width 14 height 14
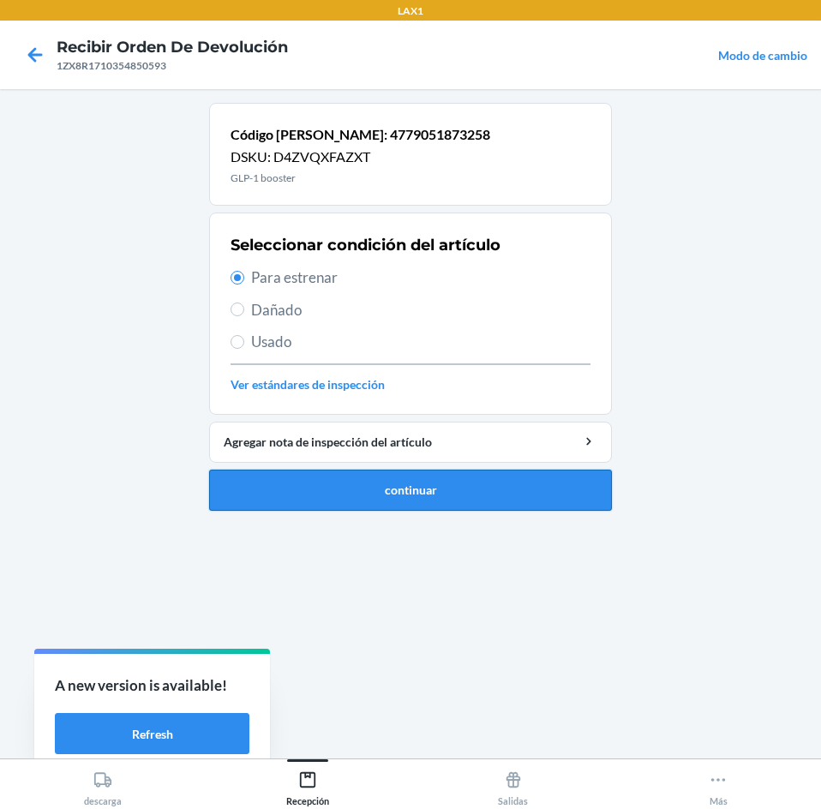
drag, startPoint x: 393, startPoint y: 466, endPoint x: 393, endPoint y: 482, distance: 16.3
click at [393, 469] on li "Código [PERSON_NAME]: 4779051873258 DSKU: D4ZVQXFAZXT [MEDICAL_DATA] booster Se…" at bounding box center [410, 307] width 403 height 408
click at [393, 482] on button "continuar" at bounding box center [410, 489] width 403 height 41
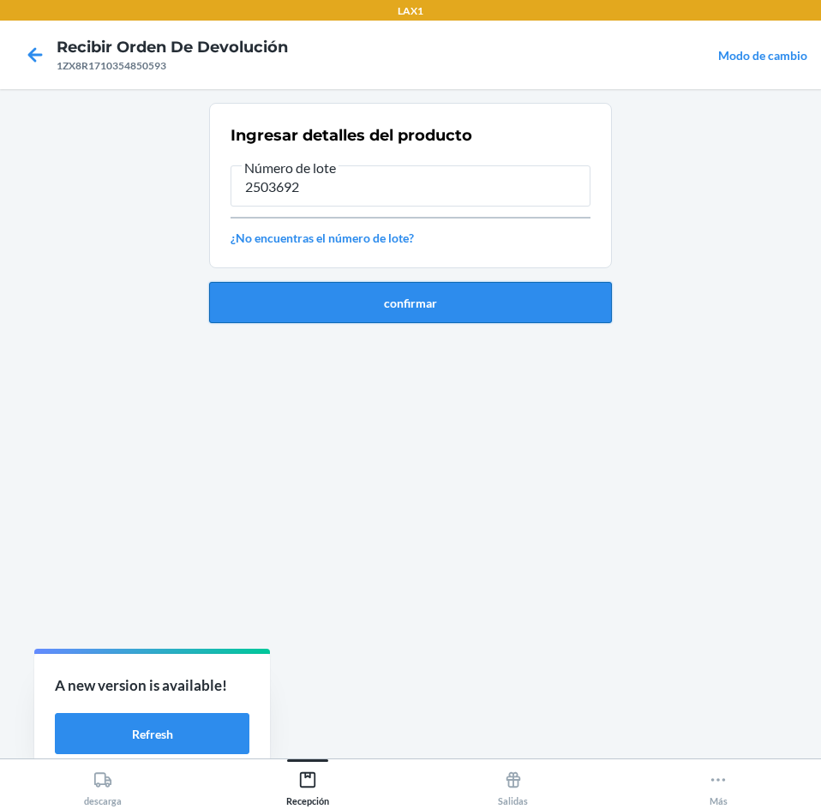
click at [416, 320] on button "confirmar" at bounding box center [410, 302] width 403 height 41
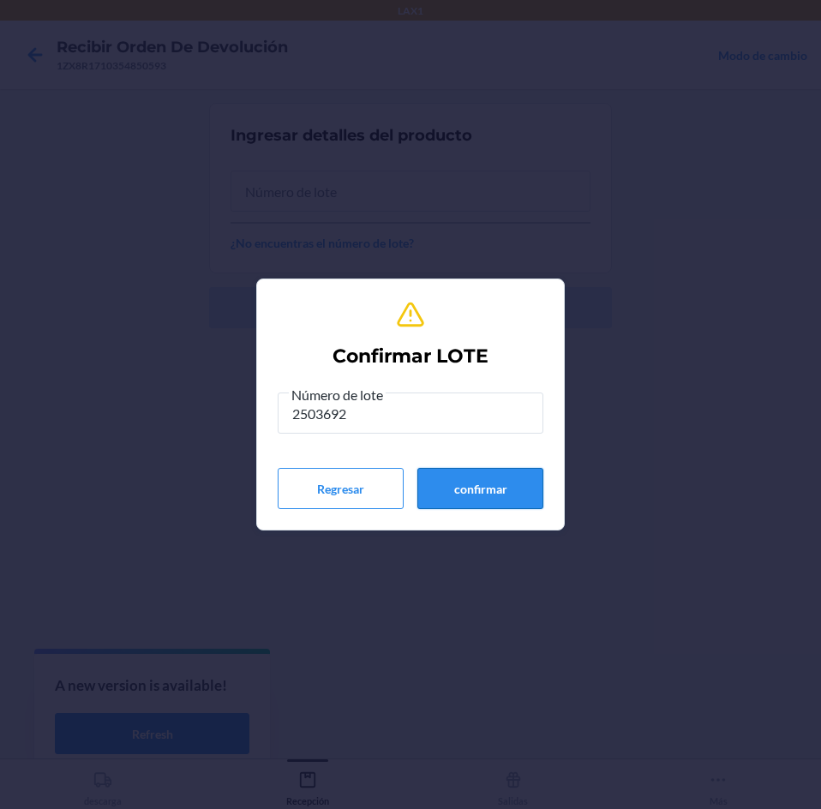
click at [466, 503] on button "confirmar" at bounding box center [480, 488] width 126 height 41
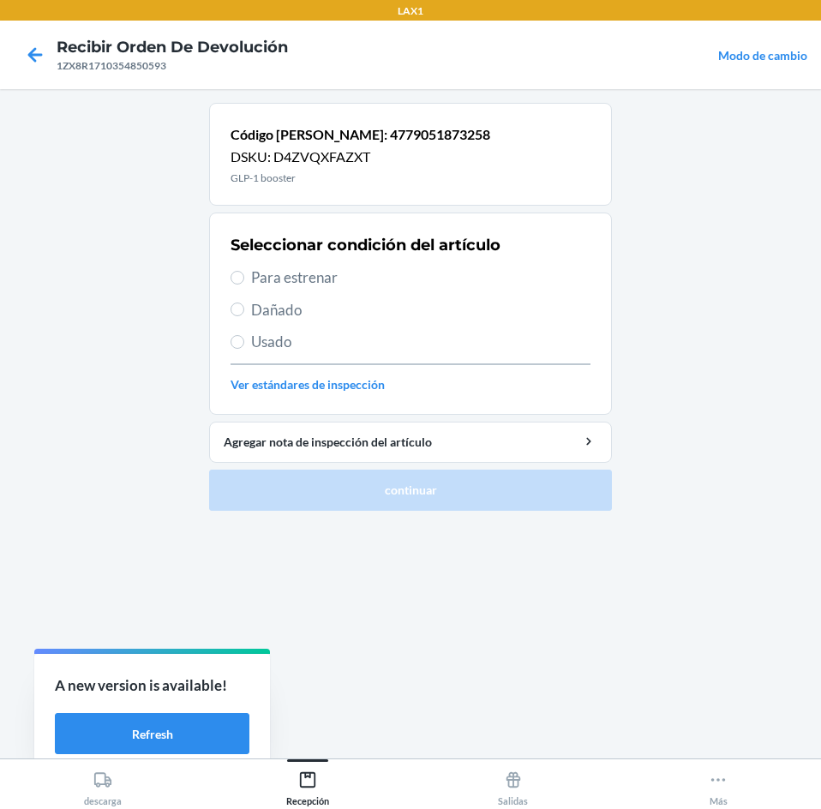
click at [392, 273] on span "Para estrenar" at bounding box center [420, 277] width 339 height 22
click at [244, 273] on input "Para estrenar" at bounding box center [237, 278] width 14 height 14
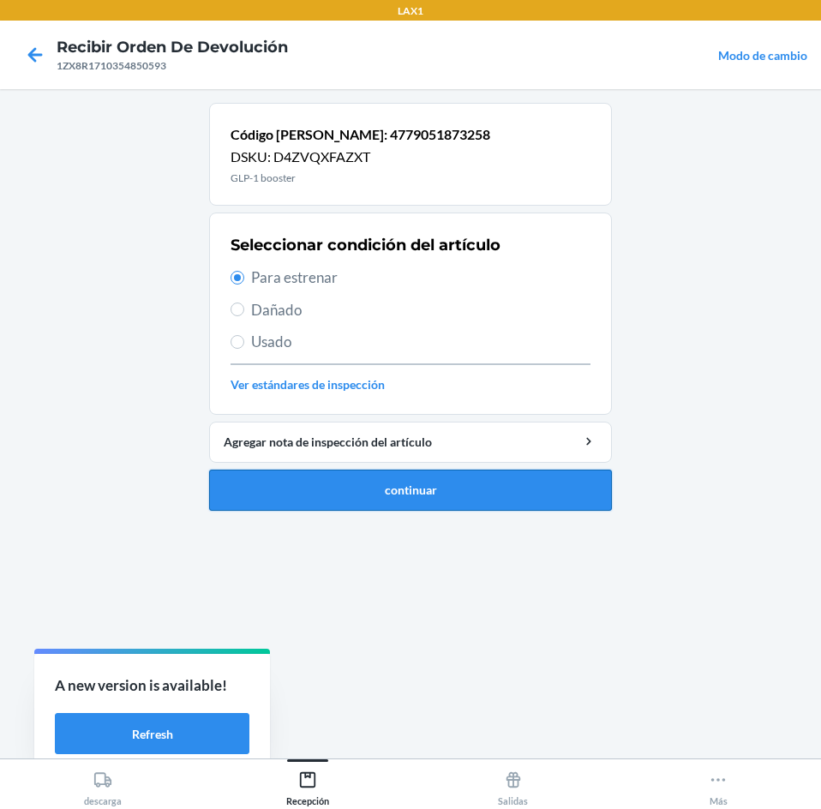
click at [457, 484] on button "continuar" at bounding box center [410, 489] width 403 height 41
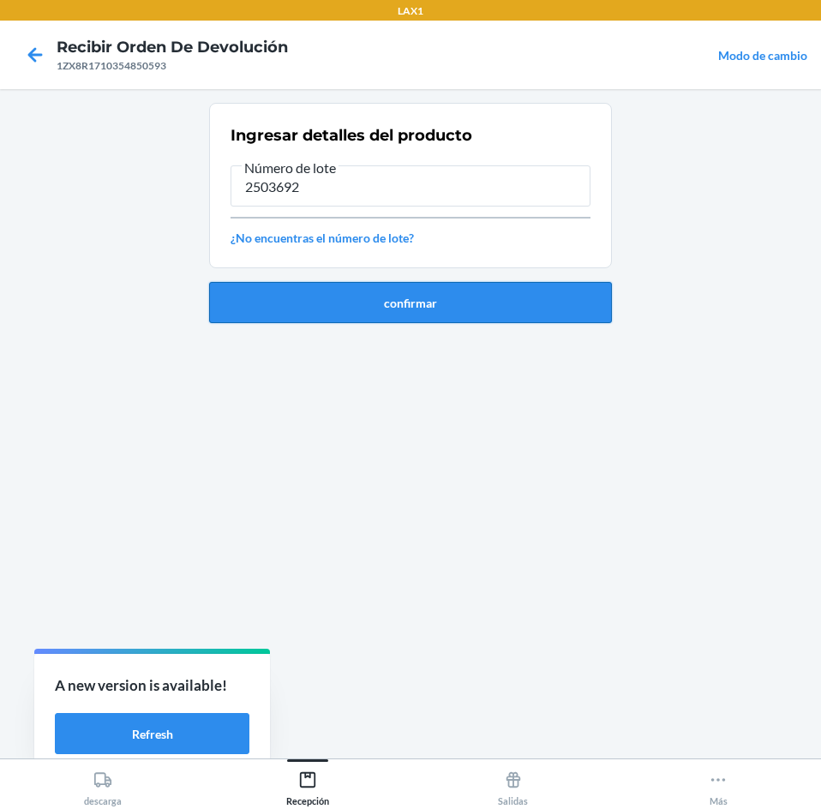
click at [412, 299] on button "confirmar" at bounding box center [410, 302] width 403 height 41
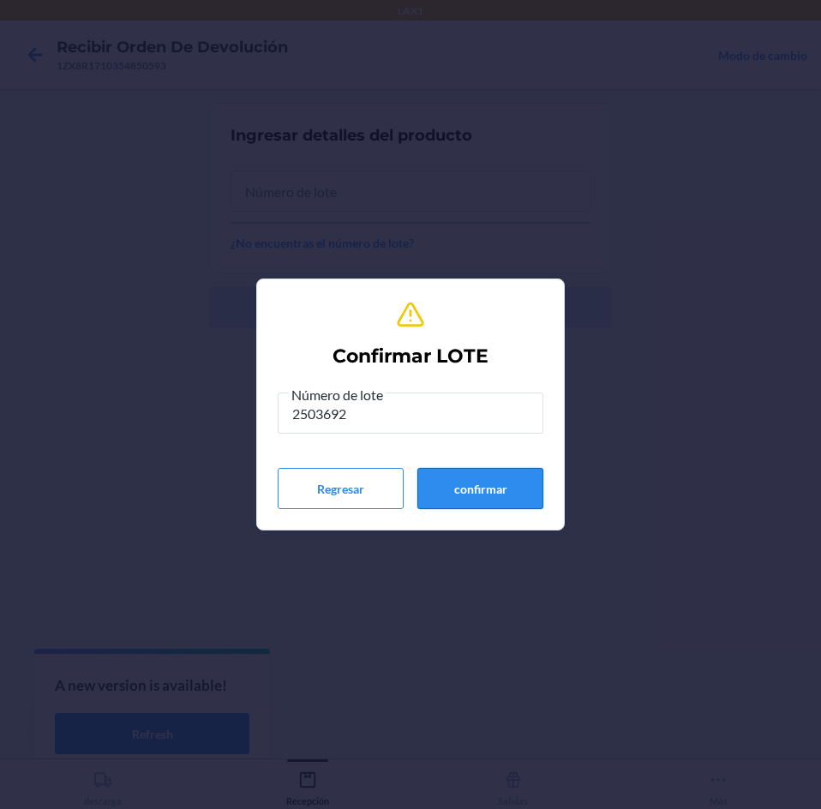
click at [454, 479] on button "confirmar" at bounding box center [480, 488] width 126 height 41
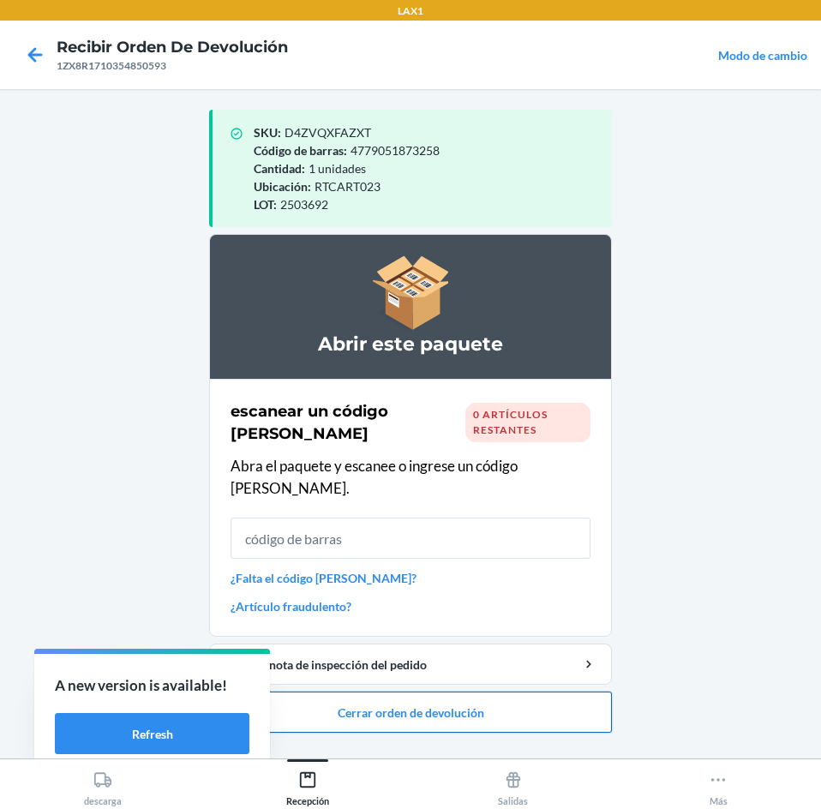
click at [482, 691] on button "Cerrar orden de devolución" at bounding box center [410, 711] width 403 height 41
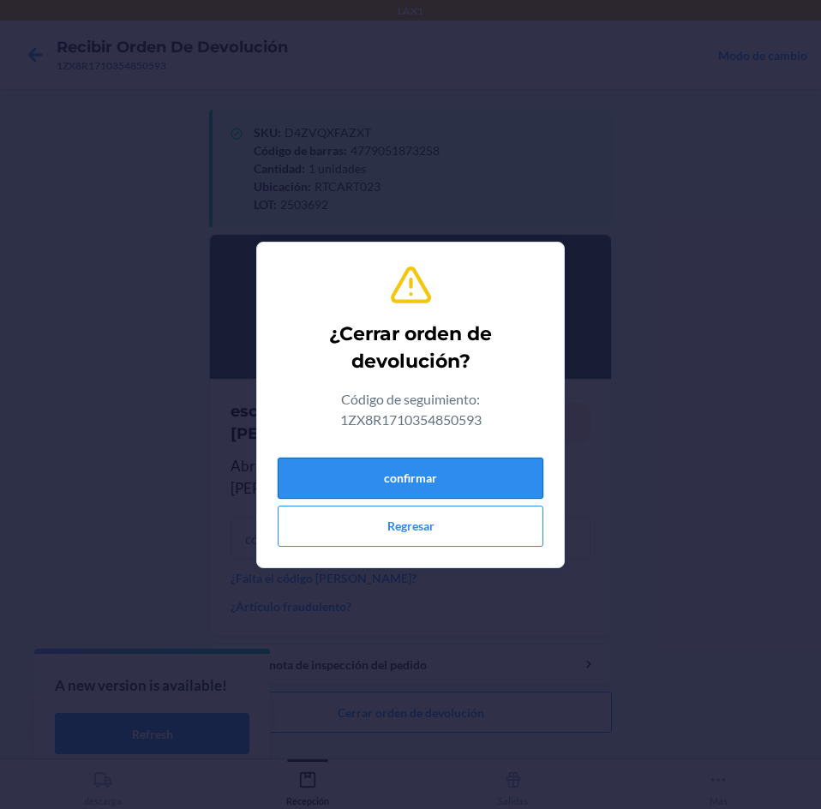
click at [507, 465] on button "confirmar" at bounding box center [411, 477] width 266 height 41
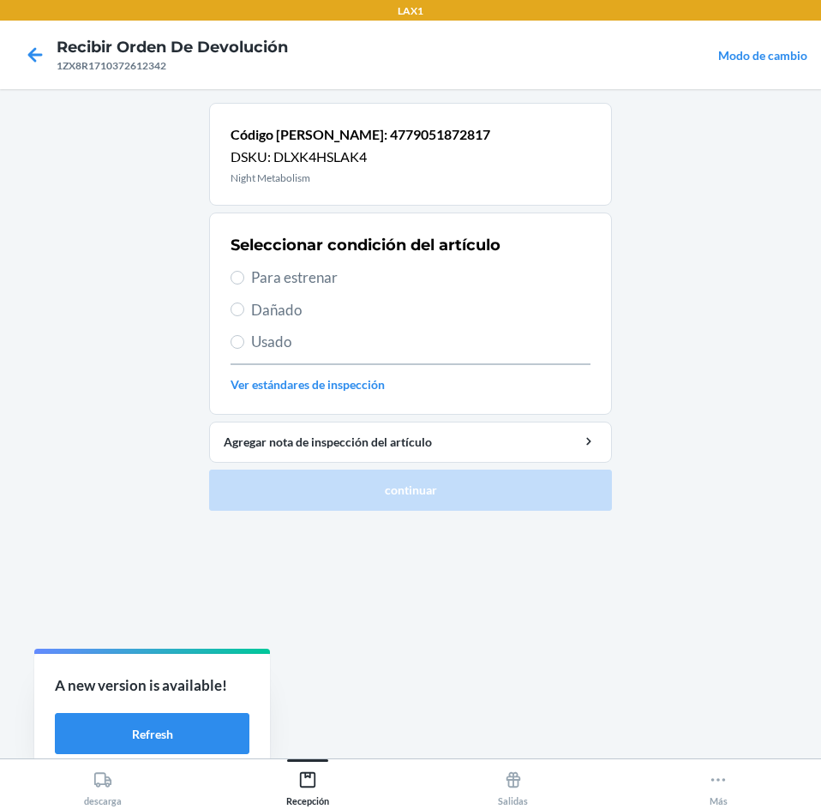
click at [439, 265] on div "Seleccionar condición del artículo Para estrenar Dañado Usado Ver estándares de…" at bounding box center [410, 314] width 360 height 170
click at [439, 268] on span "Para estrenar" at bounding box center [420, 277] width 339 height 22
click at [244, 271] on input "Para estrenar" at bounding box center [237, 278] width 14 height 14
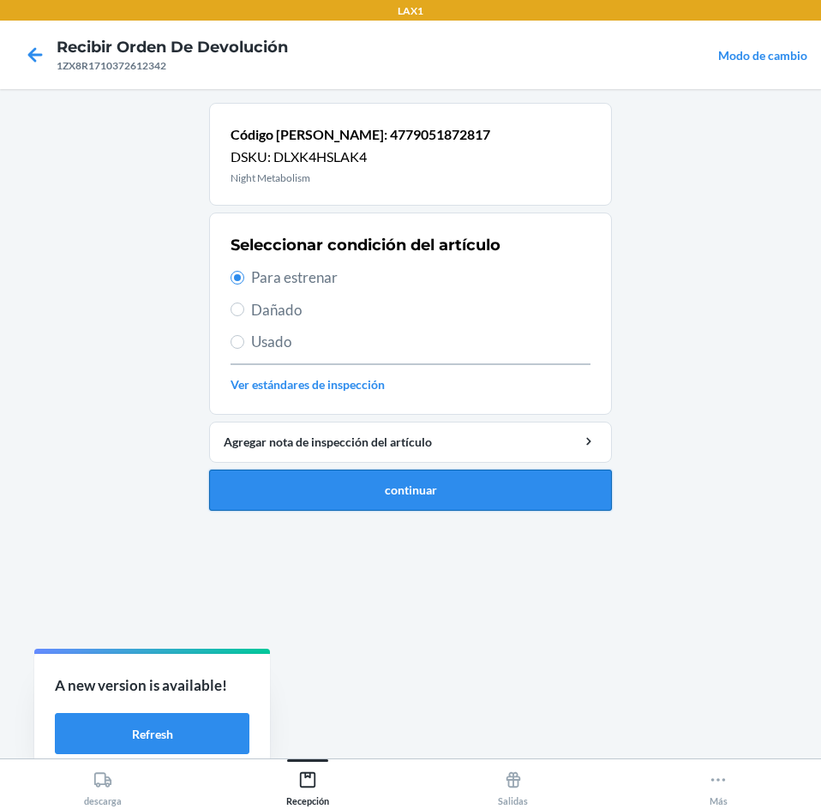
click at [457, 489] on button "continuar" at bounding box center [410, 489] width 403 height 41
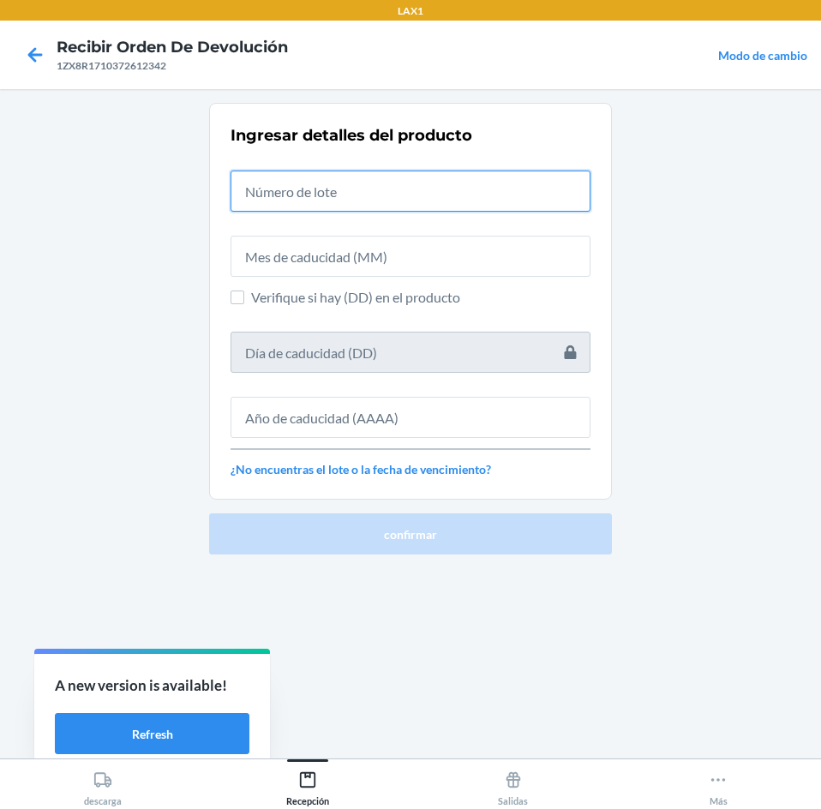
click at [439, 180] on input "text" at bounding box center [410, 190] width 360 height 41
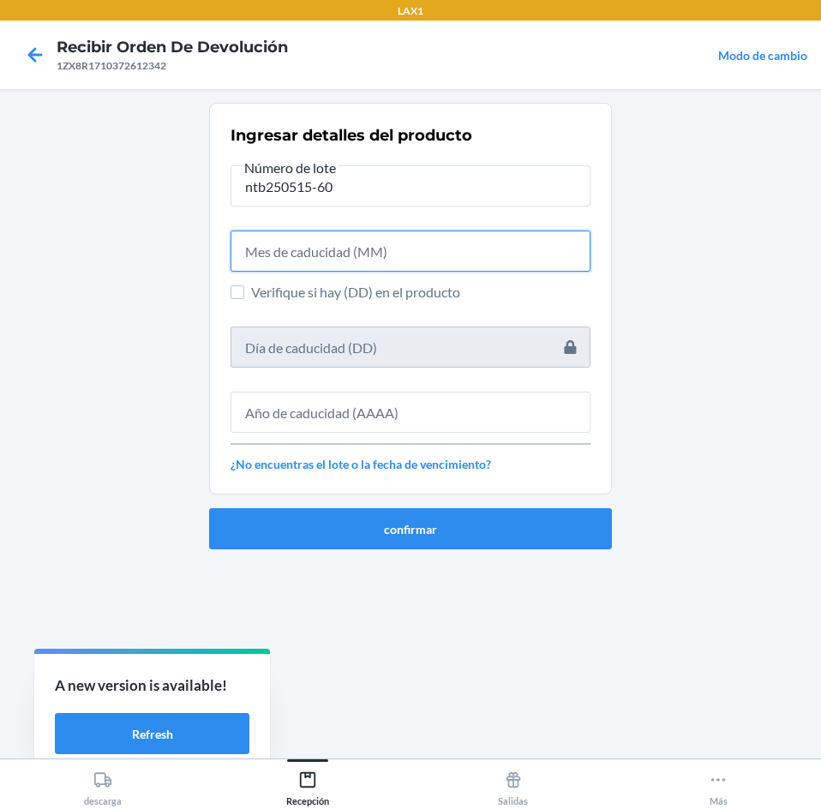
click at [410, 263] on input "text" at bounding box center [410, 250] width 360 height 41
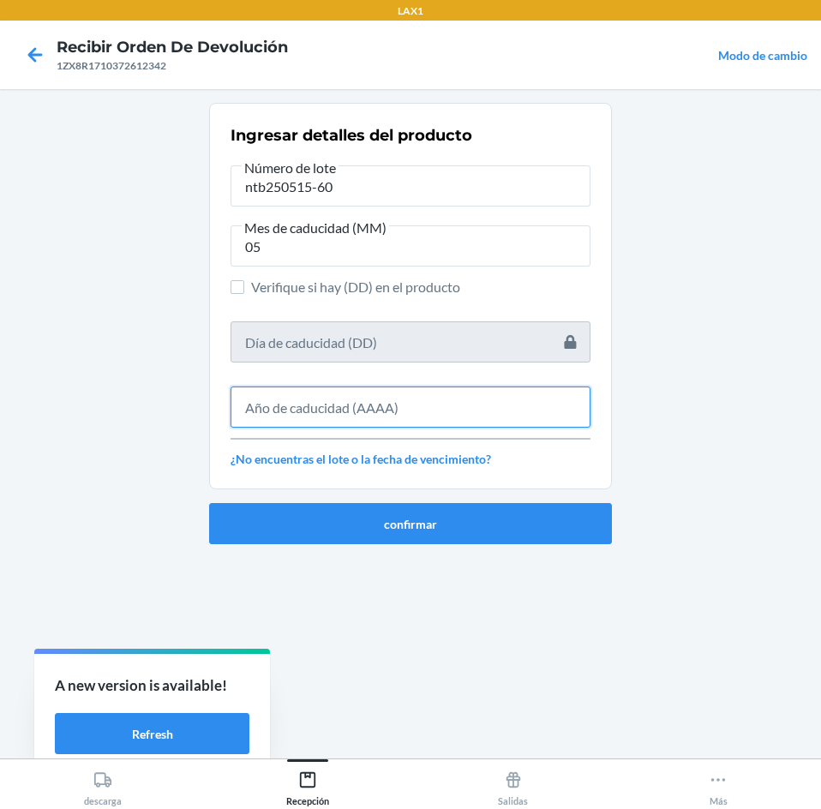
click at [398, 421] on input "text" at bounding box center [410, 406] width 360 height 41
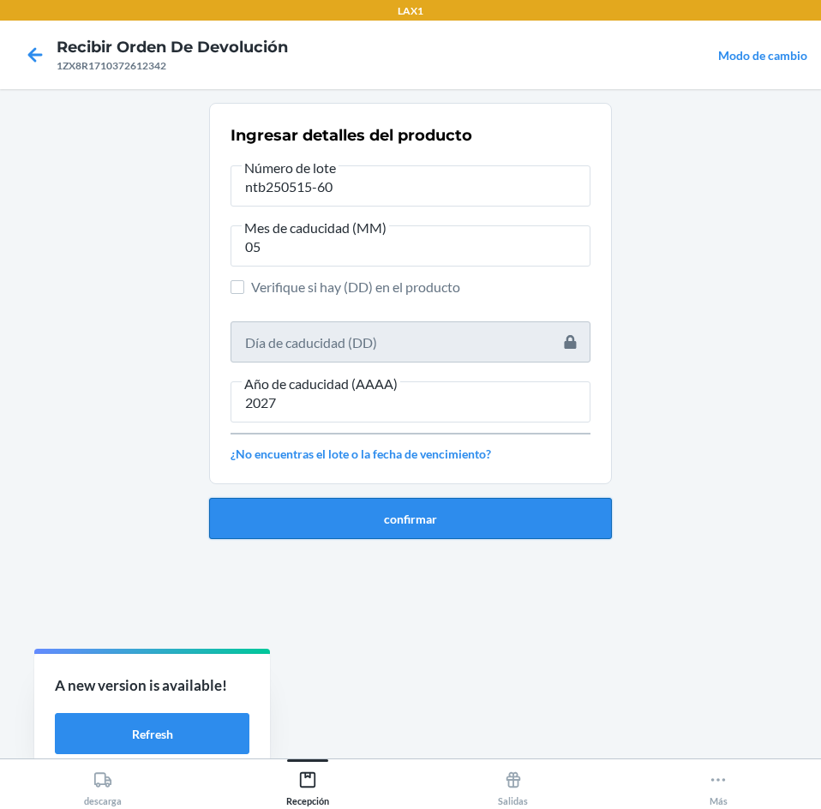
click at [402, 528] on button "confirmar" at bounding box center [410, 518] width 403 height 41
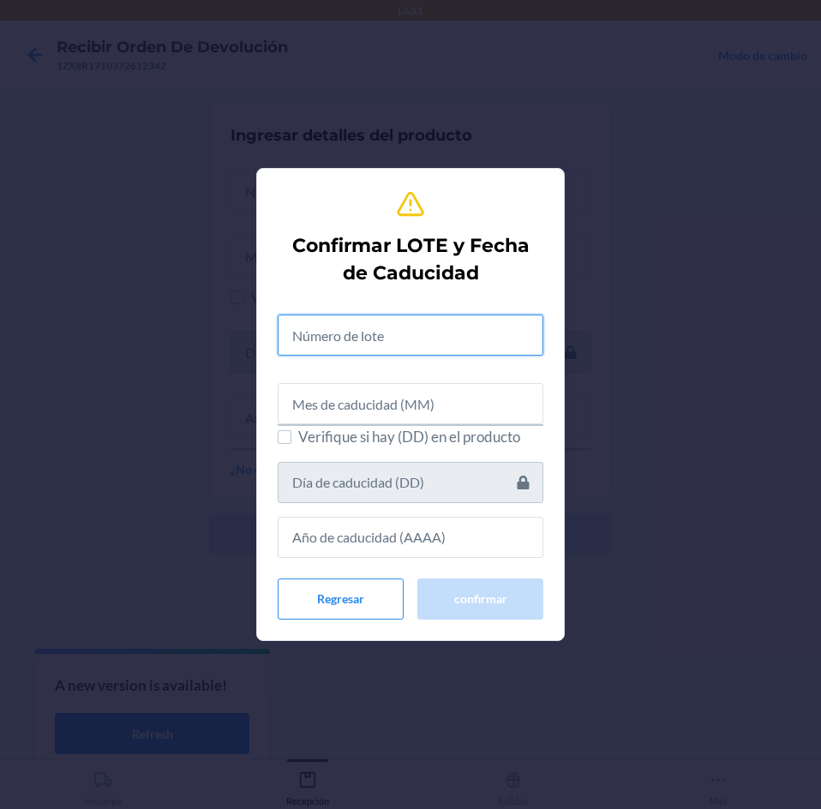
click at [433, 348] on input "text" at bounding box center [411, 334] width 266 height 41
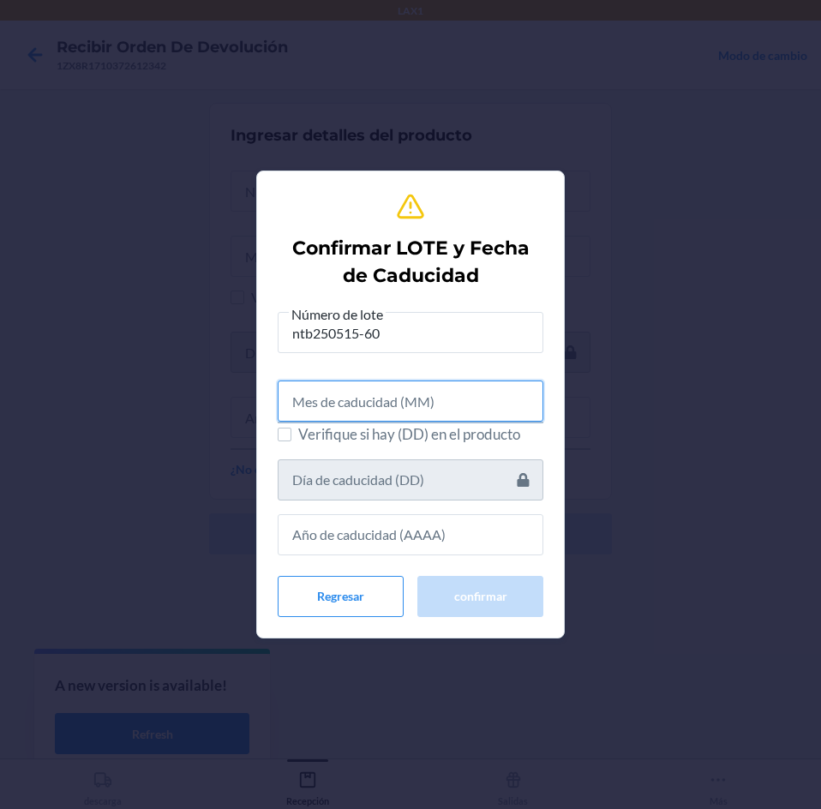
click at [427, 389] on input "text" at bounding box center [411, 400] width 266 height 41
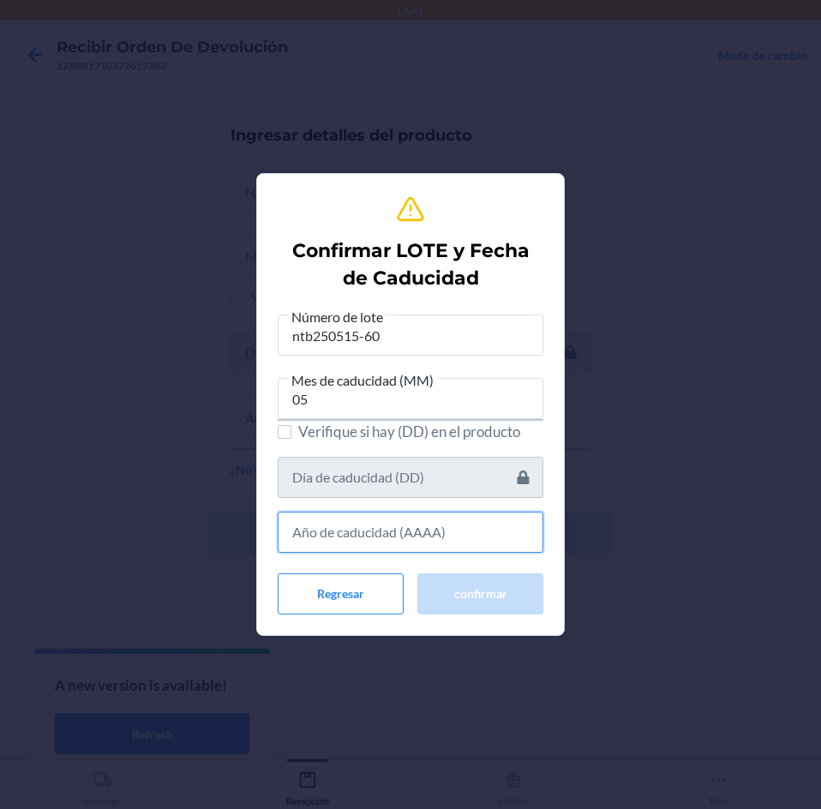
click at [480, 535] on input "text" at bounding box center [411, 531] width 266 height 41
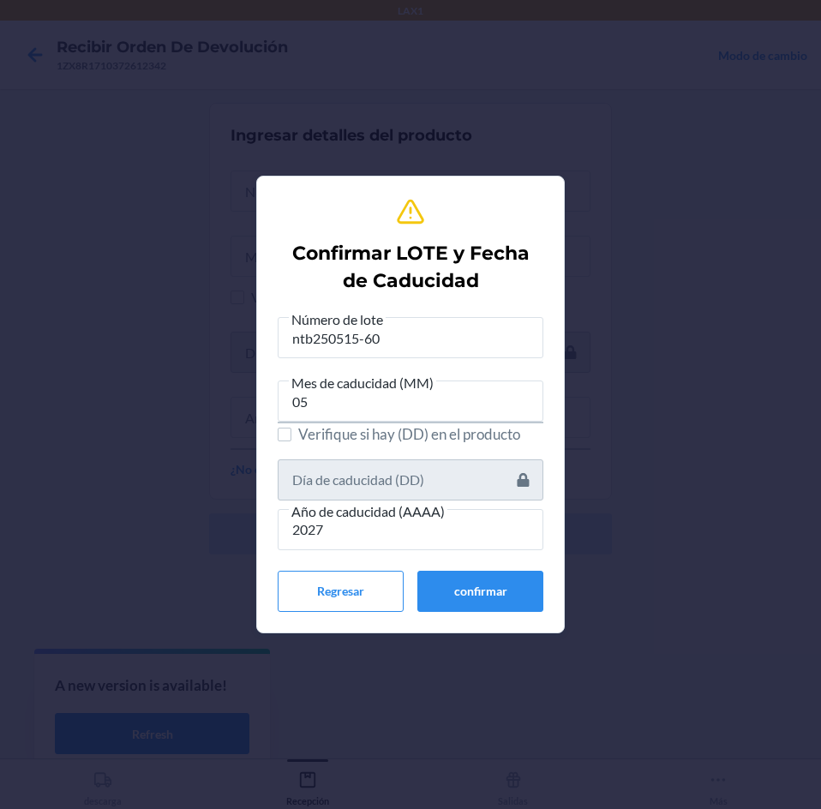
click at [480, 568] on div "Número de lote ntb250515-60 Mes de caducidad (MM) 05 Verifique si hay (DD) en e…" at bounding box center [411, 459] width 266 height 303
click at [473, 590] on button "confirmar" at bounding box center [480, 591] width 126 height 41
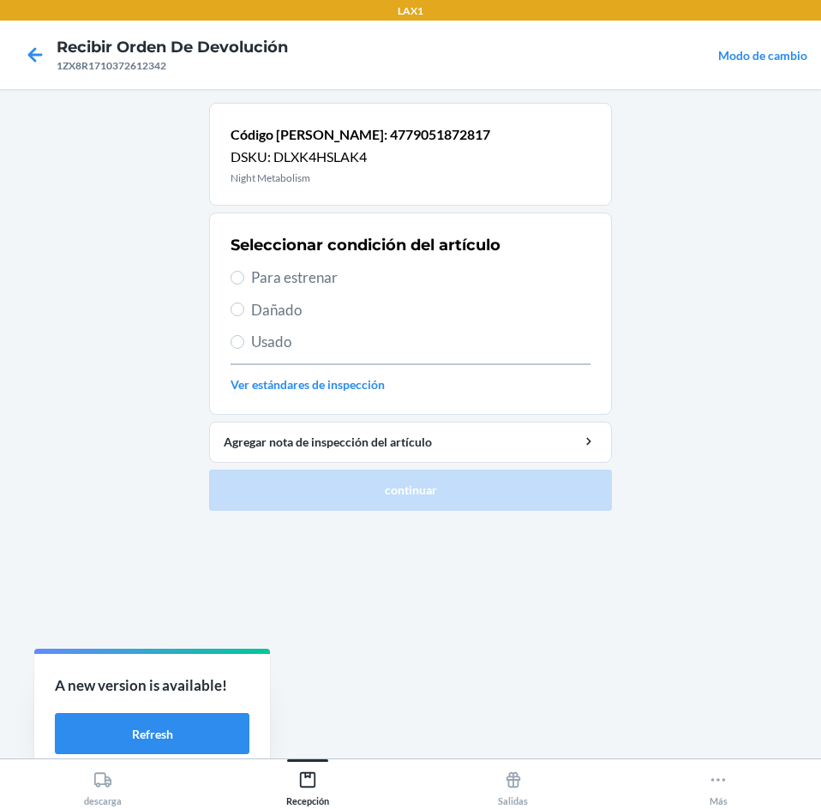
click at [377, 284] on span "Para estrenar" at bounding box center [420, 277] width 339 height 22
click at [244, 284] on input "Para estrenar" at bounding box center [237, 278] width 14 height 14
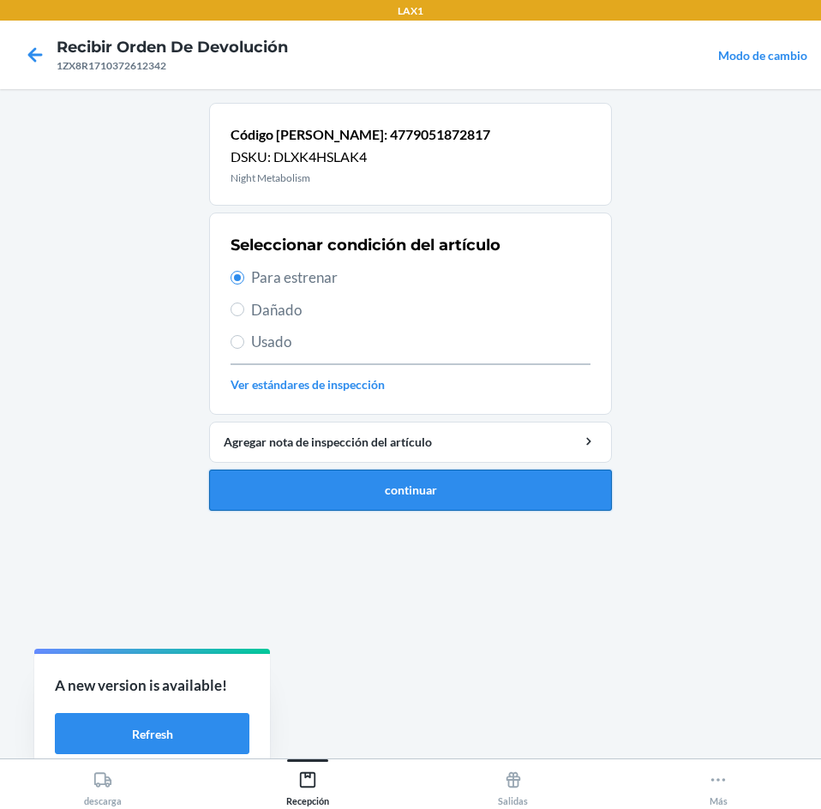
click at [415, 481] on button "continuar" at bounding box center [410, 489] width 403 height 41
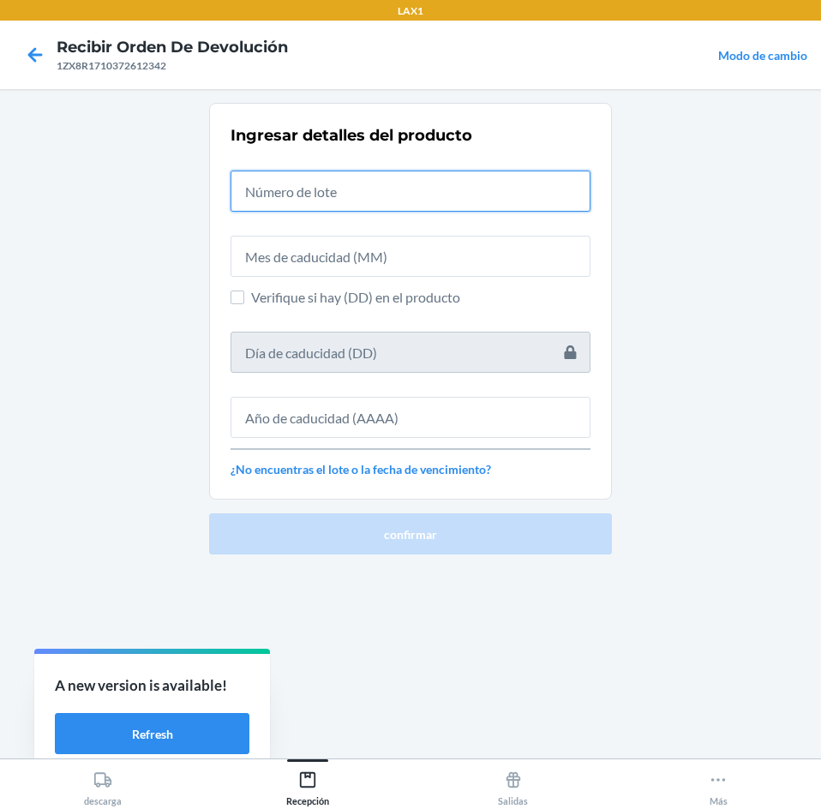
click at [359, 187] on input "text" at bounding box center [410, 190] width 360 height 41
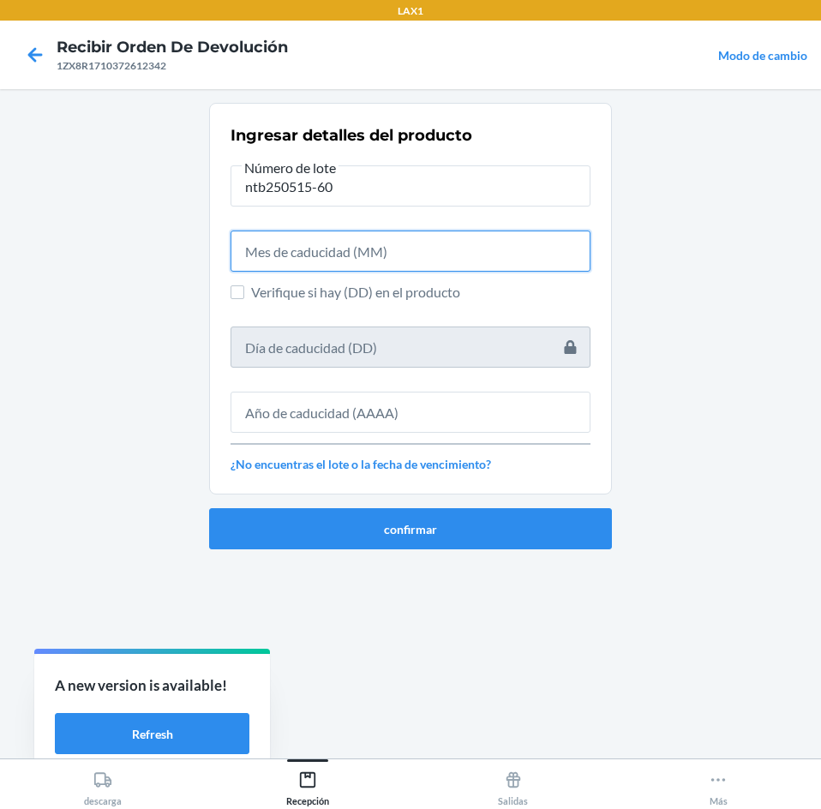
click at [348, 244] on input "text" at bounding box center [410, 250] width 360 height 41
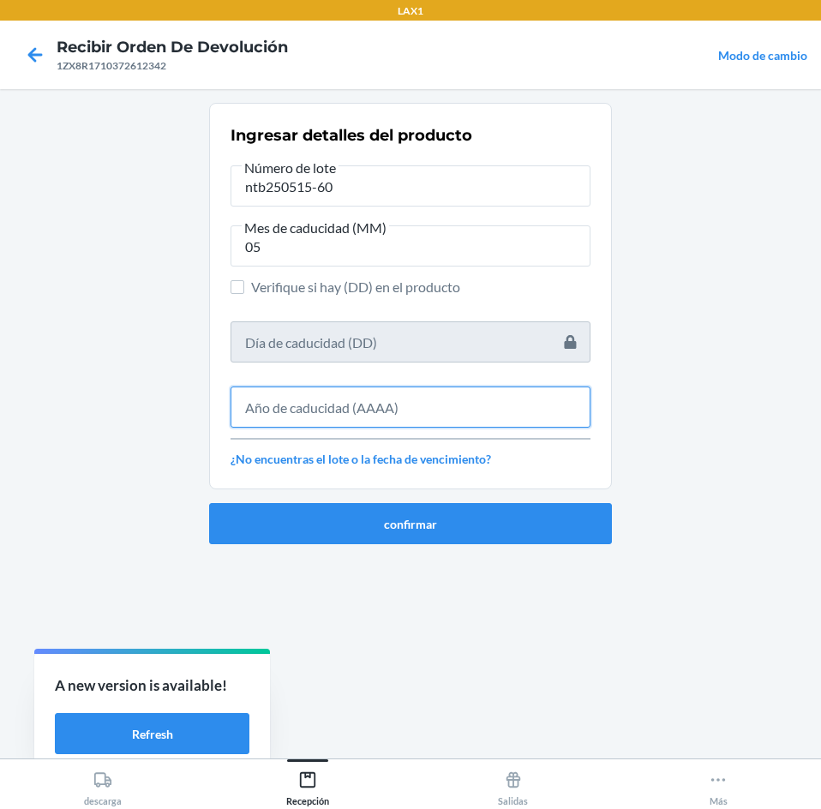
click at [397, 409] on input "text" at bounding box center [410, 406] width 360 height 41
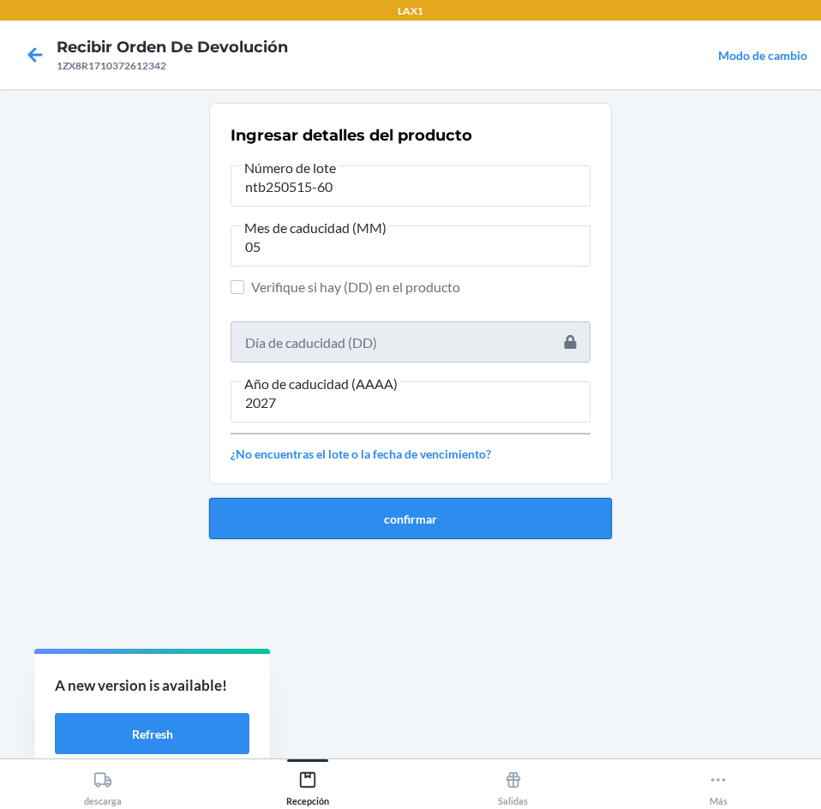
click at [422, 515] on button "confirmar" at bounding box center [410, 518] width 403 height 41
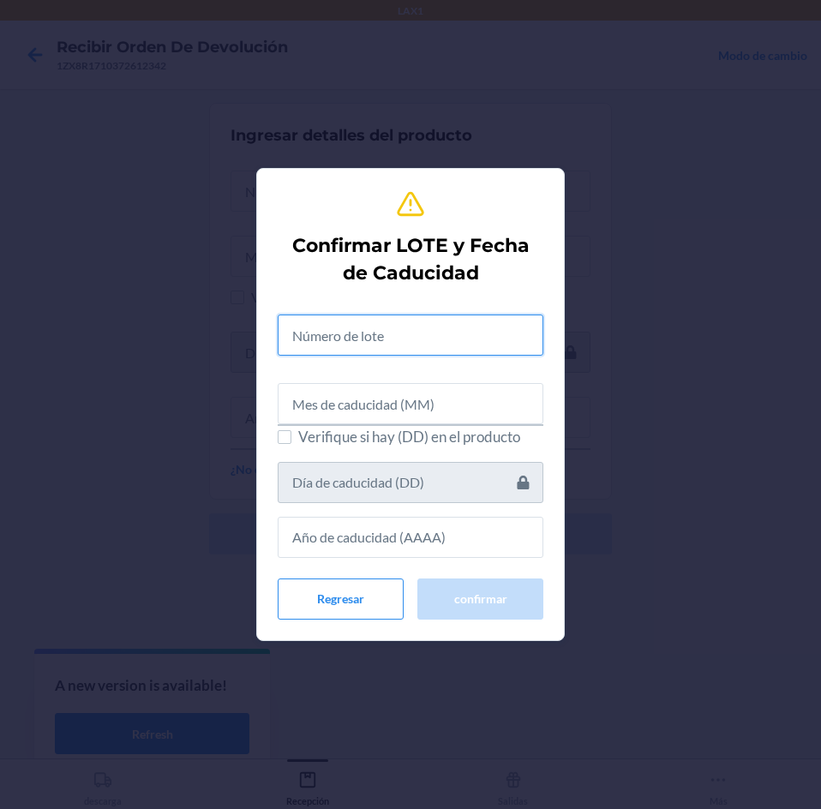
click at [445, 346] on input "text" at bounding box center [411, 334] width 266 height 41
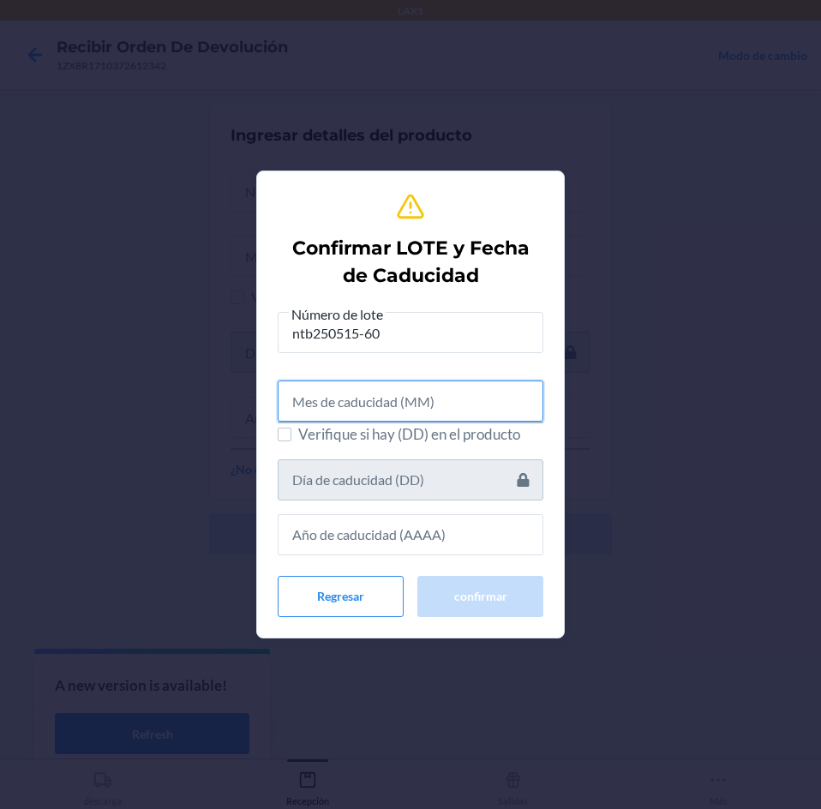
click at [439, 415] on input "text" at bounding box center [411, 400] width 266 height 41
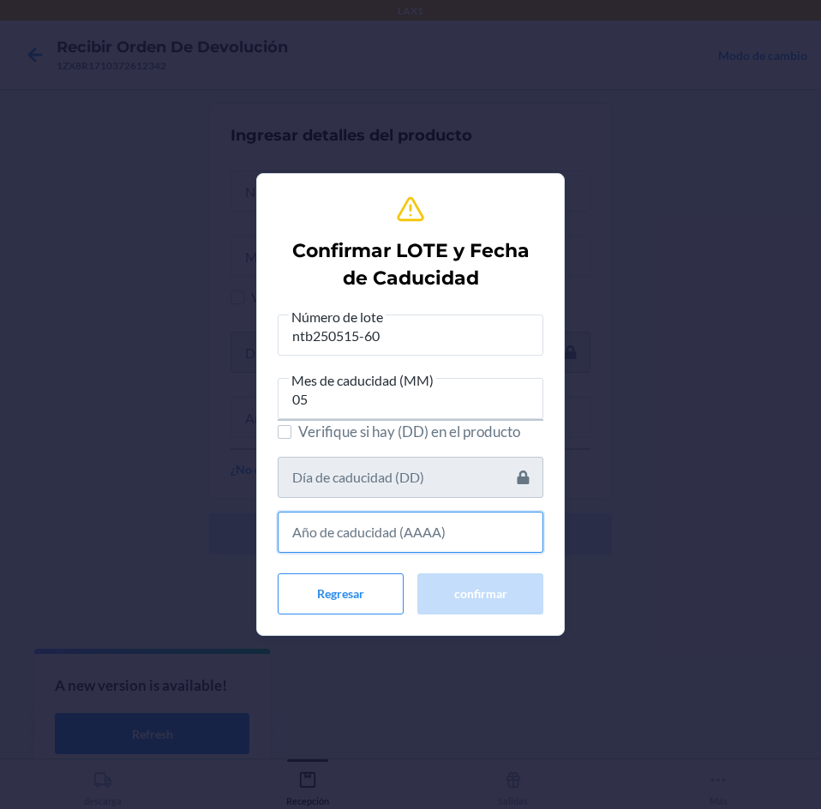
click at [430, 541] on input "text" at bounding box center [411, 531] width 266 height 41
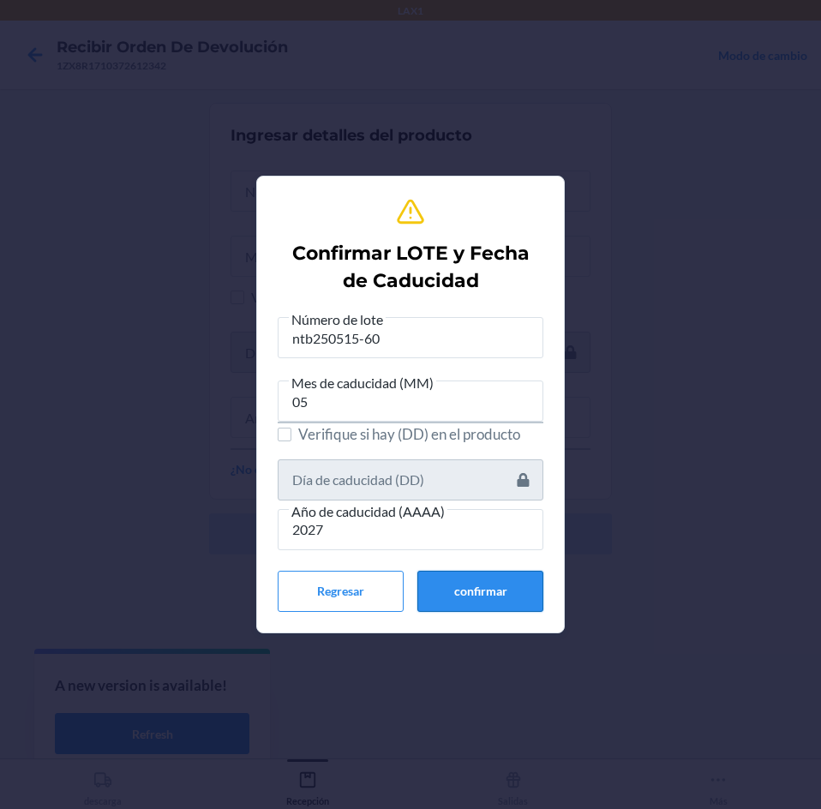
click at [450, 582] on button "confirmar" at bounding box center [480, 591] width 126 height 41
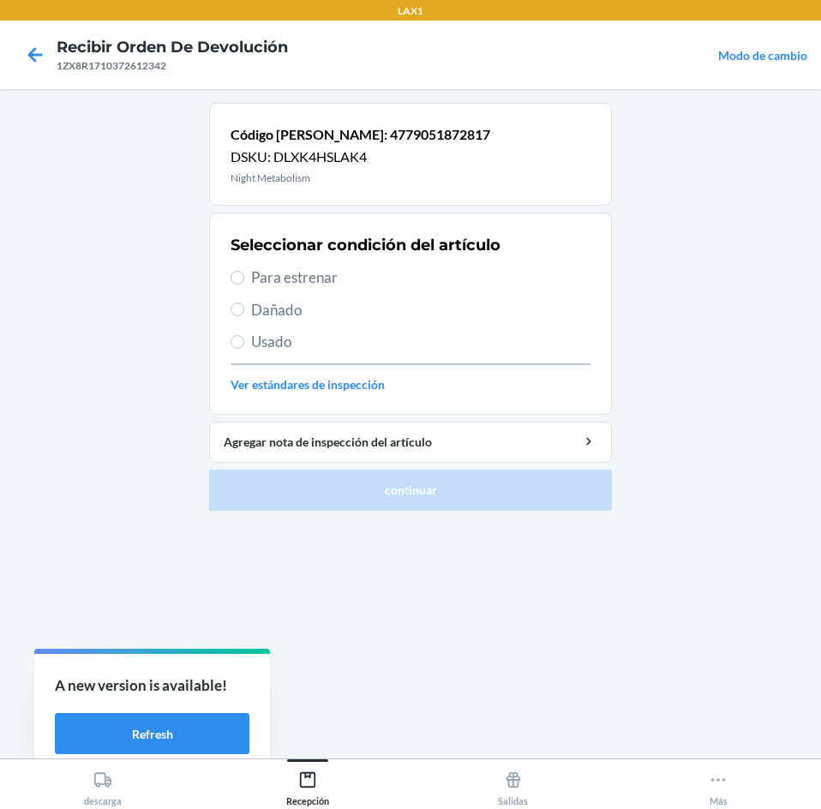
click at [441, 278] on span "Para estrenar" at bounding box center [420, 277] width 339 height 22
click at [244, 278] on input "Para estrenar" at bounding box center [237, 278] width 14 height 14
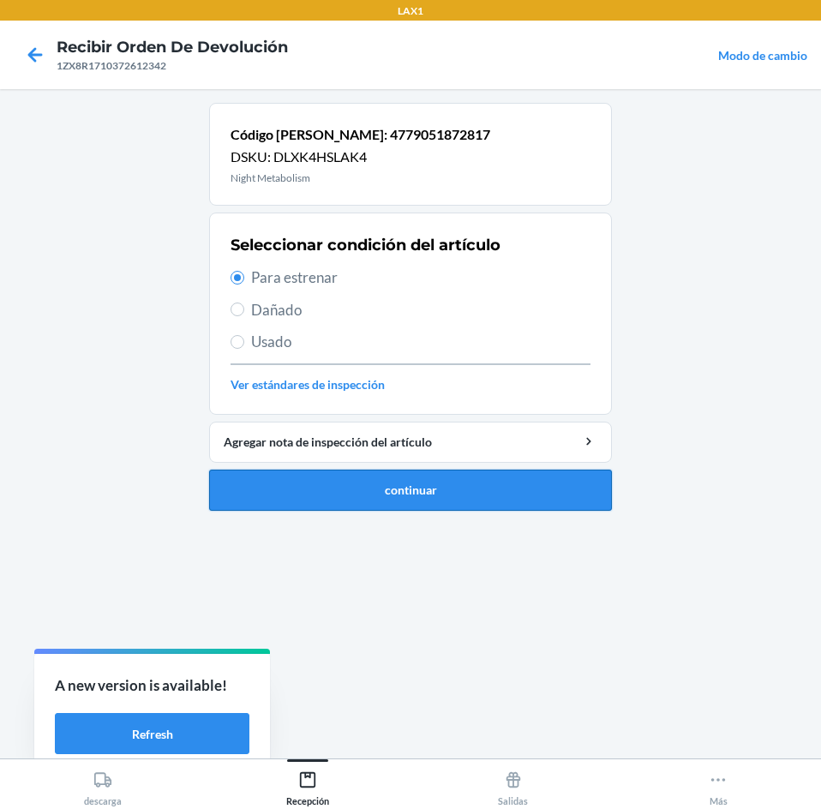
click at [451, 496] on button "continuar" at bounding box center [410, 489] width 403 height 41
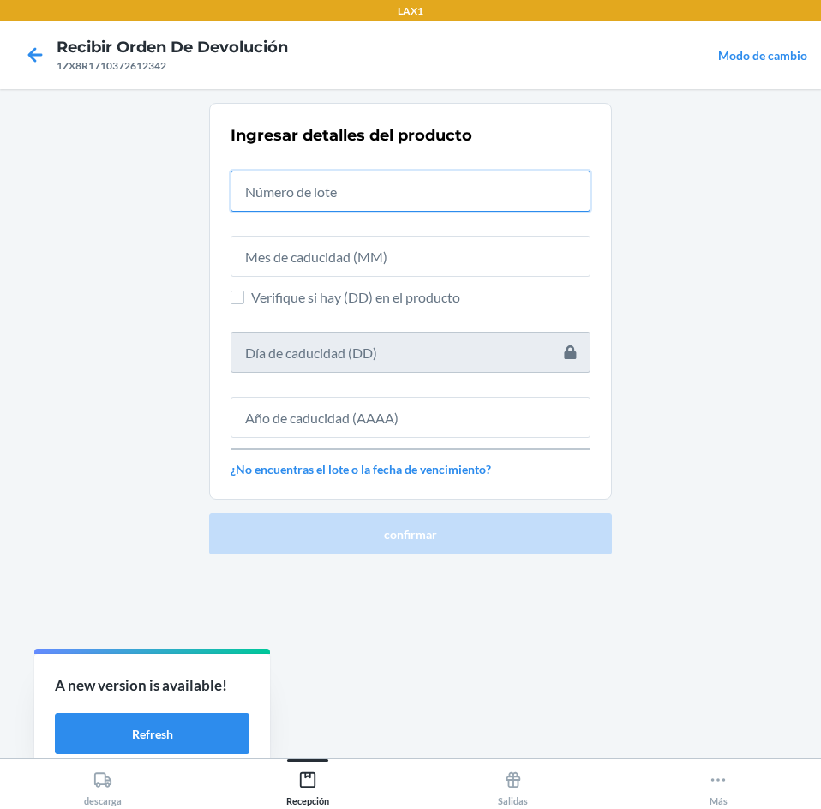
click at [445, 187] on input "text" at bounding box center [410, 190] width 360 height 41
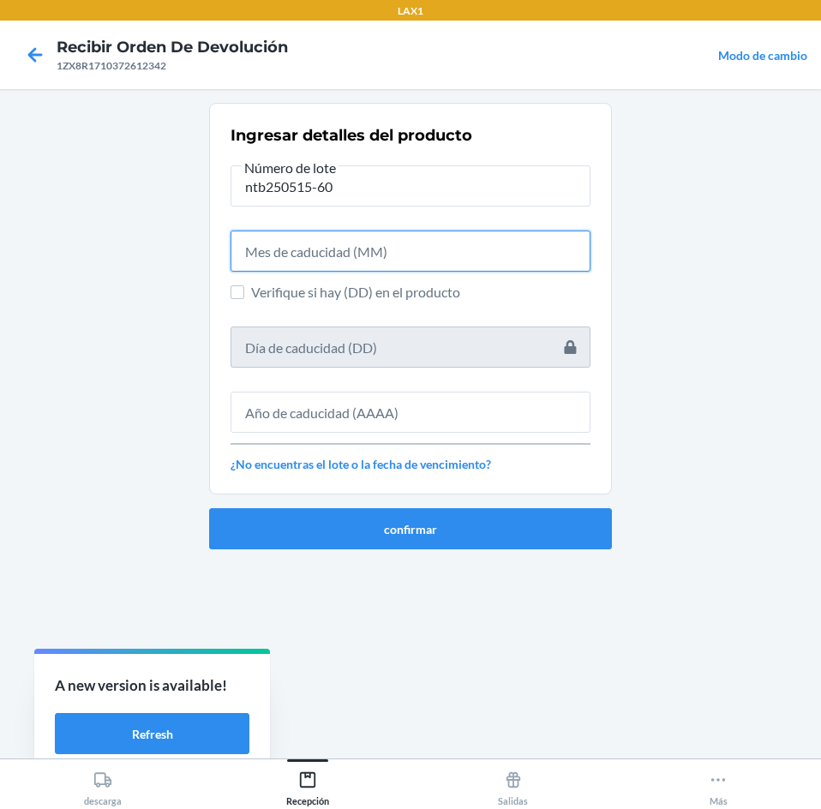
click at [404, 260] on input "text" at bounding box center [410, 250] width 360 height 41
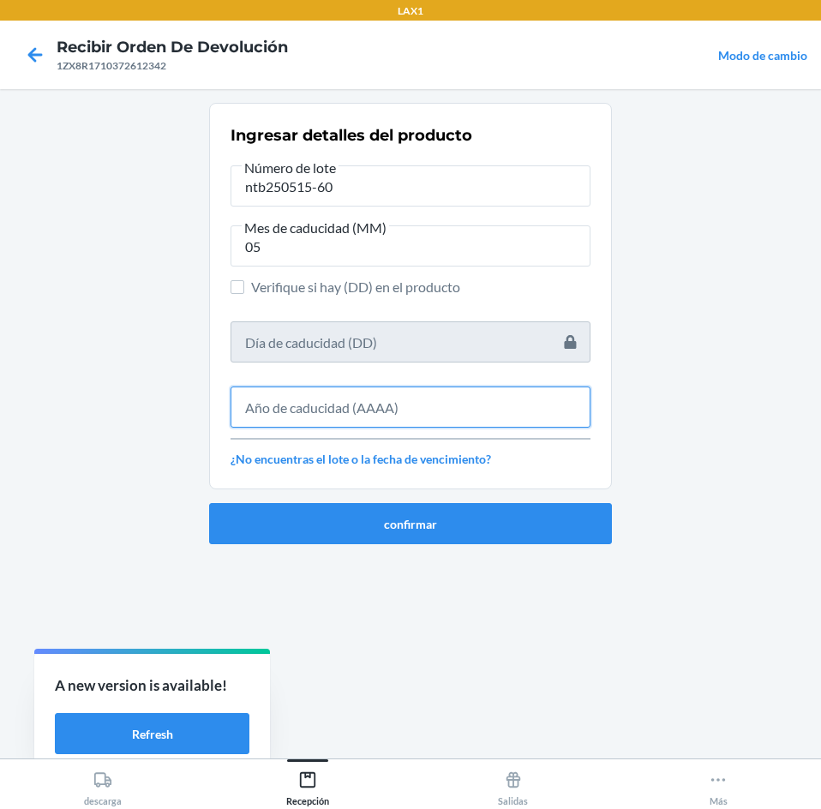
click at [383, 400] on input "text" at bounding box center [410, 406] width 360 height 41
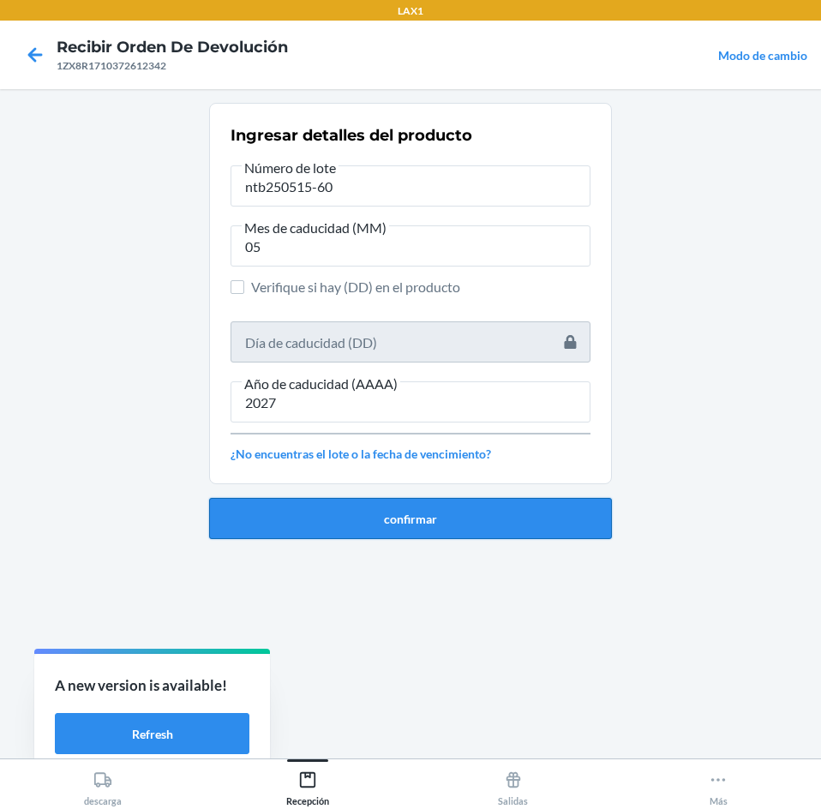
click at [418, 521] on button "confirmar" at bounding box center [410, 518] width 403 height 41
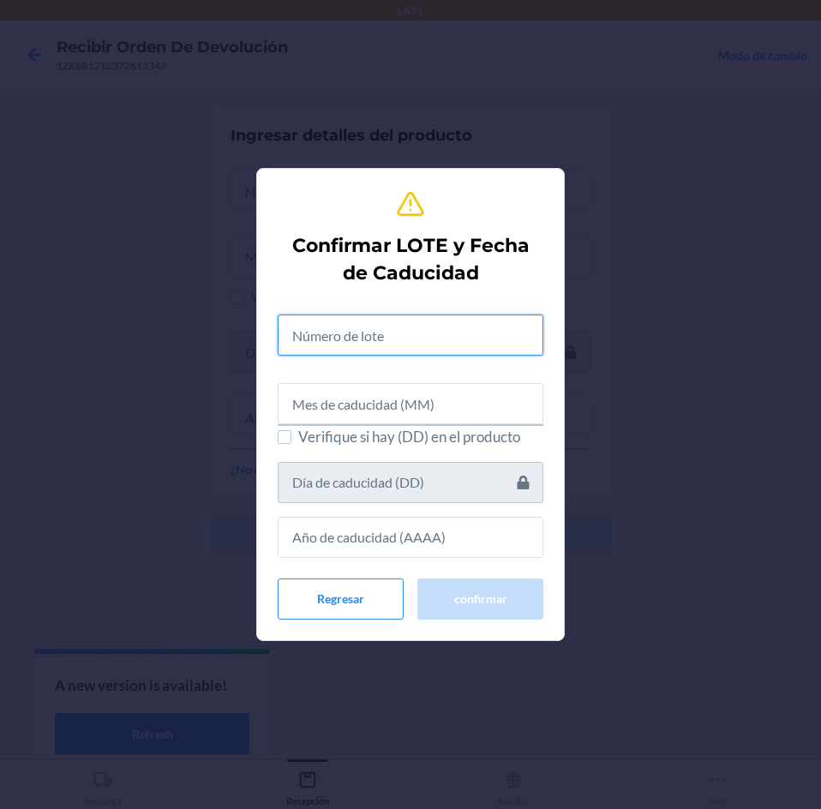
click at [405, 344] on input "text" at bounding box center [411, 334] width 266 height 41
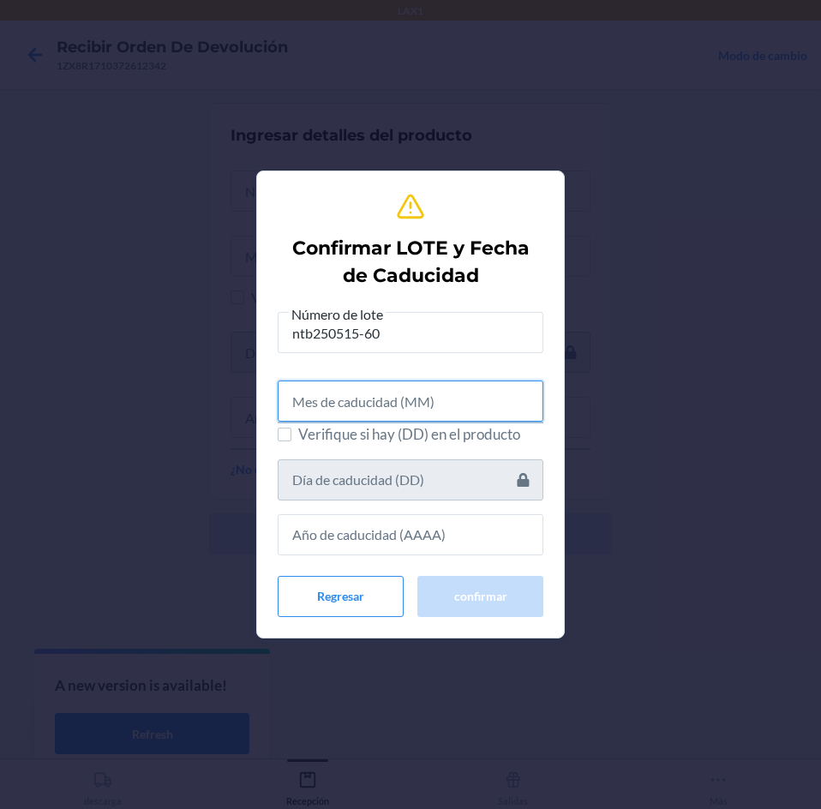
click at [404, 415] on input "text" at bounding box center [411, 400] width 266 height 41
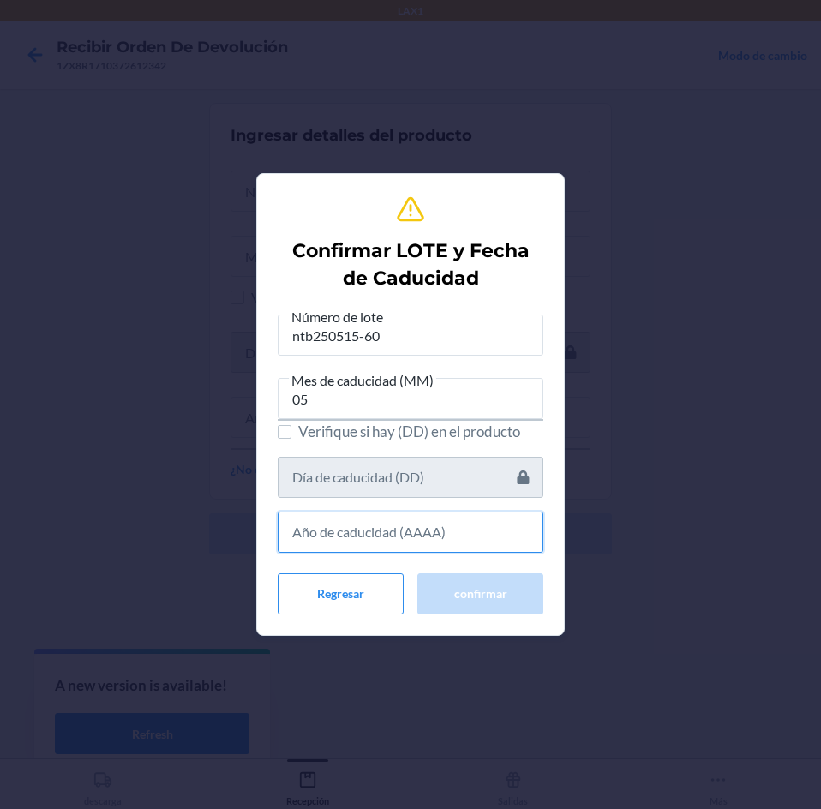
click at [439, 549] on input "text" at bounding box center [411, 531] width 266 height 41
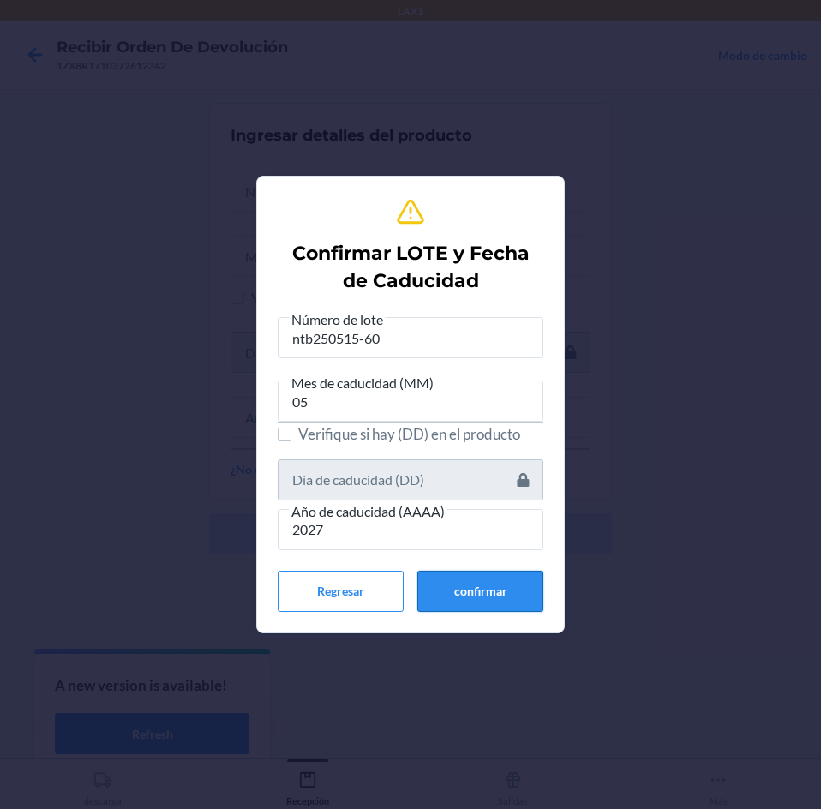
click at [447, 580] on button "confirmar" at bounding box center [480, 591] width 126 height 41
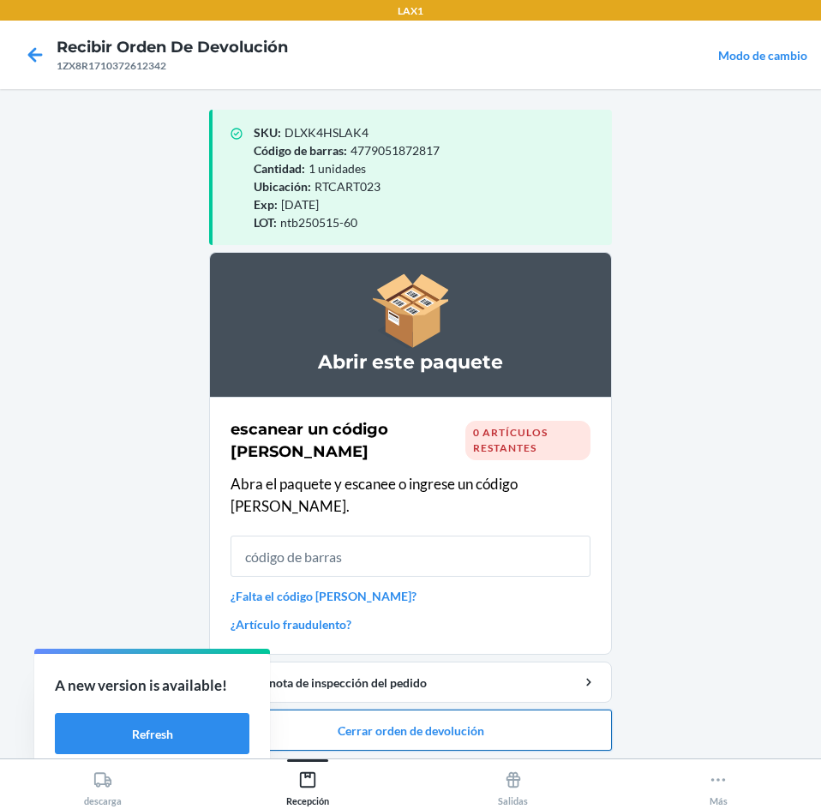
click at [472, 709] on button "Cerrar orden de devolución" at bounding box center [410, 729] width 403 height 41
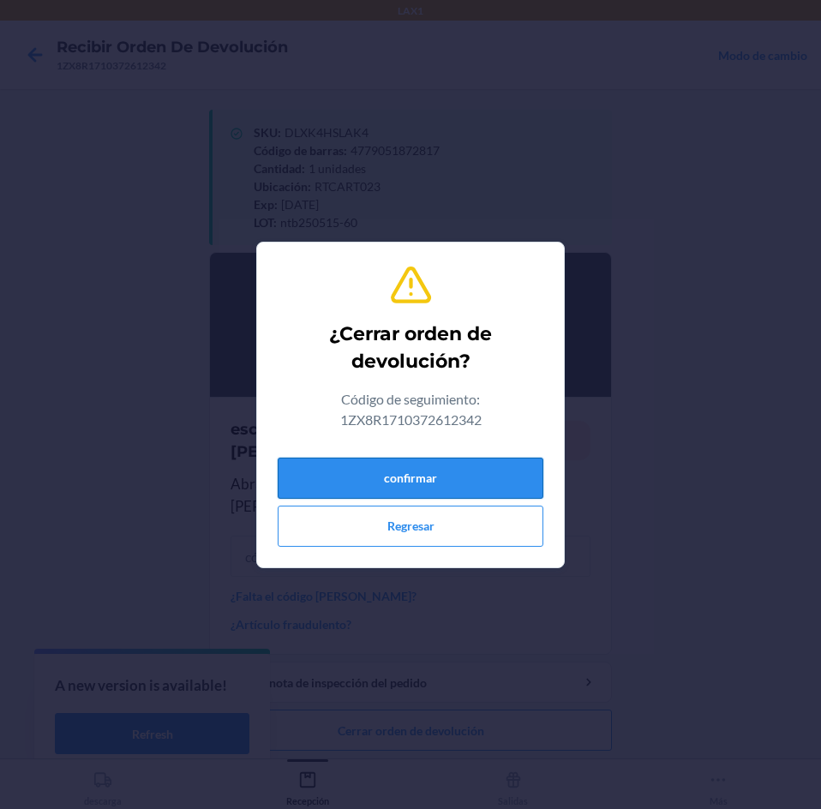
click at [428, 475] on button "confirmar" at bounding box center [411, 477] width 266 height 41
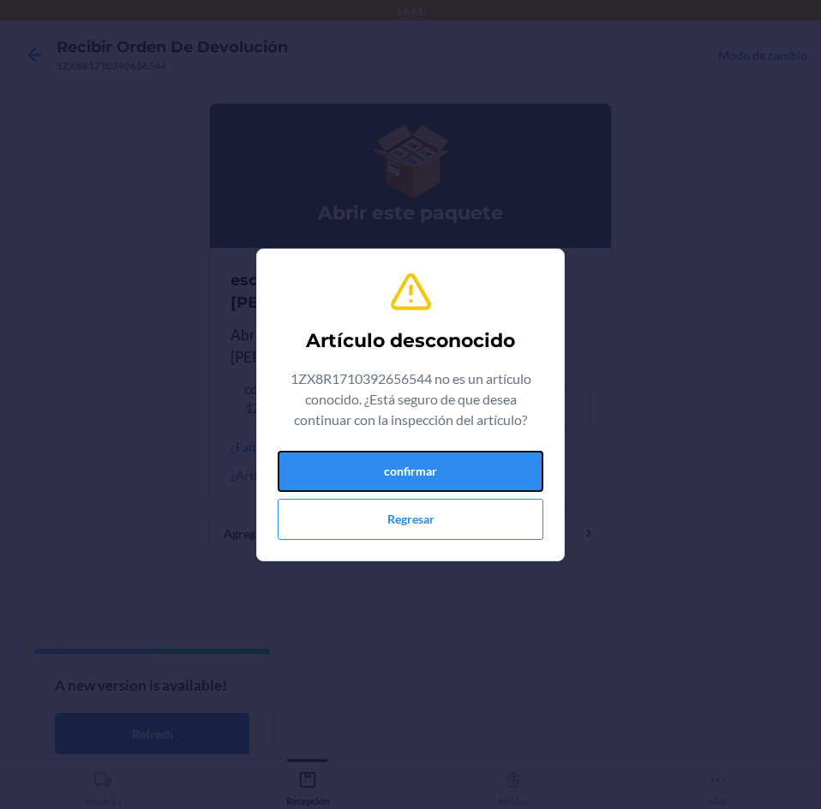
click at [428, 475] on button "confirmar" at bounding box center [411, 471] width 266 height 41
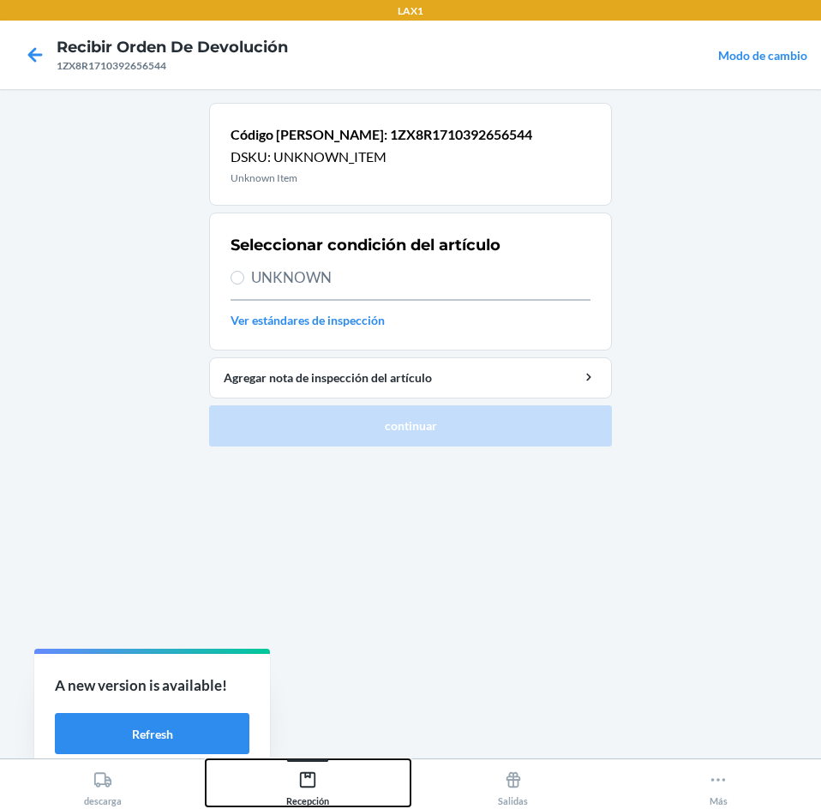
drag, startPoint x: 316, startPoint y: 779, endPoint x: 314, endPoint y: 758, distance: 20.6
click at [316, 775] on icon at bounding box center [307, 779] width 19 height 19
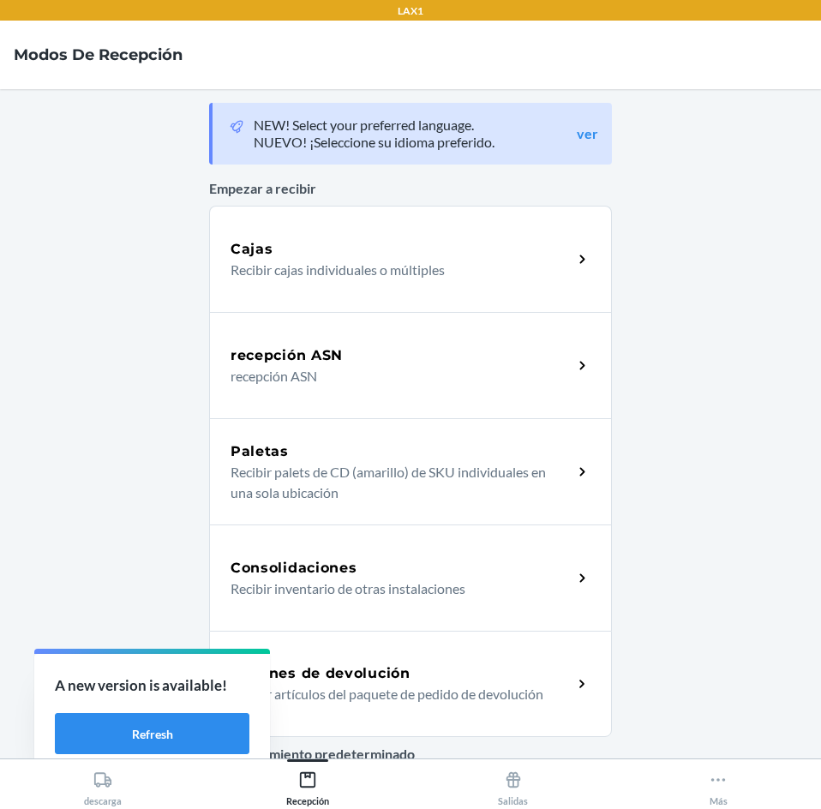
click at [320, 623] on div "Consolidaciones Recibir inventario de otras instalaciones" at bounding box center [410, 577] width 403 height 106
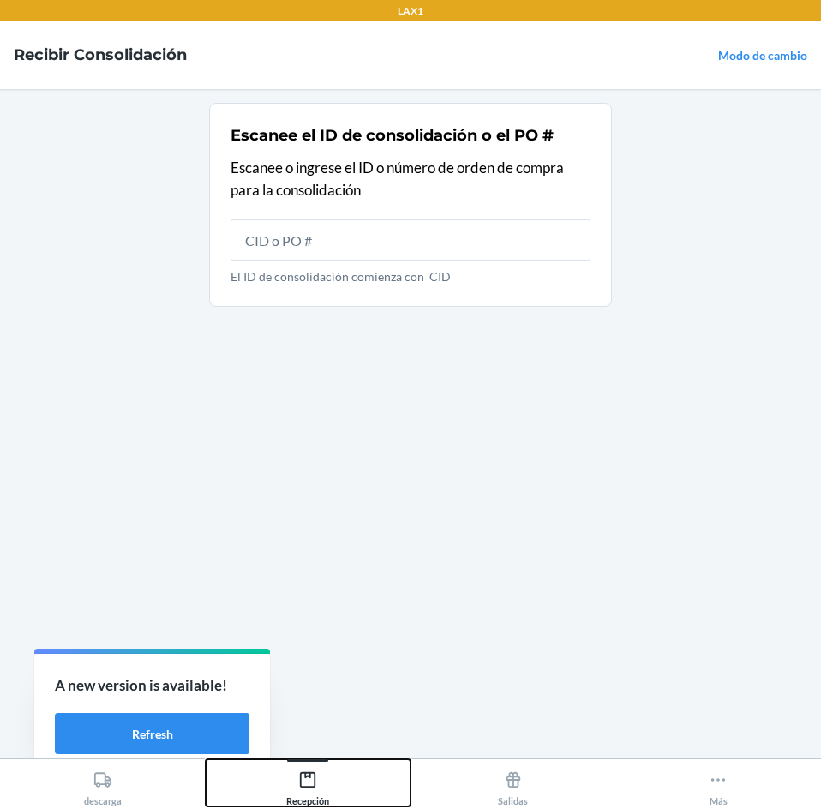
click at [290, 795] on div "Recepción" at bounding box center [307, 784] width 43 height 43
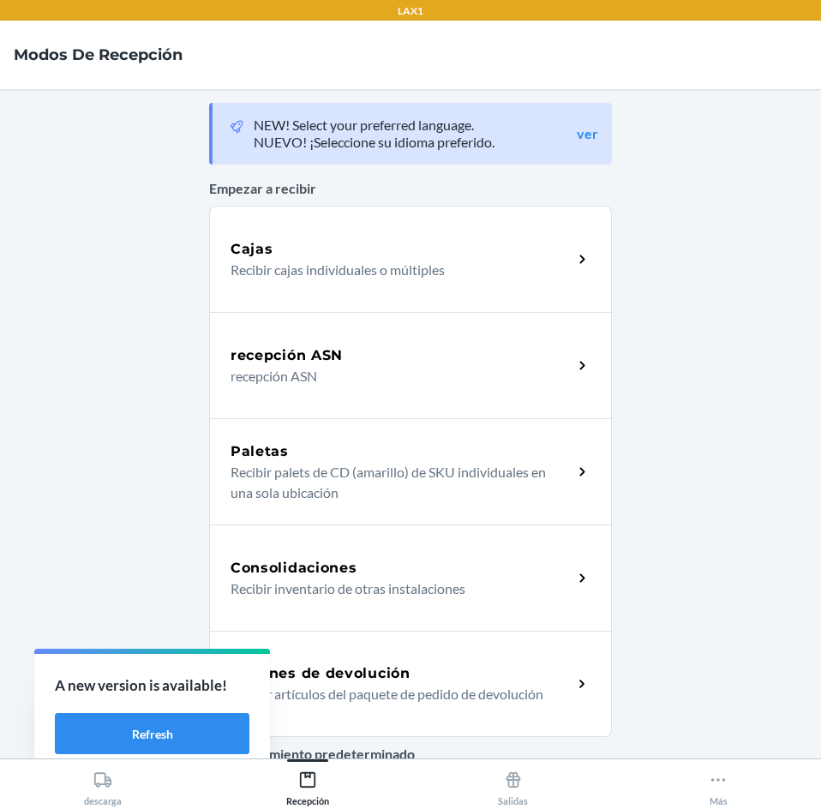
click at [352, 678] on h5 "Órdenes de devolución" at bounding box center [320, 673] width 180 height 21
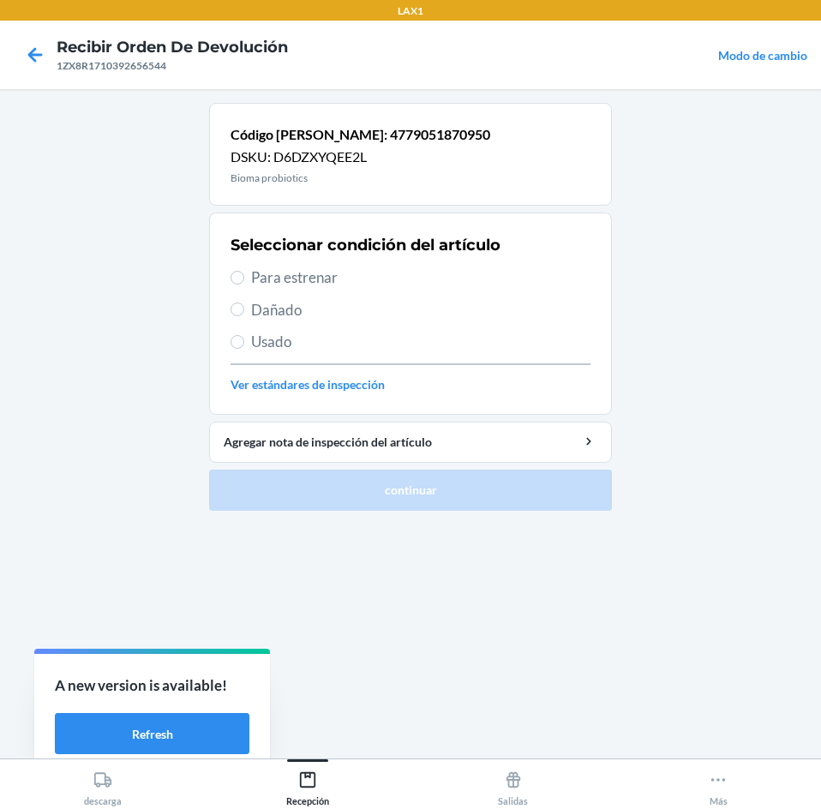
click at [478, 284] on span "Para estrenar" at bounding box center [420, 277] width 339 height 22
click at [244, 284] on input "Para estrenar" at bounding box center [237, 278] width 14 height 14
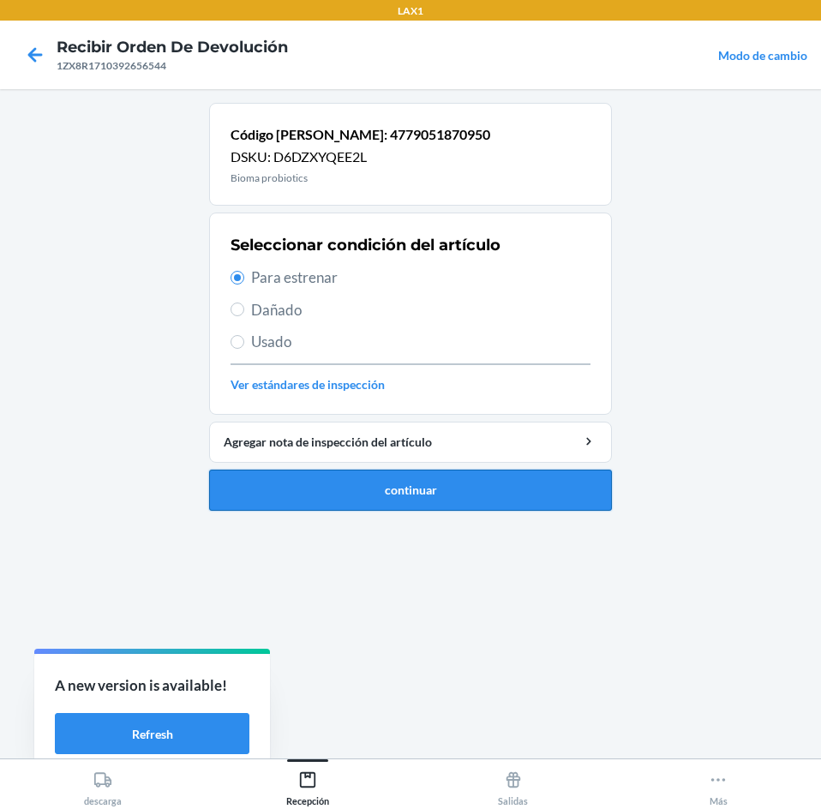
click at [469, 486] on button "continuar" at bounding box center [410, 489] width 403 height 41
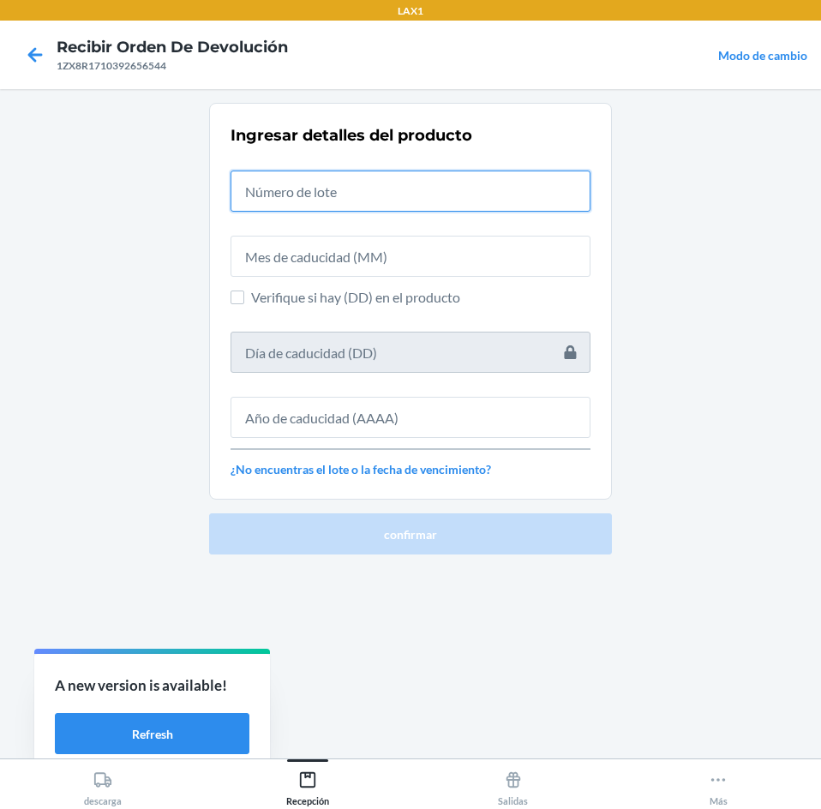
click at [486, 196] on input "text" at bounding box center [410, 190] width 360 height 41
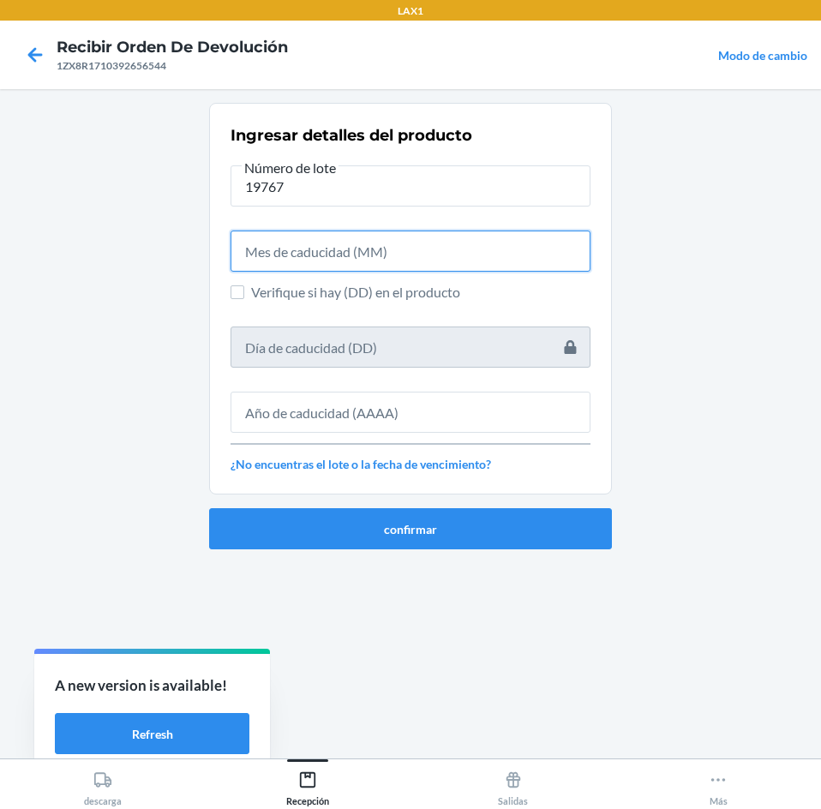
click at [495, 239] on input "text" at bounding box center [410, 250] width 360 height 41
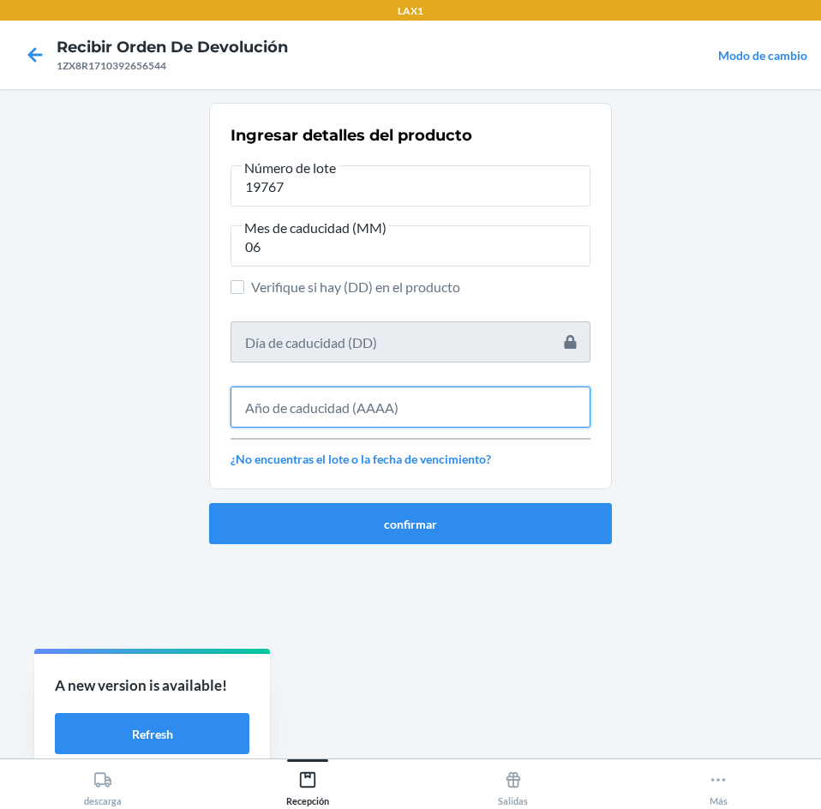
click at [463, 415] on input "text" at bounding box center [410, 406] width 360 height 41
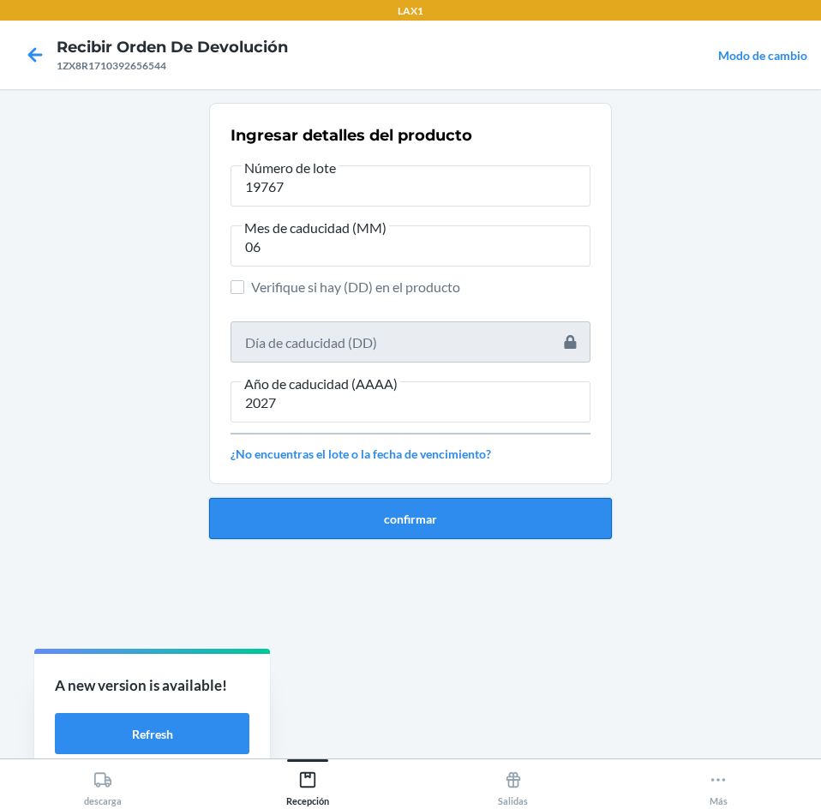
click at [469, 518] on button "confirmar" at bounding box center [410, 518] width 403 height 41
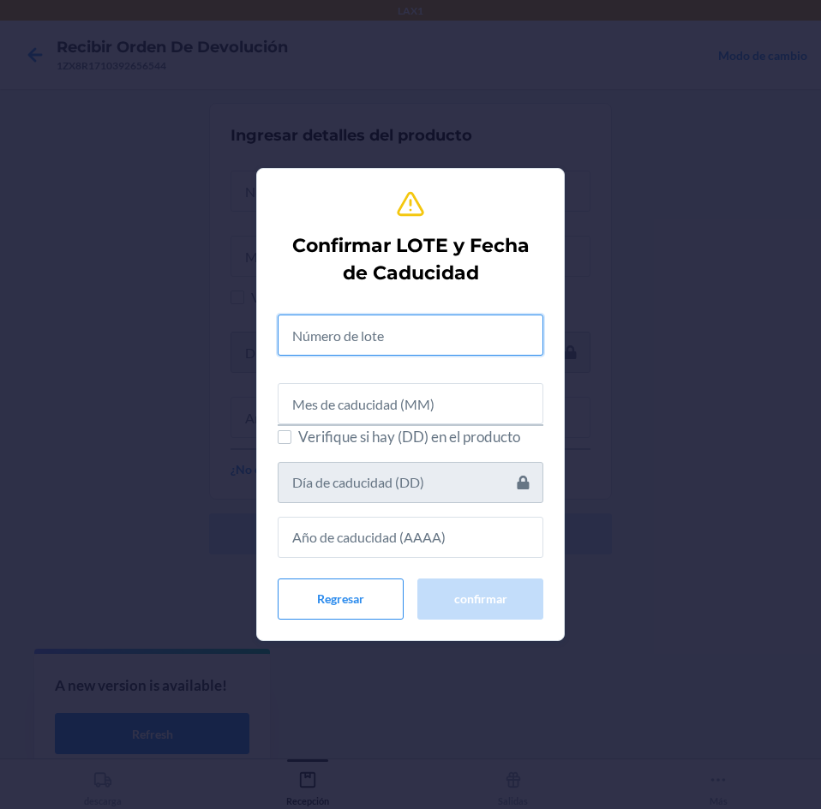
click at [457, 325] on input "text" at bounding box center [411, 334] width 266 height 41
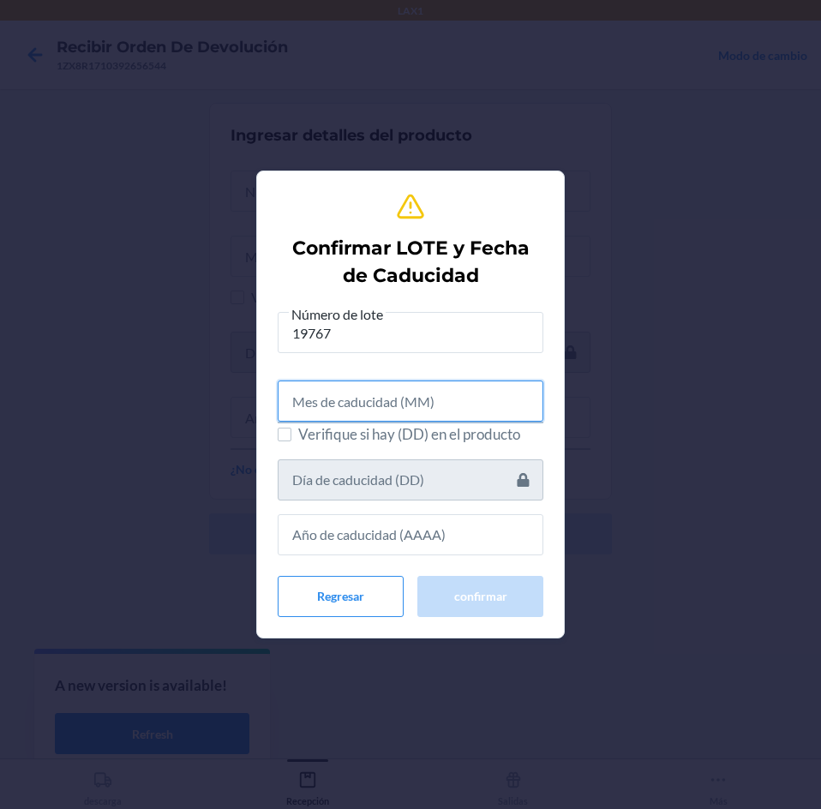
click at [461, 409] on input "text" at bounding box center [411, 400] width 266 height 41
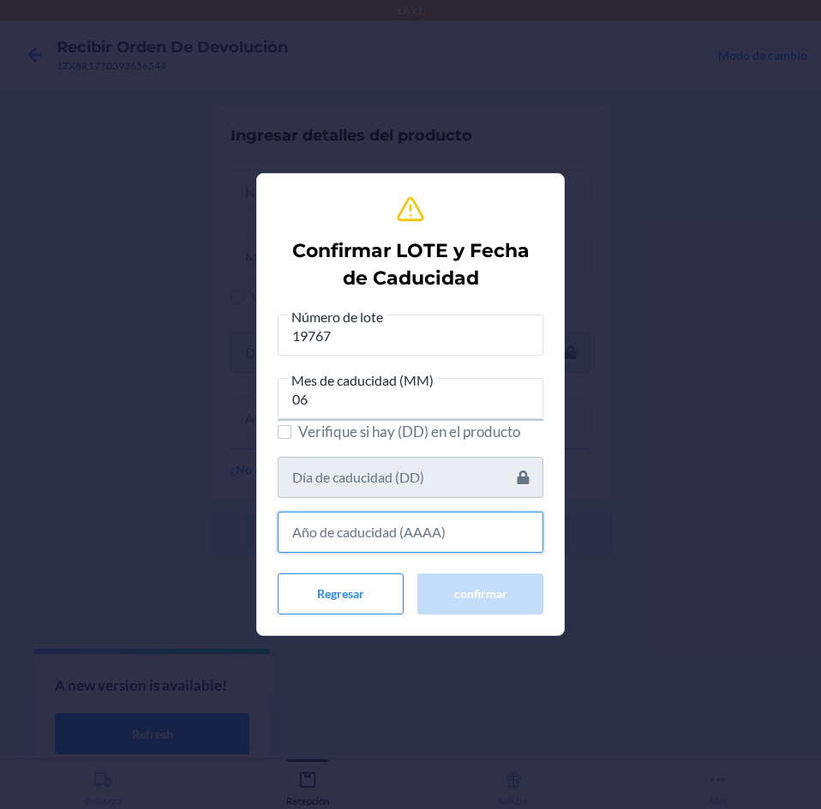
click at [425, 521] on input "text" at bounding box center [411, 531] width 266 height 41
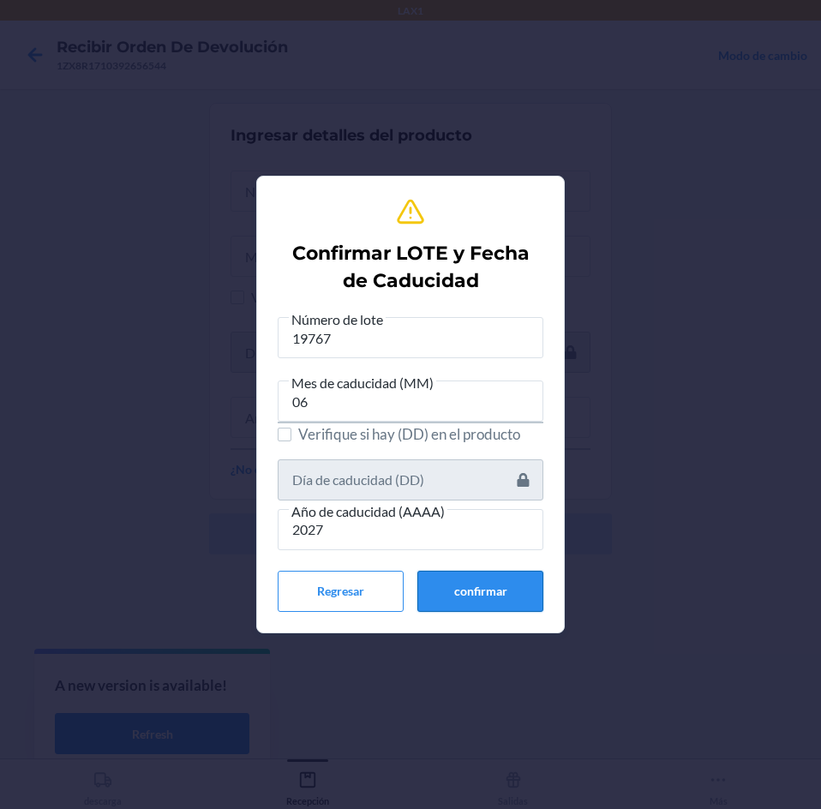
click at [444, 572] on button "confirmar" at bounding box center [480, 591] width 126 height 41
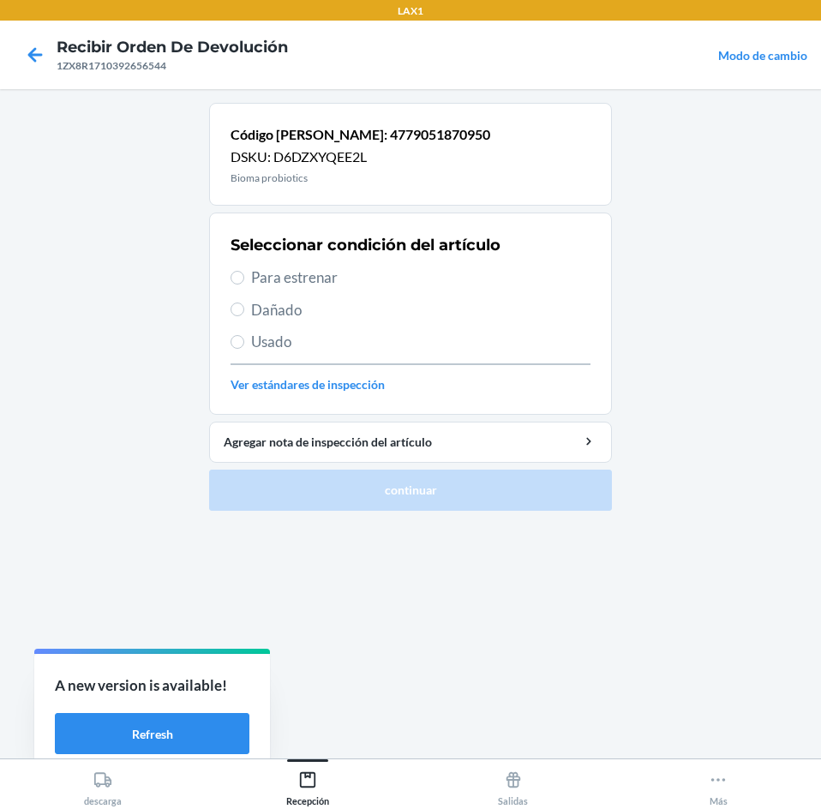
click at [439, 284] on span "Para estrenar" at bounding box center [420, 277] width 339 height 22
click at [244, 284] on input "Para estrenar" at bounding box center [237, 278] width 14 height 14
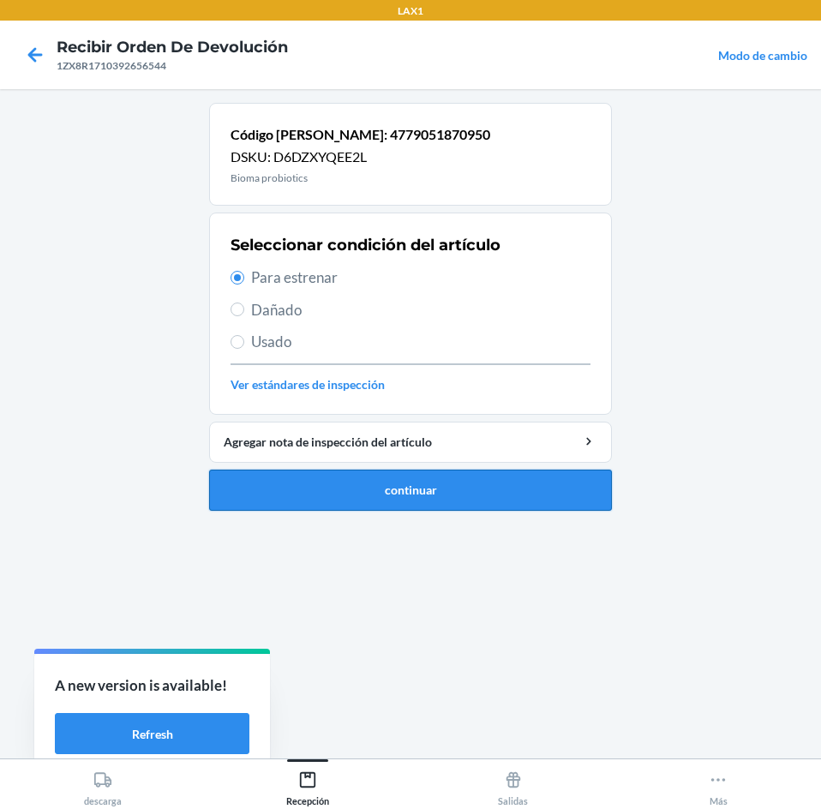
click at [419, 490] on button "continuar" at bounding box center [410, 489] width 403 height 41
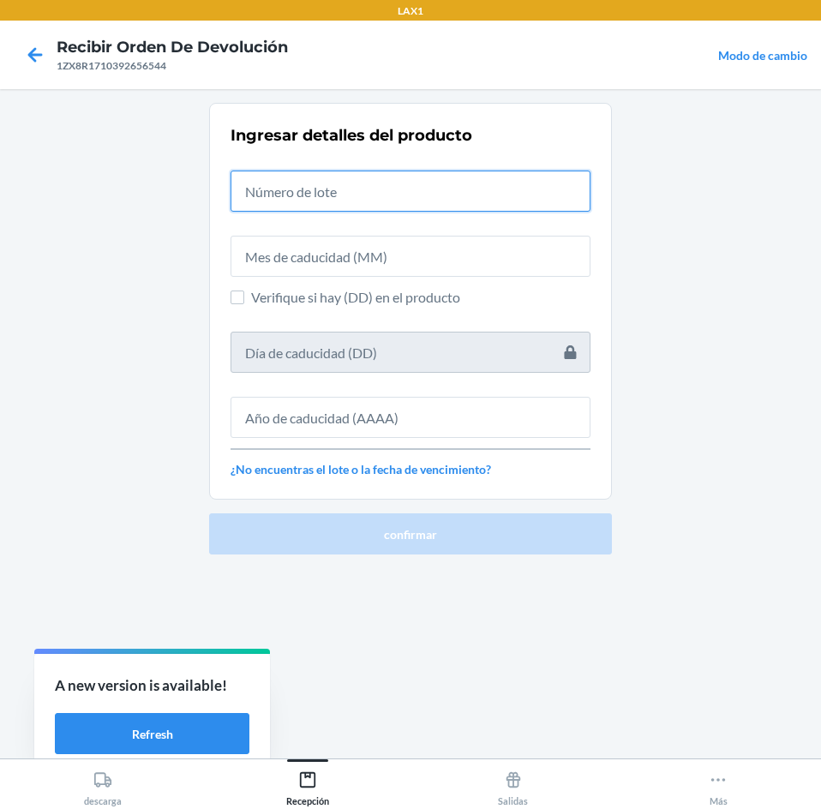
click at [428, 200] on input "text" at bounding box center [410, 190] width 360 height 41
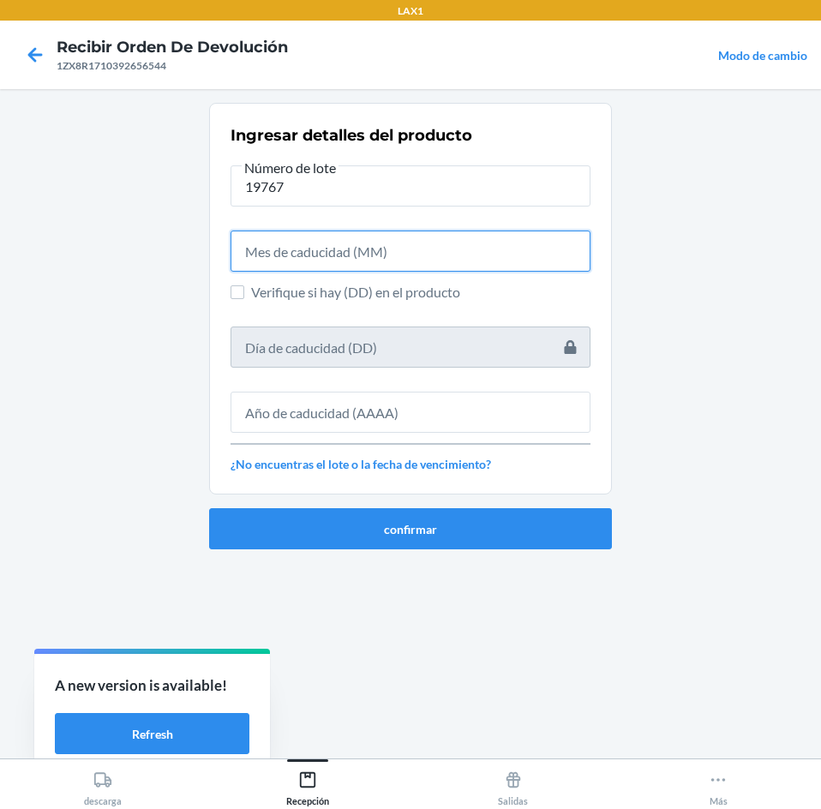
click at [409, 253] on input "text" at bounding box center [410, 250] width 360 height 41
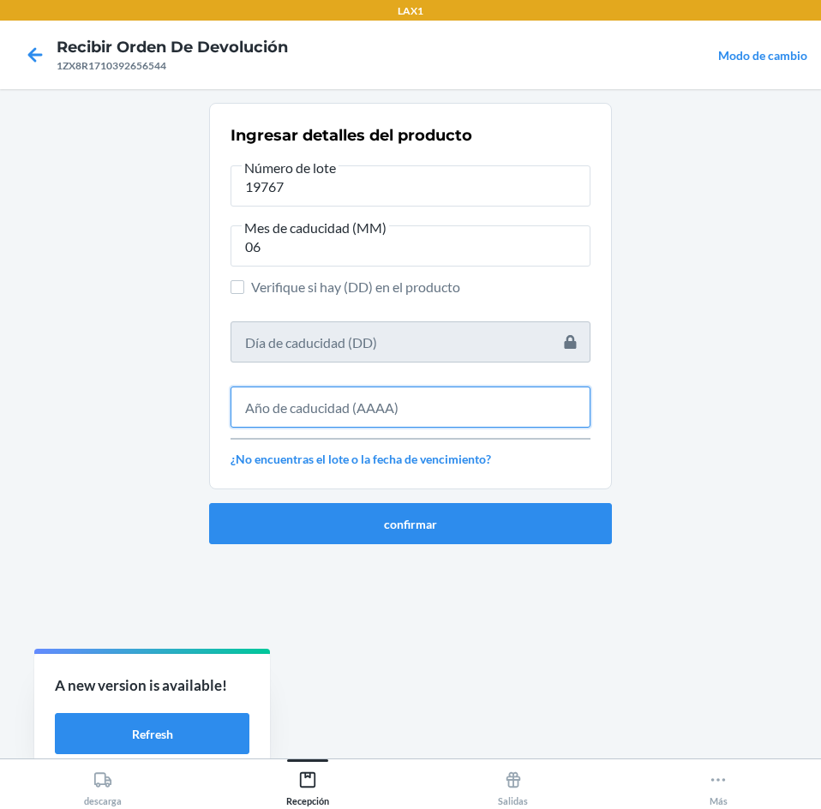
click at [417, 421] on input "text" at bounding box center [410, 406] width 360 height 41
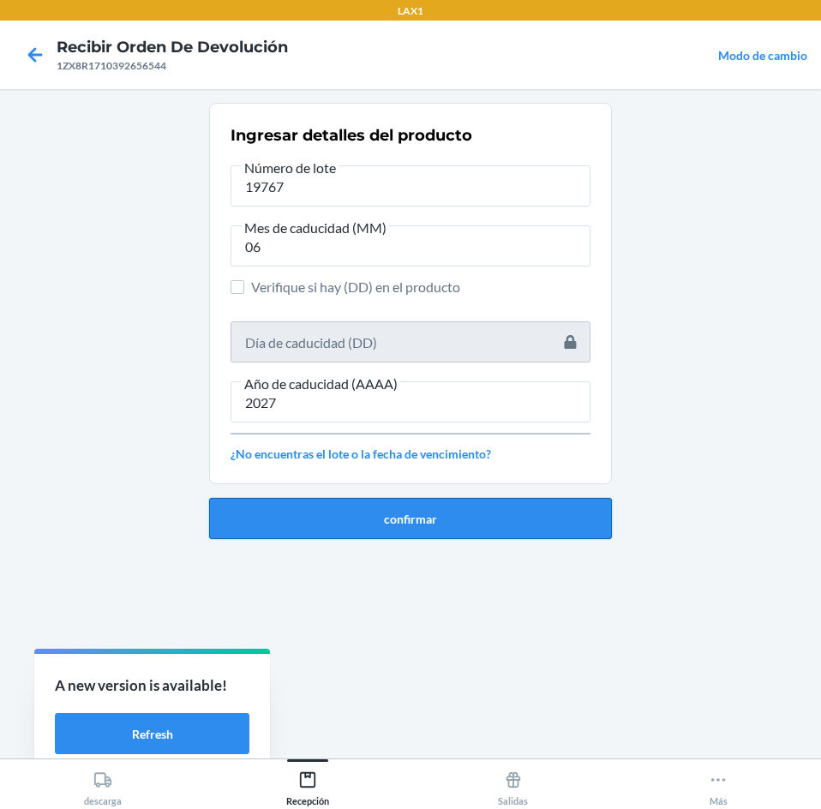
click at [415, 531] on button "confirmar" at bounding box center [410, 518] width 403 height 41
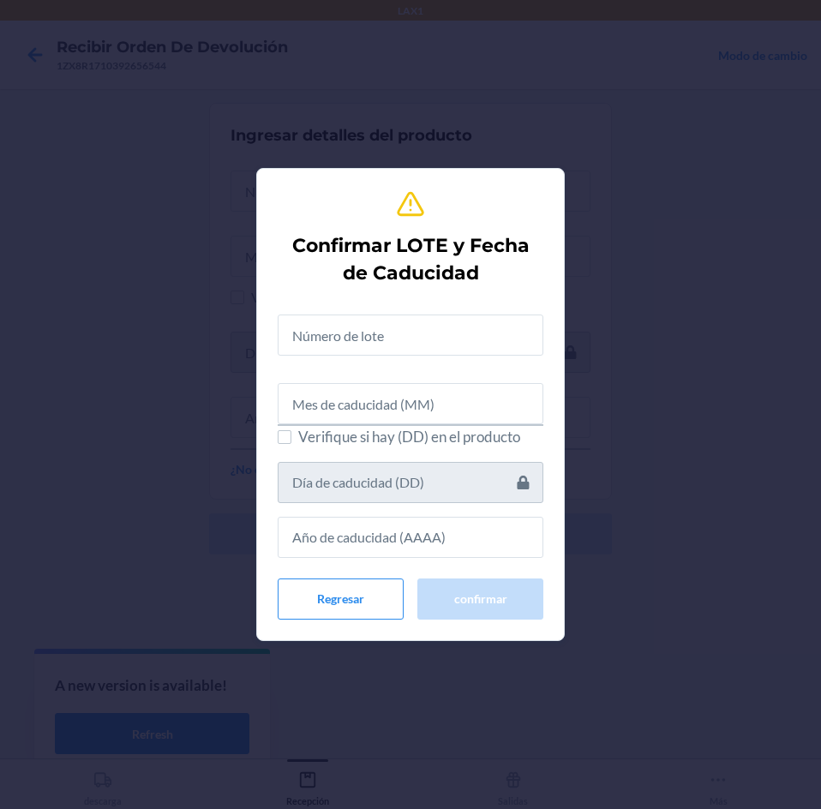
click at [428, 364] on div "Verifique si hay (DD) en el producto" at bounding box center [411, 429] width 266 height 257
click at [424, 346] on input "text" at bounding box center [411, 334] width 266 height 41
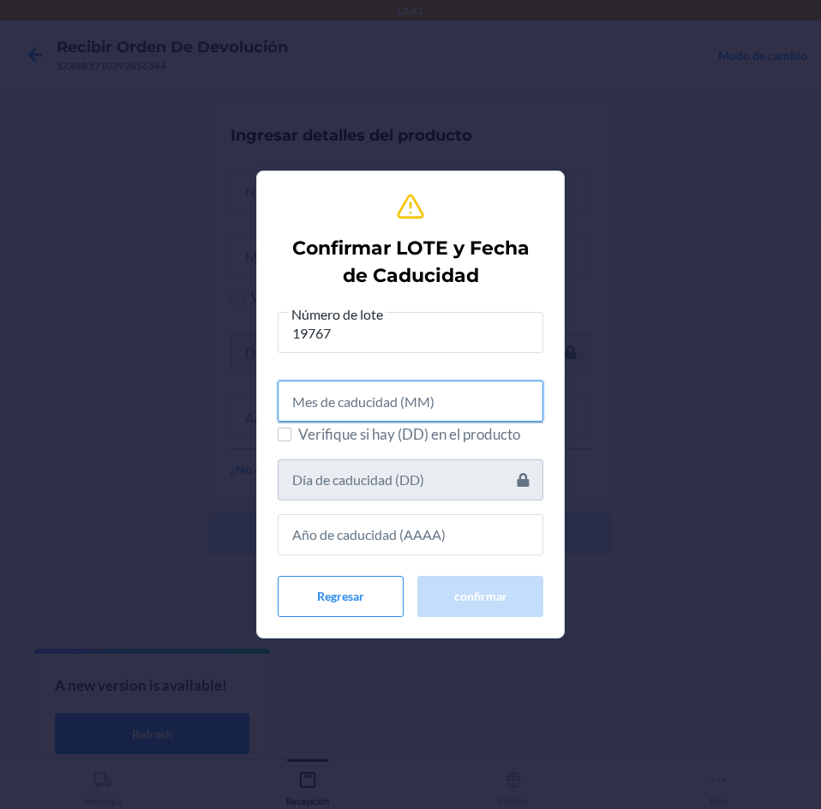
click at [421, 386] on input "text" at bounding box center [411, 400] width 266 height 41
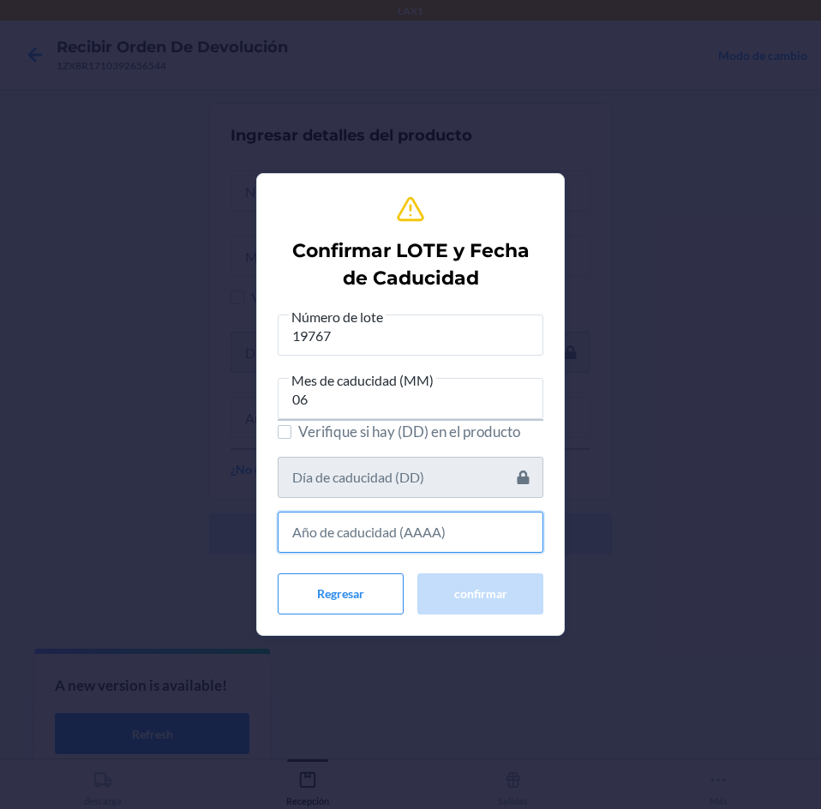
click at [434, 538] on input "text" at bounding box center [411, 531] width 266 height 41
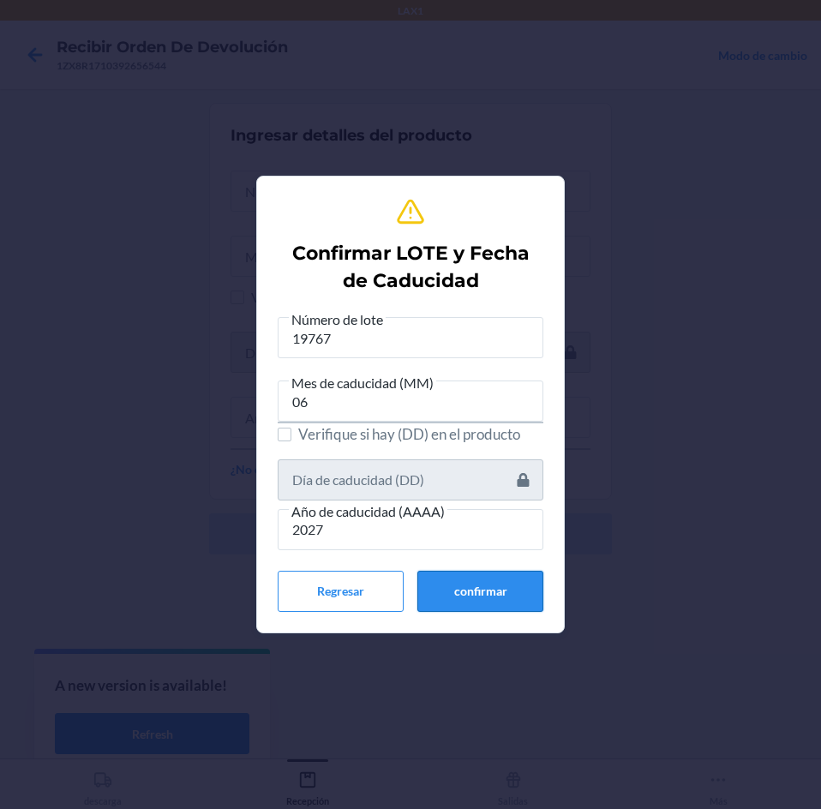
click at [447, 577] on button "confirmar" at bounding box center [480, 591] width 126 height 41
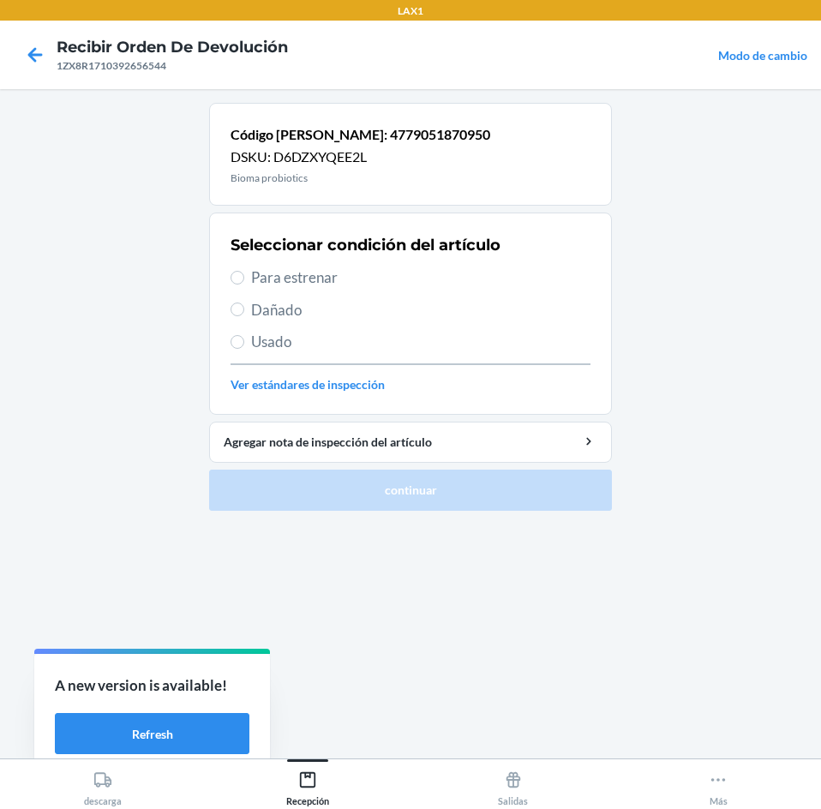
drag, startPoint x: 382, startPoint y: 272, endPoint x: 409, endPoint y: 307, distance: 43.4
click at [383, 272] on span "Para estrenar" at bounding box center [420, 277] width 339 height 22
click at [244, 272] on input "Para estrenar" at bounding box center [237, 278] width 14 height 14
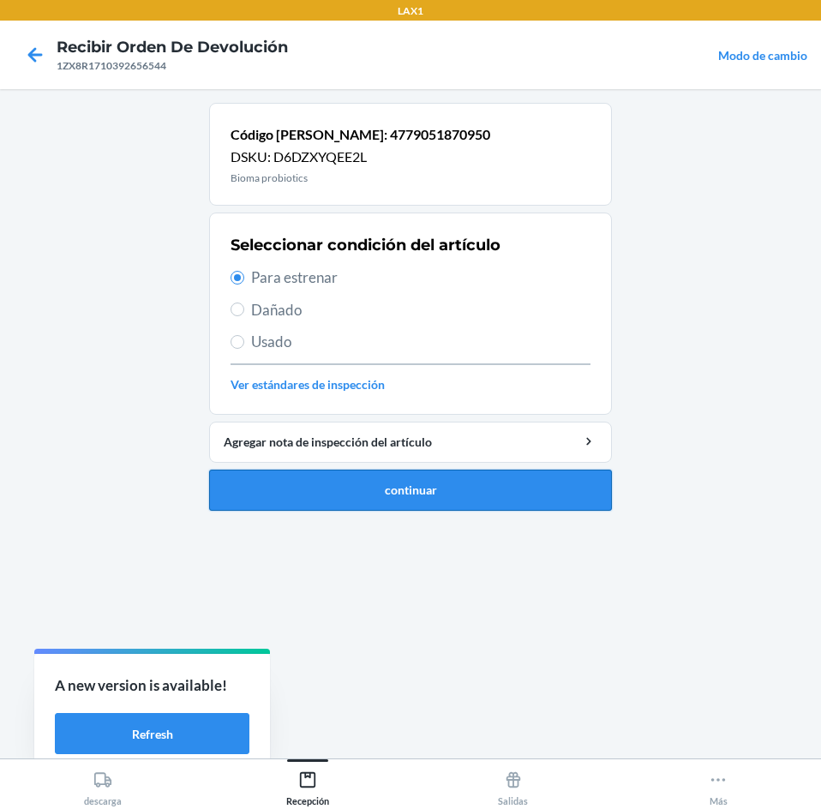
click at [489, 496] on button "continuar" at bounding box center [410, 489] width 403 height 41
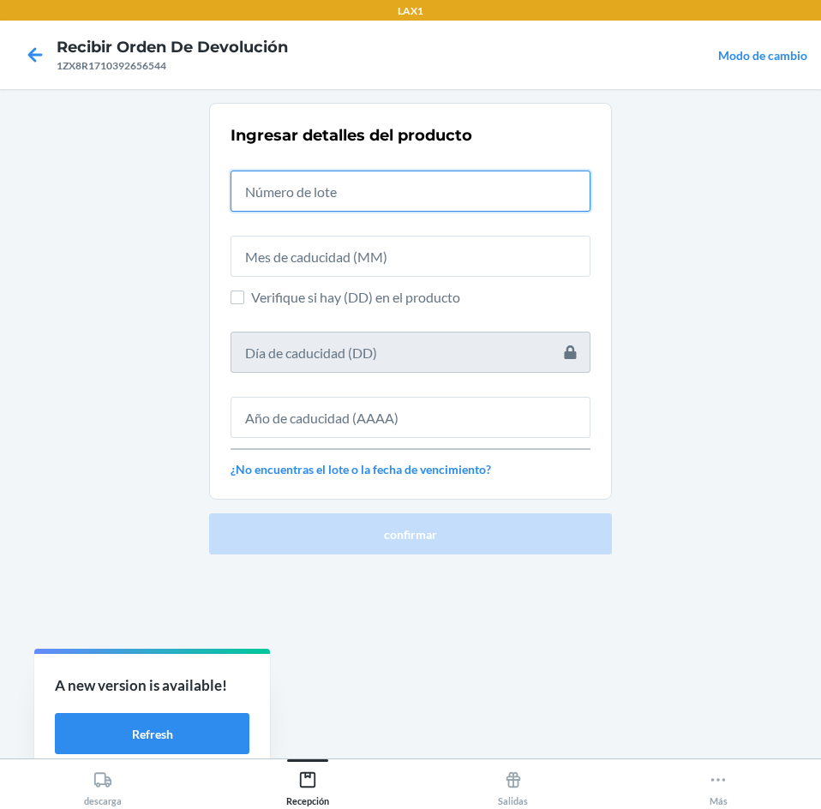
click at [441, 185] on input "text" at bounding box center [410, 190] width 360 height 41
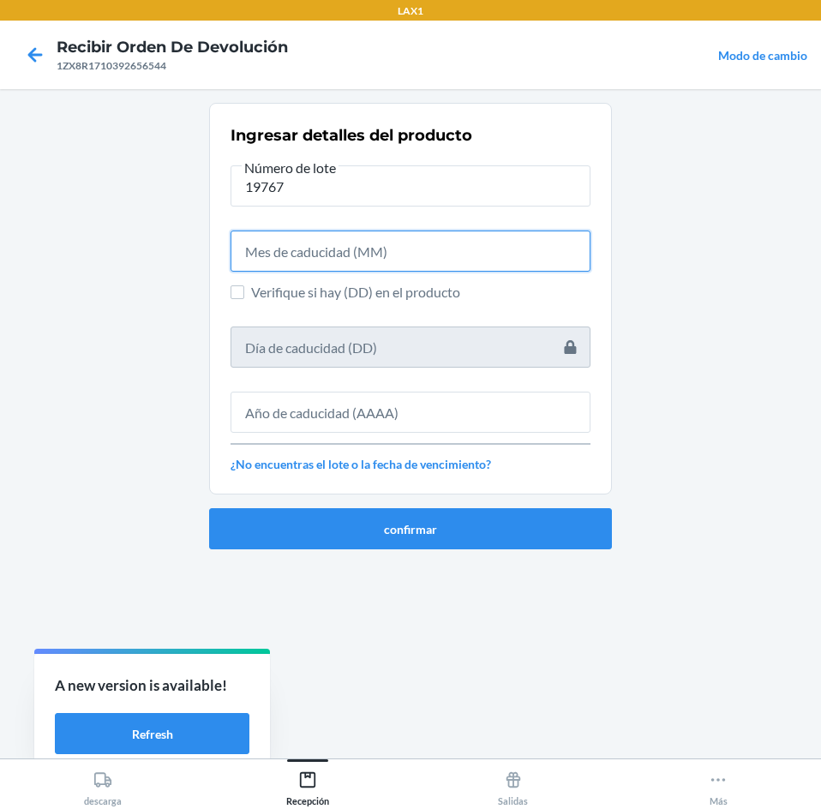
click at [456, 246] on input "text" at bounding box center [410, 250] width 360 height 41
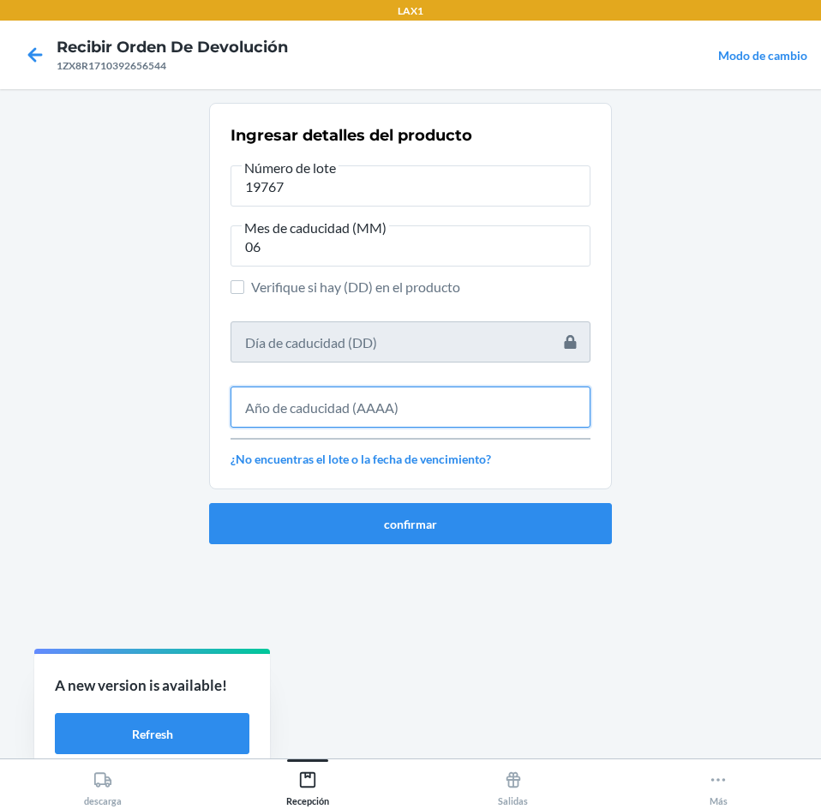
click at [440, 413] on input "text" at bounding box center [410, 406] width 360 height 41
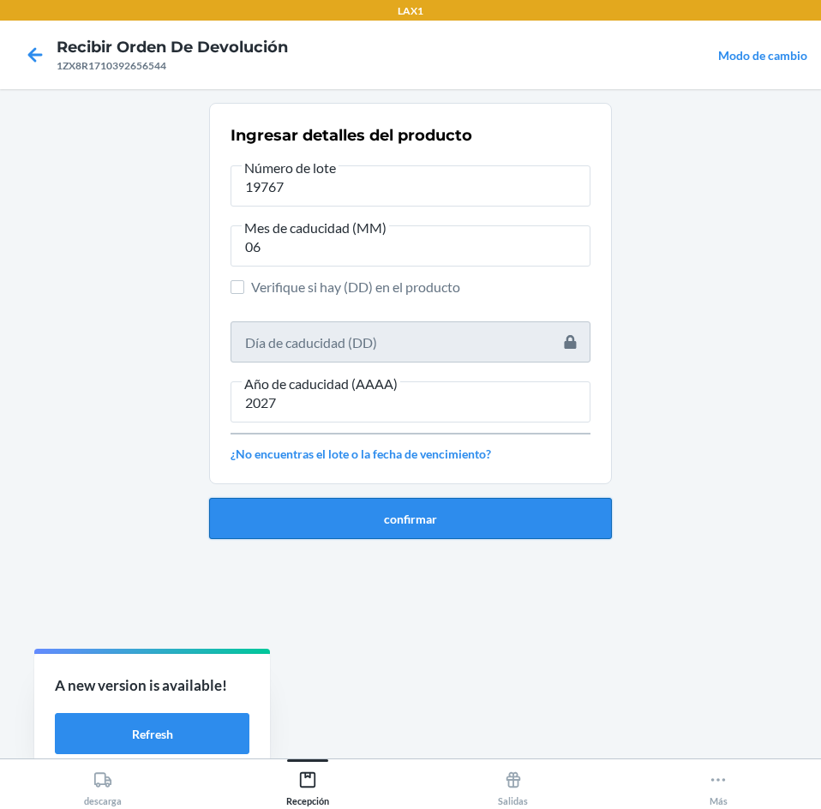
click at [438, 517] on button "confirmar" at bounding box center [410, 518] width 403 height 41
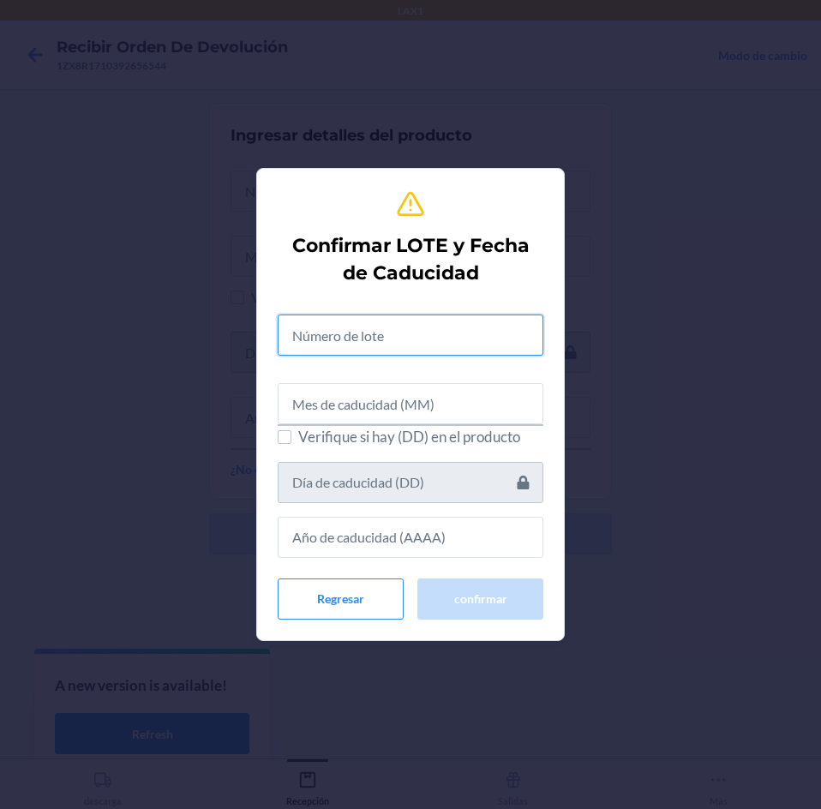
click at [398, 329] on input "text" at bounding box center [411, 334] width 266 height 41
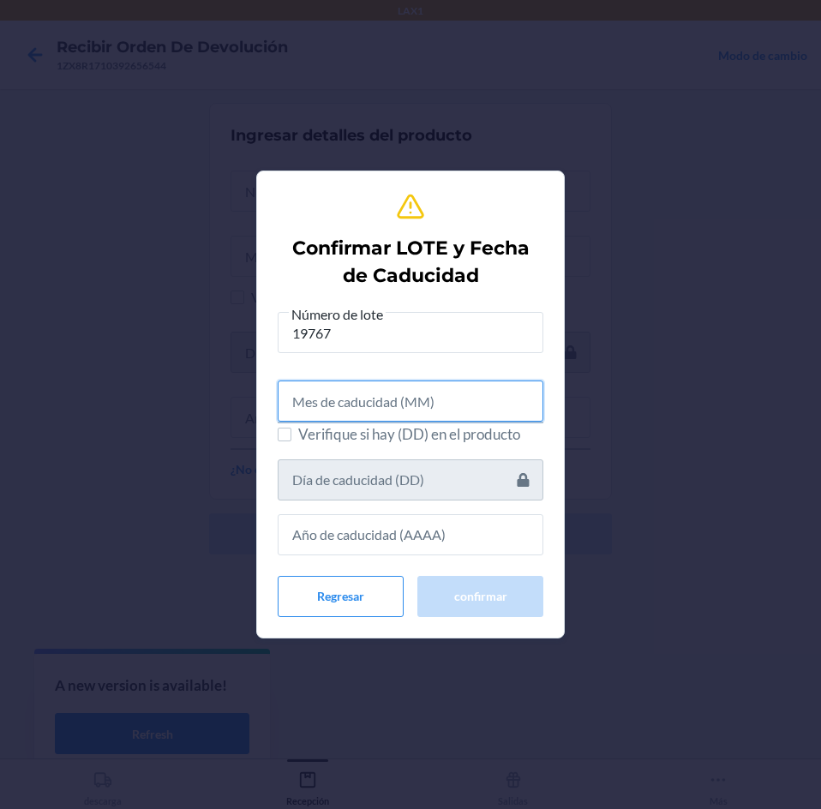
click at [399, 407] on input "text" at bounding box center [411, 400] width 266 height 41
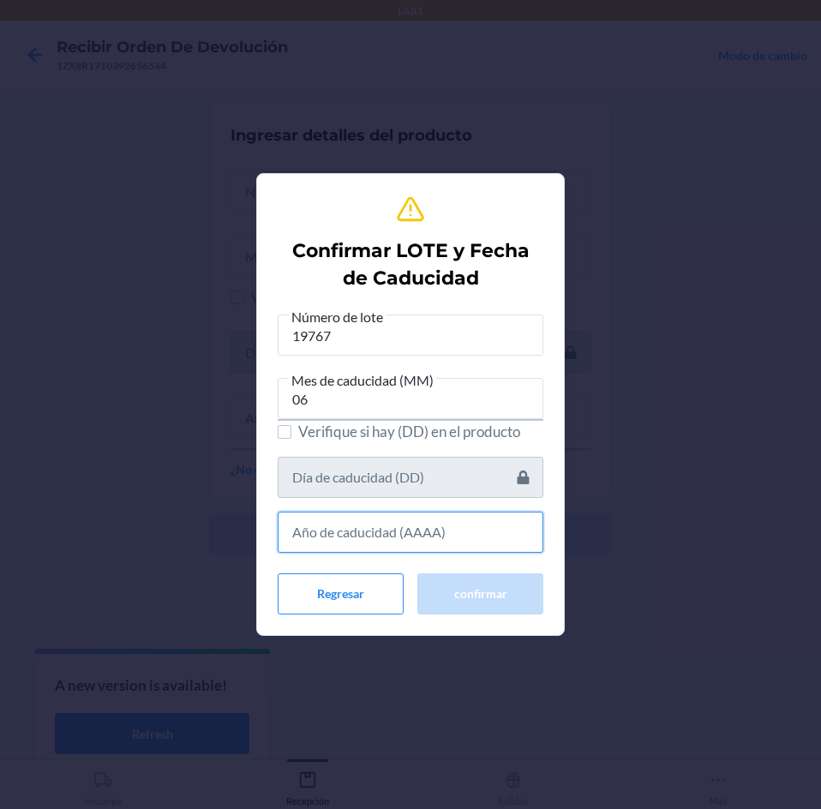
click at [438, 528] on input "text" at bounding box center [411, 531] width 266 height 41
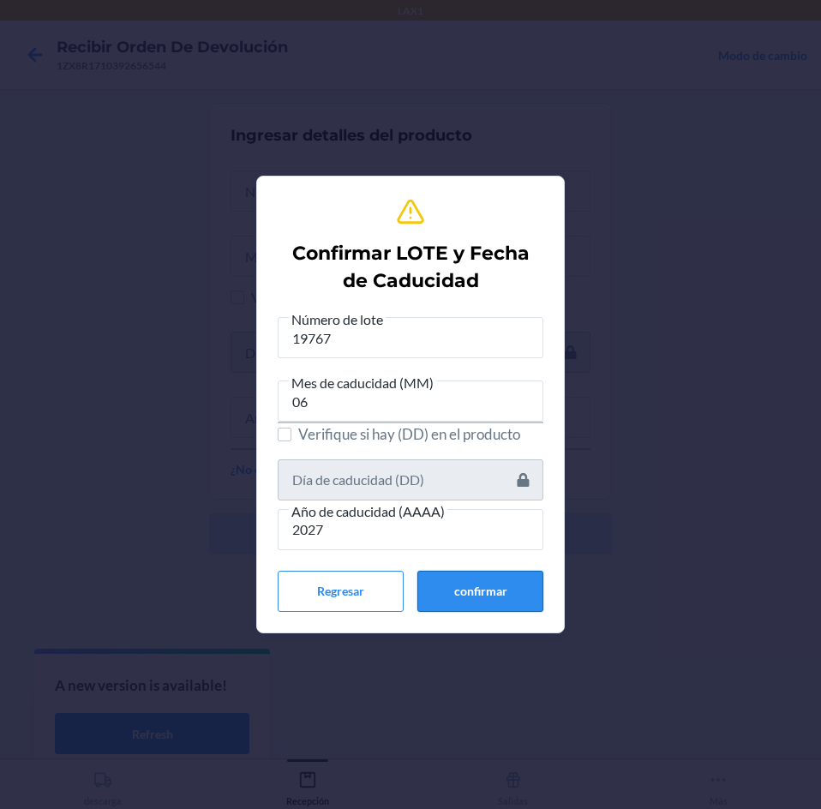
click at [442, 589] on button "confirmar" at bounding box center [480, 591] width 126 height 41
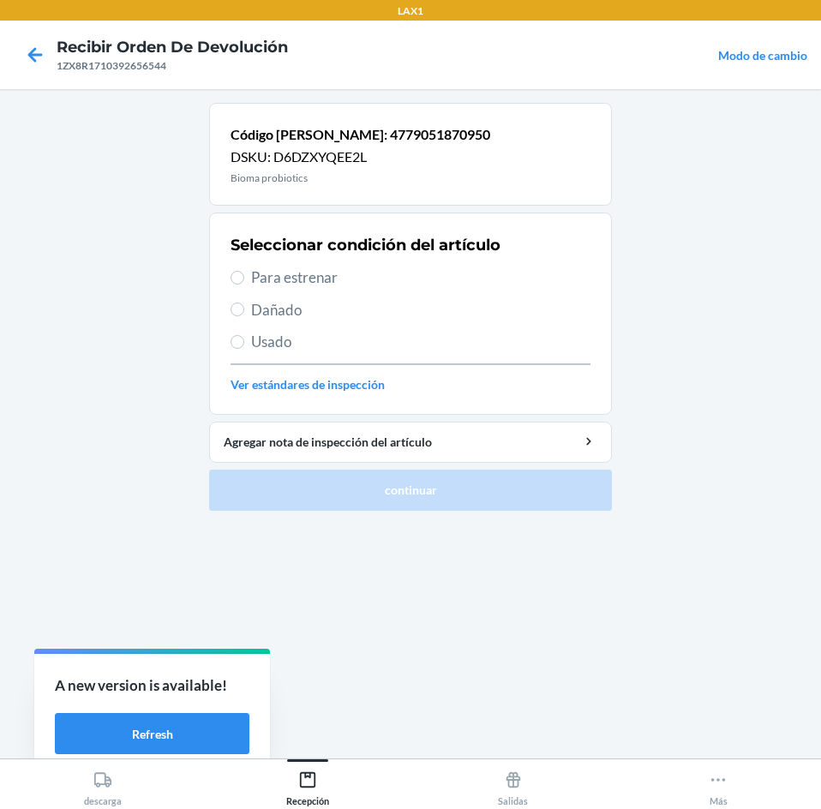
click at [407, 279] on span "Para estrenar" at bounding box center [420, 277] width 339 height 22
click at [244, 279] on input "Para estrenar" at bounding box center [237, 278] width 14 height 14
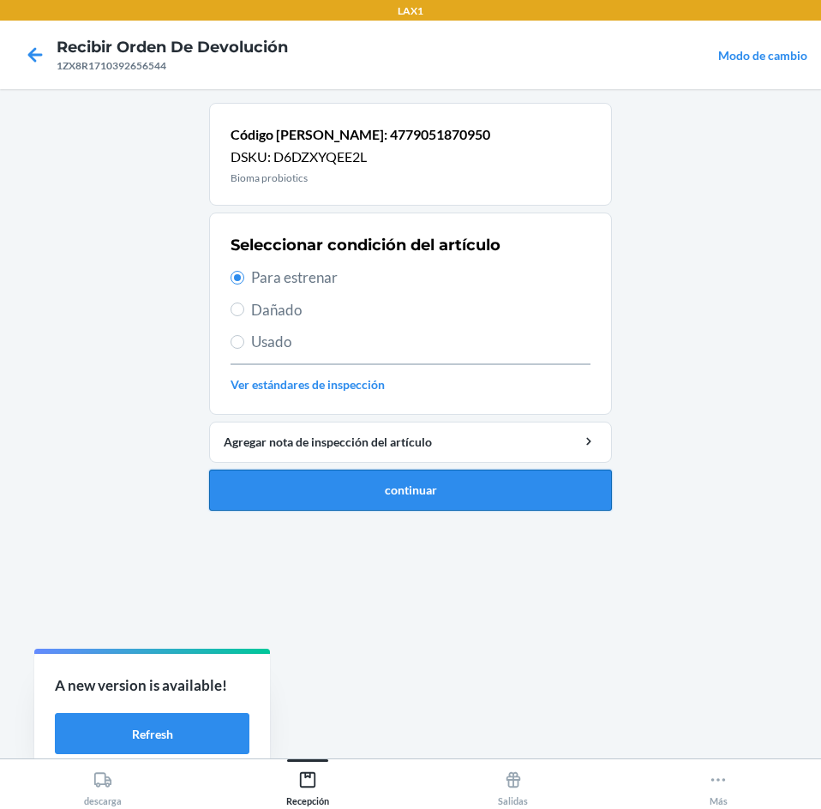
click at [448, 483] on button "continuar" at bounding box center [410, 489] width 403 height 41
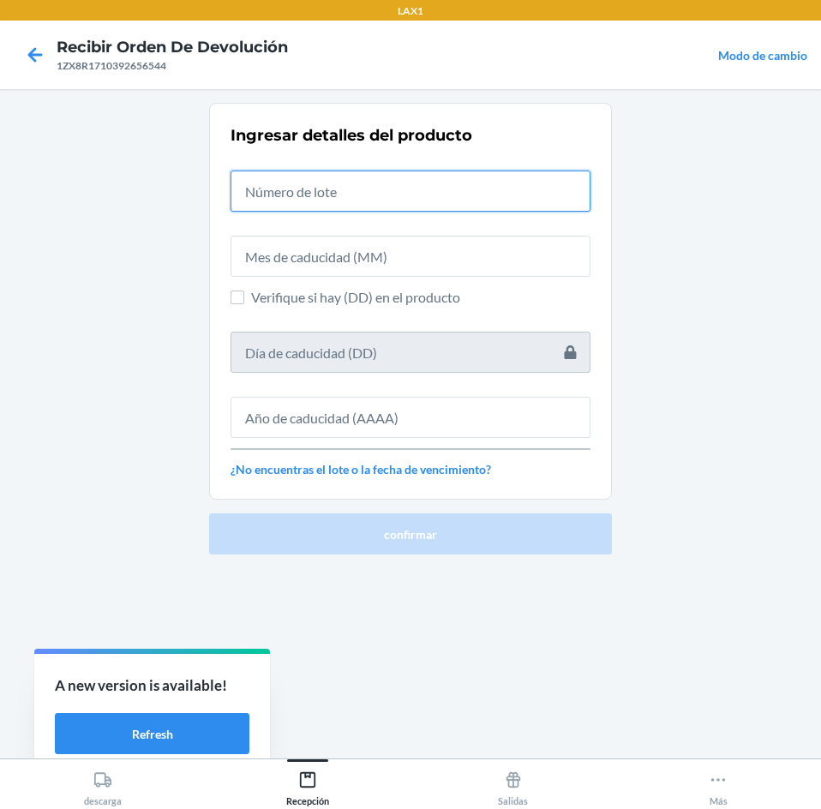
click at [460, 176] on input "text" at bounding box center [410, 190] width 360 height 41
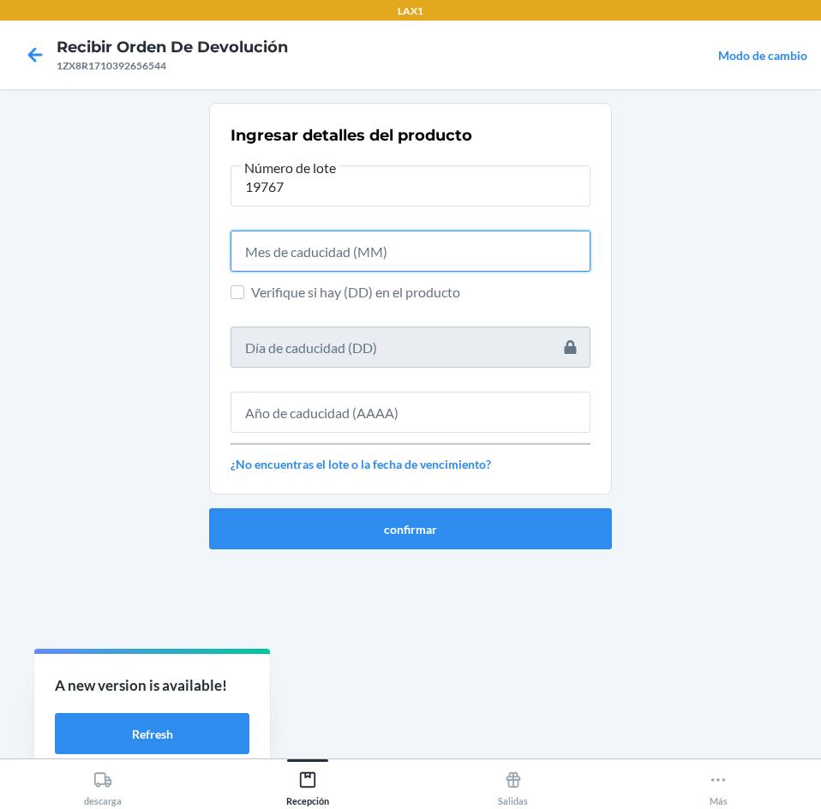
click at [456, 236] on input "text" at bounding box center [410, 250] width 360 height 41
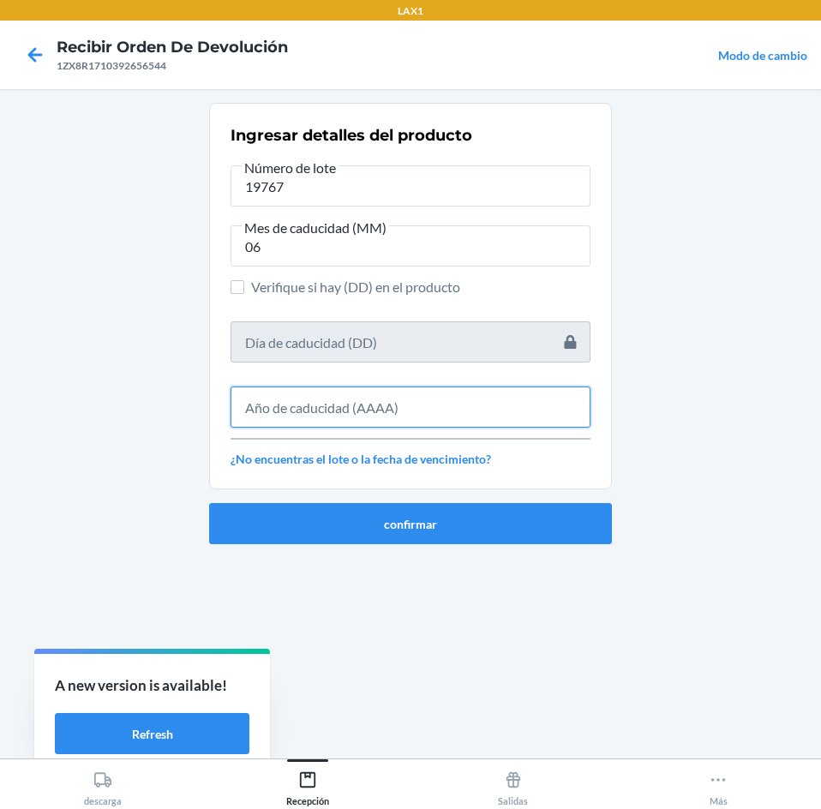
click at [470, 393] on input "text" at bounding box center [410, 406] width 360 height 41
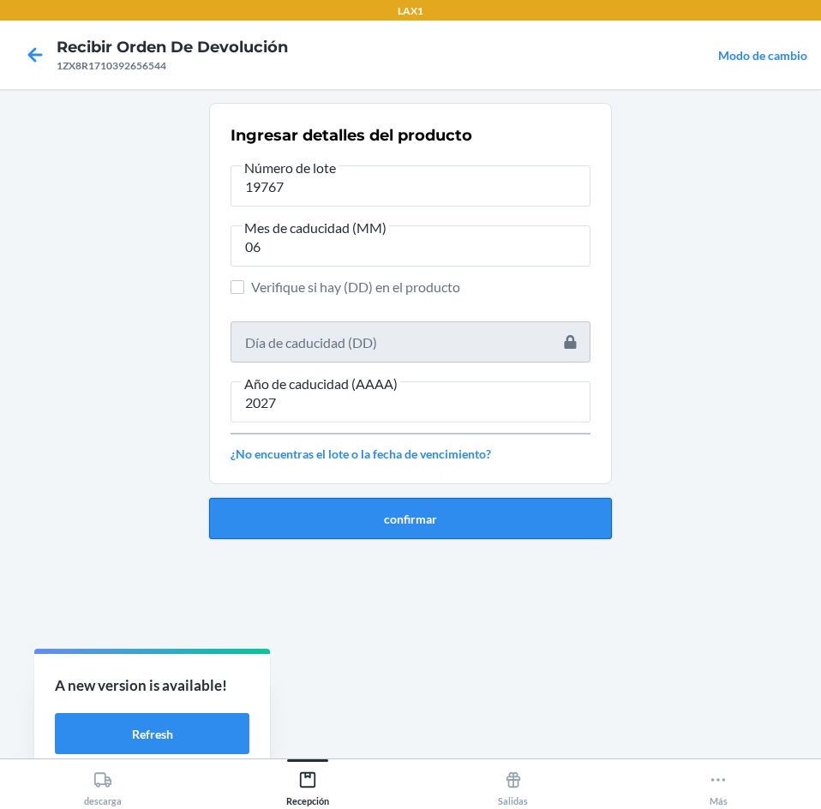
click at [479, 525] on button "confirmar" at bounding box center [410, 518] width 403 height 41
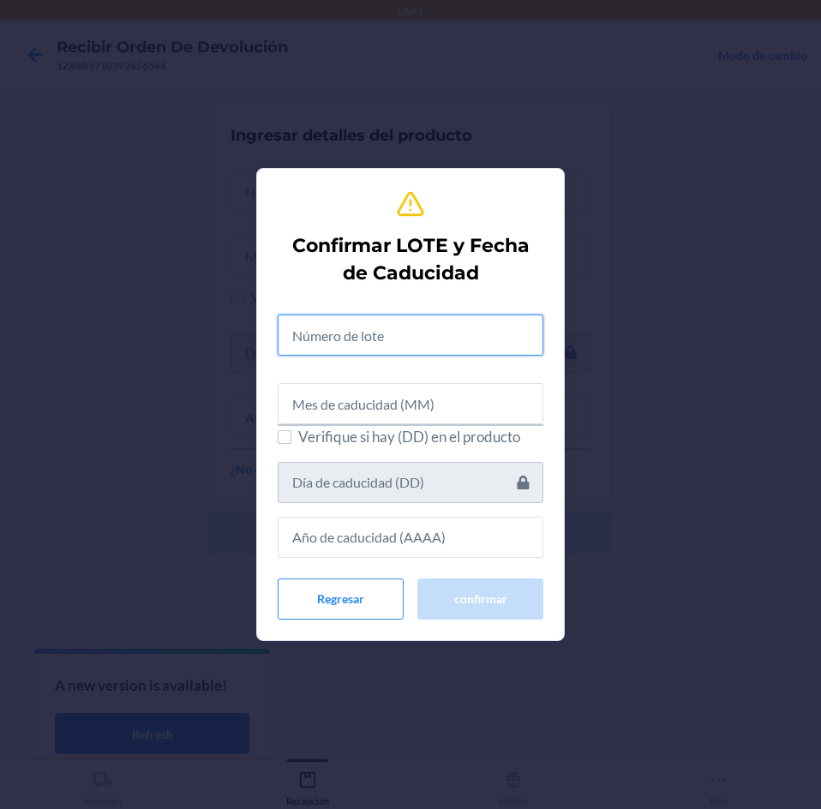
click at [450, 341] on input "text" at bounding box center [411, 334] width 266 height 41
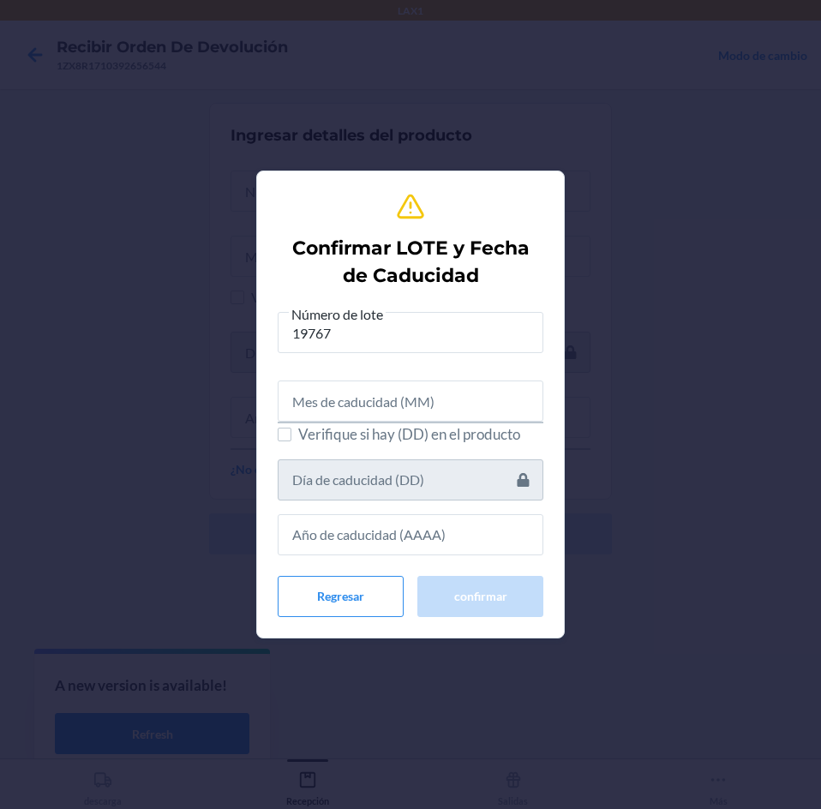
click at [457, 428] on span "Verifique si hay (DD) en el producto" at bounding box center [420, 434] width 245 height 22
click at [291, 428] on input "Verifique si hay (DD) en el producto" at bounding box center [285, 434] width 14 height 14
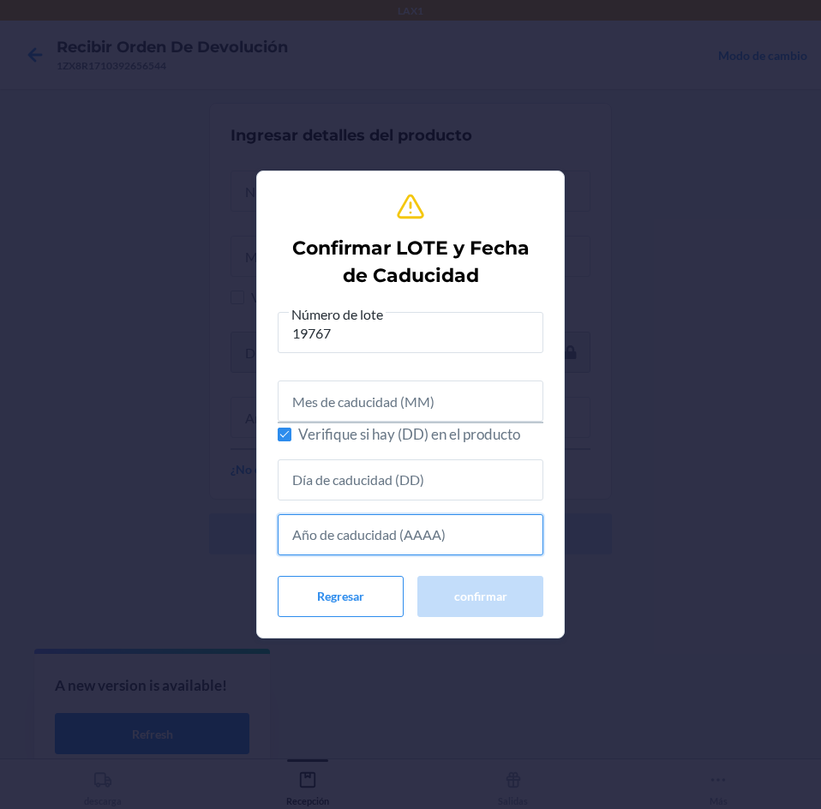
click at [458, 525] on input "text" at bounding box center [411, 534] width 266 height 41
click at [428, 438] on span "Verifique si hay (DD) en el producto" at bounding box center [420, 434] width 245 height 22
click at [291, 438] on input "Verifique si hay (DD) en el producto" at bounding box center [285, 434] width 14 height 14
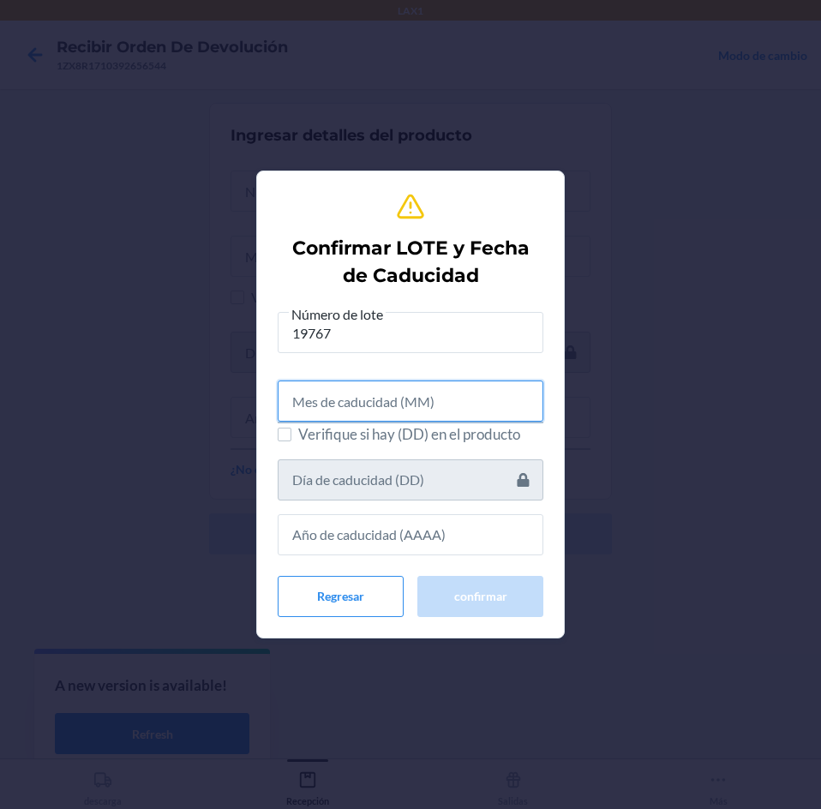
click at [436, 397] on input "text" at bounding box center [411, 400] width 266 height 41
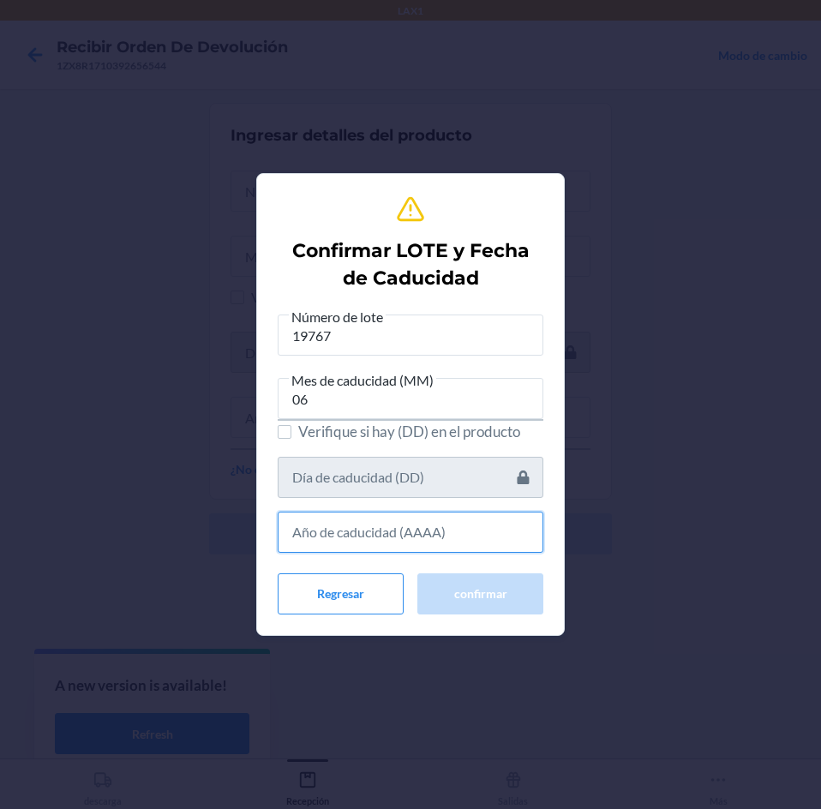
click at [425, 545] on input "text" at bounding box center [411, 531] width 266 height 41
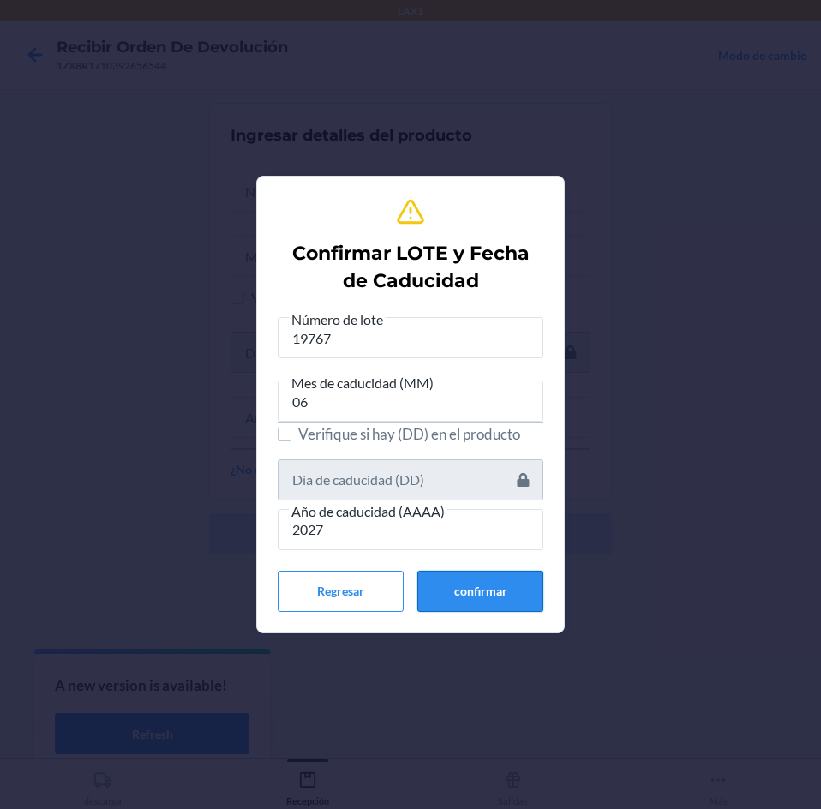
click at [463, 600] on button "confirmar" at bounding box center [480, 591] width 126 height 41
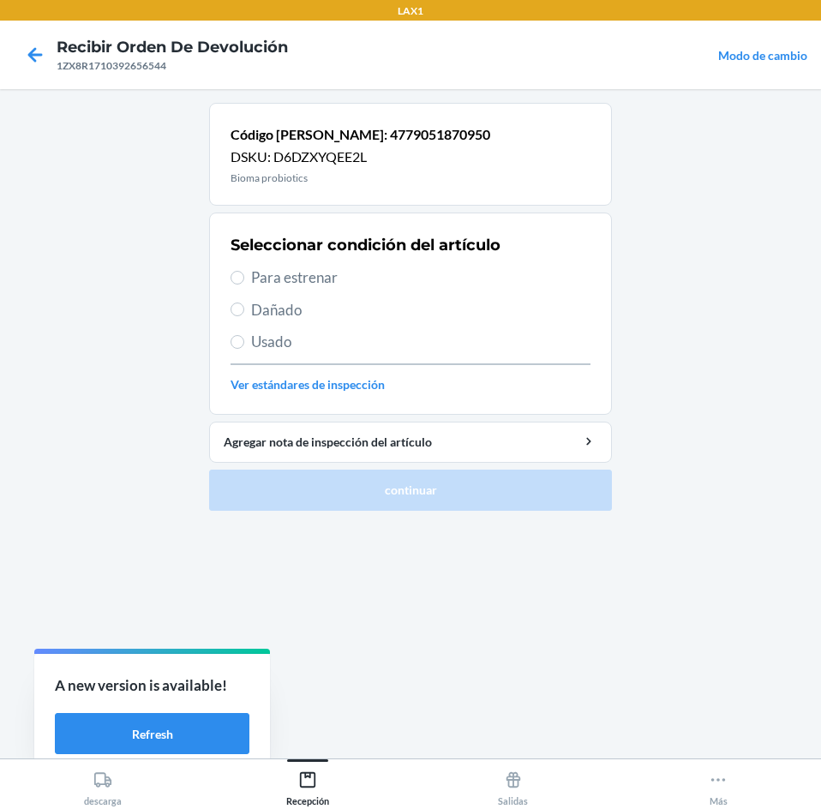
click at [360, 280] on span "Para estrenar" at bounding box center [420, 277] width 339 height 22
click at [244, 280] on input "Para estrenar" at bounding box center [237, 278] width 14 height 14
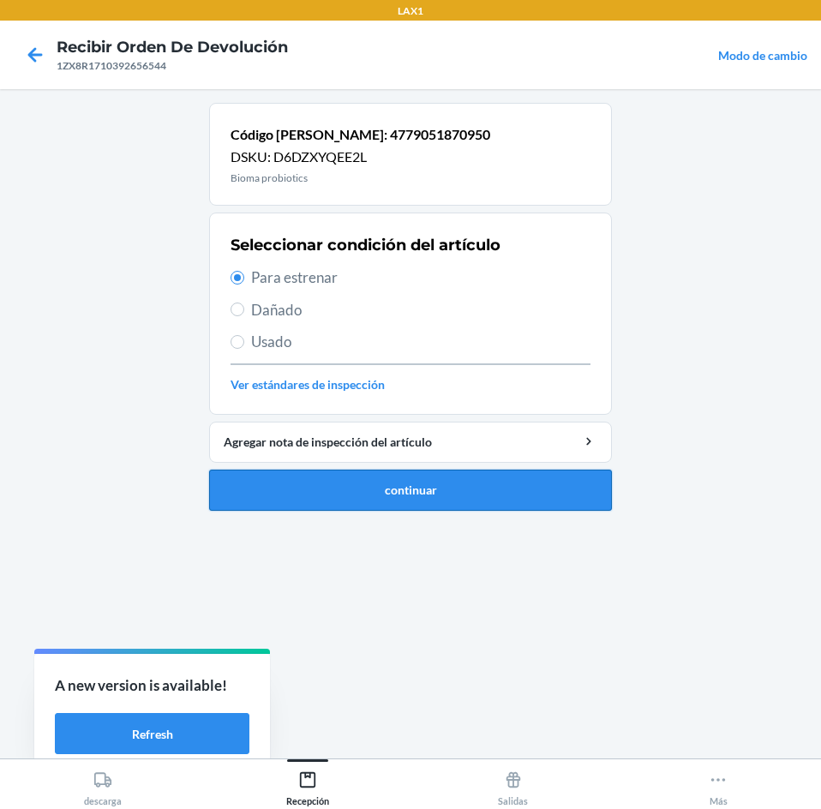
click at [396, 475] on button "continuar" at bounding box center [410, 489] width 403 height 41
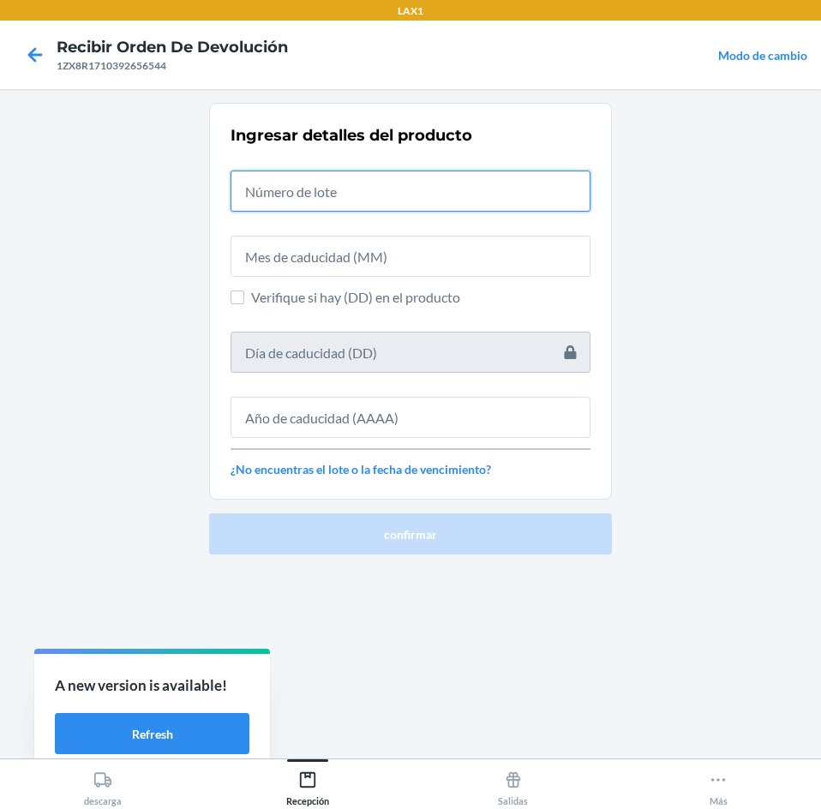
click at [422, 199] on input "text" at bounding box center [410, 190] width 360 height 41
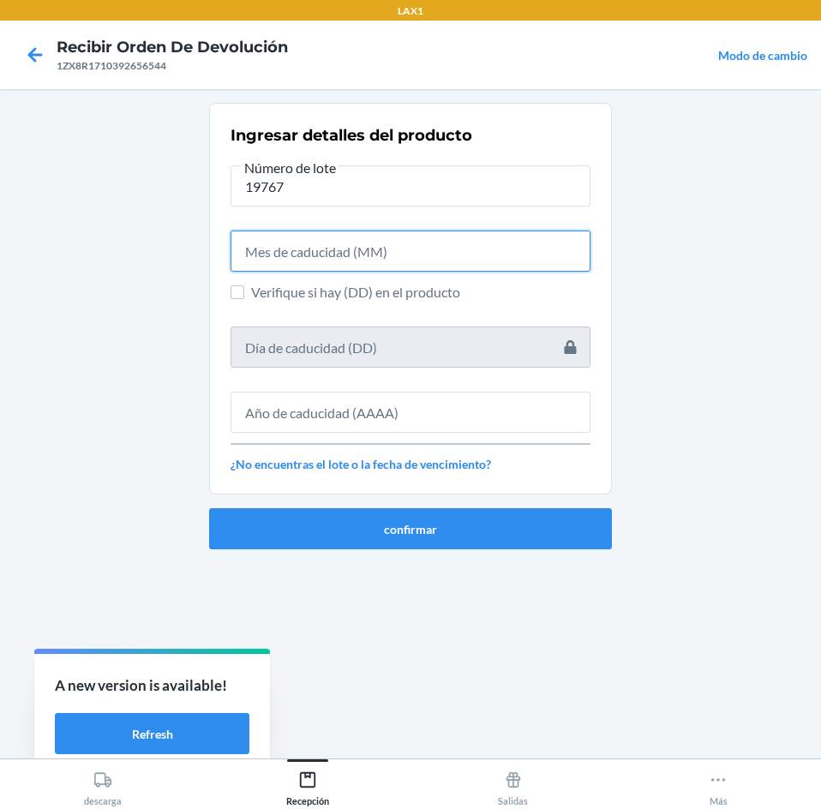
click at [434, 257] on input "text" at bounding box center [410, 250] width 360 height 41
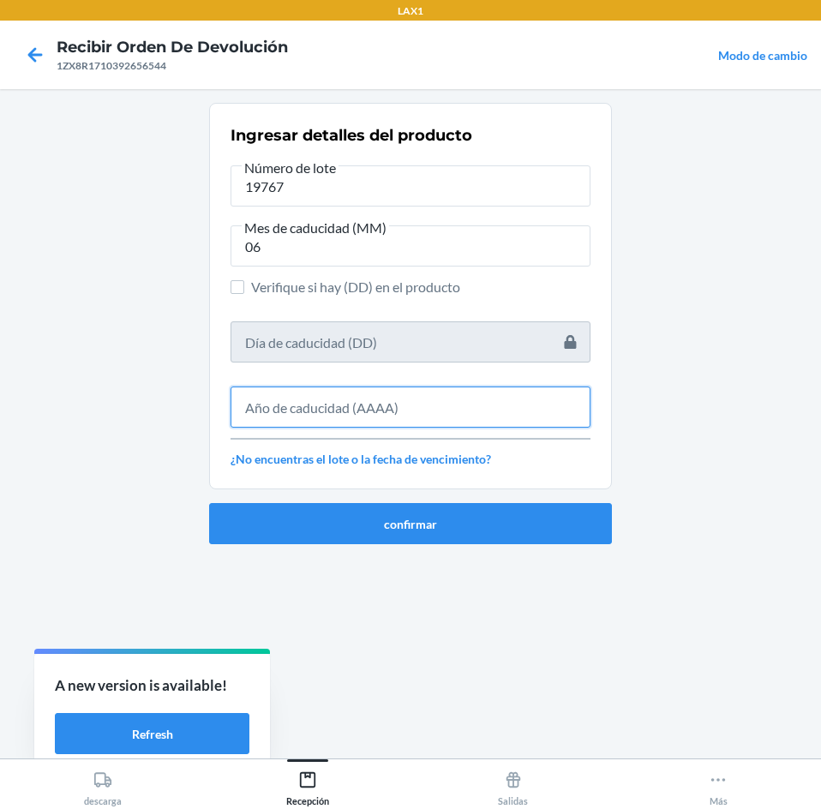
click at [433, 396] on input "text" at bounding box center [410, 406] width 360 height 41
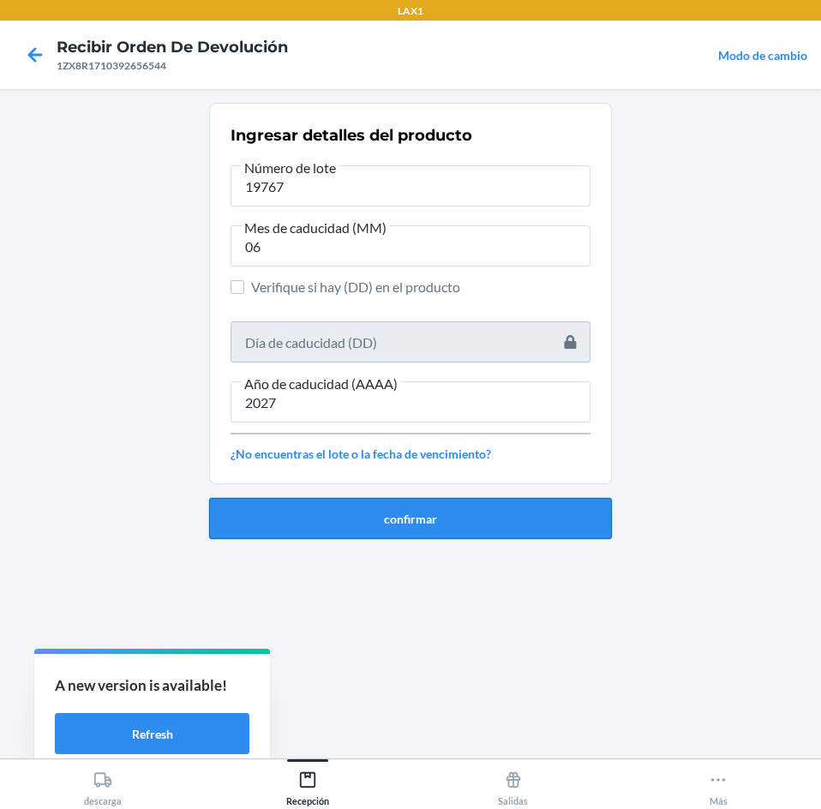
click at [444, 517] on button "confirmar" at bounding box center [410, 518] width 403 height 41
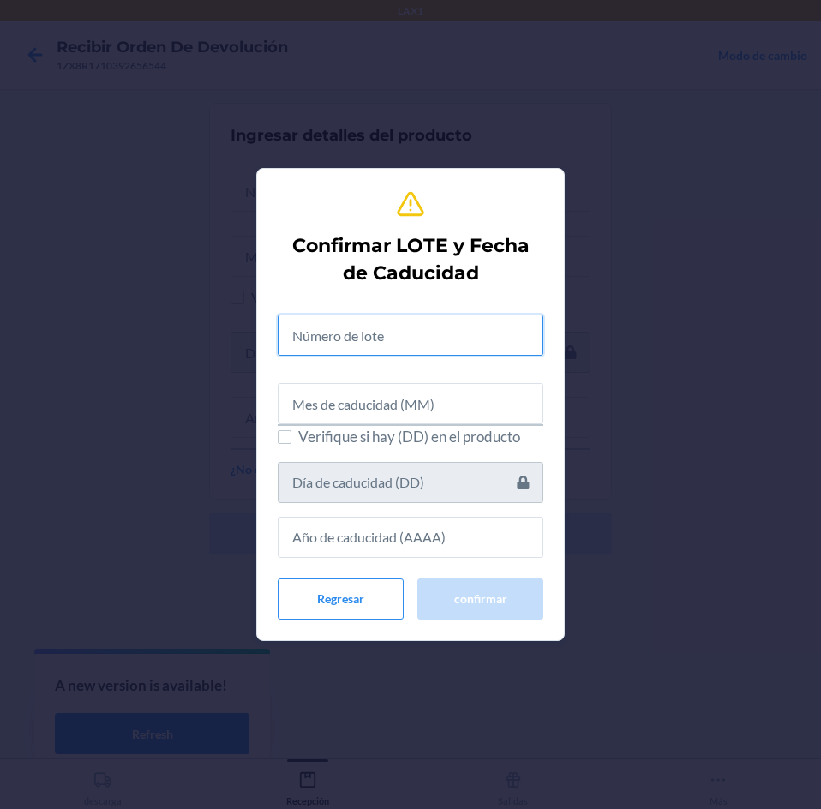
click at [463, 331] on input "text" at bounding box center [411, 334] width 266 height 41
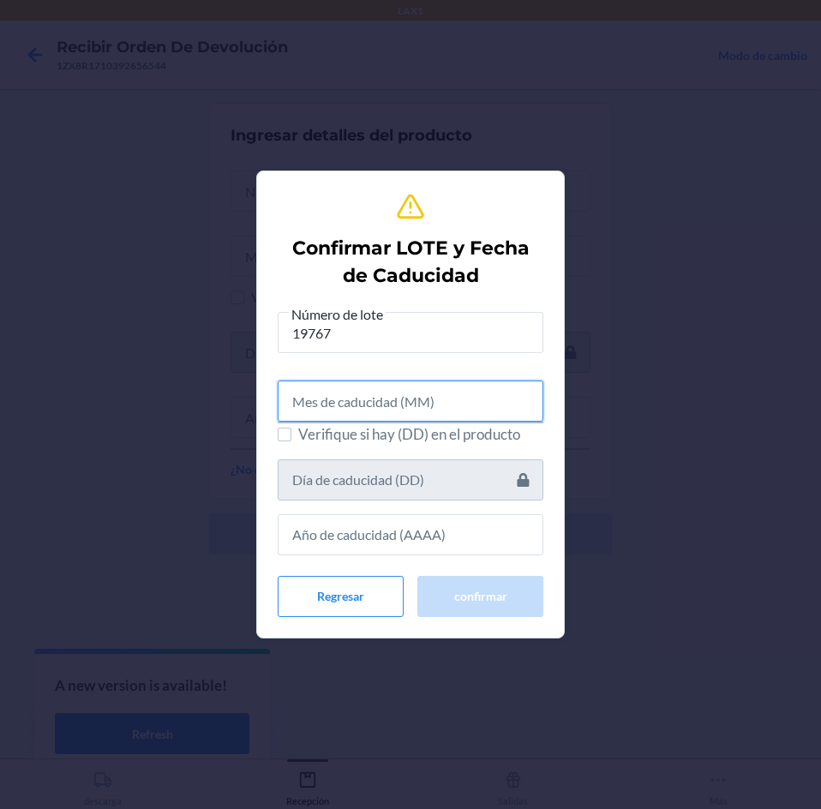
click at [466, 394] on input "text" at bounding box center [411, 400] width 266 height 41
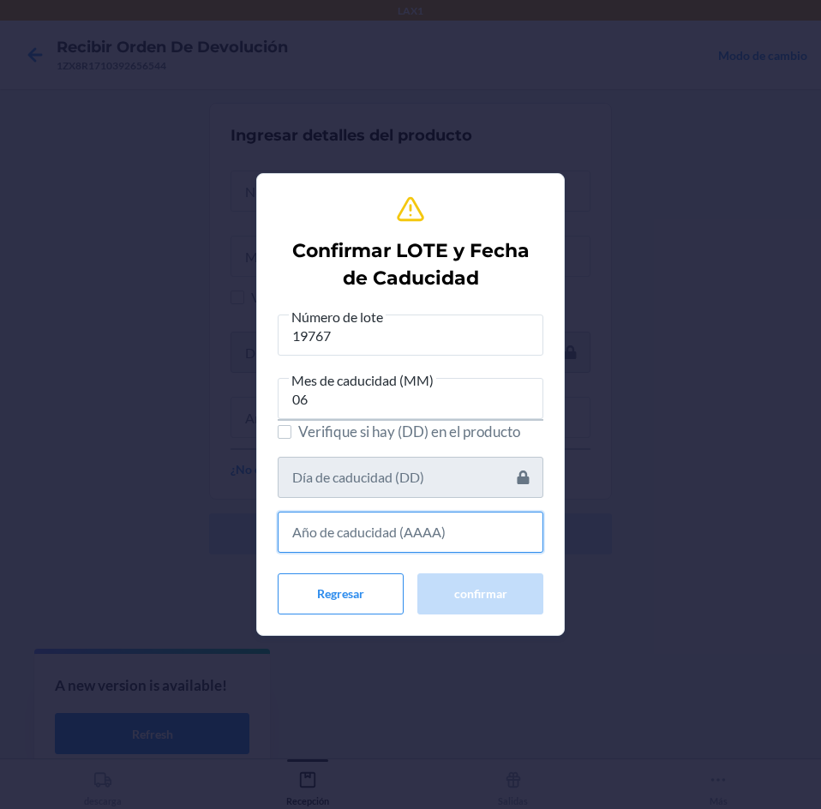
click at [468, 513] on input "text" at bounding box center [411, 531] width 266 height 41
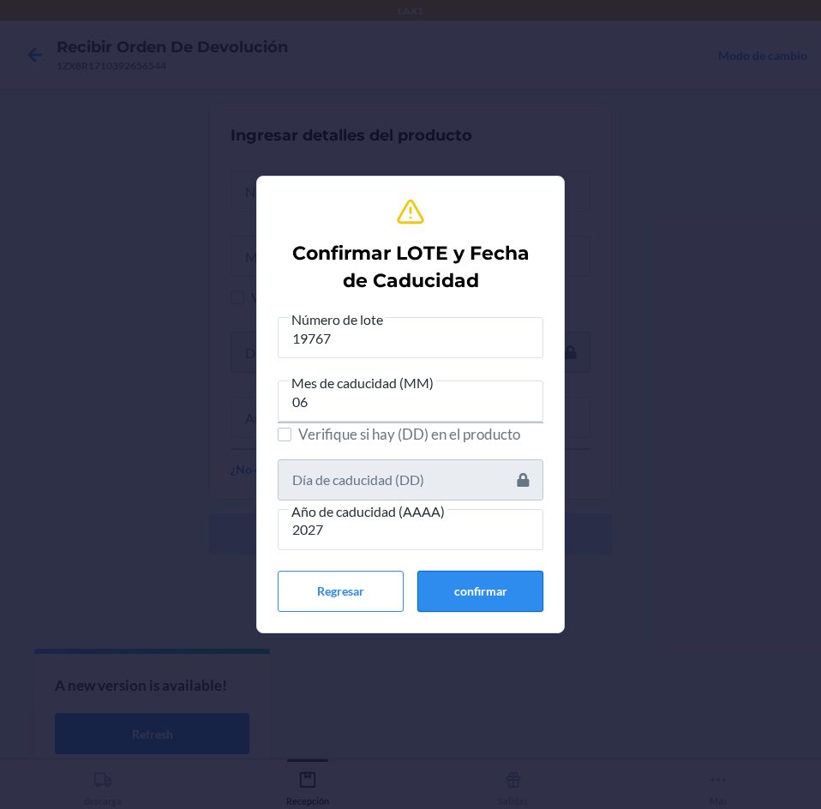
click at [458, 588] on button "confirmar" at bounding box center [480, 591] width 126 height 41
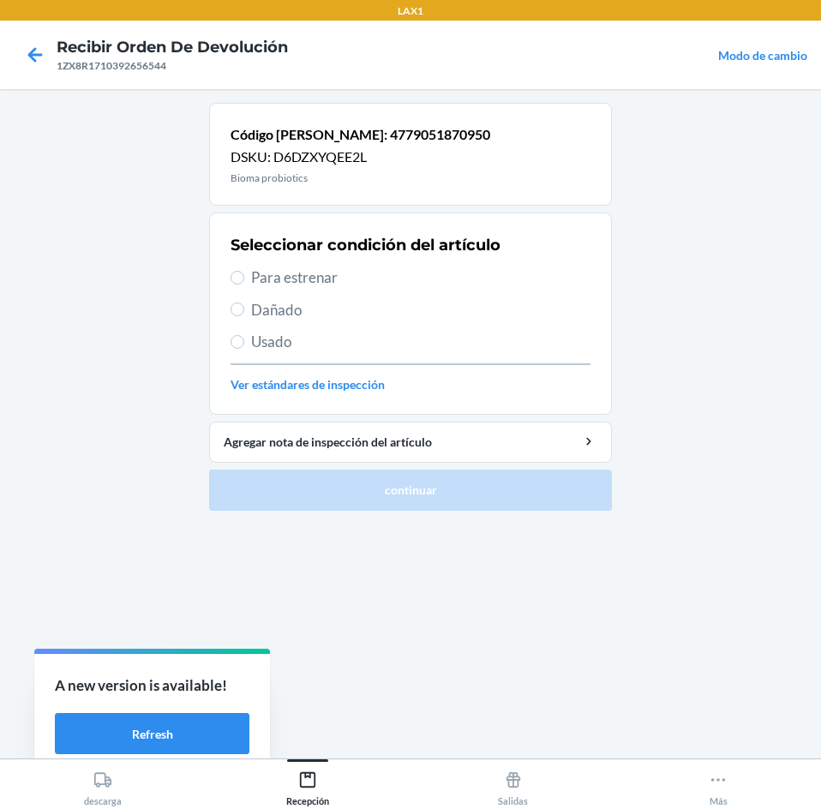
click at [342, 283] on span "Para estrenar" at bounding box center [420, 277] width 339 height 22
click at [244, 283] on input "Para estrenar" at bounding box center [237, 278] width 14 height 14
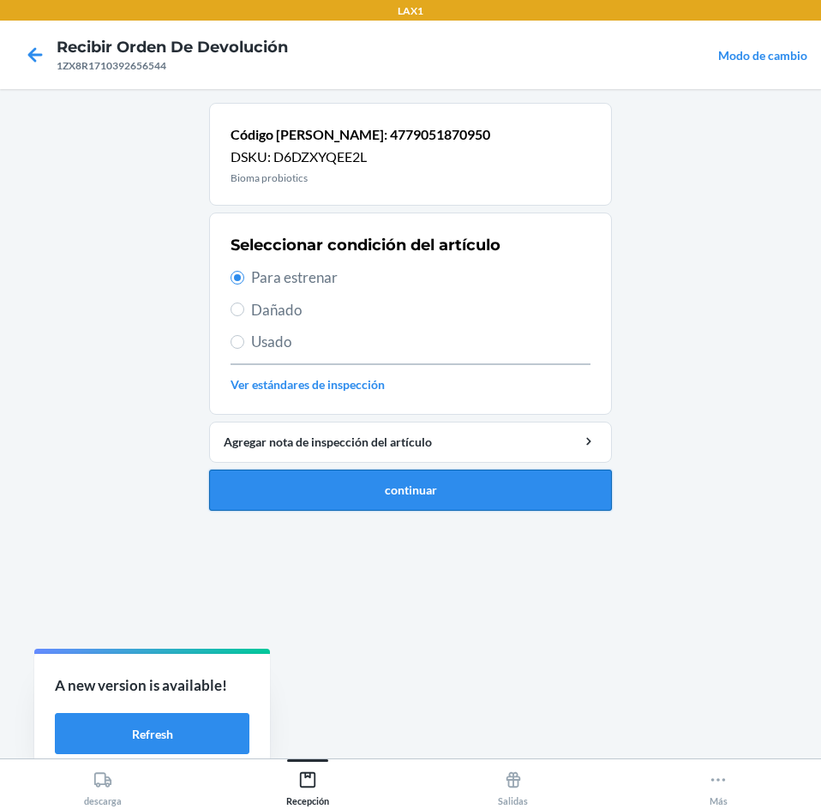
click at [457, 499] on button "continuar" at bounding box center [410, 489] width 403 height 41
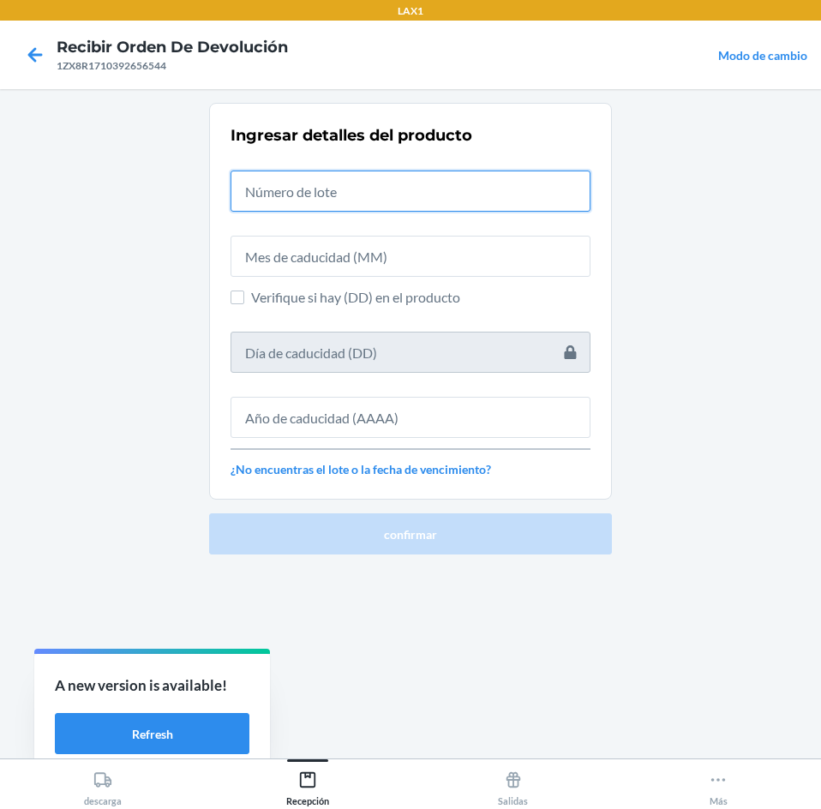
click at [407, 185] on input "text" at bounding box center [410, 190] width 360 height 41
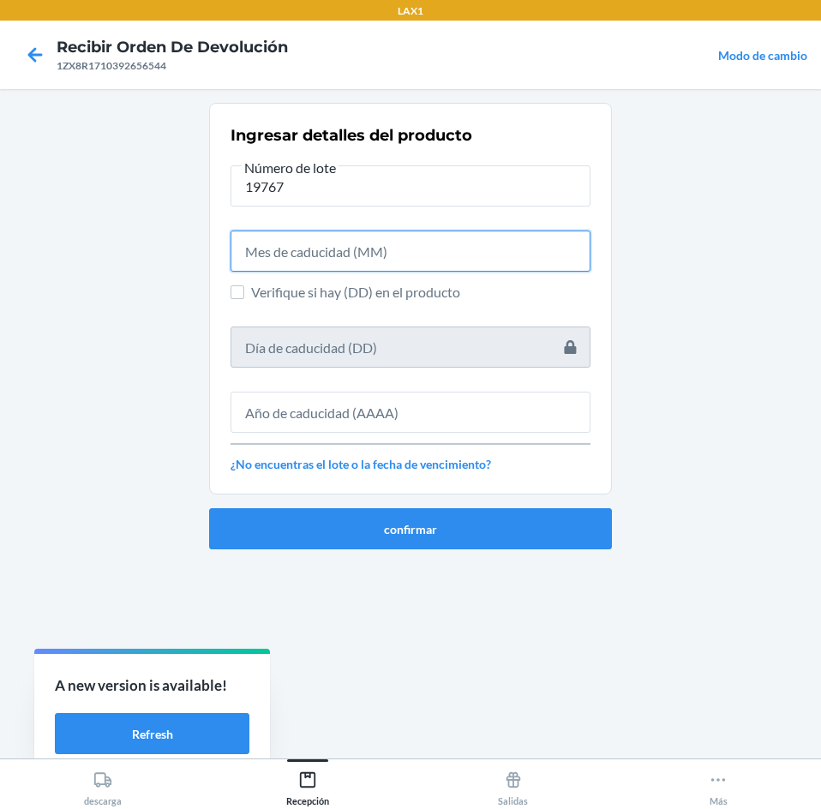
click at [432, 271] on input "text" at bounding box center [410, 250] width 360 height 41
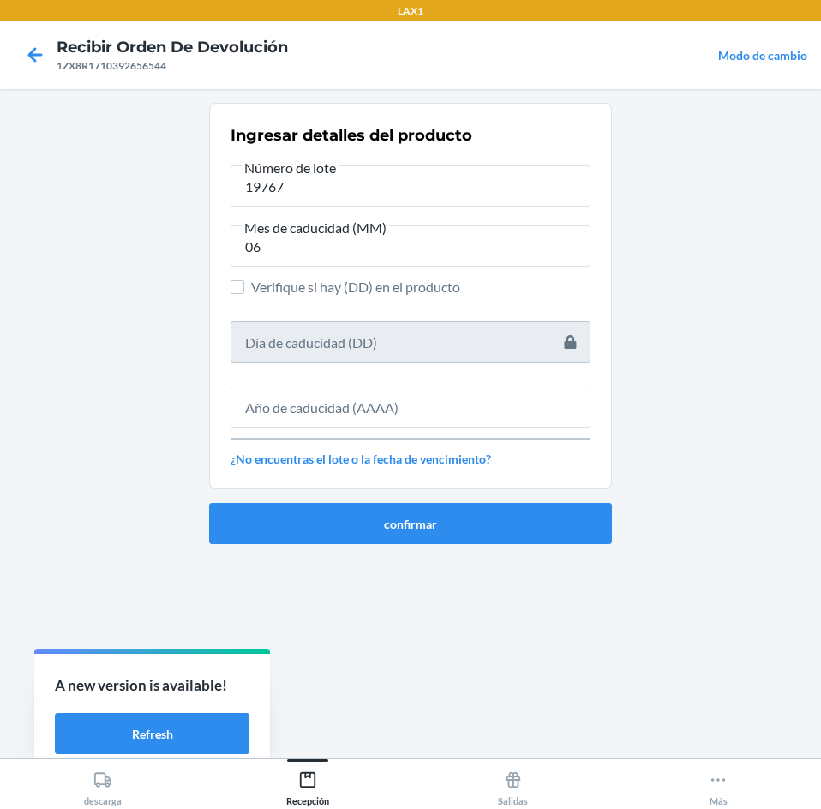
drag, startPoint x: 443, startPoint y: 372, endPoint x: 443, endPoint y: 408, distance: 36.0
click at [443, 408] on div "Ingresar detalles del producto Número de lote 19767 Mes de caducidad (MM) 06 Ve…" at bounding box center [410, 296] width 360 height 354
click at [443, 408] on input "text" at bounding box center [410, 406] width 360 height 41
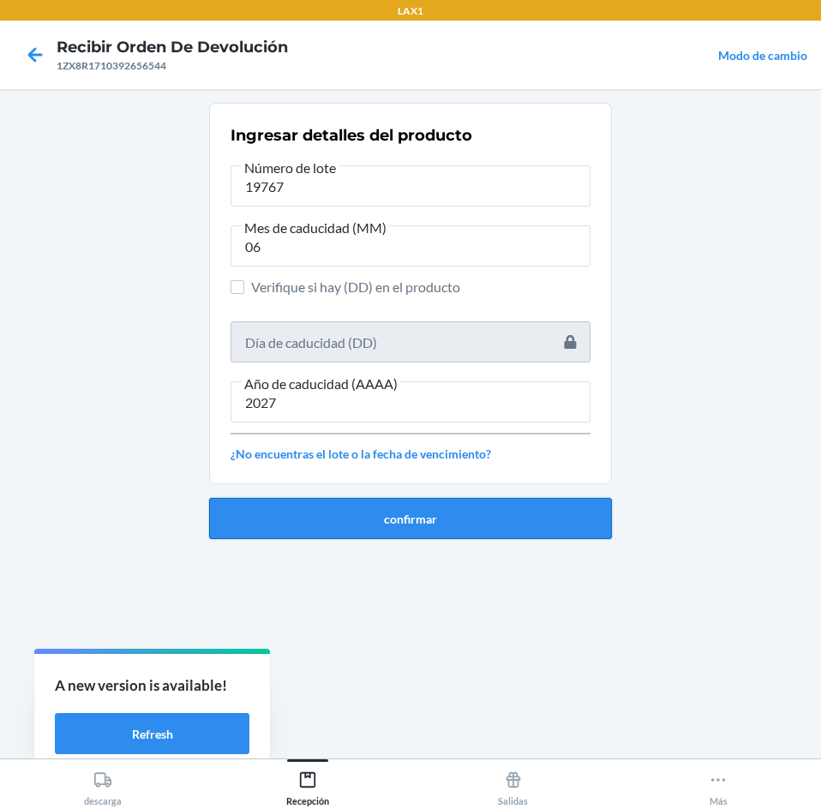
click at [475, 524] on button "confirmar" at bounding box center [410, 518] width 403 height 41
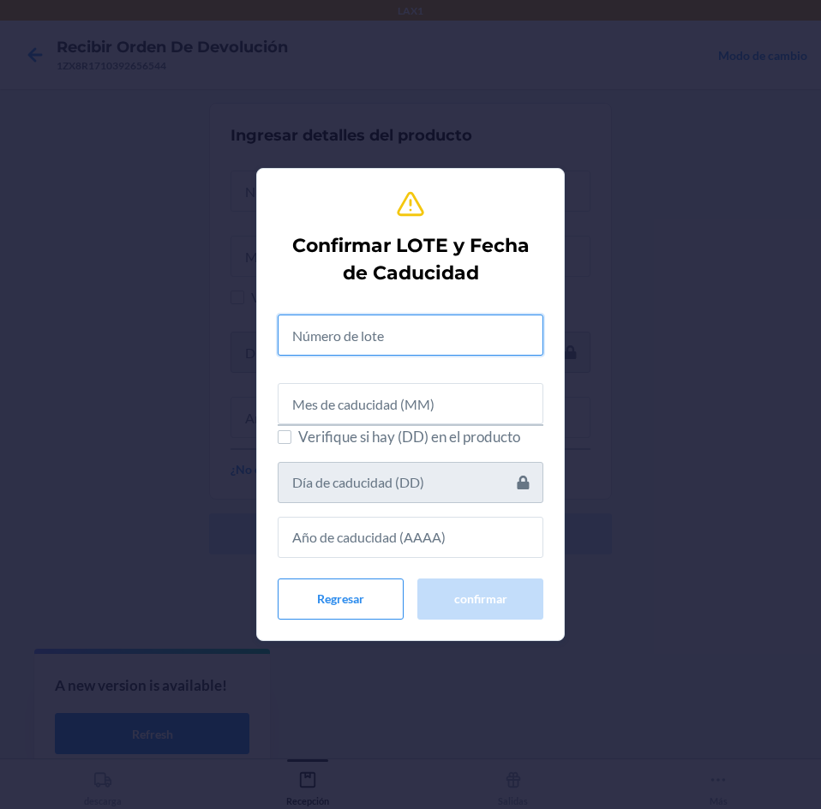
click at [482, 339] on input "text" at bounding box center [411, 334] width 266 height 41
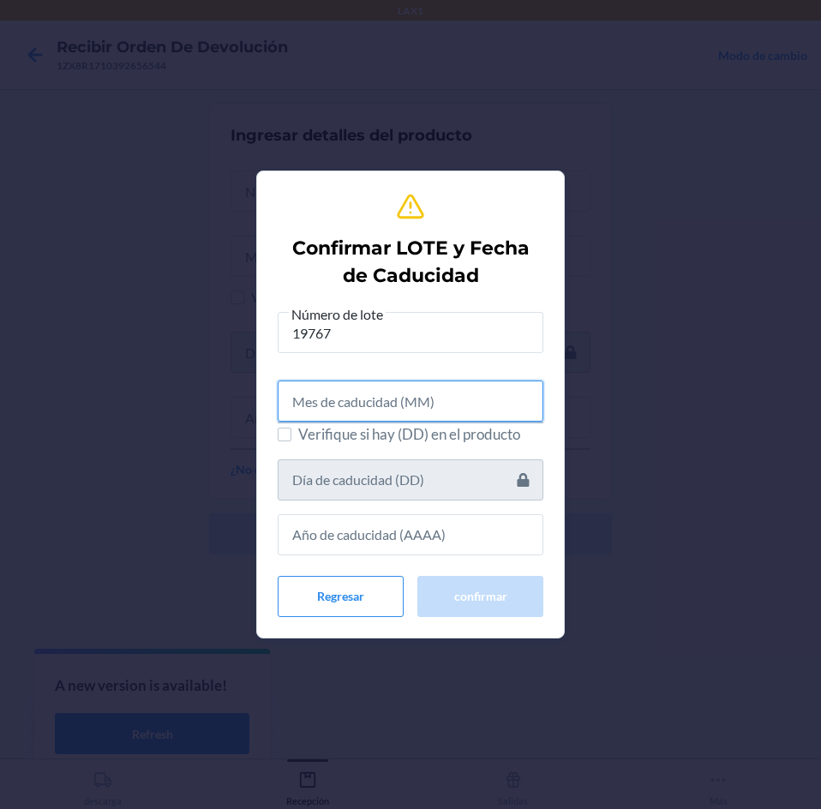
click at [479, 415] on input "text" at bounding box center [411, 400] width 266 height 41
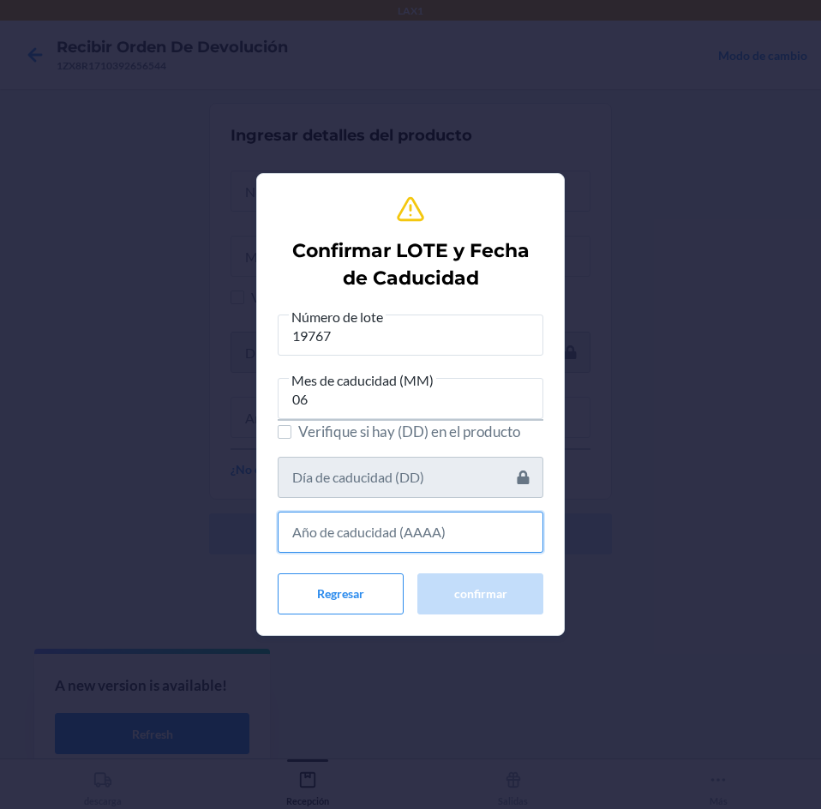
click at [487, 534] on input "text" at bounding box center [411, 531] width 266 height 41
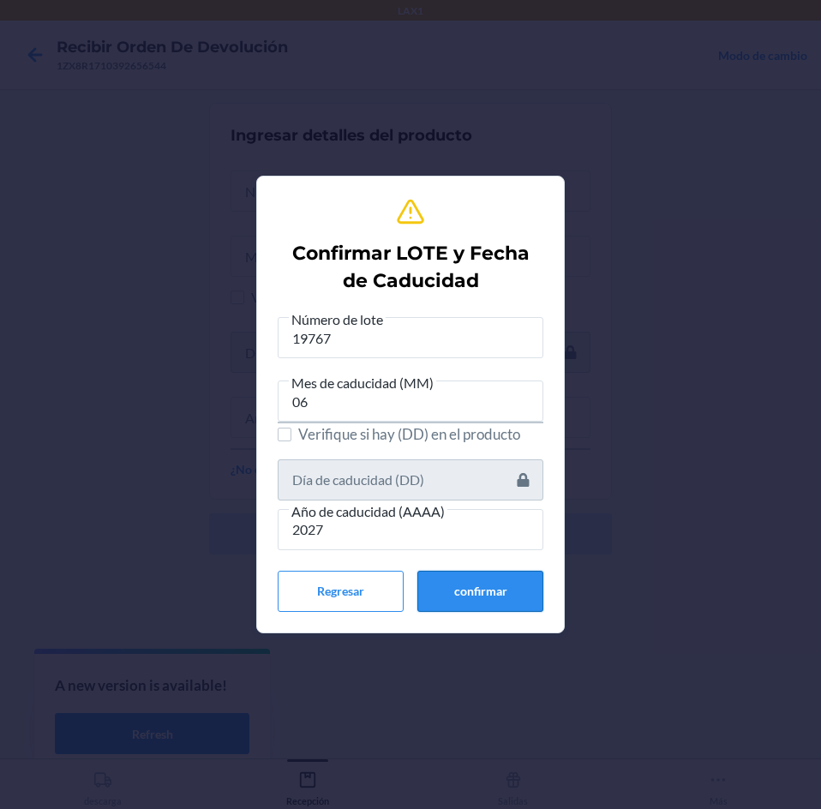
click at [489, 596] on button "confirmar" at bounding box center [480, 591] width 126 height 41
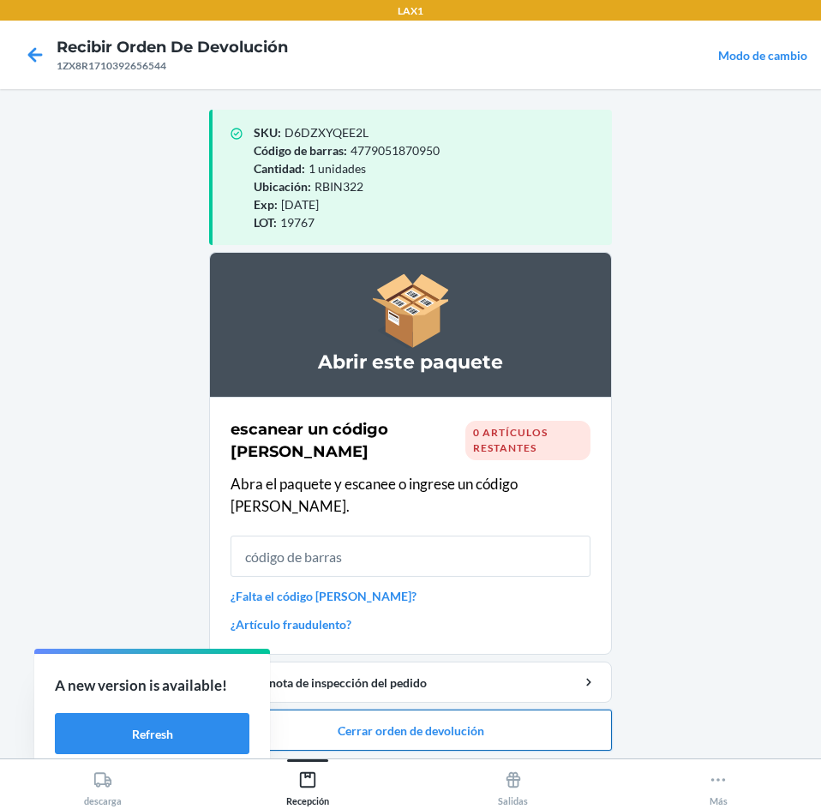
click at [495, 709] on button "Cerrar orden de devolución" at bounding box center [410, 729] width 403 height 41
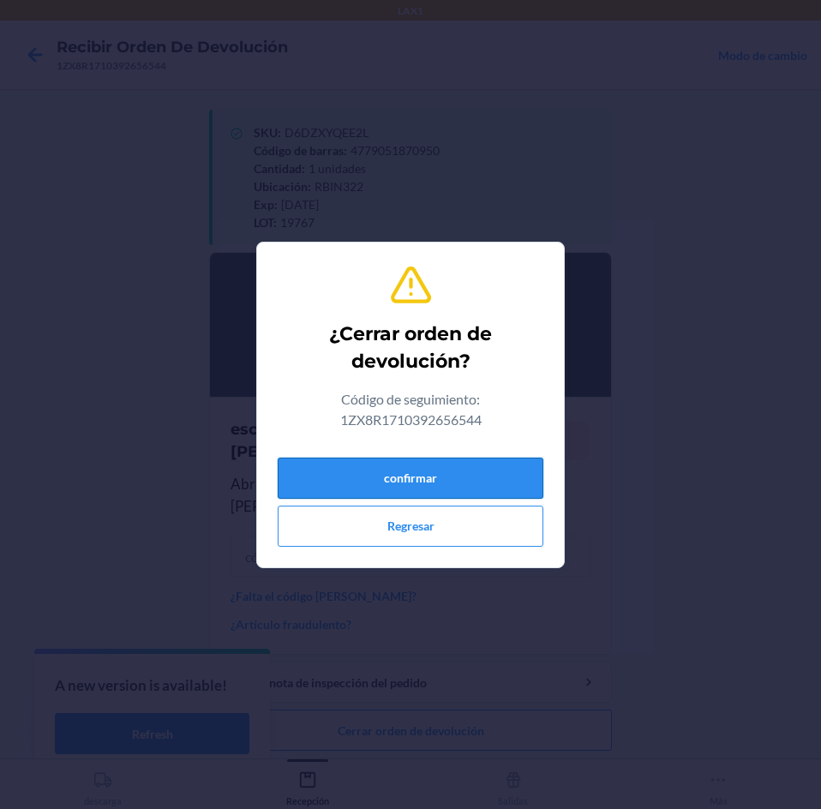
click at [445, 481] on button "confirmar" at bounding box center [411, 477] width 266 height 41
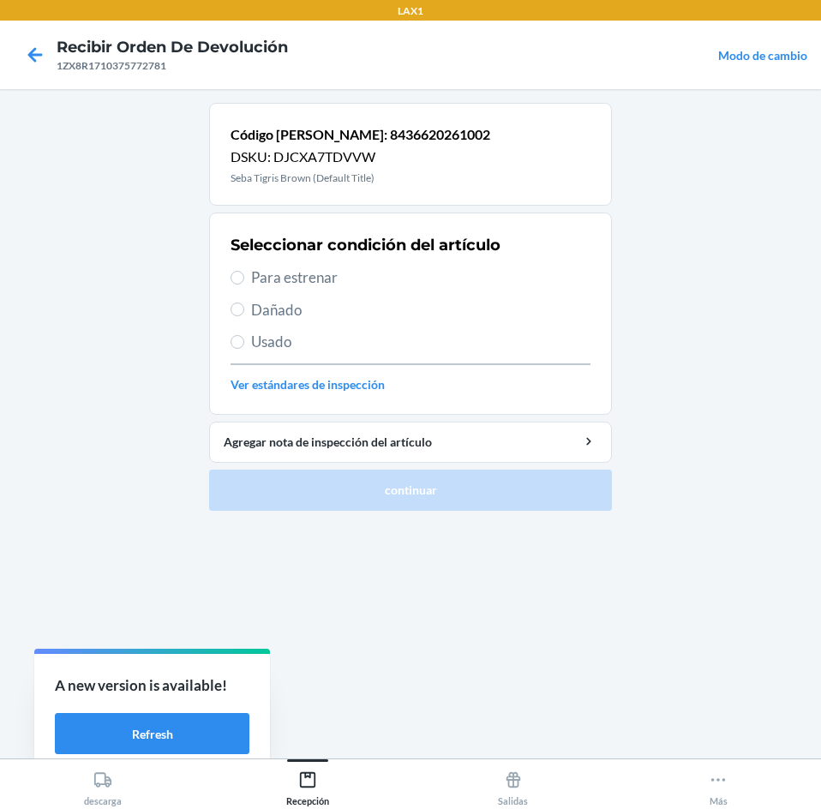
click at [345, 285] on span "Para estrenar" at bounding box center [420, 277] width 339 height 22
click at [244, 284] on input "Para estrenar" at bounding box center [237, 278] width 14 height 14
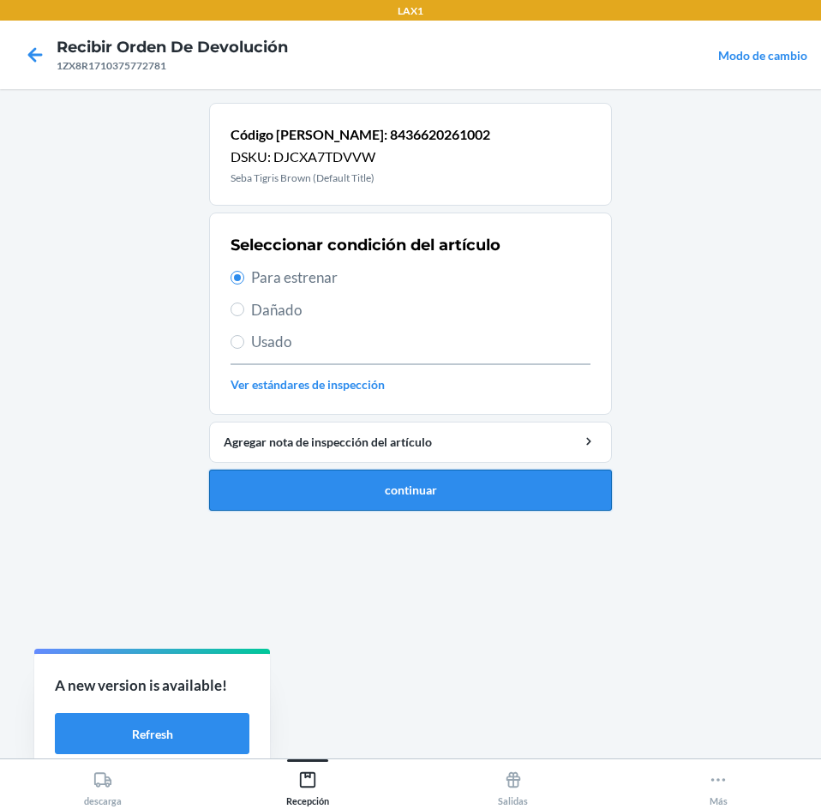
click at [452, 495] on button "continuar" at bounding box center [410, 489] width 403 height 41
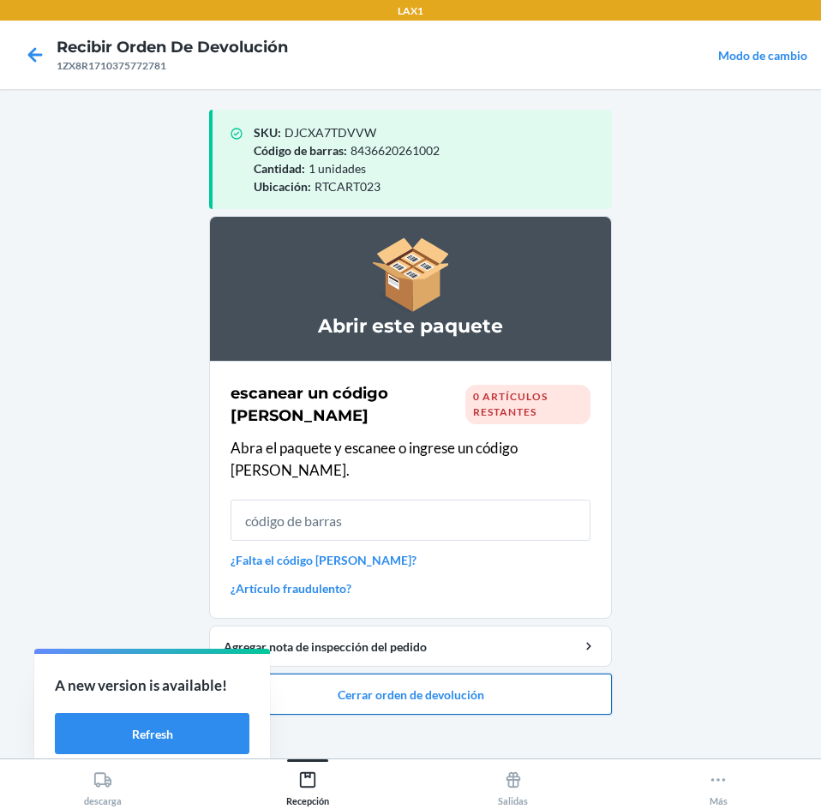
click at [451, 673] on button "Cerrar orden de devolución" at bounding box center [410, 693] width 403 height 41
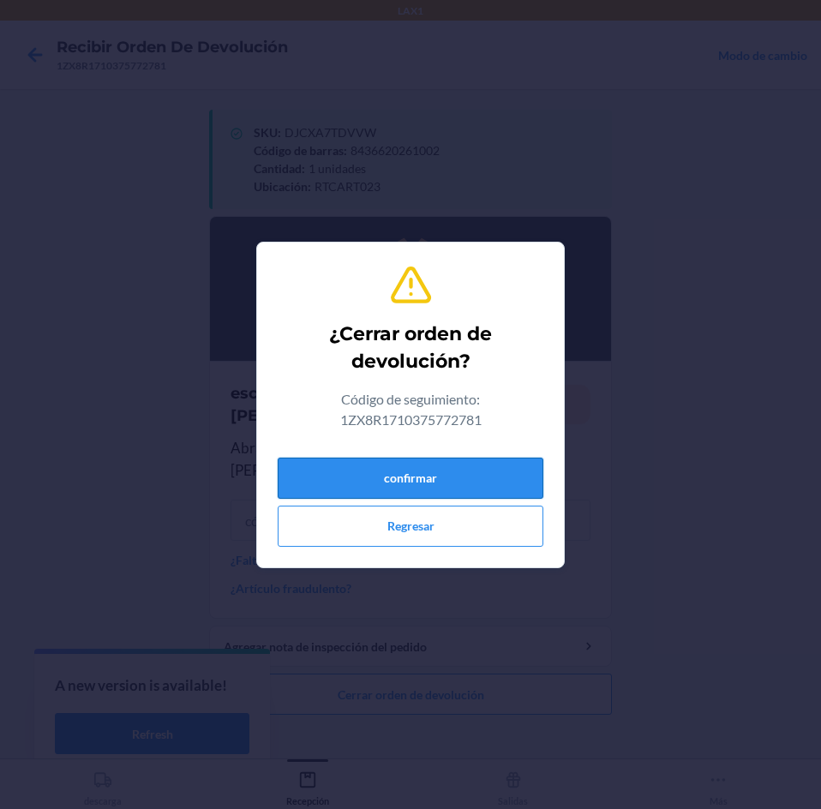
click at [475, 472] on button "confirmar" at bounding box center [411, 477] width 266 height 41
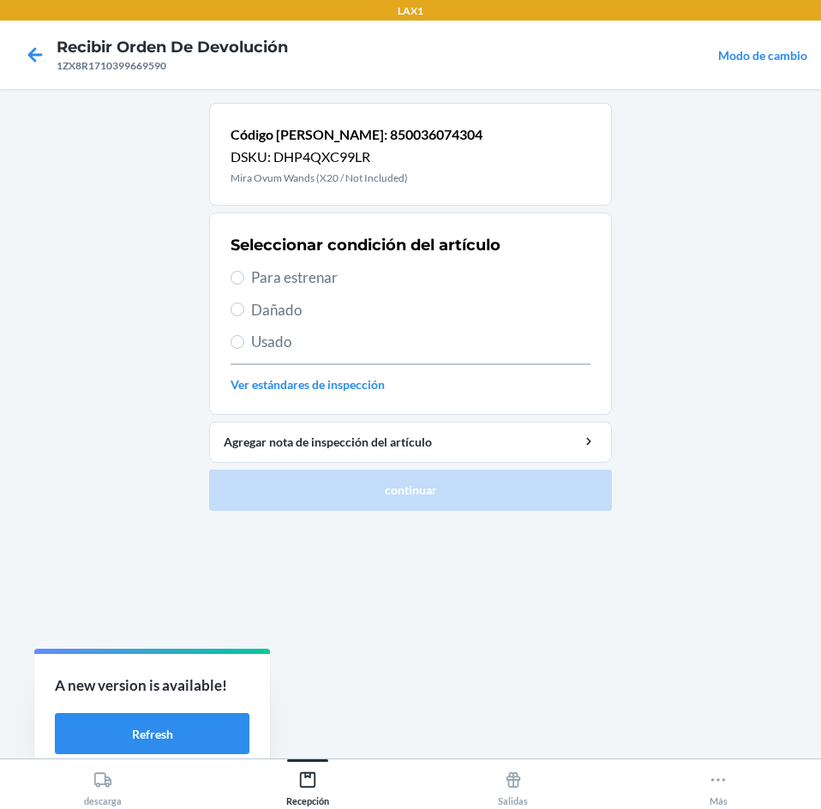
click at [431, 274] on span "Para estrenar" at bounding box center [420, 277] width 339 height 22
click at [244, 274] on input "Para estrenar" at bounding box center [237, 278] width 14 height 14
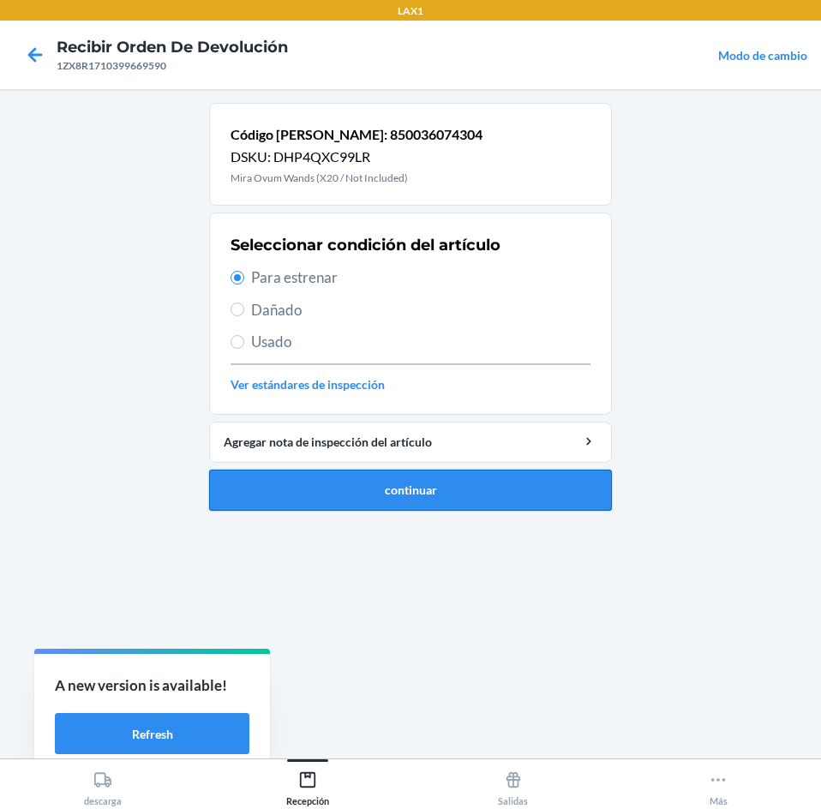
click at [428, 487] on button "continuar" at bounding box center [410, 489] width 403 height 41
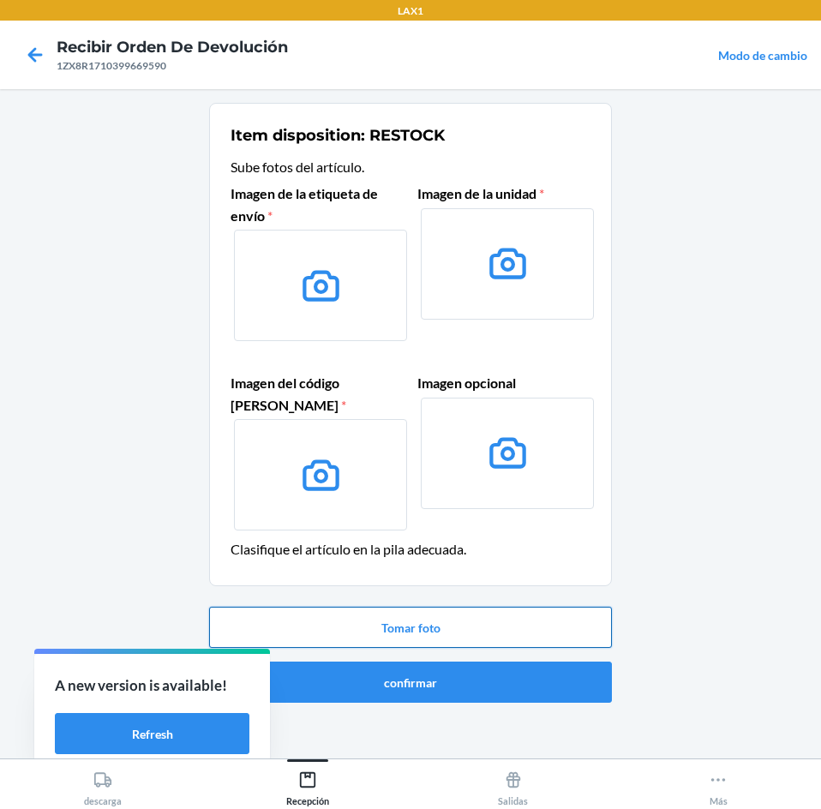
click at [513, 611] on button "Tomar foto" at bounding box center [410, 627] width 403 height 41
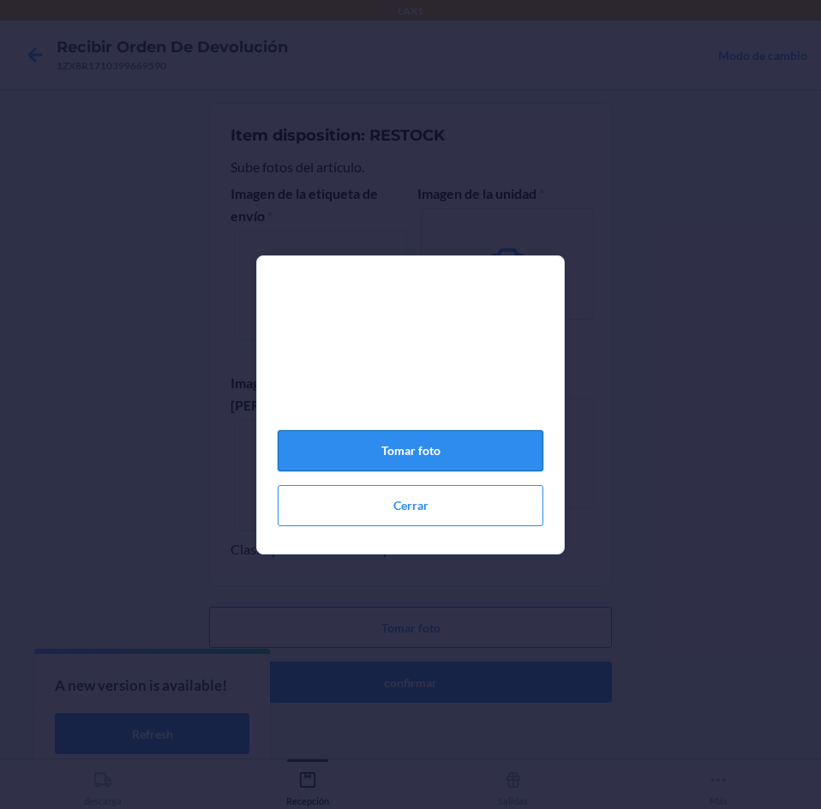
click at [457, 451] on button "Tomar foto" at bounding box center [411, 450] width 266 height 41
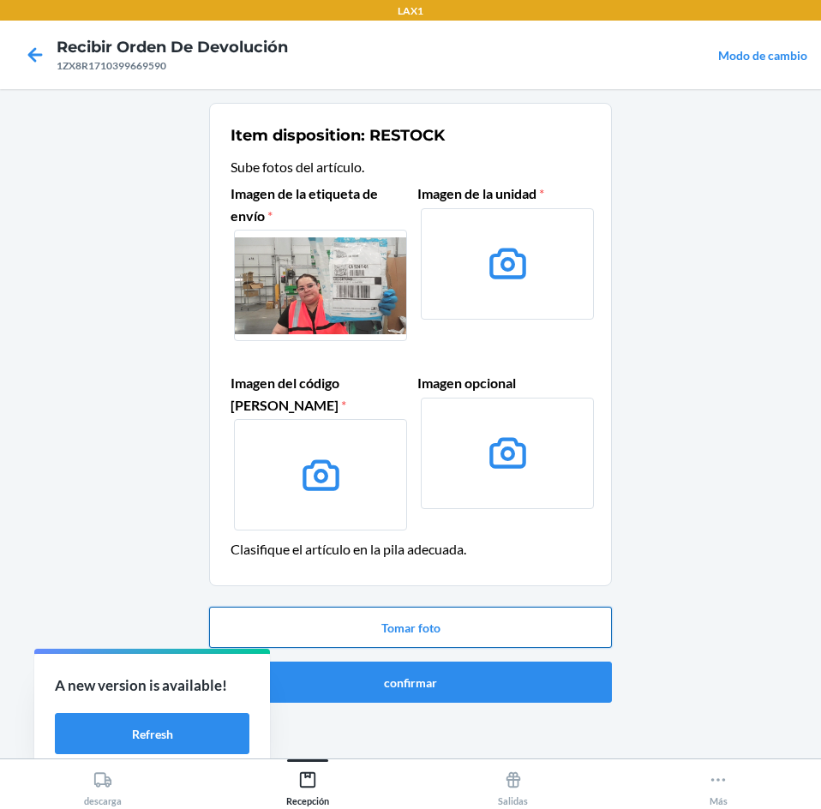
click at [499, 636] on button "Tomar foto" at bounding box center [410, 627] width 403 height 41
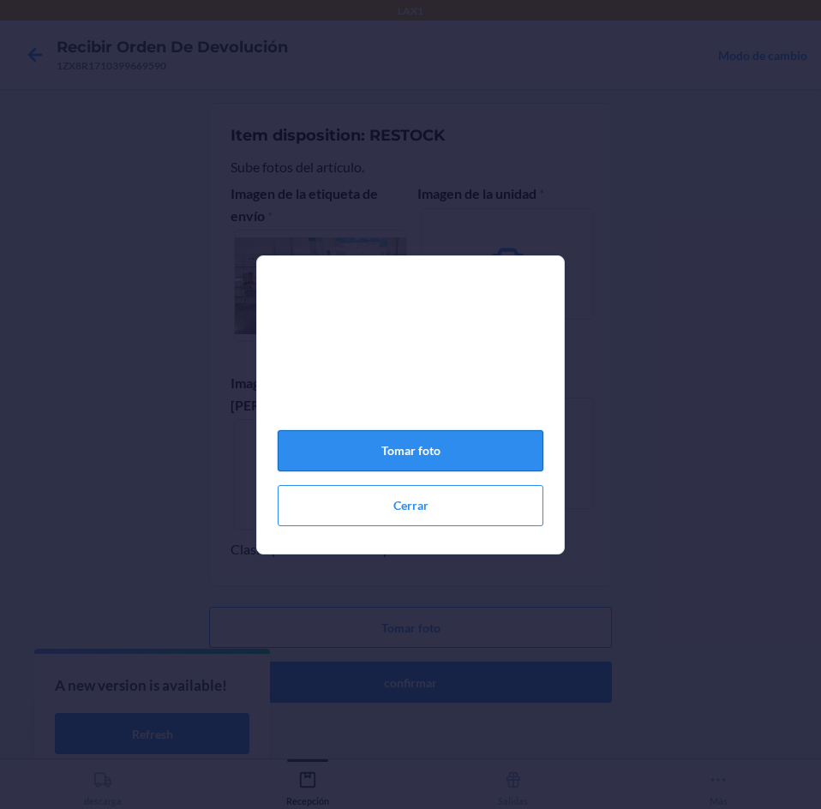
click at [447, 471] on button "Tomar foto" at bounding box center [411, 450] width 266 height 41
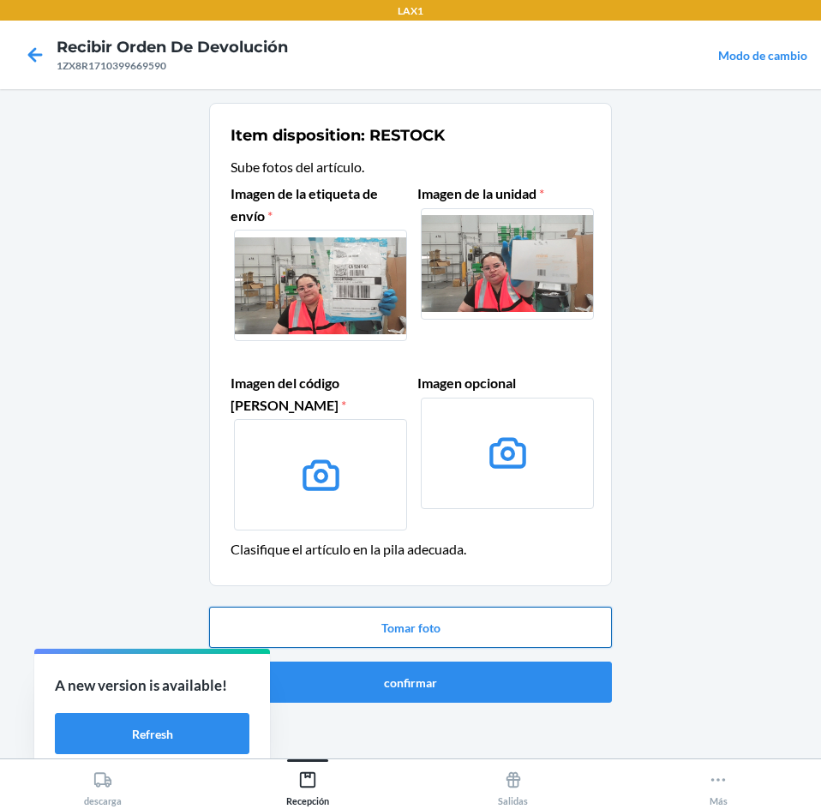
click at [456, 616] on button "Tomar foto" at bounding box center [410, 627] width 403 height 41
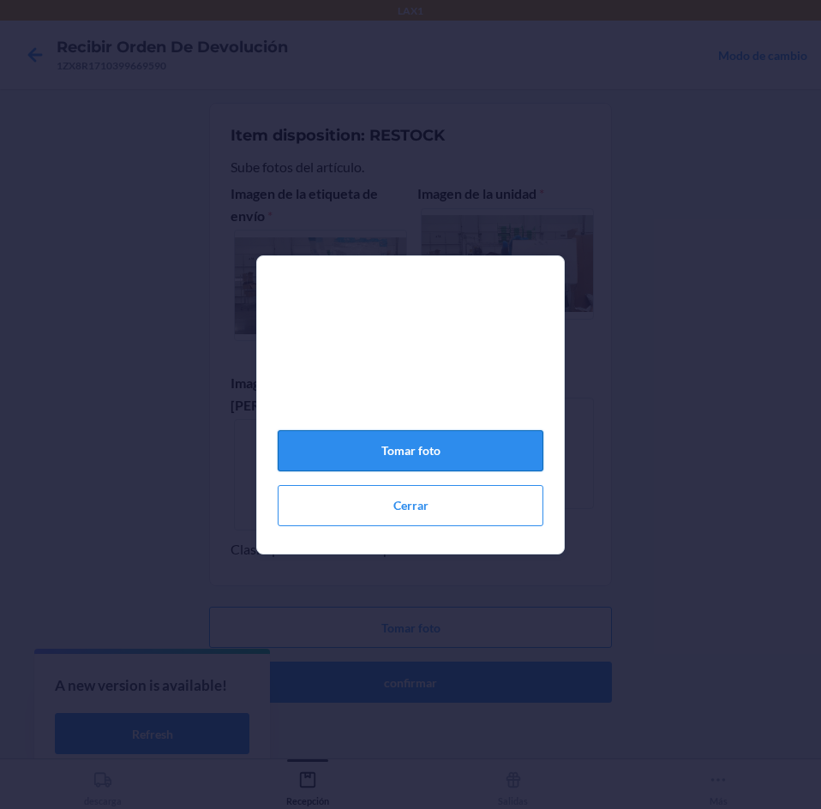
click at [442, 466] on button "Tomar foto" at bounding box center [411, 450] width 266 height 41
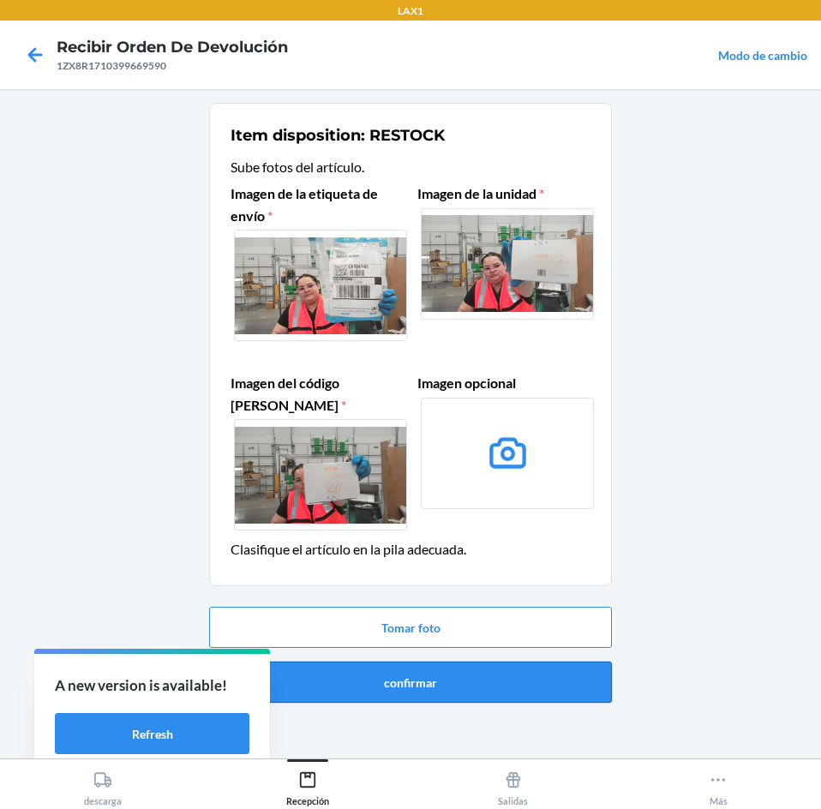
click at [427, 685] on button "confirmar" at bounding box center [410, 681] width 403 height 41
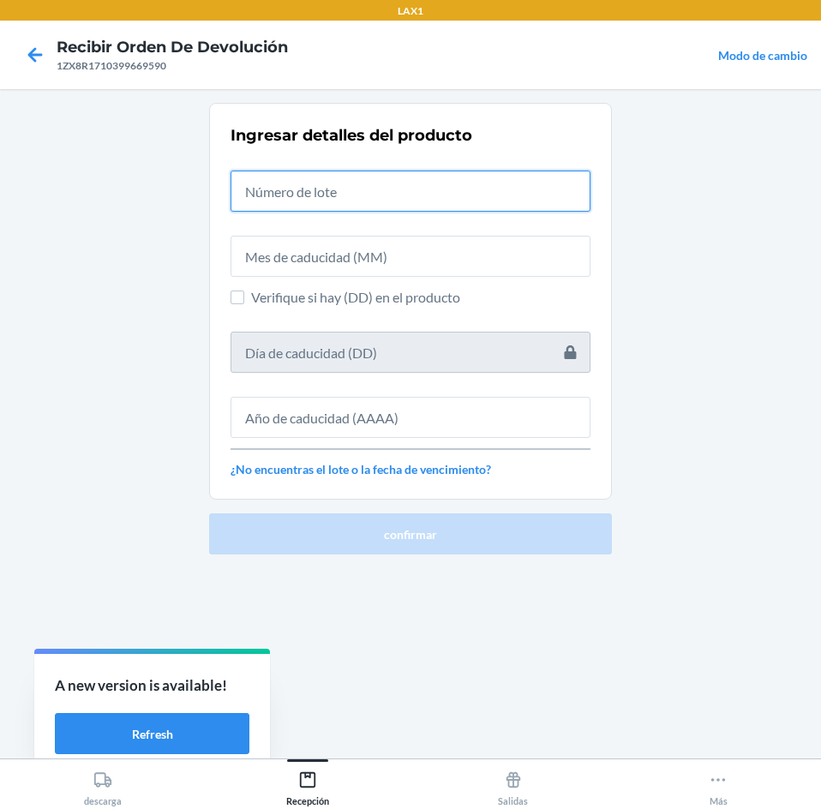
click at [375, 192] on input "text" at bounding box center [410, 190] width 360 height 41
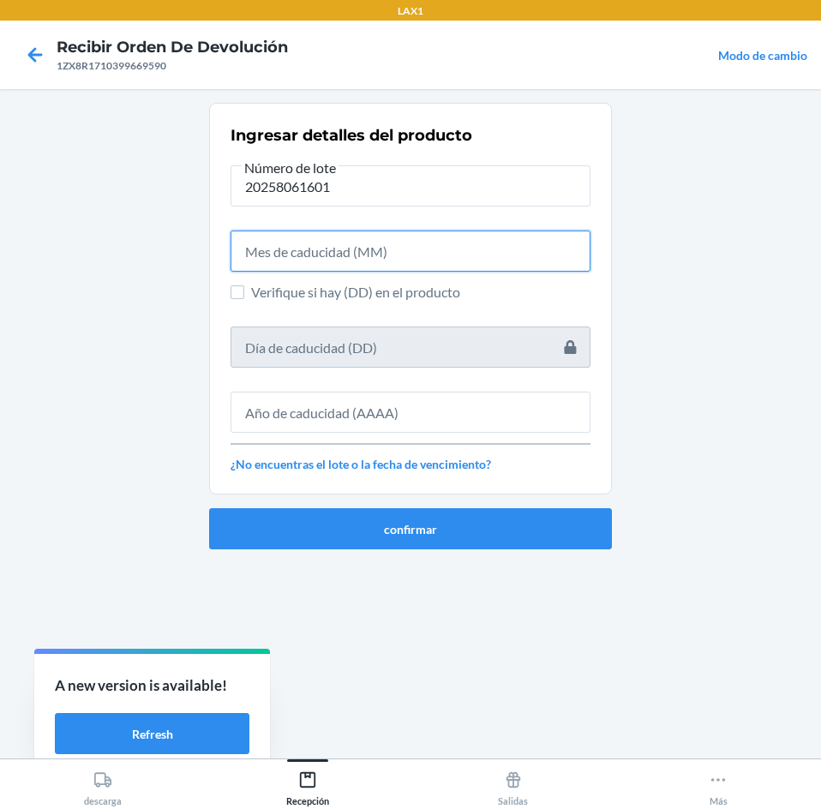
click at [419, 260] on input "text" at bounding box center [410, 250] width 360 height 41
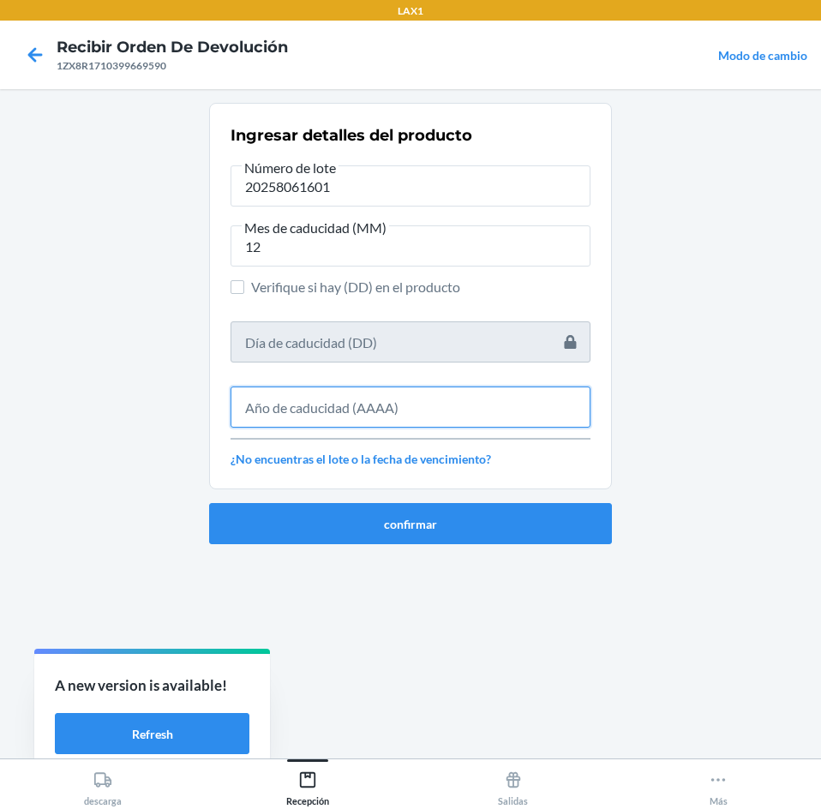
click at [398, 409] on input "text" at bounding box center [410, 406] width 360 height 41
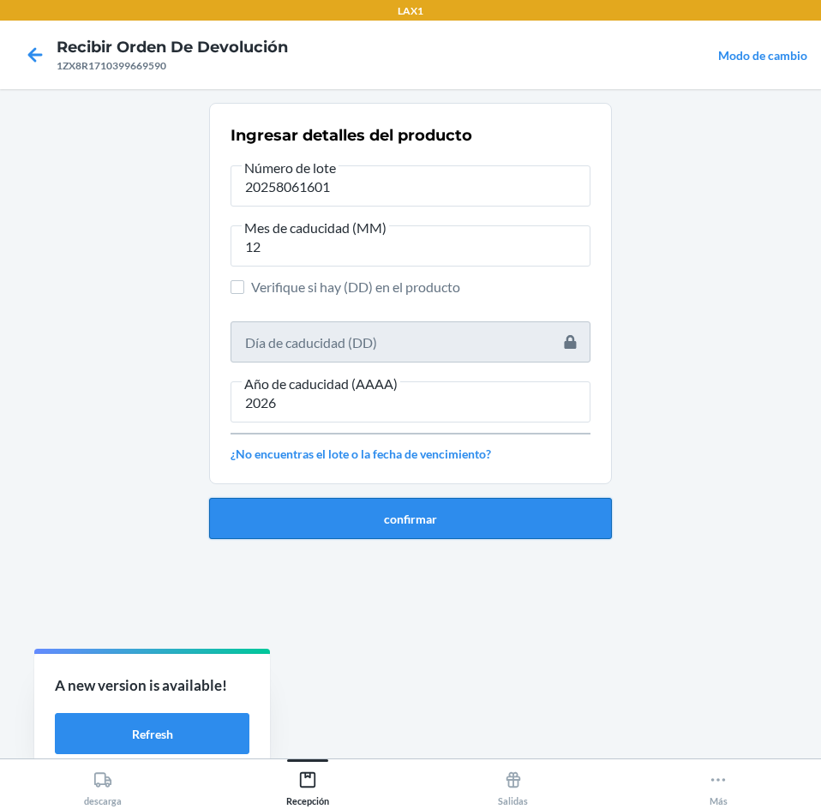
click at [388, 527] on button "confirmar" at bounding box center [410, 518] width 403 height 41
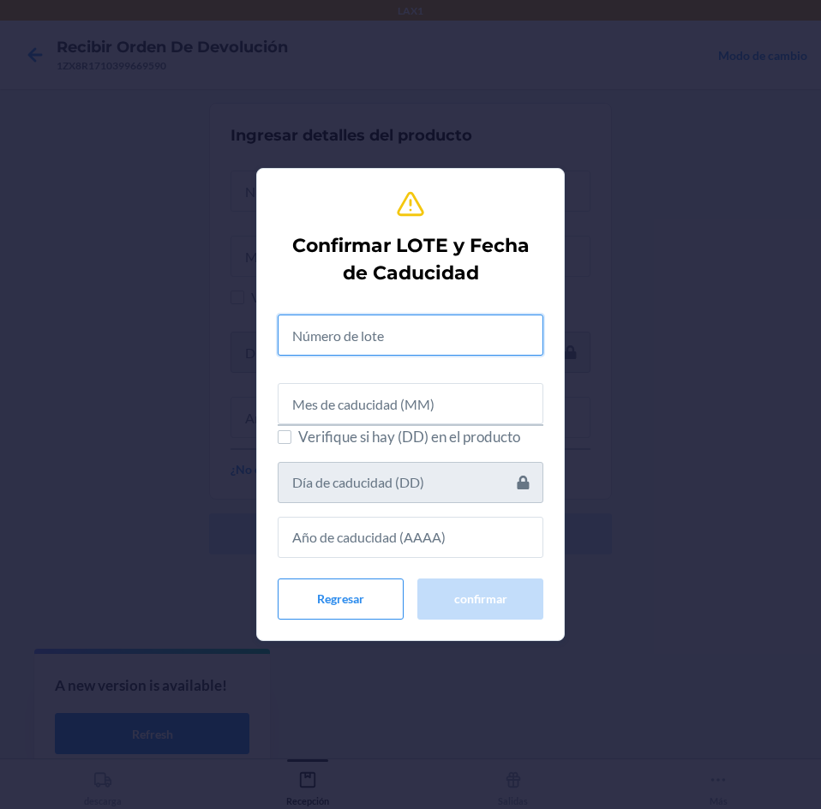
click at [429, 341] on input "text" at bounding box center [411, 334] width 266 height 41
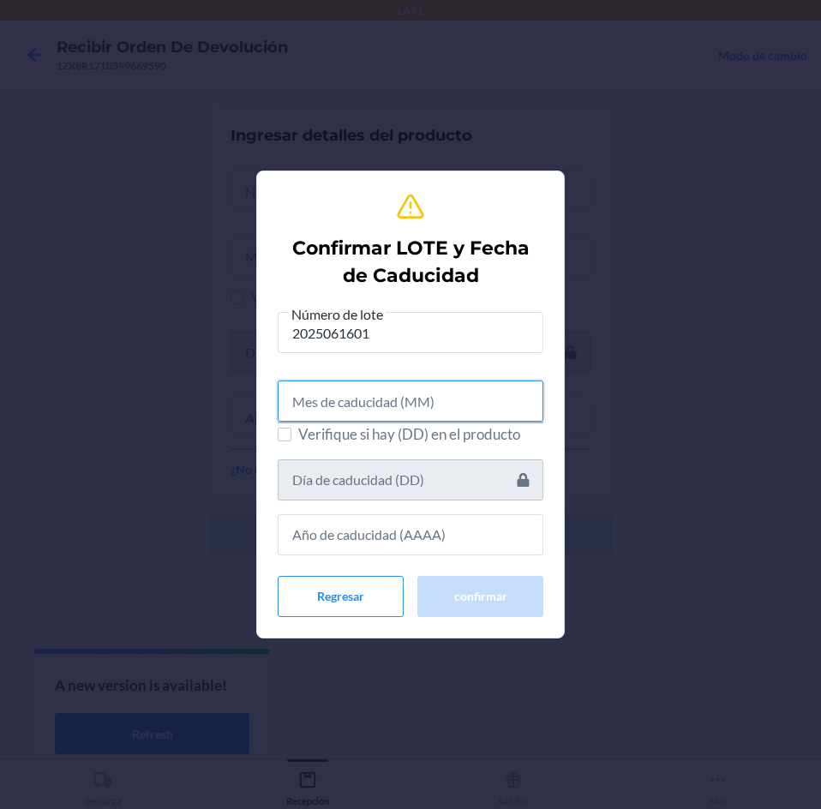
click at [438, 395] on input "text" at bounding box center [411, 400] width 266 height 41
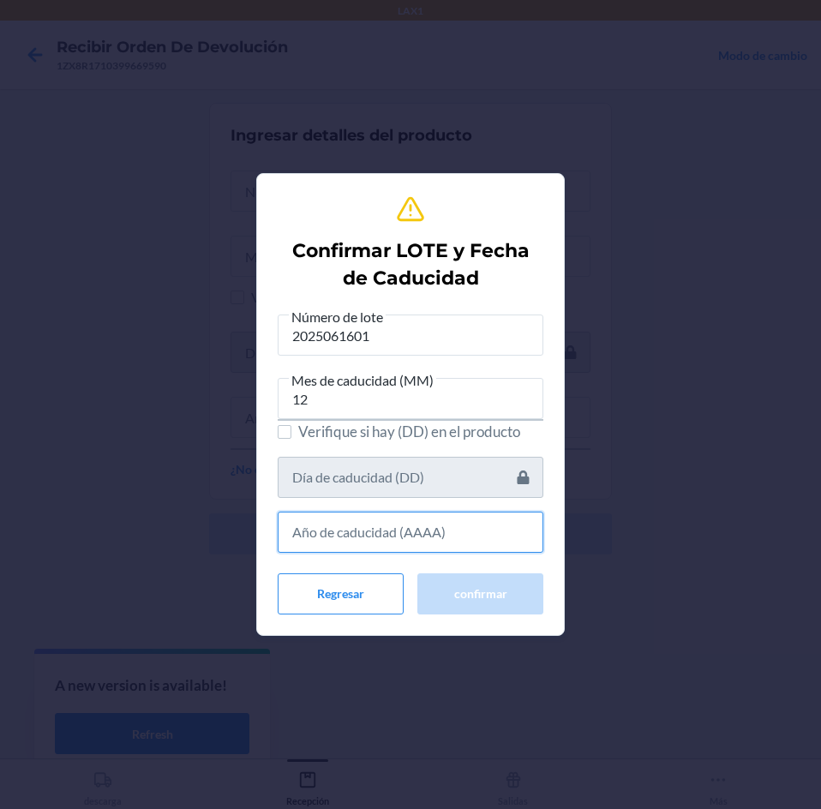
click at [439, 529] on input "text" at bounding box center [411, 531] width 266 height 41
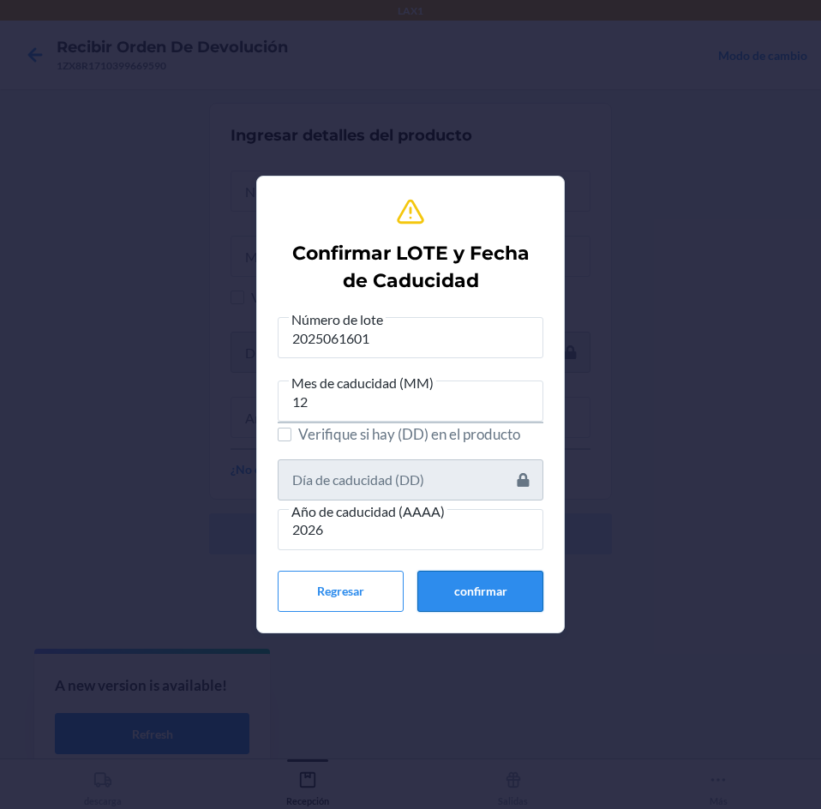
click at [435, 603] on button "confirmar" at bounding box center [480, 591] width 126 height 41
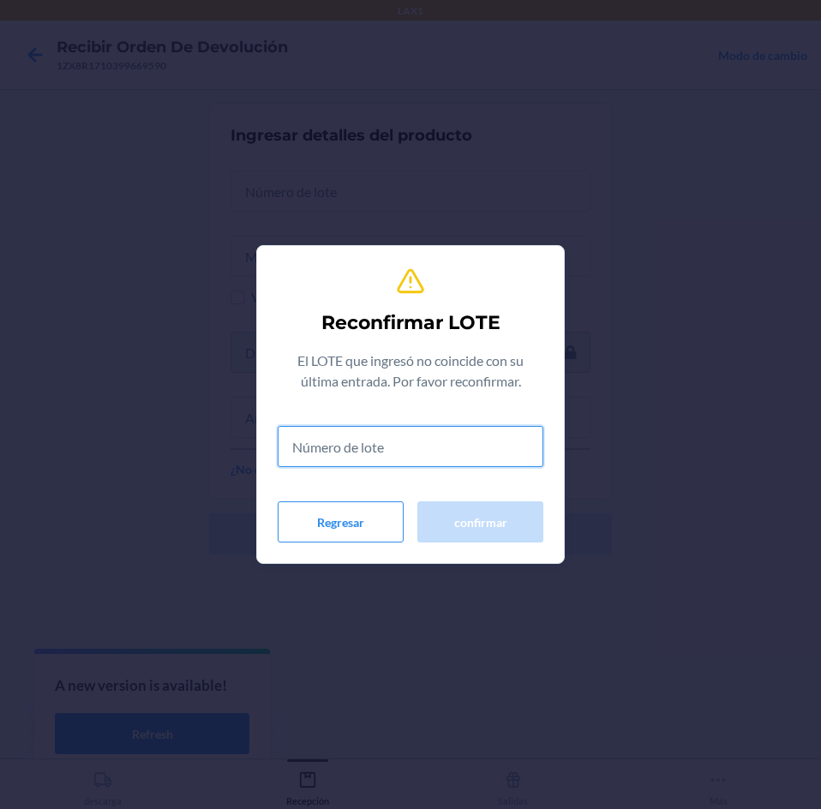
click at [416, 442] on input "text" at bounding box center [411, 446] width 266 height 41
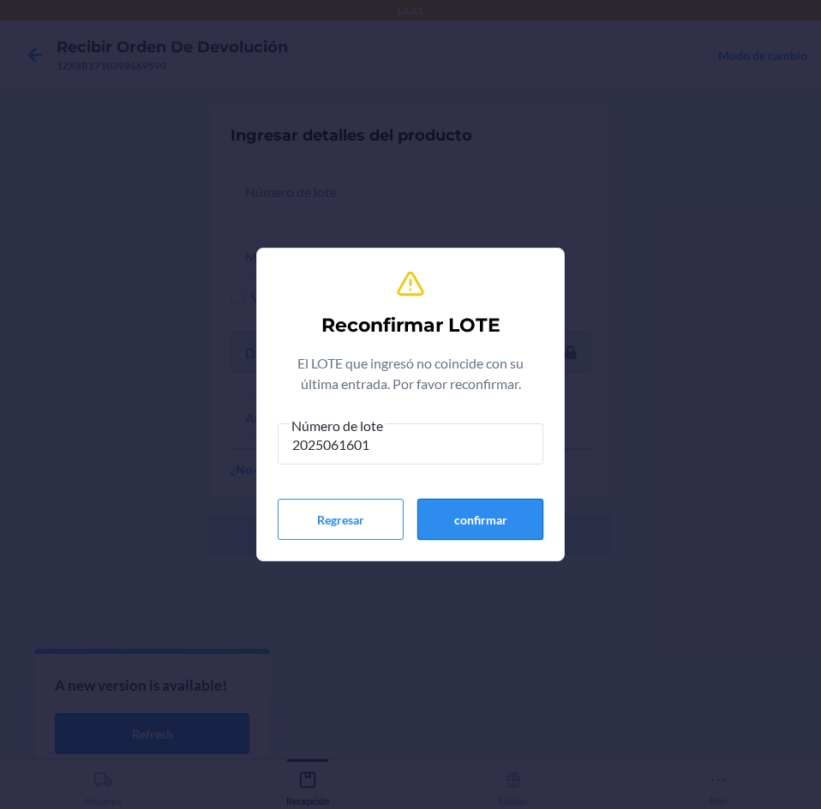
click at [430, 508] on button "confirmar" at bounding box center [480, 519] width 126 height 41
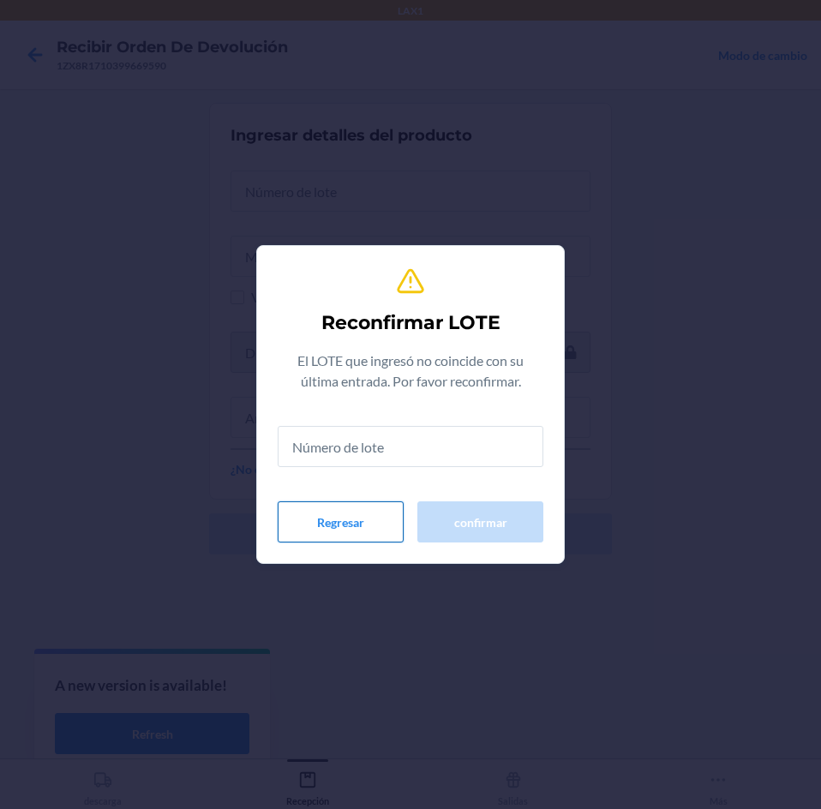
click at [353, 511] on button "Regresar" at bounding box center [341, 521] width 126 height 41
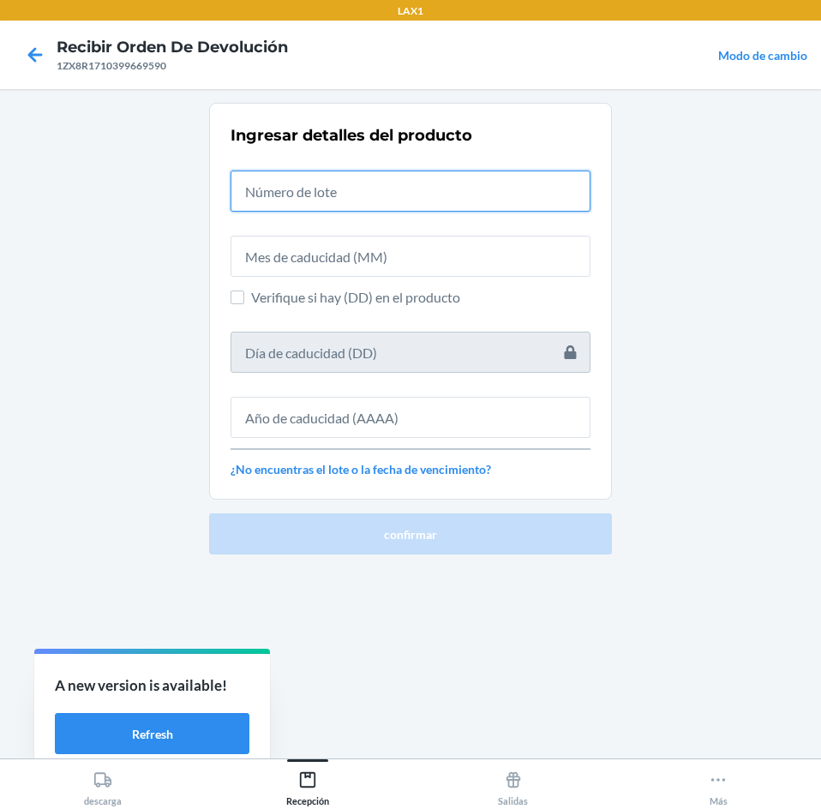
click at [435, 199] on input "text" at bounding box center [410, 190] width 360 height 41
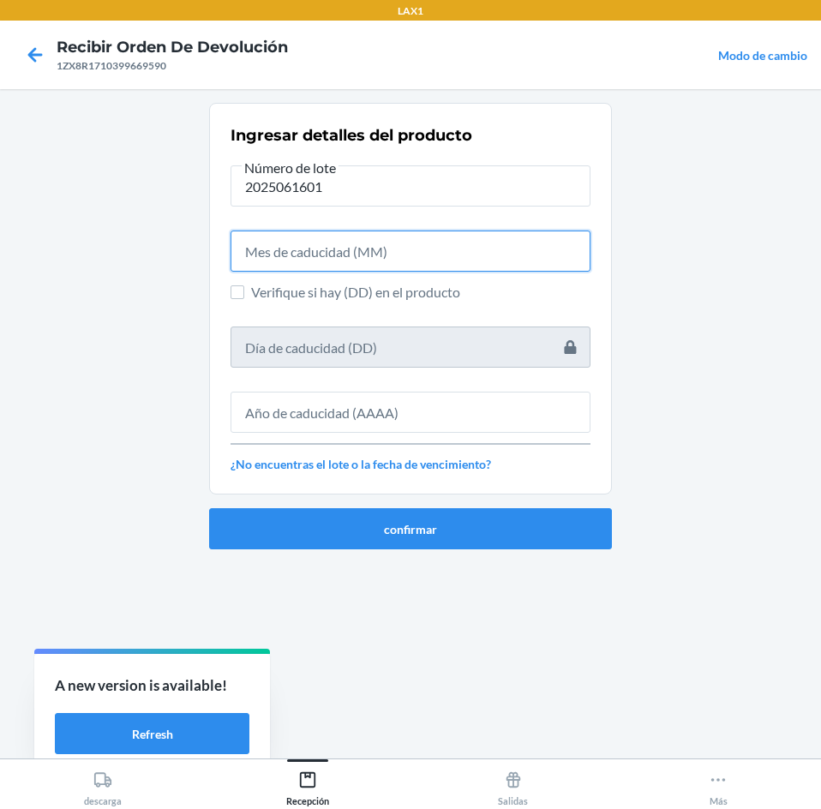
click at [419, 246] on input "text" at bounding box center [410, 250] width 360 height 41
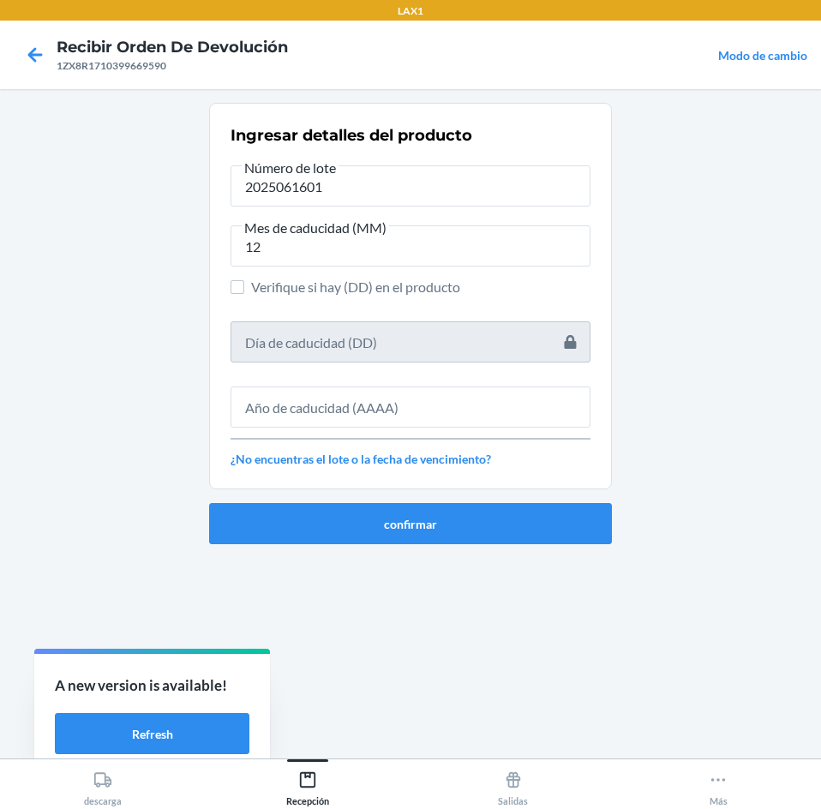
drag, startPoint x: 503, startPoint y: 368, endPoint x: 493, endPoint y: 399, distance: 32.5
click at [502, 384] on div "Ingresar detalles del producto Número de lote 2025061601 Mes de caducidad (MM) …" at bounding box center [410, 296] width 360 height 354
click at [493, 400] on input "text" at bounding box center [410, 406] width 360 height 41
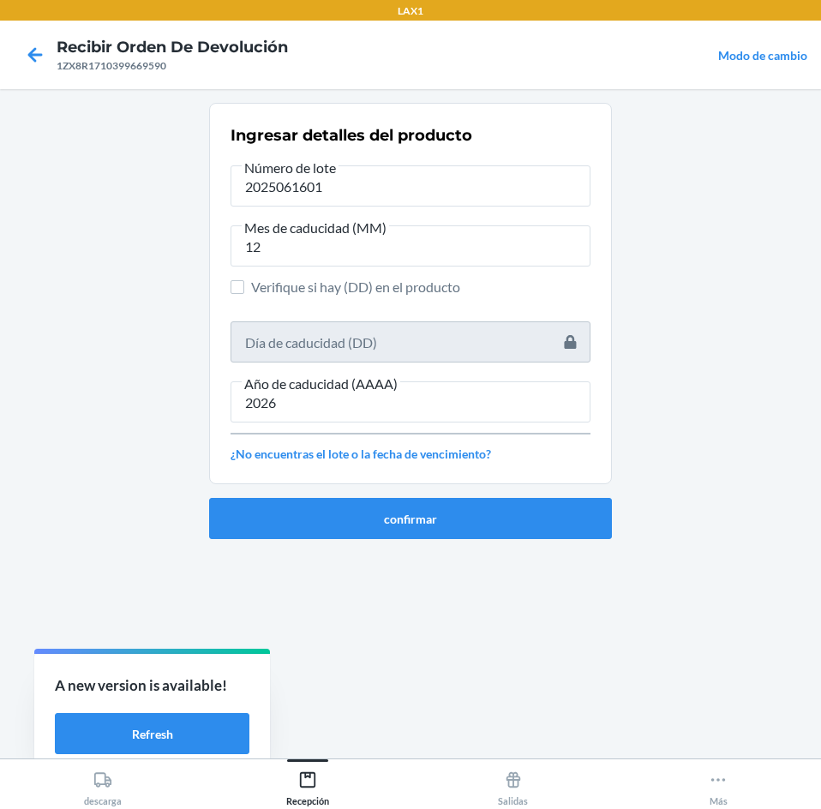
drag, startPoint x: 458, startPoint y: 539, endPoint x: 460, endPoint y: 528, distance: 11.3
click at [458, 538] on ol "Ingresar detalles del producto Número de lote 2025061601 Mes de caducidad (MM) …" at bounding box center [410, 328] width 403 height 450
click at [469, 503] on button "confirmar" at bounding box center [410, 518] width 403 height 41
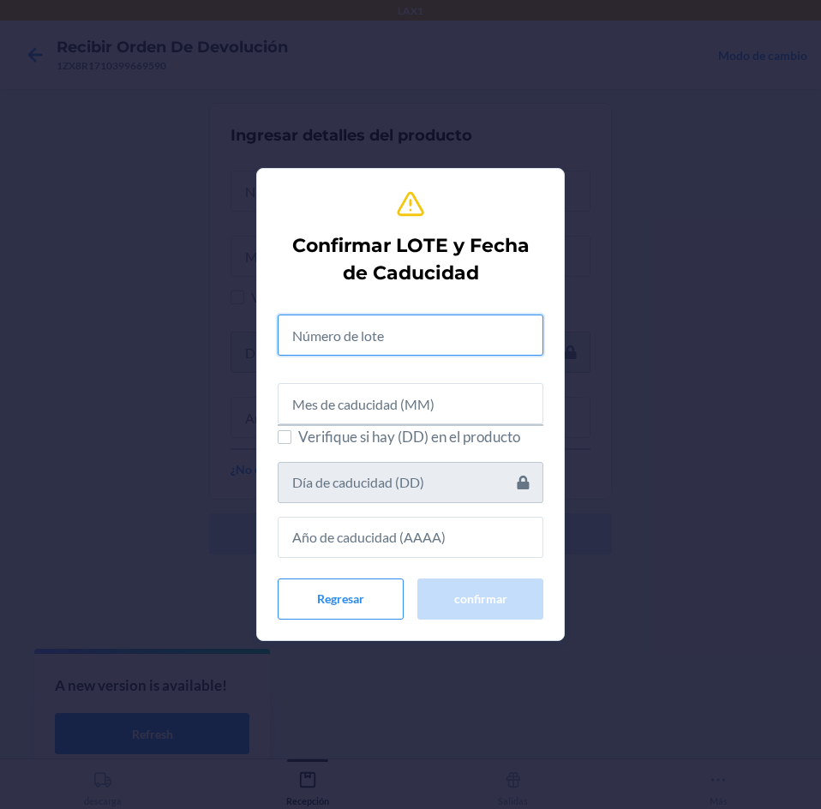
click at [472, 338] on input "text" at bounding box center [411, 334] width 266 height 41
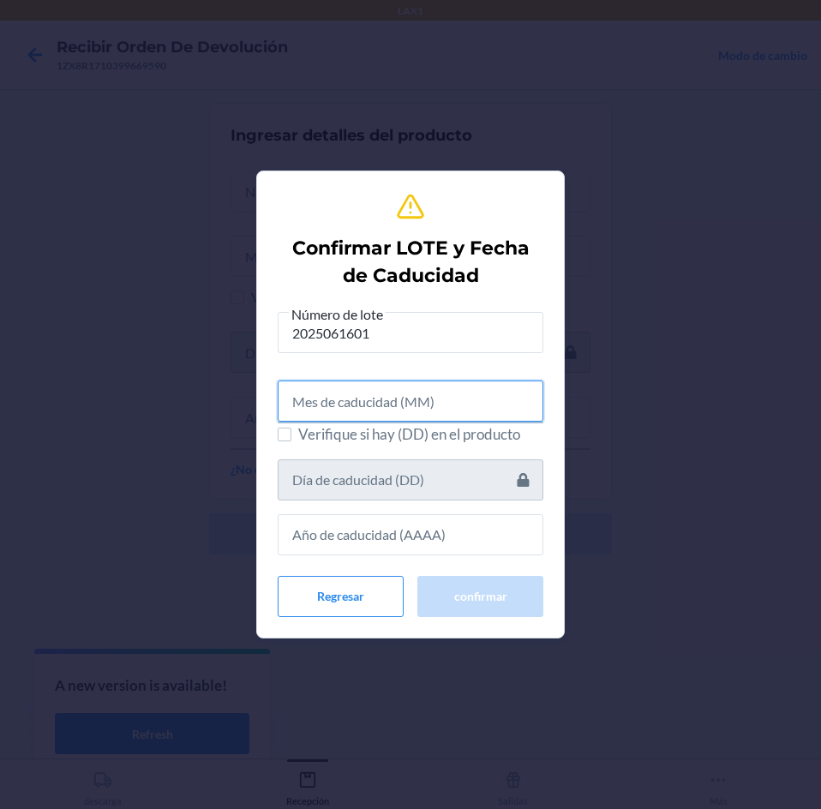
click at [439, 421] on input "text" at bounding box center [411, 400] width 266 height 41
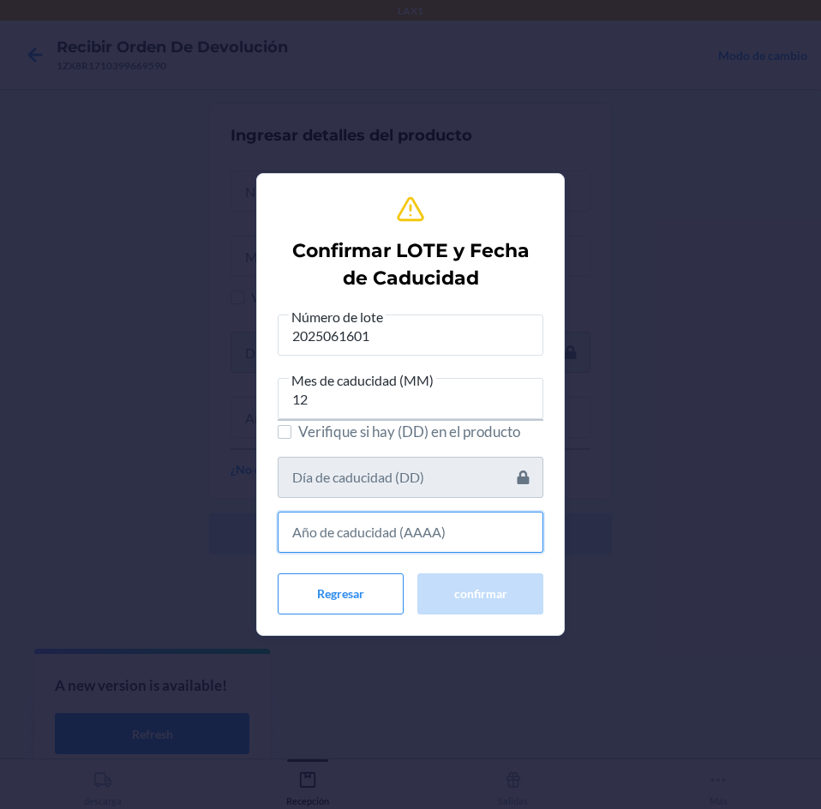
click at [469, 517] on input "text" at bounding box center [411, 531] width 266 height 41
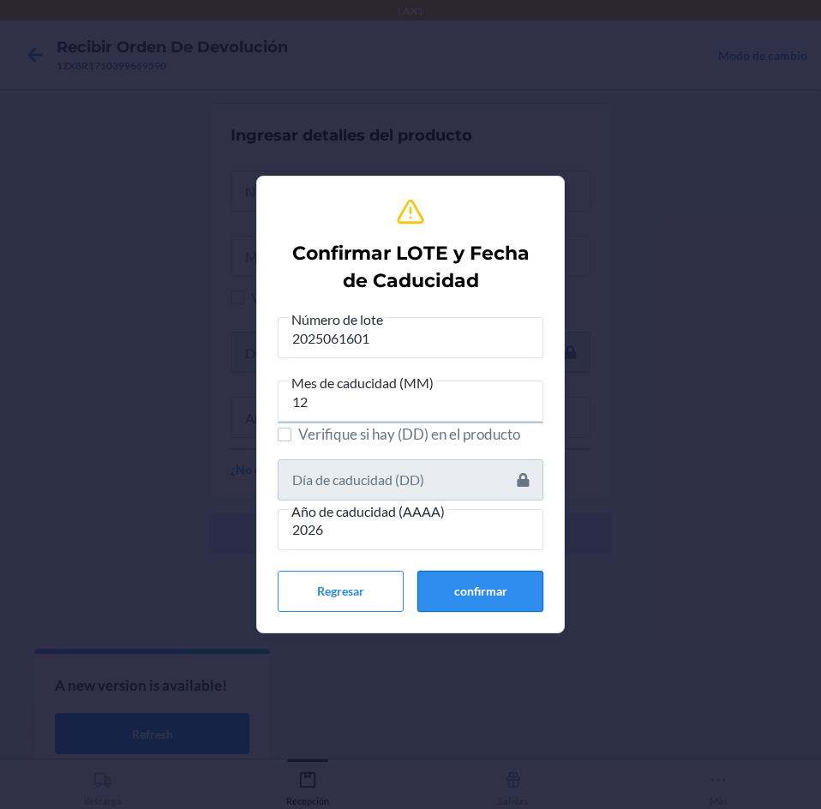
click at [469, 600] on button "confirmar" at bounding box center [480, 591] width 126 height 41
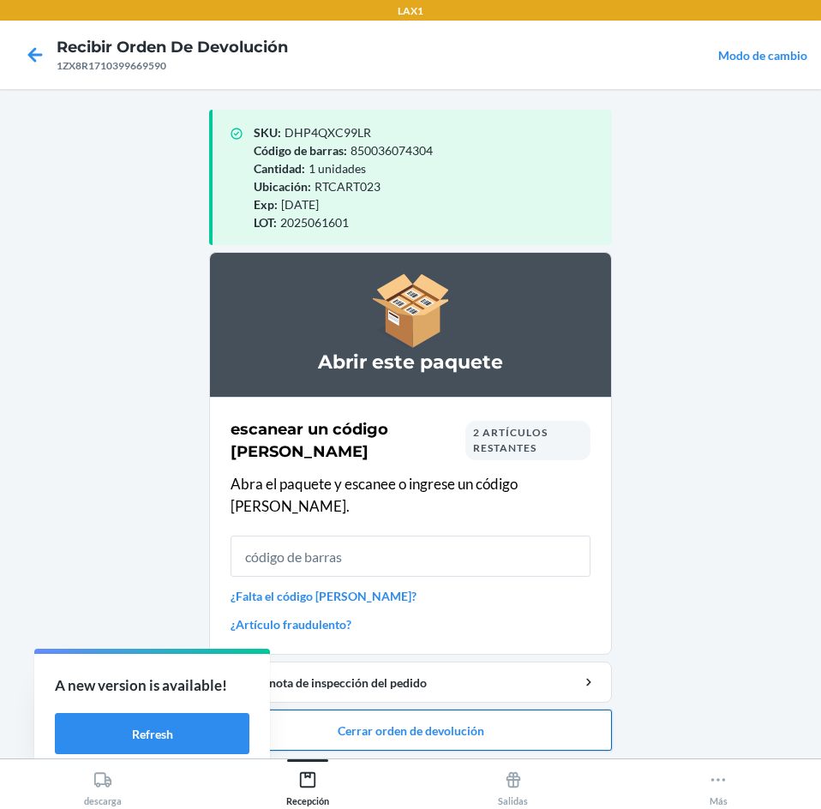
click at [473, 723] on button "Cerrar orden de devolución" at bounding box center [410, 729] width 403 height 41
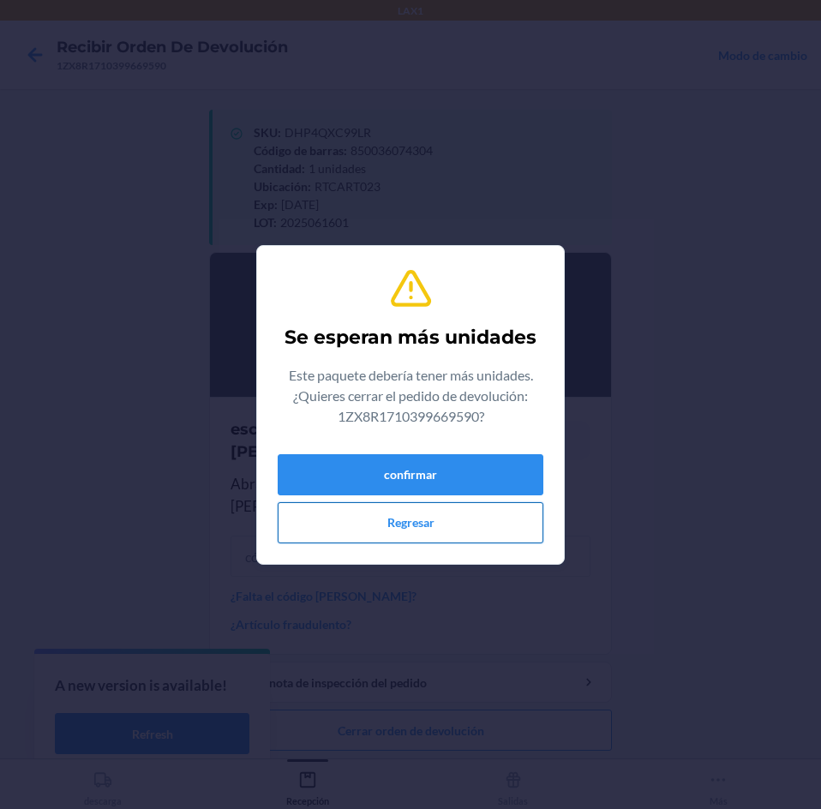
click at [480, 509] on button "Regresar" at bounding box center [411, 522] width 266 height 41
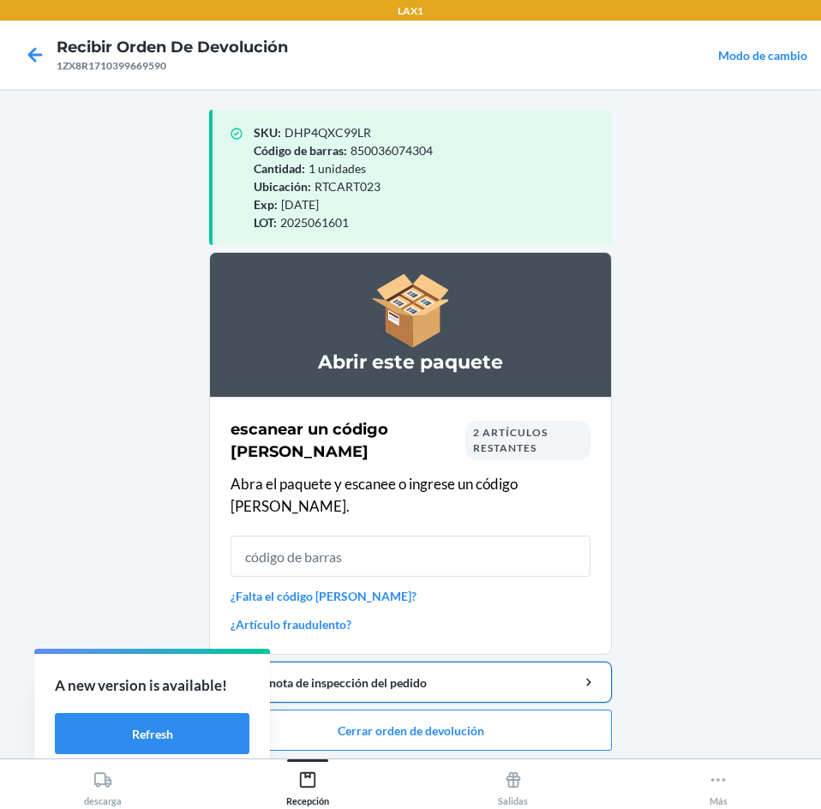
click at [470, 673] on div "Agregar nota de inspección del pedido" at bounding box center [411, 682] width 374 height 18
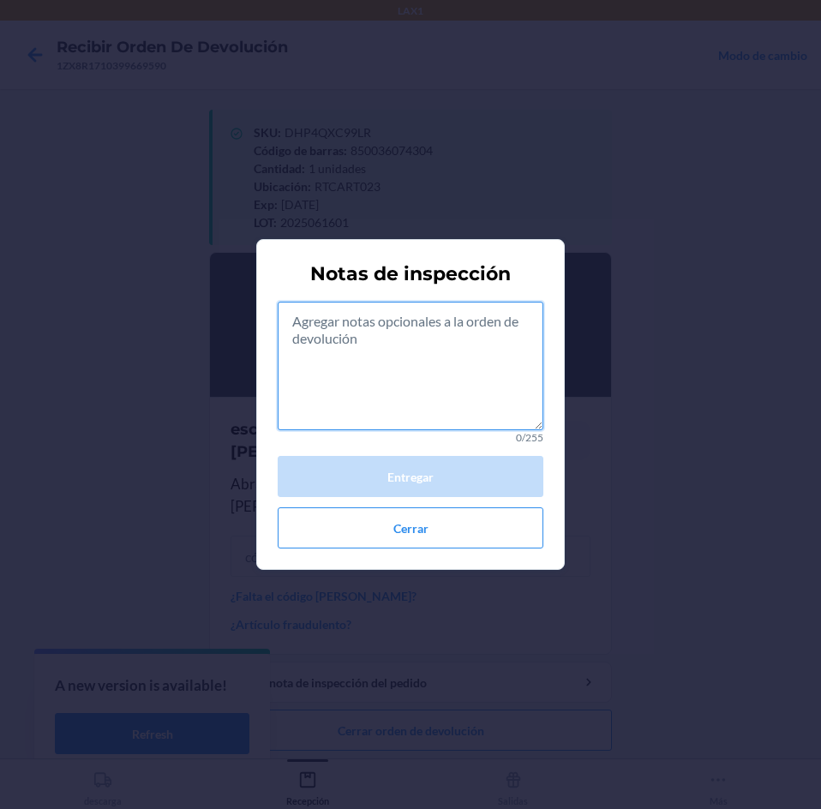
click at [428, 368] on textarea at bounding box center [411, 366] width 266 height 129
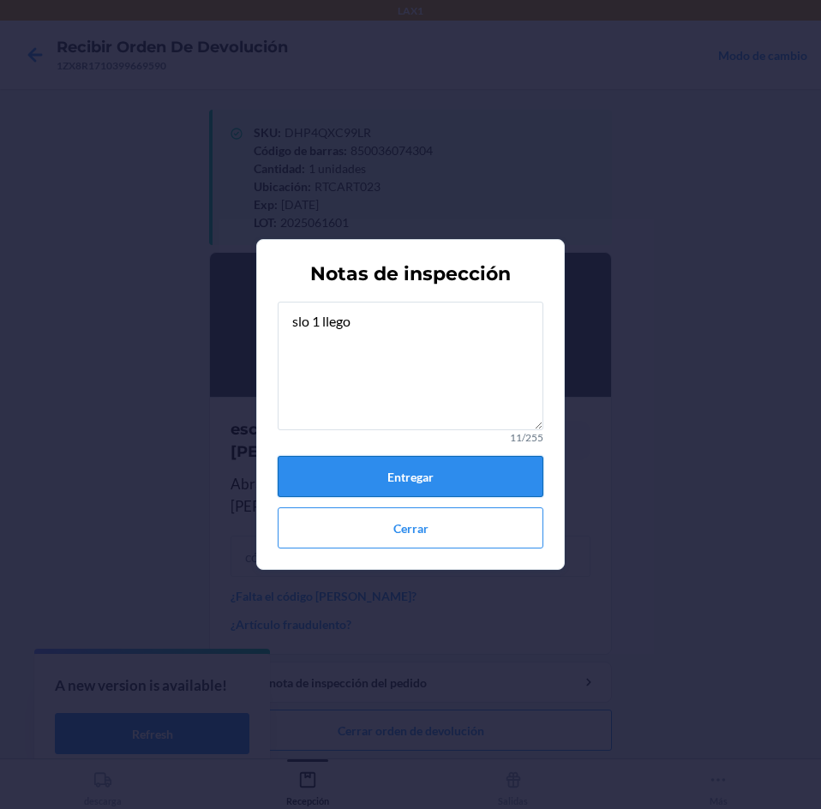
click at [441, 469] on button "Entregar" at bounding box center [411, 476] width 266 height 41
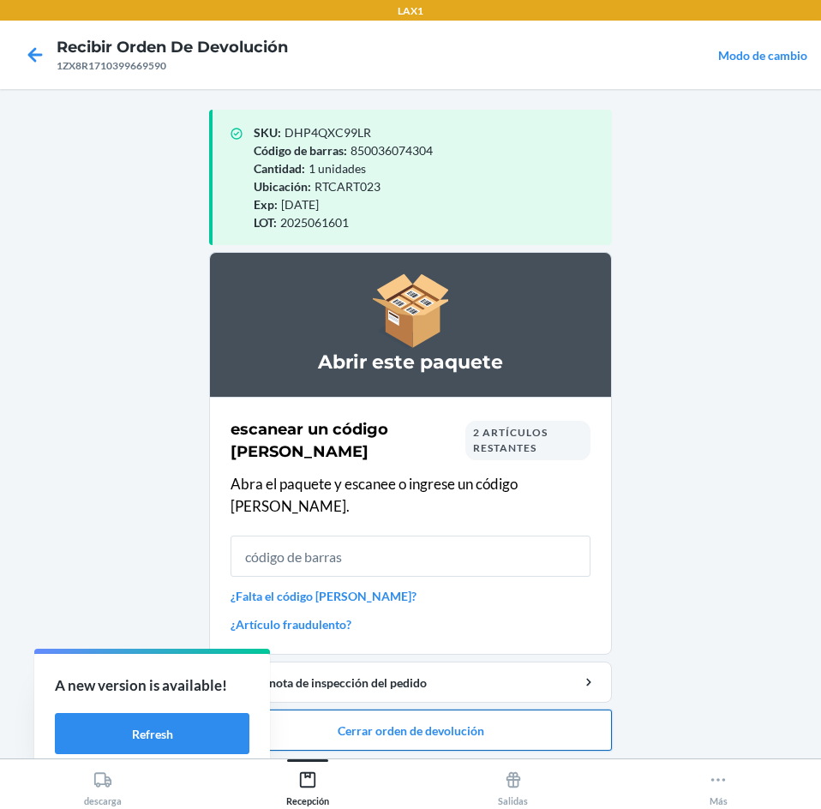
click at [447, 709] on button "Cerrar orden de devolución" at bounding box center [410, 729] width 403 height 41
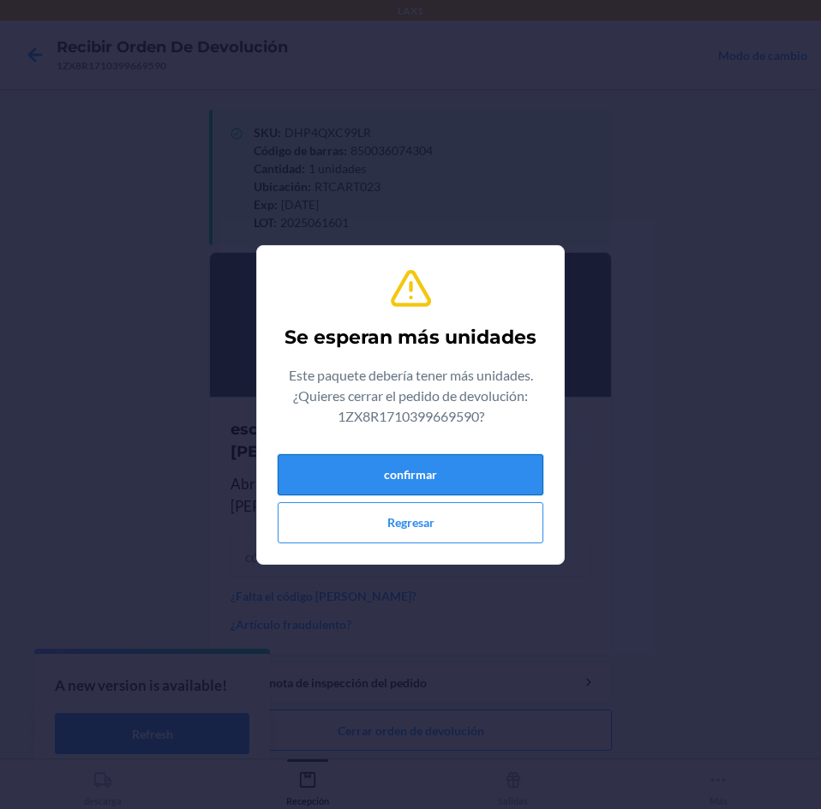
click at [410, 488] on button "confirmar" at bounding box center [411, 474] width 266 height 41
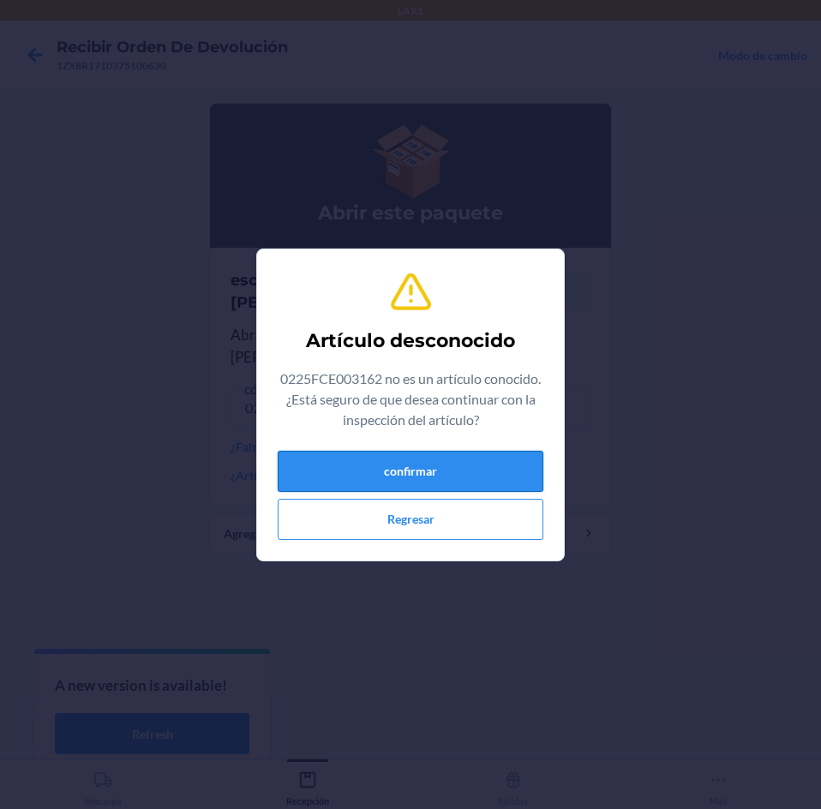
click at [396, 475] on button "confirmar" at bounding box center [411, 471] width 266 height 41
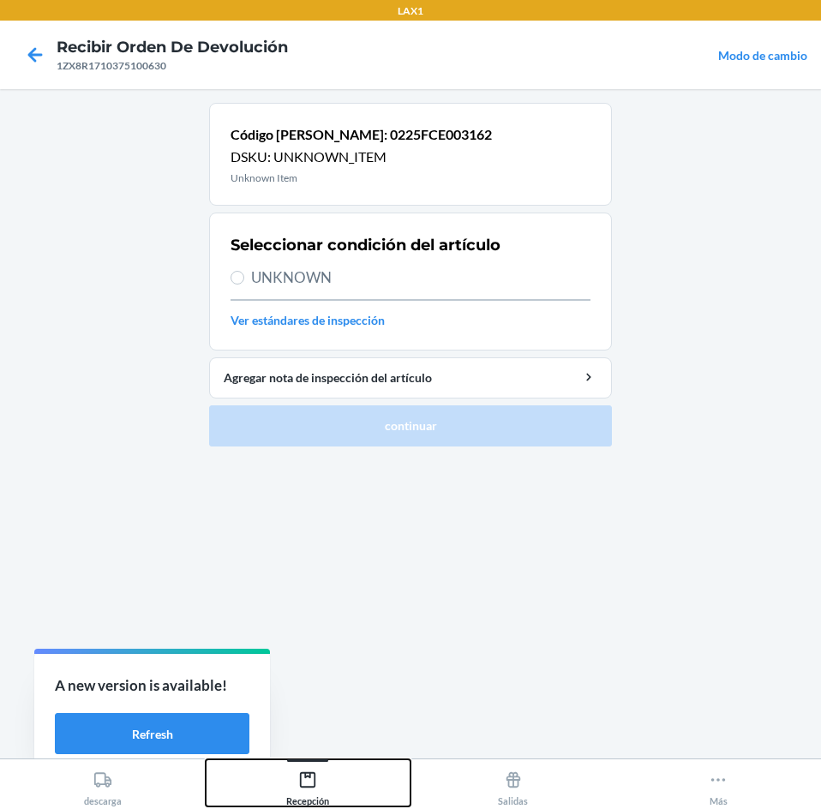
click at [315, 787] on icon at bounding box center [307, 779] width 19 height 19
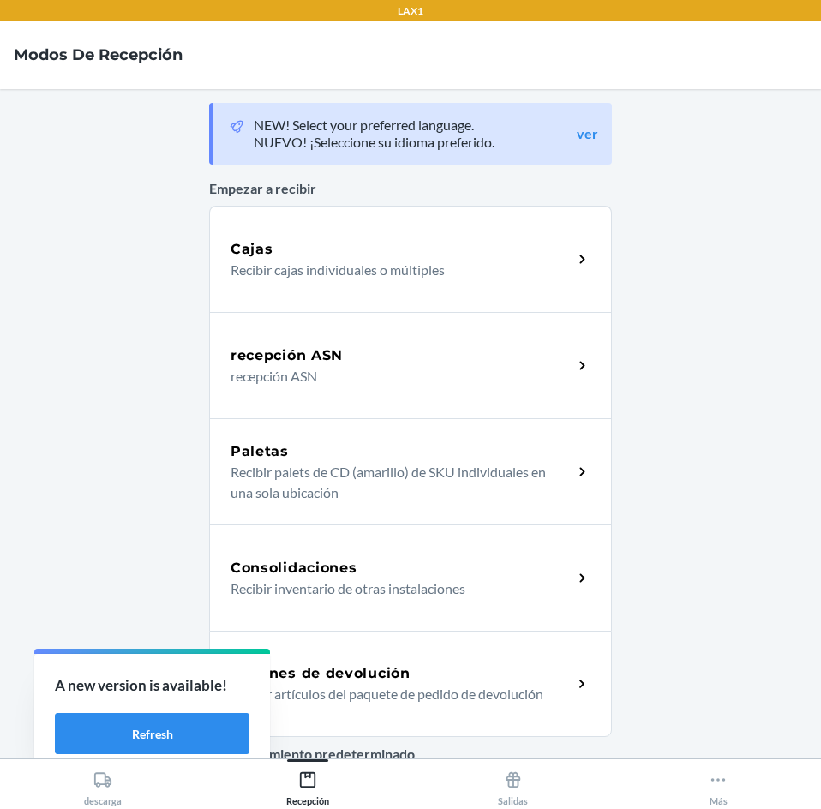
click link "Órdenes de devolución Recibir artículos del paquete de pedido de devolución" at bounding box center [410, 684] width 403 height 106
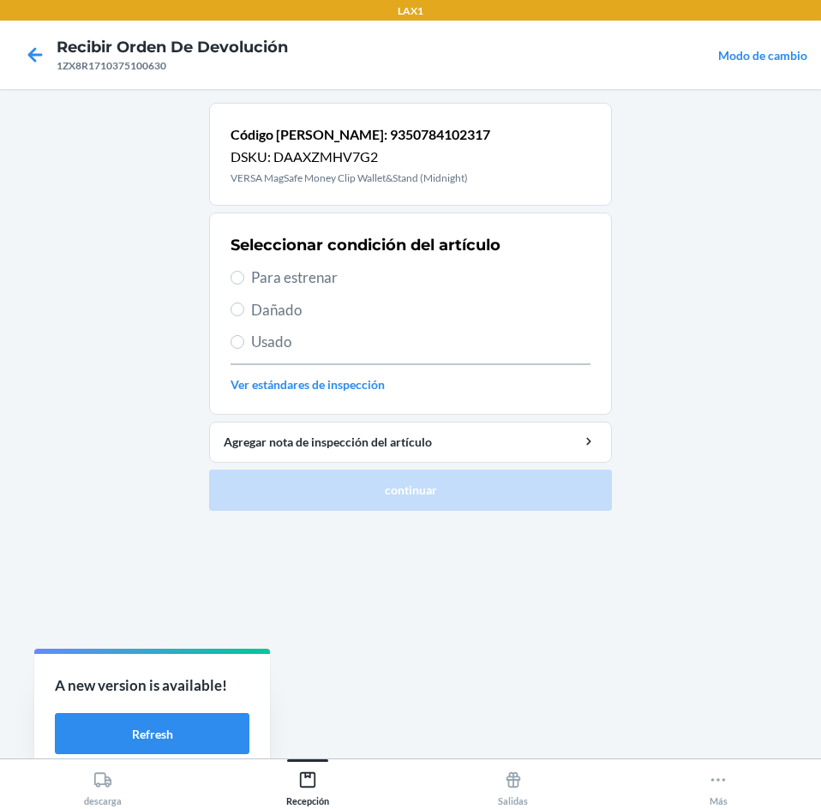
click at [367, 308] on span "Dañado" at bounding box center [420, 310] width 339 height 22
click at [244, 308] on input "Dañado" at bounding box center [237, 309] width 14 height 14
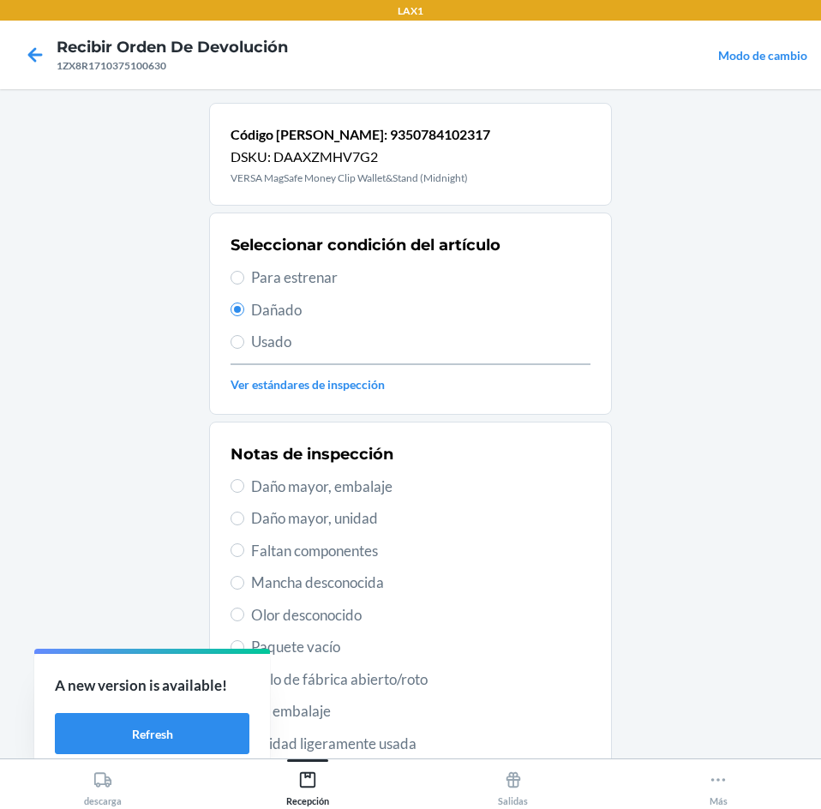
drag, startPoint x: 380, startPoint y: 666, endPoint x: 380, endPoint y: 683, distance: 17.1
click at [380, 681] on div "Notas de inspección Daño mayor, embalaje Daño mayor, unidad Faltan componentes …" at bounding box center [410, 647] width 360 height 418
click at [380, 683] on span "Sello de fábrica abierto/roto" at bounding box center [420, 679] width 339 height 22
click at [244, 683] on input "Sello de fábrica abierto/roto" at bounding box center [237, 679] width 14 height 14
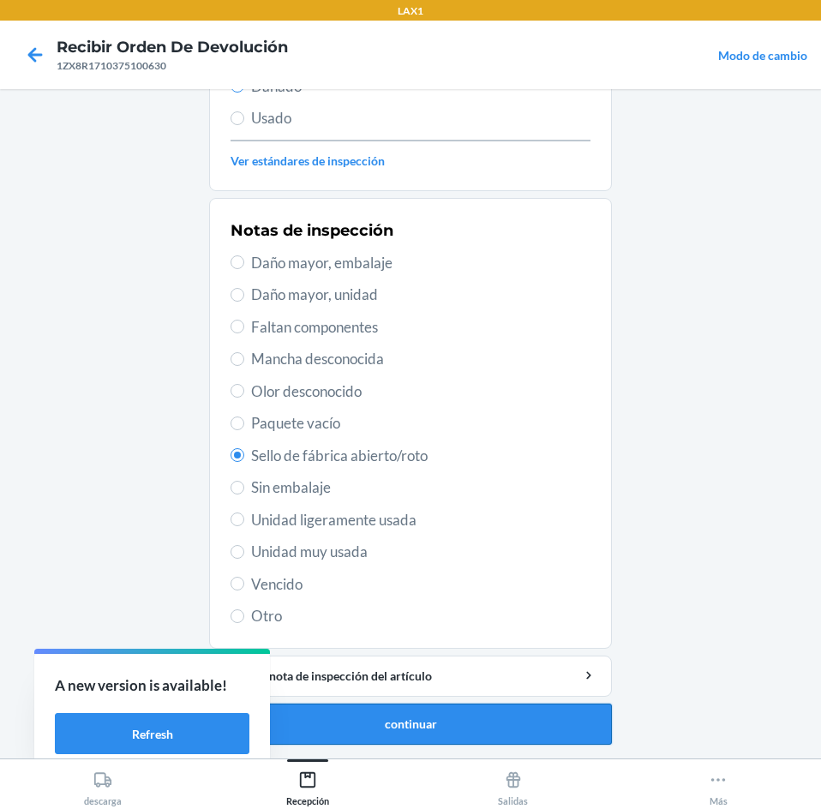
click at [415, 725] on button "continuar" at bounding box center [410, 723] width 403 height 41
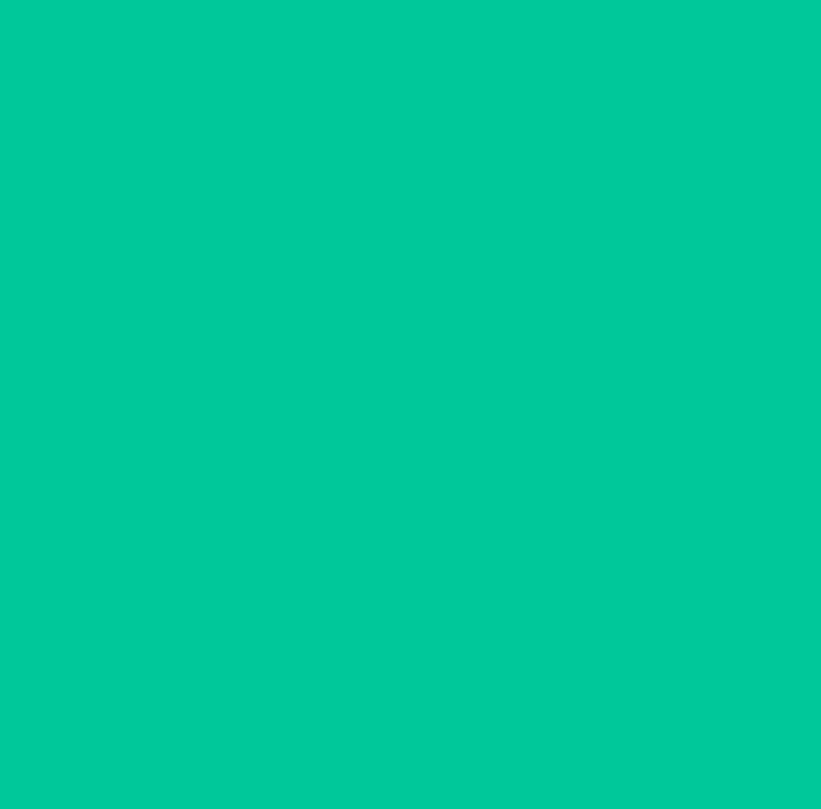
scroll to position [126, 0]
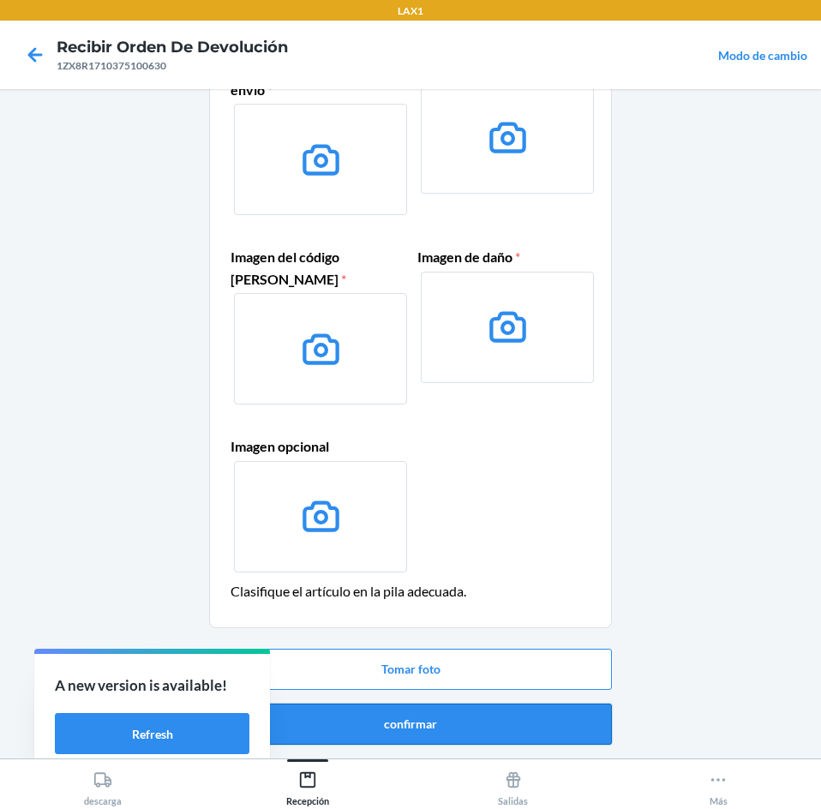
click at [412, 726] on button "confirmar" at bounding box center [410, 723] width 403 height 41
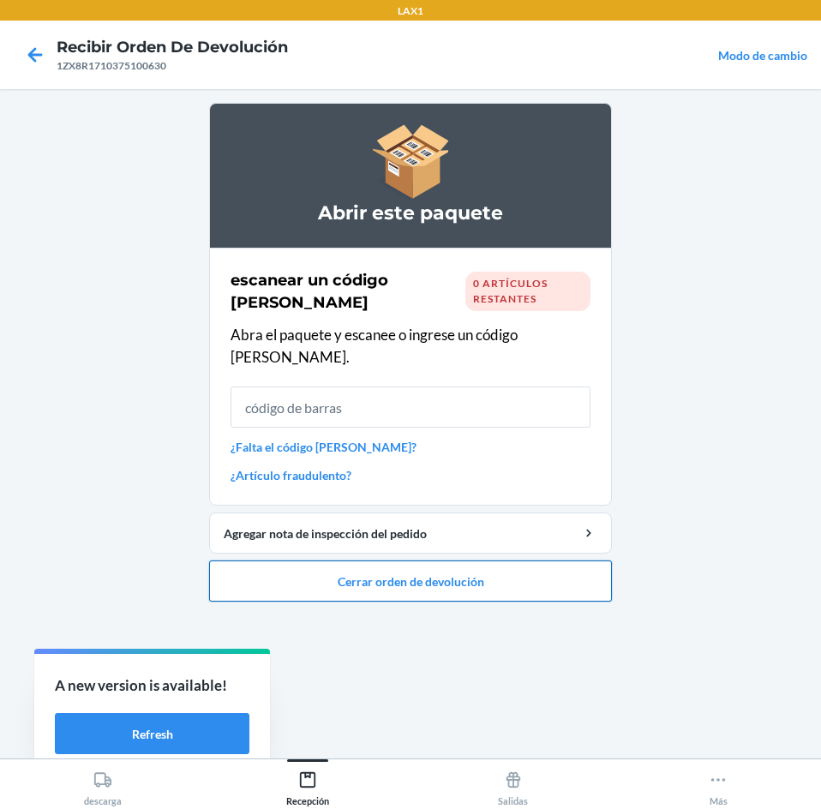
click at [419, 567] on button "Cerrar orden de devolución" at bounding box center [410, 580] width 403 height 41
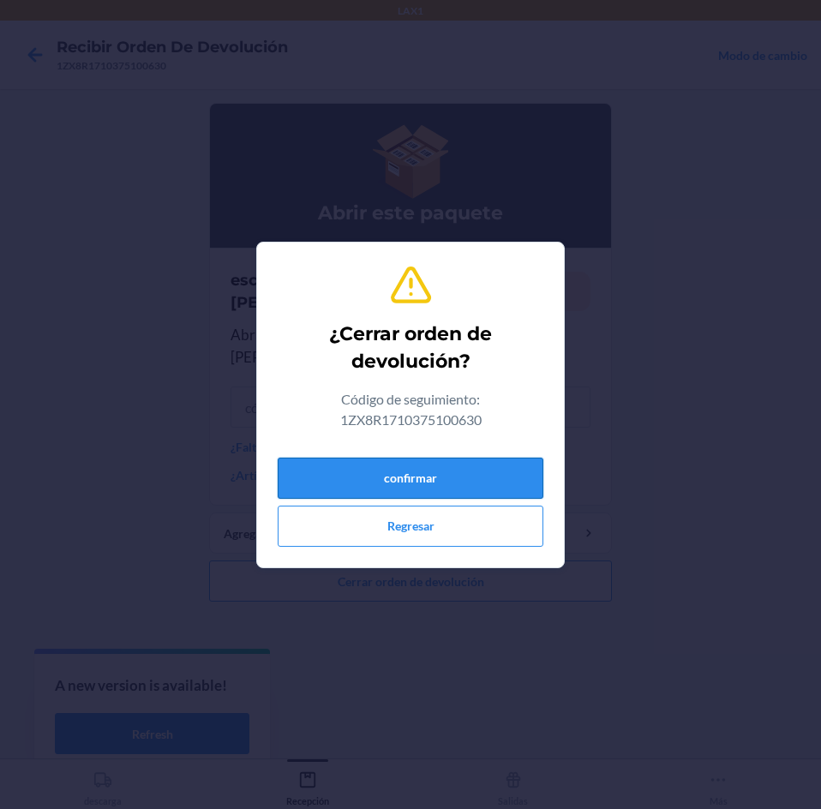
click at [414, 480] on button "confirmar" at bounding box center [411, 477] width 266 height 41
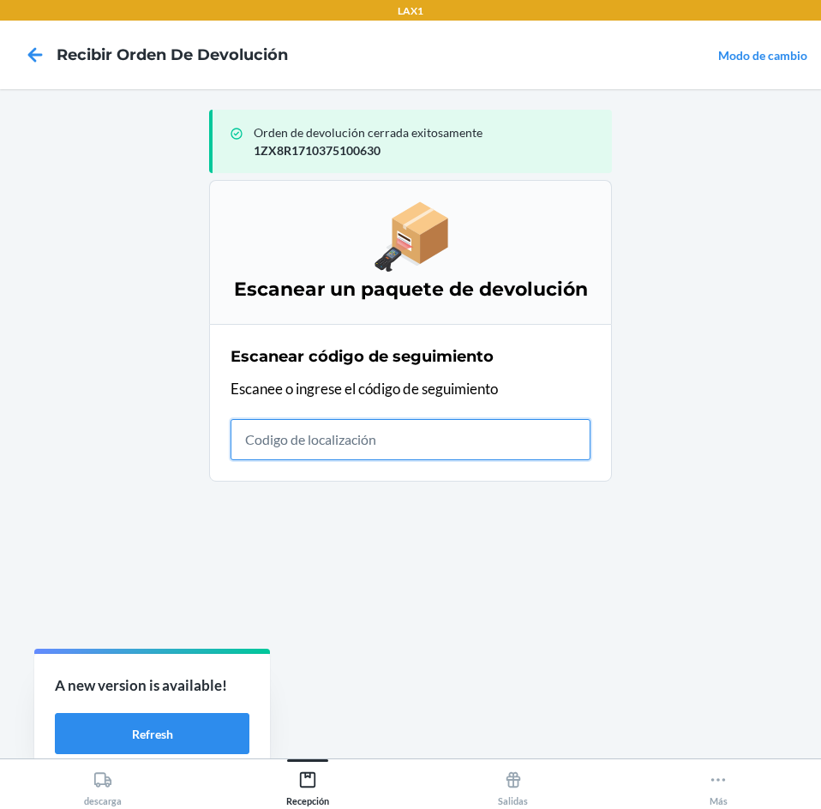
click at [505, 433] on input "text" at bounding box center [410, 439] width 360 height 41
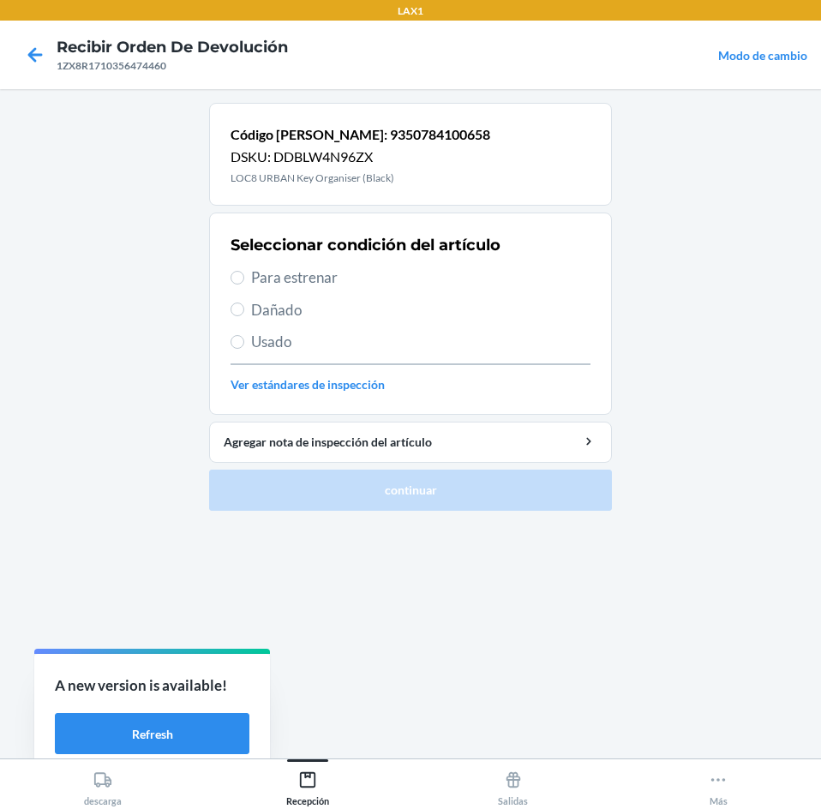
click at [373, 304] on span "Dañado" at bounding box center [420, 310] width 339 height 22
click at [244, 304] on input "Dañado" at bounding box center [237, 309] width 14 height 14
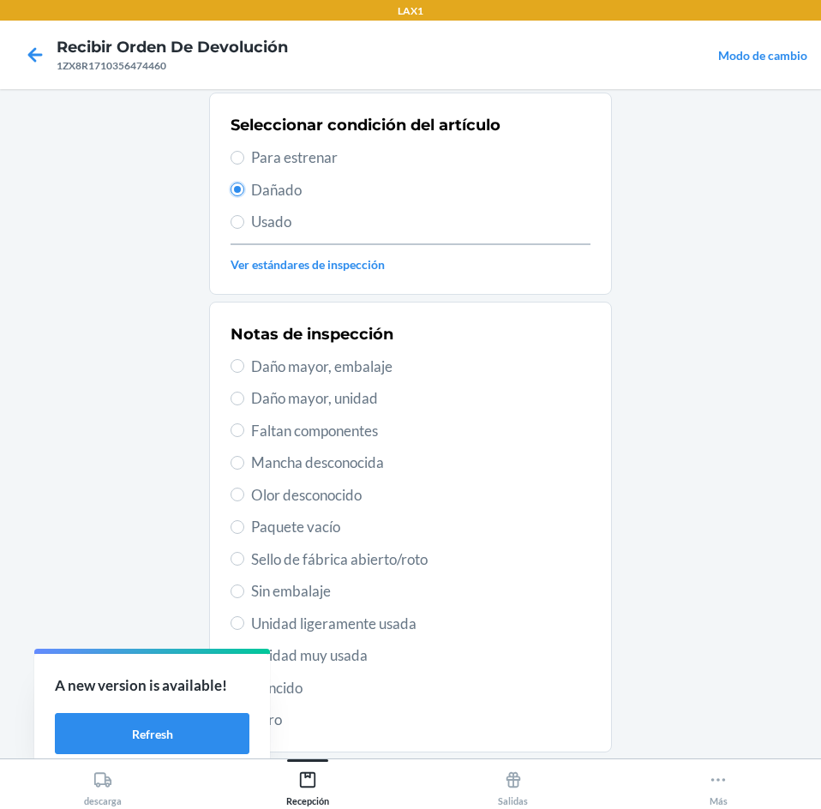
scroll to position [224, 0]
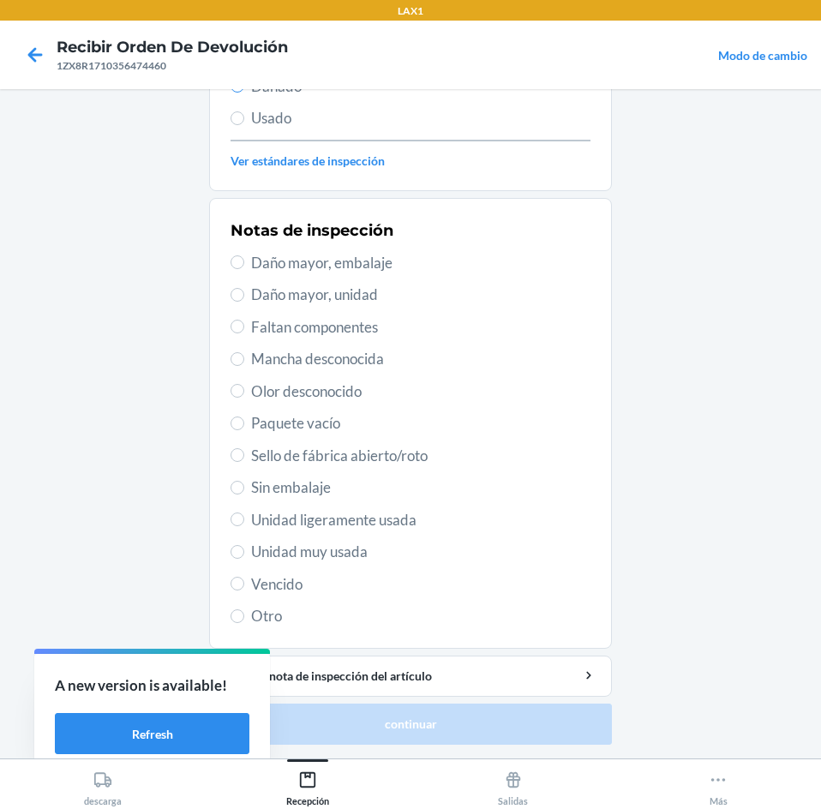
drag, startPoint x: 387, startPoint y: 448, endPoint x: 388, endPoint y: 467, distance: 18.9
click at [387, 450] on span "Sello de fábrica abierto/roto" at bounding box center [420, 456] width 339 height 22
click at [244, 450] on input "Sello de fábrica abierto/roto" at bounding box center [237, 455] width 14 height 14
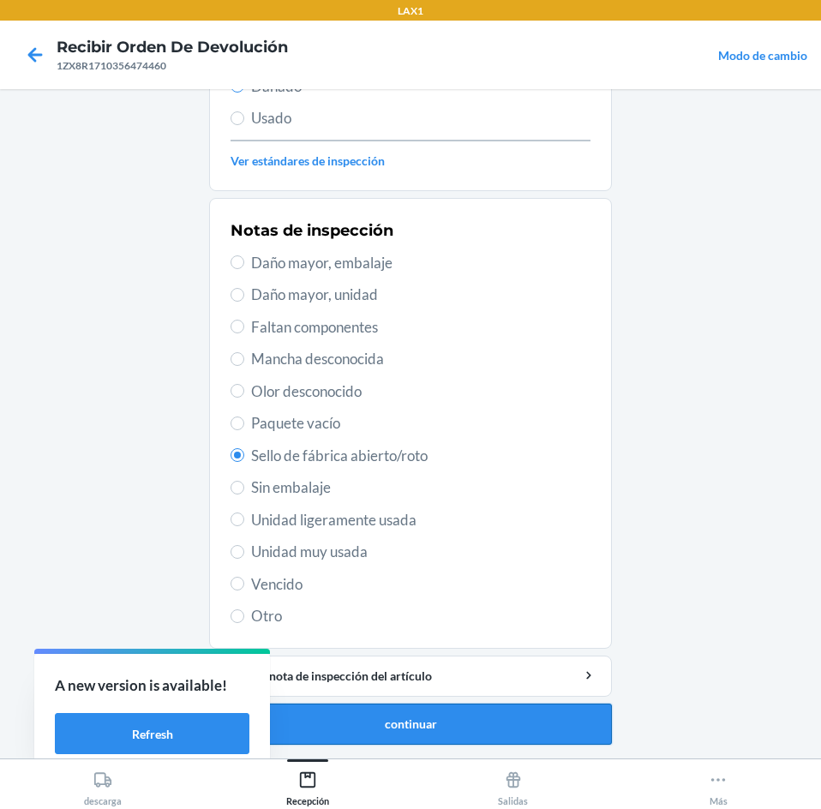
click at [457, 732] on button "continuar" at bounding box center [410, 723] width 403 height 41
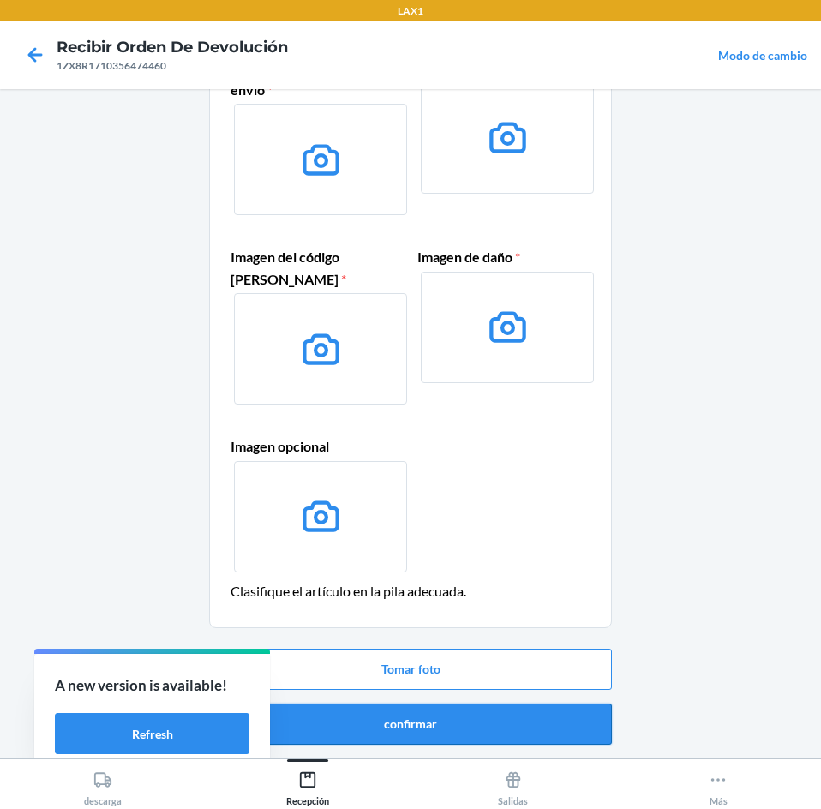
click at [471, 708] on button "confirmar" at bounding box center [410, 723] width 403 height 41
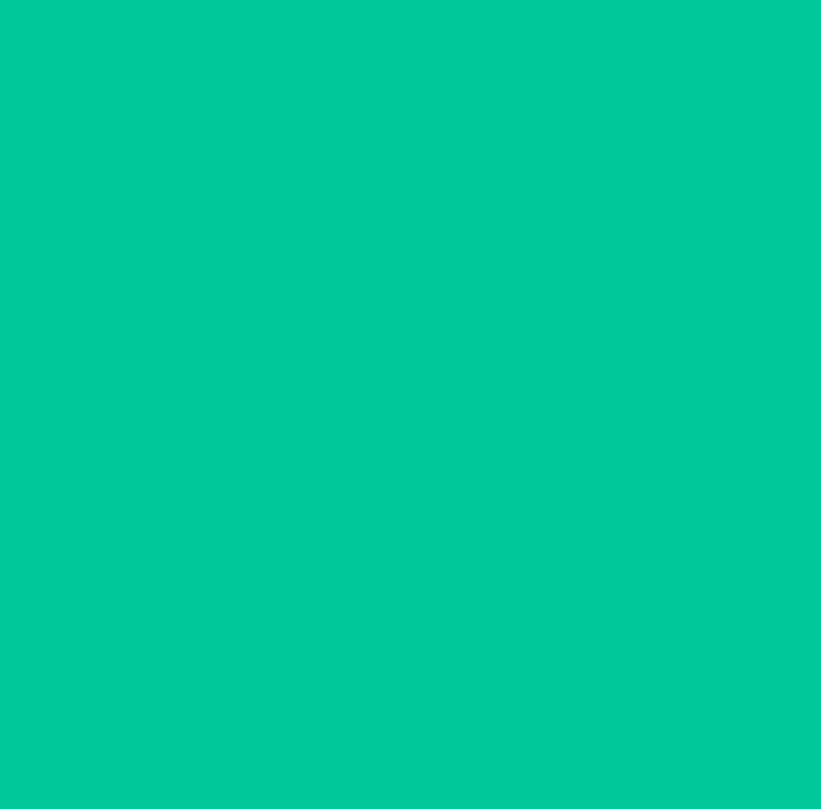
scroll to position [0, 0]
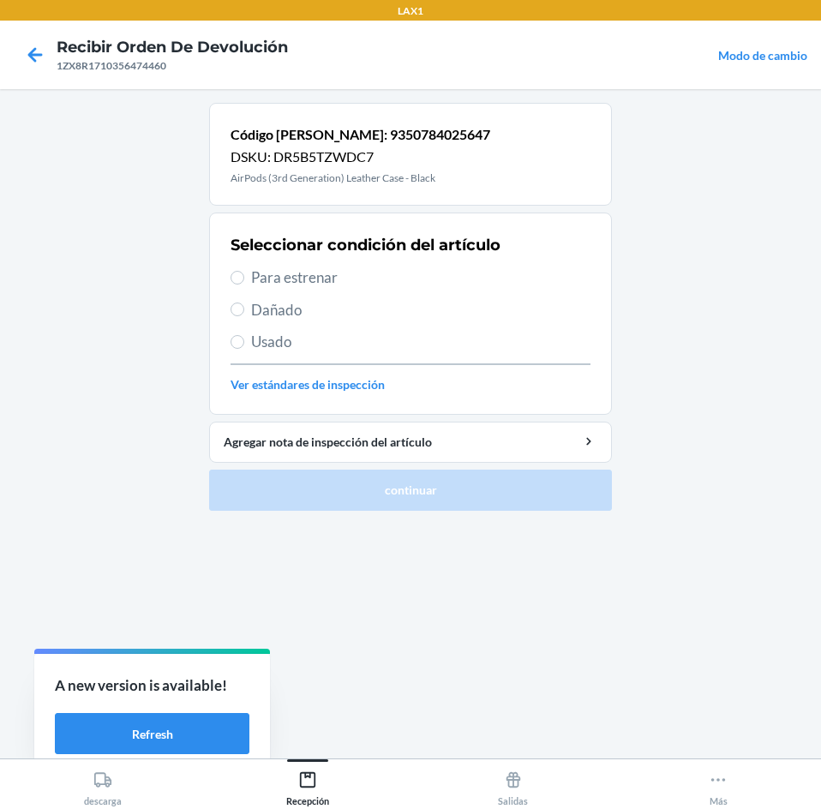
click at [364, 299] on span "Dañado" at bounding box center [420, 310] width 339 height 22
click at [244, 302] on input "Dañado" at bounding box center [237, 309] width 14 height 14
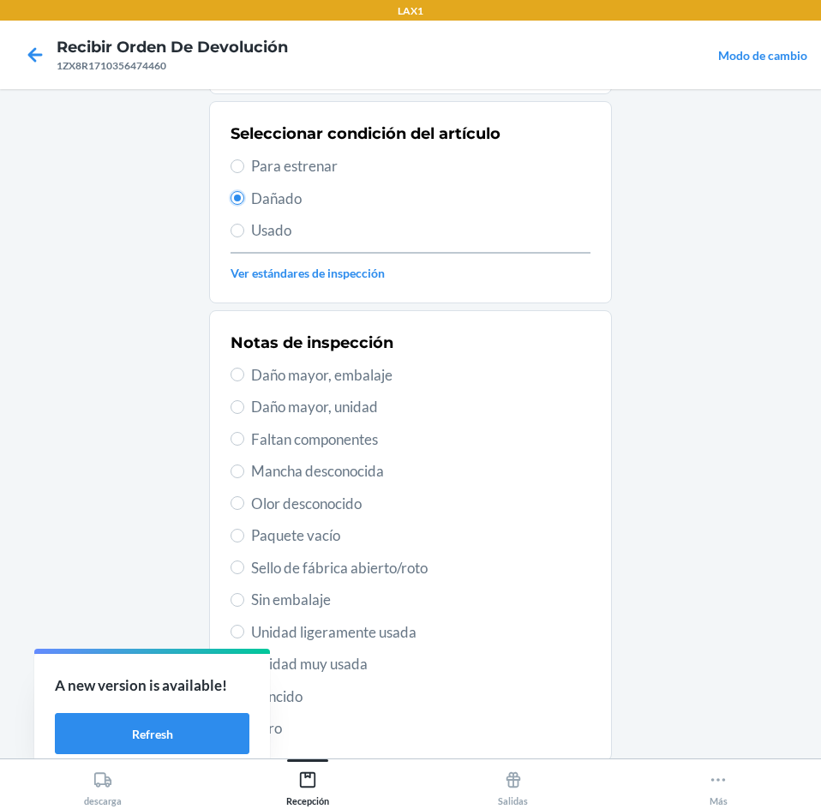
scroll to position [224, 0]
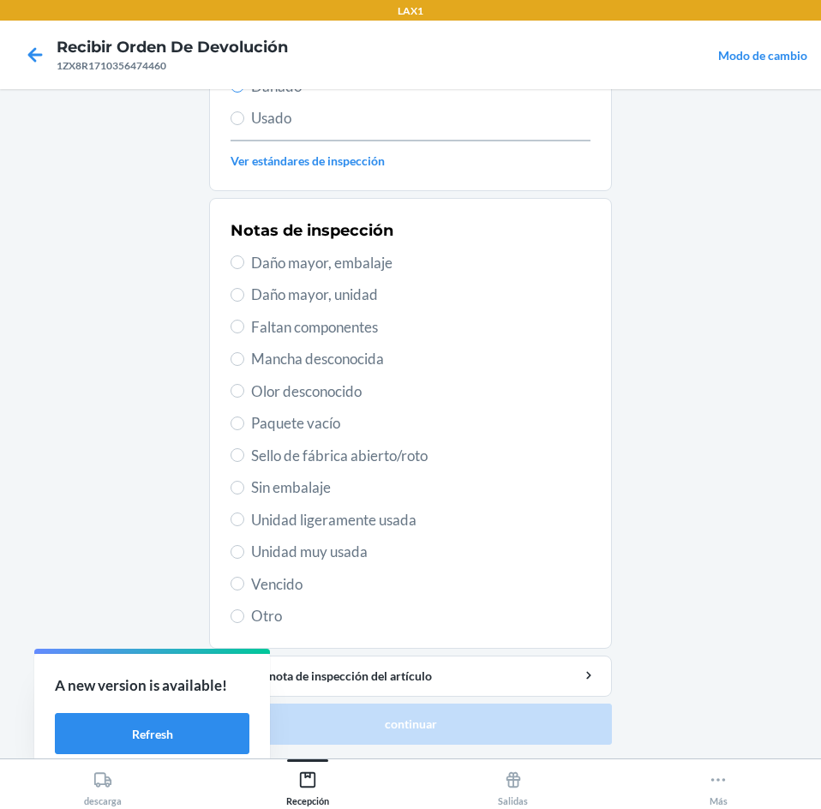
click at [348, 412] on span "Paquete vacío" at bounding box center [420, 423] width 339 height 22
click at [244, 416] on input "Paquete vacío" at bounding box center [237, 423] width 14 height 14
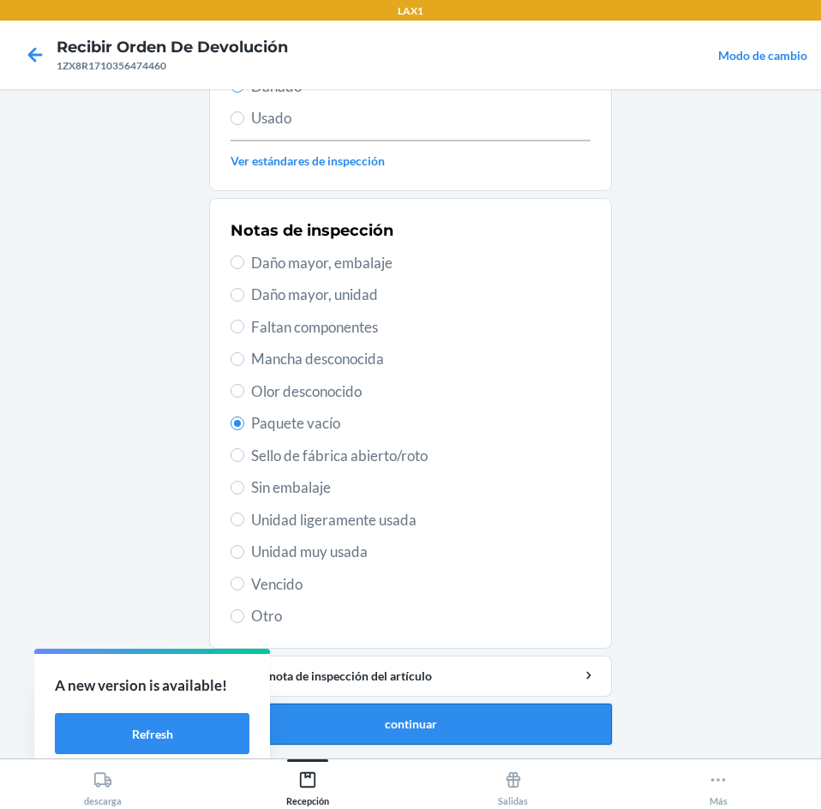
click at [502, 730] on button "continuar" at bounding box center [410, 723] width 403 height 41
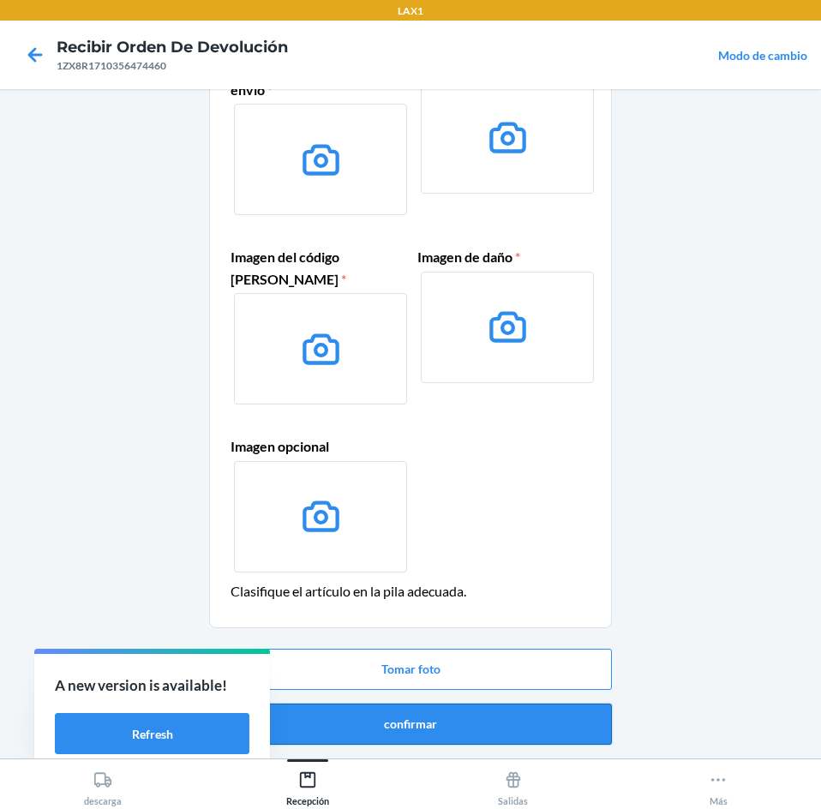
click at [504, 717] on button "confirmar" at bounding box center [410, 723] width 403 height 41
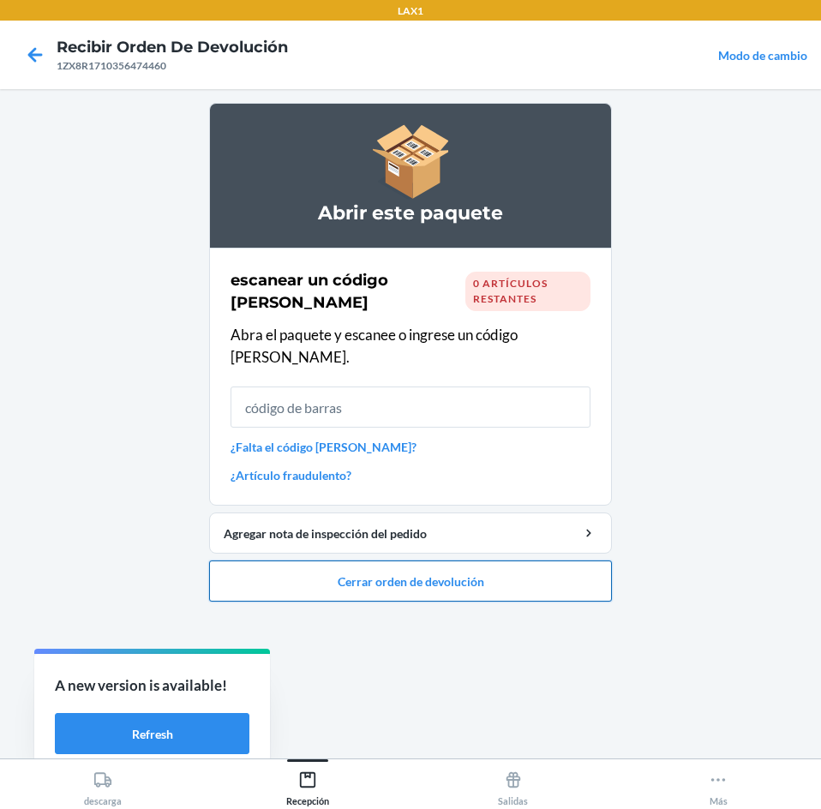
click at [513, 560] on button "Cerrar orden de devolución" at bounding box center [410, 580] width 403 height 41
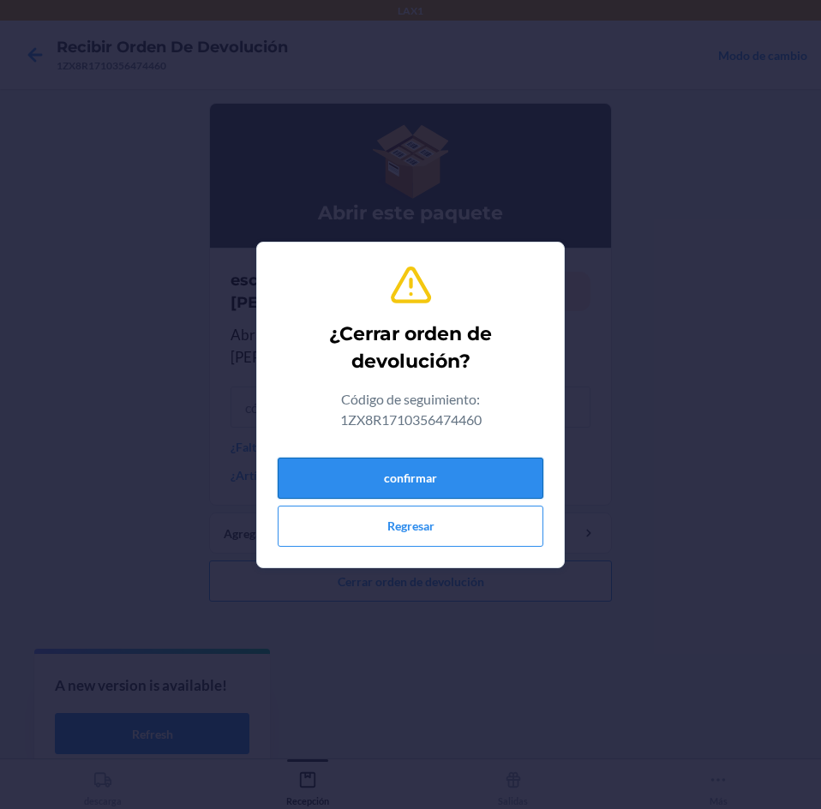
click at [489, 480] on button "confirmar" at bounding box center [411, 477] width 266 height 41
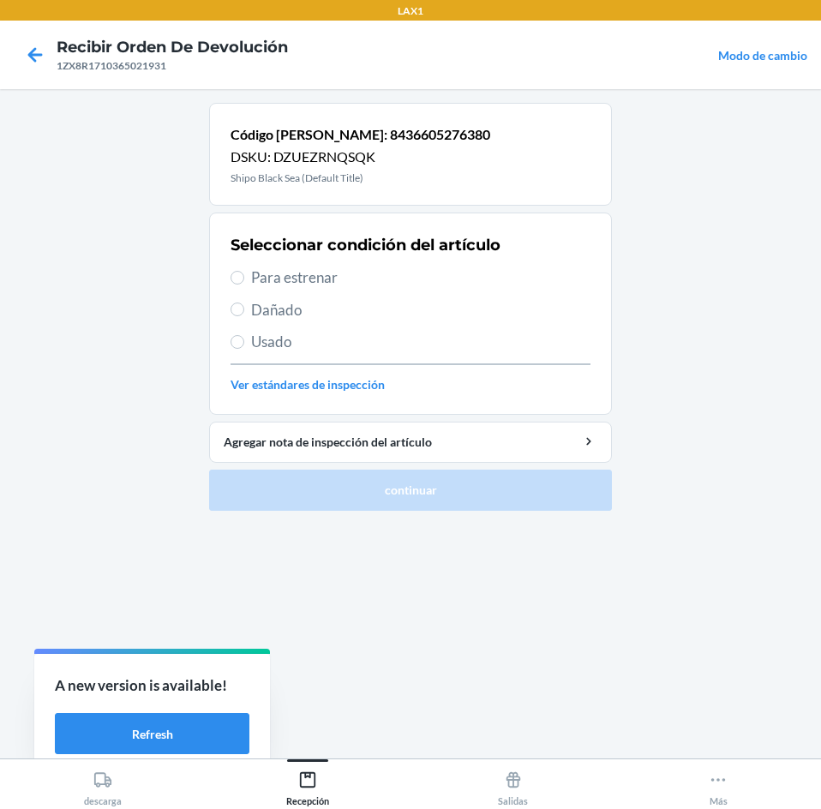
click at [402, 271] on span "Para estrenar" at bounding box center [420, 277] width 339 height 22
click at [244, 271] on input "Para estrenar" at bounding box center [237, 278] width 14 height 14
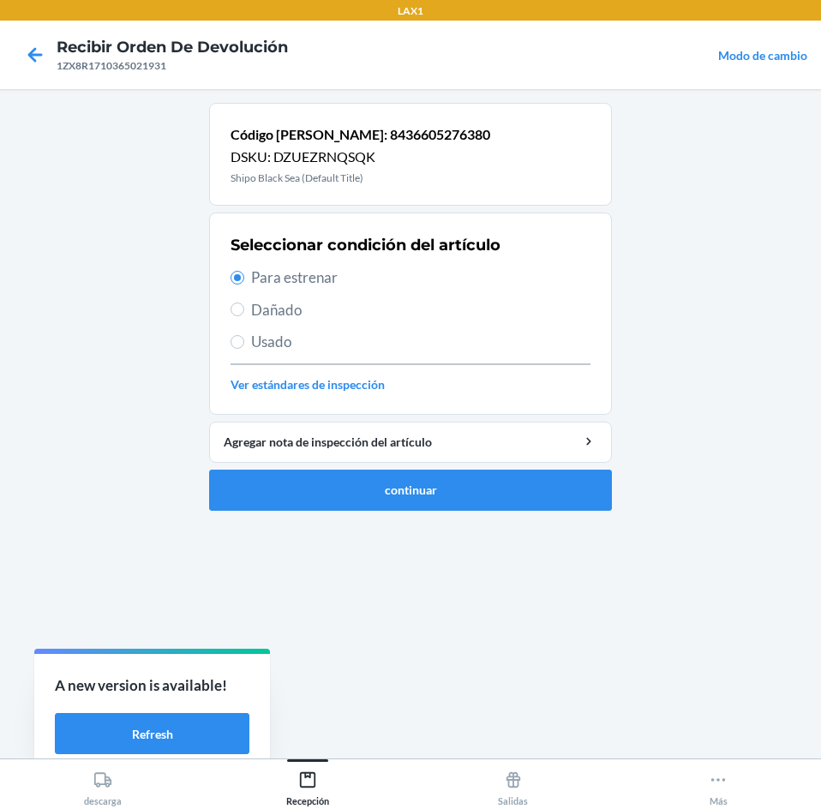
click at [494, 511] on ol "Código [PERSON_NAME]: 8436605276380 DSKU: DZUEZRNQSQK Shipo Black Sea (Default …" at bounding box center [410, 313] width 403 height 421
click at [493, 487] on button "continuar" at bounding box center [410, 489] width 403 height 41
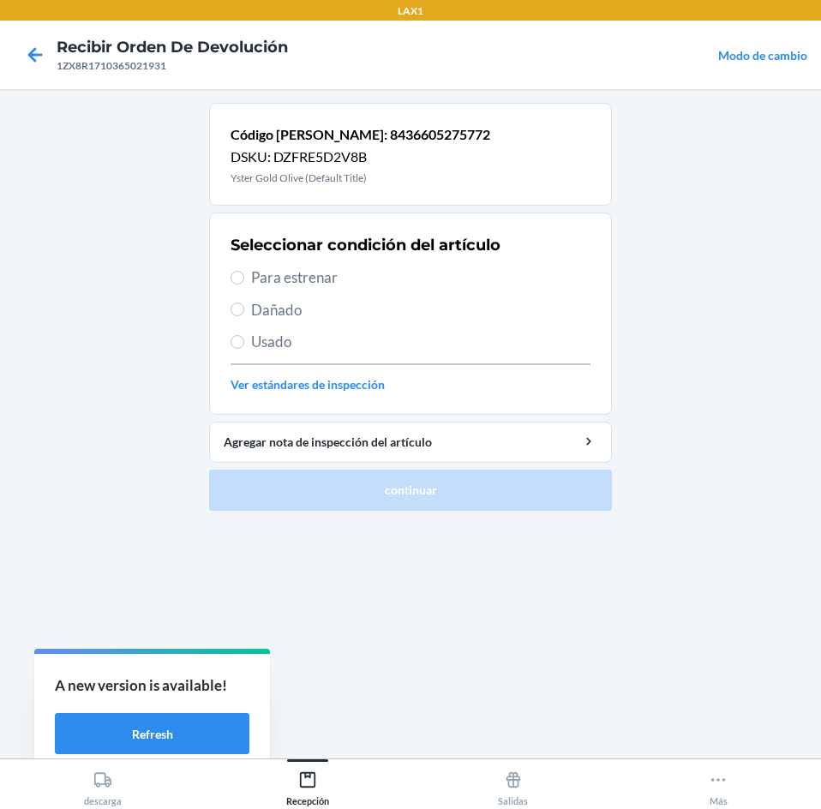
click at [414, 278] on span "Para estrenar" at bounding box center [420, 277] width 339 height 22
click at [244, 278] on input "Para estrenar" at bounding box center [237, 278] width 14 height 14
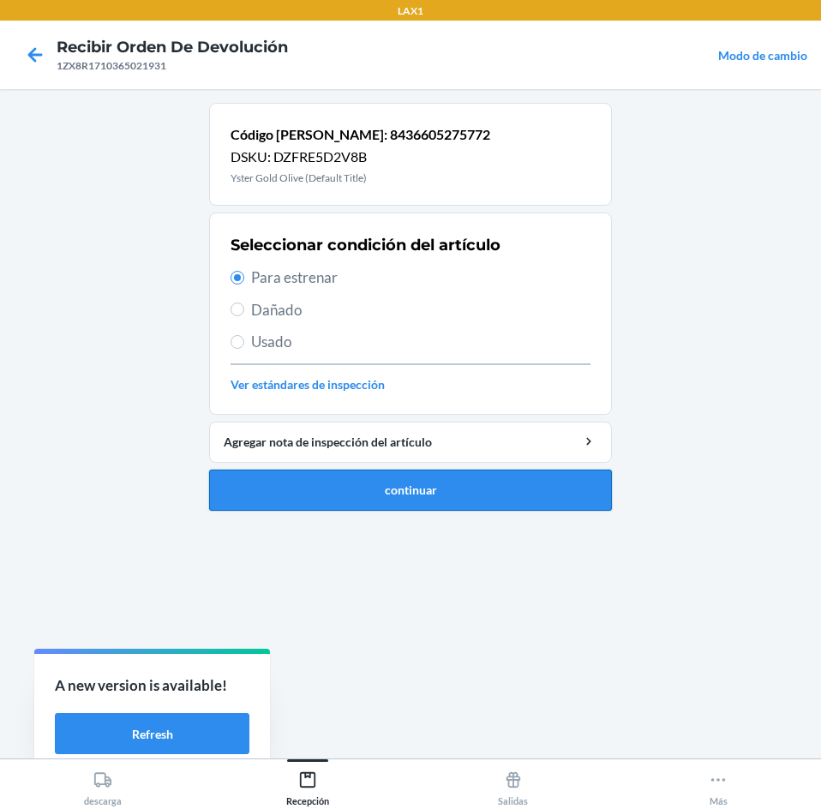
click at [444, 489] on button "continuar" at bounding box center [410, 489] width 403 height 41
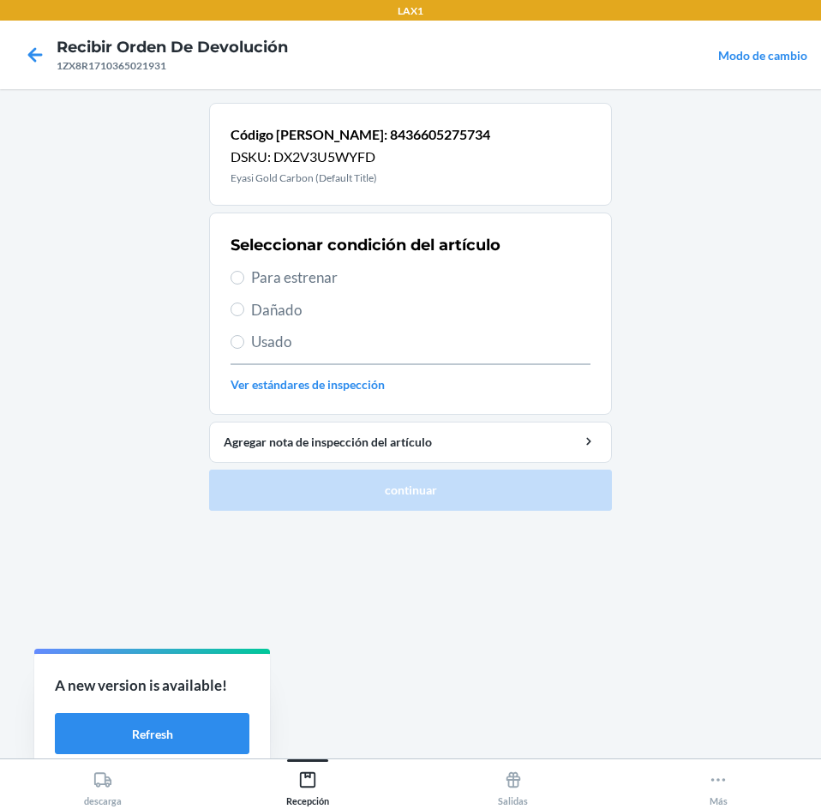
click at [350, 283] on span "Para estrenar" at bounding box center [420, 277] width 339 height 22
click at [244, 283] on input "Para estrenar" at bounding box center [237, 278] width 14 height 14
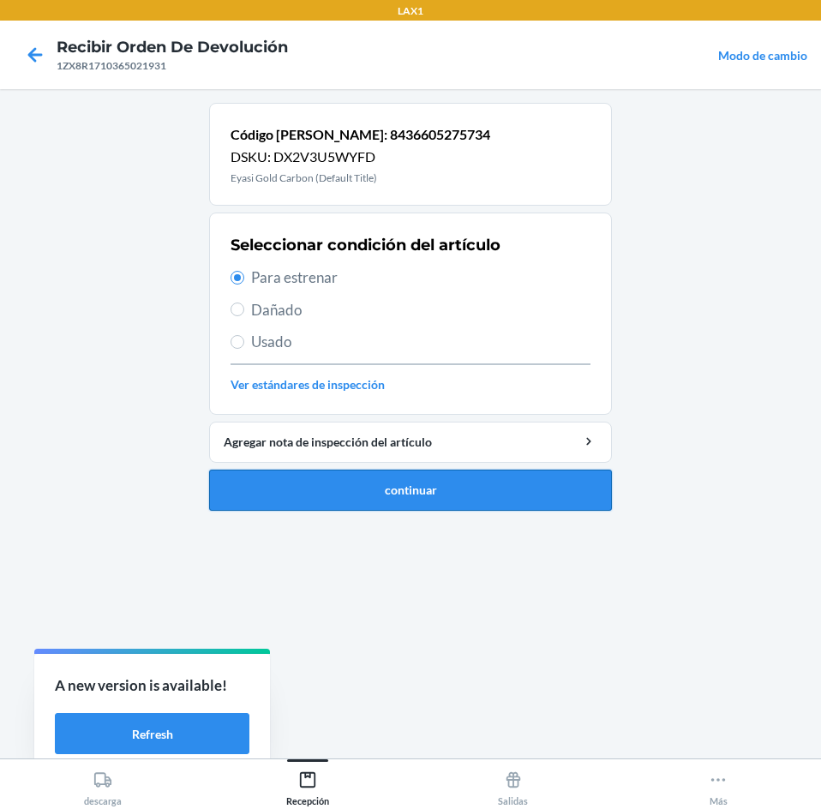
click at [416, 475] on button "continuar" at bounding box center [410, 489] width 403 height 41
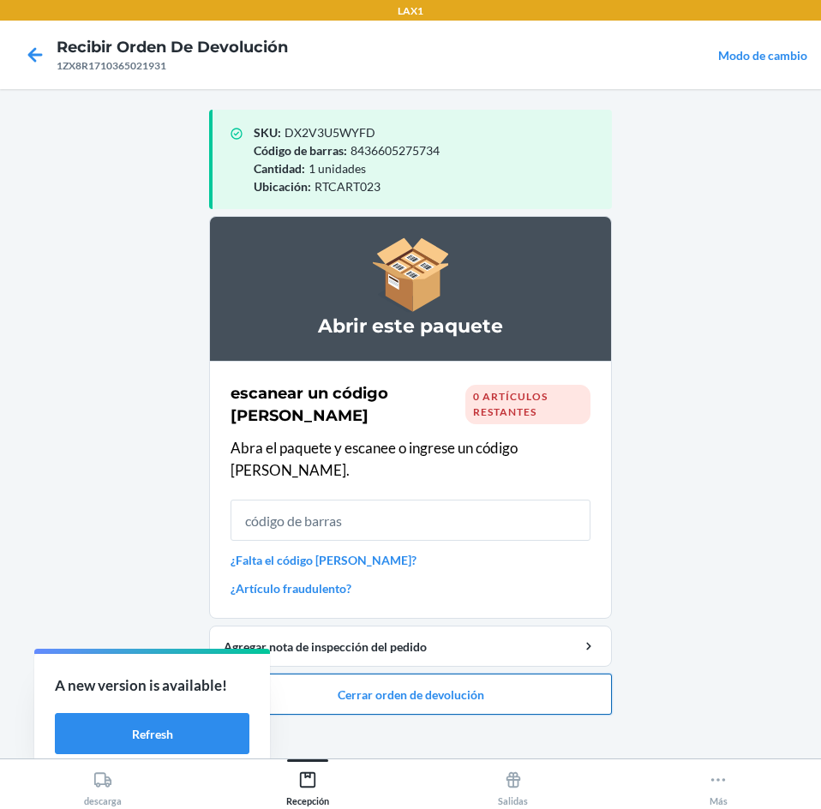
click at [463, 673] on button "Cerrar orden de devolución" at bounding box center [410, 693] width 403 height 41
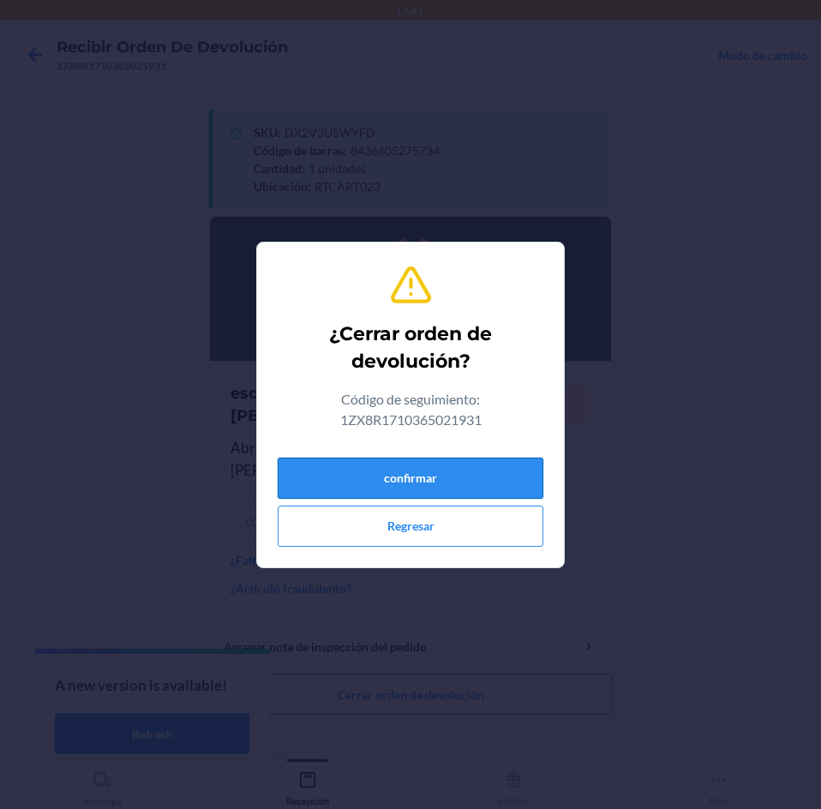
click at [470, 483] on button "confirmar" at bounding box center [411, 477] width 266 height 41
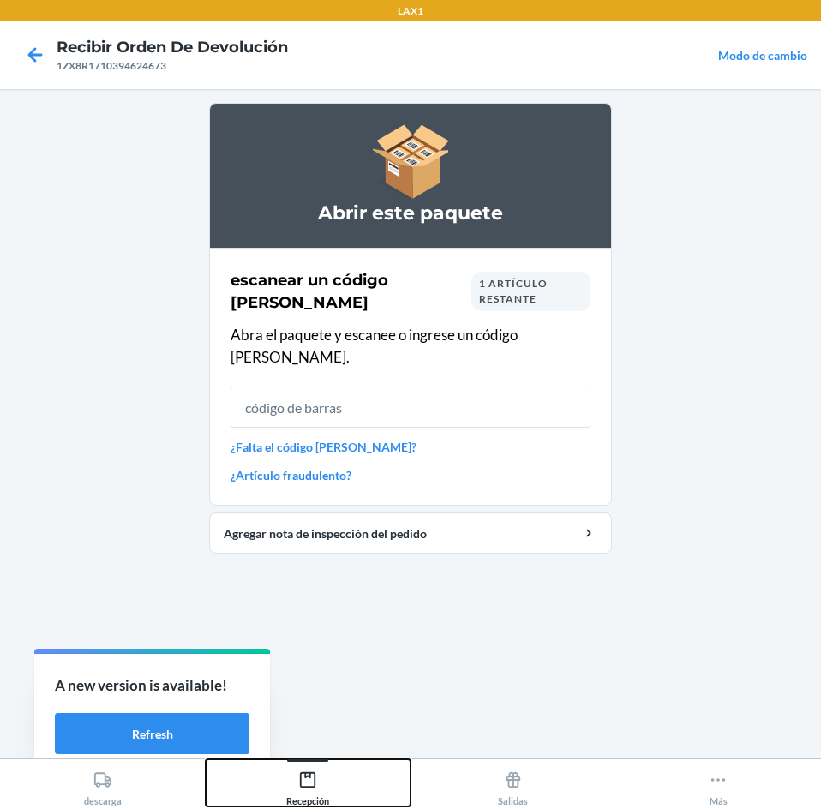
click at [308, 793] on div "Recepción" at bounding box center [307, 784] width 43 height 43
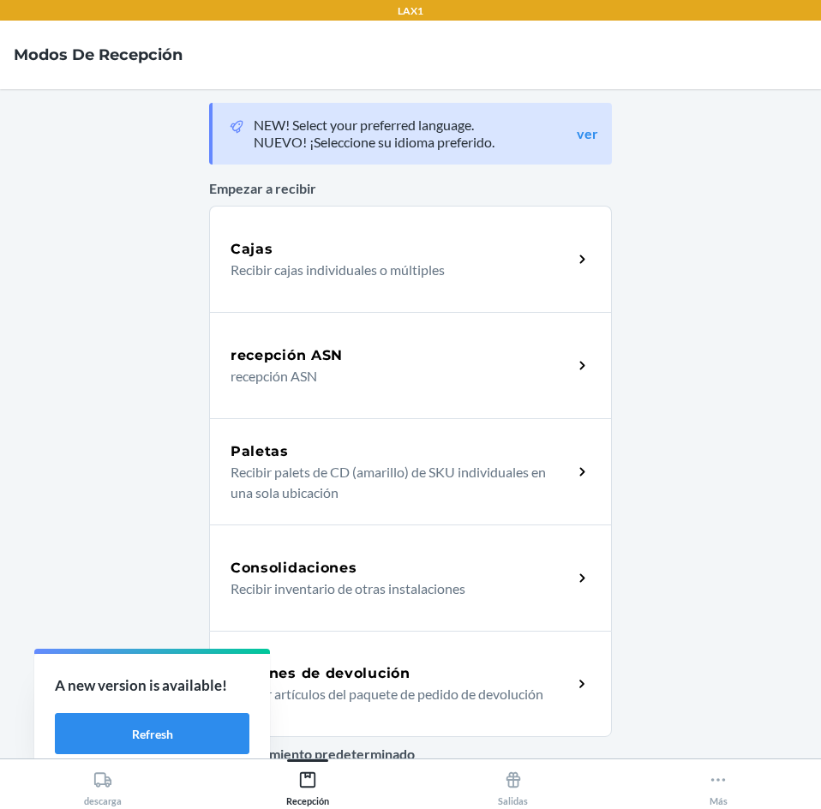
click at [354, 677] on h5 "Órdenes de devolución" at bounding box center [320, 673] width 180 height 21
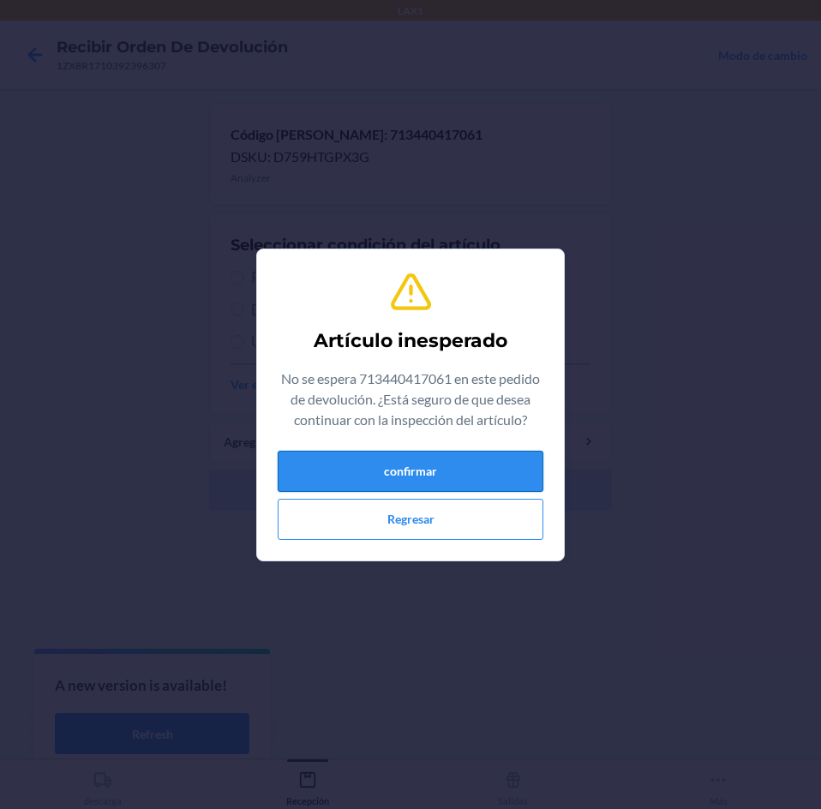
click at [367, 468] on button "confirmar" at bounding box center [411, 471] width 266 height 41
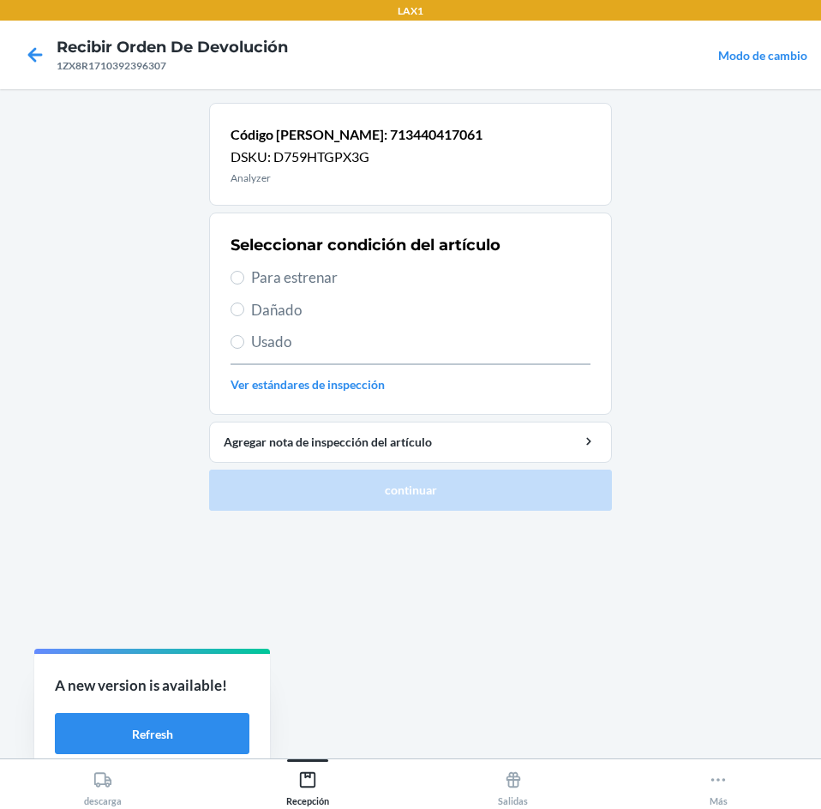
click at [361, 281] on span "Para estrenar" at bounding box center [420, 277] width 339 height 22
click at [244, 281] on input "Para estrenar" at bounding box center [237, 278] width 14 height 14
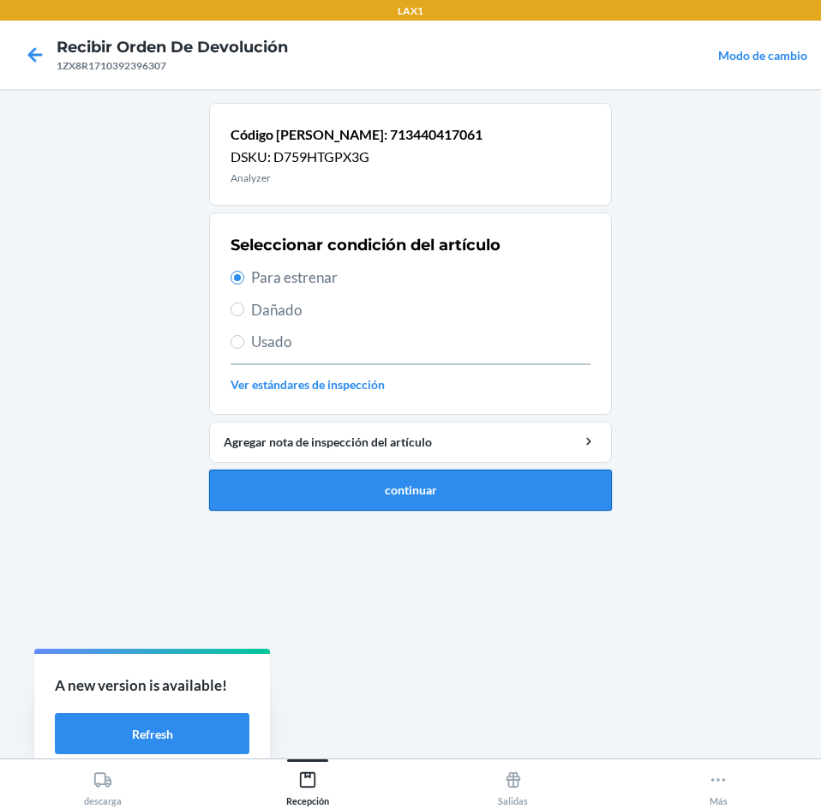
click at [435, 477] on button "continuar" at bounding box center [410, 489] width 403 height 41
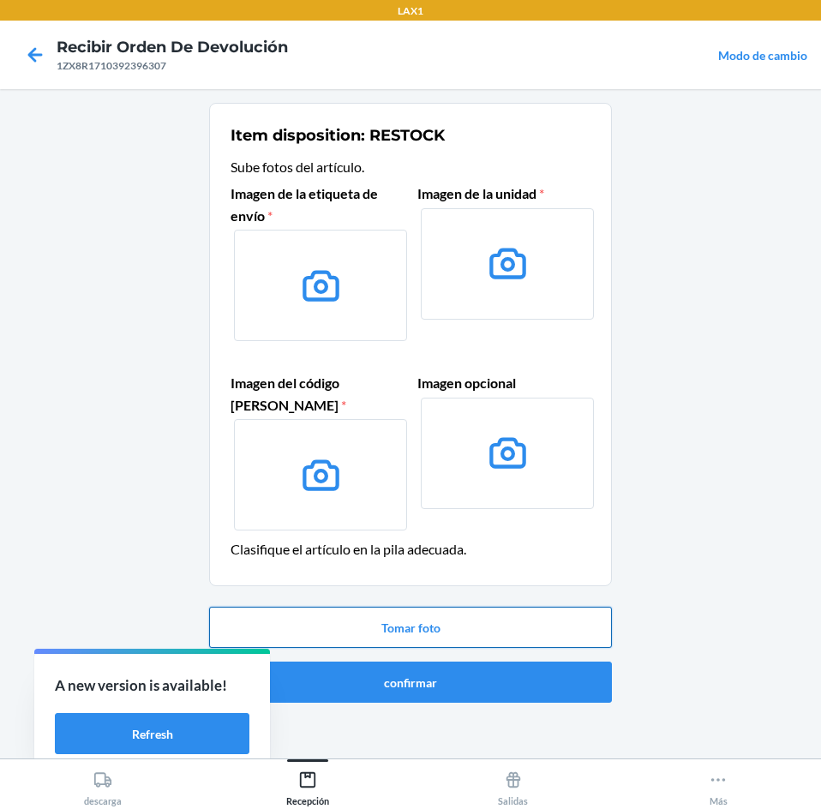
click at [410, 621] on button "Tomar foto" at bounding box center [410, 627] width 403 height 41
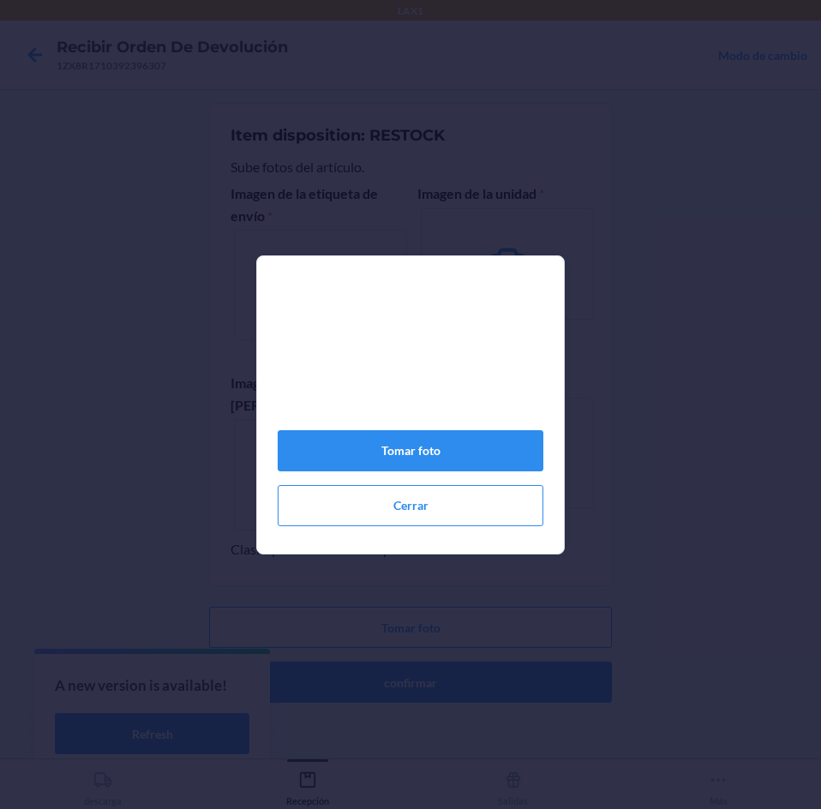
click at [450, 437] on div "Tomar foto Cerrar" at bounding box center [411, 411] width 266 height 242
click at [461, 471] on button "Tomar foto" at bounding box center [411, 450] width 266 height 41
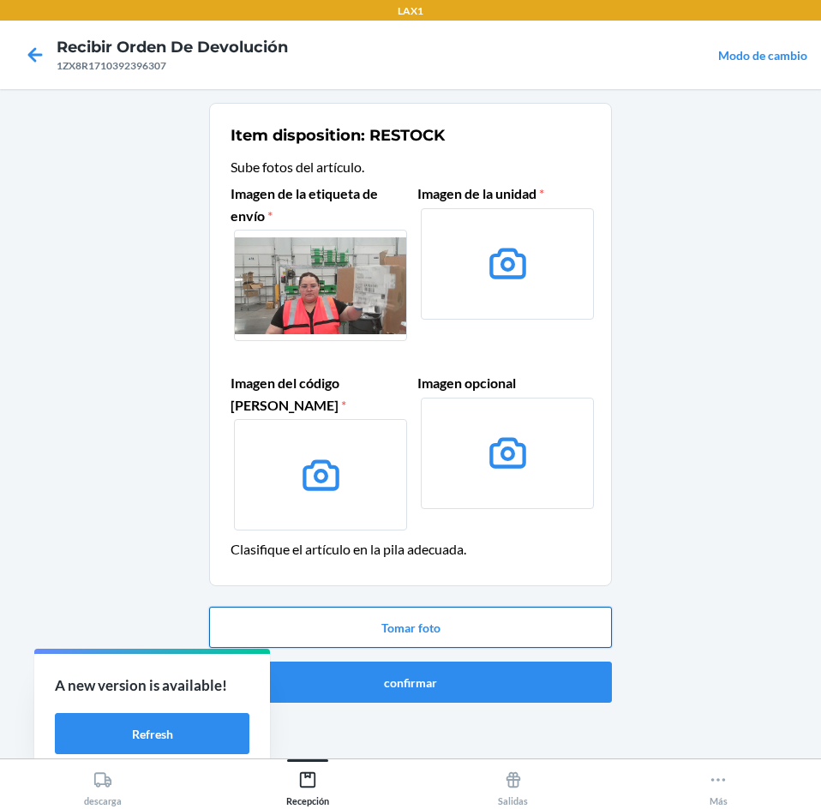
click at [469, 623] on button "Tomar foto" at bounding box center [410, 627] width 403 height 41
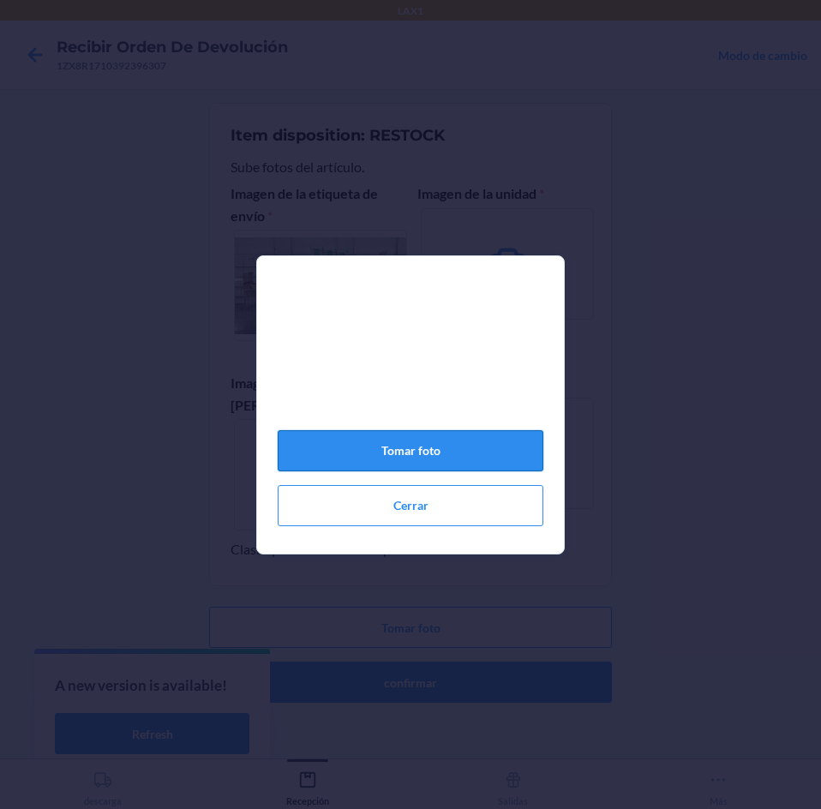
click at [471, 445] on button "Tomar foto" at bounding box center [411, 450] width 266 height 41
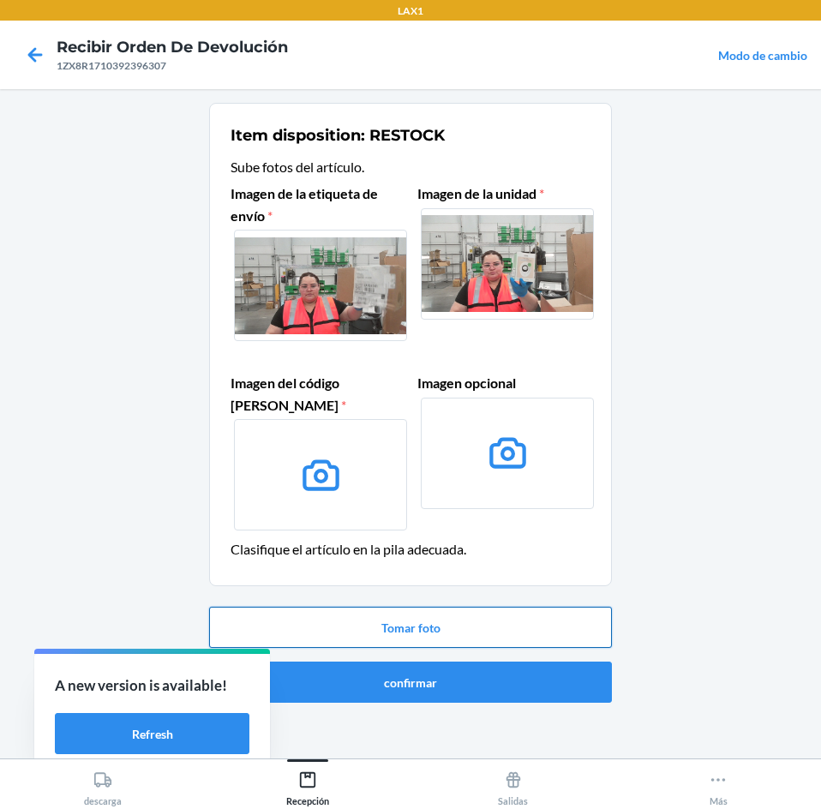
click at [474, 633] on button "Tomar foto" at bounding box center [410, 627] width 403 height 41
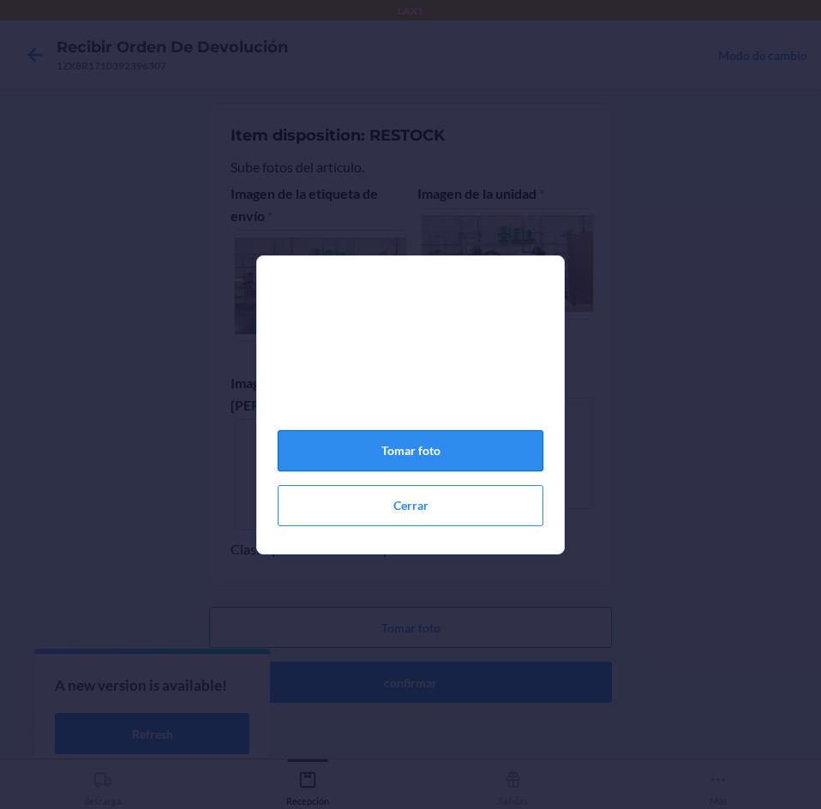
click at [435, 462] on button "Tomar foto" at bounding box center [411, 450] width 266 height 41
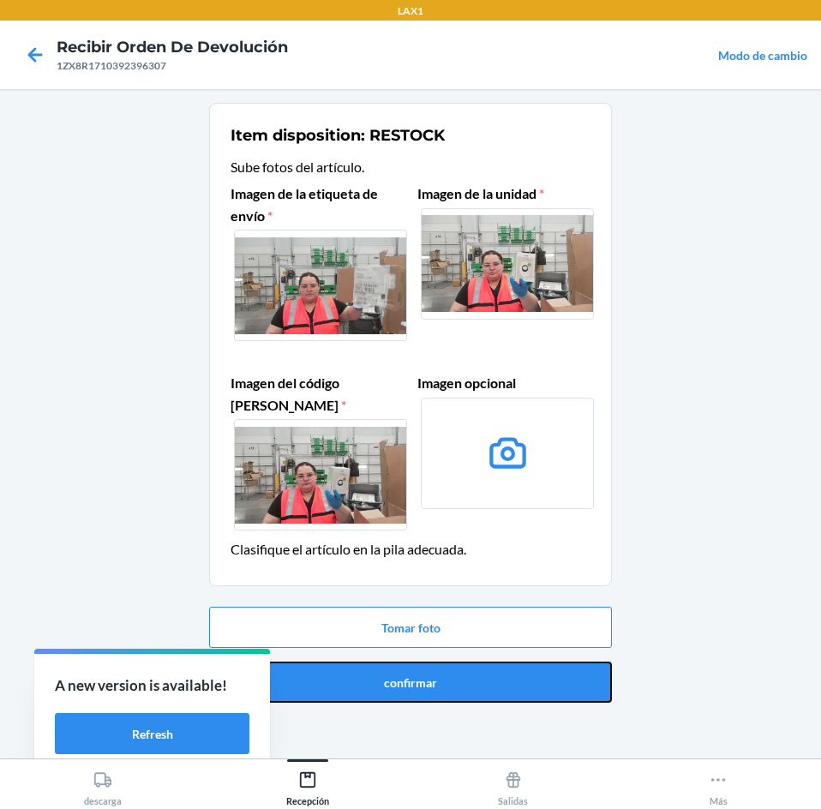
click at [475, 671] on button "confirmar" at bounding box center [410, 681] width 403 height 41
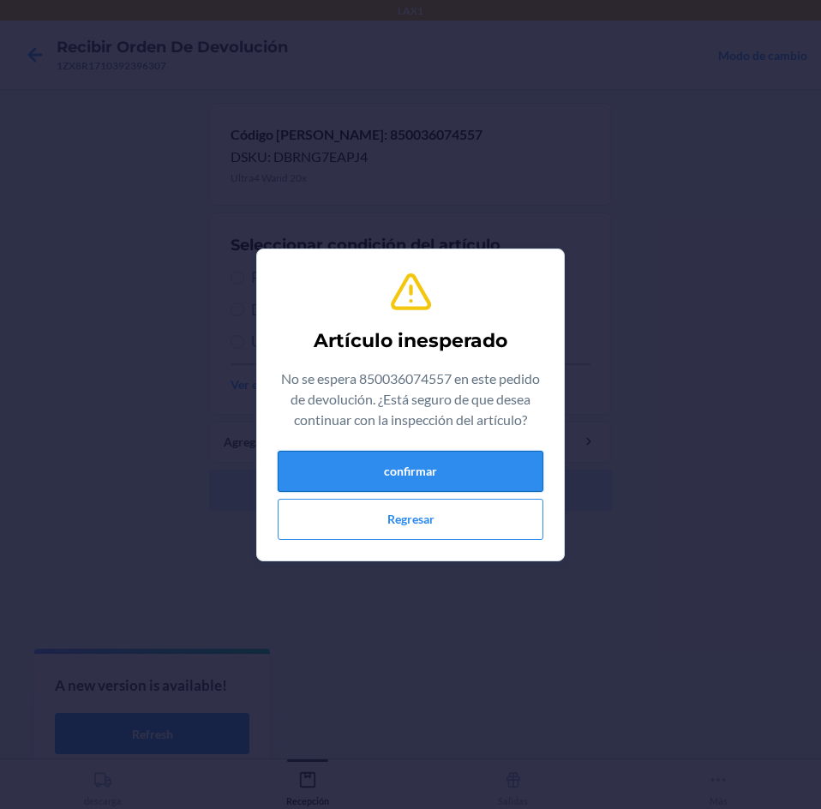
click at [438, 465] on button "confirmar" at bounding box center [411, 471] width 266 height 41
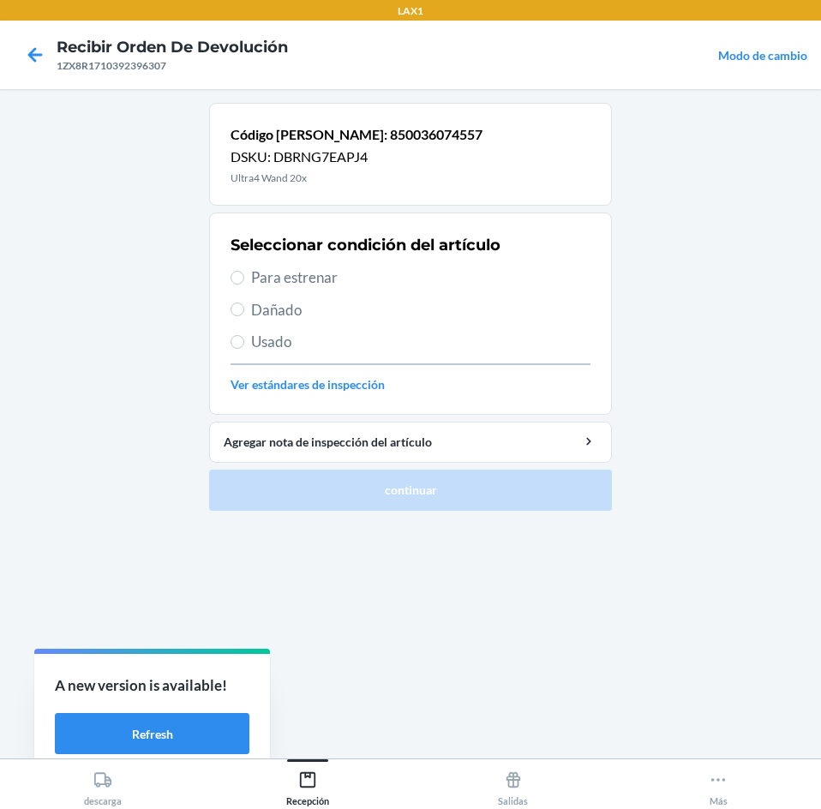
click at [337, 273] on span "Para estrenar" at bounding box center [420, 277] width 339 height 22
click at [244, 273] on input "Para estrenar" at bounding box center [237, 278] width 14 height 14
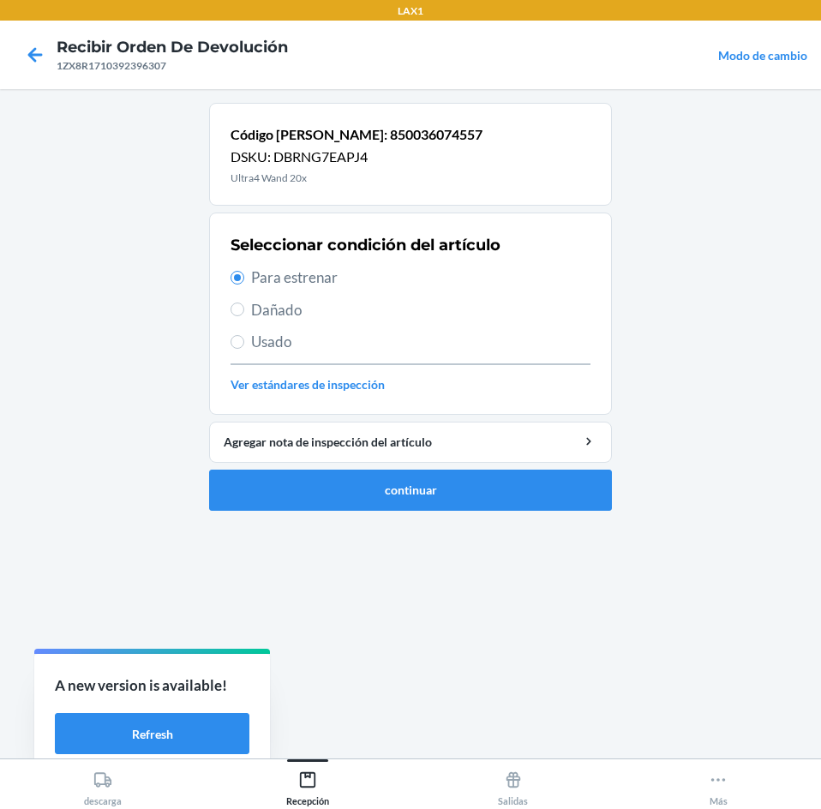
click at [442, 515] on ol "Código [PERSON_NAME]: 850036074557 DSKU: DBRNG7EAPJ4 Ultra4 Wand 20x Selecciona…" at bounding box center [410, 313] width 403 height 421
click at [445, 495] on button "continuar" at bounding box center [410, 489] width 403 height 41
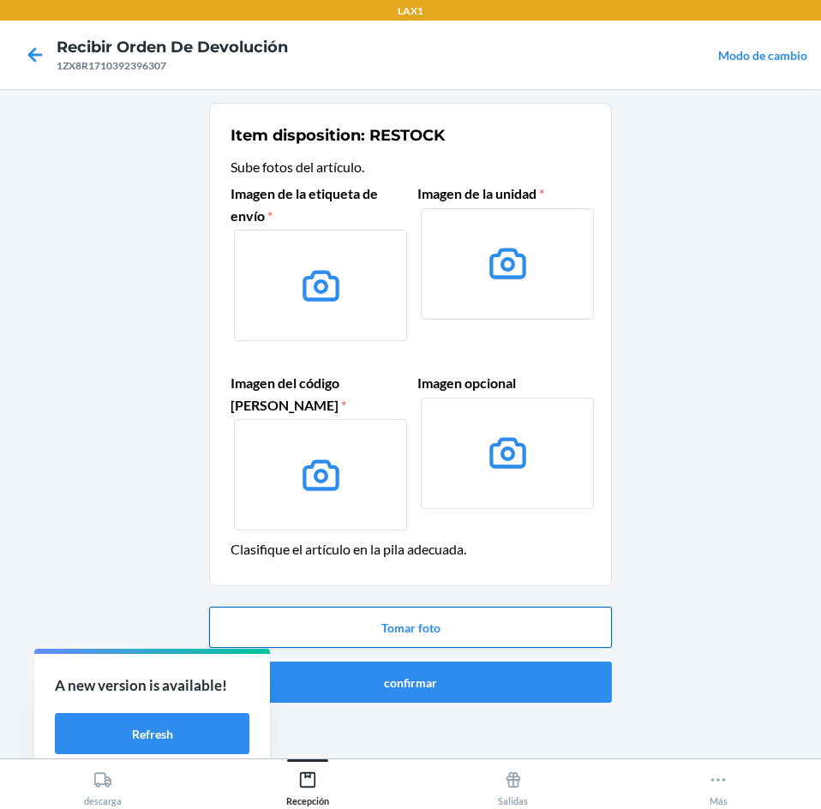
click at [473, 625] on button "Tomar foto" at bounding box center [410, 627] width 403 height 41
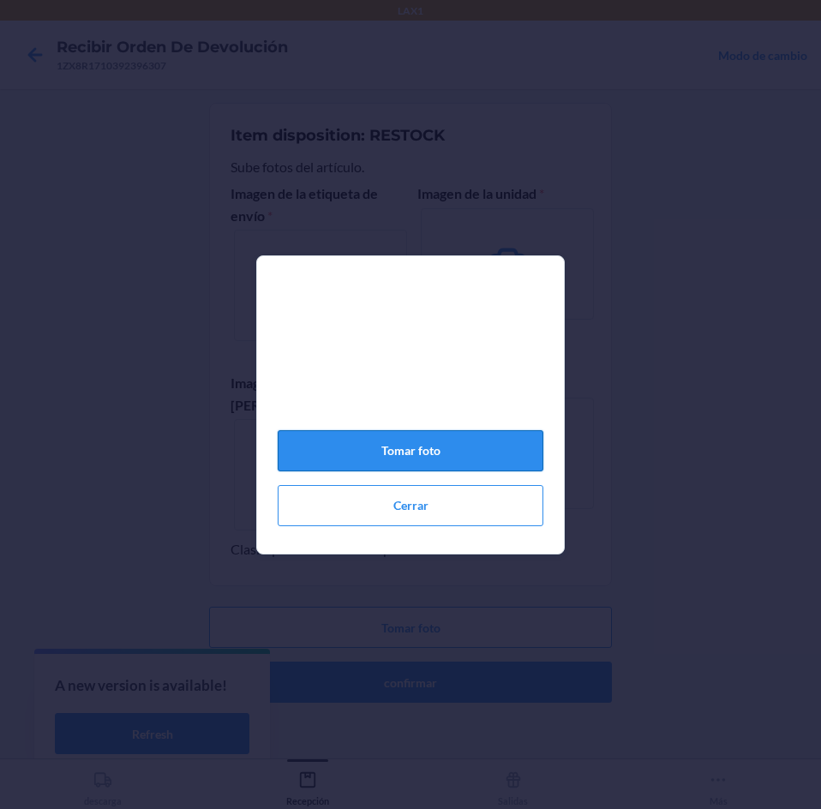
click at [406, 462] on button "Tomar foto" at bounding box center [411, 450] width 266 height 41
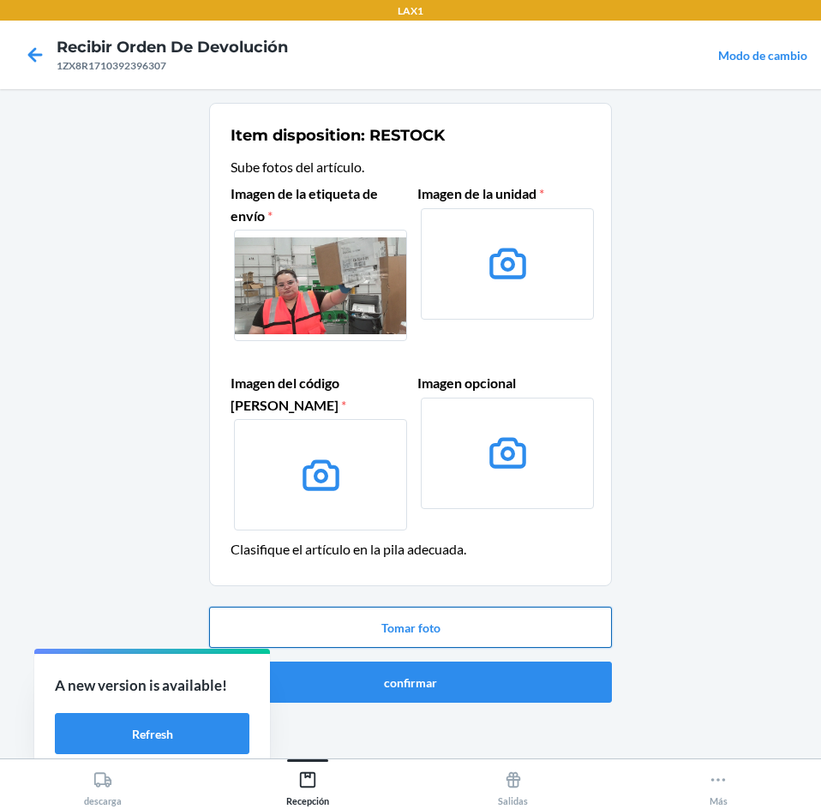
click at [445, 614] on button "Tomar foto" at bounding box center [410, 627] width 403 height 41
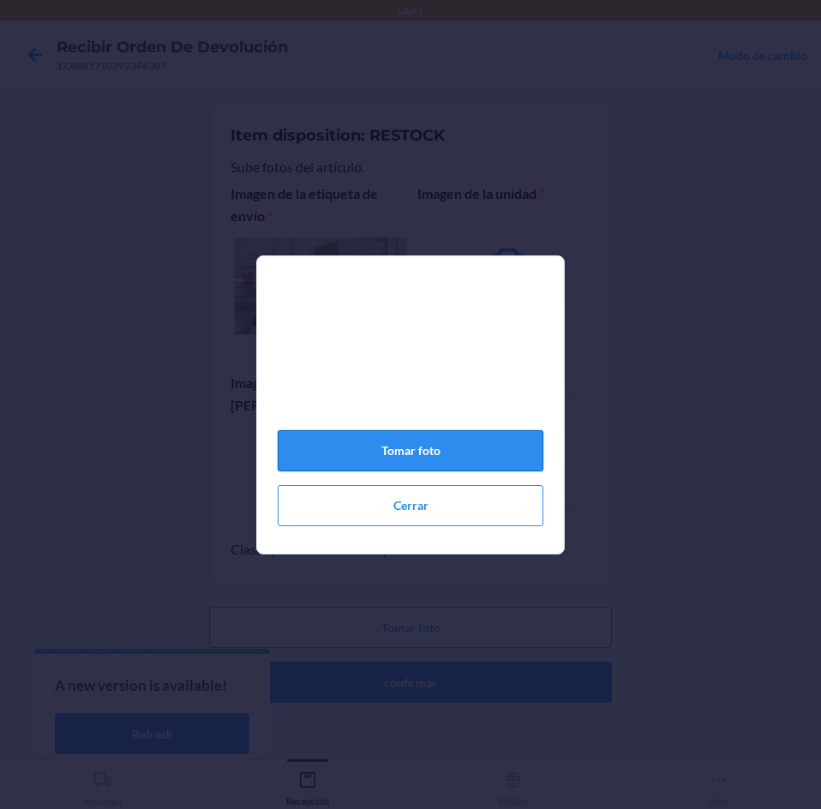
click at [437, 449] on button "Tomar foto" at bounding box center [411, 450] width 266 height 41
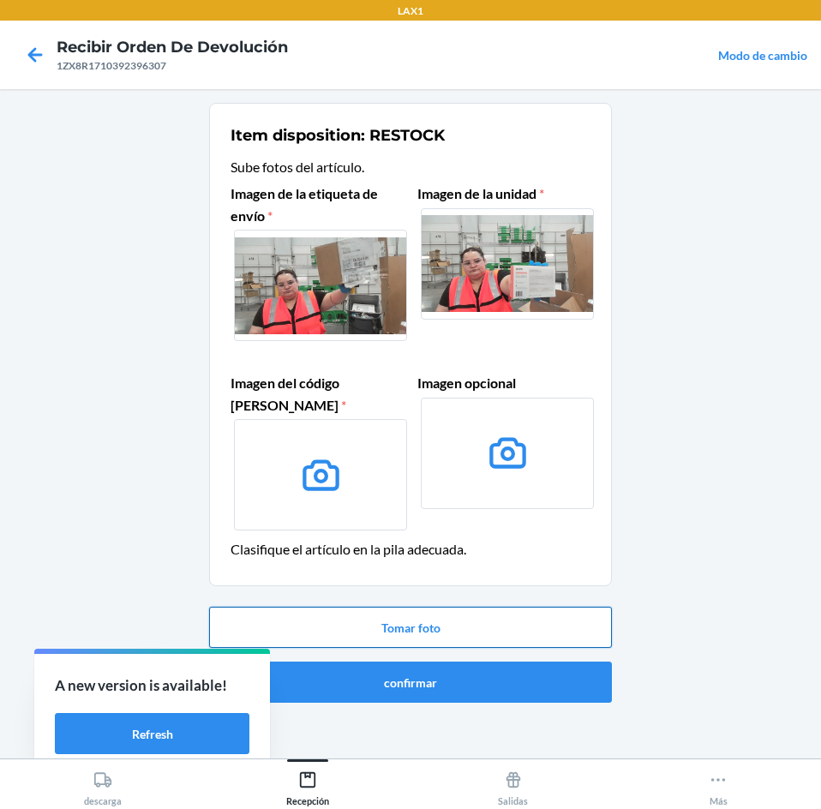
click at [451, 615] on button "Tomar foto" at bounding box center [410, 627] width 403 height 41
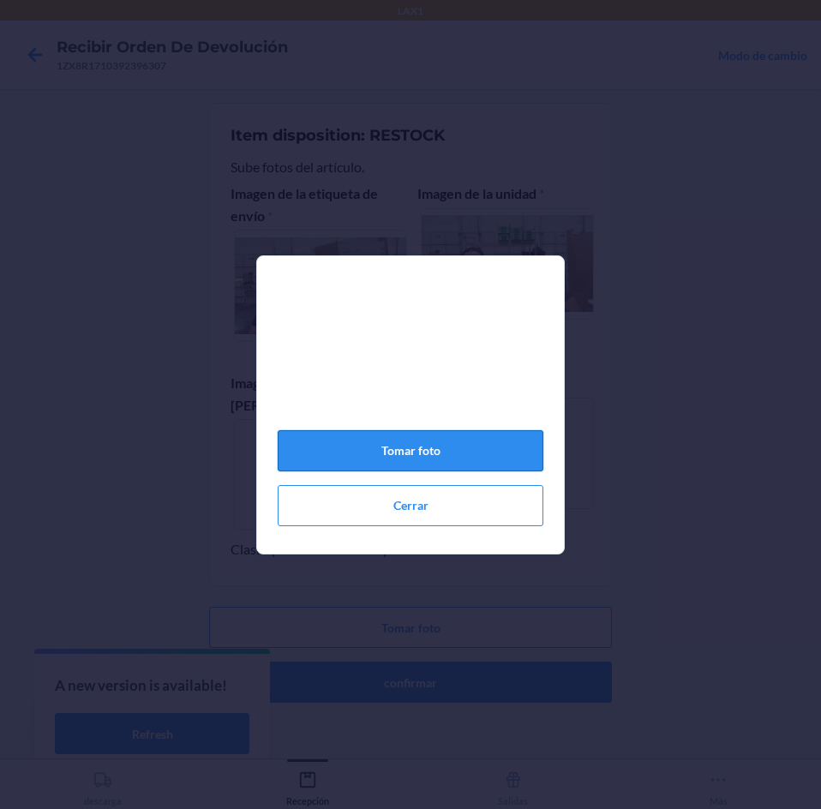
click at [430, 469] on button "Tomar foto" at bounding box center [411, 450] width 266 height 41
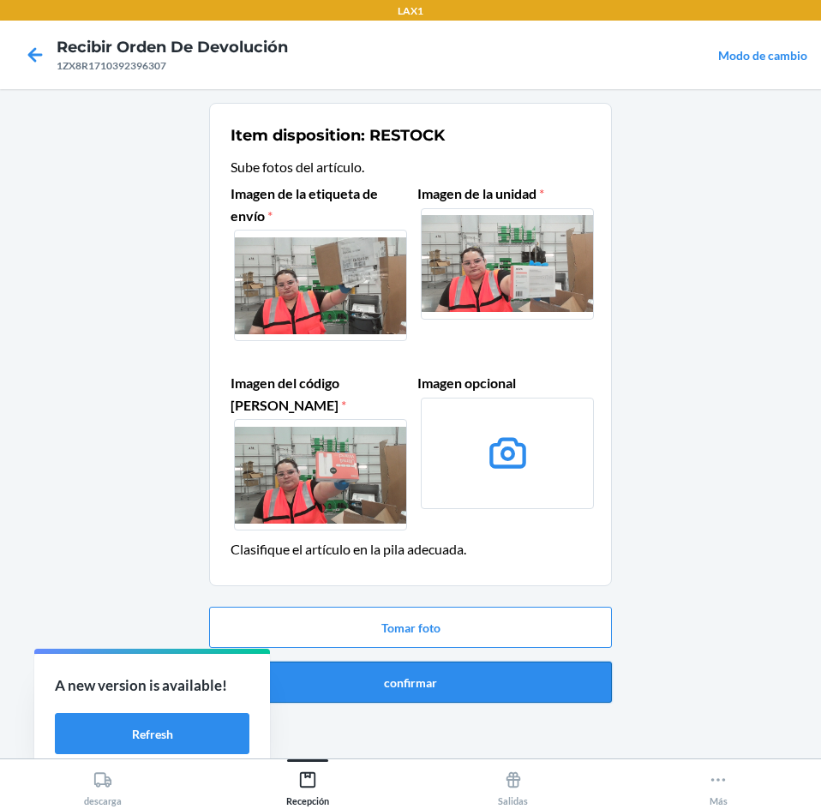
click at [469, 674] on button "confirmar" at bounding box center [410, 681] width 403 height 41
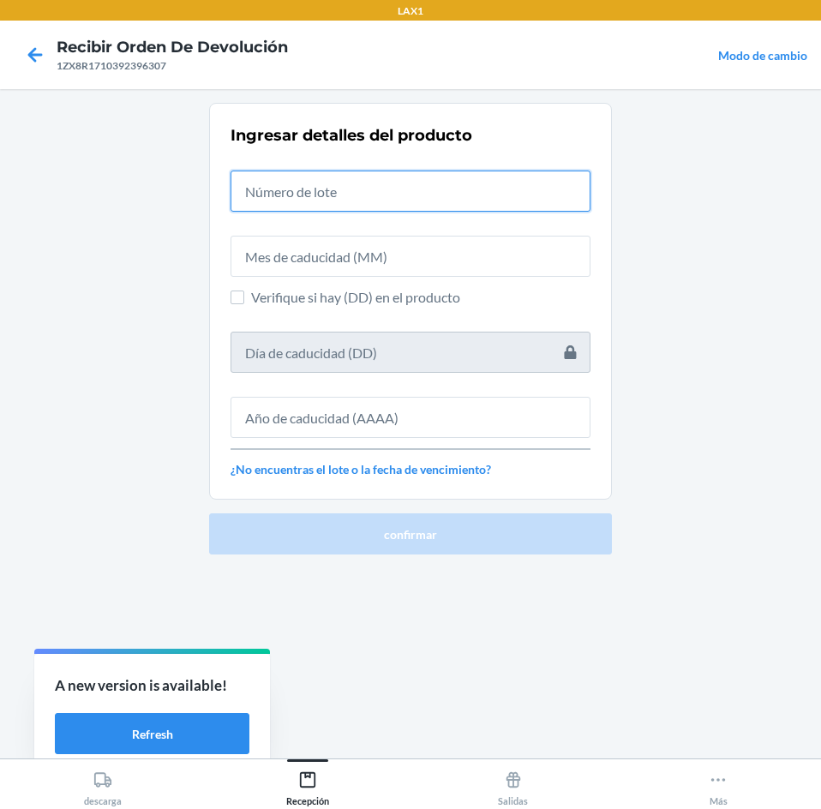
click at [419, 197] on input "text" at bounding box center [410, 190] width 360 height 41
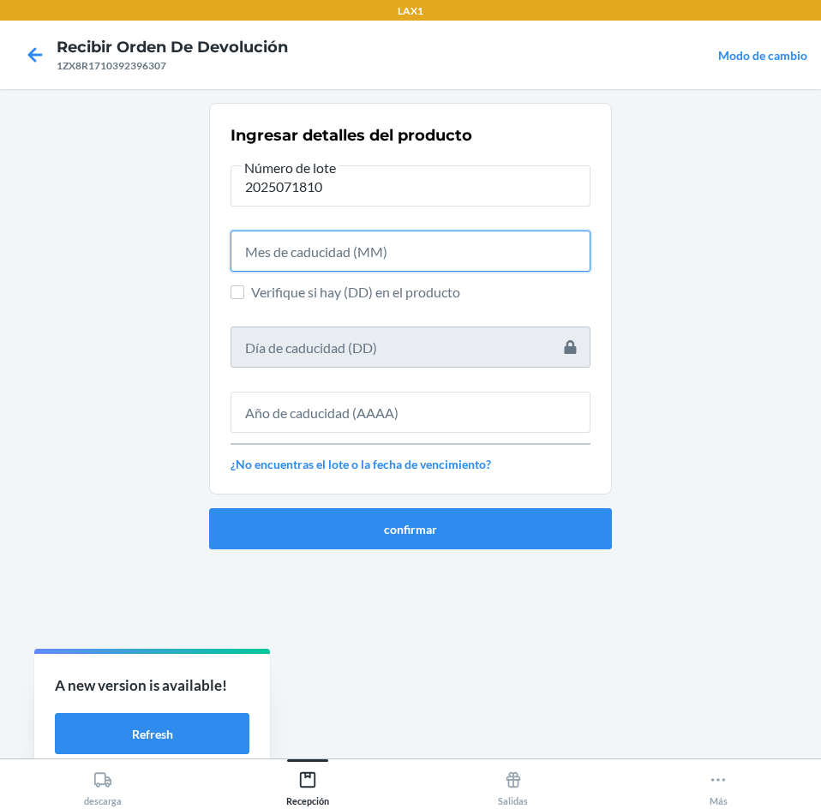
click at [456, 258] on input "text" at bounding box center [410, 250] width 360 height 41
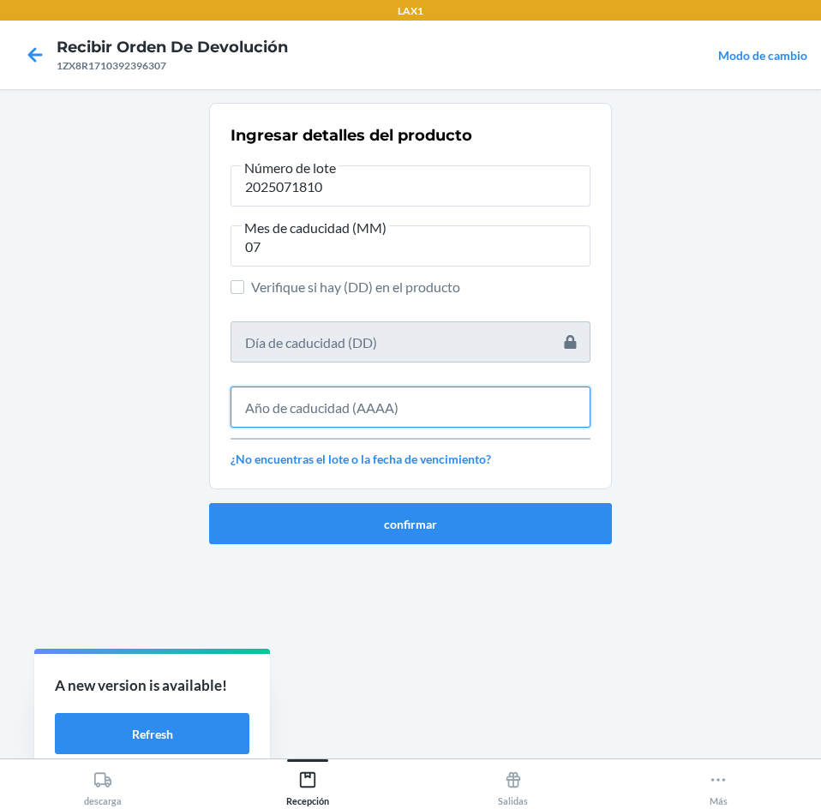
click at [499, 396] on input "text" at bounding box center [410, 406] width 360 height 41
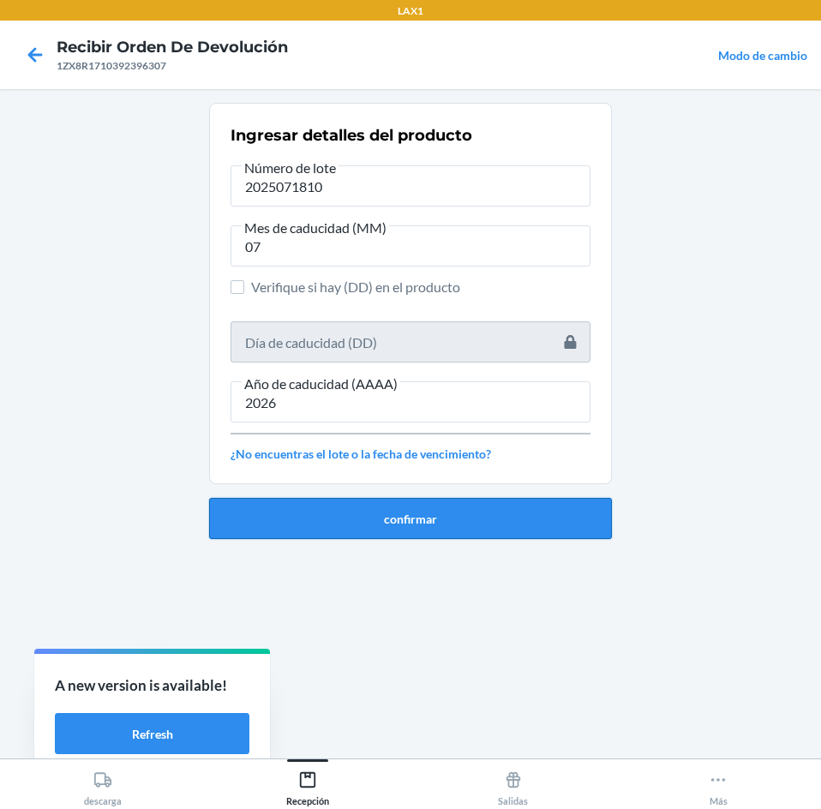
click at [522, 513] on button "confirmar" at bounding box center [410, 518] width 403 height 41
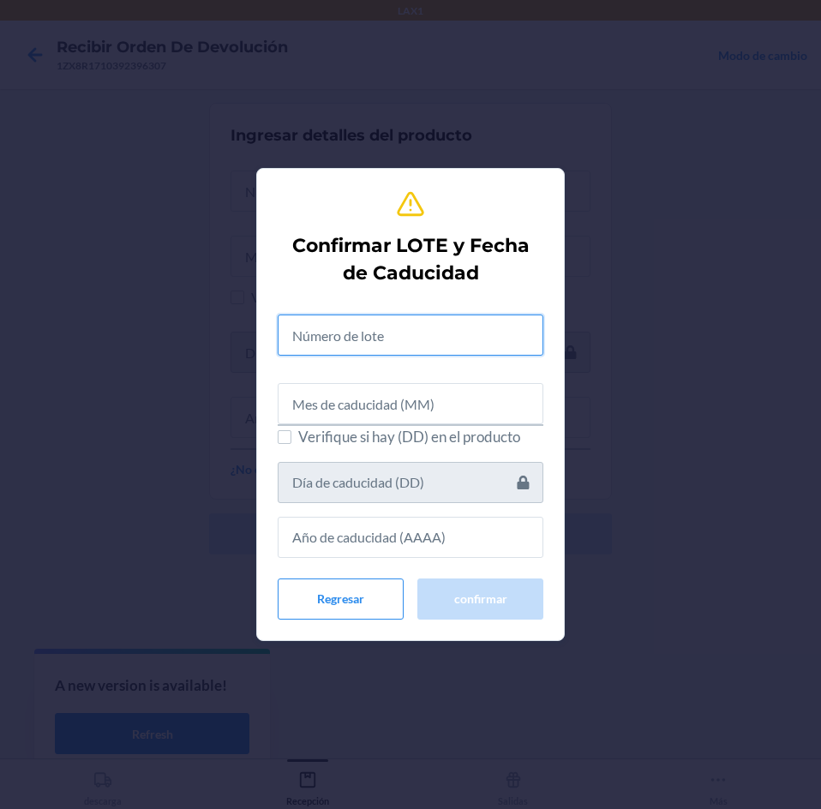
click at [470, 340] on input "text" at bounding box center [411, 334] width 266 height 41
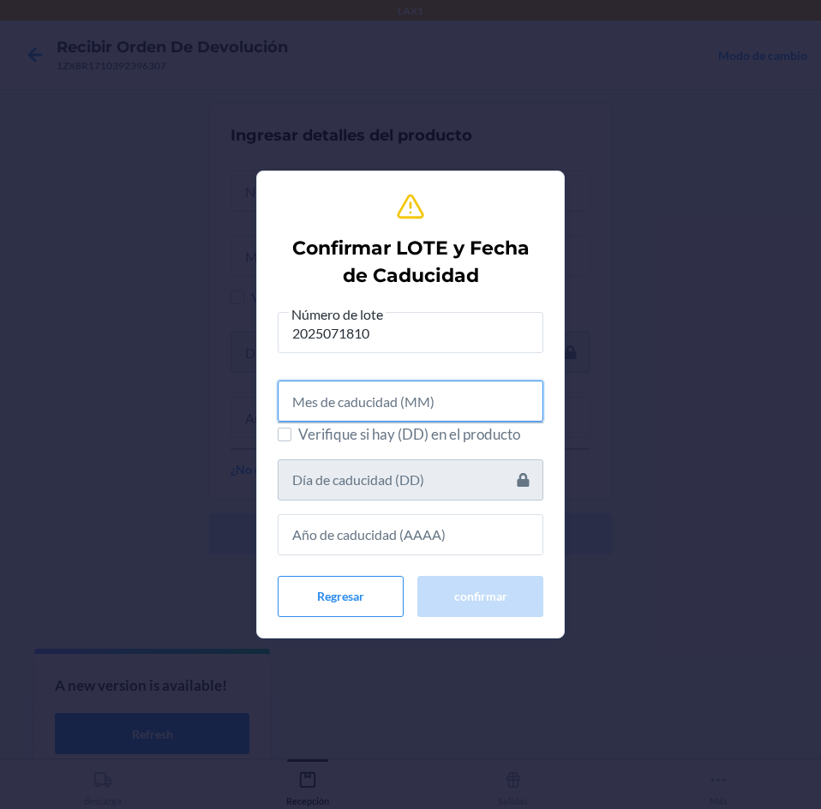
click at [467, 396] on input "text" at bounding box center [411, 400] width 266 height 41
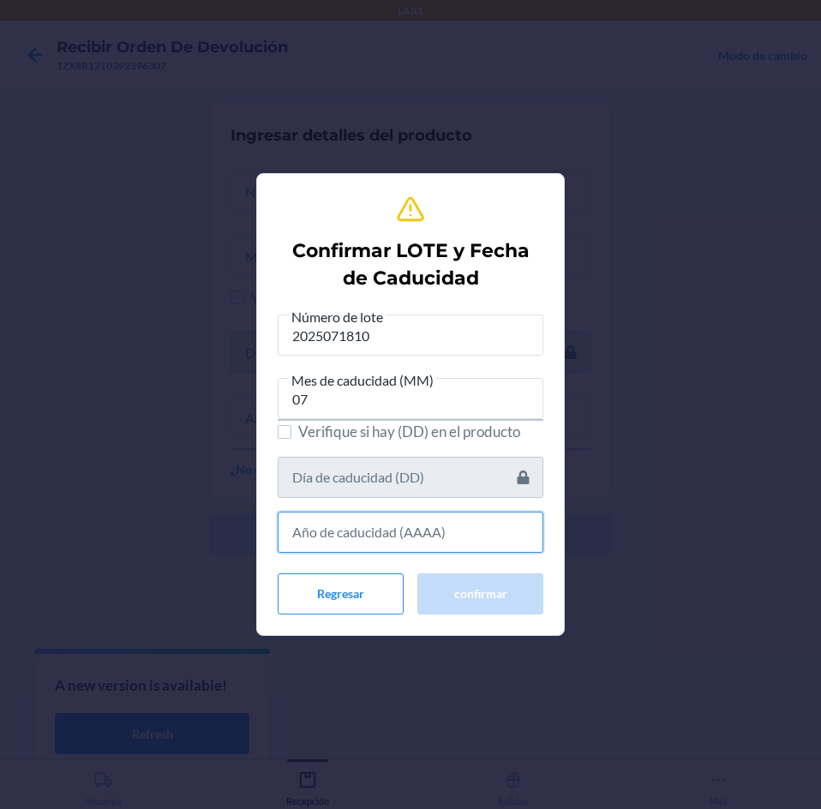
click at [485, 537] on input "text" at bounding box center [411, 531] width 266 height 41
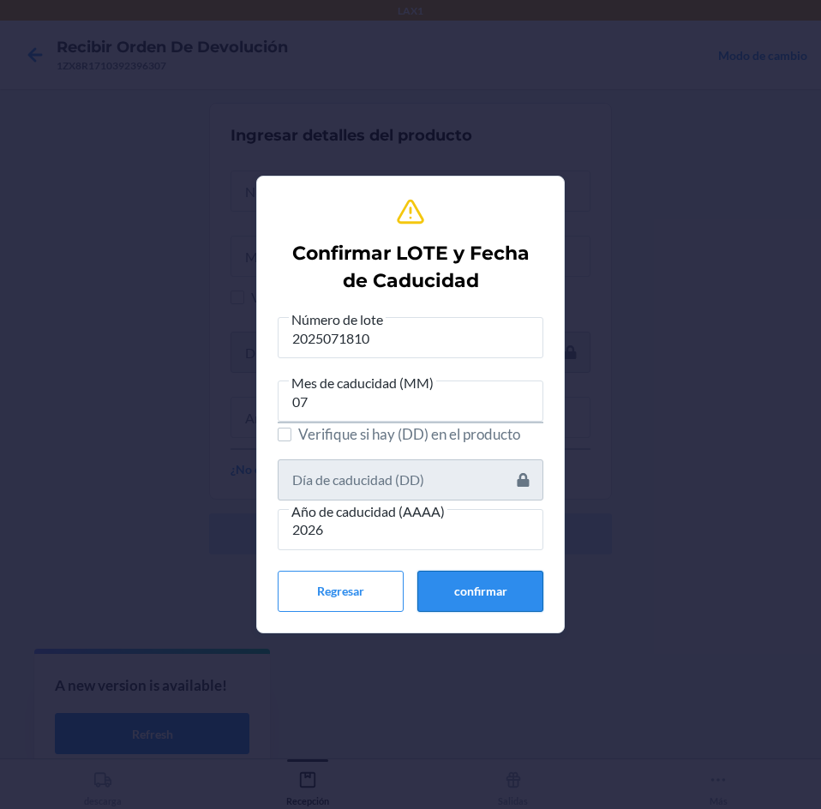
click at [533, 592] on button "confirmar" at bounding box center [480, 591] width 126 height 41
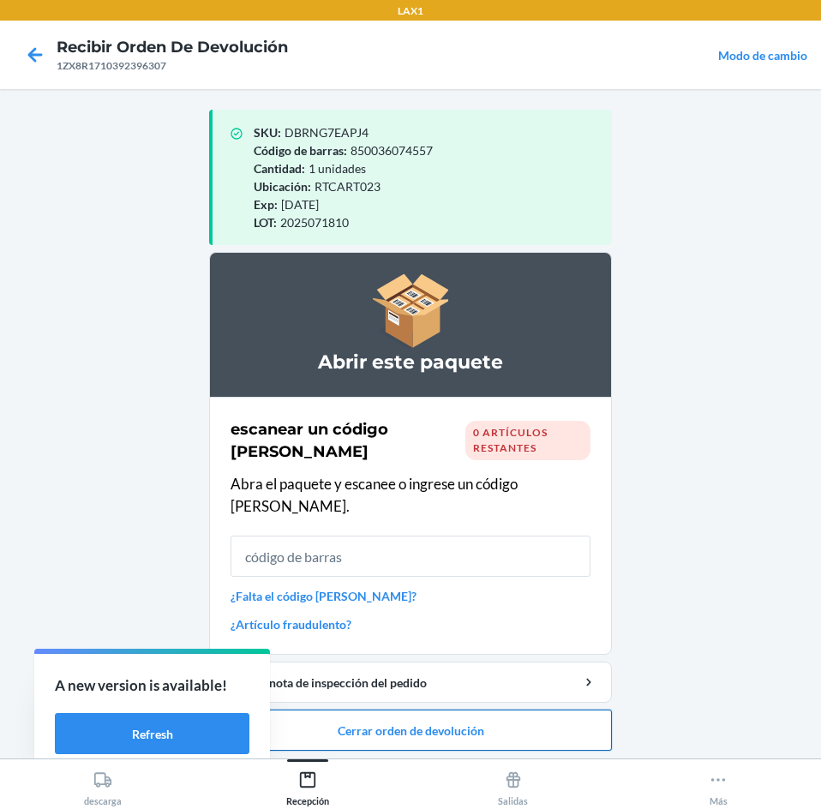
click at [542, 709] on button "Cerrar orden de devolución" at bounding box center [410, 729] width 403 height 41
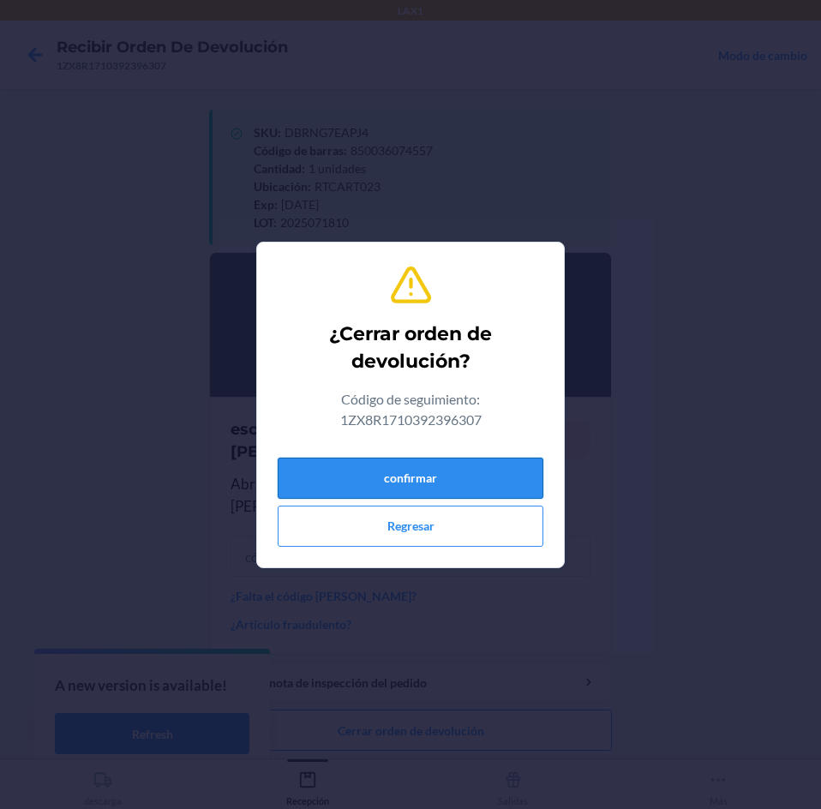
click at [483, 478] on button "confirmar" at bounding box center [411, 477] width 266 height 41
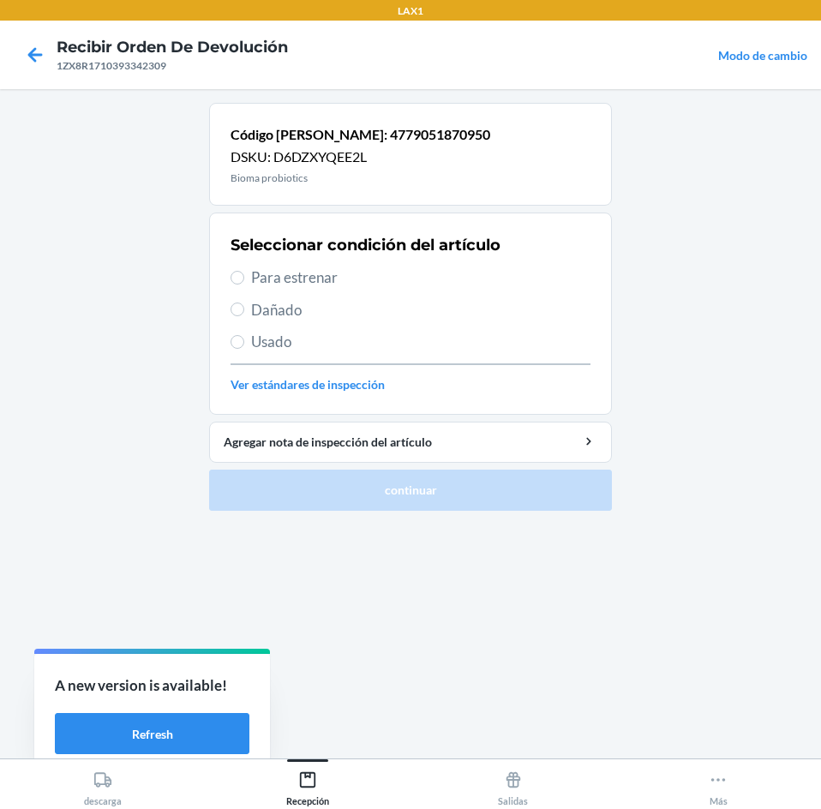
click at [392, 273] on span "Para estrenar" at bounding box center [420, 277] width 339 height 22
click at [244, 273] on input "Para estrenar" at bounding box center [237, 278] width 14 height 14
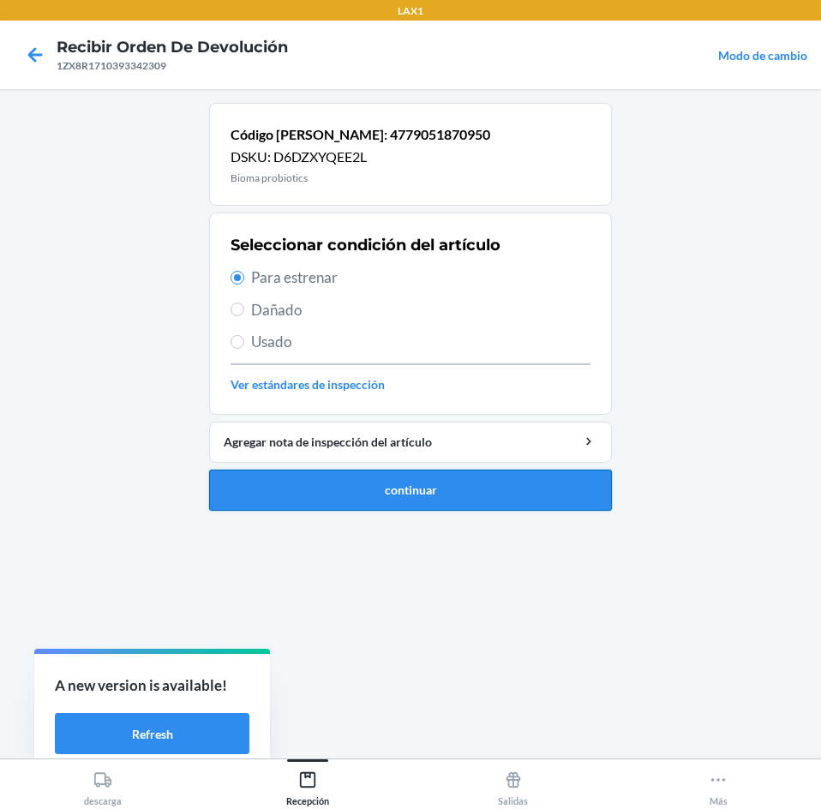
click at [469, 509] on button "continuar" at bounding box center [410, 489] width 403 height 41
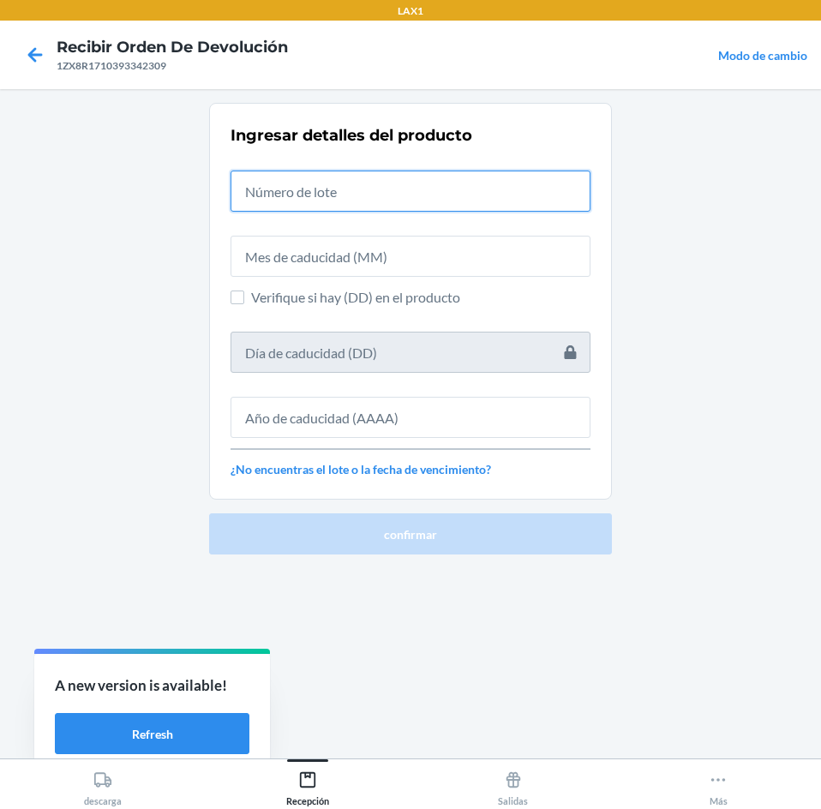
click at [501, 196] on input "text" at bounding box center [410, 190] width 360 height 41
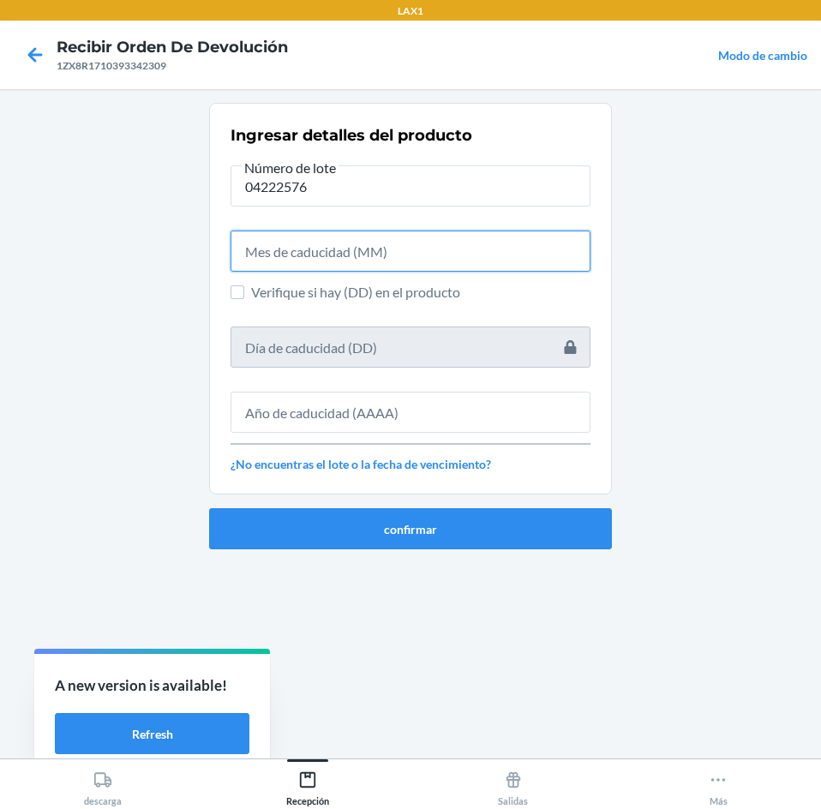
click at [499, 252] on input "text" at bounding box center [410, 250] width 360 height 41
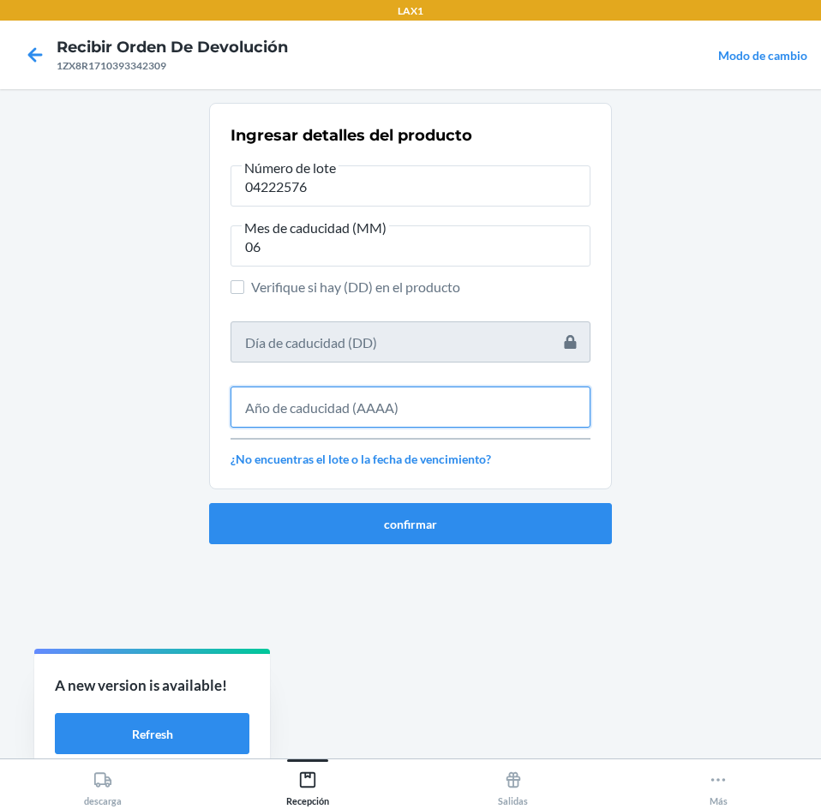
click at [437, 405] on input "text" at bounding box center [410, 406] width 360 height 41
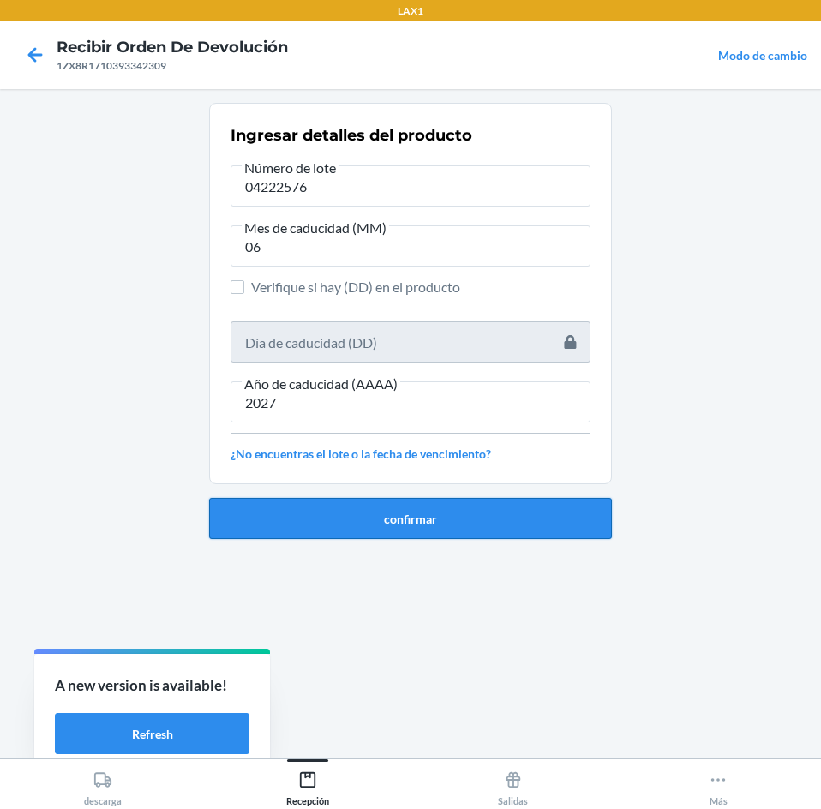
click at [392, 524] on button "confirmar" at bounding box center [410, 518] width 403 height 41
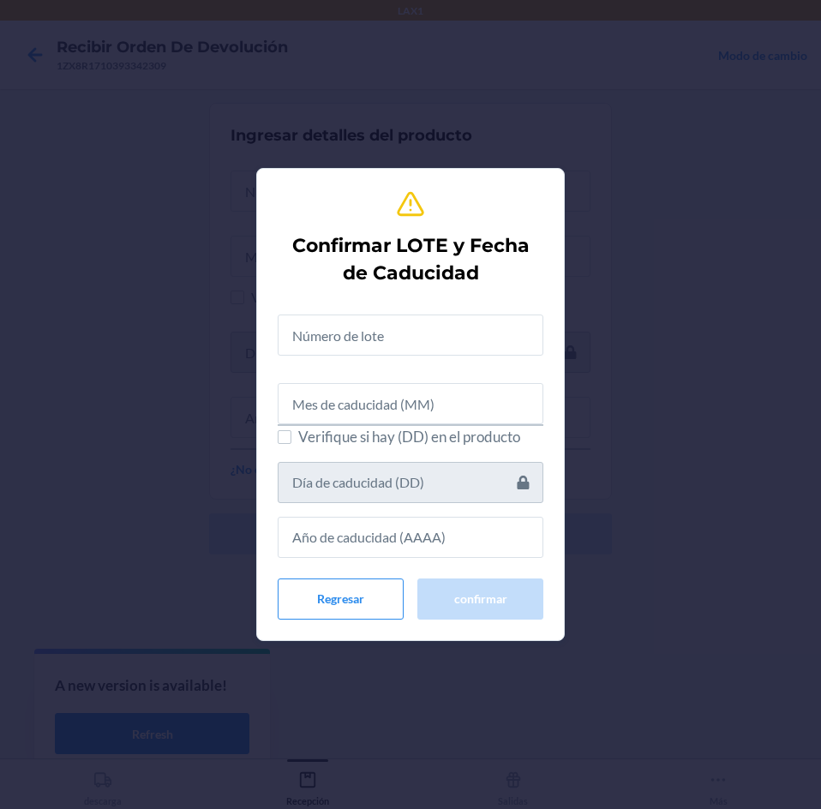
drag, startPoint x: 412, startPoint y: 357, endPoint x: 412, endPoint y: 346, distance: 11.1
click at [412, 349] on div "Verifique si hay (DD) en el producto" at bounding box center [411, 429] width 266 height 257
click at [412, 346] on input "text" at bounding box center [411, 334] width 266 height 41
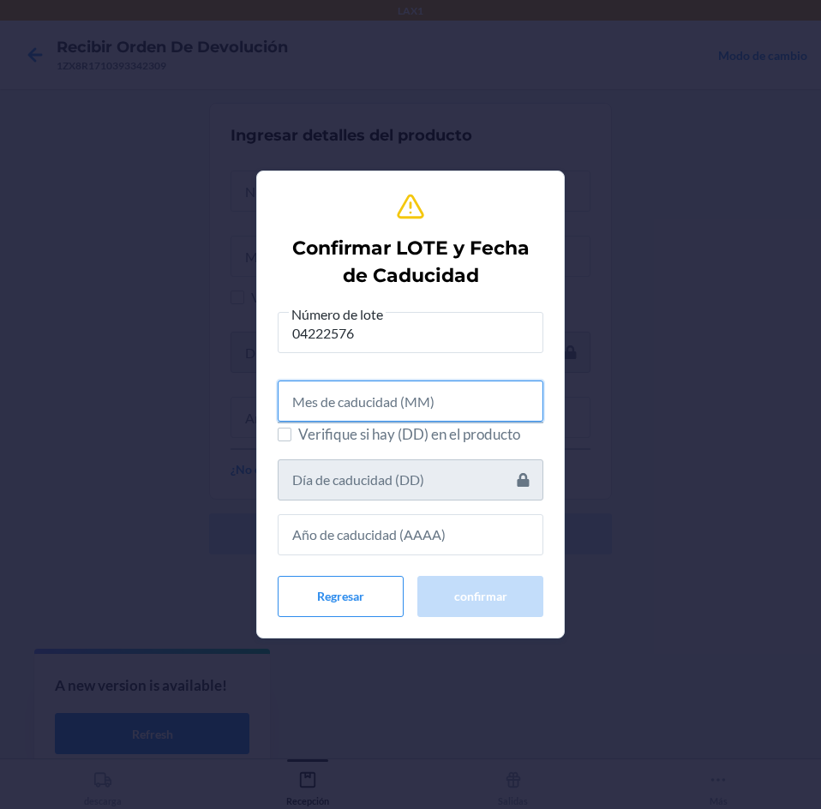
click at [413, 395] on input "text" at bounding box center [411, 400] width 266 height 41
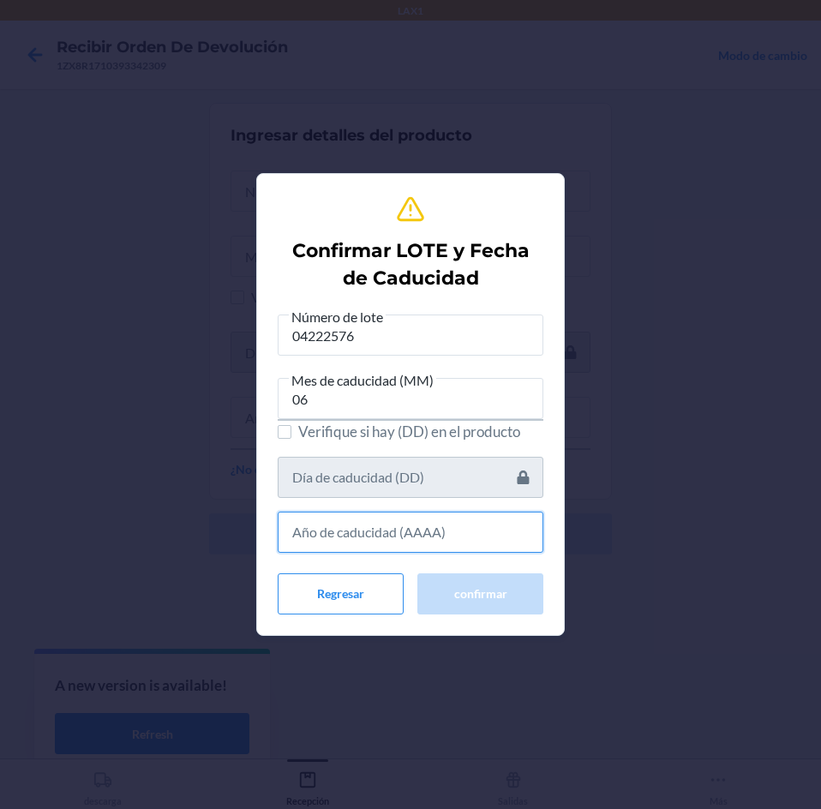
click at [455, 546] on input "text" at bounding box center [411, 531] width 266 height 41
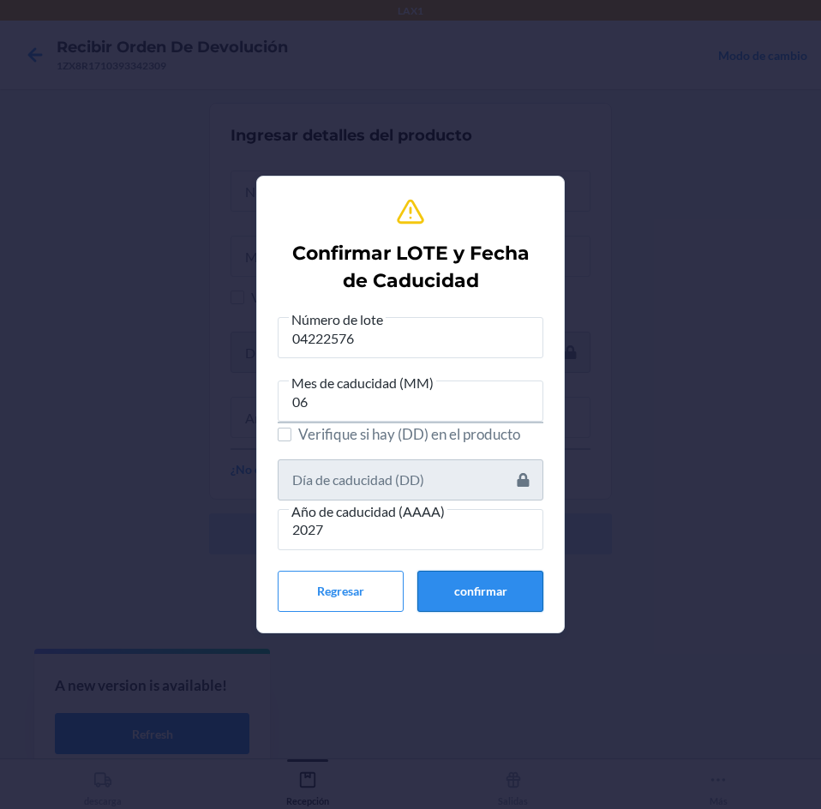
click at [475, 582] on button "confirmar" at bounding box center [480, 591] width 126 height 41
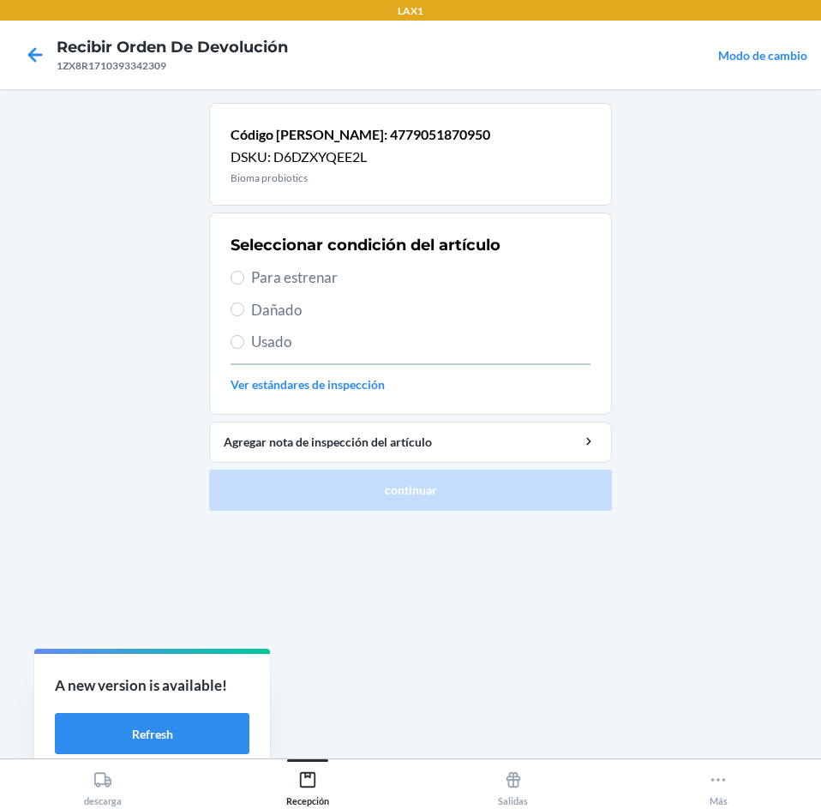
click at [429, 275] on span "Para estrenar" at bounding box center [420, 277] width 339 height 22
click at [244, 275] on input "Para estrenar" at bounding box center [237, 278] width 14 height 14
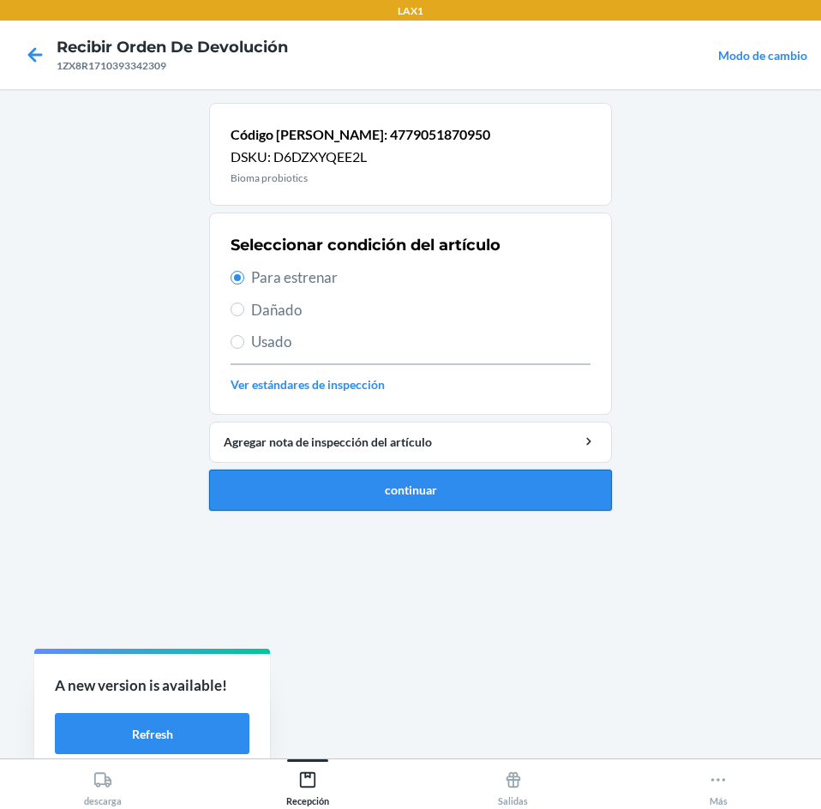
click at [477, 473] on button "continuar" at bounding box center [410, 489] width 403 height 41
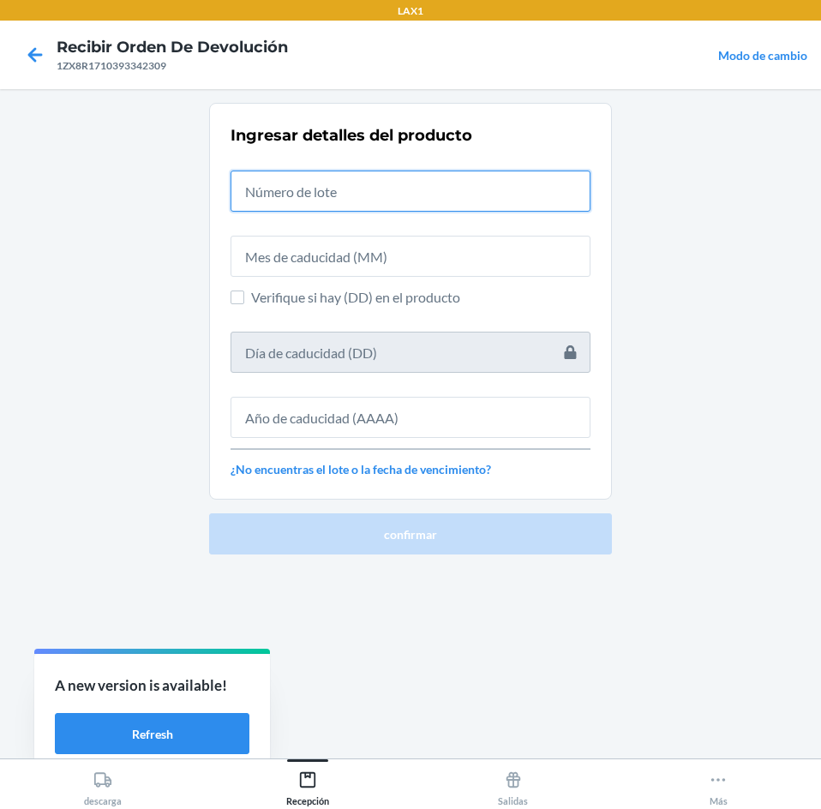
click at [470, 194] on input "text" at bounding box center [410, 190] width 360 height 41
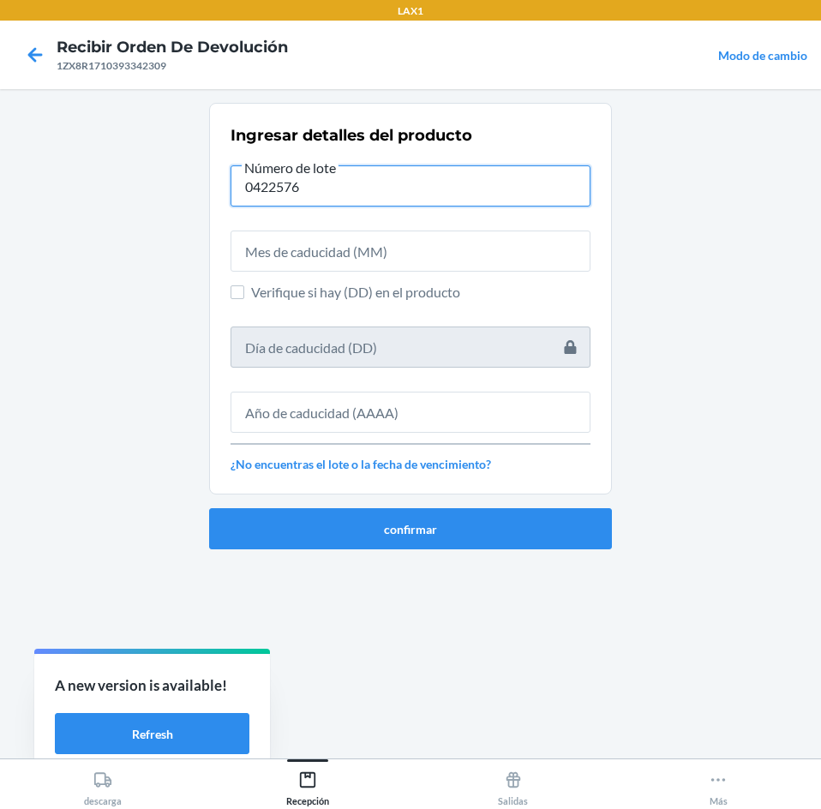
click at [280, 188] on input "0422576" at bounding box center [410, 185] width 360 height 41
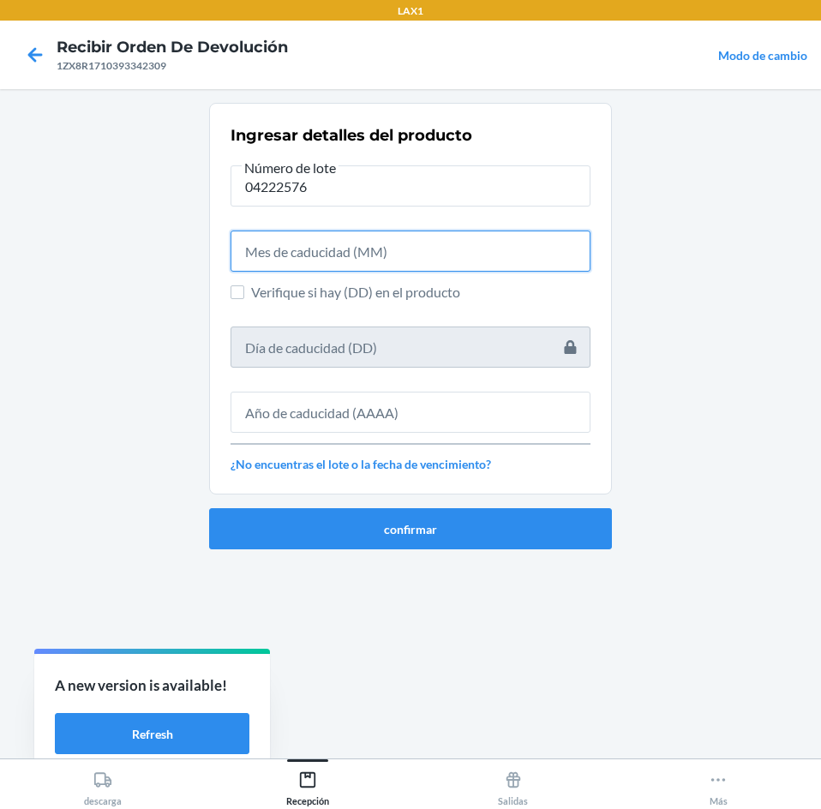
click at [364, 259] on input "text" at bounding box center [410, 250] width 360 height 41
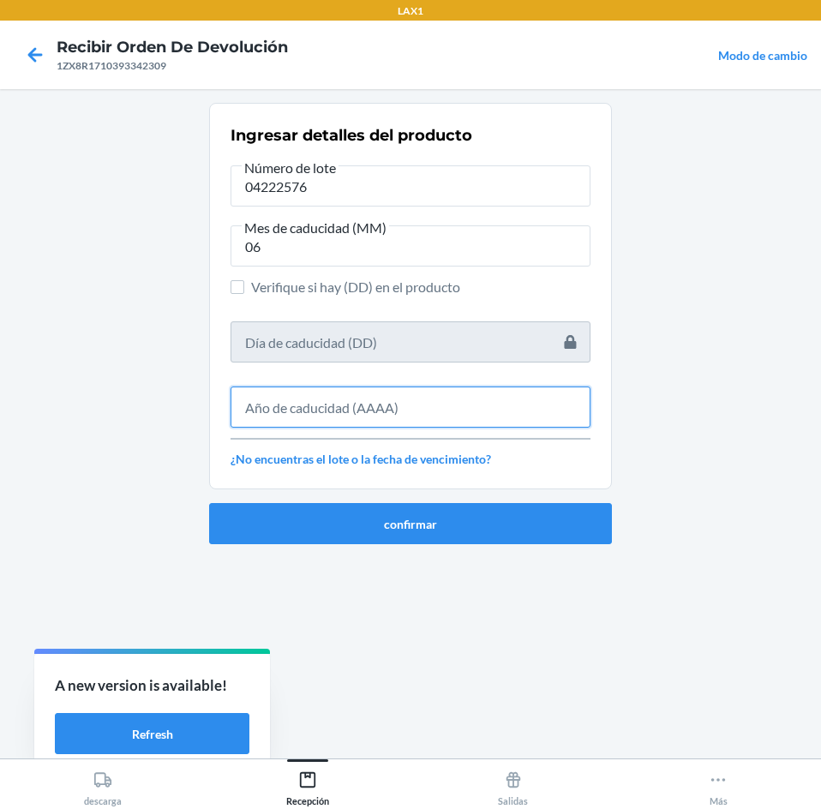
click at [451, 407] on input "text" at bounding box center [410, 406] width 360 height 41
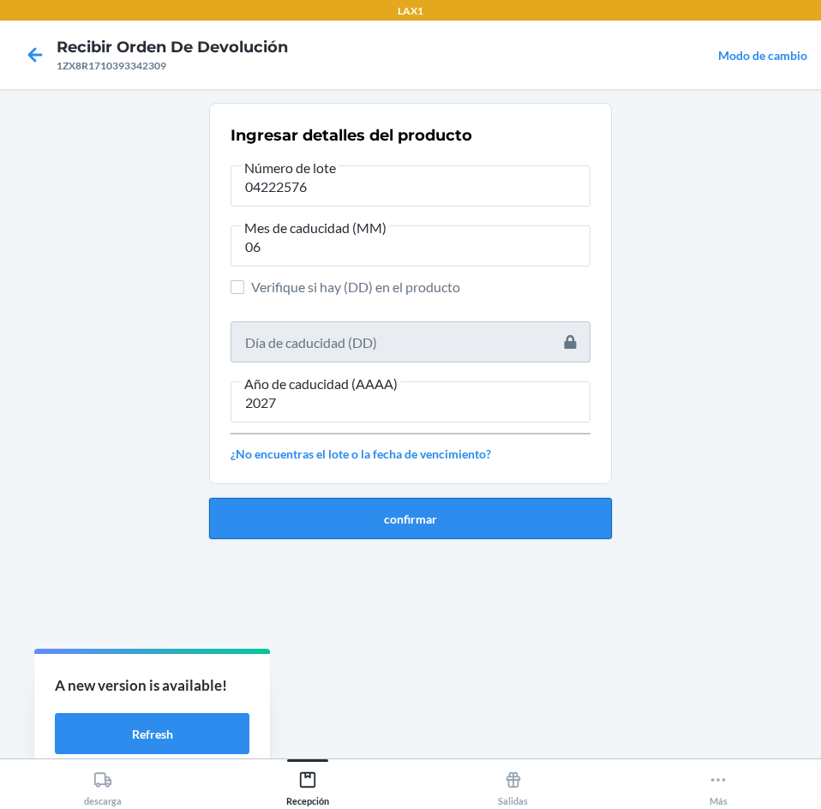
click at [422, 529] on button "confirmar" at bounding box center [410, 518] width 403 height 41
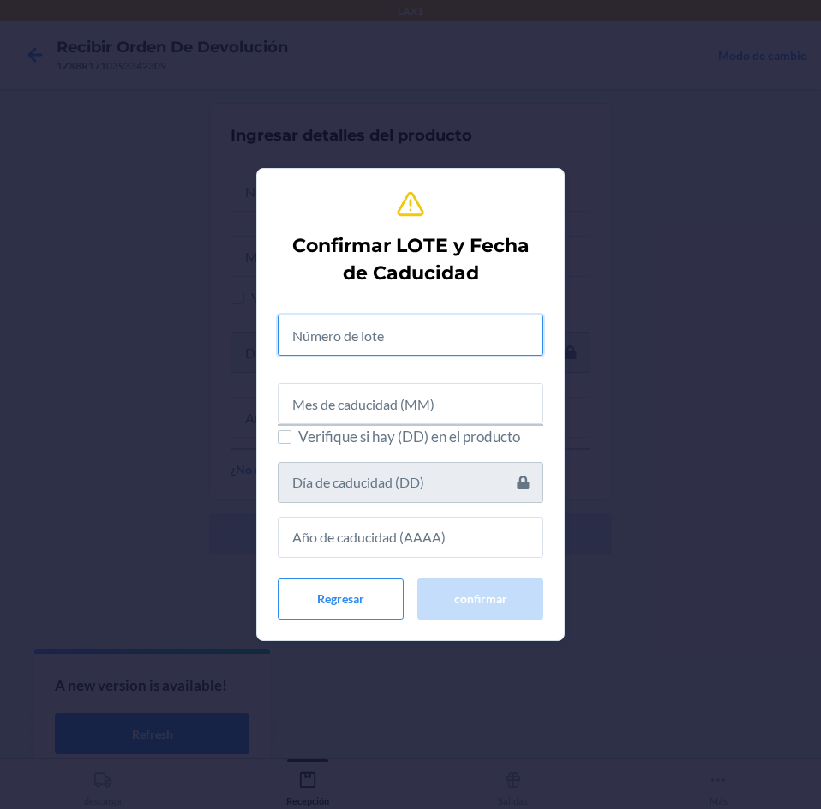
click at [417, 330] on input "text" at bounding box center [411, 334] width 266 height 41
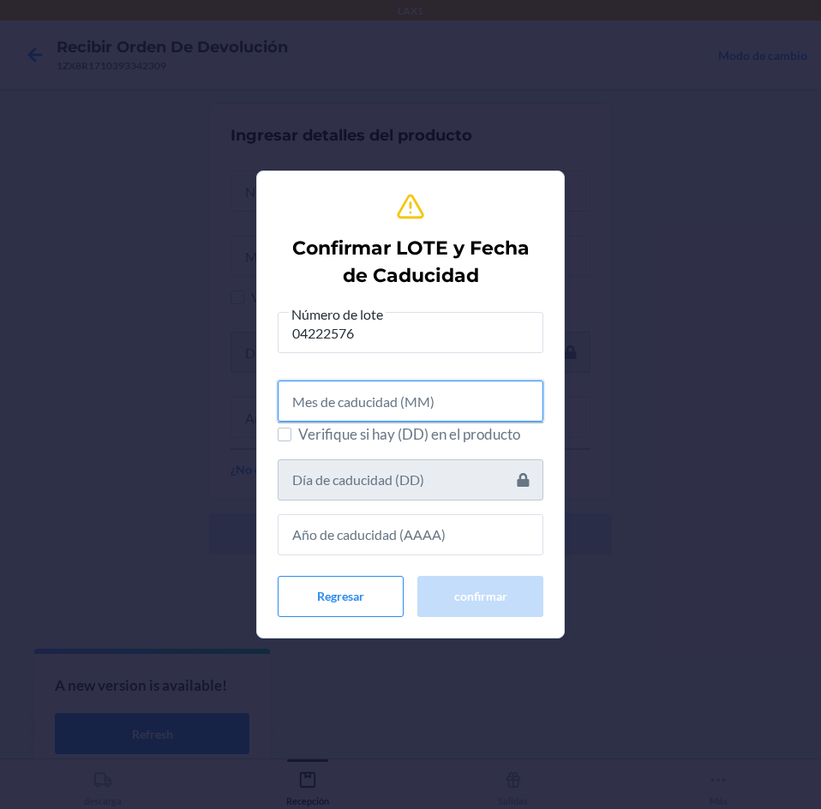
click at [430, 406] on input "text" at bounding box center [411, 400] width 266 height 41
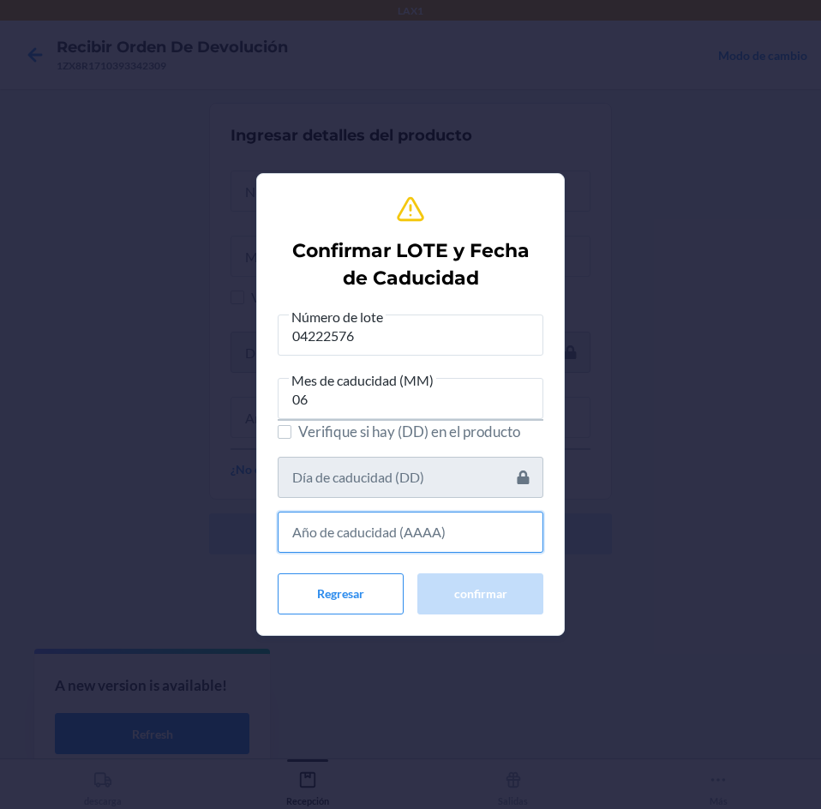
click at [409, 523] on input "text" at bounding box center [411, 531] width 266 height 41
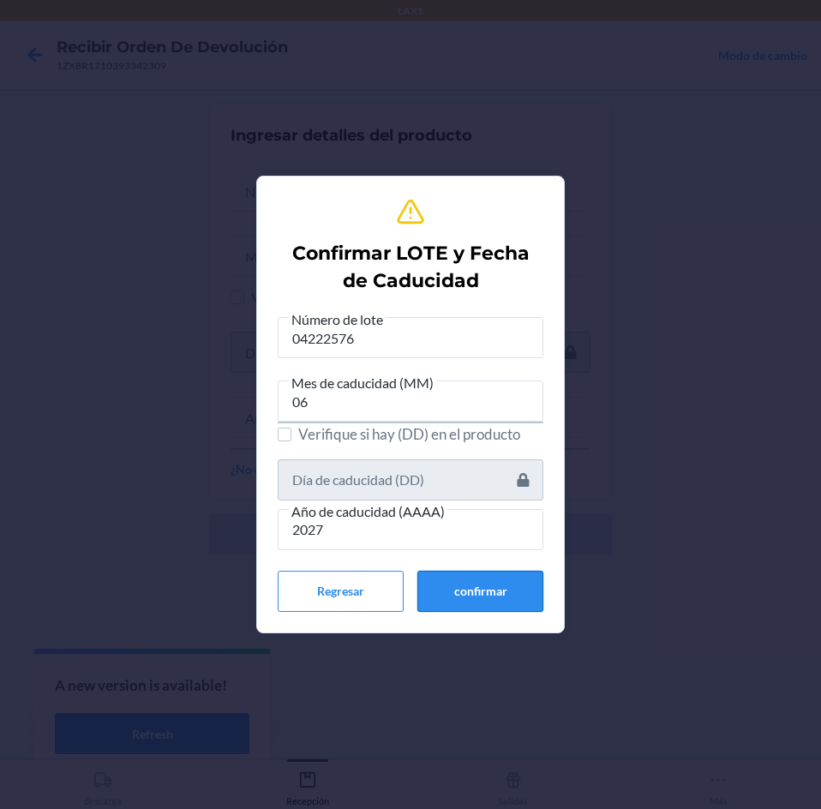
click at [435, 583] on button "confirmar" at bounding box center [480, 591] width 126 height 41
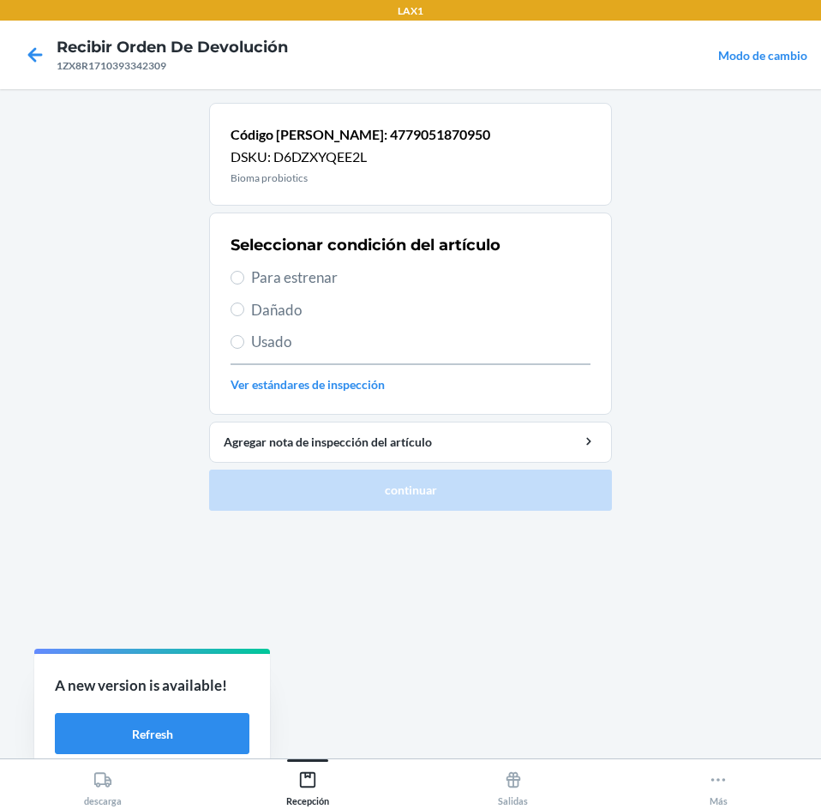
click at [354, 286] on span "Para estrenar" at bounding box center [420, 277] width 339 height 22
click at [244, 284] on input "Para estrenar" at bounding box center [237, 278] width 14 height 14
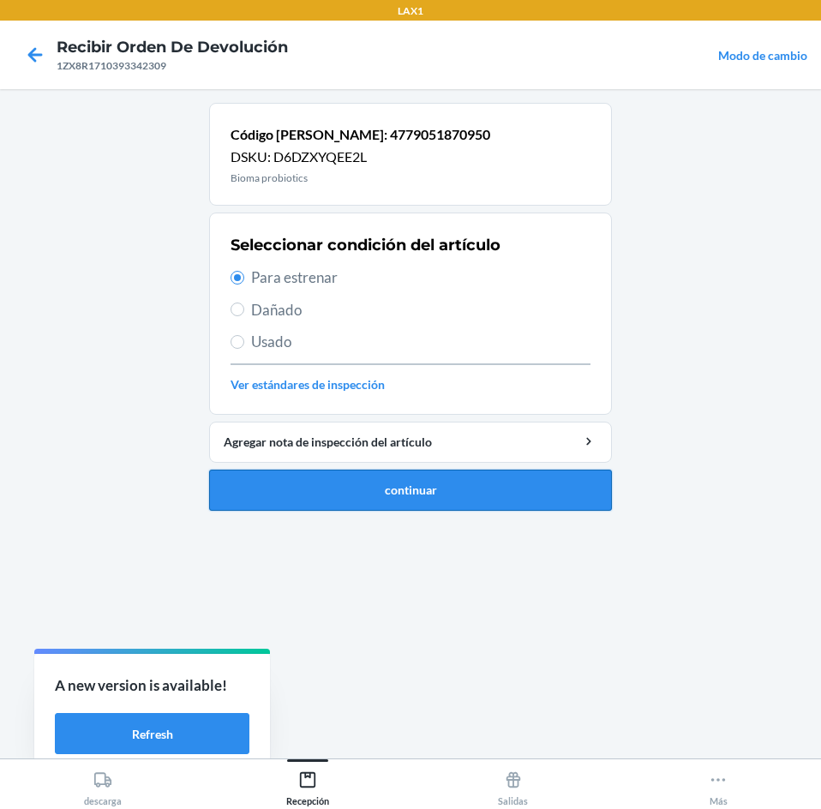
click at [458, 488] on button "continuar" at bounding box center [410, 489] width 403 height 41
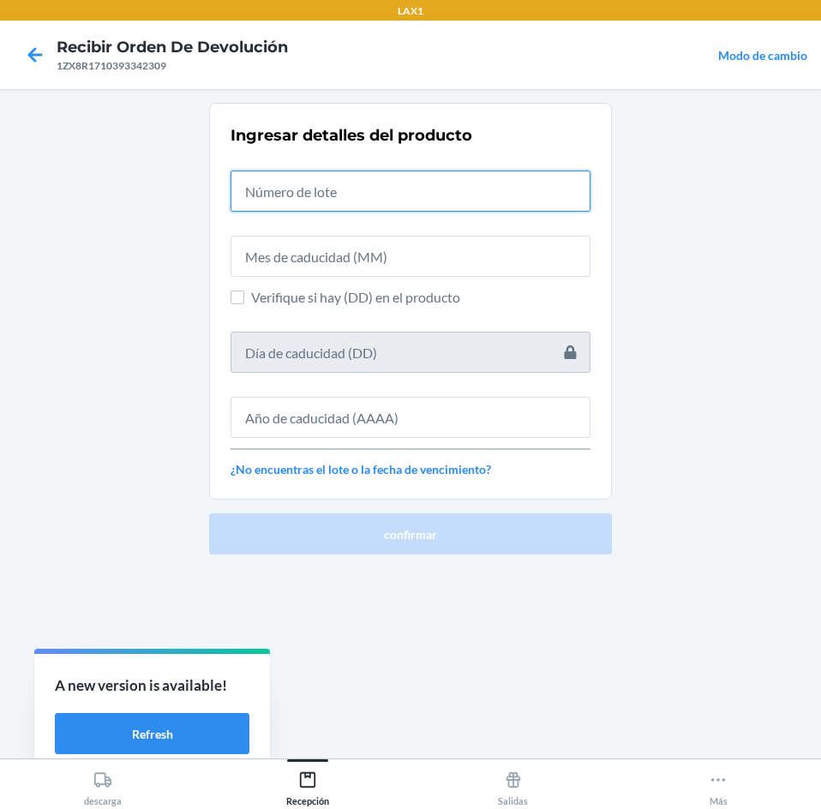
click at [469, 209] on input "text" at bounding box center [410, 190] width 360 height 41
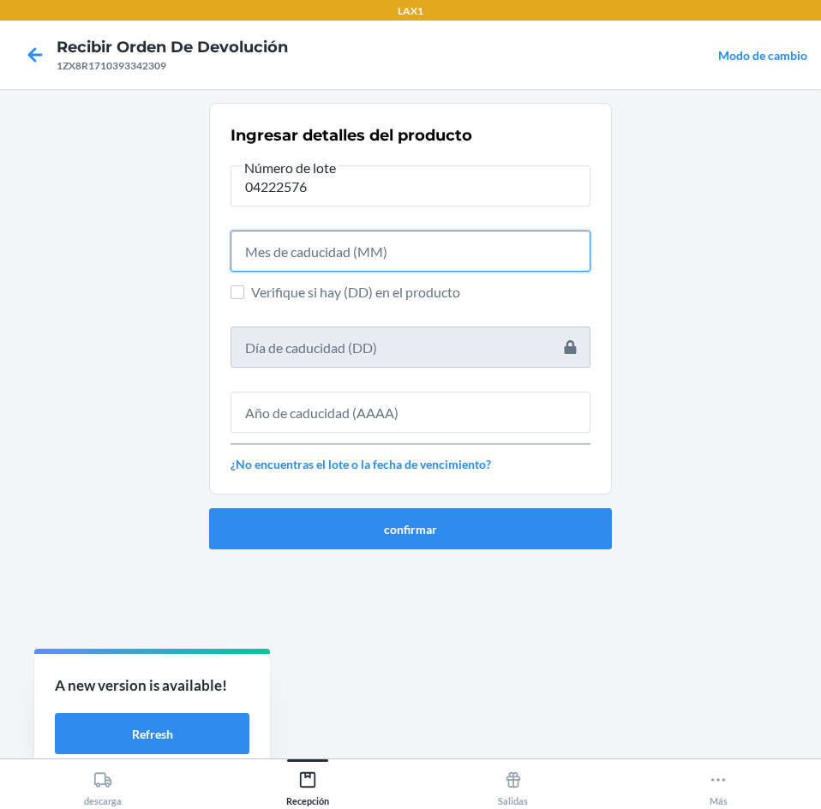
click at [511, 260] on input "text" at bounding box center [410, 250] width 360 height 41
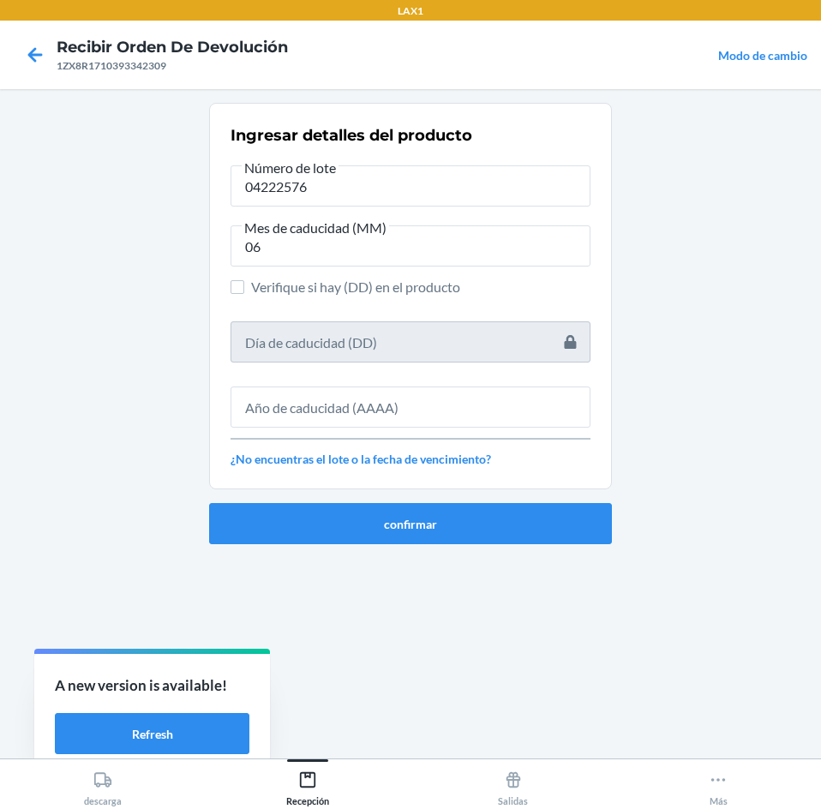
click at [470, 386] on div at bounding box center [410, 400] width 360 height 55
click at [470, 396] on input "text" at bounding box center [410, 406] width 360 height 41
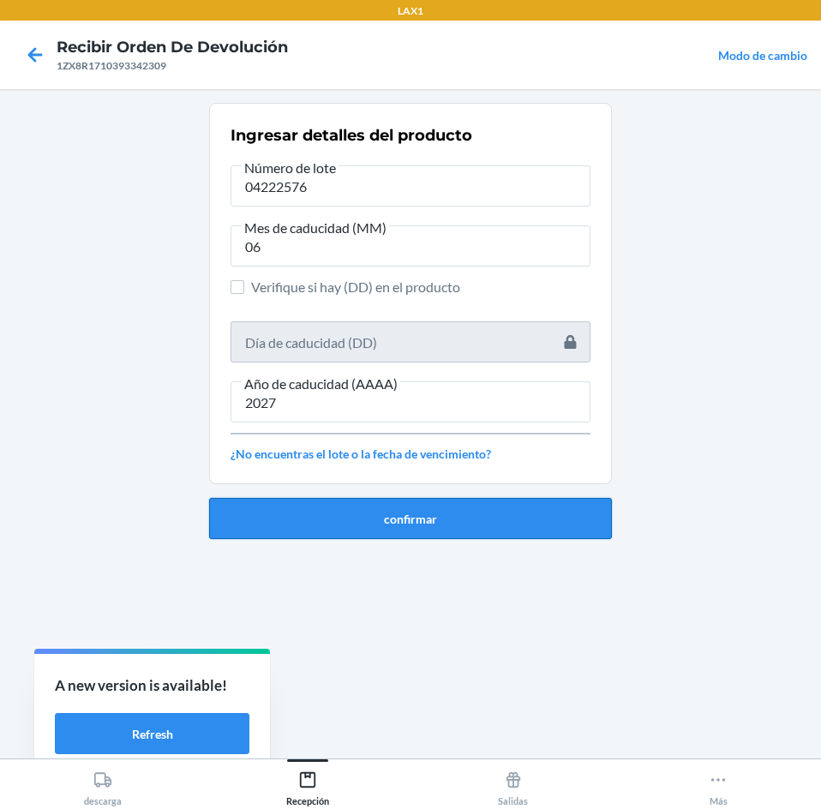
click at [448, 511] on button "confirmar" at bounding box center [410, 518] width 403 height 41
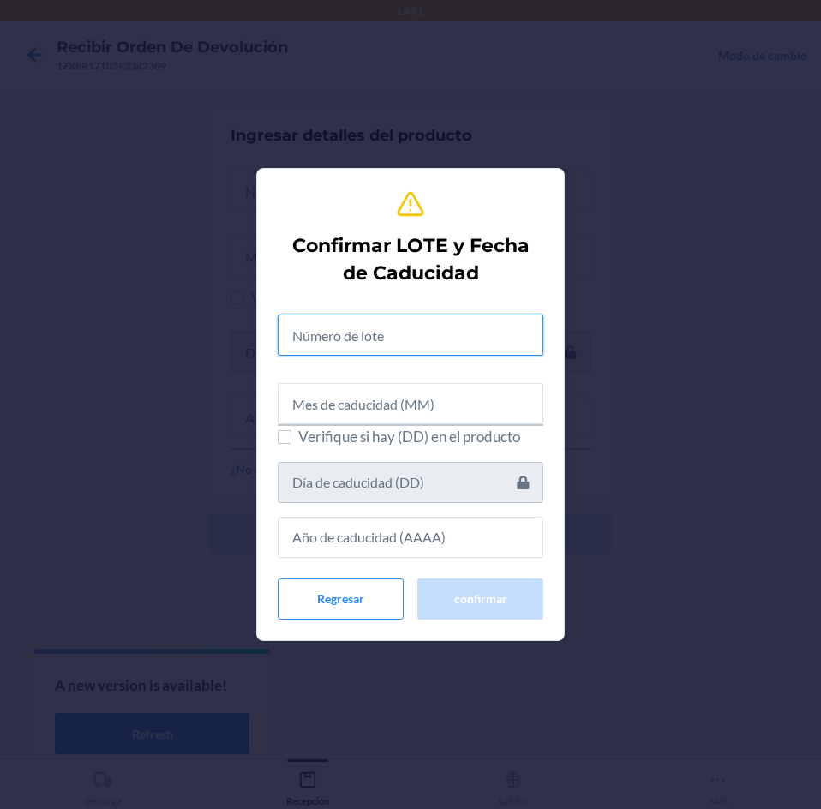
click at [462, 341] on input "text" at bounding box center [411, 334] width 266 height 41
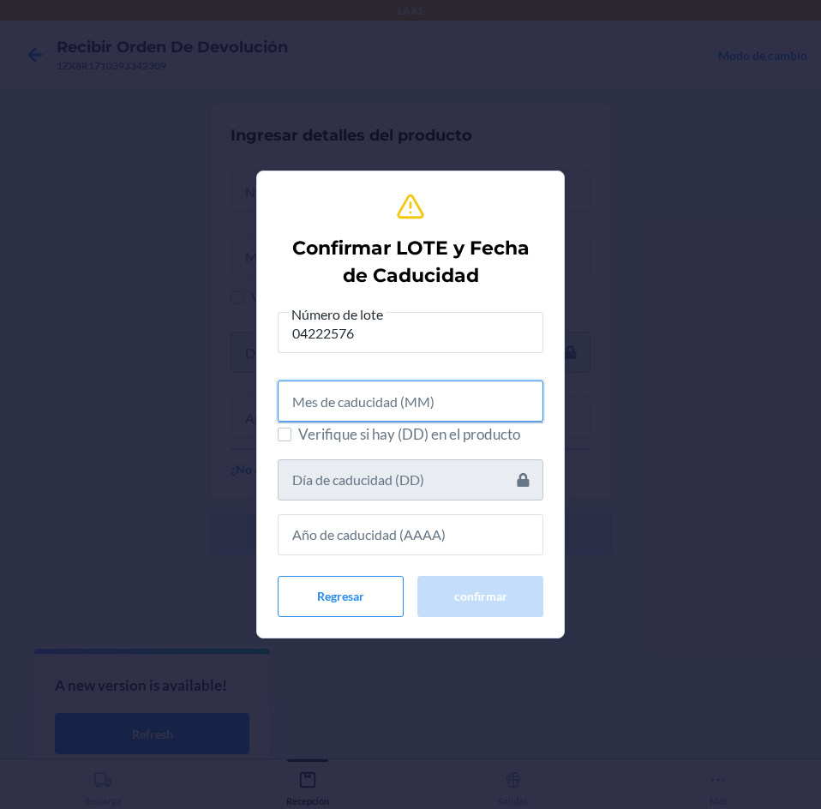
click at [439, 406] on input "text" at bounding box center [411, 400] width 266 height 41
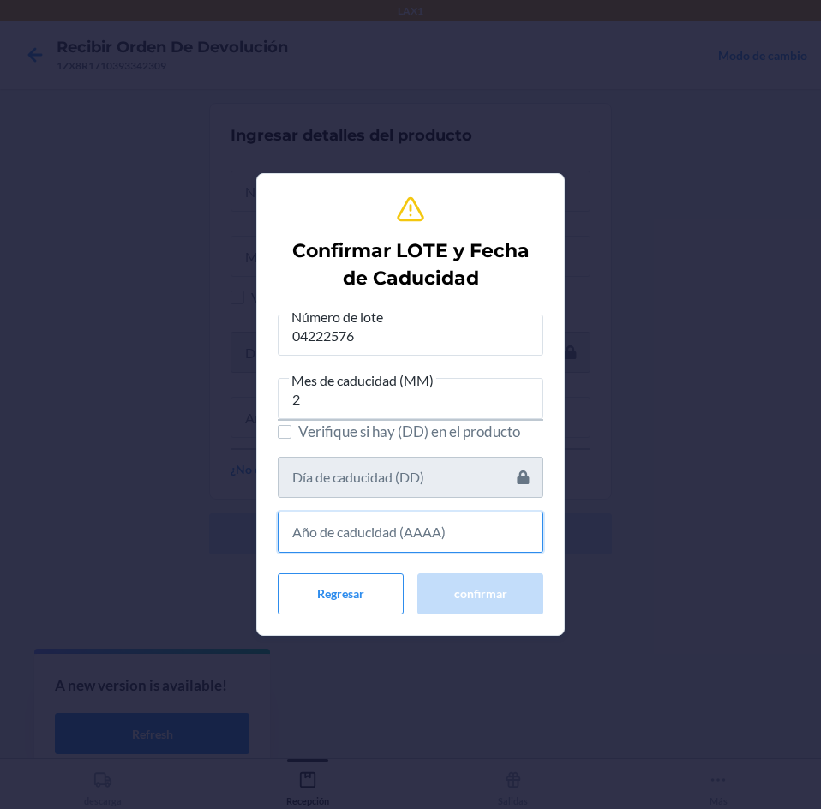
click at [399, 520] on input "text" at bounding box center [411, 531] width 266 height 41
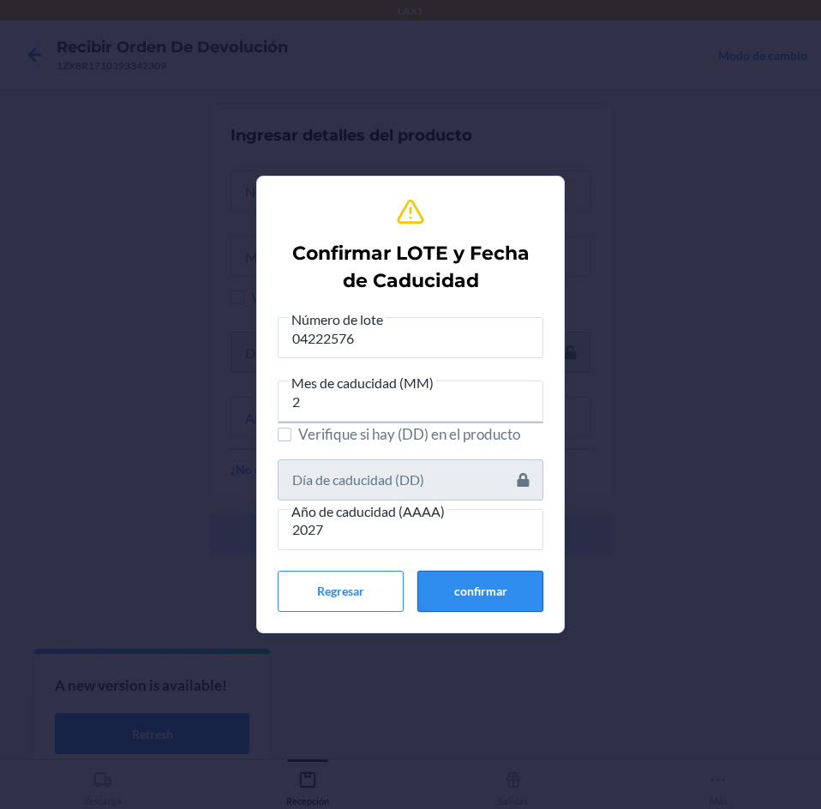
click at [435, 572] on button "confirmar" at bounding box center [480, 591] width 126 height 41
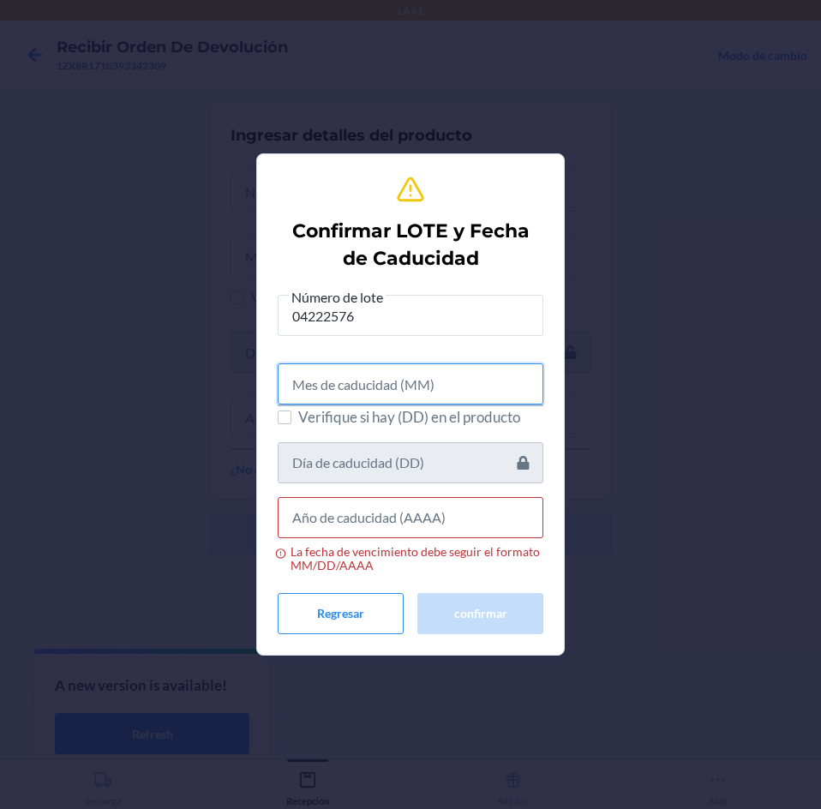
click at [351, 391] on input "text" at bounding box center [411, 383] width 266 height 41
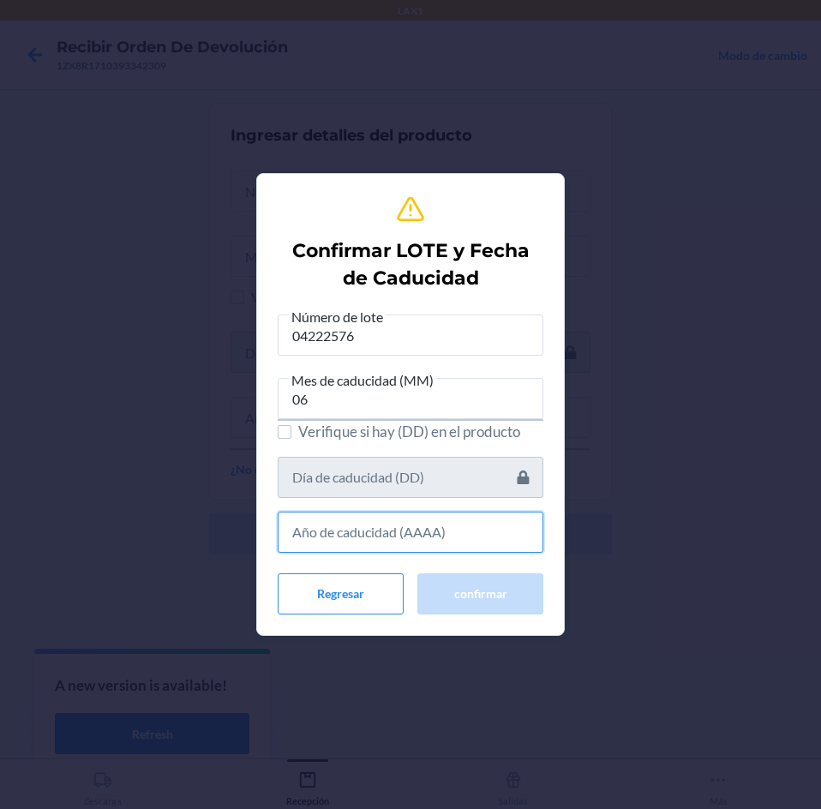
click at [389, 527] on input "text" at bounding box center [411, 531] width 266 height 41
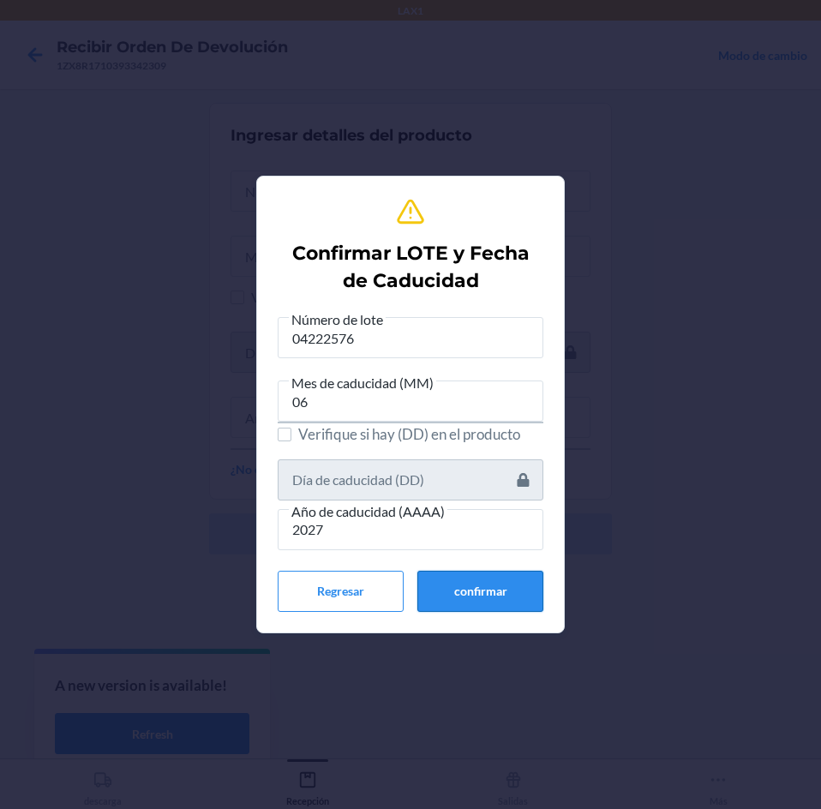
click at [470, 596] on button "confirmar" at bounding box center [480, 591] width 126 height 41
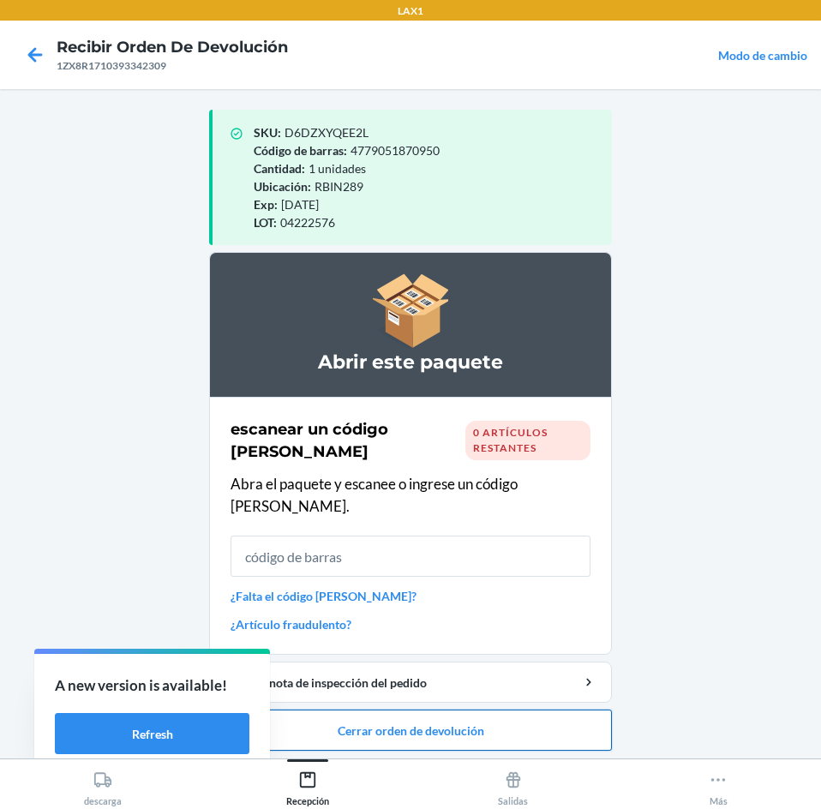
click at [473, 709] on button "Cerrar orden de devolución" at bounding box center [410, 729] width 403 height 41
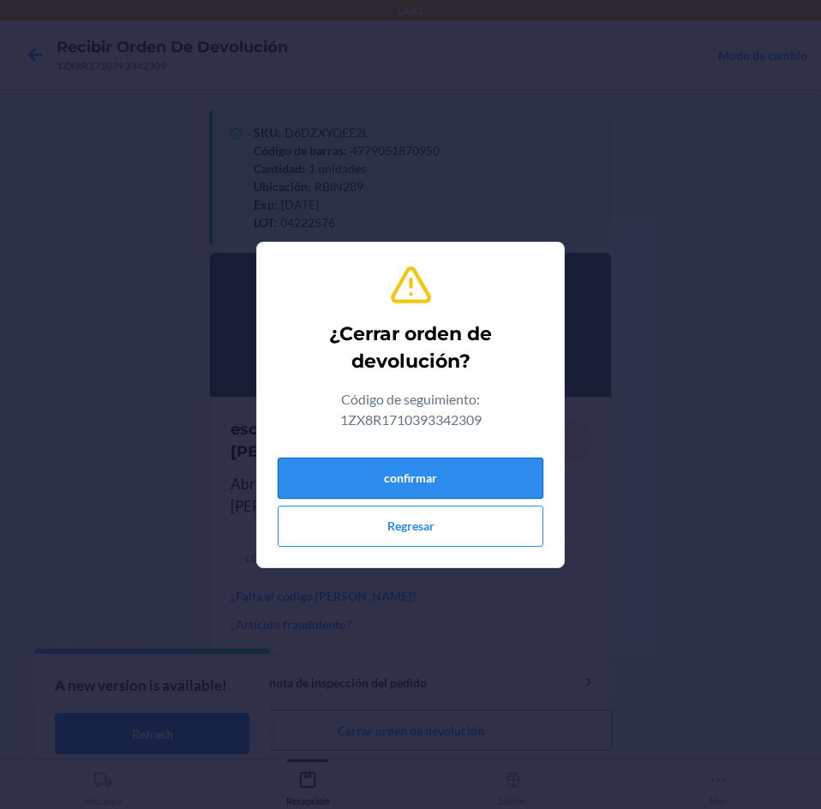
click at [502, 482] on button "confirmar" at bounding box center [411, 477] width 266 height 41
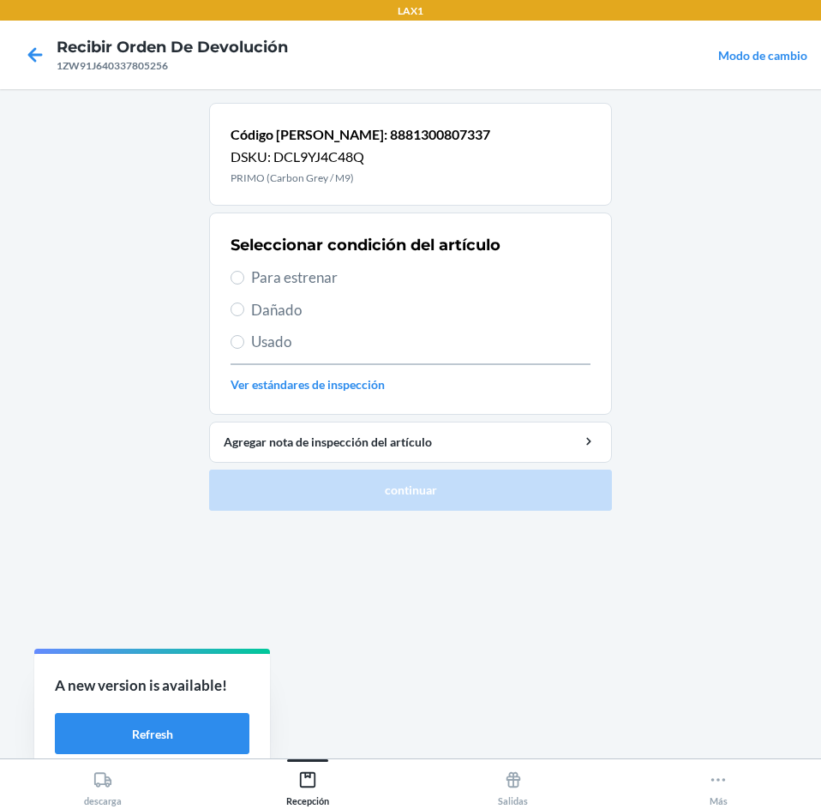
click at [402, 279] on span "Para estrenar" at bounding box center [420, 277] width 339 height 22
click at [244, 279] on input "Para estrenar" at bounding box center [237, 278] width 14 height 14
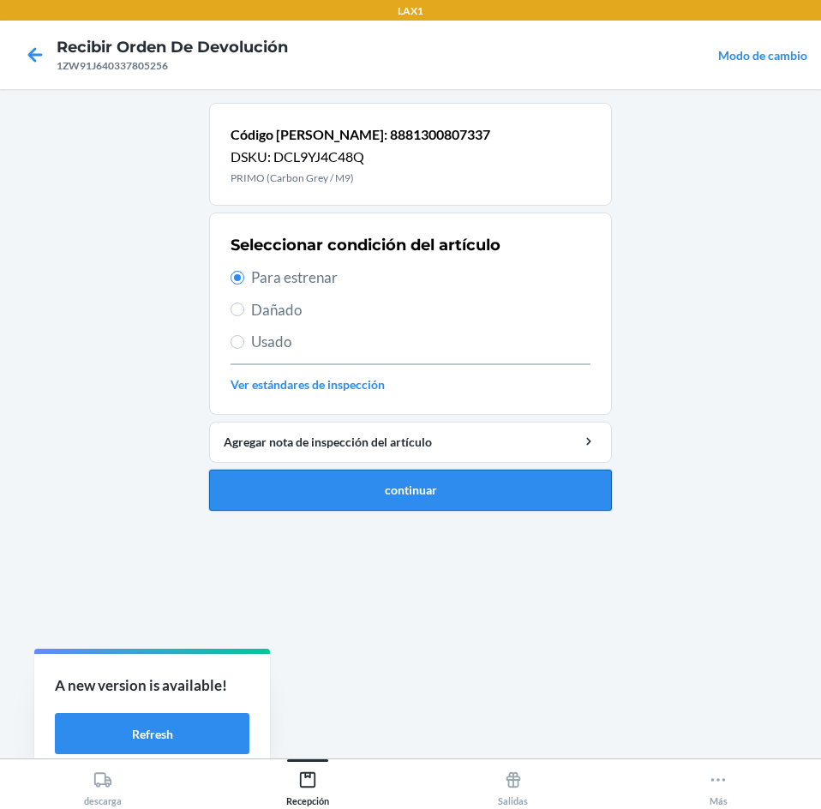
click at [430, 480] on button "continuar" at bounding box center [410, 489] width 403 height 41
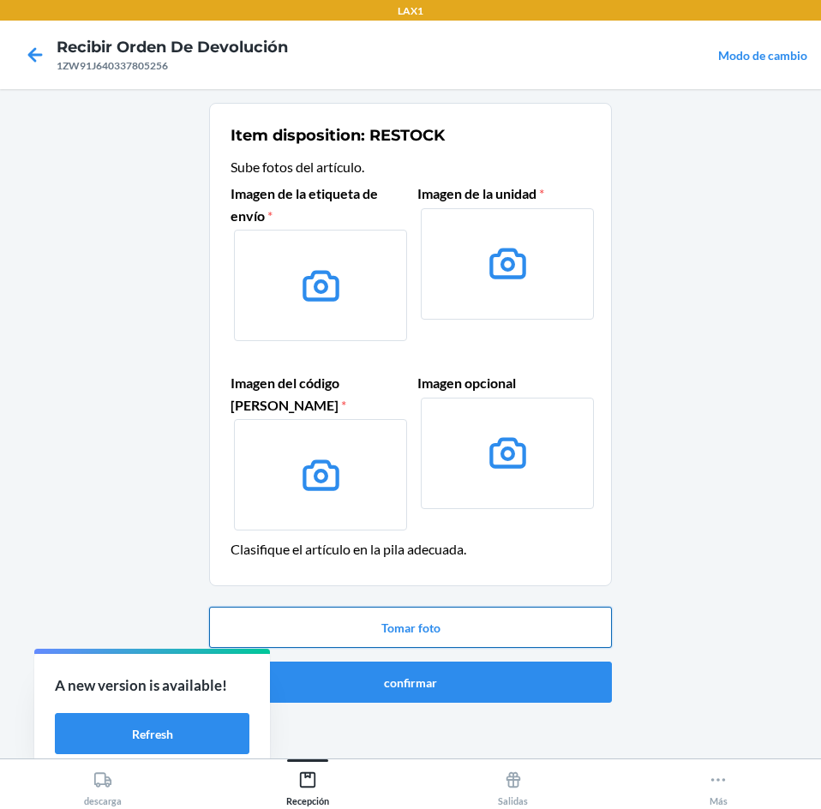
click at [450, 630] on button "Tomar foto" at bounding box center [410, 627] width 403 height 41
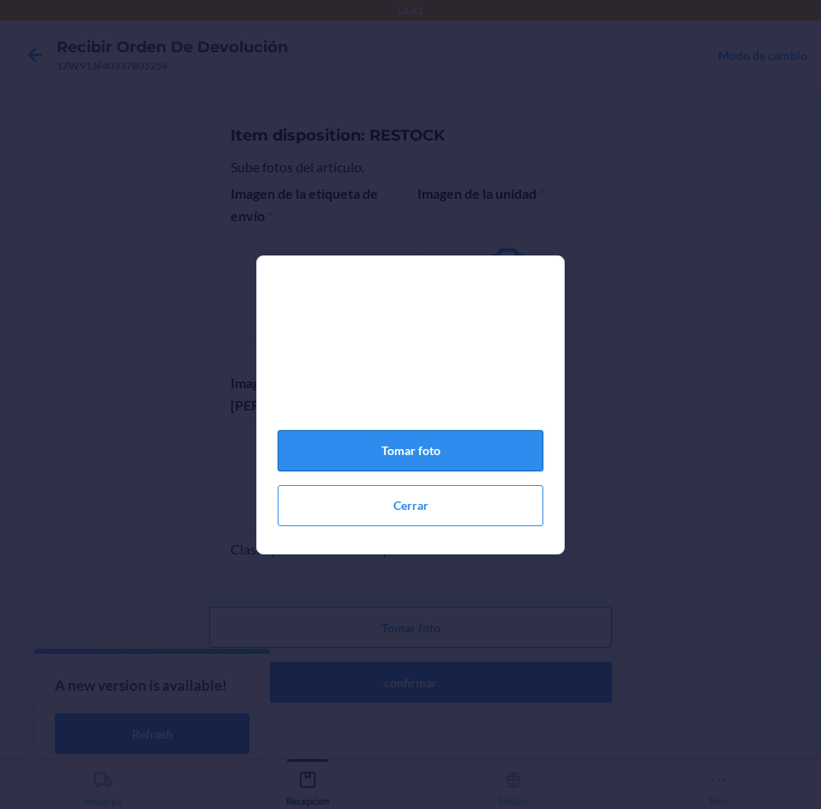
click at [441, 453] on button "Tomar foto" at bounding box center [411, 450] width 266 height 41
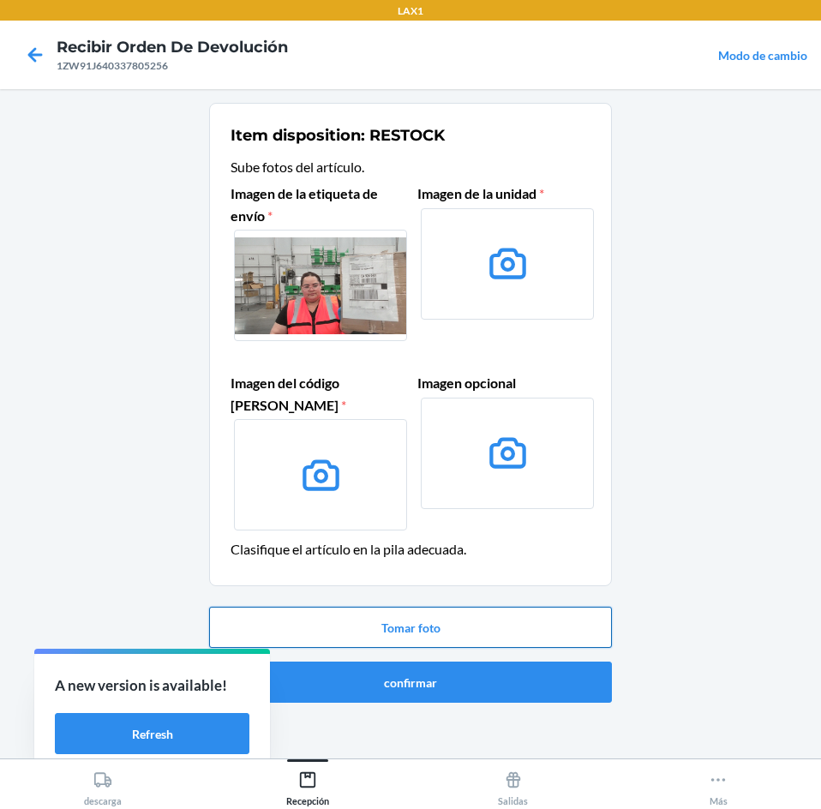
click at [439, 631] on button "Tomar foto" at bounding box center [410, 627] width 403 height 41
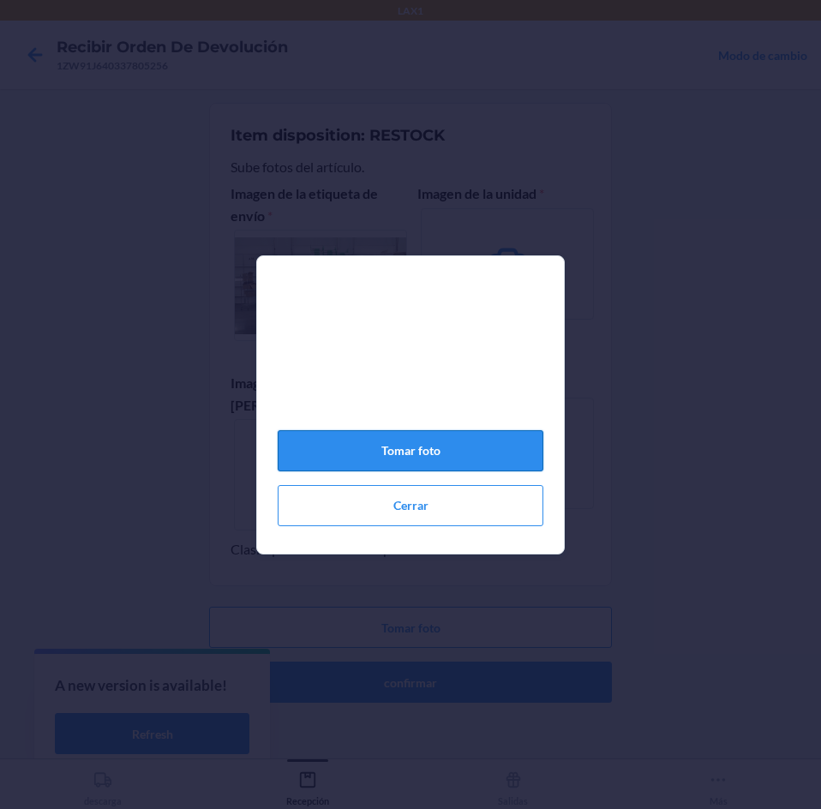
click at [434, 468] on button "Tomar foto" at bounding box center [411, 450] width 266 height 41
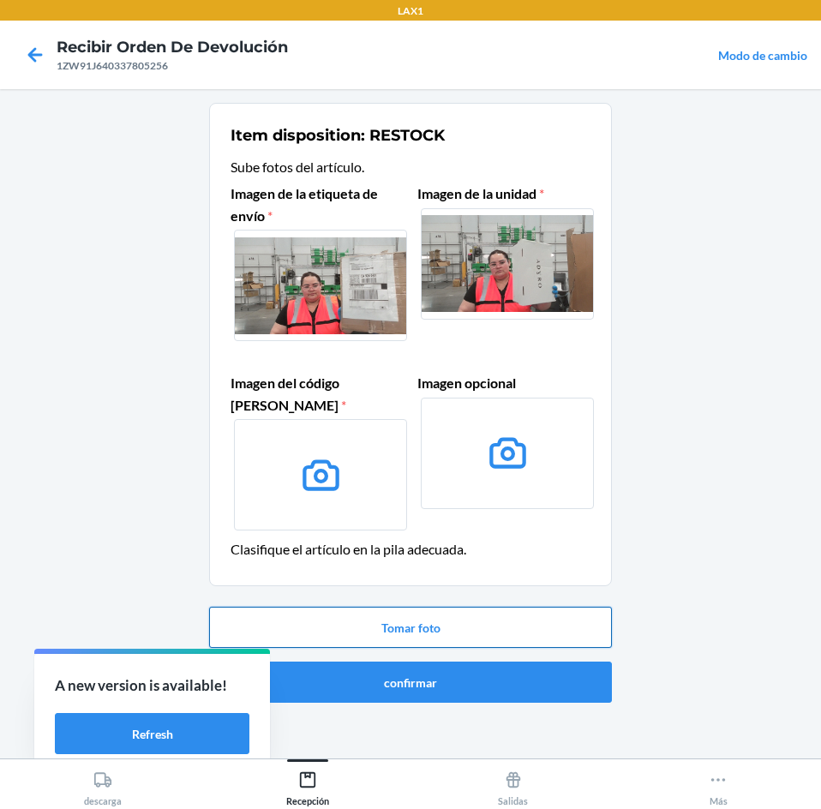
click at [464, 630] on button "Tomar foto" at bounding box center [410, 627] width 403 height 41
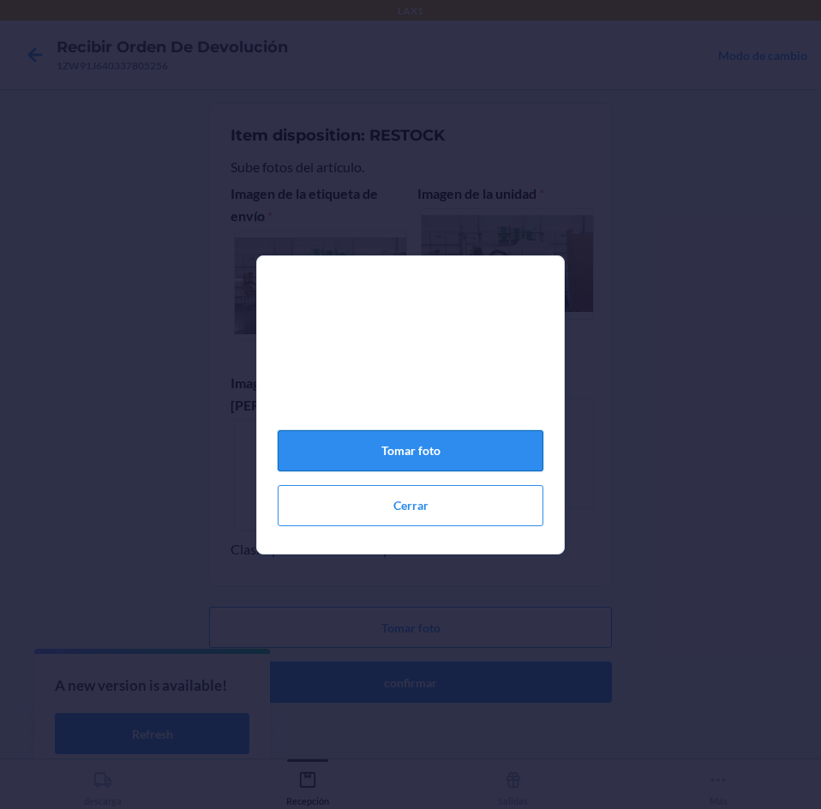
click at [412, 464] on button "Tomar foto" at bounding box center [411, 450] width 266 height 41
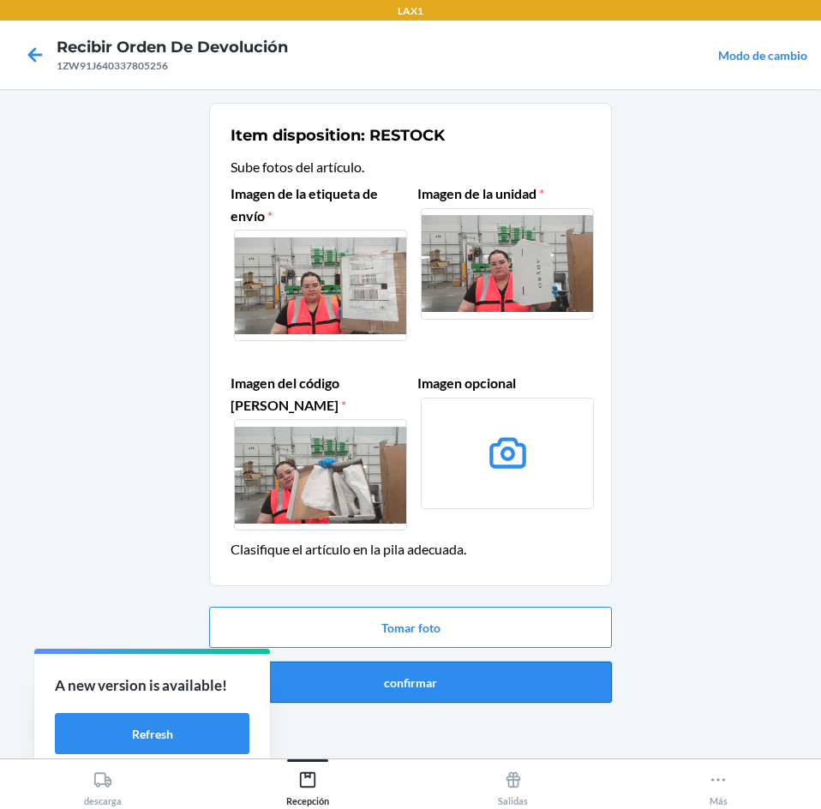
click at [472, 688] on button "confirmar" at bounding box center [410, 681] width 403 height 41
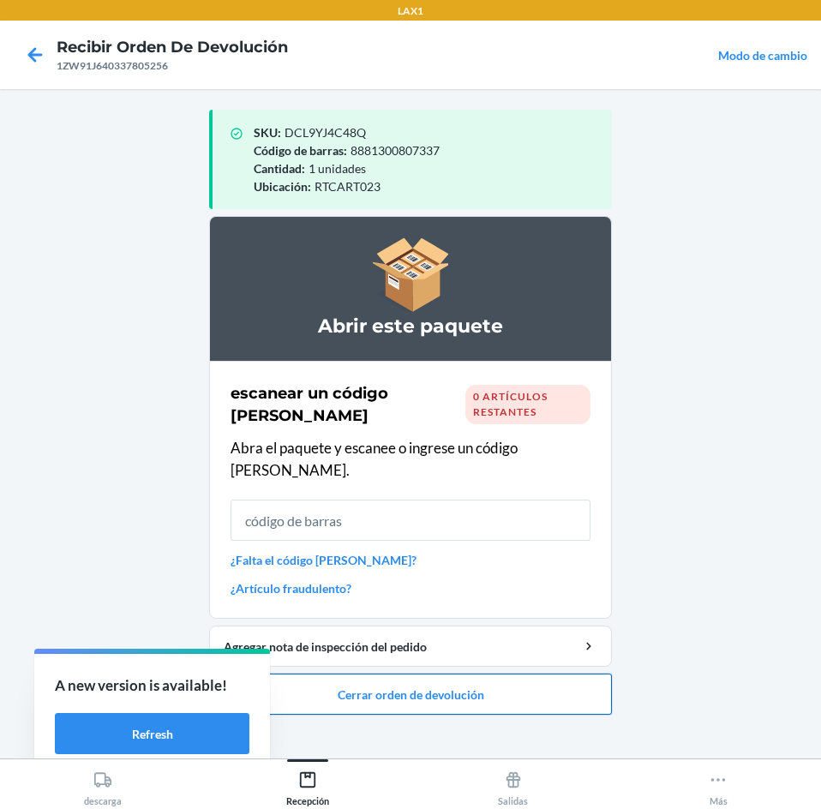
click at [485, 675] on button "Cerrar orden de devolución" at bounding box center [410, 693] width 403 height 41
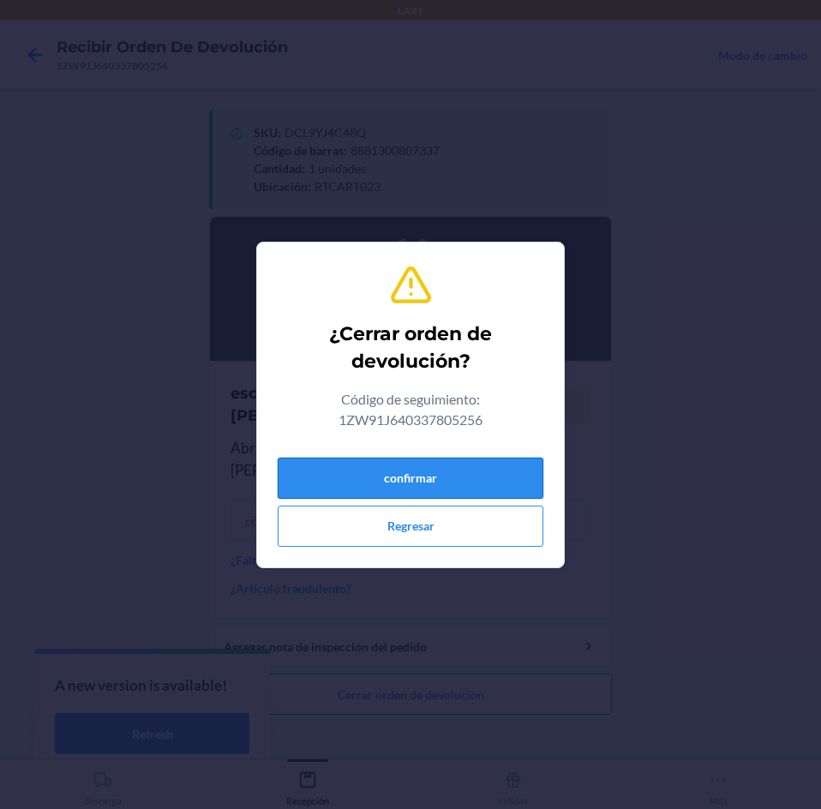
click at [460, 475] on button "confirmar" at bounding box center [411, 477] width 266 height 41
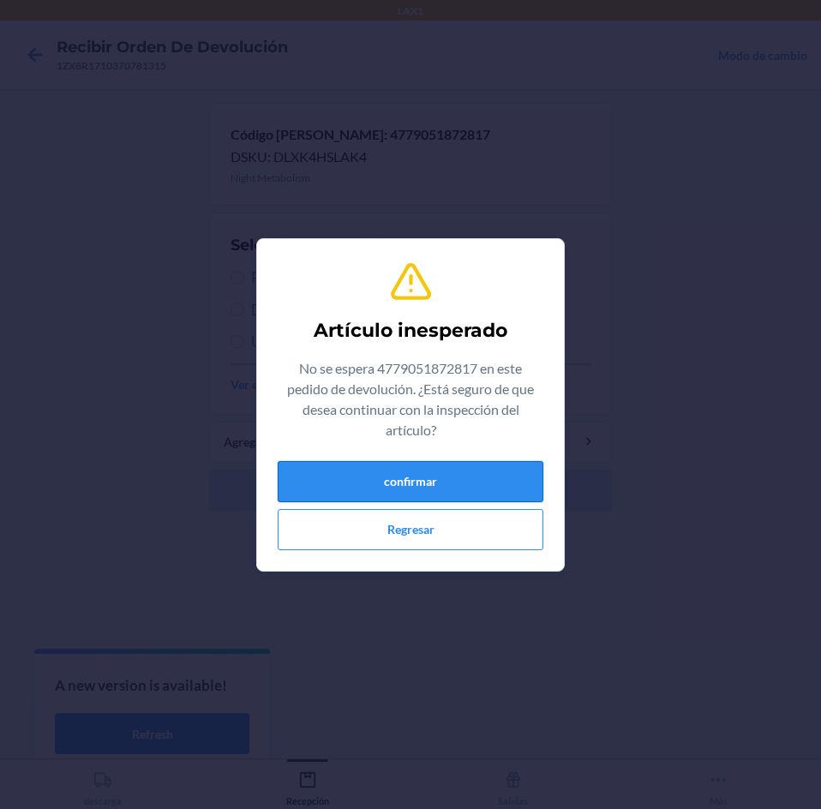
click at [449, 472] on button "confirmar" at bounding box center [411, 481] width 266 height 41
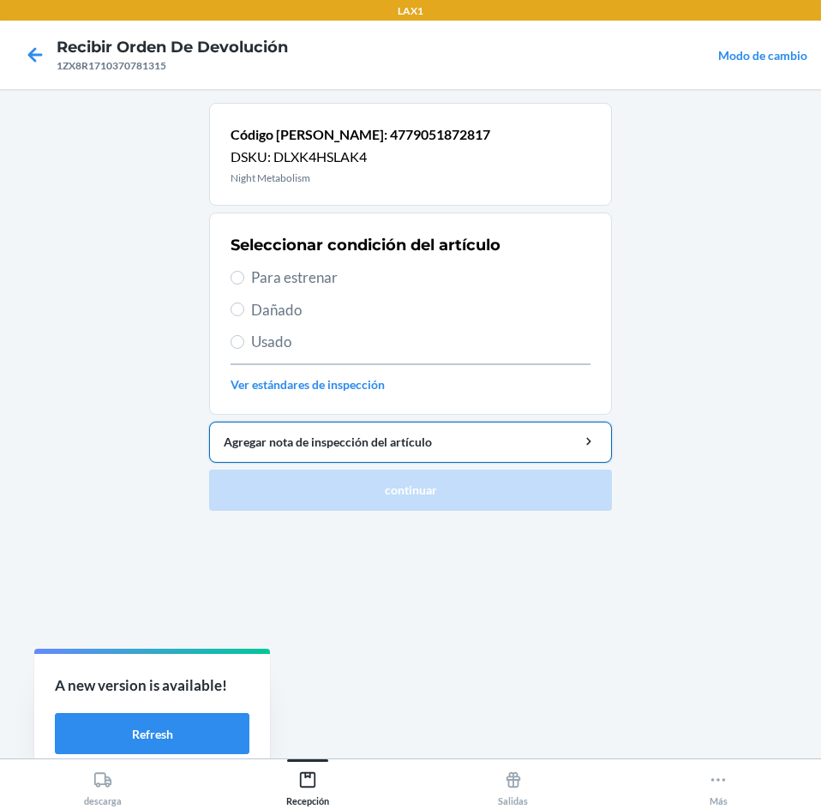
drag, startPoint x: 409, startPoint y: 281, endPoint x: 445, endPoint y: 440, distance: 163.5
click at [409, 277] on span "Para estrenar" at bounding box center [420, 277] width 339 height 22
click at [244, 277] on input "Para estrenar" at bounding box center [237, 278] width 14 height 14
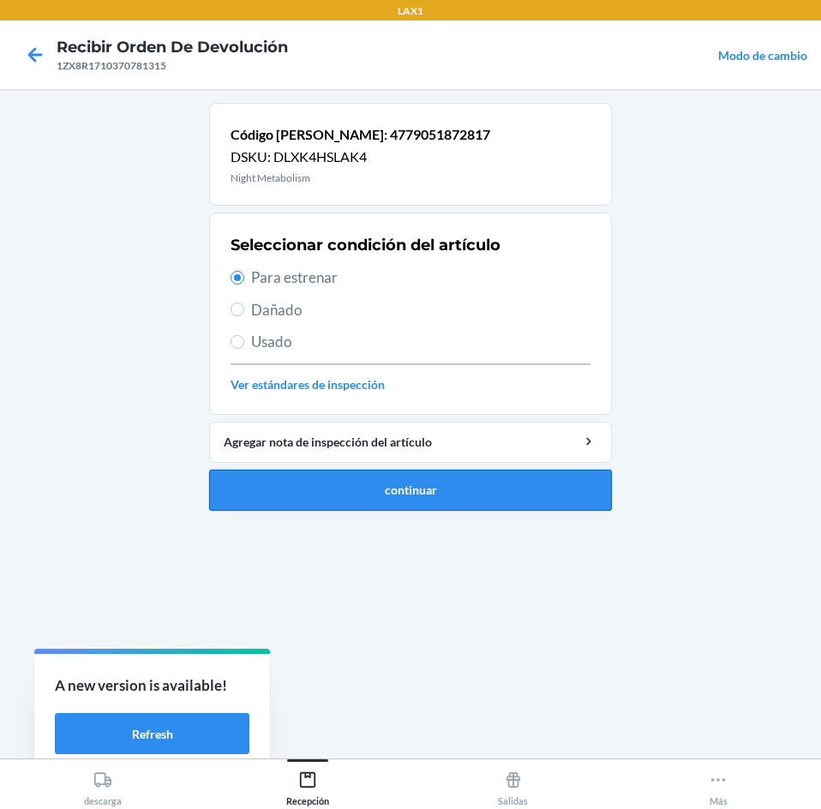
click at [441, 471] on button "continuar" at bounding box center [410, 489] width 403 height 41
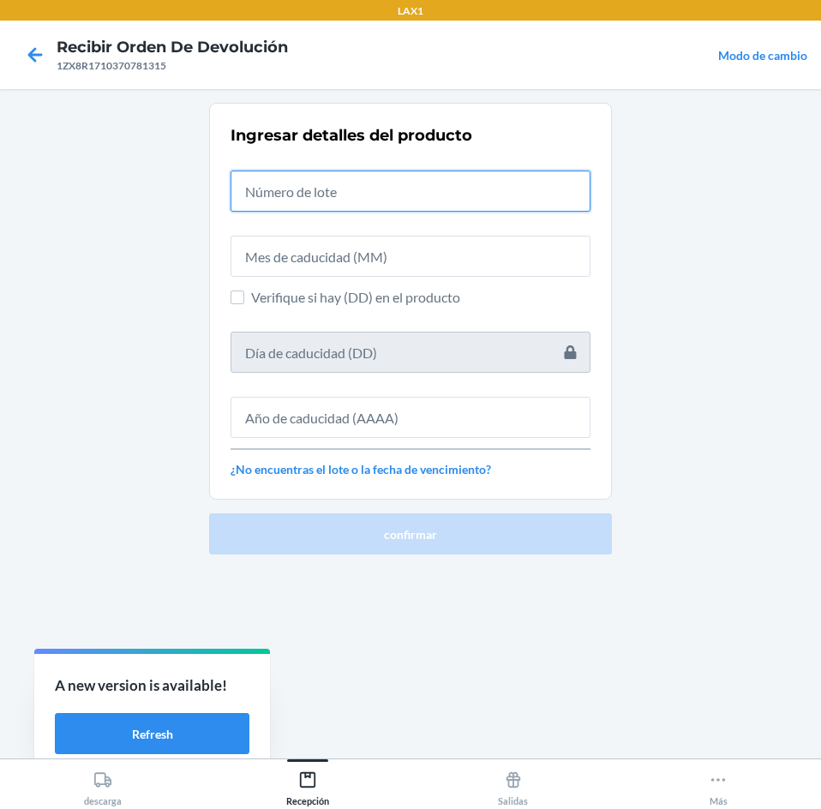
click at [451, 202] on input "text" at bounding box center [410, 190] width 360 height 41
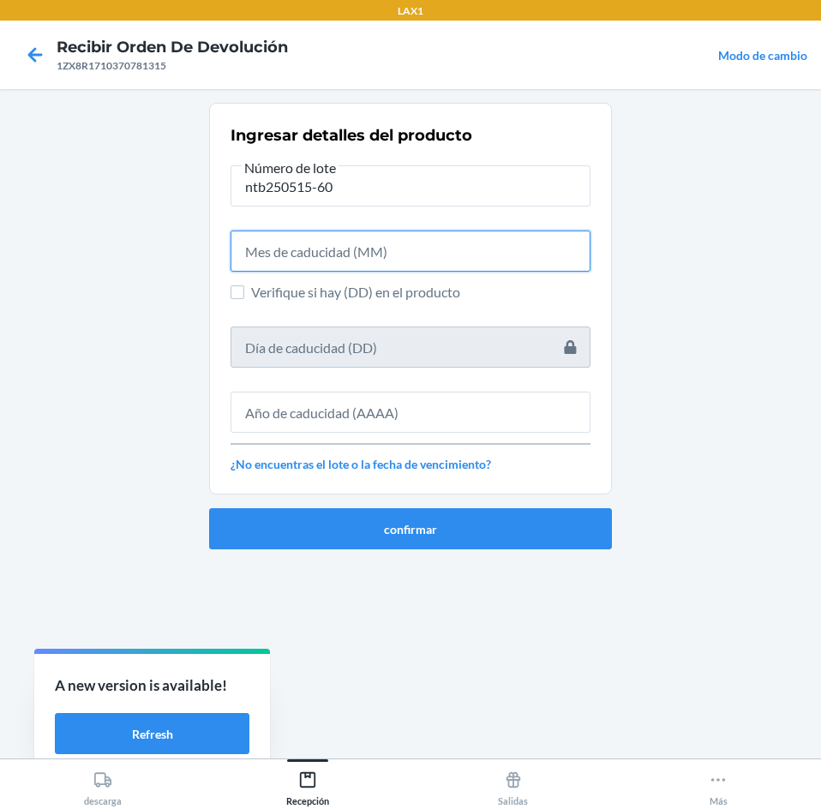
click at [398, 254] on input "text" at bounding box center [410, 250] width 360 height 41
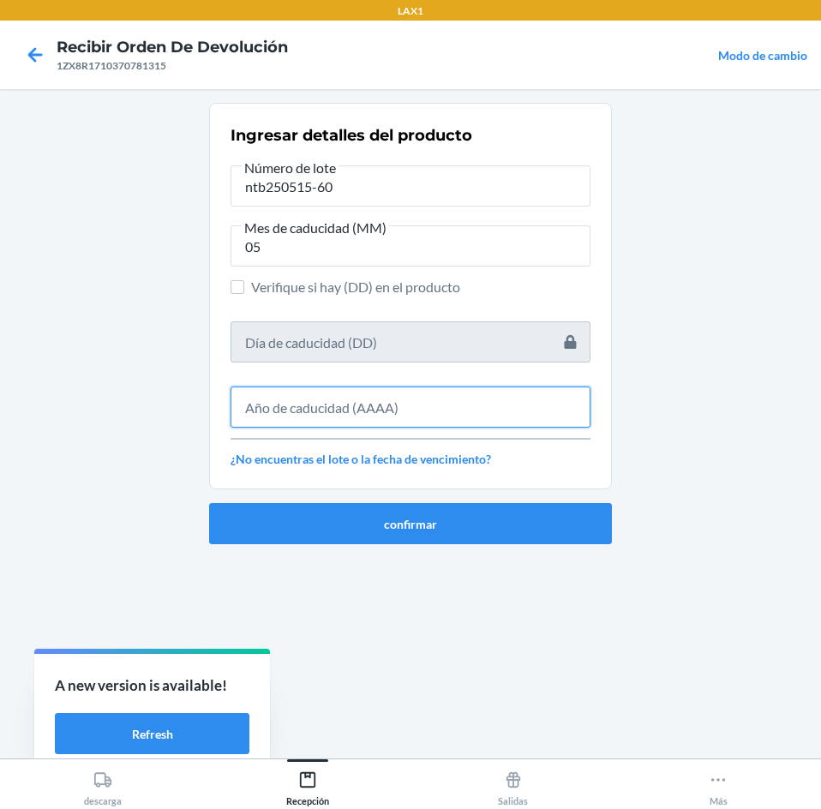
click at [407, 388] on input "text" at bounding box center [410, 406] width 360 height 41
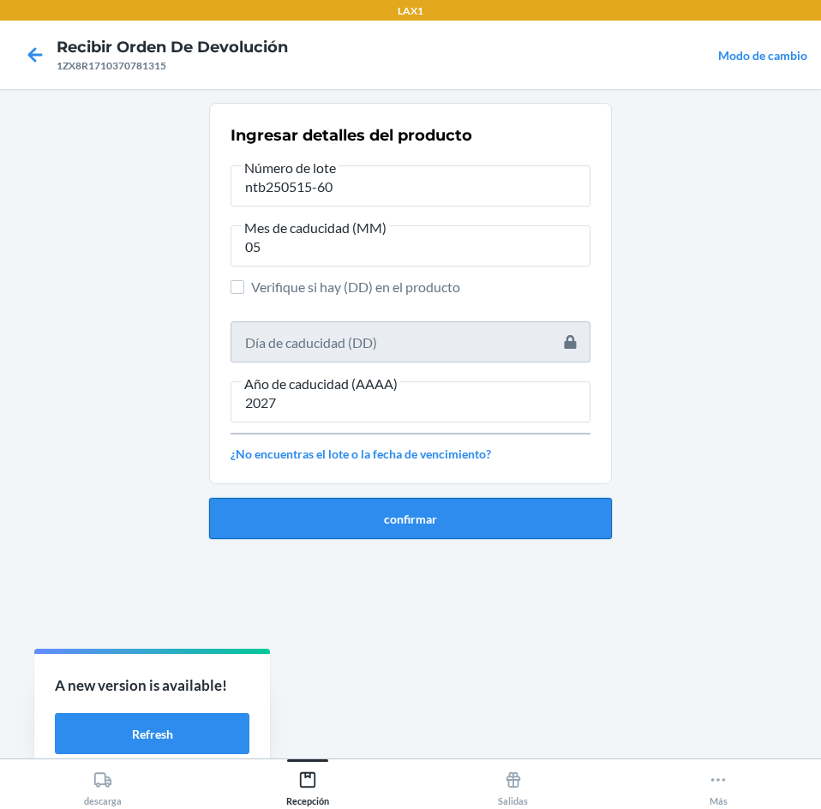
click at [421, 520] on button "confirmar" at bounding box center [410, 518] width 403 height 41
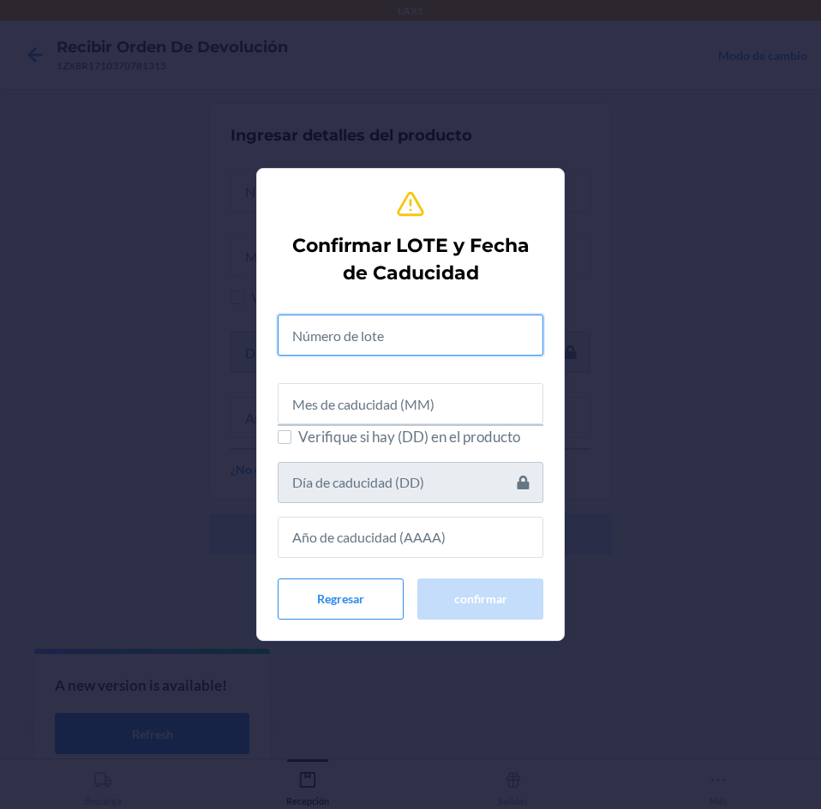
click at [407, 342] on input "text" at bounding box center [411, 334] width 266 height 41
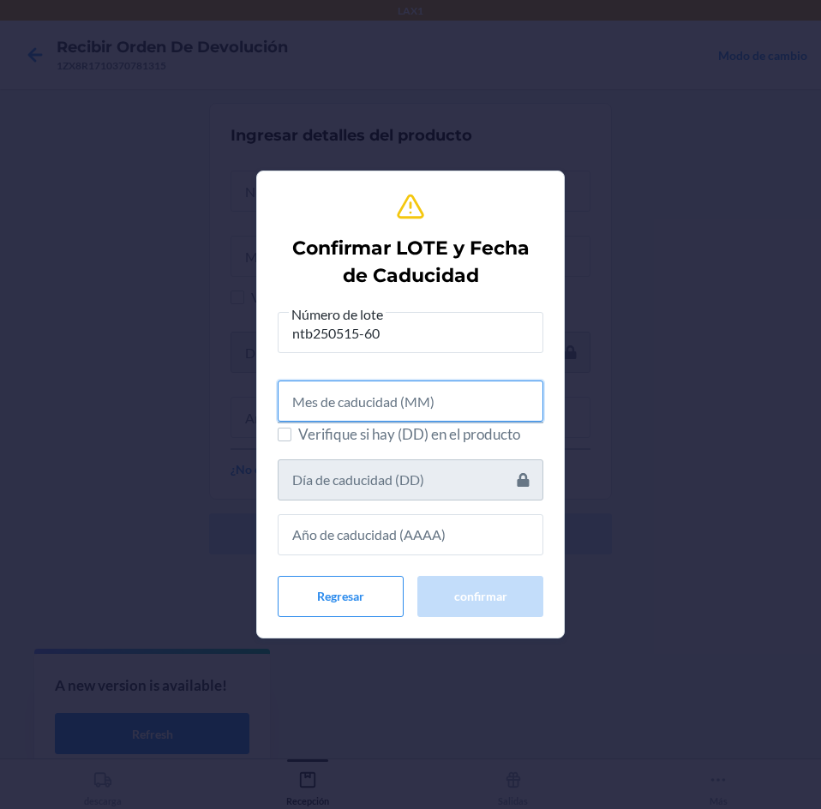
click at [390, 410] on input "text" at bounding box center [411, 400] width 266 height 41
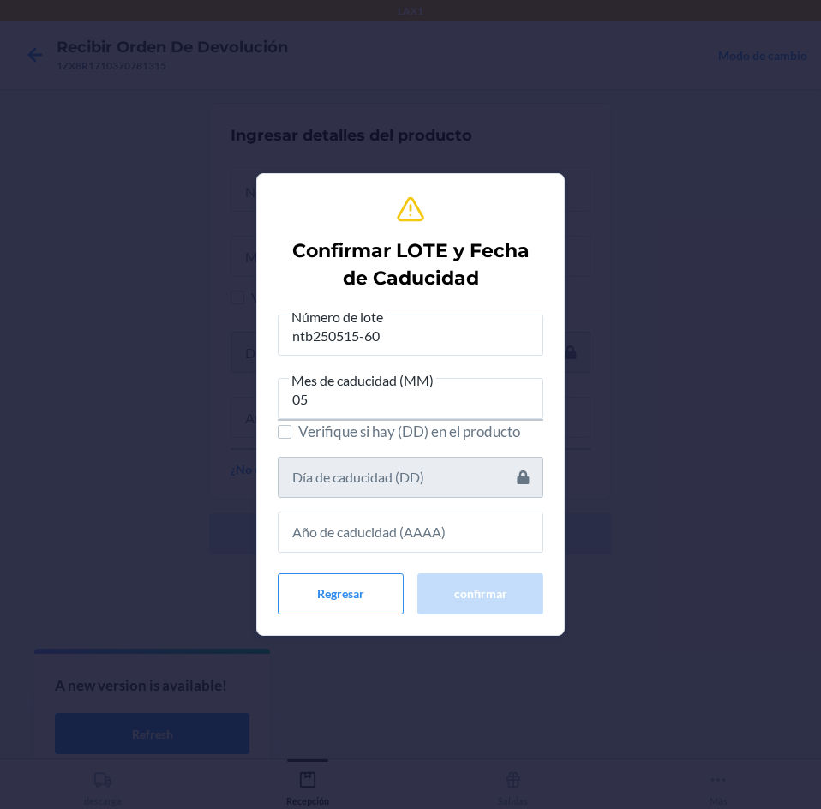
drag, startPoint x: 426, startPoint y: 553, endPoint x: 426, endPoint y: 536, distance: 17.1
click at [426, 536] on div "Número de lote ntb250515-60 Mes de caducidad (MM) 05 Verifique si hay (DD) en e…" at bounding box center [411, 460] width 266 height 308
click at [426, 536] on input "text" at bounding box center [411, 531] width 266 height 41
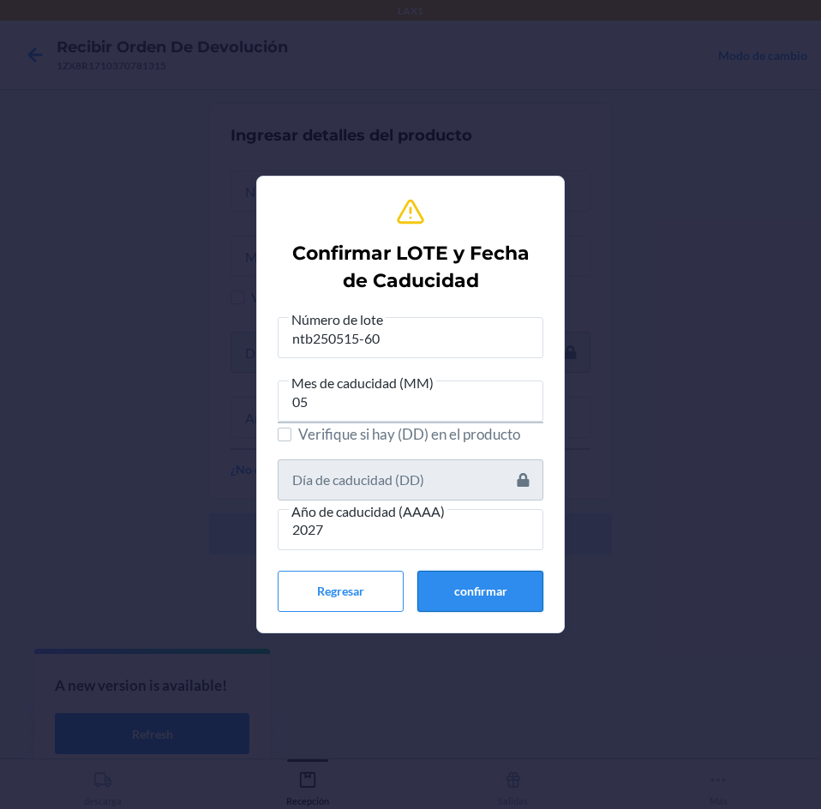
click at [500, 602] on button "confirmar" at bounding box center [480, 591] width 126 height 41
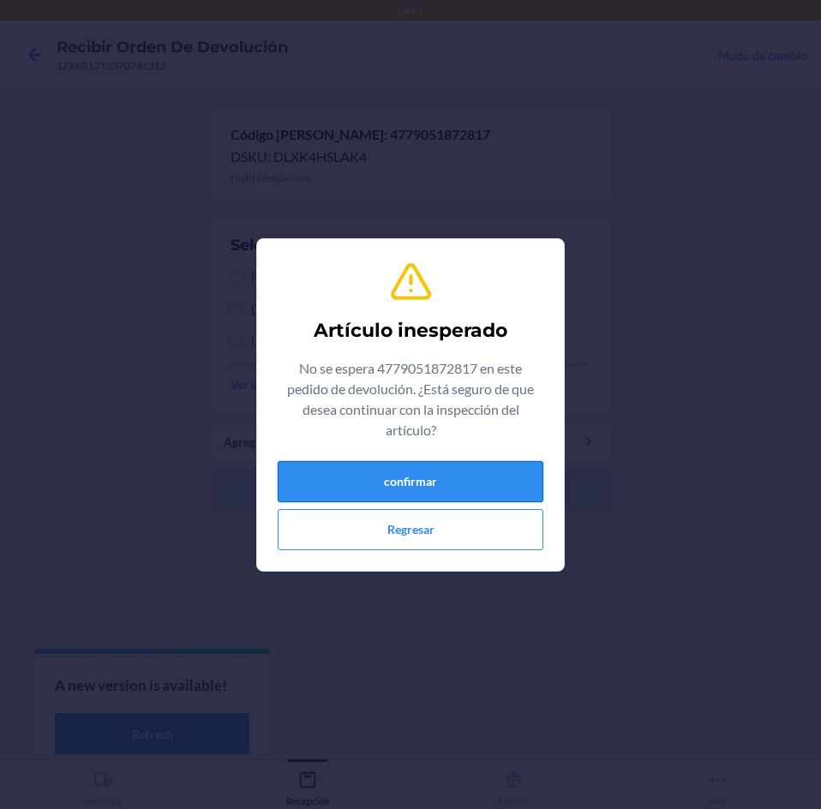
drag, startPoint x: 460, startPoint y: 487, endPoint x: 440, endPoint y: 440, distance: 51.1
click at [459, 485] on button "confirmar" at bounding box center [411, 481] width 266 height 41
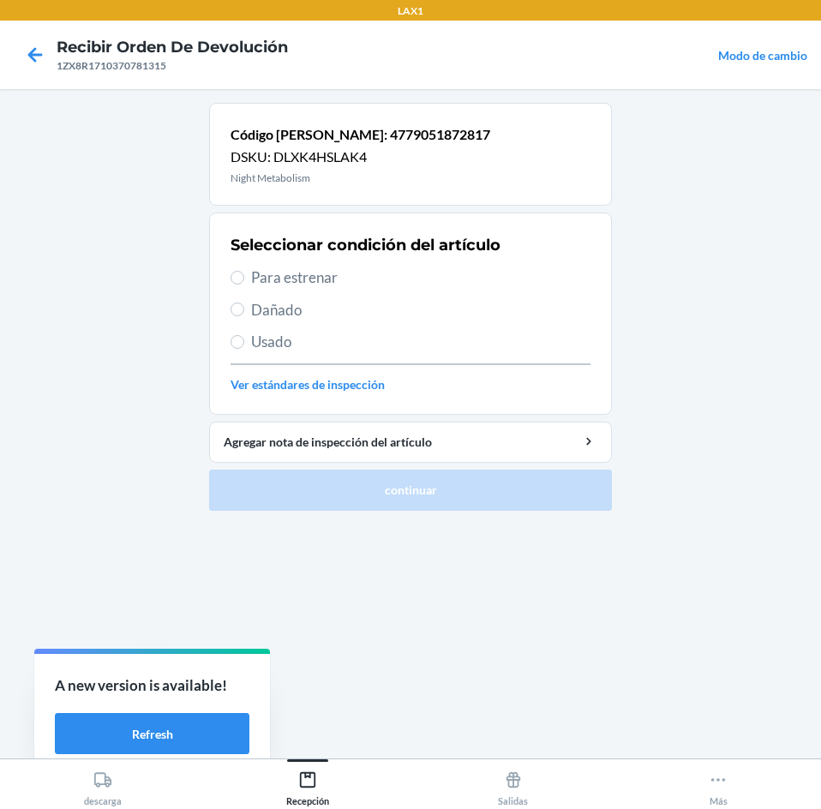
click at [335, 277] on span "Para estrenar" at bounding box center [420, 277] width 339 height 22
click at [244, 277] on input "Para estrenar" at bounding box center [237, 278] width 14 height 14
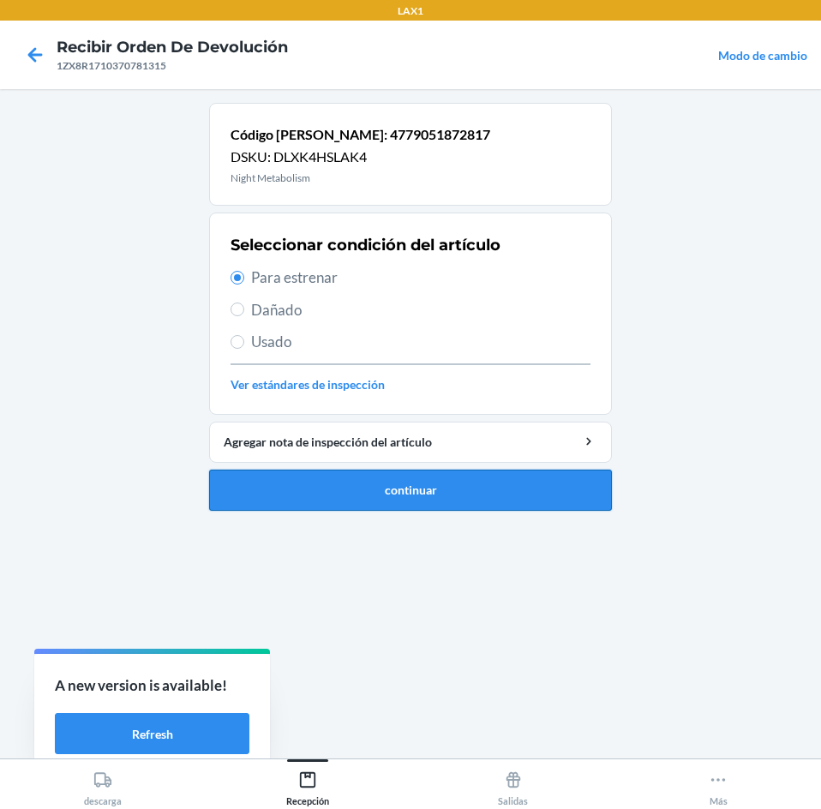
click at [415, 488] on button "continuar" at bounding box center [410, 489] width 403 height 41
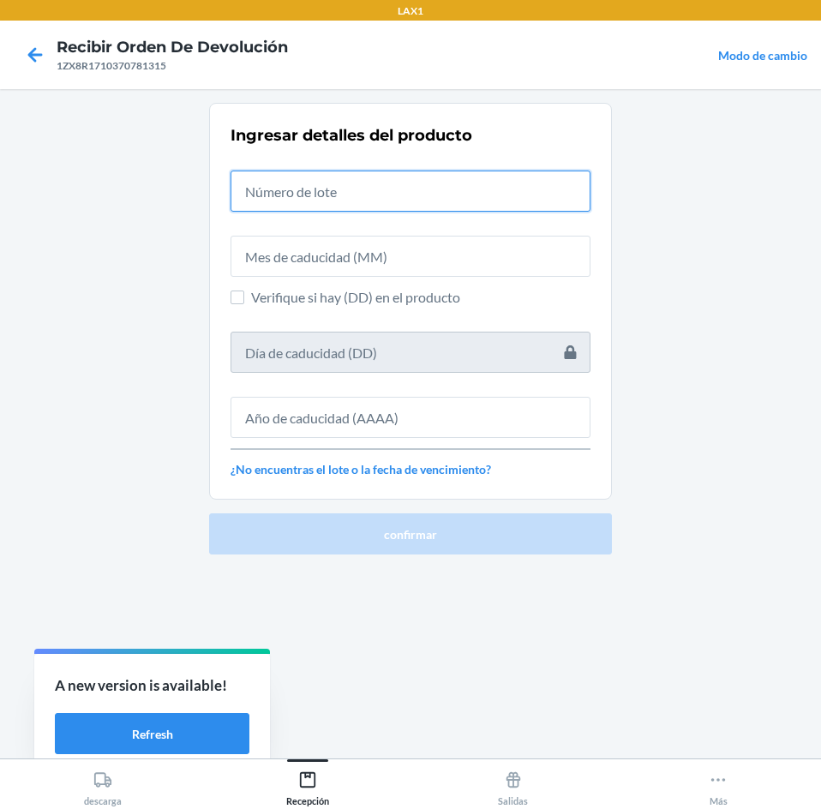
click at [402, 176] on input "text" at bounding box center [410, 190] width 360 height 41
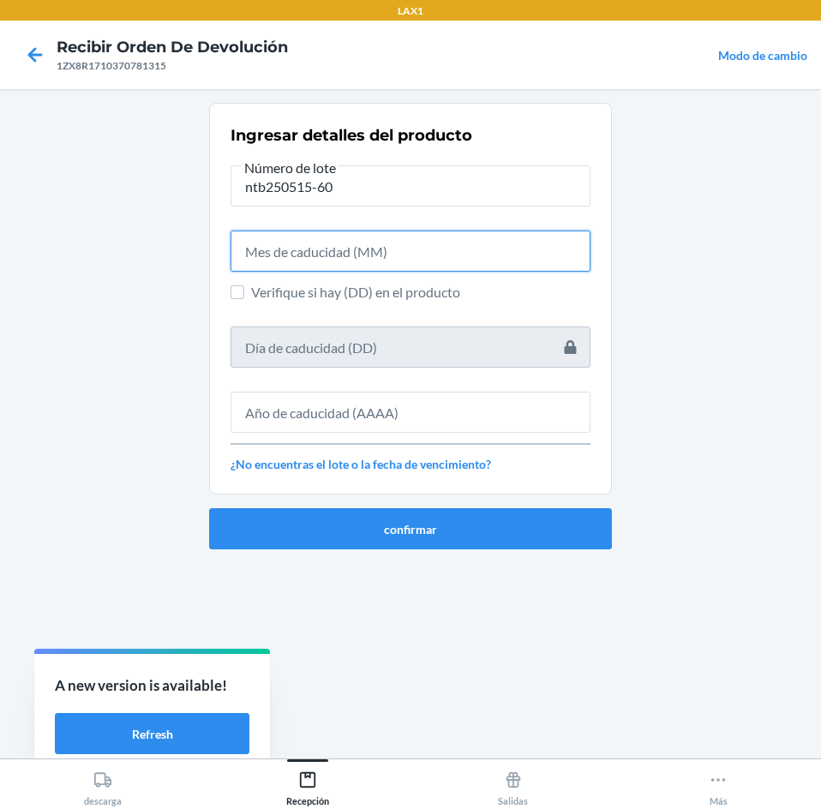
click at [400, 244] on input "text" at bounding box center [410, 250] width 360 height 41
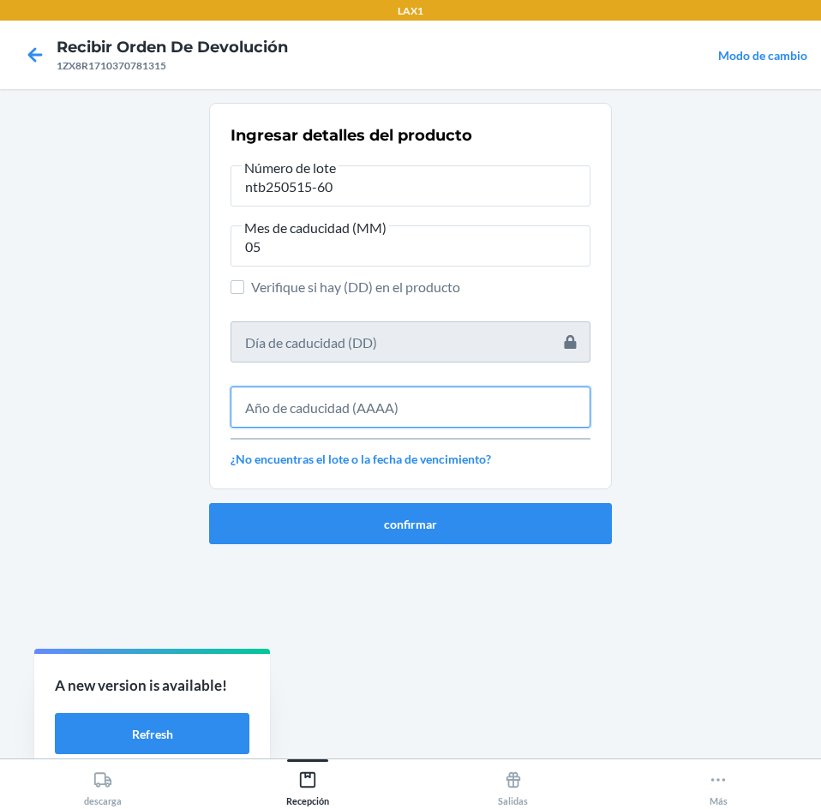
click at [424, 393] on input "text" at bounding box center [410, 406] width 360 height 41
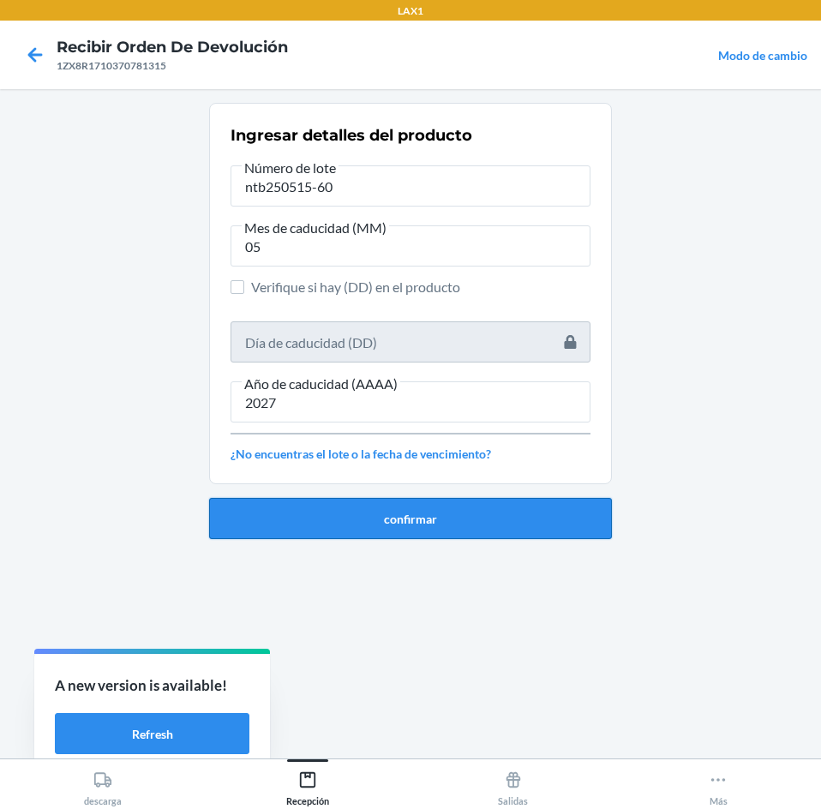
click at [398, 527] on button "confirmar" at bounding box center [410, 518] width 403 height 41
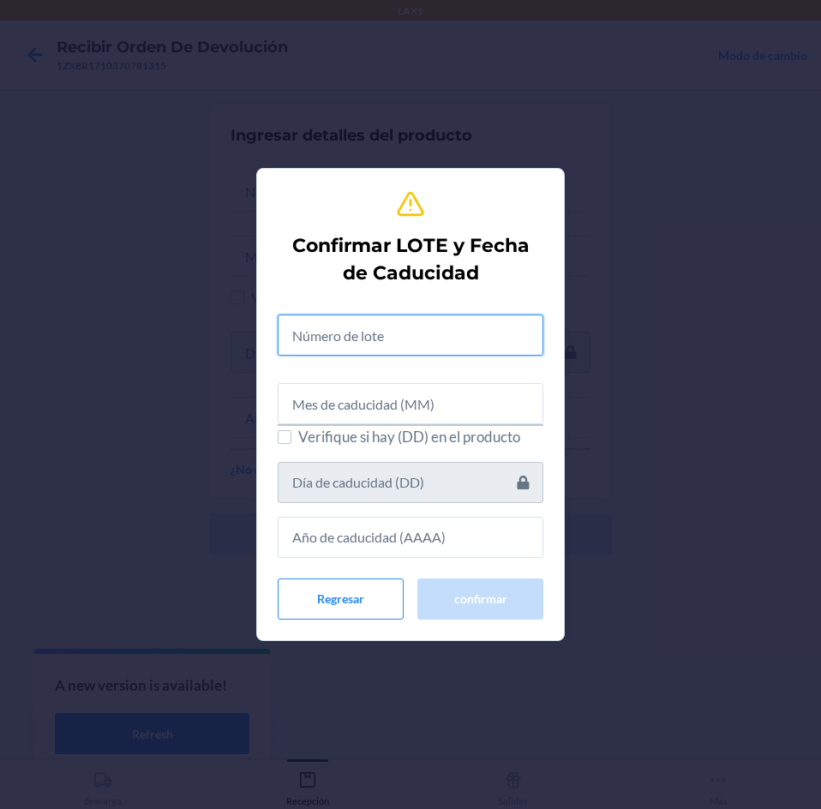
click at [407, 328] on input "text" at bounding box center [411, 334] width 266 height 41
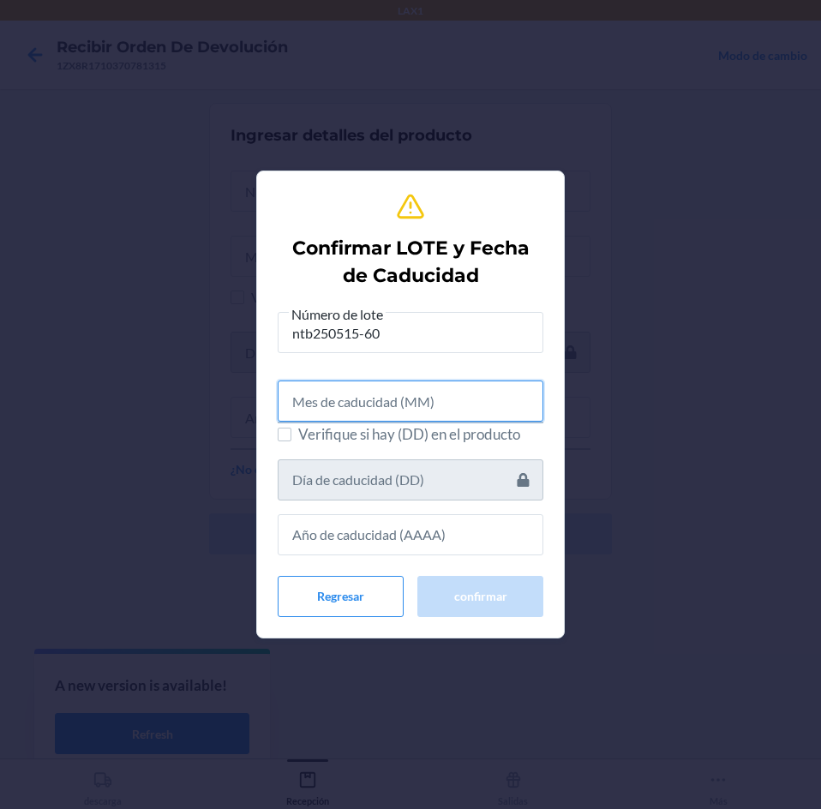
click at [393, 393] on input "text" at bounding box center [411, 400] width 266 height 41
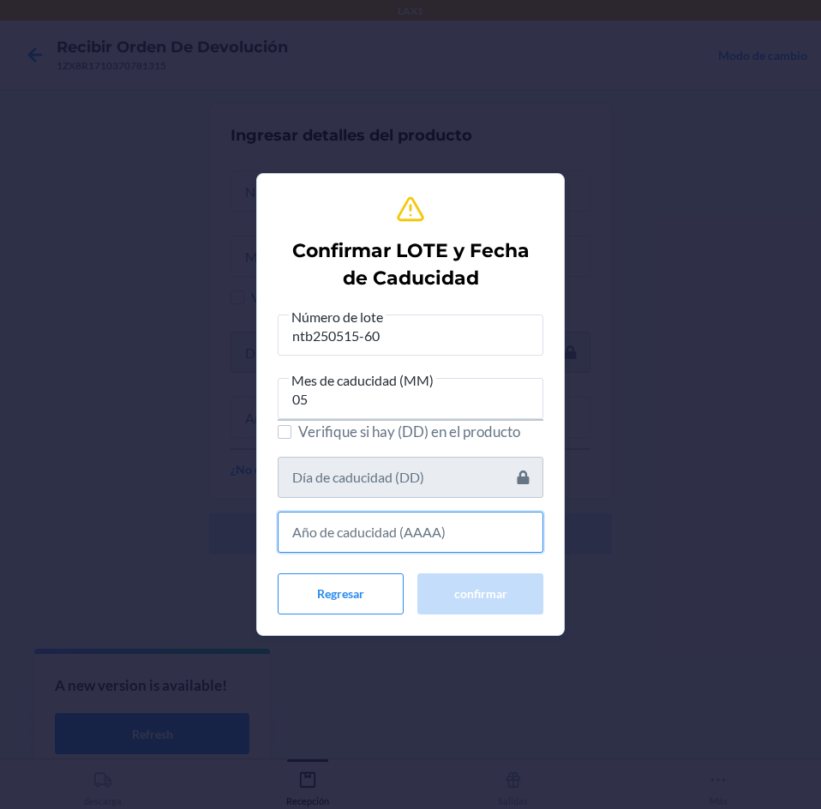
click at [403, 520] on input "text" at bounding box center [411, 531] width 266 height 41
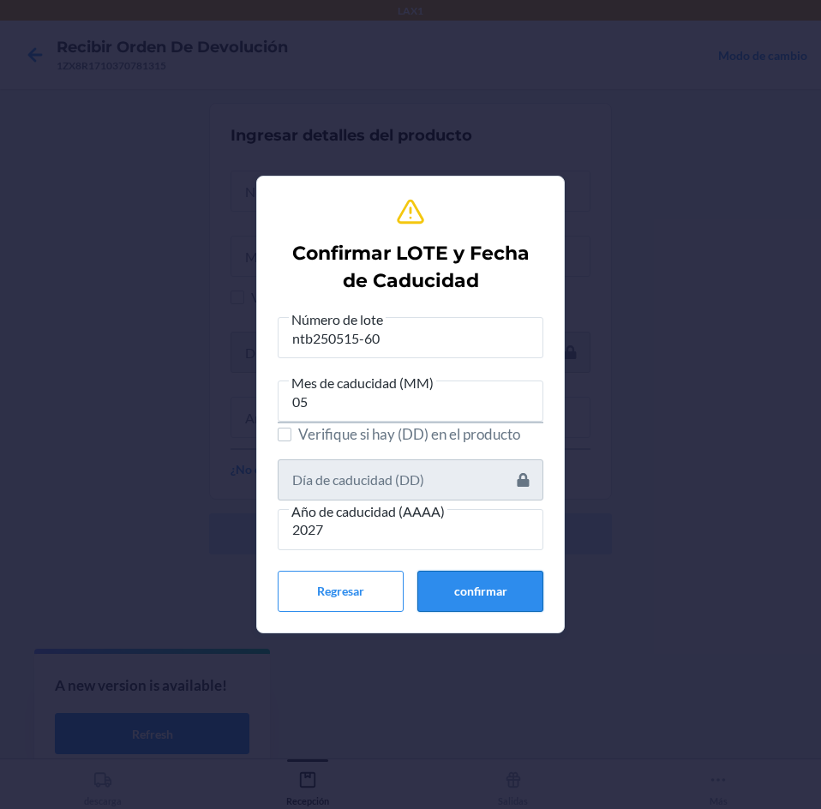
click at [450, 576] on button "confirmar" at bounding box center [480, 591] width 126 height 41
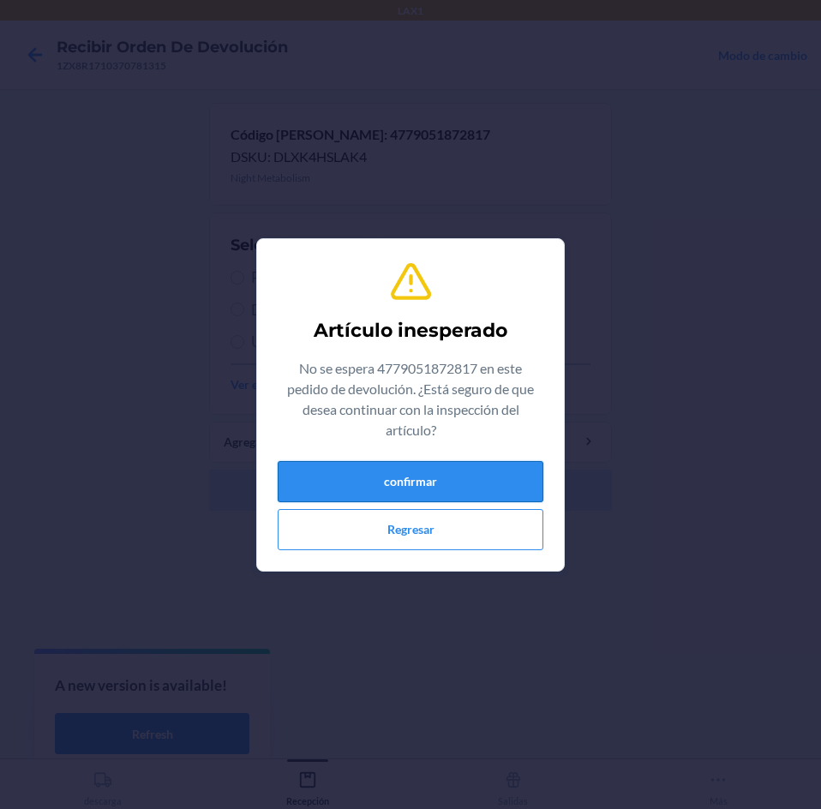
click at [412, 468] on button "confirmar" at bounding box center [411, 481] width 266 height 41
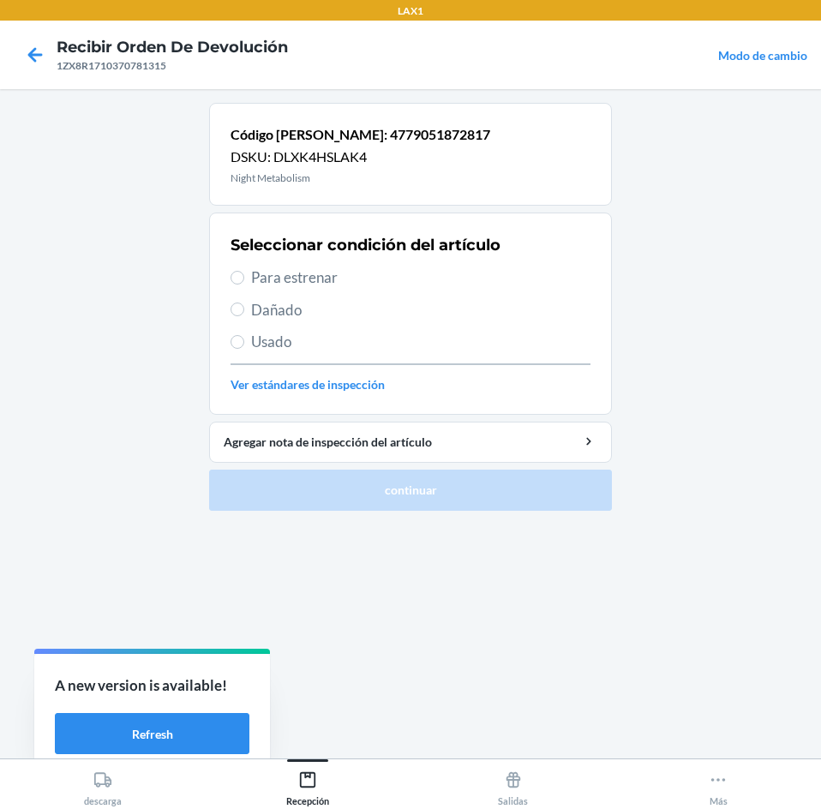
click at [398, 284] on span "Para estrenar" at bounding box center [420, 277] width 339 height 22
click at [244, 284] on input "Para estrenar" at bounding box center [237, 278] width 14 height 14
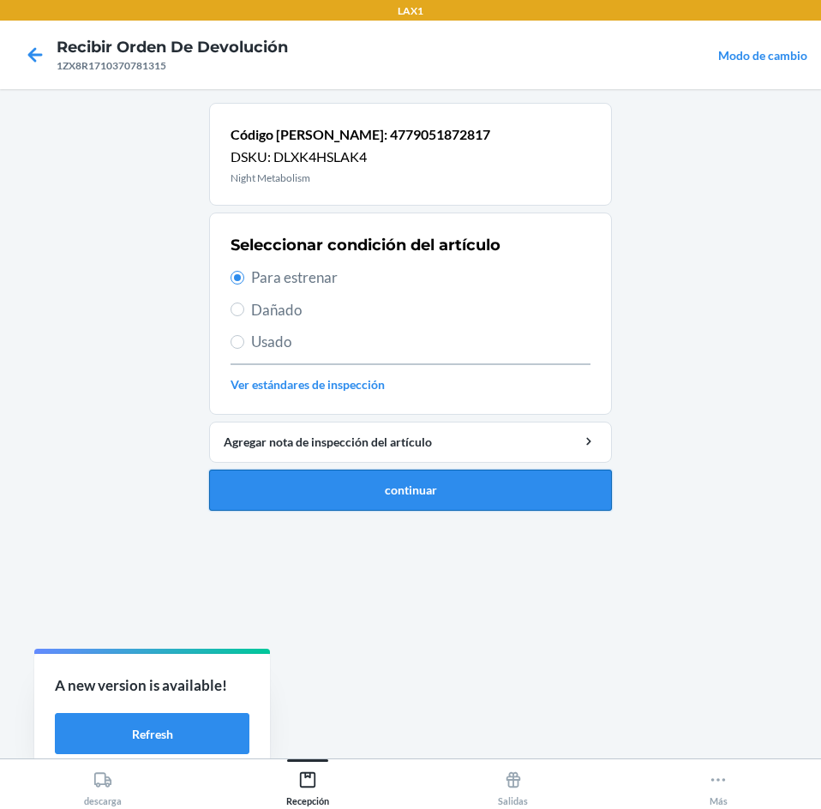
click at [422, 481] on button "continuar" at bounding box center [410, 489] width 403 height 41
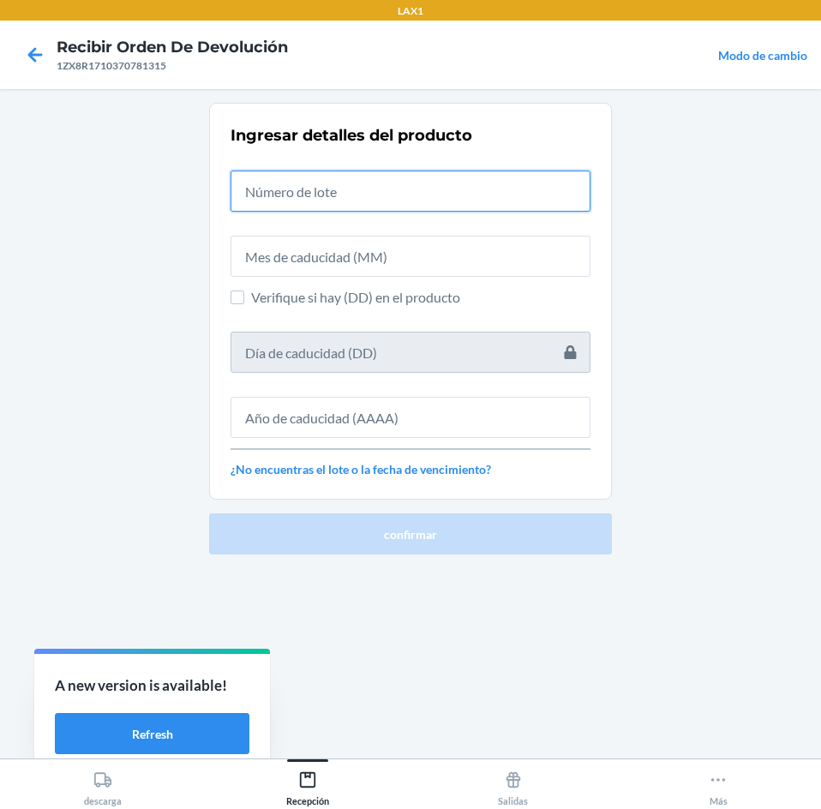
click at [402, 192] on input "text" at bounding box center [410, 190] width 360 height 41
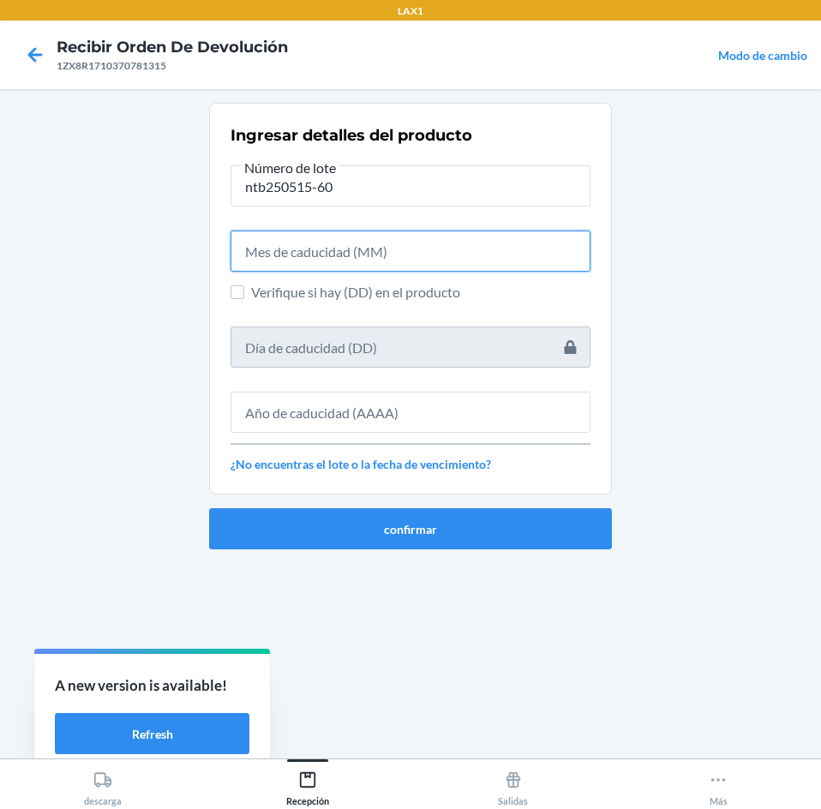
click at [373, 250] on input "text" at bounding box center [410, 250] width 360 height 41
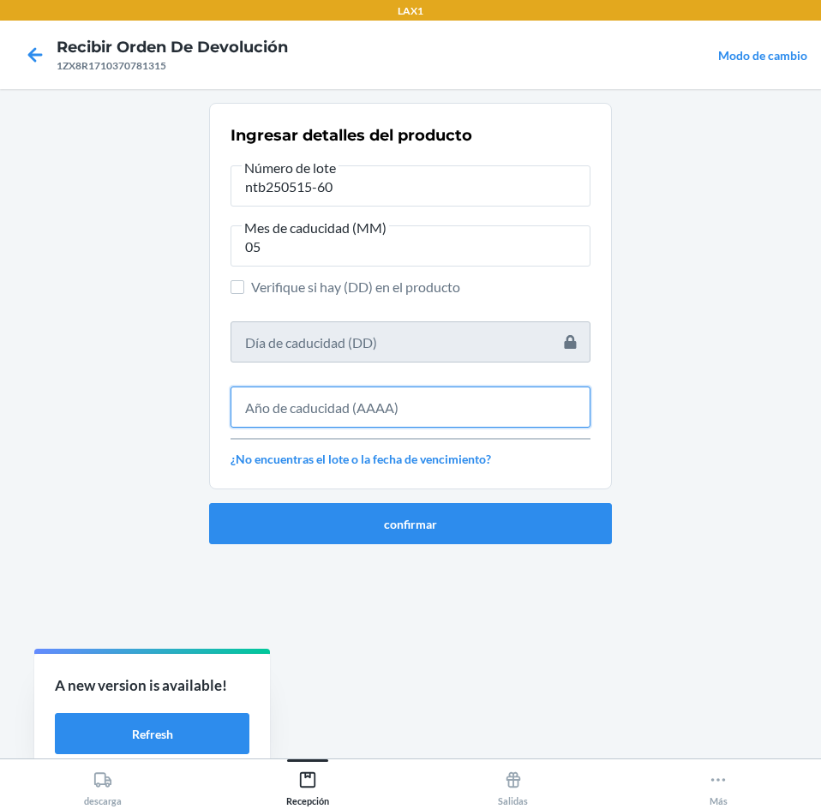
click at [362, 395] on input "text" at bounding box center [410, 406] width 360 height 41
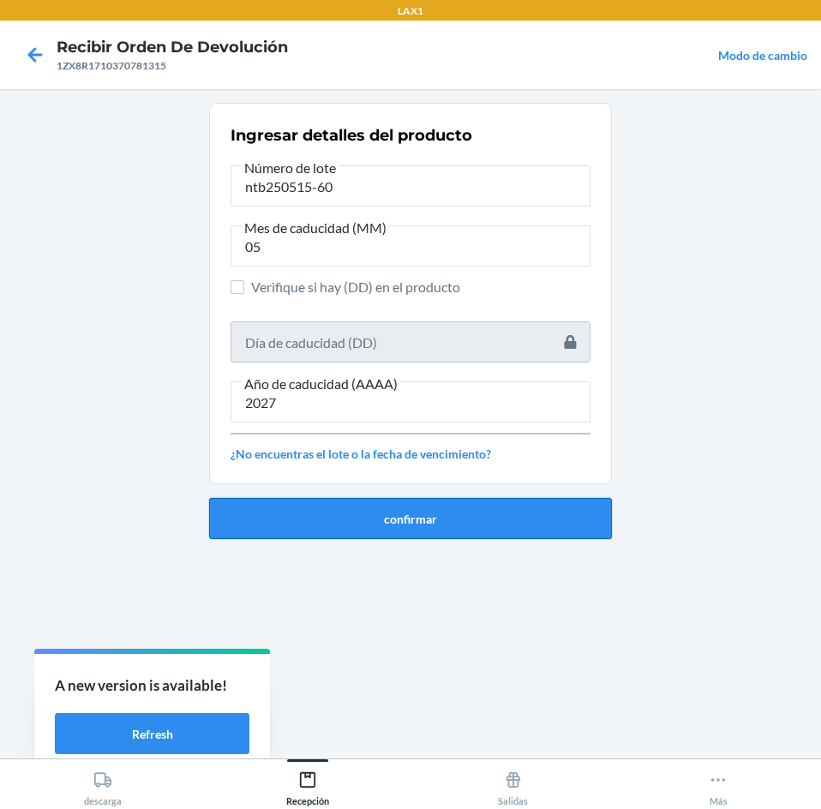
click at [349, 523] on button "confirmar" at bounding box center [410, 518] width 403 height 41
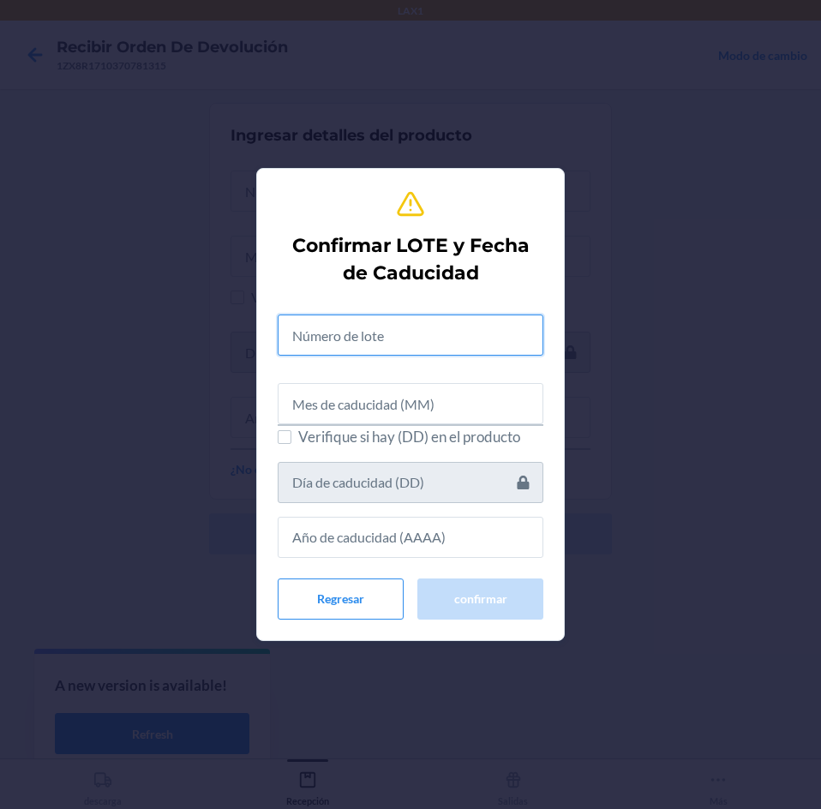
click at [326, 328] on input "text" at bounding box center [411, 334] width 266 height 41
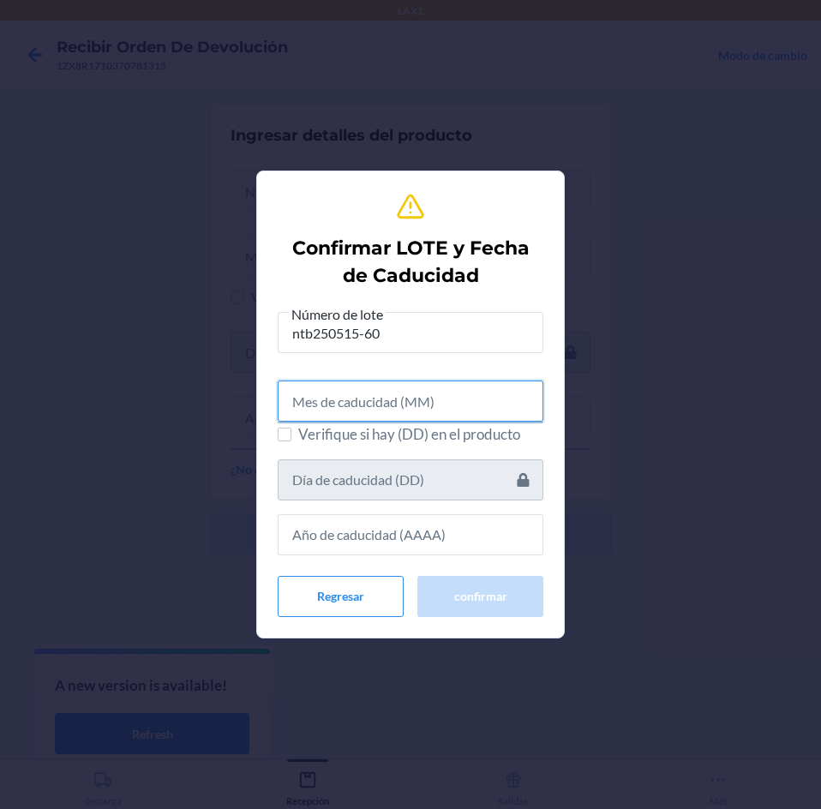
click at [325, 414] on input "text" at bounding box center [411, 400] width 266 height 41
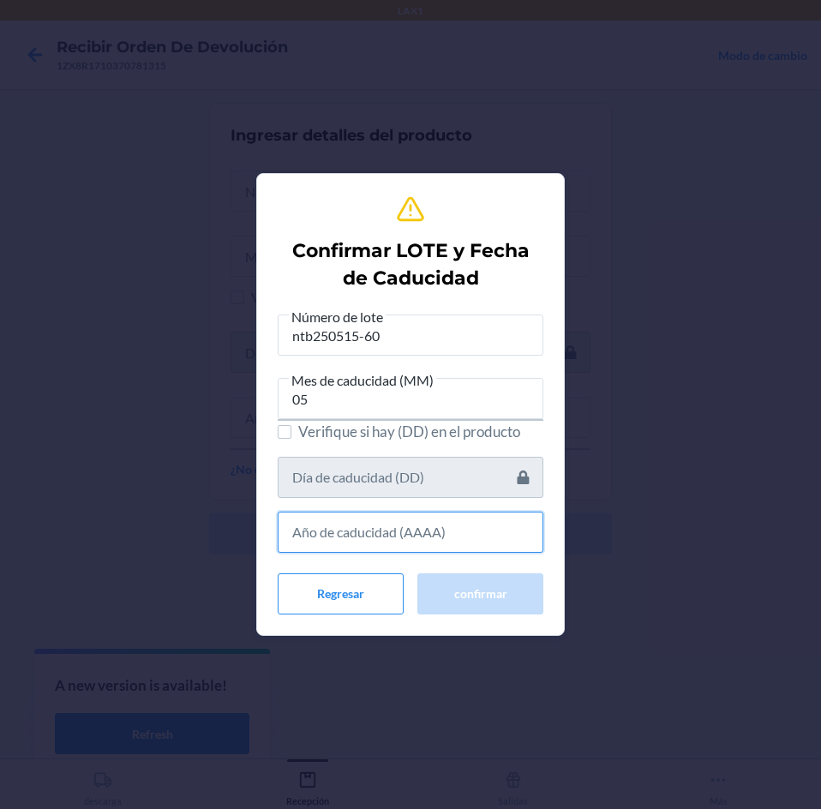
click at [386, 524] on input "text" at bounding box center [411, 531] width 266 height 41
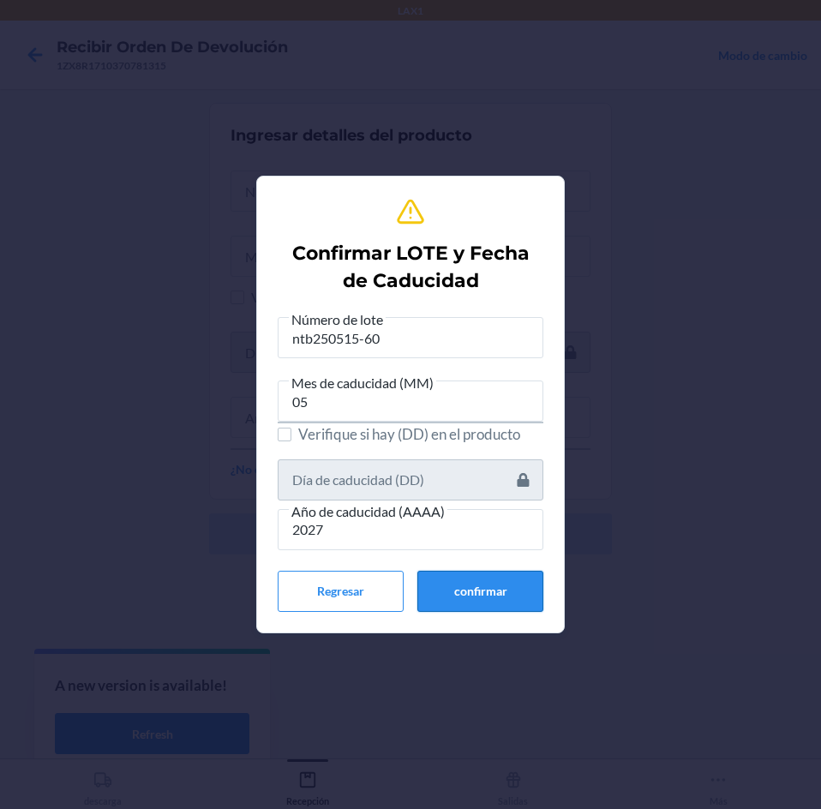
click at [446, 578] on button "confirmar" at bounding box center [480, 591] width 126 height 41
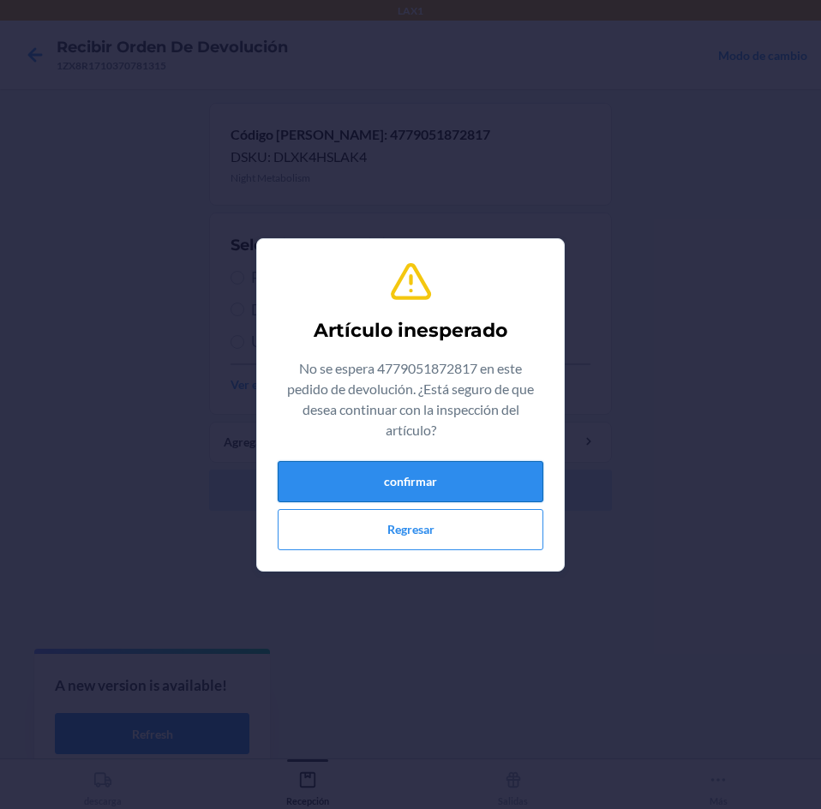
click at [335, 501] on div "confirmar Regresar" at bounding box center [411, 505] width 266 height 89
click at [350, 493] on button "confirmar" at bounding box center [411, 481] width 266 height 41
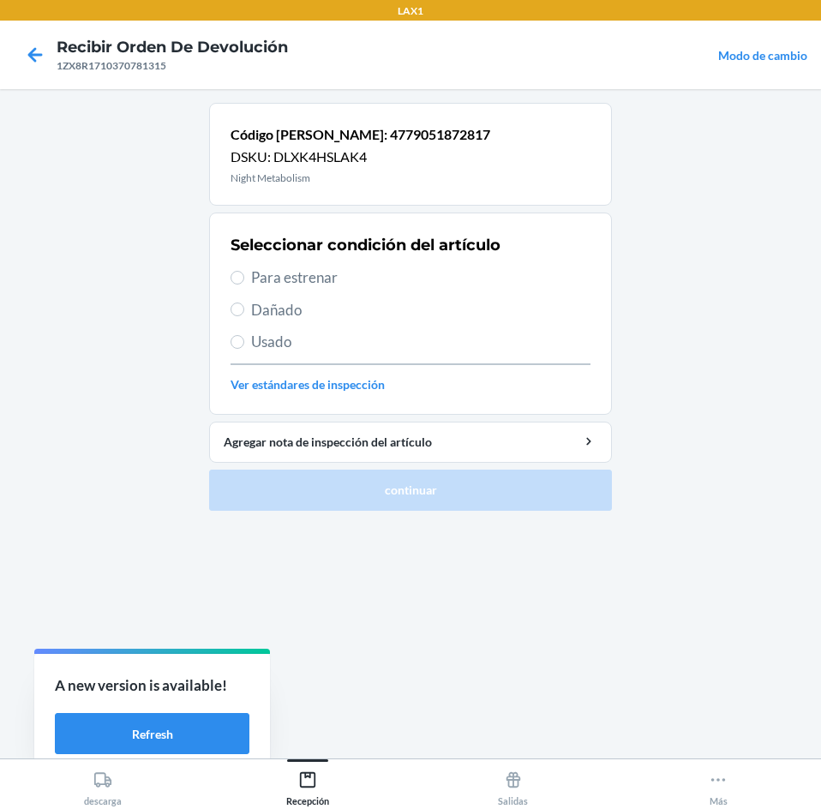
click at [375, 271] on span "Para estrenar" at bounding box center [420, 277] width 339 height 22
click at [244, 271] on input "Para estrenar" at bounding box center [237, 278] width 14 height 14
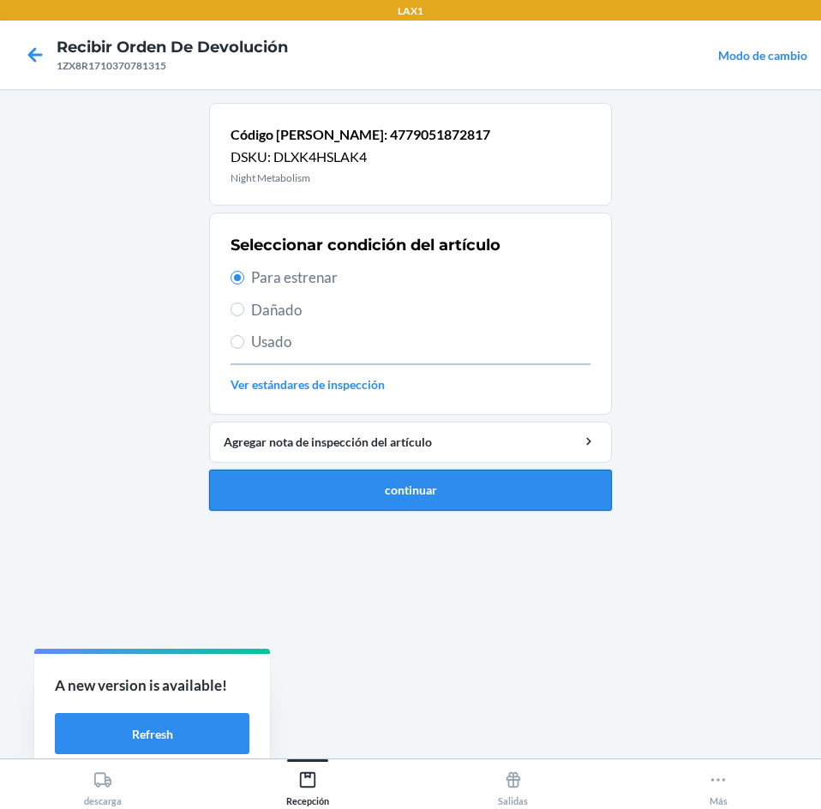
click at [404, 485] on button "continuar" at bounding box center [410, 489] width 403 height 41
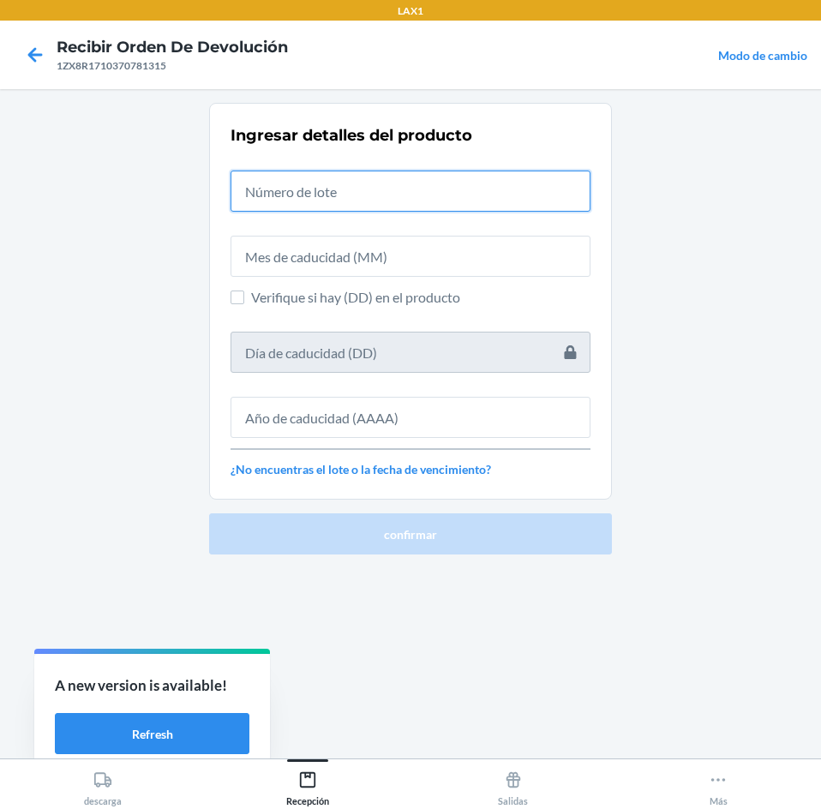
click at [407, 191] on input "text" at bounding box center [410, 190] width 360 height 41
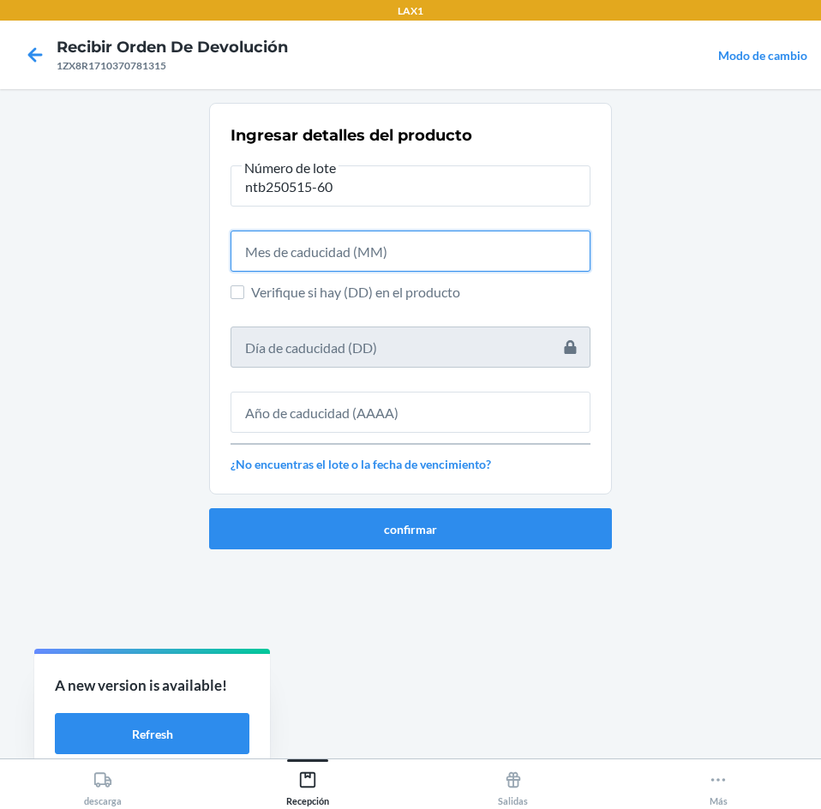
click at [429, 250] on input "text" at bounding box center [410, 250] width 360 height 41
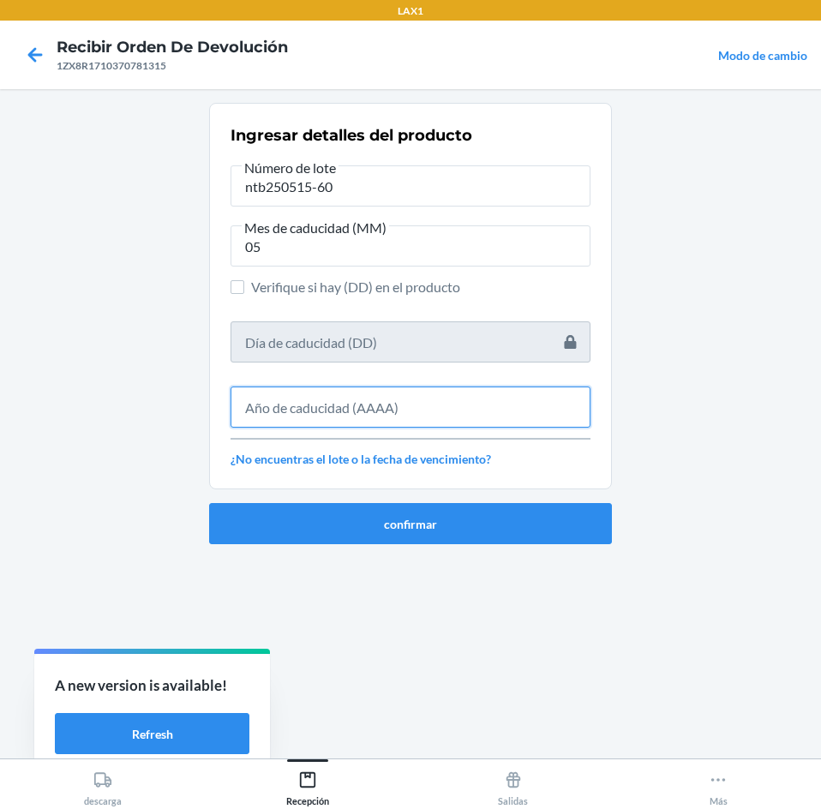
click at [388, 409] on input "text" at bounding box center [410, 406] width 360 height 41
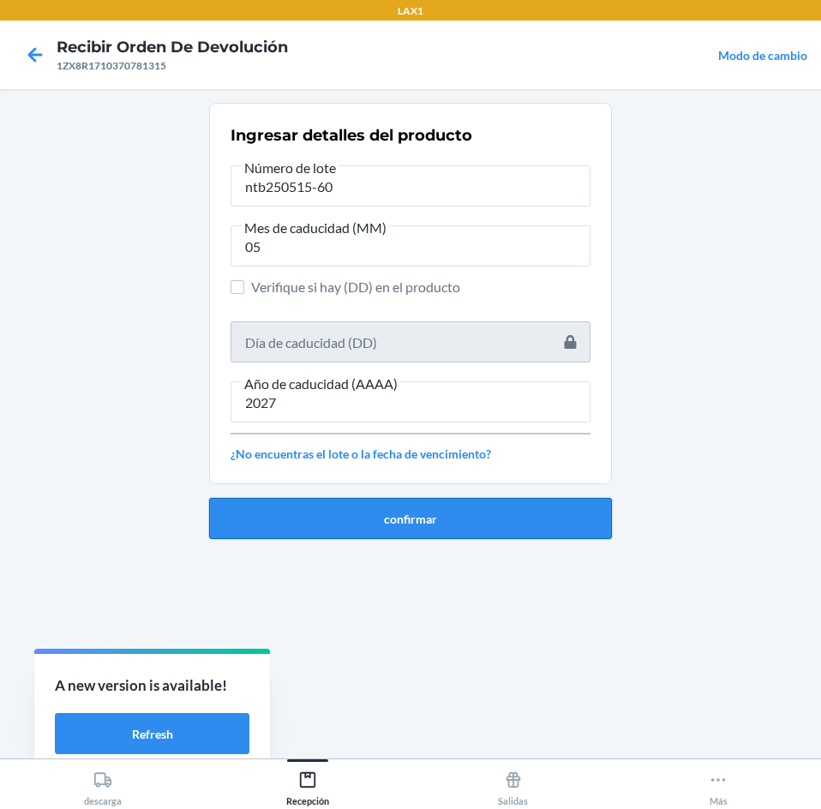
click at [445, 504] on button "confirmar" at bounding box center [410, 518] width 403 height 41
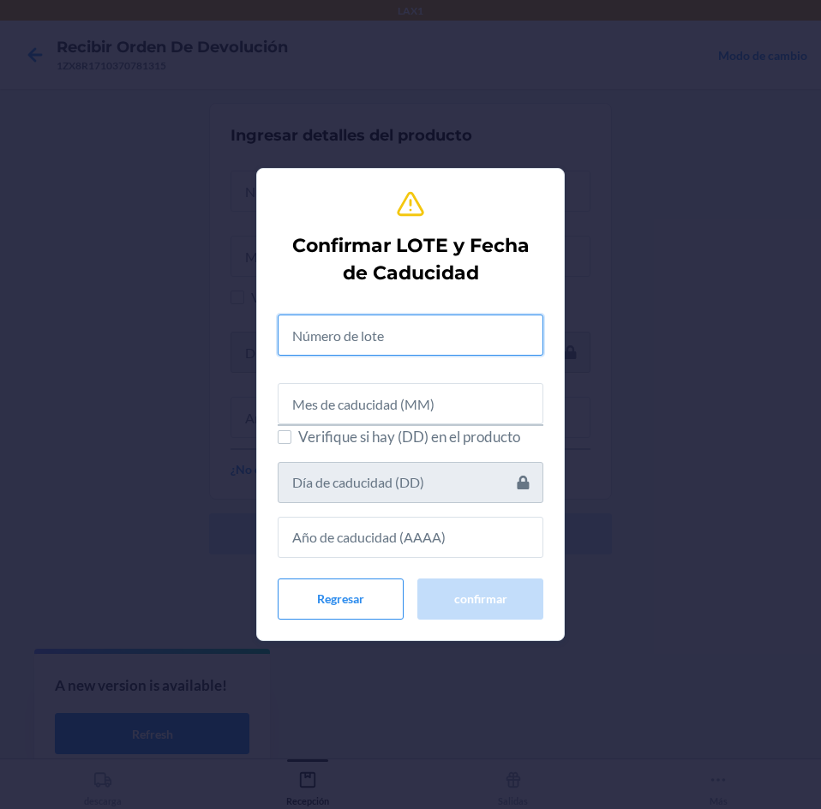
click at [403, 338] on input "text" at bounding box center [411, 334] width 266 height 41
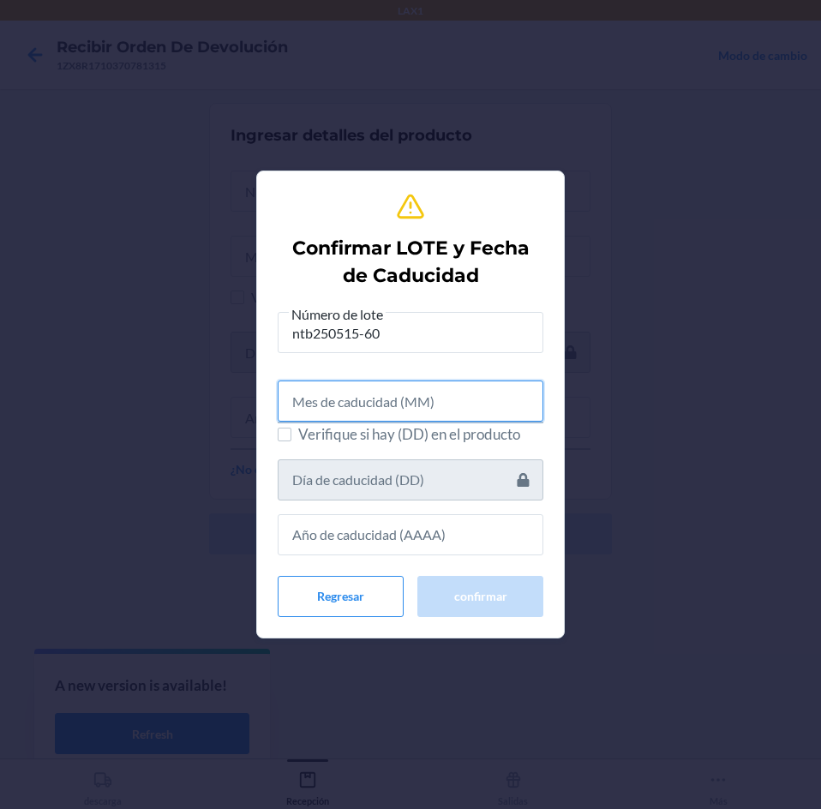
click at [368, 398] on input "text" at bounding box center [411, 400] width 266 height 41
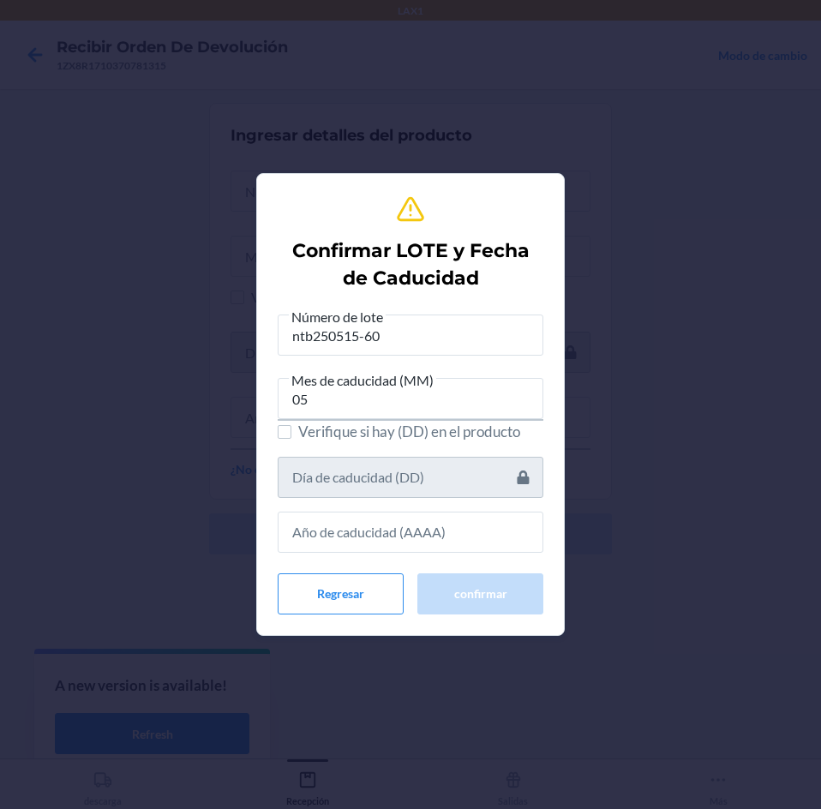
drag, startPoint x: 307, startPoint y: 507, endPoint x: 296, endPoint y: 534, distance: 28.5
click at [296, 538] on div at bounding box center [411, 525] width 266 height 55
click at [296, 529] on input "text" at bounding box center [411, 531] width 266 height 41
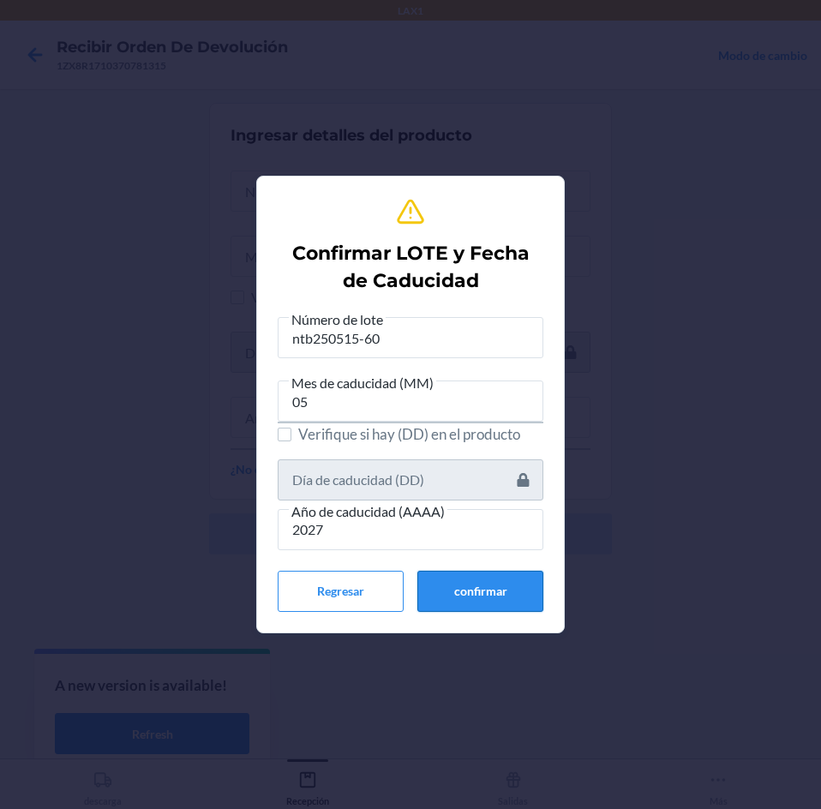
click at [484, 597] on button "confirmar" at bounding box center [480, 591] width 126 height 41
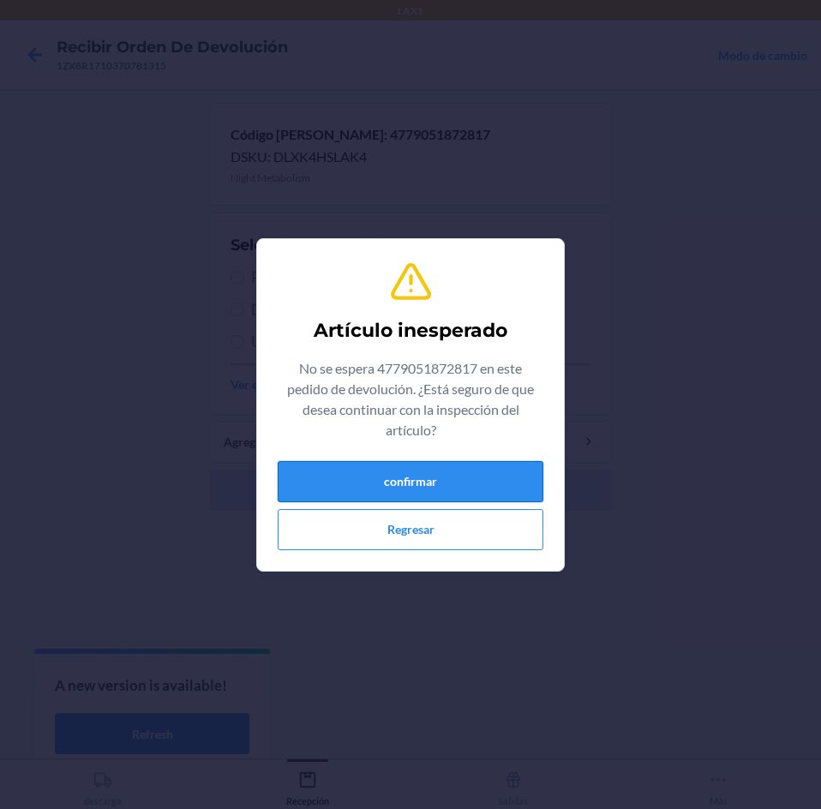
click at [458, 489] on button "confirmar" at bounding box center [411, 481] width 266 height 41
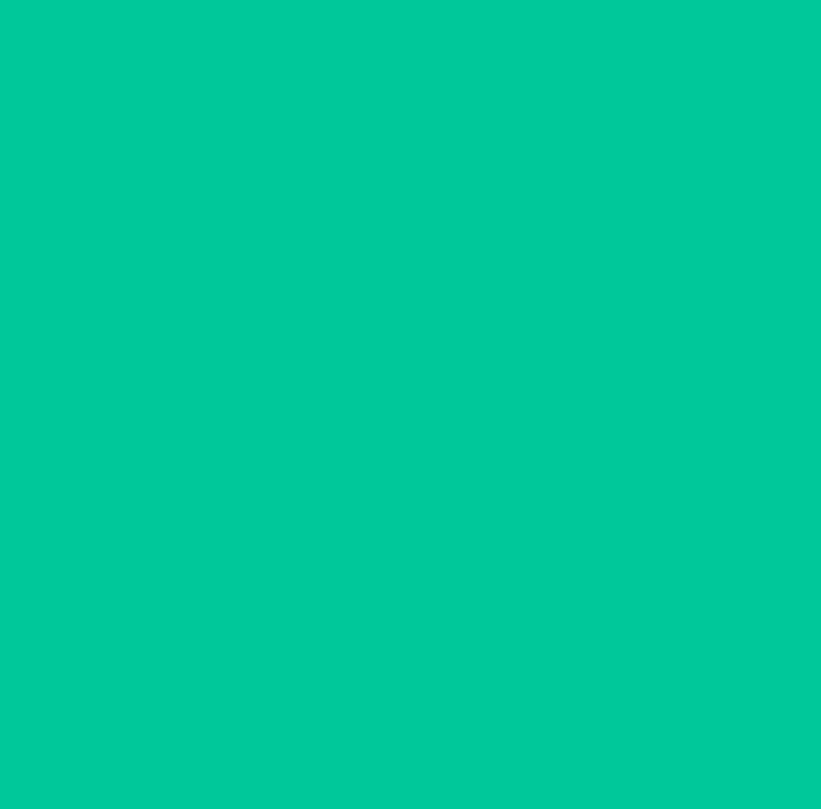
click at [378, 274] on span "Para estrenar" at bounding box center [420, 277] width 339 height 22
click at [244, 274] on input "Para estrenar" at bounding box center [237, 278] width 14 height 14
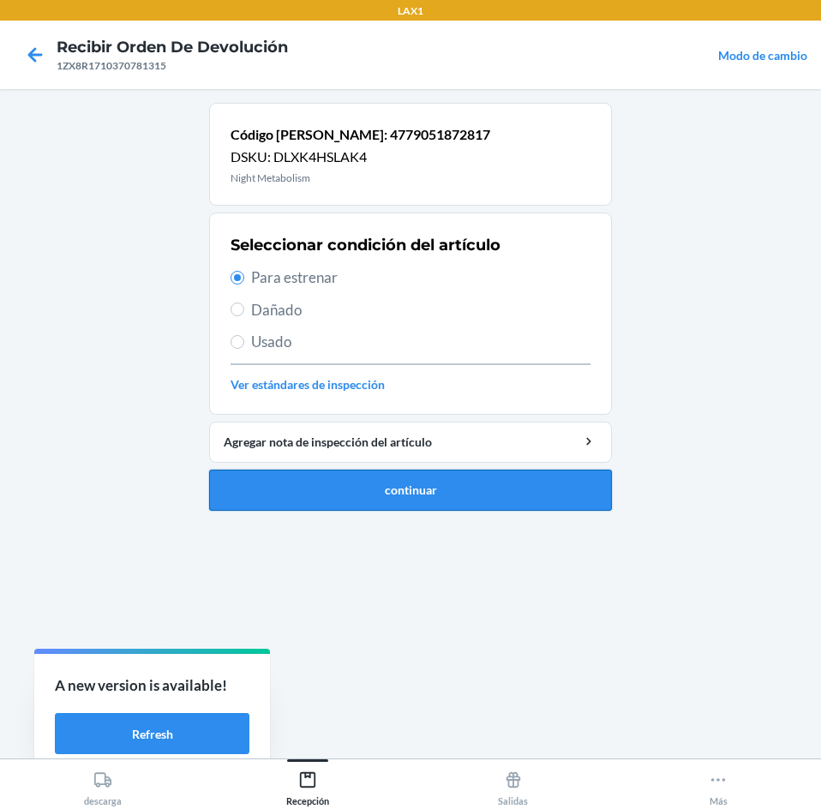
click at [429, 510] on button "continuar" at bounding box center [410, 489] width 403 height 41
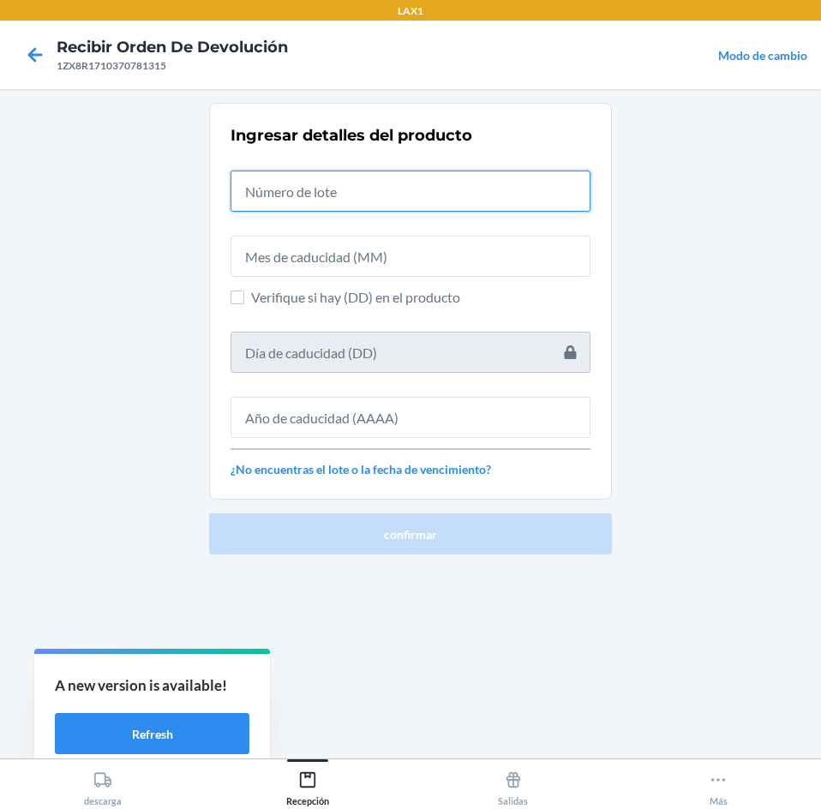
click at [415, 200] on input "text" at bounding box center [410, 190] width 360 height 41
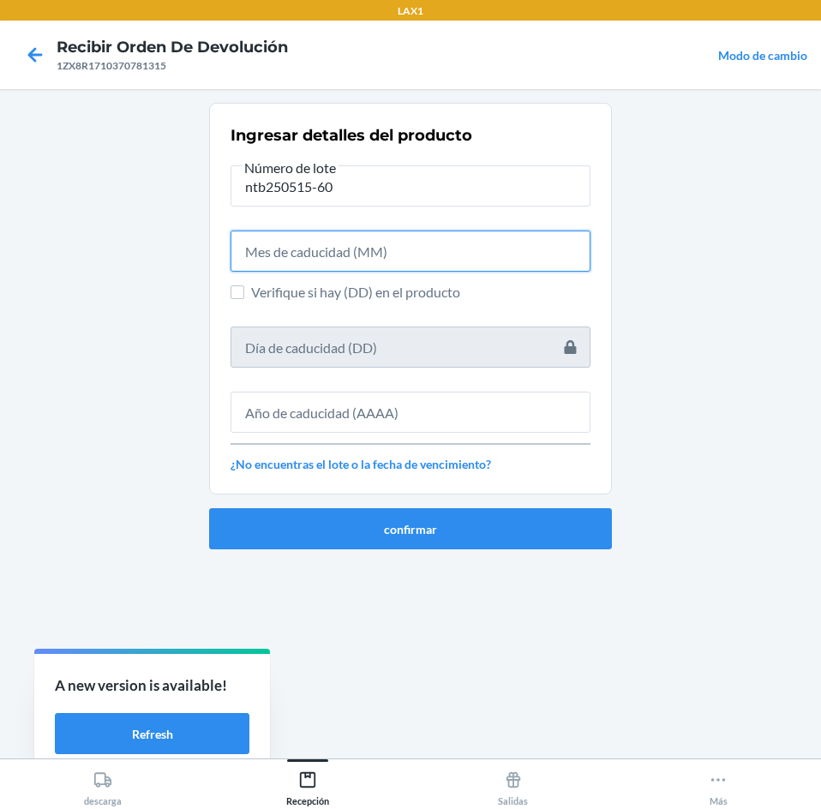
click at [402, 262] on input "text" at bounding box center [410, 250] width 360 height 41
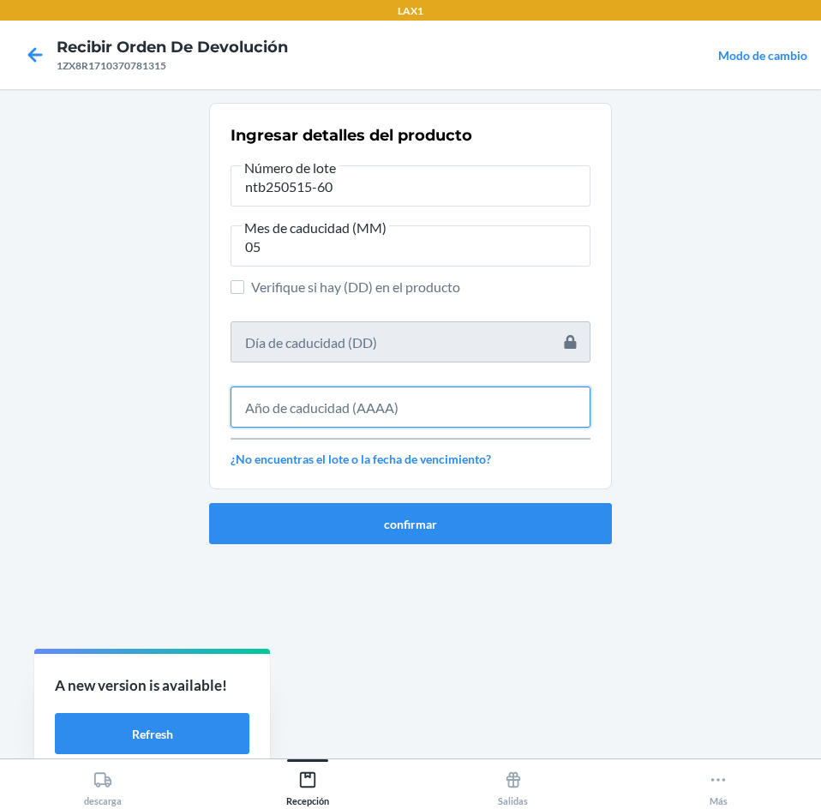
click at [451, 401] on input "text" at bounding box center [410, 406] width 360 height 41
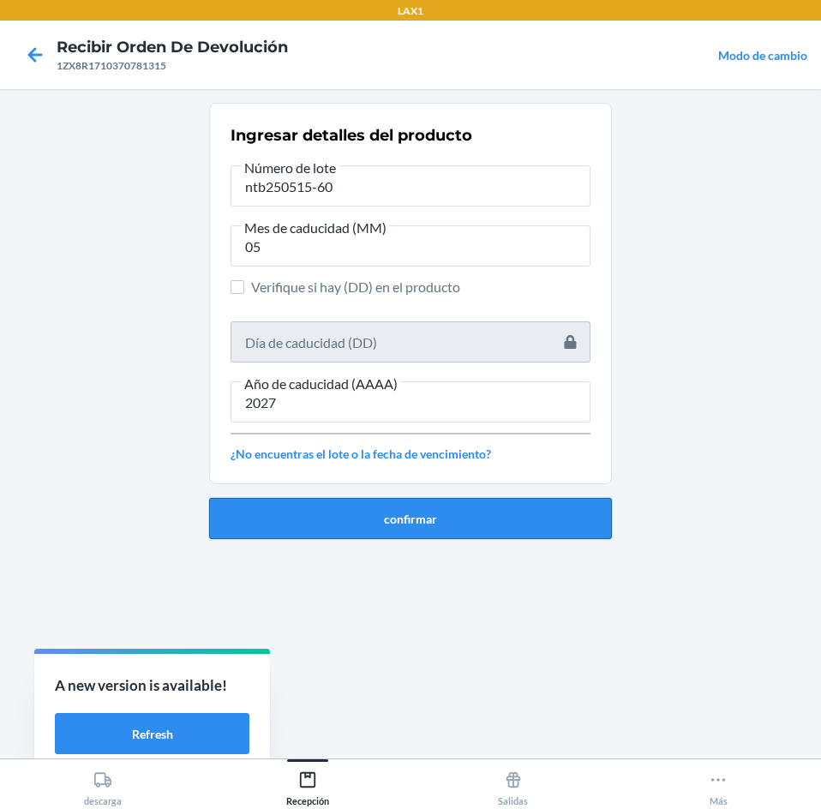
click at [465, 512] on button "confirmar" at bounding box center [410, 518] width 403 height 41
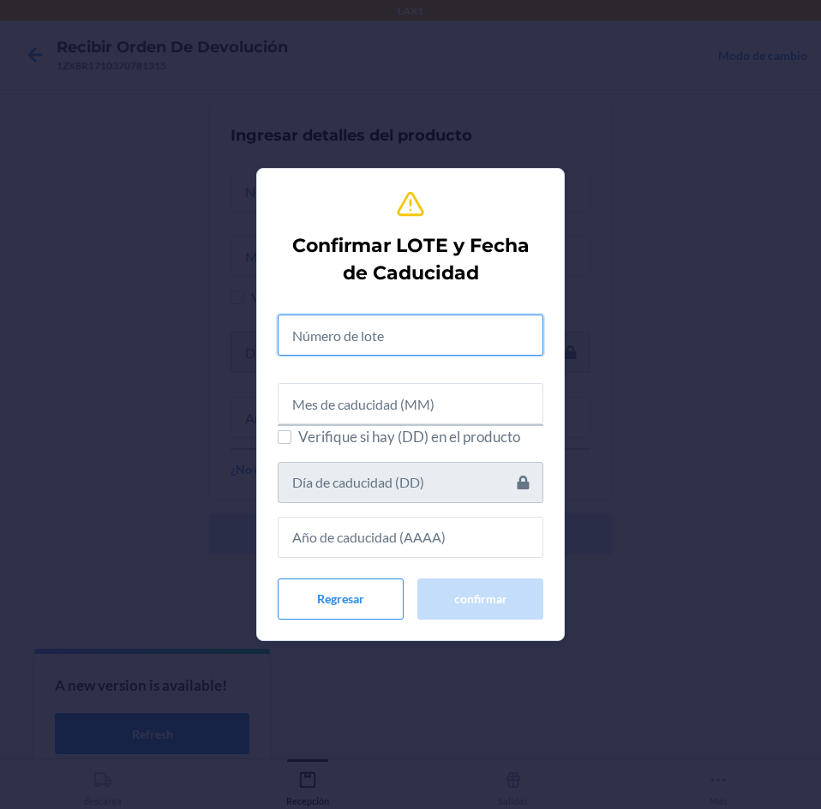
click at [482, 339] on input "text" at bounding box center [411, 334] width 266 height 41
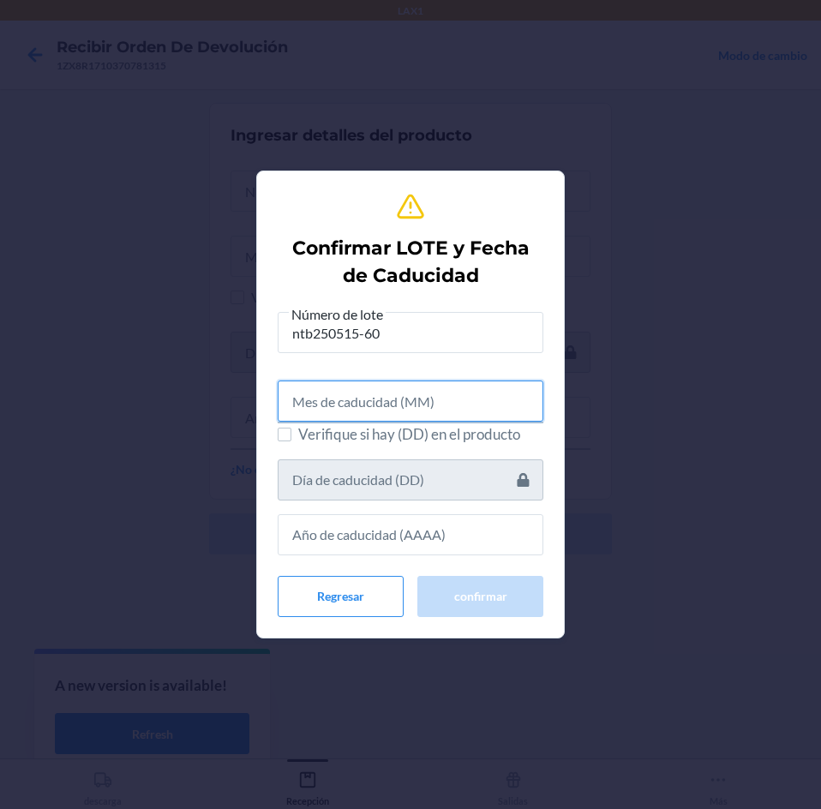
click at [467, 402] on input "text" at bounding box center [411, 400] width 266 height 41
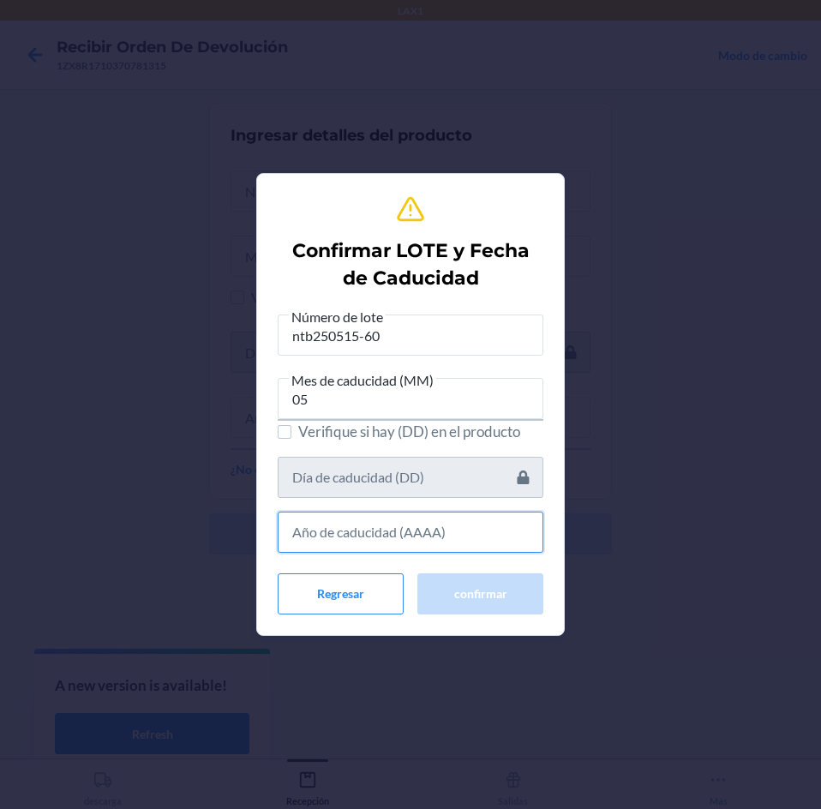
click at [415, 528] on input "text" at bounding box center [411, 531] width 266 height 41
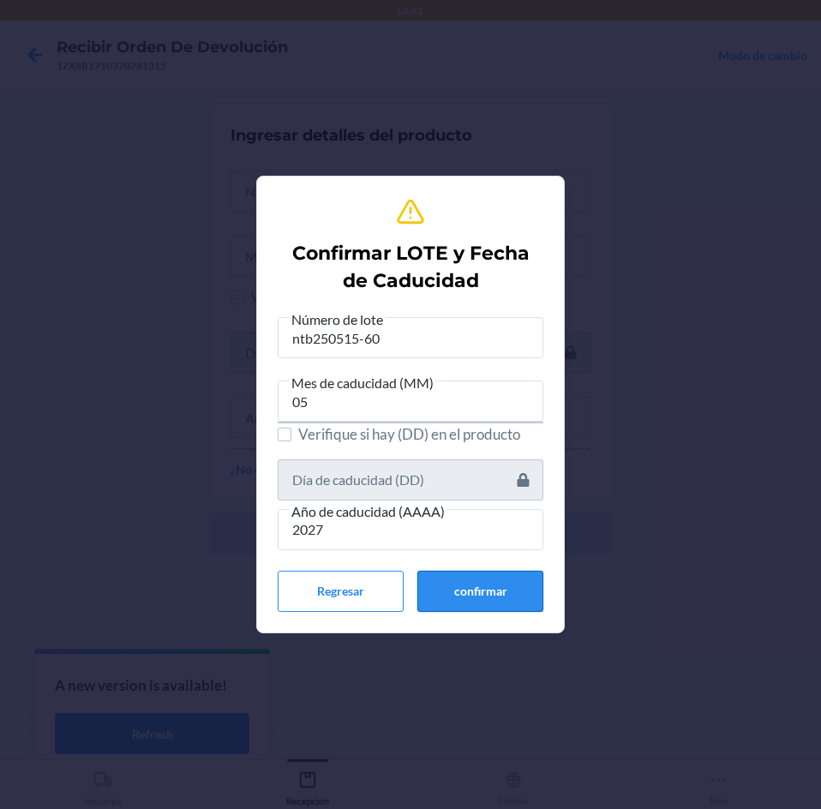
click at [458, 596] on button "confirmar" at bounding box center [480, 591] width 126 height 41
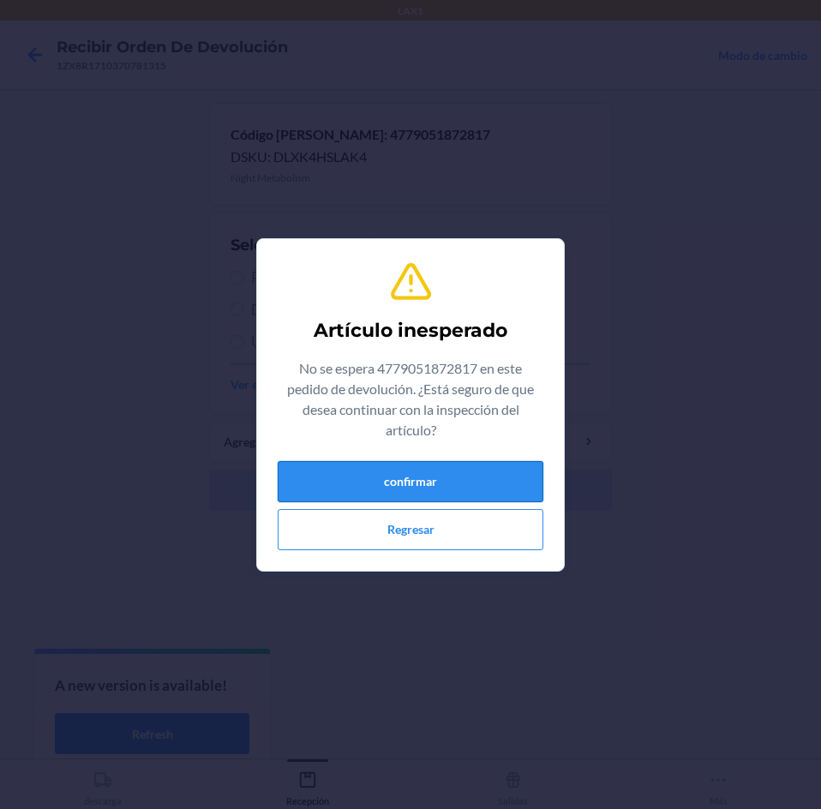
click at [415, 466] on button "confirmar" at bounding box center [411, 481] width 266 height 41
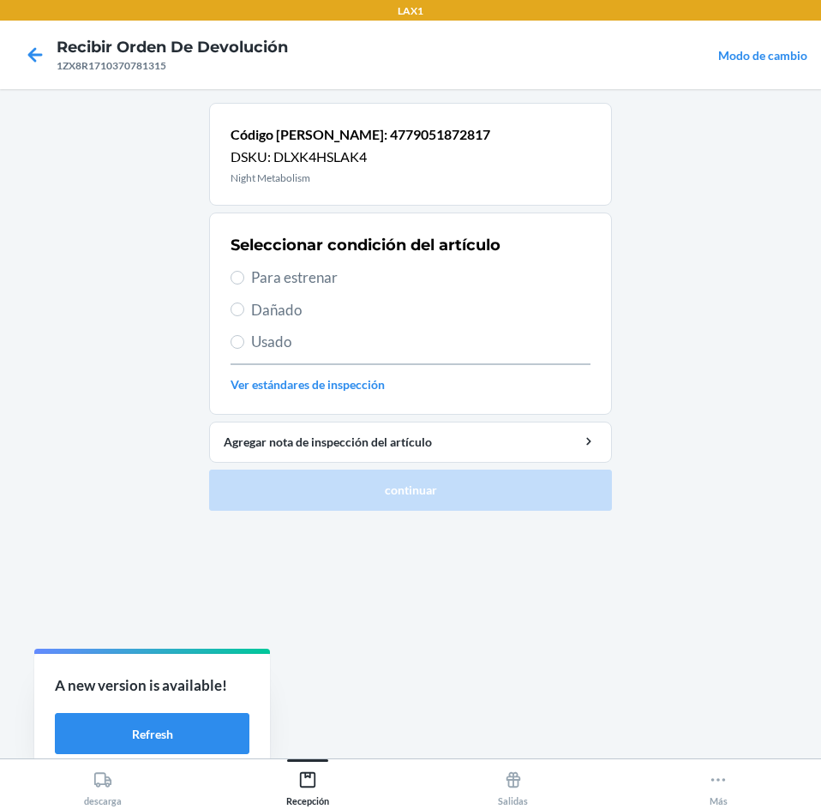
click at [356, 276] on span "Para estrenar" at bounding box center [420, 277] width 339 height 22
click at [244, 276] on input "Para estrenar" at bounding box center [237, 278] width 14 height 14
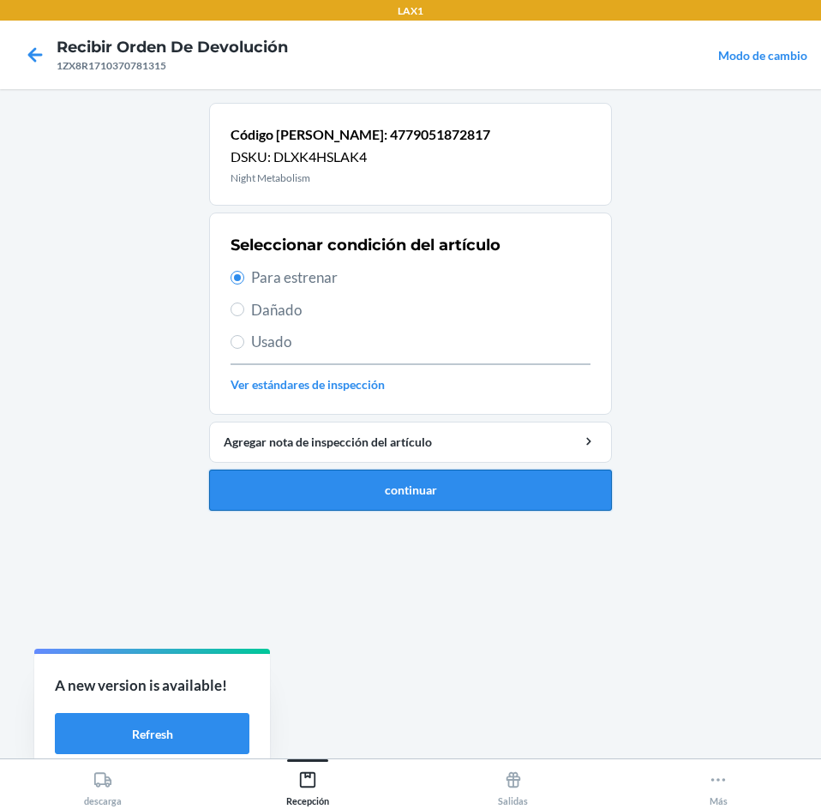
click at [382, 474] on button "continuar" at bounding box center [410, 489] width 403 height 41
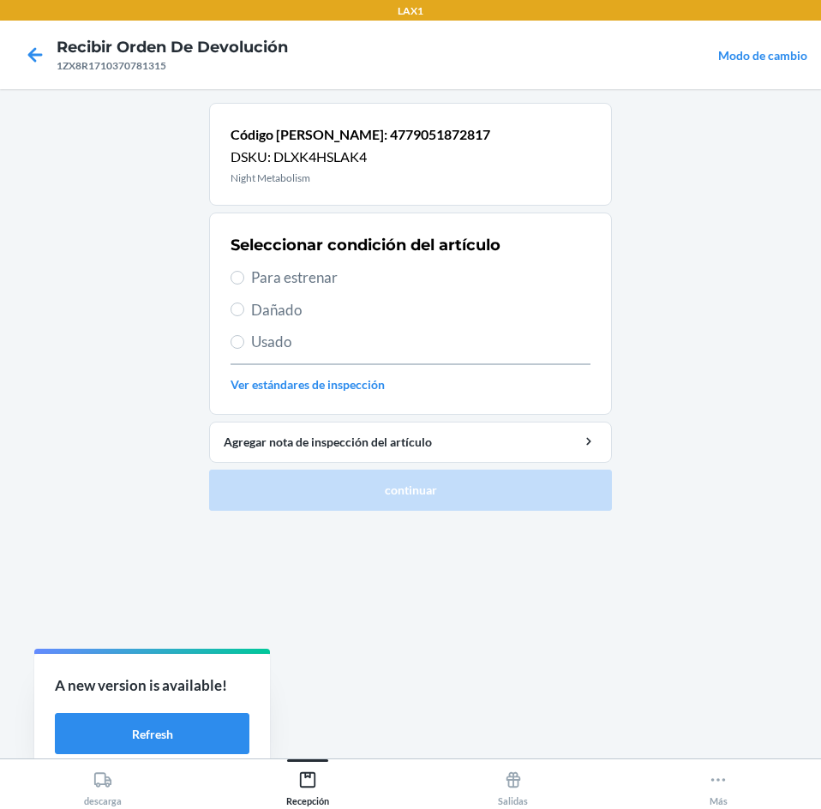
click at [332, 198] on div "Código [PERSON_NAME]: 4779051872817 DSKU: DLXK4HSLAK4 Night Metabolism" at bounding box center [410, 154] width 403 height 103
click at [332, 290] on div "Seleccionar condición del artículo Para estrenar Dañado Usado Ver estándares de…" at bounding box center [410, 314] width 360 height 170
click at [335, 285] on span "Para estrenar" at bounding box center [420, 277] width 339 height 22
click at [244, 284] on input "Para estrenar" at bounding box center [237, 278] width 14 height 14
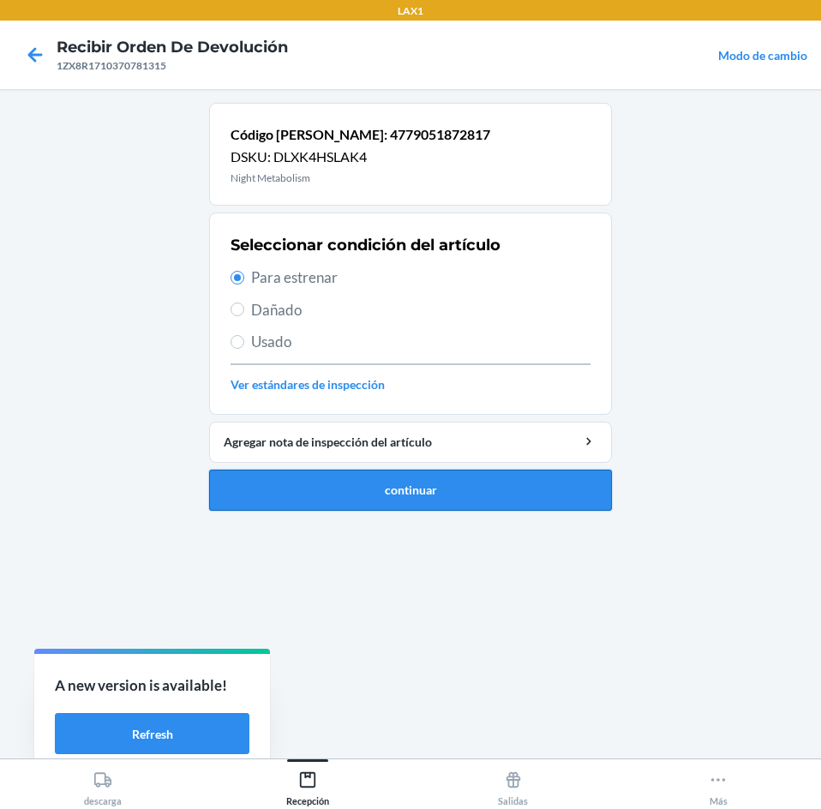
click at [387, 486] on button "continuar" at bounding box center [410, 489] width 403 height 41
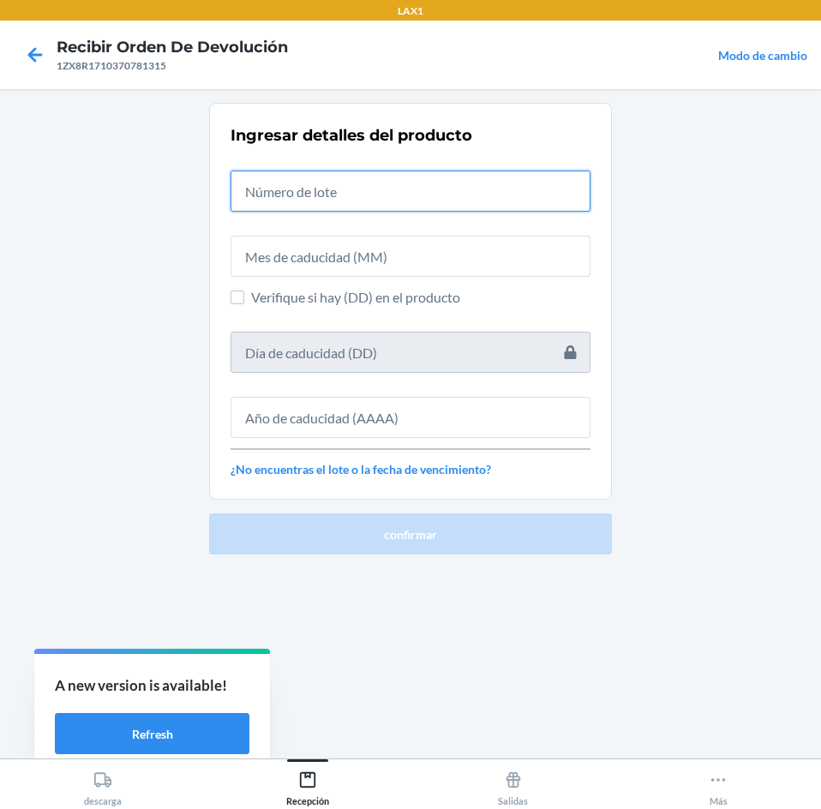
click at [365, 190] on input "text" at bounding box center [410, 190] width 360 height 41
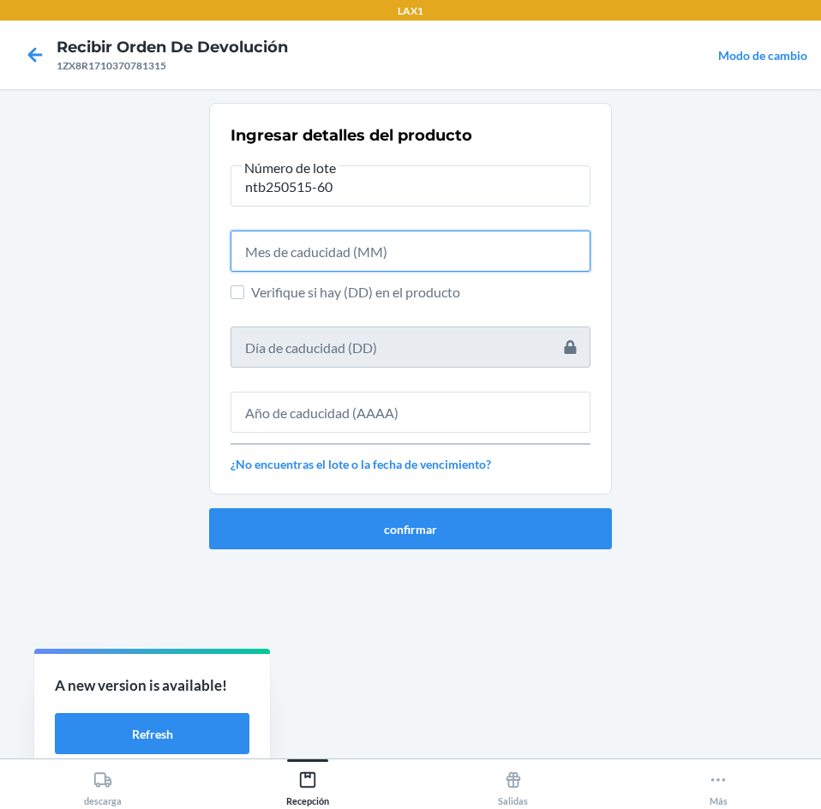
click at [360, 255] on input "text" at bounding box center [410, 250] width 360 height 41
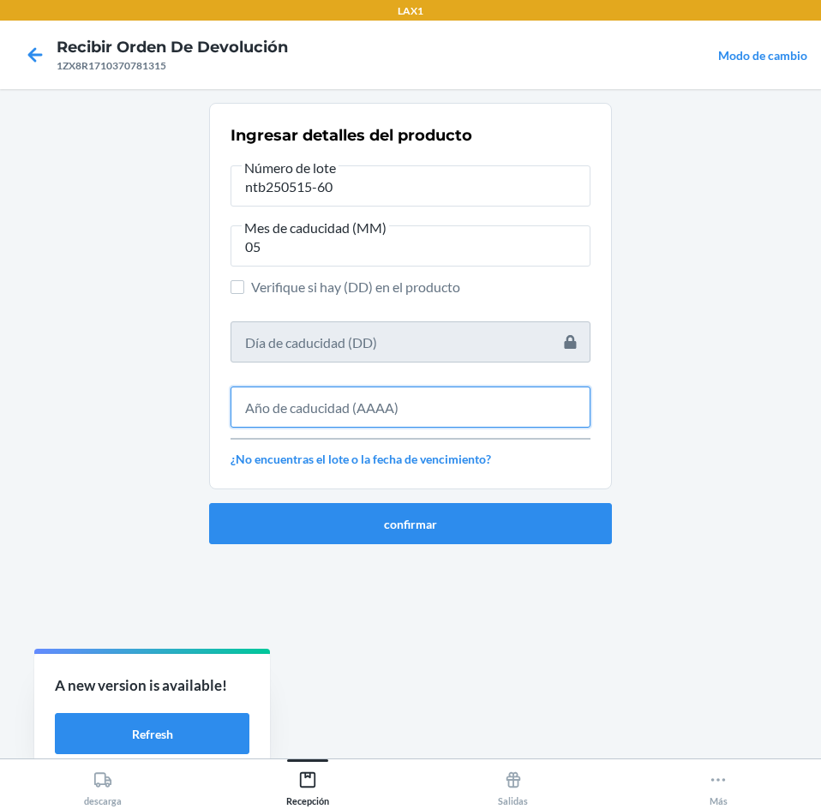
click at [356, 398] on input "text" at bounding box center [410, 406] width 360 height 41
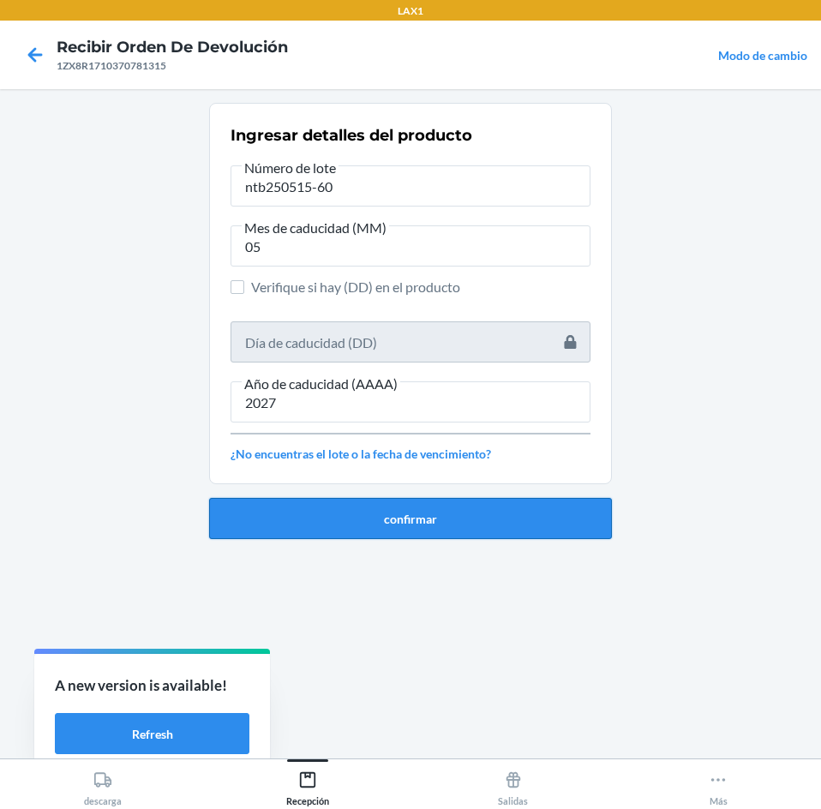
click at [381, 524] on button "confirmar" at bounding box center [410, 518] width 403 height 41
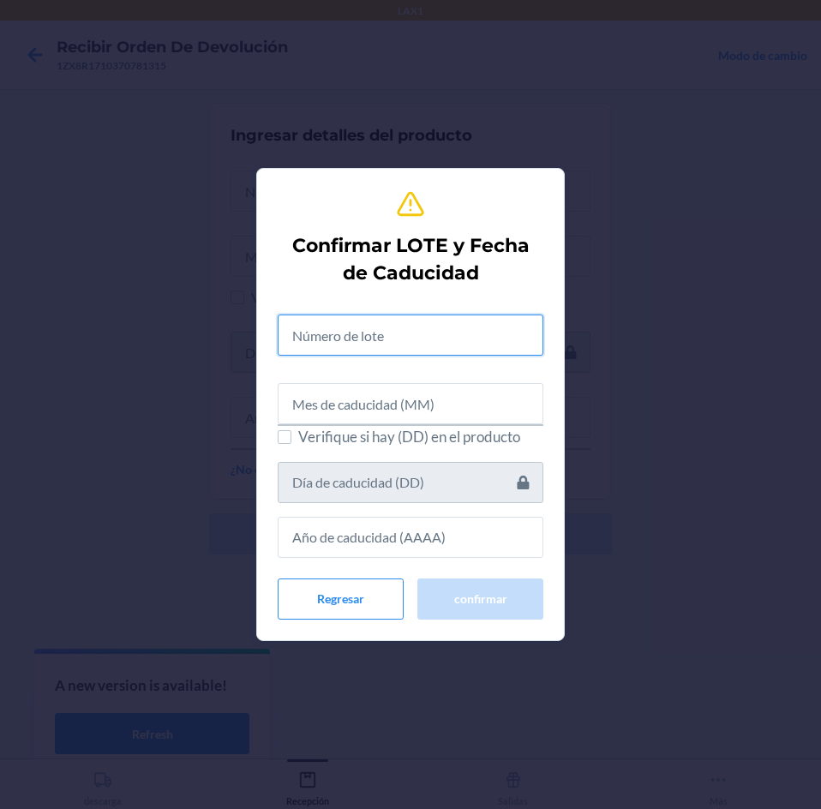
click at [386, 324] on input "text" at bounding box center [411, 334] width 266 height 41
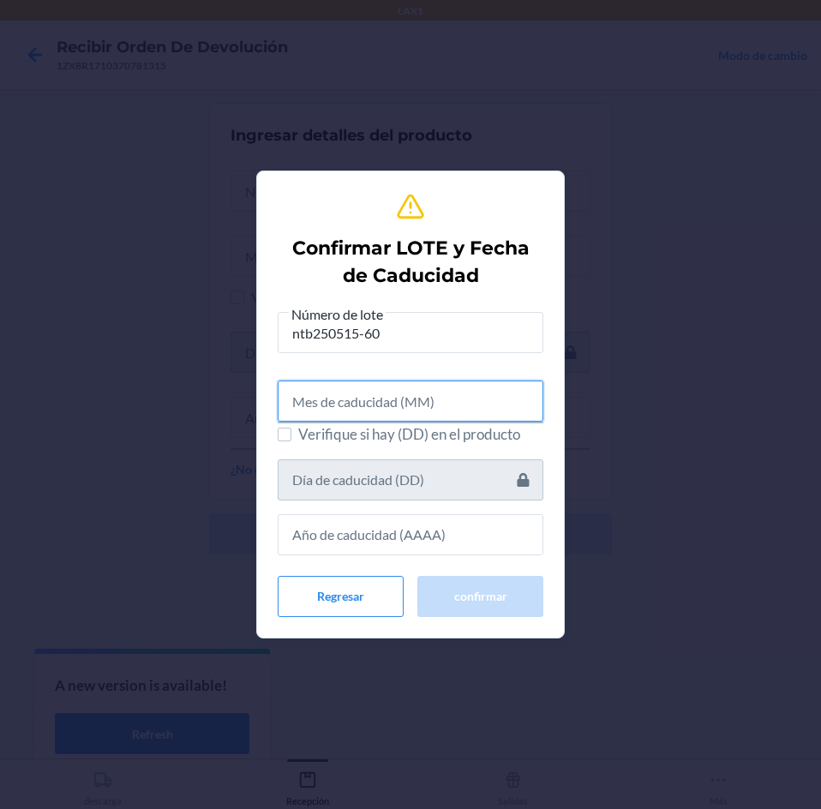
click at [392, 407] on input "text" at bounding box center [411, 400] width 266 height 41
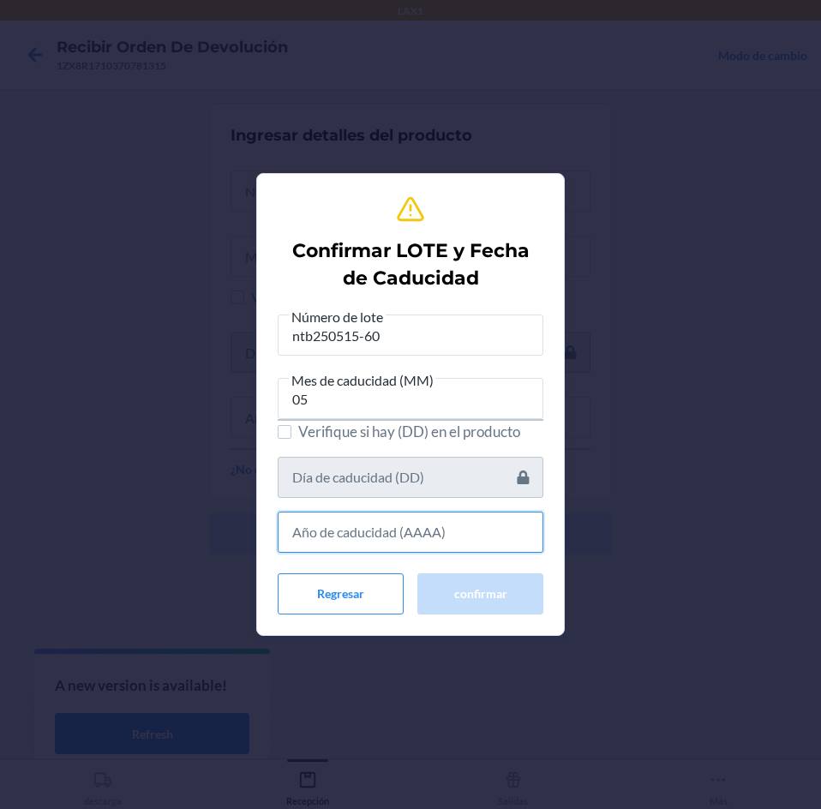
click at [406, 533] on input "text" at bounding box center [411, 531] width 266 height 41
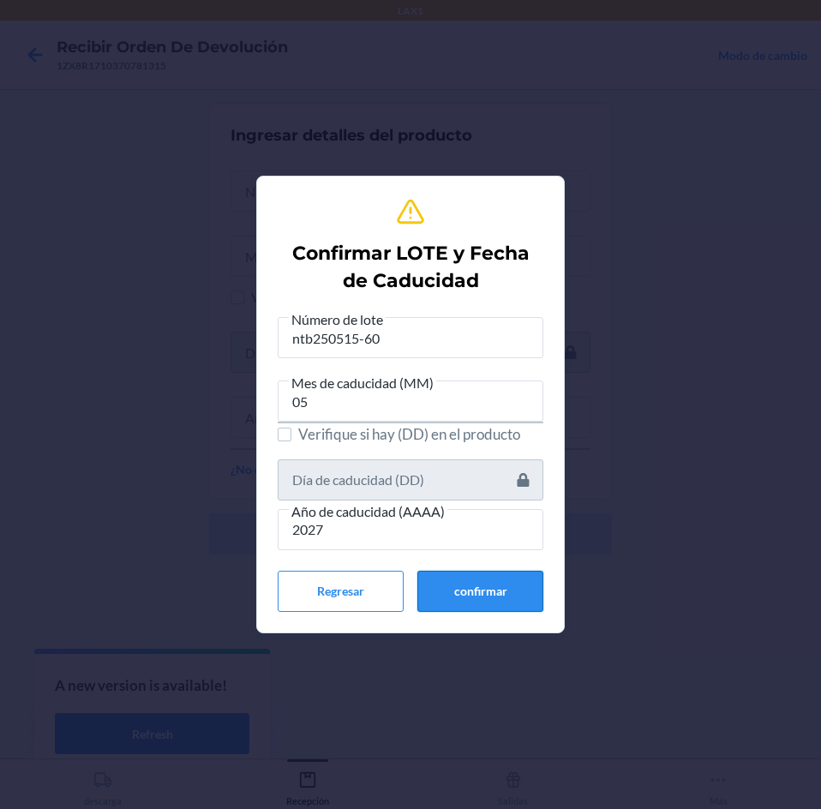
click at [464, 580] on button "confirmar" at bounding box center [480, 591] width 126 height 41
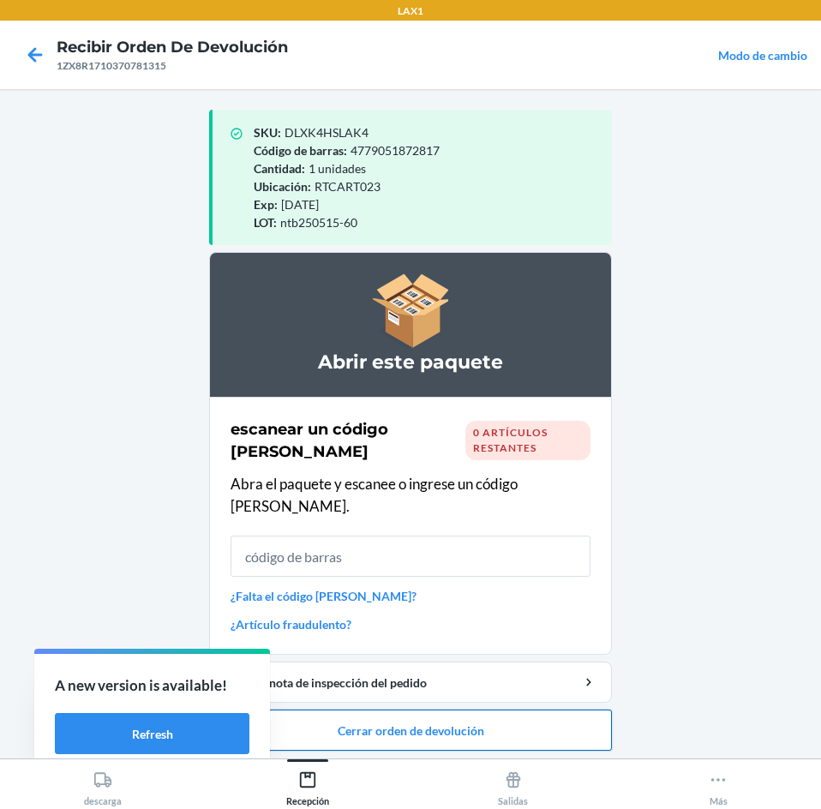
click at [477, 709] on button "Cerrar orden de devolución" at bounding box center [410, 729] width 403 height 41
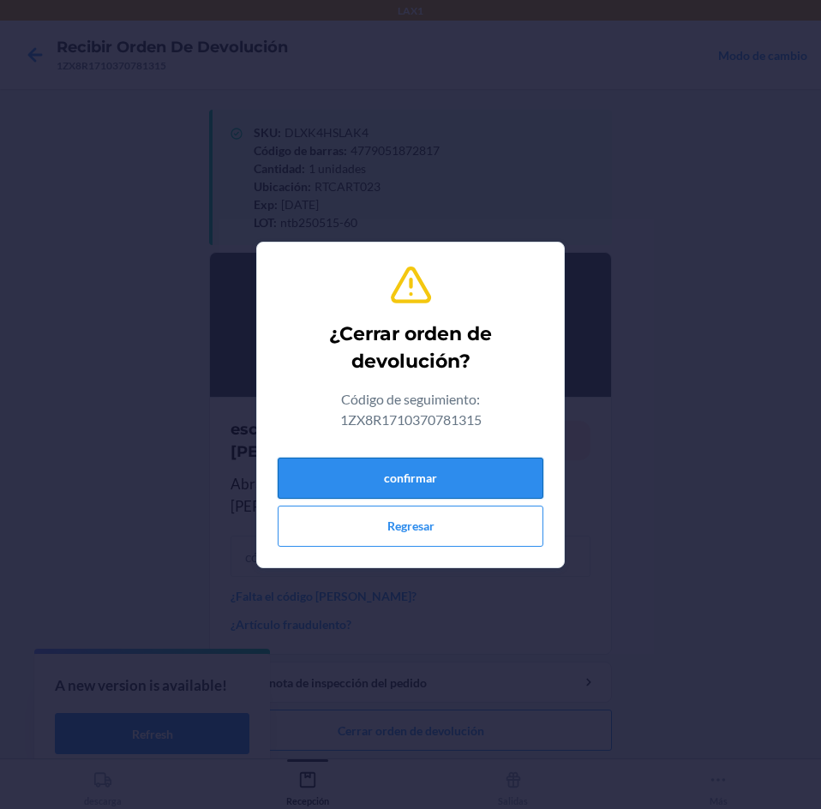
click at [429, 476] on button "confirmar" at bounding box center [411, 477] width 266 height 41
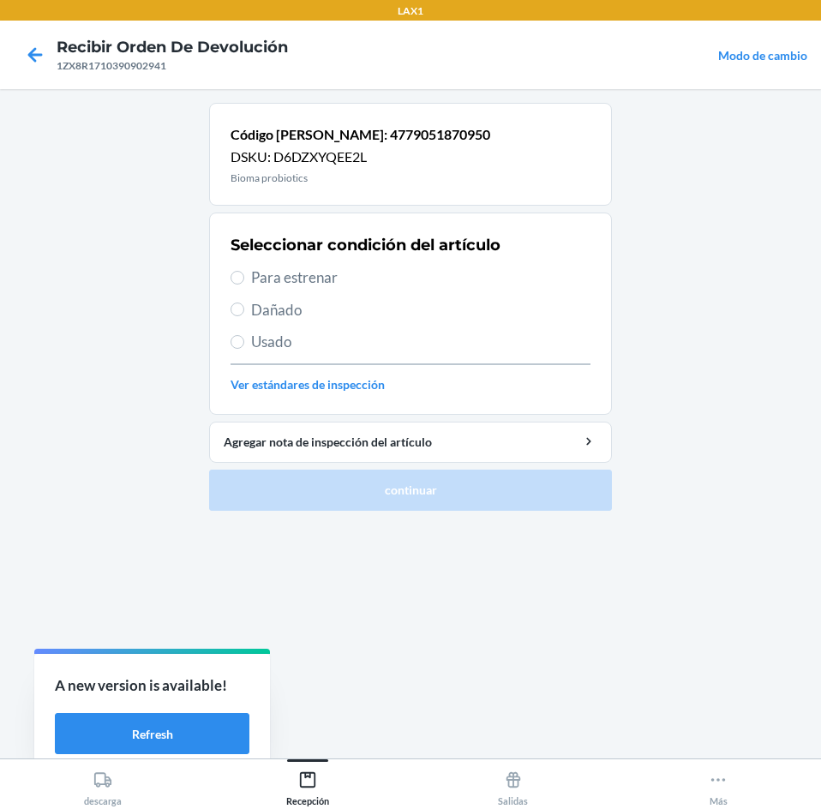
click at [332, 284] on span "Para estrenar" at bounding box center [420, 277] width 339 height 22
click at [244, 284] on input "Para estrenar" at bounding box center [237, 278] width 14 height 14
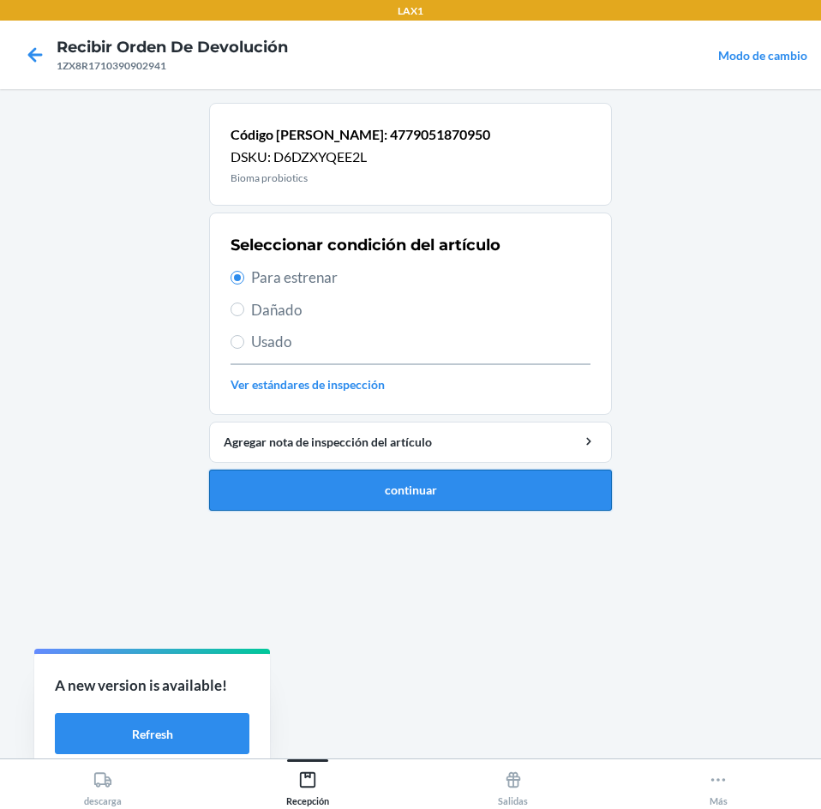
click at [413, 495] on button "continuar" at bounding box center [410, 489] width 403 height 41
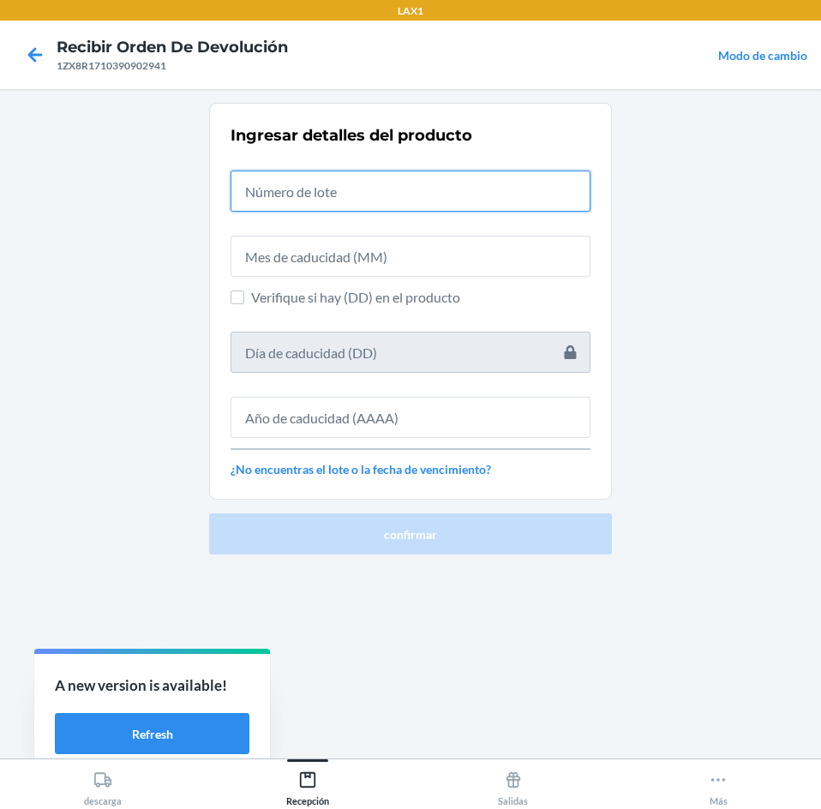
click at [421, 185] on input "text" at bounding box center [410, 190] width 360 height 41
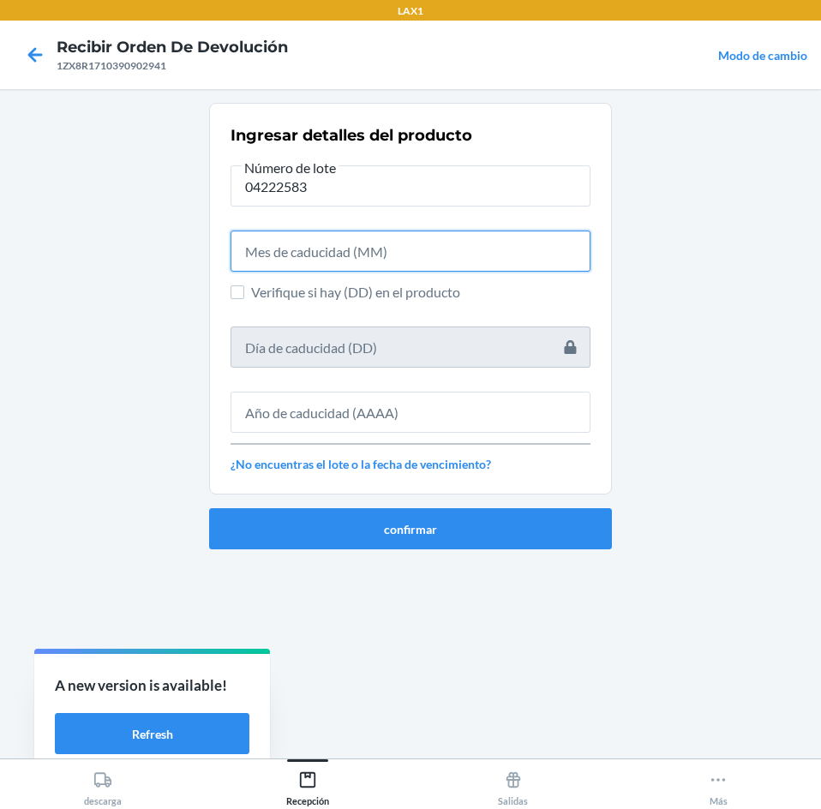
click at [429, 258] on input "text" at bounding box center [410, 250] width 360 height 41
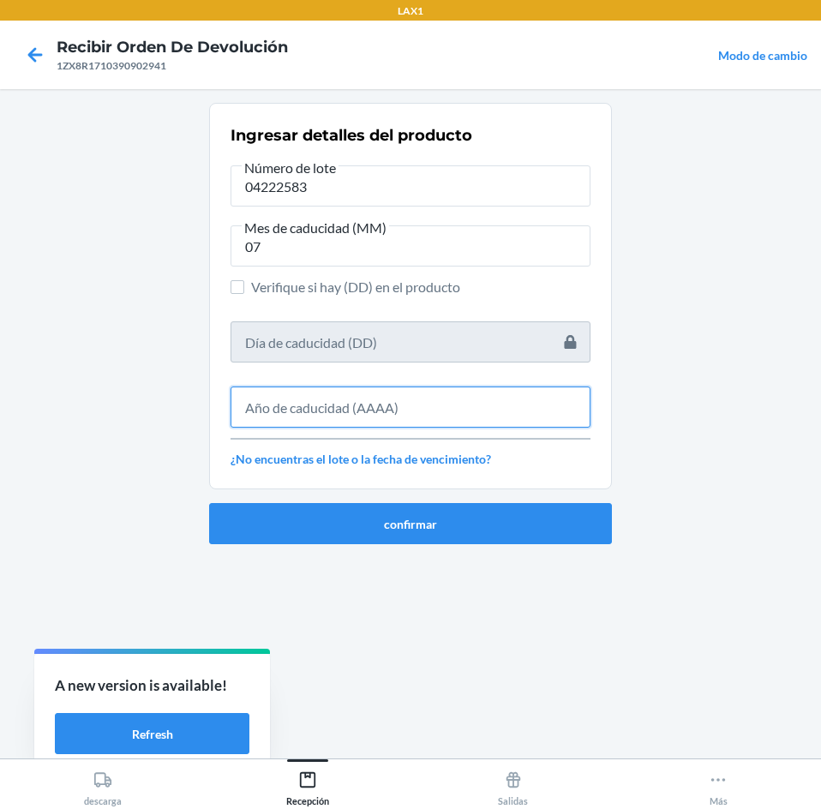
click at [486, 421] on input "text" at bounding box center [410, 406] width 360 height 41
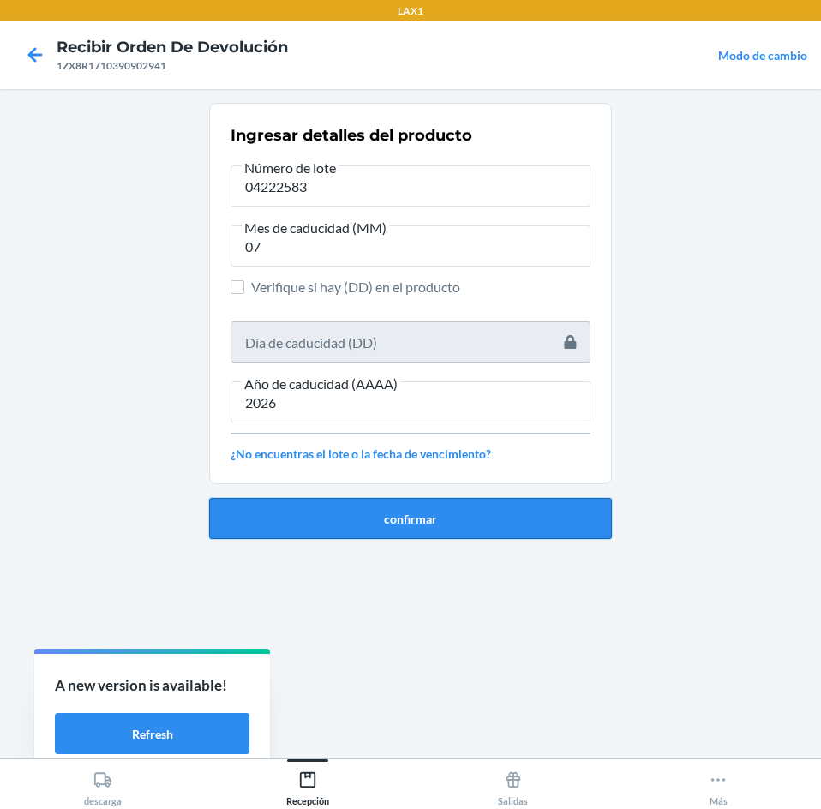
drag, startPoint x: 502, startPoint y: 533, endPoint x: 498, endPoint y: 517, distance: 16.0
click at [501, 526] on button "confirmar" at bounding box center [410, 518] width 403 height 41
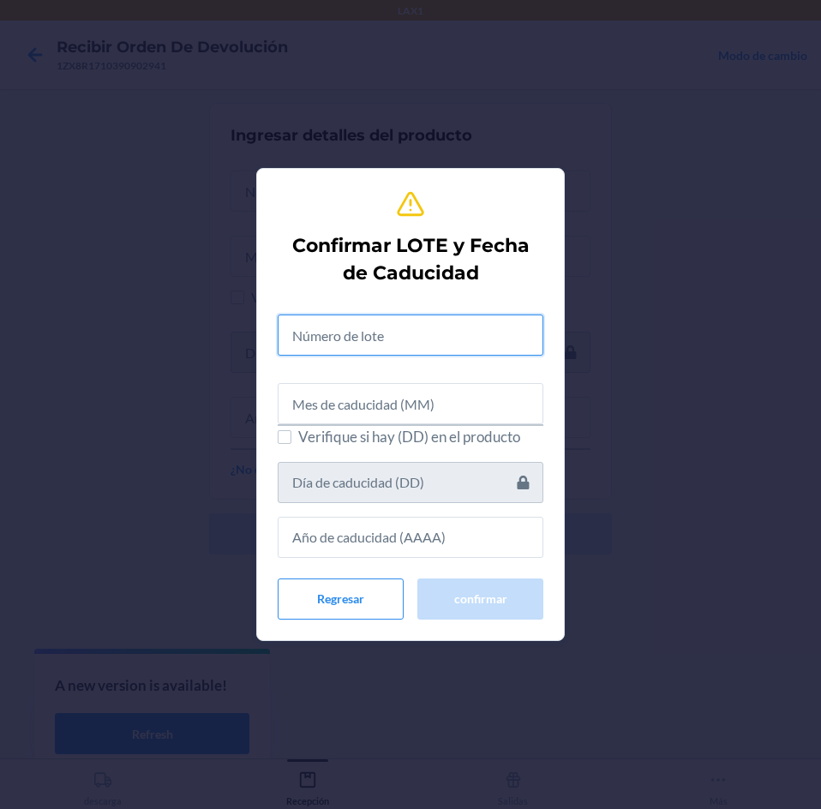
click at [433, 334] on input "text" at bounding box center [411, 334] width 266 height 41
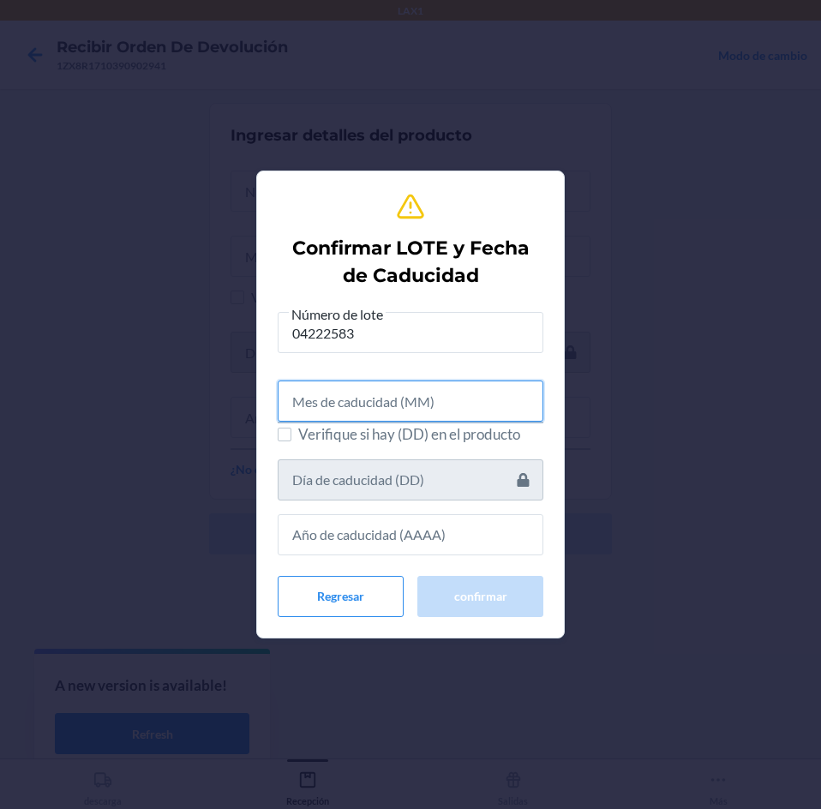
click at [414, 383] on input "text" at bounding box center [411, 400] width 266 height 41
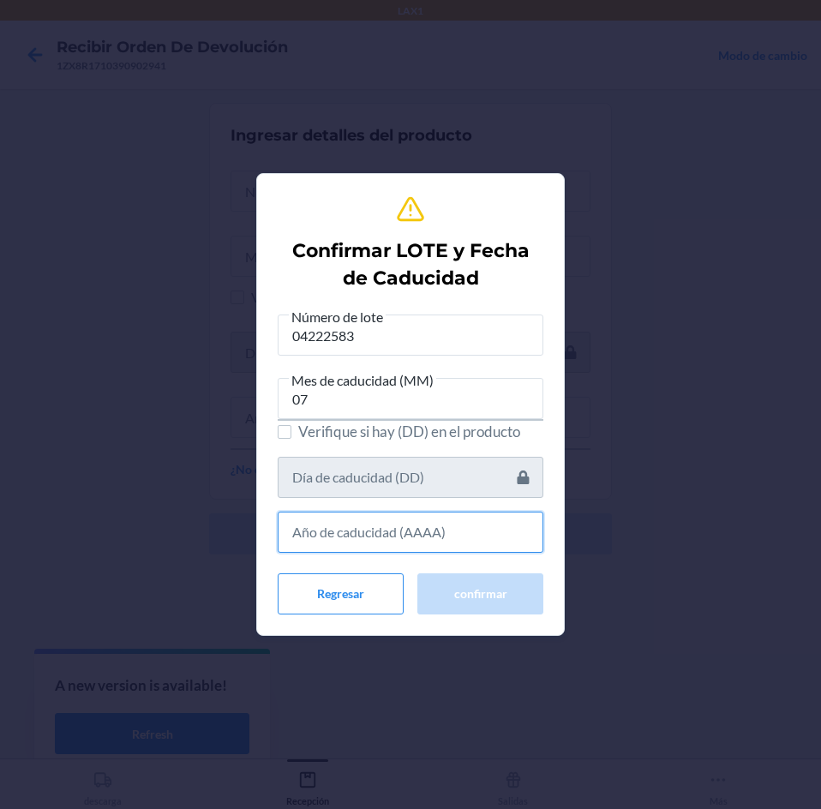
click at [418, 527] on input "text" at bounding box center [411, 531] width 266 height 41
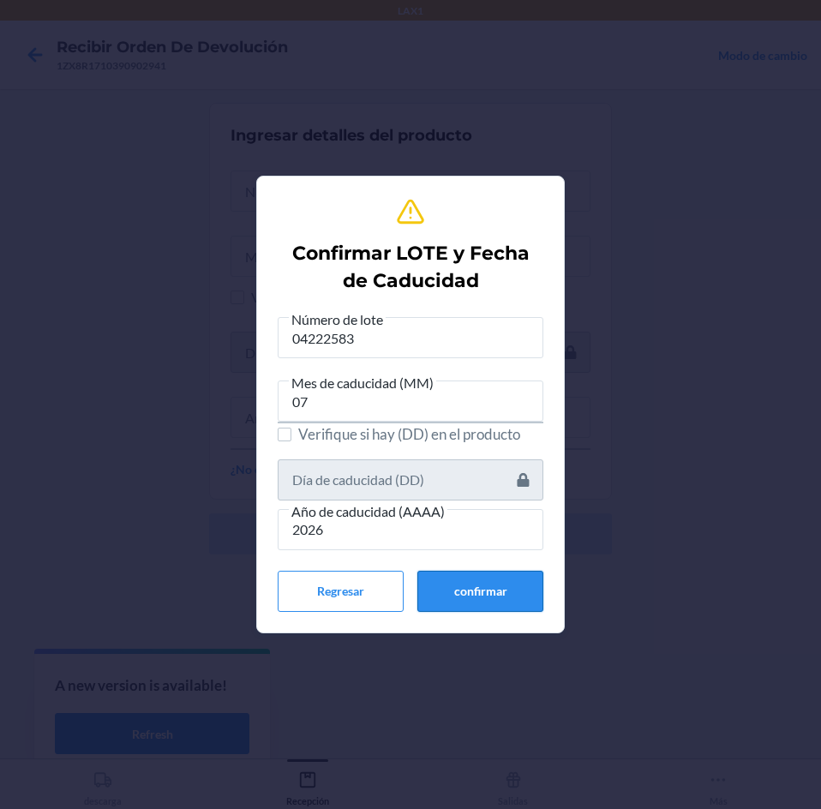
click at [458, 588] on button "confirmar" at bounding box center [480, 591] width 126 height 41
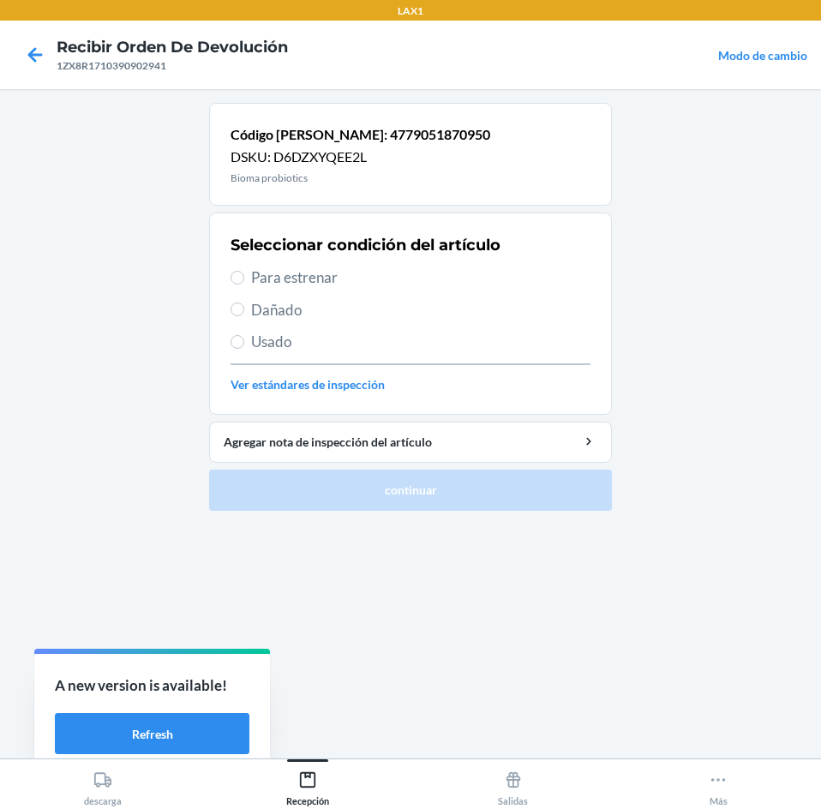
click at [392, 284] on div "Seleccionar condición del artículo Para estrenar Dañado Usado Ver estándares de…" at bounding box center [410, 314] width 360 height 170
click at [392, 284] on span "Para estrenar" at bounding box center [420, 277] width 339 height 22
click at [244, 284] on input "Para estrenar" at bounding box center [237, 278] width 14 height 14
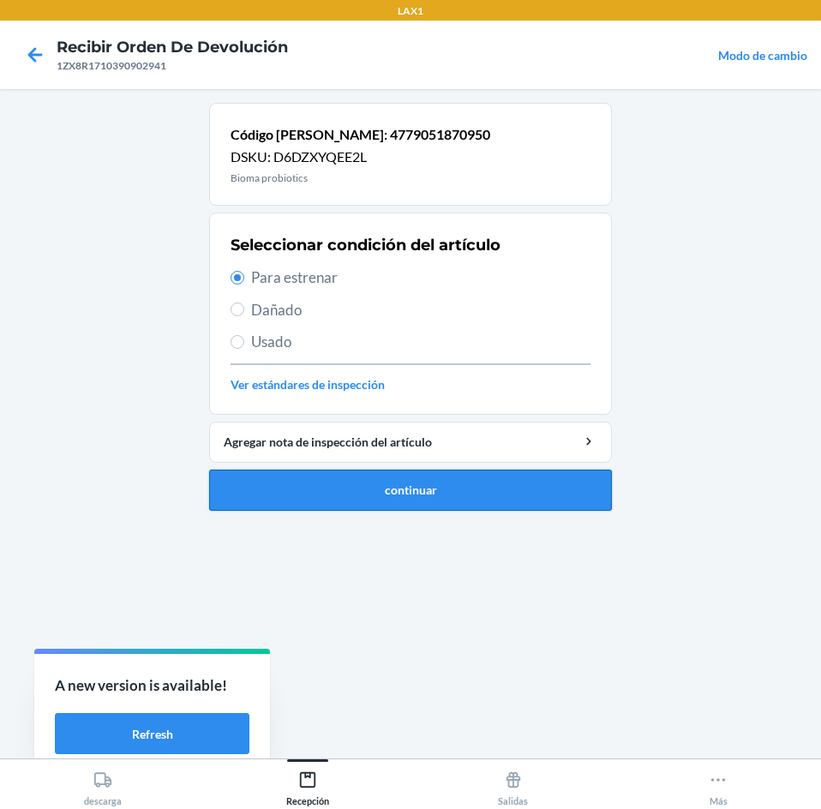
click at [432, 505] on button "continuar" at bounding box center [410, 489] width 403 height 41
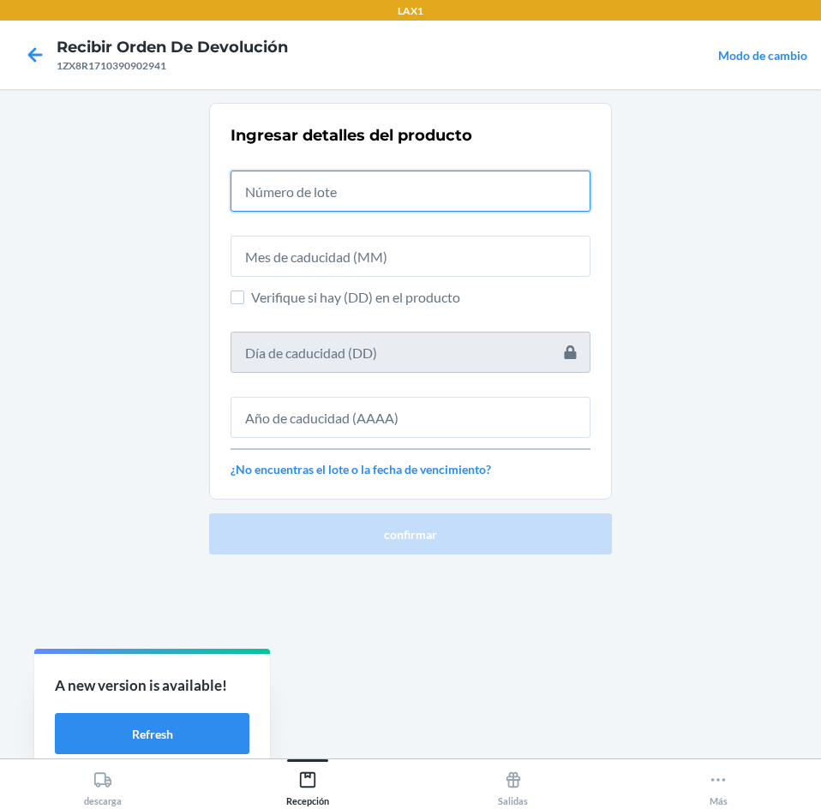
click at [451, 188] on input "text" at bounding box center [410, 190] width 360 height 41
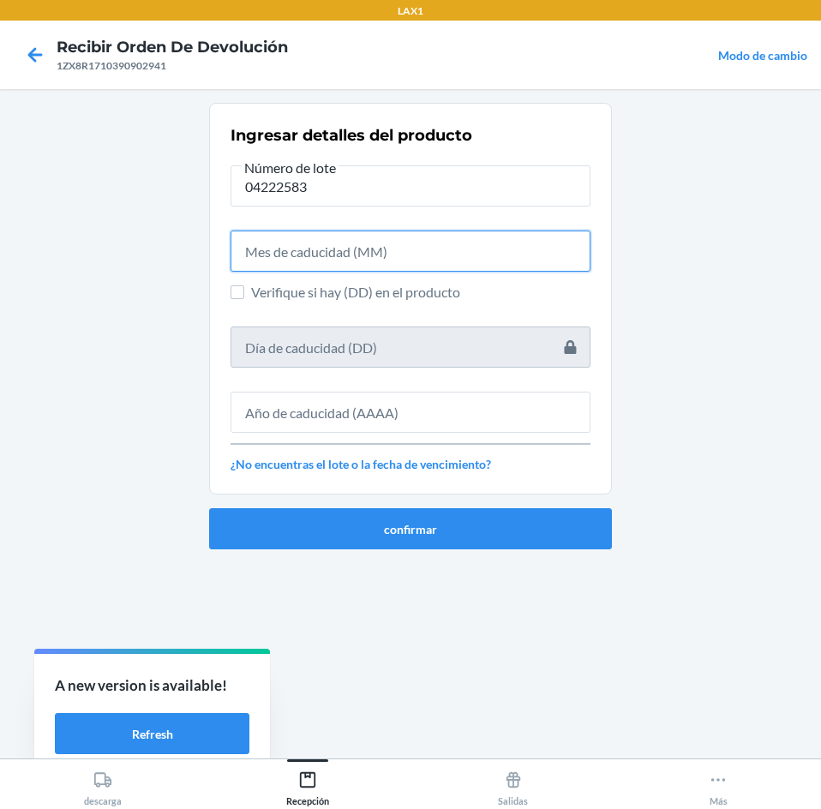
click at [499, 247] on input "text" at bounding box center [410, 250] width 360 height 41
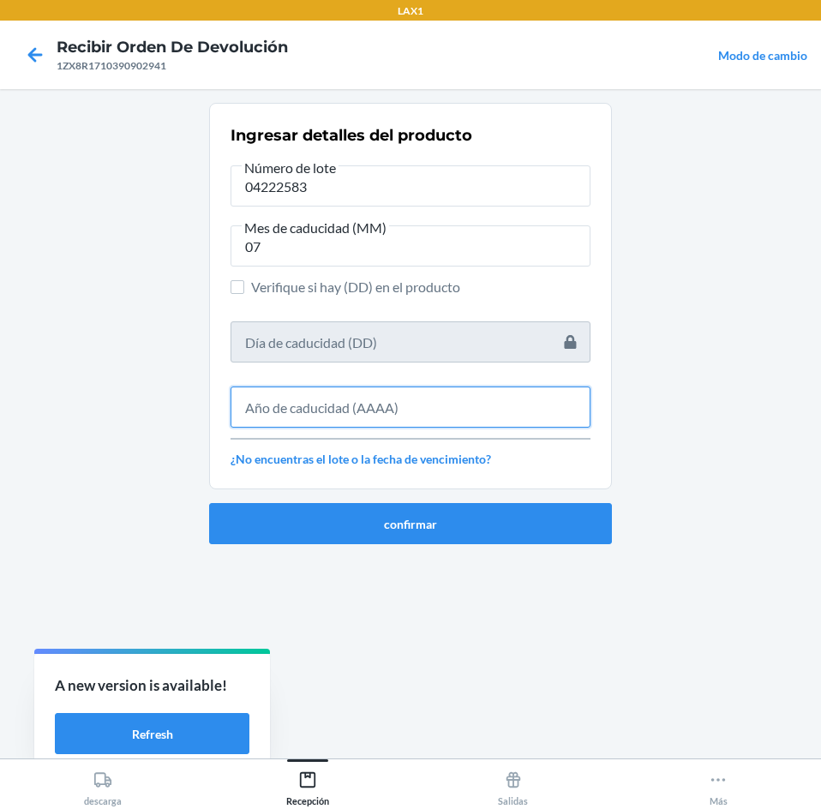
click at [442, 411] on input "text" at bounding box center [410, 406] width 360 height 41
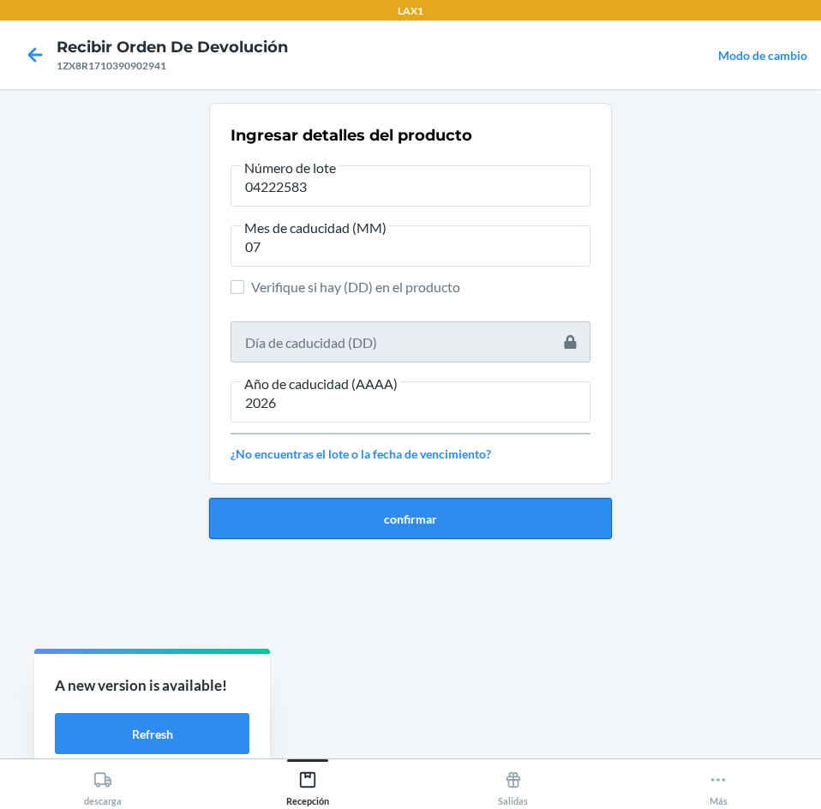
drag, startPoint x: 457, startPoint y: 536, endPoint x: 457, endPoint y: 523, distance: 12.9
click at [457, 526] on button "confirmar" at bounding box center [410, 518] width 403 height 41
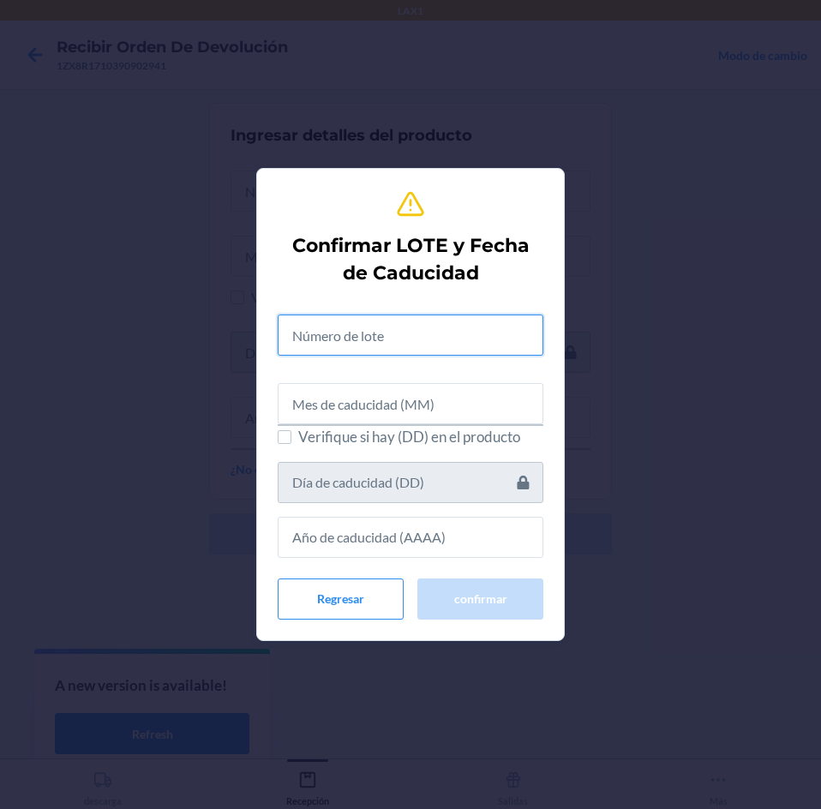
click at [409, 318] on input "text" at bounding box center [411, 334] width 266 height 41
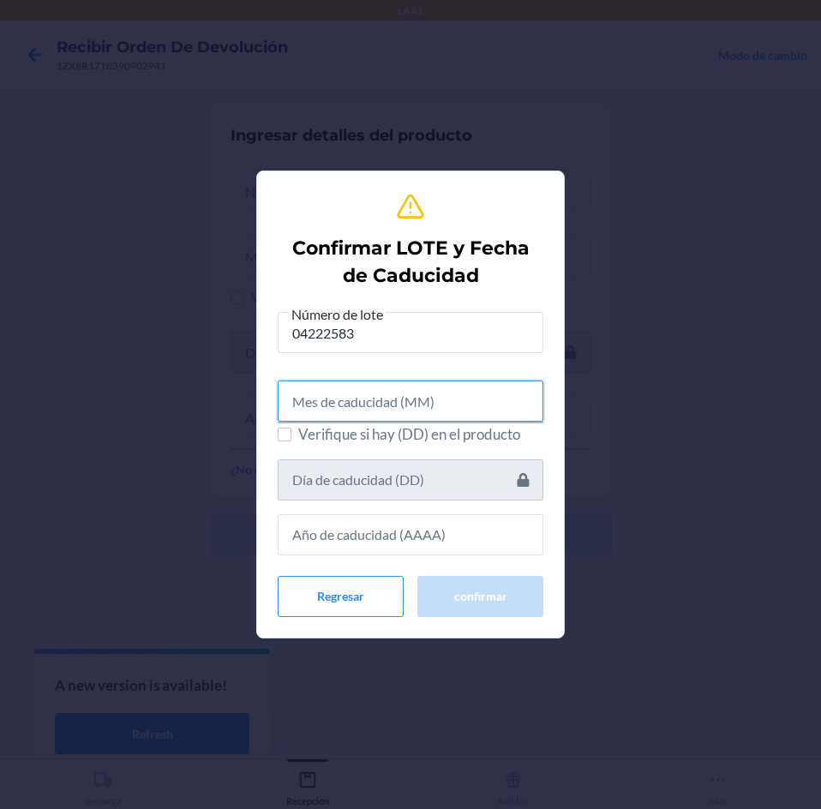
click at [404, 404] on input "text" at bounding box center [411, 400] width 266 height 41
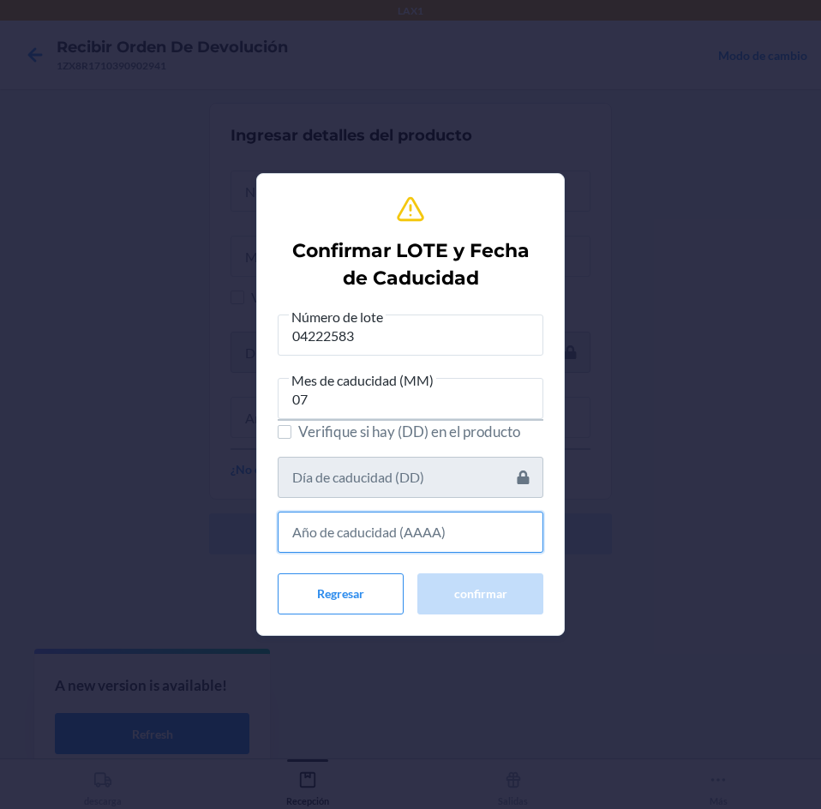
click at [412, 514] on input "text" at bounding box center [411, 531] width 266 height 41
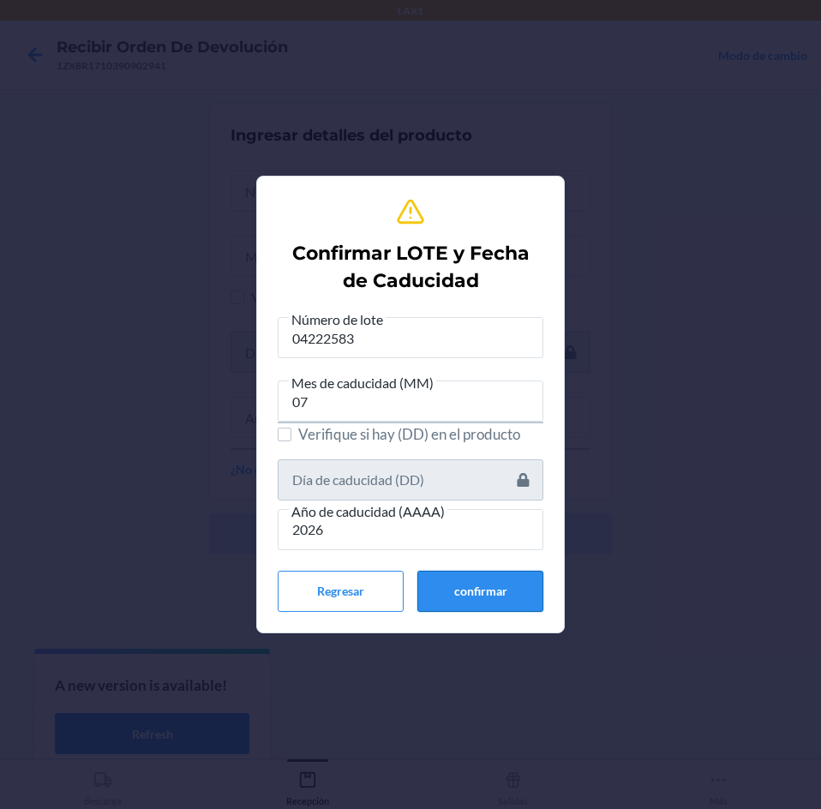
click at [441, 578] on button "confirmar" at bounding box center [480, 591] width 126 height 41
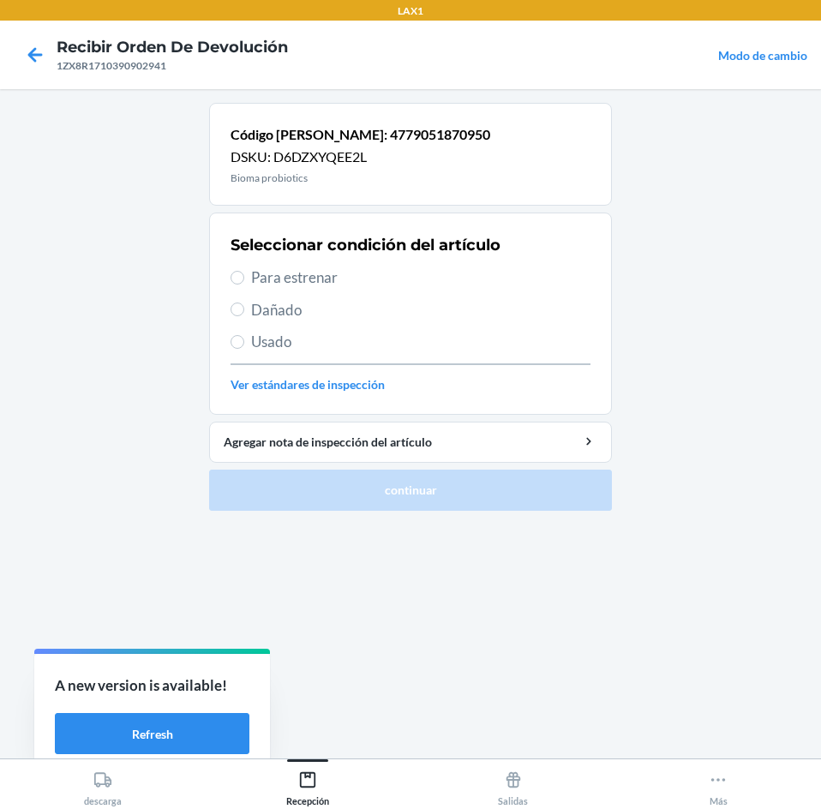
click at [375, 275] on span "Para estrenar" at bounding box center [420, 277] width 339 height 22
click at [244, 275] on input "Para estrenar" at bounding box center [237, 278] width 14 height 14
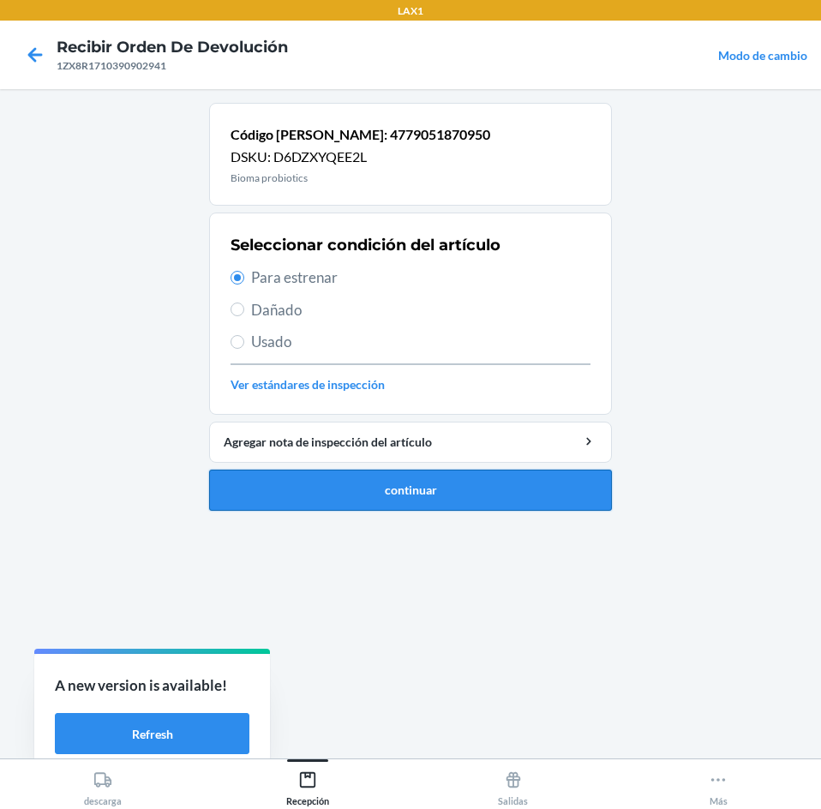
click at [395, 508] on button "continuar" at bounding box center [410, 489] width 403 height 41
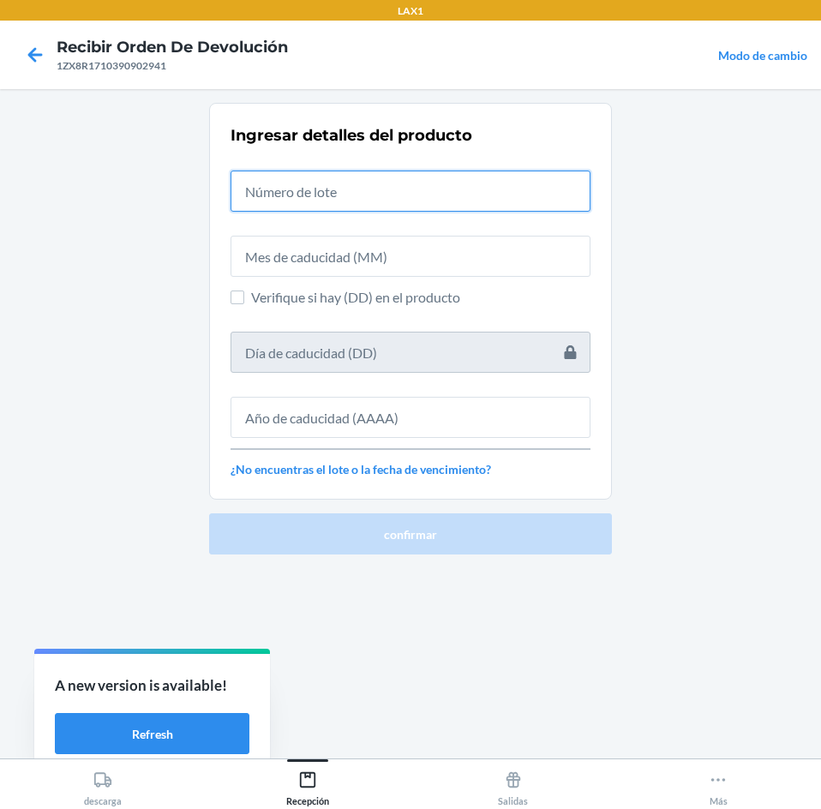
click at [405, 191] on input "text" at bounding box center [410, 190] width 360 height 41
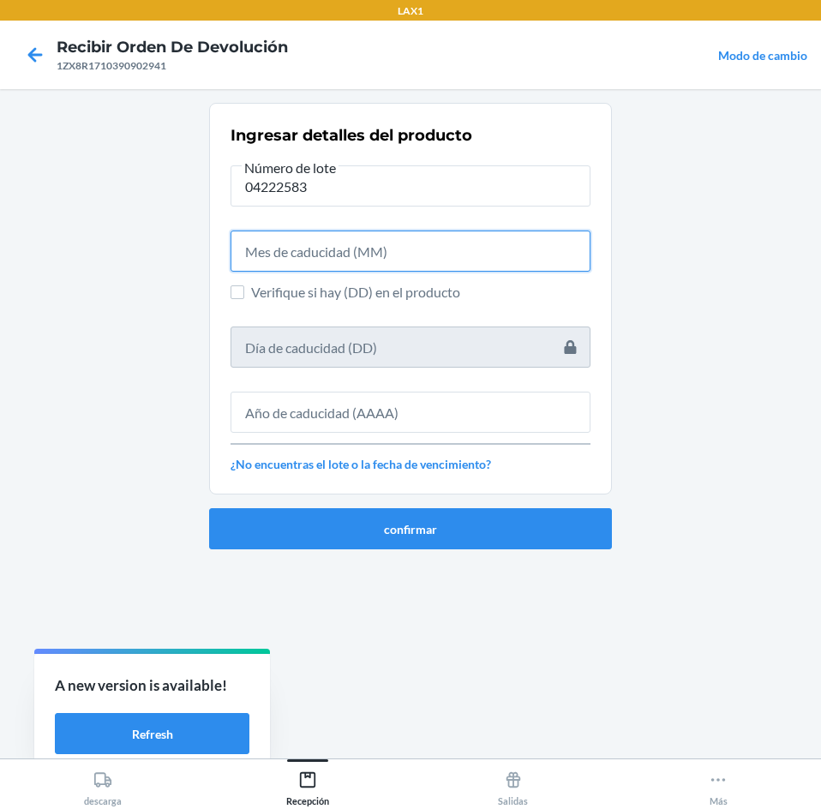
click at [421, 265] on input "text" at bounding box center [410, 250] width 360 height 41
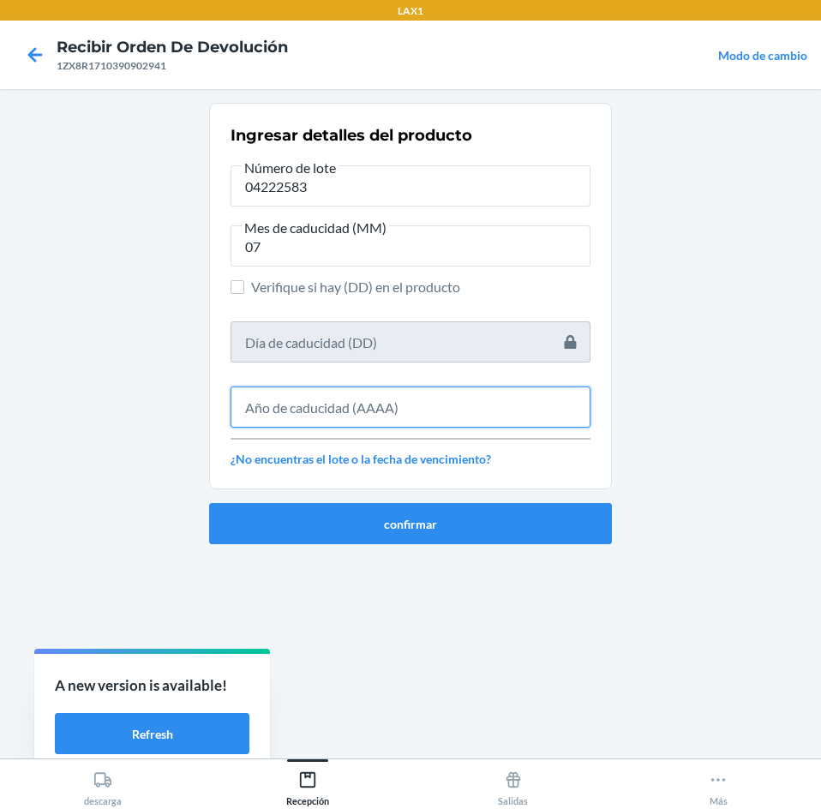
drag, startPoint x: 452, startPoint y: 388, endPoint x: 447, endPoint y: 413, distance: 25.4
click at [452, 398] on input "text" at bounding box center [410, 406] width 360 height 41
click at [447, 413] on input "text" at bounding box center [410, 406] width 360 height 41
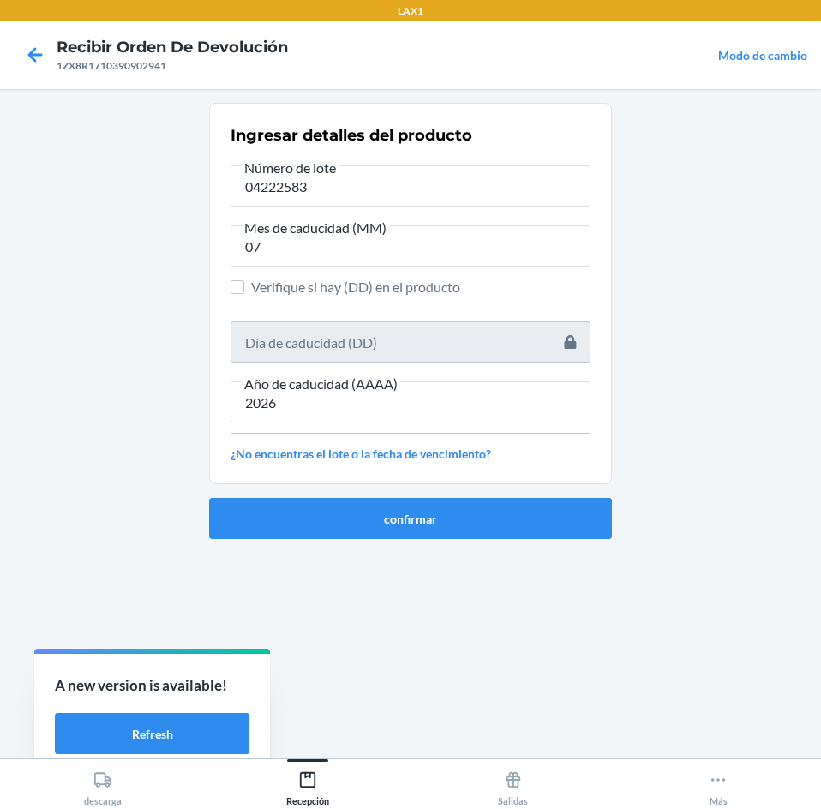
click at [499, 539] on ol "Ingresar detalles del producto Número de lote 04222583 Mes de caducidad (MM) 07…" at bounding box center [410, 328] width 403 height 450
click at [440, 492] on div "confirmar" at bounding box center [410, 511] width 403 height 55
click at [433, 504] on button "confirmar" at bounding box center [410, 518] width 403 height 41
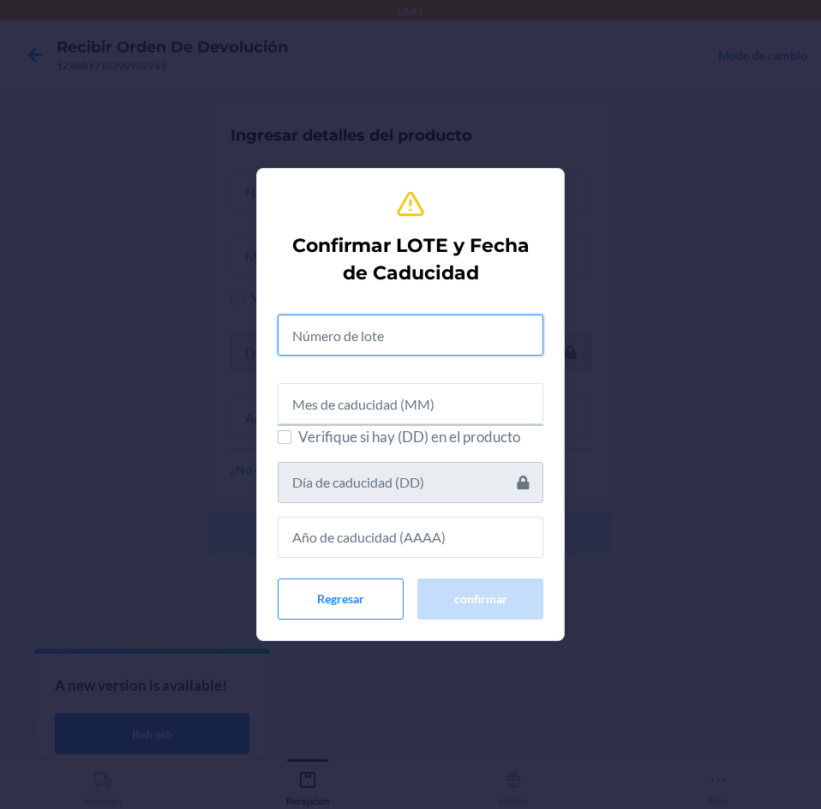
click at [463, 349] on input "text" at bounding box center [411, 334] width 266 height 41
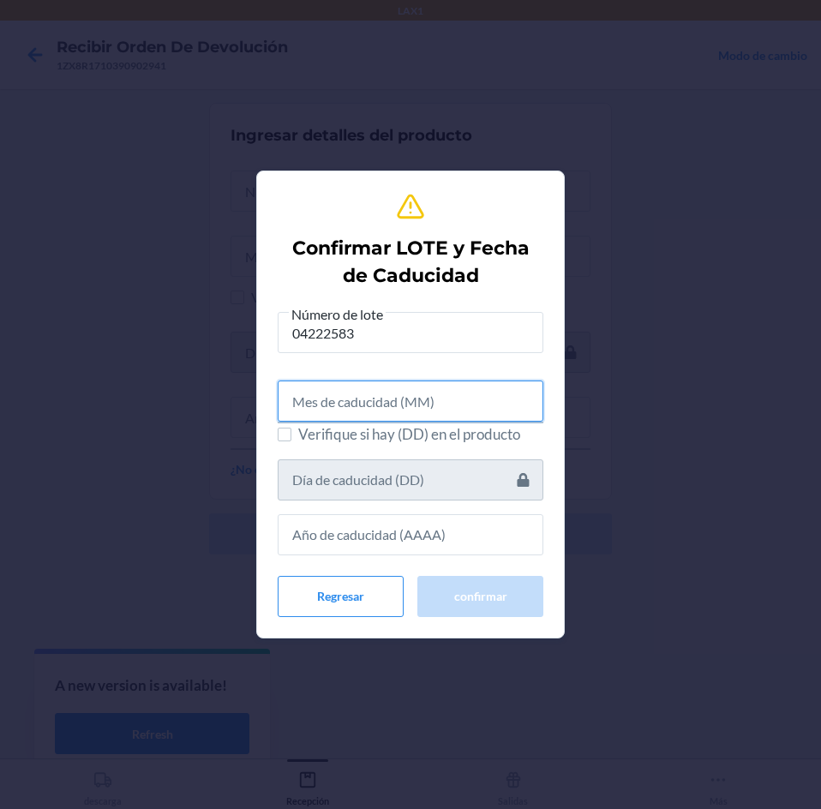
click at [469, 415] on input "text" at bounding box center [411, 400] width 266 height 41
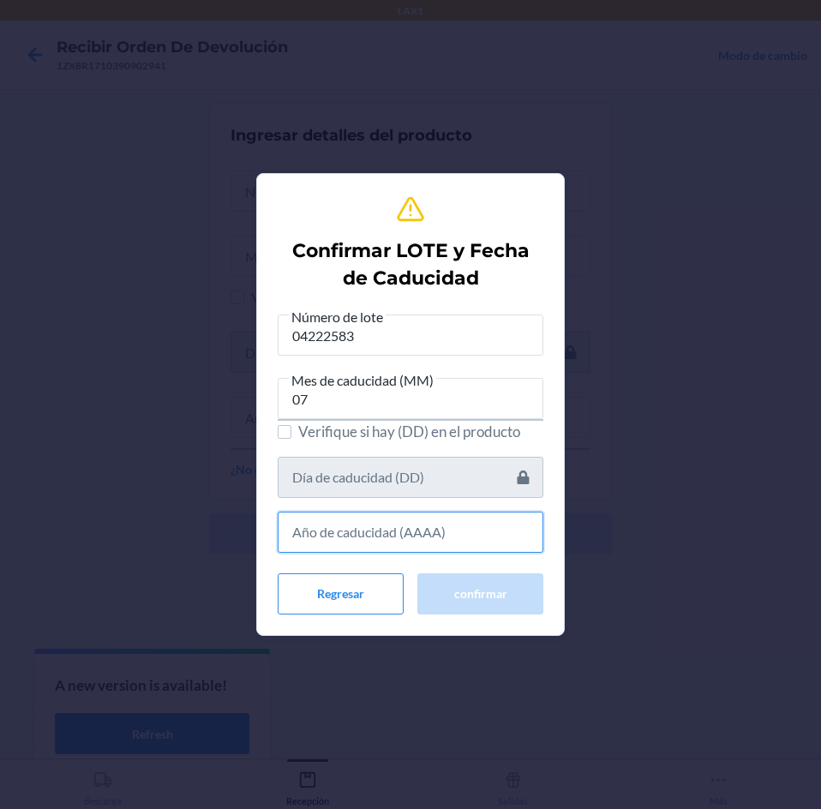
click at [374, 529] on input "text" at bounding box center [411, 531] width 266 height 41
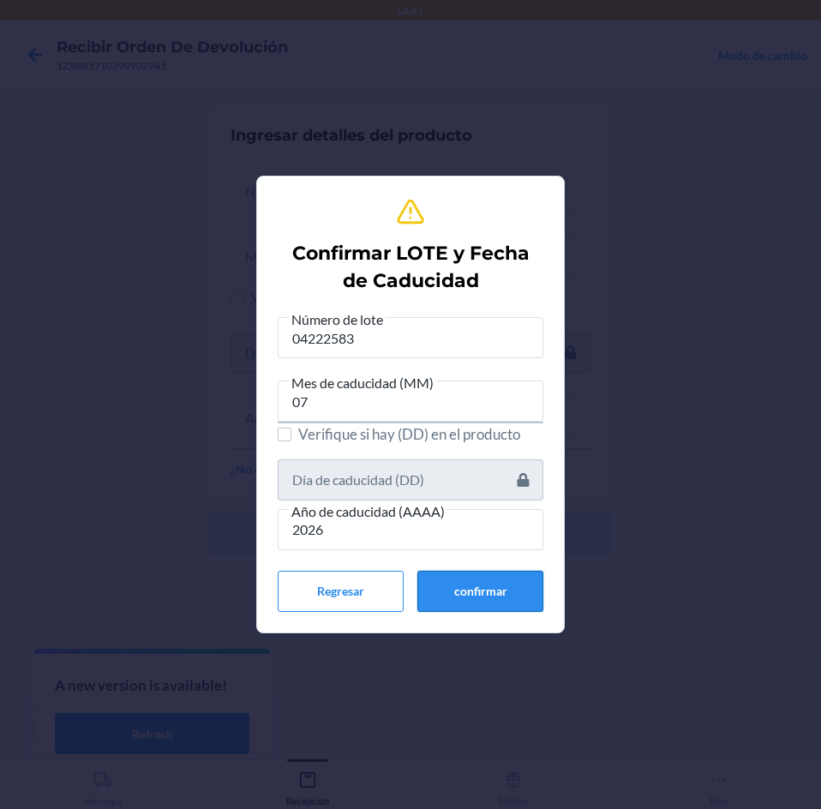
click at [484, 595] on button "confirmar" at bounding box center [480, 591] width 126 height 41
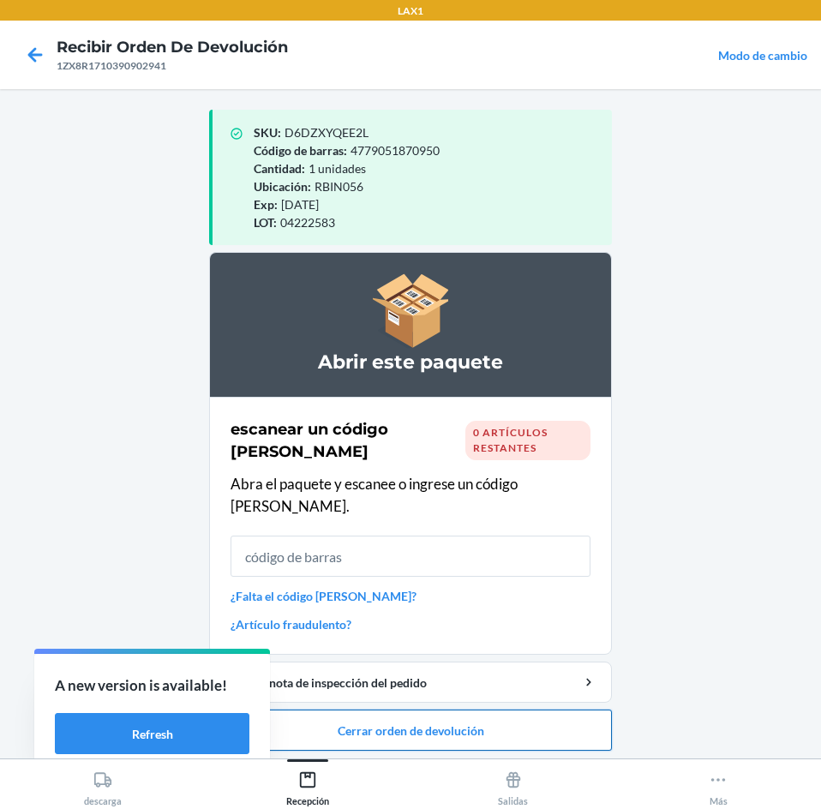
click at [480, 709] on button "Cerrar orden de devolución" at bounding box center [410, 729] width 403 height 41
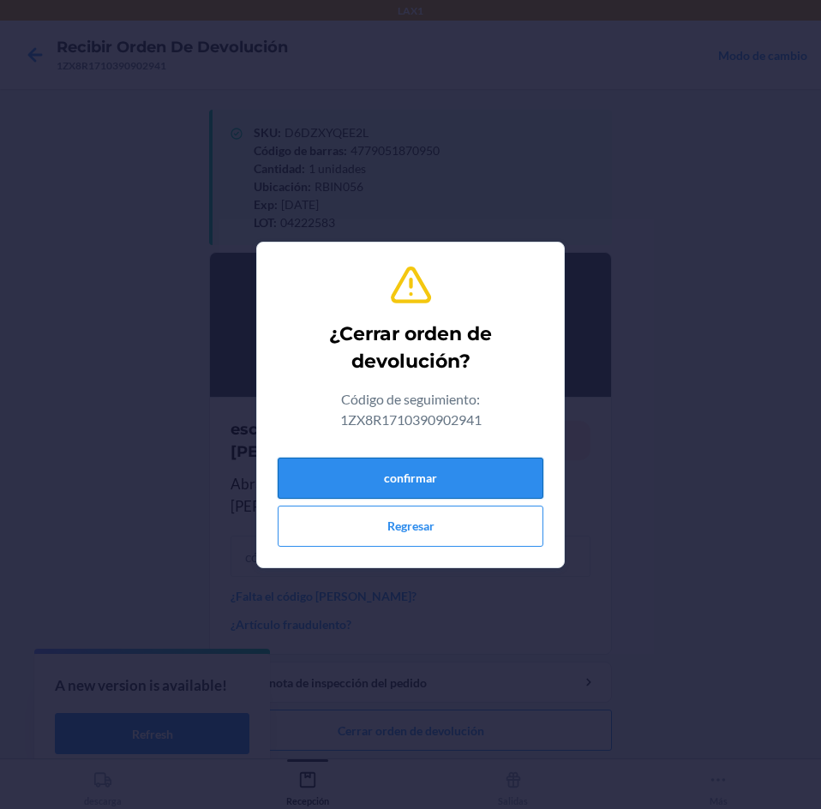
click at [500, 468] on button "confirmar" at bounding box center [411, 477] width 266 height 41
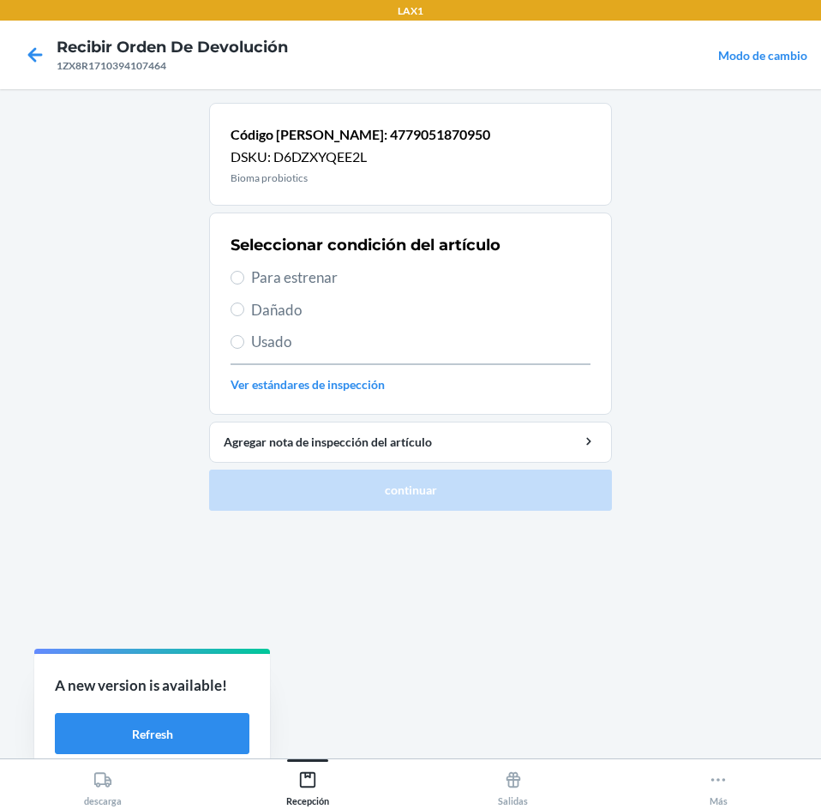
click at [460, 276] on span "Para estrenar" at bounding box center [420, 277] width 339 height 22
click at [244, 276] on input "Para estrenar" at bounding box center [237, 278] width 14 height 14
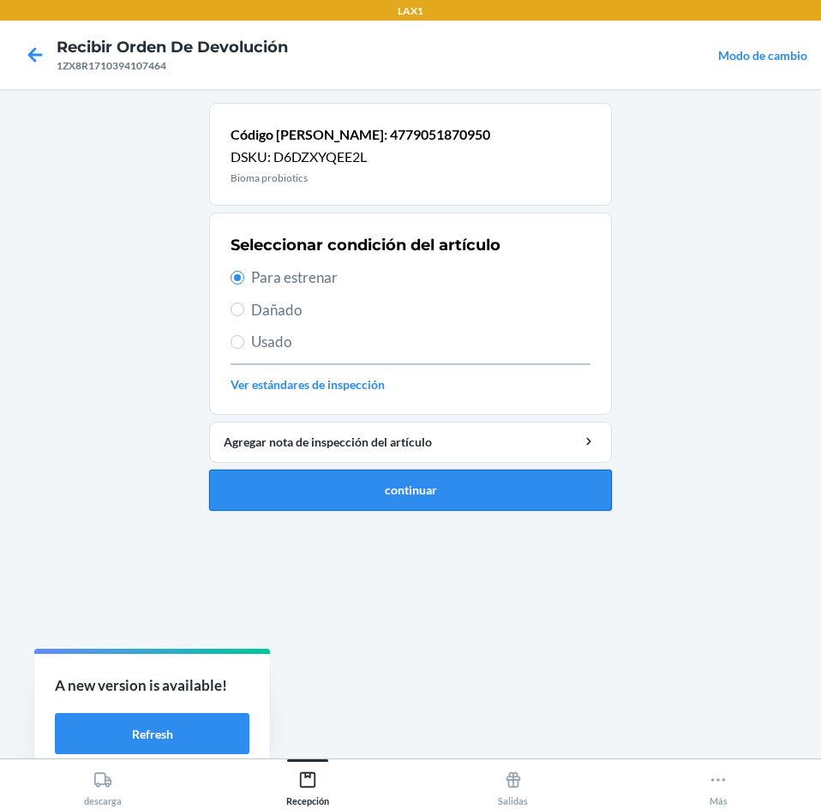
click at [496, 500] on button "continuar" at bounding box center [410, 489] width 403 height 41
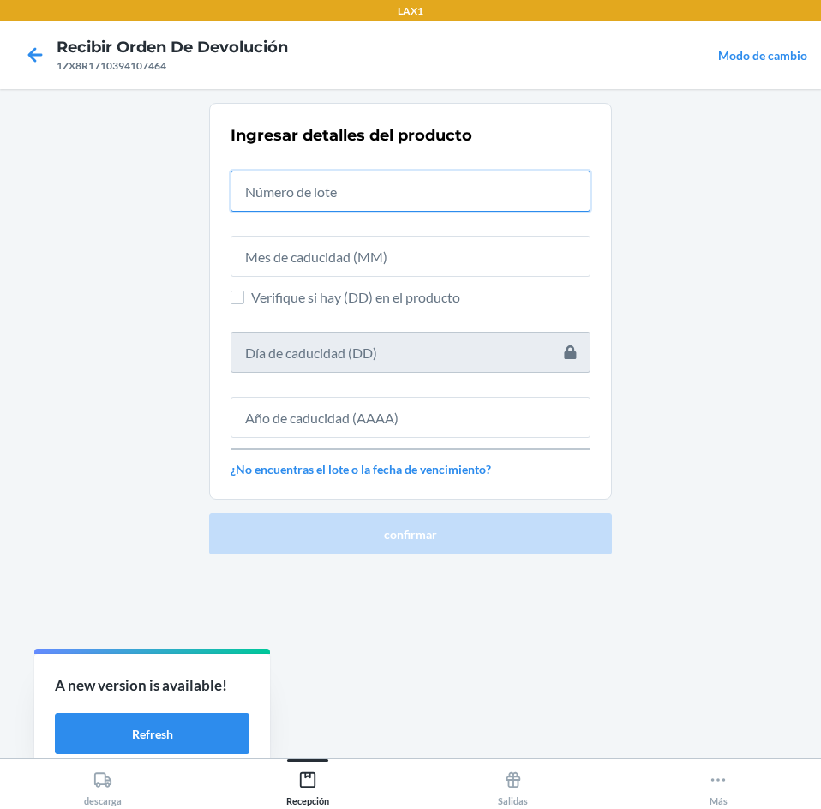
click at [414, 200] on input "text" at bounding box center [410, 190] width 360 height 41
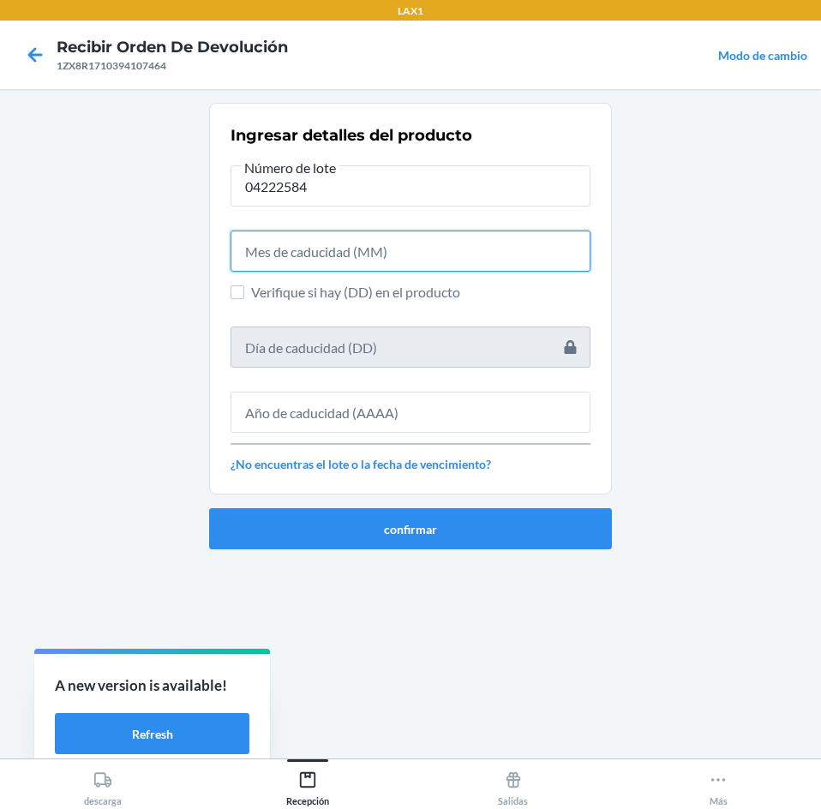
click at [402, 248] on input "text" at bounding box center [410, 250] width 360 height 41
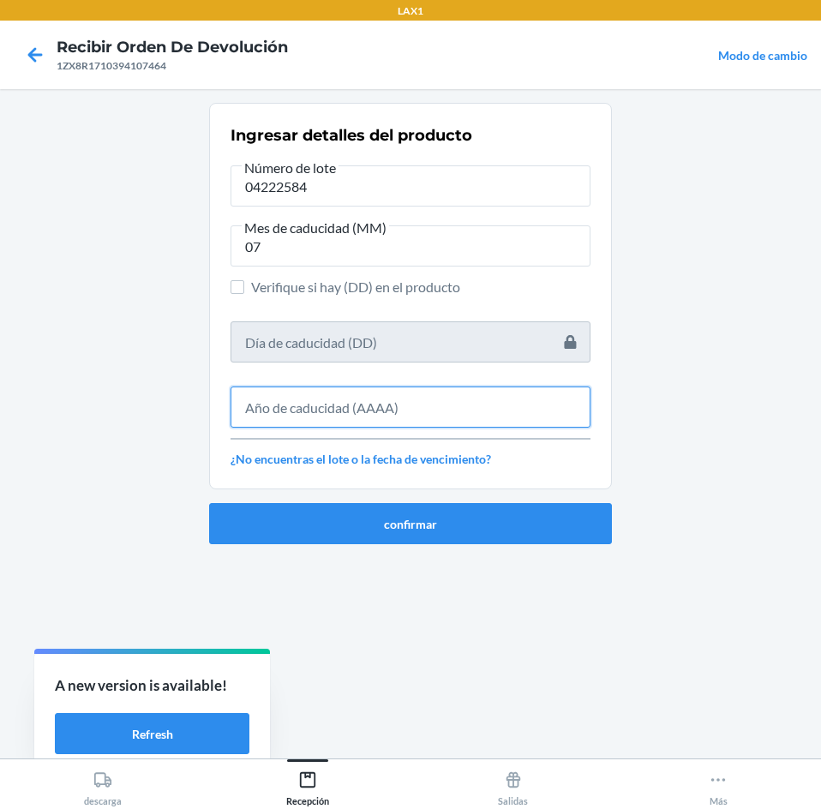
click at [362, 392] on input "text" at bounding box center [410, 406] width 360 height 41
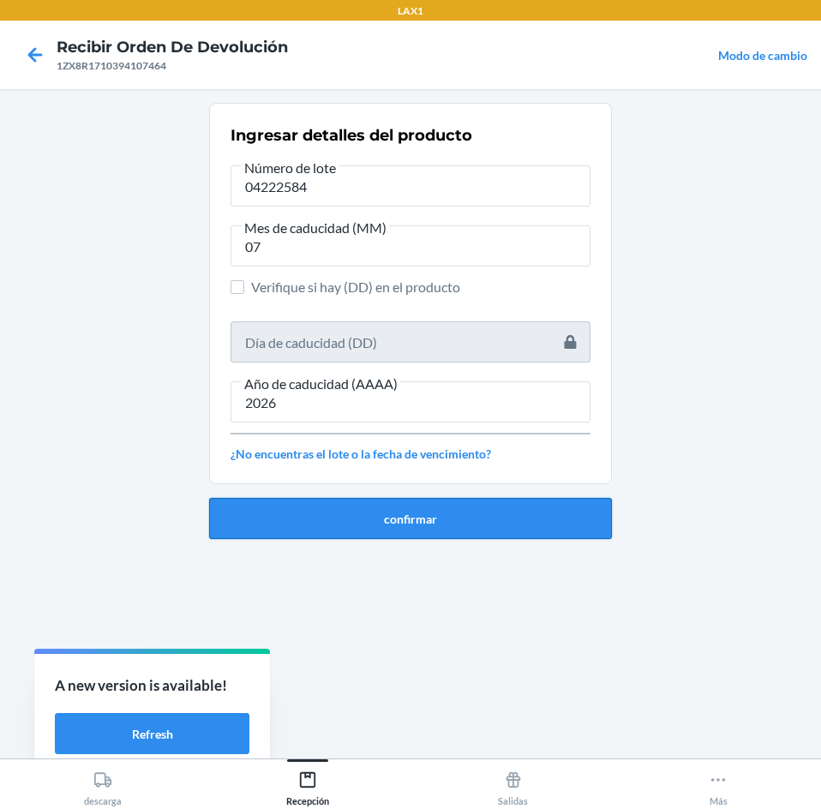
drag, startPoint x: 381, startPoint y: 516, endPoint x: 384, endPoint y: 498, distance: 18.2
click at [384, 498] on button "confirmar" at bounding box center [410, 518] width 403 height 41
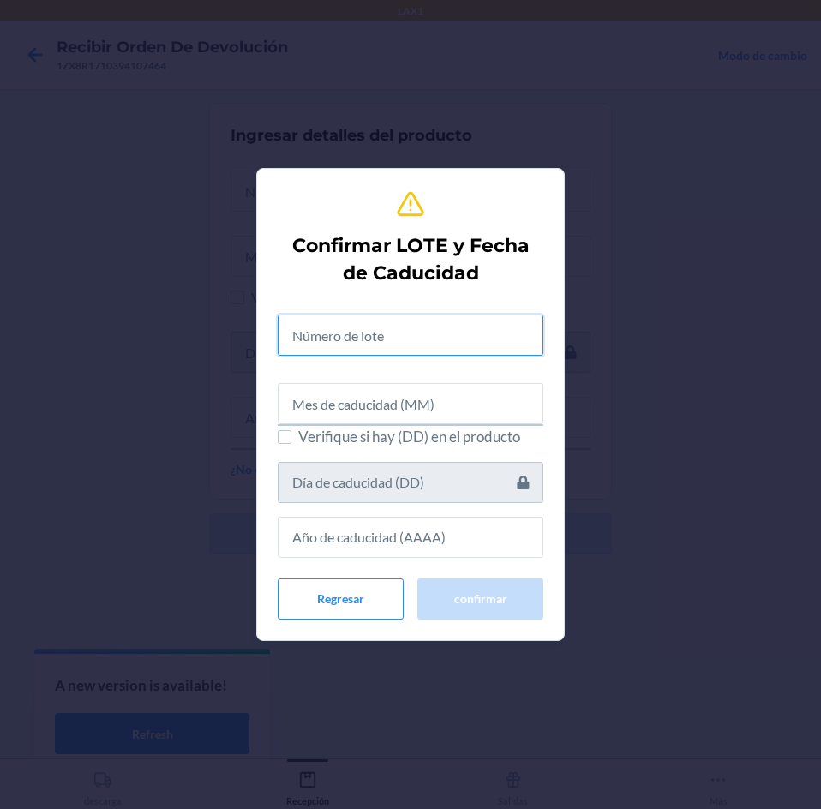
click at [379, 322] on input "text" at bounding box center [411, 334] width 266 height 41
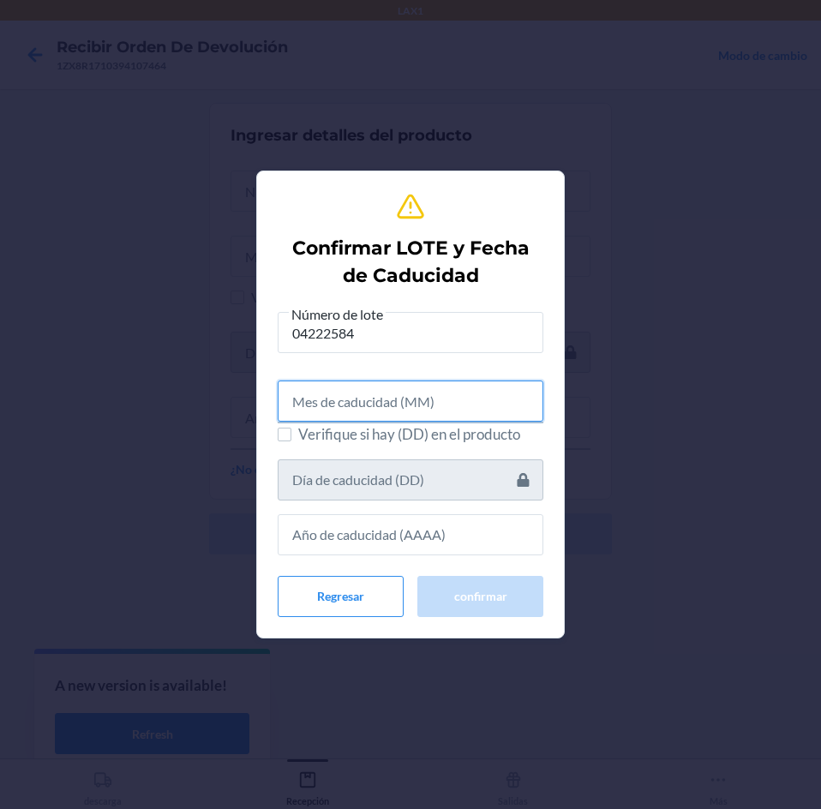
click at [404, 419] on input "text" at bounding box center [411, 400] width 266 height 41
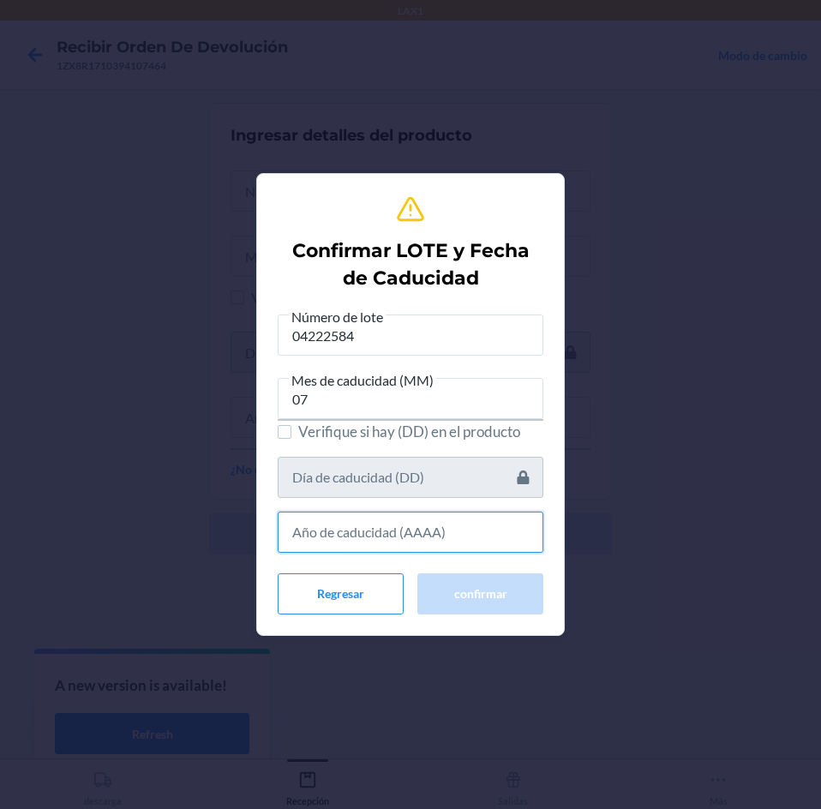
click at [405, 518] on input "text" at bounding box center [411, 531] width 266 height 41
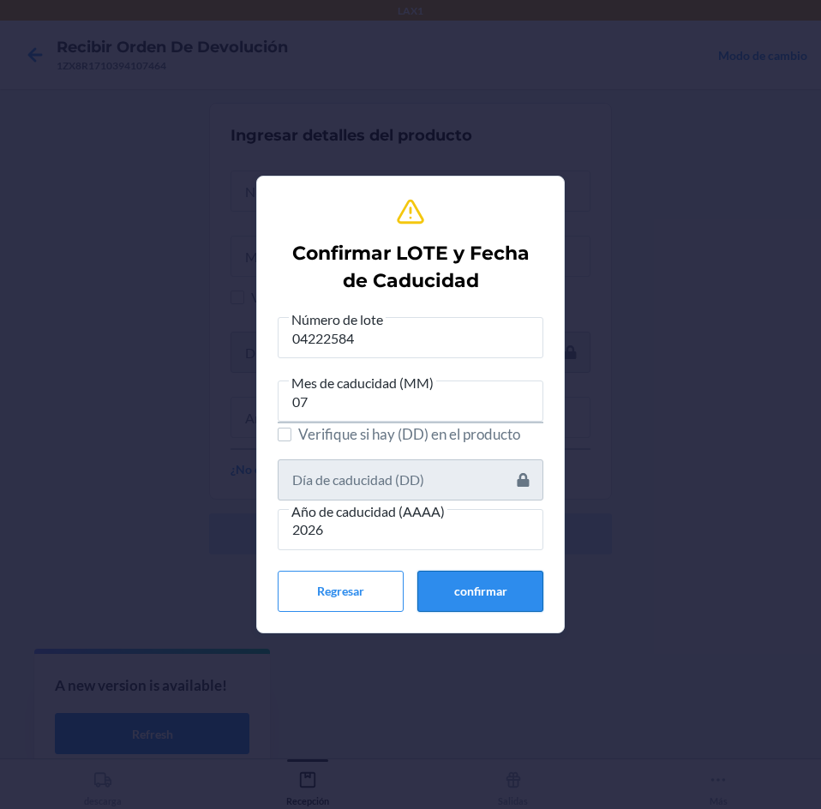
click at [440, 584] on button "confirmar" at bounding box center [480, 591] width 126 height 41
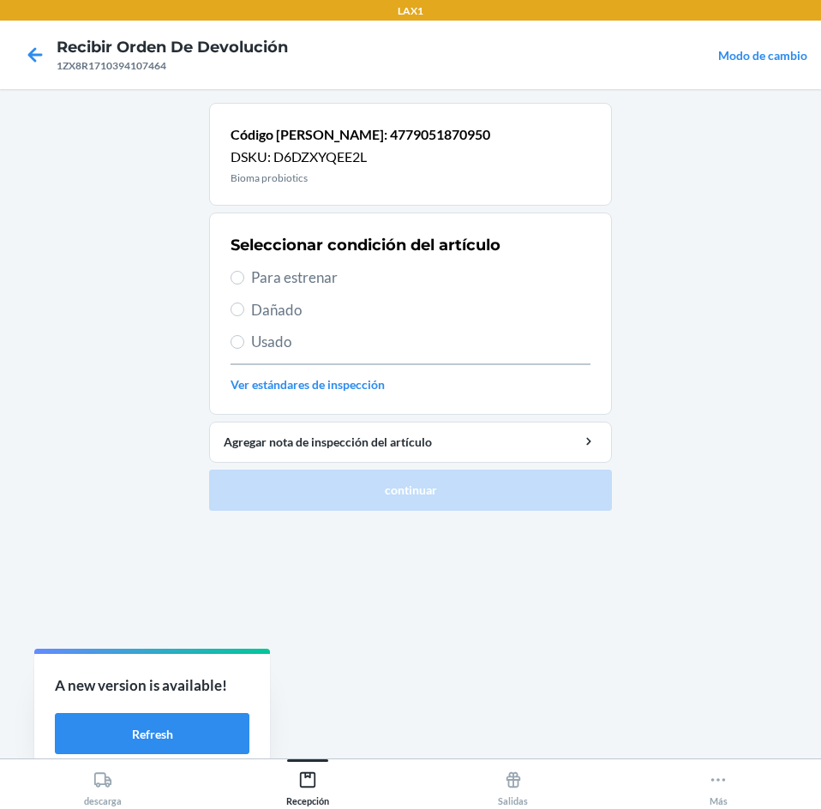
click at [386, 265] on div "Seleccionar condición del artículo Para estrenar Dañado Usado Ver estándares de…" at bounding box center [410, 314] width 360 height 170
drag, startPoint x: 387, startPoint y: 279, endPoint x: 497, endPoint y: 450, distance: 202.7
click at [387, 278] on span "Para estrenar" at bounding box center [420, 277] width 339 height 22
click at [244, 278] on input "Para estrenar" at bounding box center [237, 278] width 14 height 14
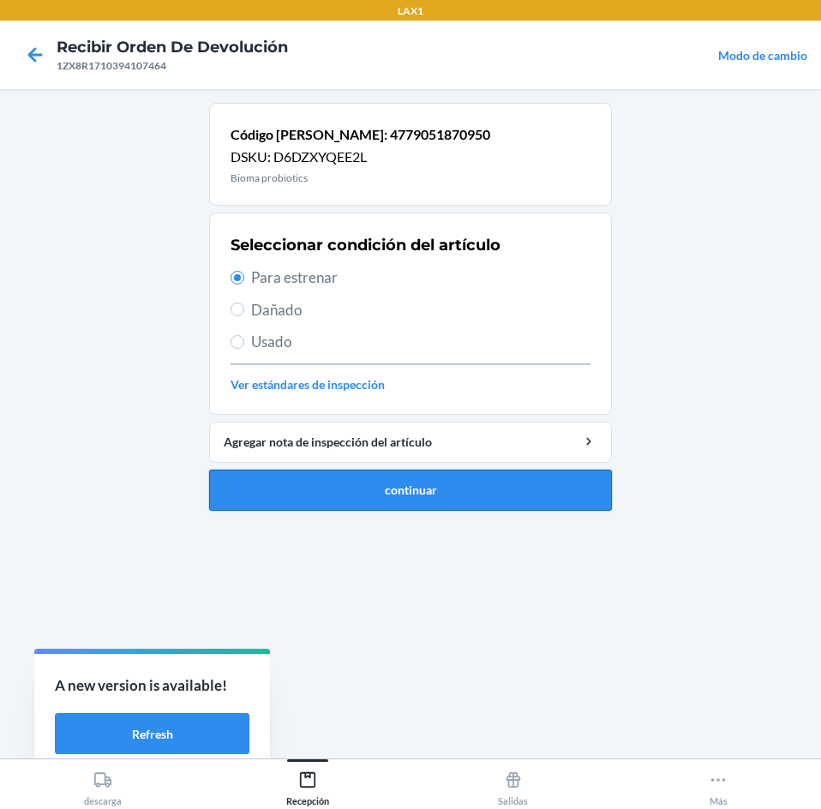
click at [495, 487] on button "continuar" at bounding box center [410, 489] width 403 height 41
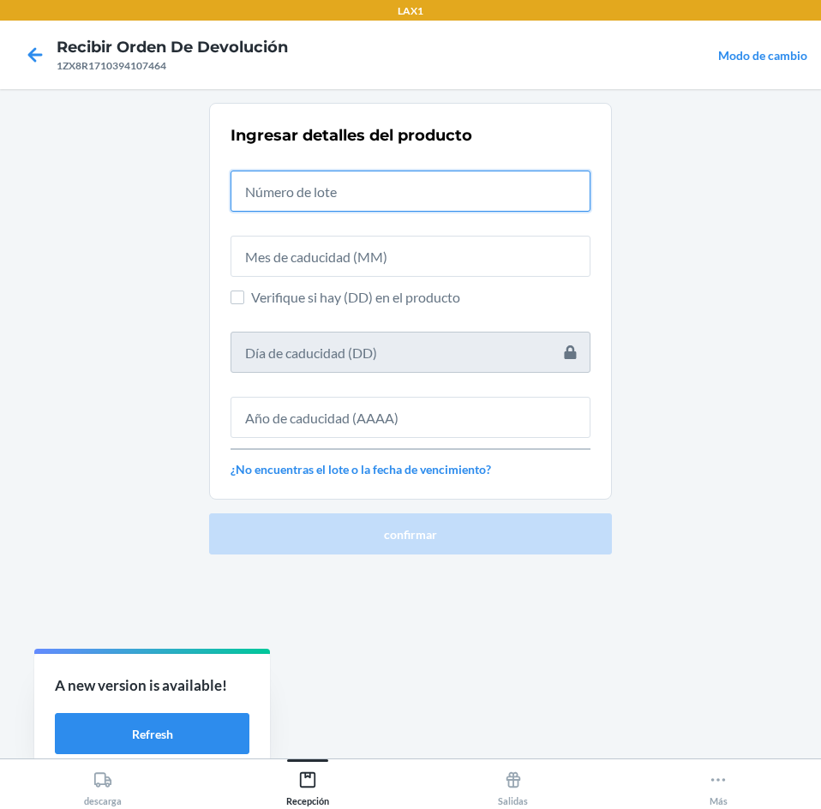
click at [459, 192] on input "text" at bounding box center [410, 190] width 360 height 41
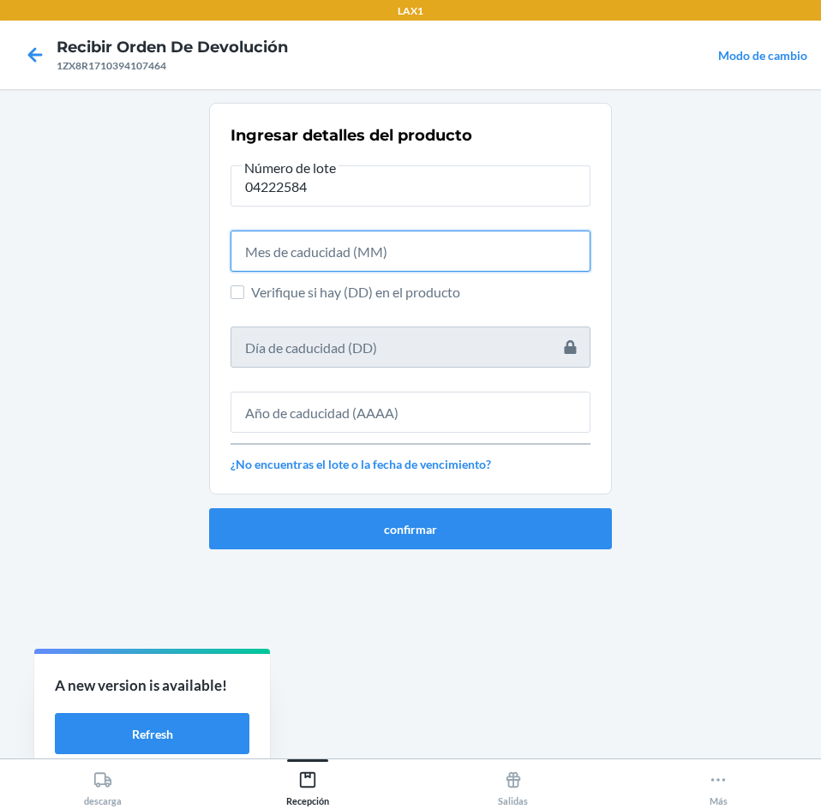
click at [422, 249] on input "text" at bounding box center [410, 250] width 360 height 41
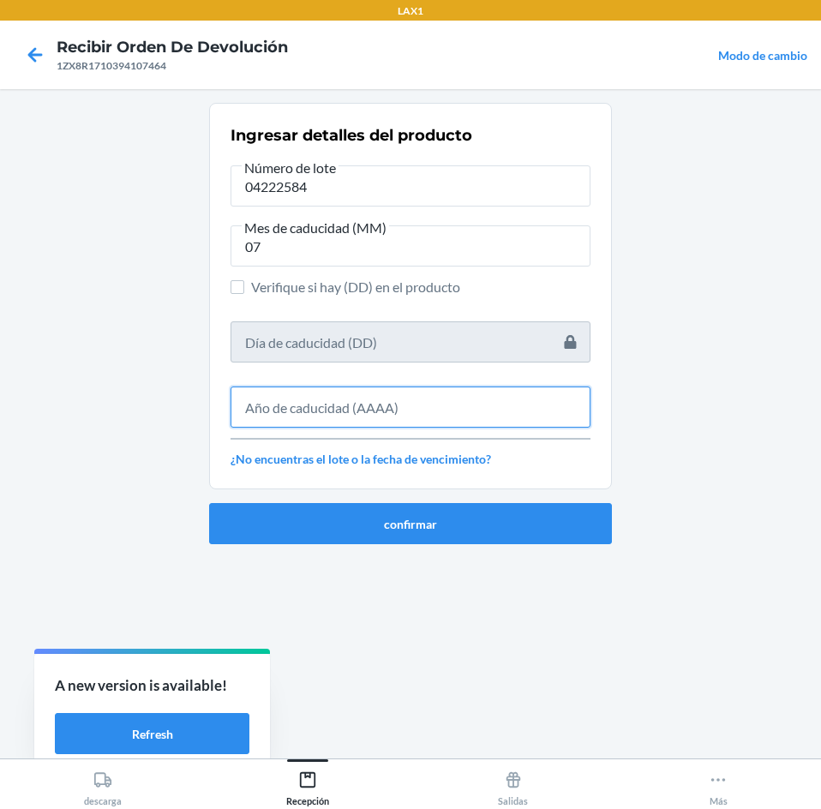
click at [360, 418] on input "text" at bounding box center [410, 406] width 360 height 41
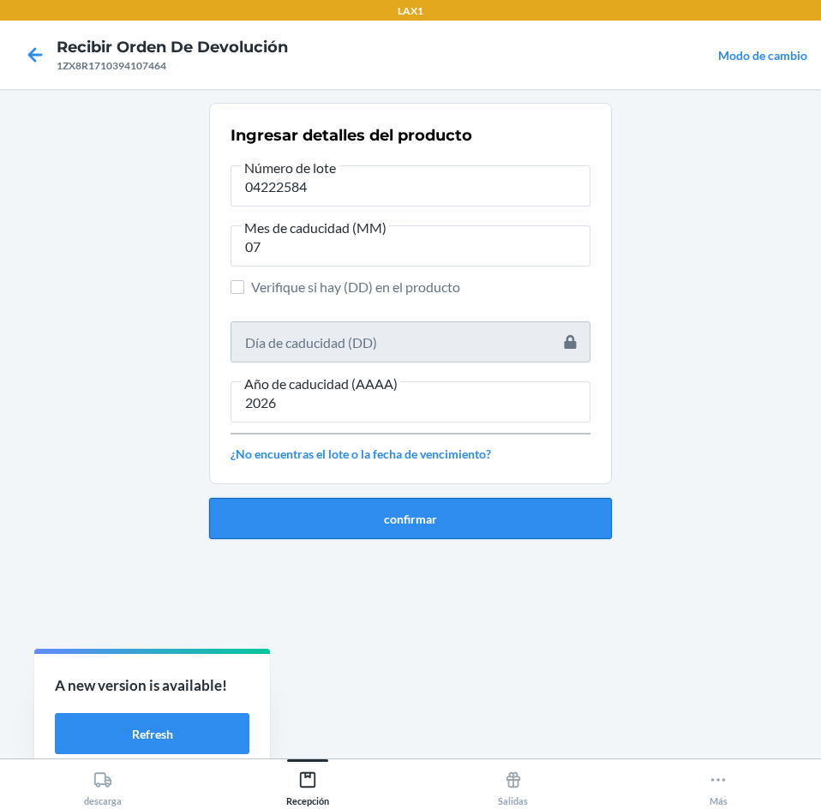
click at [392, 503] on button "confirmar" at bounding box center [410, 518] width 403 height 41
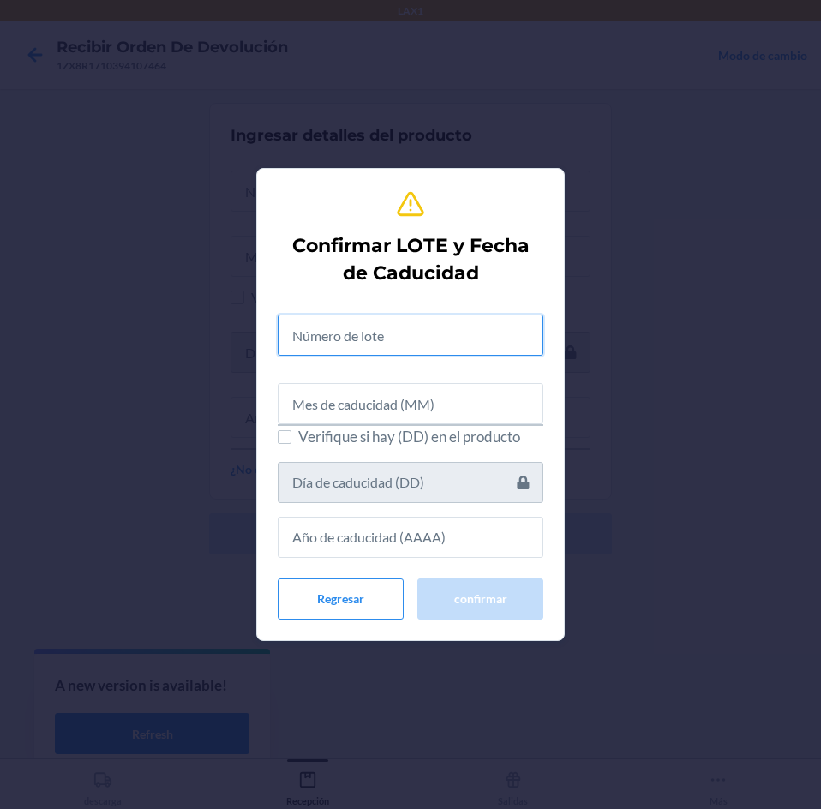
click at [431, 331] on input "text" at bounding box center [411, 334] width 266 height 41
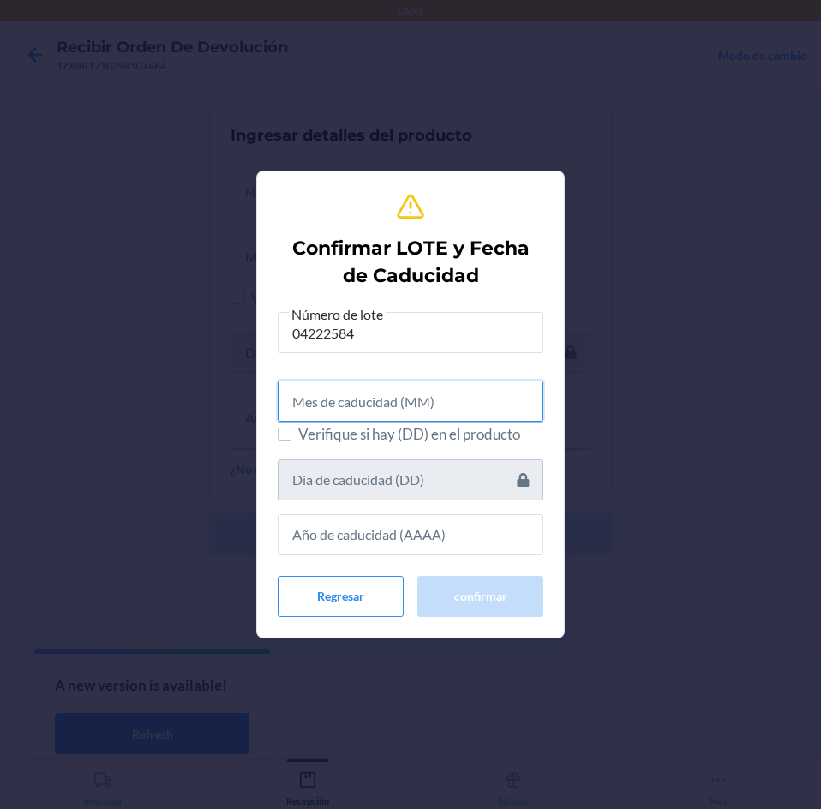
click at [366, 415] on input "text" at bounding box center [411, 400] width 266 height 41
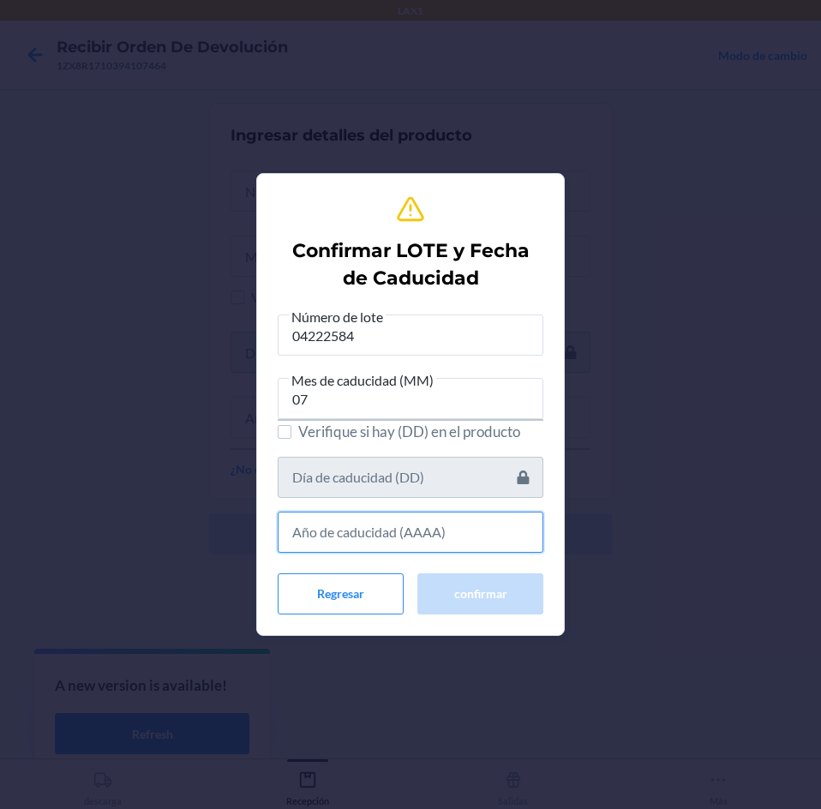
click at [383, 546] on input "text" at bounding box center [411, 531] width 266 height 41
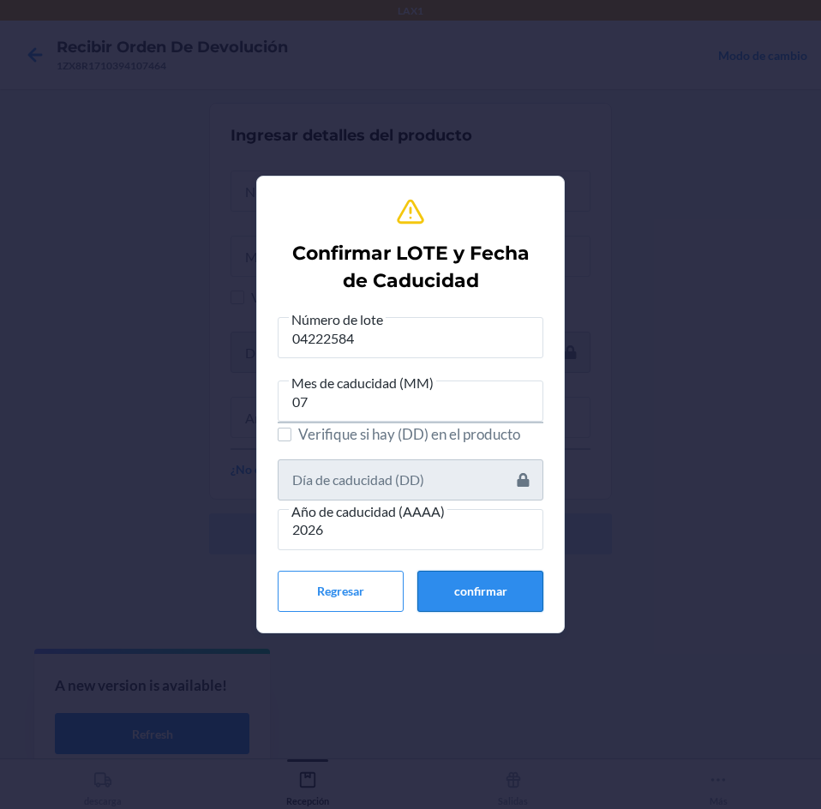
click at [487, 602] on button "confirmar" at bounding box center [480, 591] width 126 height 41
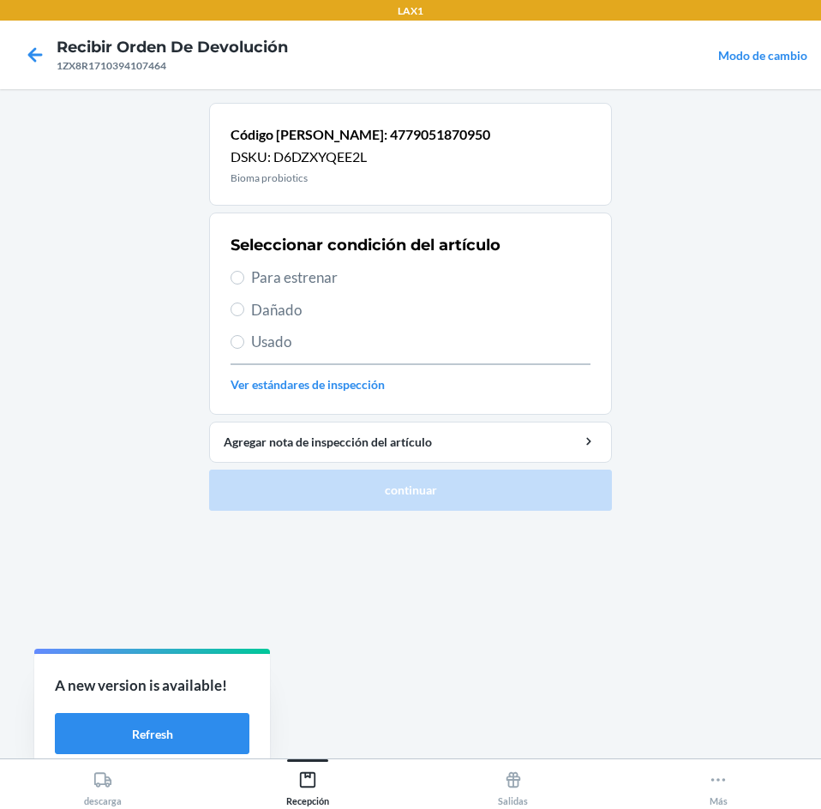
click at [355, 287] on span "Para estrenar" at bounding box center [420, 277] width 339 height 22
click at [244, 284] on input "Para estrenar" at bounding box center [237, 278] width 14 height 14
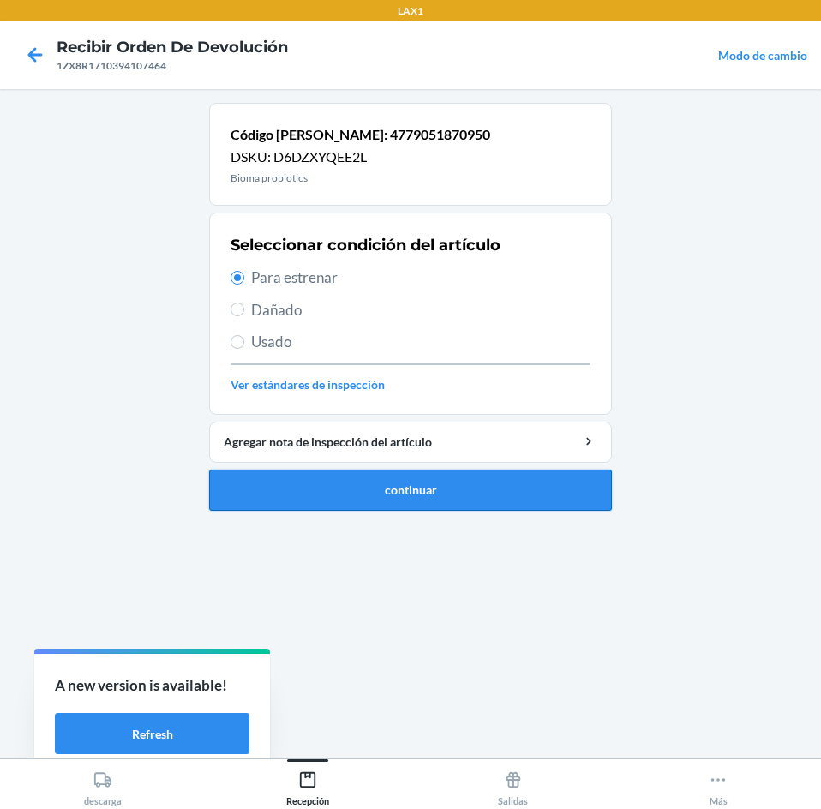
click at [368, 473] on button "continuar" at bounding box center [410, 489] width 403 height 41
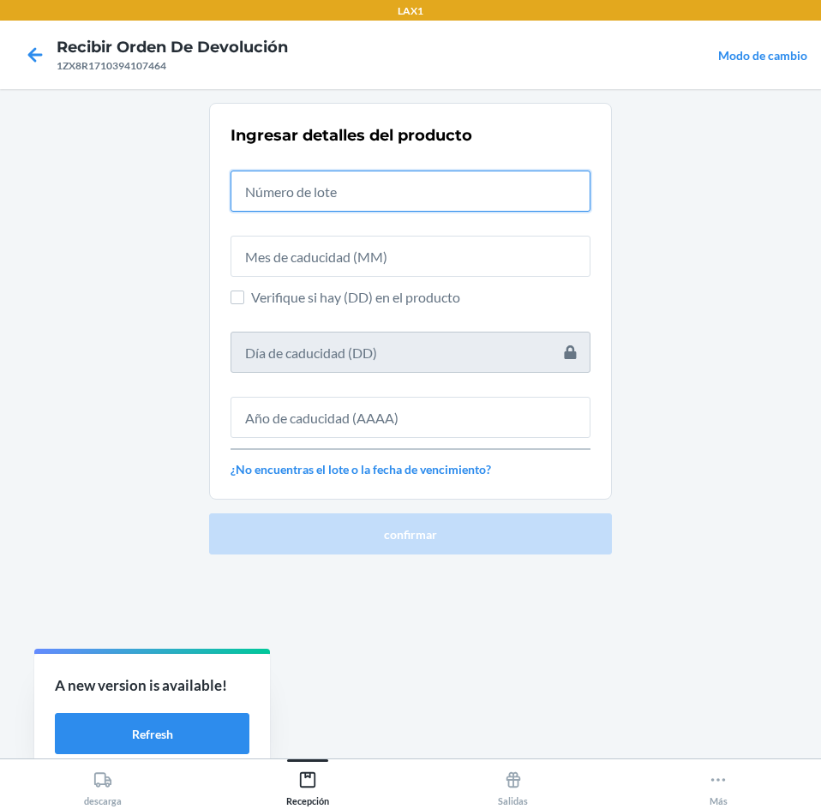
click at [388, 194] on input "text" at bounding box center [410, 190] width 360 height 41
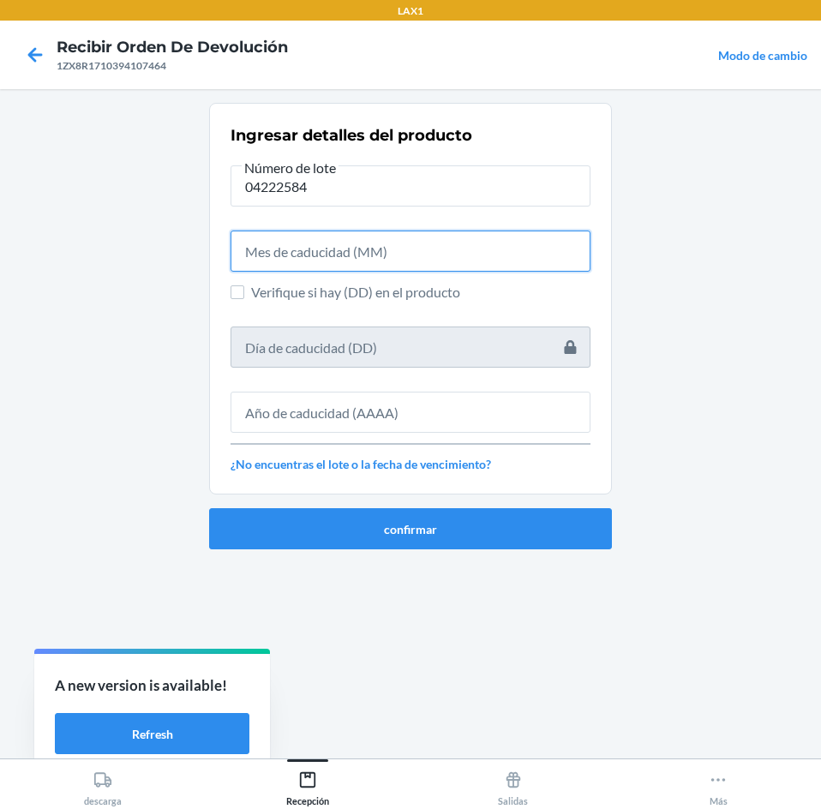
click at [371, 248] on input "text" at bounding box center [410, 250] width 360 height 41
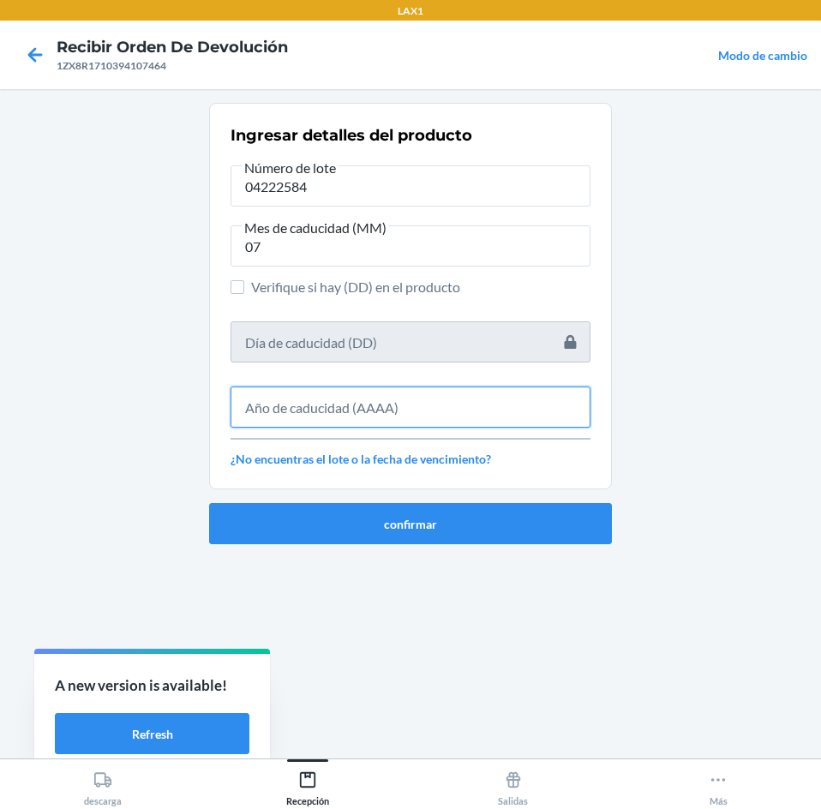
click at [404, 408] on input "text" at bounding box center [410, 406] width 360 height 41
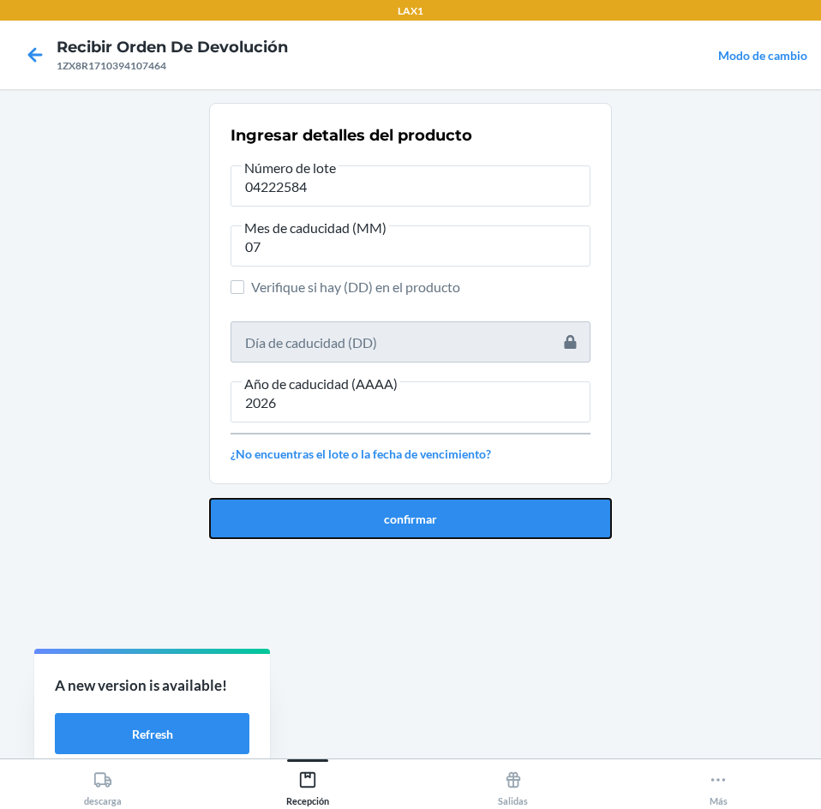
click at [381, 510] on button "confirmar" at bounding box center [410, 518] width 403 height 41
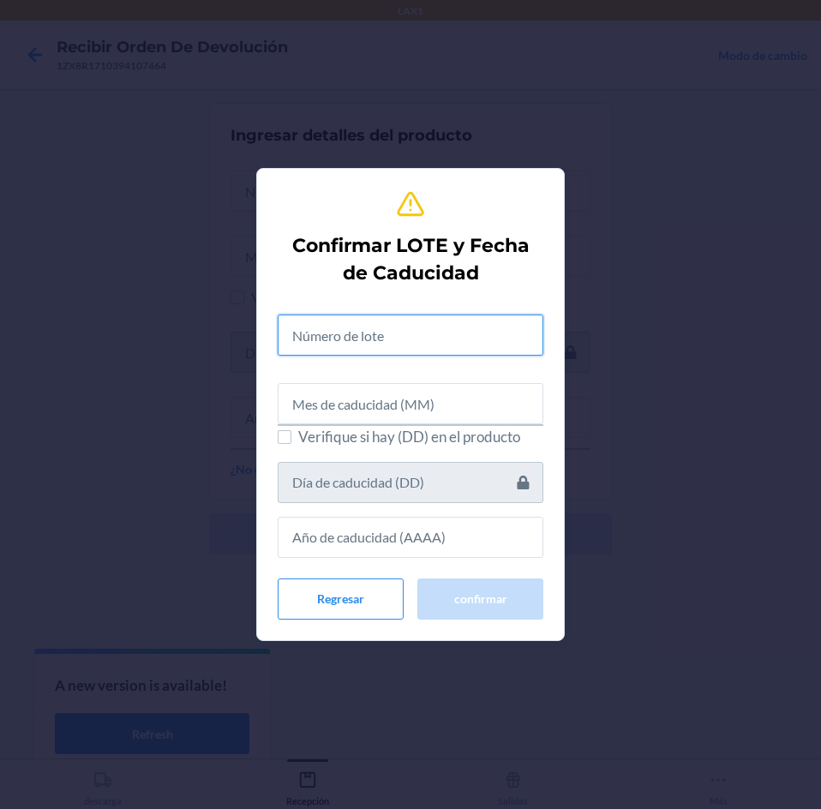
click at [451, 349] on input "text" at bounding box center [411, 334] width 266 height 41
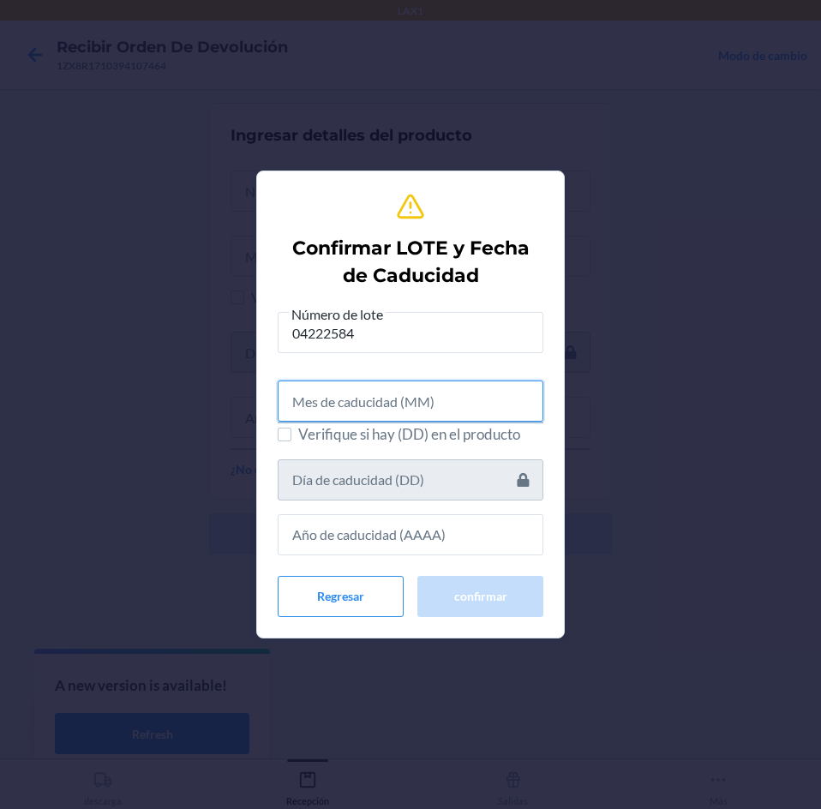
click at [433, 395] on input "text" at bounding box center [411, 400] width 266 height 41
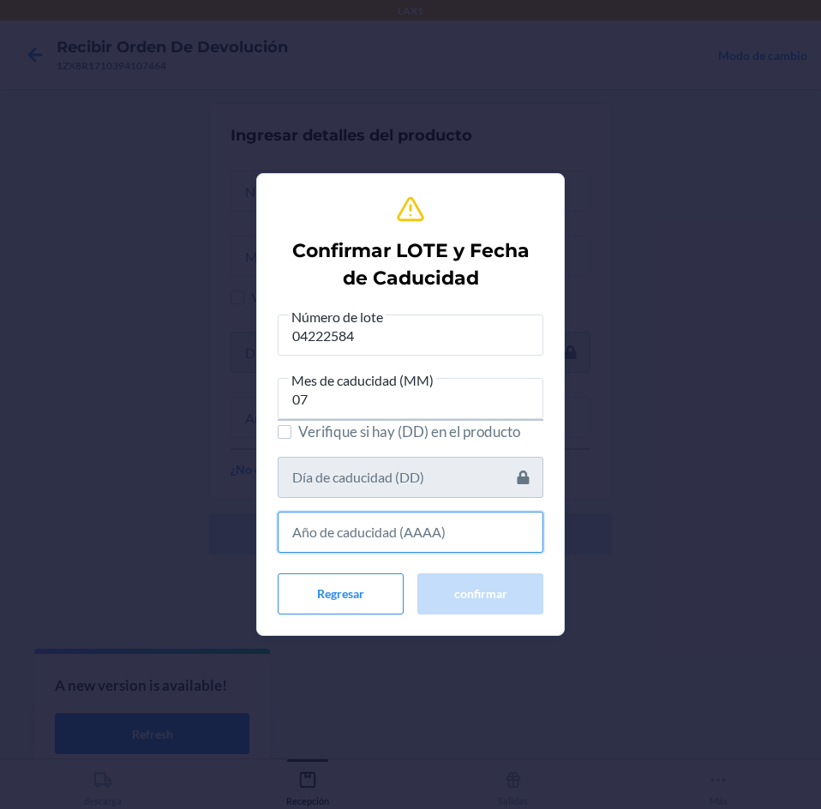
click at [465, 537] on input "text" at bounding box center [411, 531] width 266 height 41
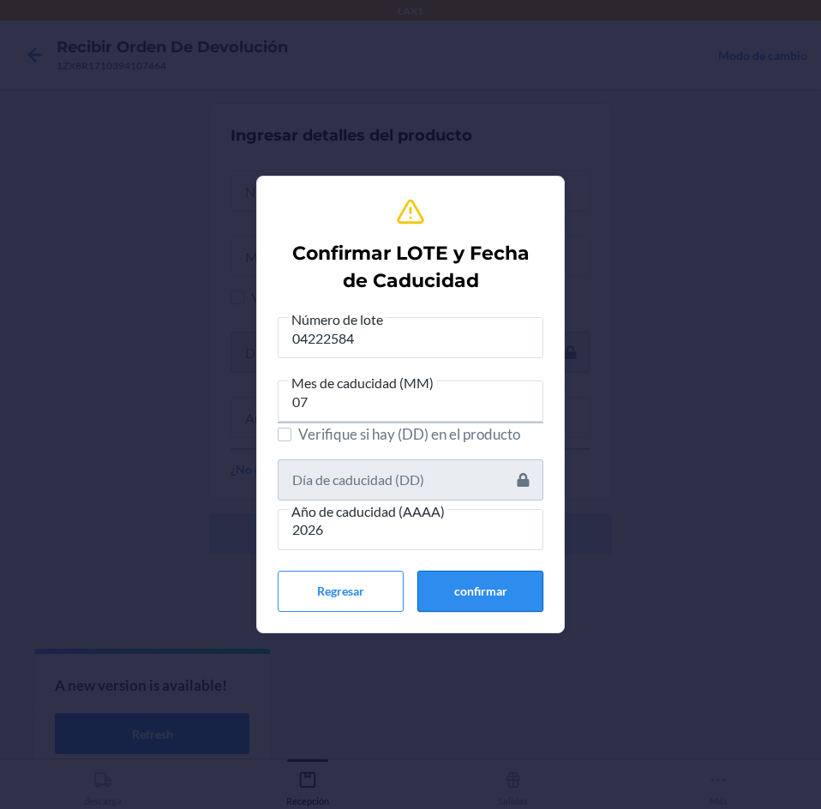
click at [470, 591] on button "confirmar" at bounding box center [480, 591] width 126 height 41
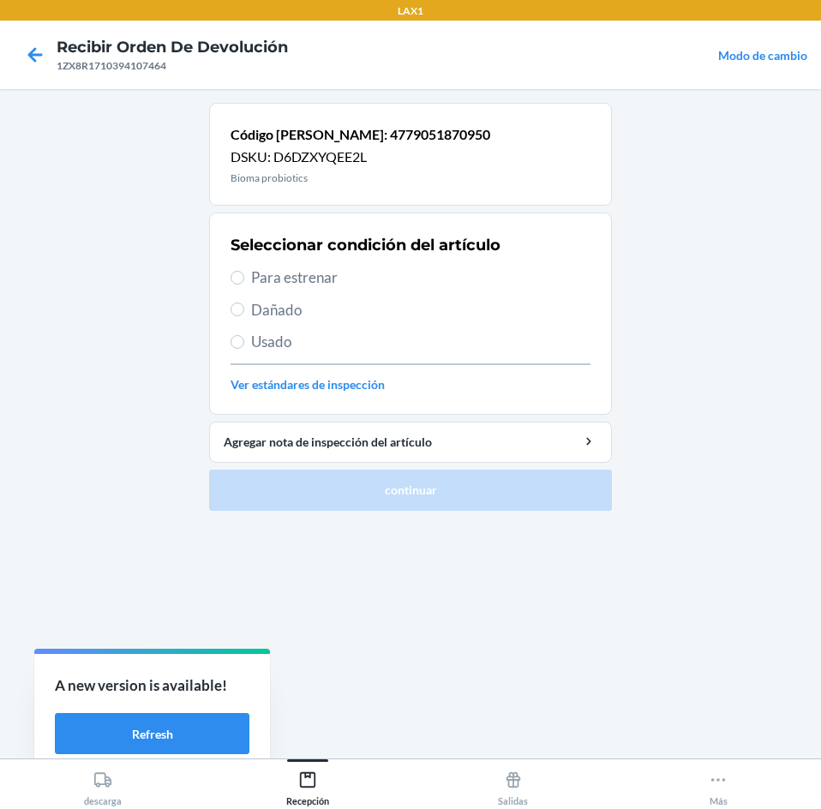
click at [407, 277] on span "Para estrenar" at bounding box center [420, 277] width 339 height 22
click at [244, 277] on input "Para estrenar" at bounding box center [237, 278] width 14 height 14
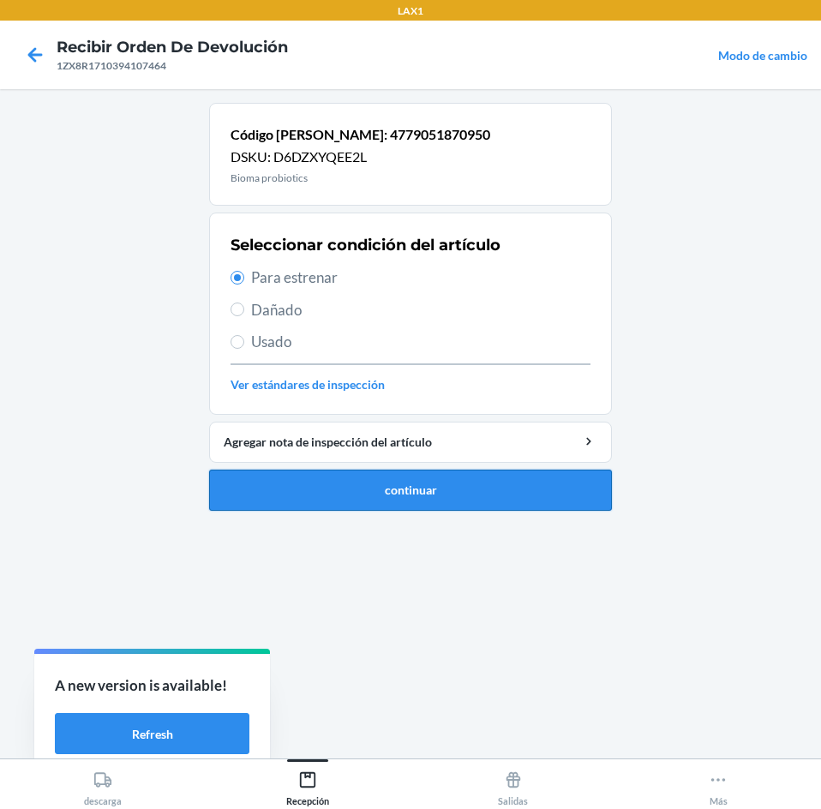
click at [437, 489] on button "continuar" at bounding box center [410, 489] width 403 height 41
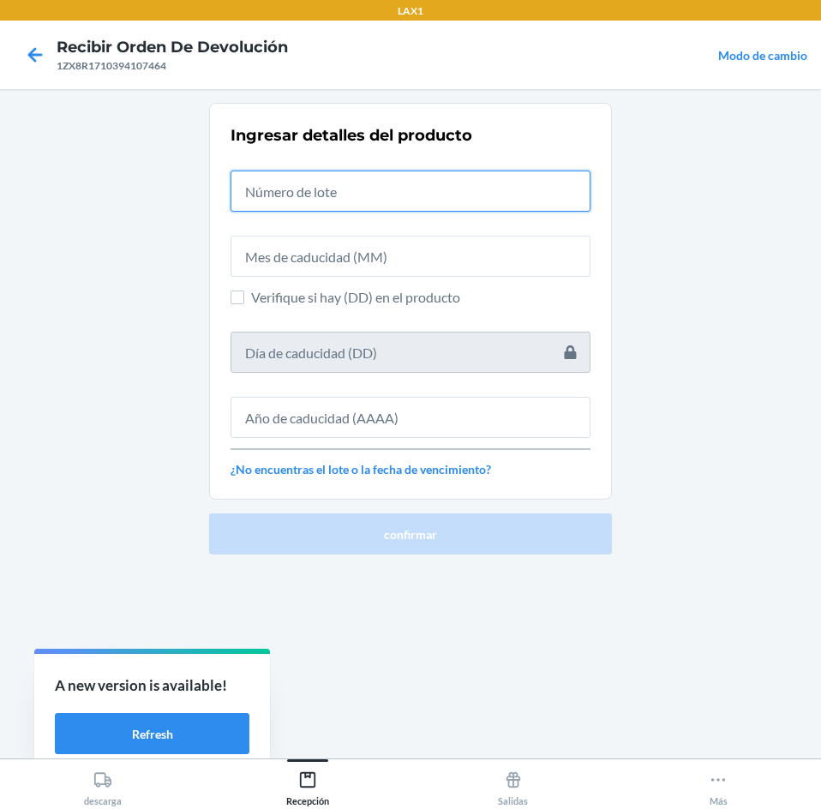
click at [414, 187] on input "text" at bounding box center [410, 190] width 360 height 41
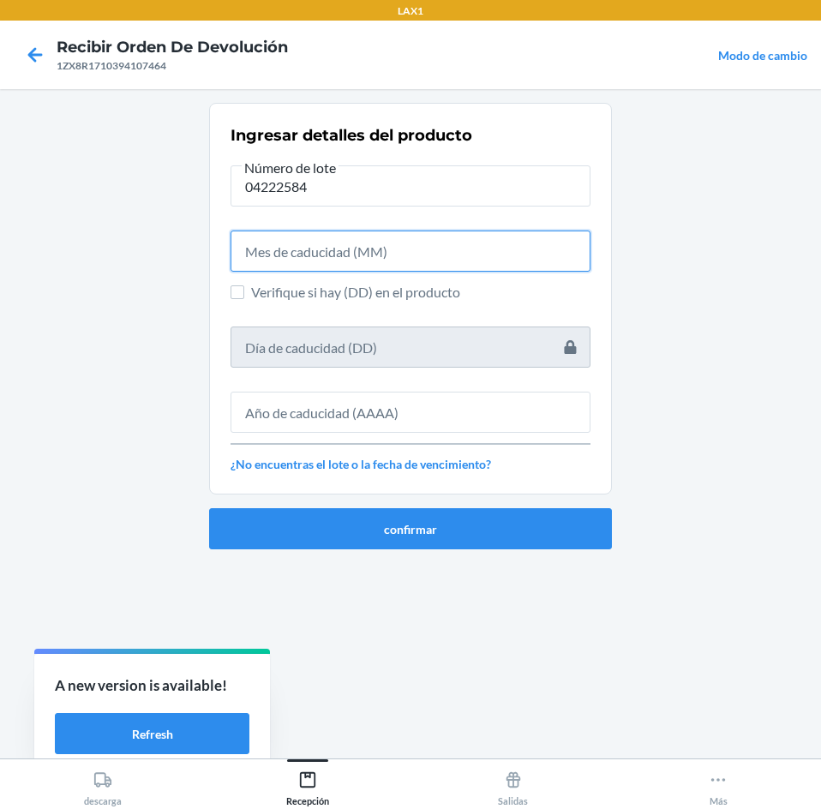
click at [390, 253] on input "text" at bounding box center [410, 250] width 360 height 41
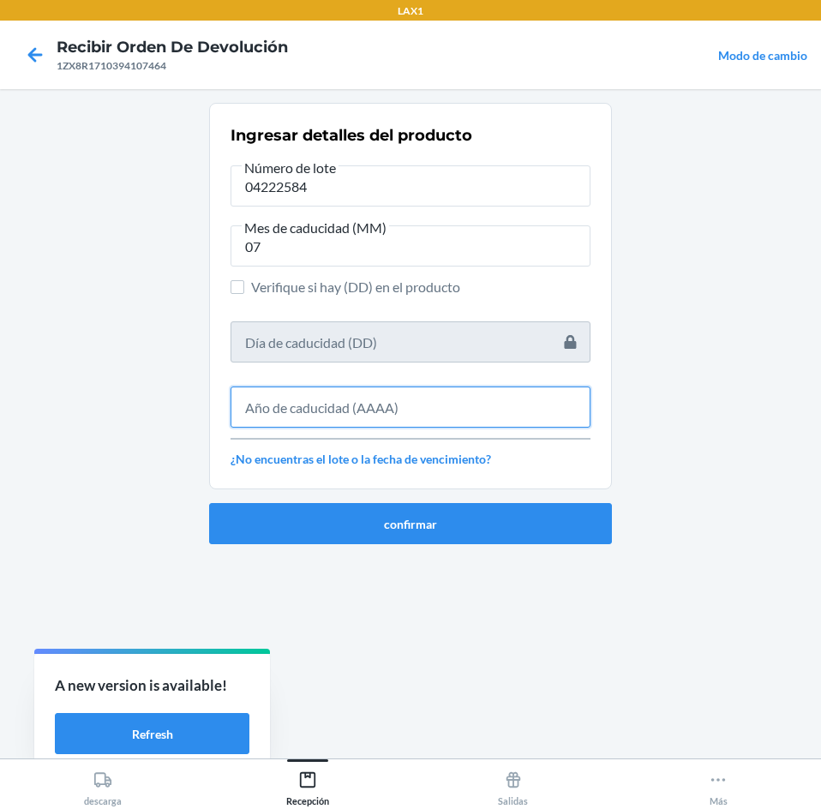
click at [391, 399] on input "text" at bounding box center [410, 406] width 360 height 41
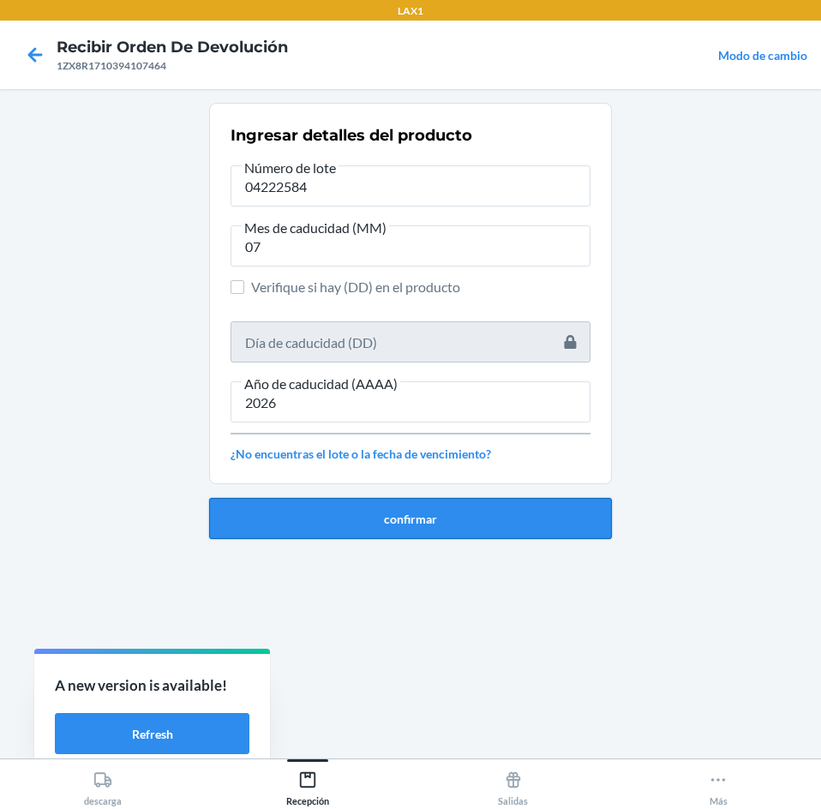
click at [391, 504] on button "confirmar" at bounding box center [410, 518] width 403 height 41
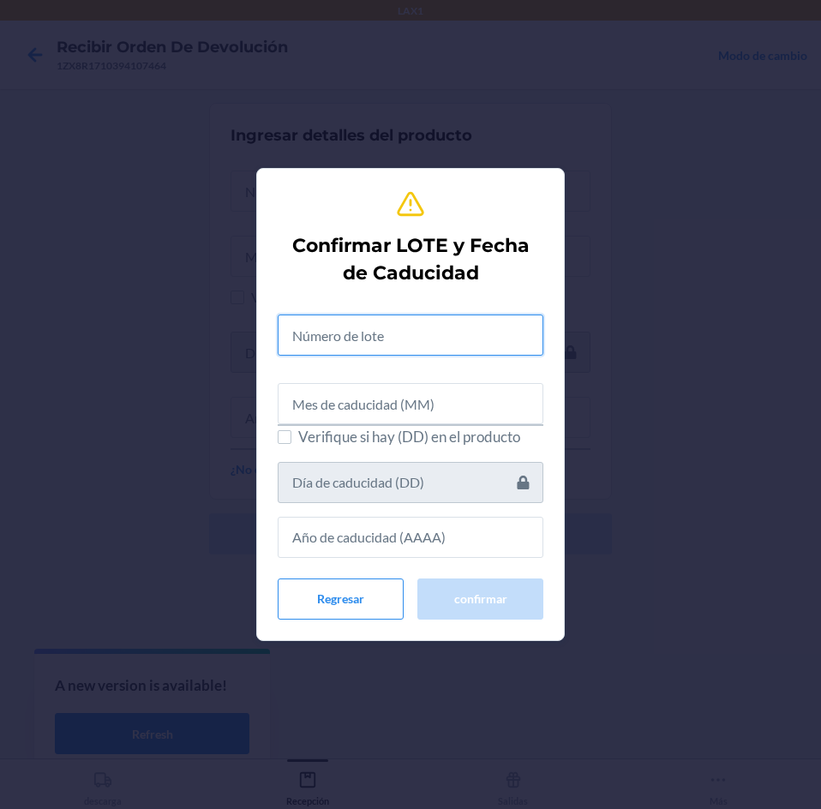
click at [400, 338] on input "text" at bounding box center [411, 334] width 266 height 41
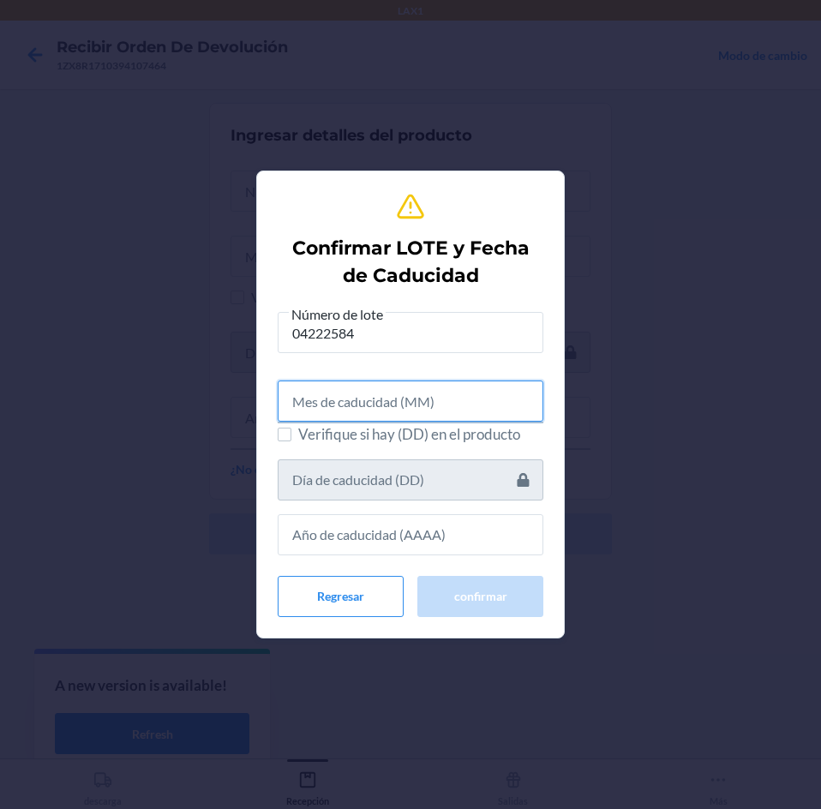
click at [390, 399] on input "text" at bounding box center [411, 400] width 266 height 41
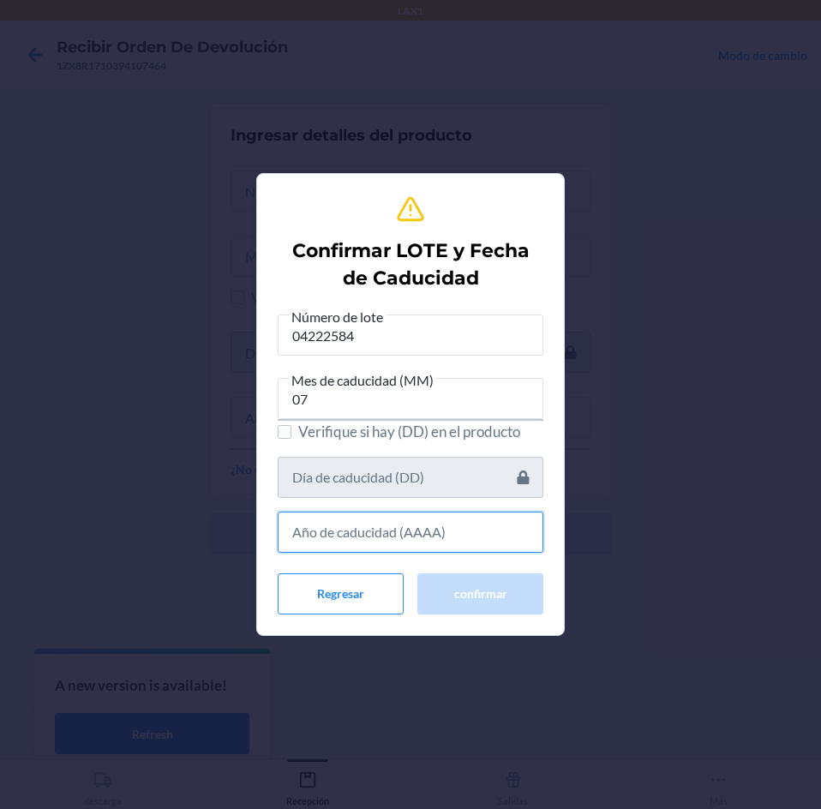
click at [417, 530] on input "text" at bounding box center [411, 531] width 266 height 41
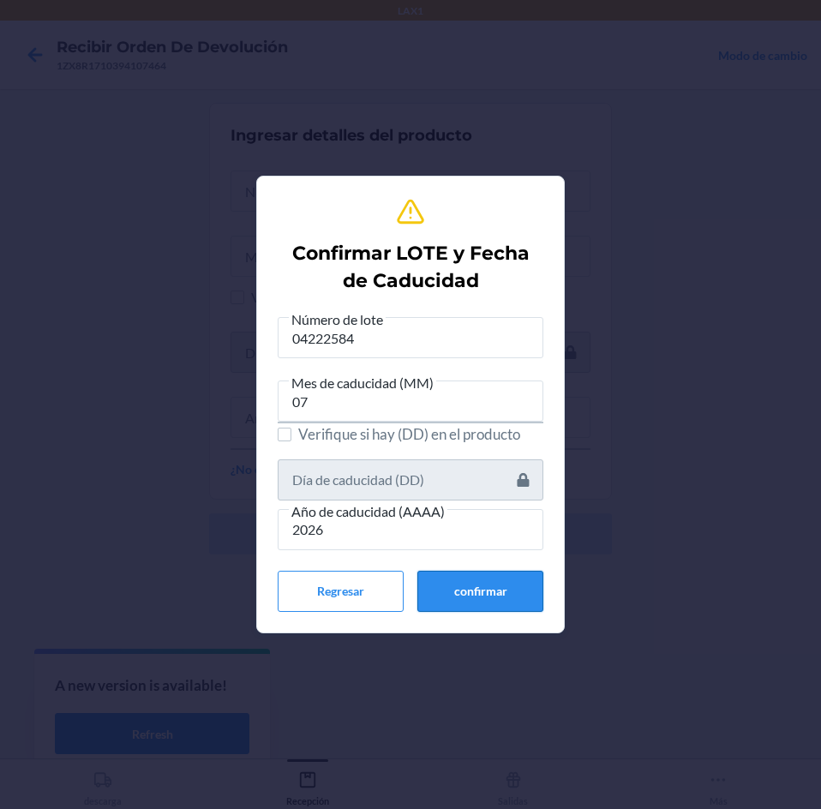
click at [452, 589] on button "confirmar" at bounding box center [480, 591] width 126 height 41
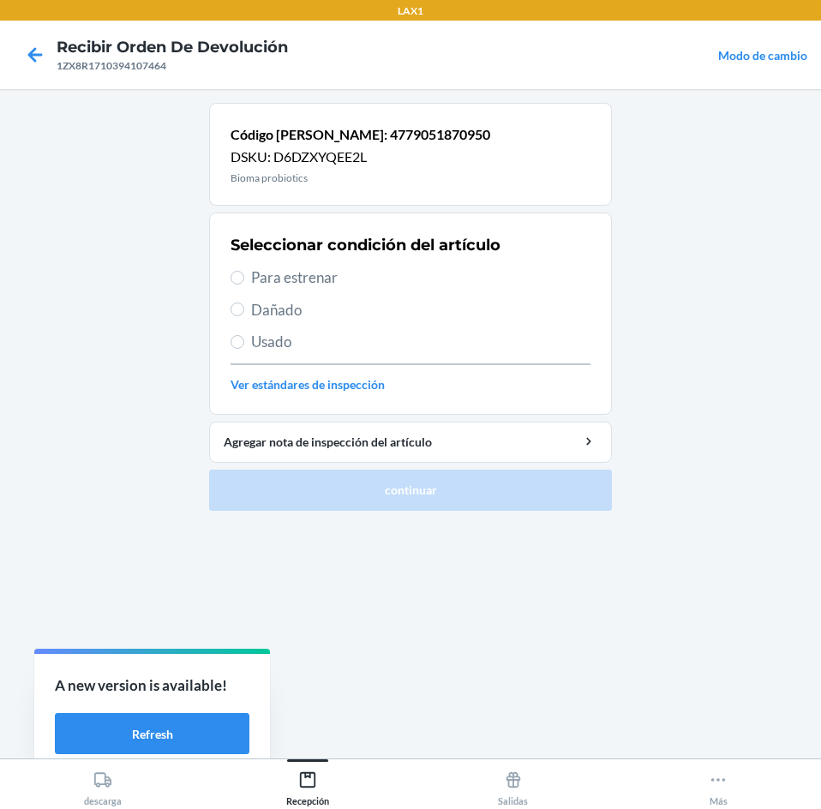
click at [356, 317] on span "Dañado" at bounding box center [420, 310] width 339 height 22
click at [244, 316] on input "Dañado" at bounding box center [237, 309] width 14 height 14
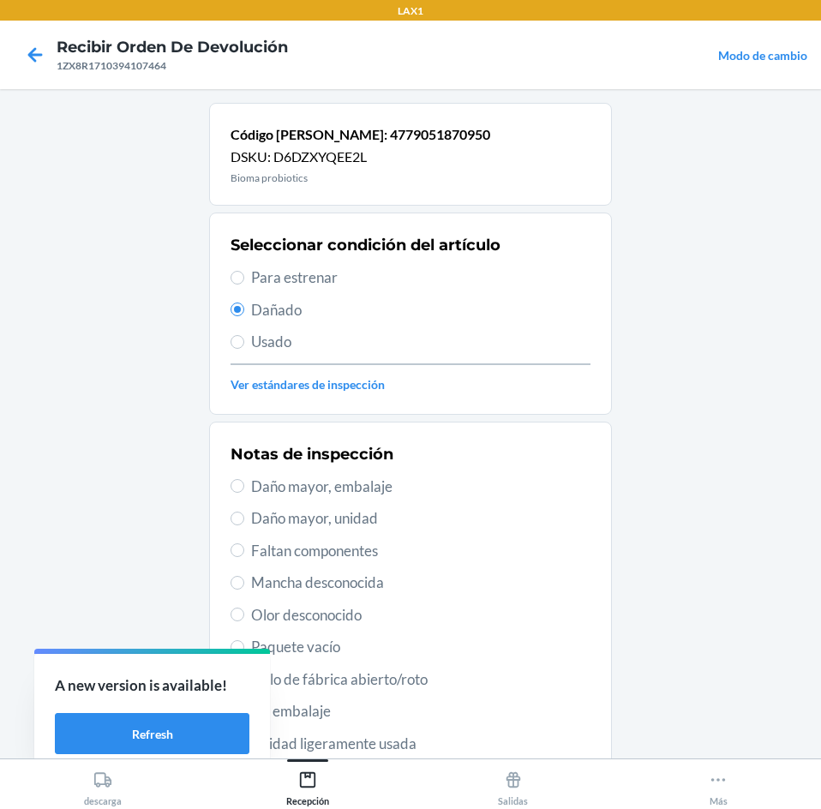
click at [386, 492] on span "Daño mayor, embalaje" at bounding box center [420, 486] width 339 height 22
click at [244, 492] on input "Daño mayor, embalaje" at bounding box center [237, 486] width 14 height 14
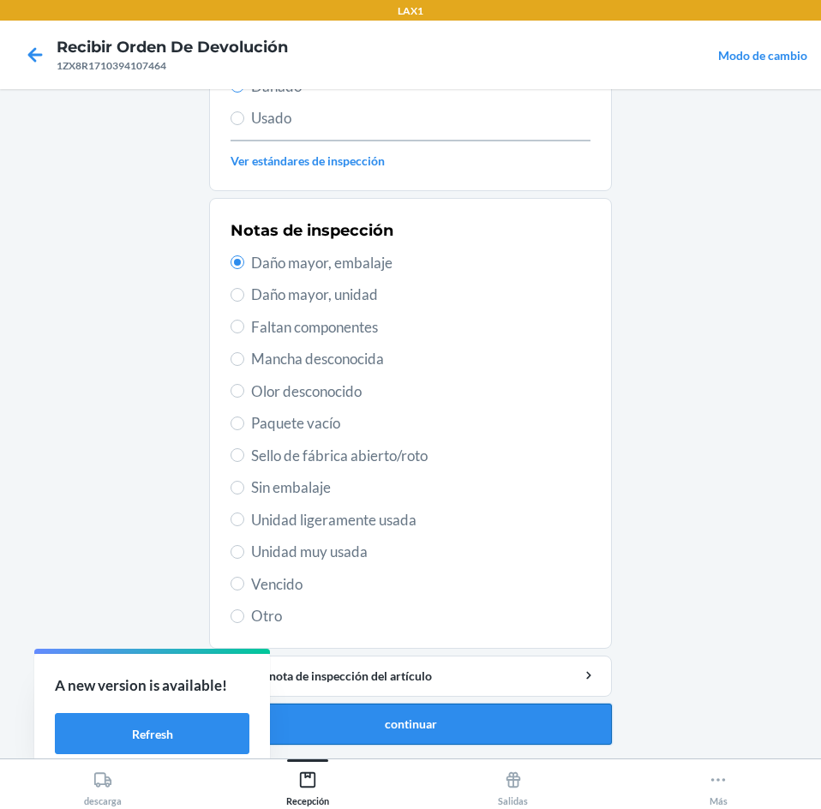
click at [377, 725] on button "continuar" at bounding box center [410, 723] width 403 height 41
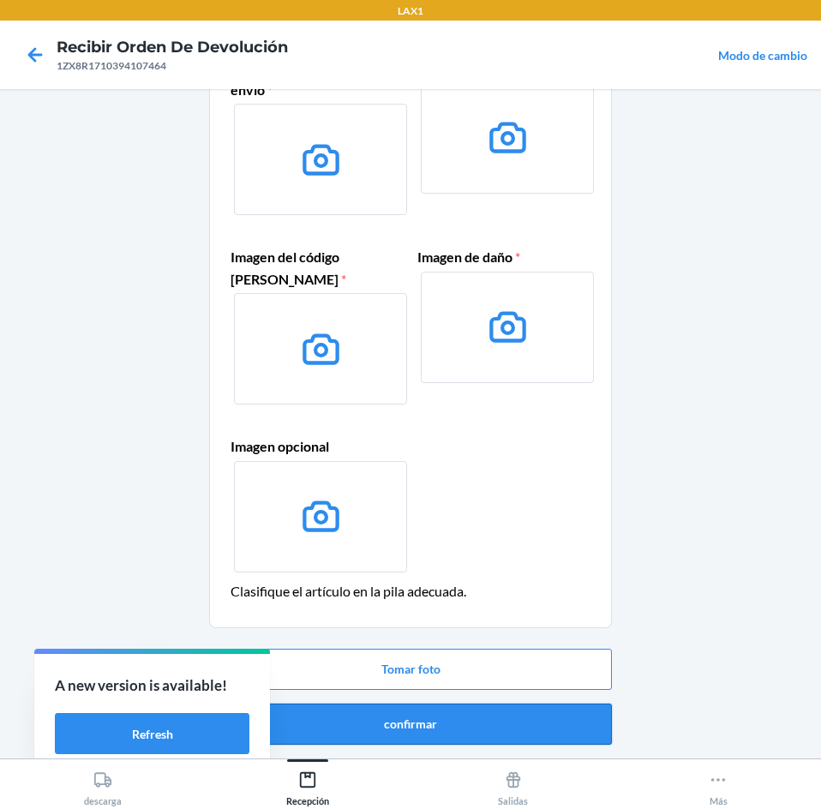
click at [409, 715] on button "confirmar" at bounding box center [410, 723] width 403 height 41
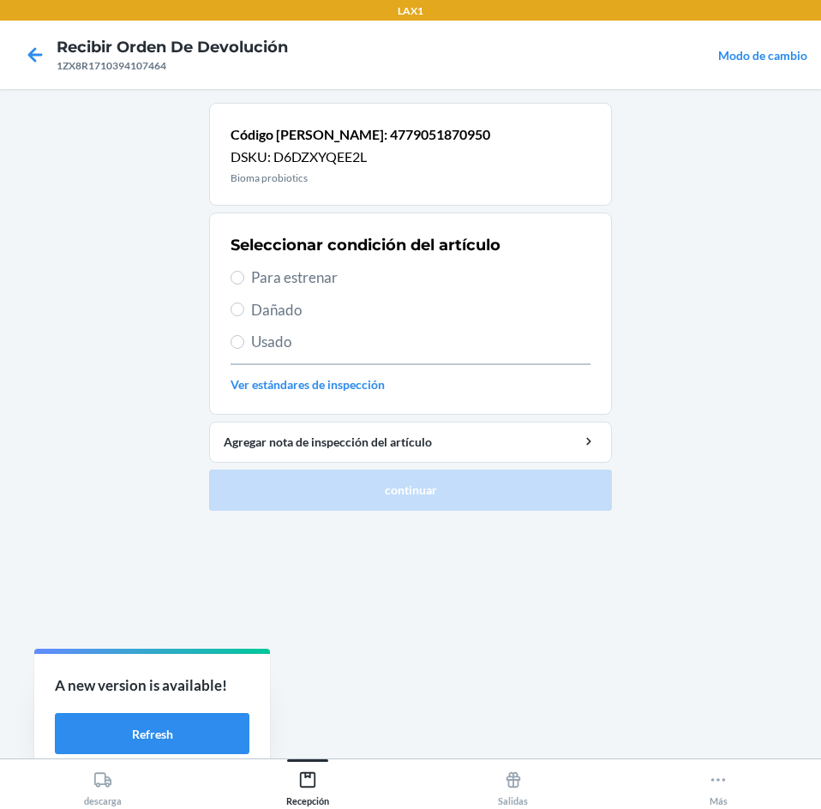
click at [362, 311] on span "Dañado" at bounding box center [420, 310] width 339 height 22
click at [244, 311] on input "Dañado" at bounding box center [237, 309] width 14 height 14
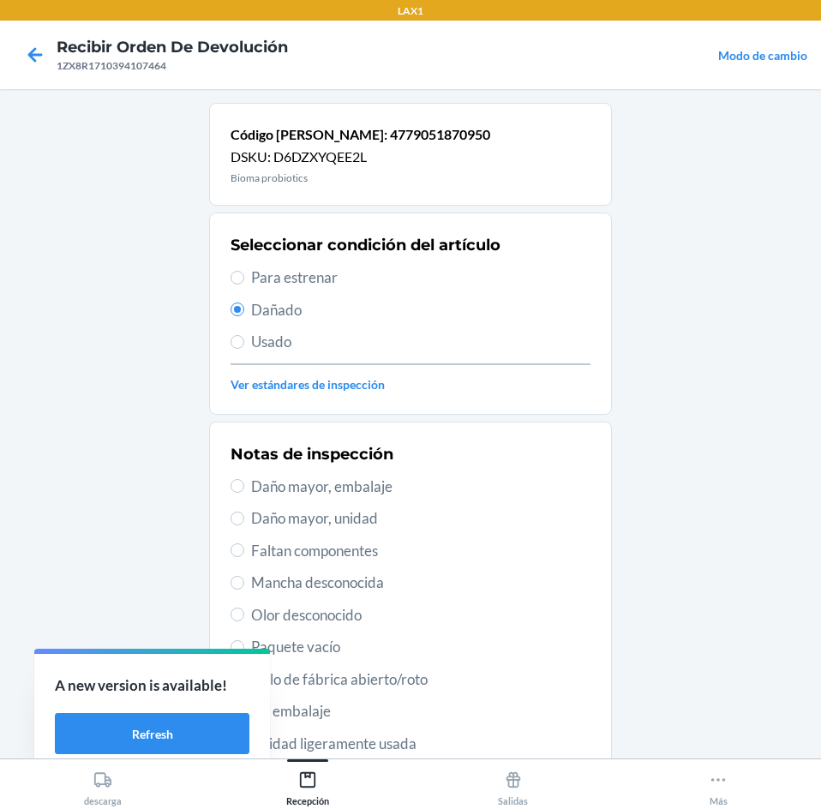
click at [392, 494] on span "Daño mayor, embalaje" at bounding box center [420, 486] width 339 height 22
click at [244, 493] on input "Daño mayor, embalaje" at bounding box center [237, 486] width 14 height 14
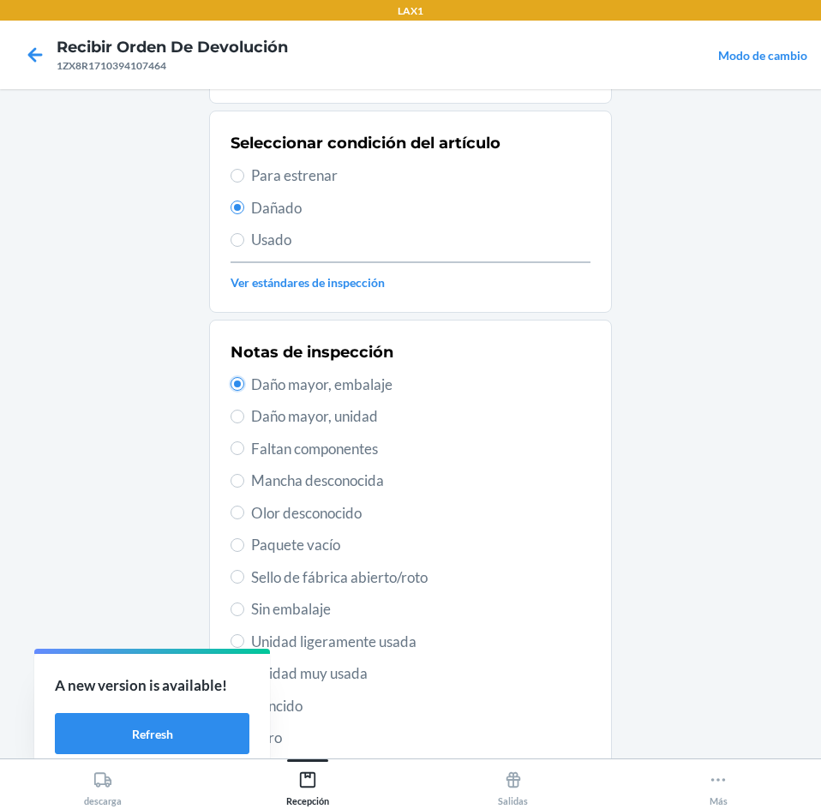
scroll to position [224, 0]
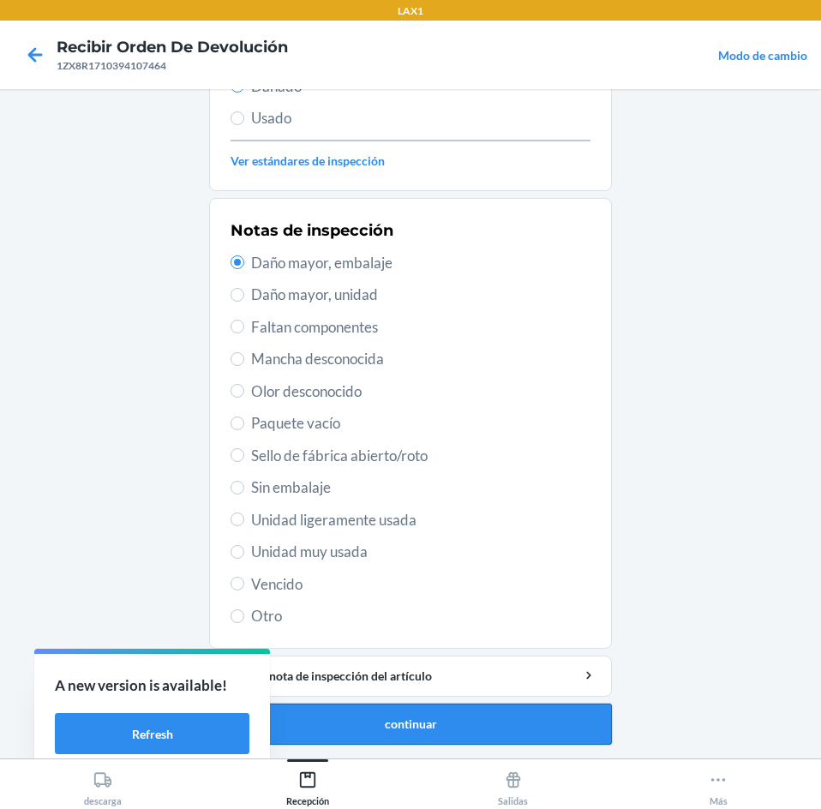
drag, startPoint x: 366, startPoint y: 744, endPoint x: 370, endPoint y: 734, distance: 11.1
click at [369, 738] on ol "Código [PERSON_NAME]: 4779051870950 DSKU: D6DZXYQEE2L Bioma probiotics Seleccio…" at bounding box center [410, 318] width 403 height 879
click at [374, 720] on button "continuar" at bounding box center [410, 723] width 403 height 41
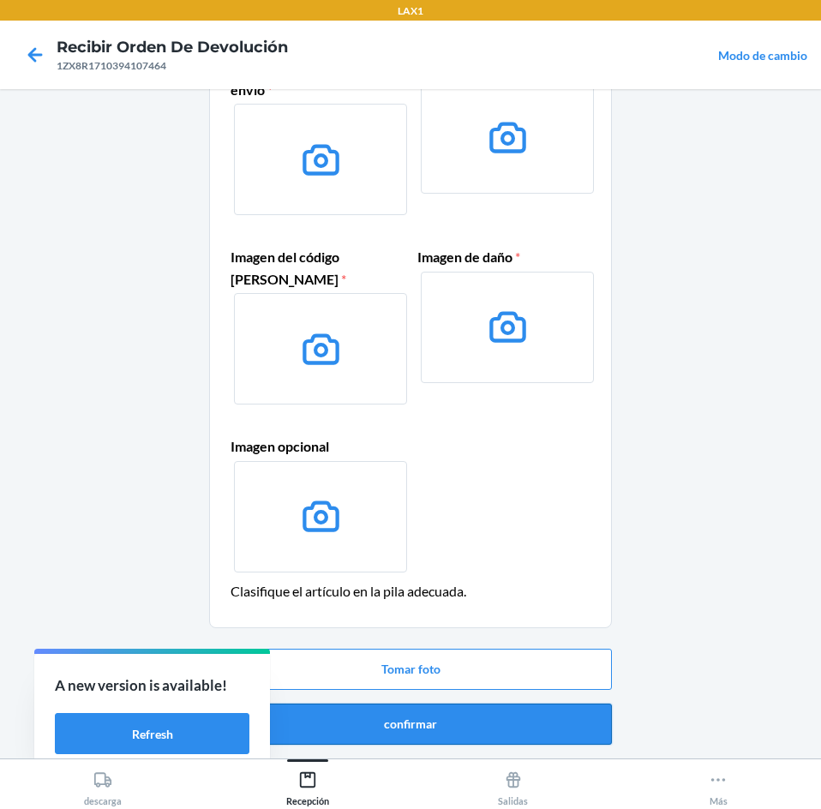
click at [398, 716] on button "confirmar" at bounding box center [410, 723] width 403 height 41
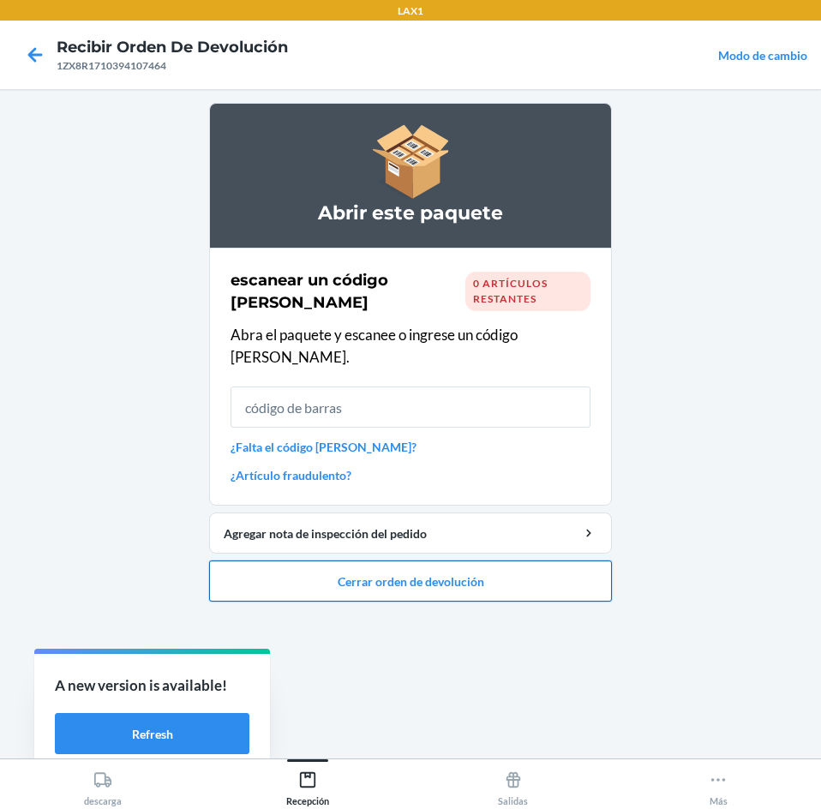
click at [559, 560] on button "Cerrar orden de devolución" at bounding box center [410, 580] width 403 height 41
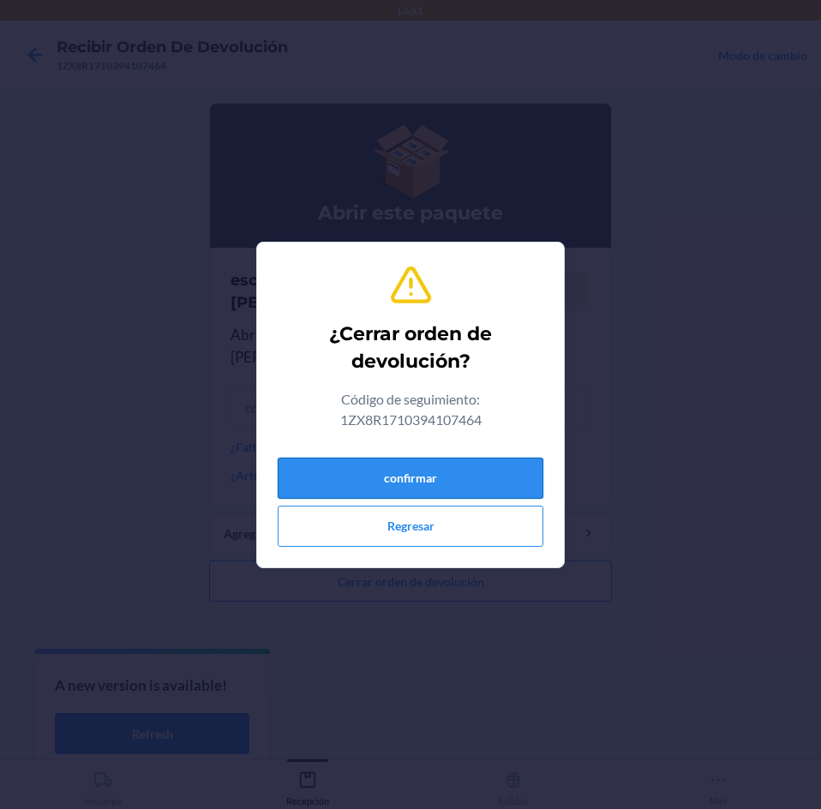
click at [466, 461] on button "confirmar" at bounding box center [411, 477] width 266 height 41
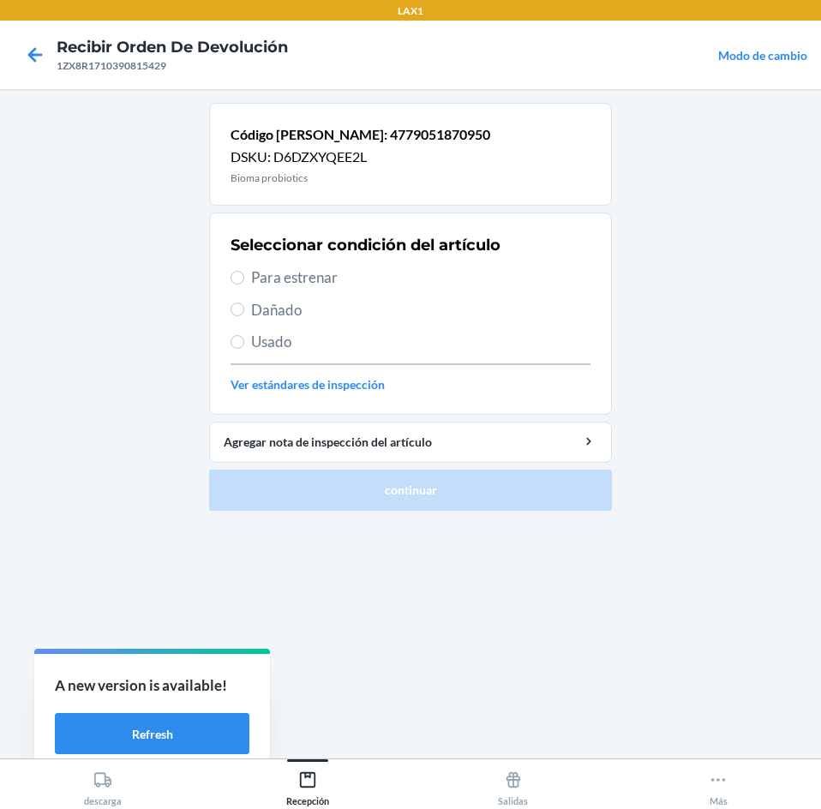
click at [431, 266] on span "Para estrenar" at bounding box center [420, 277] width 339 height 22
click at [244, 271] on input "Para estrenar" at bounding box center [237, 278] width 14 height 14
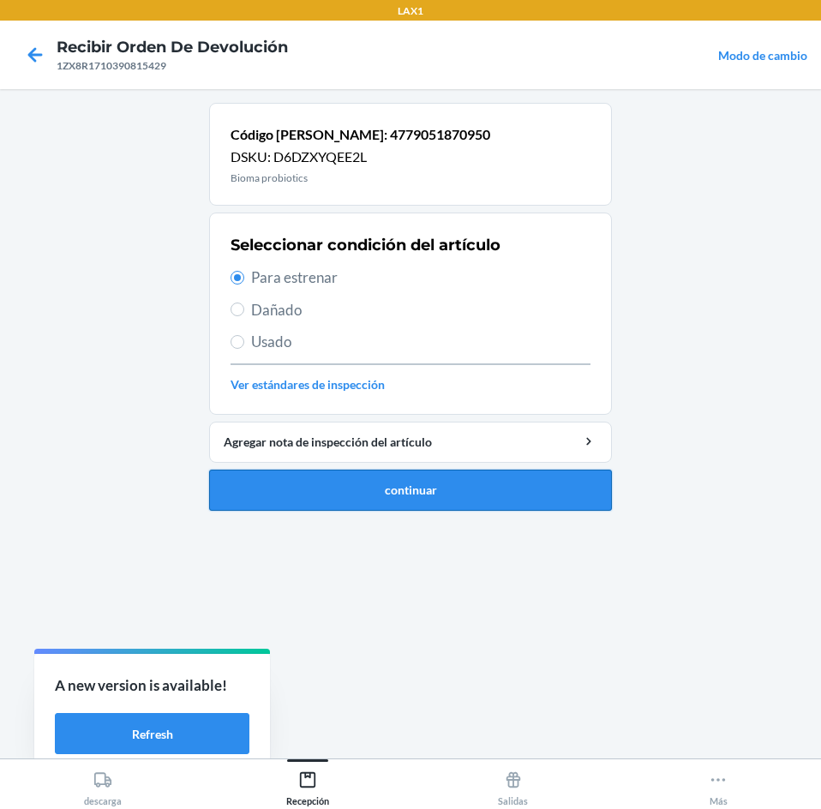
click at [470, 479] on button "continuar" at bounding box center [410, 489] width 403 height 41
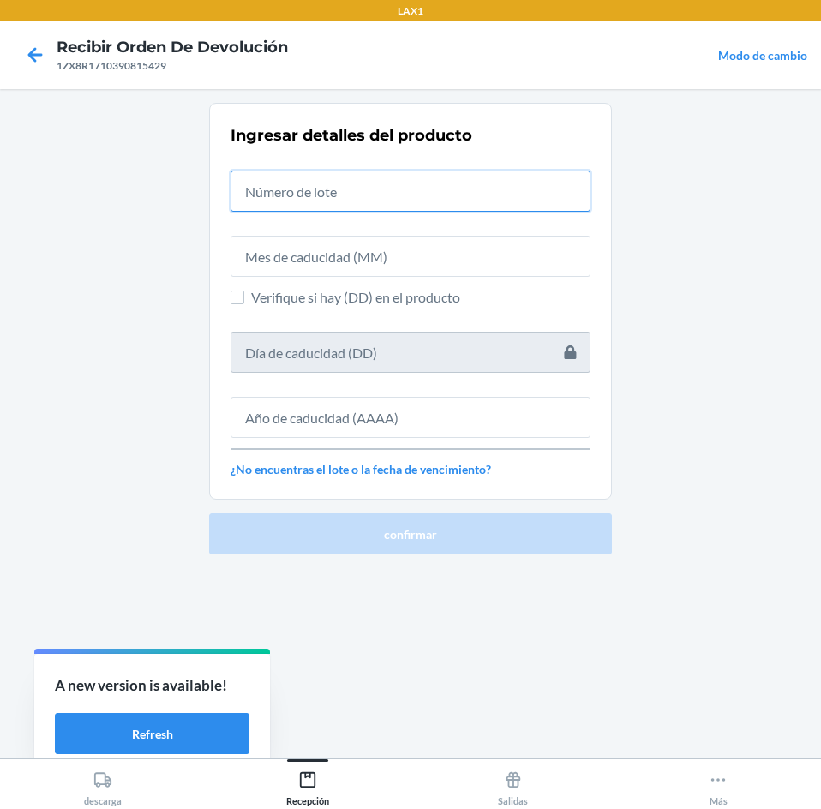
click at [456, 174] on input "text" at bounding box center [410, 190] width 360 height 41
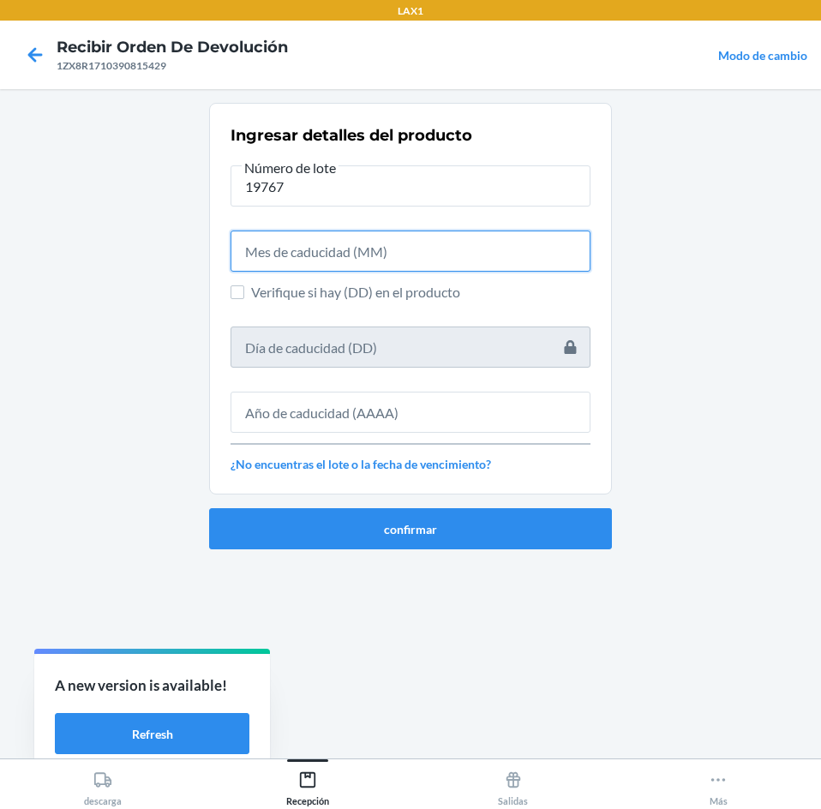
click at [449, 248] on input "text" at bounding box center [410, 250] width 360 height 41
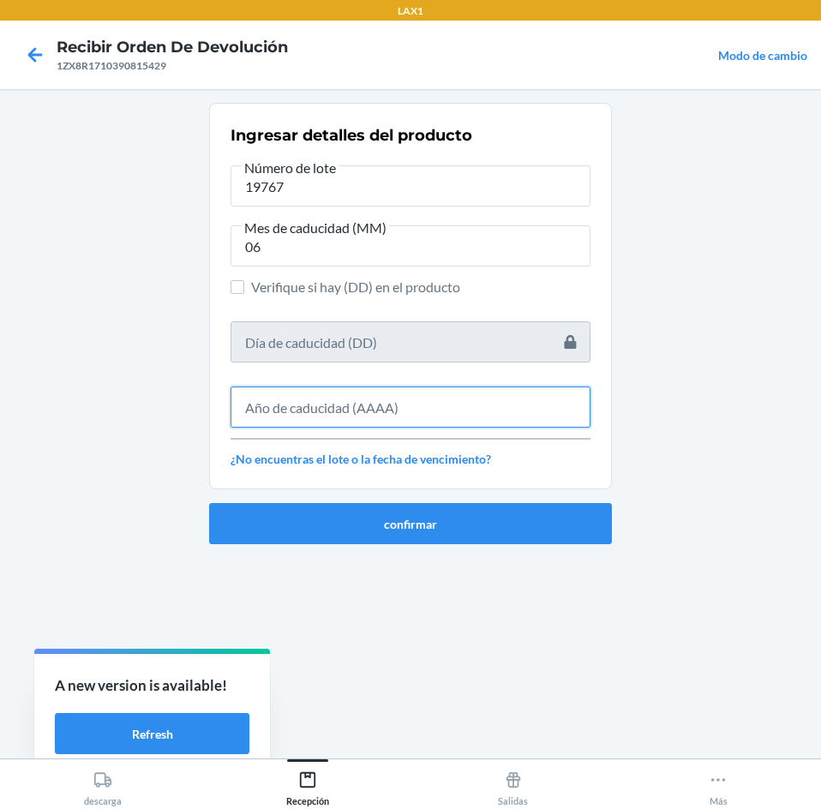
click at [426, 419] on input "text" at bounding box center [410, 406] width 360 height 41
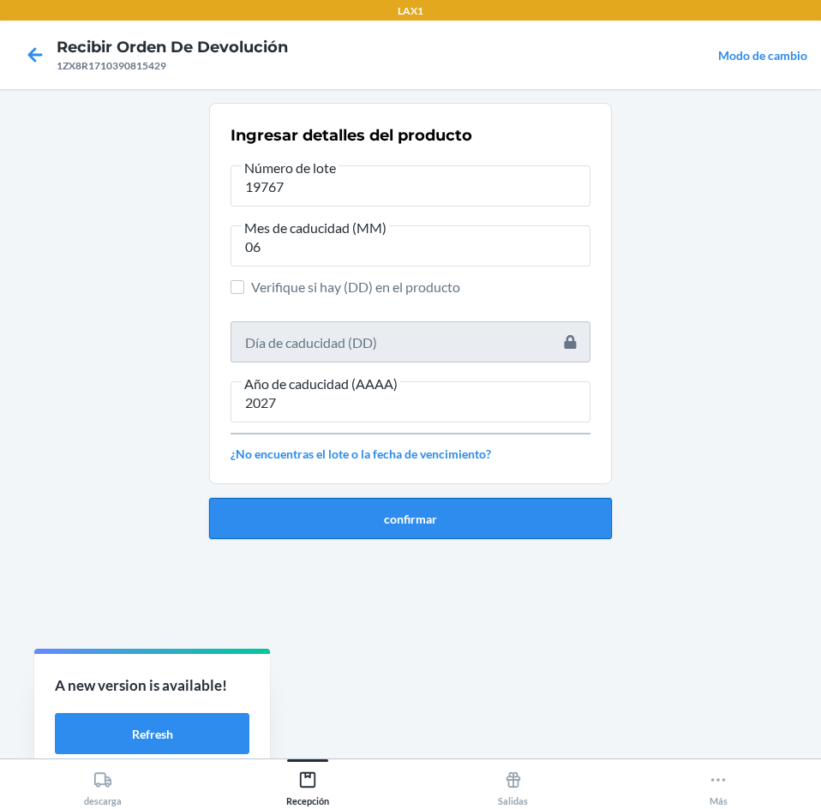
click at [400, 503] on button "confirmar" at bounding box center [410, 518] width 403 height 41
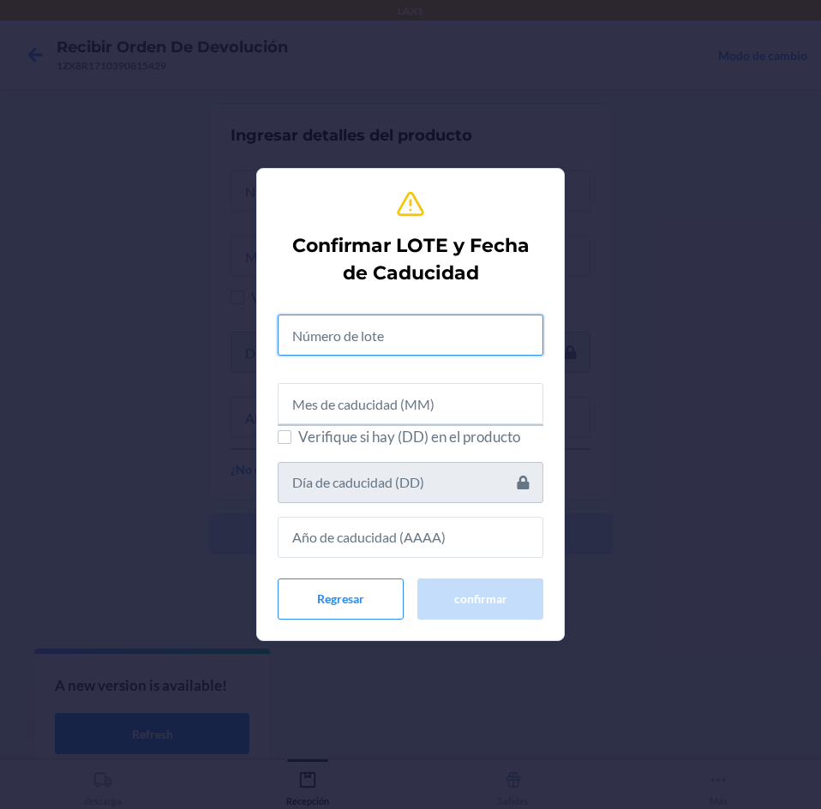
click at [404, 350] on input "text" at bounding box center [411, 334] width 266 height 41
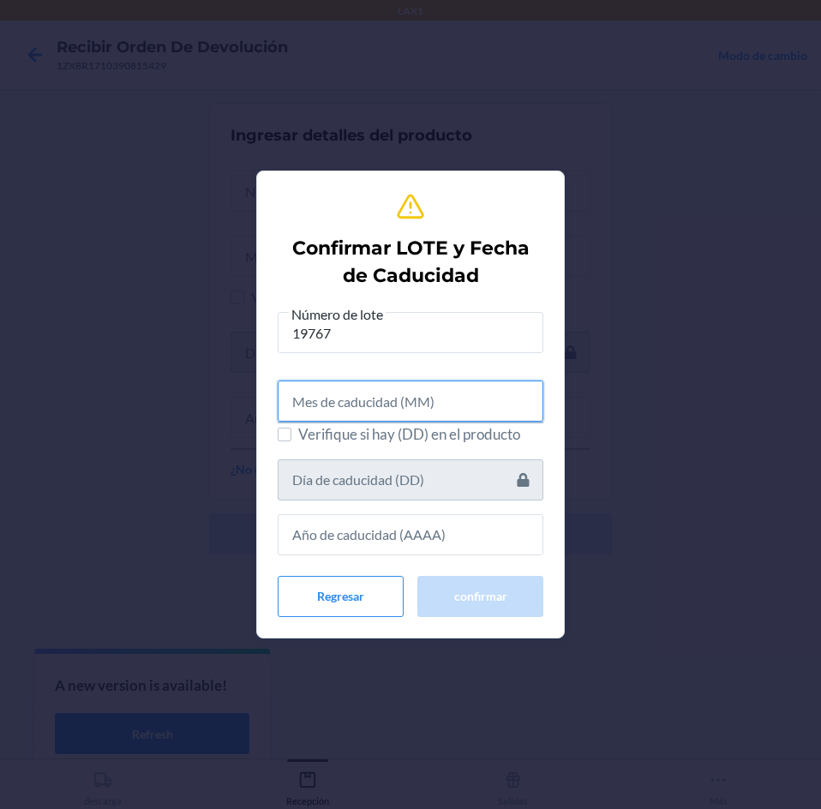
click at [413, 401] on input "text" at bounding box center [411, 400] width 266 height 41
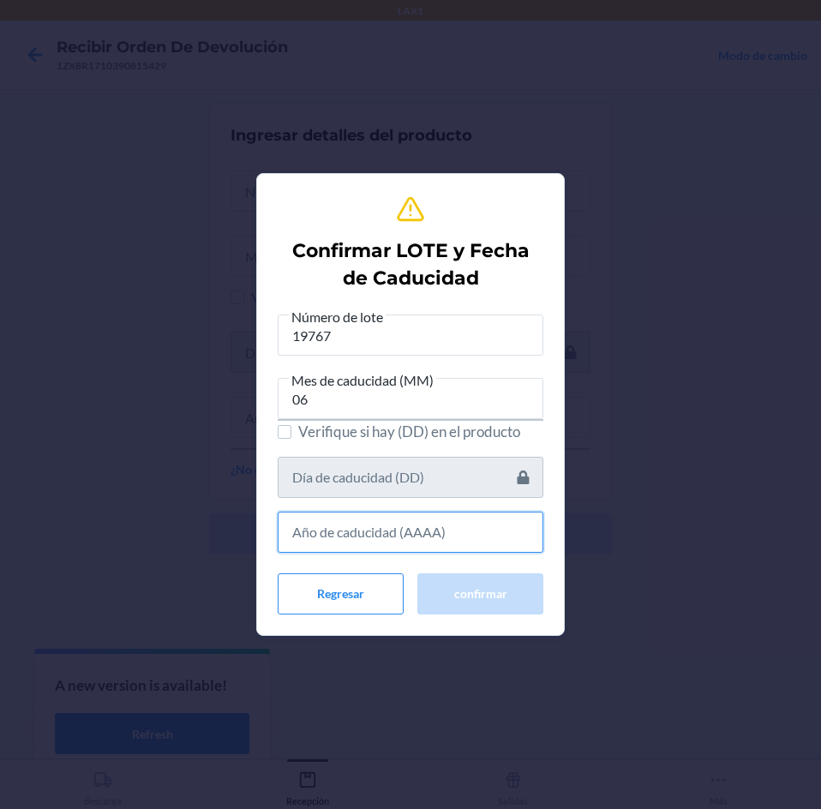
click at [441, 520] on input "text" at bounding box center [411, 531] width 266 height 41
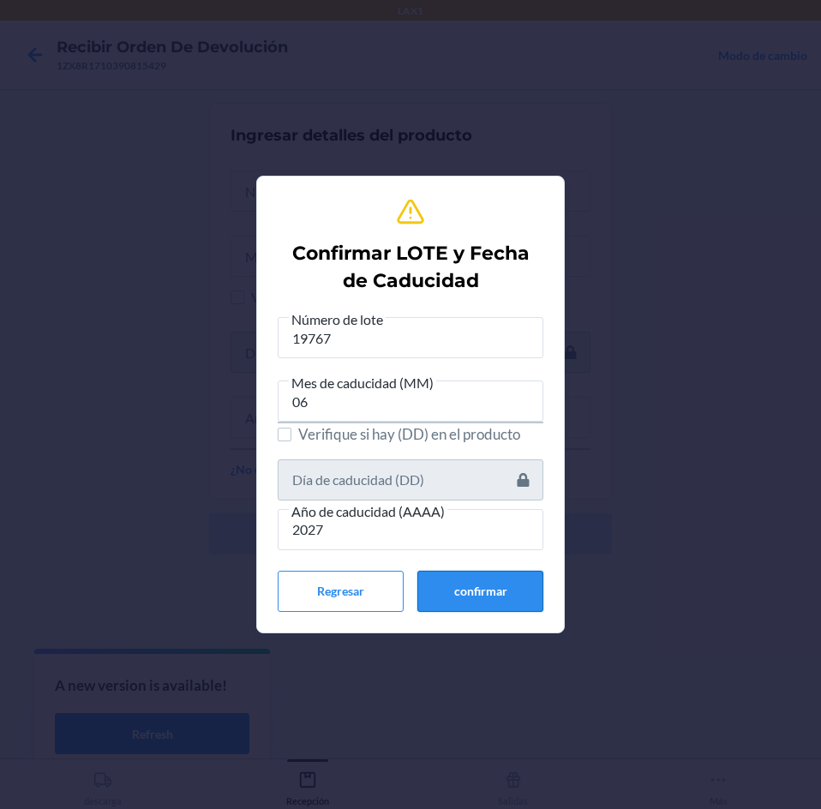
click at [446, 607] on button "confirmar" at bounding box center [480, 591] width 126 height 41
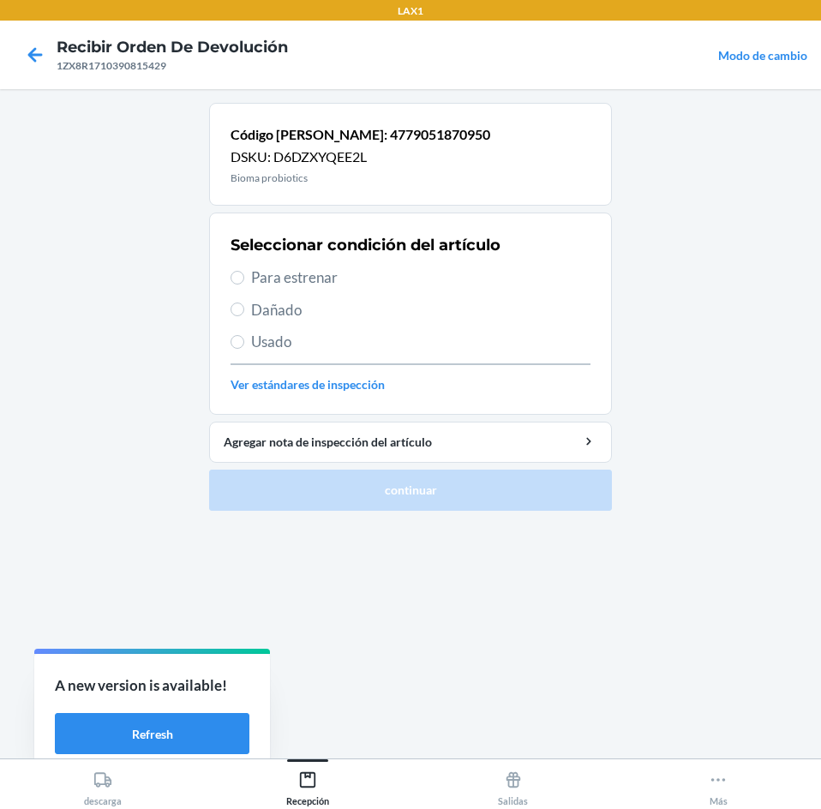
click at [407, 276] on span "Para estrenar" at bounding box center [420, 277] width 339 height 22
click at [244, 276] on input "Para estrenar" at bounding box center [237, 278] width 14 height 14
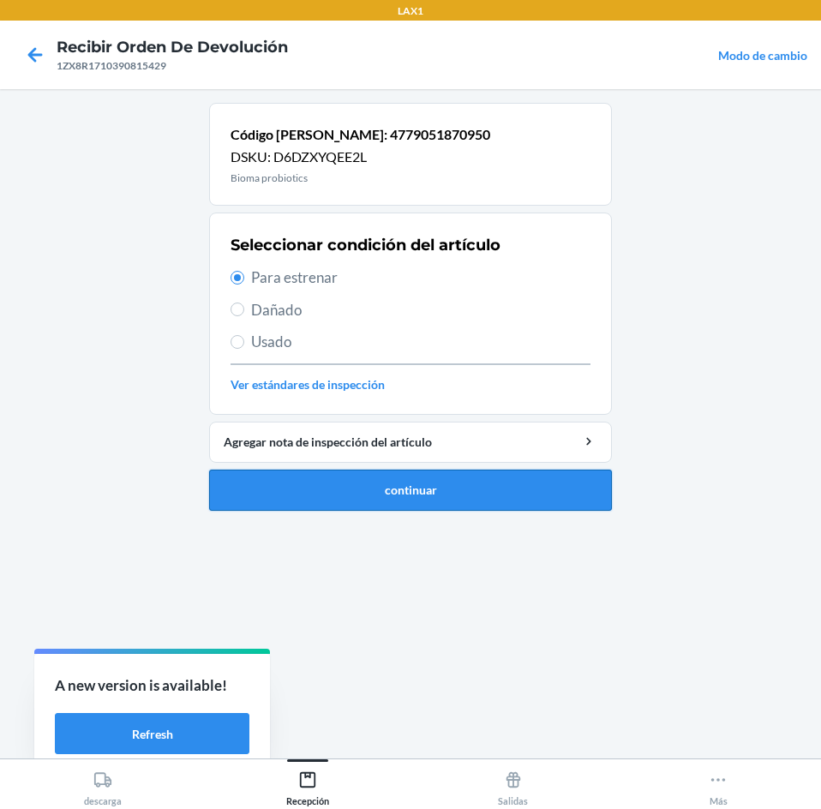
click at [428, 475] on button "continuar" at bounding box center [410, 489] width 403 height 41
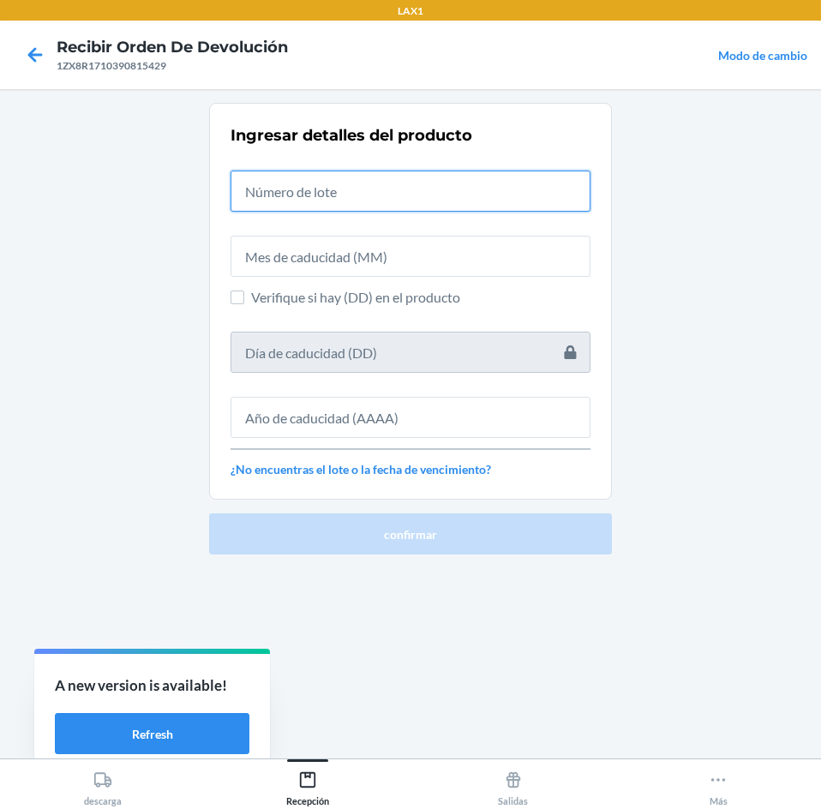
click at [427, 195] on input "text" at bounding box center [410, 190] width 360 height 41
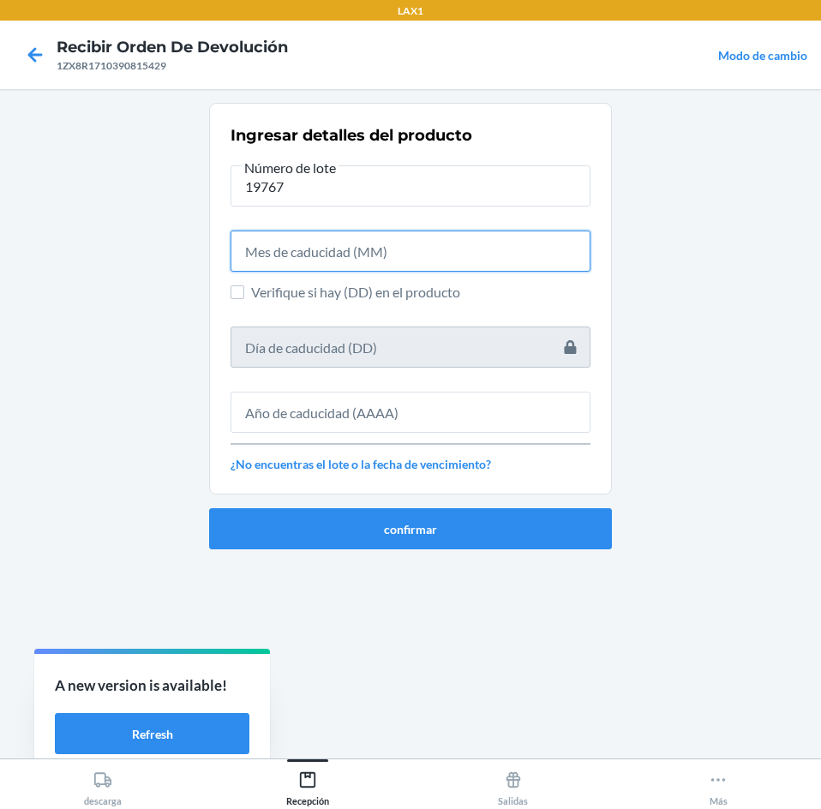
click at [391, 235] on input "text" at bounding box center [410, 250] width 360 height 41
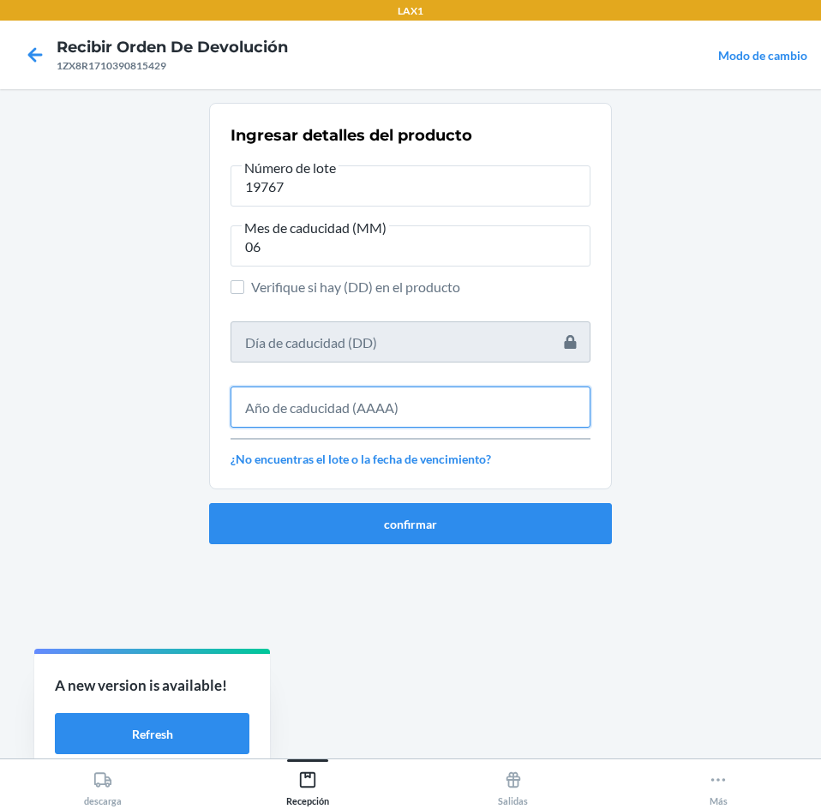
click at [378, 400] on input "text" at bounding box center [410, 406] width 360 height 41
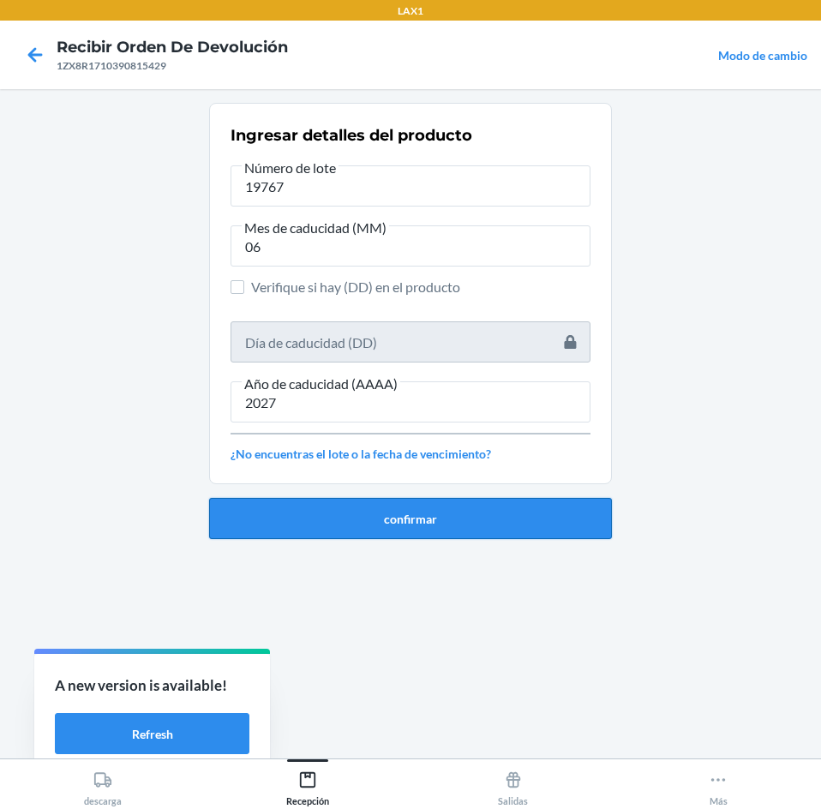
click at [396, 519] on button "confirmar" at bounding box center [410, 518] width 403 height 41
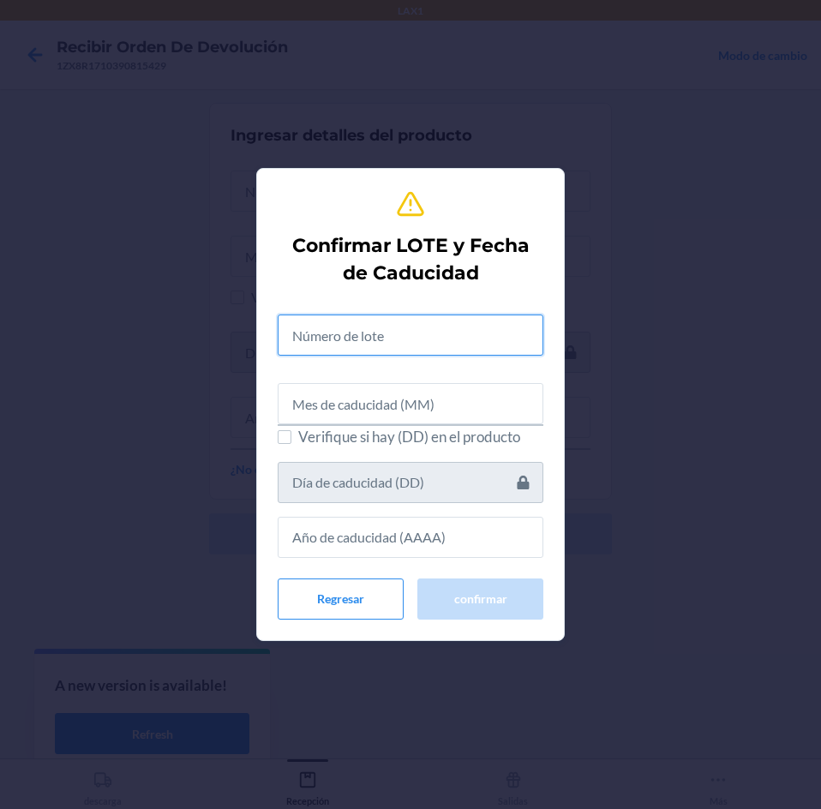
click at [449, 344] on input "text" at bounding box center [411, 334] width 266 height 41
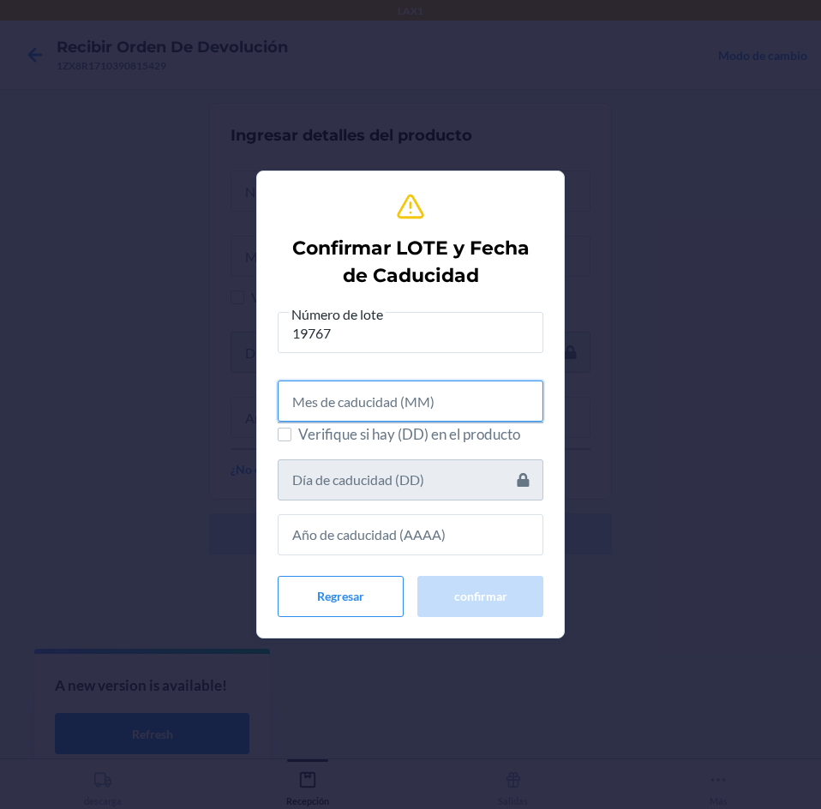
click at [439, 409] on input "text" at bounding box center [411, 400] width 266 height 41
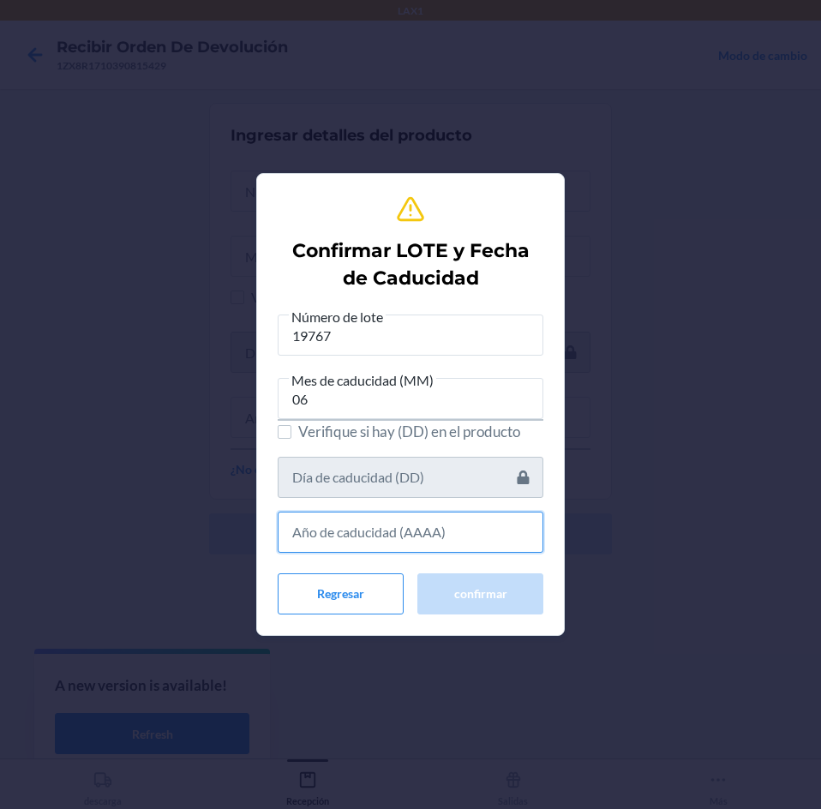
click at [436, 543] on input "text" at bounding box center [411, 531] width 266 height 41
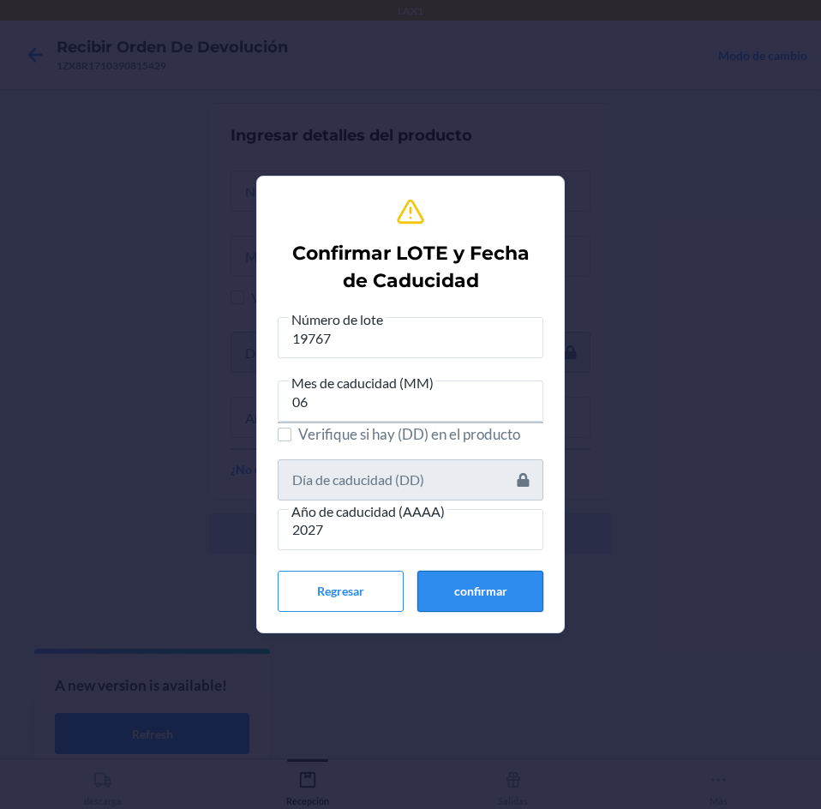
click at [450, 589] on button "confirmar" at bounding box center [480, 591] width 126 height 41
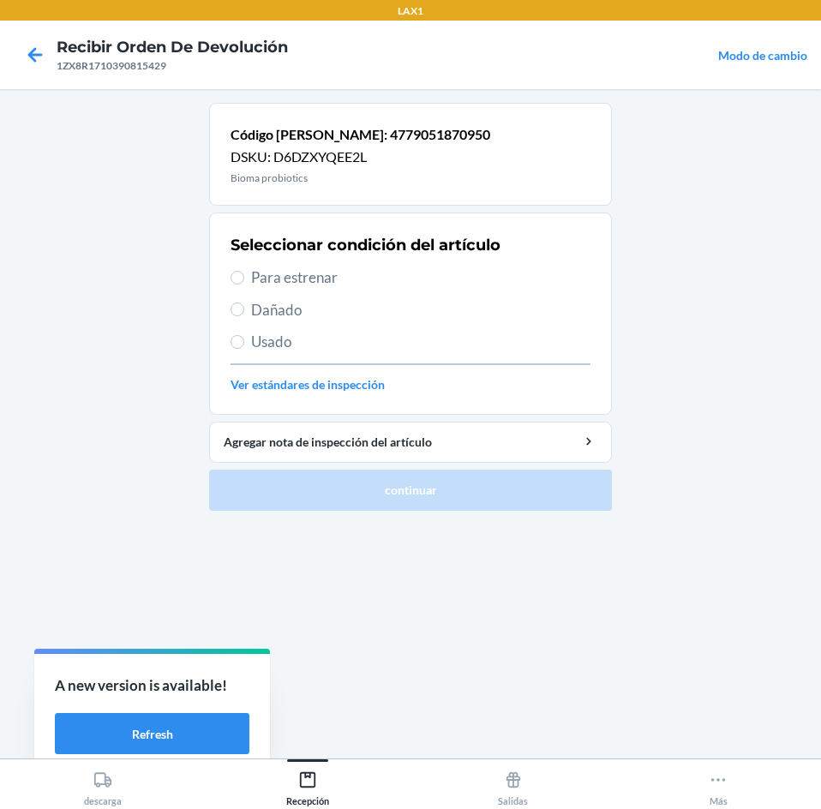
click at [354, 289] on div "Seleccionar condición del artículo Para estrenar Dañado Usado Ver estándares de…" at bounding box center [410, 314] width 360 height 170
click at [357, 287] on span "Para estrenar" at bounding box center [420, 277] width 339 height 22
click at [244, 284] on input "Para estrenar" at bounding box center [237, 278] width 14 height 14
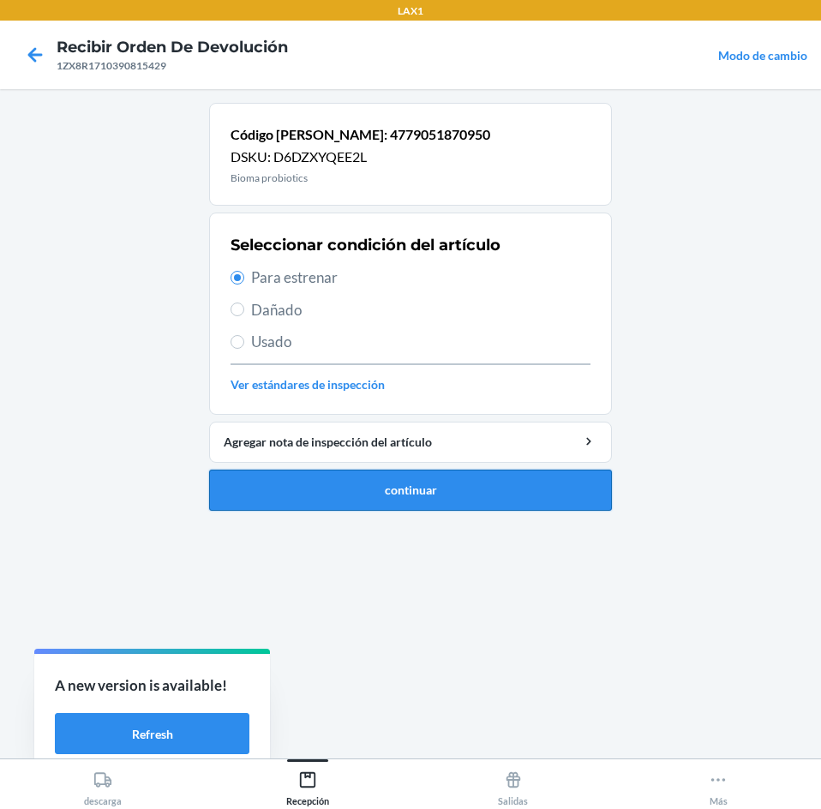
click at [405, 489] on button "continuar" at bounding box center [410, 489] width 403 height 41
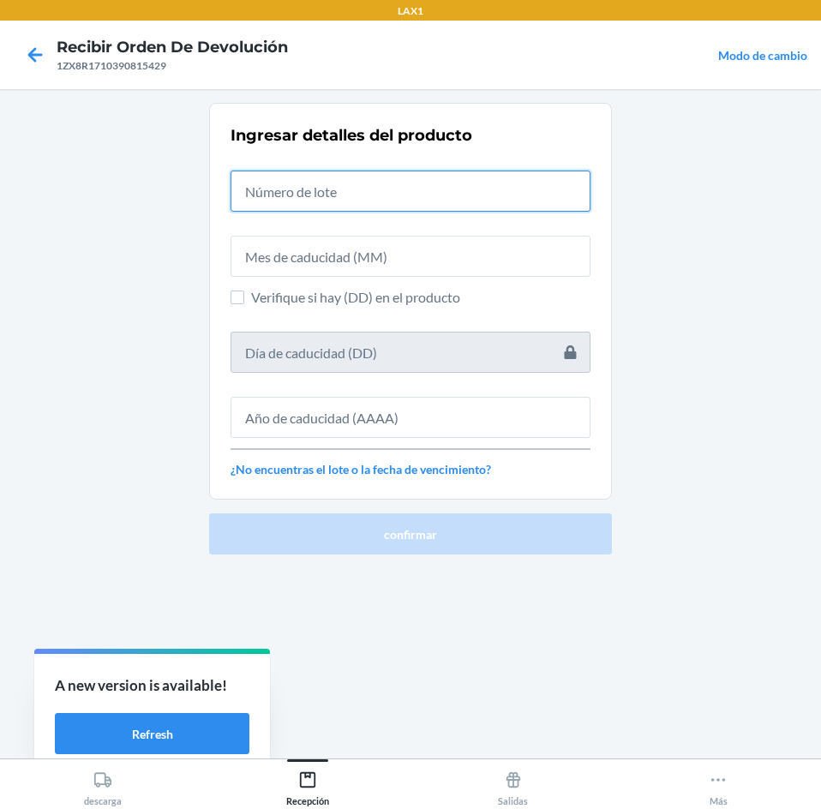
click at [396, 192] on input "text" at bounding box center [410, 190] width 360 height 41
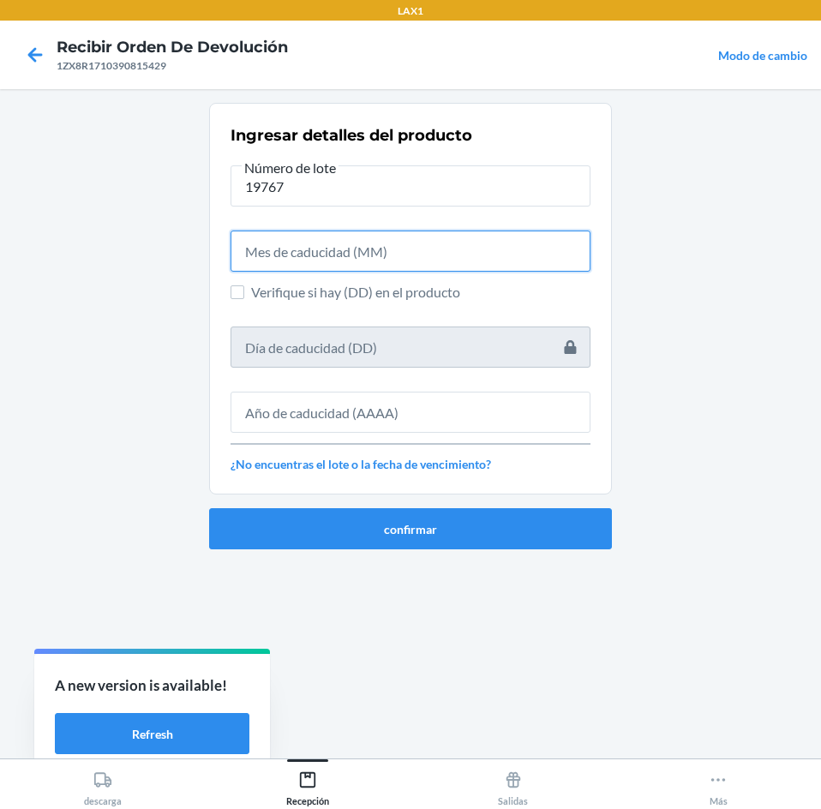
click at [421, 254] on input "text" at bounding box center [410, 250] width 360 height 41
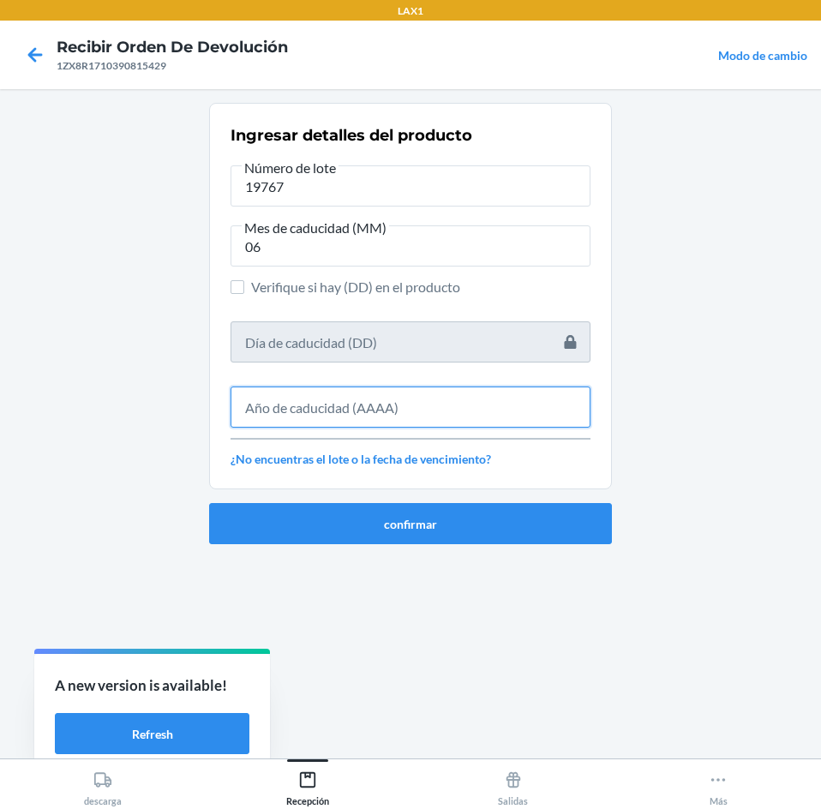
click at [415, 426] on input "text" at bounding box center [410, 406] width 360 height 41
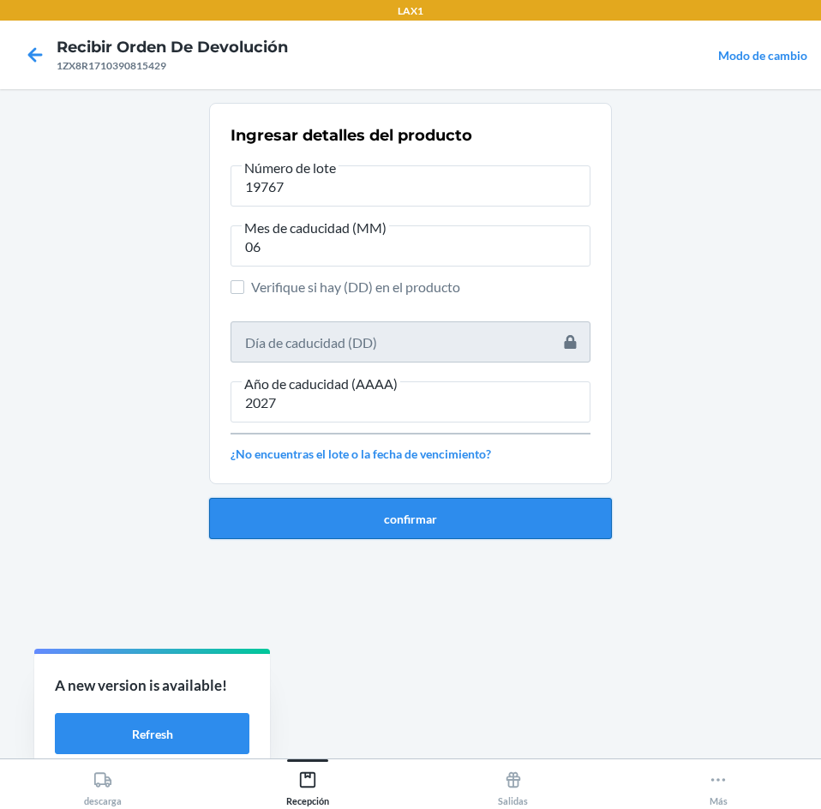
drag, startPoint x: 451, startPoint y: 516, endPoint x: 451, endPoint y: 506, distance: 9.4
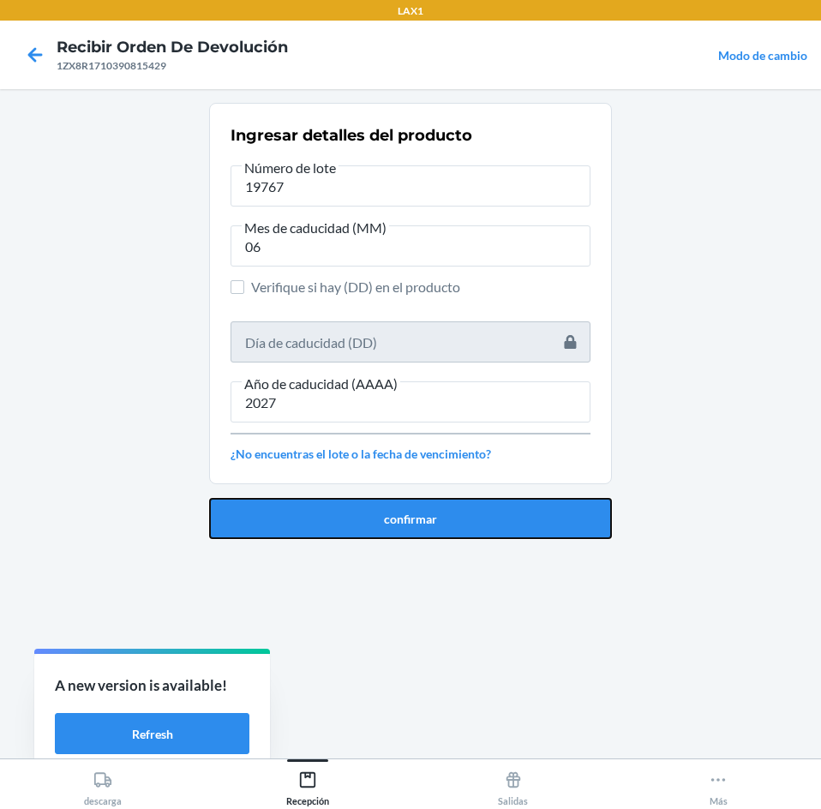
click at [451, 515] on button "confirmar" at bounding box center [410, 518] width 403 height 41
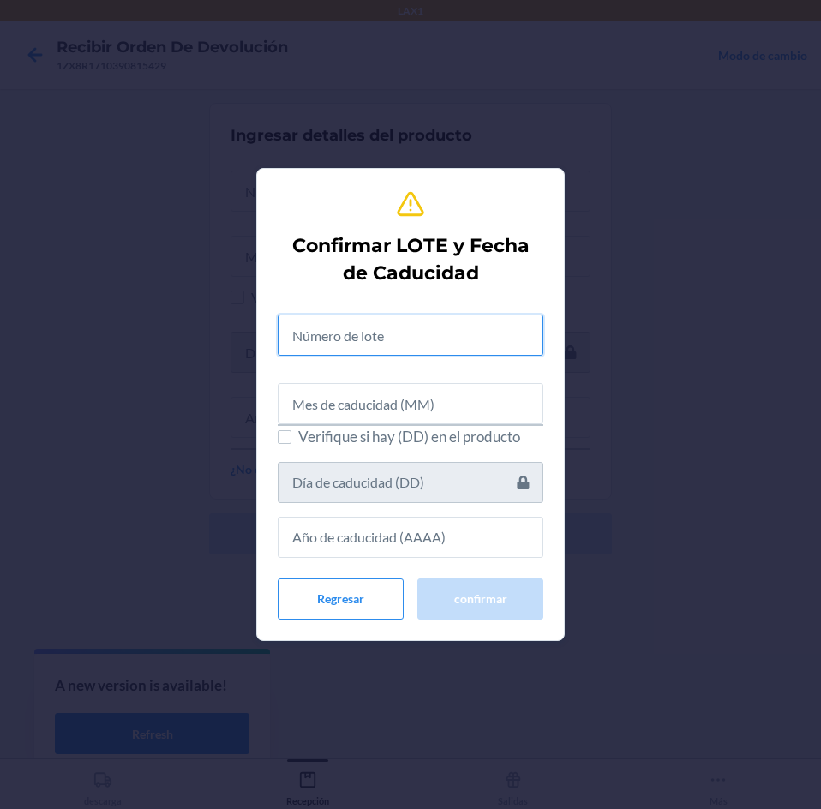
click at [430, 323] on input "text" at bounding box center [411, 334] width 266 height 41
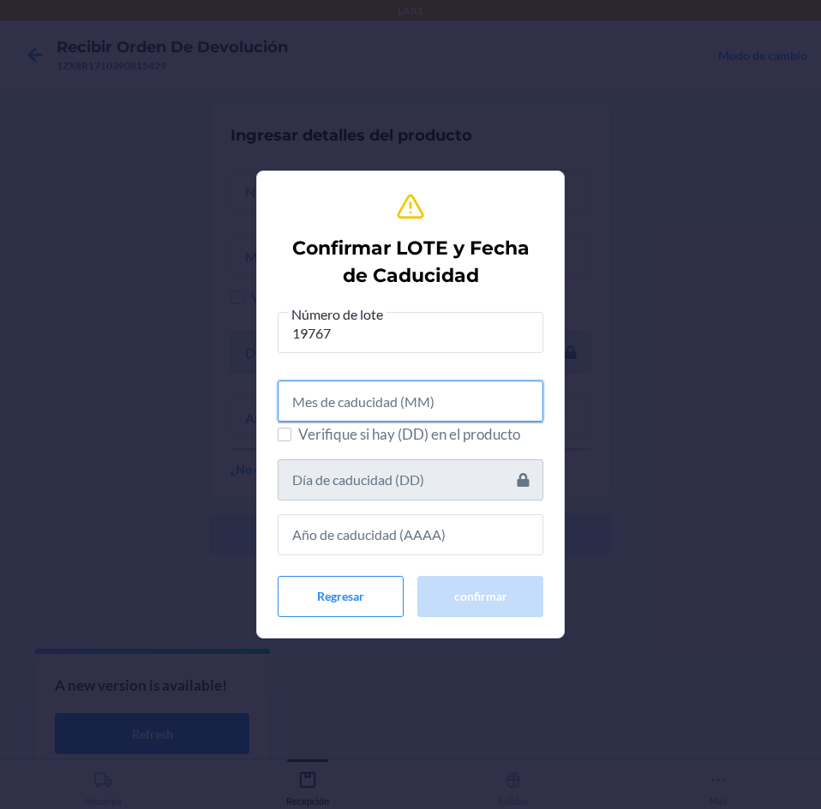
click at [419, 400] on input "text" at bounding box center [411, 400] width 266 height 41
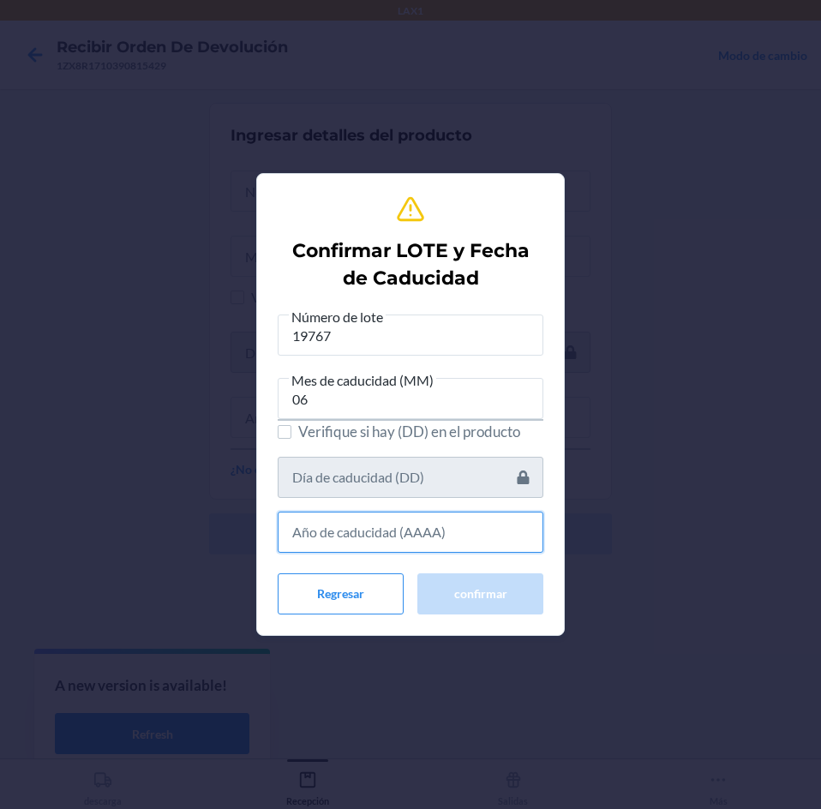
click at [445, 529] on input "text" at bounding box center [411, 531] width 266 height 41
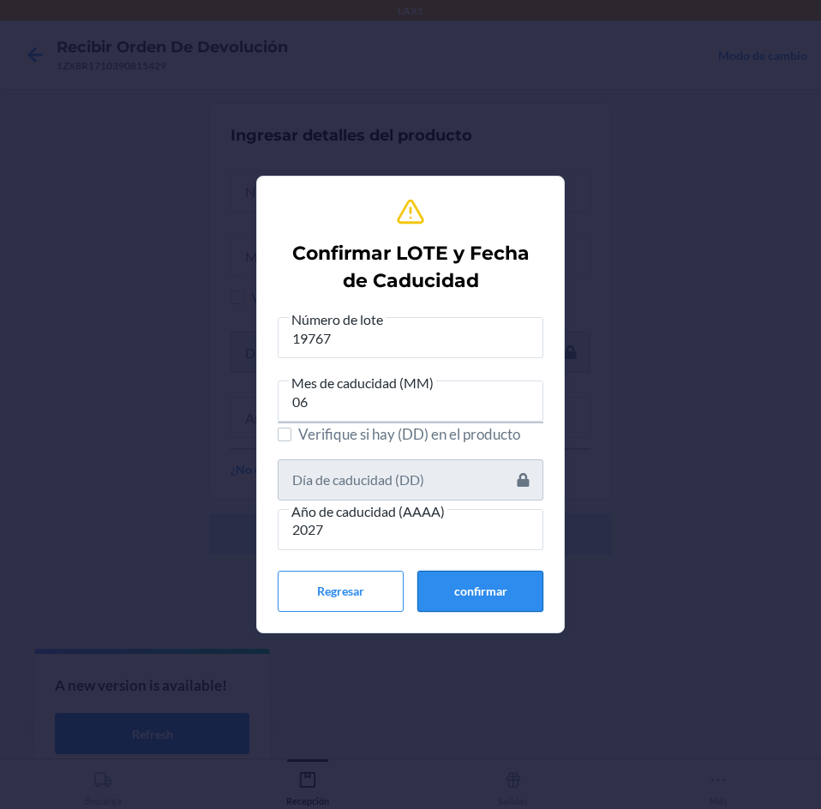
click at [441, 575] on button "confirmar" at bounding box center [480, 591] width 126 height 41
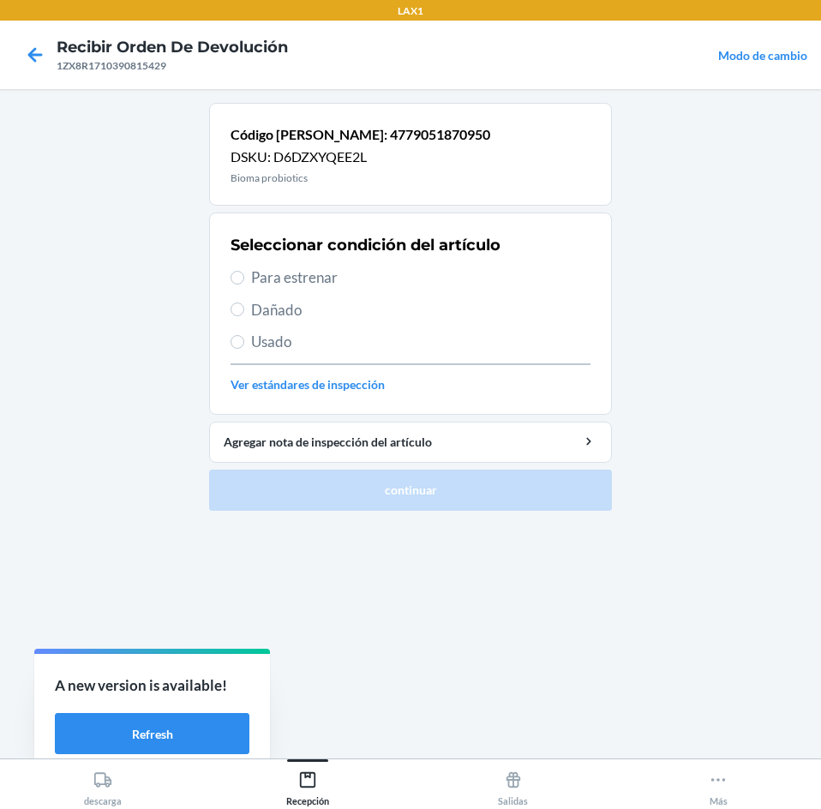
click at [338, 280] on span "Para estrenar" at bounding box center [420, 277] width 339 height 22
click at [244, 280] on input "Para estrenar" at bounding box center [237, 278] width 14 height 14
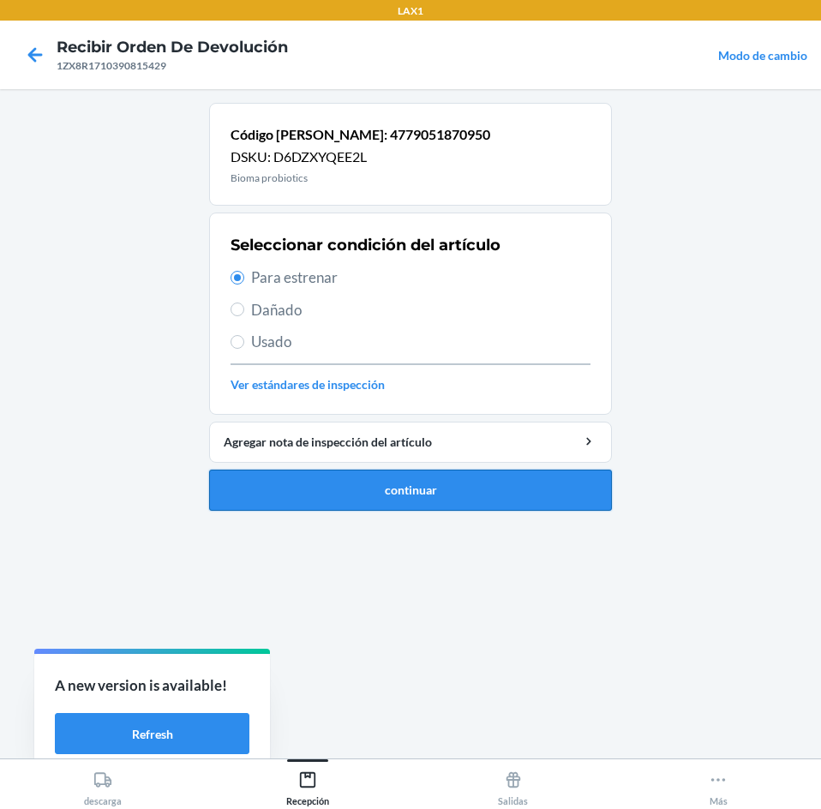
click at [373, 480] on button "continuar" at bounding box center [410, 489] width 403 height 41
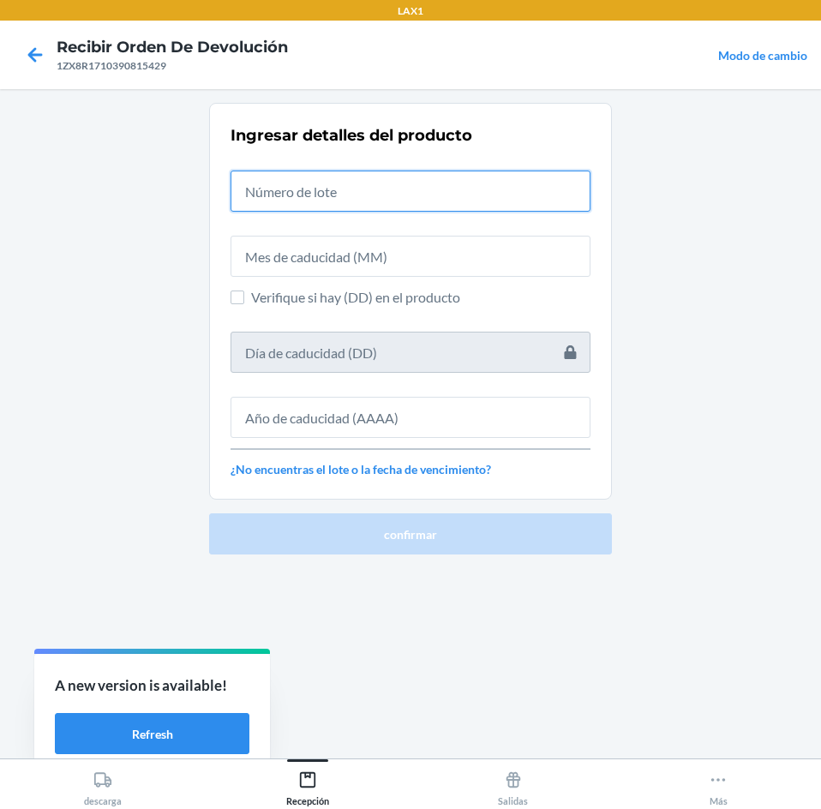
click at [380, 185] on input "text" at bounding box center [410, 190] width 360 height 41
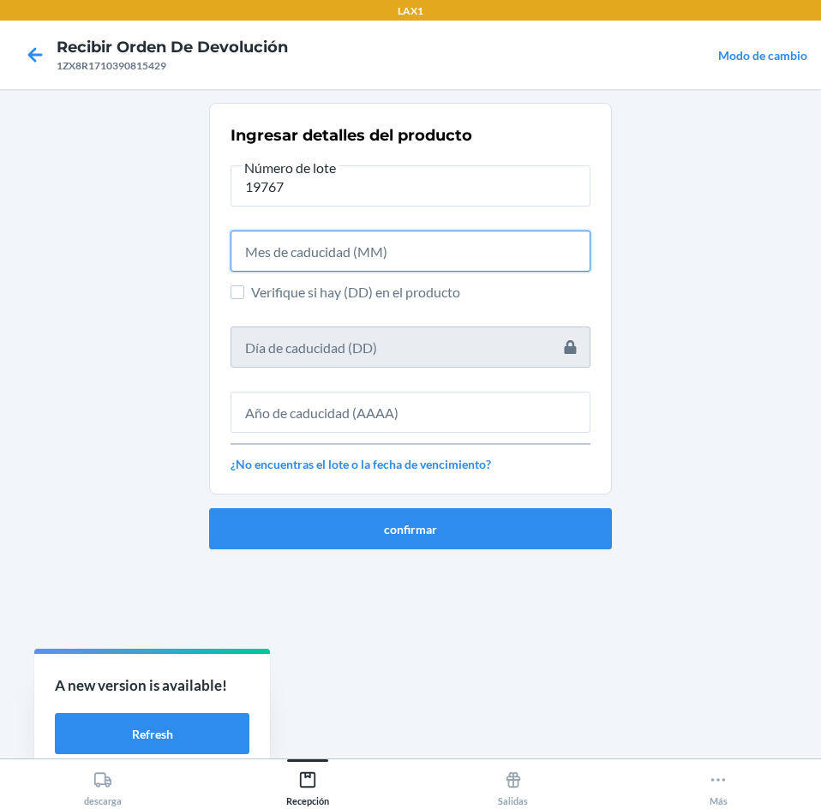
click at [364, 245] on input "text" at bounding box center [410, 250] width 360 height 41
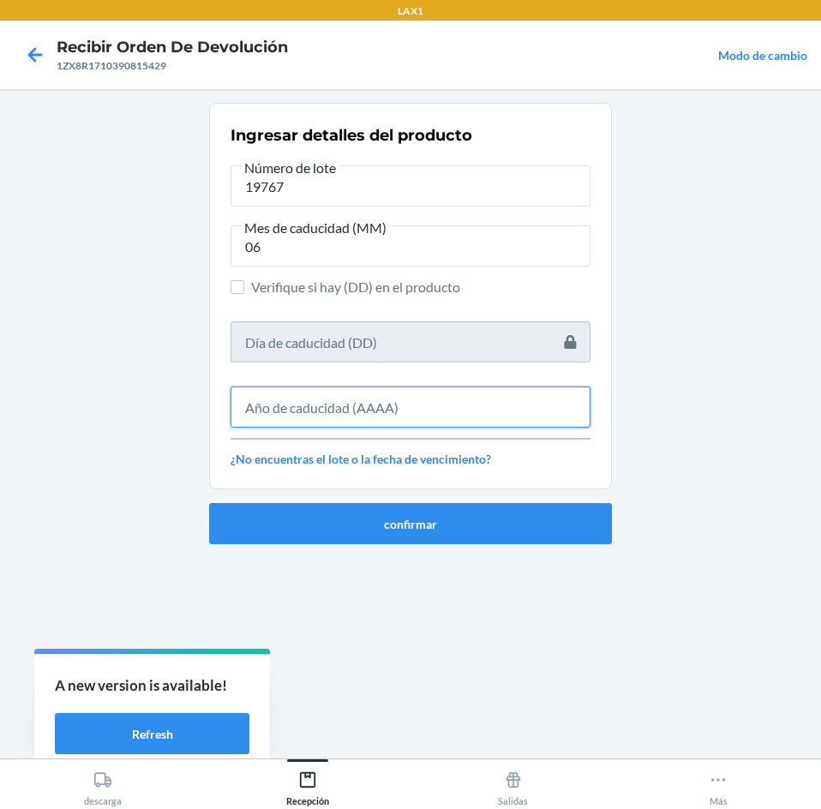
click at [371, 403] on input "text" at bounding box center [410, 406] width 360 height 41
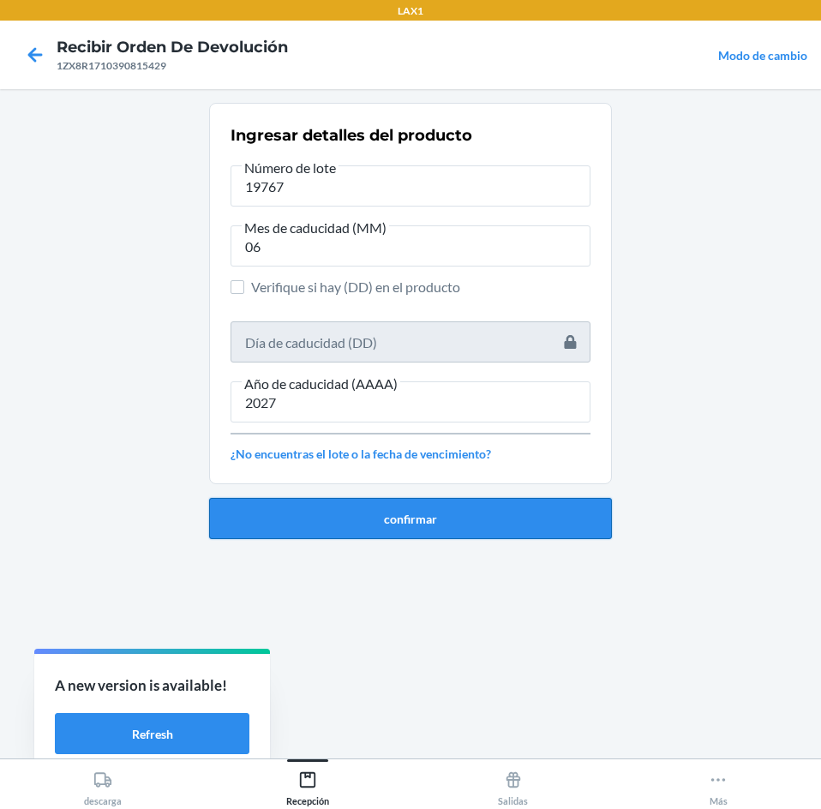
click at [426, 517] on button "confirmar" at bounding box center [410, 518] width 403 height 41
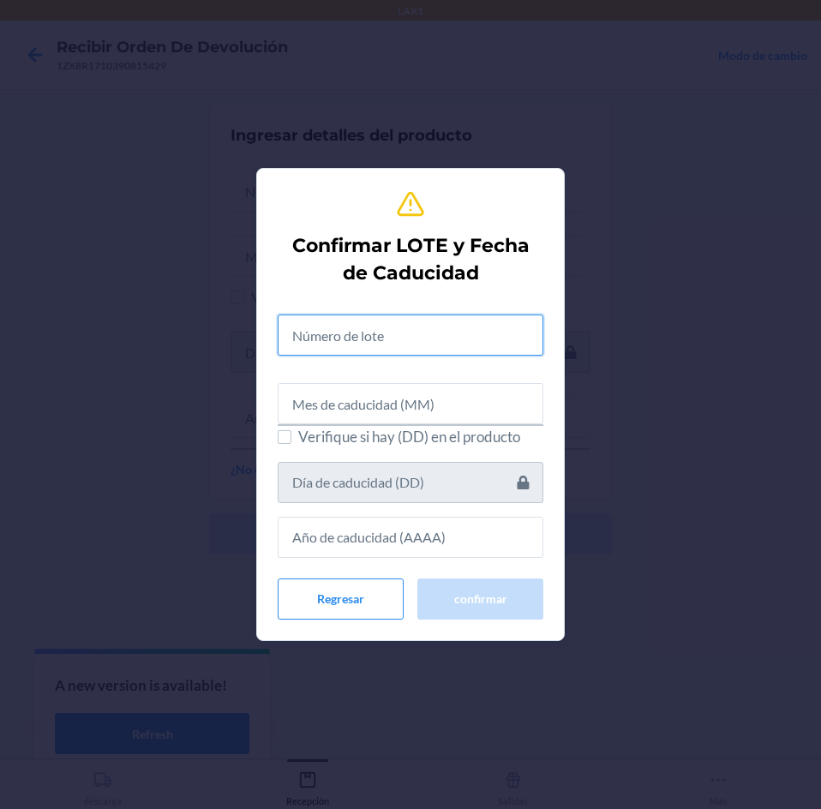
click at [454, 334] on input "text" at bounding box center [411, 334] width 266 height 41
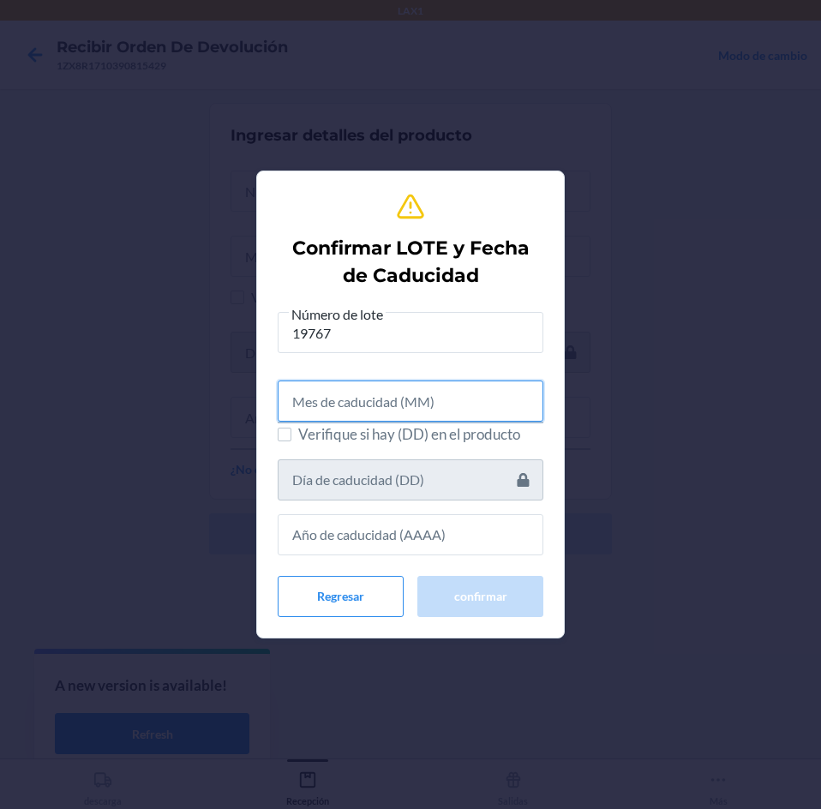
click at [392, 388] on input "text" at bounding box center [411, 400] width 266 height 41
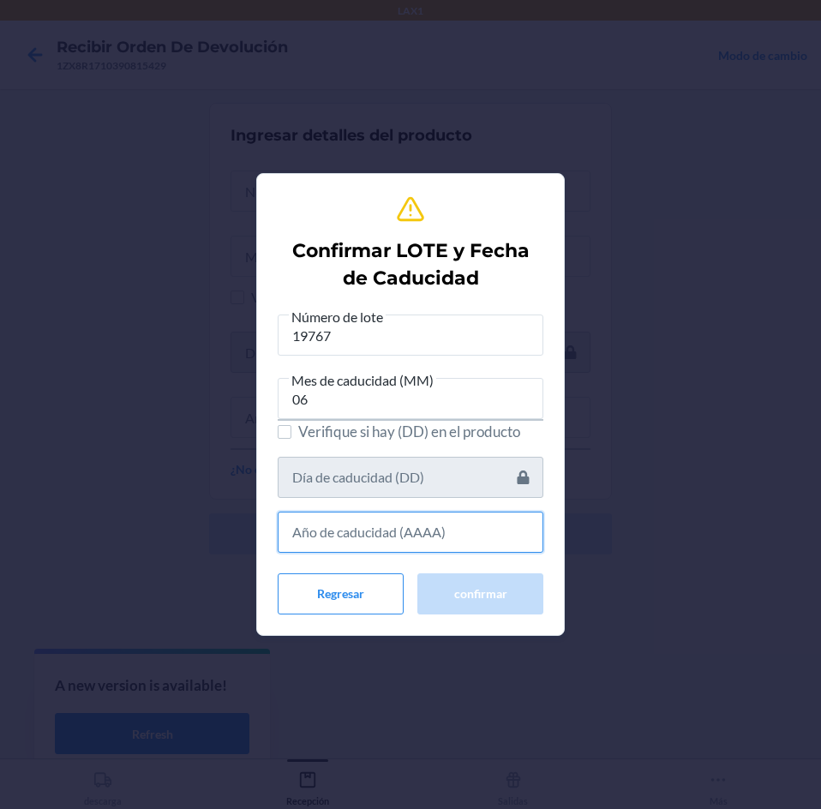
click at [456, 535] on input "text" at bounding box center [411, 531] width 266 height 41
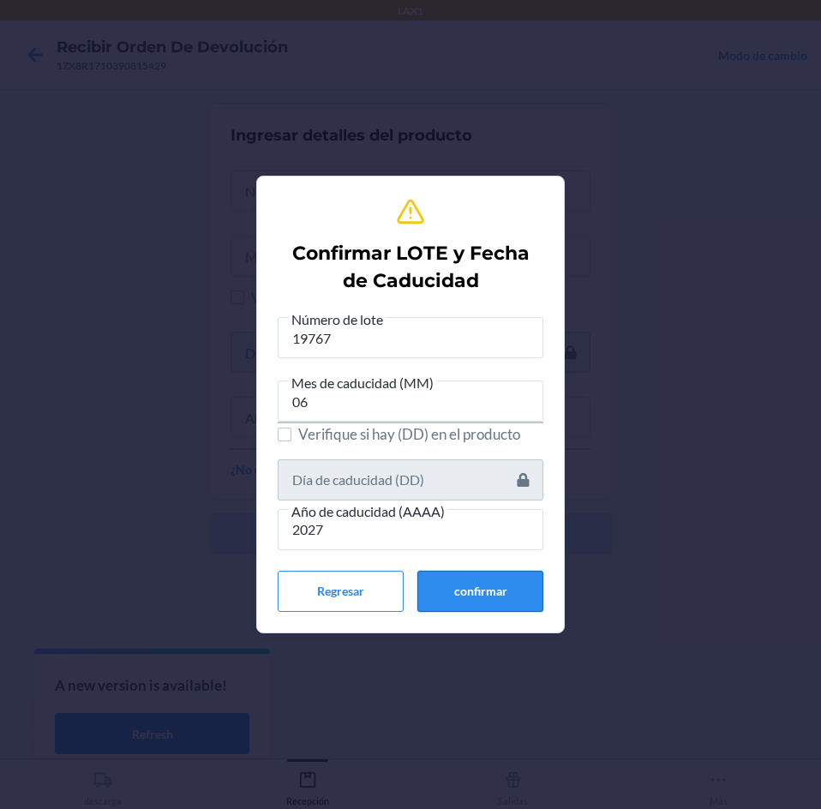
click at [444, 587] on button "confirmar" at bounding box center [480, 591] width 126 height 41
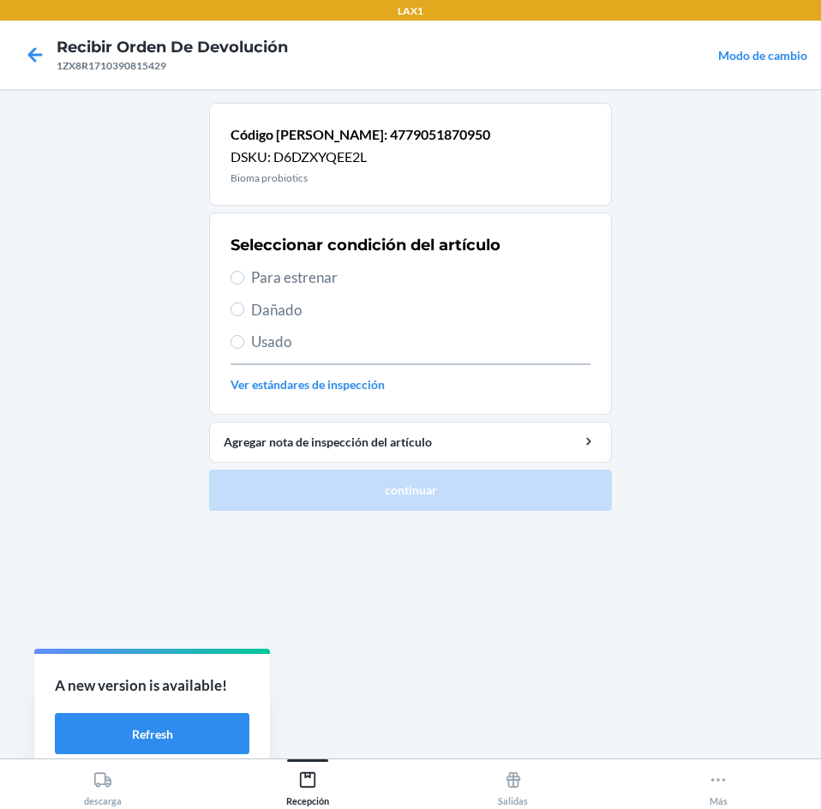
click at [392, 275] on span "Para estrenar" at bounding box center [420, 277] width 339 height 22
click at [244, 275] on input "Para estrenar" at bounding box center [237, 278] width 14 height 14
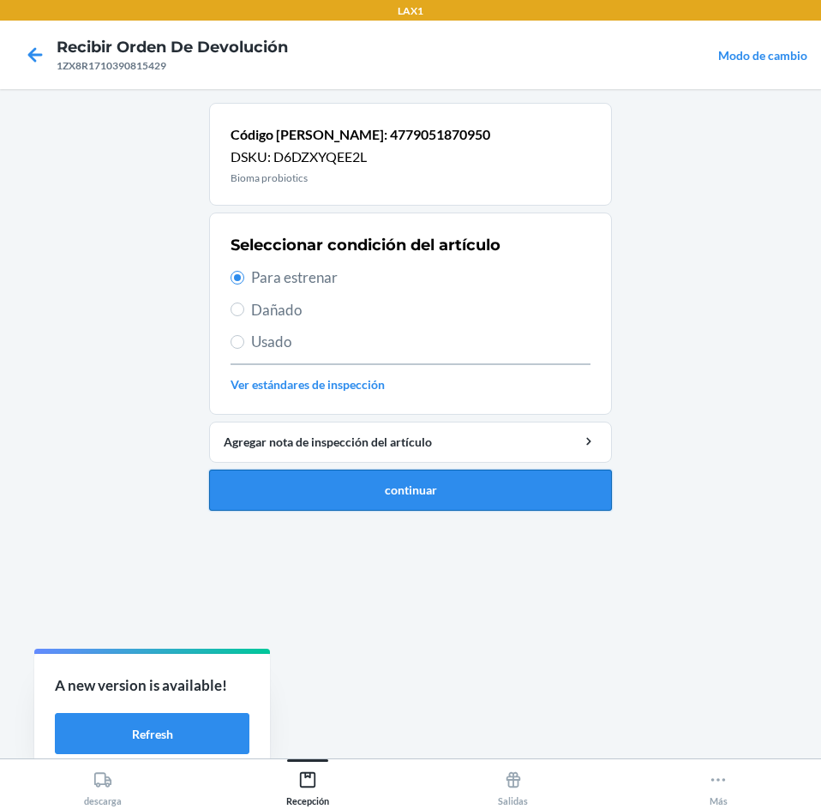
click at [431, 482] on button "continuar" at bounding box center [410, 489] width 403 height 41
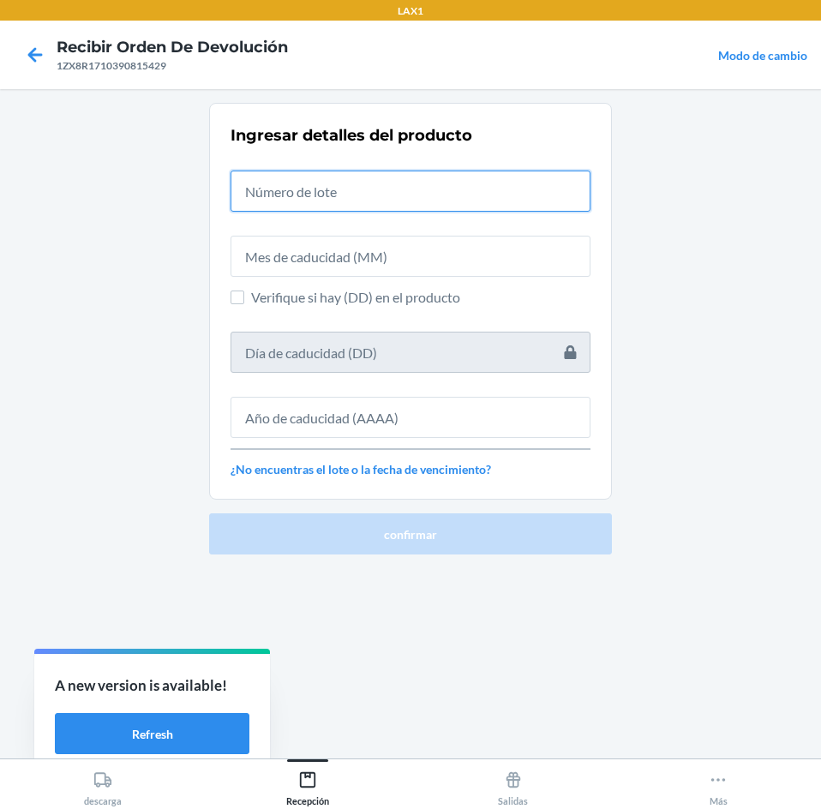
click at [428, 178] on input "text" at bounding box center [410, 190] width 360 height 41
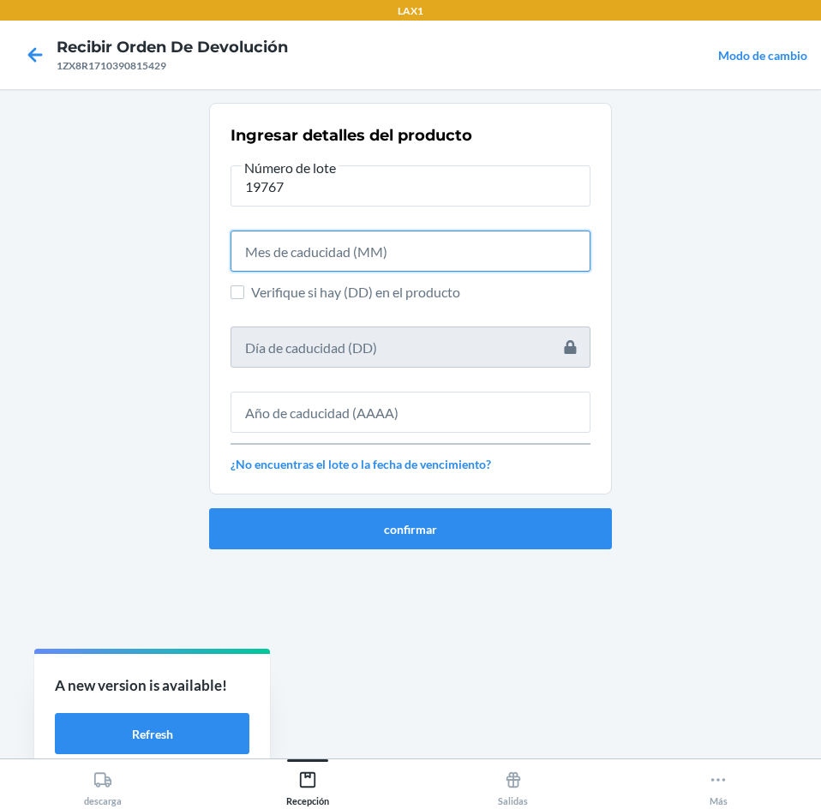
click at [440, 246] on input "text" at bounding box center [410, 250] width 360 height 41
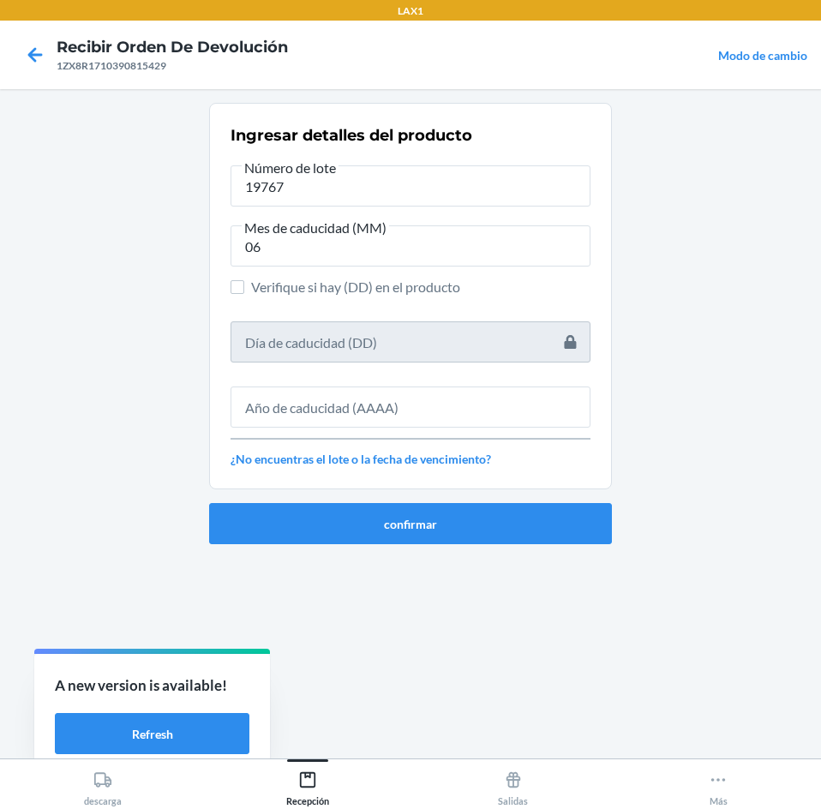
drag, startPoint x: 449, startPoint y: 435, endPoint x: 450, endPoint y: 376, distance: 59.1
click at [450, 388] on div "Ingresar detalles del producto Número de lote 19767 Mes de caducidad (MM) 06 Ve…" at bounding box center [410, 296] width 360 height 354
click at [450, 376] on div at bounding box center [410, 400] width 360 height 55
click at [443, 391] on input "text" at bounding box center [410, 406] width 360 height 41
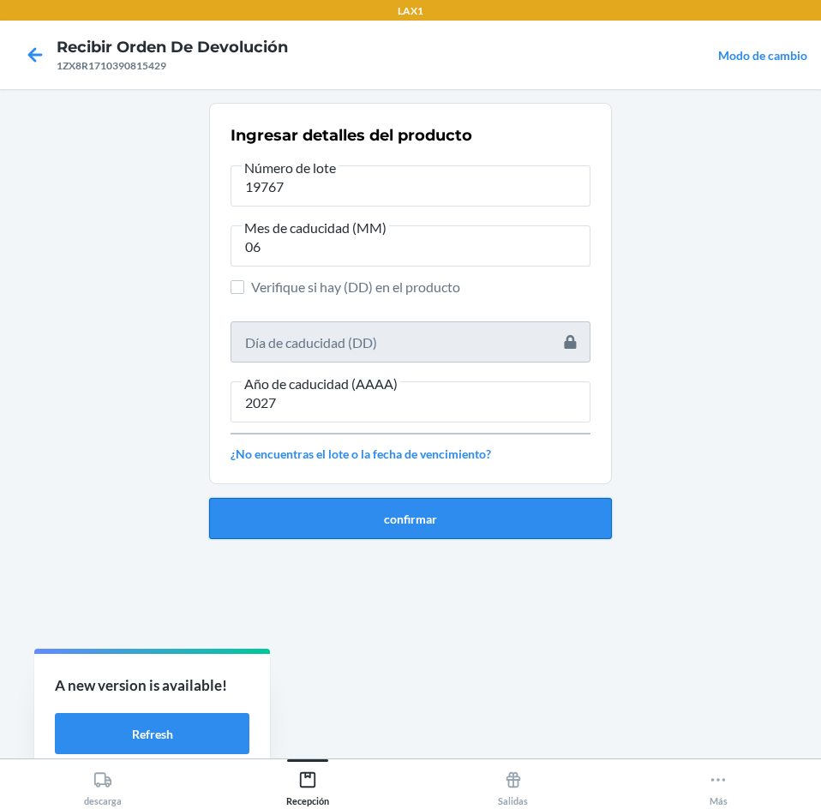
drag, startPoint x: 465, startPoint y: 524, endPoint x: 465, endPoint y: 514, distance: 10.3
click at [465, 519] on button "confirmar" at bounding box center [410, 518] width 403 height 41
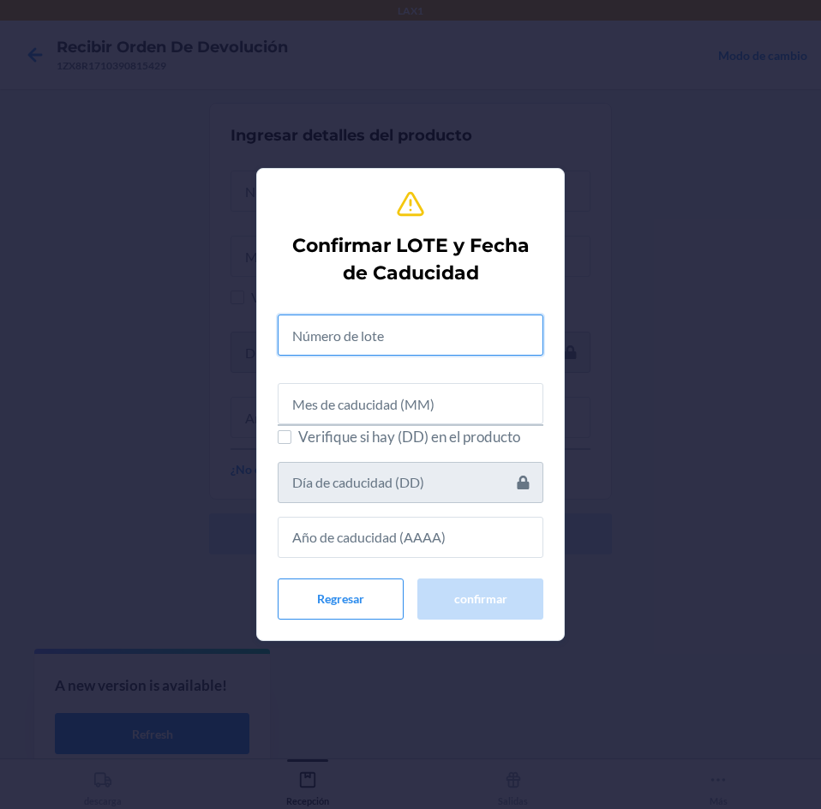
click at [452, 351] on input "text" at bounding box center [411, 334] width 266 height 41
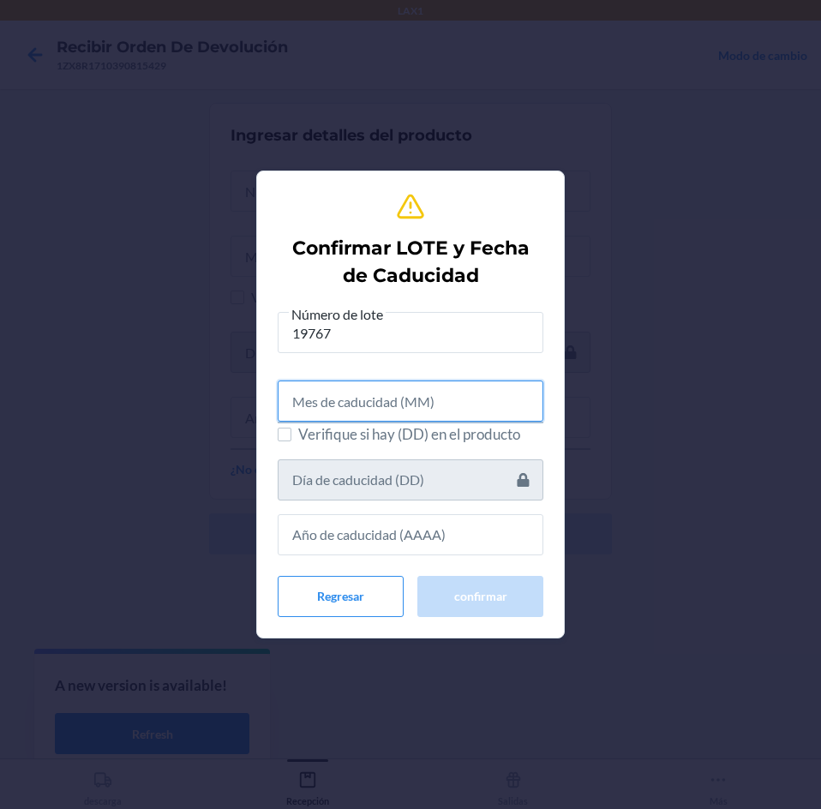
click at [451, 398] on input "text" at bounding box center [411, 400] width 266 height 41
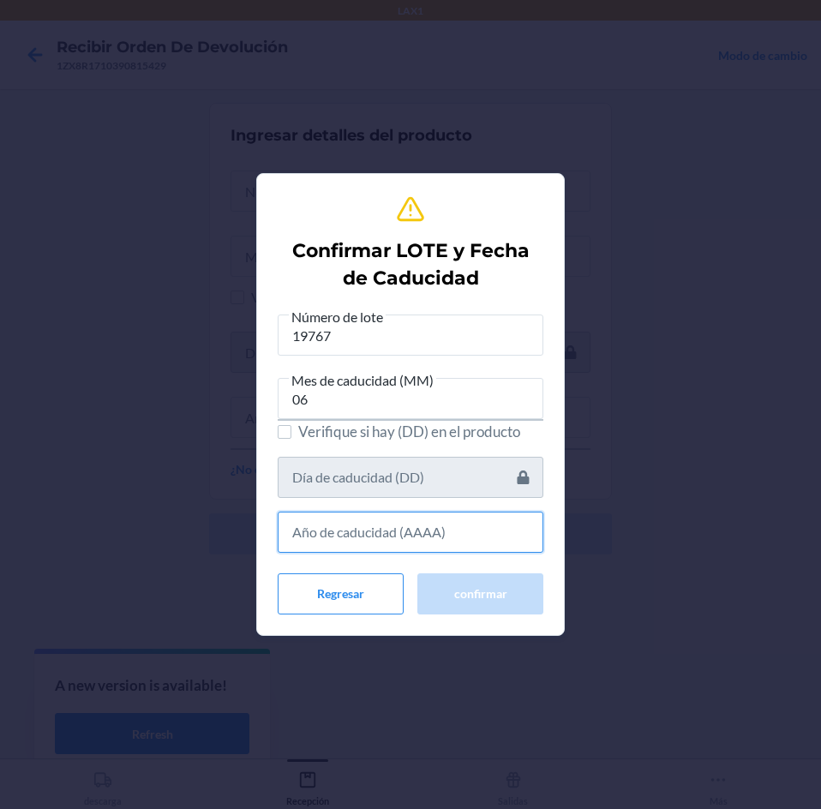
click at [475, 532] on input "text" at bounding box center [411, 531] width 266 height 41
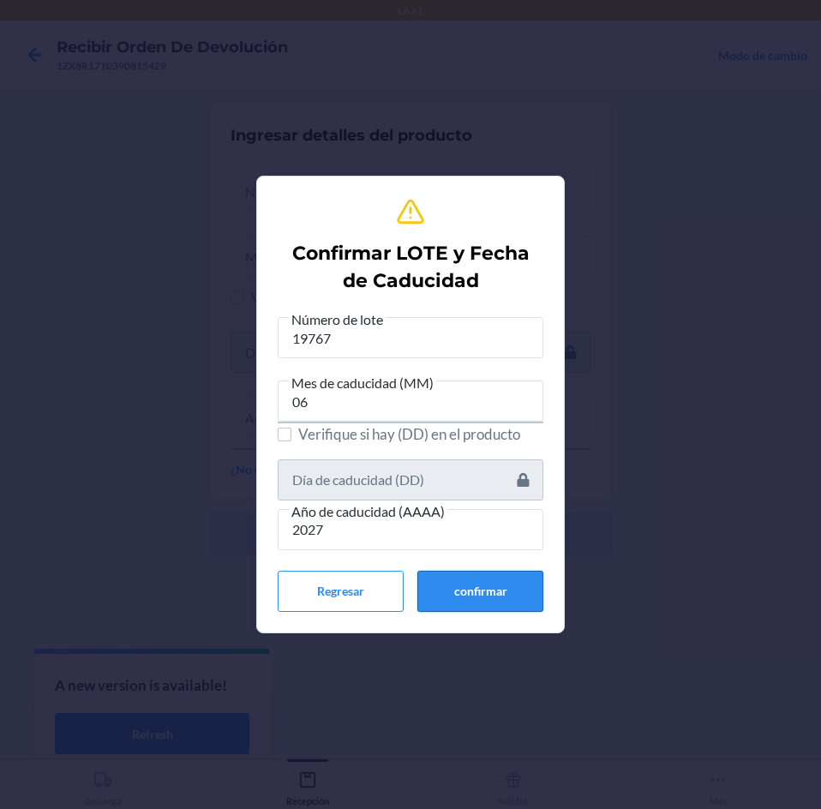
click at [475, 575] on button "confirmar" at bounding box center [480, 591] width 126 height 41
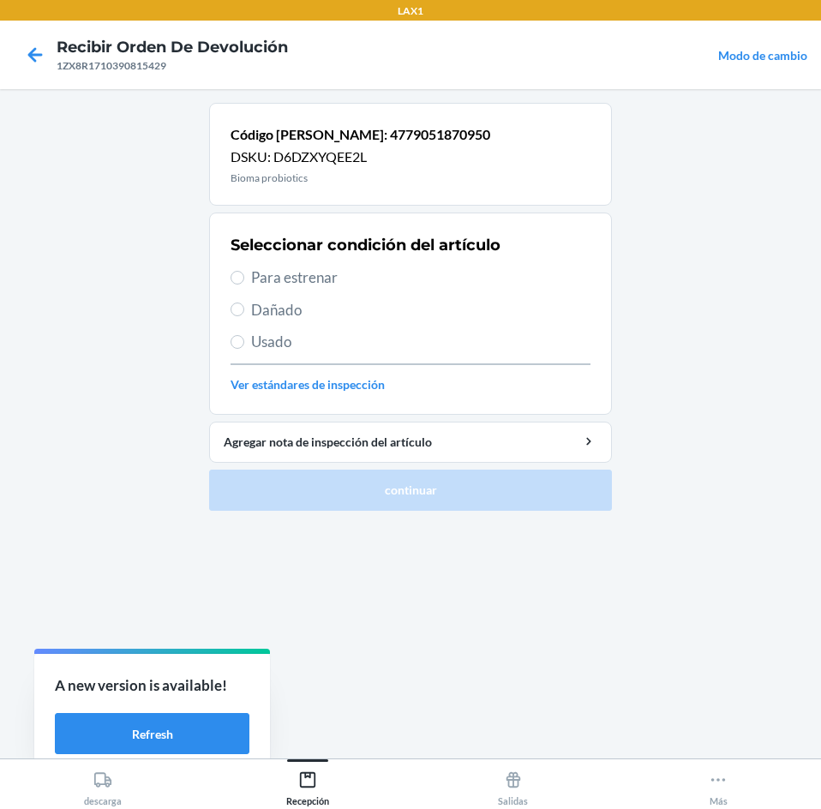
click at [424, 269] on span "Para estrenar" at bounding box center [420, 277] width 339 height 22
click at [244, 271] on input "Para estrenar" at bounding box center [237, 278] width 14 height 14
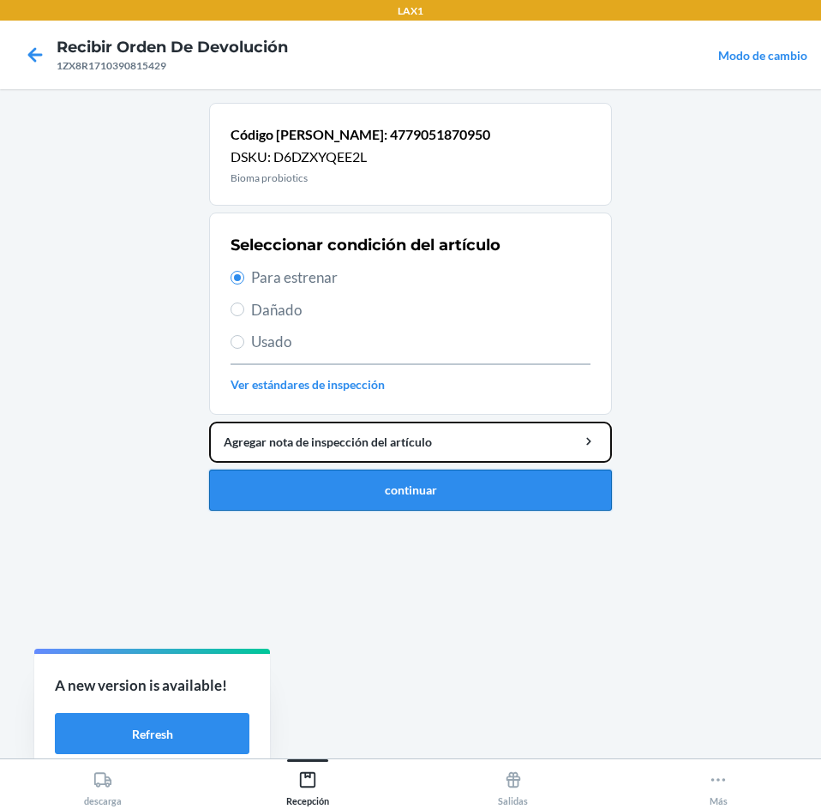
click at [411, 475] on li "Código [PERSON_NAME]: 4779051870950 DSKU: D6DZXYQEE2L Bioma probiotics Seleccio…" at bounding box center [410, 307] width 403 height 408
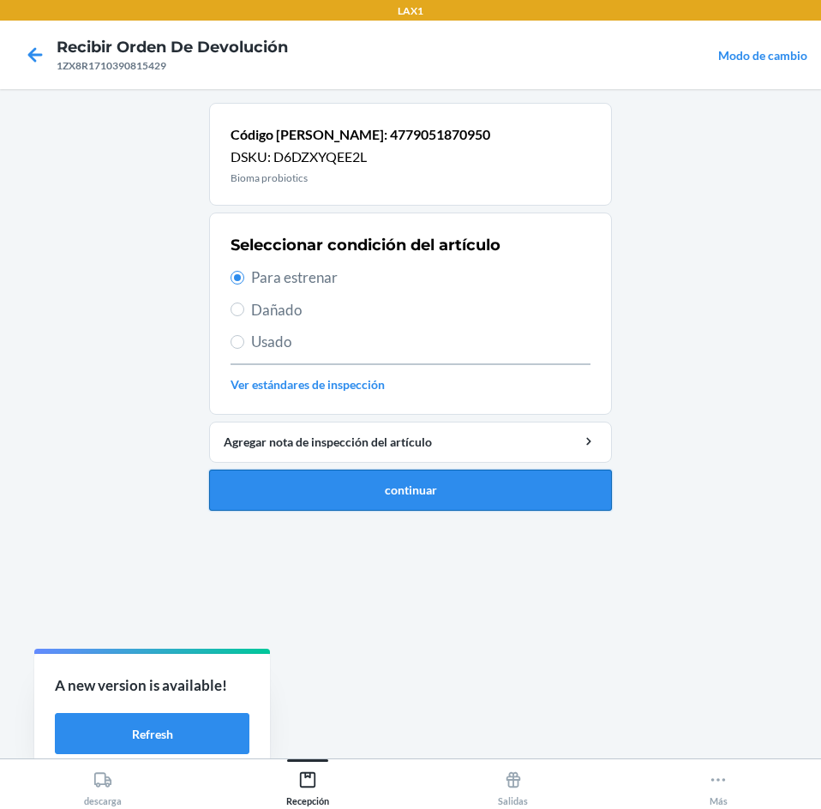
click at [411, 475] on button "continuar" at bounding box center [410, 489] width 403 height 41
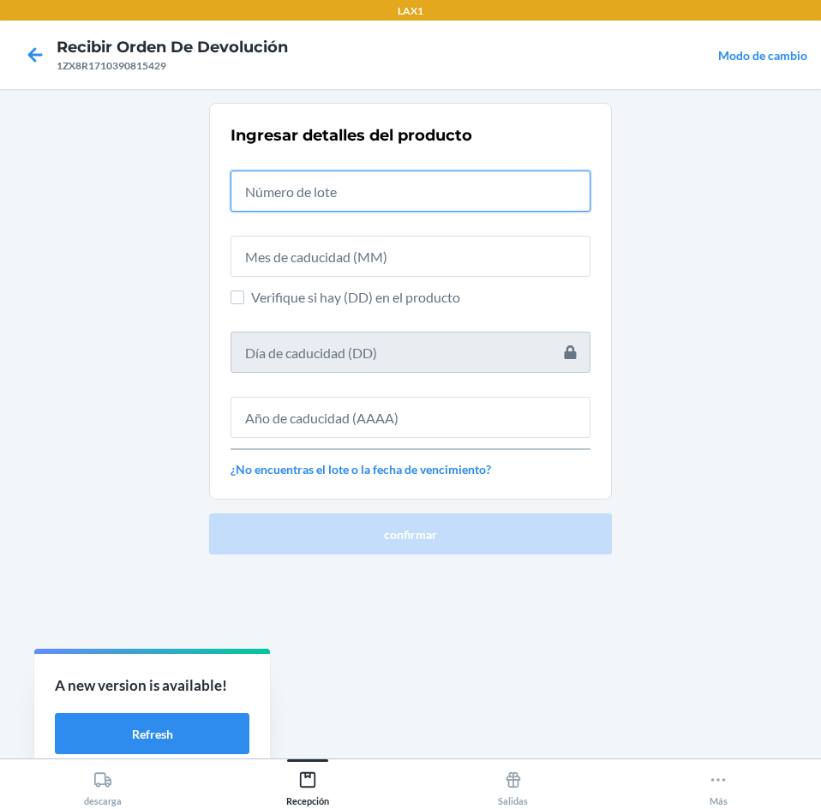
click at [372, 206] on input "text" at bounding box center [410, 190] width 360 height 41
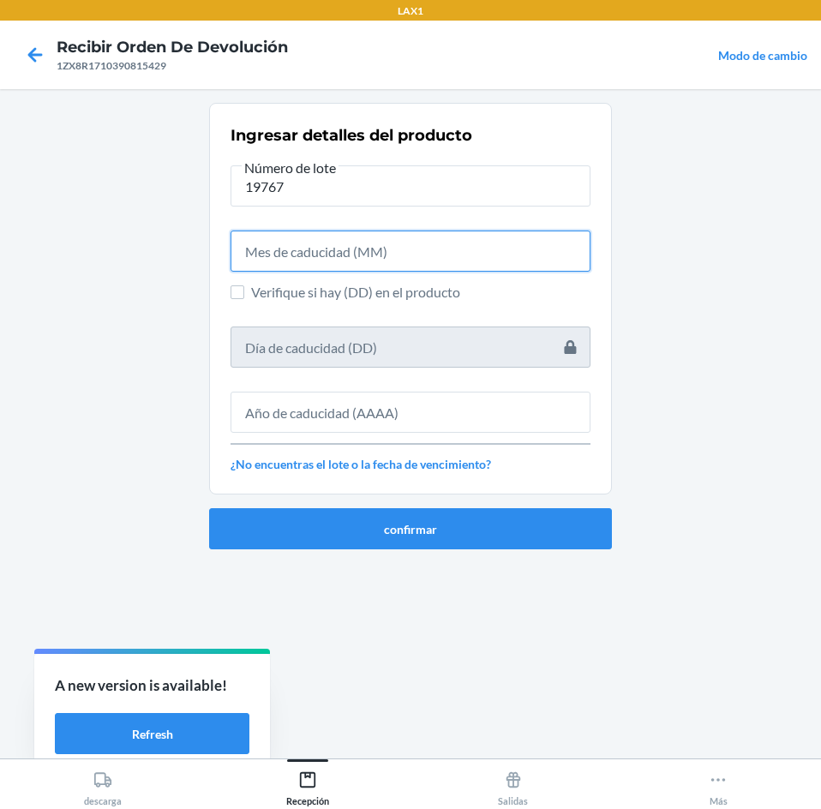
click at [351, 258] on input "text" at bounding box center [410, 250] width 360 height 41
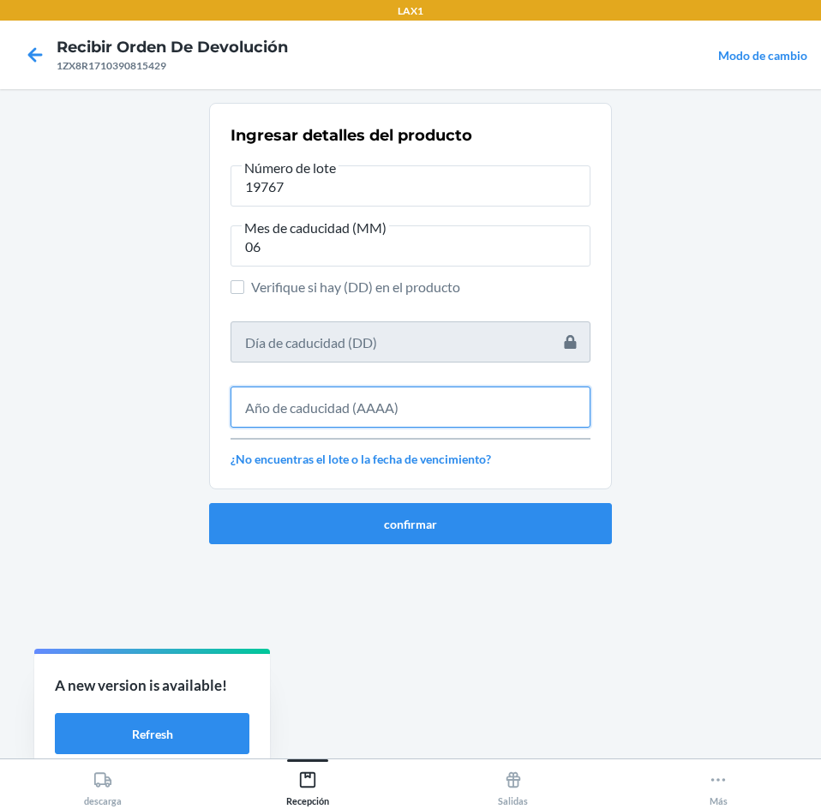
click at [350, 395] on input "text" at bounding box center [410, 406] width 360 height 41
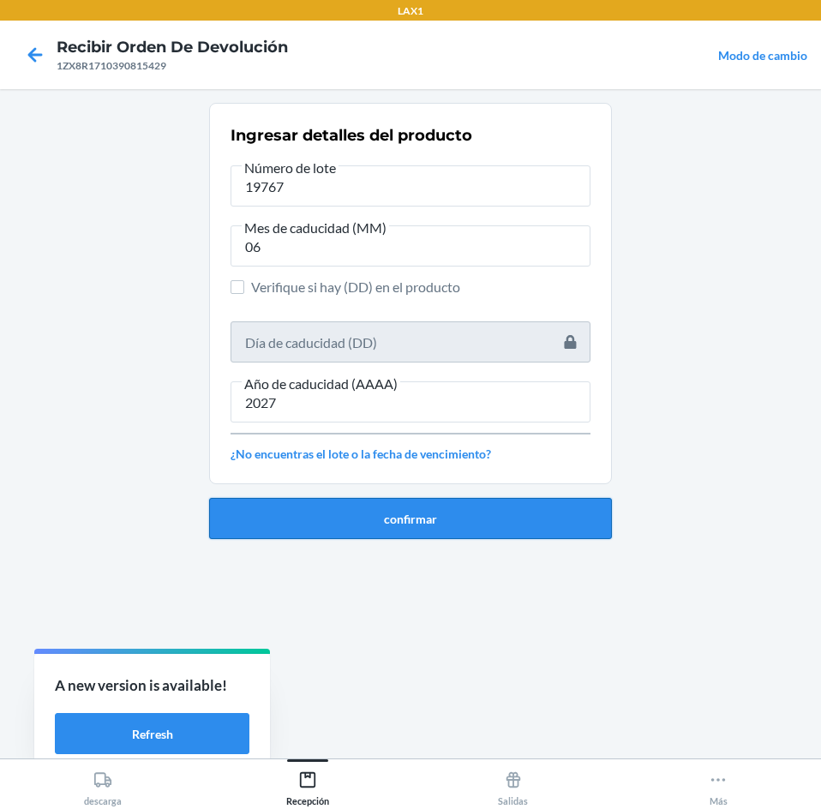
click at [391, 522] on button "confirmar" at bounding box center [410, 518] width 403 height 41
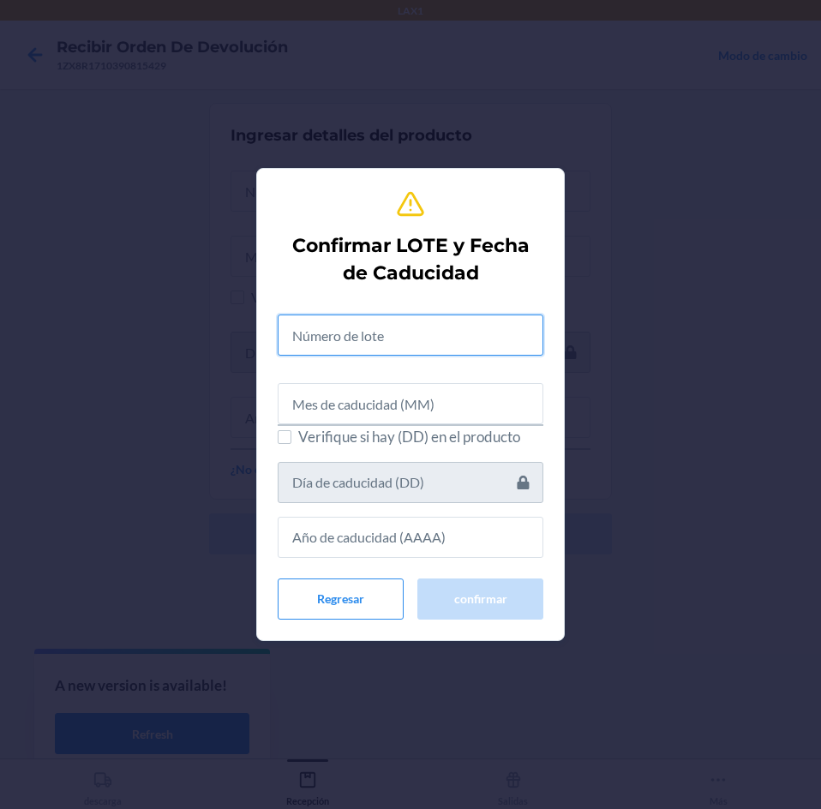
click at [403, 344] on input "text" at bounding box center [411, 334] width 266 height 41
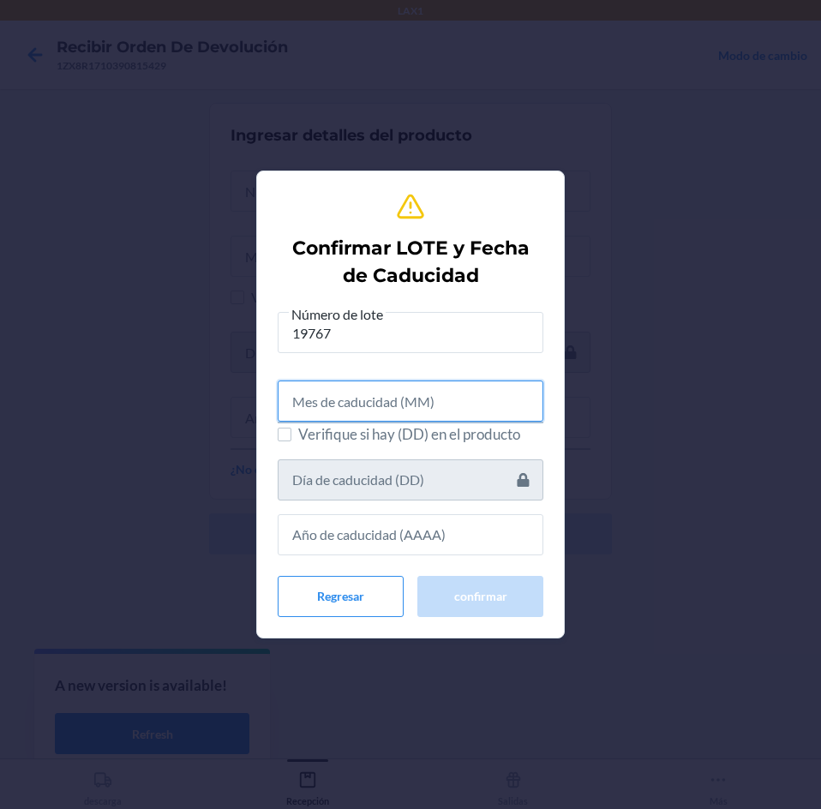
click at [459, 392] on input "text" at bounding box center [411, 400] width 266 height 41
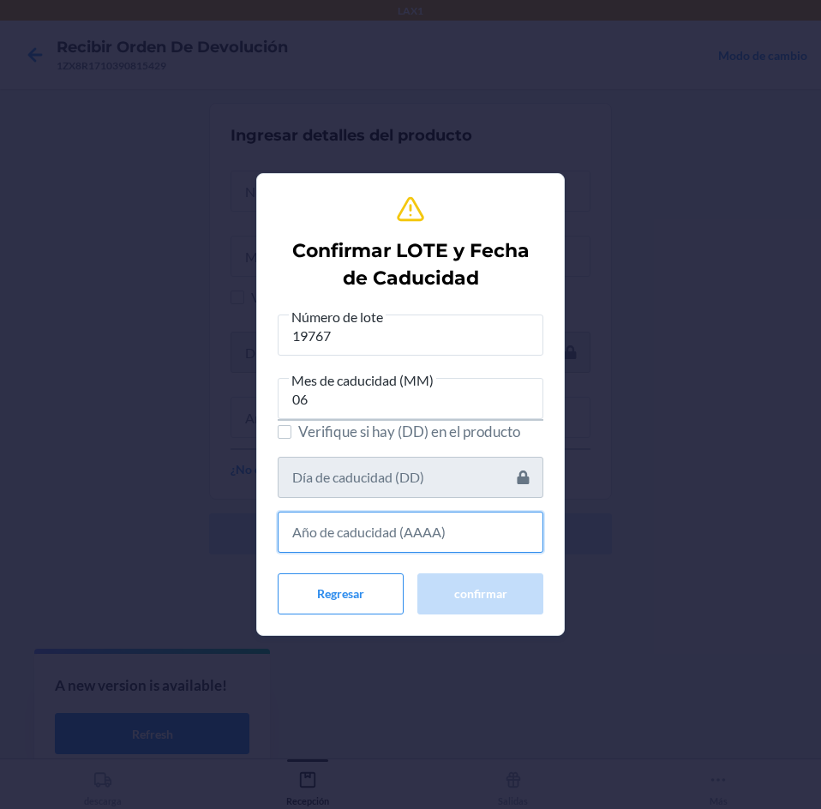
click at [493, 529] on input "text" at bounding box center [411, 531] width 266 height 41
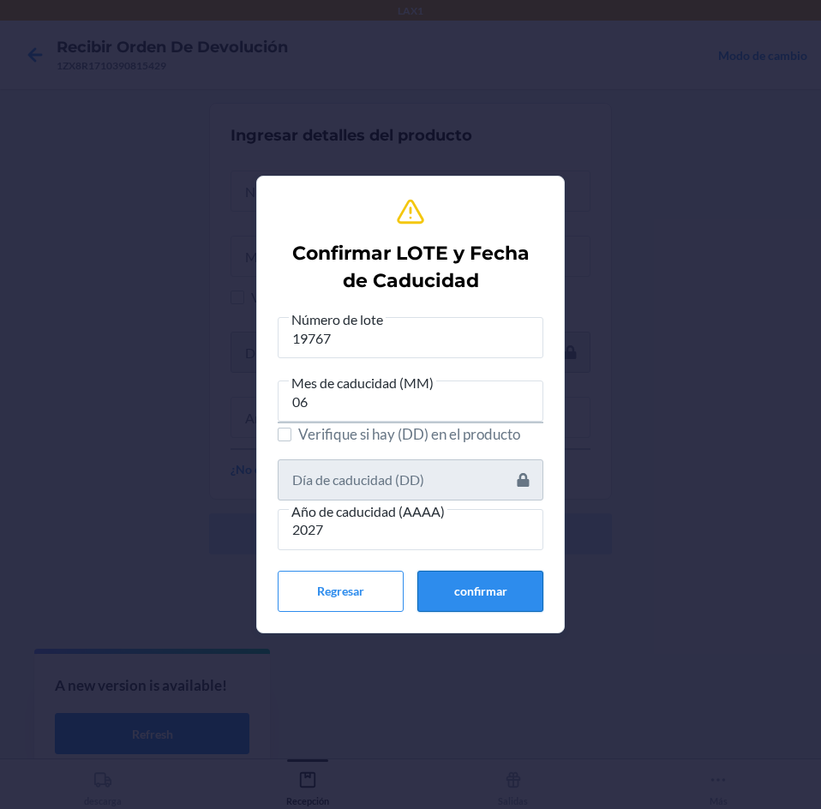
click at [497, 587] on button "confirmar" at bounding box center [480, 591] width 126 height 41
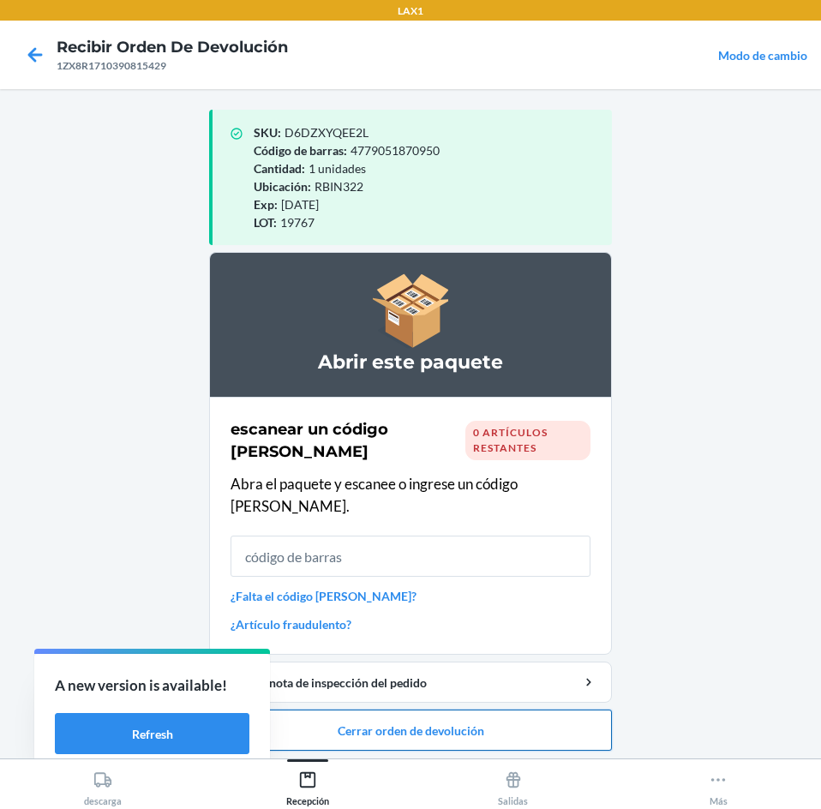
drag, startPoint x: 486, startPoint y: 714, endPoint x: 492, endPoint y: 698, distance: 16.5
click at [492, 709] on button "Cerrar orden de devolución" at bounding box center [410, 729] width 403 height 41
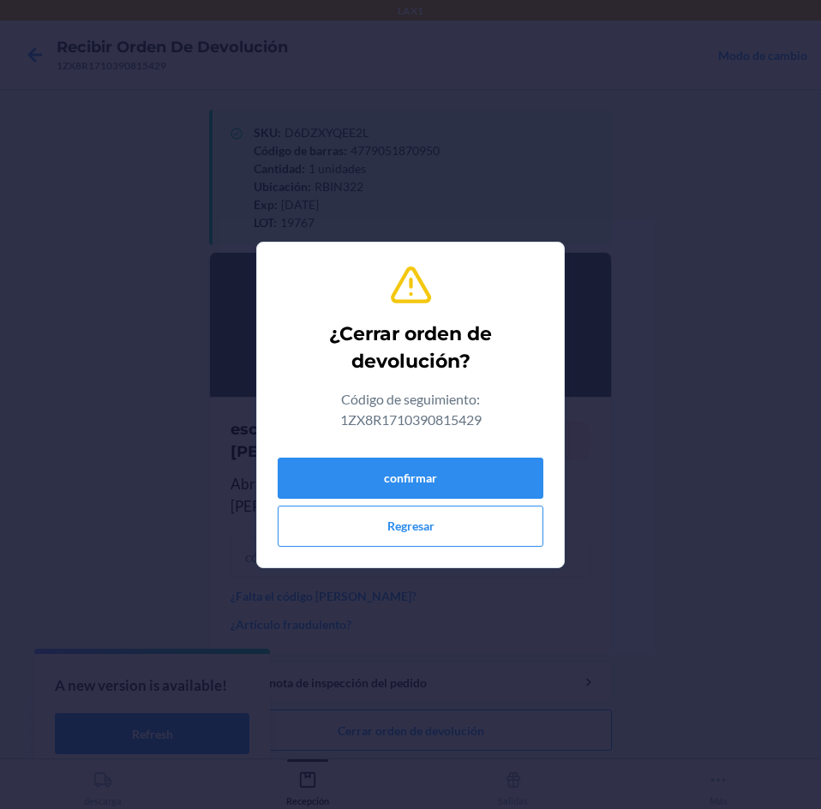
click at [475, 455] on div "confirmar Regresar" at bounding box center [411, 499] width 266 height 96
click at [475, 473] on button "confirmar" at bounding box center [411, 477] width 266 height 41
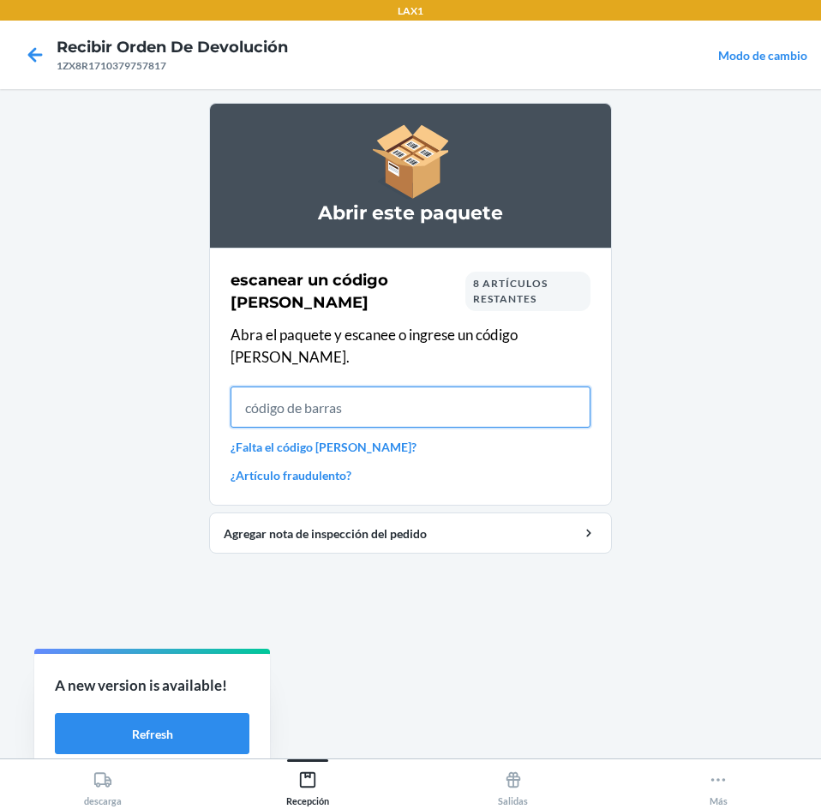
click at [496, 390] on input "text" at bounding box center [410, 406] width 360 height 41
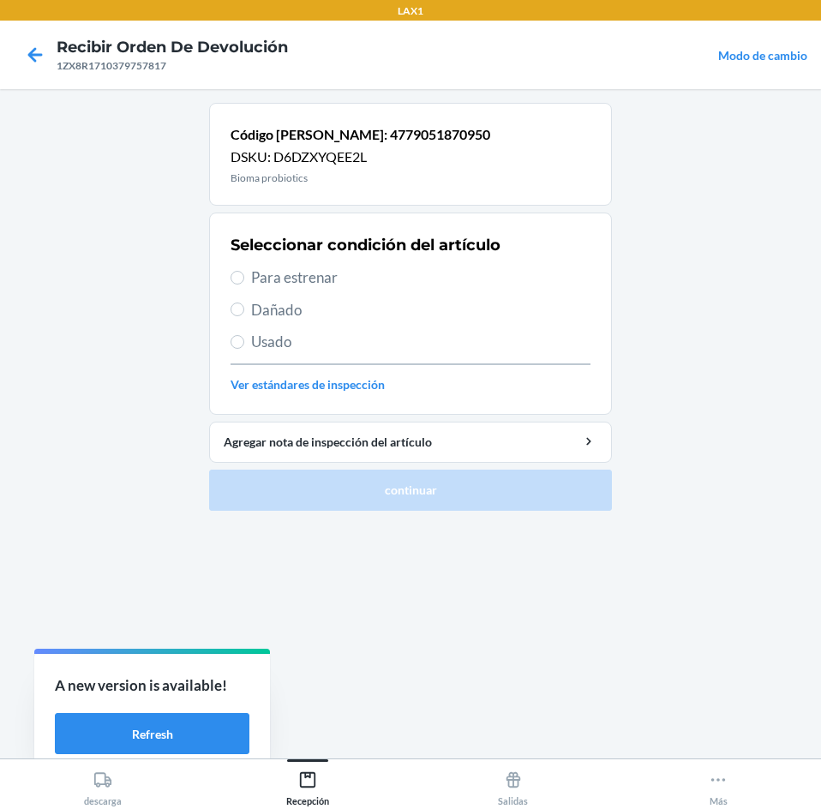
click at [369, 281] on span "Para estrenar" at bounding box center [420, 277] width 339 height 22
click at [244, 281] on input "Para estrenar" at bounding box center [237, 278] width 14 height 14
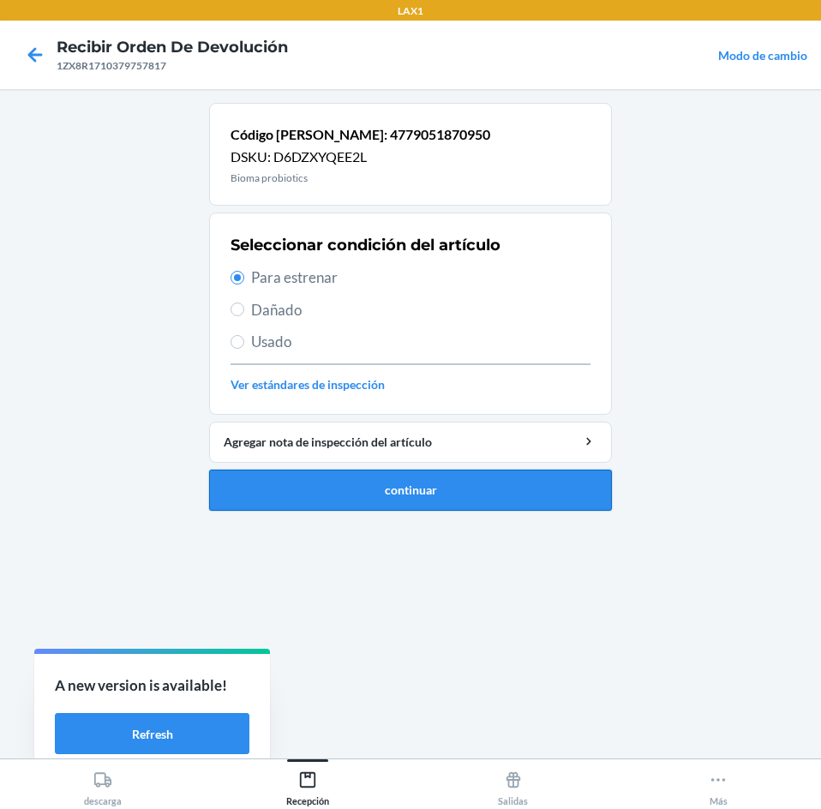
click at [419, 497] on button "continuar" at bounding box center [410, 489] width 403 height 41
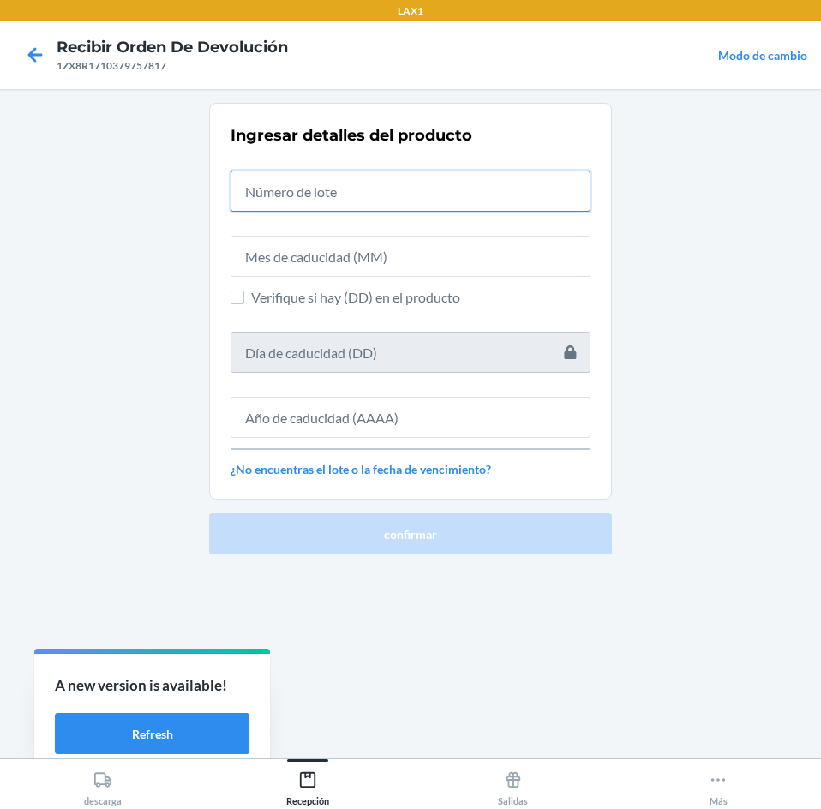
click at [425, 192] on input "text" at bounding box center [410, 190] width 360 height 41
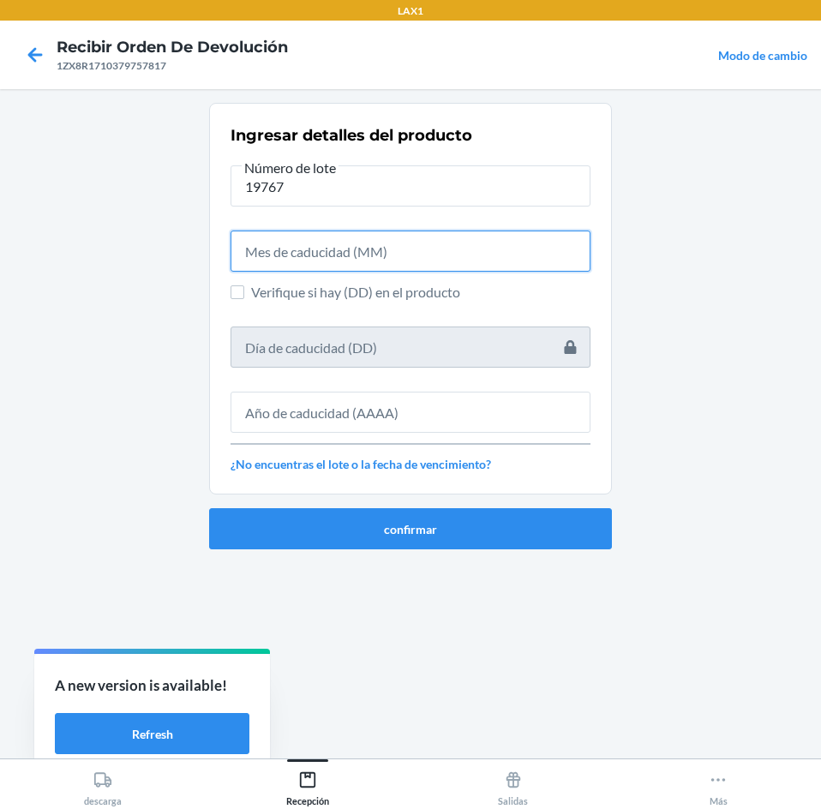
click at [401, 243] on input "text" at bounding box center [410, 250] width 360 height 41
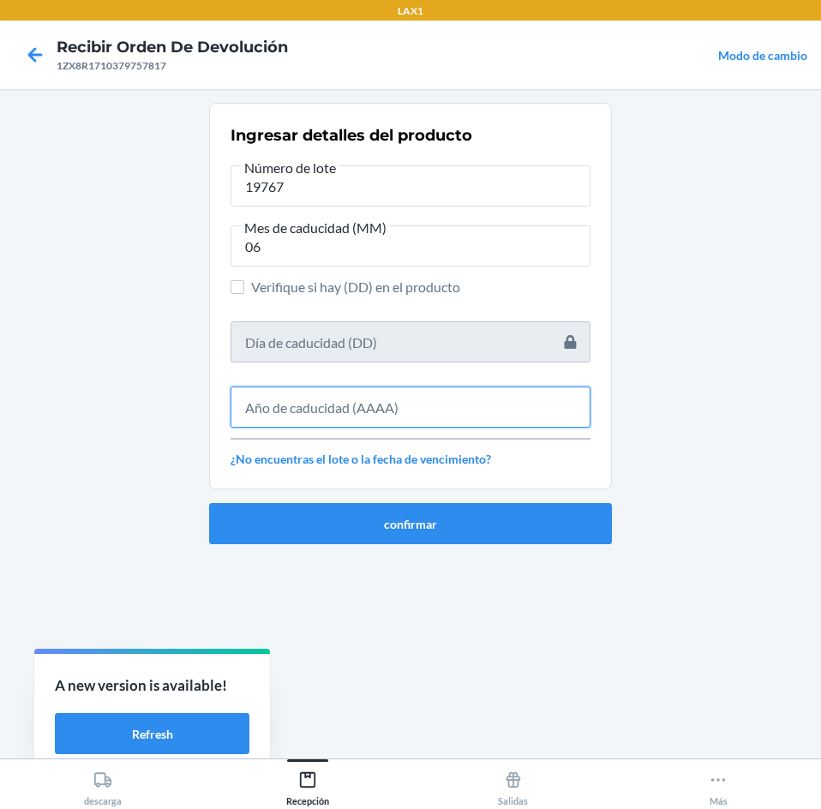
click at [398, 415] on input "text" at bounding box center [410, 406] width 360 height 41
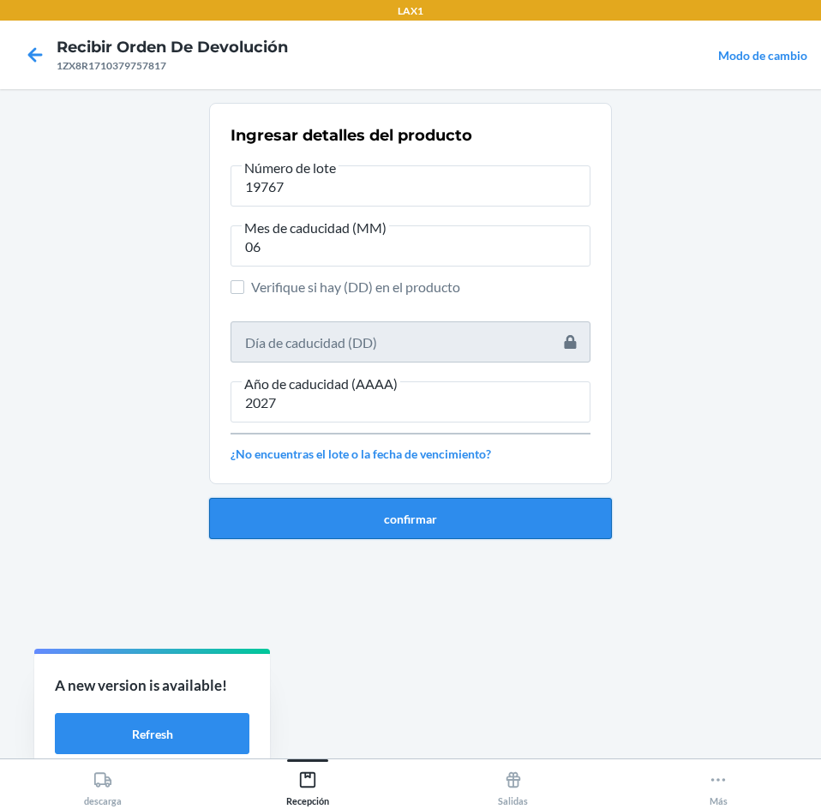
click at [410, 522] on button "confirmar" at bounding box center [410, 518] width 403 height 41
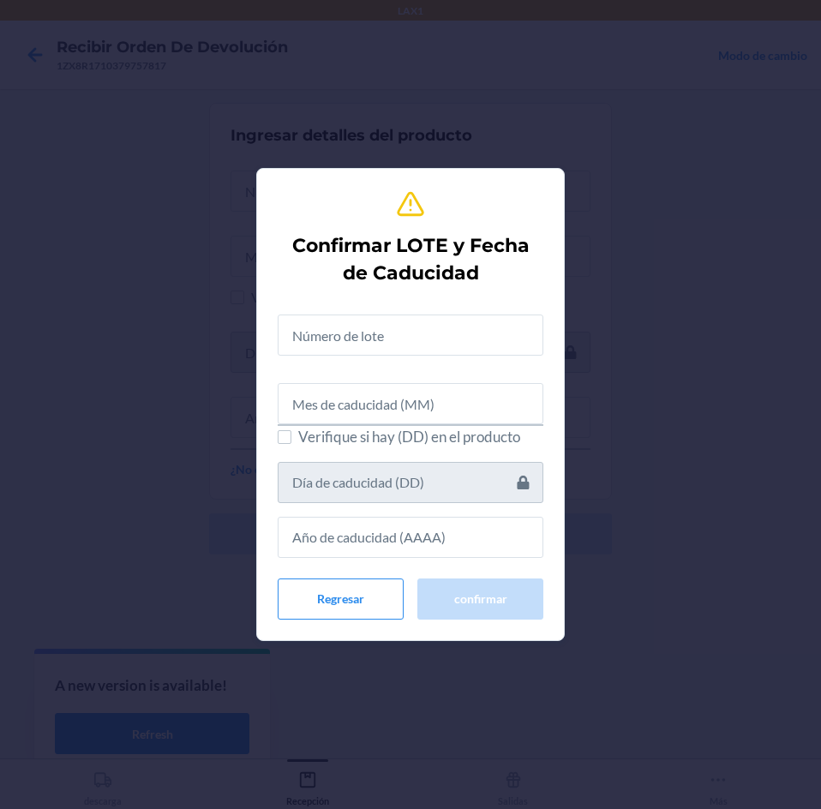
drag, startPoint x: 390, startPoint y: 300, endPoint x: 365, endPoint y: 332, distance: 41.0
click at [385, 312] on div "Confirmar LOTE y Fecha de Caducidad Verifique si hay (DD) en el producto Regres…" at bounding box center [411, 404] width 266 height 444
click at [365, 332] on input "text" at bounding box center [411, 334] width 266 height 41
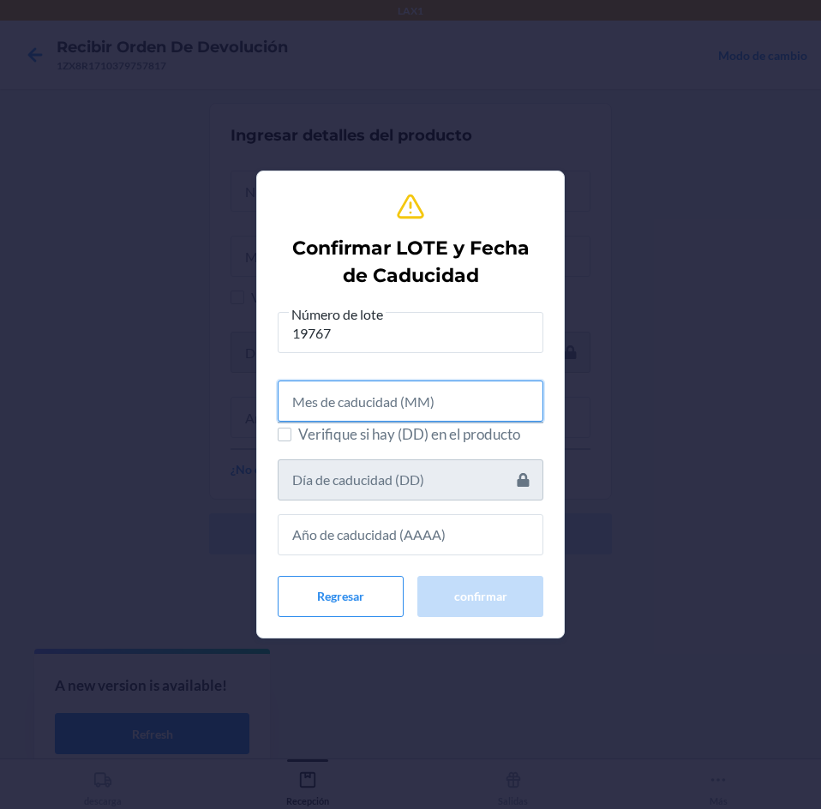
click at [389, 411] on input "text" at bounding box center [411, 400] width 266 height 41
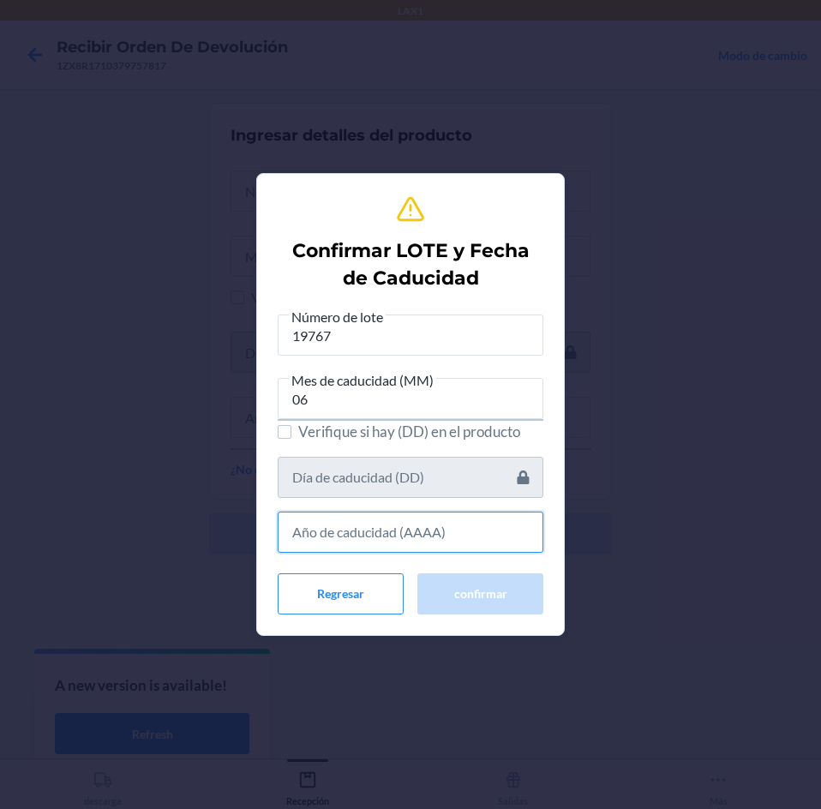
click at [430, 538] on input "text" at bounding box center [411, 531] width 266 height 41
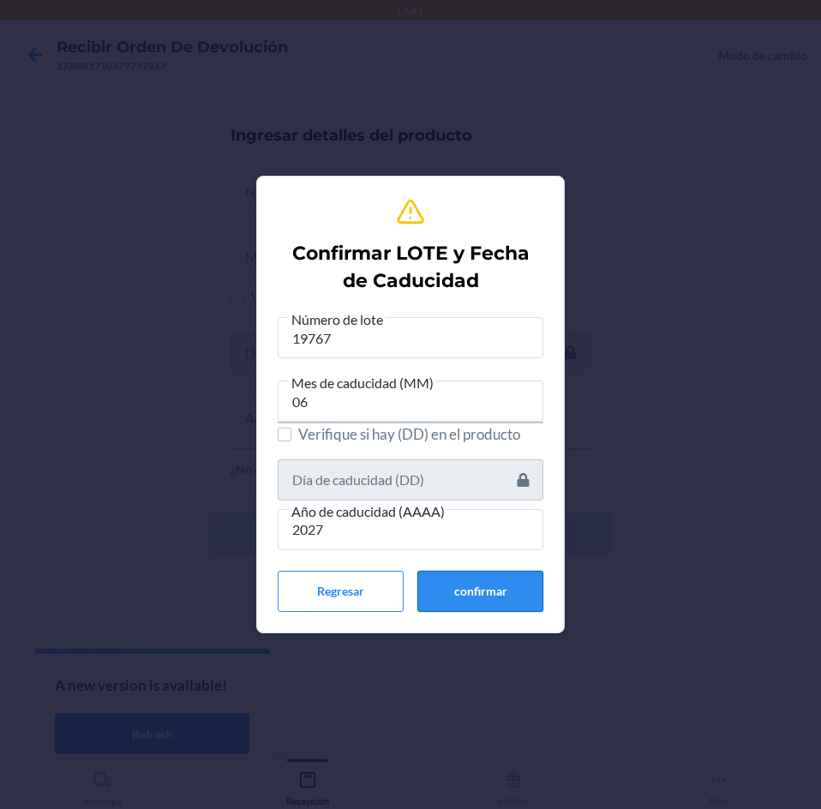
click at [449, 573] on button "confirmar" at bounding box center [480, 591] width 126 height 41
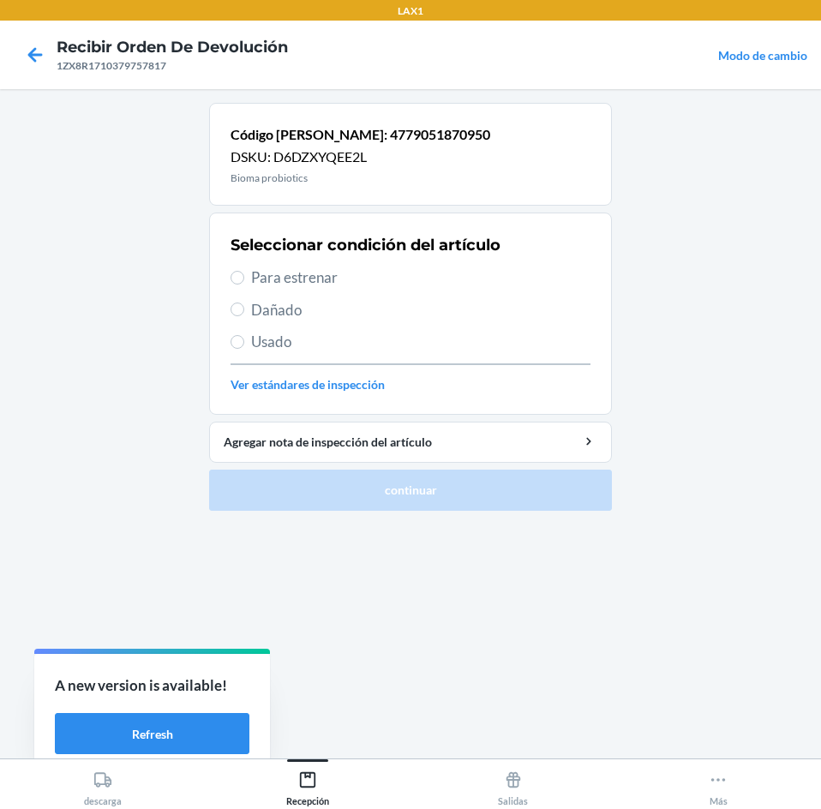
click at [373, 278] on span "Para estrenar" at bounding box center [420, 277] width 339 height 22
click at [244, 278] on input "Para estrenar" at bounding box center [237, 278] width 14 height 14
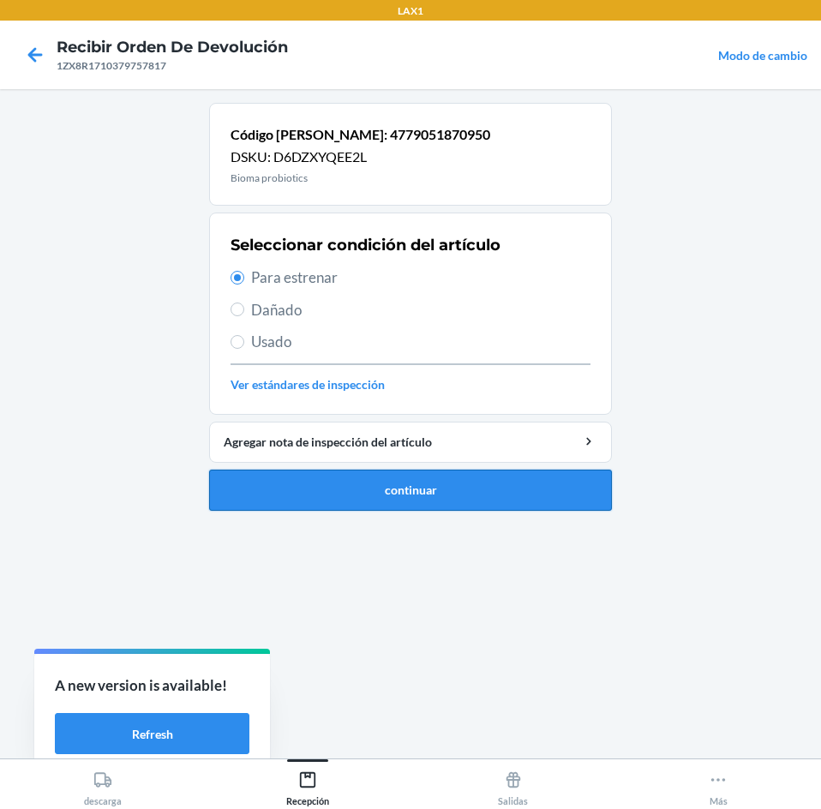
click at [435, 479] on button "continuar" at bounding box center [410, 489] width 403 height 41
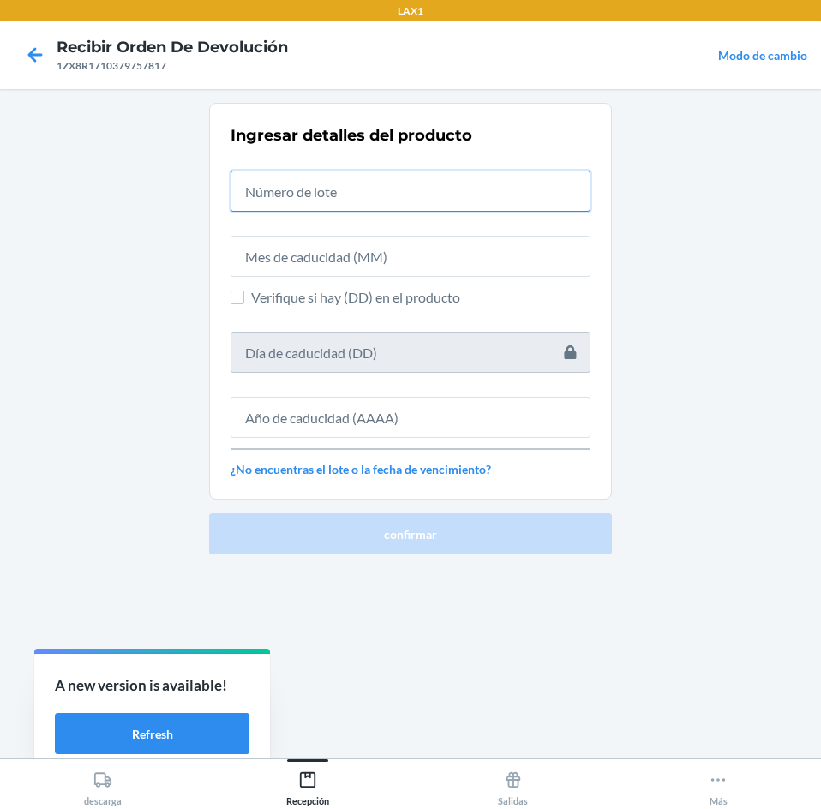
click at [432, 205] on input "text" at bounding box center [410, 190] width 360 height 41
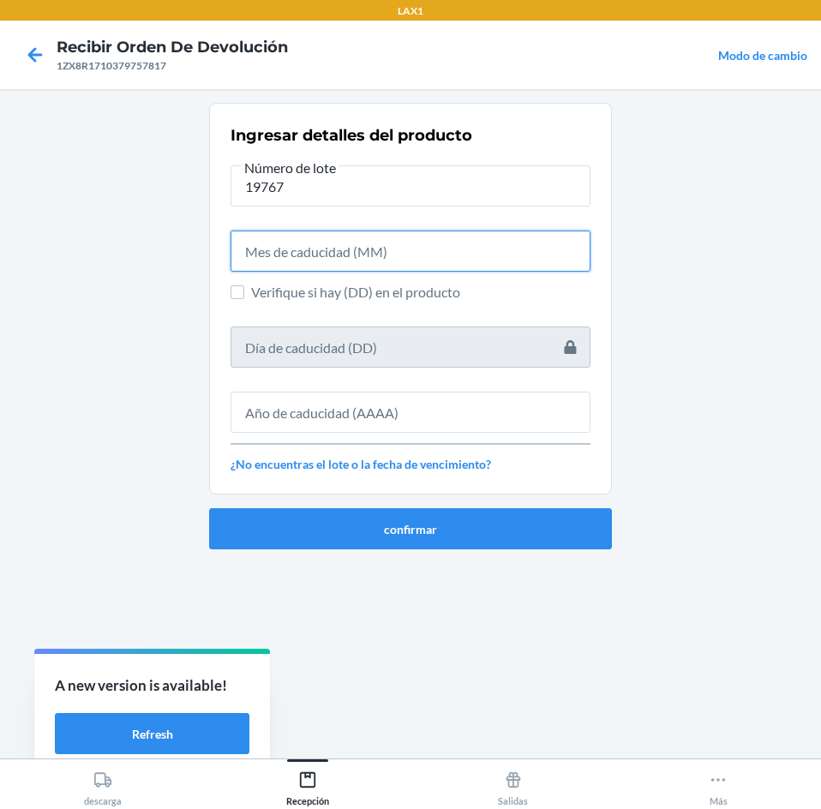
click at [421, 252] on input "text" at bounding box center [410, 250] width 360 height 41
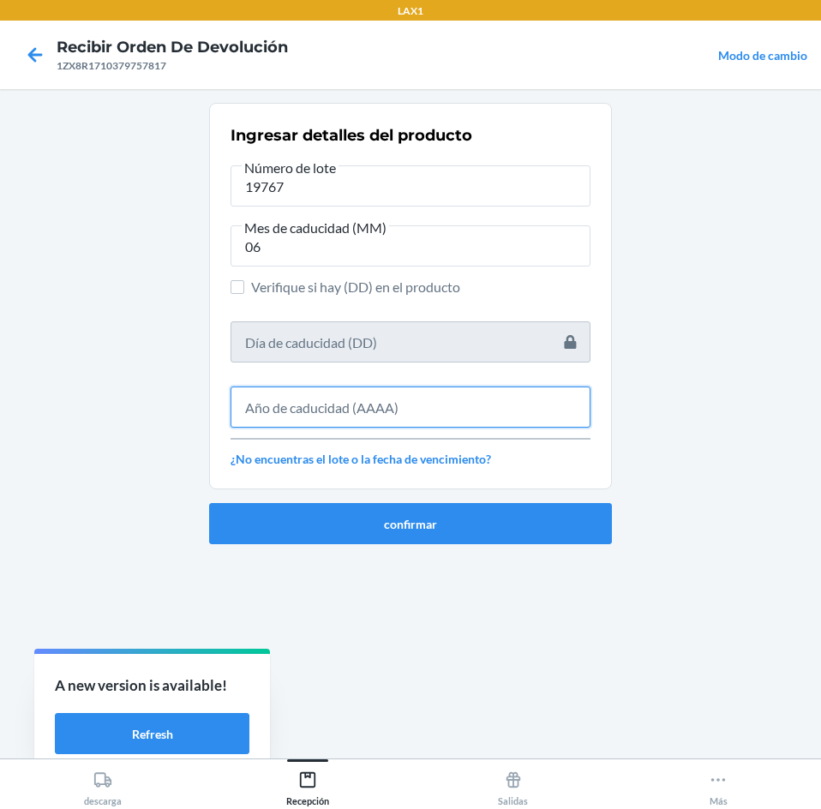
click at [488, 420] on input "text" at bounding box center [410, 406] width 360 height 41
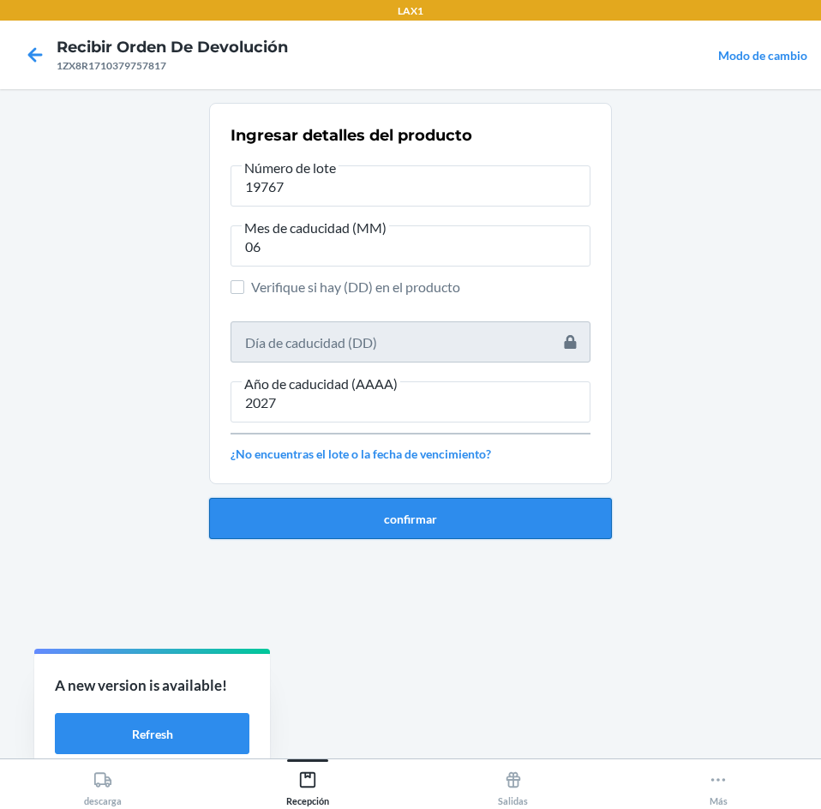
click at [495, 506] on button "confirmar" at bounding box center [410, 518] width 403 height 41
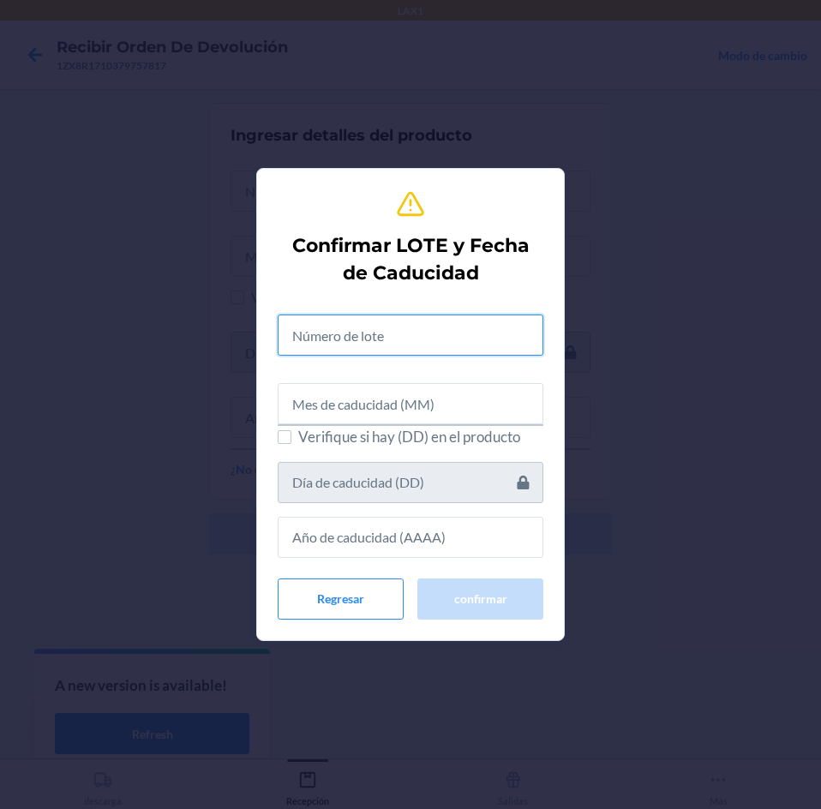
click at [471, 343] on input "text" at bounding box center [411, 334] width 266 height 41
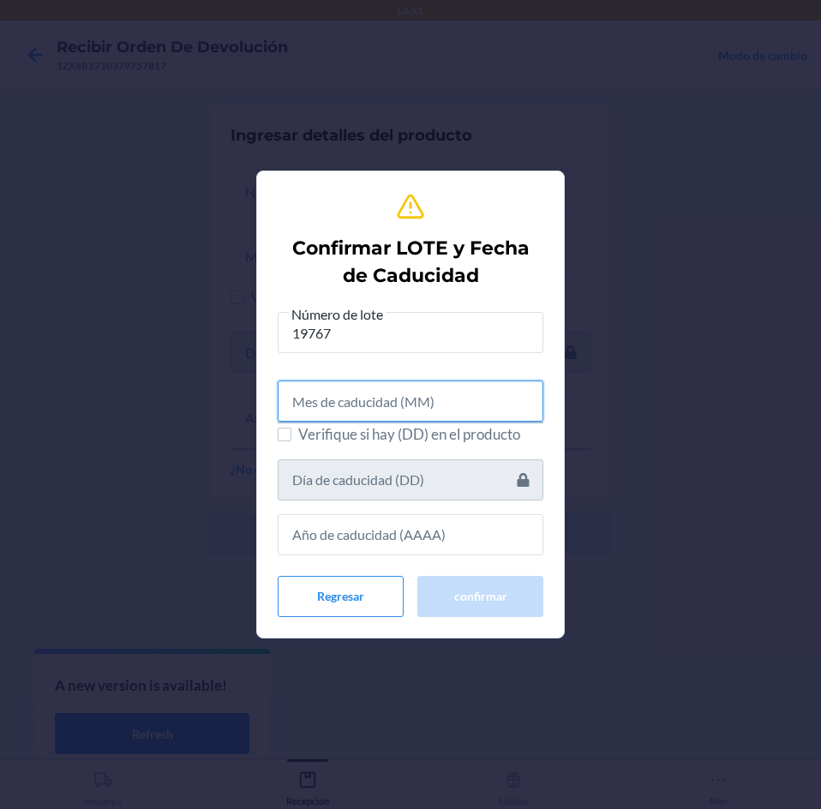
click at [475, 416] on input "text" at bounding box center [411, 400] width 266 height 41
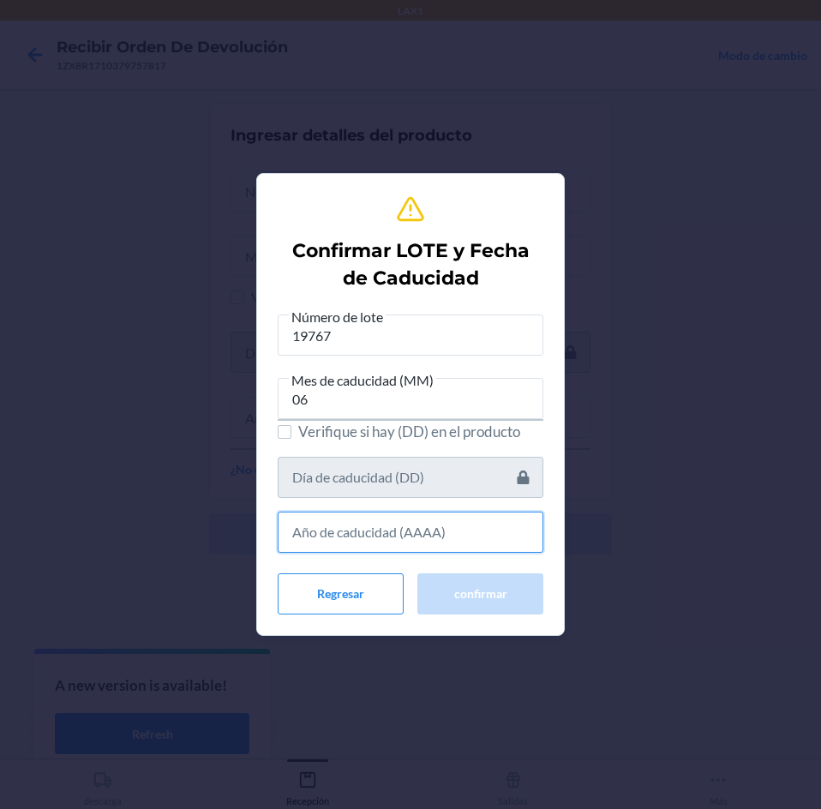
click at [427, 533] on input "text" at bounding box center [411, 531] width 266 height 41
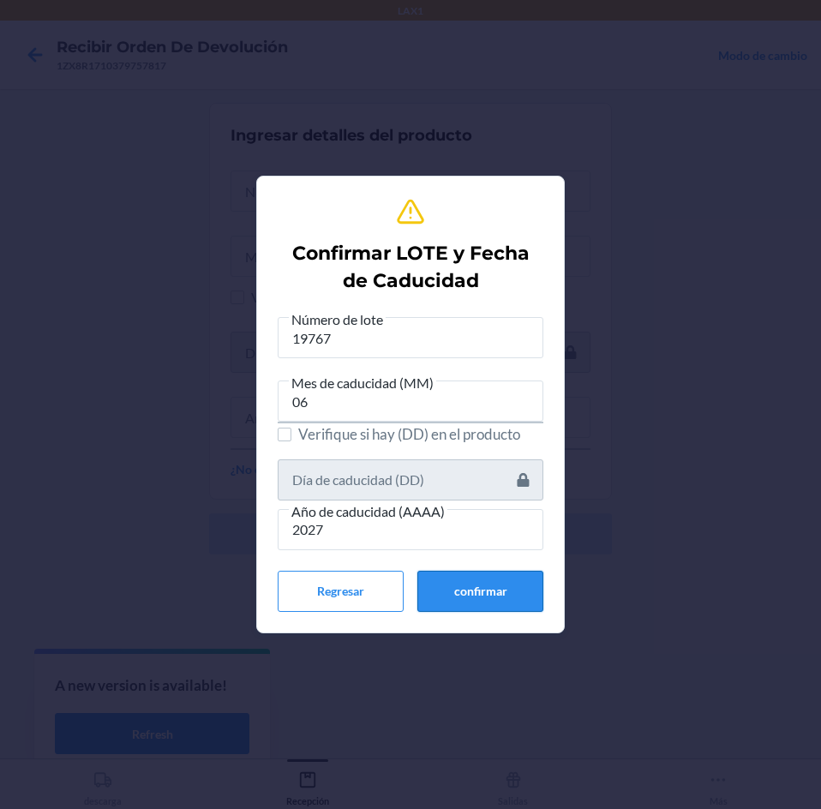
drag, startPoint x: 443, startPoint y: 563, endPoint x: 444, endPoint y: 581, distance: 18.0
click at [444, 576] on div "Número de lote 19767 Mes de caducidad (MM) 06 Verifique si hay (DD) en el produ…" at bounding box center [411, 459] width 266 height 303
click at [444, 581] on button "confirmar" at bounding box center [480, 591] width 126 height 41
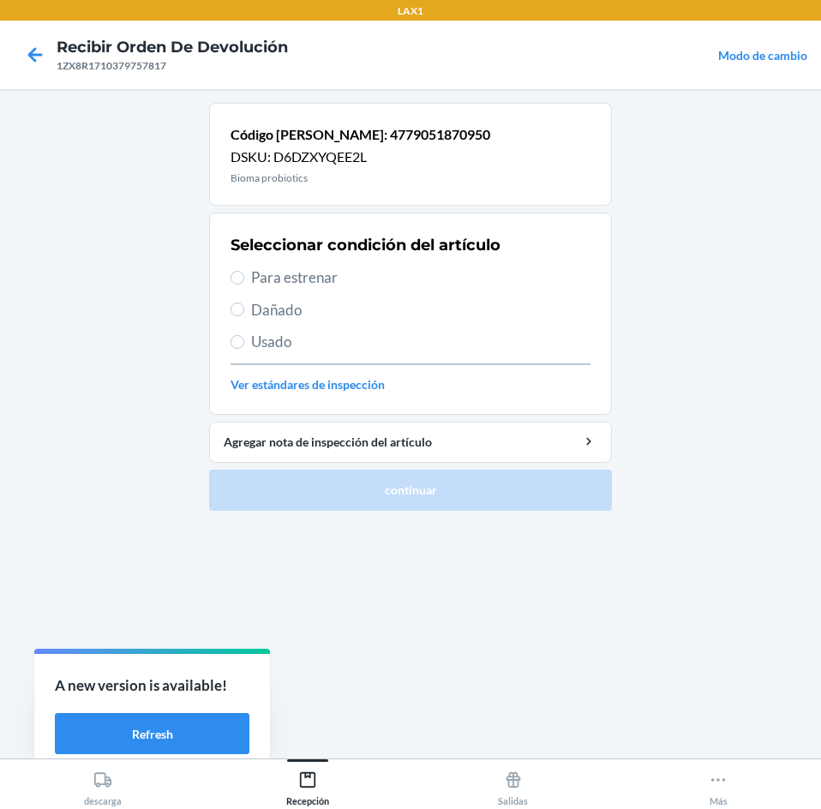
click at [409, 262] on div "Seleccionar condición del artículo Para estrenar Dañado Usado Ver estándares de…" at bounding box center [410, 314] width 360 height 170
click at [410, 268] on span "Para estrenar" at bounding box center [420, 277] width 339 height 22
click at [244, 271] on input "Para estrenar" at bounding box center [237, 278] width 14 height 14
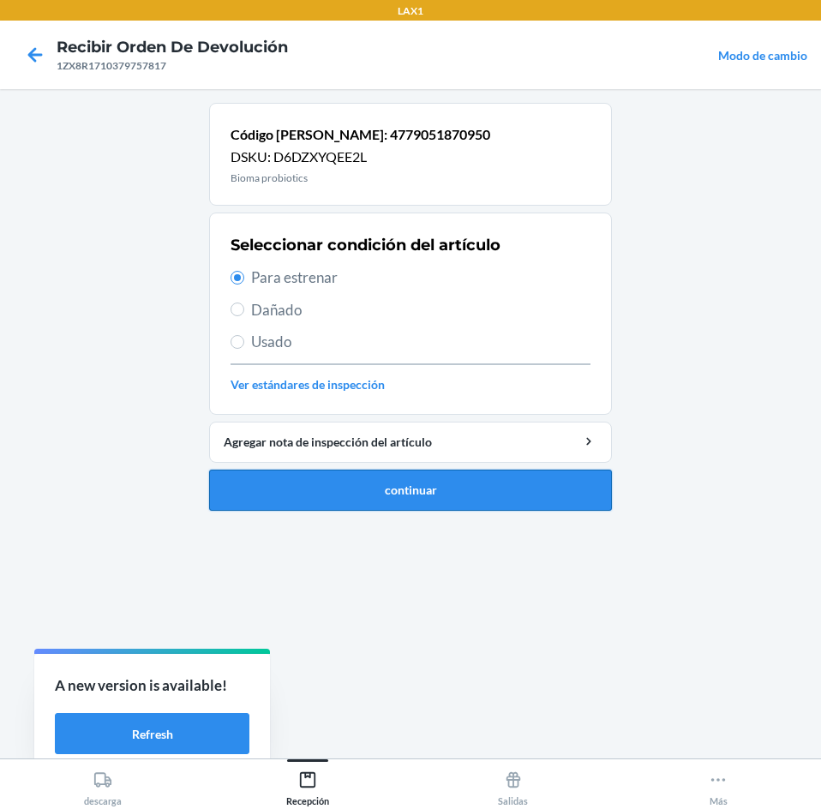
click at [386, 489] on button "continuar" at bounding box center [410, 489] width 403 height 41
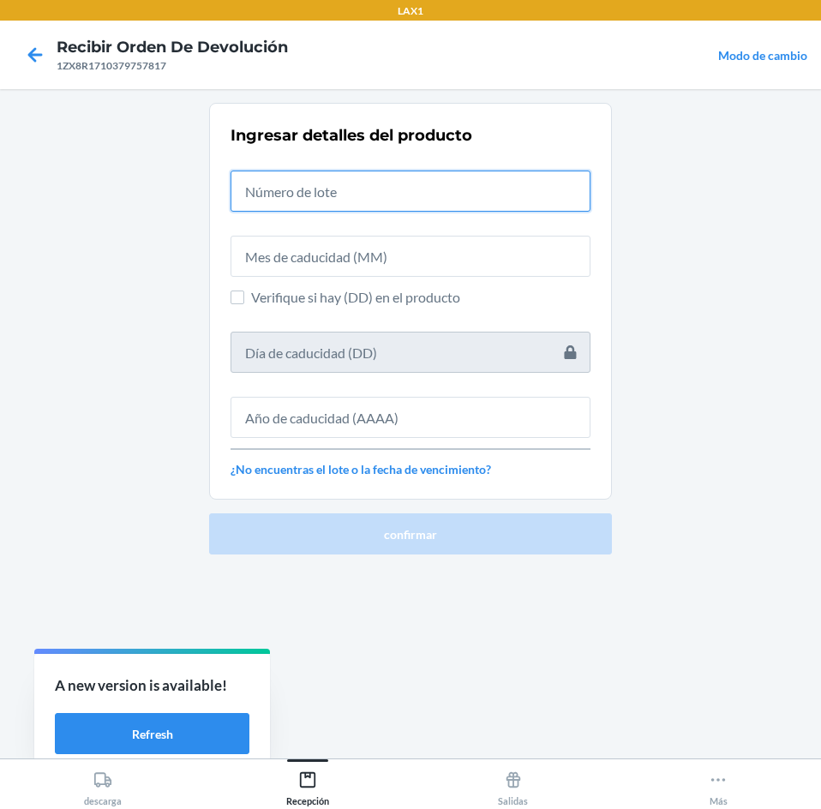
click at [407, 200] on input "text" at bounding box center [410, 190] width 360 height 41
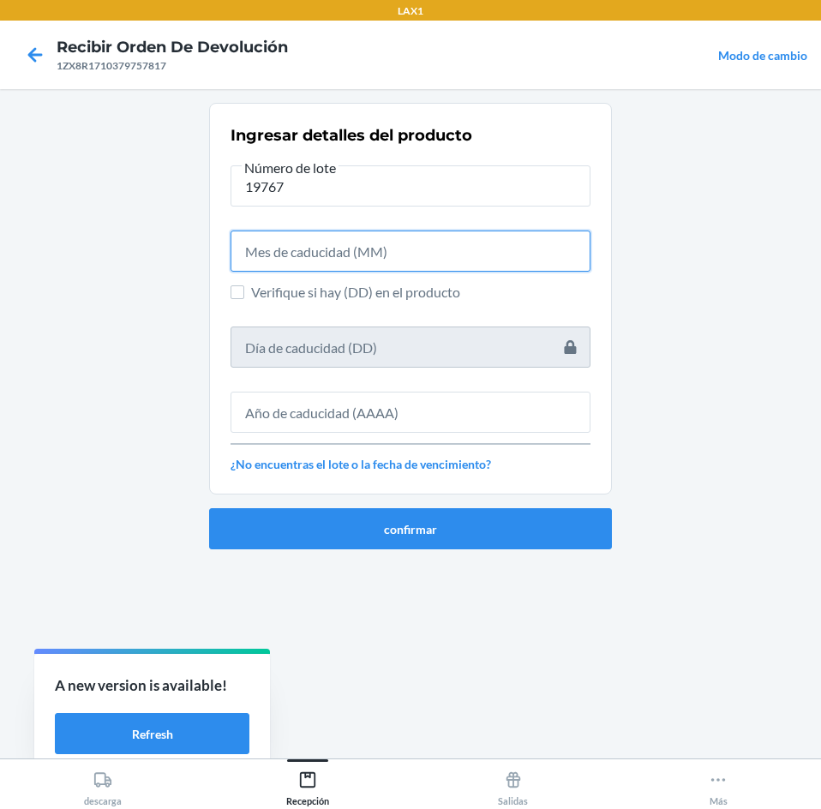
click at [408, 257] on input "text" at bounding box center [410, 250] width 360 height 41
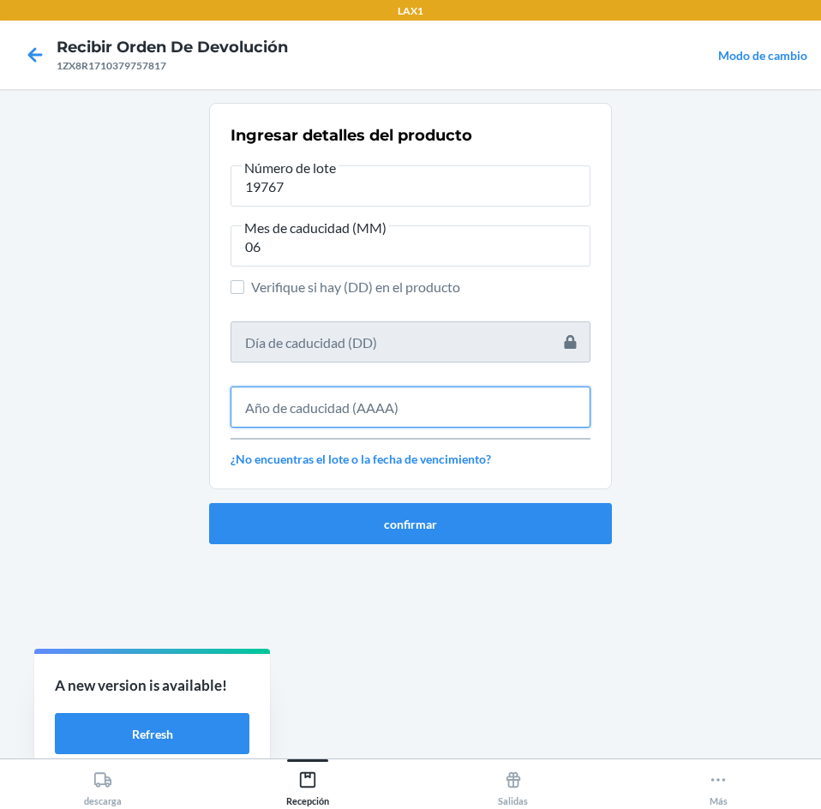
click at [421, 413] on input "text" at bounding box center [410, 406] width 360 height 41
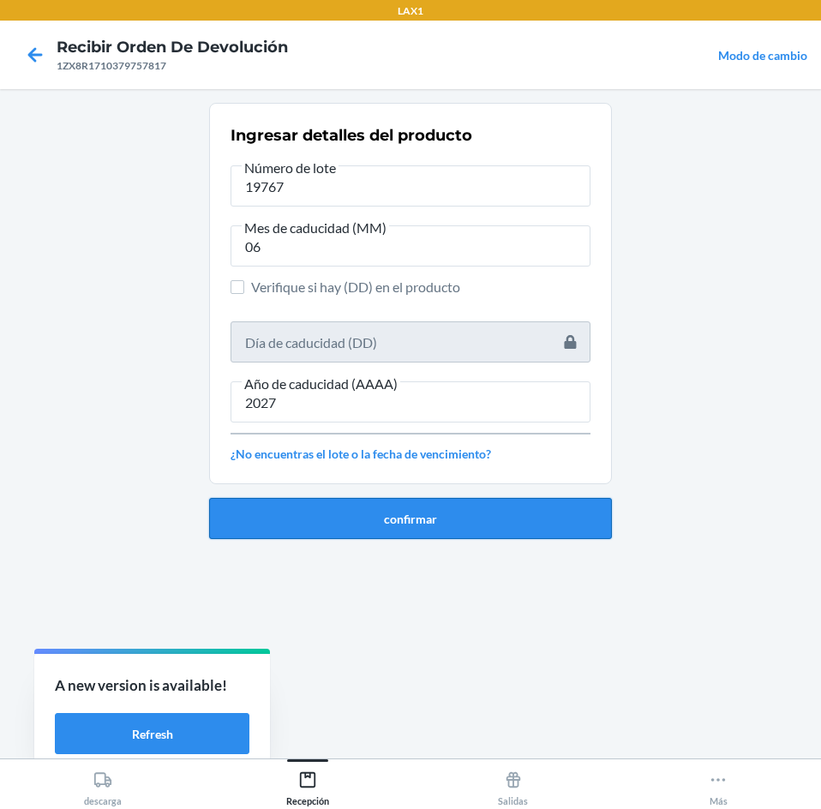
click at [428, 514] on button "confirmar" at bounding box center [410, 518] width 403 height 41
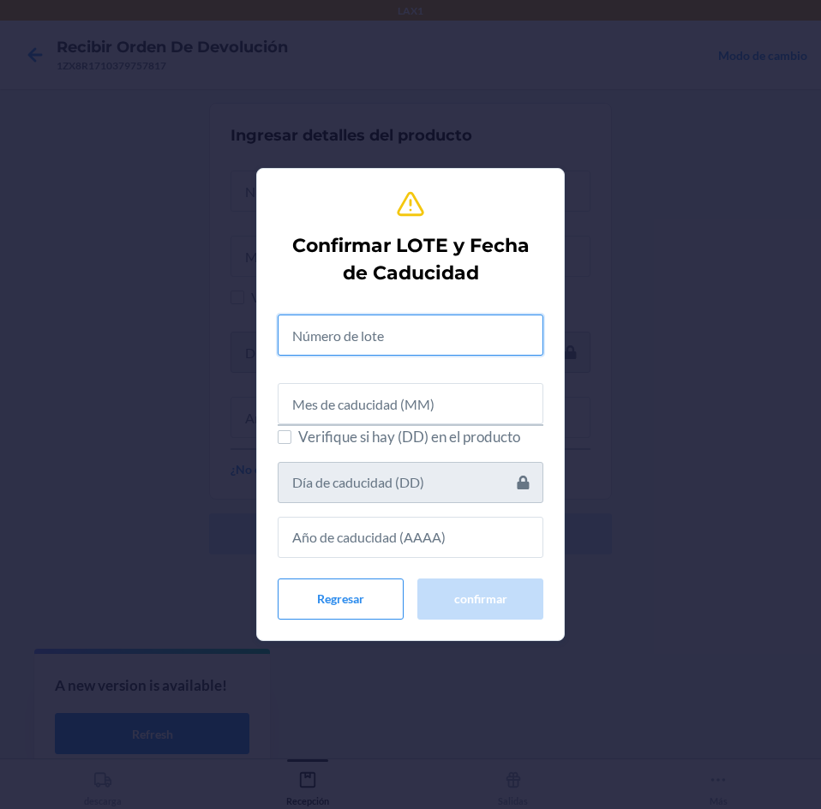
click at [472, 332] on input "text" at bounding box center [411, 334] width 266 height 41
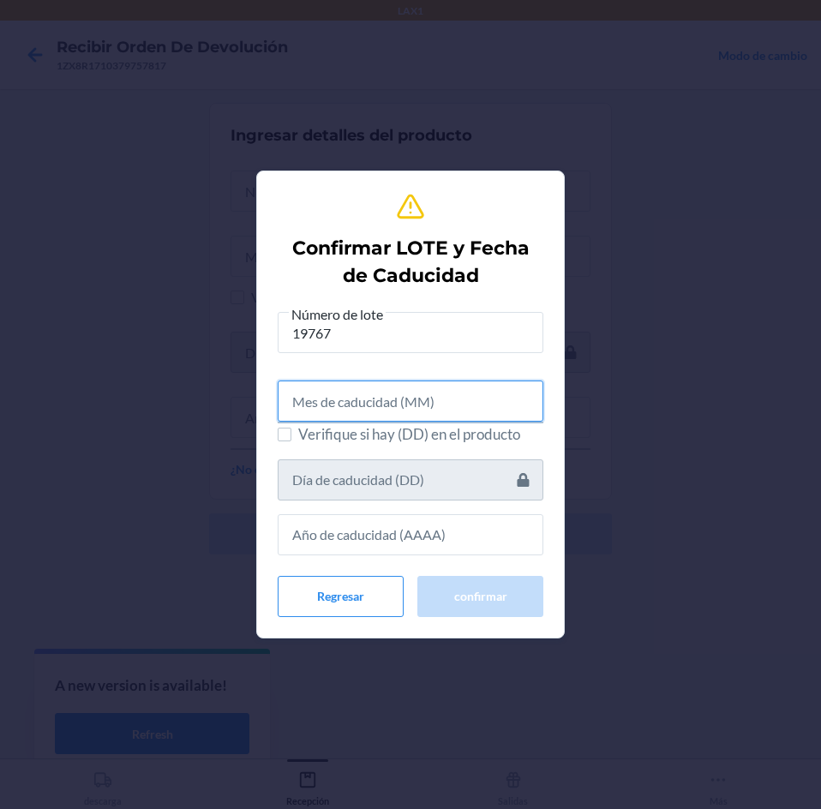
click at [448, 404] on input "text" at bounding box center [411, 400] width 266 height 41
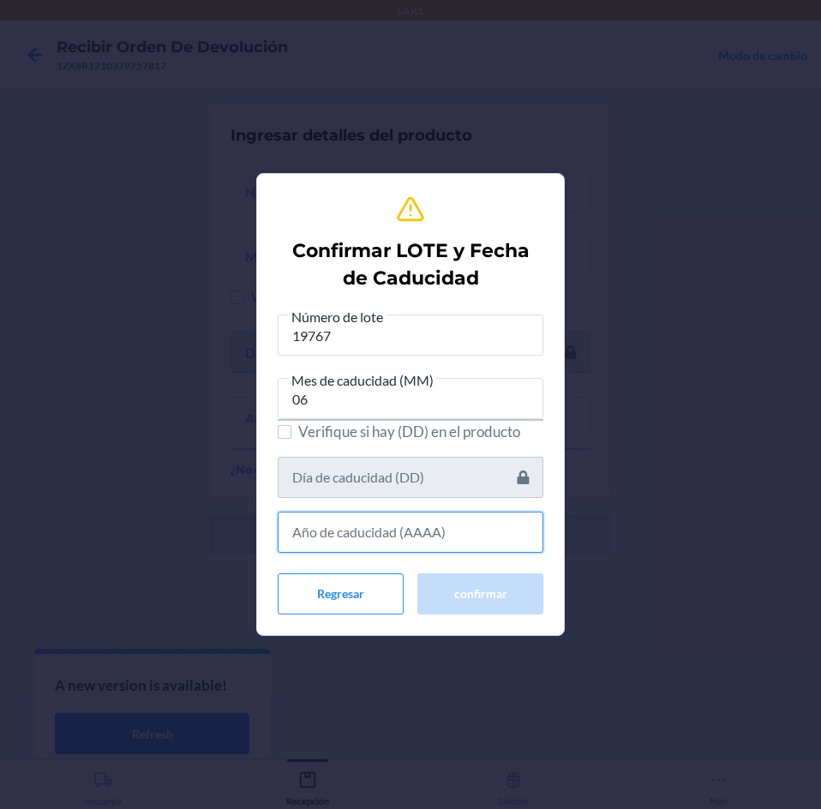
click at [386, 542] on input "text" at bounding box center [411, 531] width 266 height 41
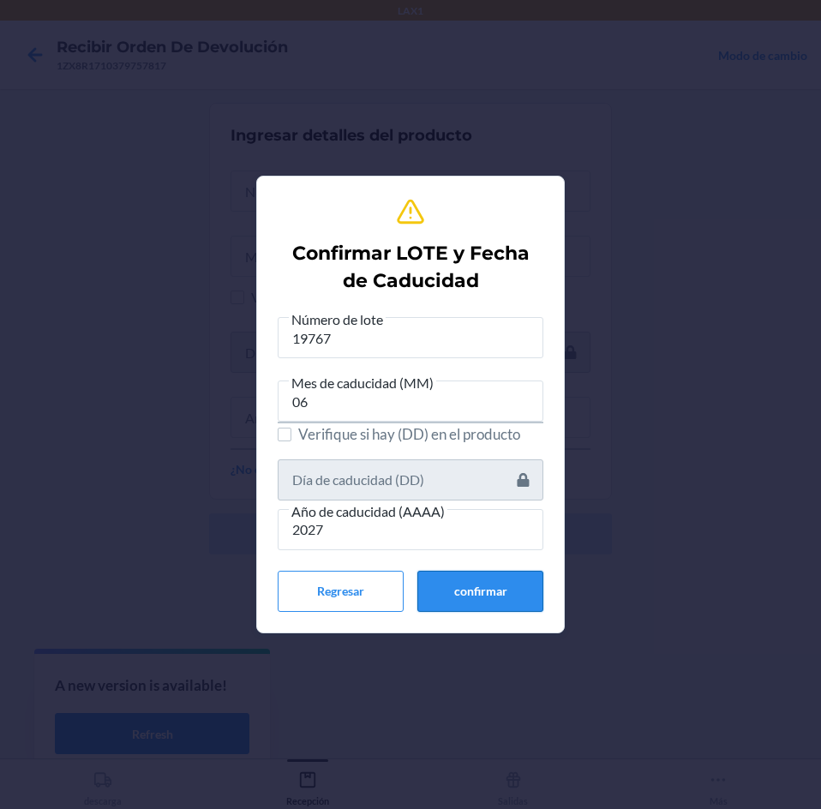
click at [451, 598] on button "confirmar" at bounding box center [480, 591] width 126 height 41
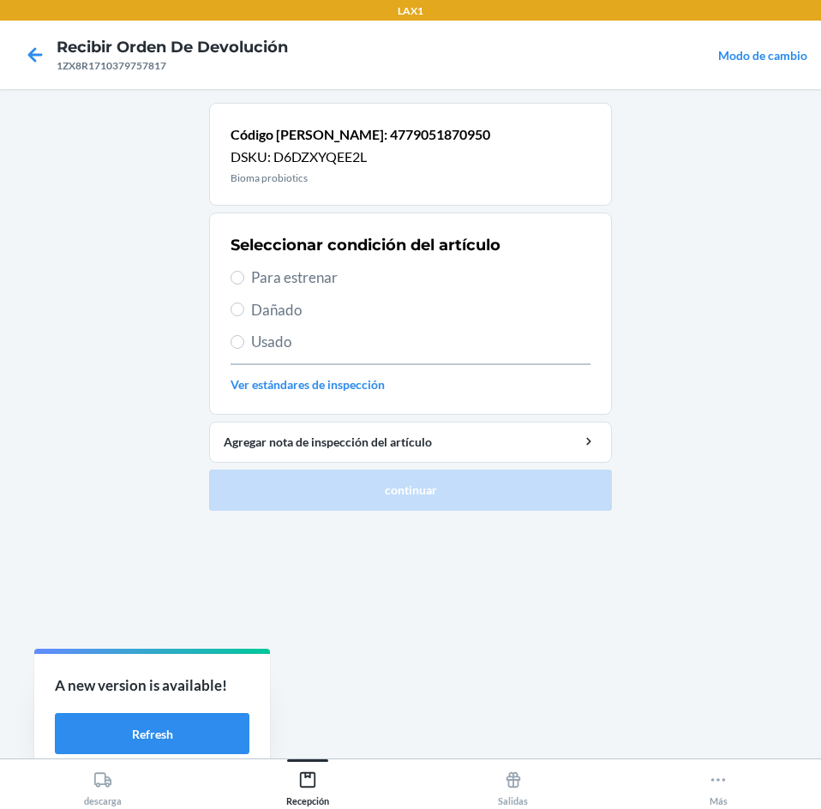
click at [422, 277] on span "Para estrenar" at bounding box center [420, 277] width 339 height 22
click at [244, 277] on input "Para estrenar" at bounding box center [237, 278] width 14 height 14
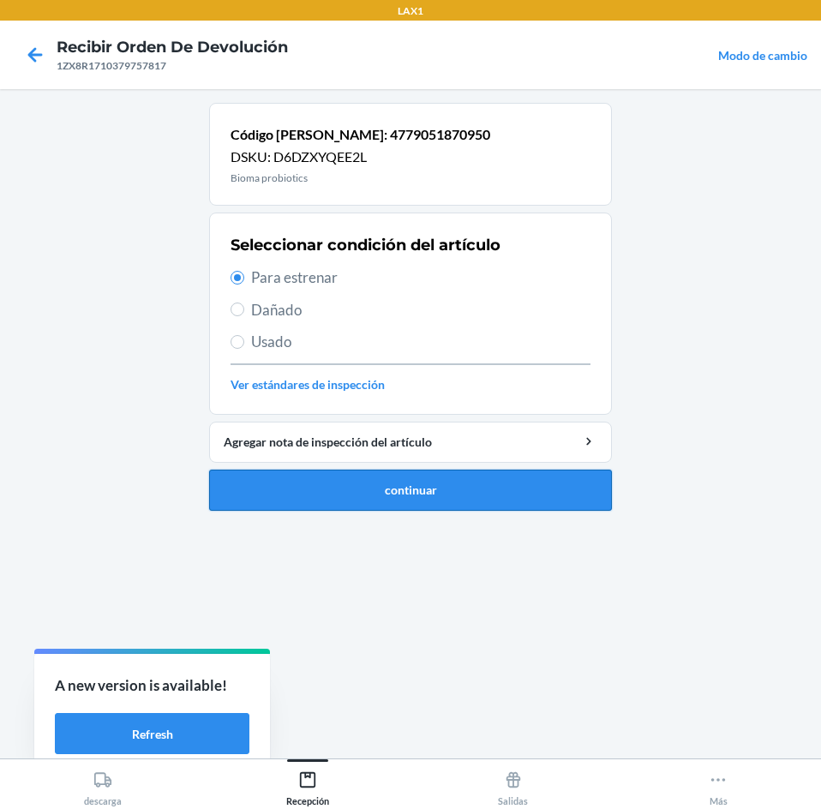
click at [422, 490] on button "continuar" at bounding box center [410, 489] width 403 height 41
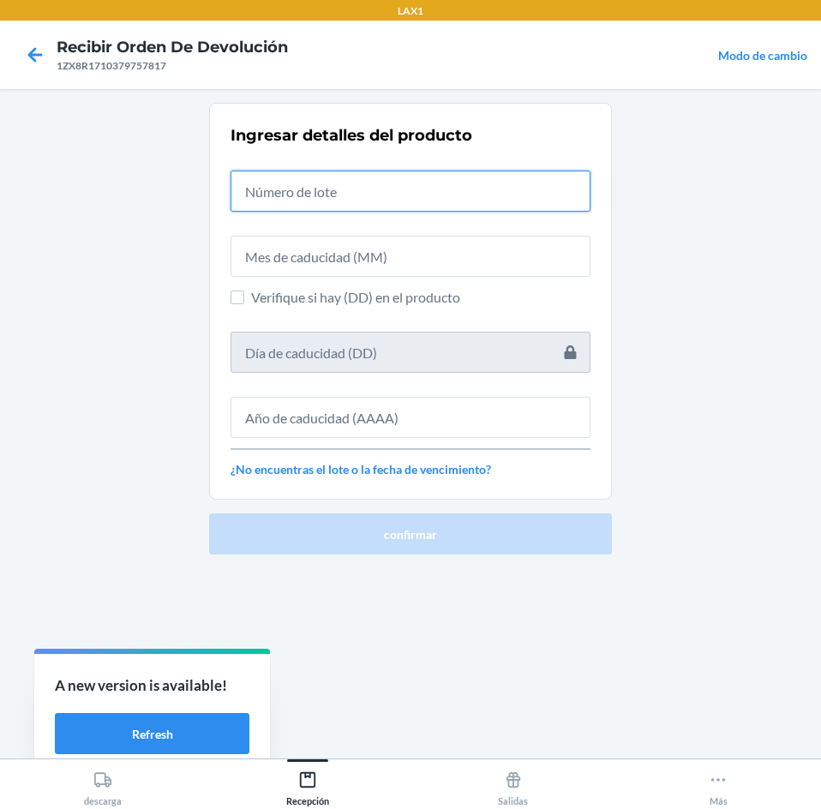
click at [406, 188] on input "text" at bounding box center [410, 190] width 360 height 41
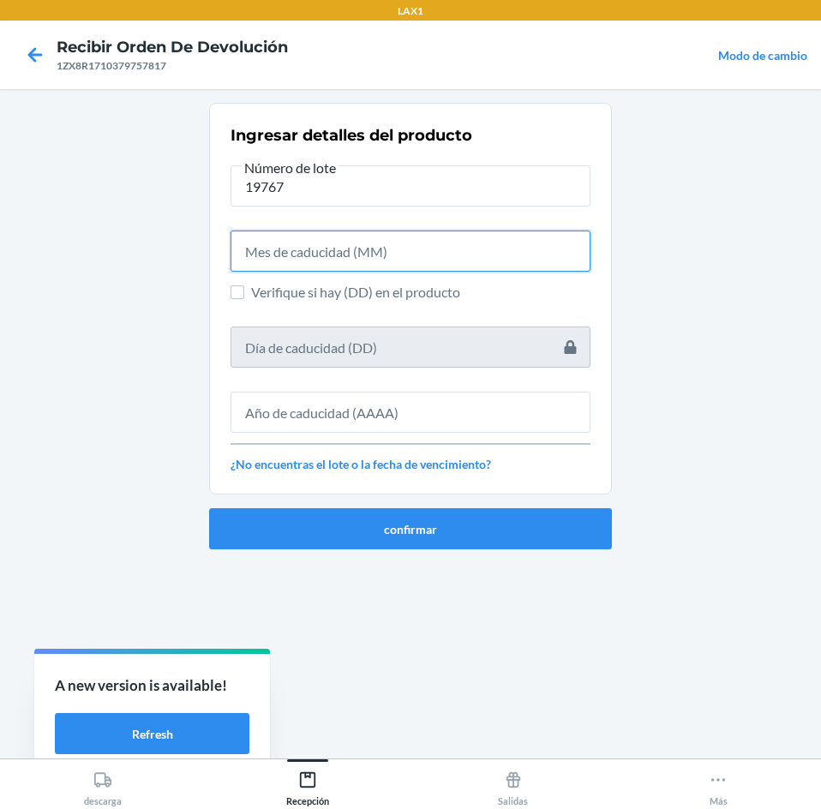
click at [375, 260] on input "text" at bounding box center [410, 250] width 360 height 41
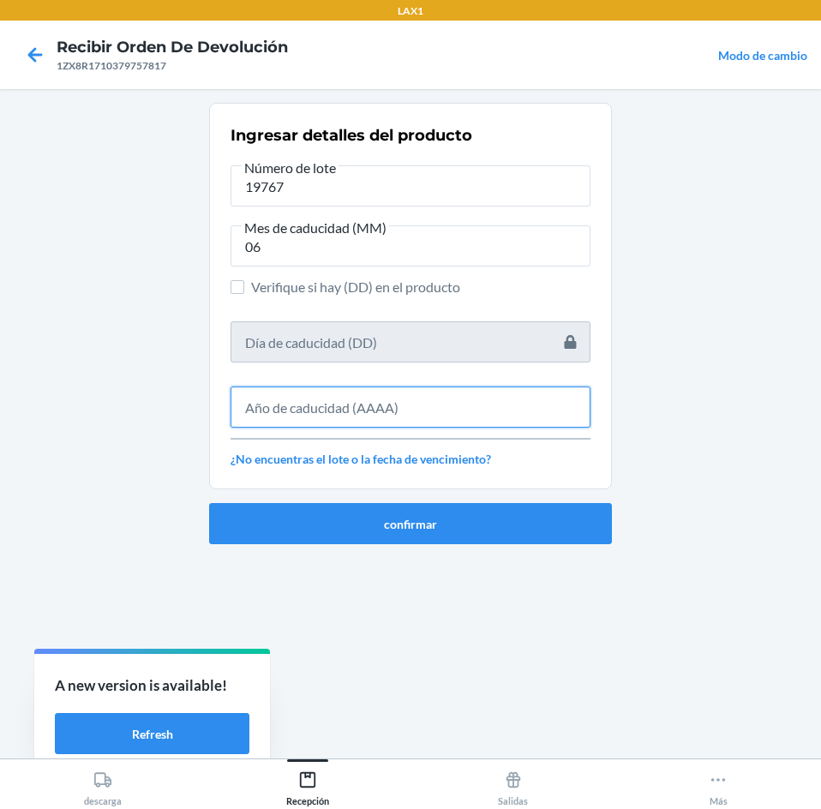
click at [381, 417] on input "text" at bounding box center [410, 406] width 360 height 41
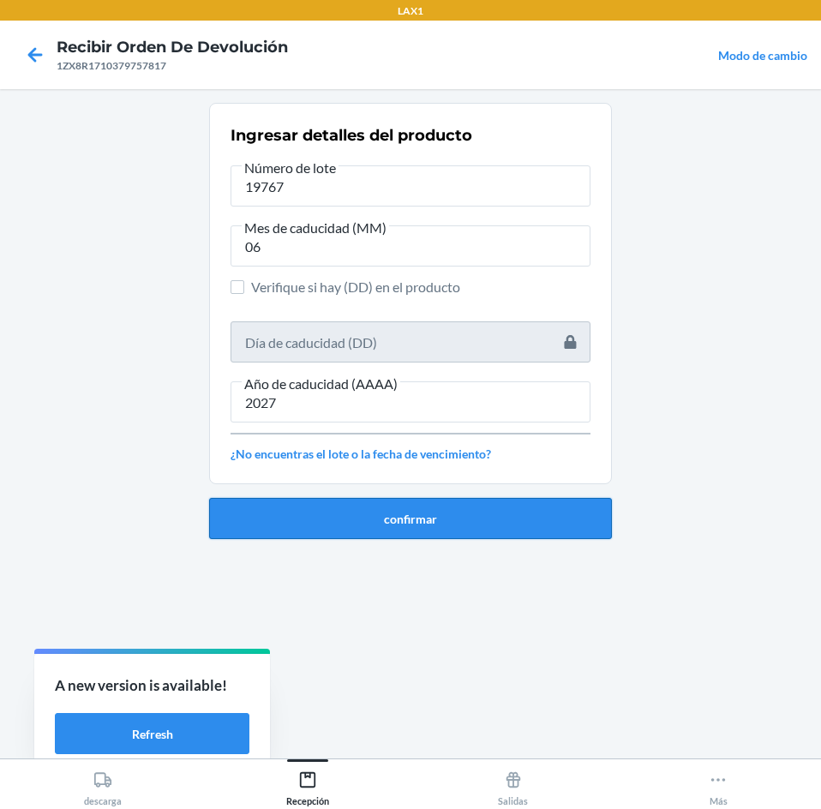
click at [434, 519] on button "confirmar" at bounding box center [410, 518] width 403 height 41
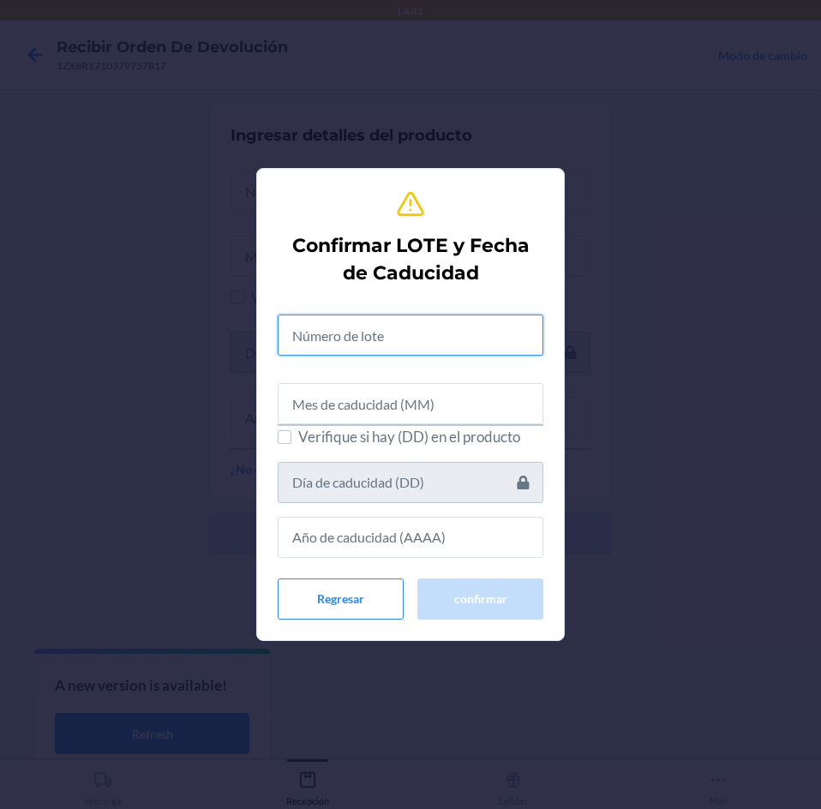
click at [411, 337] on input "text" at bounding box center [411, 334] width 266 height 41
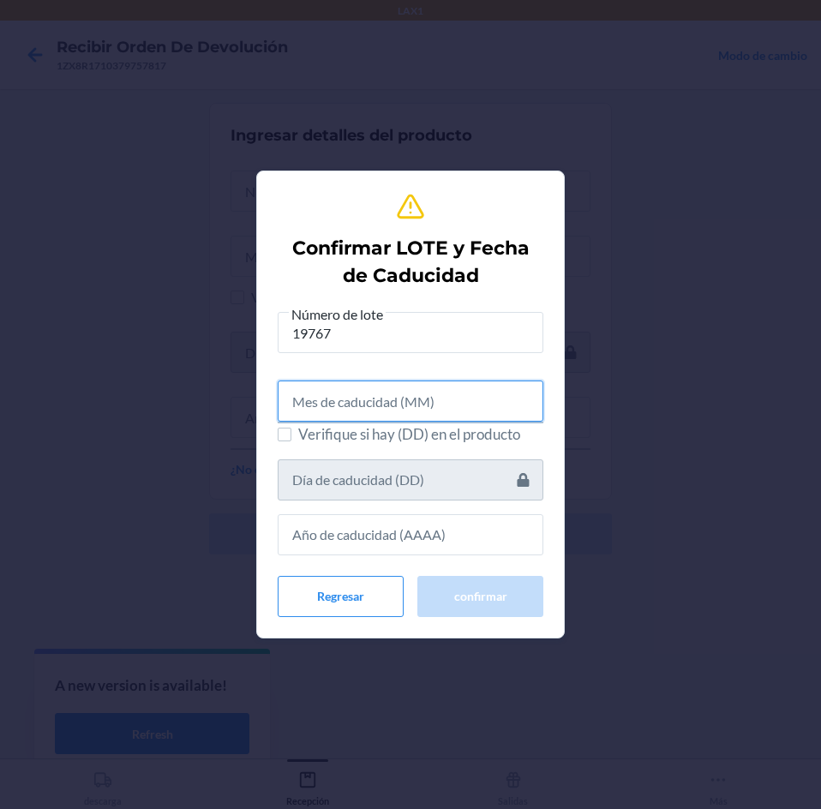
click at [418, 394] on input "text" at bounding box center [411, 400] width 266 height 41
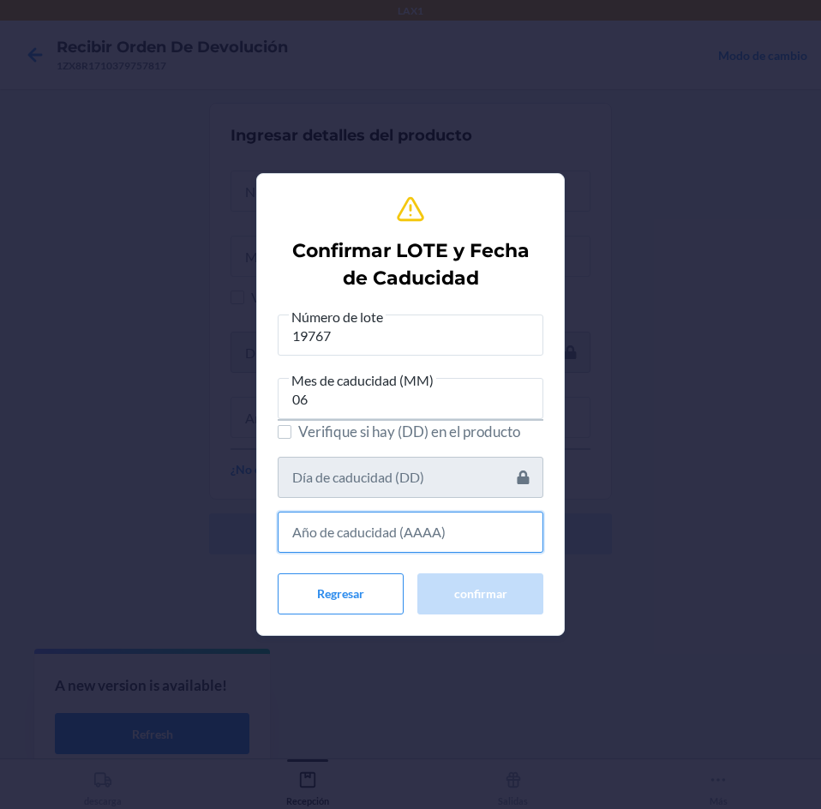
click at [431, 516] on input "text" at bounding box center [411, 531] width 266 height 41
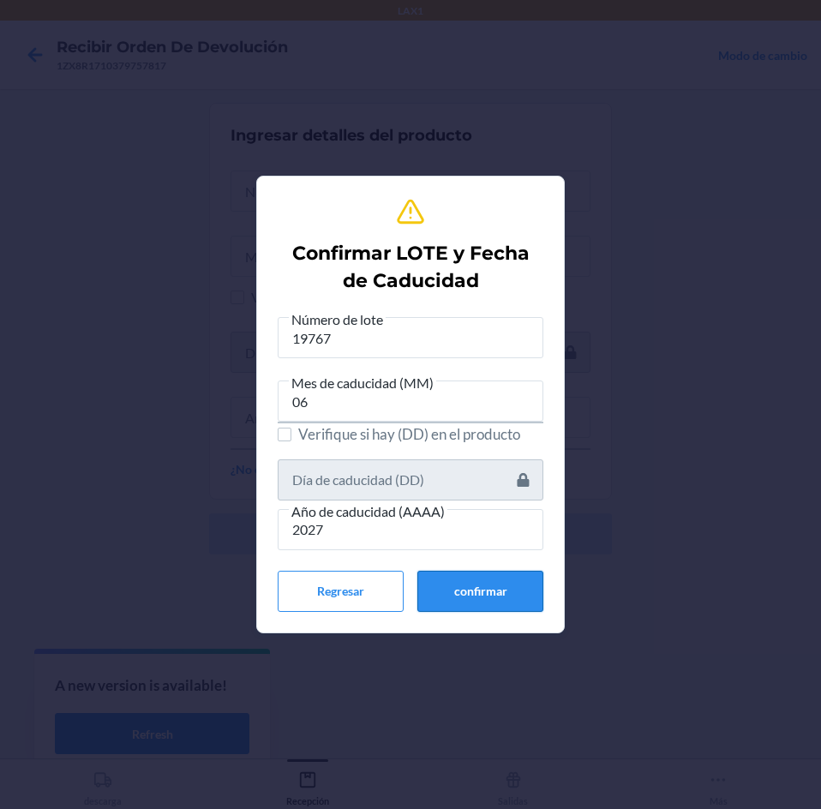
click at [470, 588] on button "confirmar" at bounding box center [480, 591] width 126 height 41
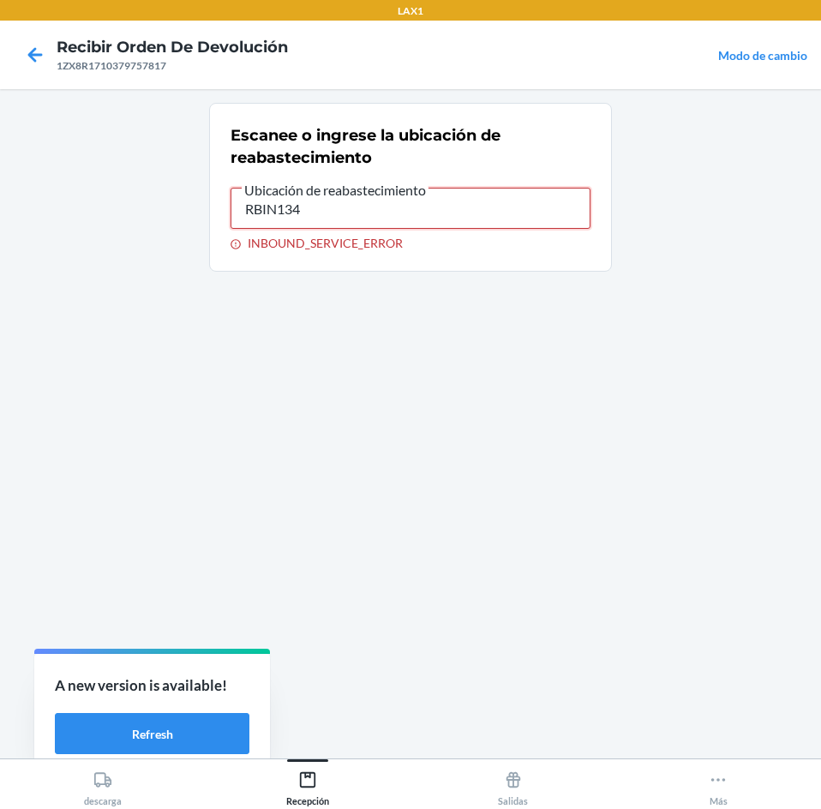
click at [350, 210] on input "RBIN134" at bounding box center [410, 208] width 360 height 41
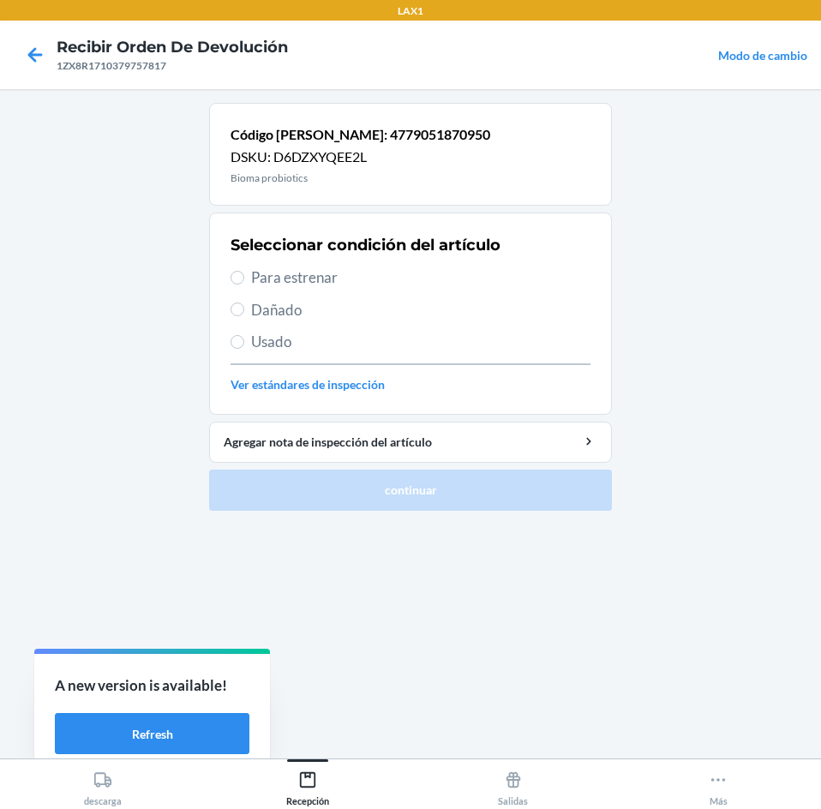
click at [431, 279] on span "Para estrenar" at bounding box center [420, 277] width 339 height 22
click at [244, 279] on input "Para estrenar" at bounding box center [237, 278] width 14 height 14
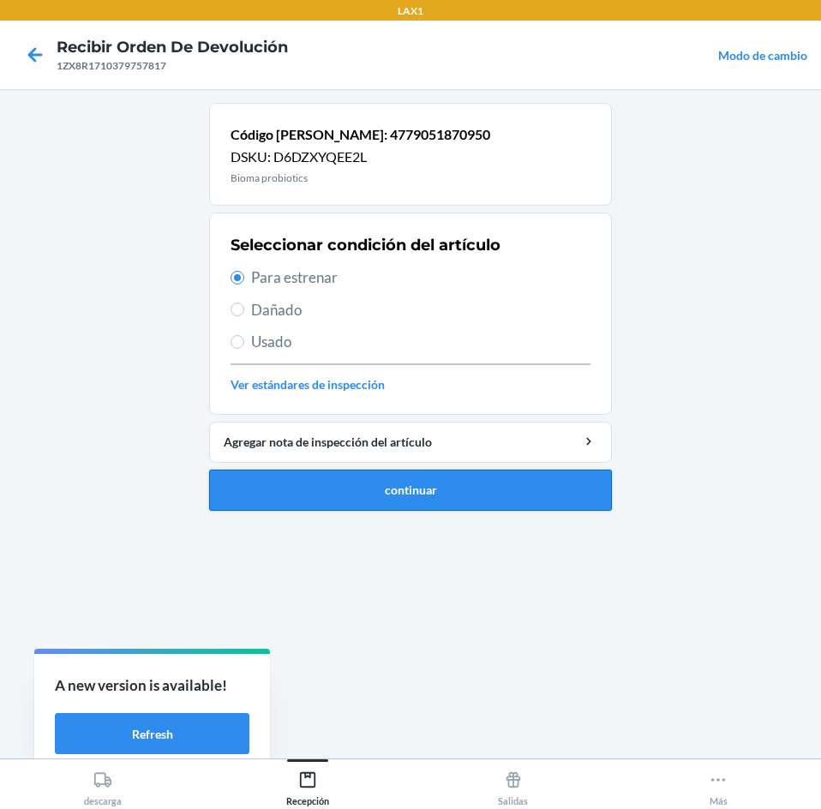
drag, startPoint x: 385, startPoint y: 469, endPoint x: 382, endPoint y: 478, distance: 9.8
click at [382, 477] on button "continuar" at bounding box center [410, 489] width 403 height 41
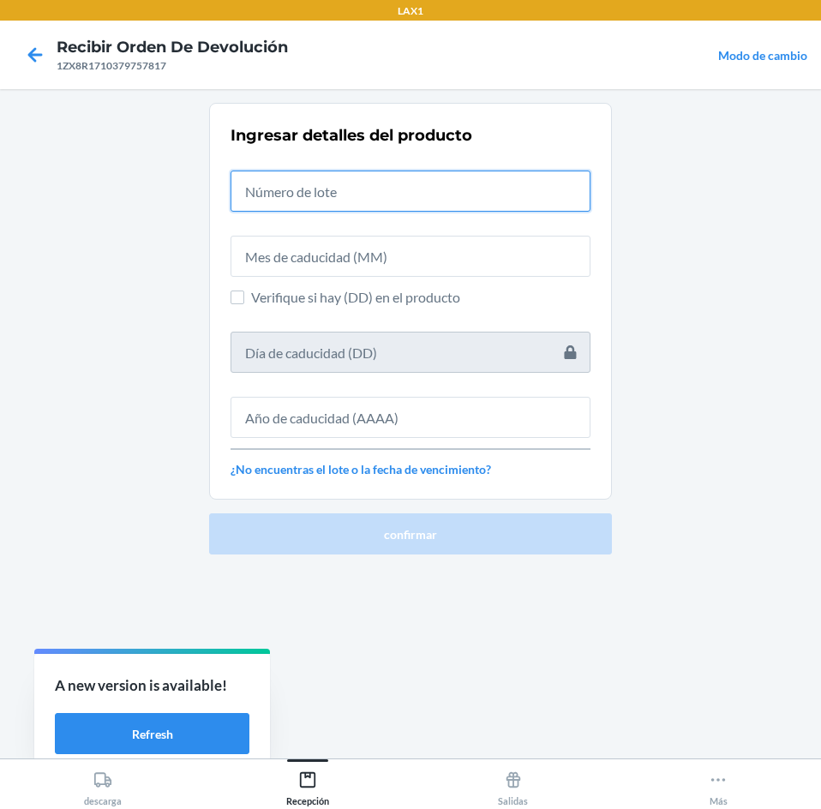
click at [312, 182] on input "text" at bounding box center [410, 190] width 360 height 41
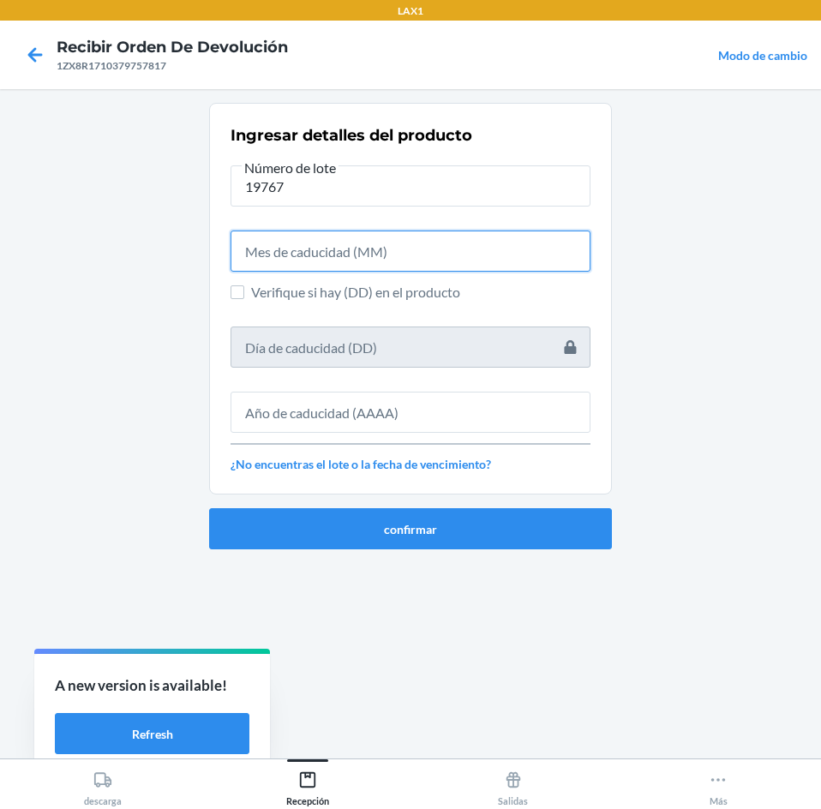
click at [303, 241] on input "text" at bounding box center [410, 250] width 360 height 41
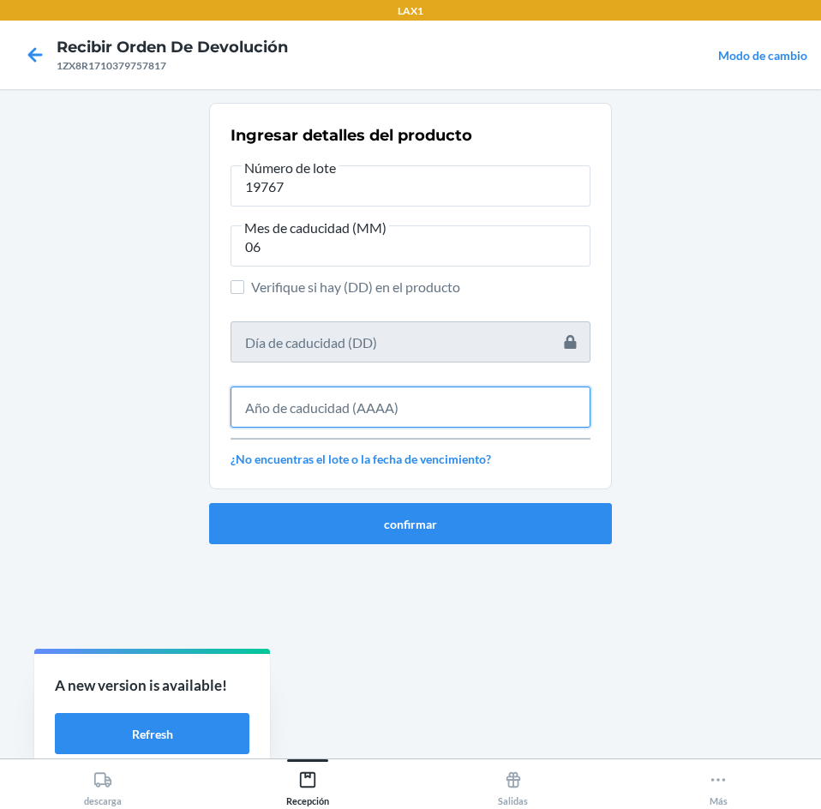
click at [264, 413] on input "text" at bounding box center [410, 406] width 360 height 41
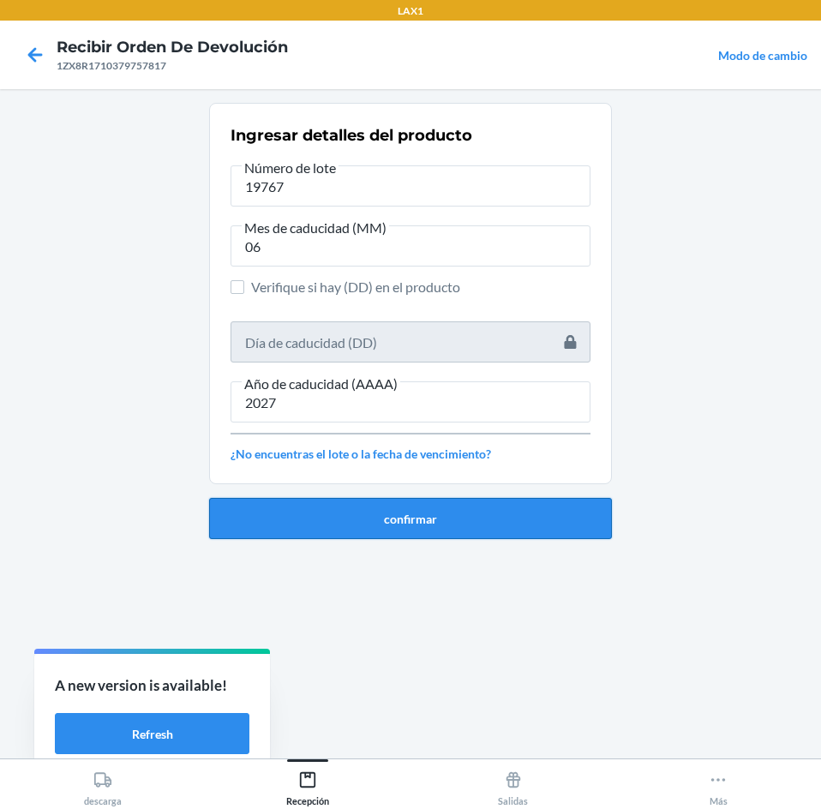
click at [285, 509] on button "confirmar" at bounding box center [410, 518] width 403 height 41
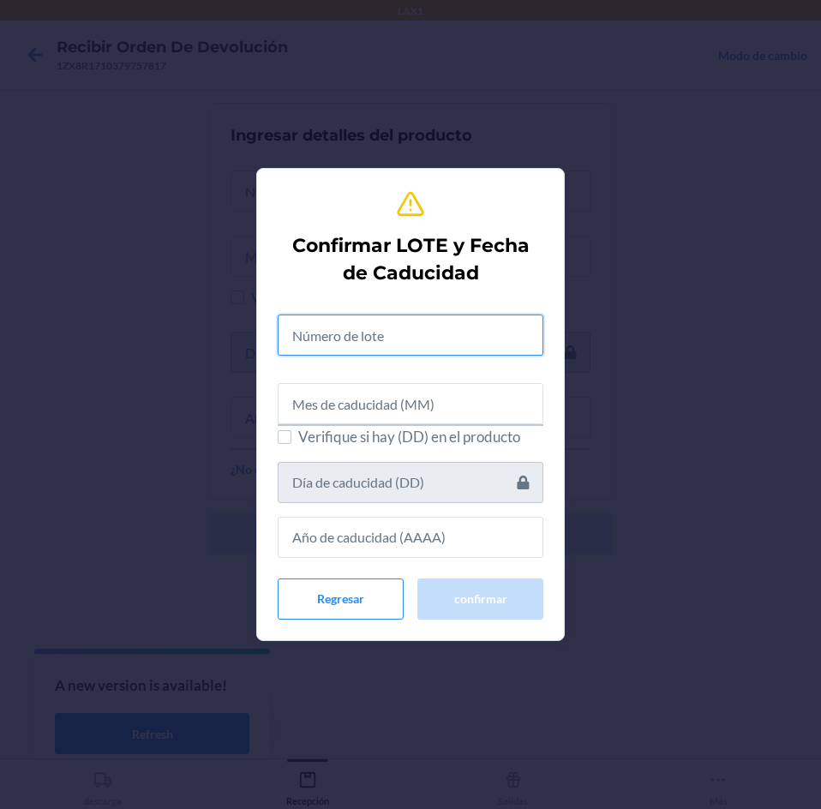
click at [308, 338] on input "text" at bounding box center [411, 334] width 266 height 41
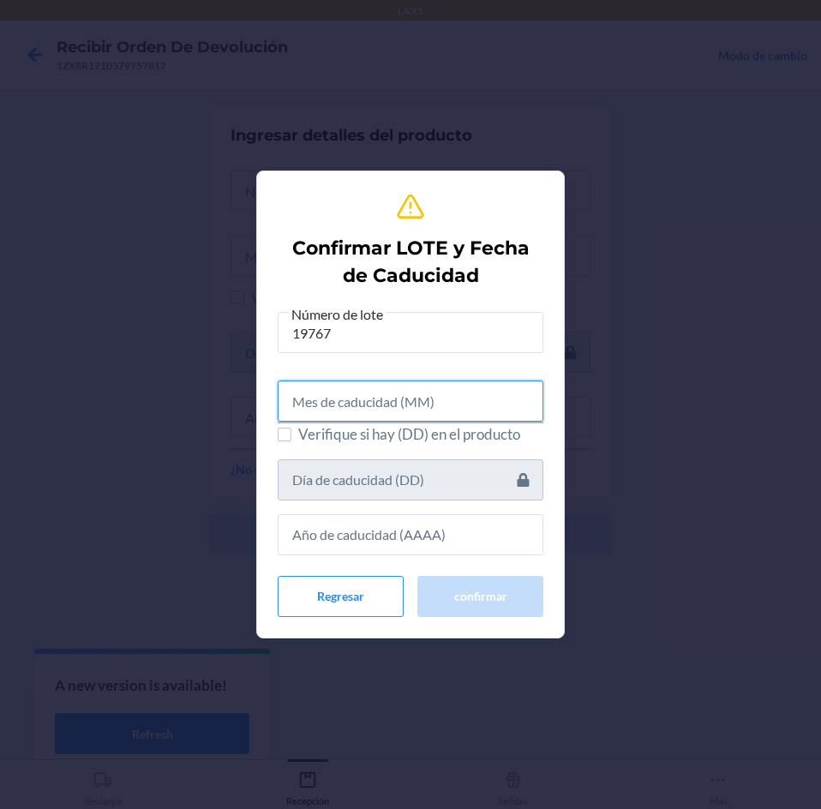
click at [522, 400] on input "text" at bounding box center [411, 400] width 266 height 41
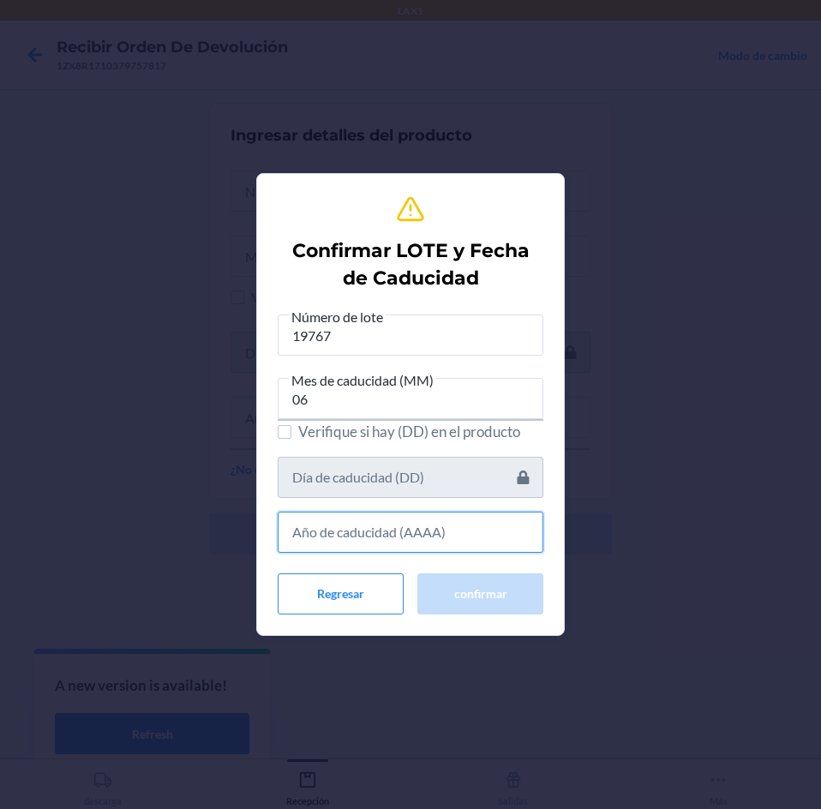
click at [450, 541] on input "text" at bounding box center [411, 531] width 266 height 41
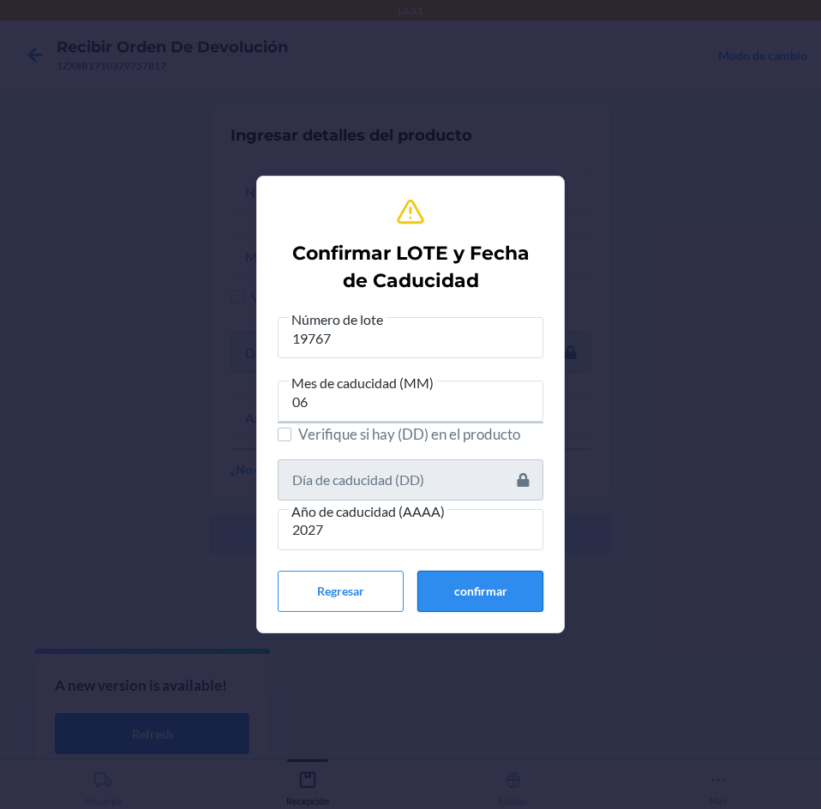
click at [488, 593] on button "confirmar" at bounding box center [480, 591] width 126 height 41
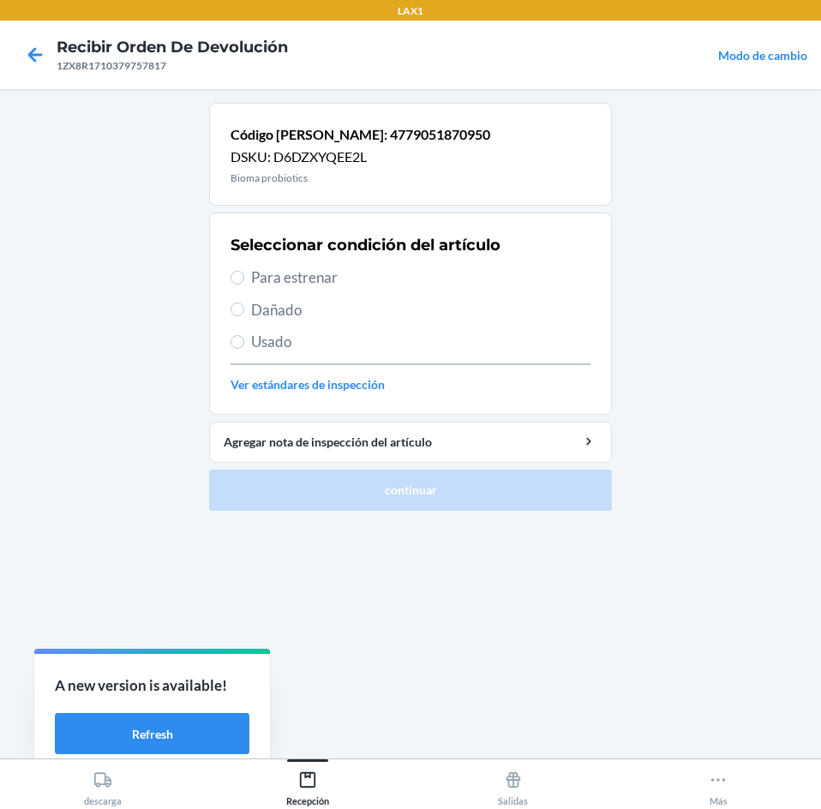
click at [383, 282] on span "Para estrenar" at bounding box center [420, 277] width 339 height 22
click at [244, 282] on input "Para estrenar" at bounding box center [237, 278] width 14 height 14
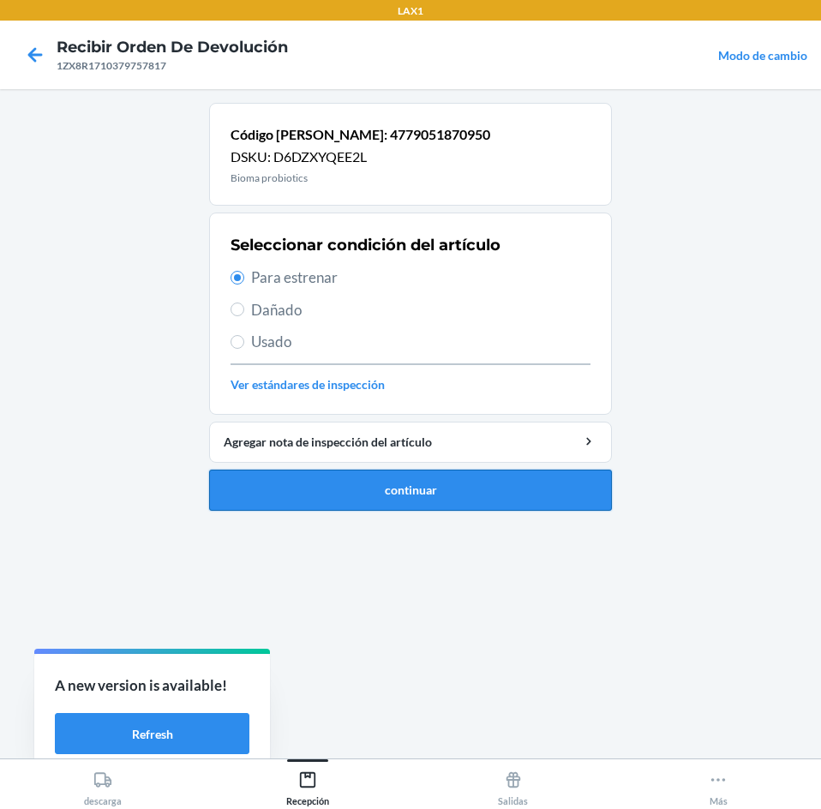
drag, startPoint x: 451, startPoint y: 516, endPoint x: 451, endPoint y: 499, distance: 16.3
click at [451, 509] on ol "Código [PERSON_NAME]: 4779051870950 DSKU: D6DZXYQEE2L Bioma probiotics Seleccio…" at bounding box center [410, 313] width 403 height 421
click at [451, 499] on button "continuar" at bounding box center [410, 489] width 403 height 41
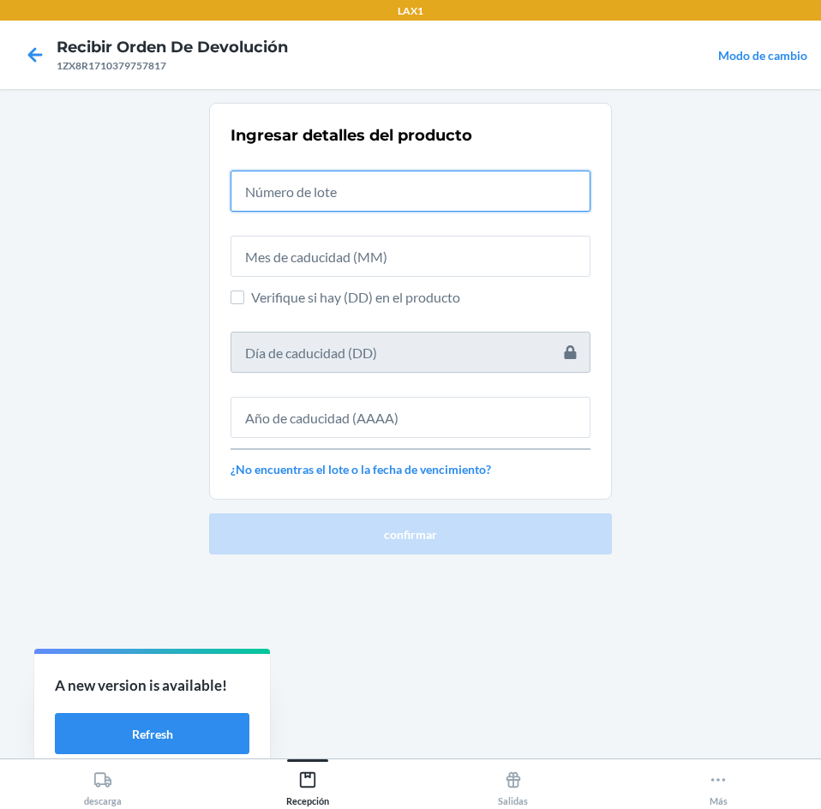
click at [393, 176] on input "text" at bounding box center [410, 190] width 360 height 41
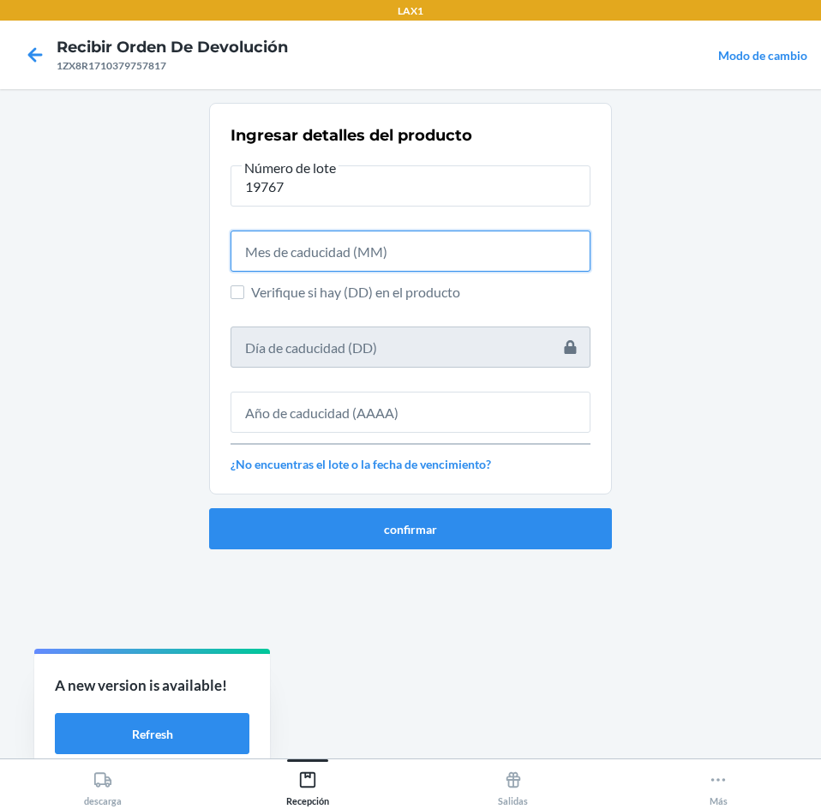
click at [415, 265] on input "text" at bounding box center [410, 250] width 360 height 41
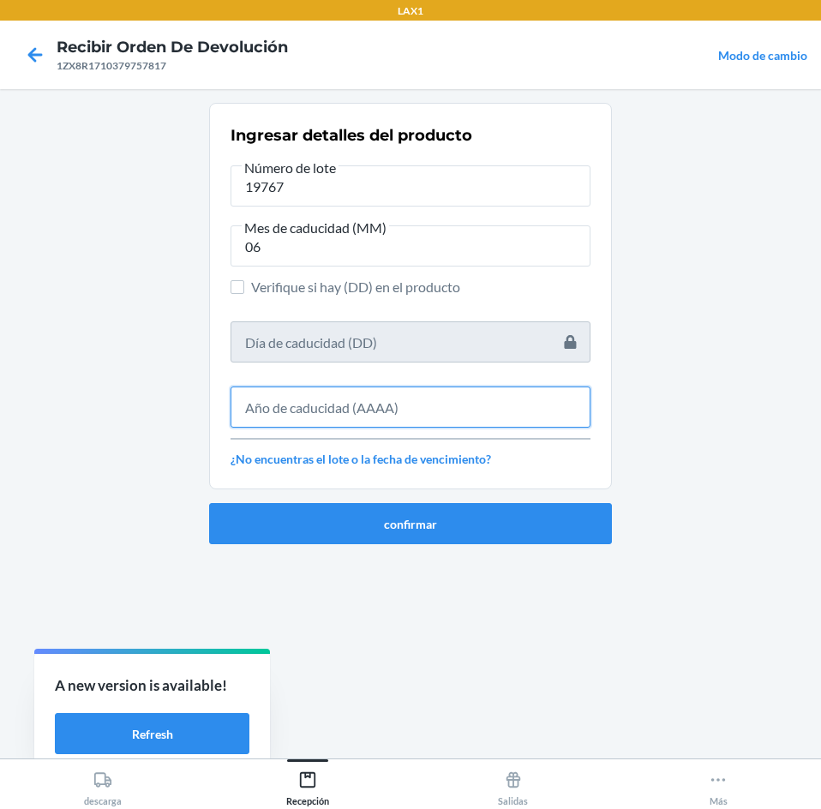
click at [399, 415] on input "text" at bounding box center [410, 406] width 360 height 41
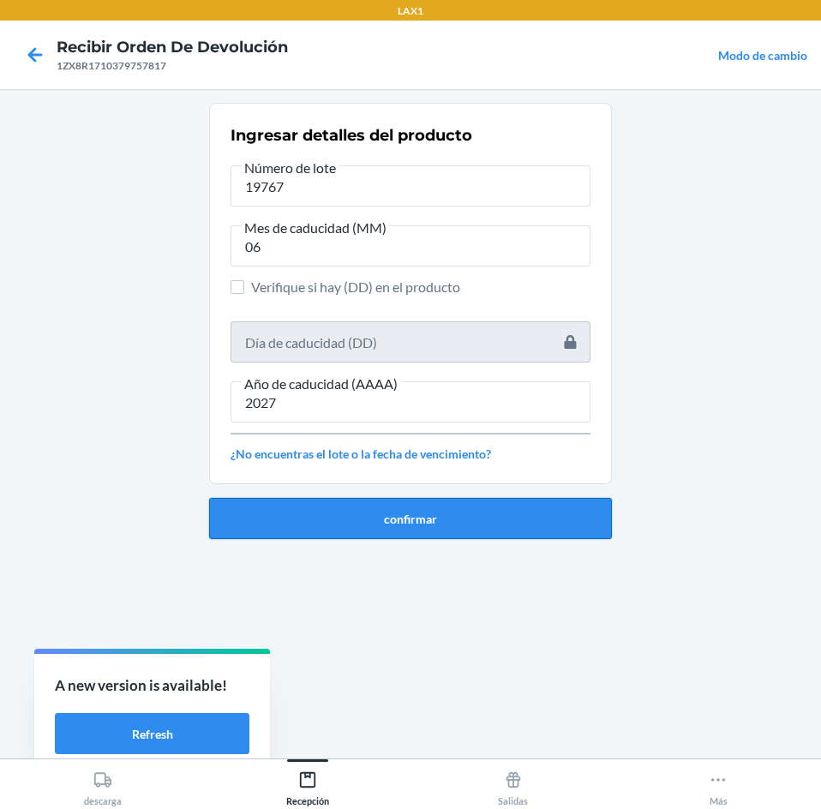
click at [484, 511] on button "confirmar" at bounding box center [410, 518] width 403 height 41
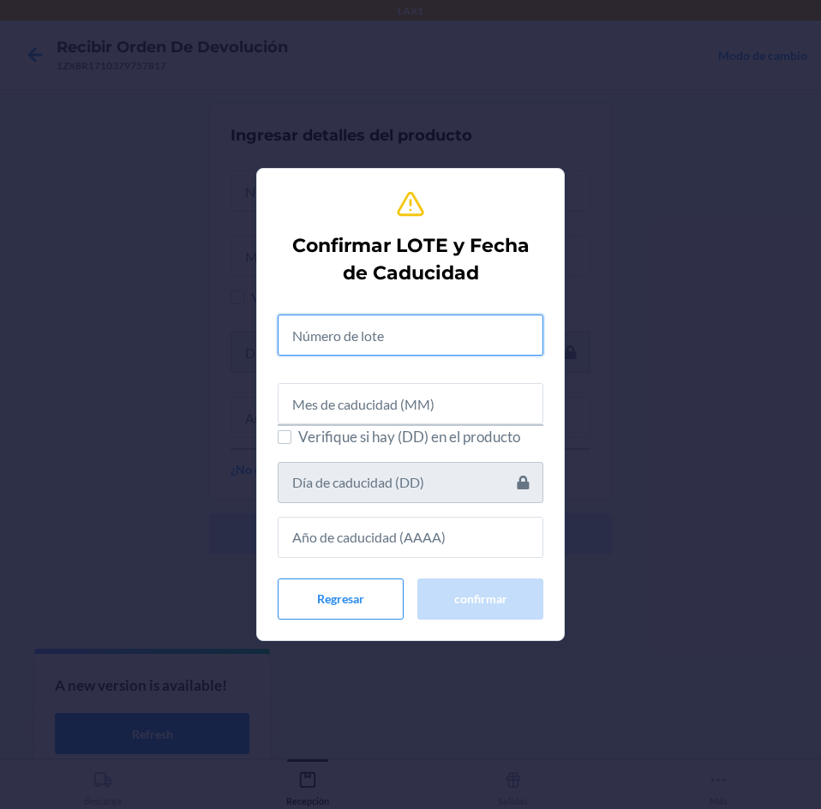
click at [407, 315] on input "text" at bounding box center [411, 334] width 266 height 41
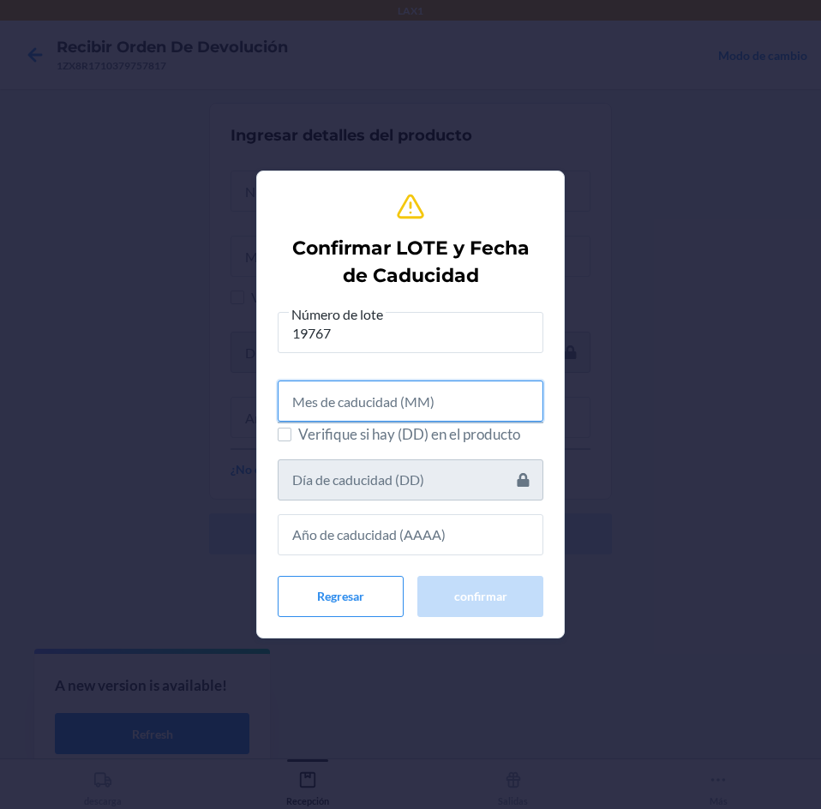
click at [402, 405] on input "text" at bounding box center [411, 400] width 266 height 41
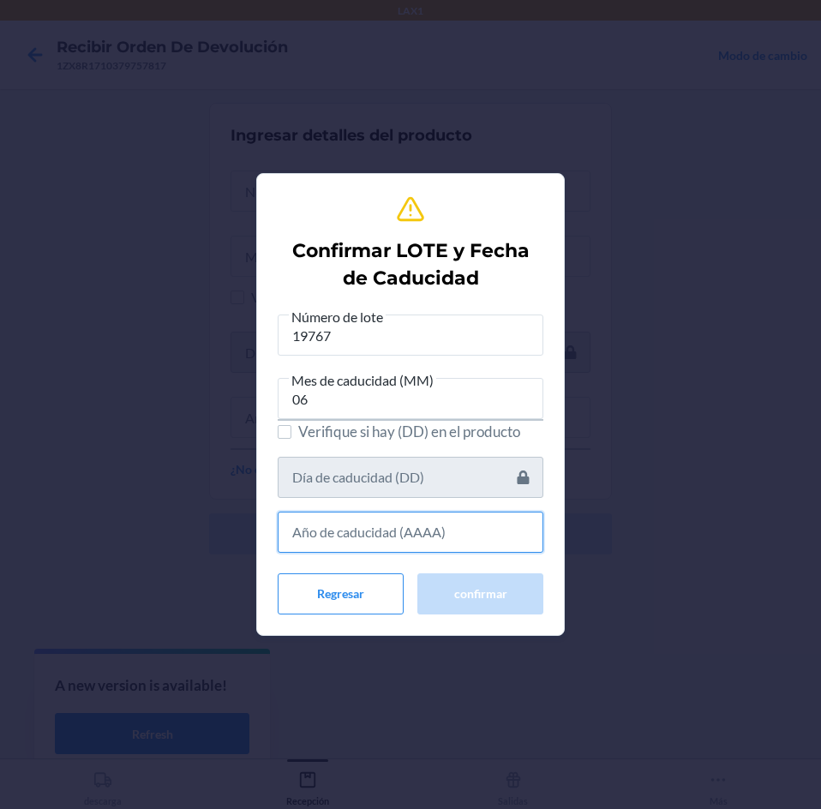
click at [423, 535] on input "text" at bounding box center [411, 531] width 266 height 41
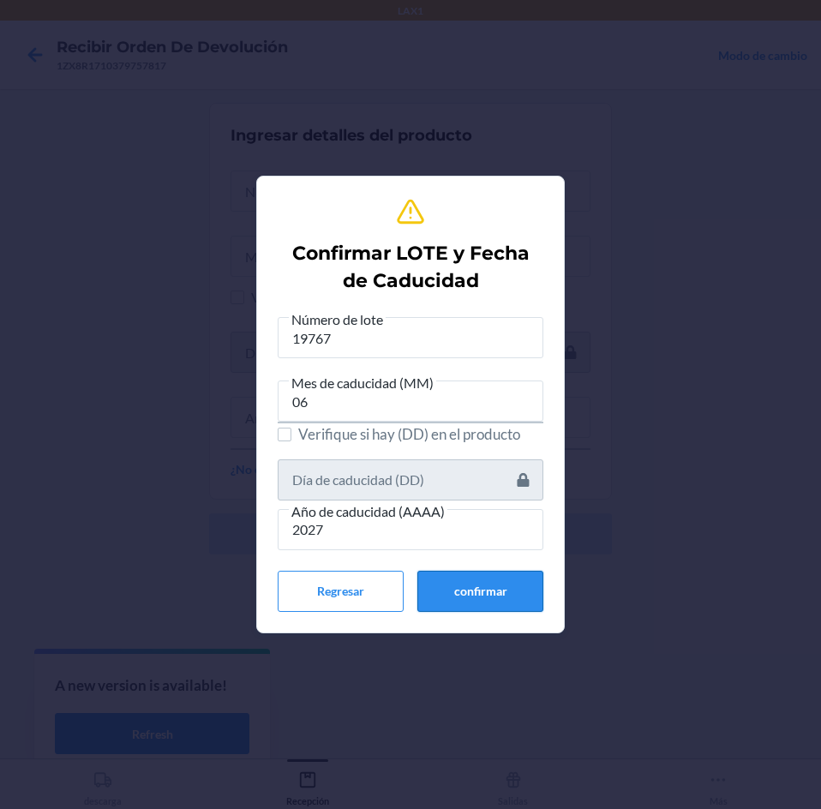
click at [443, 578] on button "confirmar" at bounding box center [480, 591] width 126 height 41
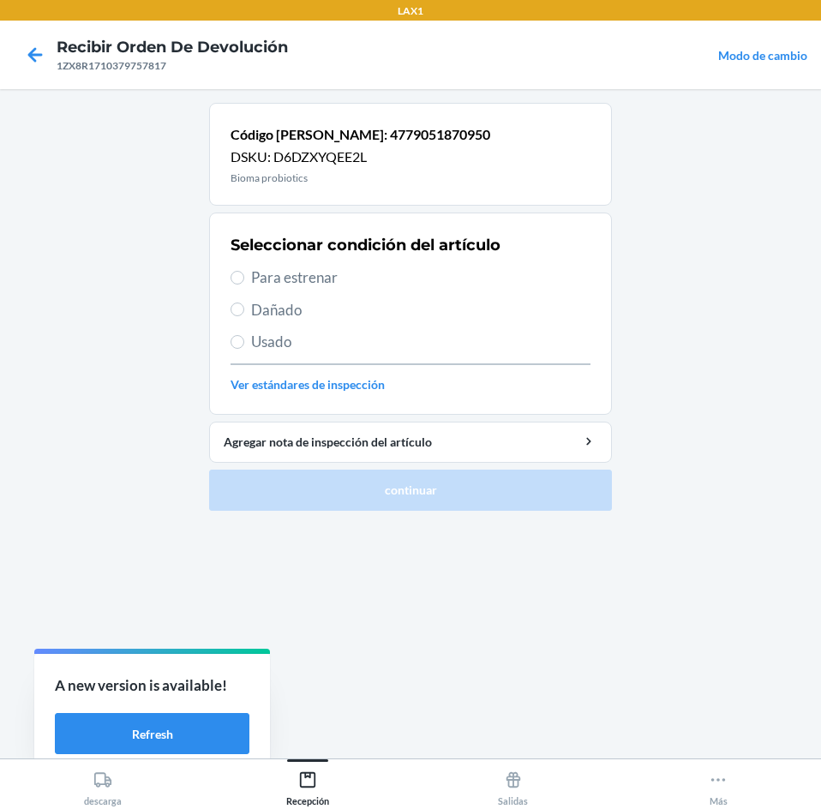
click at [408, 268] on span "Para estrenar" at bounding box center [420, 277] width 339 height 22
click at [244, 271] on input "Para estrenar" at bounding box center [237, 278] width 14 height 14
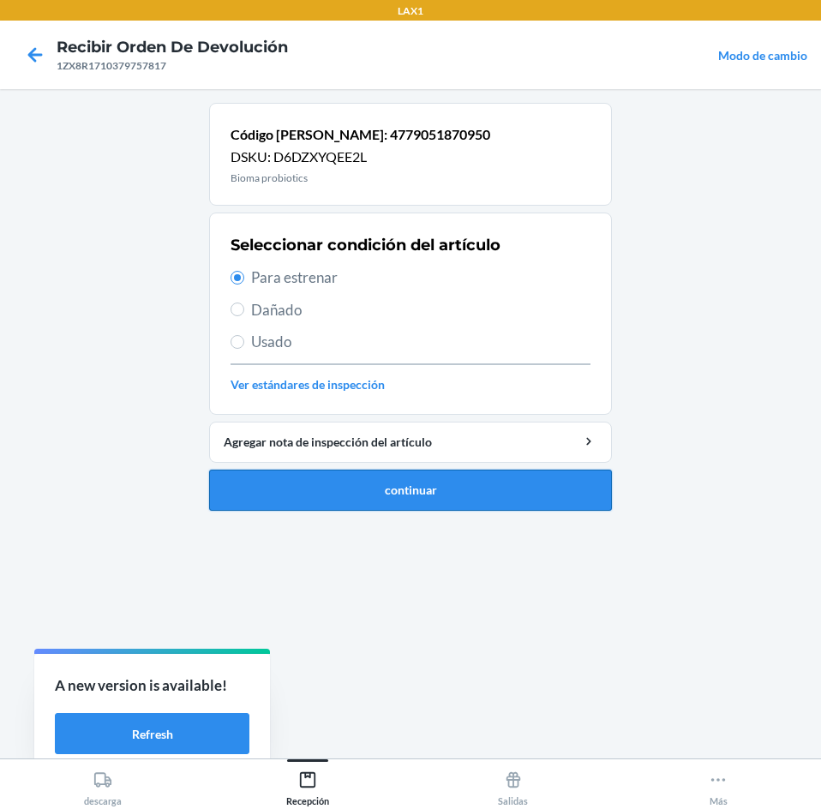
click at [455, 487] on button "continuar" at bounding box center [410, 489] width 403 height 41
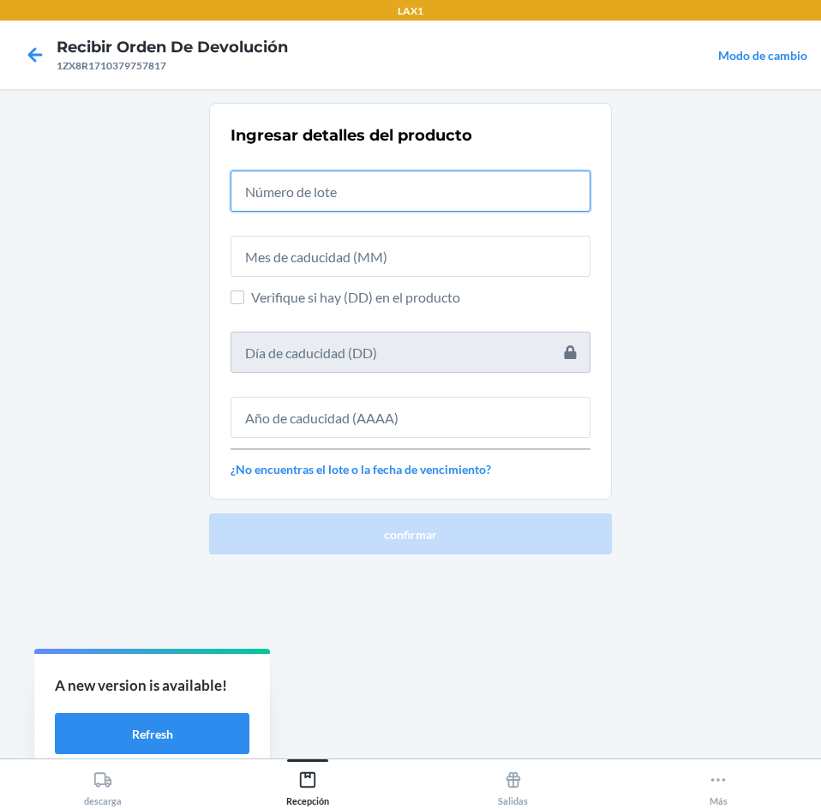
click at [466, 188] on input "text" at bounding box center [410, 190] width 360 height 41
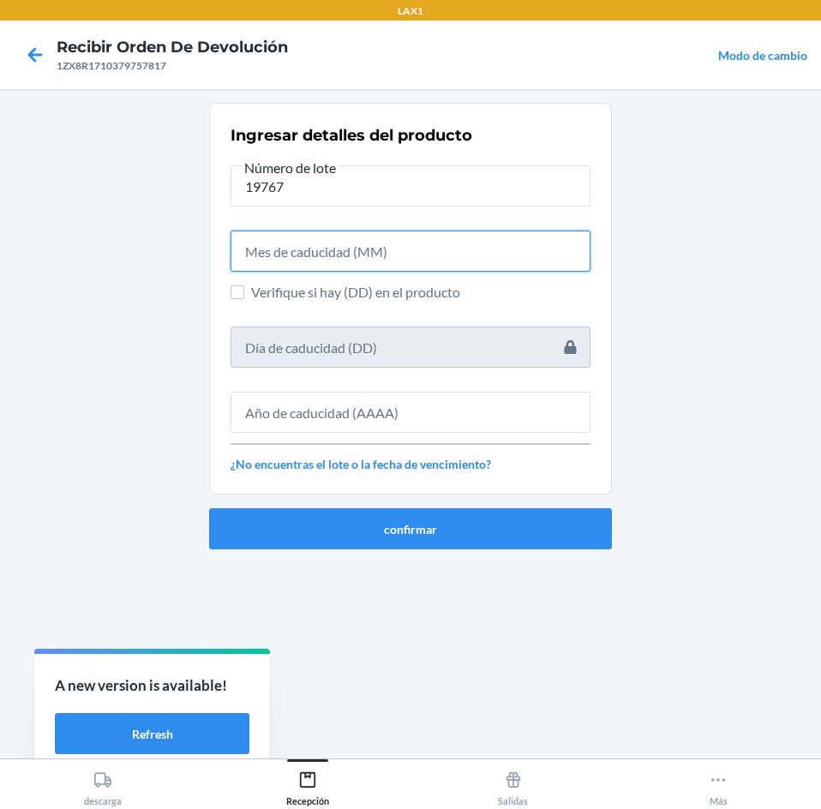
click at [474, 266] on input "text" at bounding box center [410, 250] width 360 height 41
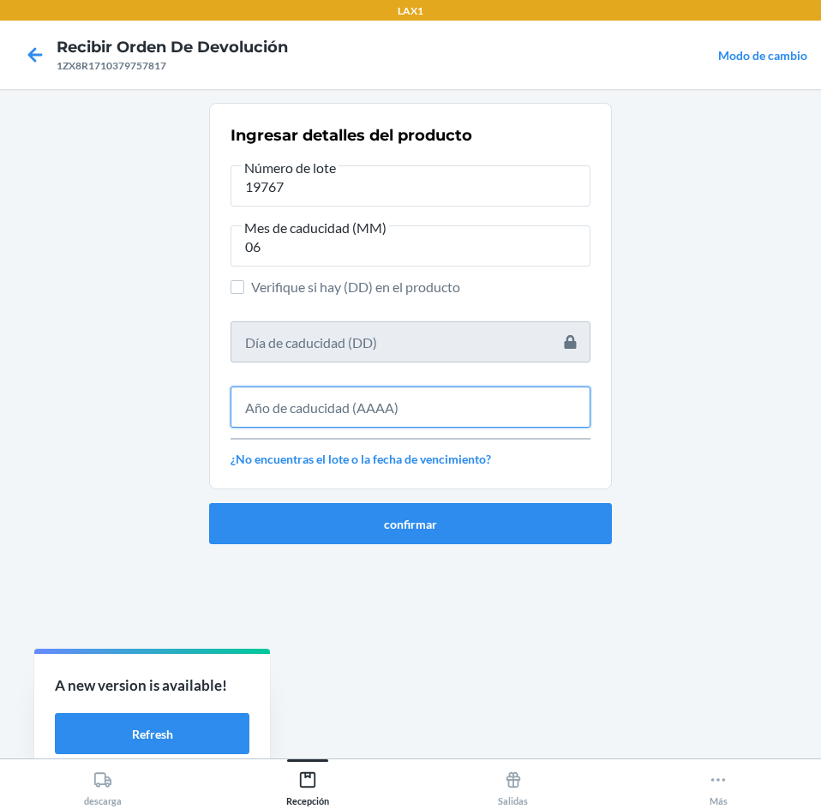
click at [431, 415] on input "text" at bounding box center [410, 406] width 360 height 41
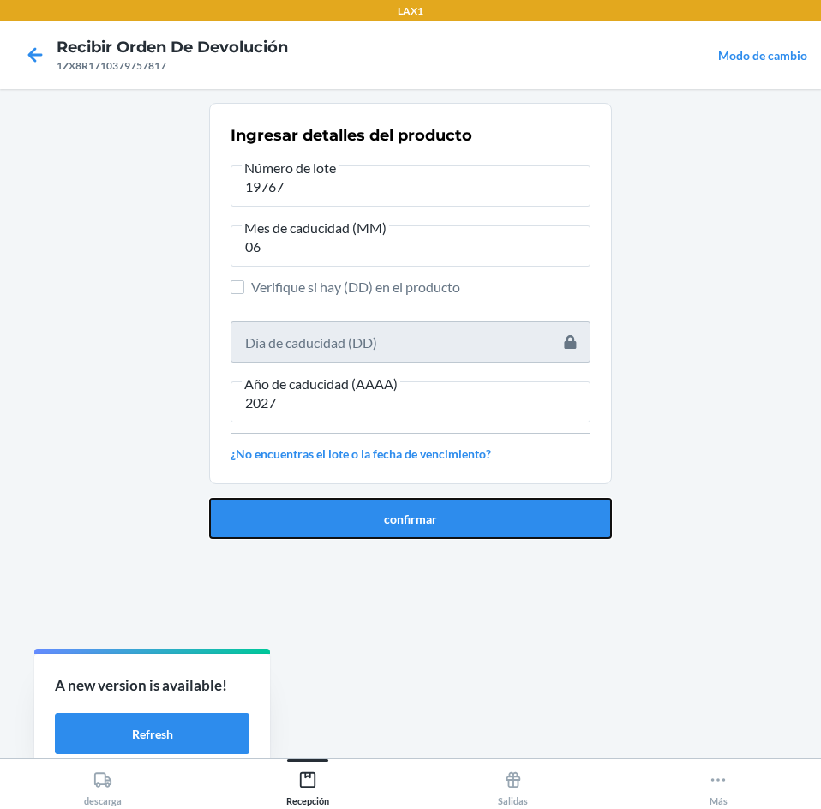
drag, startPoint x: 456, startPoint y: 519, endPoint x: 457, endPoint y: 502, distance: 17.2
click at [457, 508] on button "confirmar" at bounding box center [410, 518] width 403 height 41
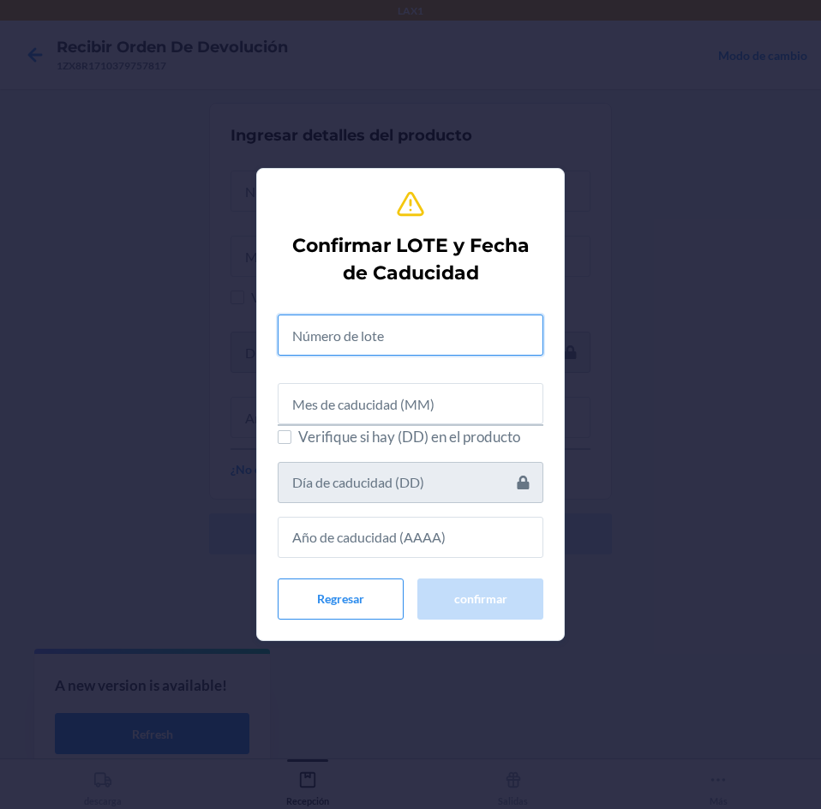
click at [439, 330] on input "text" at bounding box center [411, 334] width 266 height 41
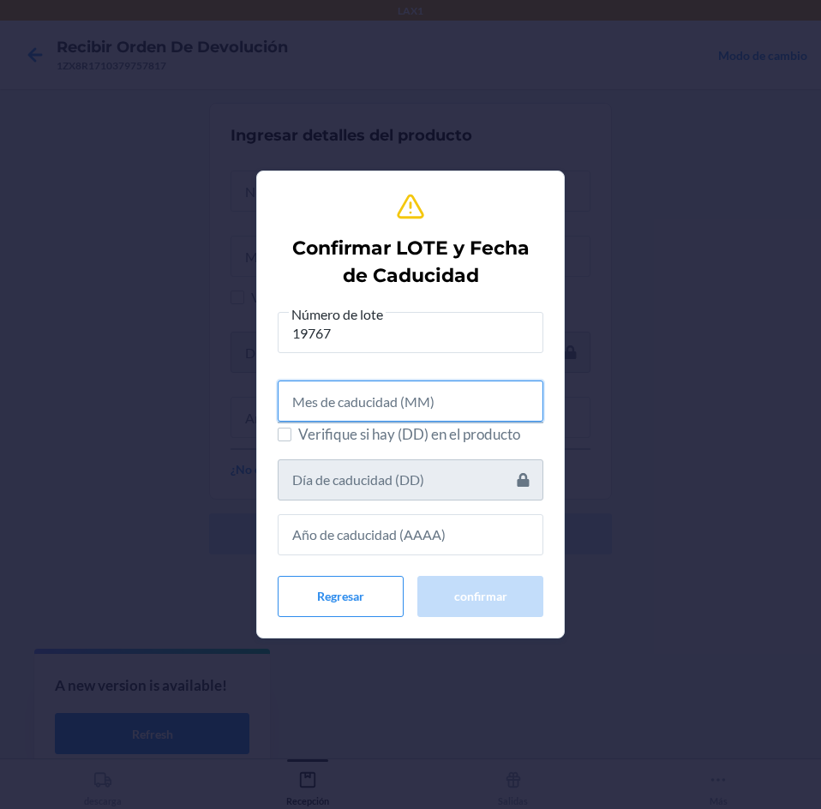
click at [483, 400] on input "text" at bounding box center [411, 400] width 266 height 41
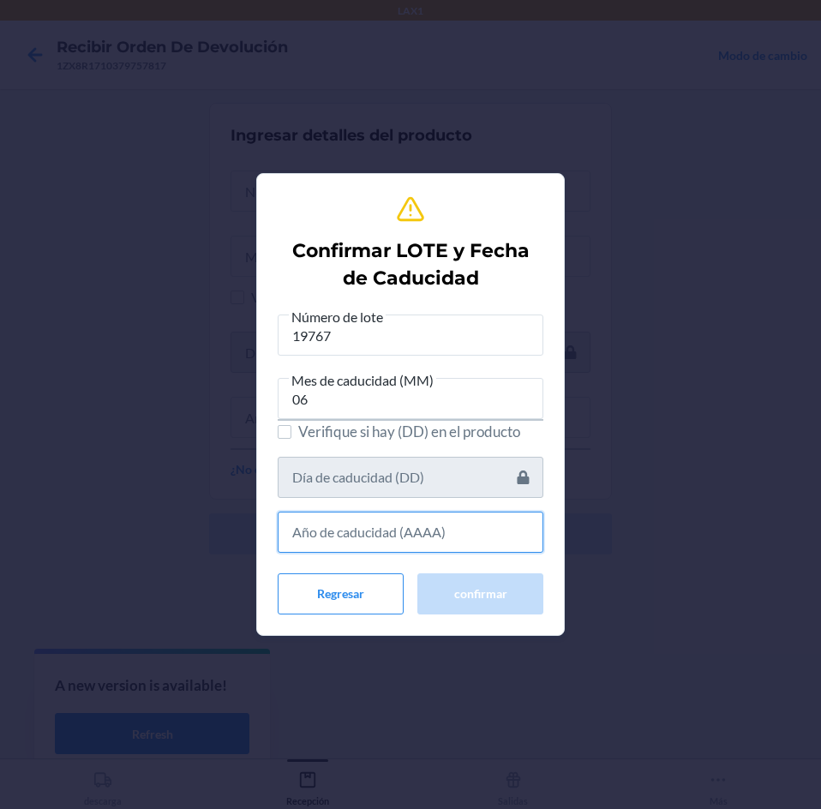
click at [448, 531] on input "text" at bounding box center [411, 531] width 266 height 41
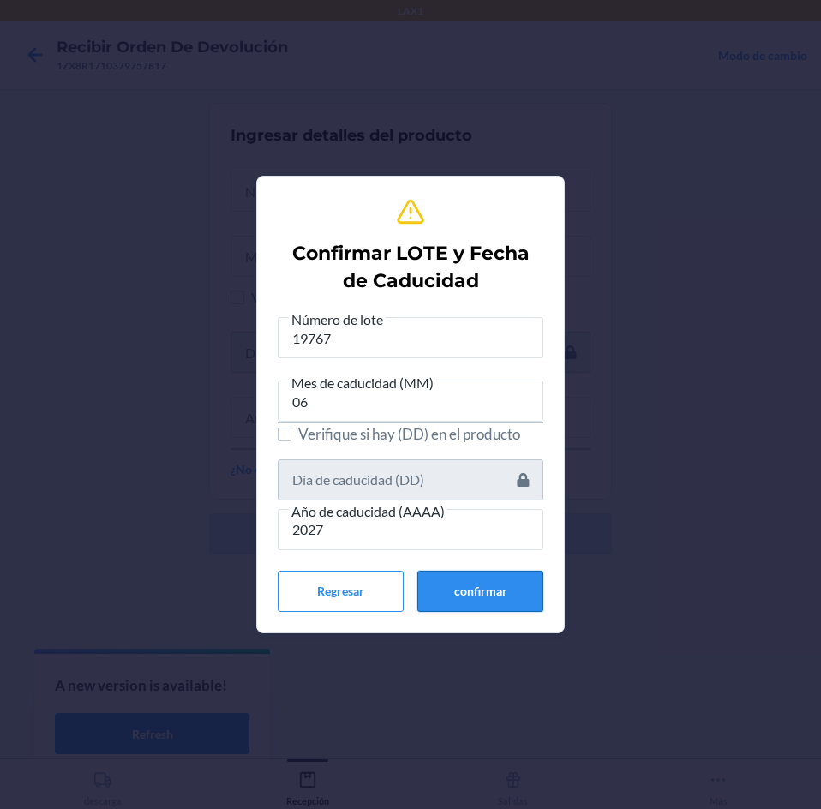
click at [439, 586] on button "confirmar" at bounding box center [480, 591] width 126 height 41
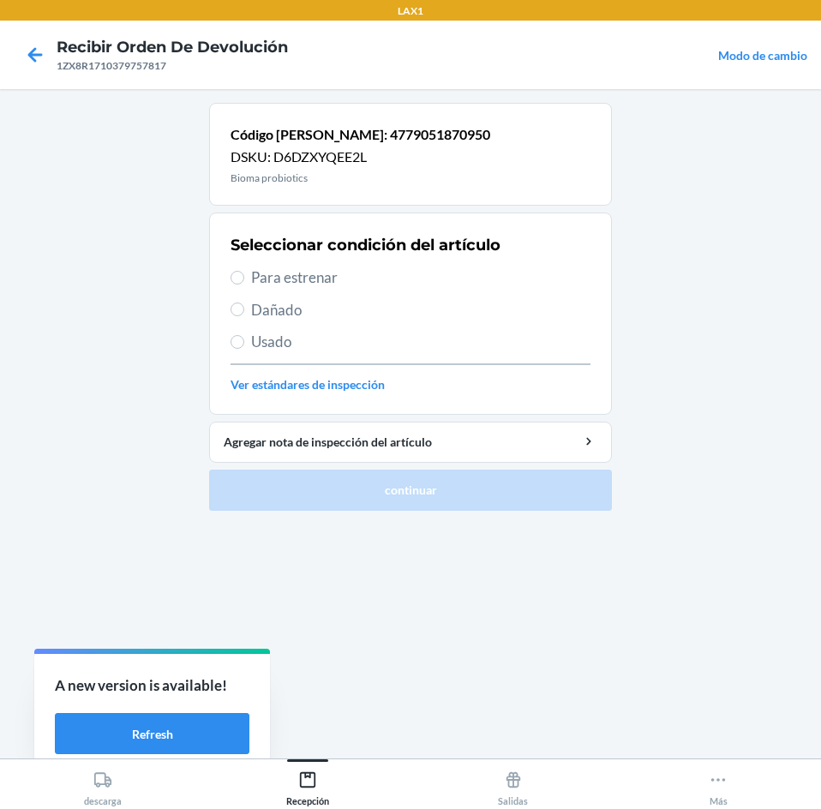
click at [344, 279] on span "Para estrenar" at bounding box center [420, 277] width 339 height 22
click at [244, 279] on input "Para estrenar" at bounding box center [237, 278] width 14 height 14
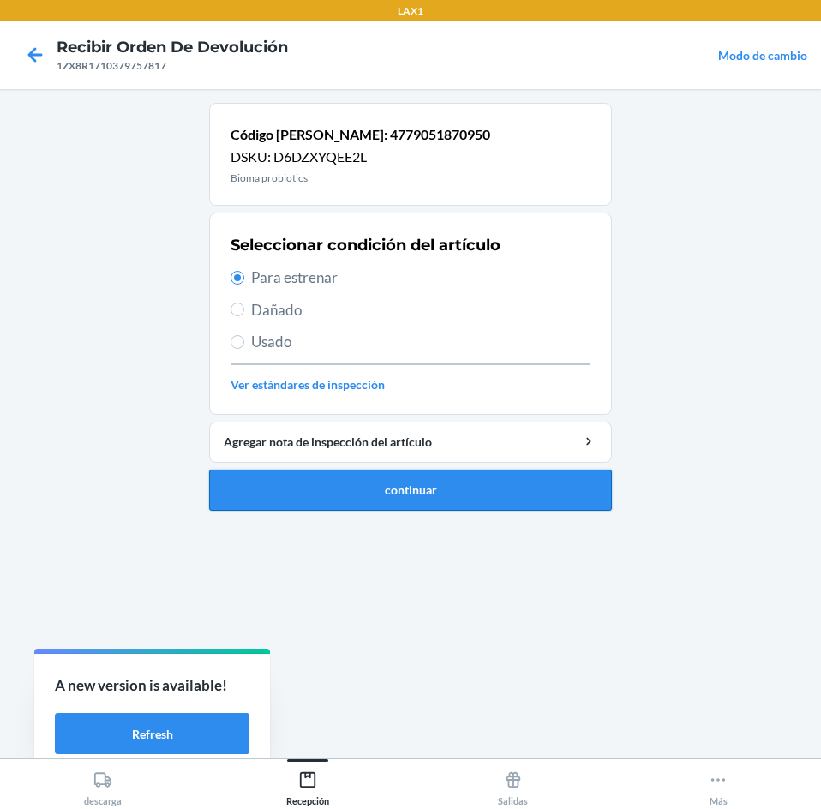
click at [406, 484] on button "continuar" at bounding box center [410, 489] width 403 height 41
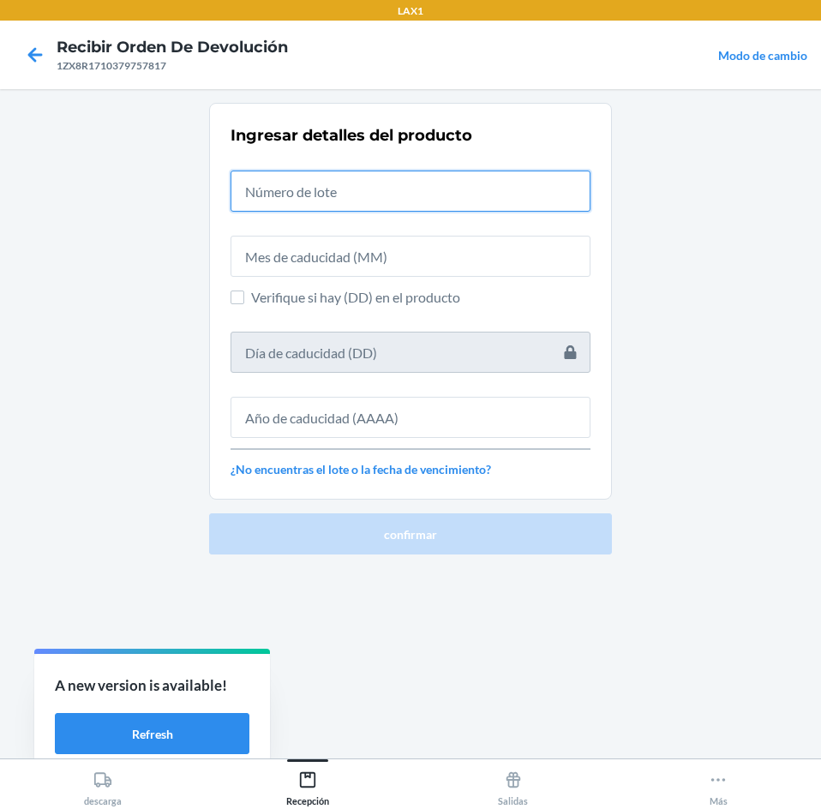
click at [423, 188] on input "text" at bounding box center [410, 190] width 360 height 41
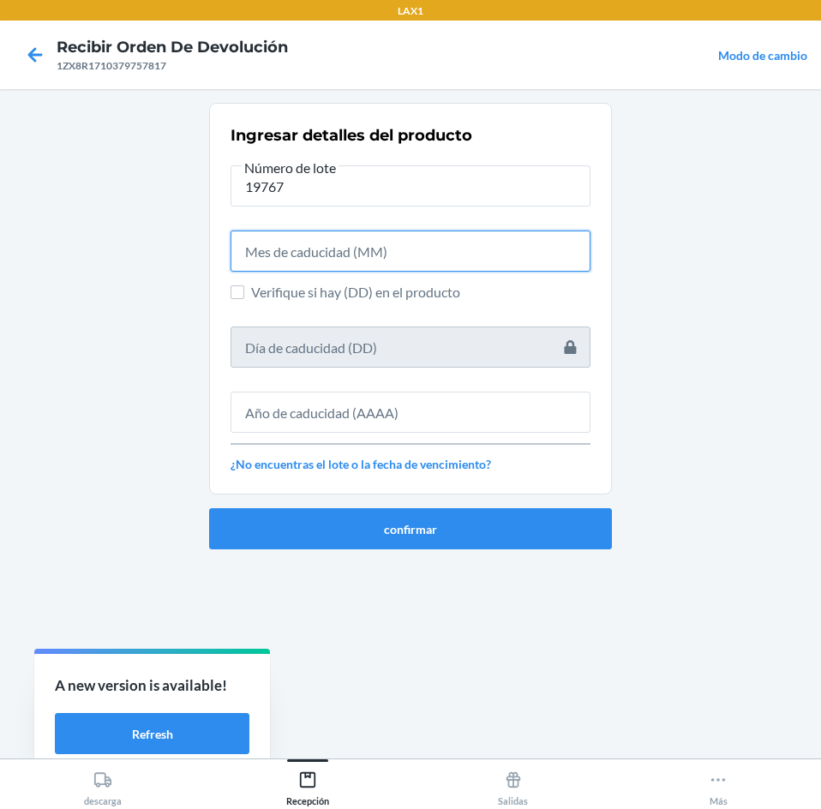
click at [386, 249] on input "text" at bounding box center [410, 250] width 360 height 41
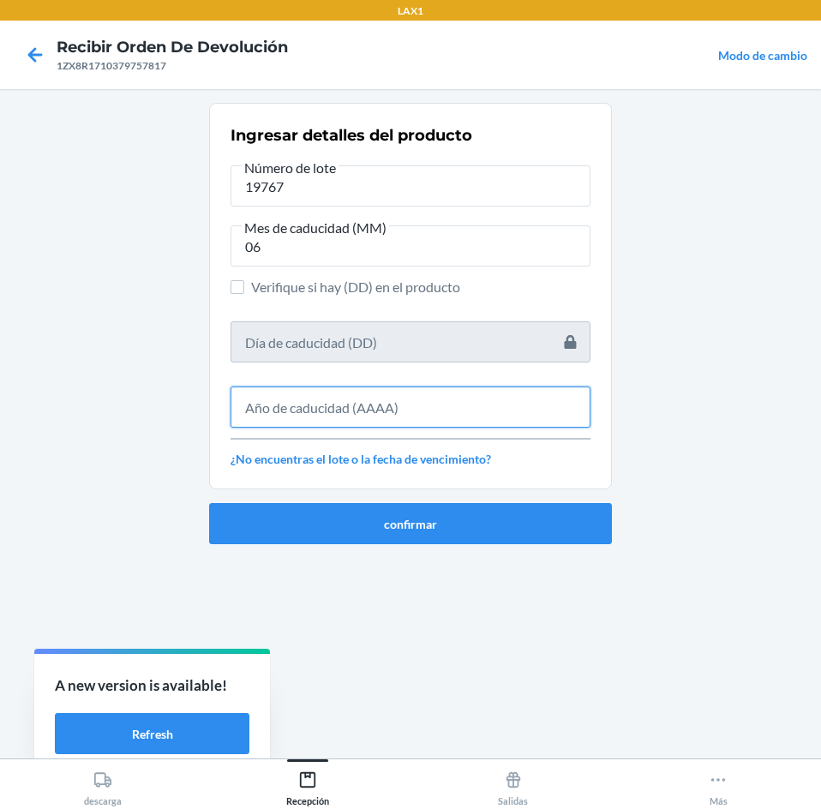
click at [381, 395] on input "text" at bounding box center [410, 406] width 360 height 41
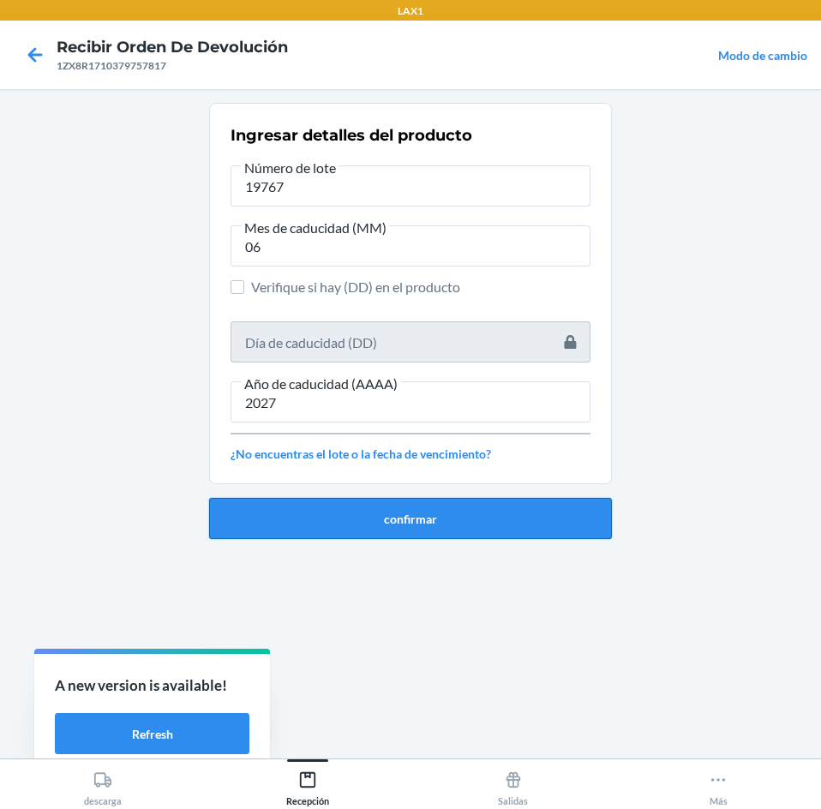
click at [383, 499] on button "confirmar" at bounding box center [410, 518] width 403 height 41
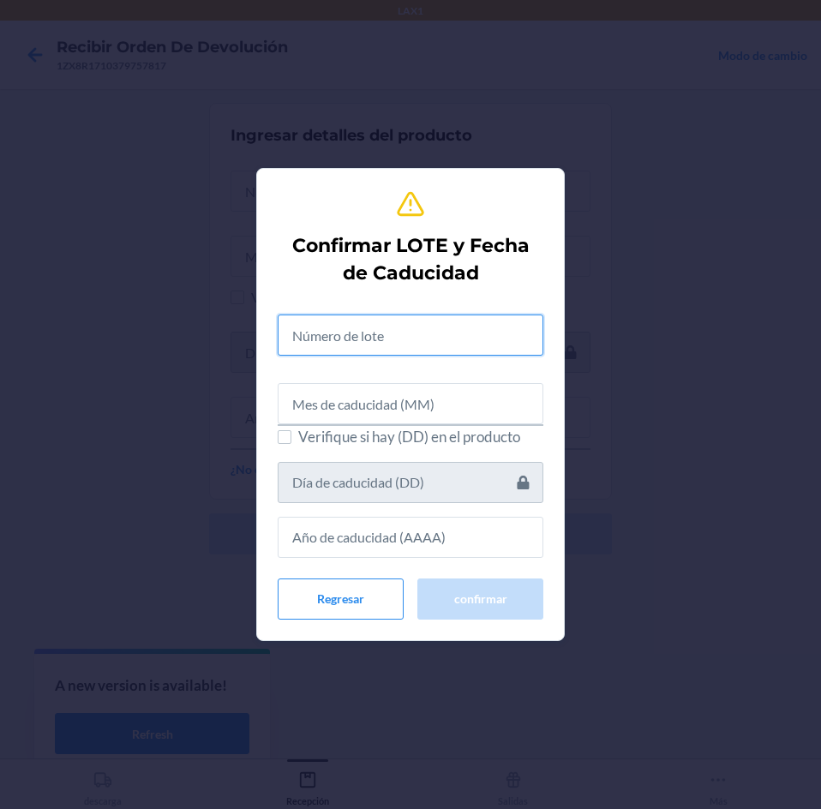
click at [404, 346] on input "text" at bounding box center [411, 334] width 266 height 41
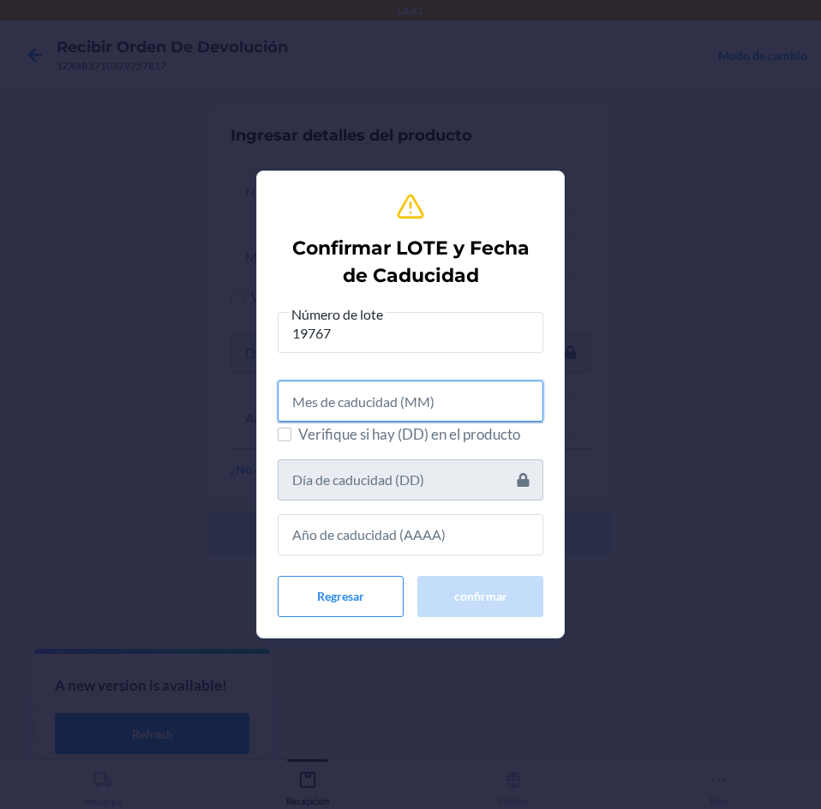
click at [424, 395] on input "text" at bounding box center [411, 400] width 266 height 41
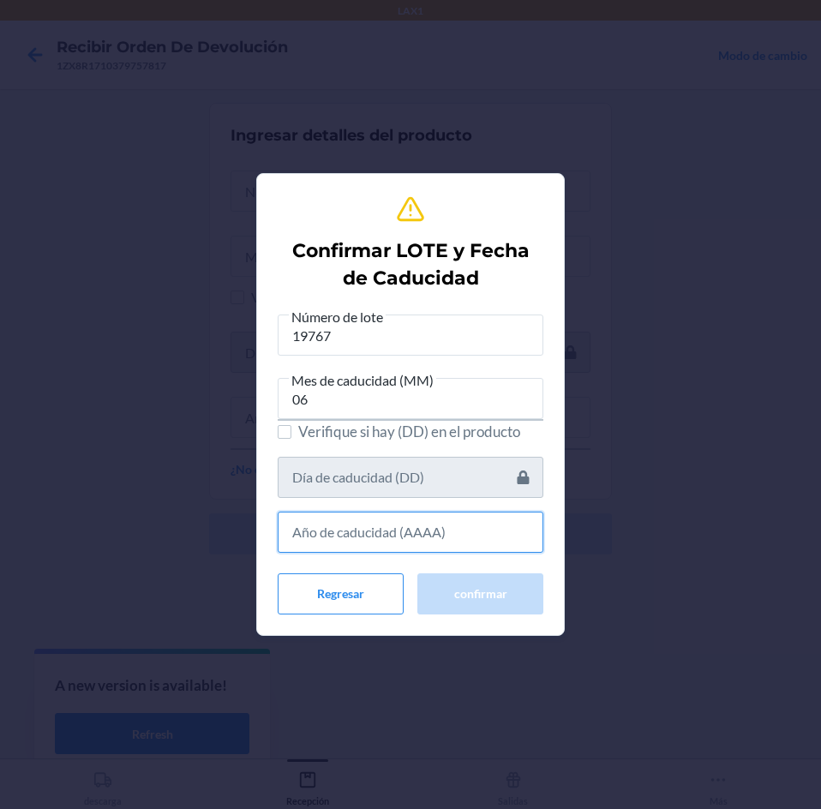
click at [396, 547] on input "text" at bounding box center [411, 531] width 266 height 41
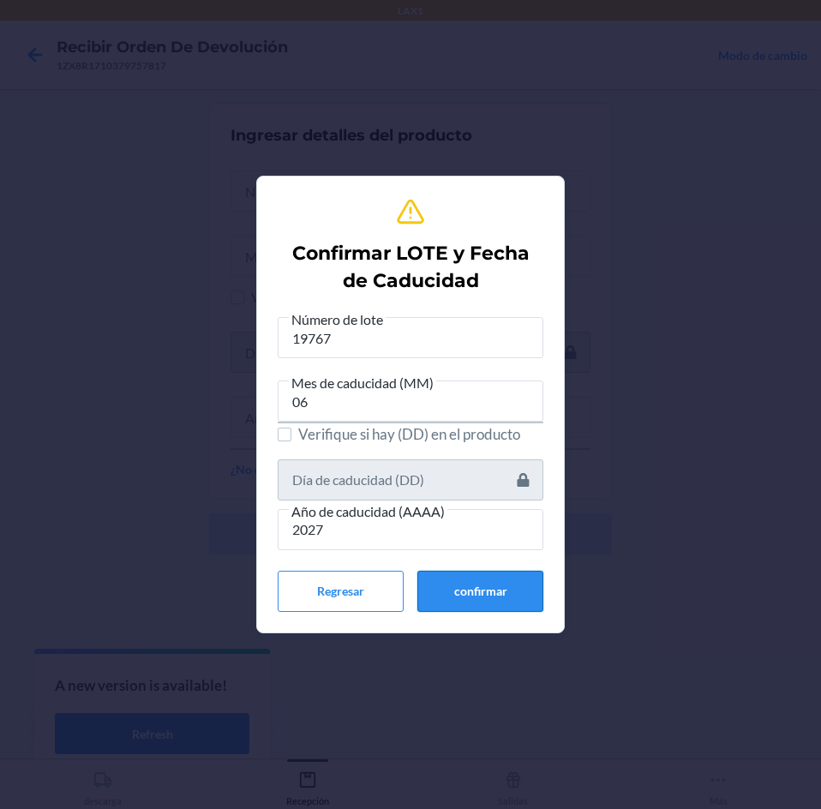
click at [447, 576] on button "confirmar" at bounding box center [480, 591] width 126 height 41
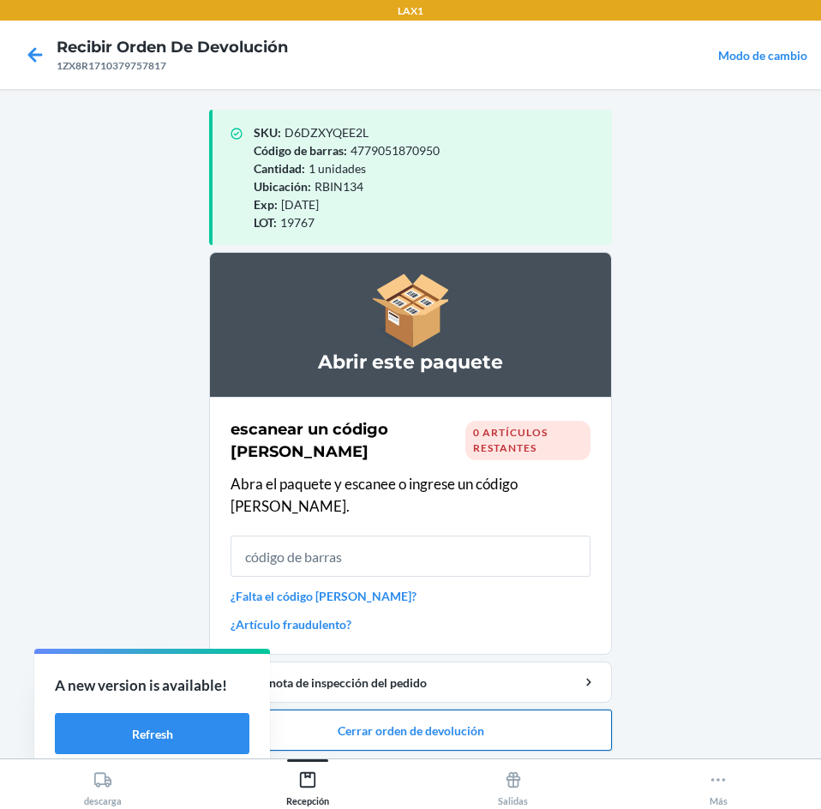
click at [487, 709] on button "Cerrar orden de devolución" at bounding box center [410, 729] width 403 height 41
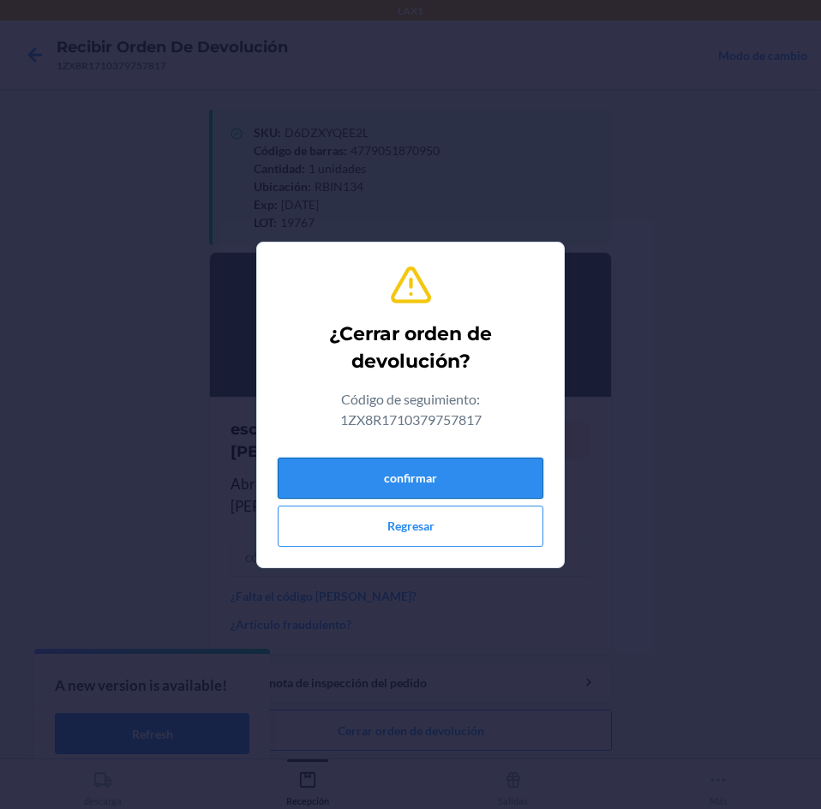
click at [471, 479] on button "confirmar" at bounding box center [411, 477] width 266 height 41
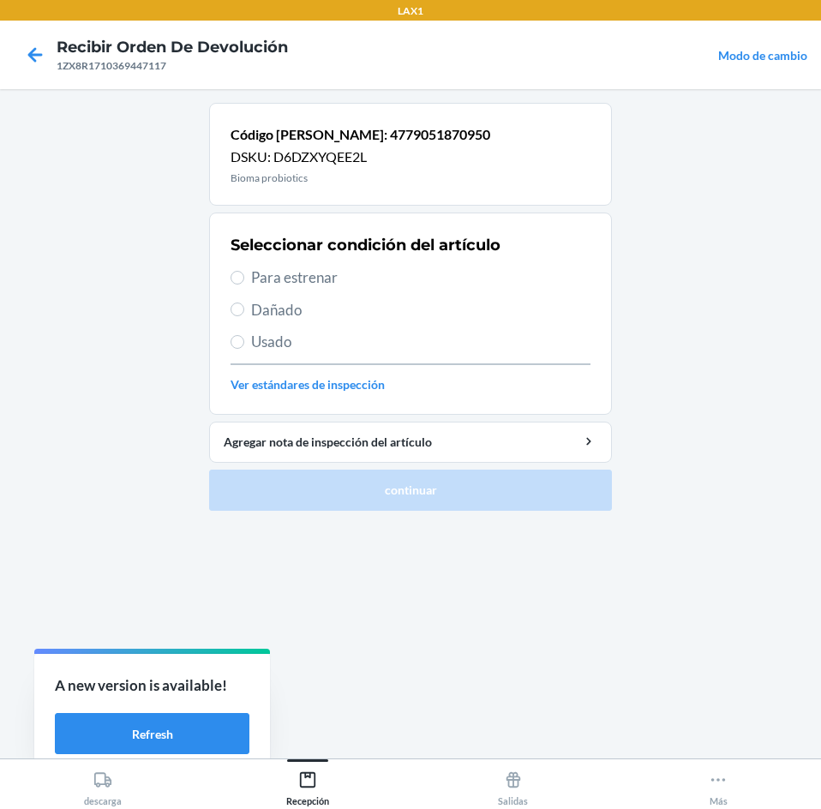
click at [475, 283] on span "Para estrenar" at bounding box center [420, 277] width 339 height 22
click at [244, 283] on input "Para estrenar" at bounding box center [237, 278] width 14 height 14
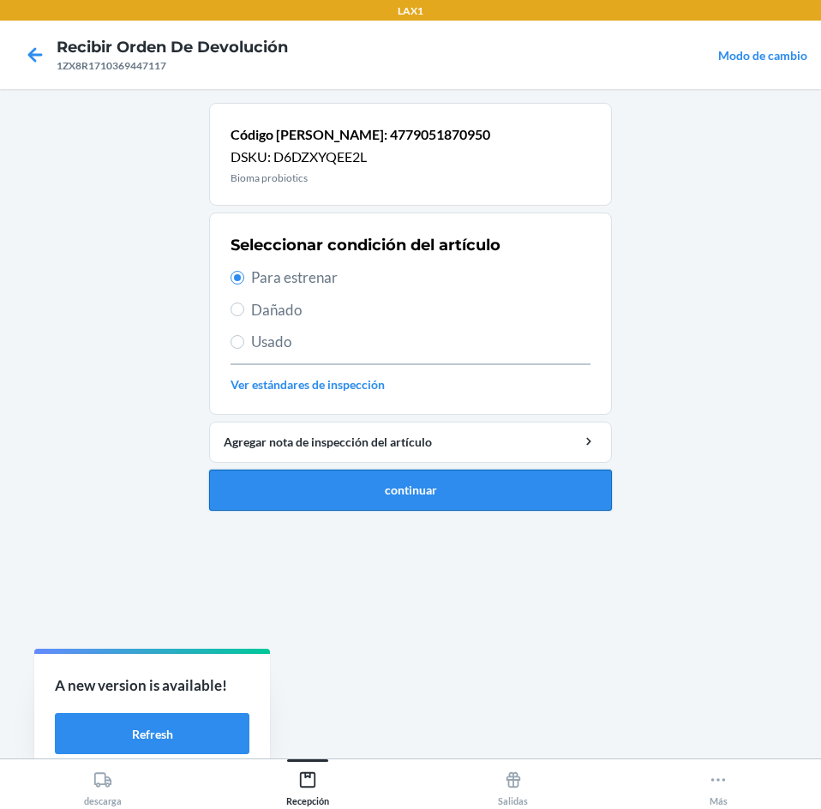
click at [510, 510] on button "continuar" at bounding box center [410, 489] width 403 height 41
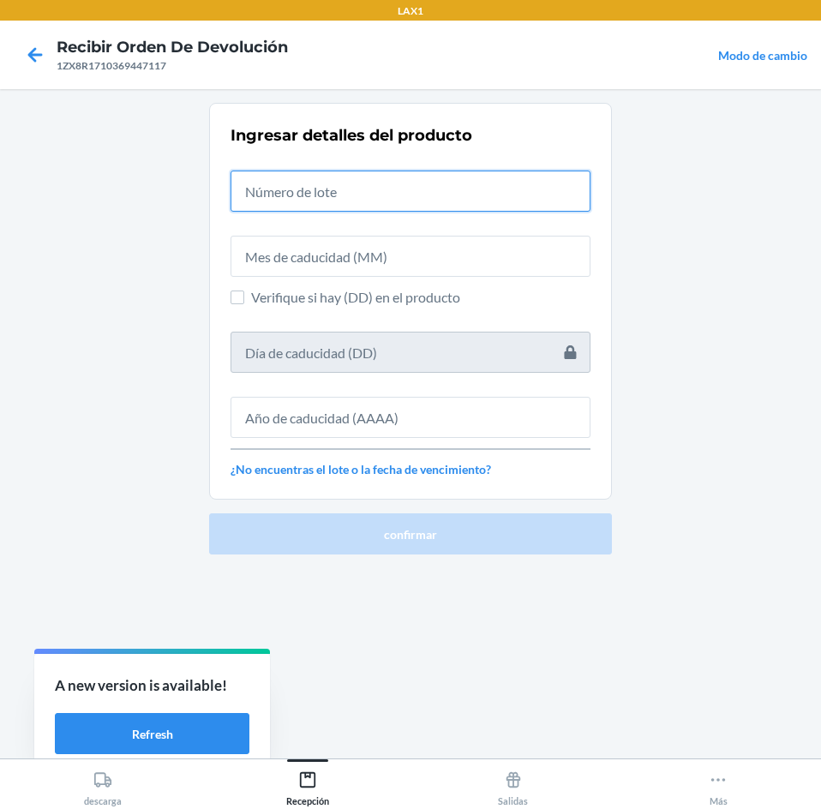
click at [465, 185] on input "text" at bounding box center [410, 190] width 360 height 41
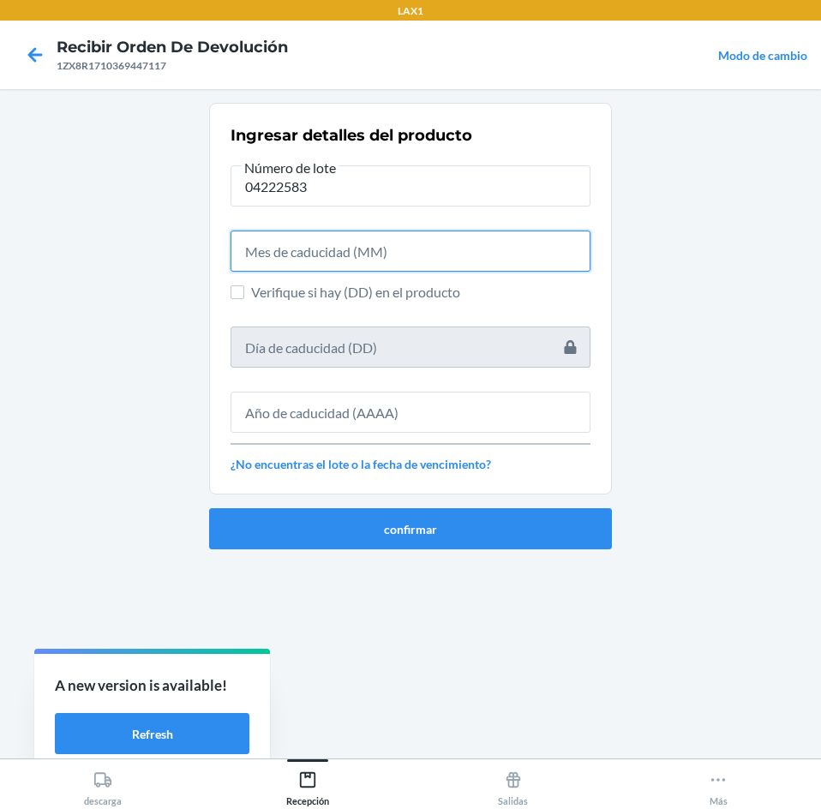
click at [442, 259] on input "text" at bounding box center [410, 250] width 360 height 41
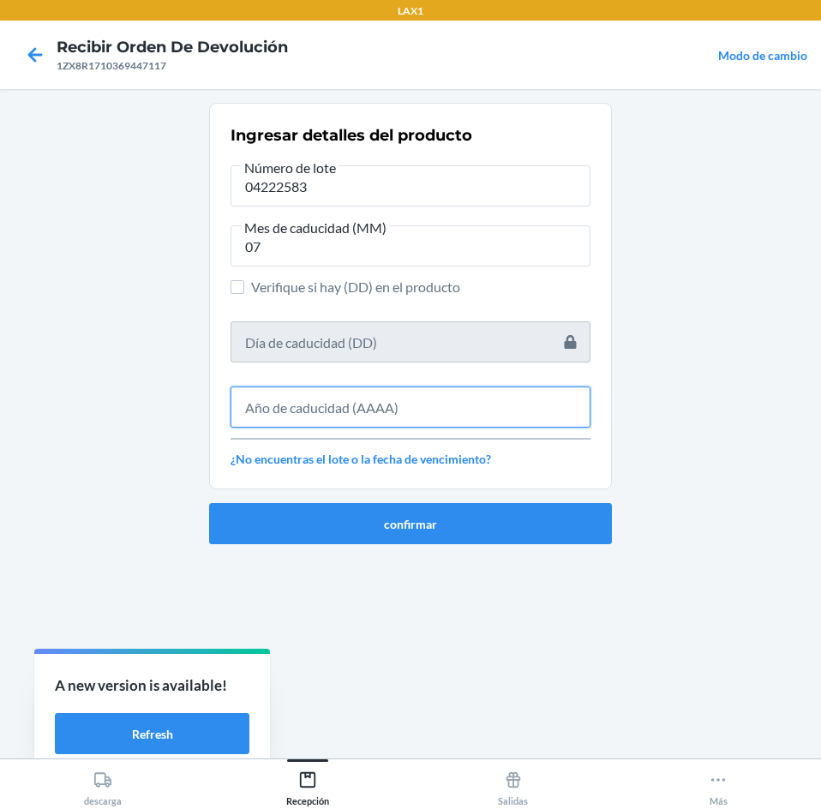
click at [457, 419] on input "text" at bounding box center [410, 406] width 360 height 41
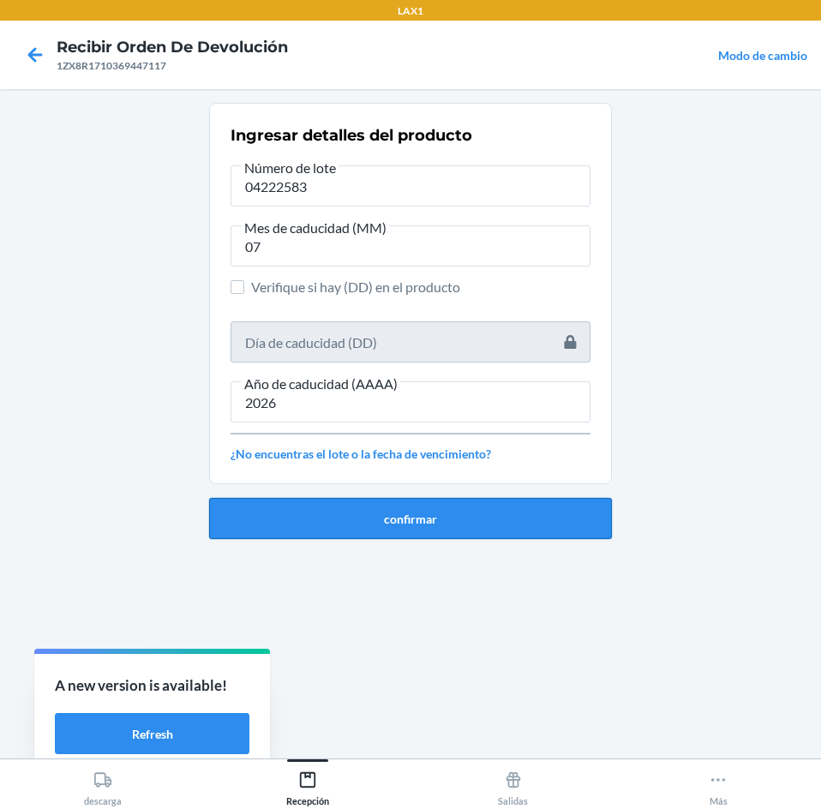
click at [459, 507] on button "confirmar" at bounding box center [410, 518] width 403 height 41
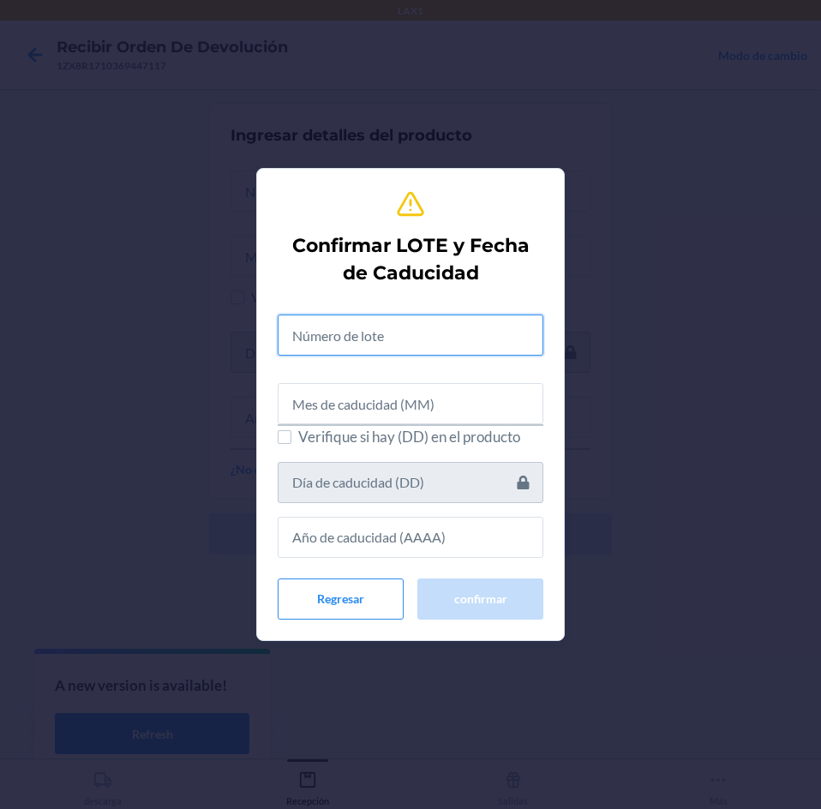
click at [465, 325] on input "text" at bounding box center [411, 334] width 266 height 41
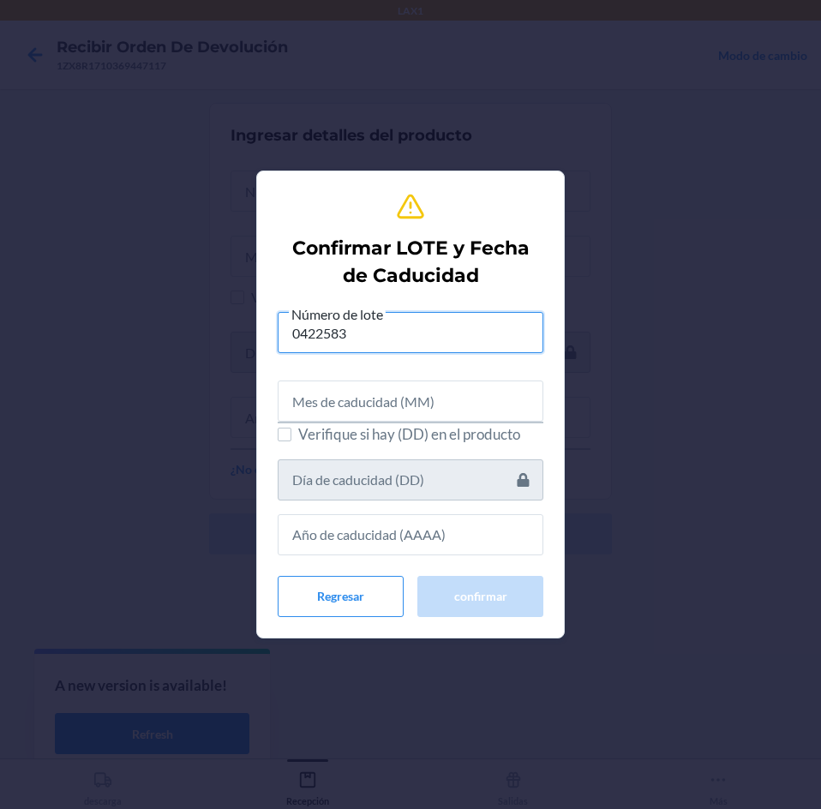
click at [321, 332] on input "0422583" at bounding box center [411, 332] width 266 height 41
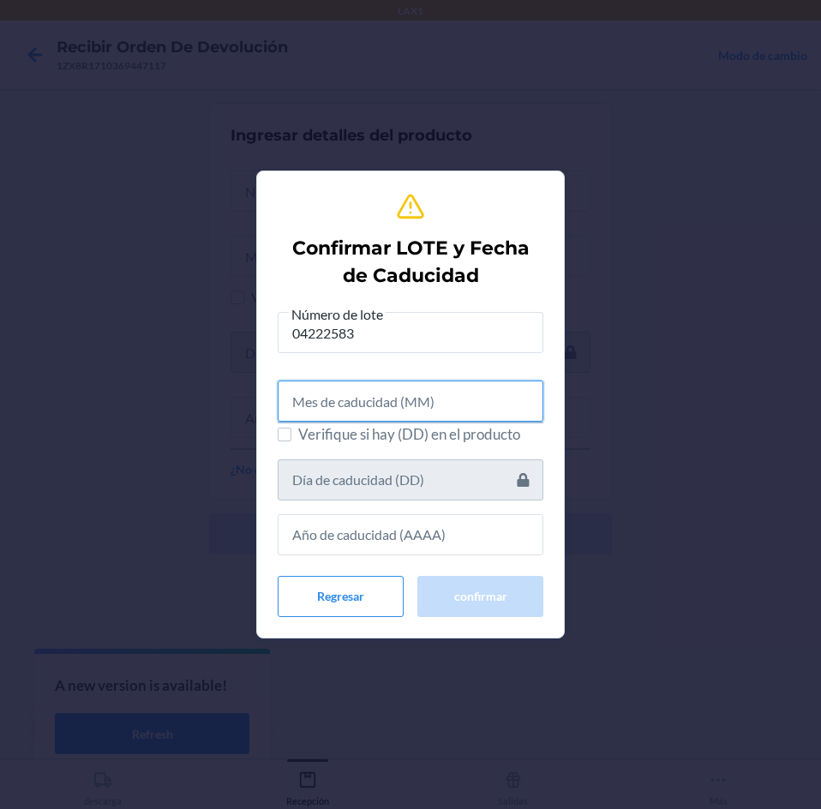
click at [320, 399] on input "text" at bounding box center [411, 400] width 266 height 41
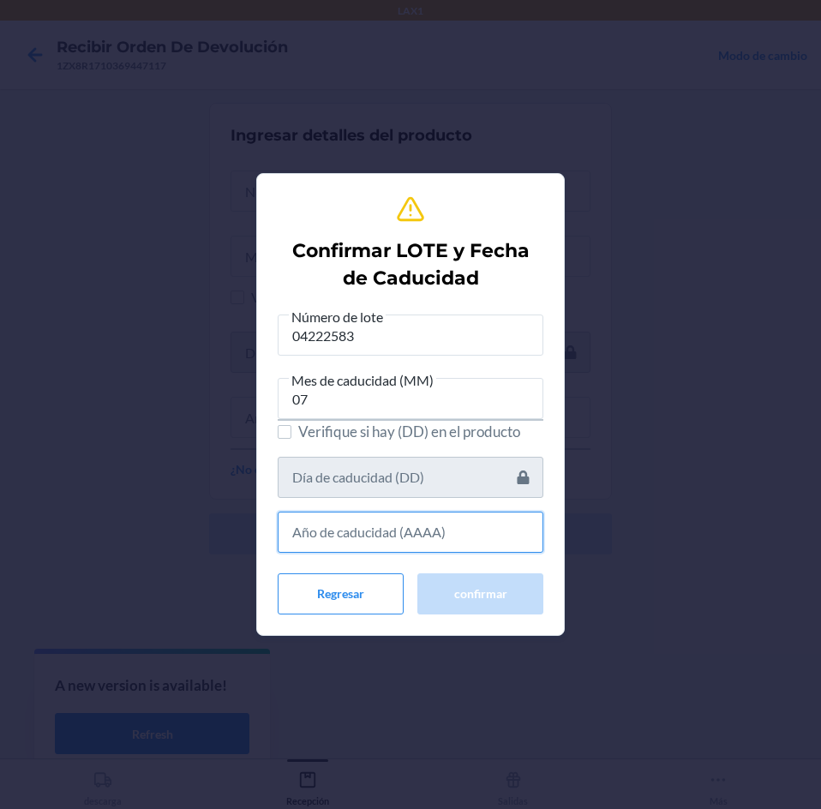
click at [405, 534] on input "text" at bounding box center [411, 531] width 266 height 41
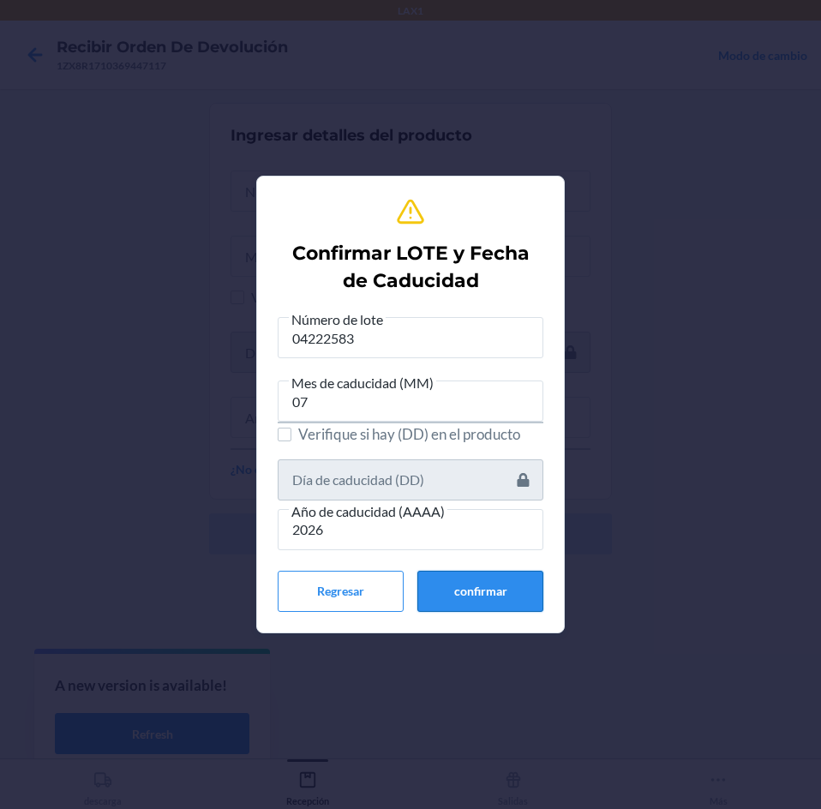
click at [443, 578] on button "confirmar" at bounding box center [480, 591] width 126 height 41
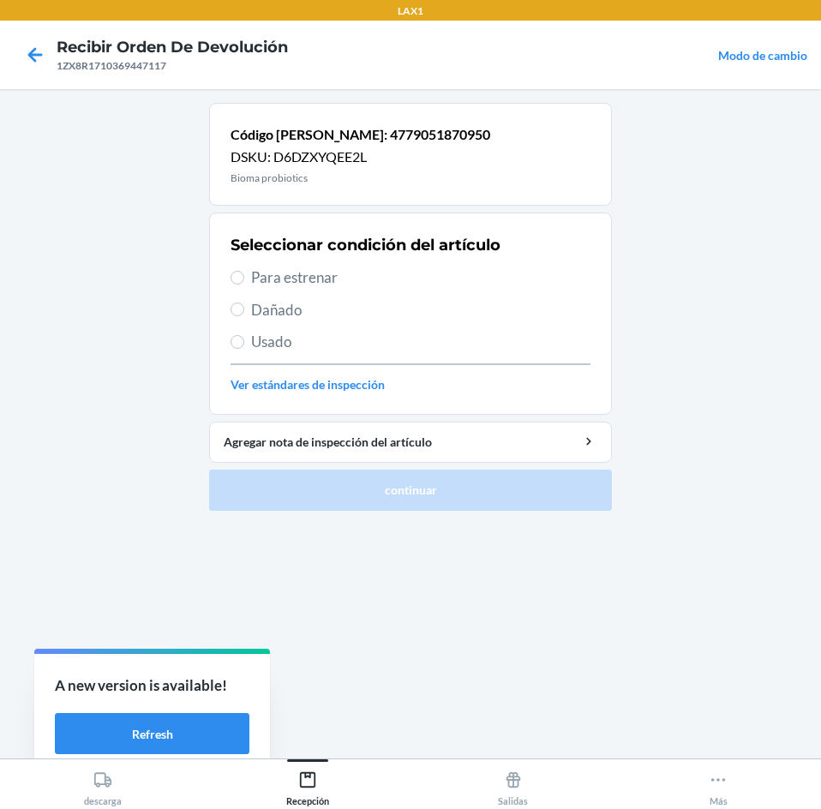
click at [362, 277] on span "Para estrenar" at bounding box center [420, 277] width 339 height 22
click at [244, 277] on input "Para estrenar" at bounding box center [237, 278] width 14 height 14
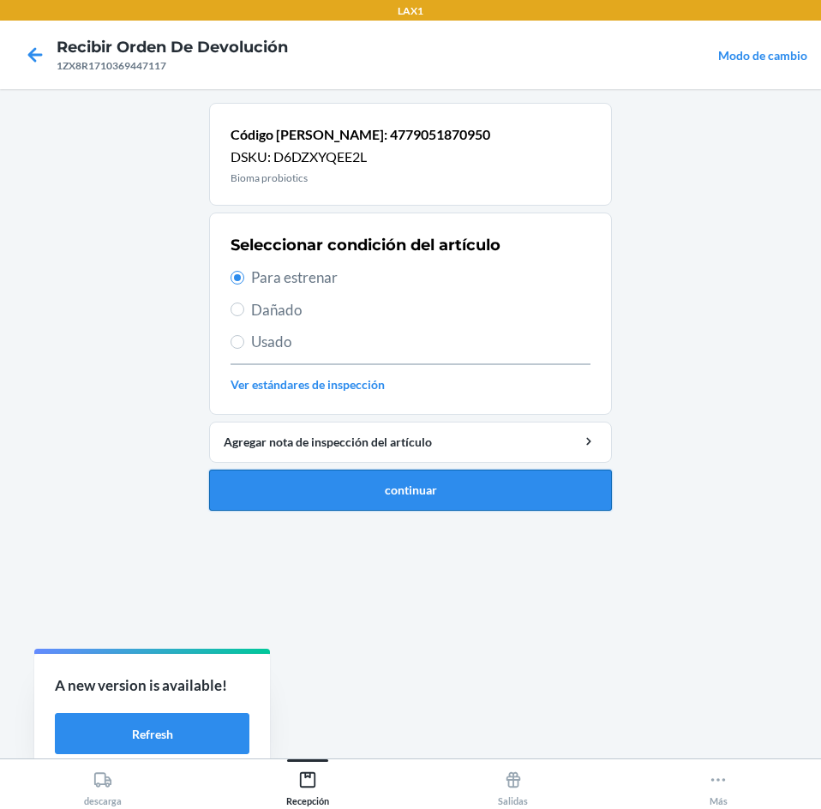
click at [442, 505] on button "continuar" at bounding box center [410, 489] width 403 height 41
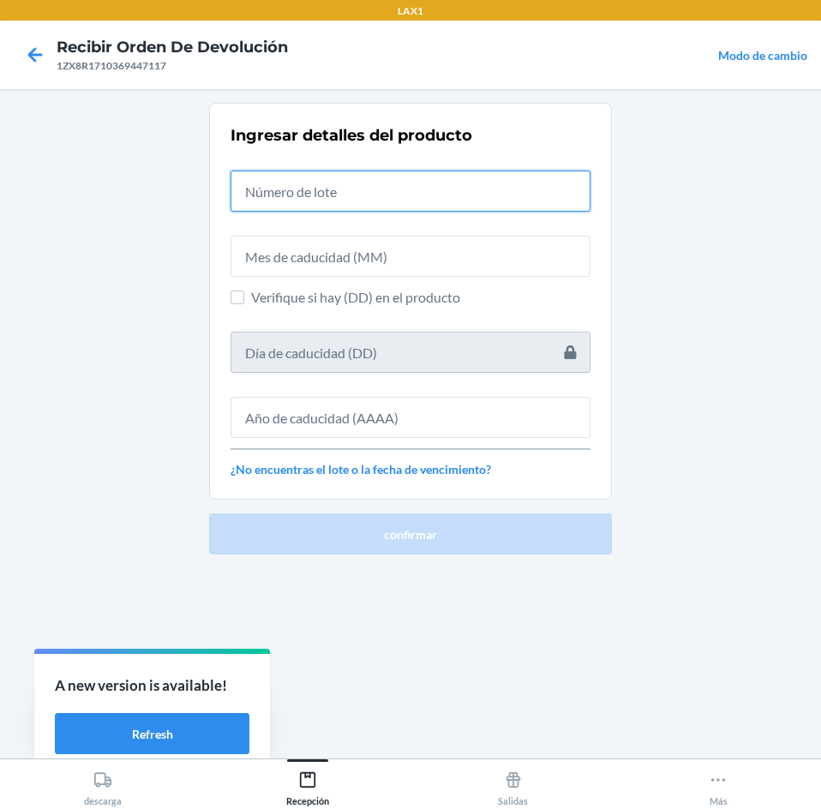
click at [459, 191] on input "text" at bounding box center [410, 190] width 360 height 41
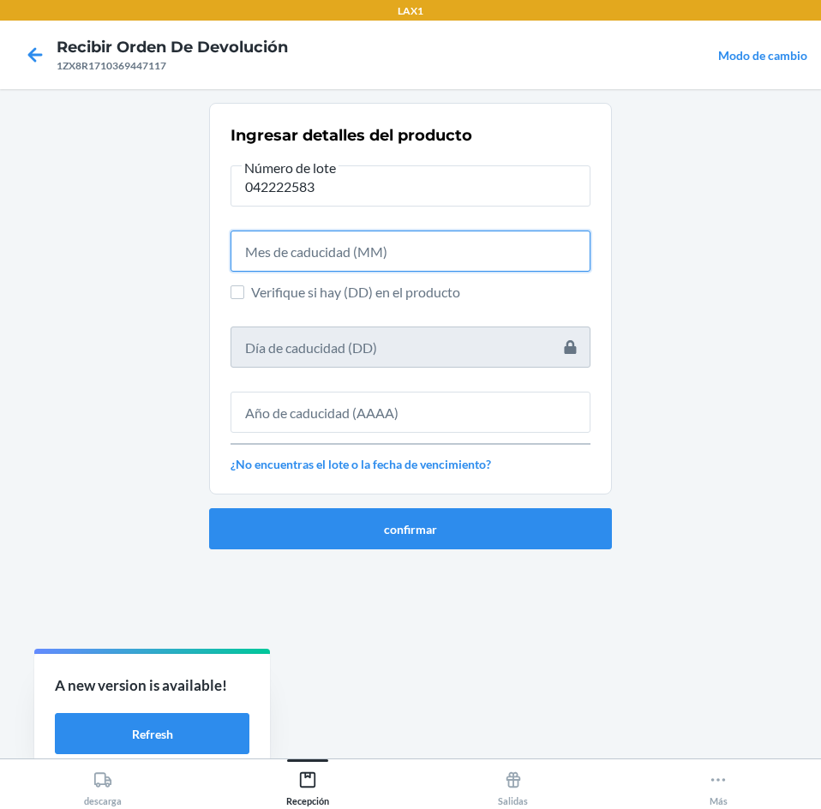
click at [408, 250] on input "text" at bounding box center [410, 250] width 360 height 41
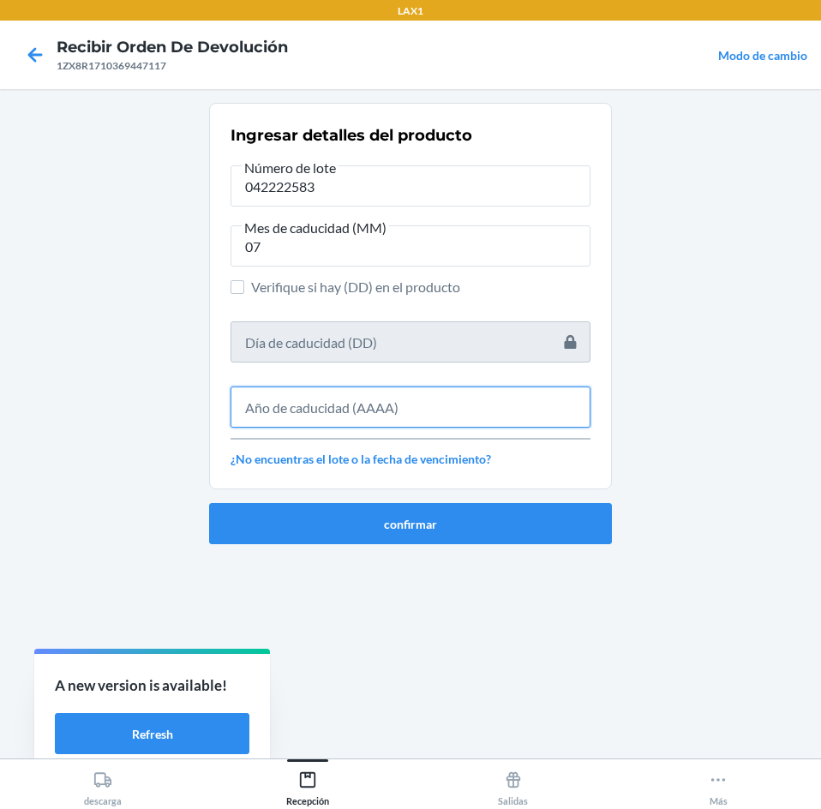
click at [400, 412] on input "text" at bounding box center [410, 406] width 360 height 41
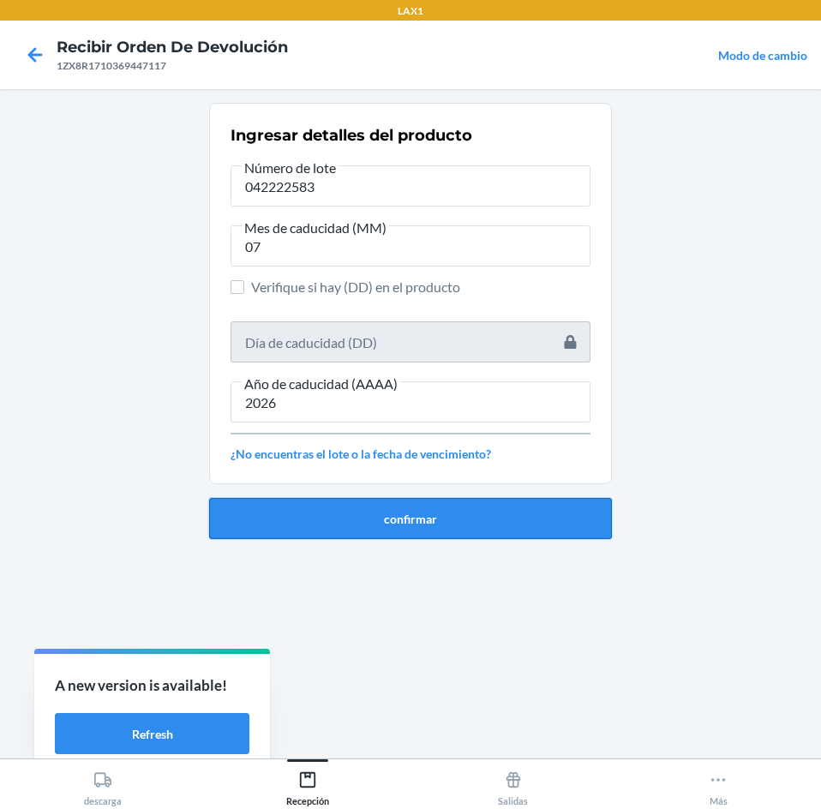
click at [402, 516] on button "confirmar" at bounding box center [410, 518] width 403 height 41
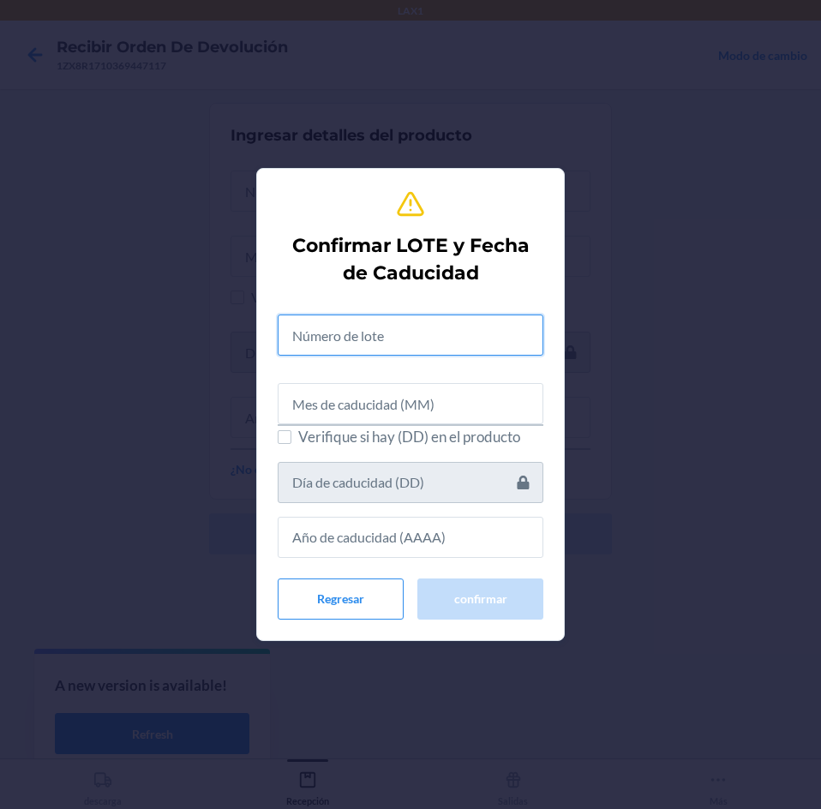
click at [372, 327] on input "text" at bounding box center [411, 334] width 266 height 41
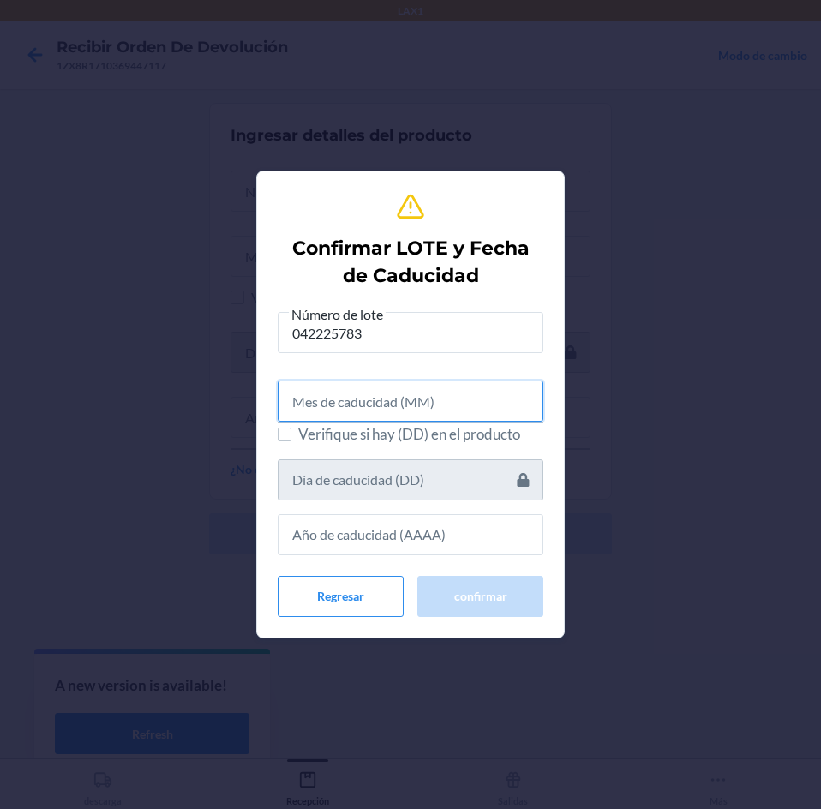
click at [356, 411] on input "text" at bounding box center [411, 400] width 266 height 41
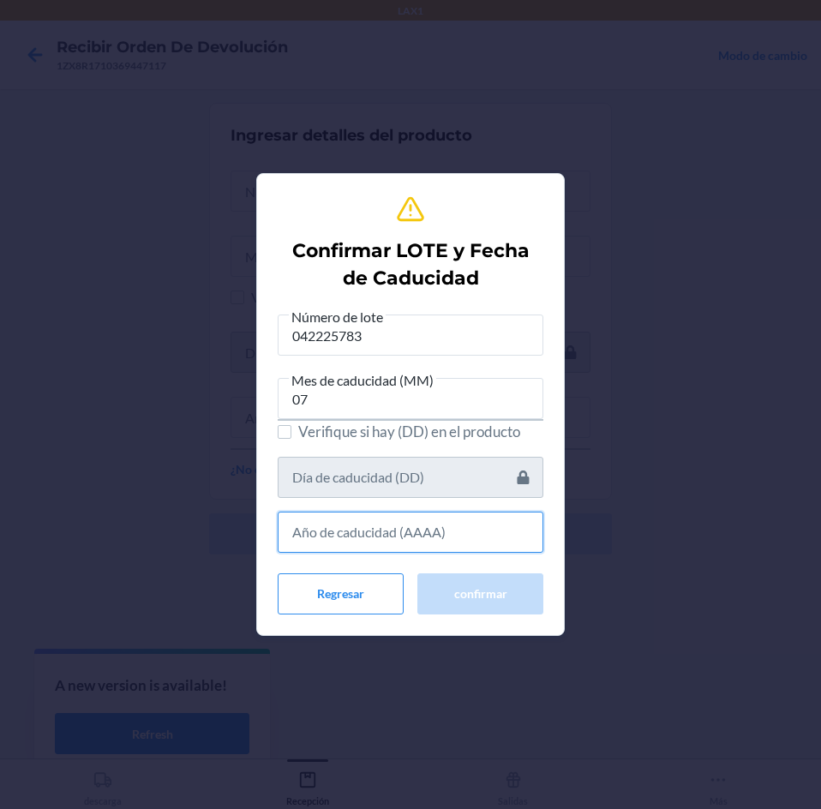
click at [431, 538] on input "text" at bounding box center [411, 531] width 266 height 41
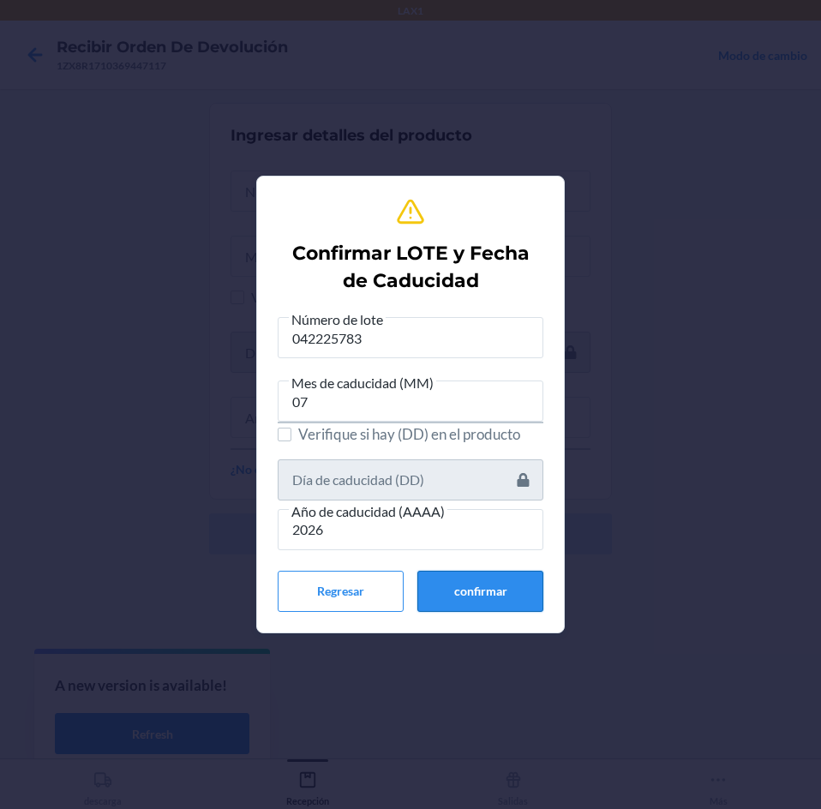
click at [441, 586] on button "confirmar" at bounding box center [480, 591] width 126 height 41
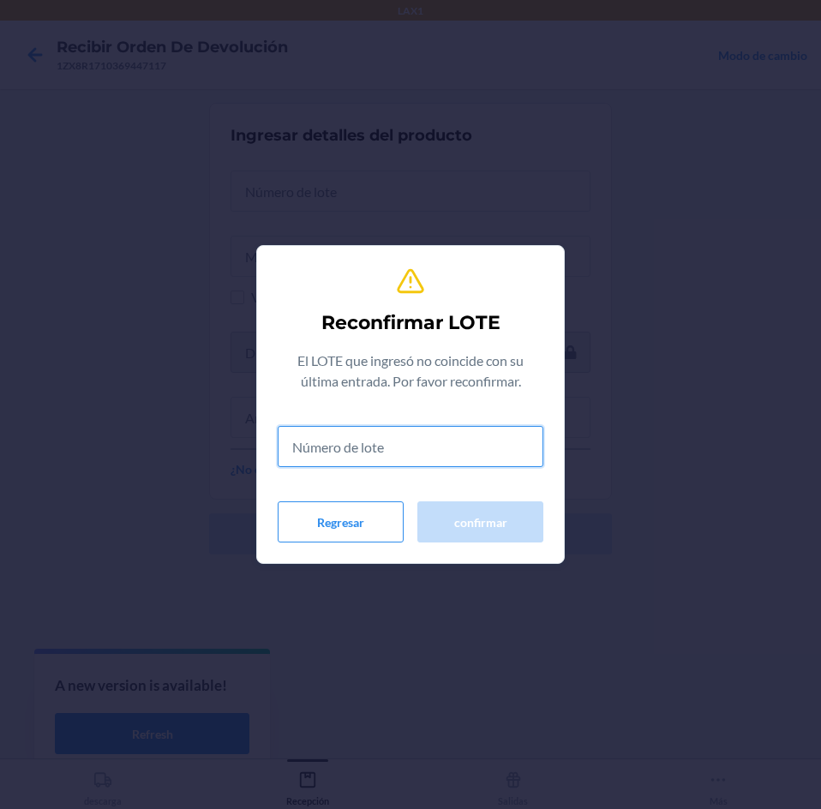
click at [414, 435] on input "text" at bounding box center [411, 446] width 266 height 41
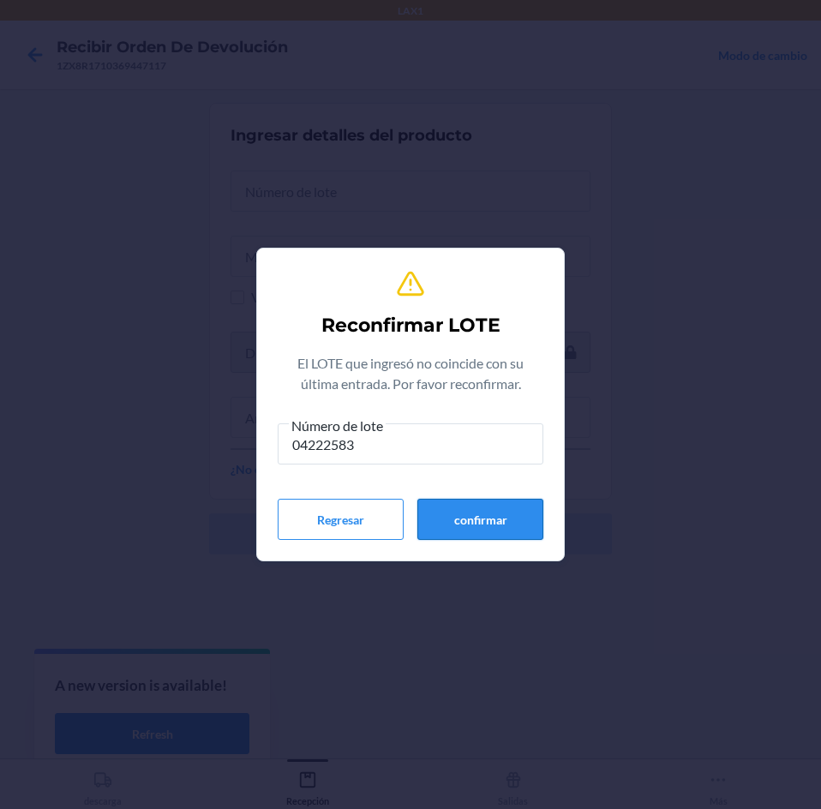
click at [421, 511] on button "confirmar" at bounding box center [480, 519] width 126 height 41
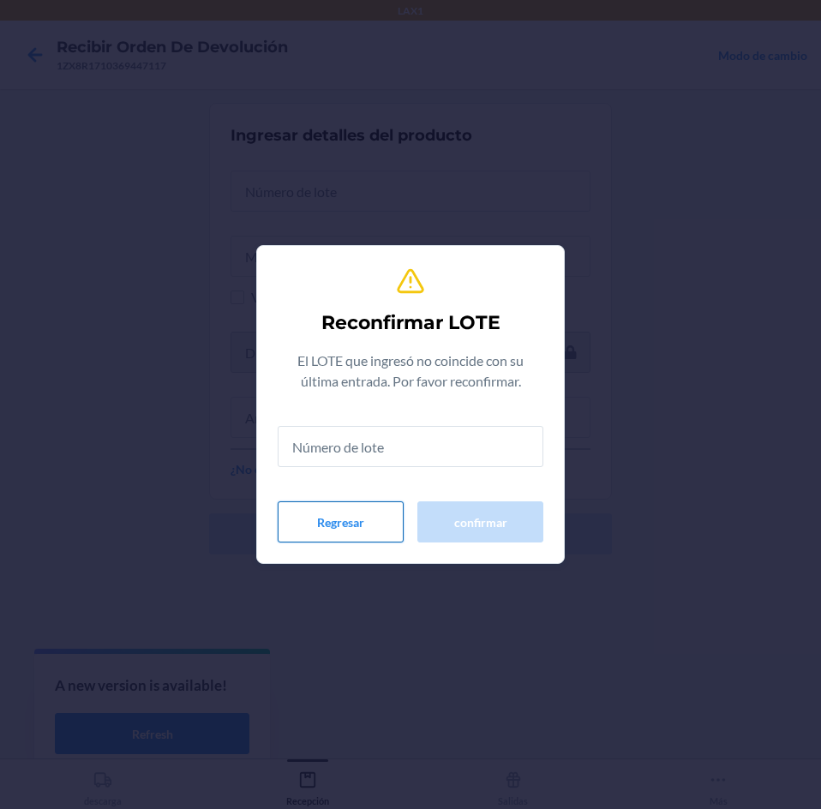
click at [372, 517] on button "Regresar" at bounding box center [341, 521] width 126 height 41
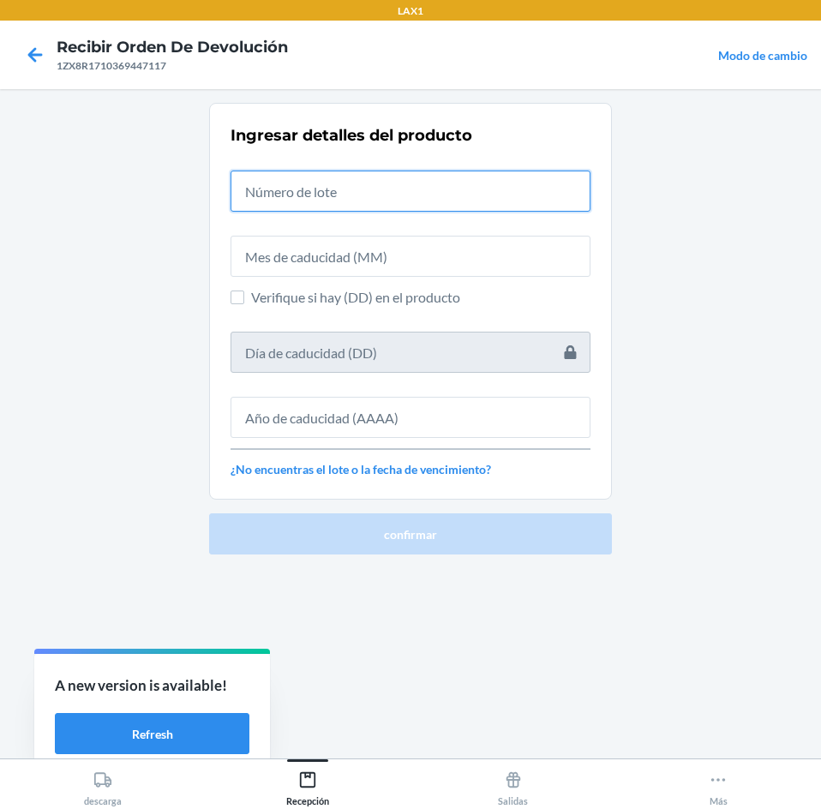
click at [392, 194] on input "text" at bounding box center [410, 190] width 360 height 41
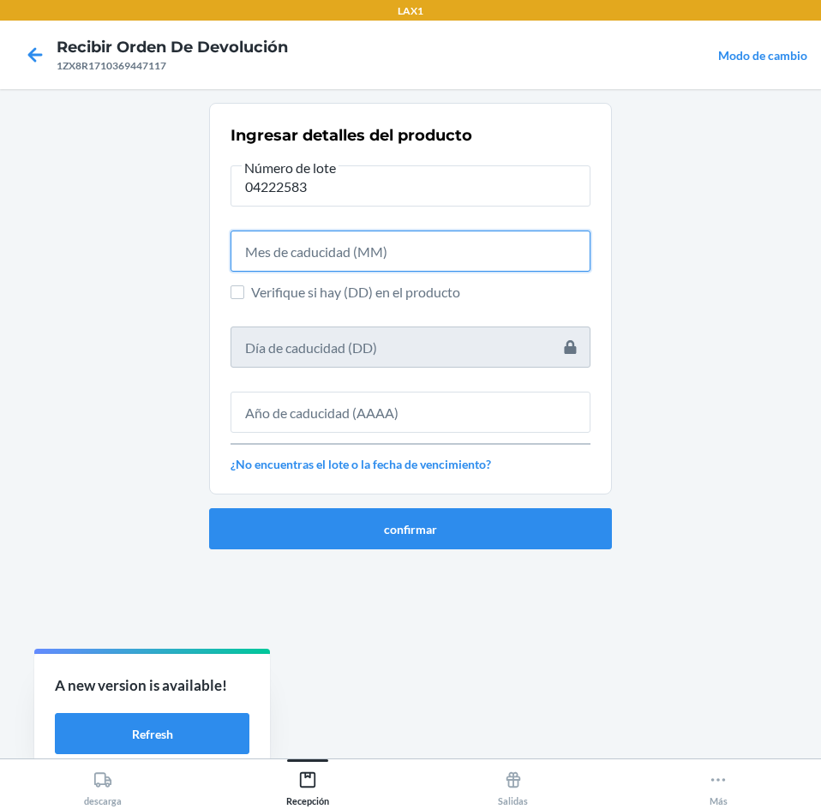
click at [370, 235] on input "text" at bounding box center [410, 250] width 360 height 41
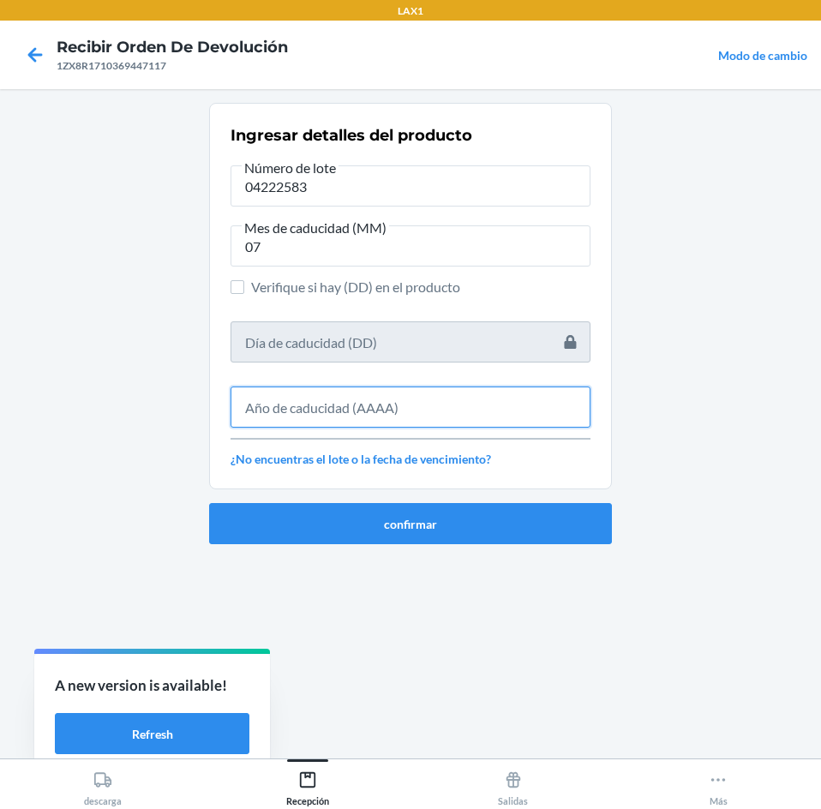
click at [394, 397] on input "text" at bounding box center [410, 406] width 360 height 41
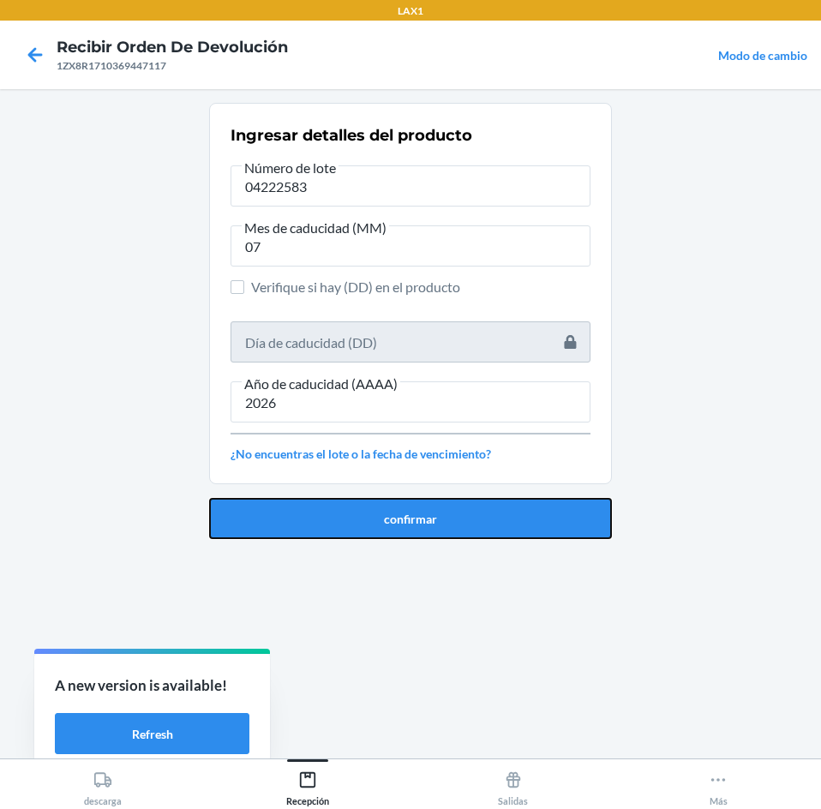
click at [404, 515] on button "confirmar" at bounding box center [410, 518] width 403 height 41
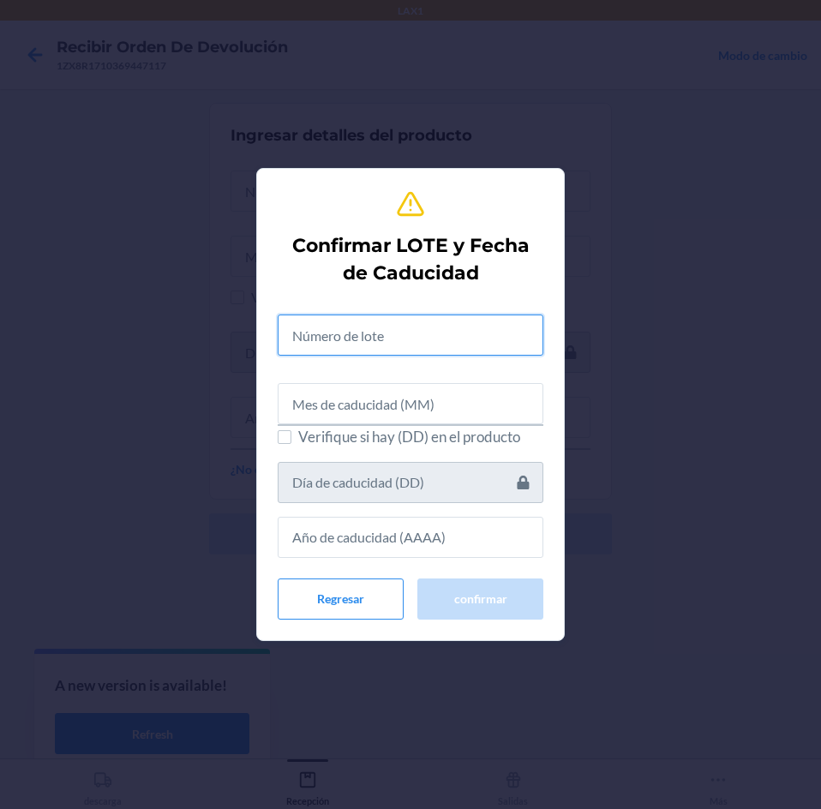
click at [396, 339] on input "text" at bounding box center [411, 334] width 266 height 41
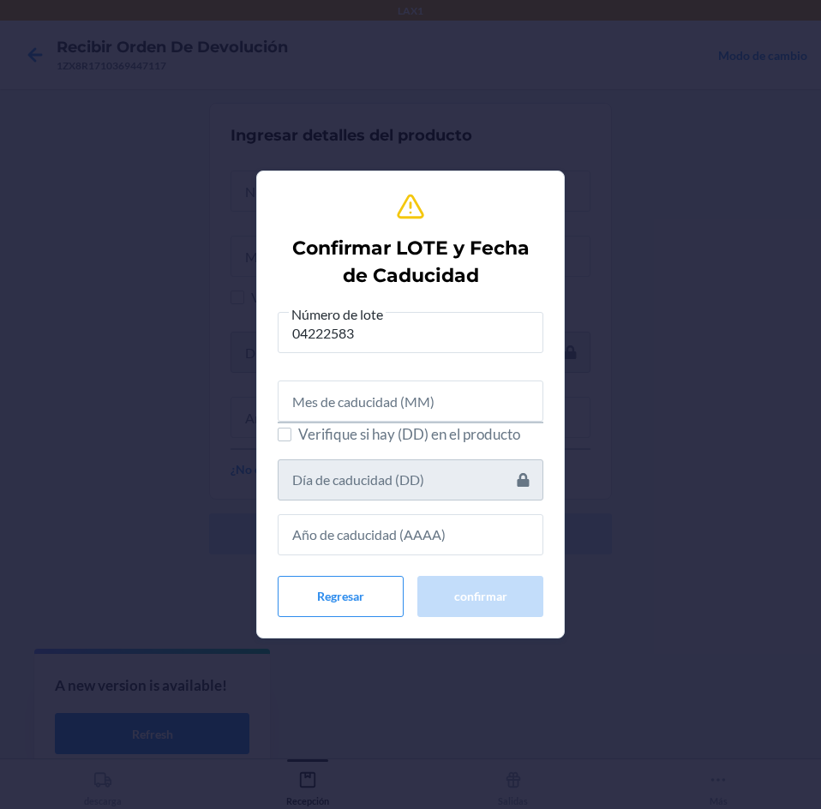
click at [406, 423] on span "Verifique si hay (DD) en el producto" at bounding box center [420, 434] width 245 height 22
click at [291, 427] on input "Verifique si hay (DD) en el producto" at bounding box center [285, 434] width 14 height 14
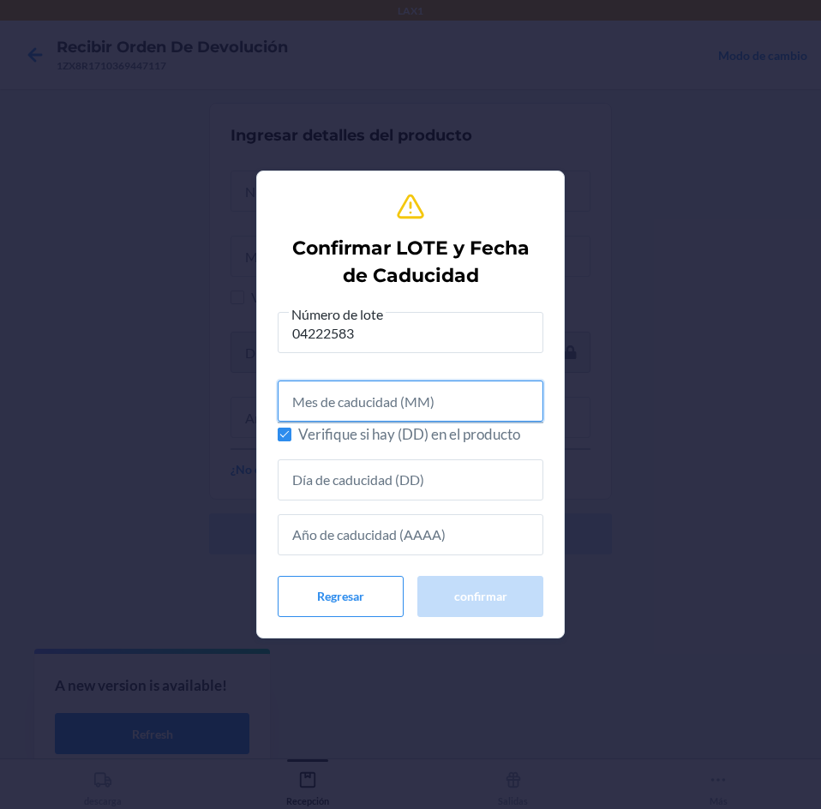
click at [404, 404] on input "text" at bounding box center [411, 400] width 266 height 41
click at [386, 429] on span "Verifique si hay (DD) en el producto" at bounding box center [420, 434] width 245 height 22
click at [291, 429] on input "Verifique si hay (DD) en el producto" at bounding box center [285, 434] width 14 height 14
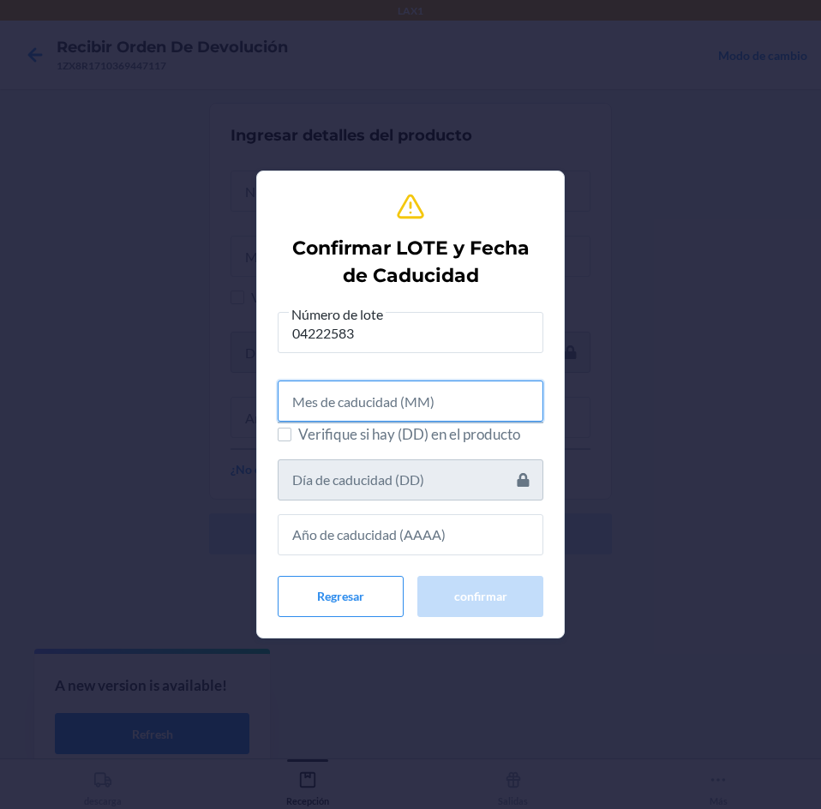
click at [391, 396] on input "text" at bounding box center [411, 400] width 266 height 41
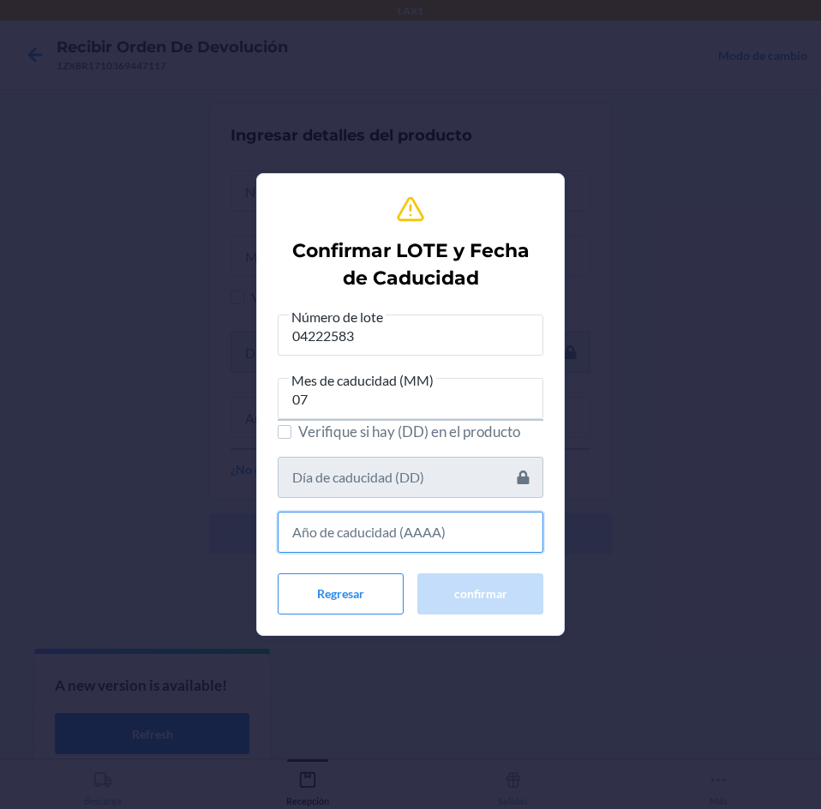
click at [489, 528] on input "text" at bounding box center [411, 531] width 266 height 41
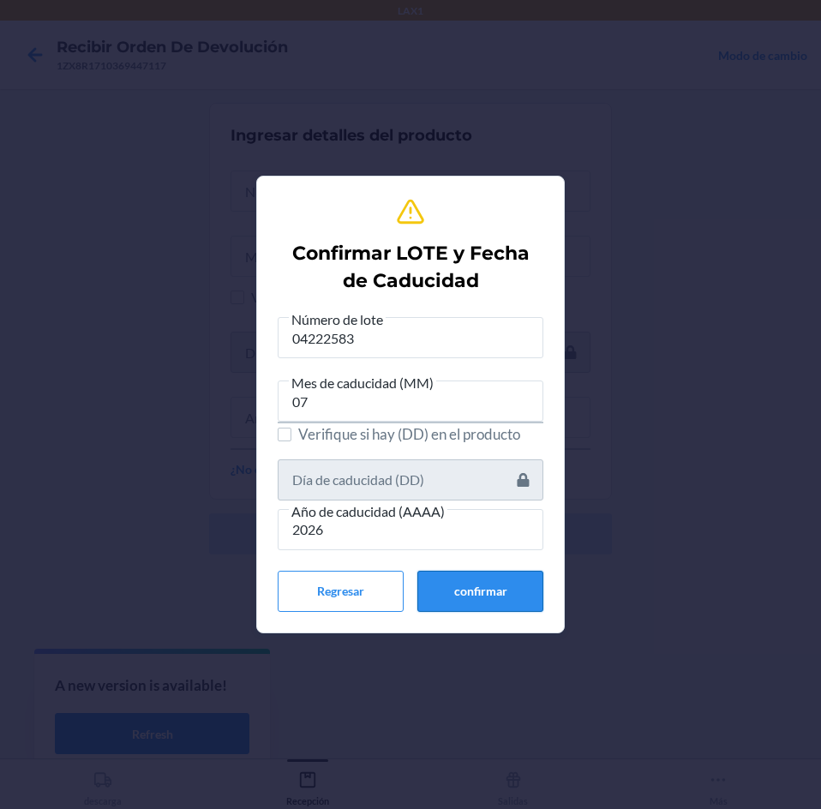
click at [482, 600] on button "confirmar" at bounding box center [480, 591] width 126 height 41
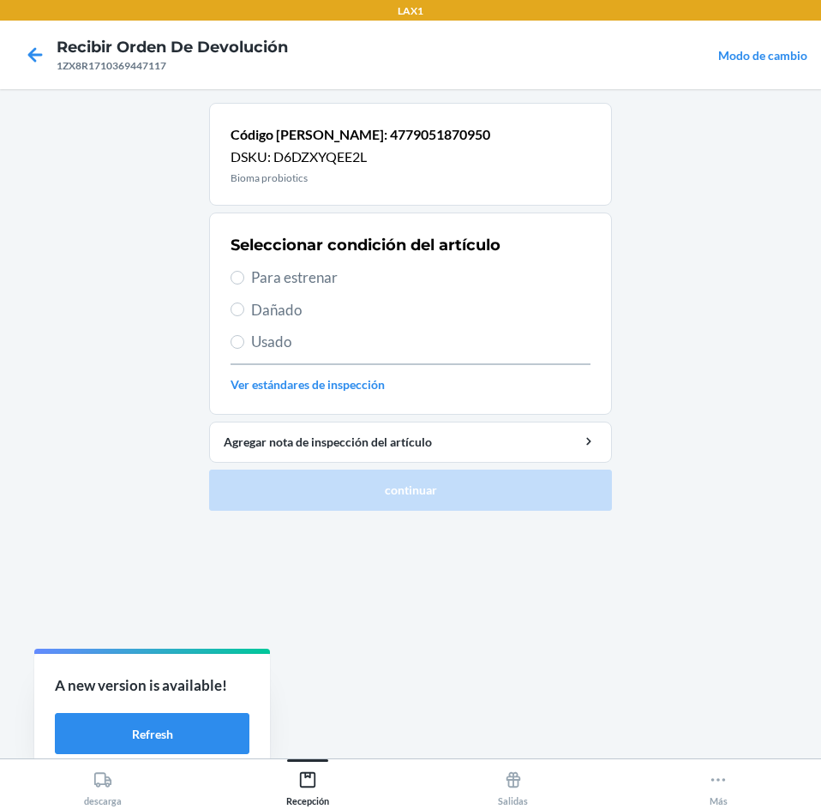
click at [398, 264] on div "Seleccionar condición del artículo Para estrenar Dañado Usado Ver estándares de…" at bounding box center [410, 314] width 360 height 170
click at [399, 280] on span "Para estrenar" at bounding box center [420, 277] width 339 height 22
click at [244, 280] on input "Para estrenar" at bounding box center [237, 278] width 14 height 14
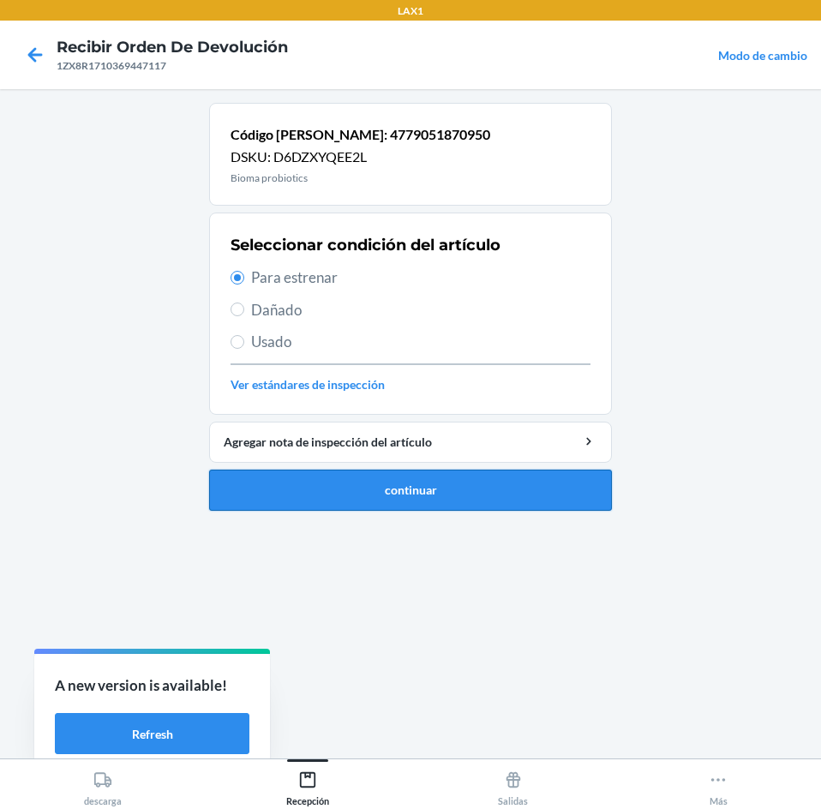
click at [464, 507] on button "continuar" at bounding box center [410, 489] width 403 height 41
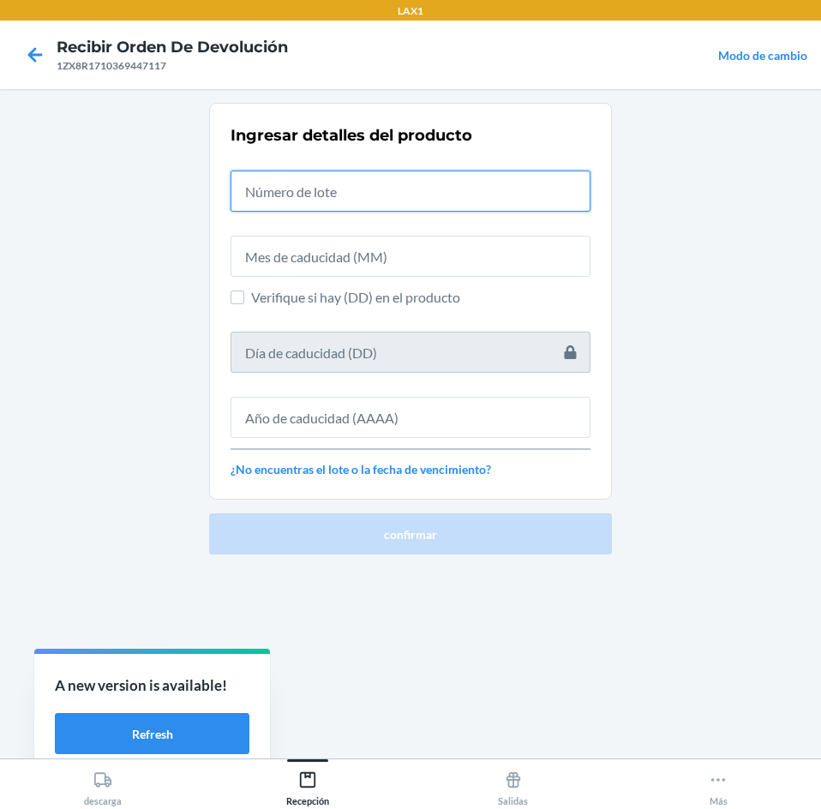
click at [454, 210] on input "text" at bounding box center [410, 190] width 360 height 41
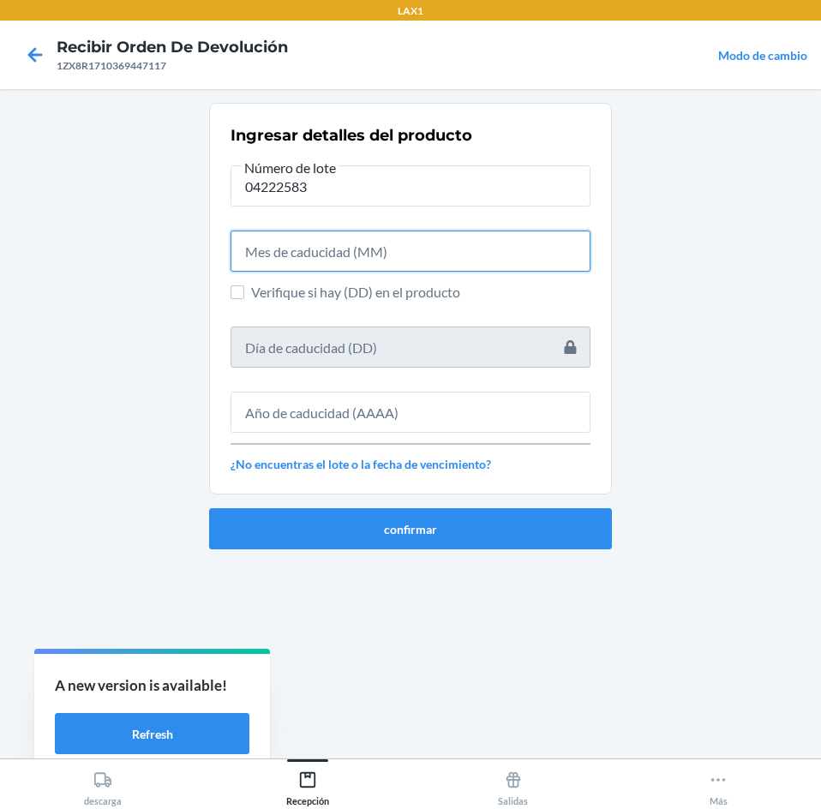
click at [457, 248] on input "text" at bounding box center [410, 250] width 360 height 41
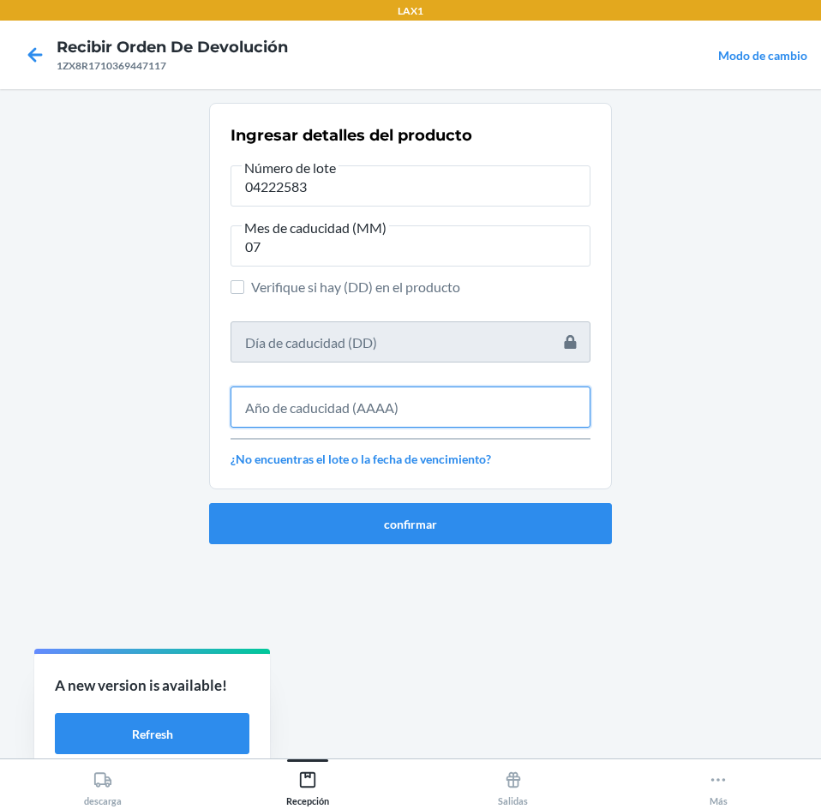
click at [435, 416] on input "text" at bounding box center [410, 406] width 360 height 41
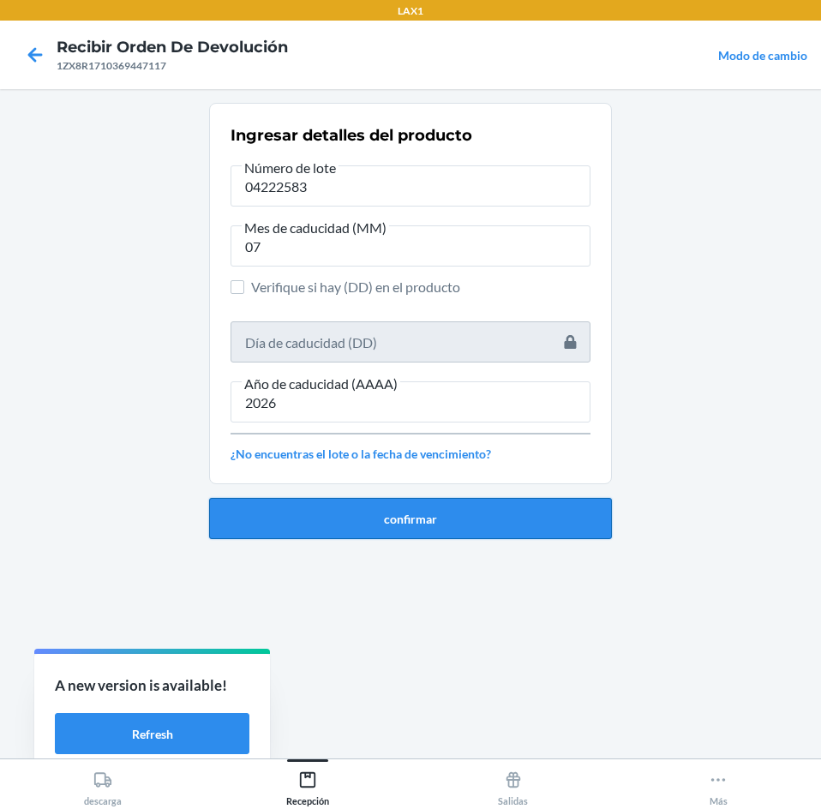
click at [425, 509] on button "confirmar" at bounding box center [410, 518] width 403 height 41
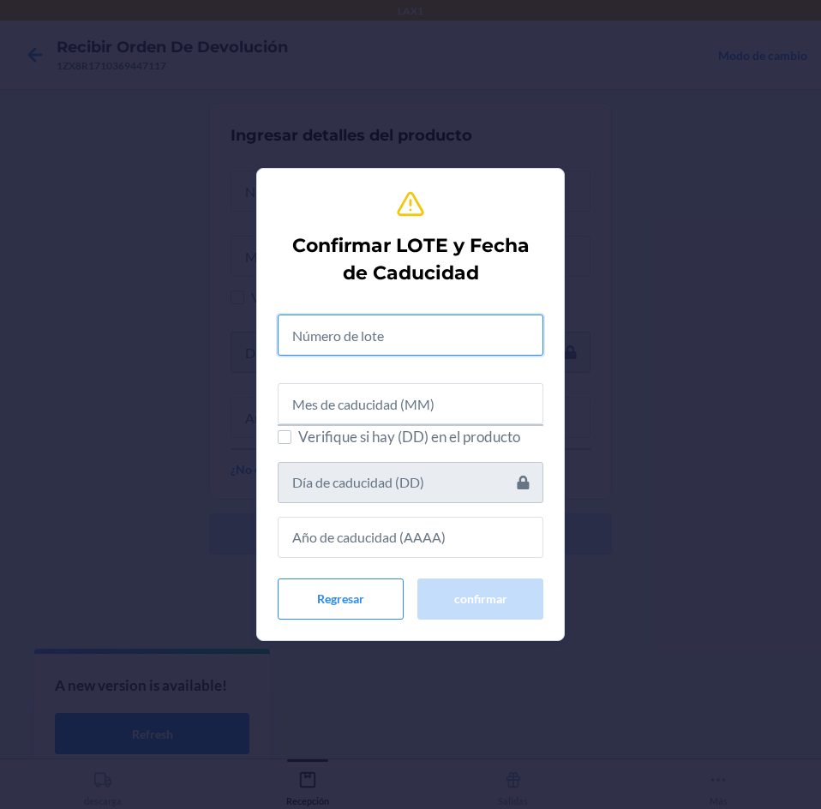
click at [404, 331] on input "text" at bounding box center [411, 334] width 266 height 41
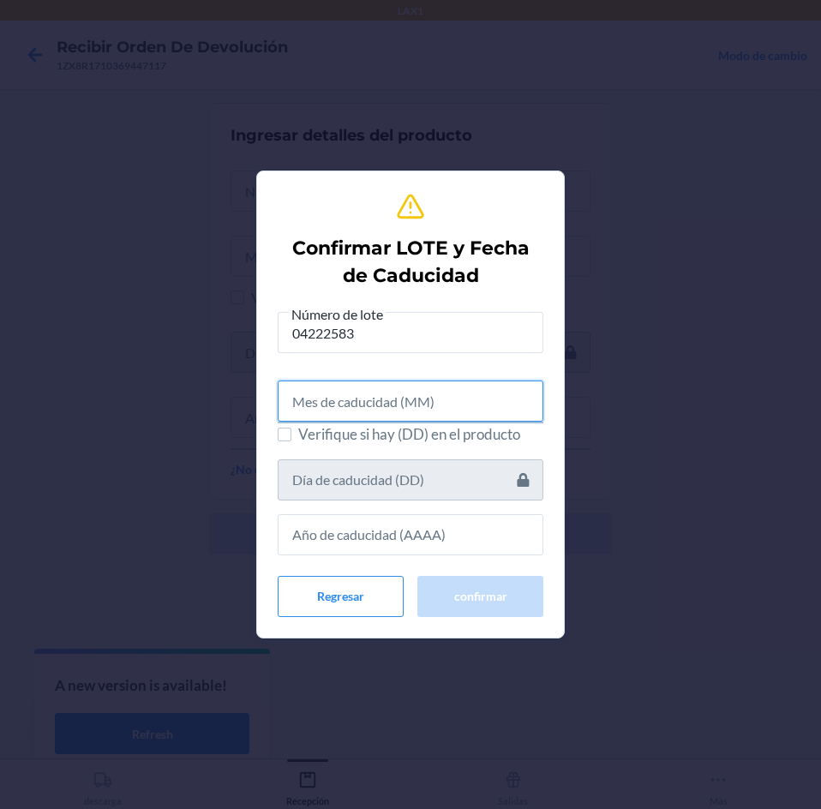
click at [464, 390] on input "text" at bounding box center [411, 400] width 266 height 41
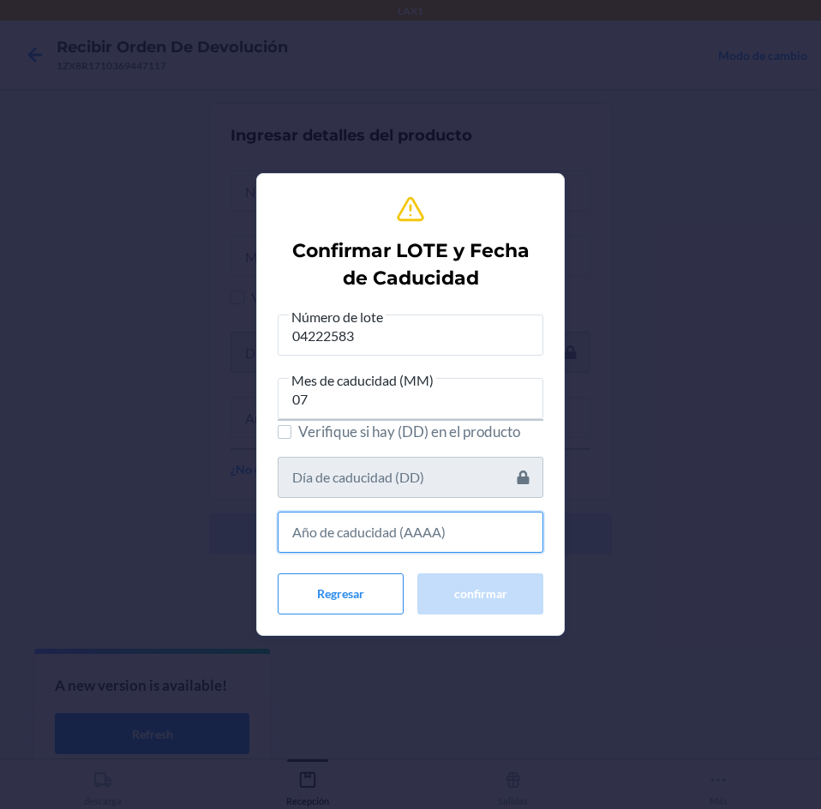
click at [445, 523] on input "text" at bounding box center [411, 531] width 266 height 41
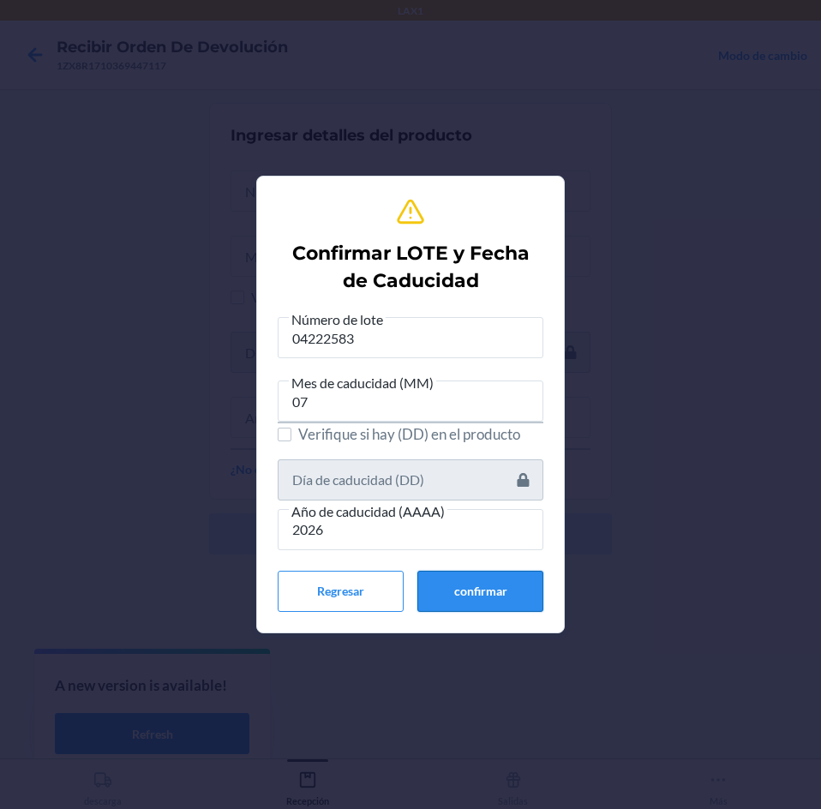
click at [463, 595] on button "confirmar" at bounding box center [480, 591] width 126 height 41
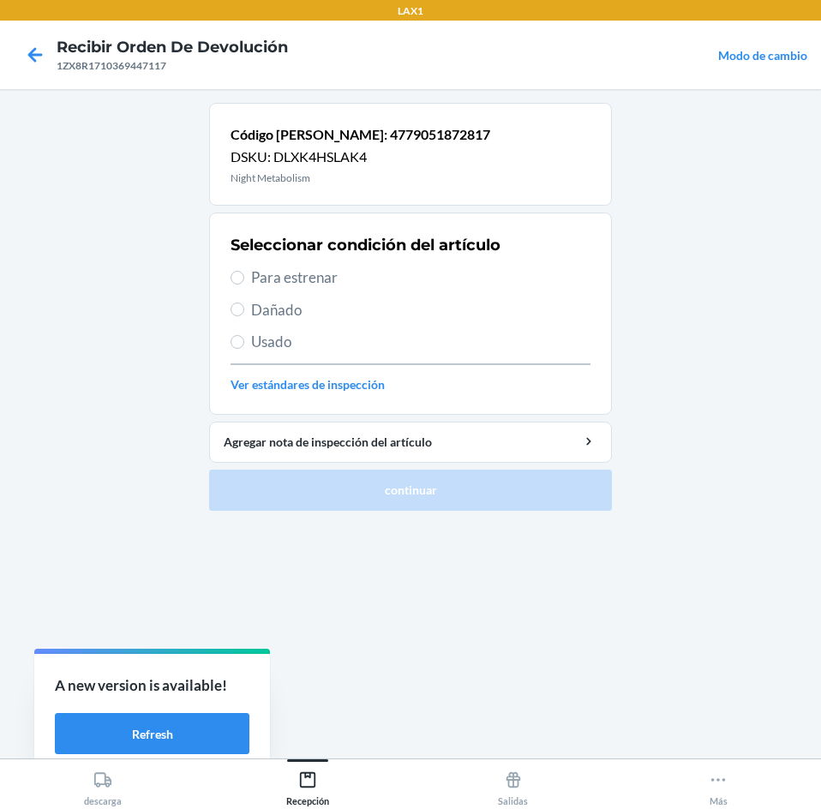
click at [417, 282] on span "Para estrenar" at bounding box center [420, 277] width 339 height 22
click at [244, 282] on input "Para estrenar" at bounding box center [237, 278] width 14 height 14
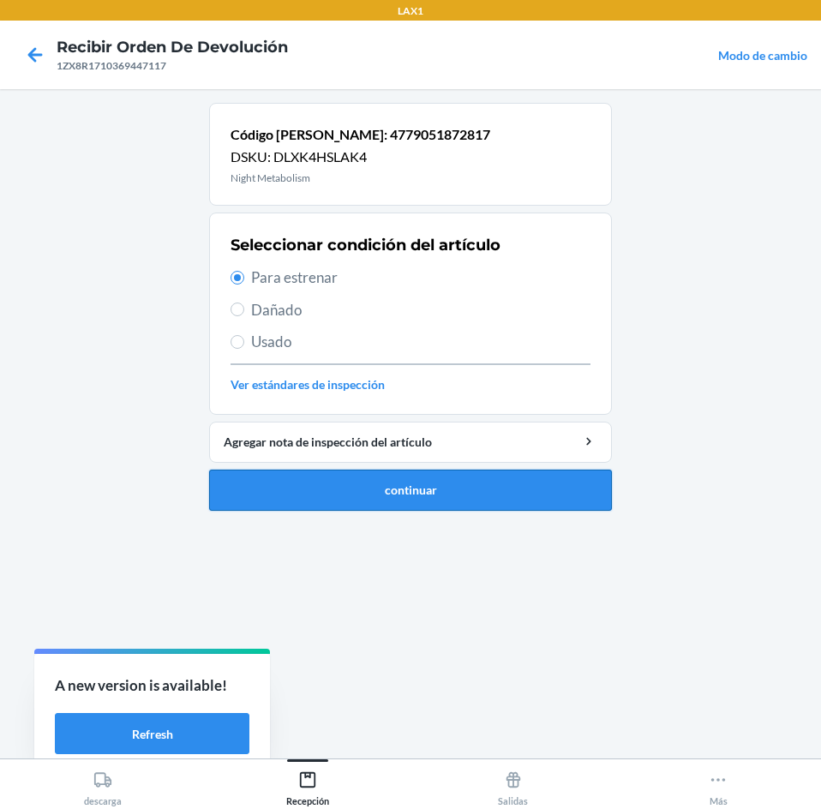
click at [481, 502] on button "continuar" at bounding box center [410, 489] width 403 height 41
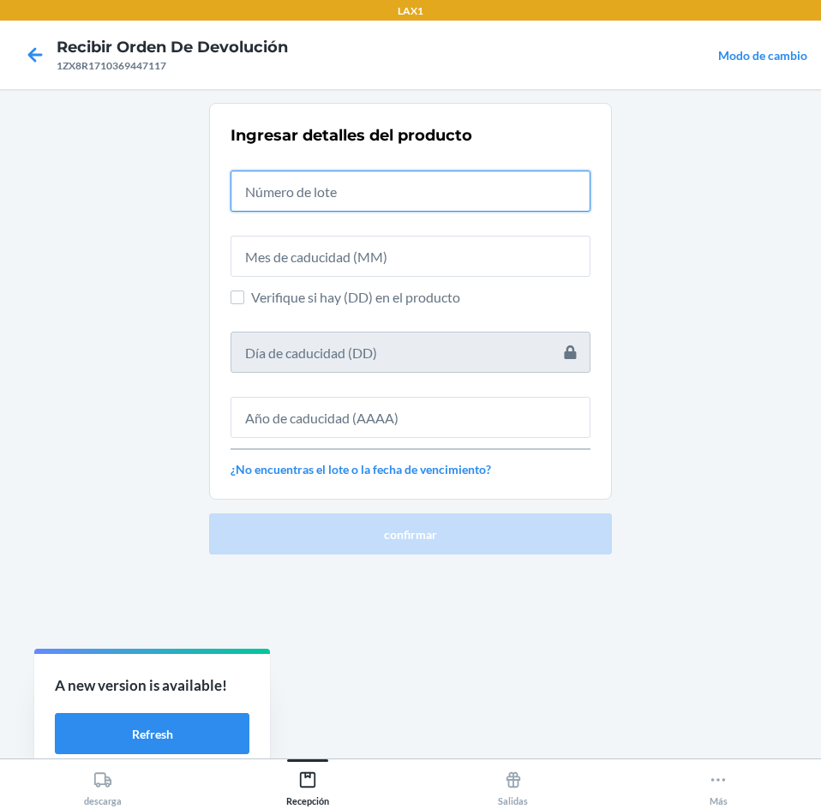
click at [508, 187] on input "text" at bounding box center [410, 190] width 360 height 41
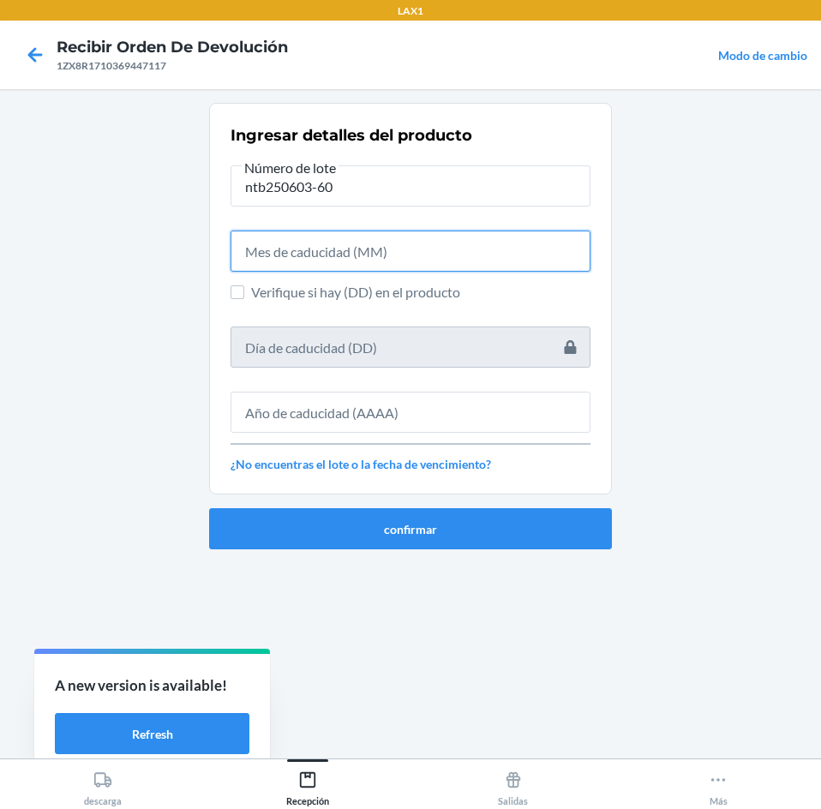
click at [493, 250] on input "text" at bounding box center [410, 250] width 360 height 41
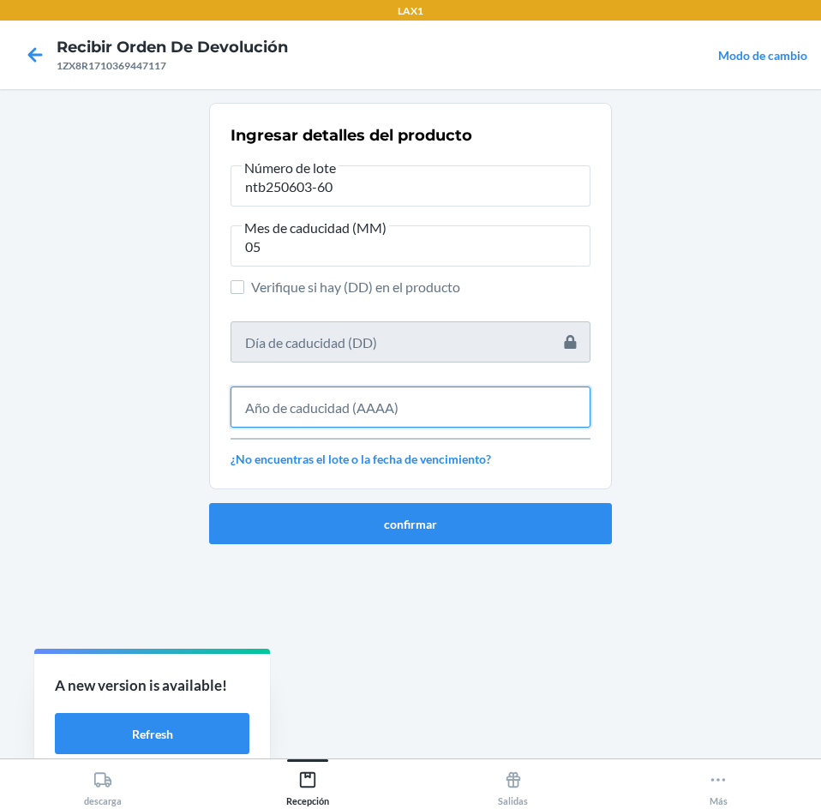
click at [441, 400] on input "text" at bounding box center [410, 406] width 360 height 41
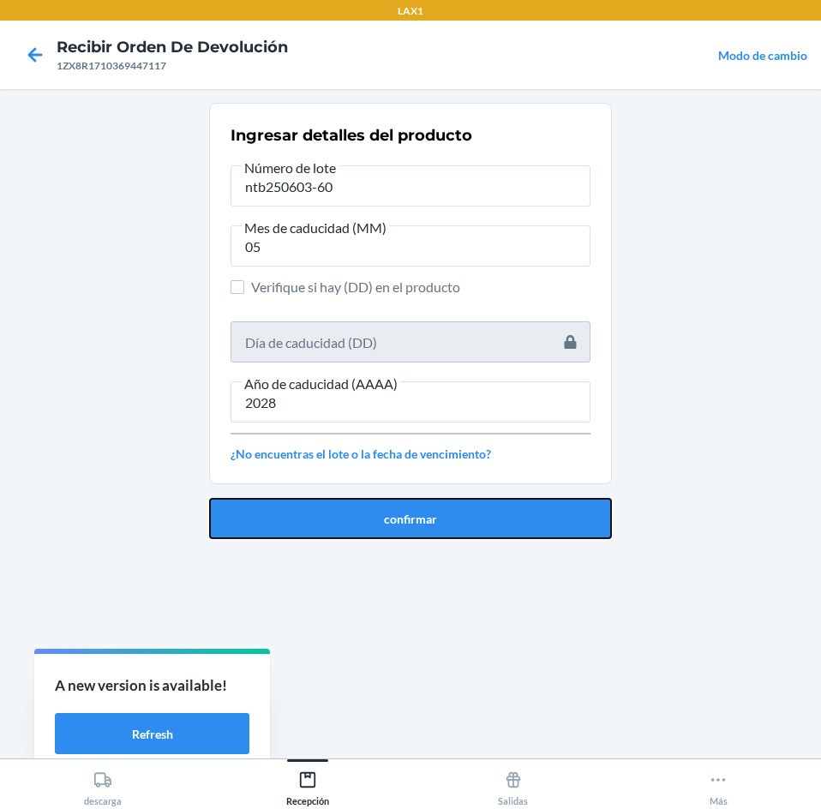
drag, startPoint x: 444, startPoint y: 512, endPoint x: 445, endPoint y: 503, distance: 9.5
click at [444, 511] on button "confirmar" at bounding box center [410, 518] width 403 height 41
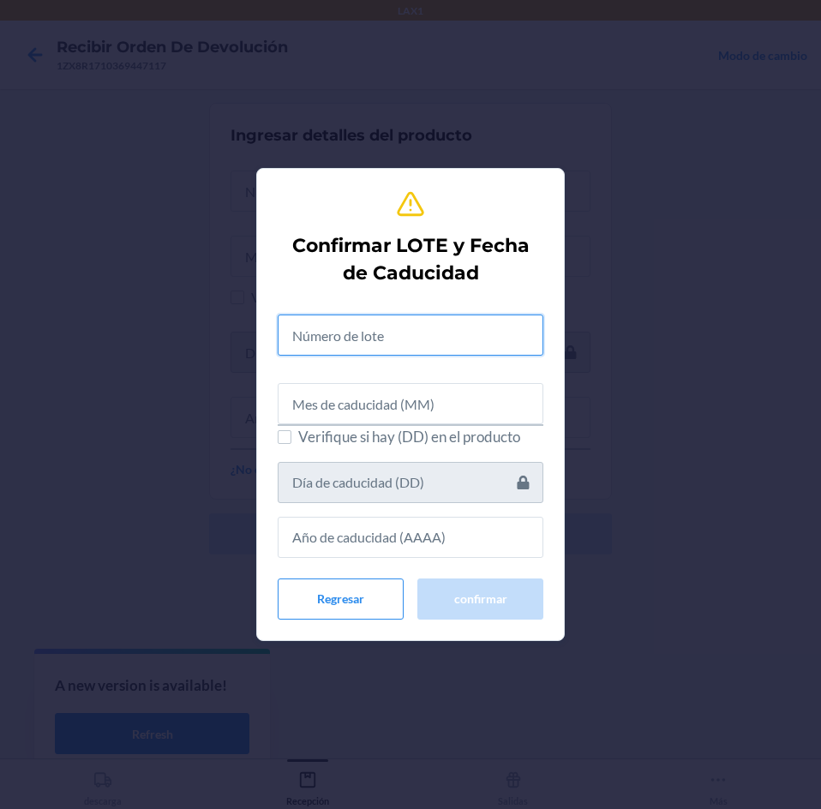
click at [421, 340] on input "text" at bounding box center [411, 334] width 266 height 41
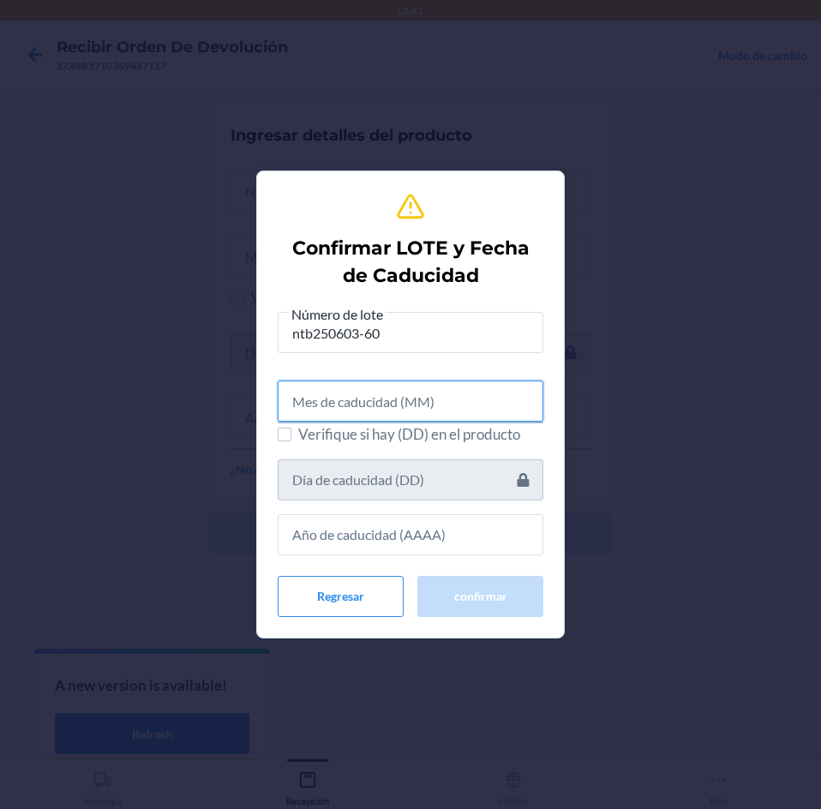
click at [500, 404] on input "text" at bounding box center [411, 400] width 266 height 41
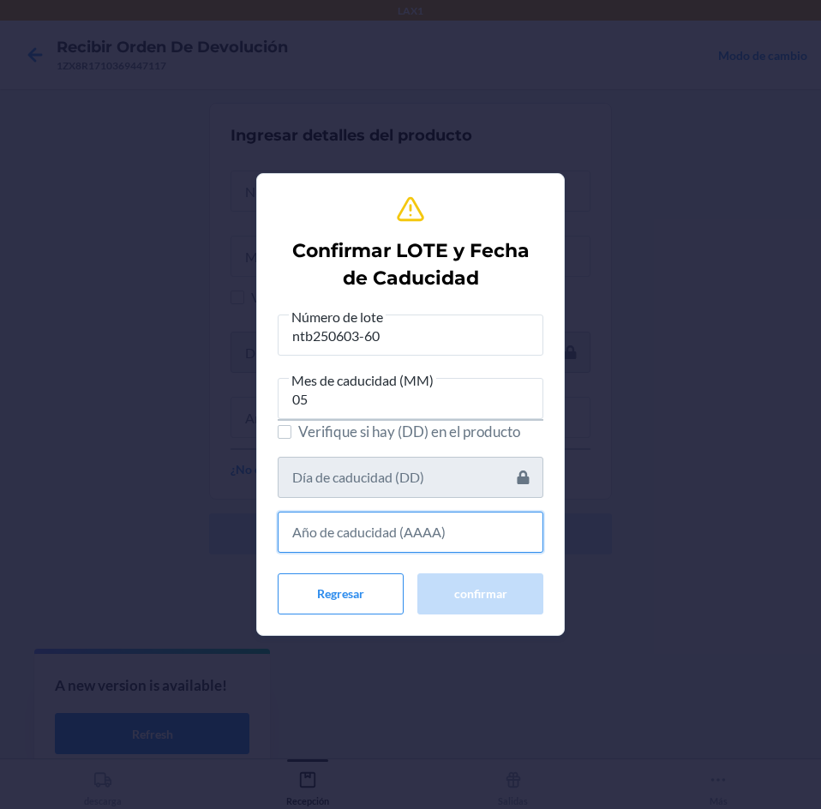
click at [515, 534] on input "text" at bounding box center [411, 531] width 266 height 41
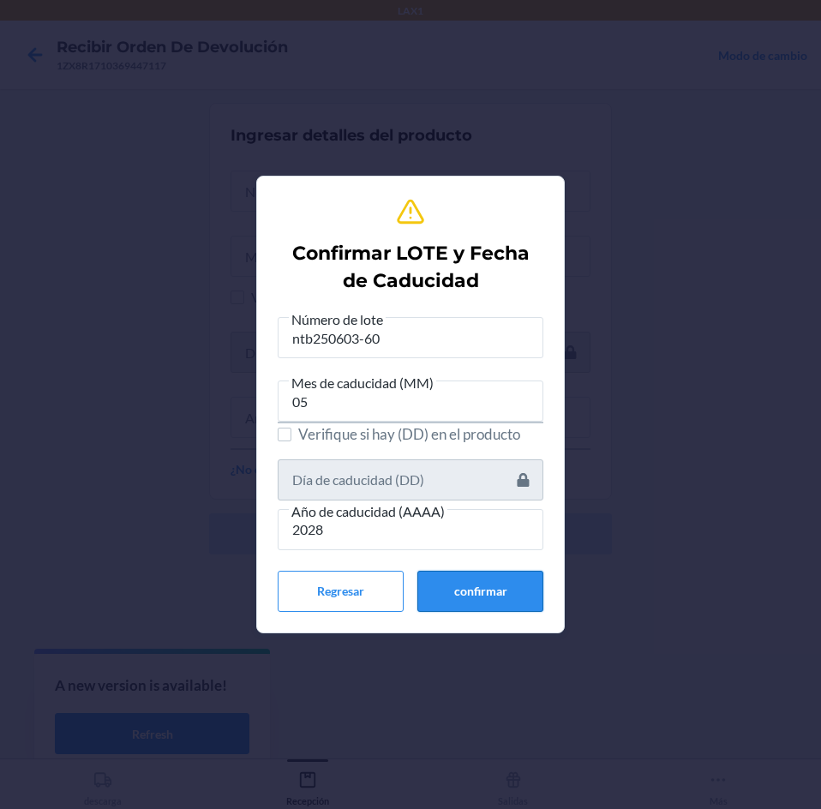
click at [498, 592] on button "confirmar" at bounding box center [480, 591] width 126 height 41
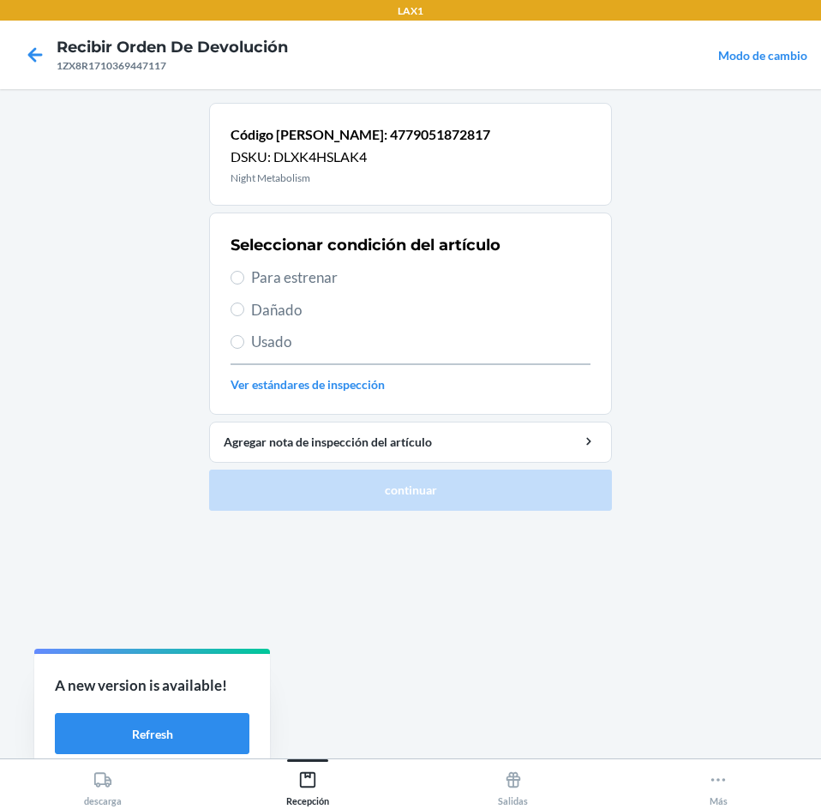
click at [386, 280] on span "Para estrenar" at bounding box center [420, 277] width 339 height 22
click at [244, 280] on input "Para estrenar" at bounding box center [237, 278] width 14 height 14
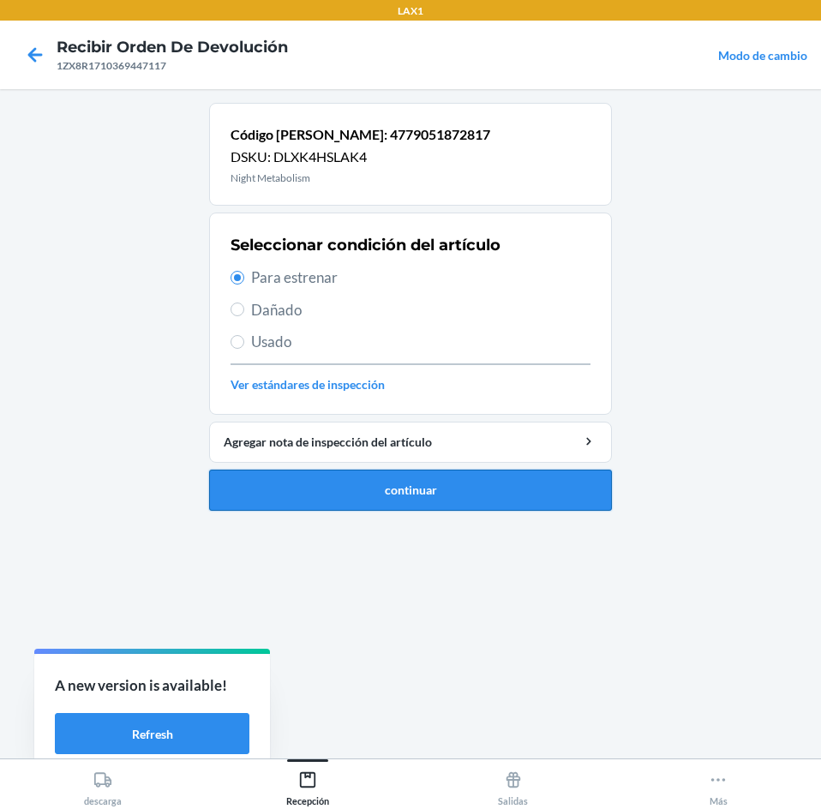
click at [506, 507] on button "continuar" at bounding box center [410, 489] width 403 height 41
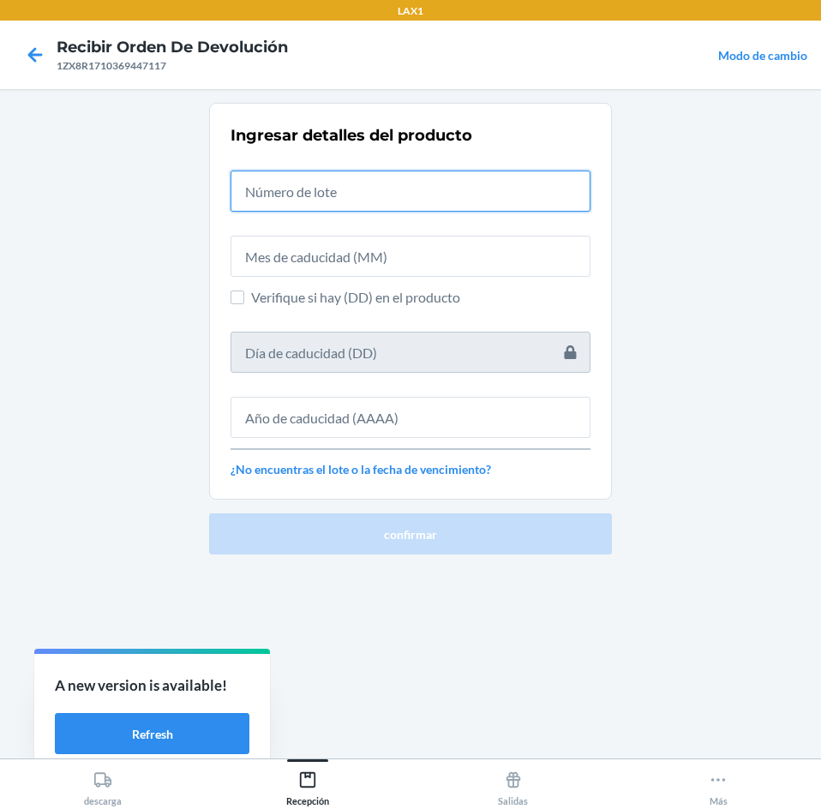
click at [406, 185] on input "text" at bounding box center [410, 190] width 360 height 41
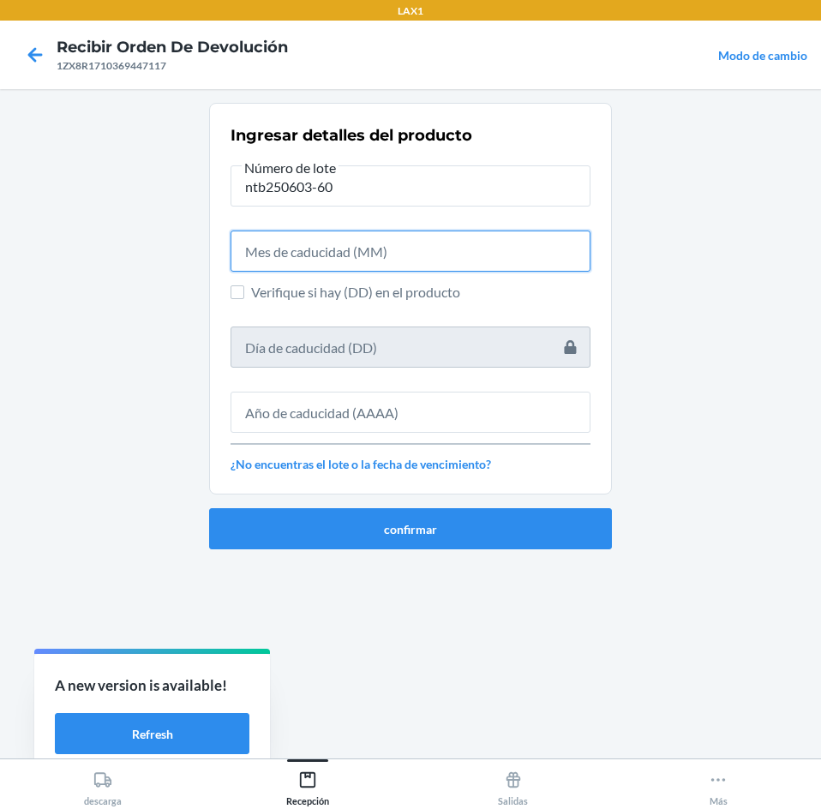
click at [362, 252] on input "text" at bounding box center [410, 250] width 360 height 41
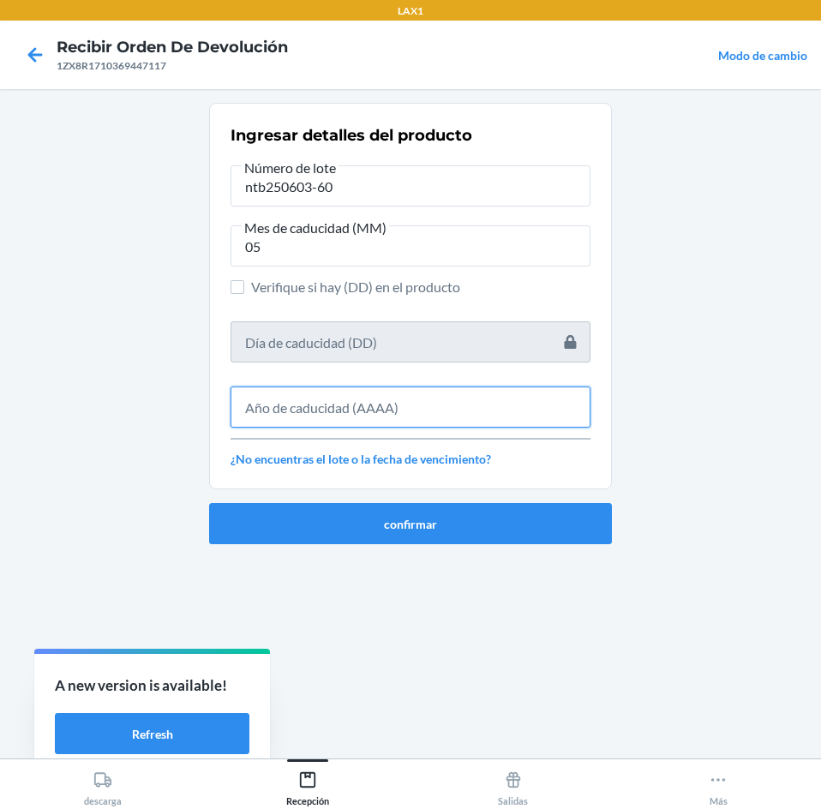
click at [360, 422] on input "text" at bounding box center [410, 406] width 360 height 41
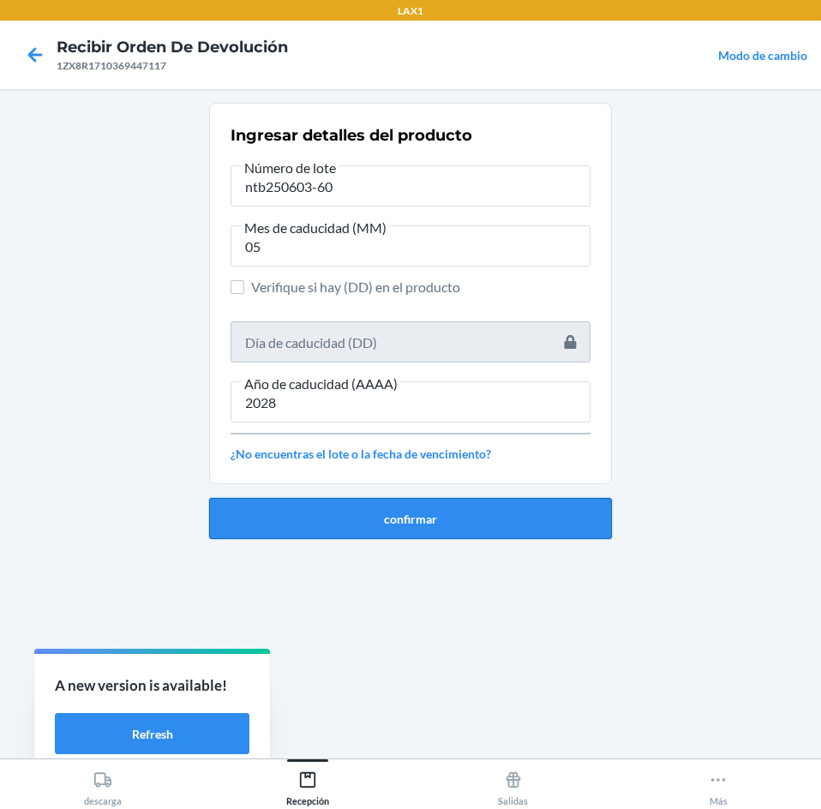
click at [389, 502] on button "confirmar" at bounding box center [410, 518] width 403 height 41
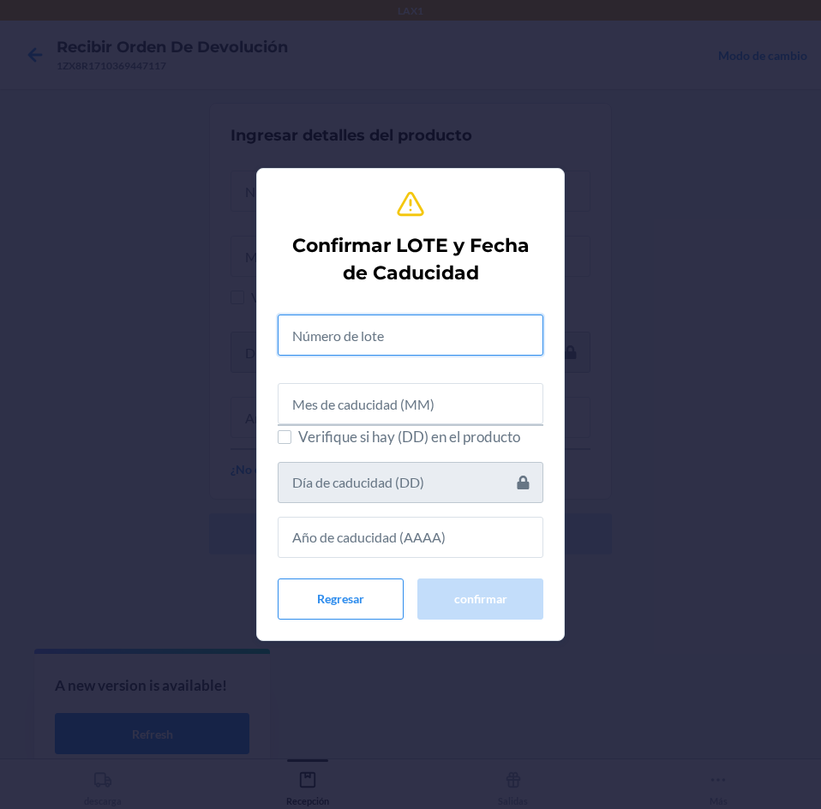
click at [406, 343] on input "text" at bounding box center [411, 334] width 266 height 41
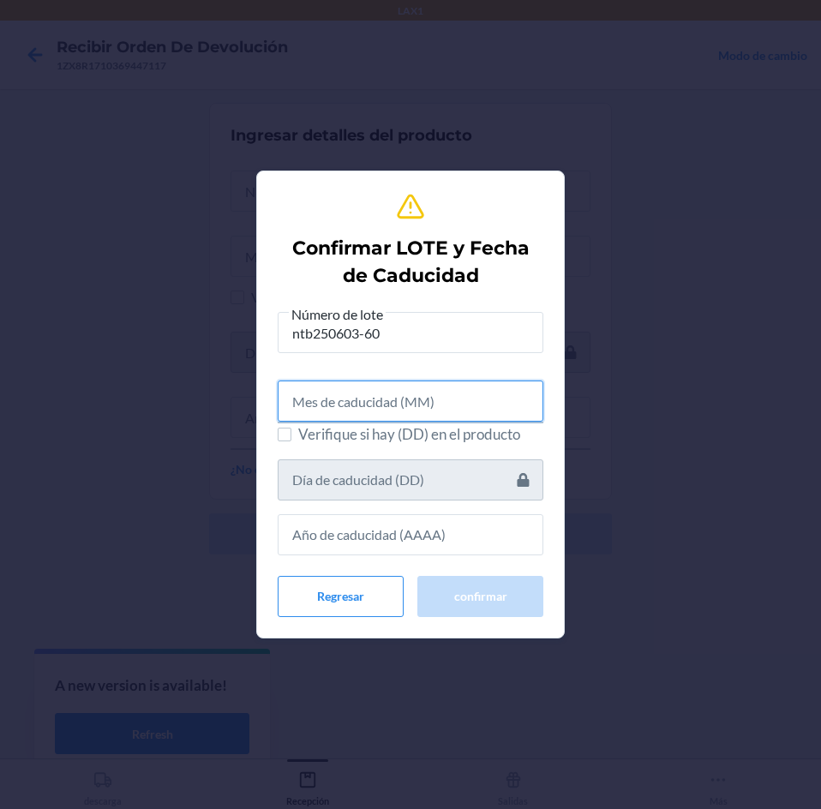
click at [406, 406] on input "text" at bounding box center [411, 400] width 266 height 41
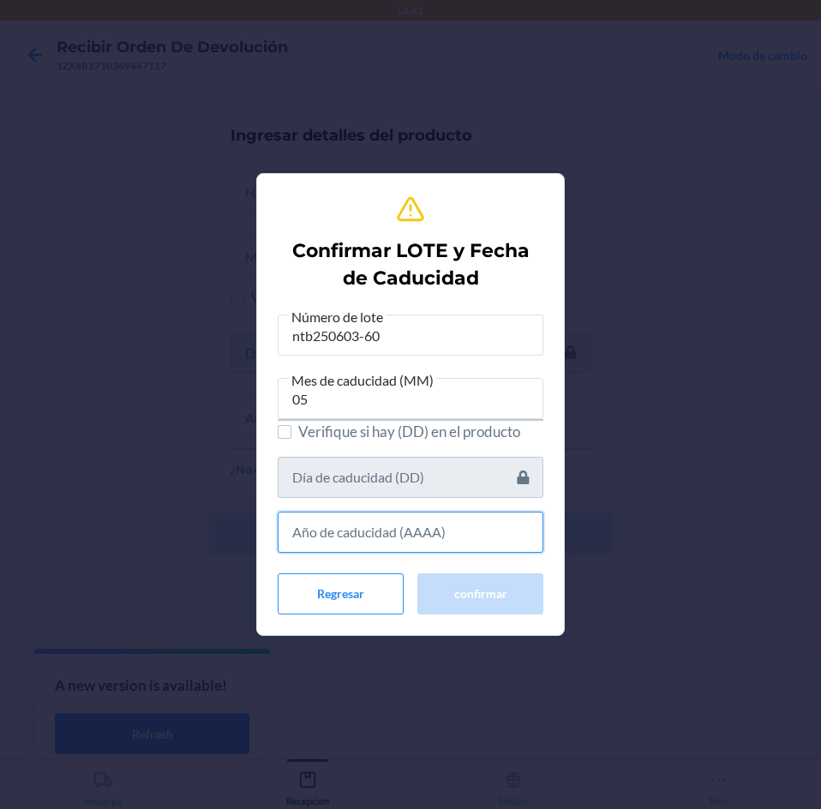
click at [411, 535] on input "text" at bounding box center [411, 531] width 266 height 41
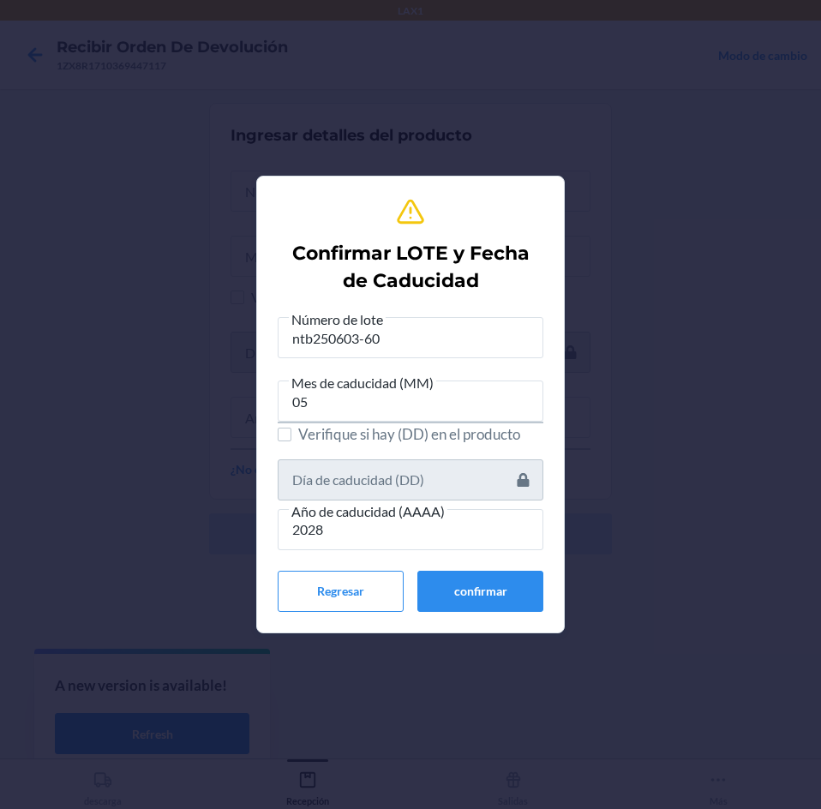
click at [459, 616] on div "Confirmar LOTE y Fecha de Caducidad Número de lote ntb250603-60 Mes de caducida…" at bounding box center [411, 404] width 266 height 428
click at [462, 594] on button "confirmar" at bounding box center [480, 591] width 126 height 41
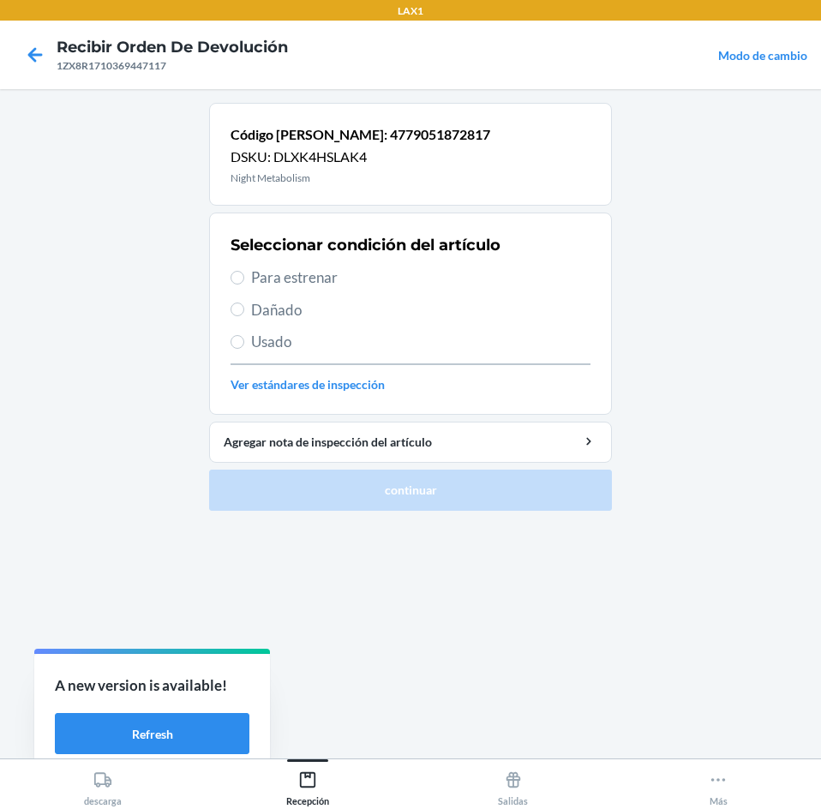
click at [380, 282] on span "Para estrenar" at bounding box center [420, 277] width 339 height 22
click at [244, 282] on input "Para estrenar" at bounding box center [237, 278] width 14 height 14
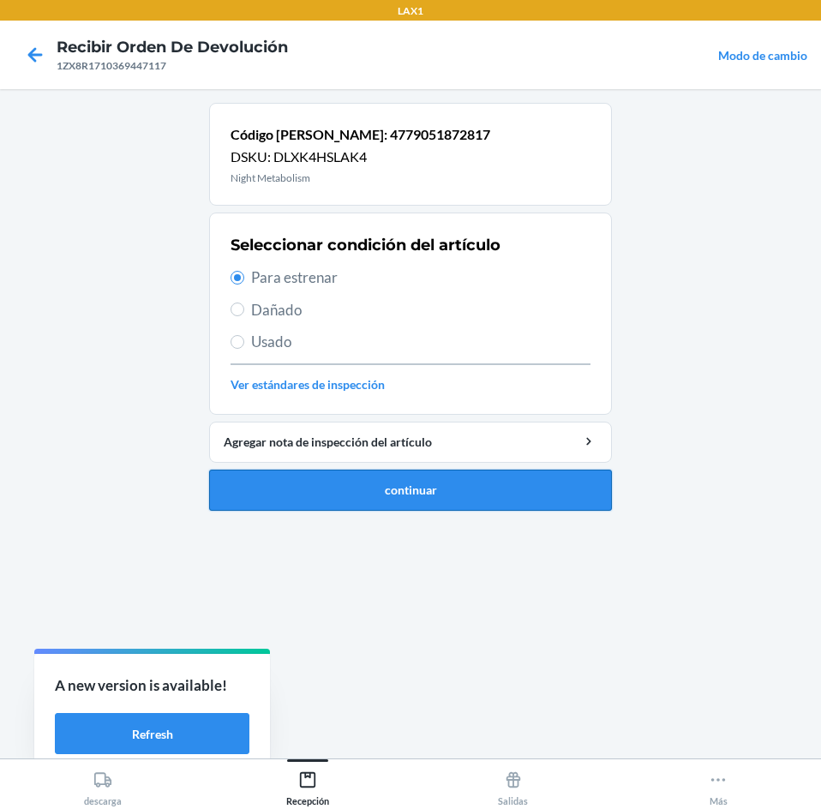
click at [396, 477] on button "continuar" at bounding box center [410, 489] width 403 height 41
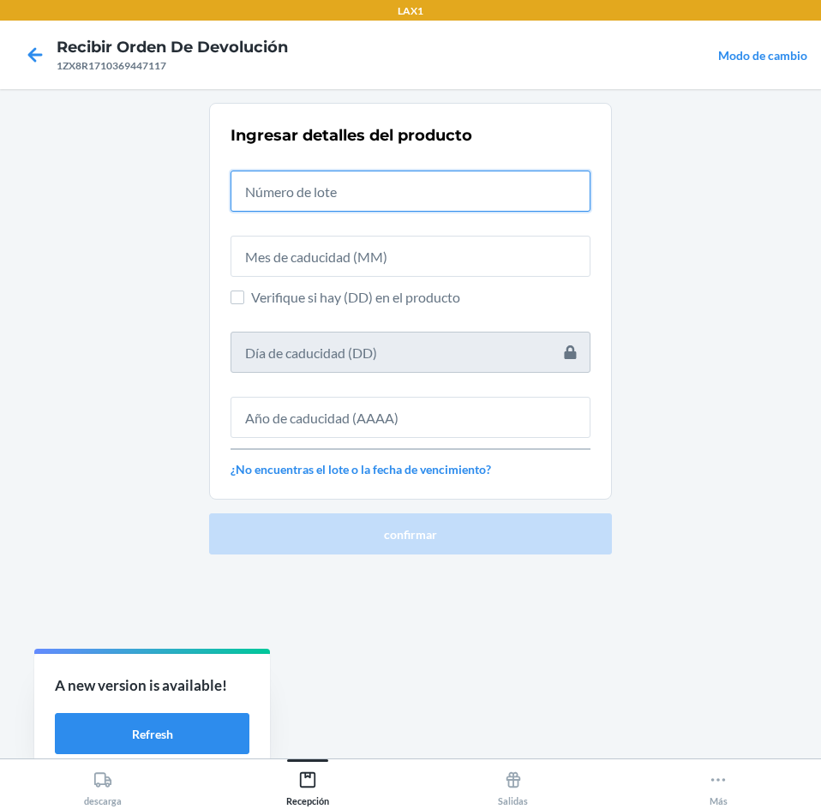
click at [404, 189] on input "text" at bounding box center [410, 190] width 360 height 41
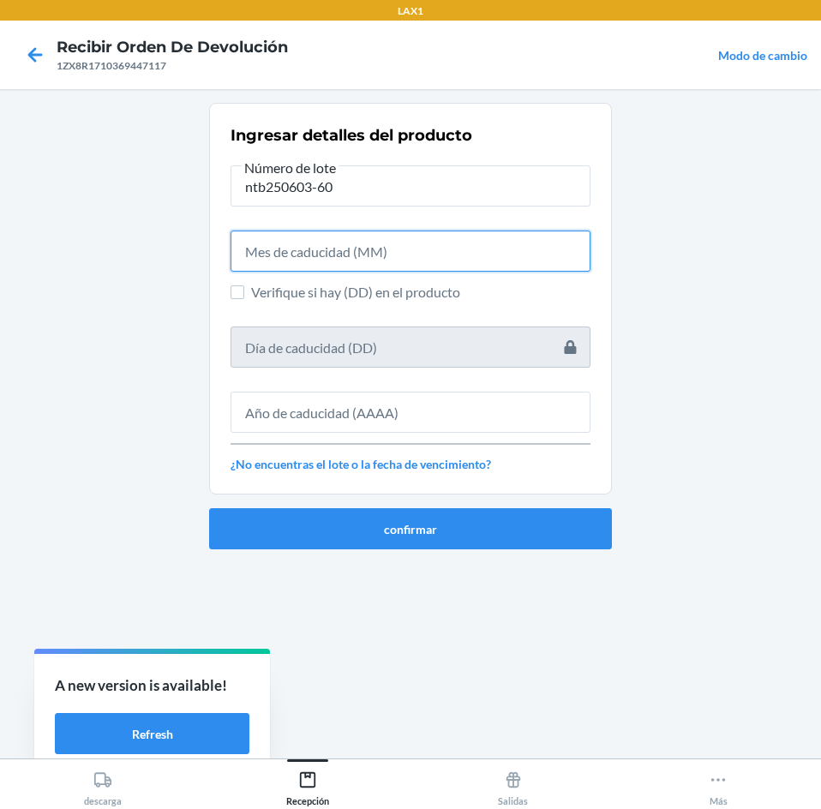
click at [389, 259] on input "text" at bounding box center [410, 250] width 360 height 41
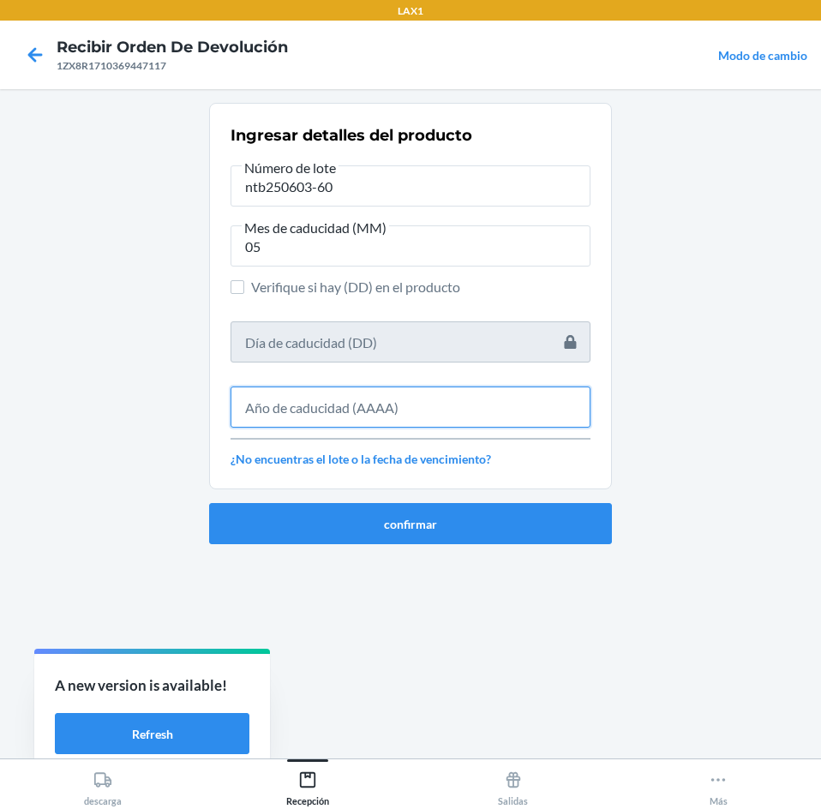
click at [403, 411] on input "text" at bounding box center [410, 406] width 360 height 41
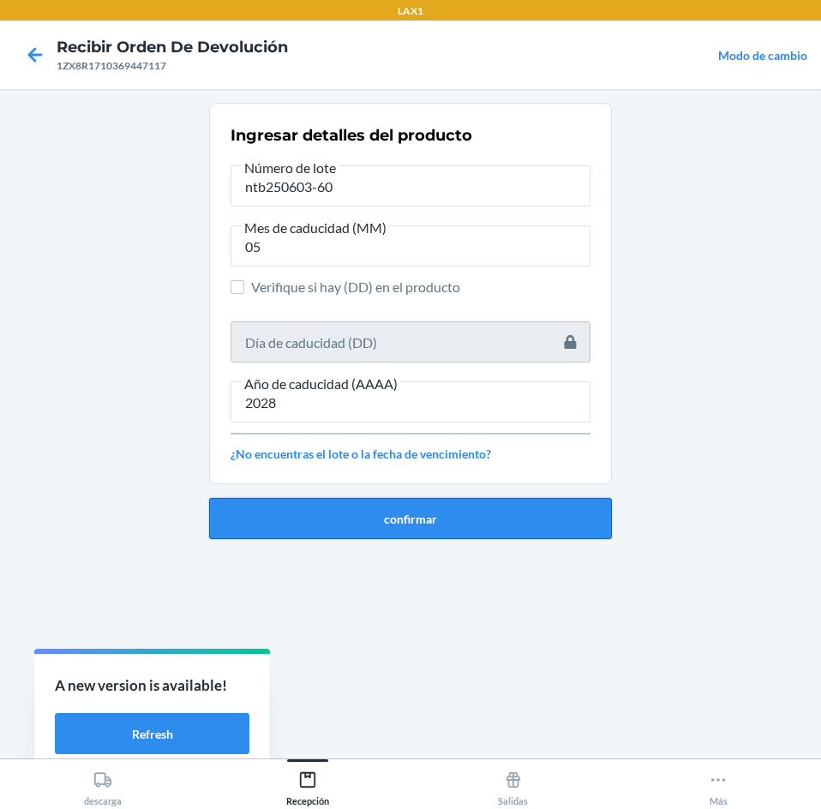
click at [407, 516] on button "confirmar" at bounding box center [410, 518] width 403 height 41
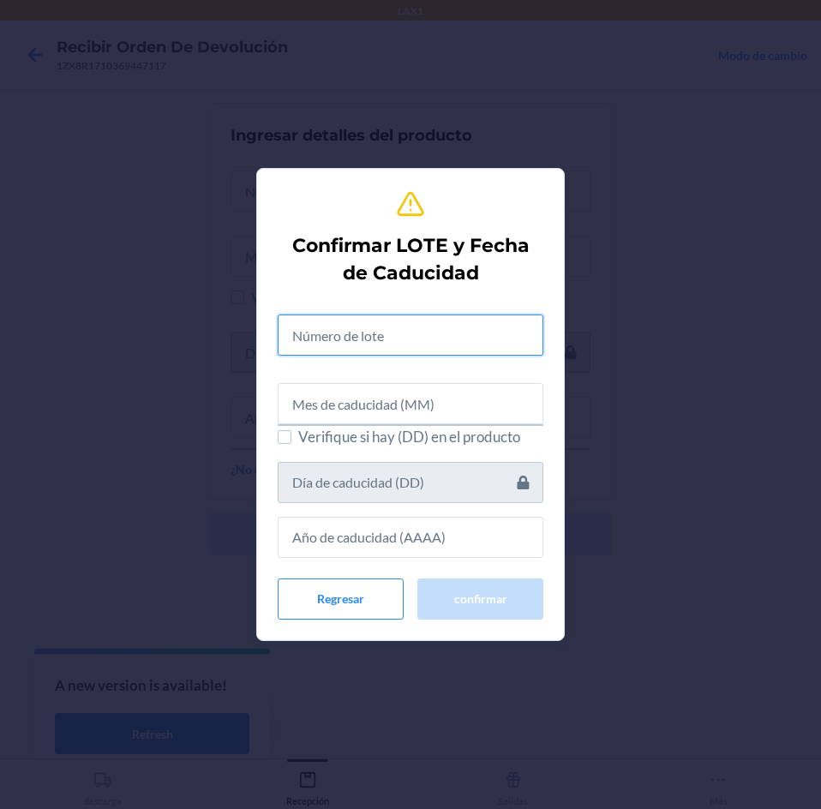
click at [410, 343] on input "text" at bounding box center [411, 334] width 266 height 41
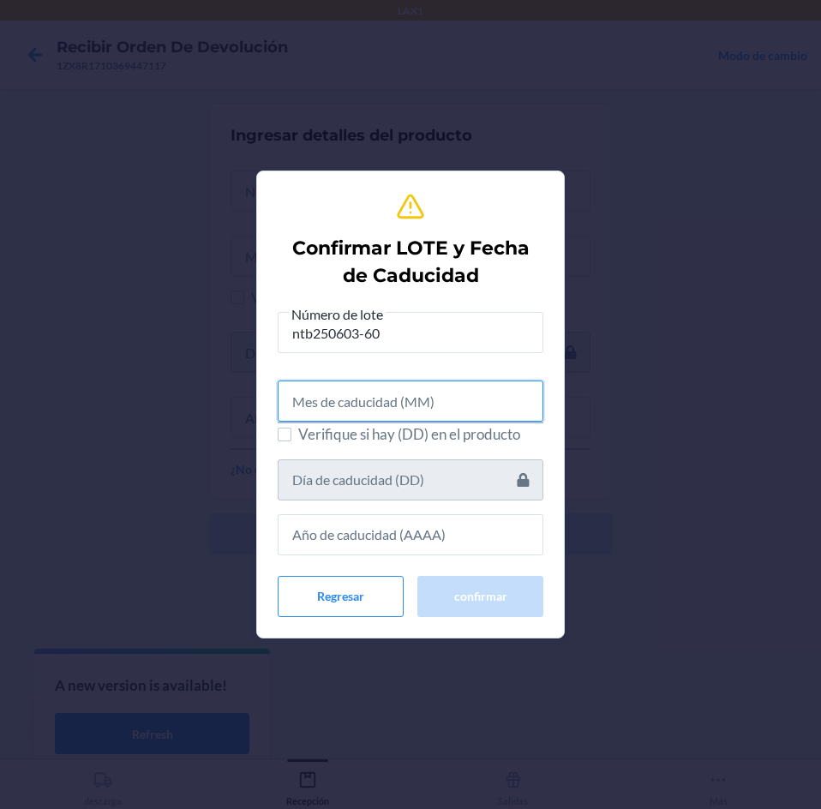
click at [402, 409] on input "text" at bounding box center [411, 400] width 266 height 41
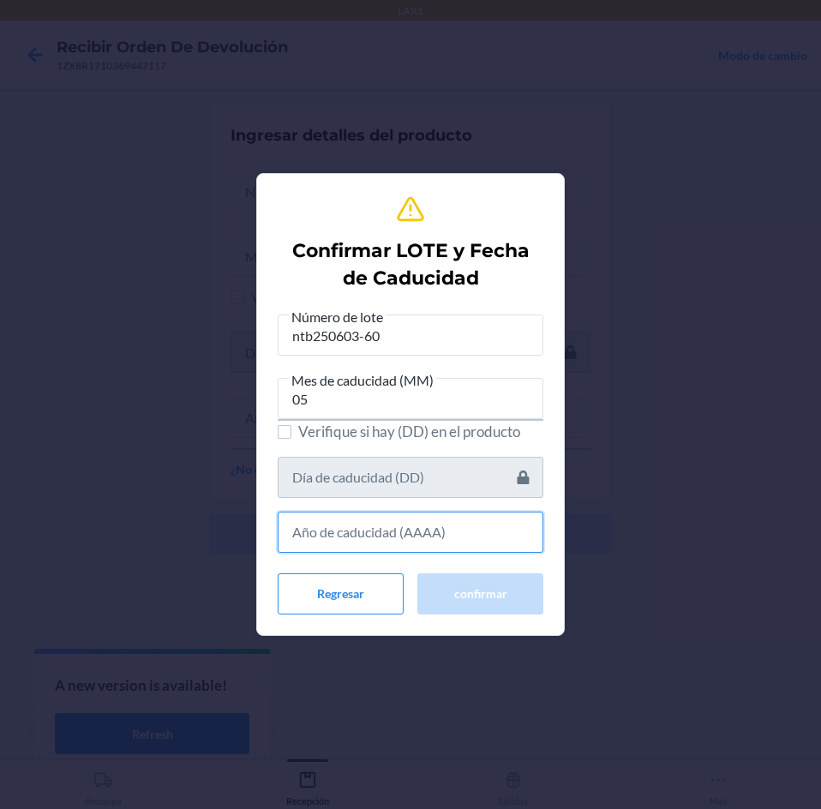
click at [413, 535] on input "text" at bounding box center [411, 531] width 266 height 41
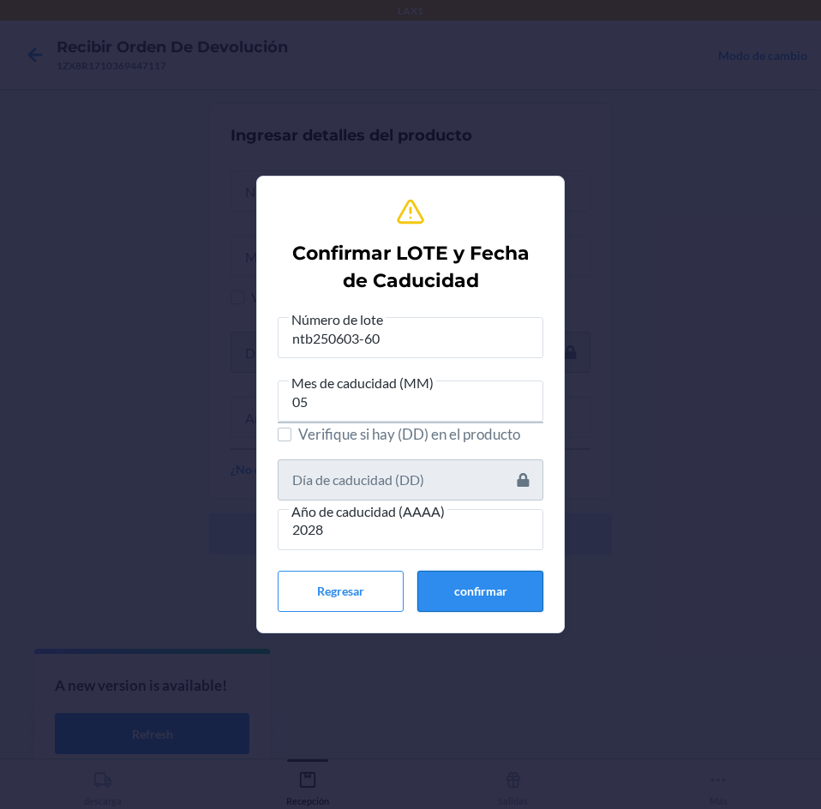
click at [439, 577] on button "confirmar" at bounding box center [480, 591] width 126 height 41
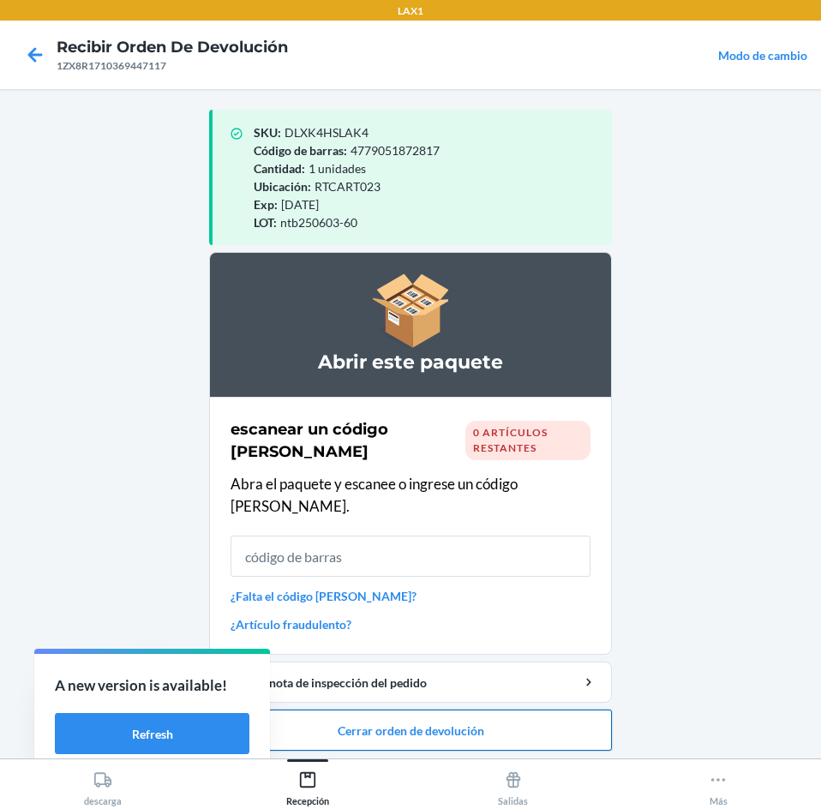
click at [487, 709] on button "Cerrar orden de devolución" at bounding box center [410, 729] width 403 height 41
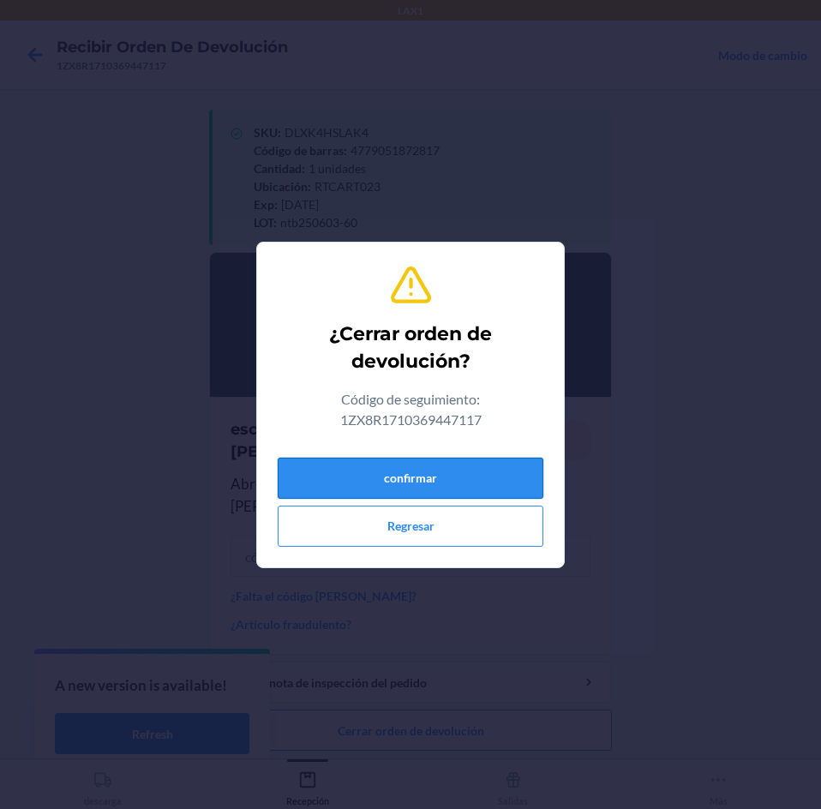
click at [492, 488] on button "confirmar" at bounding box center [411, 477] width 266 height 41
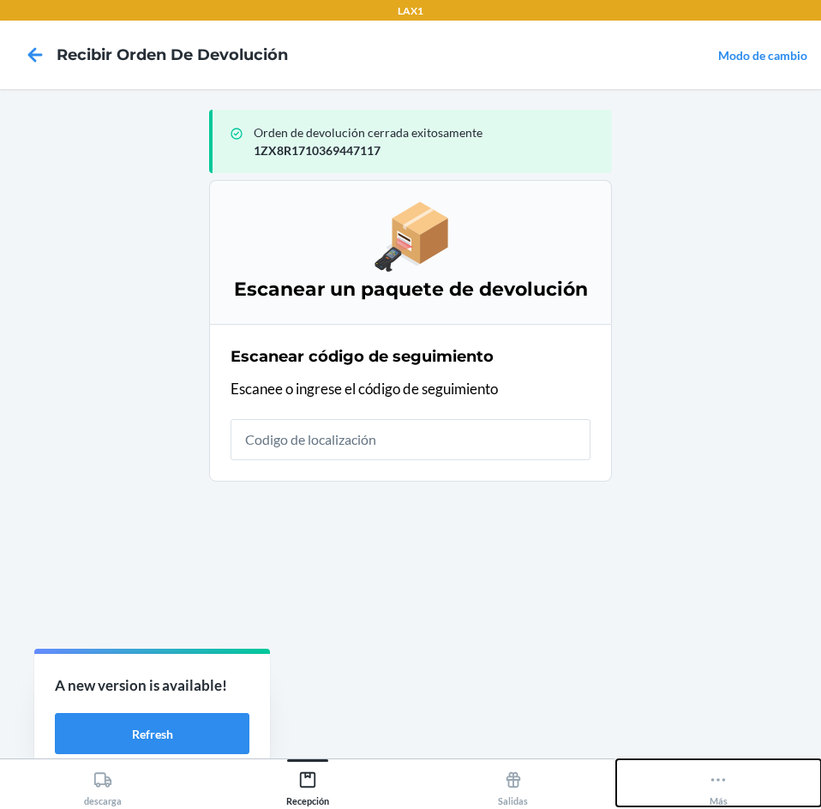
drag, startPoint x: 718, startPoint y: 777, endPoint x: 739, endPoint y: 697, distance: 82.5
click at [718, 774] on icon at bounding box center [717, 779] width 19 height 19
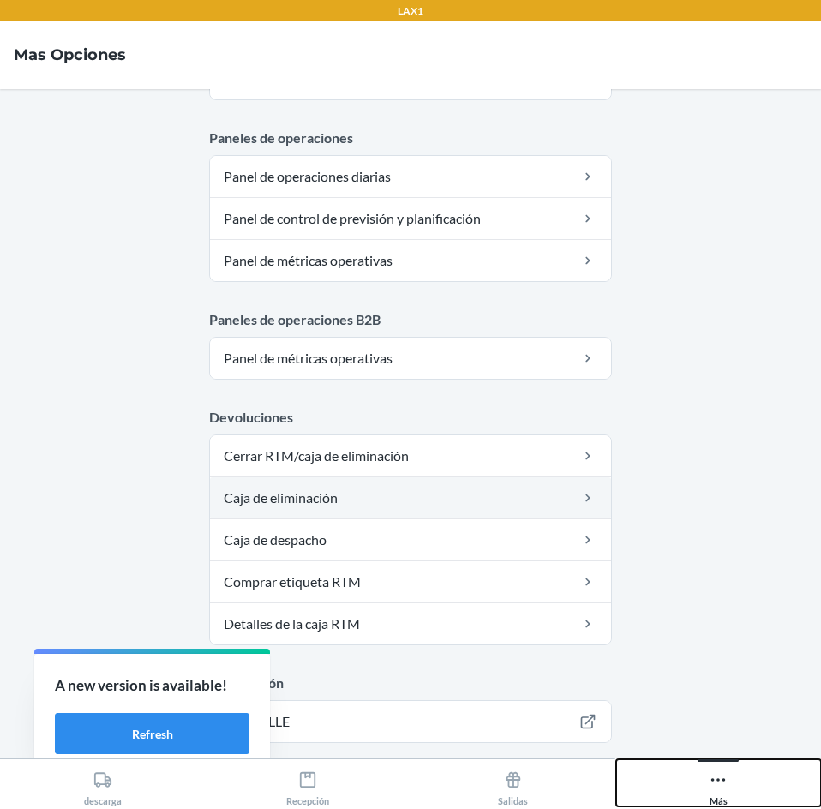
scroll to position [838, 0]
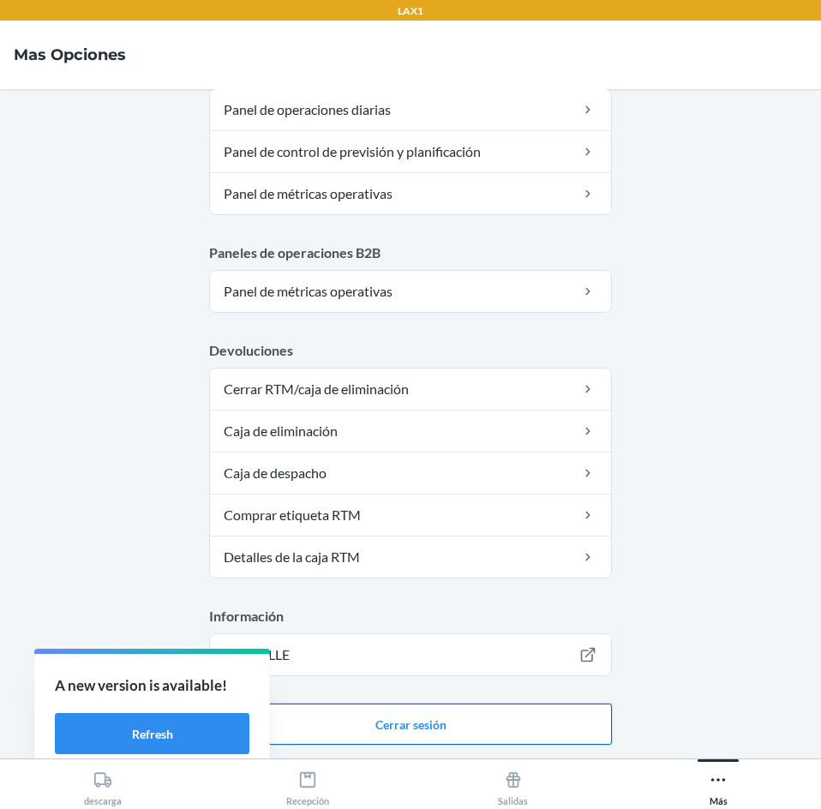
click at [591, 733] on button "Cerrar sesión" at bounding box center [410, 723] width 403 height 41
